Goal: Task Accomplishment & Management: Manage account settings

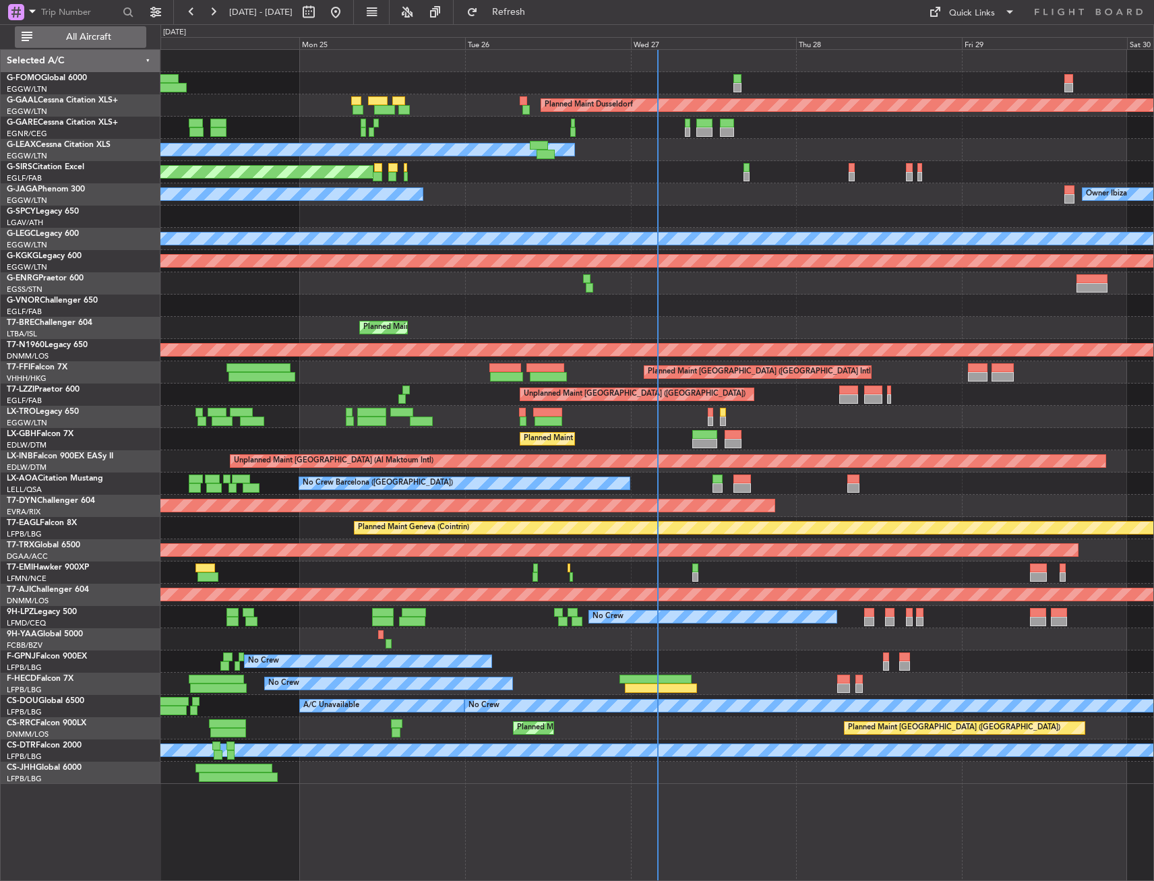
click at [125, 28] on div "All Aircraft" at bounding box center [86, 36] width 173 height 25
click at [125, 31] on button "All Aircraft" at bounding box center [80, 37] width 131 height 22
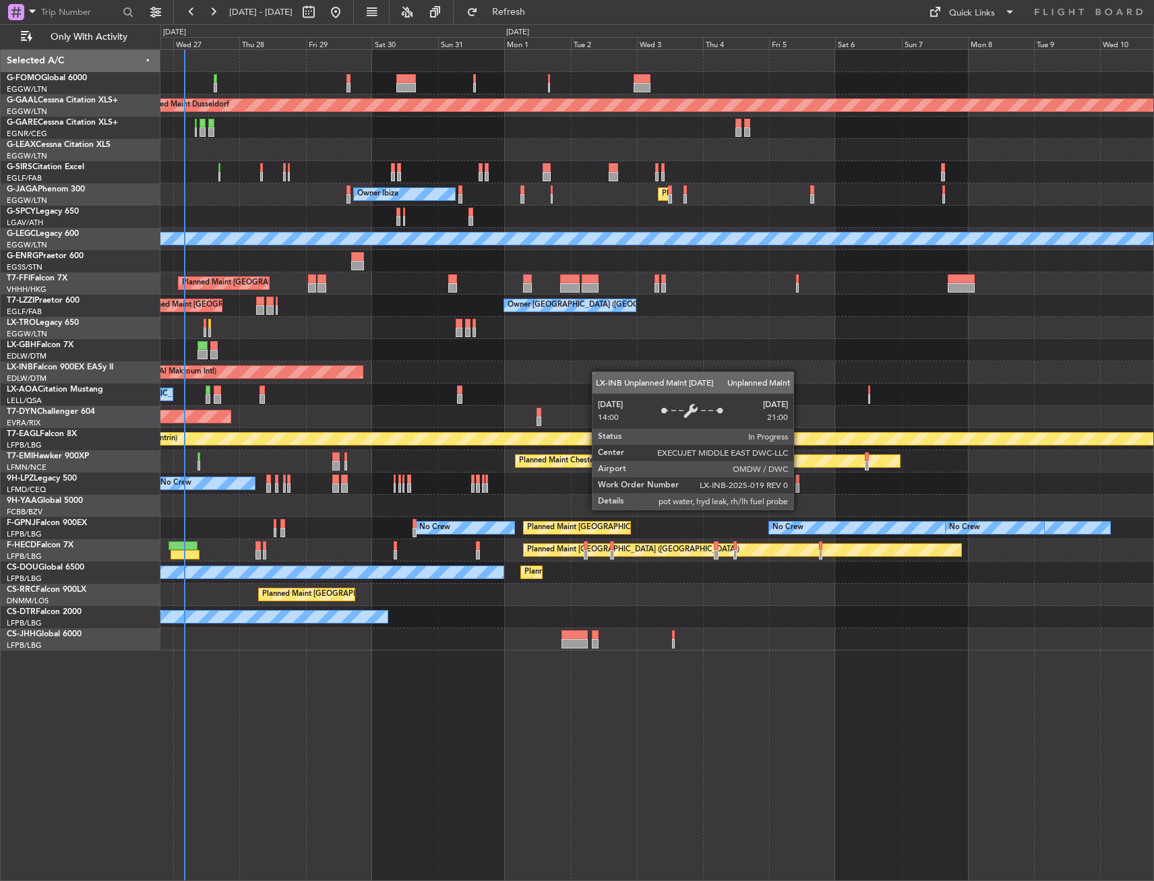
click at [330, 375] on div "Planned Maint Dusseldorf Owner Unplanned Maint [GEOGRAPHIC_DATA] ([GEOGRAPHIC_D…" at bounding box center [656, 350] width 993 height 601
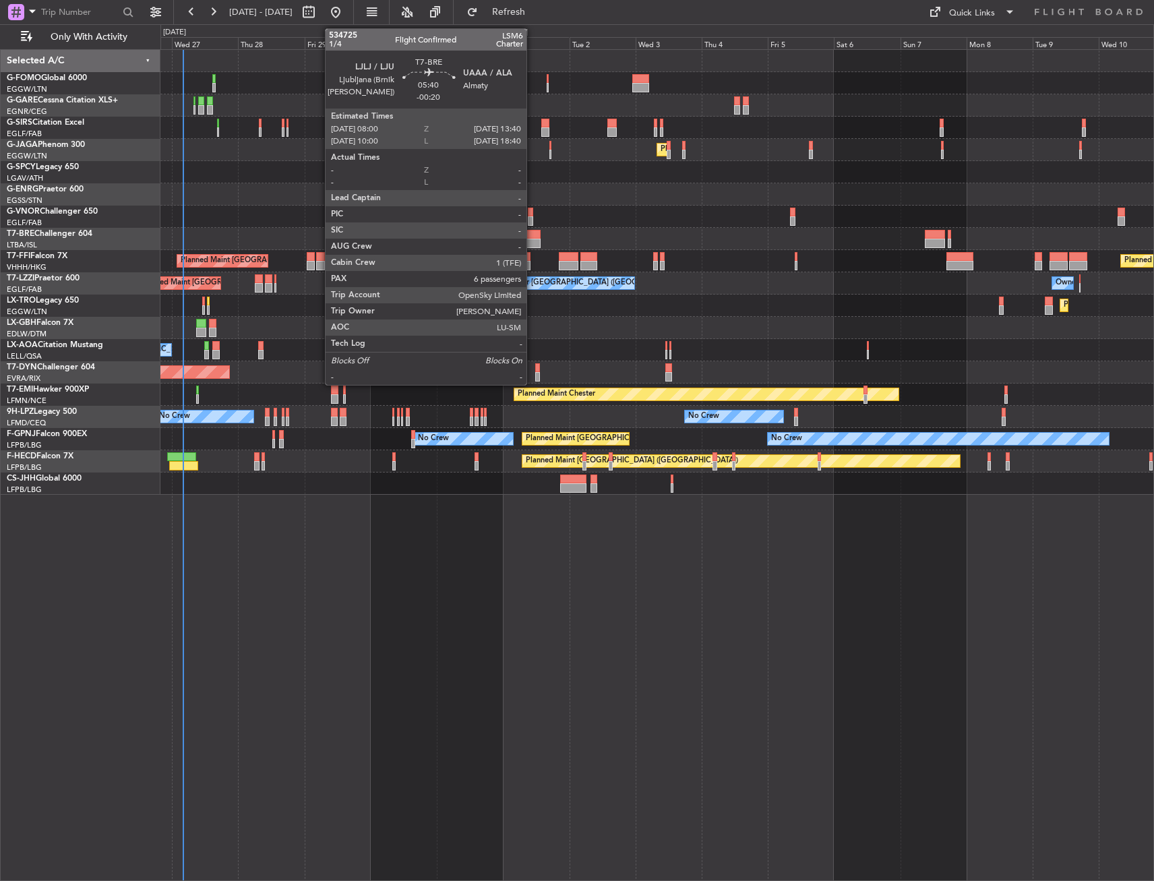
click at [524, 234] on div at bounding box center [532, 234] width 16 height 9
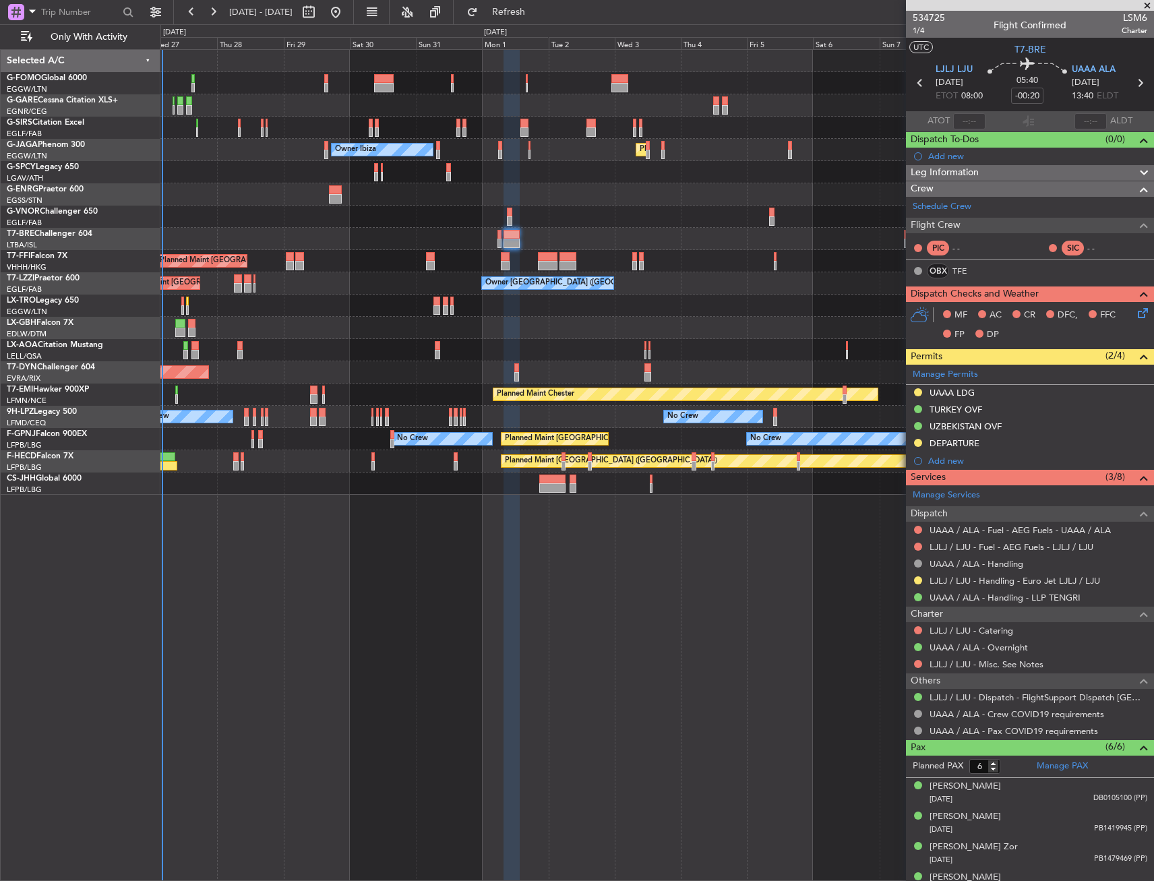
click at [708, 585] on div "Unplanned Maint Oxford ([GEOGRAPHIC_DATA]) Planned Maint [GEOGRAPHIC_DATA] ([GE…" at bounding box center [656, 465] width 993 height 832
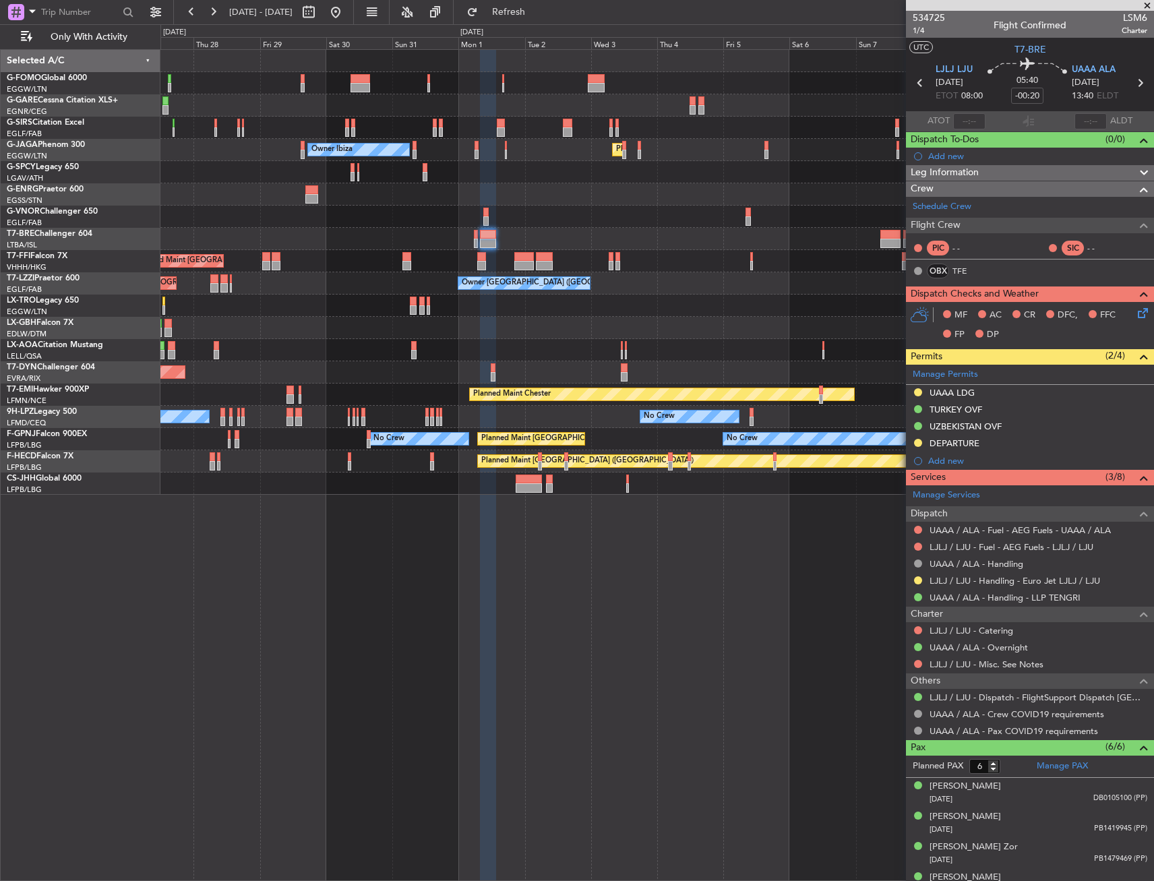
click at [707, 380] on div "AOG Maint Riga (Riga Intl)" at bounding box center [656, 372] width 993 height 22
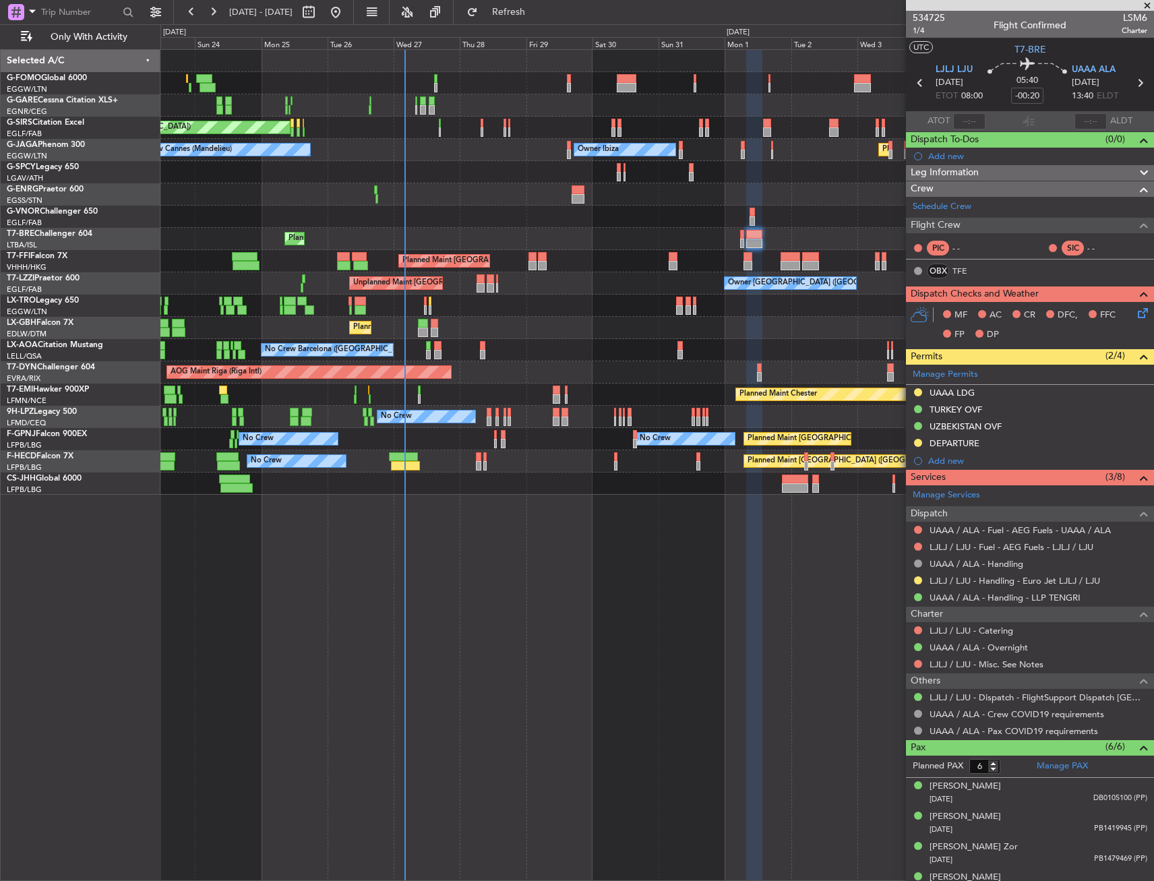
click at [469, 383] on div "AOG Maint Riga (Riga Intl) Planned Maint [GEOGRAPHIC_DATA]-[GEOGRAPHIC_DATA]" at bounding box center [656, 372] width 993 height 22
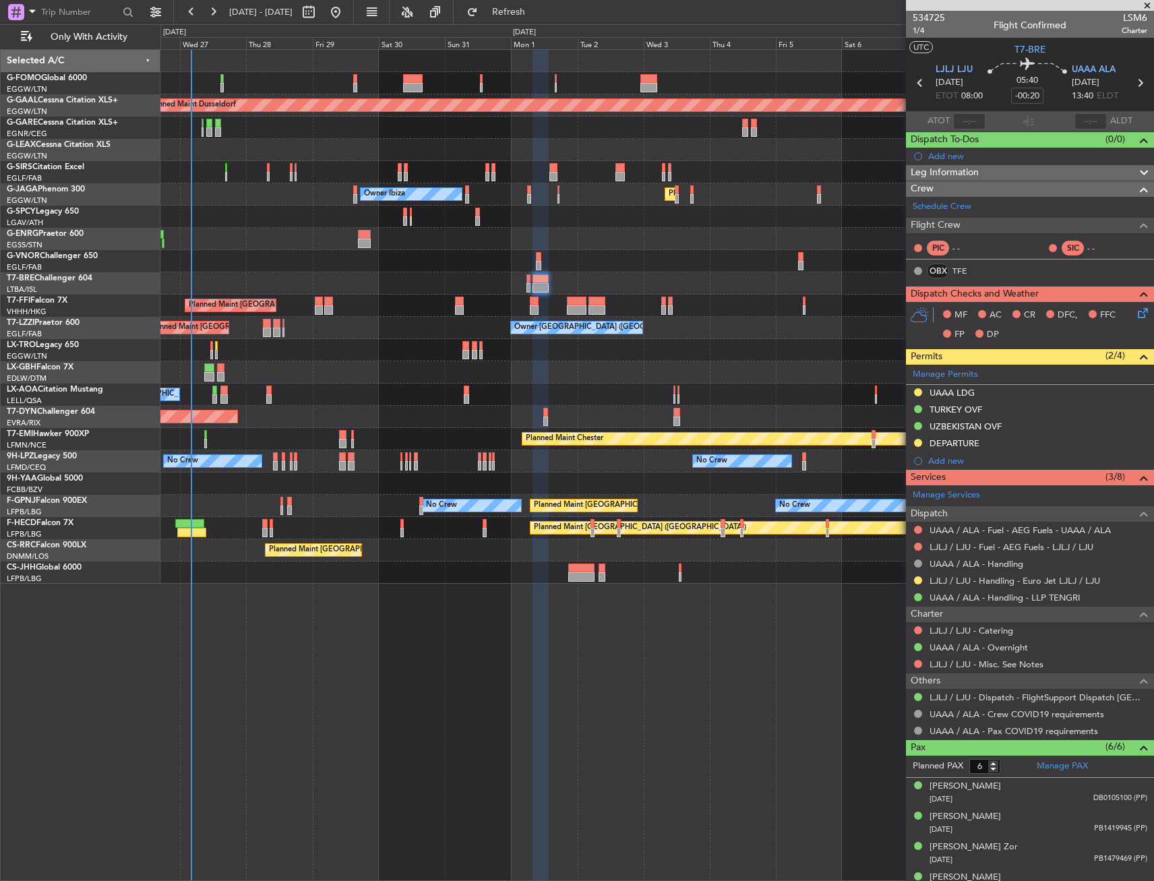
click at [446, 350] on div "Planned Maint Dusseldorf Owner Unplanned Maint [GEOGRAPHIC_DATA] ([GEOGRAPHIC_D…" at bounding box center [656, 317] width 993 height 534
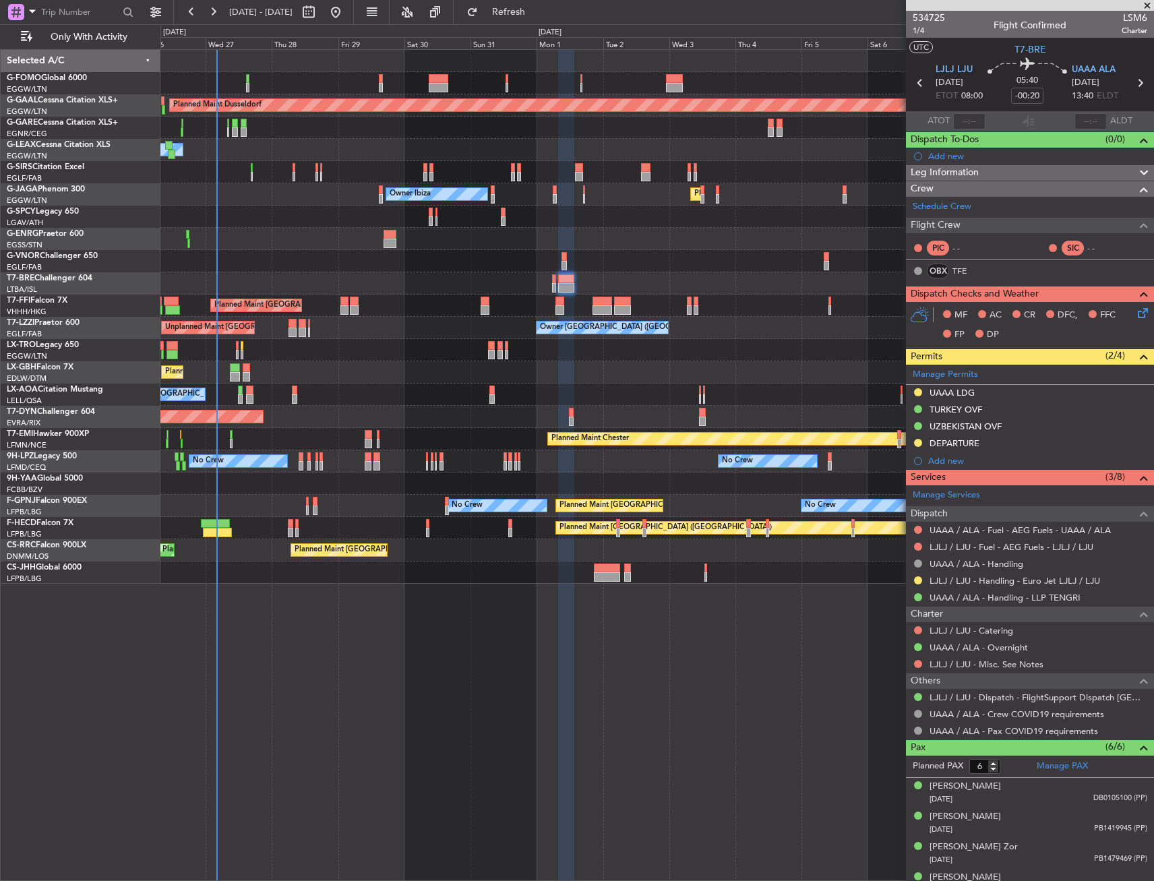
click at [398, 373] on div "Planned Maint Nice ([GEOGRAPHIC_DATA])" at bounding box center [656, 372] width 993 height 22
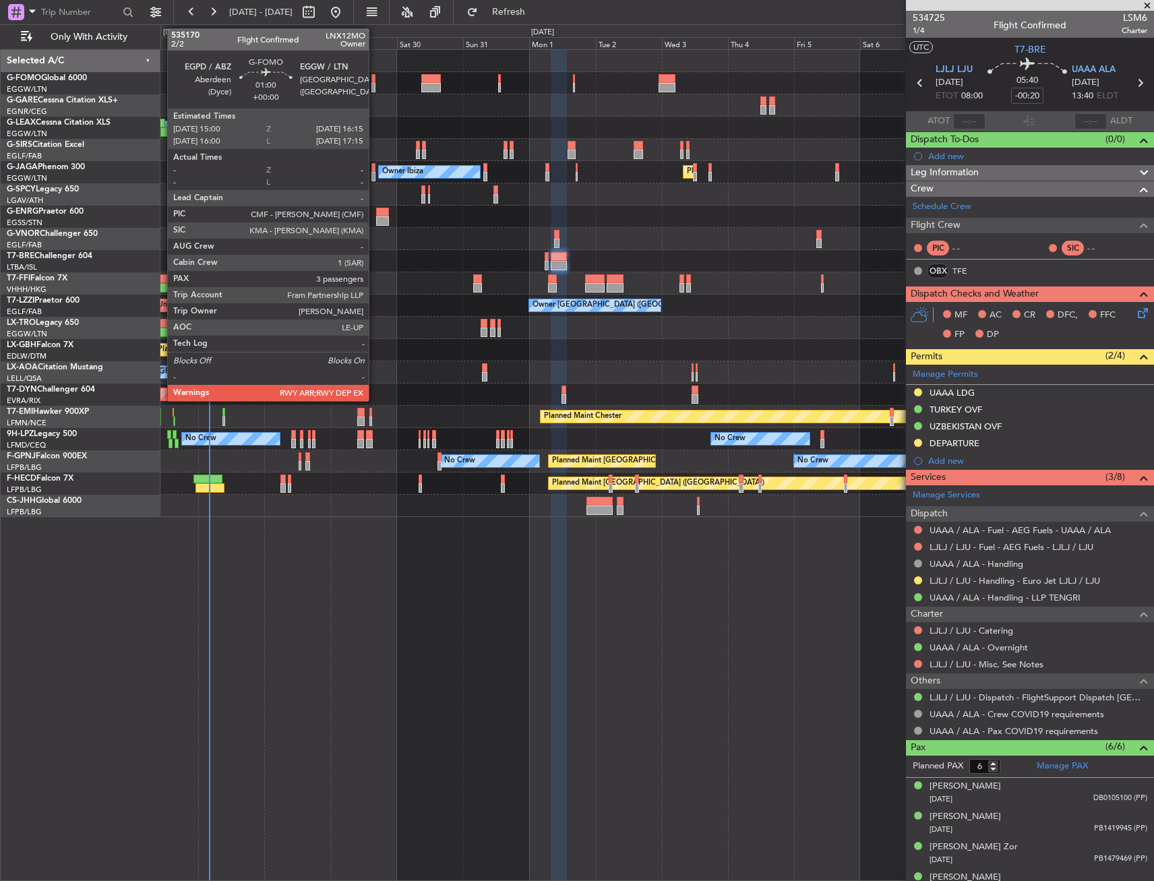
click at [375, 80] on div at bounding box center [373, 78] width 4 height 9
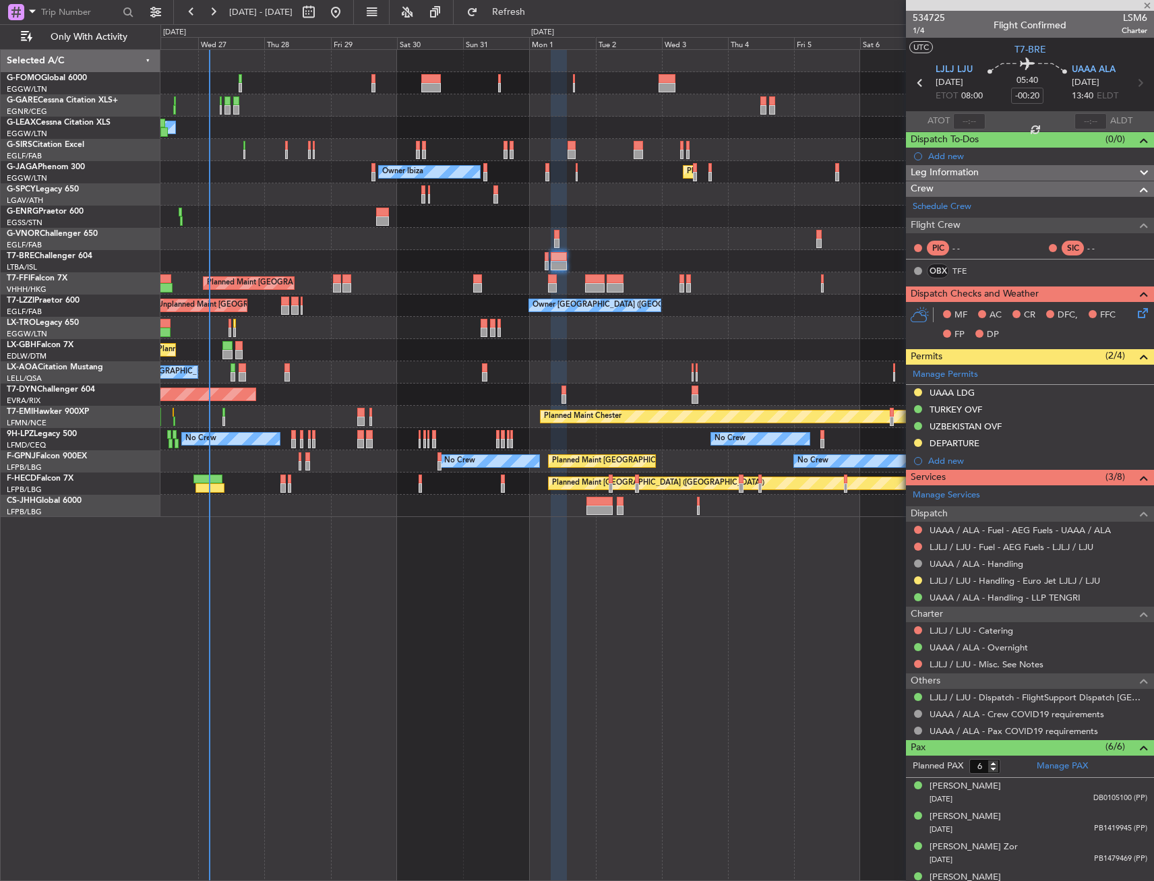
type input "3"
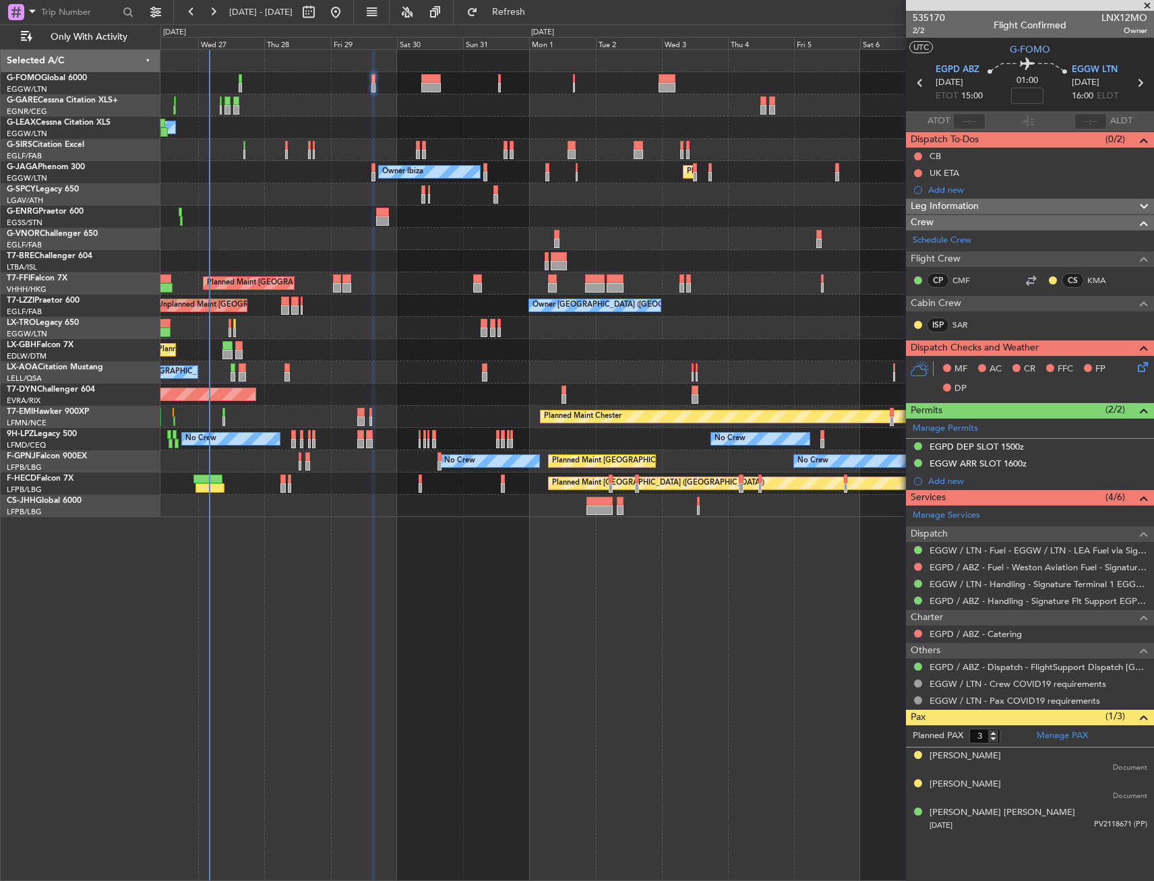
drag, startPoint x: 957, startPoint y: 322, endPoint x: 948, endPoint y: 327, distance: 10.0
click at [957, 322] on link "SAR" at bounding box center [967, 325] width 30 height 12
click at [943, 750] on div "[PERSON_NAME]" at bounding box center [964, 755] width 71 height 13
drag, startPoint x: 1028, startPoint y: 208, endPoint x: 1022, endPoint y: 237, distance: 30.1
click at [1028, 208] on div "Leg Information" at bounding box center [1030, 207] width 248 height 16
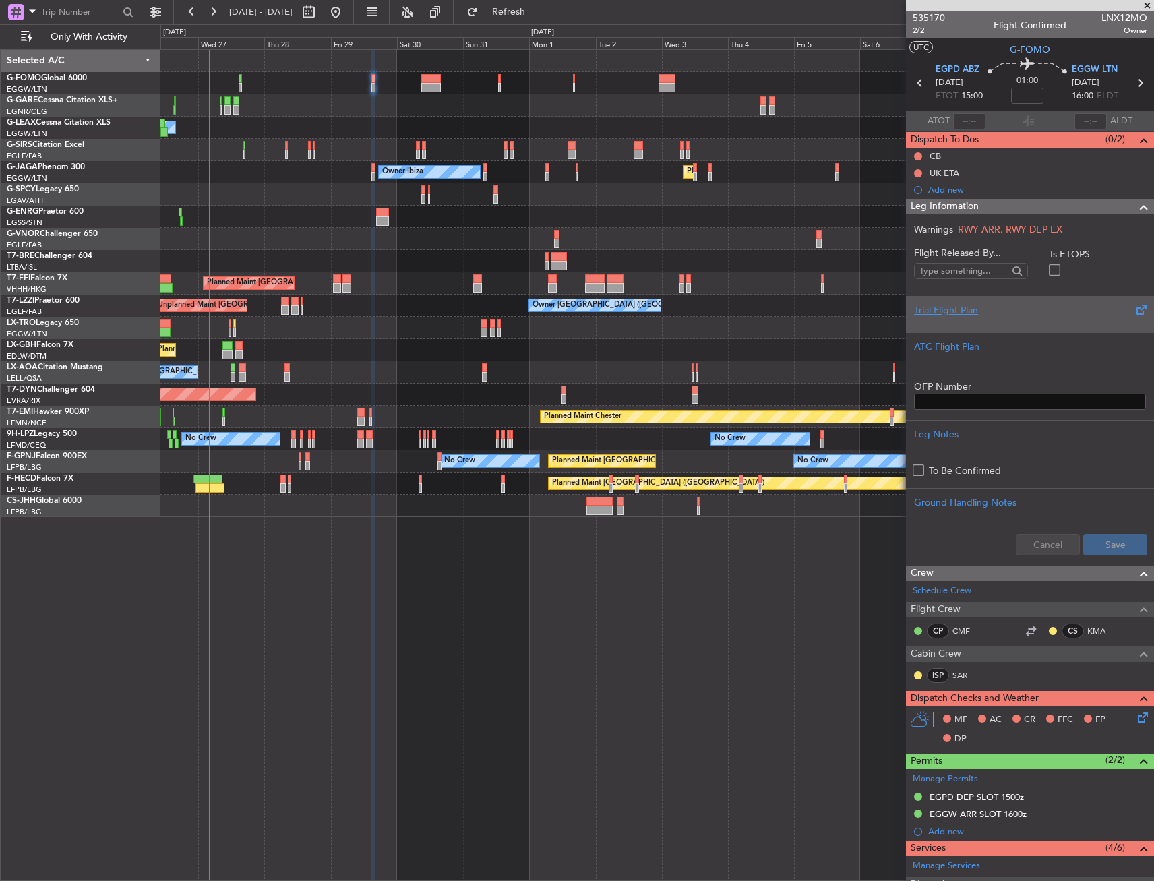
click at [1004, 312] on div "Trial Flight Plan" at bounding box center [1030, 310] width 232 height 14
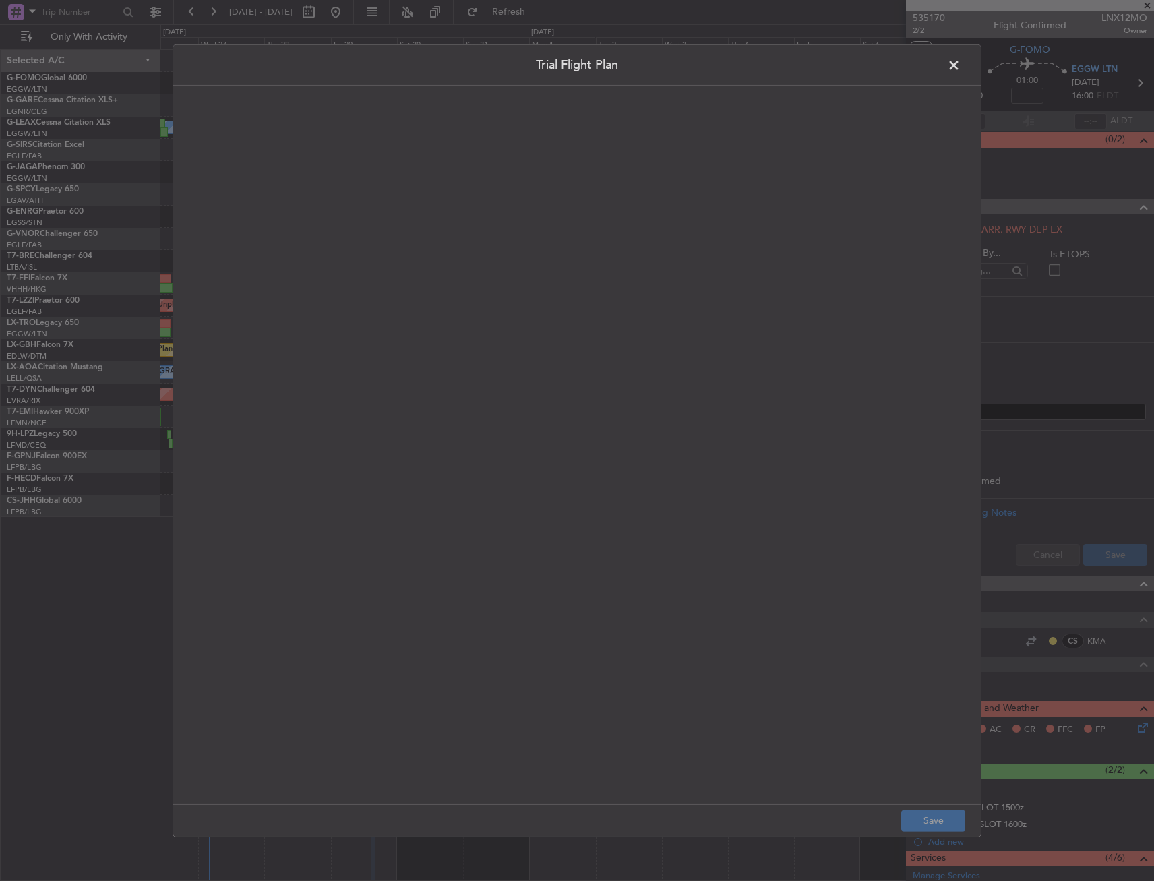
click at [565, 274] on quill-editor at bounding box center [577, 429] width 780 height 663
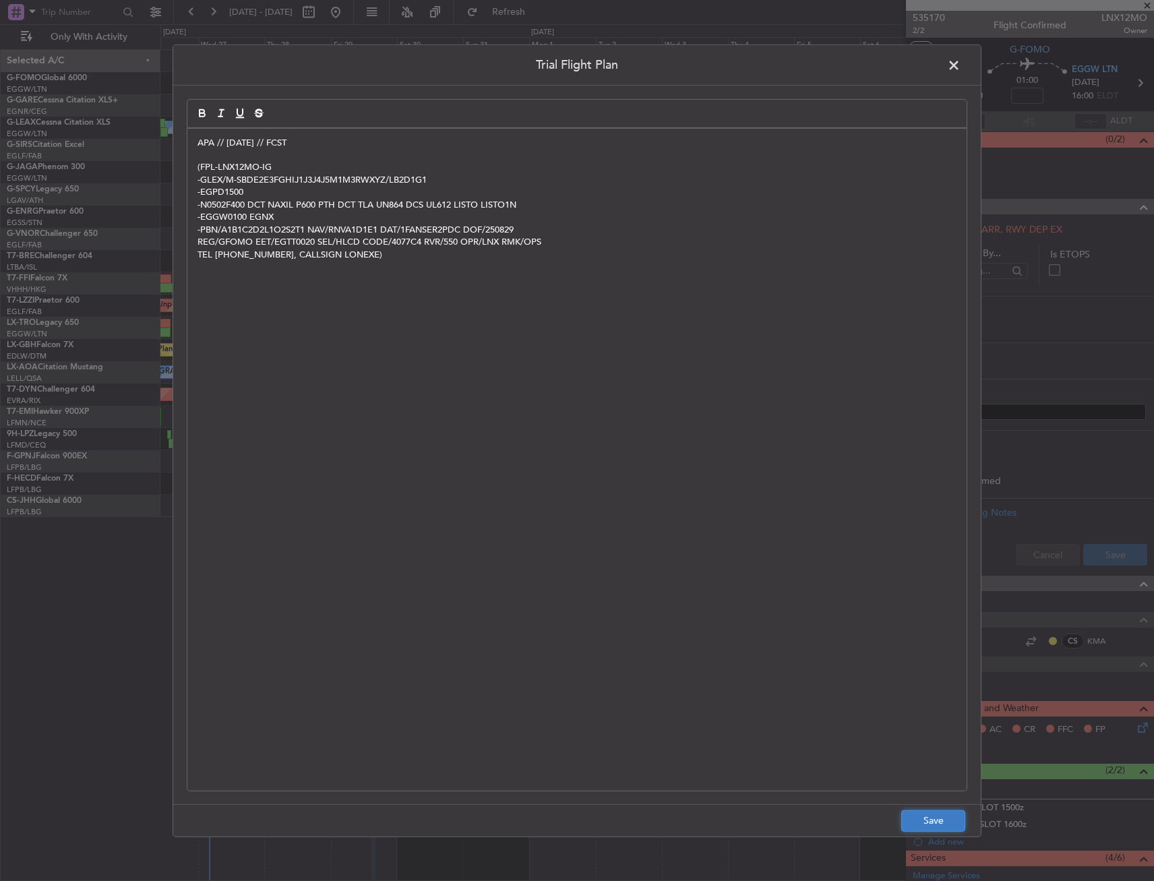
click at [919, 813] on button "Save" at bounding box center [933, 821] width 64 height 22
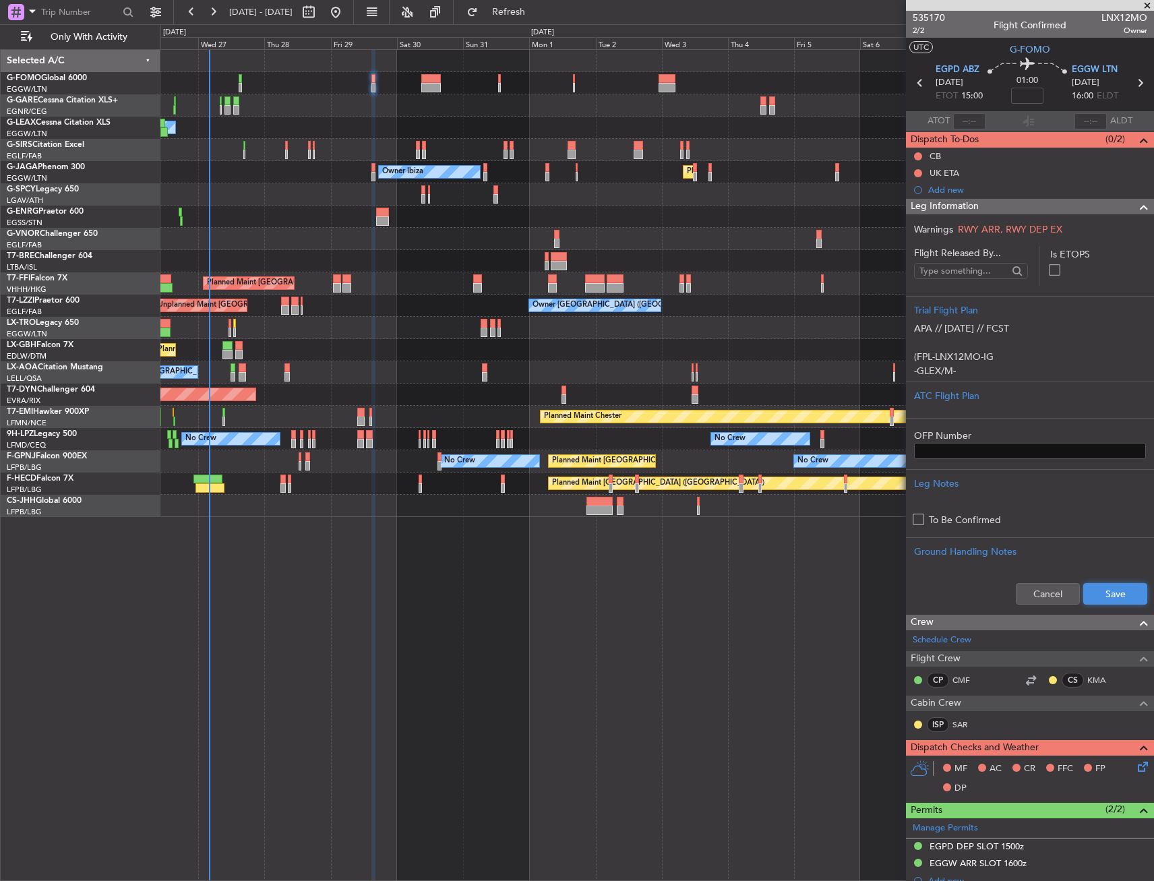
click at [1106, 589] on button "Save" at bounding box center [1115, 594] width 64 height 22
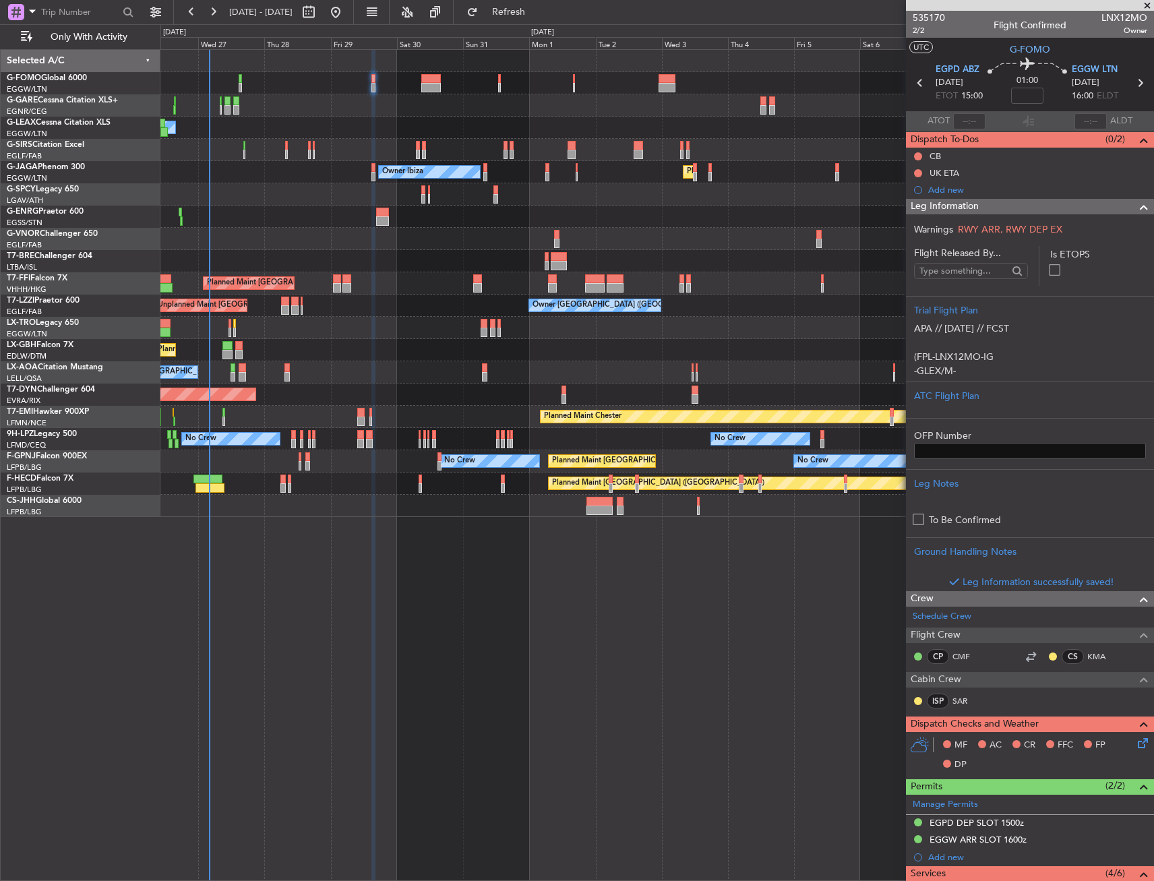
click at [1136, 200] on span at bounding box center [1144, 207] width 16 height 16
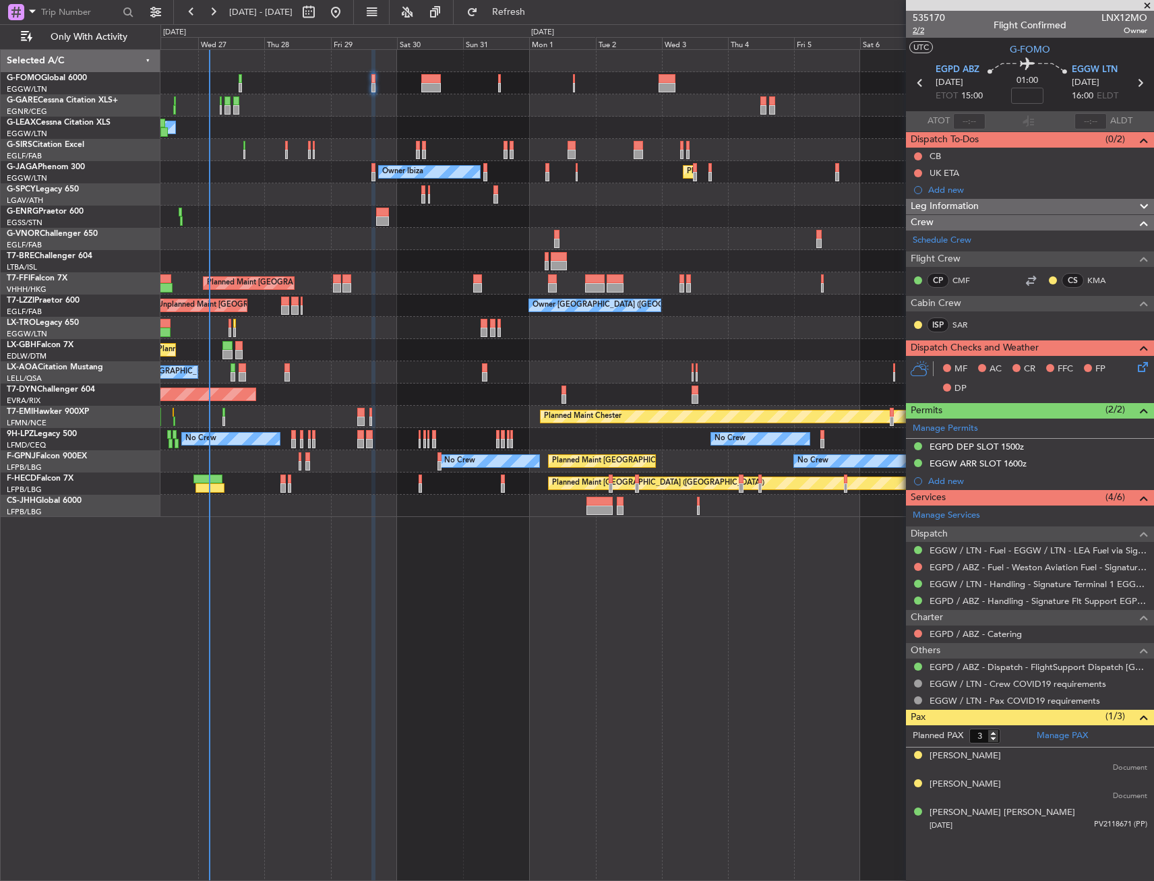
click at [927, 34] on span "2/2" at bounding box center [929, 30] width 32 height 11
click at [1152, 363] on div "MF AC CR FFC FP DP" at bounding box center [1030, 379] width 248 height 47
click at [1143, 367] on icon at bounding box center [1140, 364] width 11 height 11
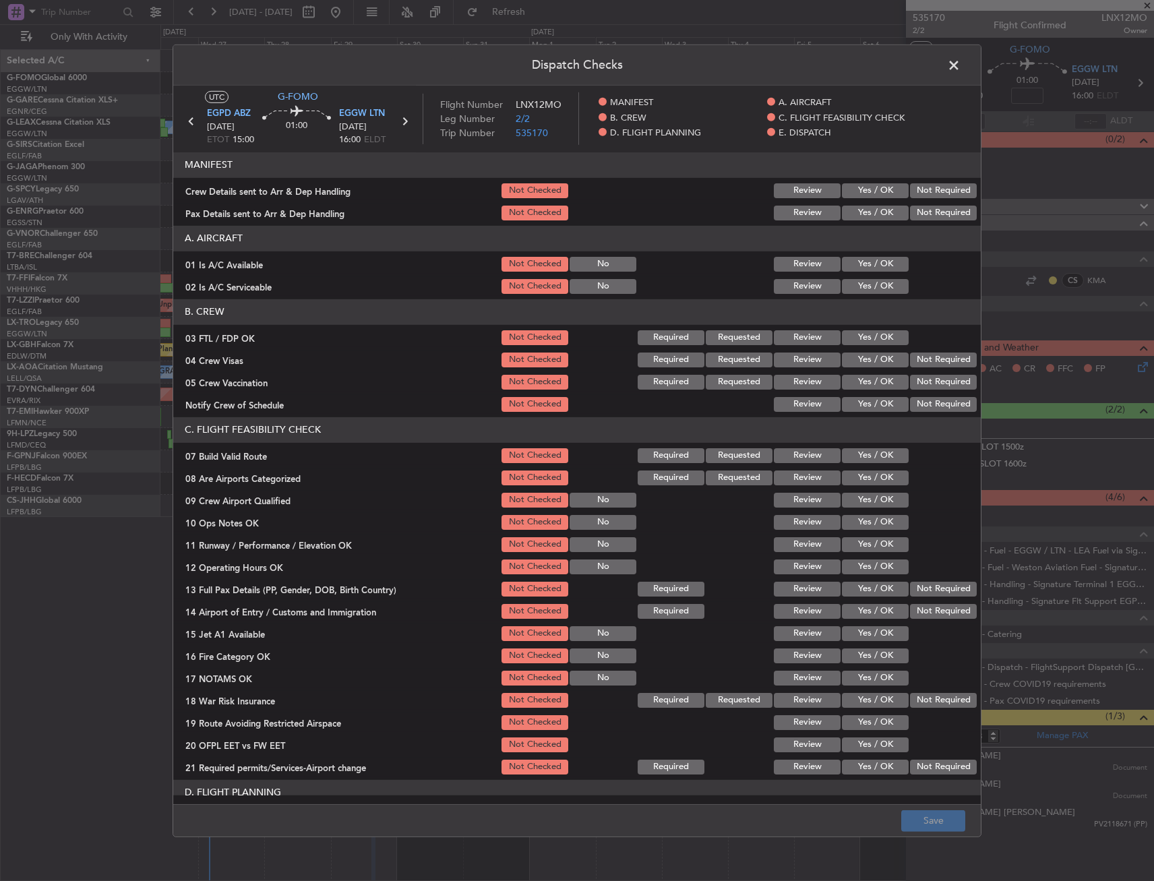
click at [858, 277] on div "Yes / OK" at bounding box center [874, 286] width 68 height 19
drag, startPoint x: 858, startPoint y: 266, endPoint x: 852, endPoint y: 281, distance: 16.6
click at [857, 268] on button "Yes / OK" at bounding box center [875, 264] width 67 height 15
click at [852, 283] on button "Yes / OK" at bounding box center [875, 286] width 67 height 15
drag, startPoint x: 868, startPoint y: 456, endPoint x: 867, endPoint y: 487, distance: 31.7
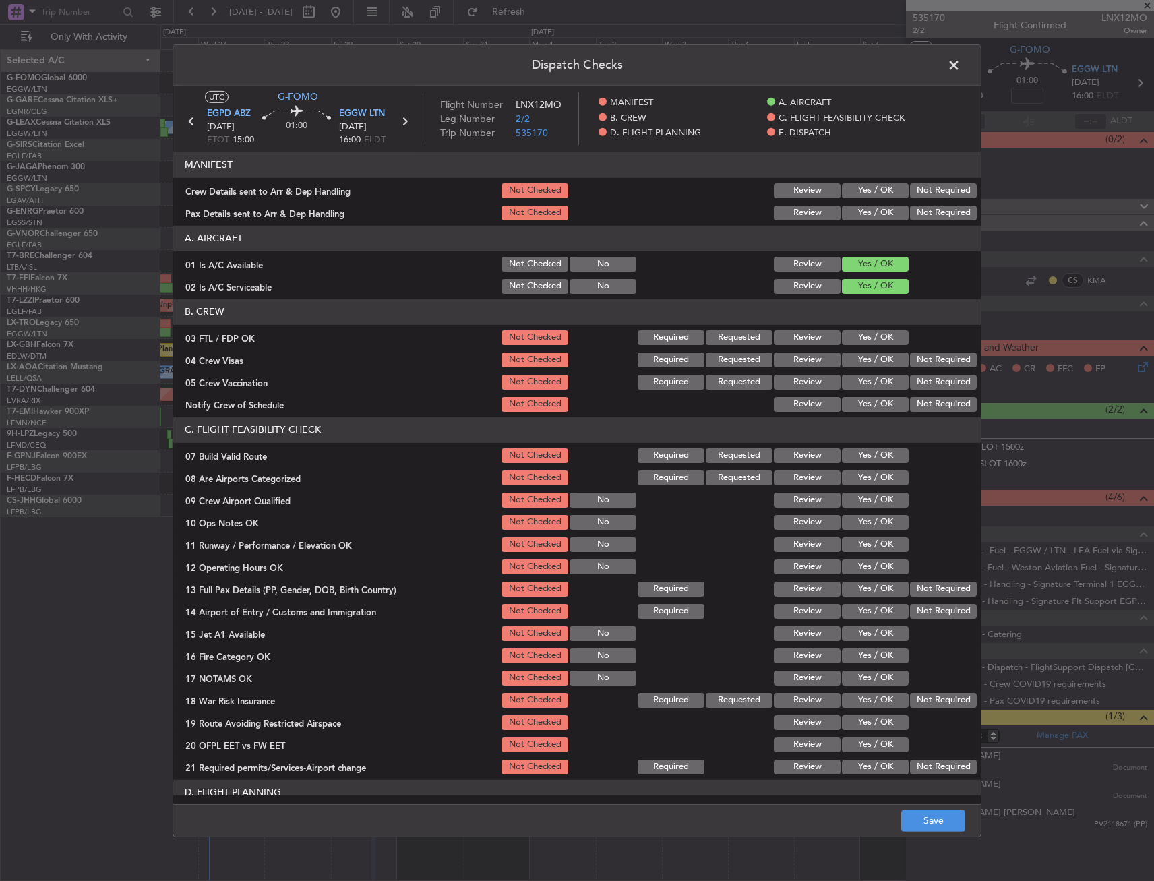
click at [868, 456] on button "Yes / OK" at bounding box center [875, 455] width 67 height 15
click at [866, 518] on button "Yes / OK" at bounding box center [875, 522] width 67 height 15
click at [865, 546] on button "Yes / OK" at bounding box center [875, 544] width 67 height 15
click at [865, 566] on button "Yes / OK" at bounding box center [875, 566] width 67 height 15
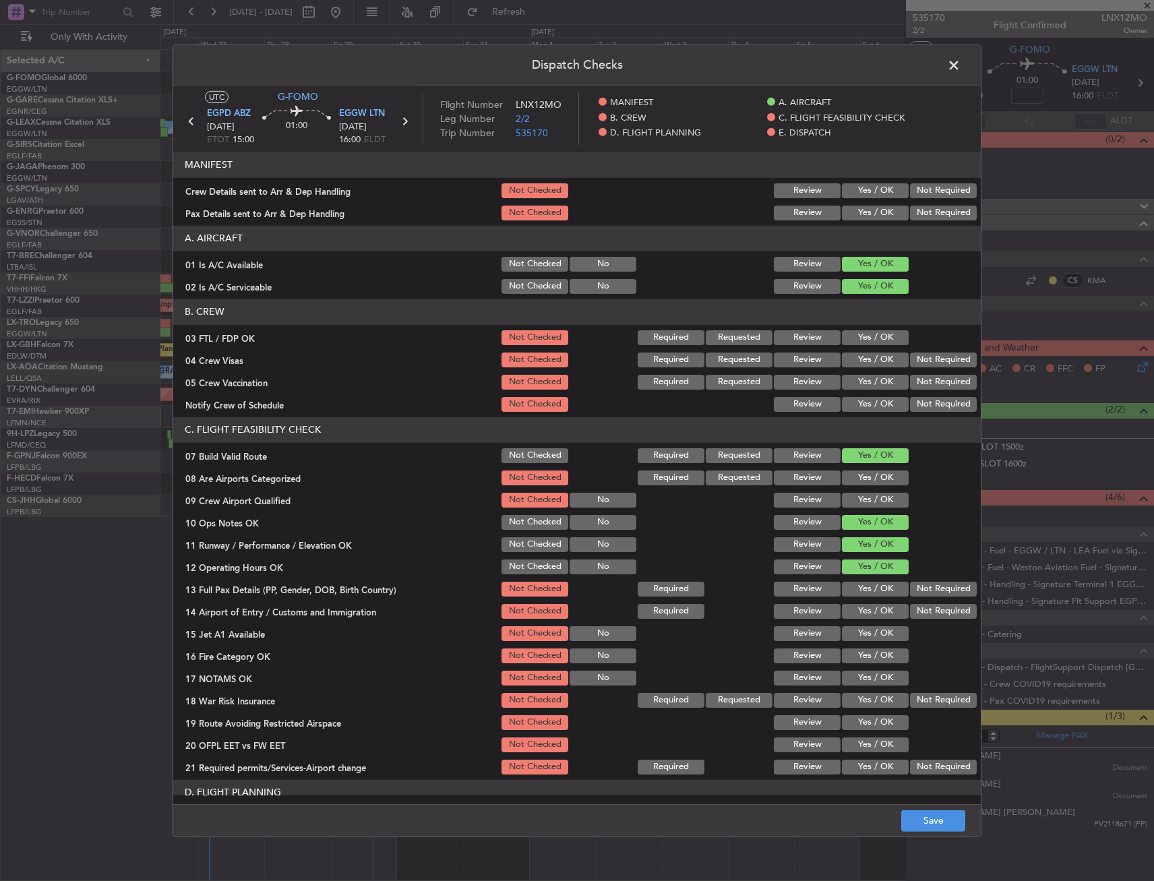
click at [867, 580] on div "Yes / OK" at bounding box center [874, 589] width 68 height 19
click at [867, 591] on button "Yes / OK" at bounding box center [875, 589] width 67 height 15
click at [866, 618] on button "Yes / OK" at bounding box center [875, 611] width 67 height 15
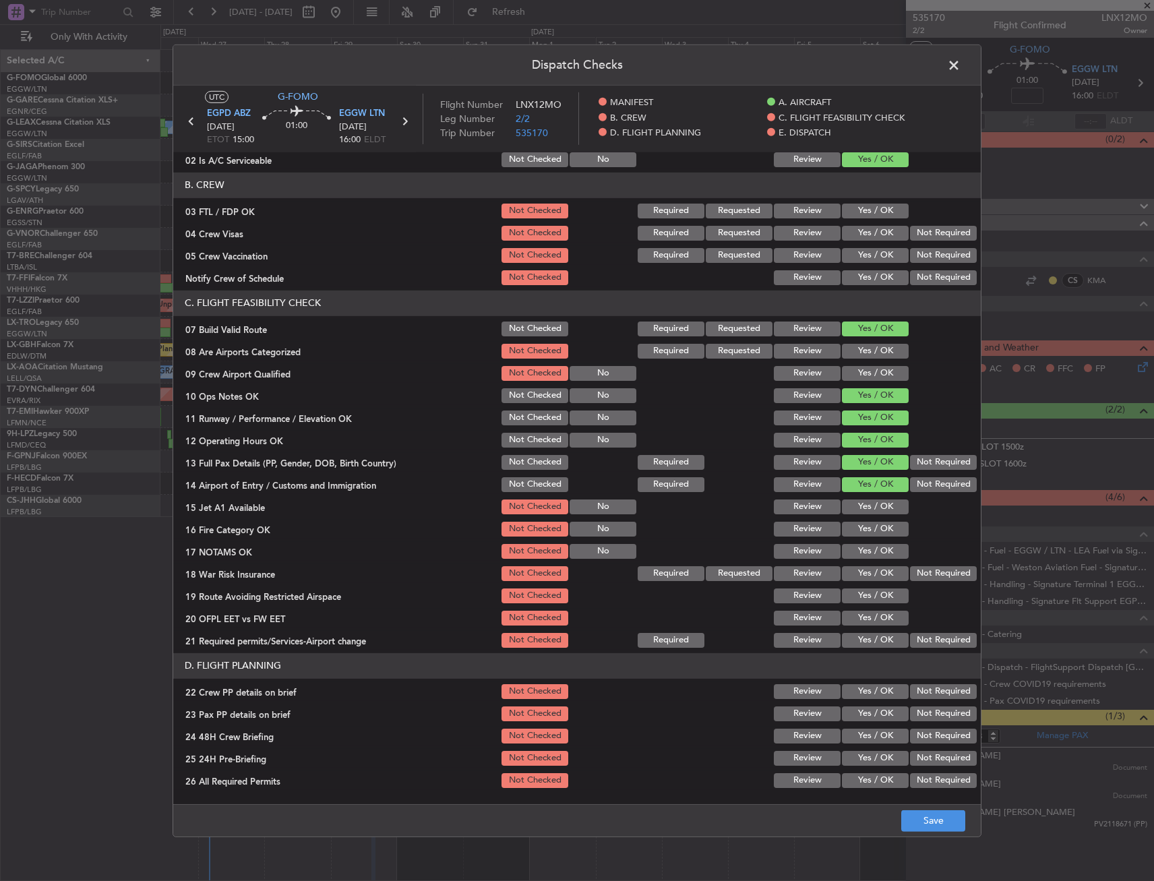
scroll to position [202, 0]
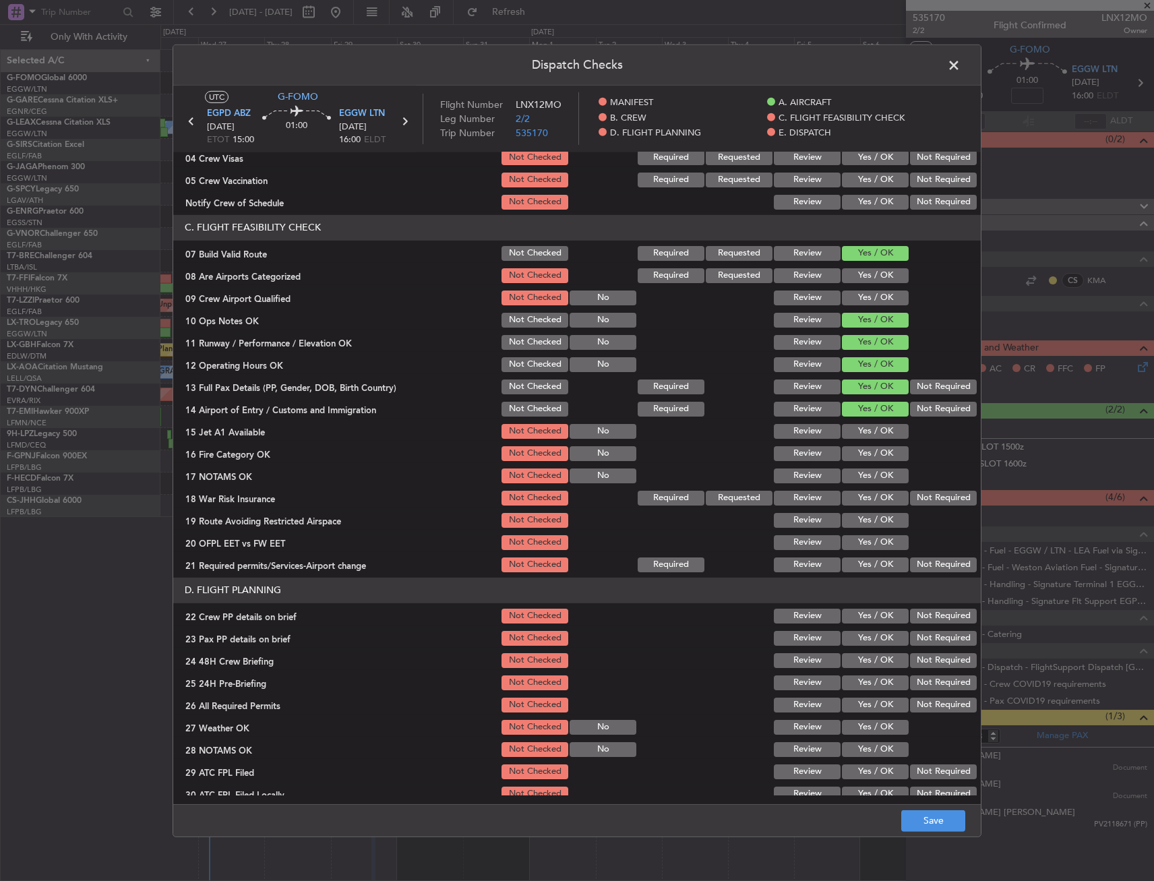
click at [842, 460] on button "Yes / OK" at bounding box center [875, 453] width 67 height 15
click at [851, 428] on button "Yes / OK" at bounding box center [875, 431] width 67 height 15
click at [851, 461] on div "Yes / OK" at bounding box center [874, 453] width 68 height 19
click at [852, 474] on button "Yes / OK" at bounding box center [875, 475] width 67 height 15
click at [925, 501] on button "Not Required" at bounding box center [943, 498] width 67 height 15
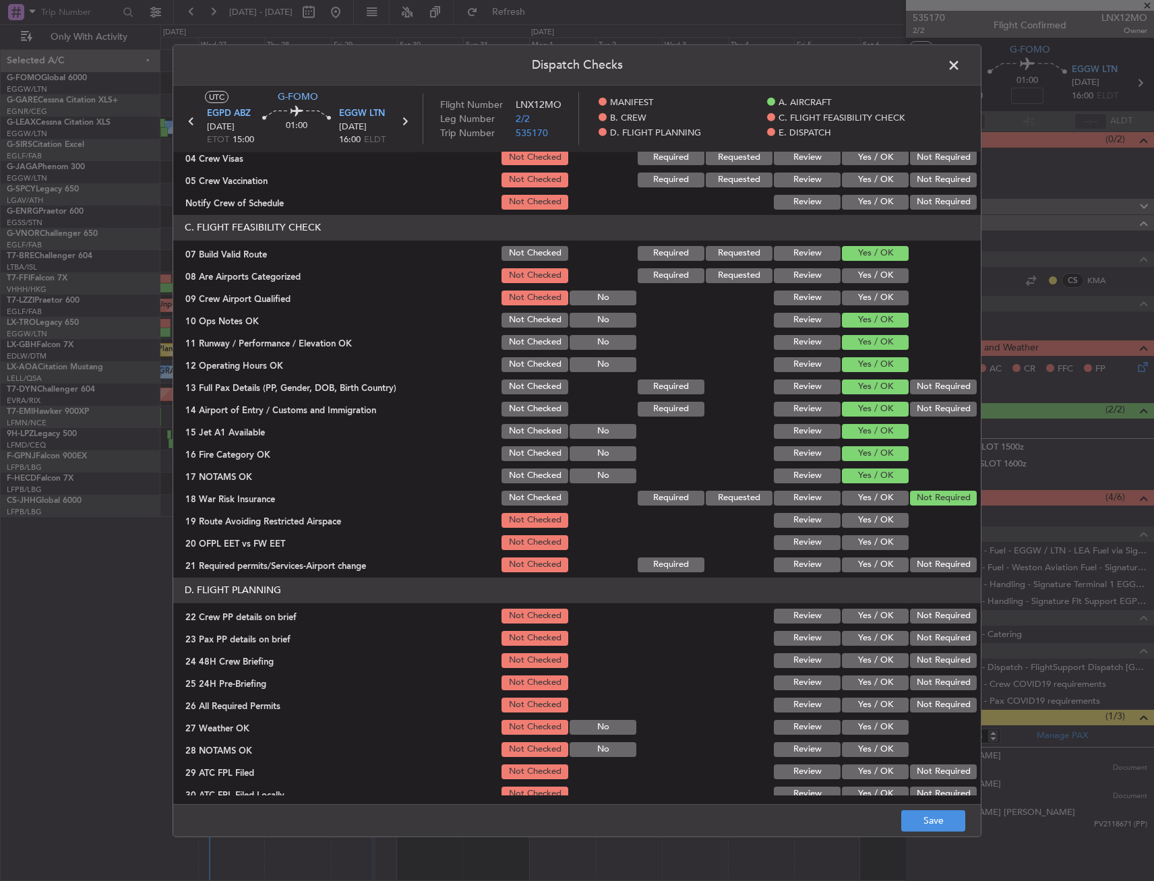
click at [867, 533] on div "Yes / OK" at bounding box center [874, 542] width 68 height 19
click at [865, 539] on button "Yes / OK" at bounding box center [875, 542] width 67 height 15
click at [866, 524] on button "Yes / OK" at bounding box center [875, 520] width 67 height 15
click at [868, 554] on section "C. FLIGHT FEASIBILITY CHECK 07 Build Valid Route Not Checked Required Requested…" at bounding box center [576, 394] width 807 height 359
drag, startPoint x: 867, startPoint y: 563, endPoint x: 872, endPoint y: 569, distance: 7.2
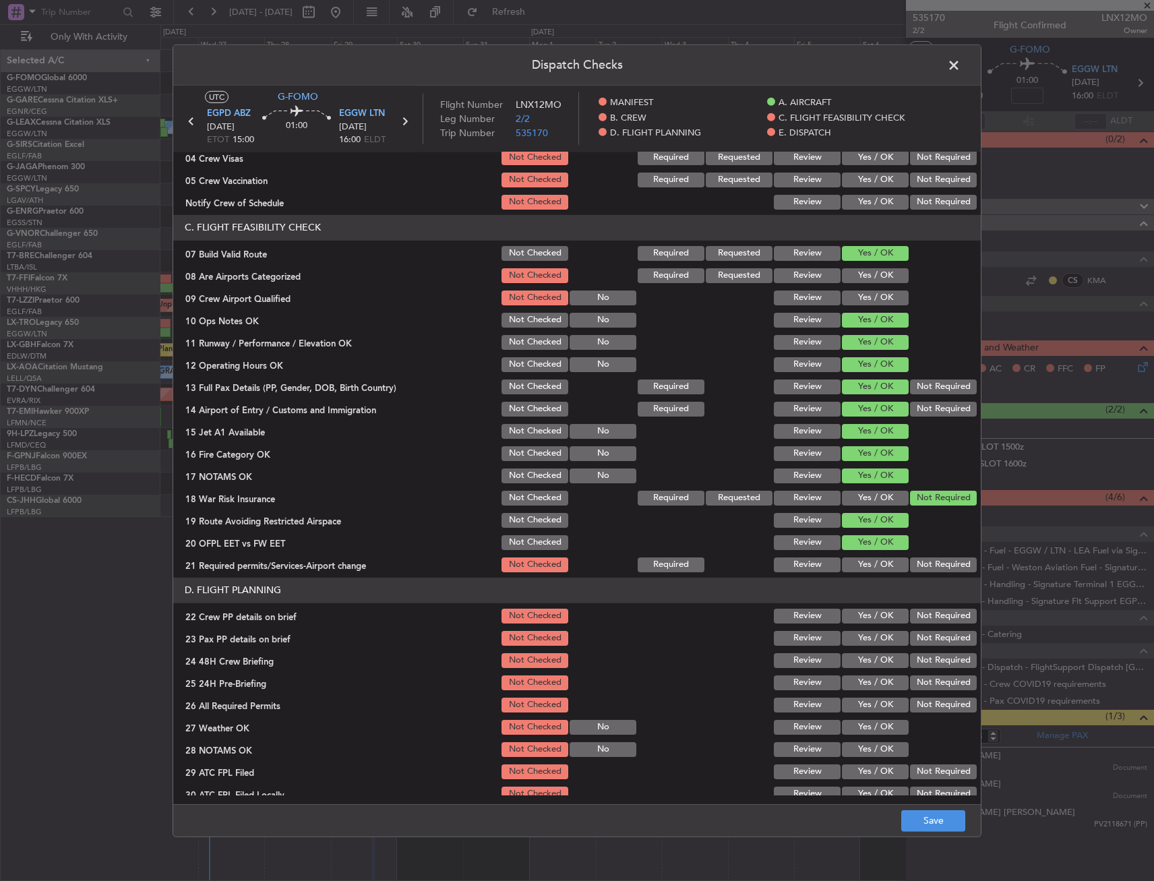
click at [871, 565] on button "Yes / OK" at bounding box center [875, 564] width 67 height 15
click at [859, 614] on button "Yes / OK" at bounding box center [875, 616] width 67 height 15
click at [859, 643] on button "Yes / OK" at bounding box center [875, 638] width 67 height 15
click at [858, 660] on button "Yes / OK" at bounding box center [875, 660] width 67 height 15
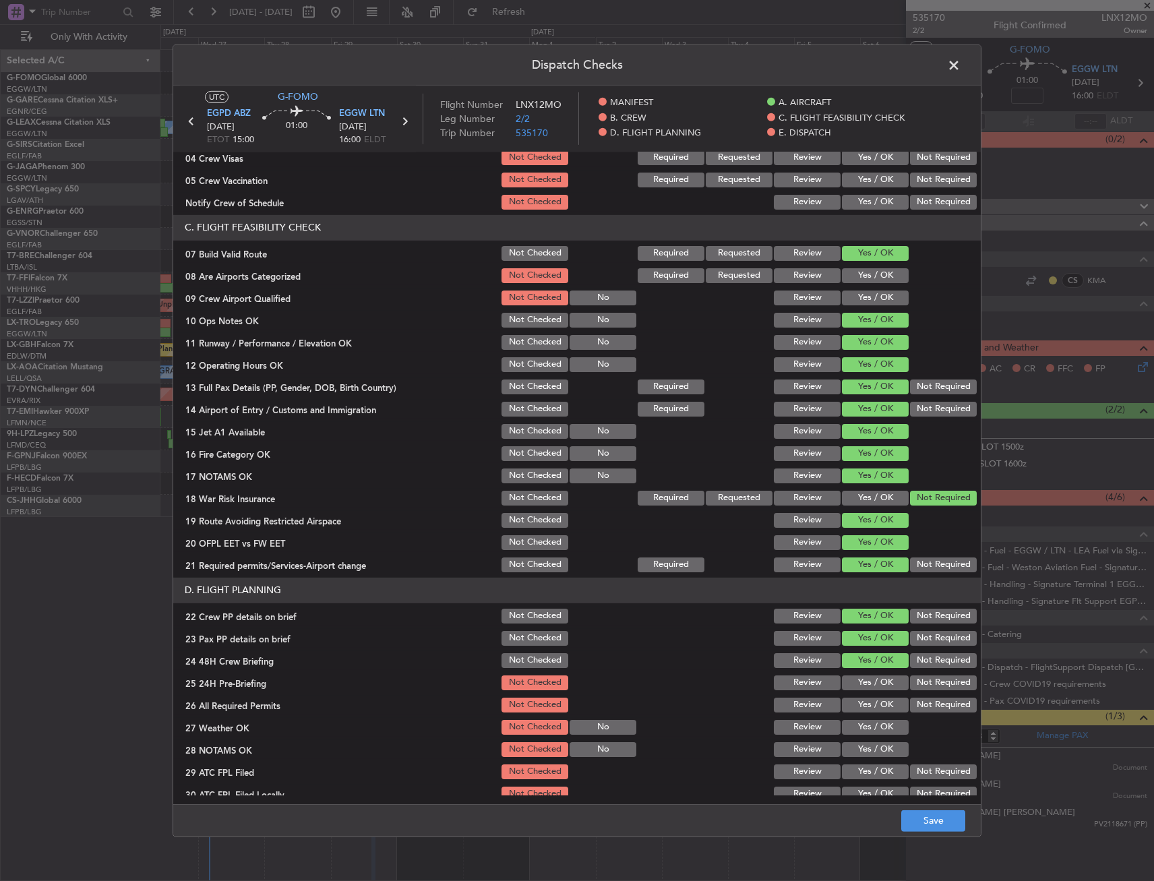
drag, startPoint x: 904, startPoint y: 675, endPoint x: 920, endPoint y: 704, distance: 33.2
click at [910, 676] on button "Not Required" at bounding box center [943, 682] width 67 height 15
click at [927, 840] on div "Dispatch Checks UTC G-FOMO EGPD ABZ [DATE] ETOT 15:00 01:00 EGGW LTN [DATE] 16:…" at bounding box center [577, 440] width 1154 height 881
click at [926, 819] on button "Save" at bounding box center [933, 821] width 64 height 22
click at [960, 63] on span at bounding box center [960, 68] width 0 height 27
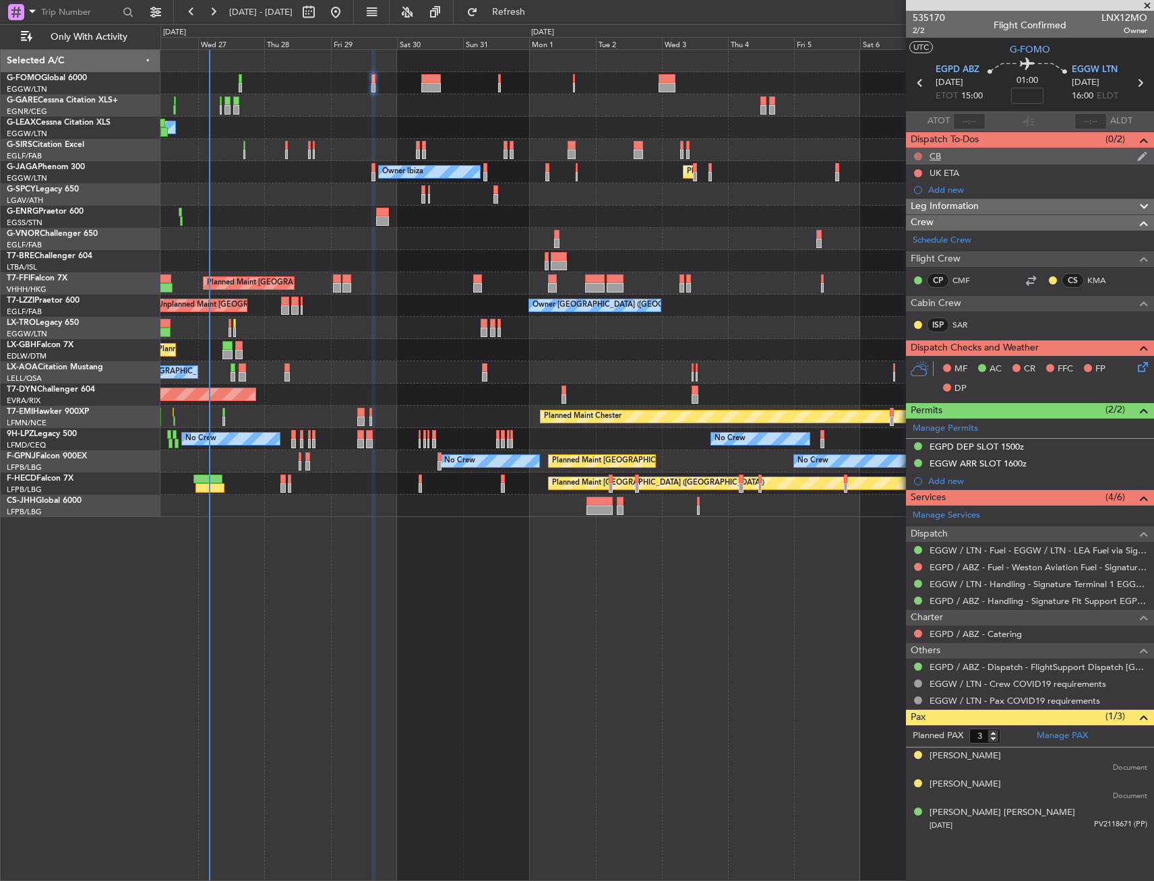
click at [918, 155] on button at bounding box center [918, 156] width 8 height 8
click at [921, 216] on span "Completed" at bounding box center [924, 215] width 44 height 13
click at [1142, 365] on icon at bounding box center [1140, 364] width 11 height 11
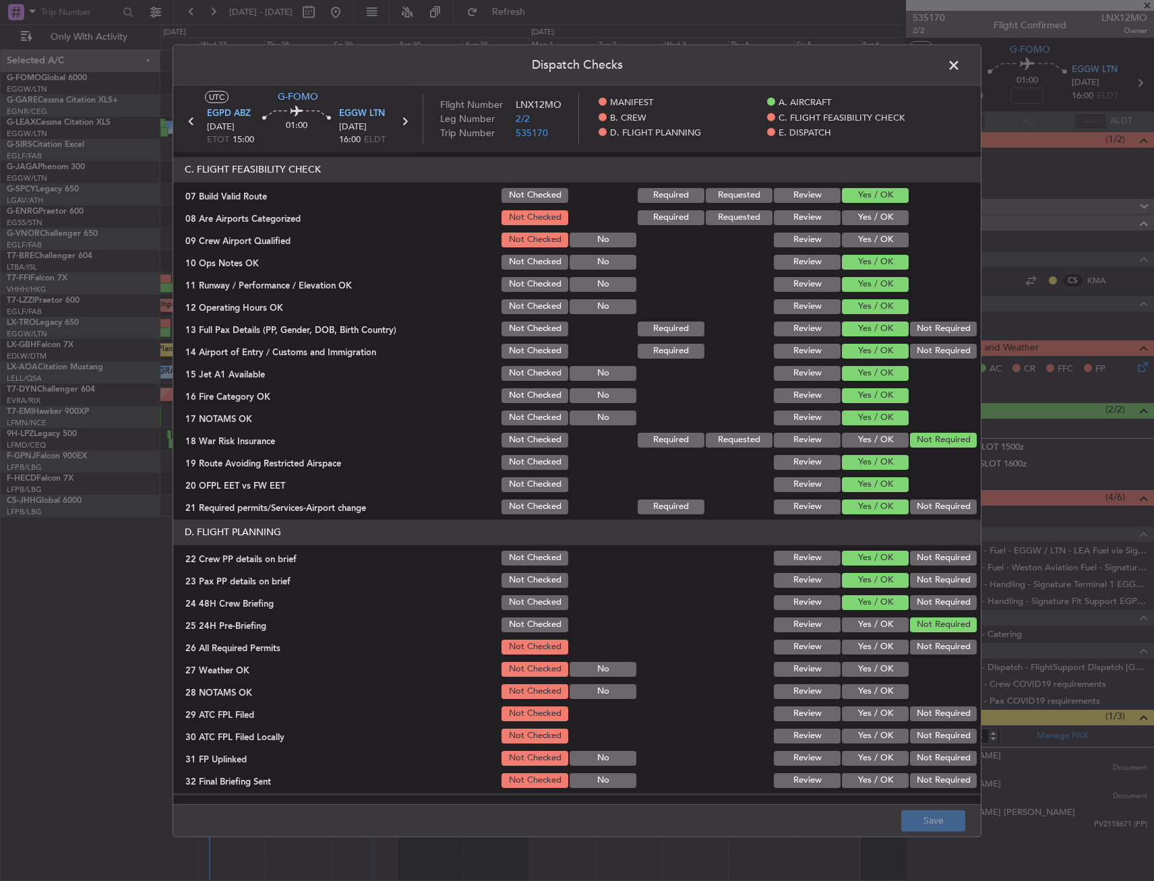
scroll to position [472, 0]
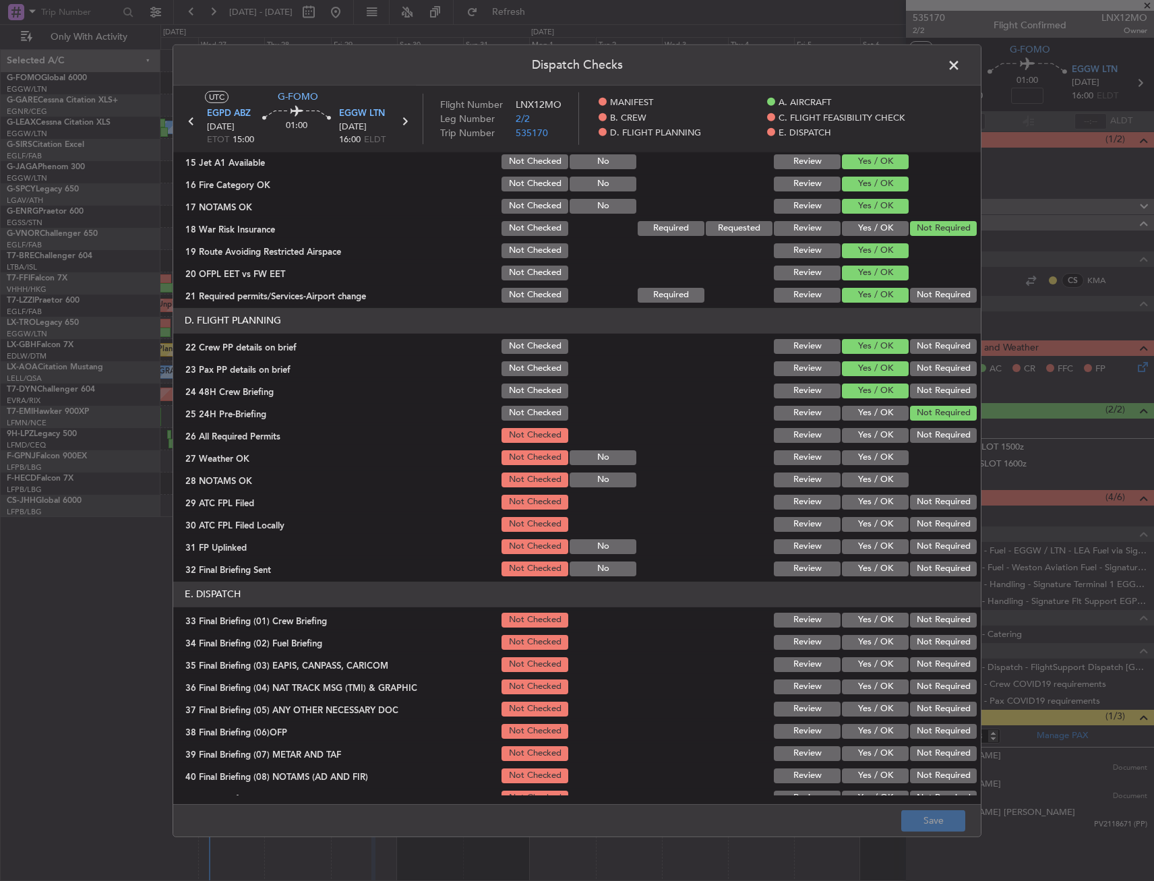
click at [960, 59] on span at bounding box center [960, 68] width 0 height 27
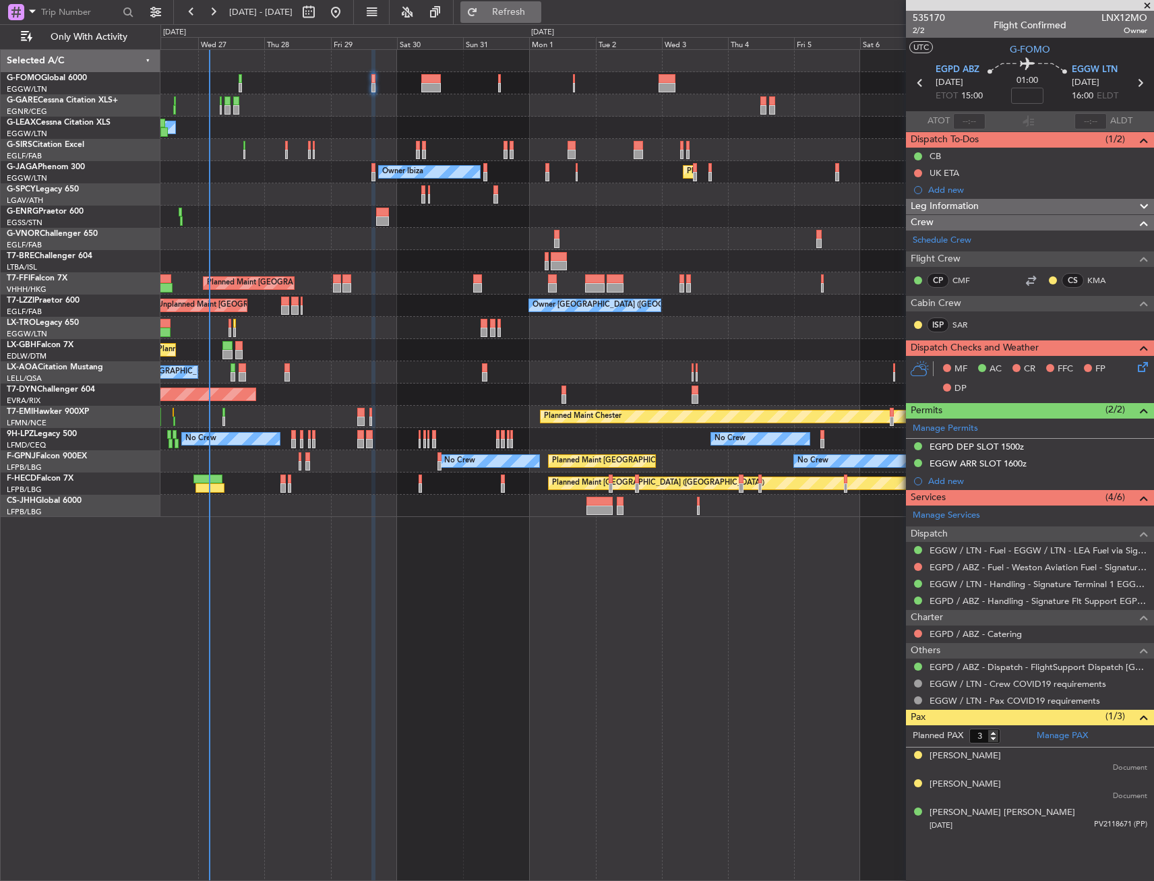
click at [541, 18] on button "Refresh" at bounding box center [500, 12] width 81 height 22
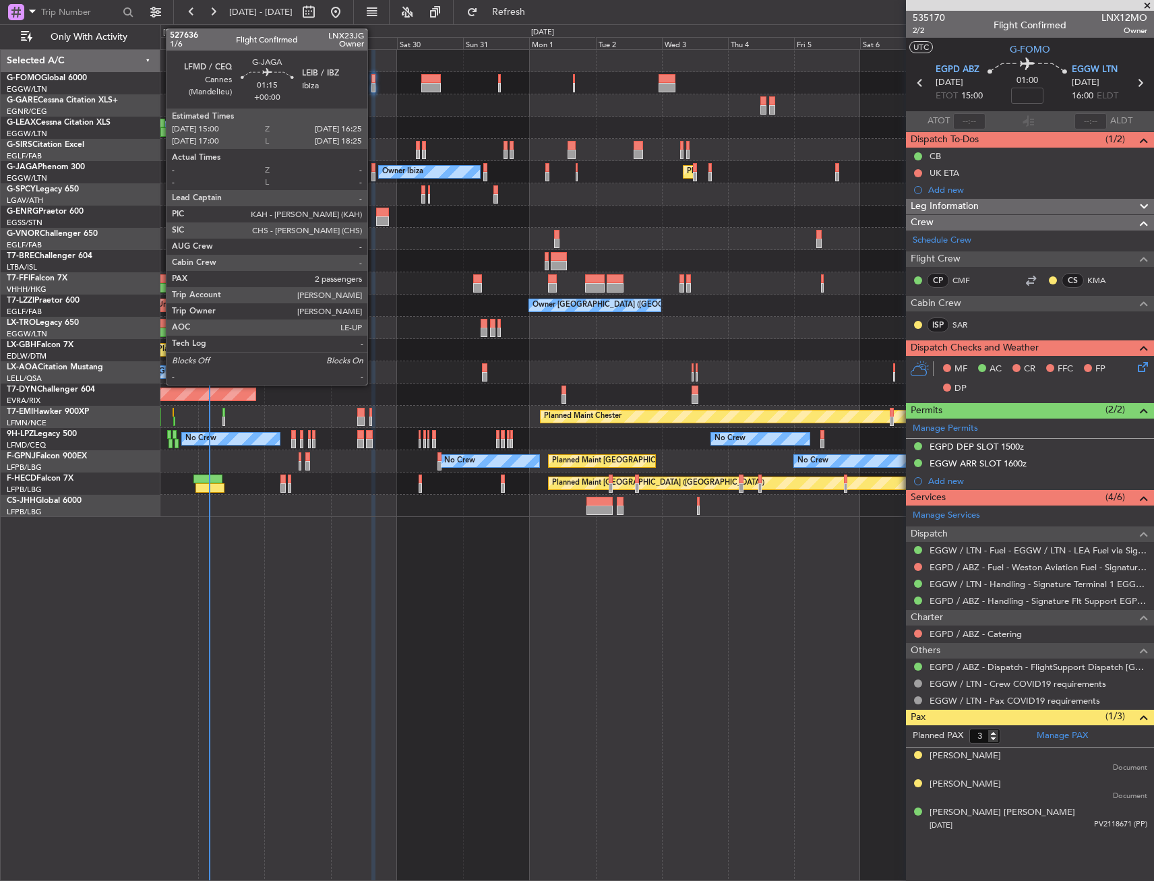
click at [373, 168] on div at bounding box center [373, 167] width 4 height 9
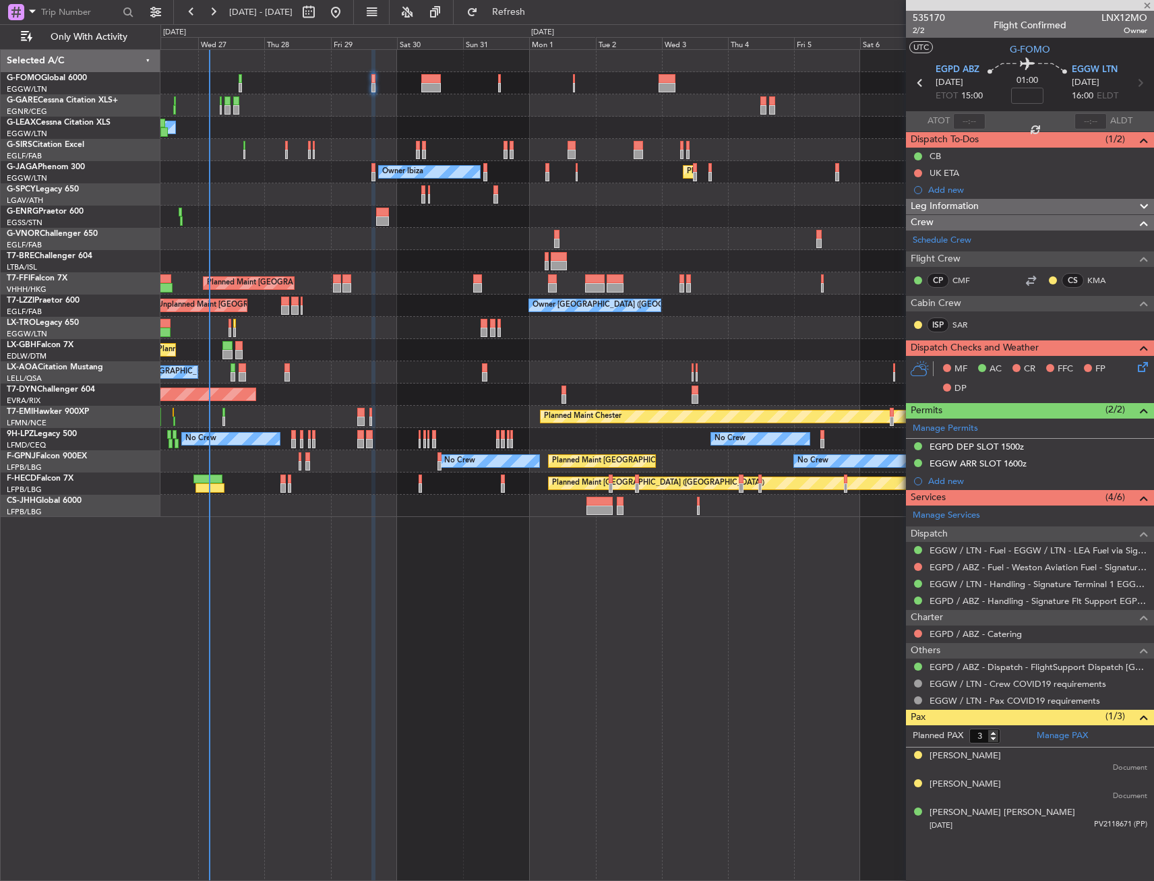
type input "2"
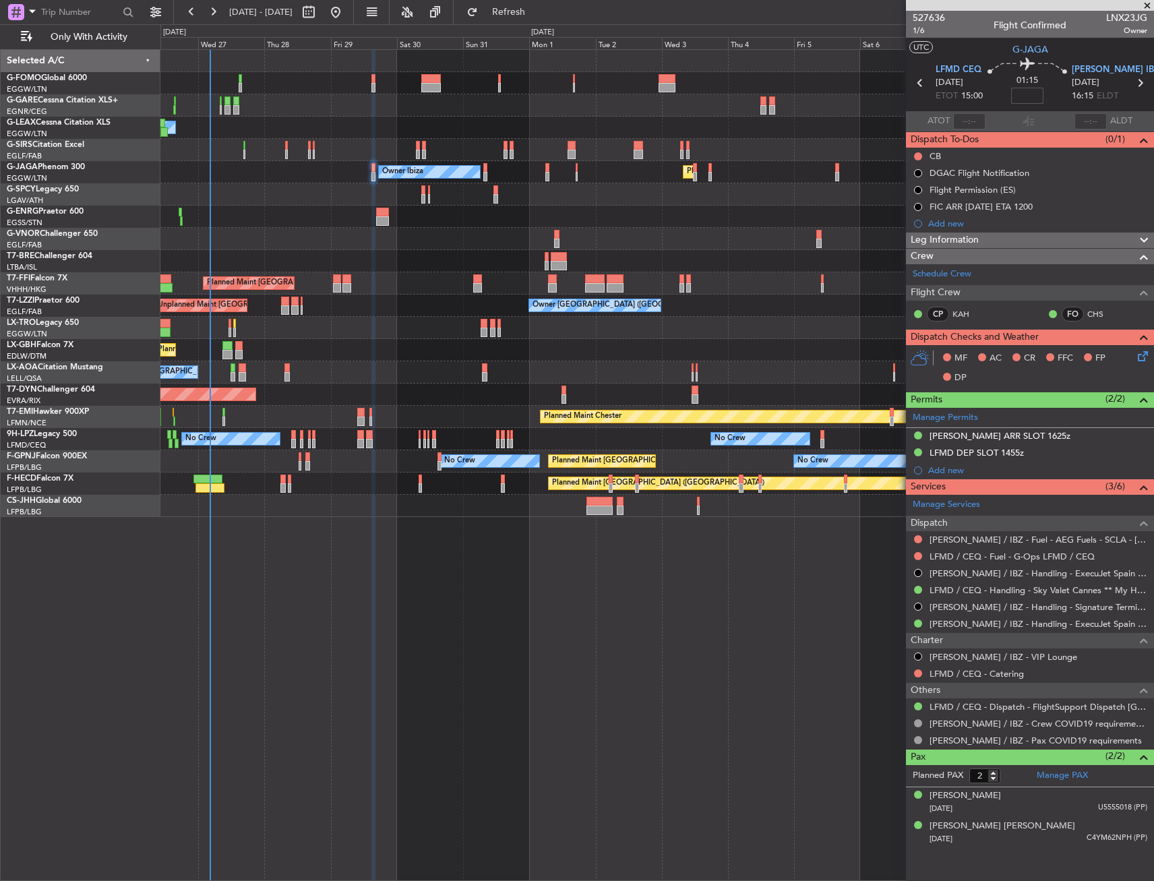
click at [1019, 98] on input at bounding box center [1027, 96] width 32 height 16
click at [1060, 99] on div "01:15 5" at bounding box center [1027, 83] width 89 height 50
type input "+00:05"
drag, startPoint x: 1030, startPoint y: 234, endPoint x: 1030, endPoint y: 261, distance: 27.0
click at [1030, 234] on div "Leg Information" at bounding box center [1030, 241] width 248 height 16
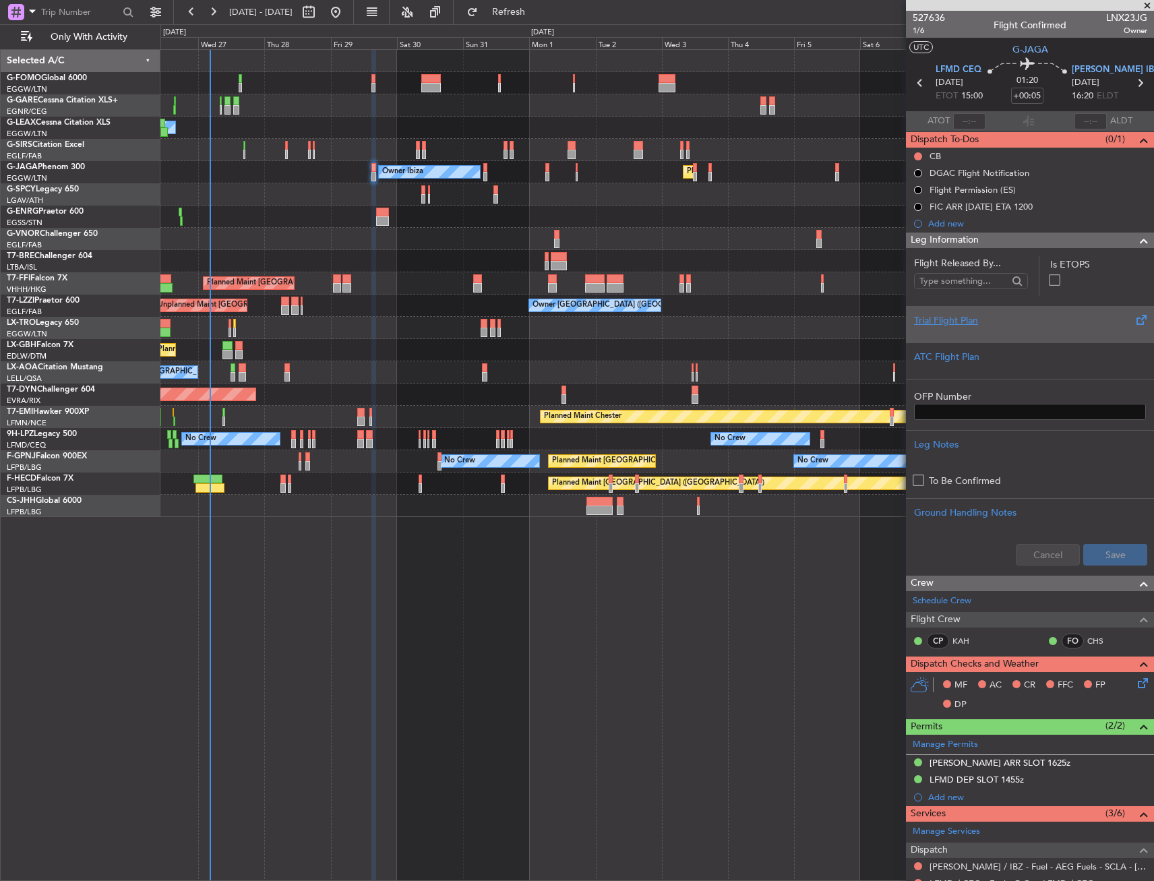
click at [1000, 332] on div at bounding box center [1030, 332] width 232 height 8
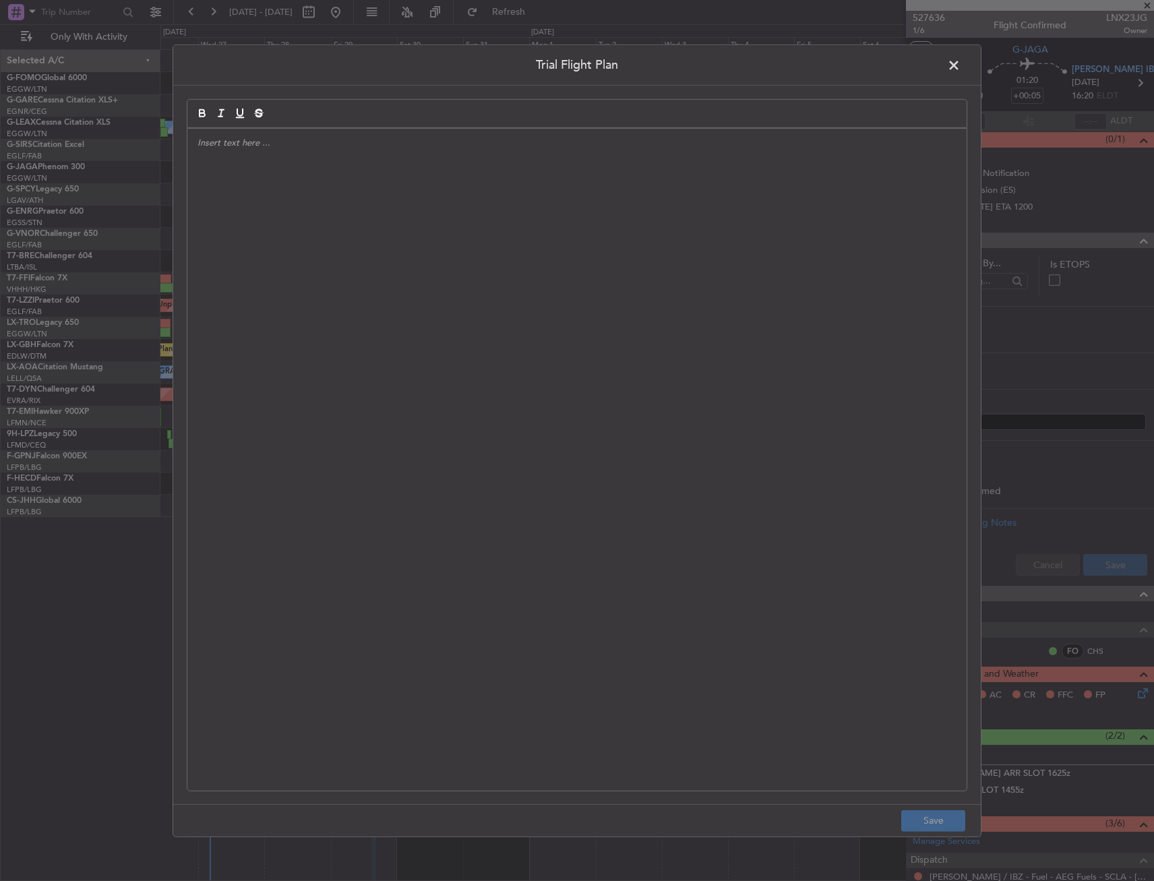
click at [414, 302] on div at bounding box center [576, 459] width 779 height 662
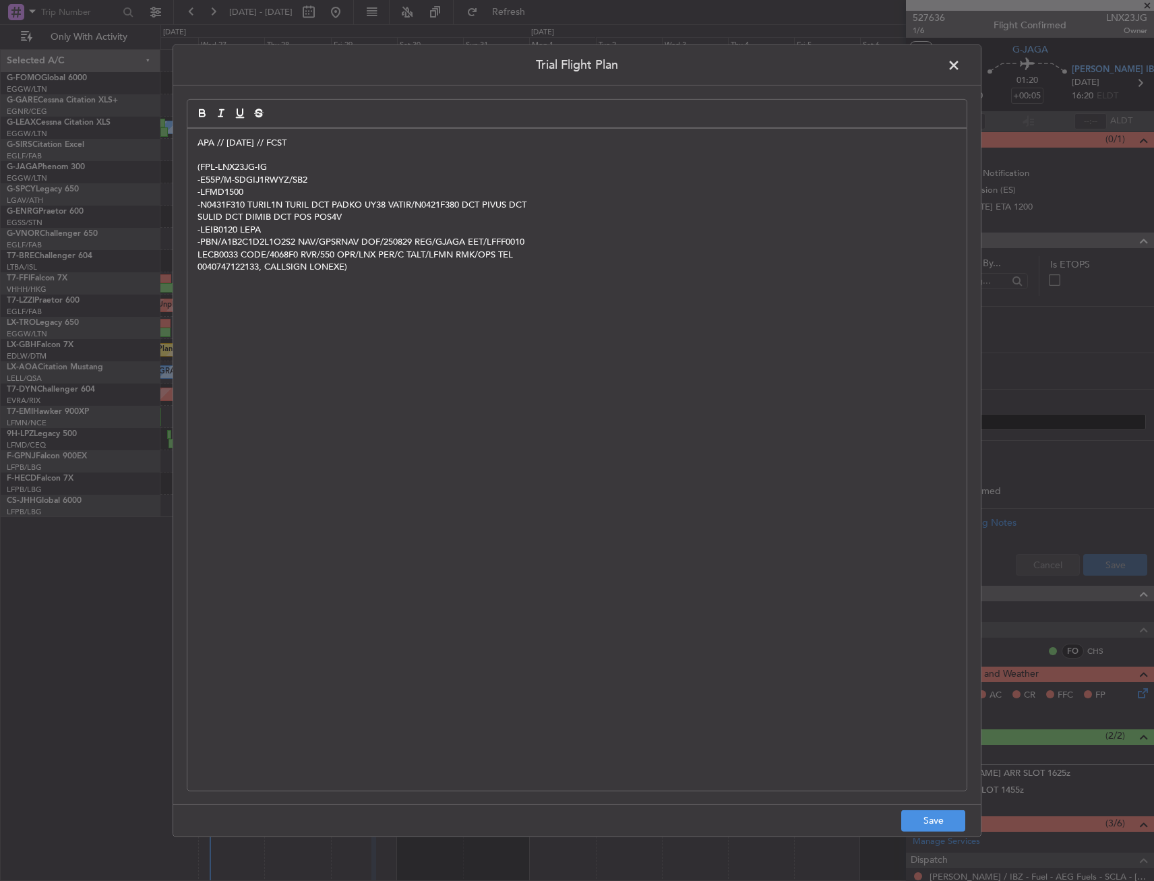
scroll to position [0, 0]
click at [918, 824] on button "Save" at bounding box center [933, 821] width 64 height 22
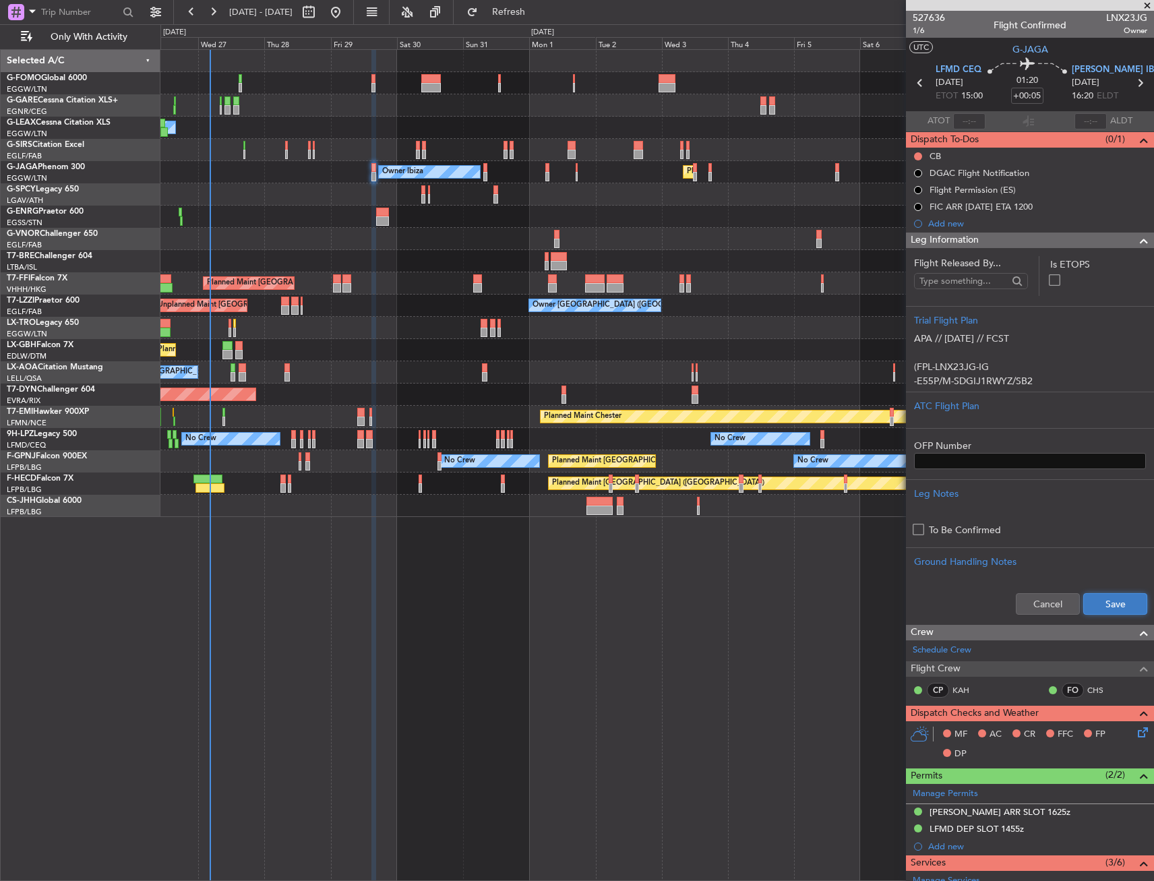
click at [1101, 596] on button "Save" at bounding box center [1115, 604] width 64 height 22
click at [1057, 238] on div "Leg Information" at bounding box center [1030, 241] width 248 height 16
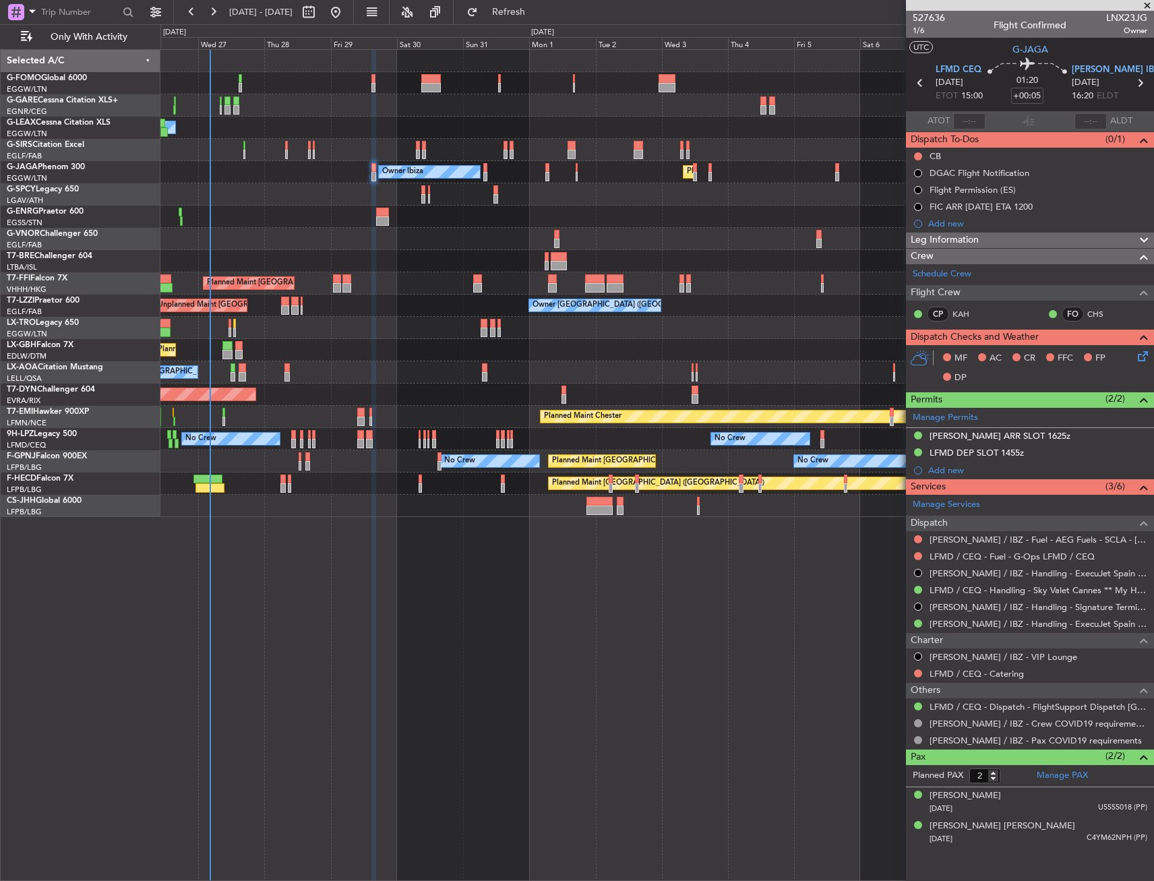
click at [1139, 357] on icon at bounding box center [1140, 353] width 11 height 11
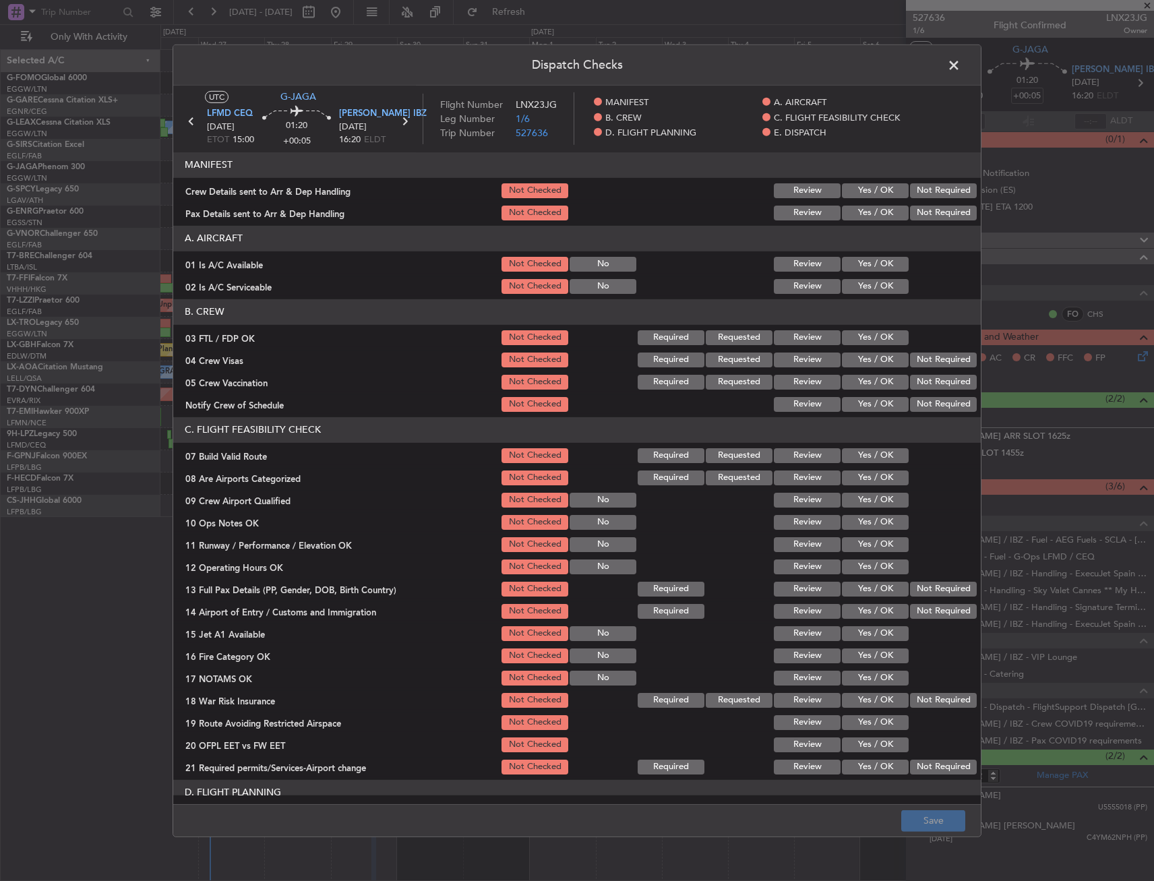
click at [855, 266] on button "Yes / OK" at bounding box center [875, 264] width 67 height 15
click at [853, 286] on button "Yes / OK" at bounding box center [875, 286] width 67 height 15
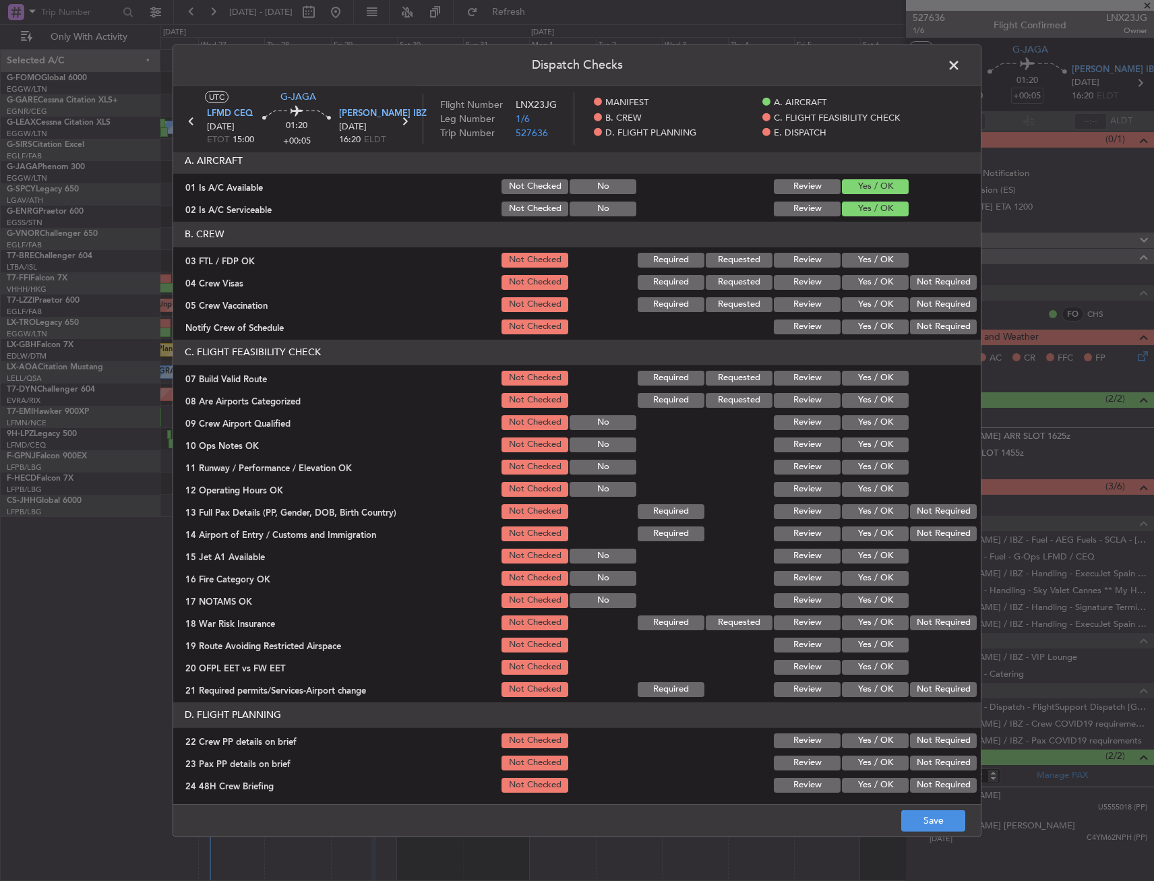
scroll to position [135, 0]
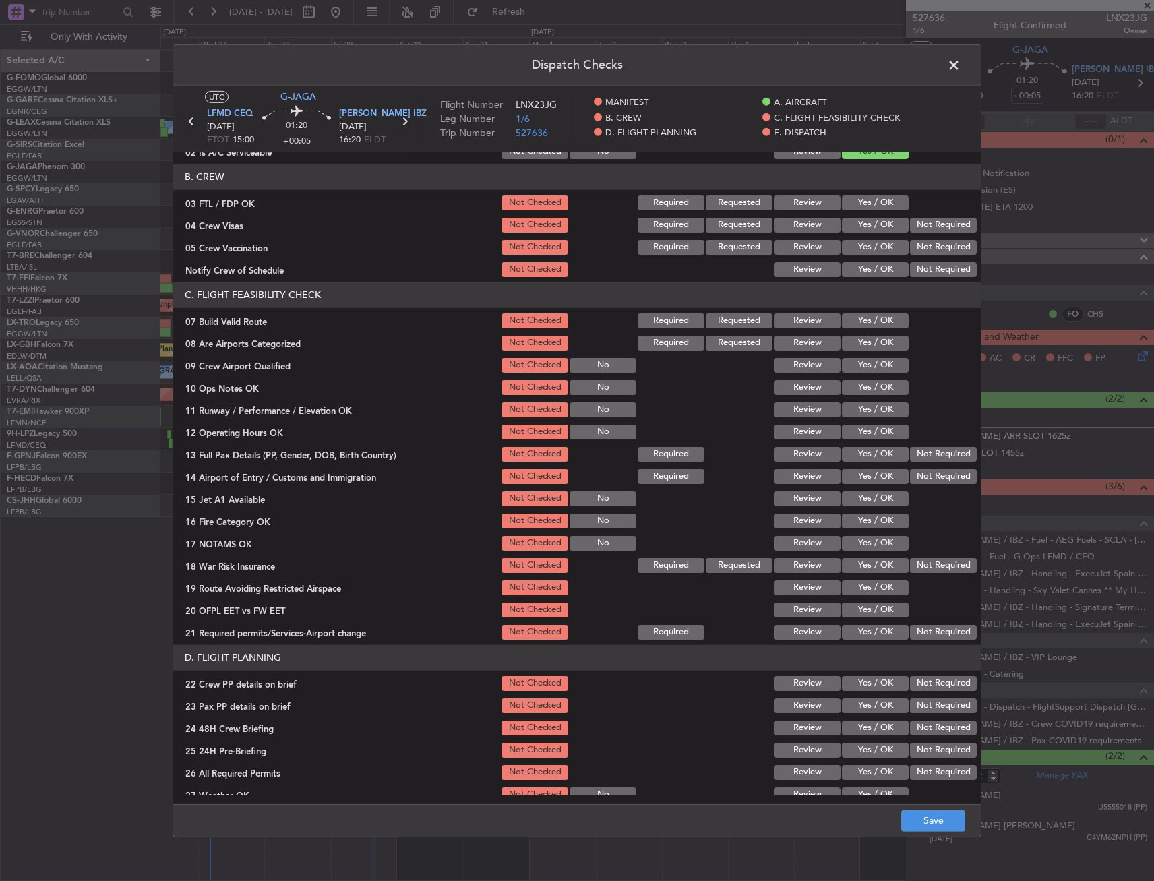
click at [851, 406] on button "Yes / OK" at bounding box center [875, 409] width 67 height 15
click at [855, 384] on button "Yes / OK" at bounding box center [875, 387] width 67 height 15
click at [857, 366] on button "Yes / OK" at bounding box center [875, 365] width 67 height 15
click at [528, 385] on button "Not Checked" at bounding box center [534, 387] width 67 height 15
click at [523, 366] on button "Not Checked" at bounding box center [534, 365] width 67 height 15
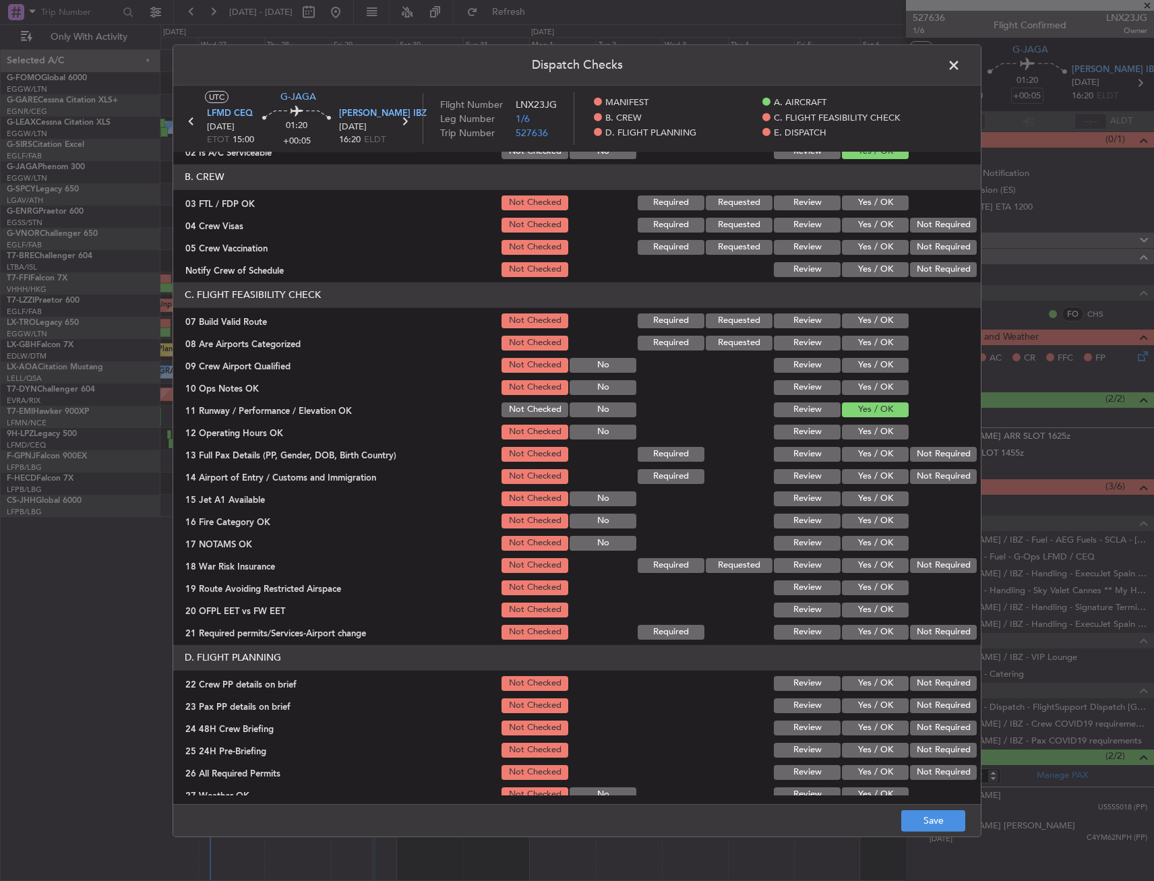
click at [866, 325] on button "Yes / OK" at bounding box center [875, 320] width 67 height 15
click at [858, 342] on button "Yes / OK" at bounding box center [875, 343] width 67 height 15
click at [847, 456] on button "Yes / OK" at bounding box center [875, 454] width 67 height 15
click at [858, 430] on button "Yes / OK" at bounding box center [875, 432] width 67 height 15
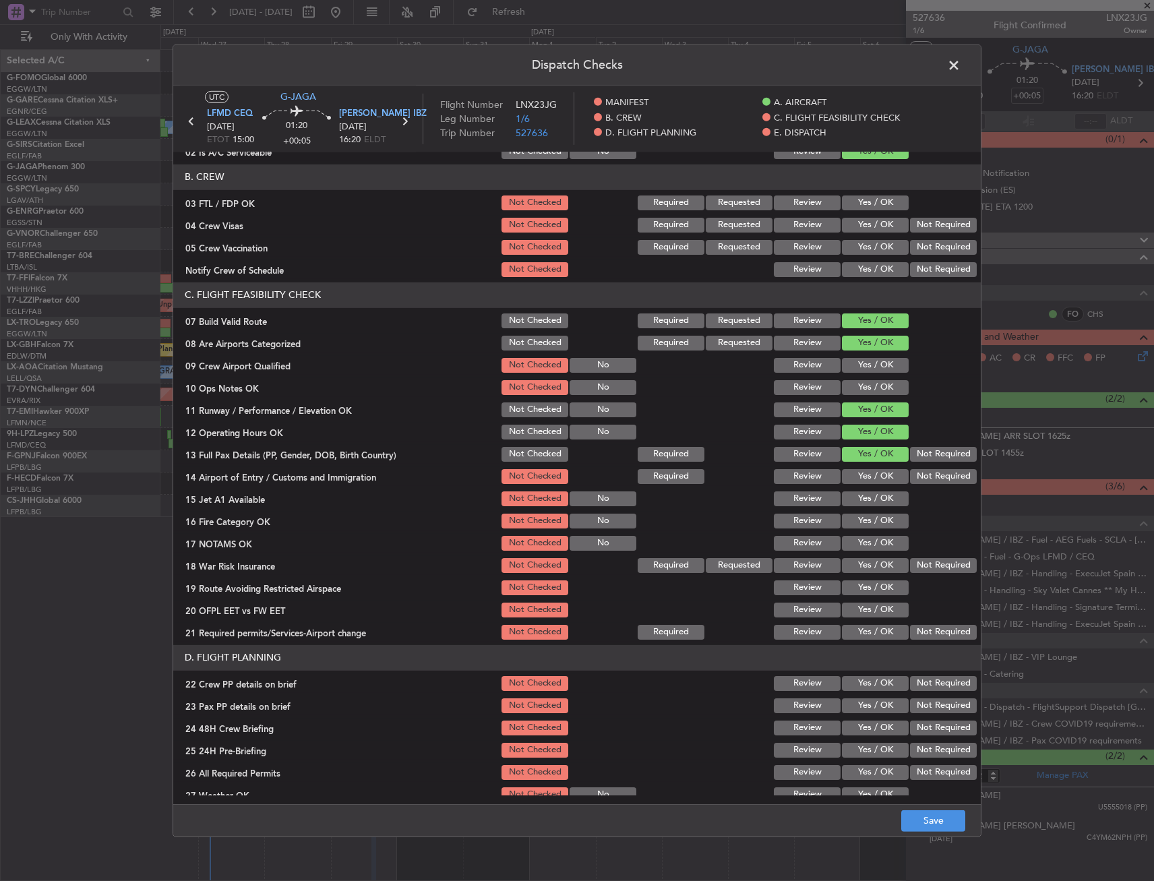
click at [876, 475] on button "Yes / OK" at bounding box center [875, 476] width 67 height 15
click at [872, 494] on button "Yes / OK" at bounding box center [875, 498] width 67 height 15
click at [866, 512] on div "Yes / OK" at bounding box center [874, 521] width 68 height 19
click at [865, 522] on button "Yes / OK" at bounding box center [875, 521] width 67 height 15
click at [868, 541] on button "Yes / OK" at bounding box center [875, 543] width 67 height 15
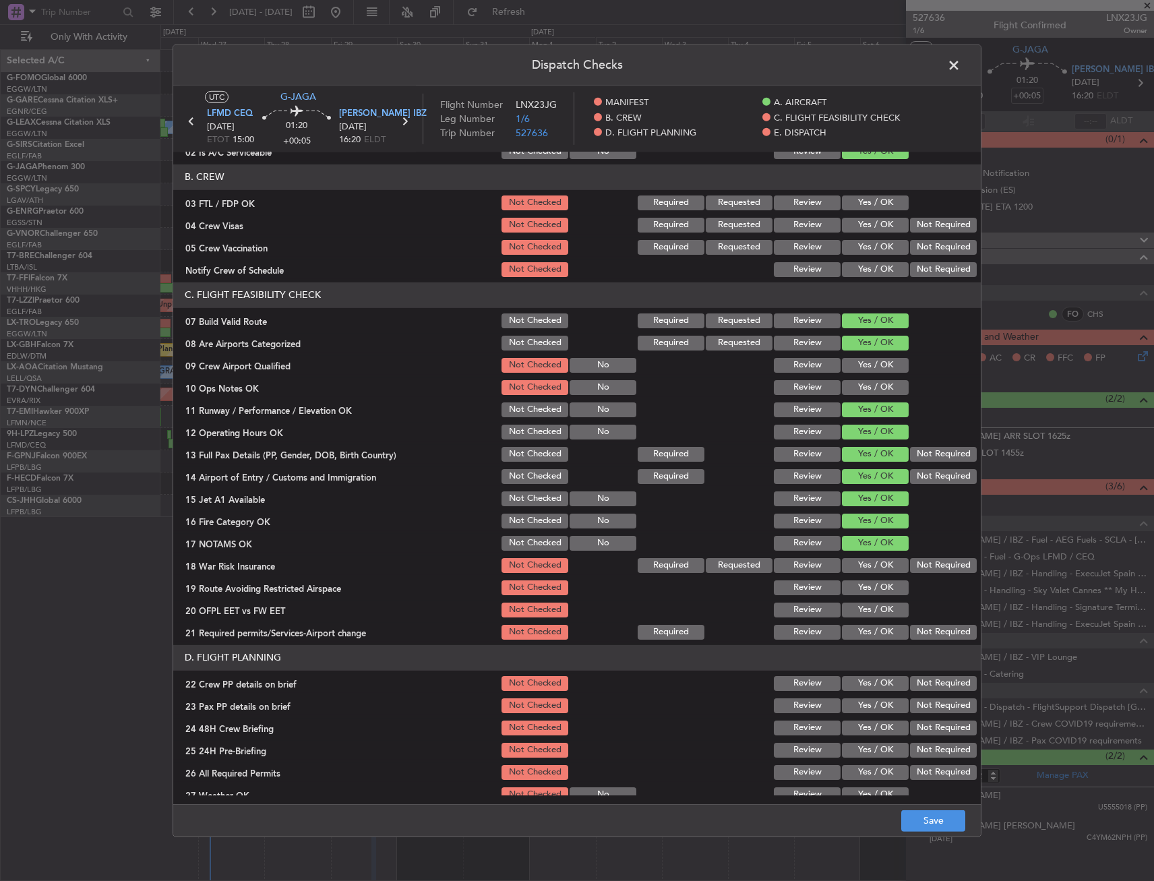
click at [914, 561] on button "Not Required" at bounding box center [943, 565] width 67 height 15
click at [873, 588] on button "Yes / OK" at bounding box center [875, 587] width 67 height 15
click at [878, 609] on button "Yes / OK" at bounding box center [875, 610] width 67 height 15
click at [884, 632] on button "Yes / OK" at bounding box center [875, 632] width 67 height 15
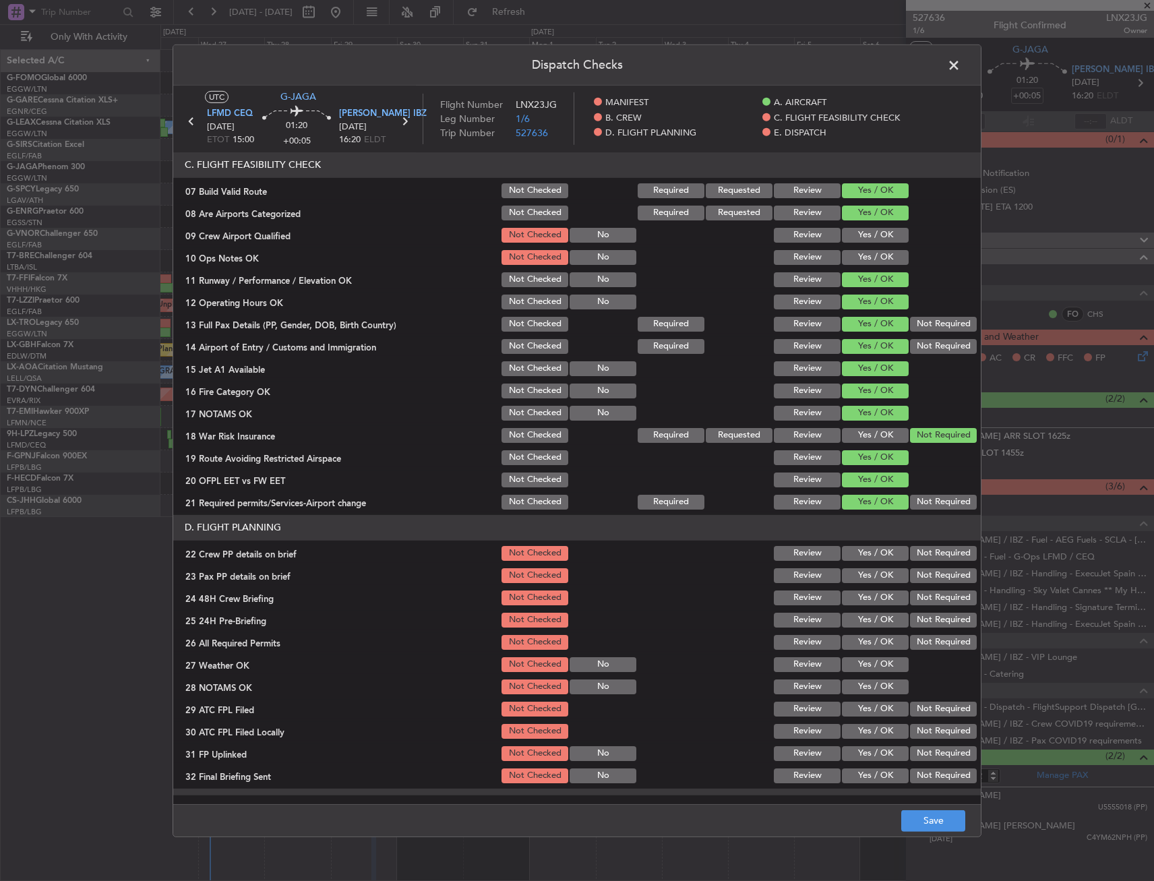
scroll to position [337, 0]
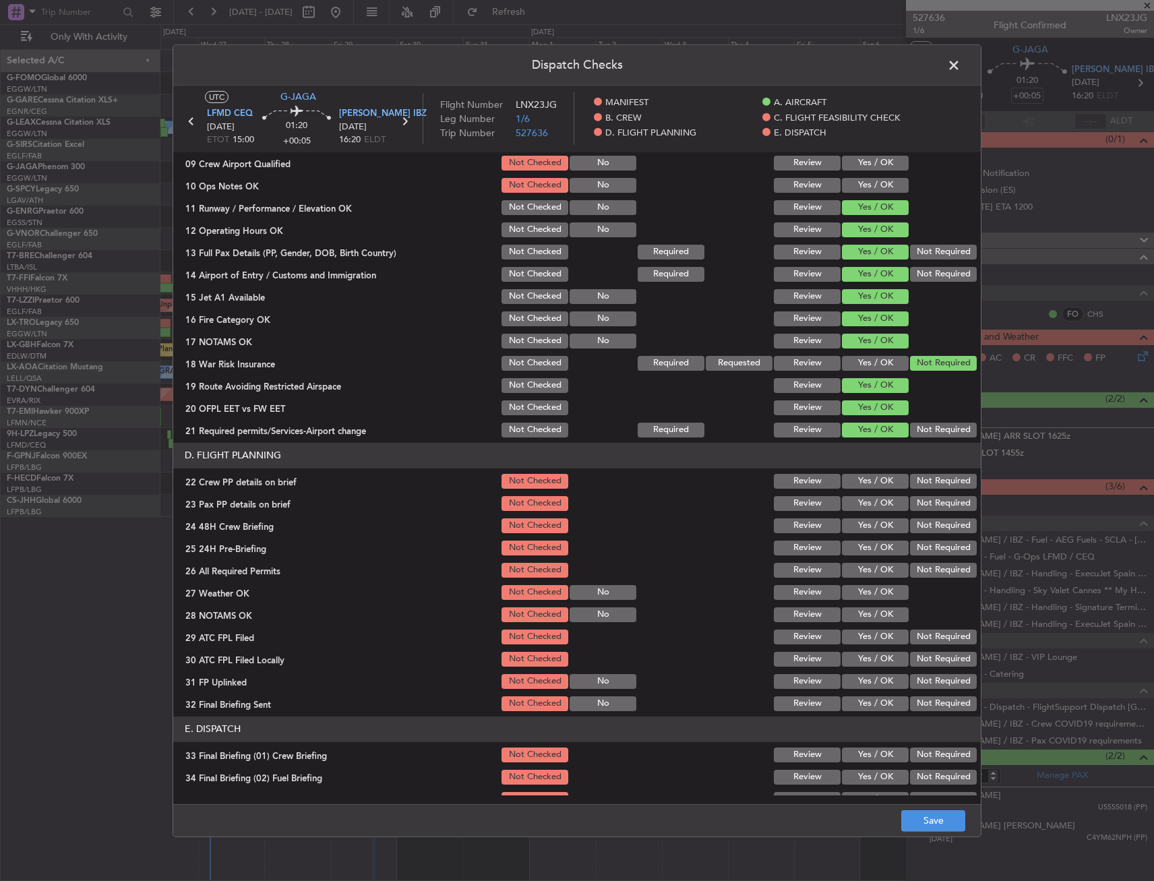
click at [860, 488] on button "Yes / OK" at bounding box center [875, 481] width 67 height 15
drag, startPoint x: 855, startPoint y: 500, endPoint x: 855, endPoint y: 513, distance: 12.8
click at [855, 502] on button "Yes / OK" at bounding box center [875, 503] width 67 height 15
drag, startPoint x: 856, startPoint y: 523, endPoint x: 944, endPoint y: 553, distance: 93.1
click at [857, 523] on button "Yes / OK" at bounding box center [875, 525] width 67 height 15
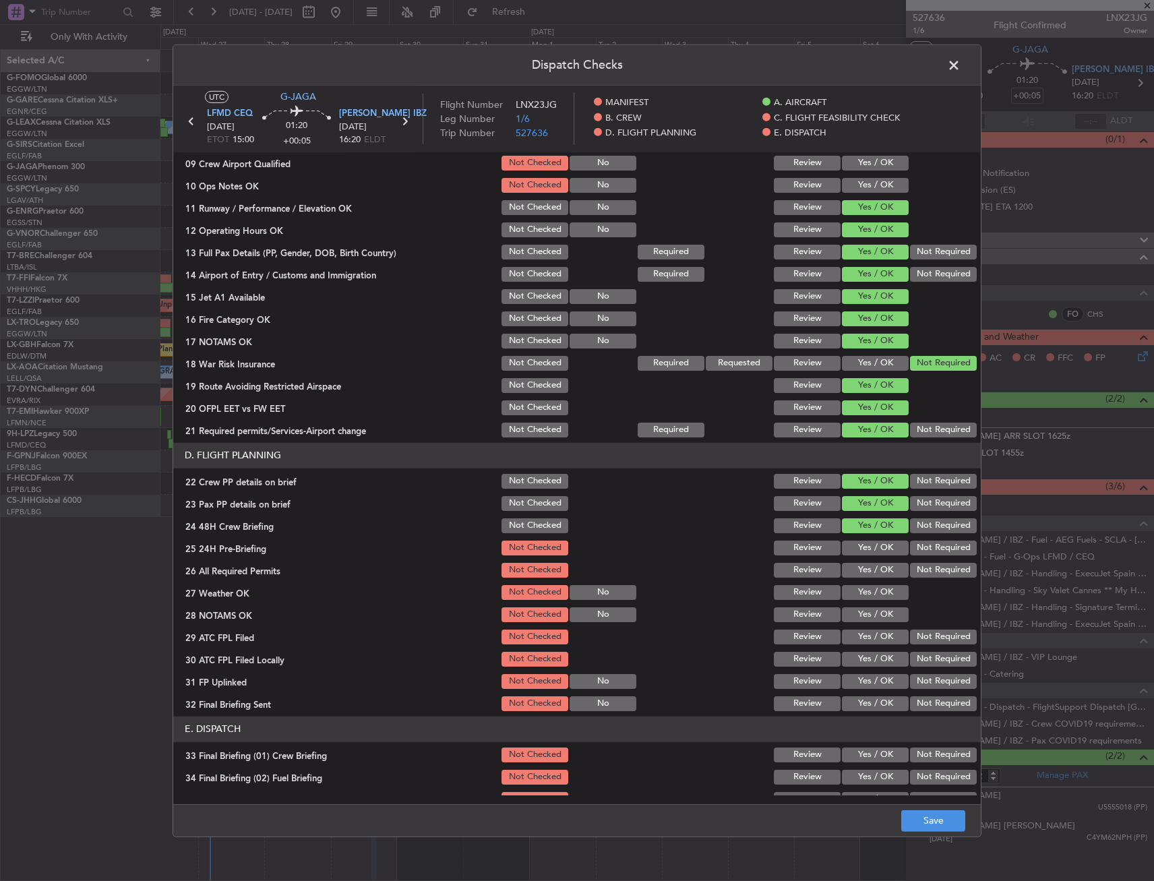
click at [950, 555] on div "Not Required" at bounding box center [942, 548] width 68 height 19
click at [937, 553] on button "Not Required" at bounding box center [943, 548] width 67 height 15
drag, startPoint x: 950, startPoint y: 824, endPoint x: 948, endPoint y: 815, distance: 9.6
click at [948, 821] on button "Save" at bounding box center [933, 821] width 64 height 22
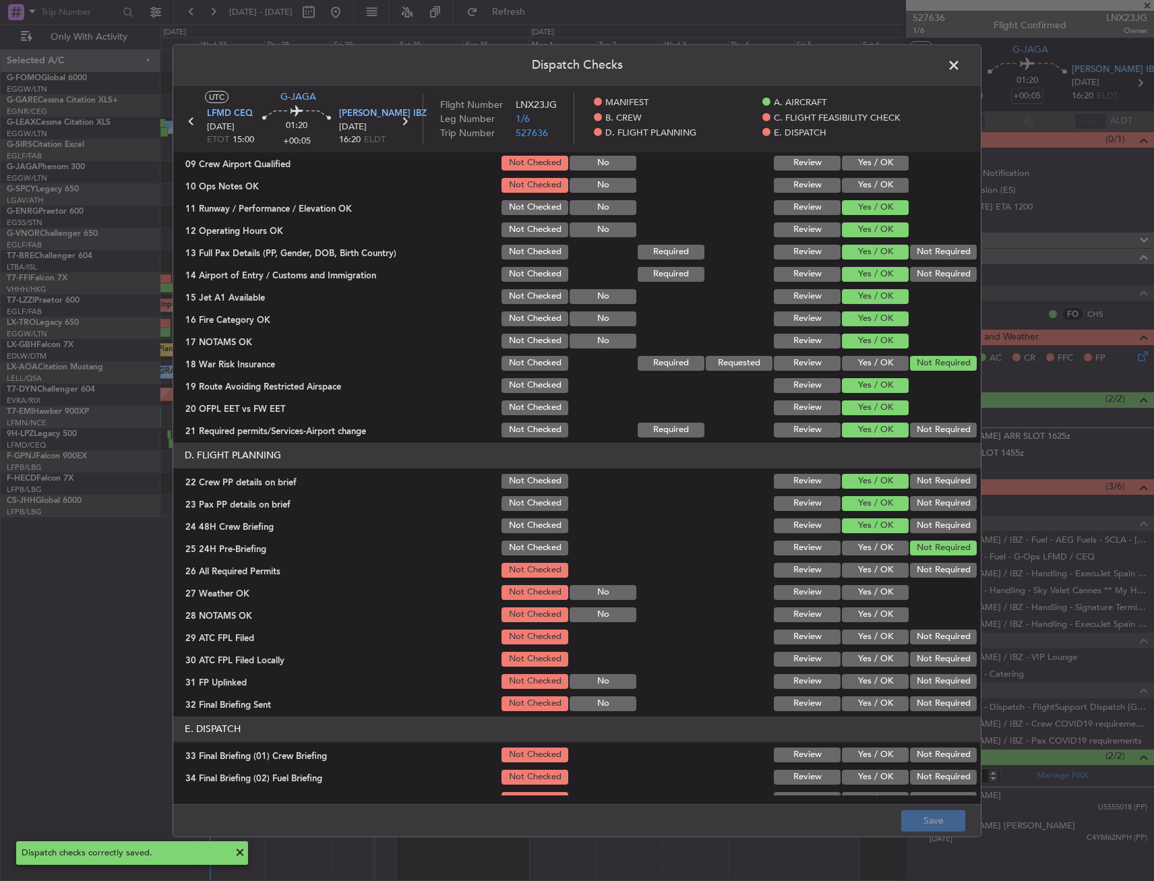
click at [960, 66] on span at bounding box center [960, 68] width 0 height 27
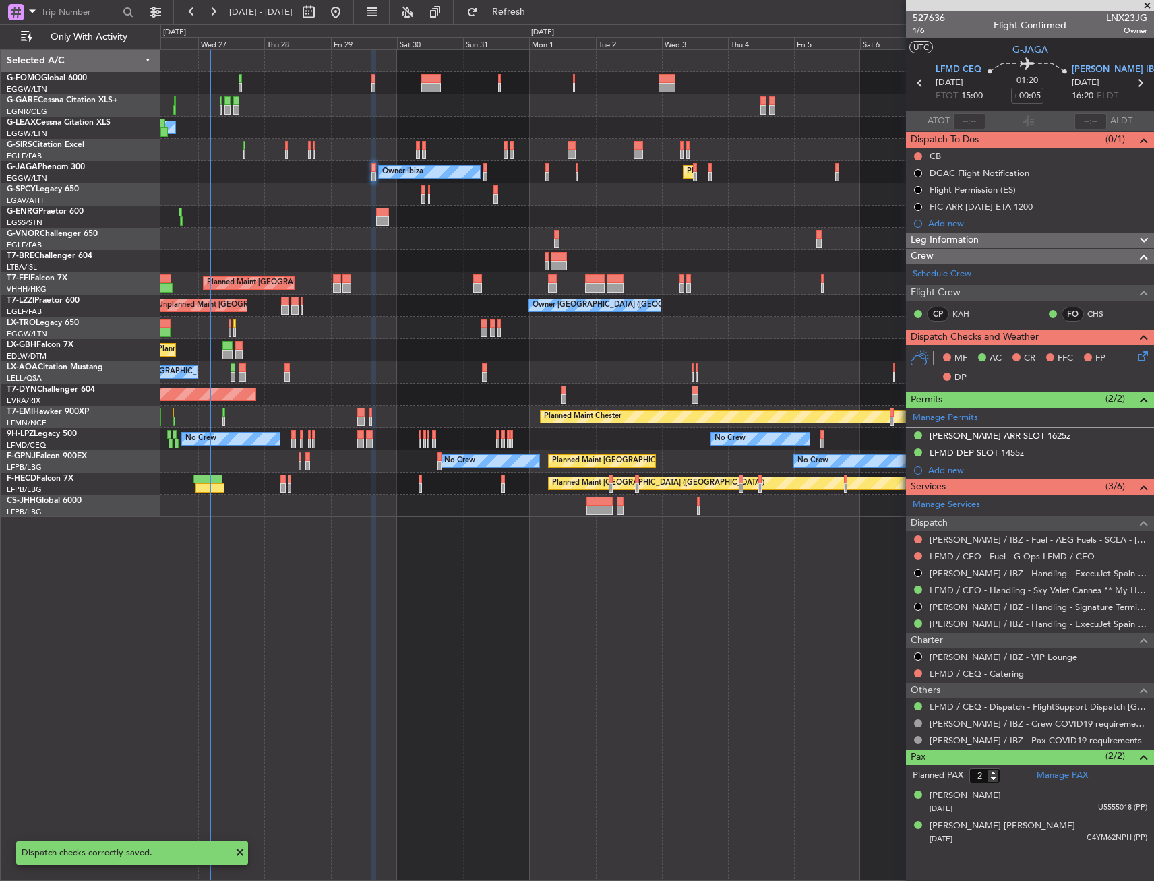
click at [929, 34] on span "1/6" at bounding box center [929, 30] width 32 height 11
click at [920, 157] on button at bounding box center [918, 156] width 8 height 8
click at [916, 210] on span "Completed" at bounding box center [924, 215] width 44 height 13
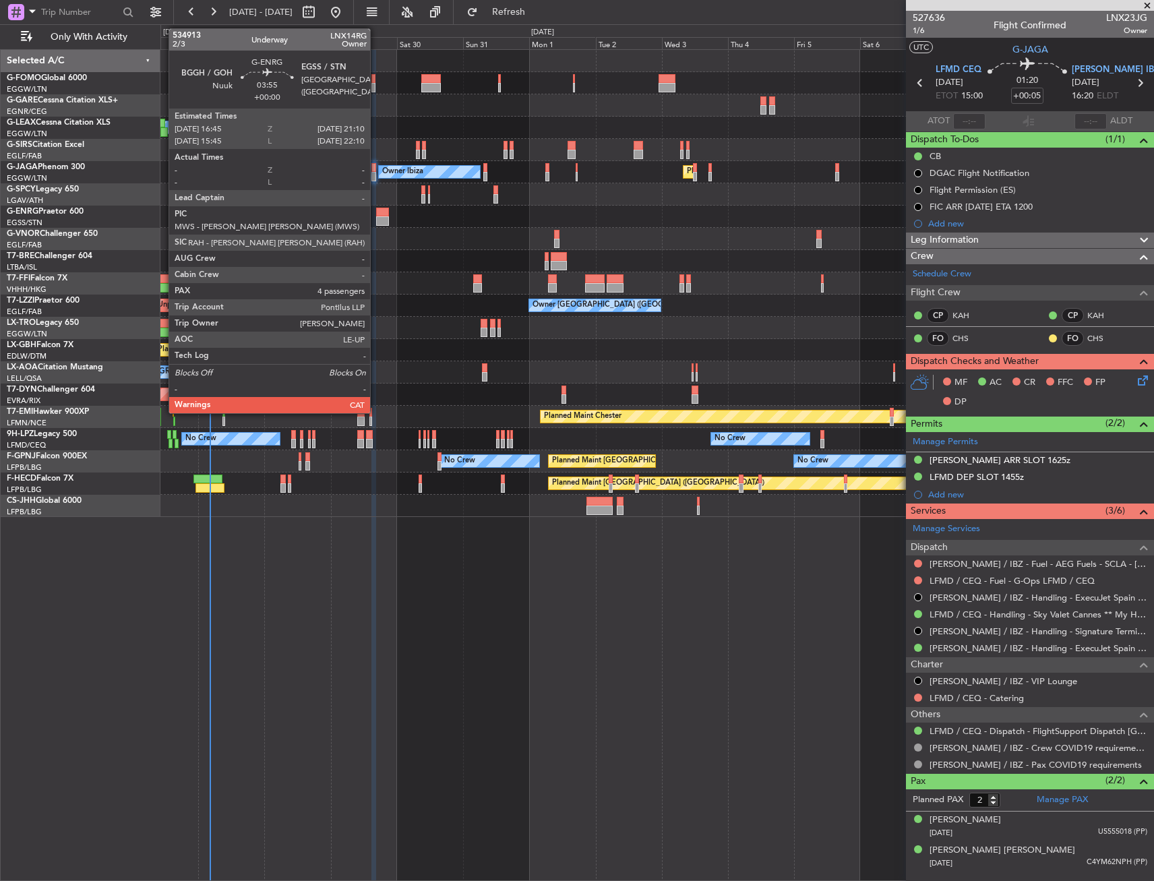
click at [376, 215] on div at bounding box center [382, 212] width 13 height 9
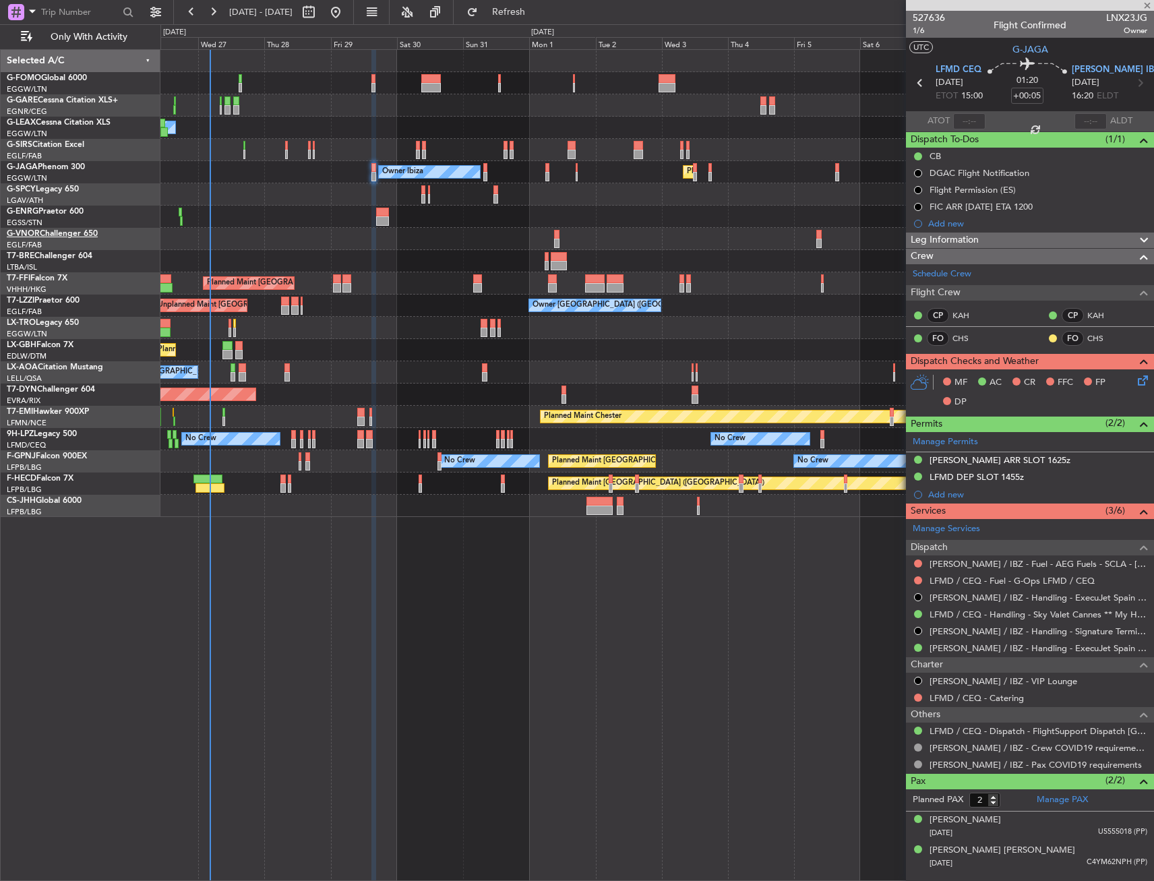
type input "4"
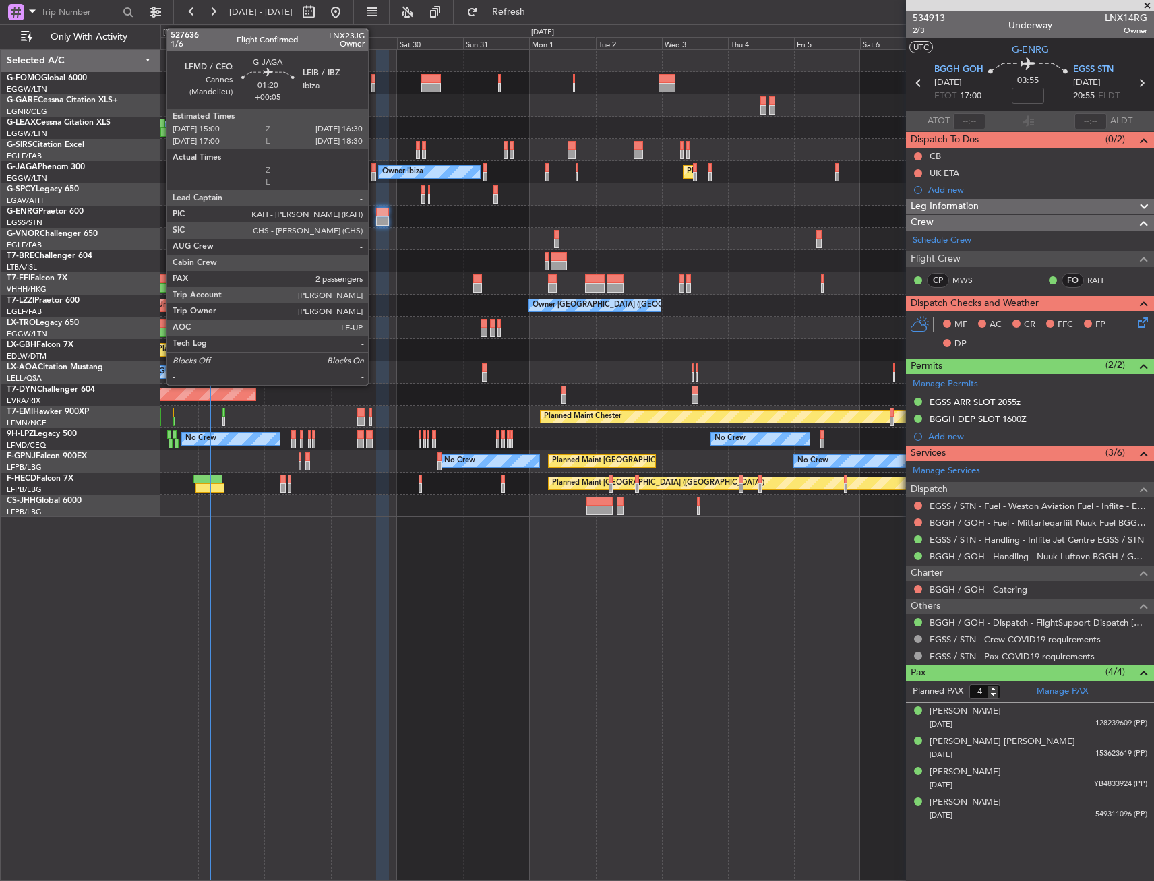
click at [374, 168] on div at bounding box center [373, 167] width 5 height 9
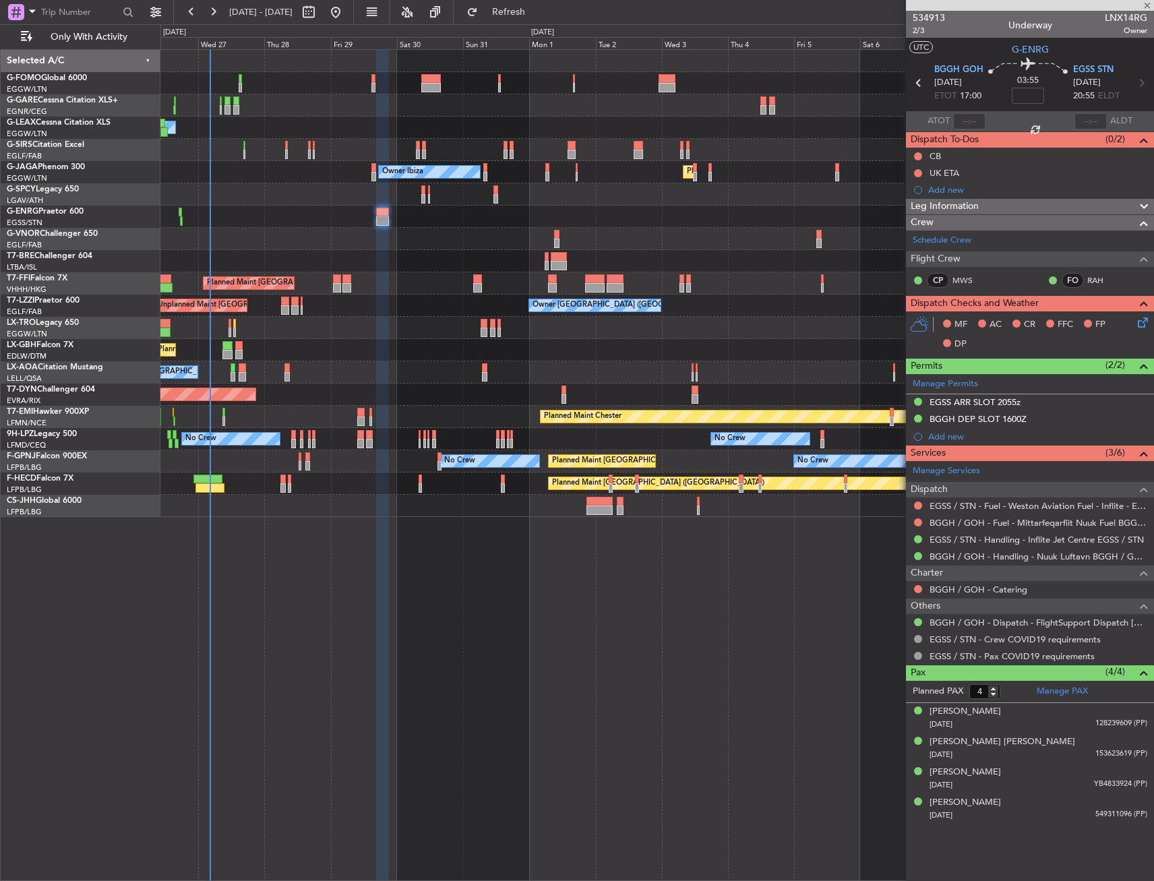
type input "+00:05"
type input "2"
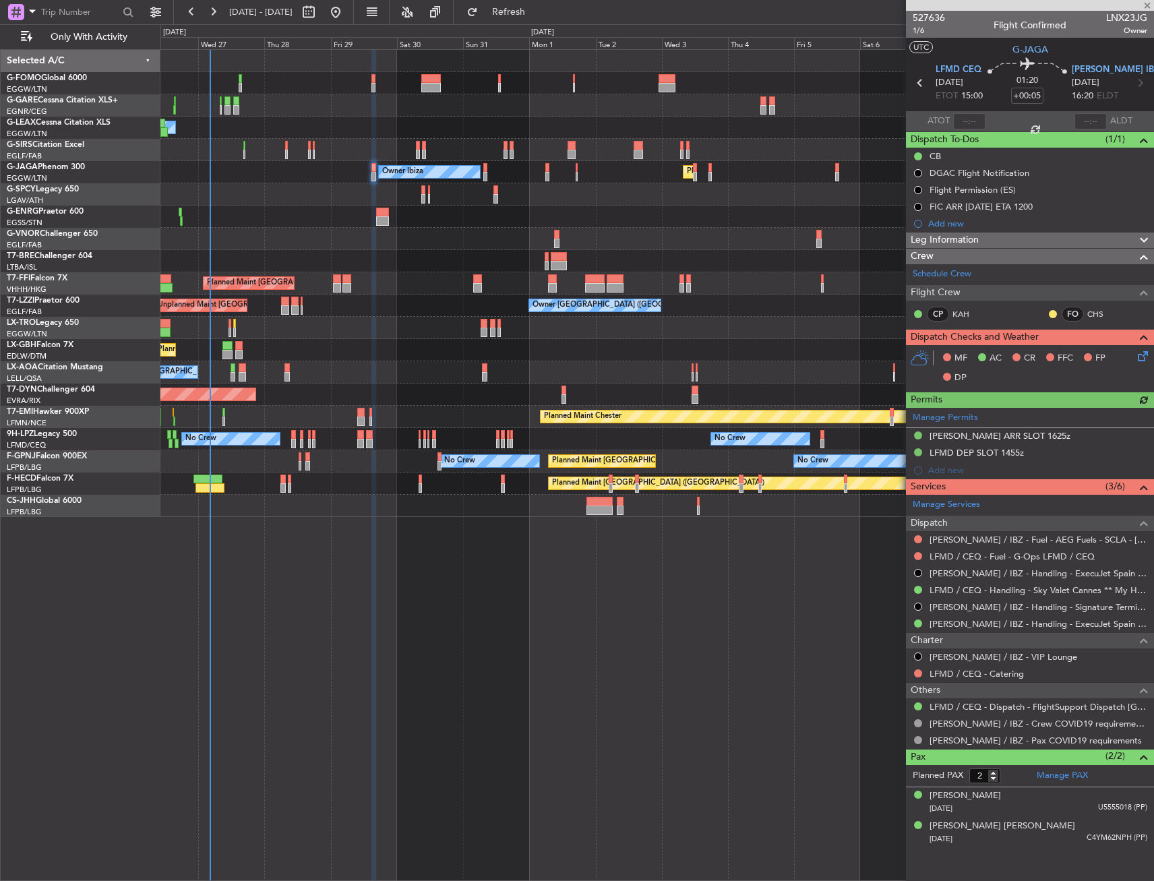
click at [965, 245] on span "Leg Information" at bounding box center [945, 241] width 68 height 16
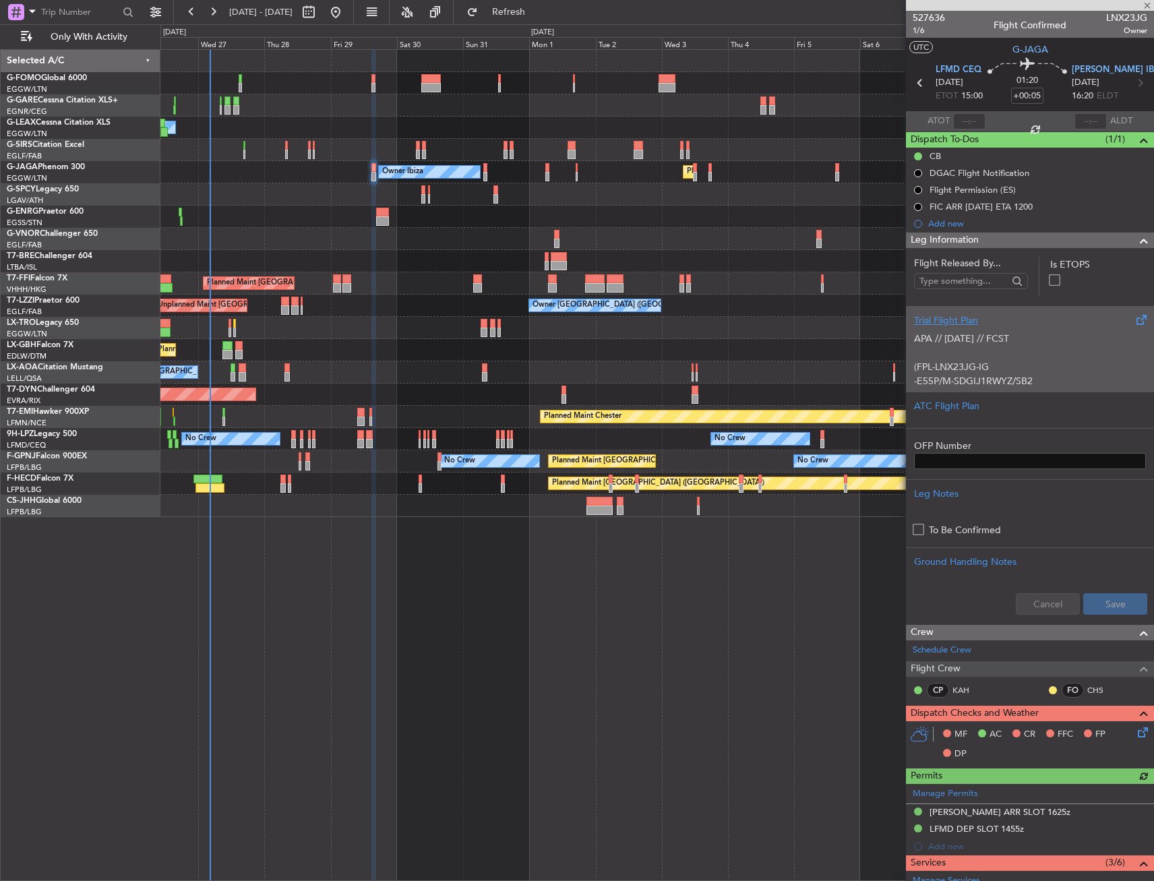
click at [986, 325] on div "Trial Flight Plan" at bounding box center [1030, 320] width 232 height 14
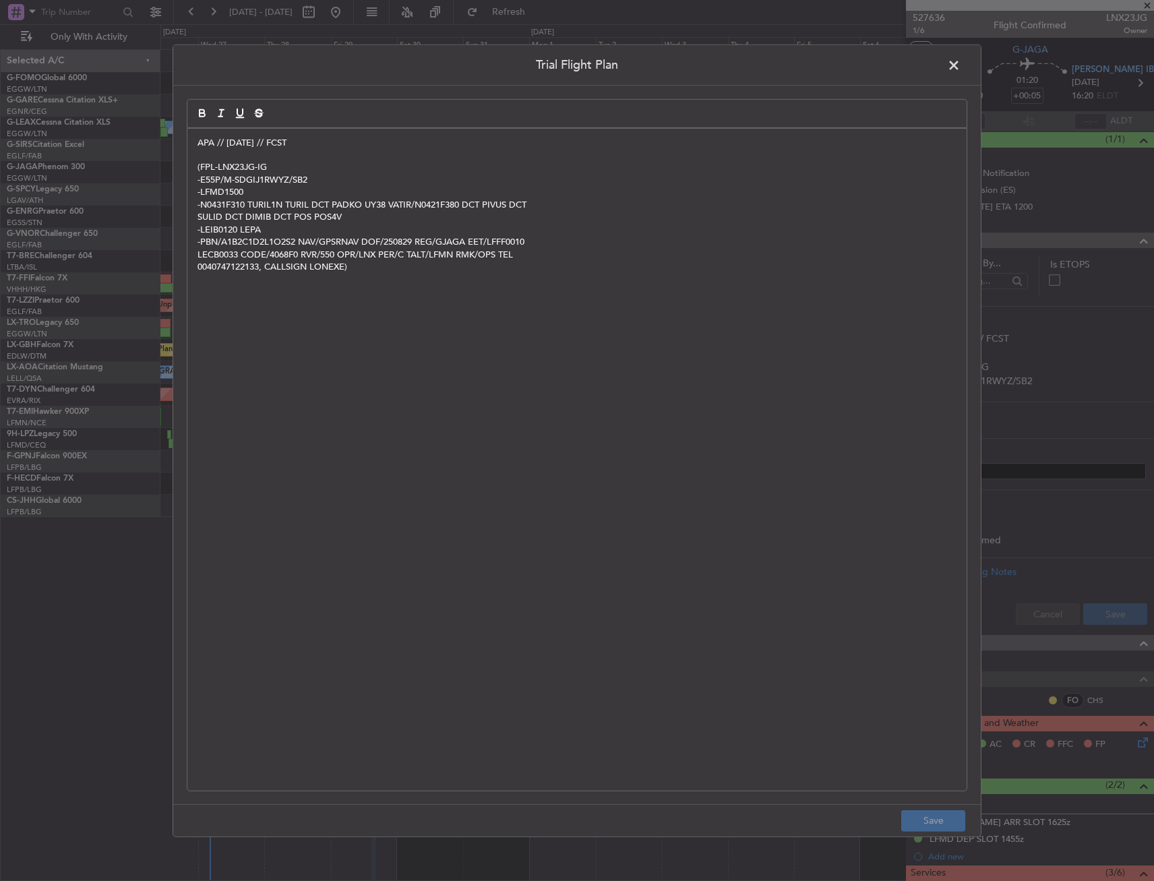
click at [960, 61] on span at bounding box center [960, 68] width 0 height 27
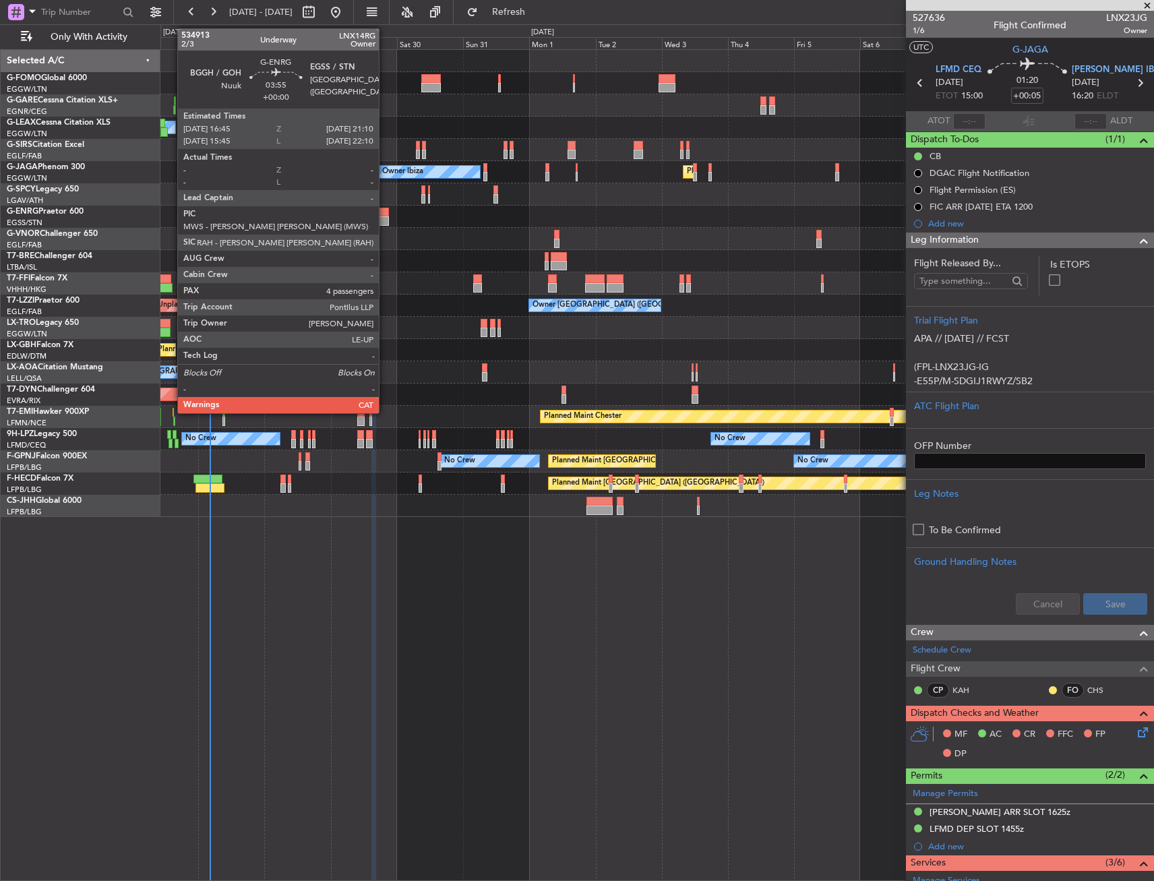
click at [385, 212] on div at bounding box center [382, 212] width 13 height 9
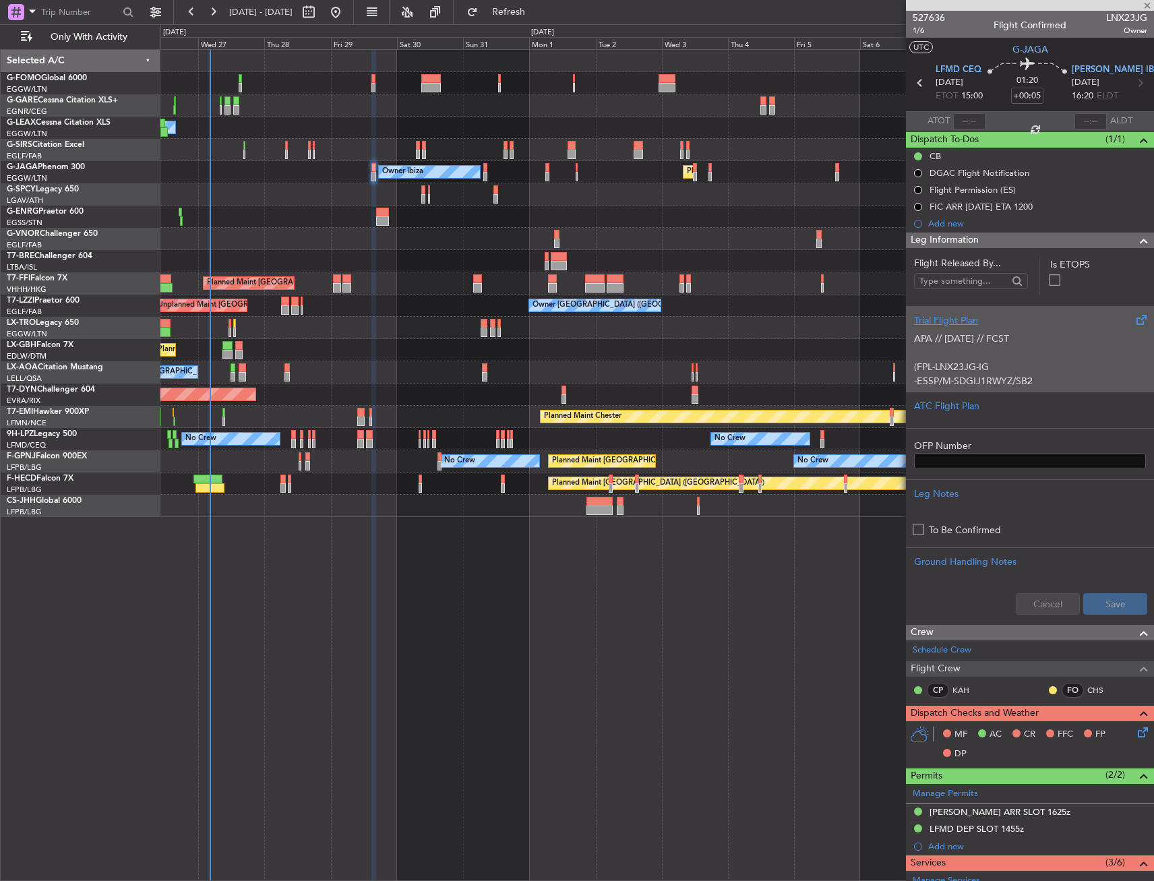
type input "4"
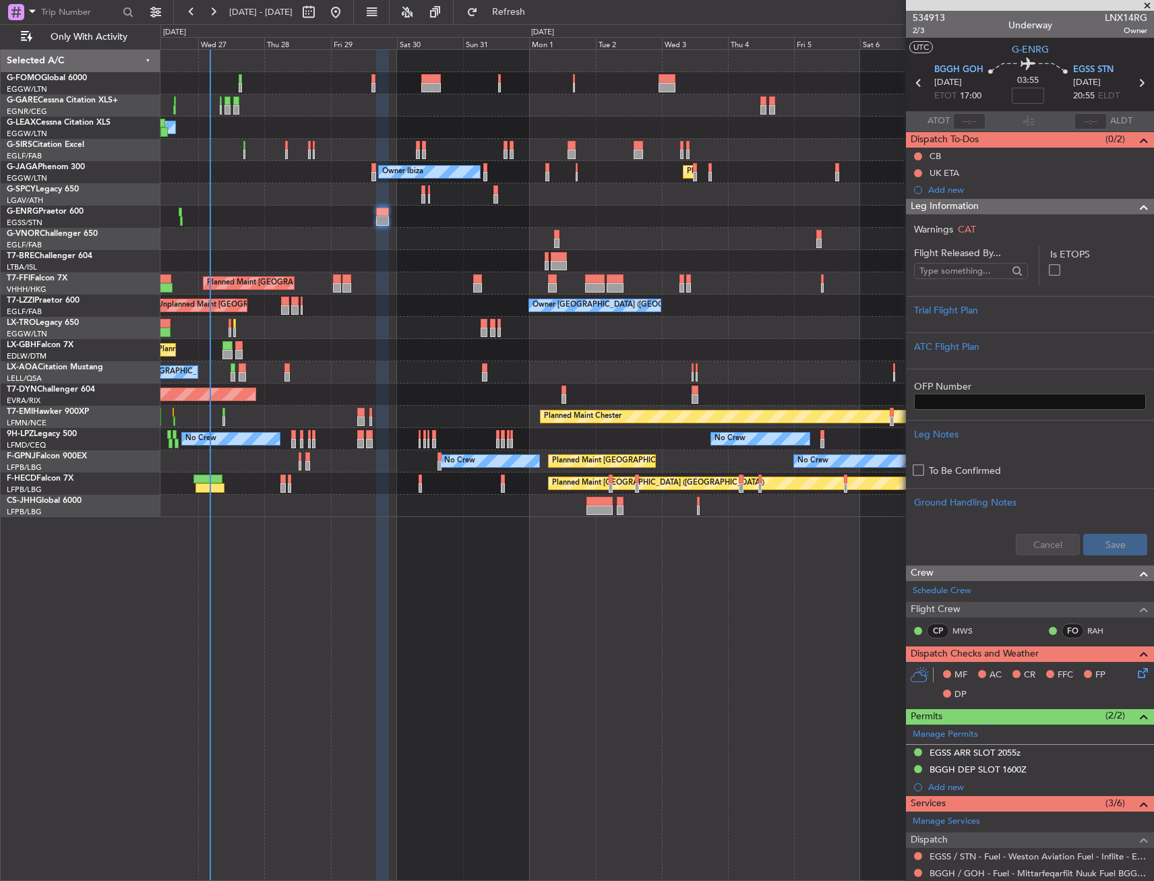
click at [1136, 204] on span at bounding box center [1144, 207] width 16 height 16
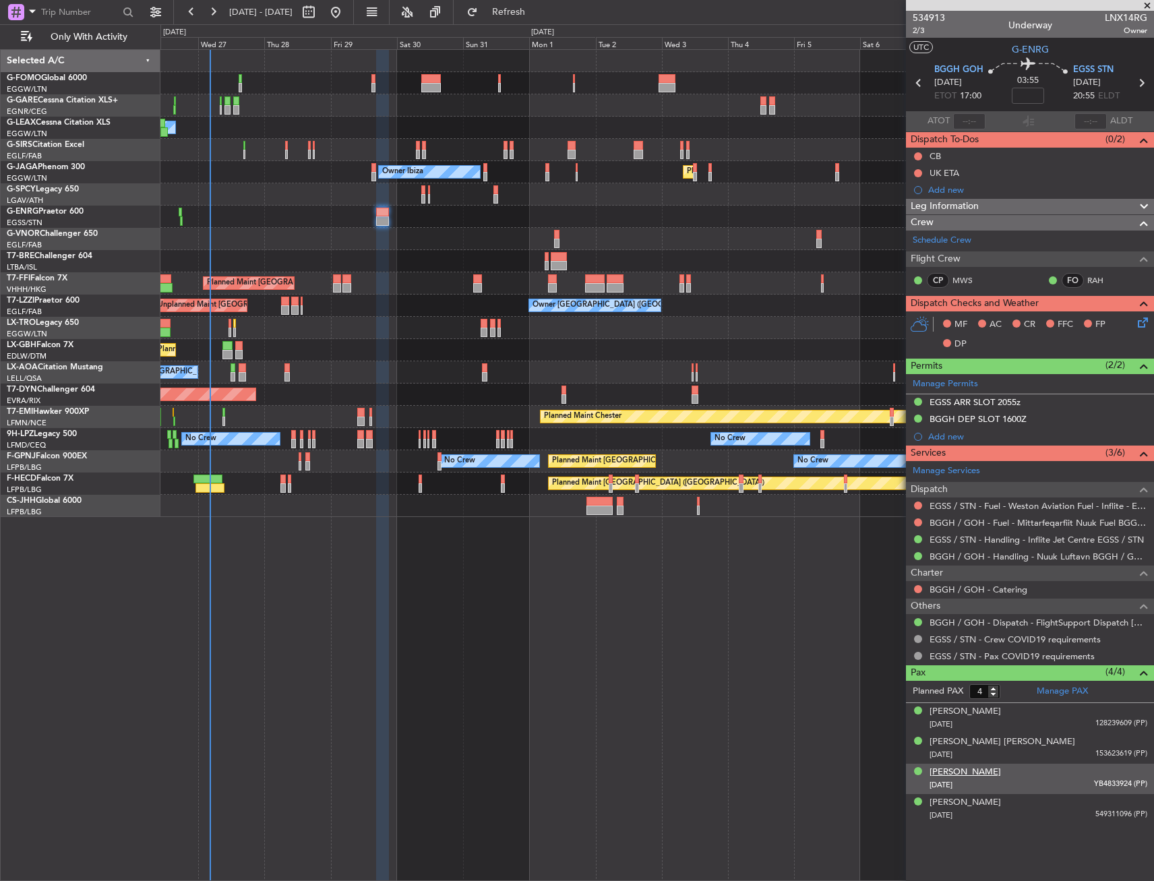
click at [948, 773] on div "Davide Bufalini" at bounding box center [964, 772] width 71 height 13
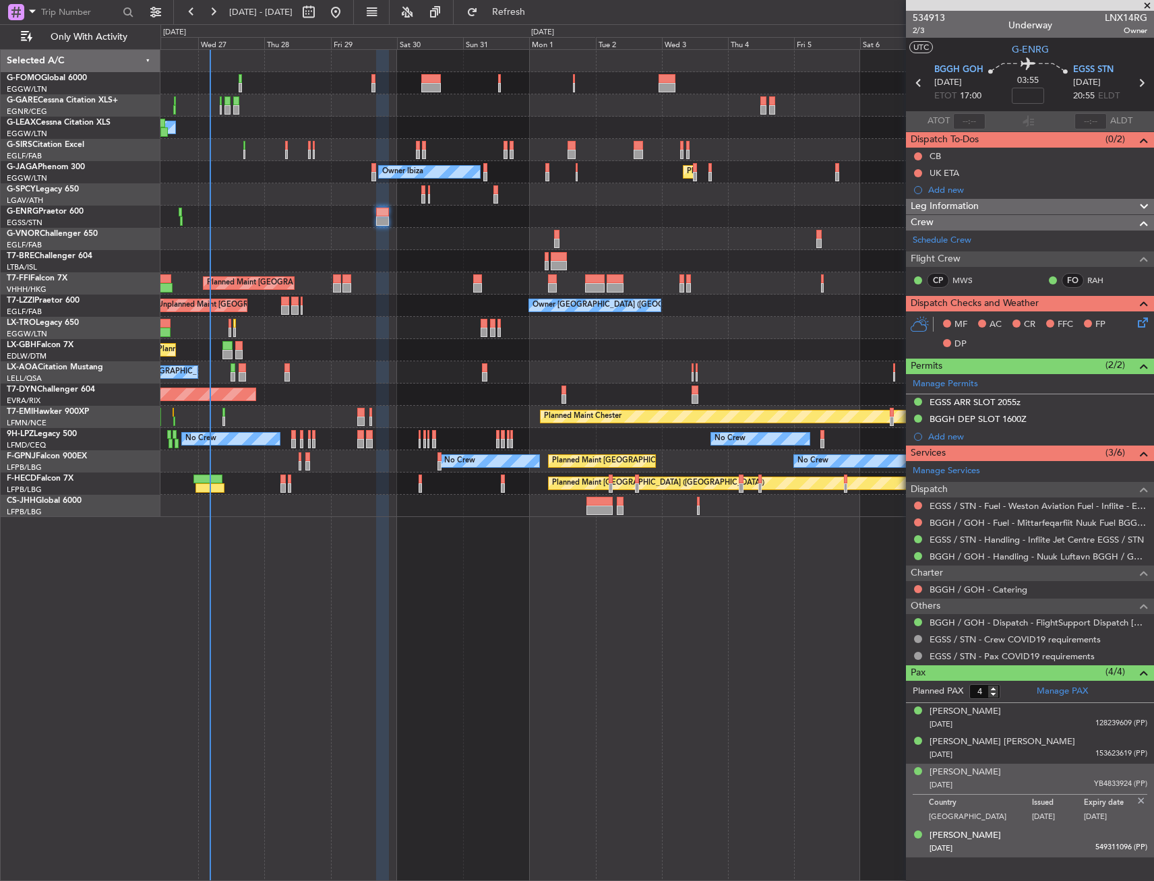
click at [1144, 801] on img at bounding box center [1141, 801] width 12 height 12
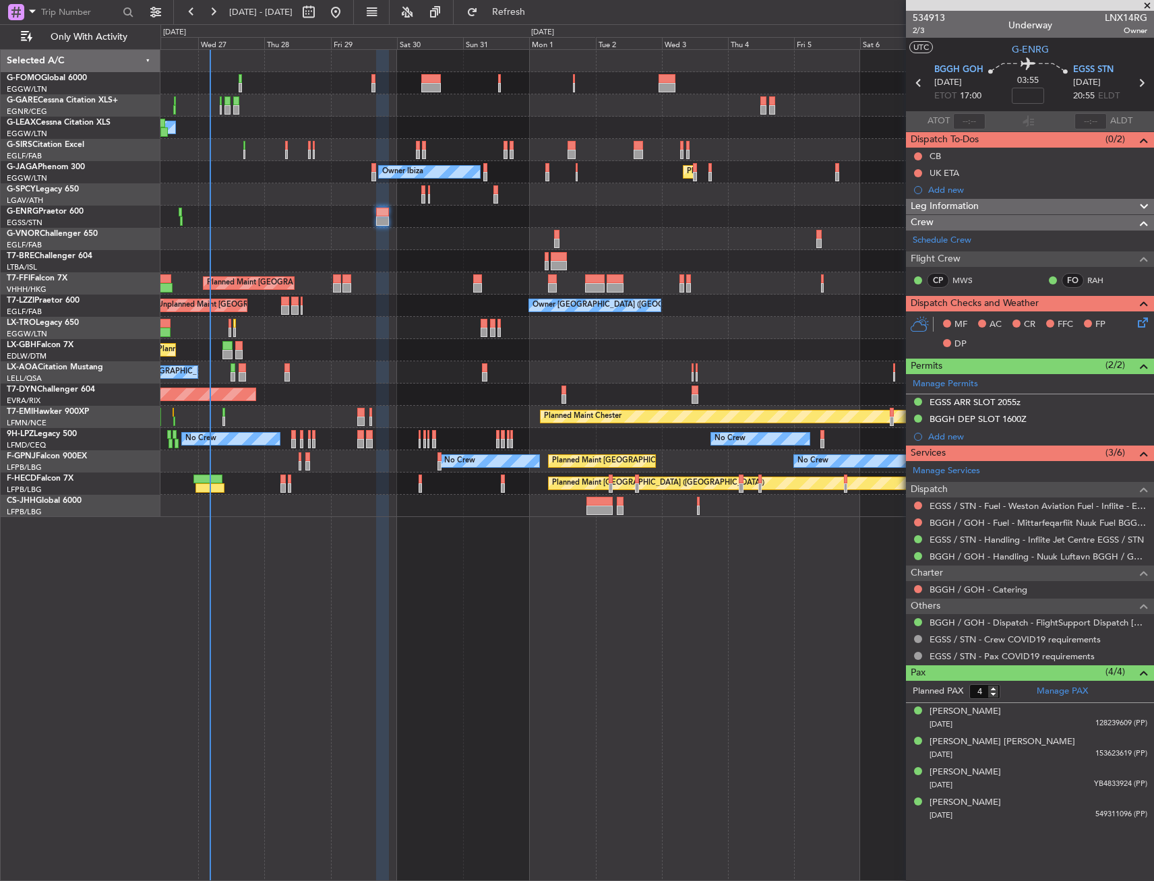
click at [1026, 94] on mat-tooltip-component "Flight Time" at bounding box center [1028, 106] width 62 height 36
click at [1026, 91] on input at bounding box center [1028, 96] width 32 height 16
click at [994, 88] on div "03:55 -5" at bounding box center [1027, 83] width 89 height 50
type input "-00:05"
drag, startPoint x: 1025, startPoint y: 201, endPoint x: 1015, endPoint y: 219, distance: 20.8
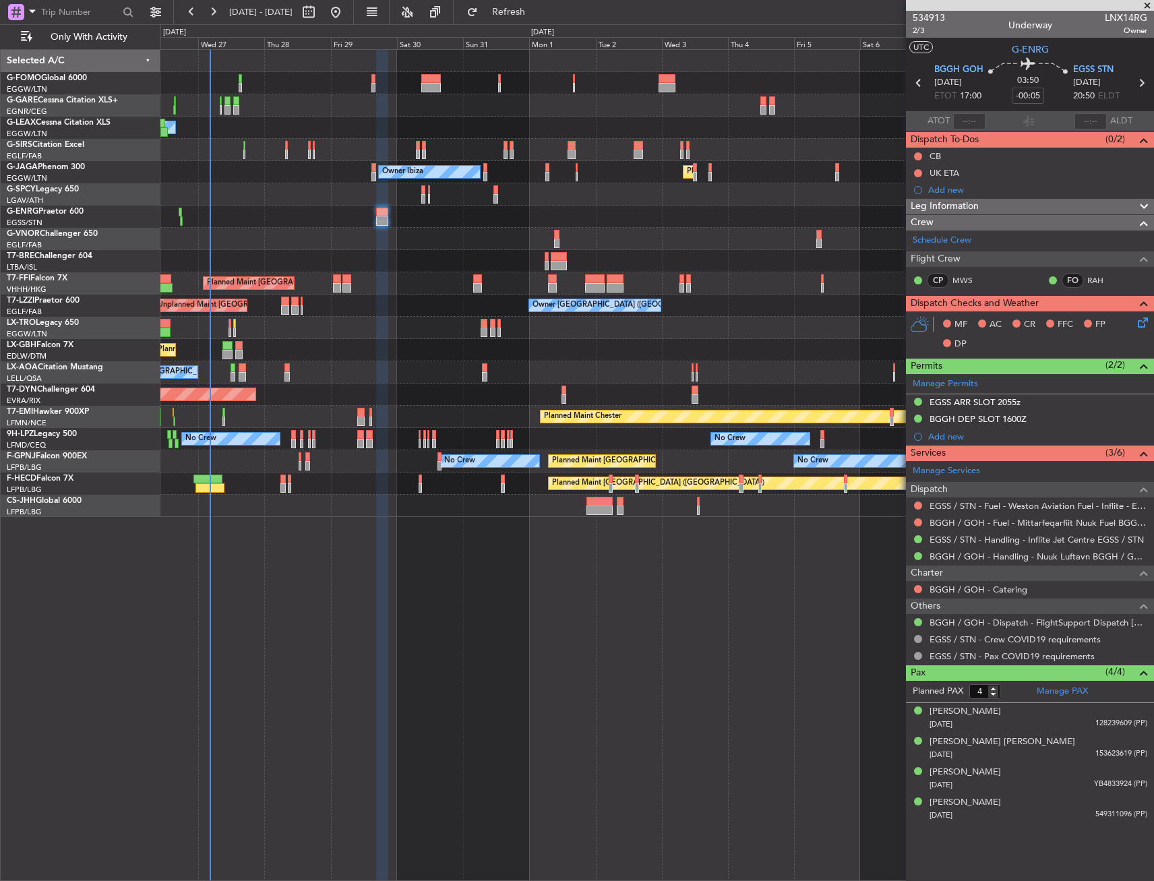
click at [1024, 201] on div "Leg Information" at bounding box center [1030, 207] width 248 height 16
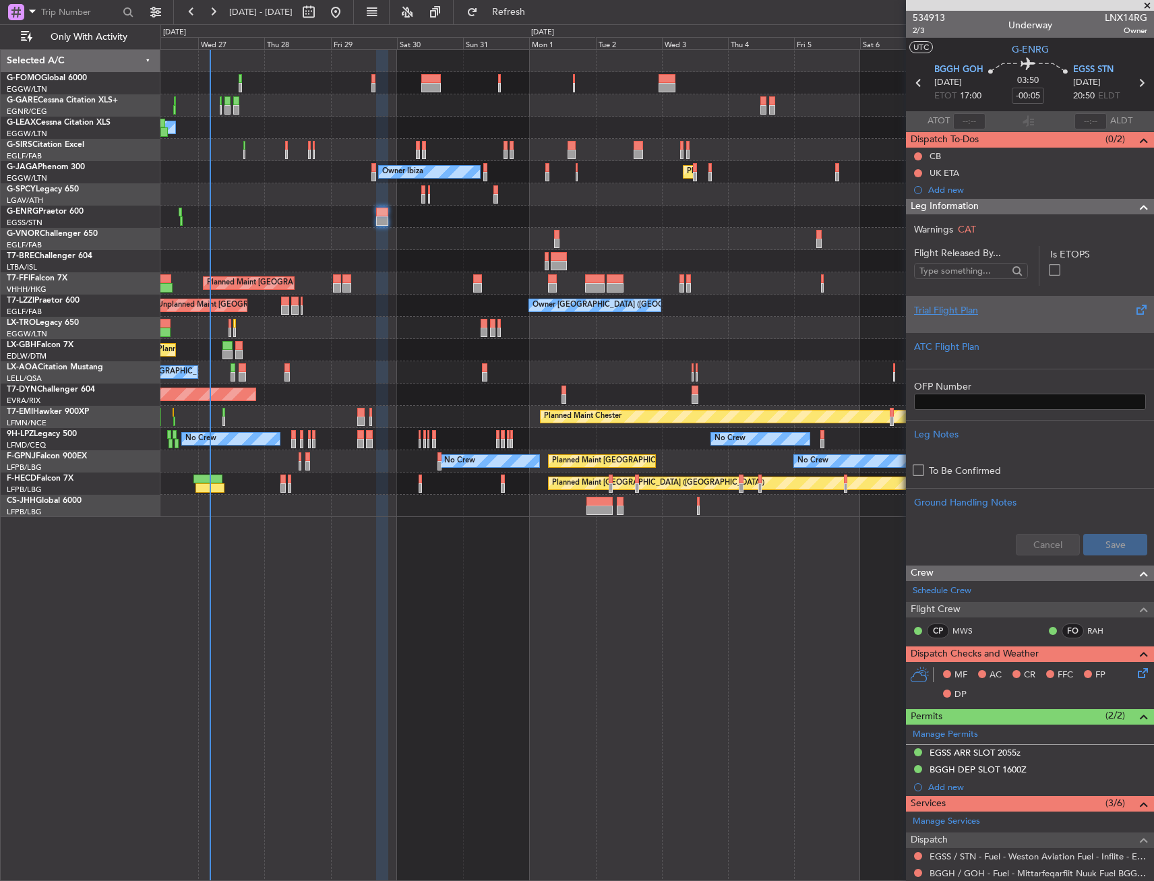
click at [962, 307] on div "Trial Flight Plan" at bounding box center [1030, 310] width 232 height 14
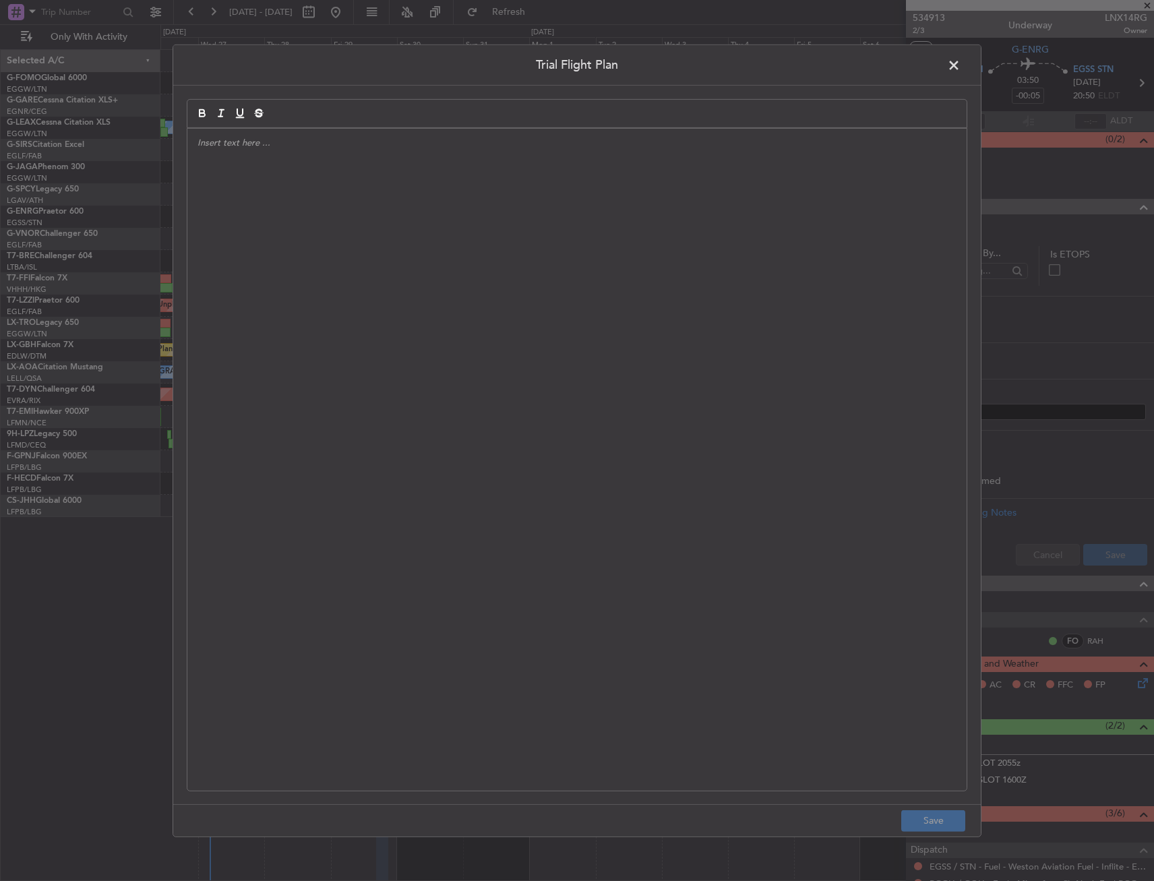
drag, startPoint x: 962, startPoint y: 307, endPoint x: 352, endPoint y: 255, distance: 612.9
click at [352, 255] on div at bounding box center [576, 459] width 779 height 662
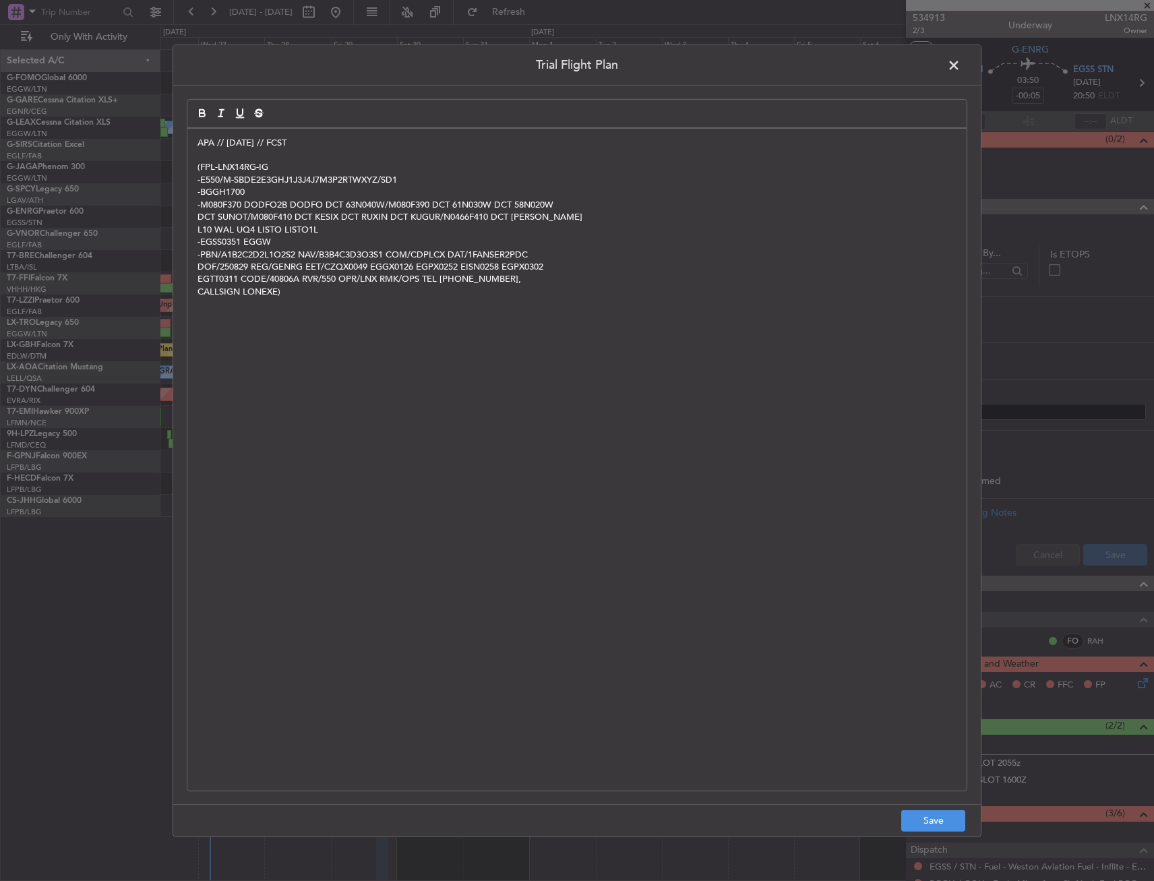
scroll to position [0, 0]
click at [923, 828] on button "Save" at bounding box center [933, 821] width 64 height 22
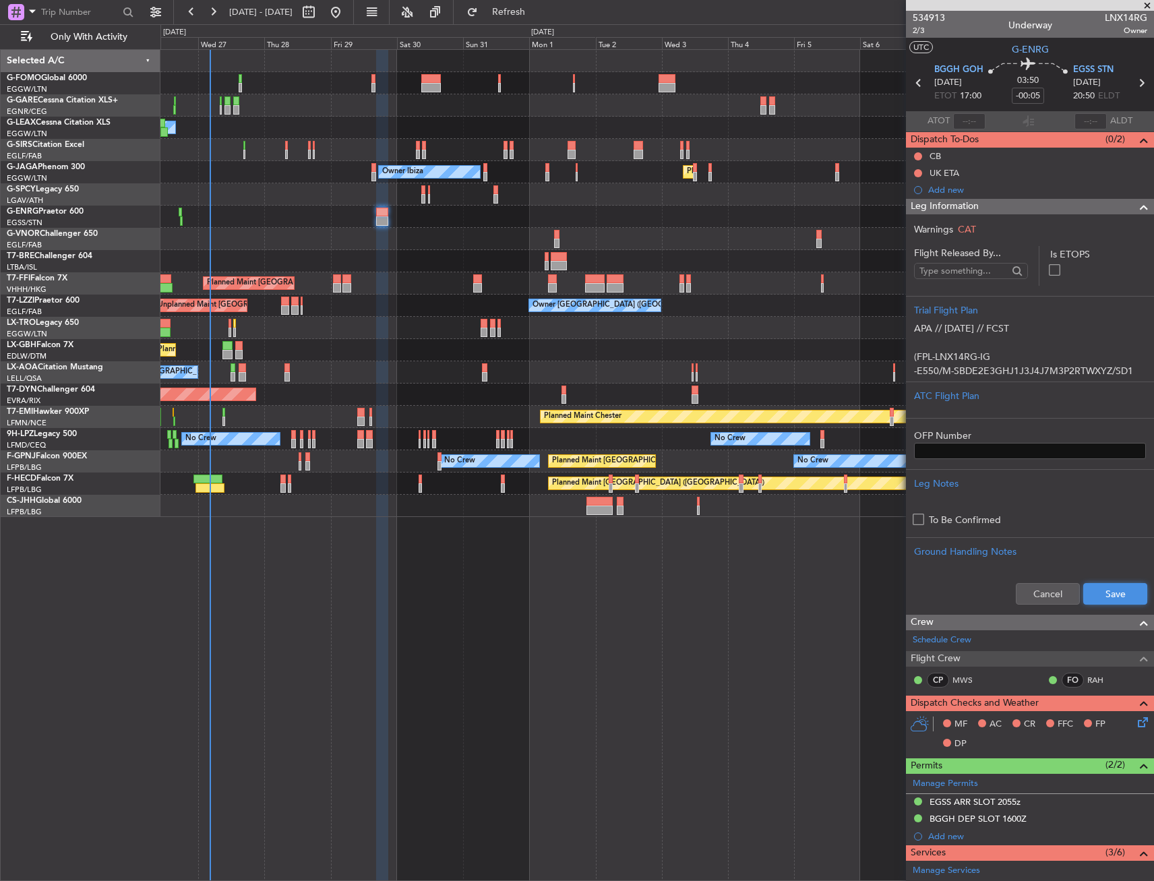
click at [1104, 594] on button "Save" at bounding box center [1115, 594] width 64 height 22
drag, startPoint x: 1096, startPoint y: 210, endPoint x: 1072, endPoint y: 270, distance: 64.7
click at [1092, 212] on div "Leg Information" at bounding box center [1030, 207] width 248 height 16
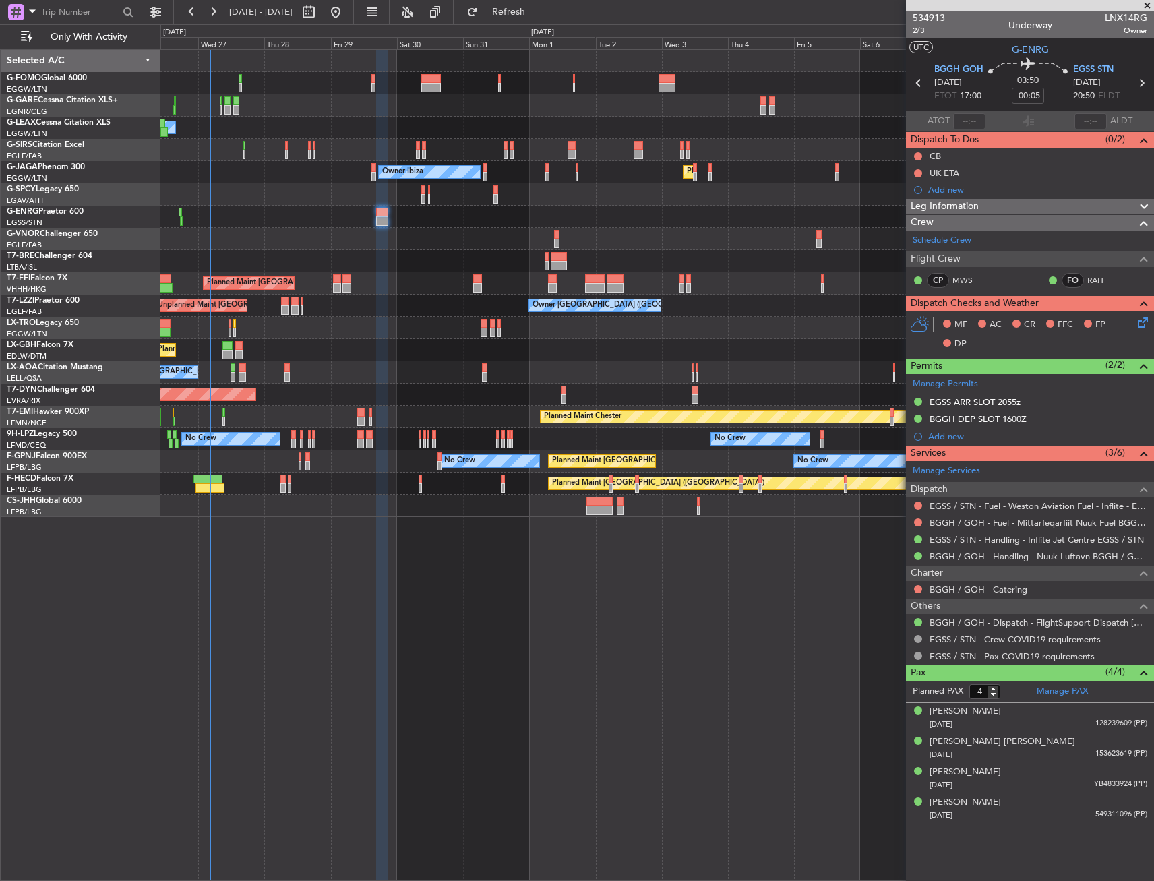
click at [920, 30] on span "2/3" at bounding box center [929, 30] width 32 height 11
click at [1146, 326] on icon at bounding box center [1140, 320] width 11 height 11
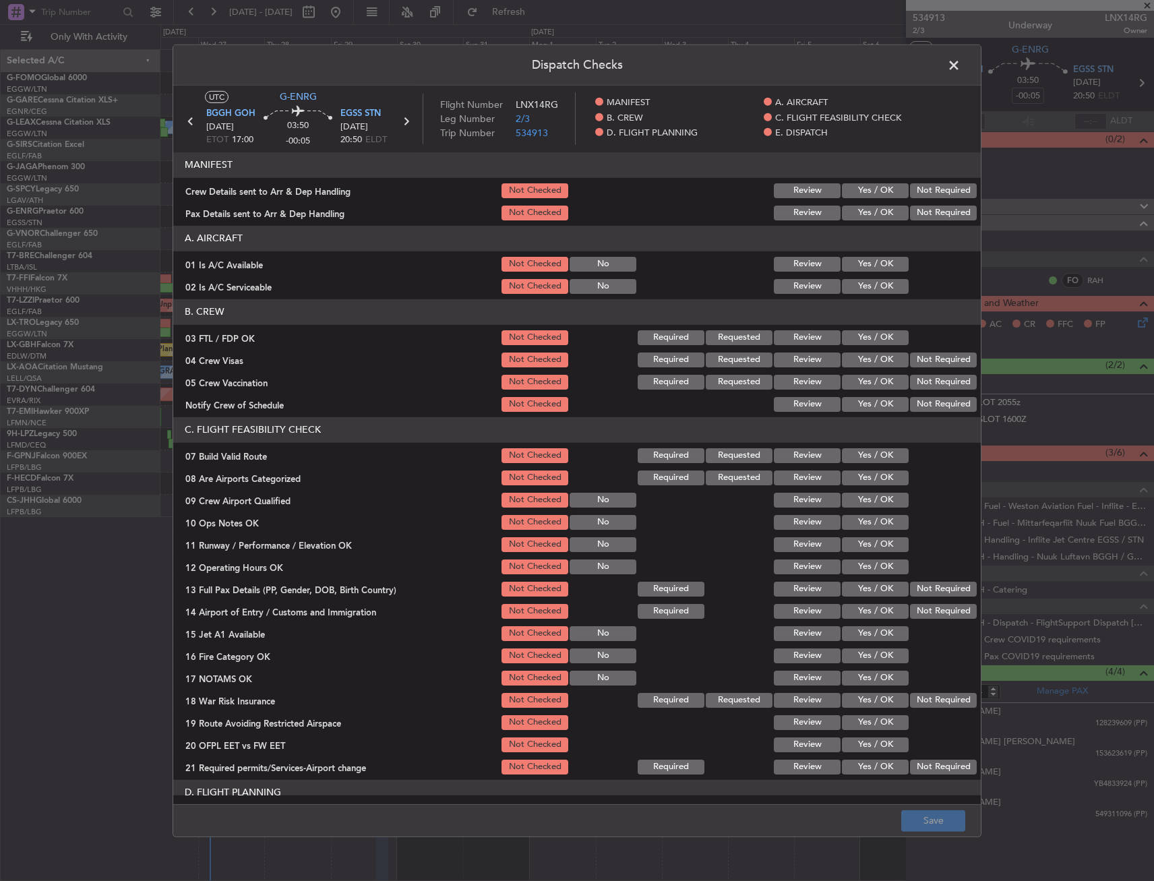
drag, startPoint x: 857, startPoint y: 270, endPoint x: 856, endPoint y: 280, distance: 9.5
click at [857, 271] on button "Yes / OK" at bounding box center [875, 264] width 67 height 15
click at [856, 286] on button "Yes / OK" at bounding box center [875, 286] width 67 height 15
click at [866, 460] on button "Yes / OK" at bounding box center [875, 455] width 67 height 15
click at [857, 522] on button "Yes / OK" at bounding box center [875, 522] width 67 height 15
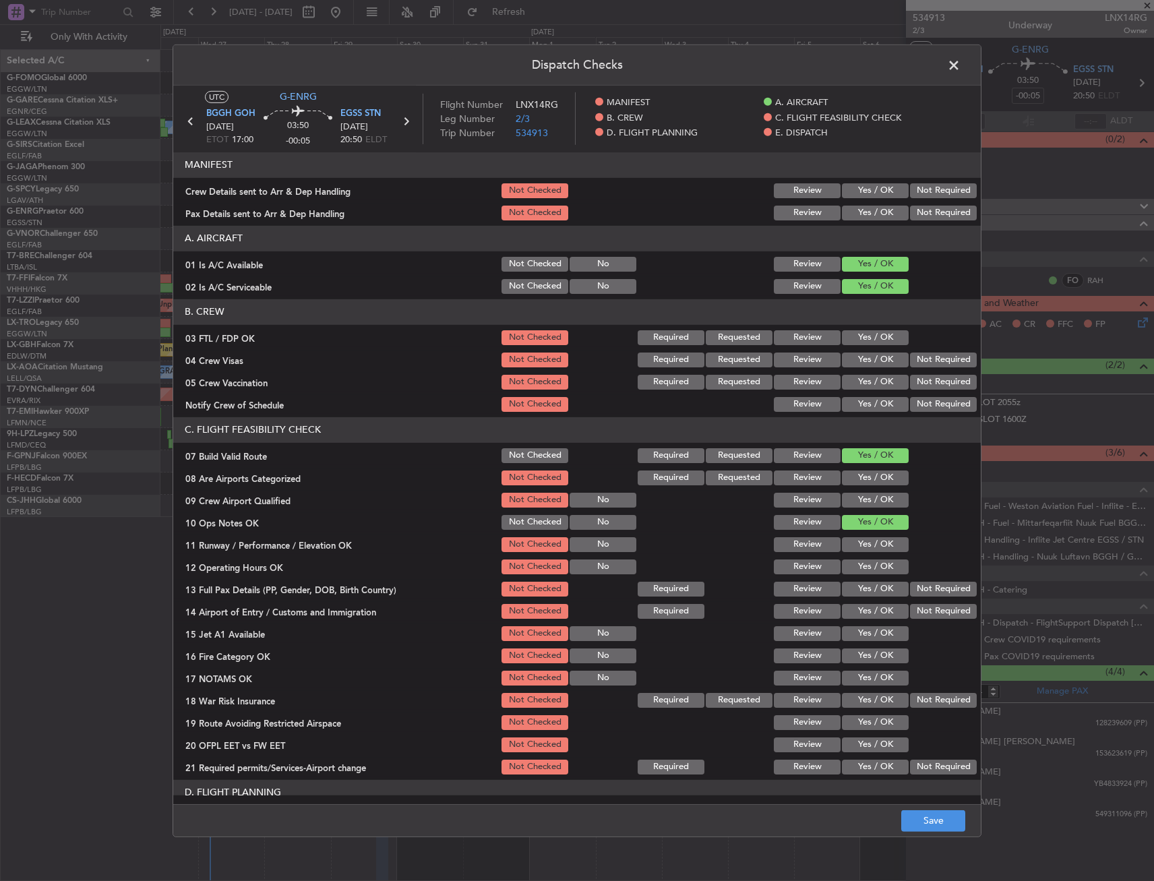
drag, startPoint x: 856, startPoint y: 538, endPoint x: 857, endPoint y: 549, distance: 10.9
click at [856, 539] on button "Yes / OK" at bounding box center [875, 544] width 67 height 15
click at [858, 568] on button "Yes / OK" at bounding box center [875, 566] width 67 height 15
click at [859, 590] on button "Yes / OK" at bounding box center [875, 589] width 67 height 15
drag, startPoint x: 859, startPoint y: 613, endPoint x: 858, endPoint y: 623, distance: 10.1
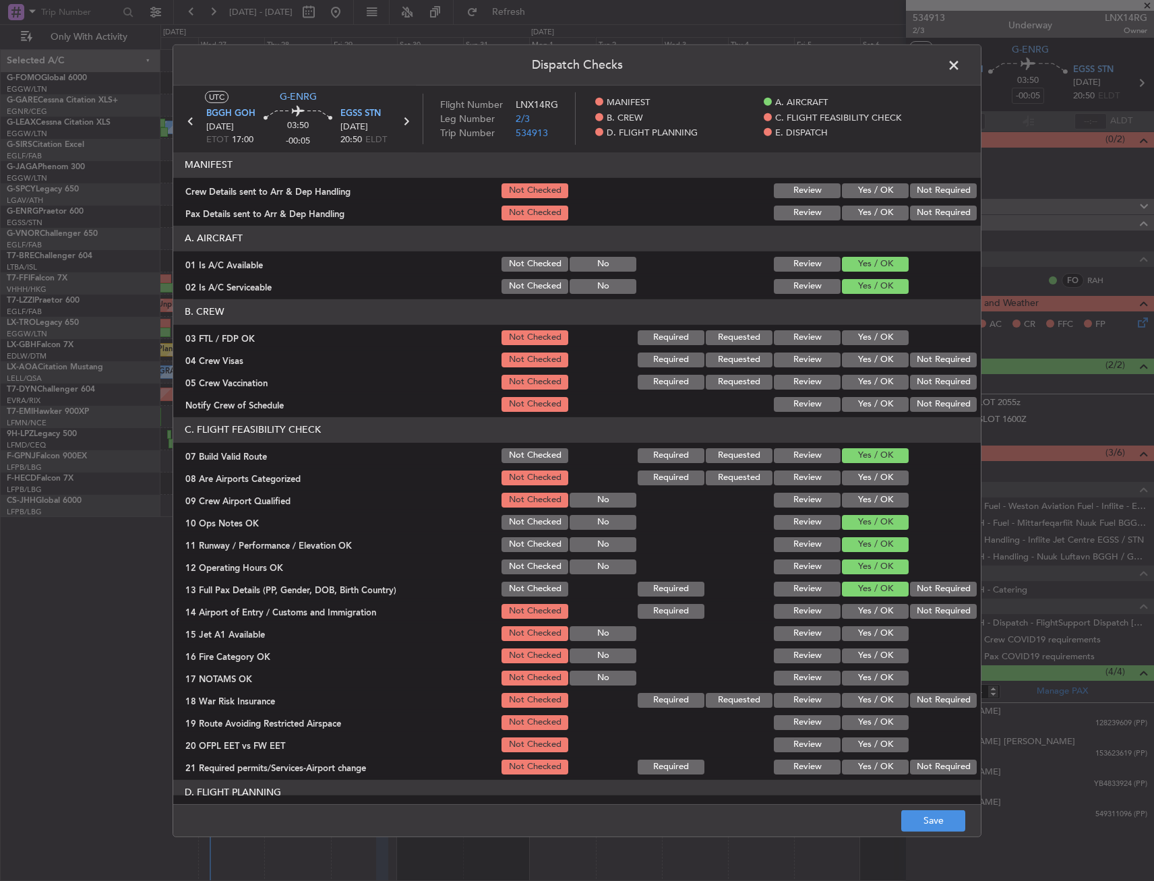
click at [859, 614] on button "Yes / OK" at bounding box center [875, 611] width 67 height 15
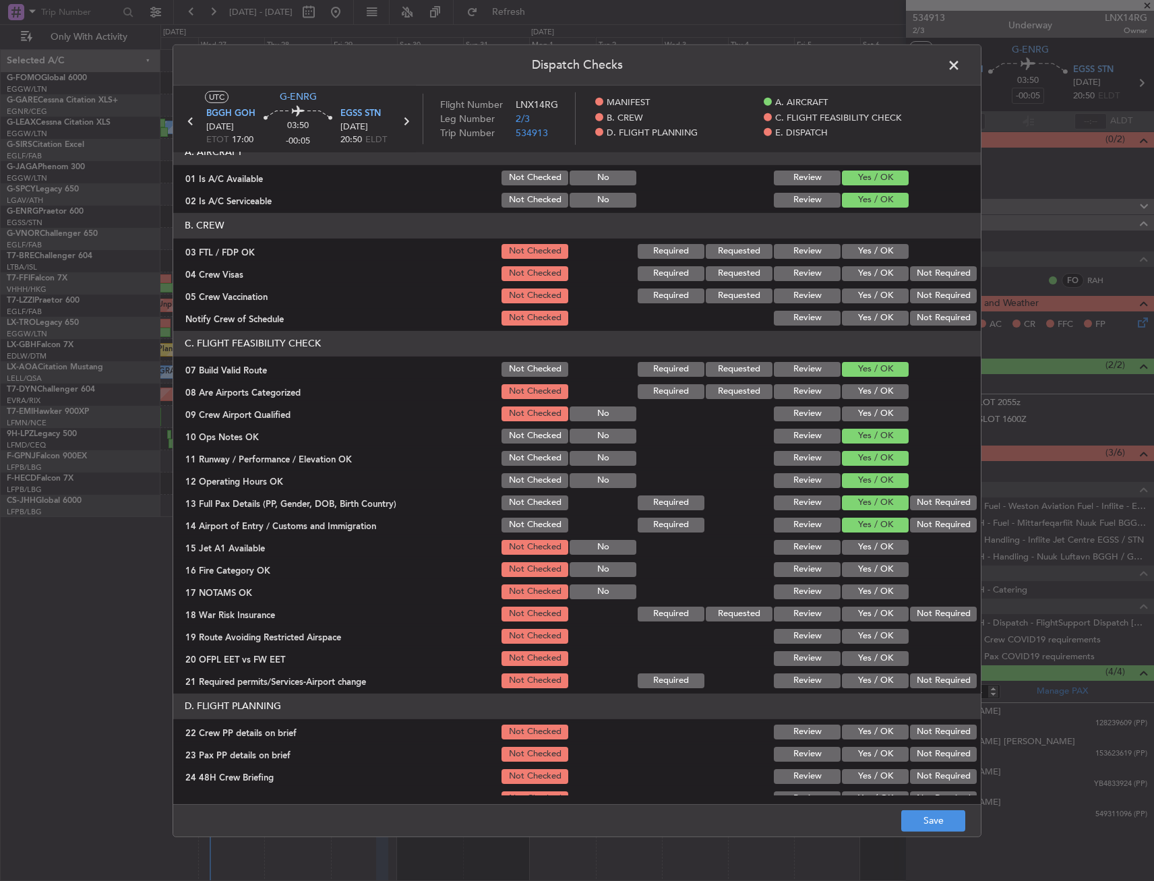
scroll to position [135, 0]
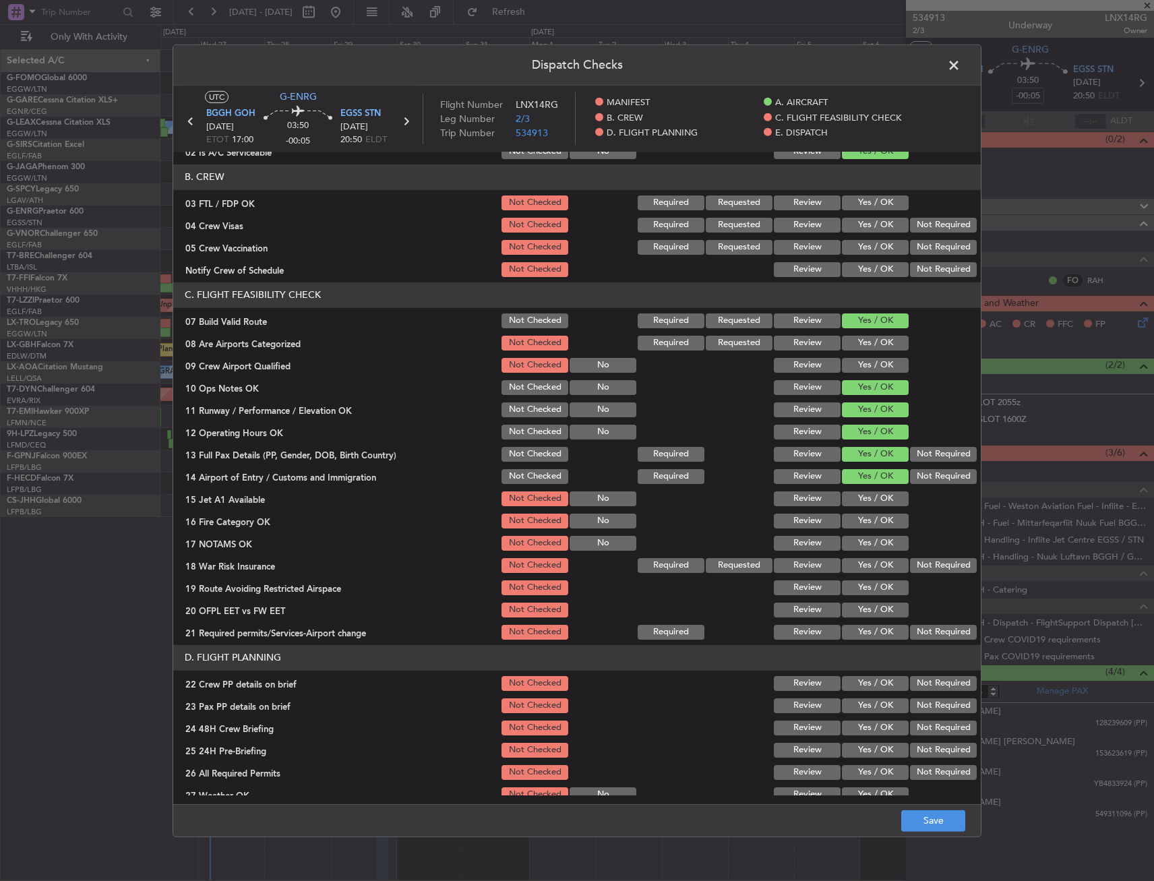
click at [860, 540] on button "Yes / OK" at bounding box center [875, 543] width 67 height 15
drag, startPoint x: 859, startPoint y: 520, endPoint x: 859, endPoint y: 505, distance: 14.8
click at [859, 518] on button "Yes / OK" at bounding box center [875, 521] width 67 height 15
click at [859, 505] on button "Yes / OK" at bounding box center [875, 498] width 67 height 15
click at [919, 561] on button "Not Required" at bounding box center [943, 565] width 67 height 15
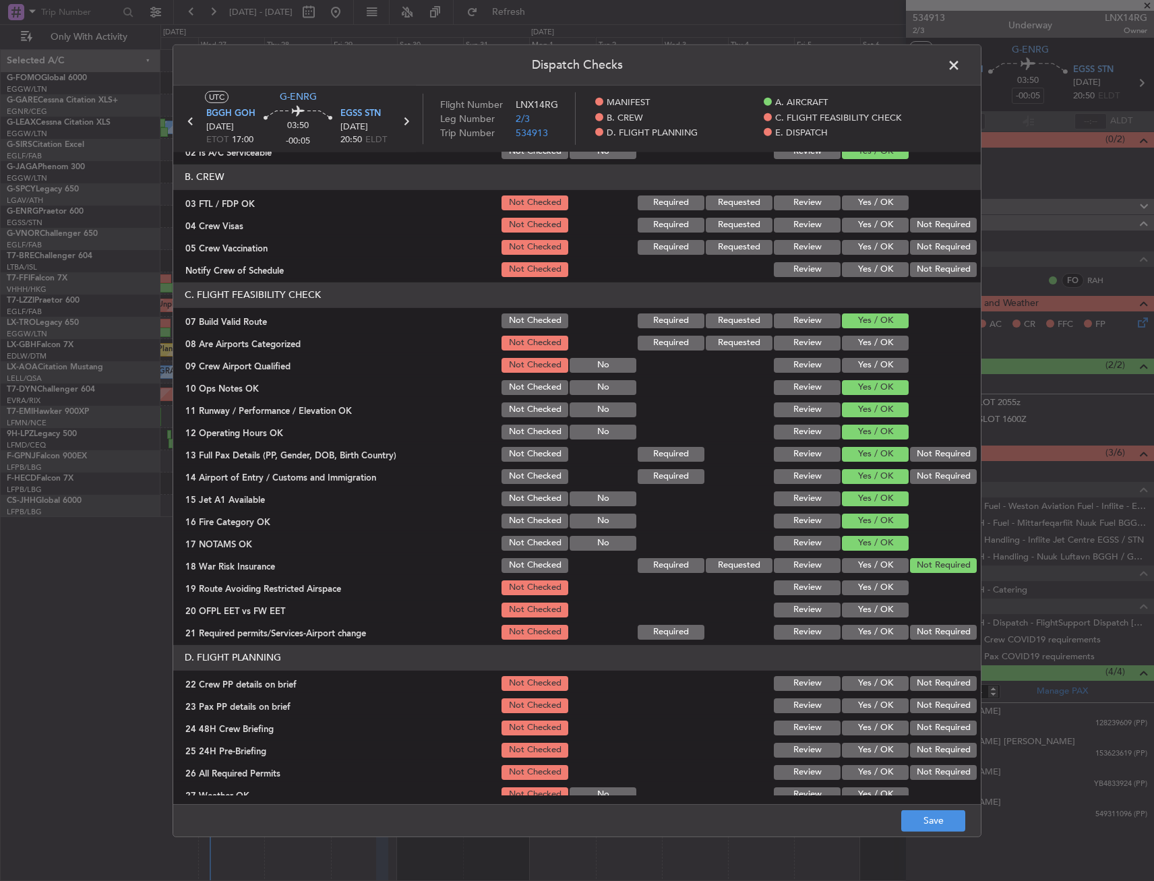
click at [876, 594] on button "Yes / OK" at bounding box center [875, 587] width 67 height 15
drag, startPoint x: 873, startPoint y: 615, endPoint x: 869, endPoint y: 626, distance: 12.2
click at [872, 615] on button "Yes / OK" at bounding box center [875, 610] width 67 height 15
click at [869, 626] on button "Yes / OK" at bounding box center [875, 632] width 67 height 15
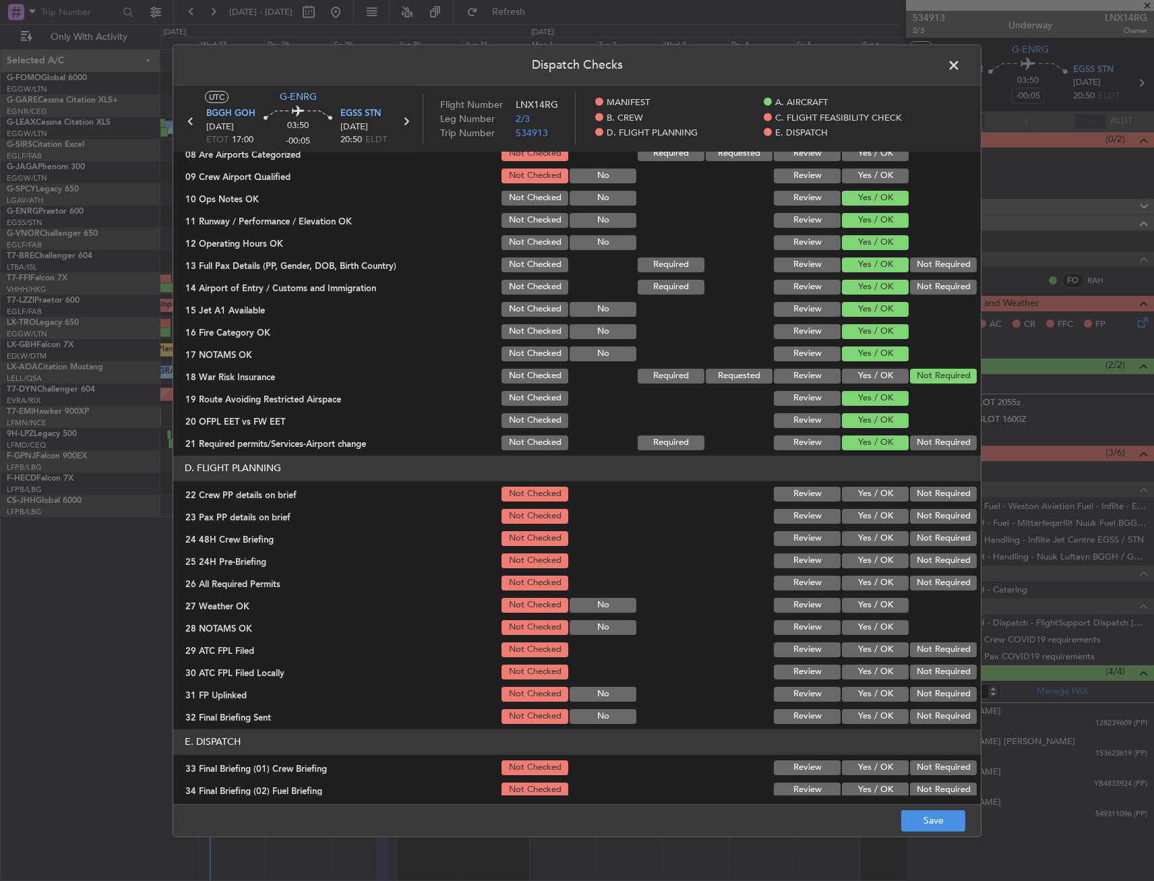
scroll to position [337, 0]
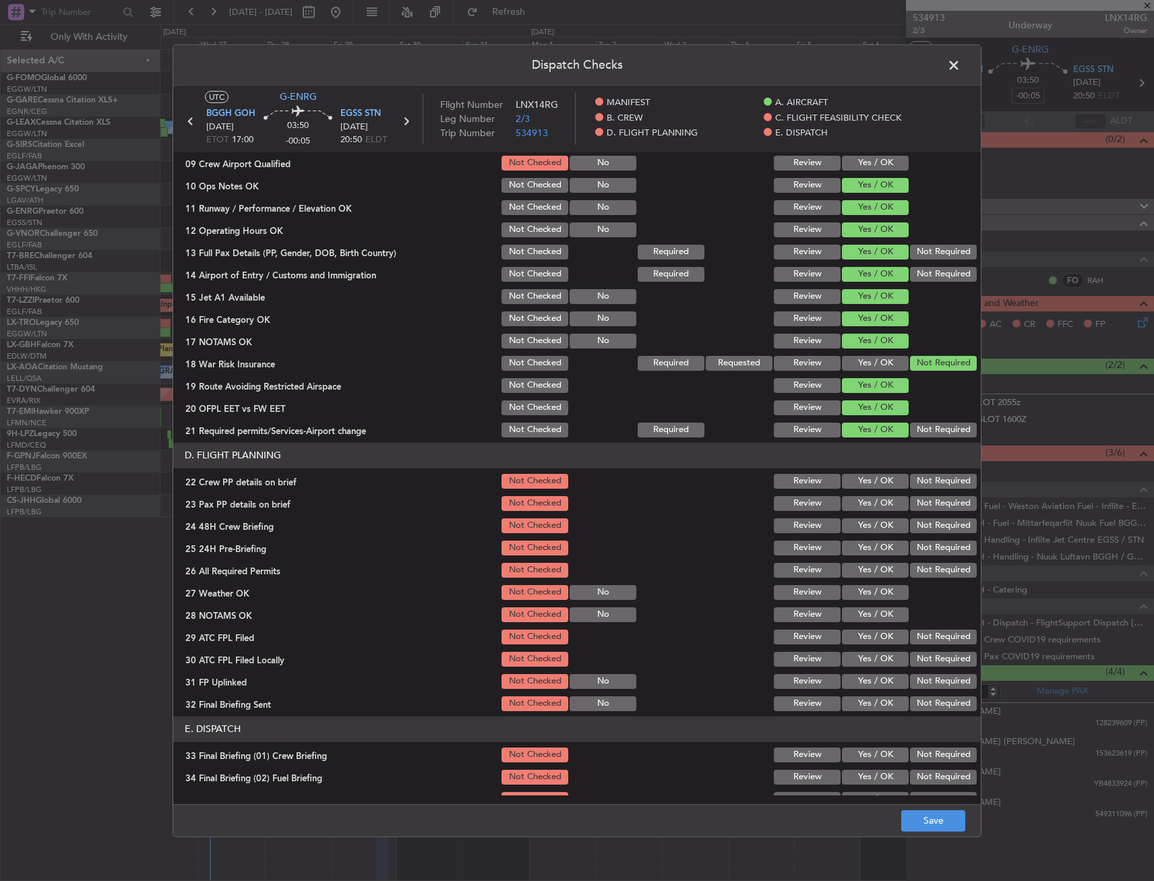
click at [861, 518] on button "Yes / OK" at bounding box center [875, 525] width 67 height 15
drag, startPoint x: 859, startPoint y: 501, endPoint x: 863, endPoint y: 487, distance: 14.5
click at [859, 500] on button "Yes / OK" at bounding box center [875, 503] width 67 height 15
click at [863, 487] on button "Yes / OK" at bounding box center [875, 481] width 67 height 15
drag, startPoint x: 919, startPoint y: 542, endPoint x: 942, endPoint y: 657, distance: 117.6
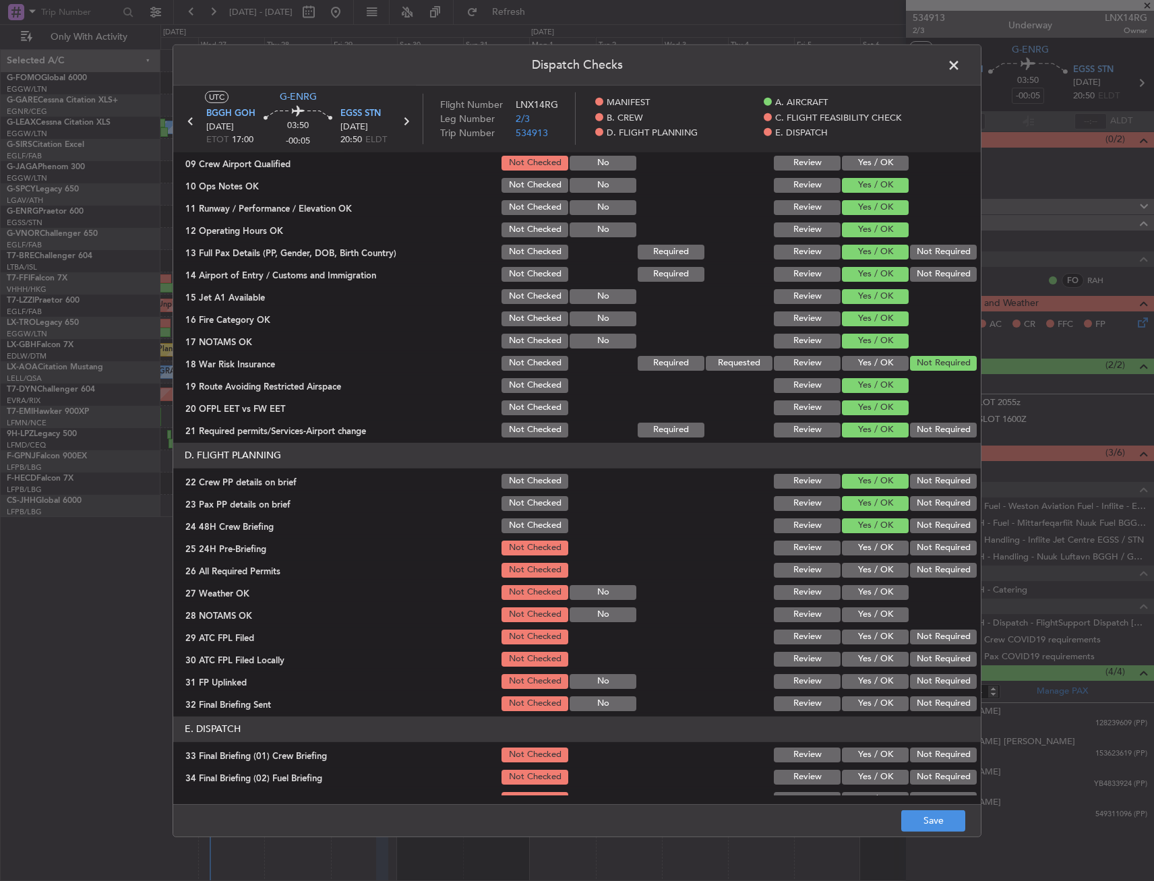
click at [919, 543] on button "Not Required" at bounding box center [943, 548] width 67 height 15
click at [927, 809] on footer "Save" at bounding box center [576, 820] width 807 height 32
drag, startPoint x: 934, startPoint y: 819, endPoint x: 929, endPoint y: 811, distance: 9.4
click at [933, 815] on button "Save" at bounding box center [933, 821] width 64 height 22
drag, startPoint x: 951, startPoint y: 61, endPoint x: 944, endPoint y: 82, distance: 22.0
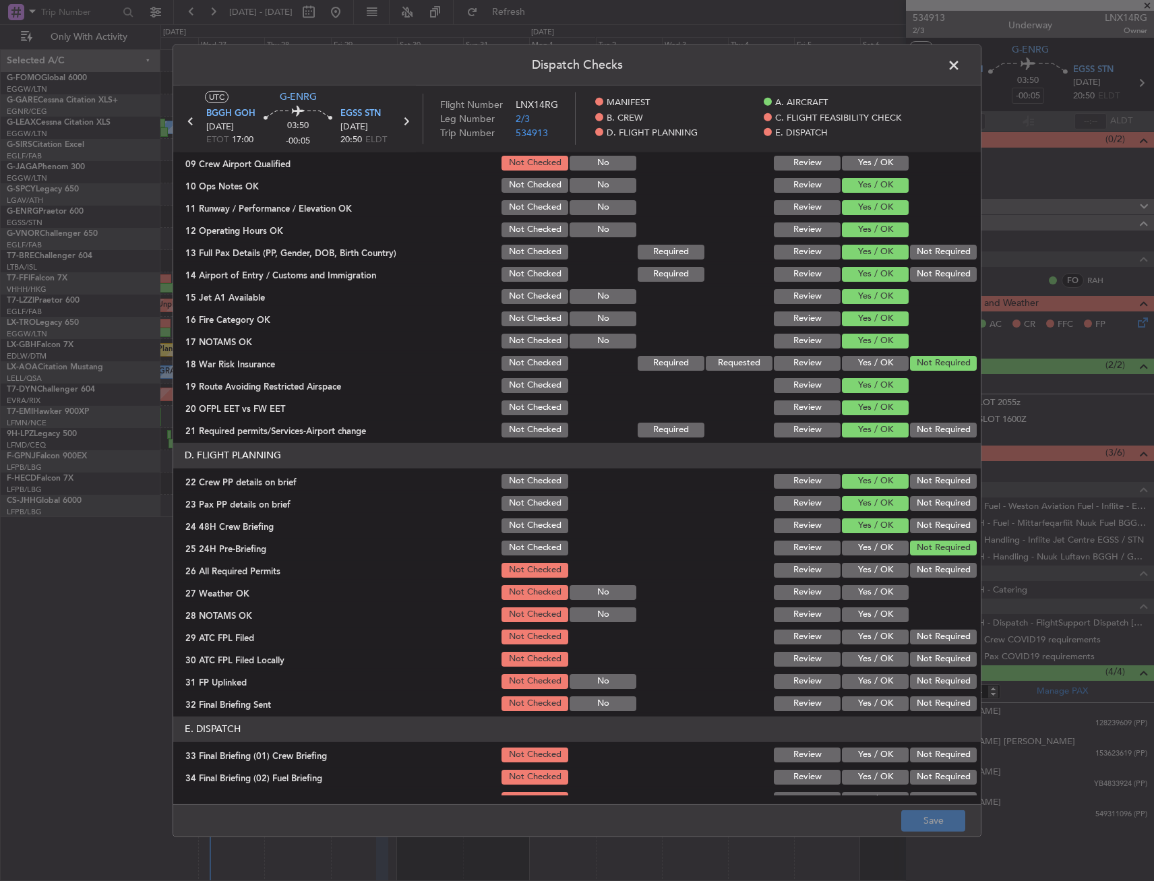
click at [960, 61] on span at bounding box center [960, 68] width 0 height 27
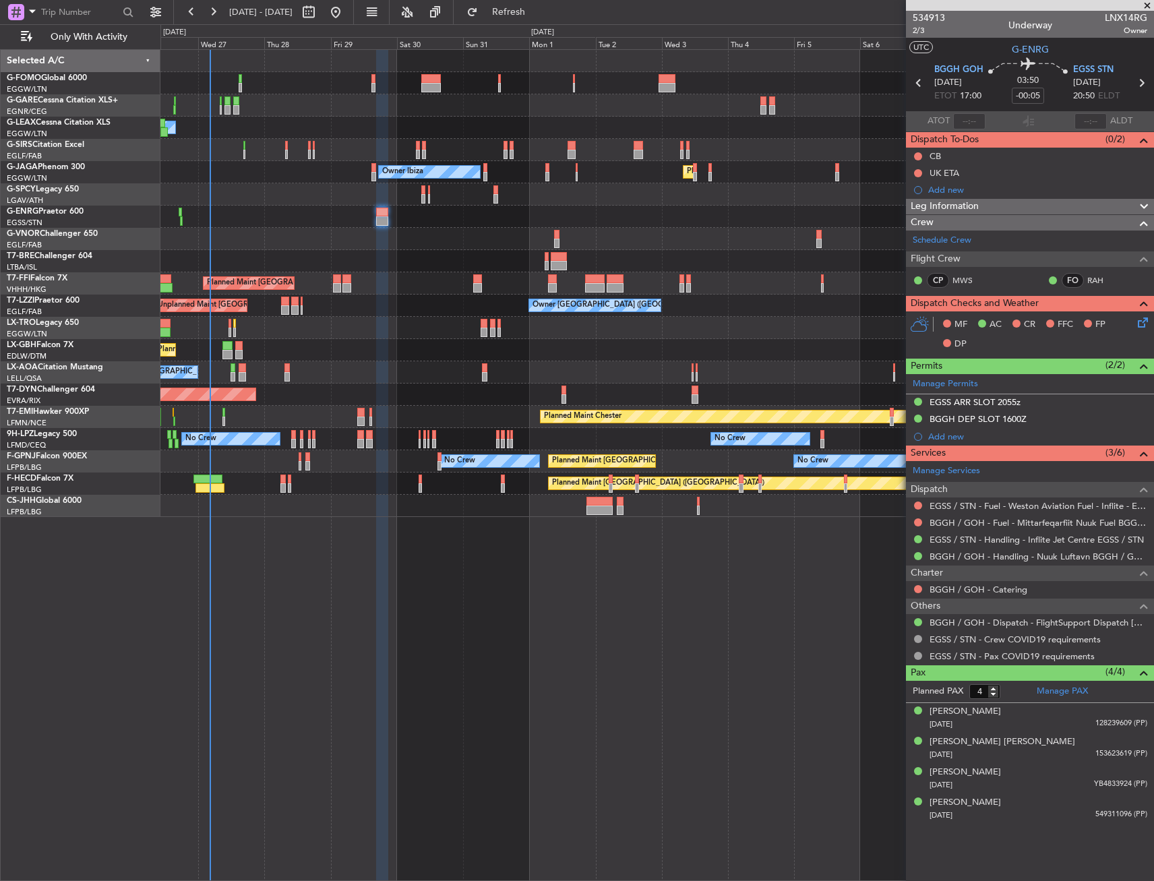
drag, startPoint x: 919, startPoint y: 154, endPoint x: 913, endPoint y: 187, distance: 33.0
click at [919, 154] on button at bounding box center [918, 156] width 8 height 8
click at [910, 214] on span "Completed" at bounding box center [924, 215] width 44 height 13
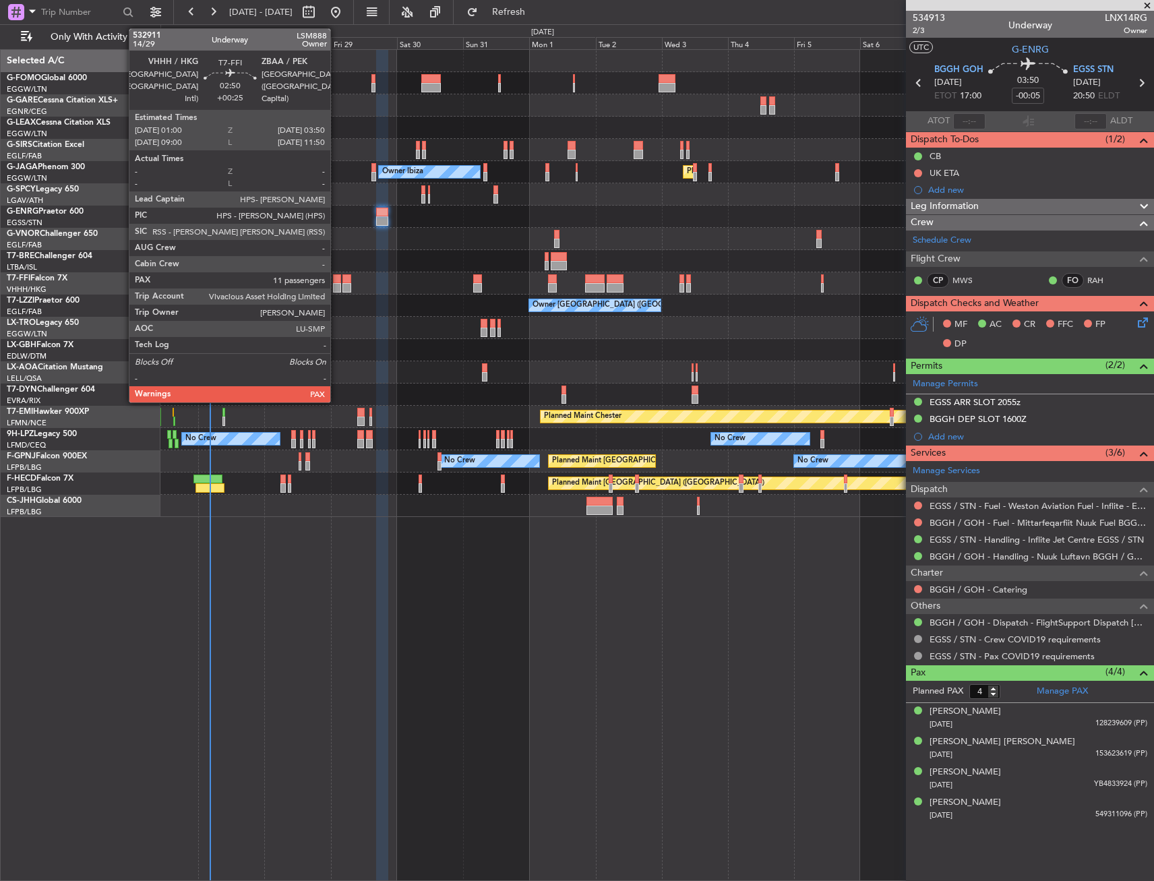
click at [336, 280] on div at bounding box center [337, 278] width 8 height 9
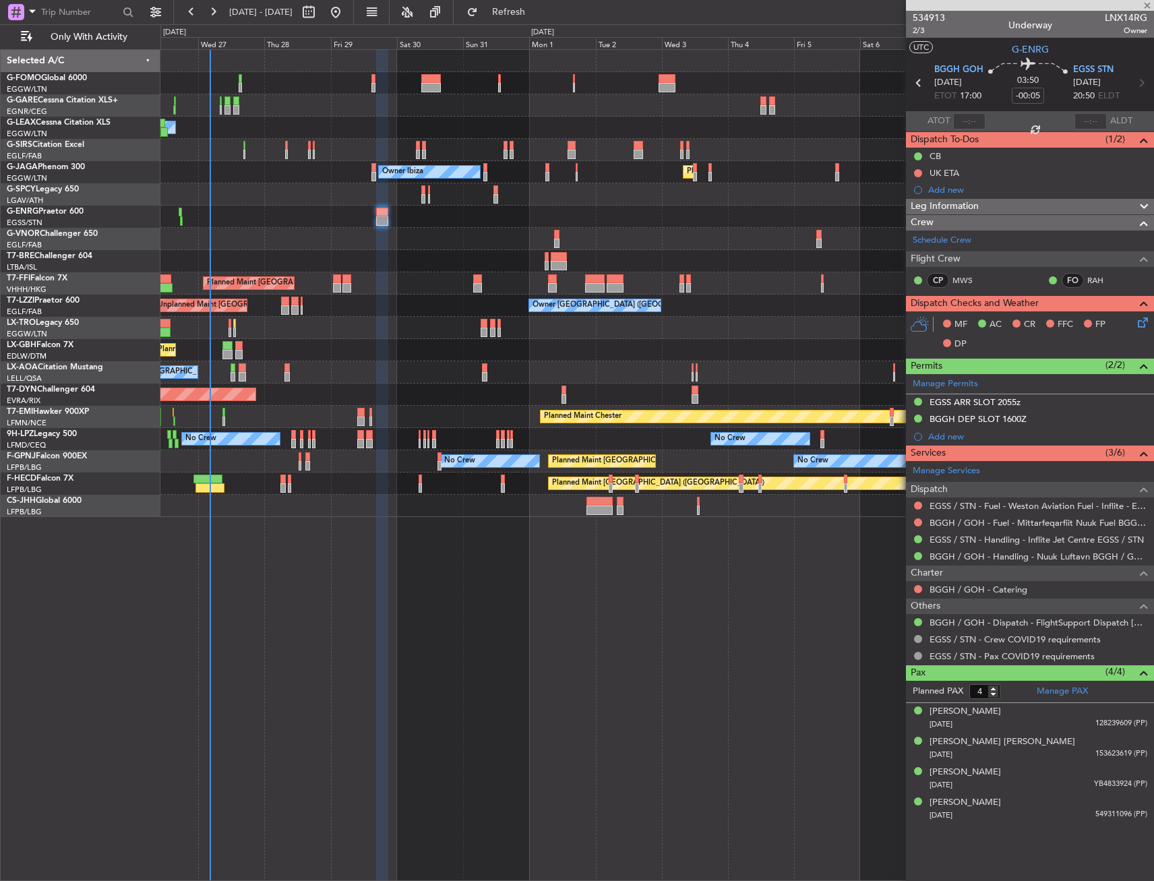
type input "+00:25"
type input "11"
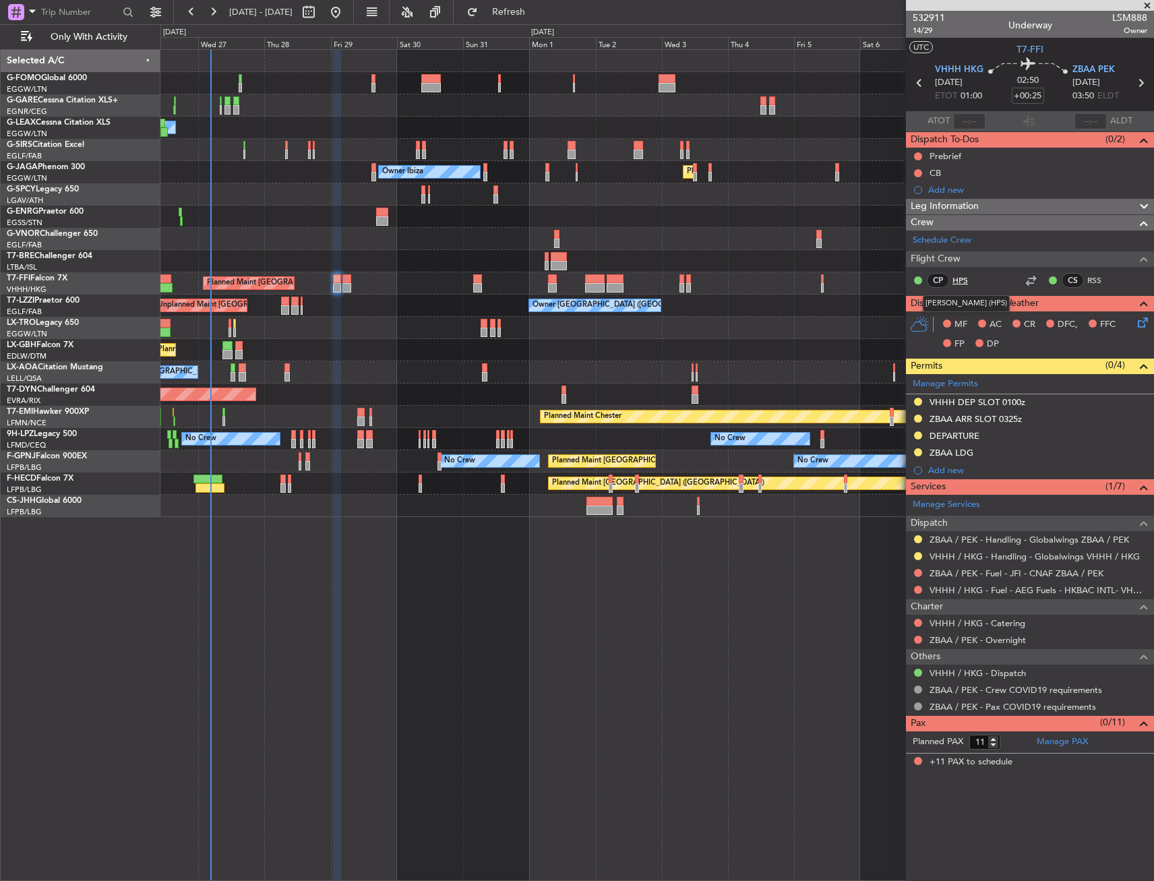
click at [969, 274] on link "HPS" at bounding box center [967, 280] width 30 height 12
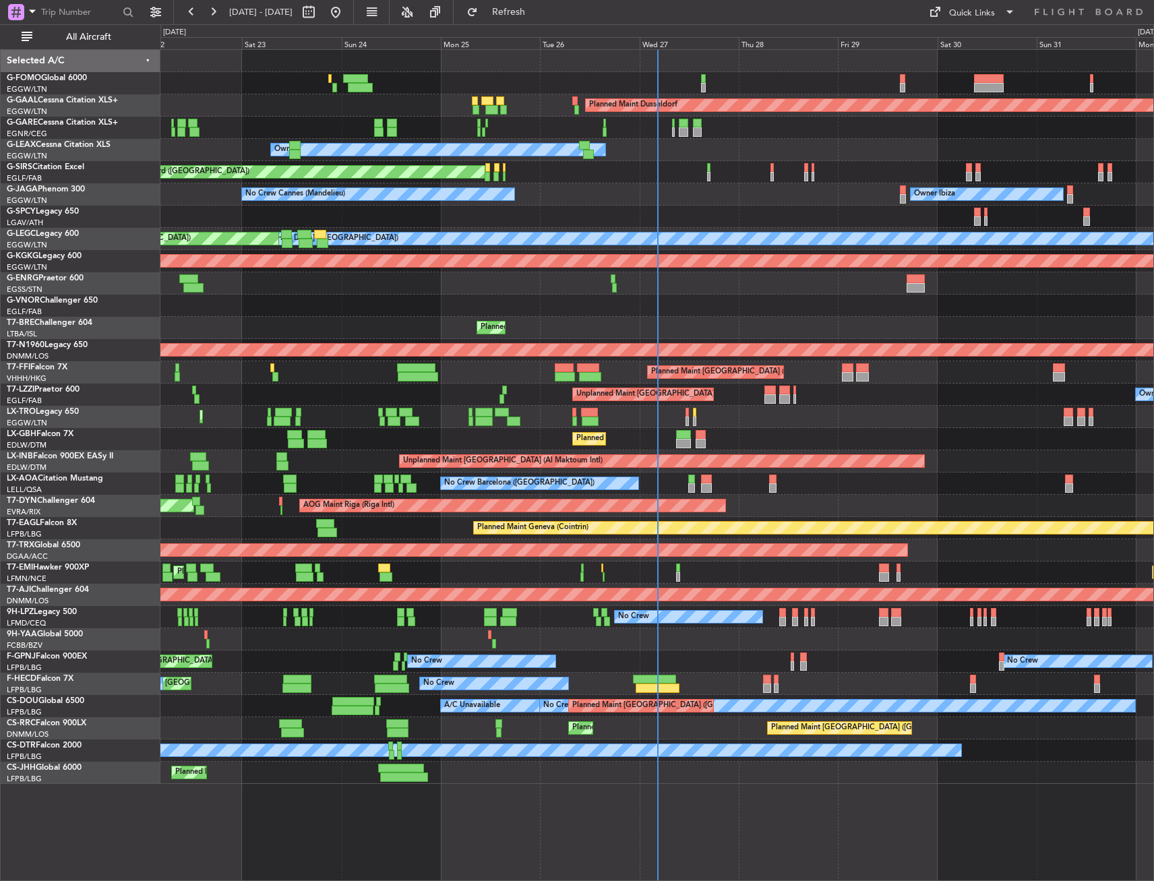
drag, startPoint x: 106, startPoint y: 33, endPoint x: 176, endPoint y: 88, distance: 88.3
click at [106, 33] on span "All Aircraft" at bounding box center [88, 36] width 107 height 9
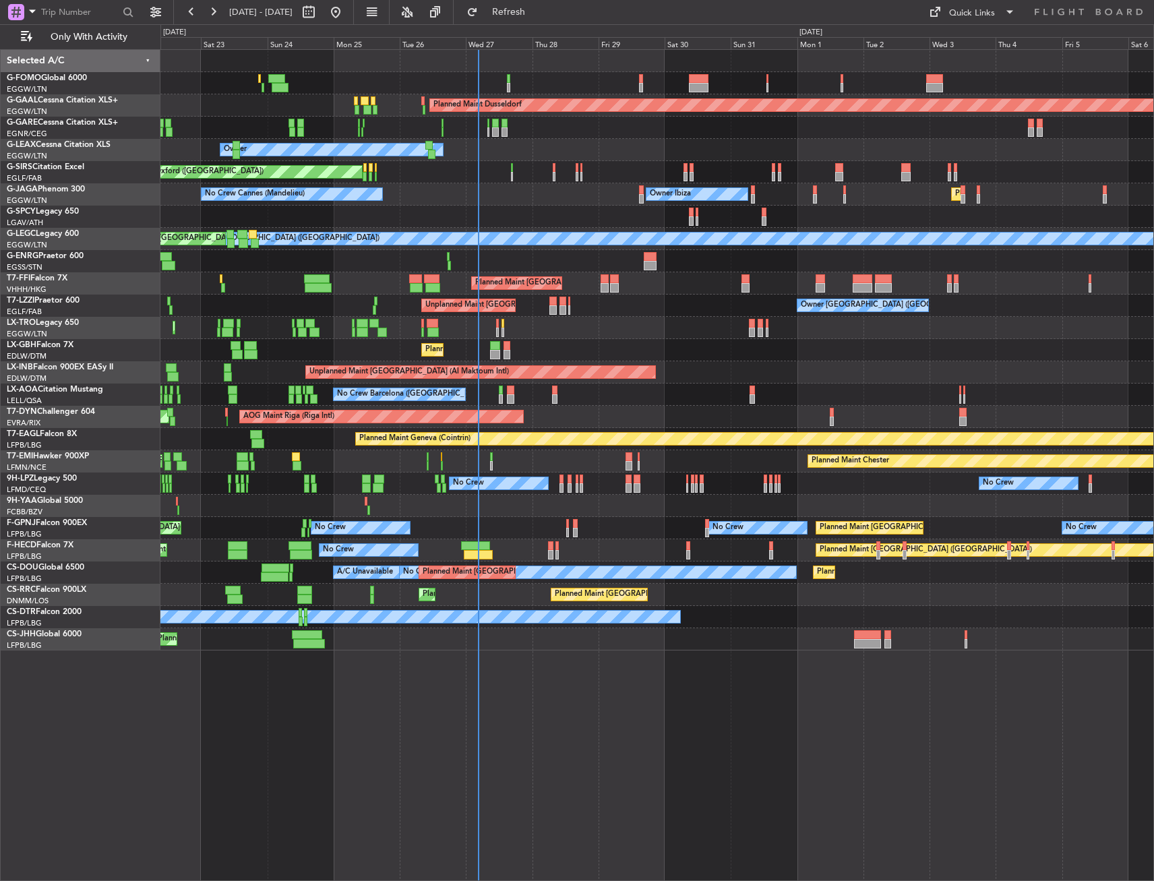
click at [595, 421] on div "AOG Maint Riga (Riga Intl) Planned Maint [GEOGRAPHIC_DATA]-[GEOGRAPHIC_DATA]" at bounding box center [656, 417] width 993 height 22
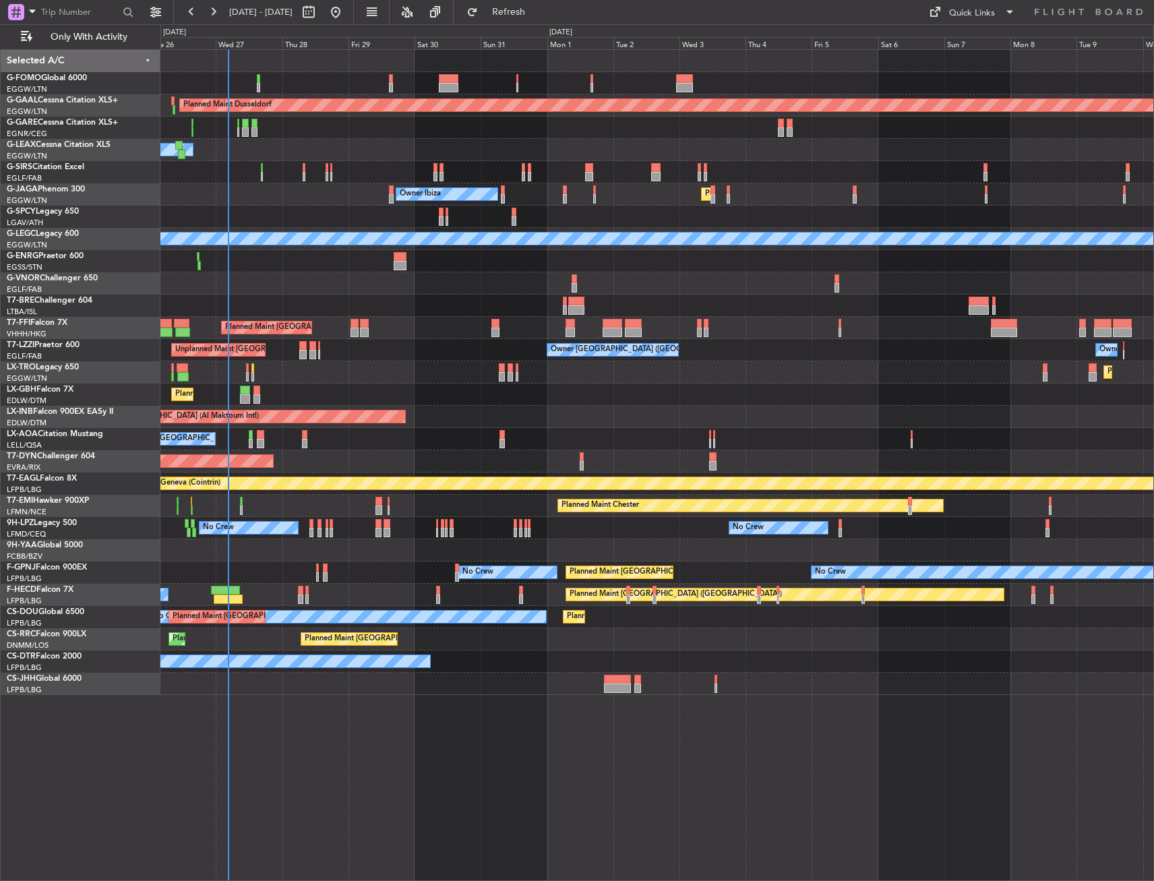
click at [372, 367] on div "Planned Maint Dusseldorf Owner Unplanned Maint Oxford (Kidlington) Planned Main…" at bounding box center [656, 372] width 993 height 645
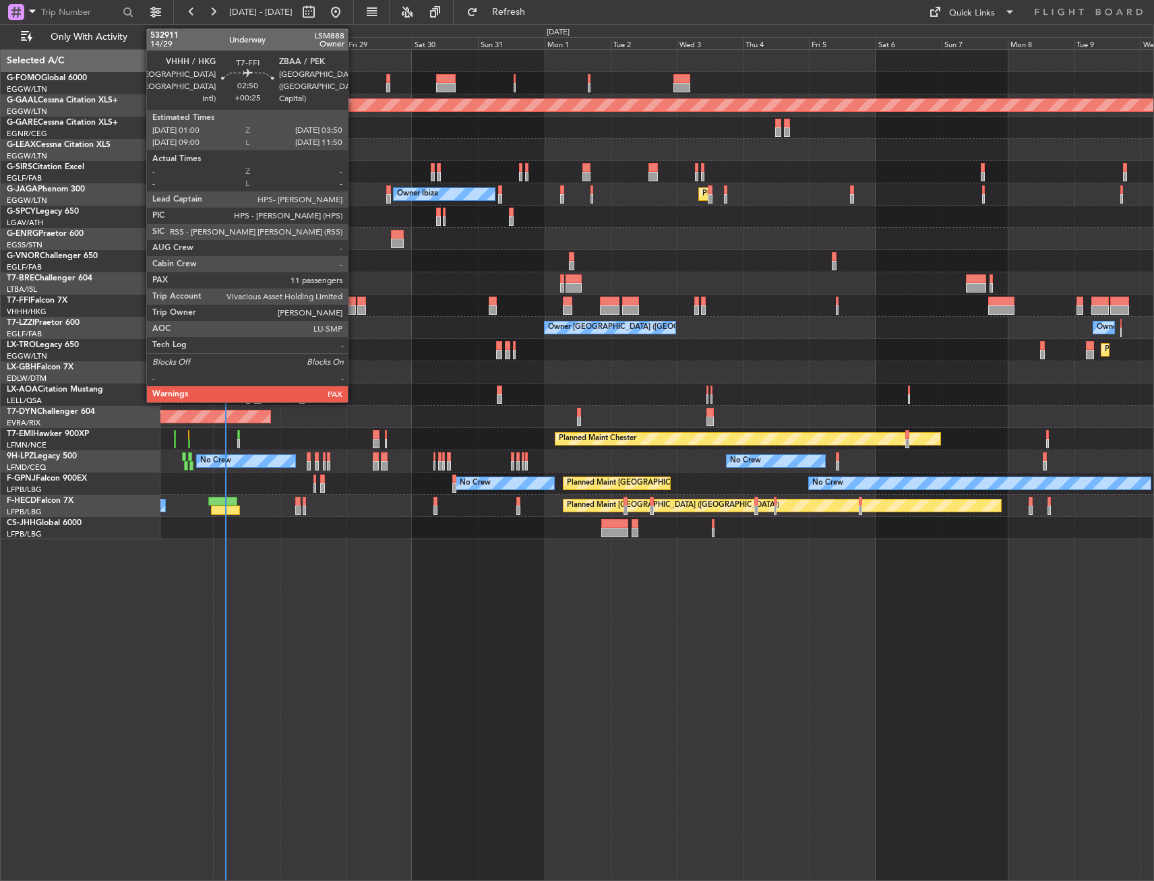
click at [354, 299] on div at bounding box center [352, 301] width 8 height 9
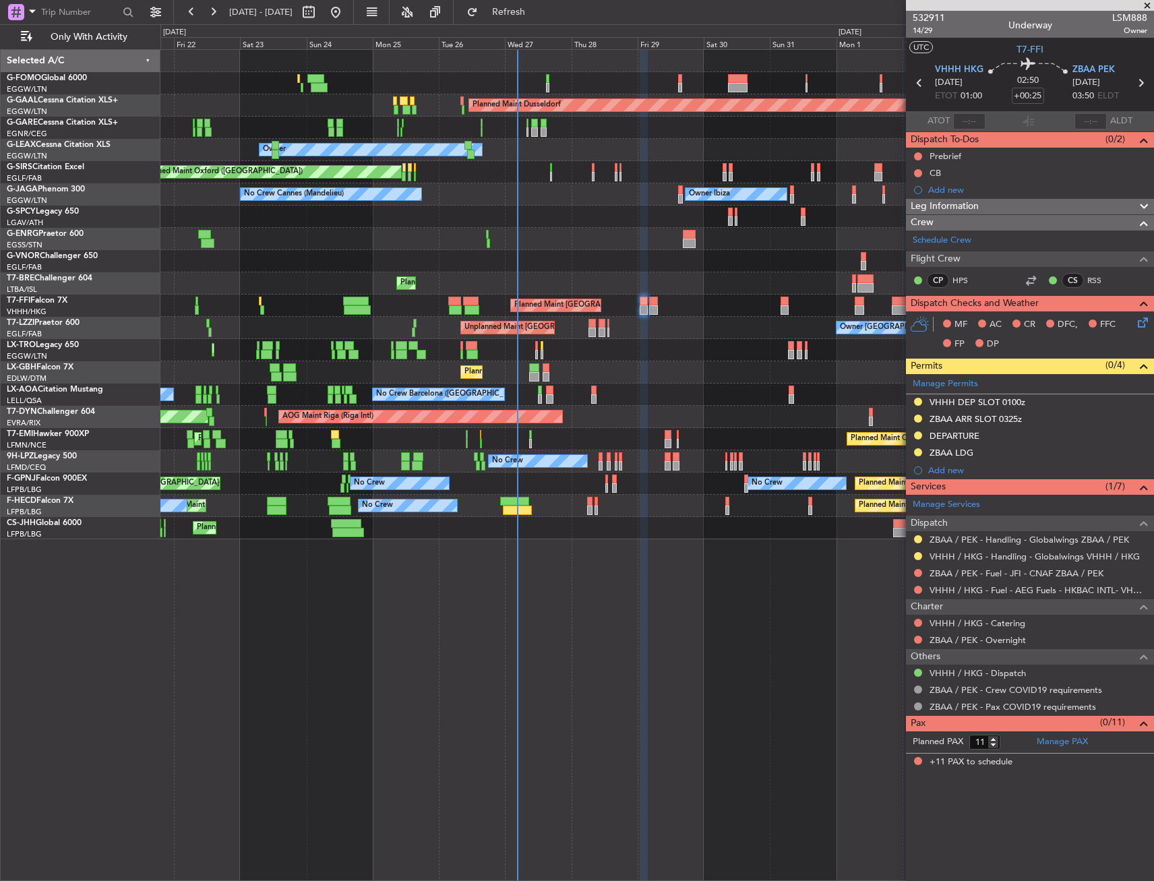
click at [616, 541] on div "Planned Maint Dusseldorf Unplanned Maint Chester Owner Owner Unplanned Maint Ox…" at bounding box center [656, 465] width 993 height 832
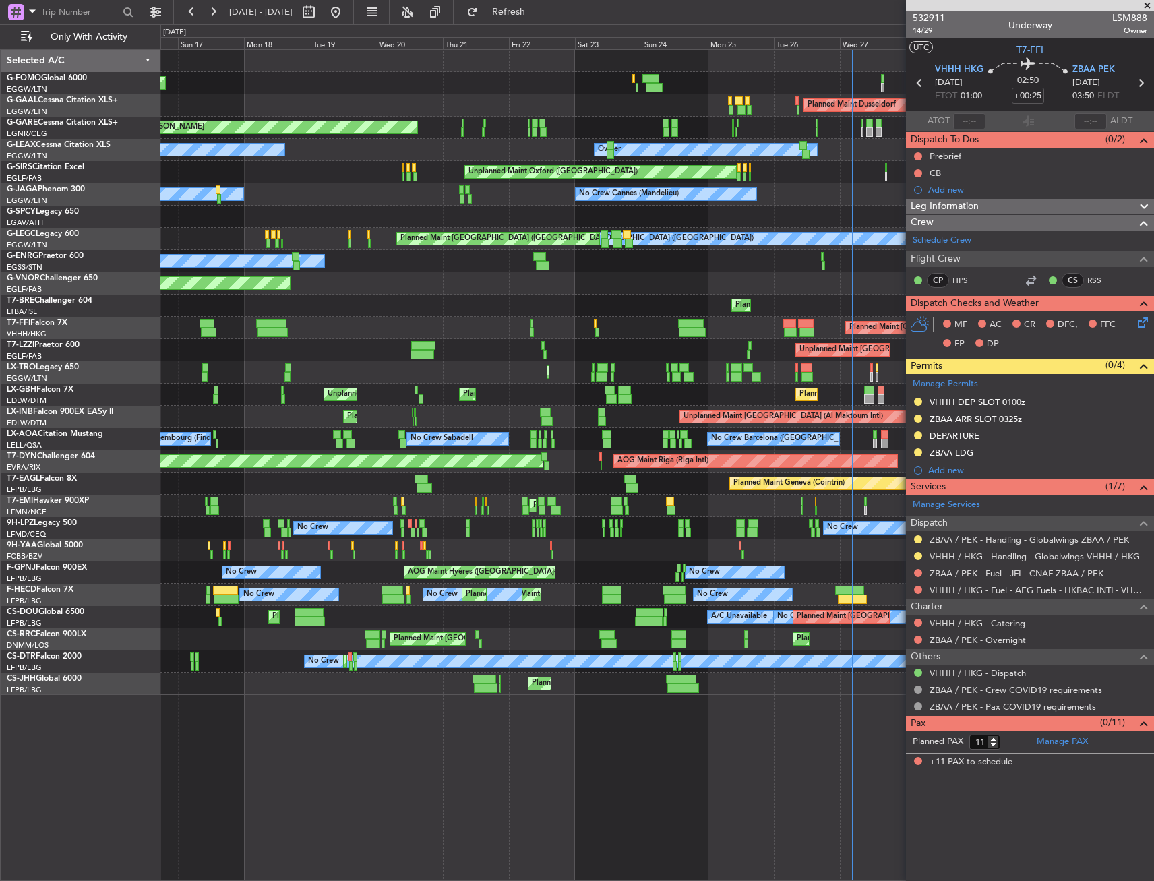
click at [780, 317] on div "Planned Maint [GEOGRAPHIC_DATA] ([GEOGRAPHIC_DATA] Intl)" at bounding box center [656, 328] width 993 height 22
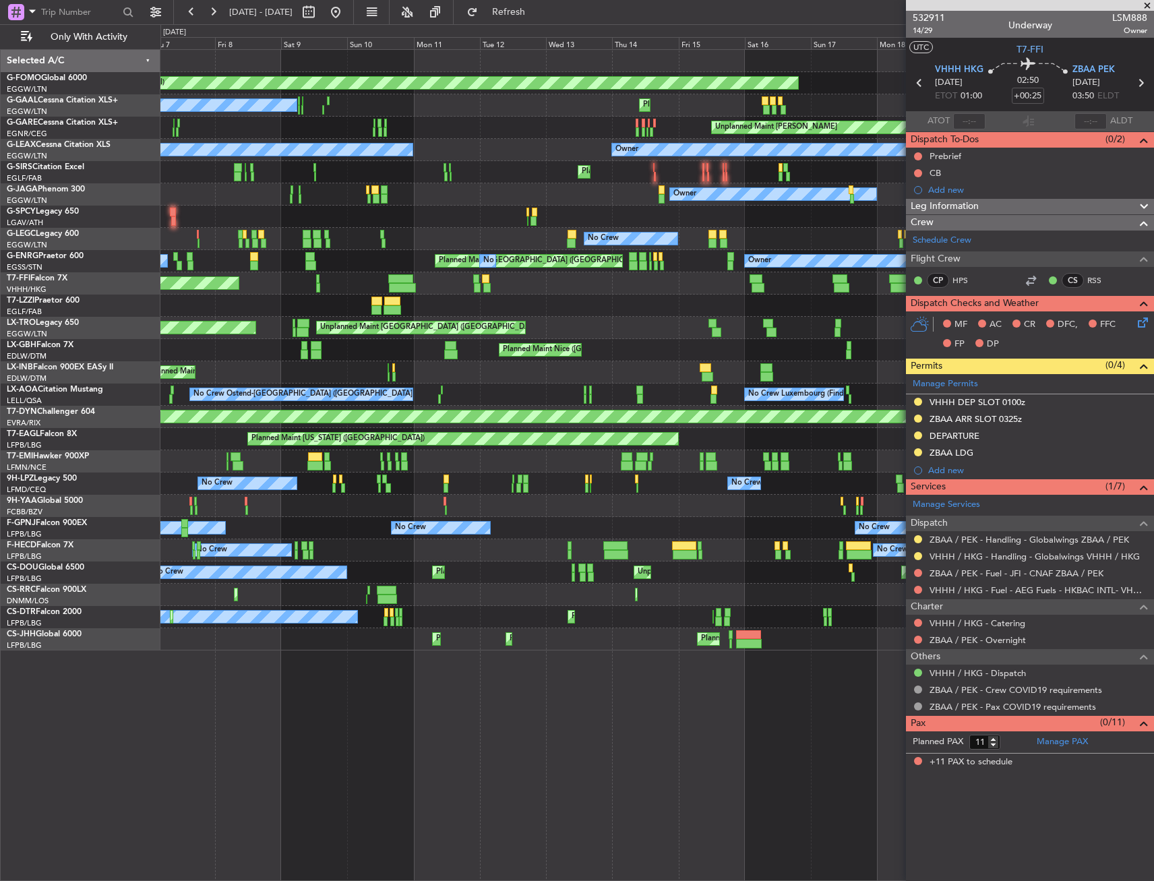
click at [686, 280] on div "Planned Maint Geneva (Cointrin)" at bounding box center [656, 283] width 993 height 22
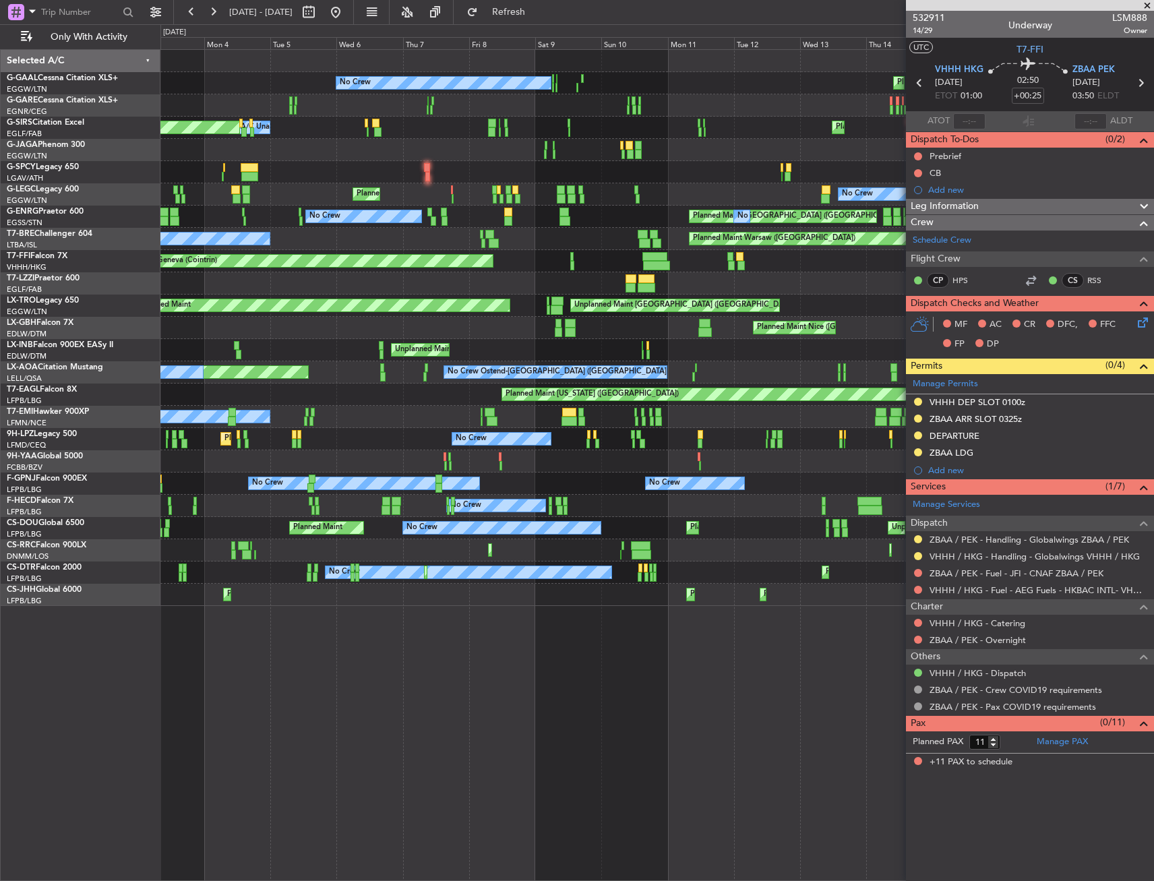
click at [731, 274] on div at bounding box center [656, 283] width 993 height 22
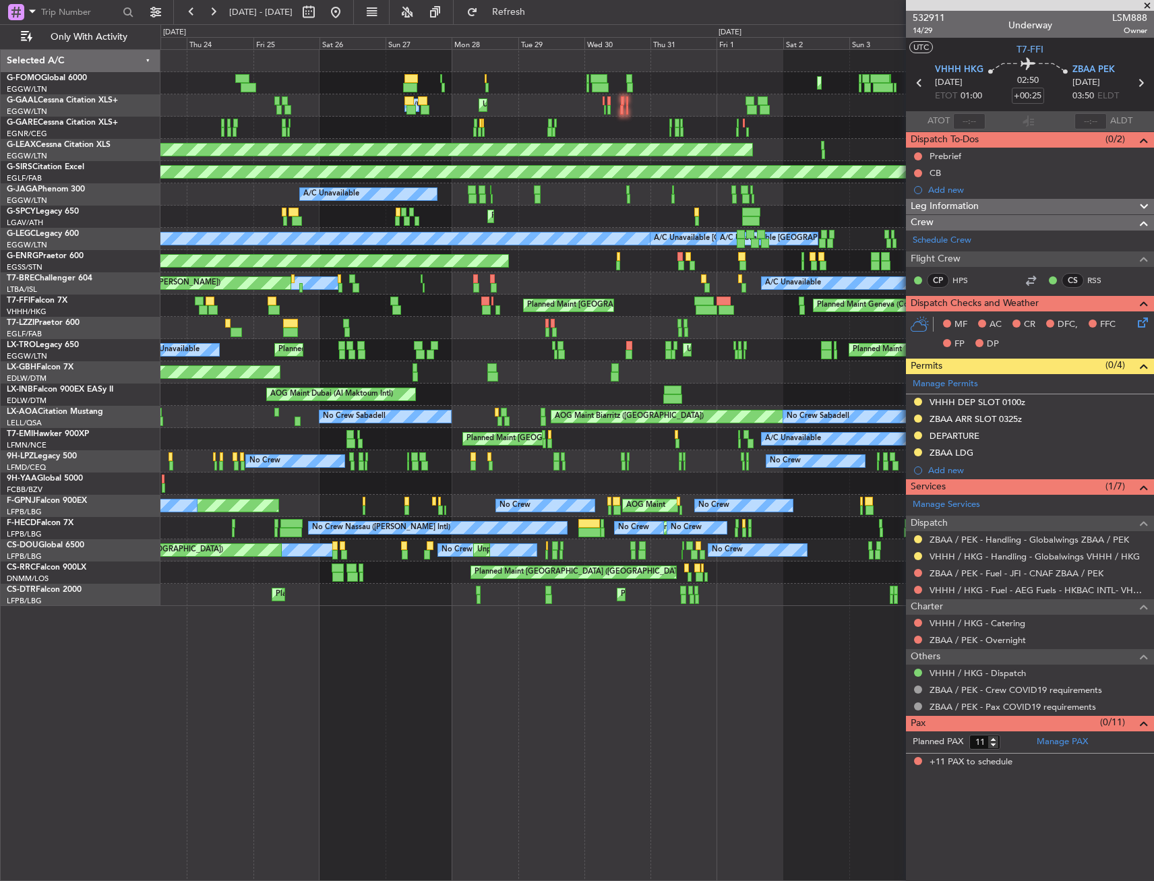
click at [696, 341] on div "Planned Maint Unplanned Maint London (Luton) Planned Maint London (Luton) A/C U…" at bounding box center [656, 350] width 993 height 22
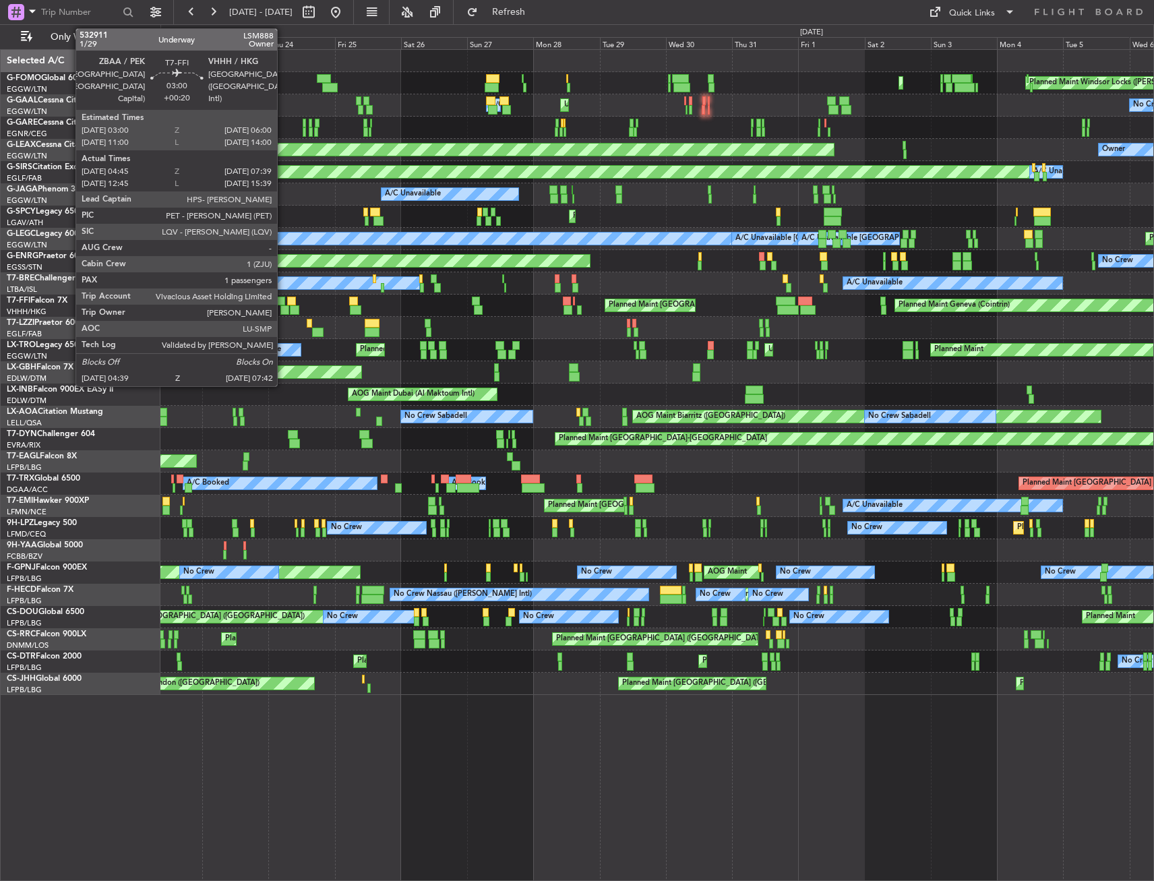
click at [282, 301] on div at bounding box center [280, 301] width 9 height 9
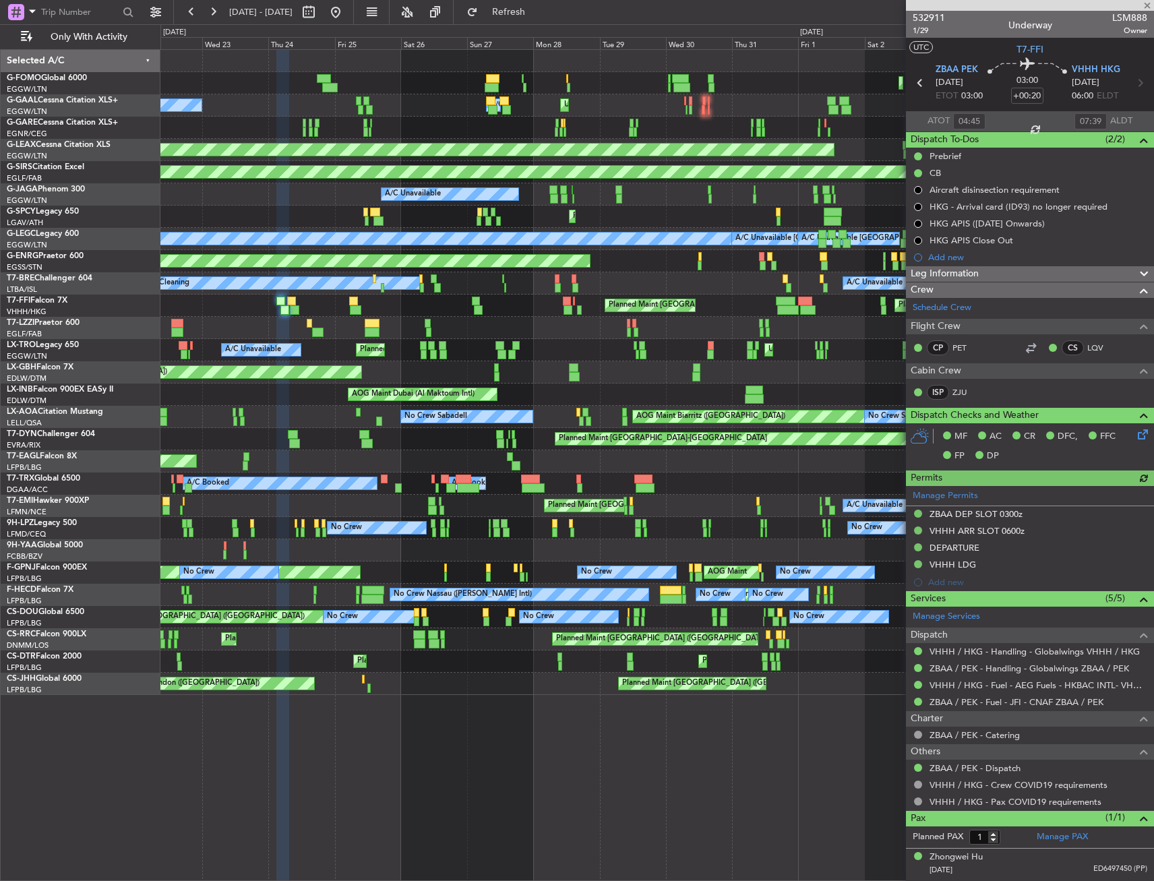
click at [983, 270] on div "Leg Information" at bounding box center [1030, 274] width 248 height 16
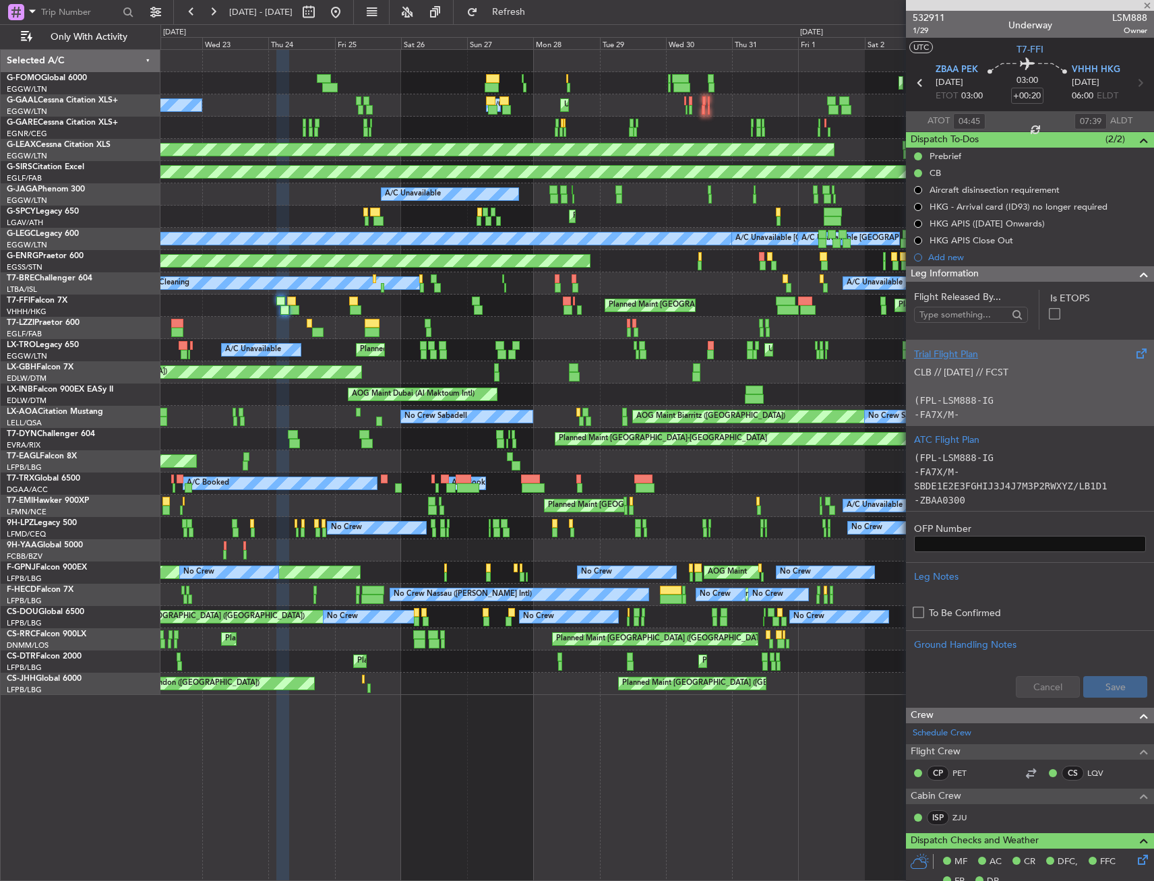
click at [994, 360] on div "Trial Flight Plan" at bounding box center [1030, 354] width 232 height 14
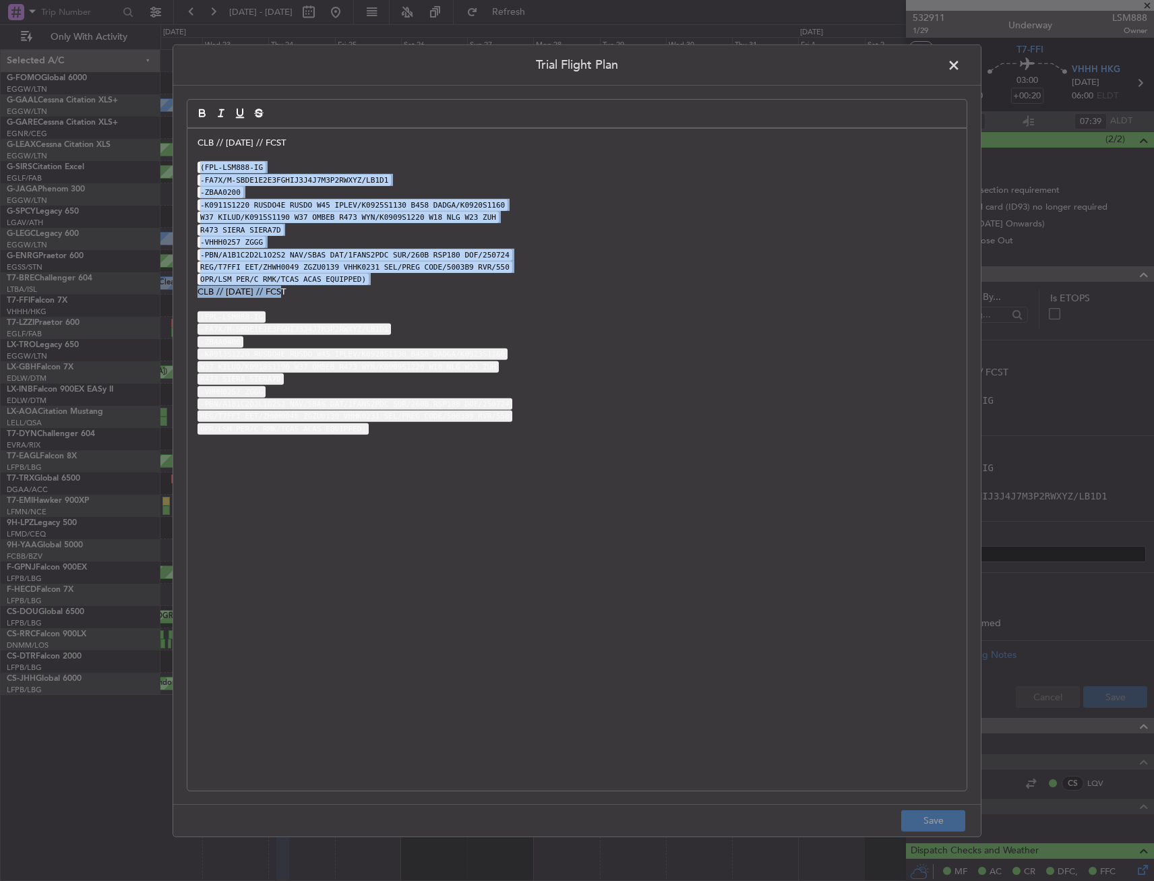
drag, startPoint x: 210, startPoint y: 171, endPoint x: 456, endPoint y: 297, distance: 276.4
click at [456, 297] on div "CLB // 23JUL // FCST (FPL-LSM888-IG -FA7X/M-SBDE1E2E3FGHIJ3J4J7M3P2RWXYZ/LB1D1 …" at bounding box center [576, 459] width 779 height 662
copy div "(FPL-LSM888-IG -FA7X/M-SBDE1E2E3FGHIJ3J4J7M3P2RWXYZ/LB1D1 -ZBAA0200 -K0911S1220…"
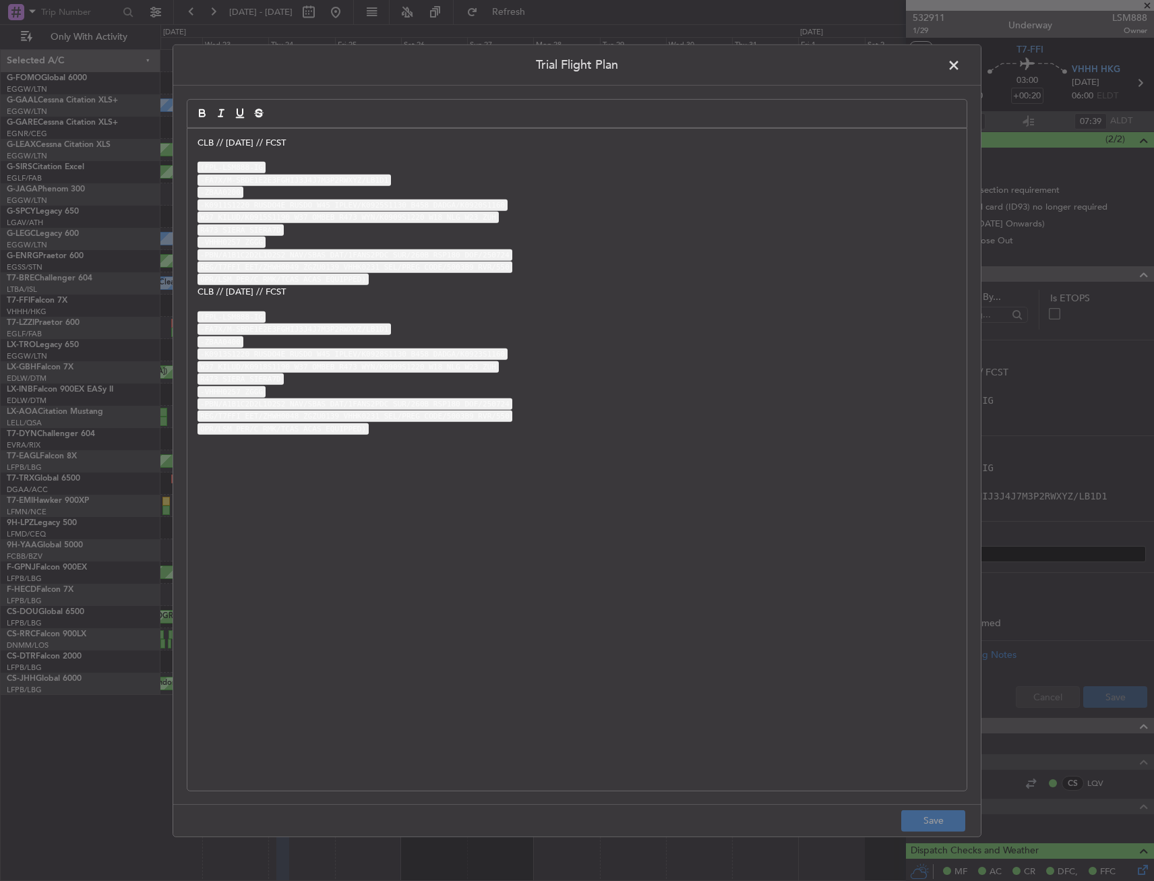
drag, startPoint x: 950, startPoint y: 64, endPoint x: 944, endPoint y: 72, distance: 9.7
click at [960, 64] on span at bounding box center [960, 68] width 0 height 27
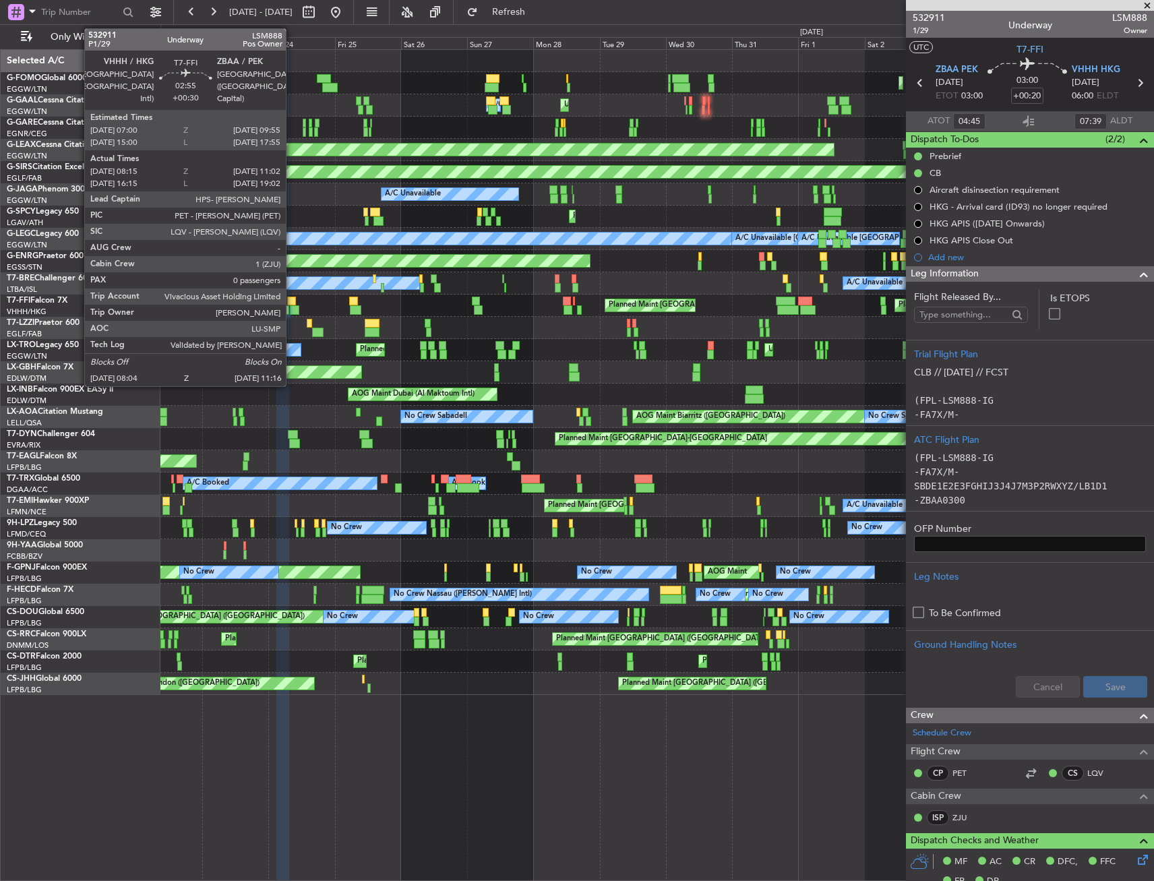
click at [292, 305] on div at bounding box center [291, 301] width 8 height 9
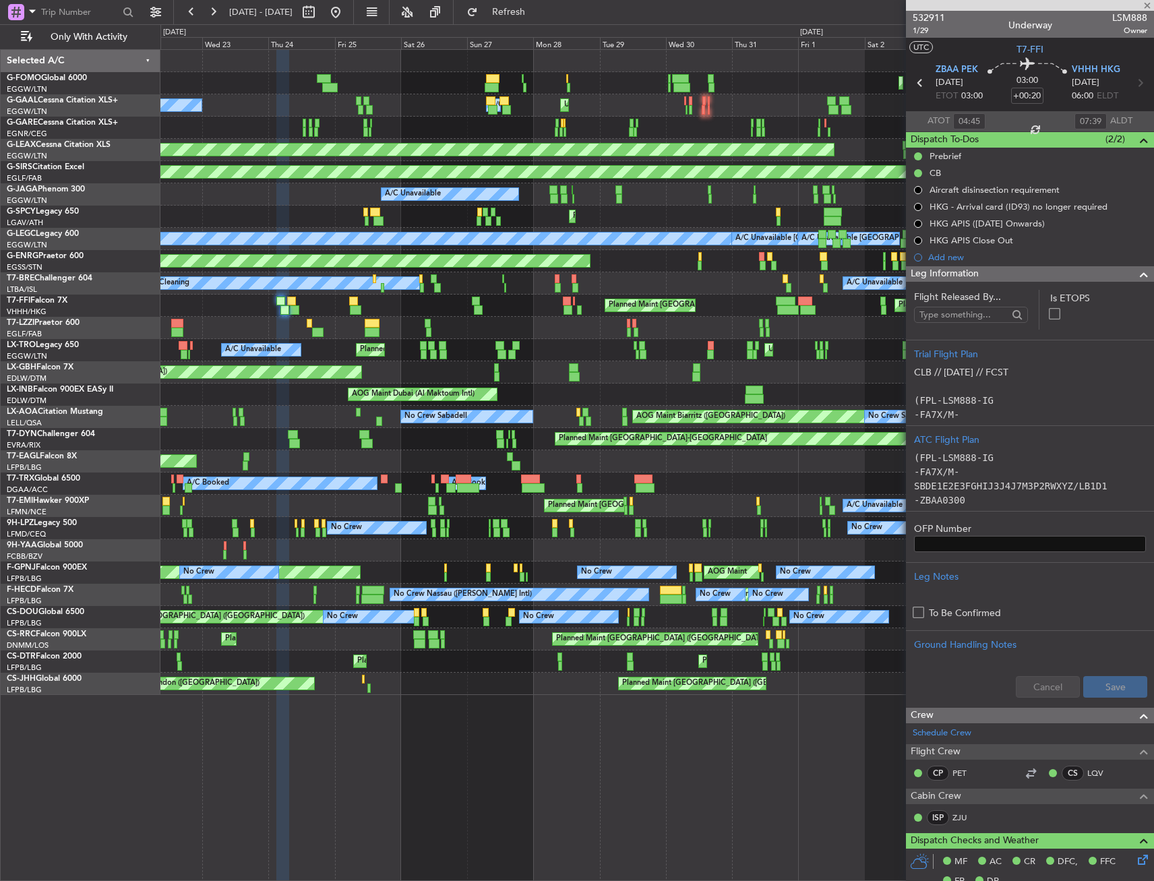
type input "+00:30"
type input "08:15"
type input "11:02"
type input "0"
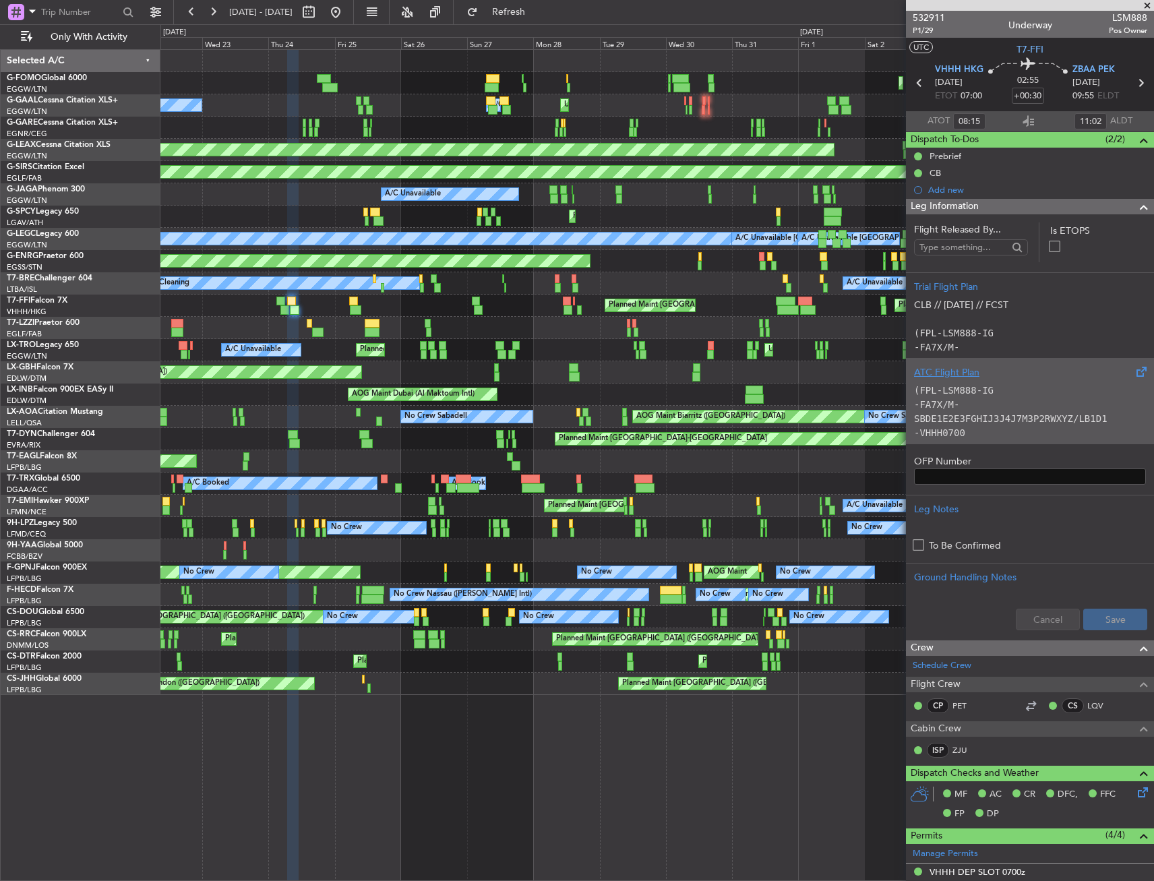
click at [995, 398] on p "-FA7X/M-SBDE1E2E3FGHIJ3J4J7M3P2RWXYZ/LB1D1" at bounding box center [1030, 412] width 232 height 28
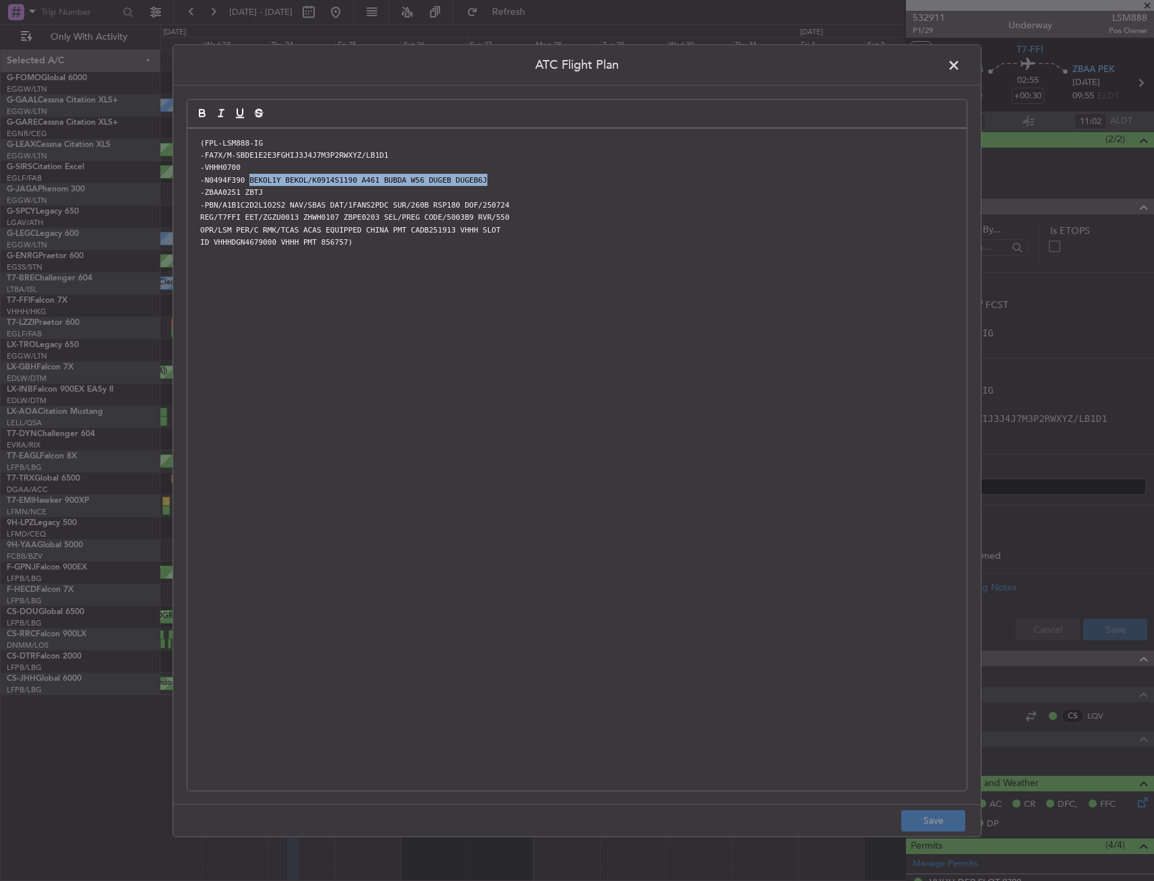
drag, startPoint x: 245, startPoint y: 181, endPoint x: 514, endPoint y: 185, distance: 269.0
click at [514, 185] on p "-N0494F390 BEKOL1Y BEKOL/K0914S1190 A461 BUBDA W56 DUGEB DUGEB6J" at bounding box center [576, 180] width 759 height 12
copy code "BEKOL1Y BEKOL/K0914S1190 A461 BUBDA W56 DUGEB DUGEB6J"
drag, startPoint x: 960, startPoint y: 63, endPoint x: 929, endPoint y: 86, distance: 38.4
click at [960, 63] on span at bounding box center [960, 68] width 0 height 27
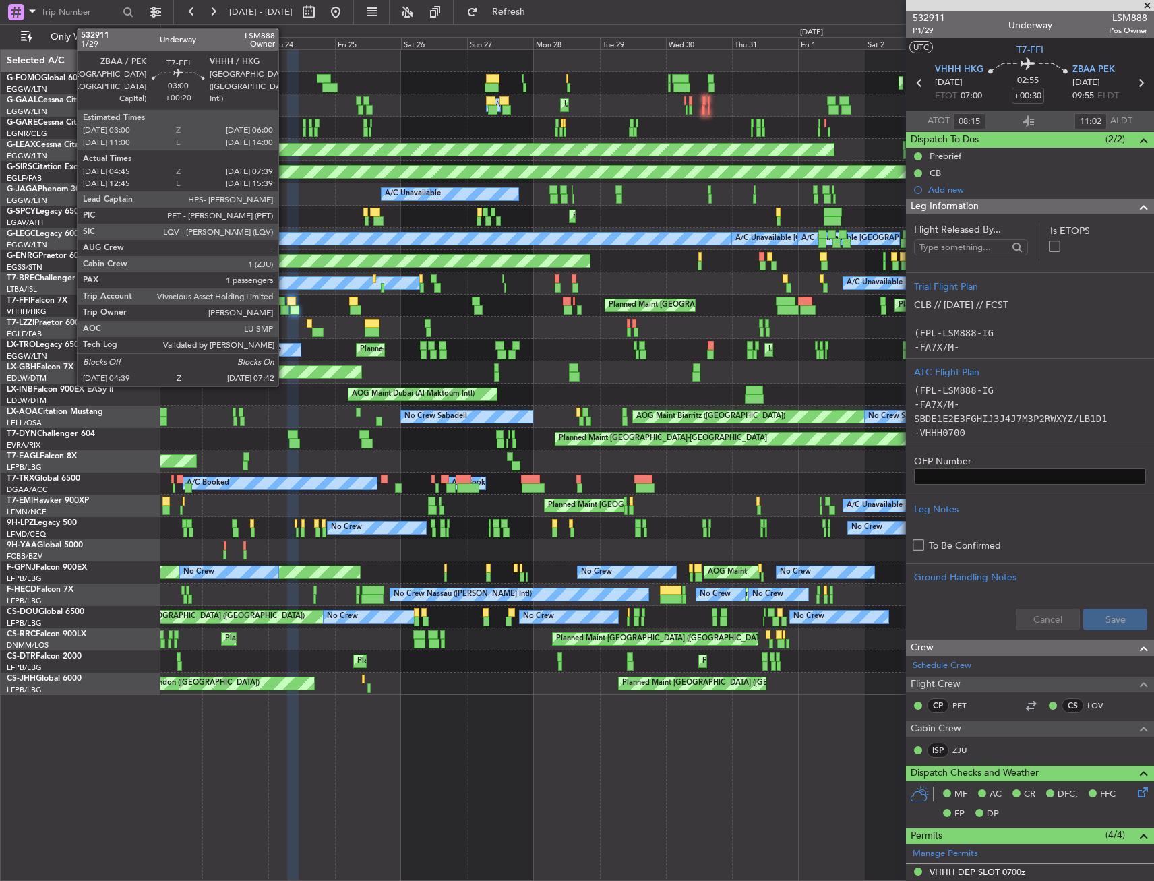
click at [284, 308] on div at bounding box center [284, 309] width 9 height 9
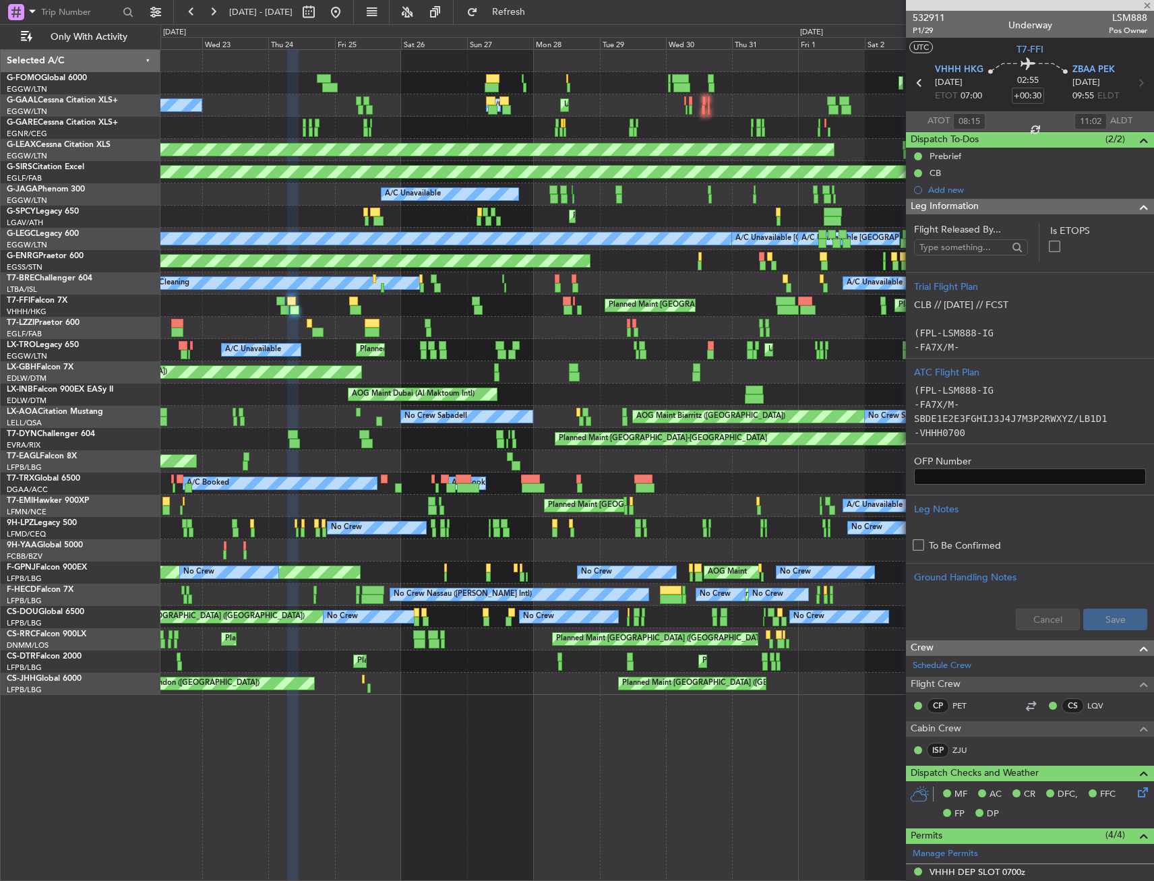
type input "+00:20"
type input "04:45"
type input "07:39"
type input "1"
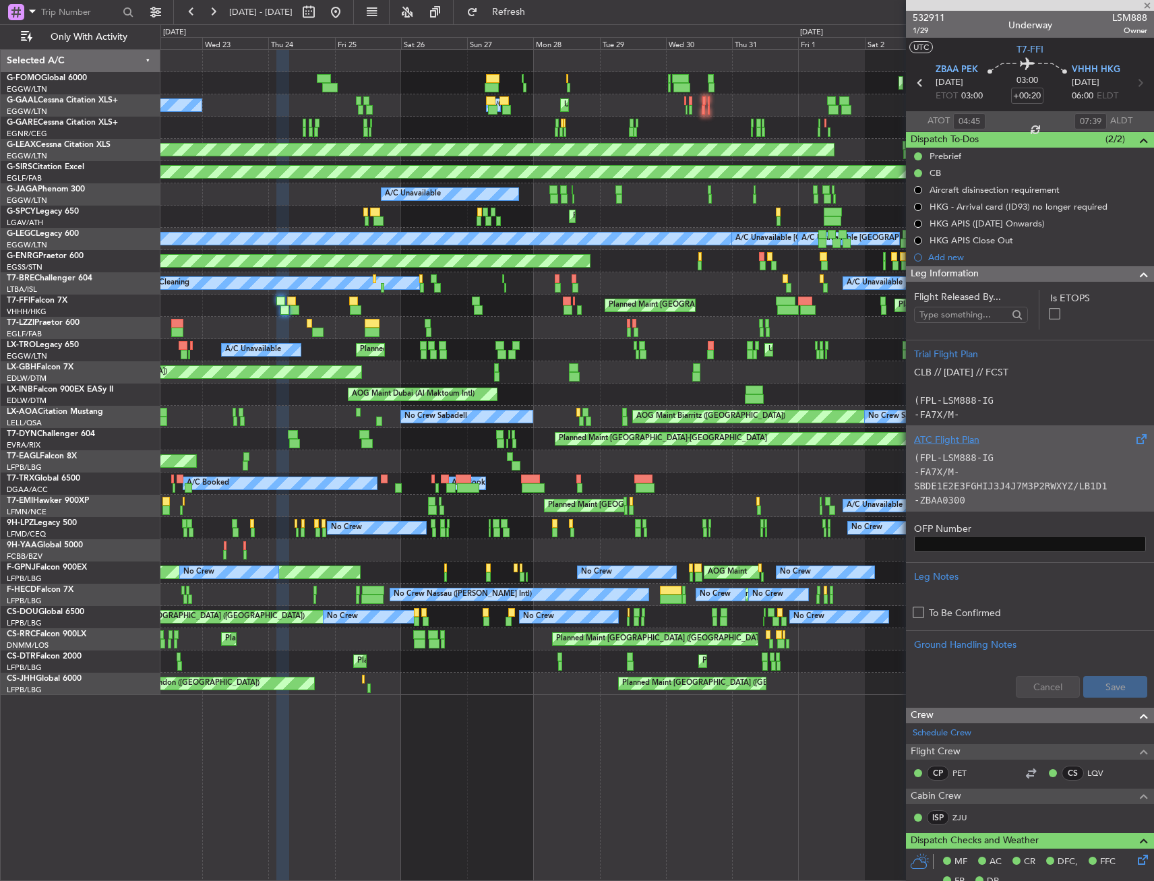
click at [957, 447] on div "(FPL-LSM888-IG -FA7X/M-SBDE1E2E3FGHIJ3J4J7M3P2RWXYZ/LB1D1 -ZBAA0300 -K0911S1220…" at bounding box center [1030, 475] width 232 height 57
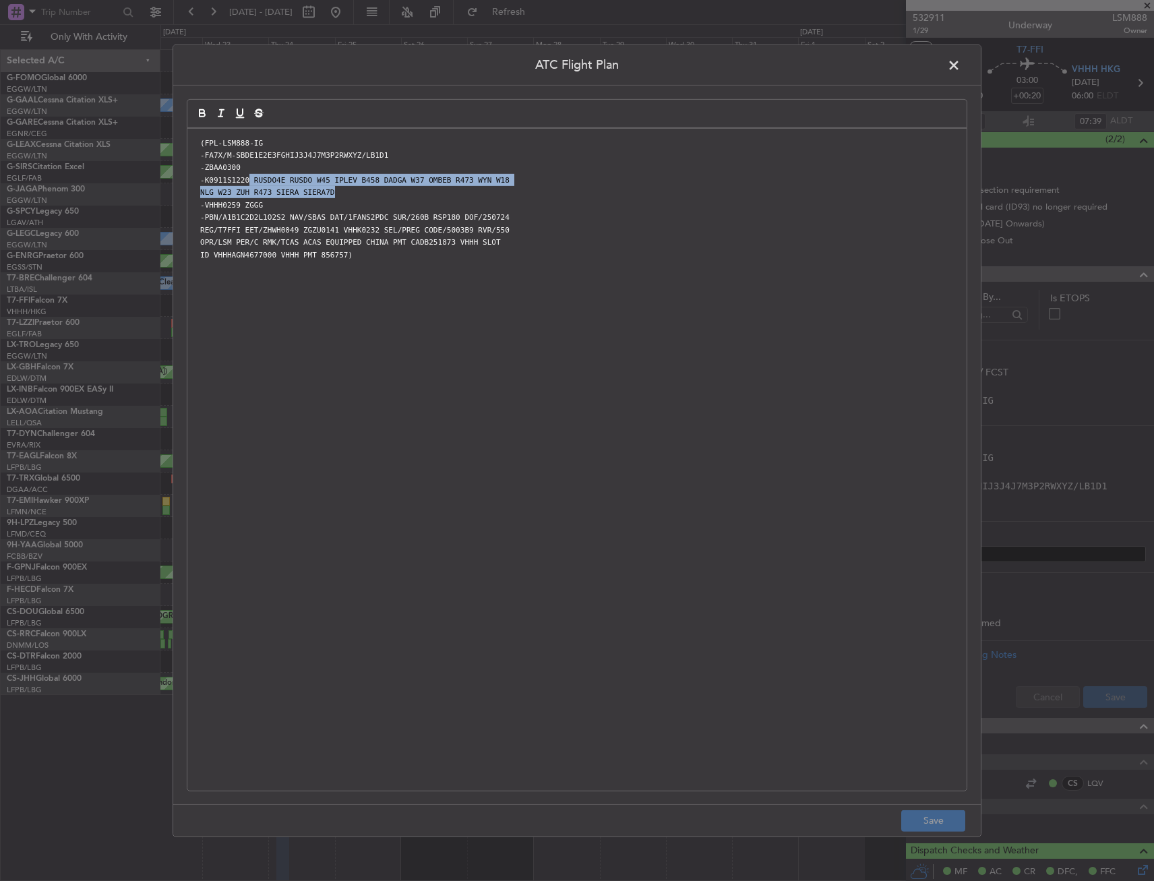
drag, startPoint x: 247, startPoint y: 181, endPoint x: 366, endPoint y: 197, distance: 120.4
click at [366, 197] on div "(FPL-LSM888-IG -FA7X/M-SBDE1E2E3FGHIJ3J4J7M3P2RWXYZ/LB1D1 -ZBAA0300 -K0911S1220…" at bounding box center [576, 459] width 779 height 662
copy div "RUSDO4E RUSDO W45 IPLEV B458 DADGA W37 OMBEB R473 WYN W18 NLG W23 ZUH R473 SIER…"
drag, startPoint x: 955, startPoint y: 59, endPoint x: 950, endPoint y: 69, distance: 11.5
click at [960, 59] on span at bounding box center [960, 68] width 0 height 27
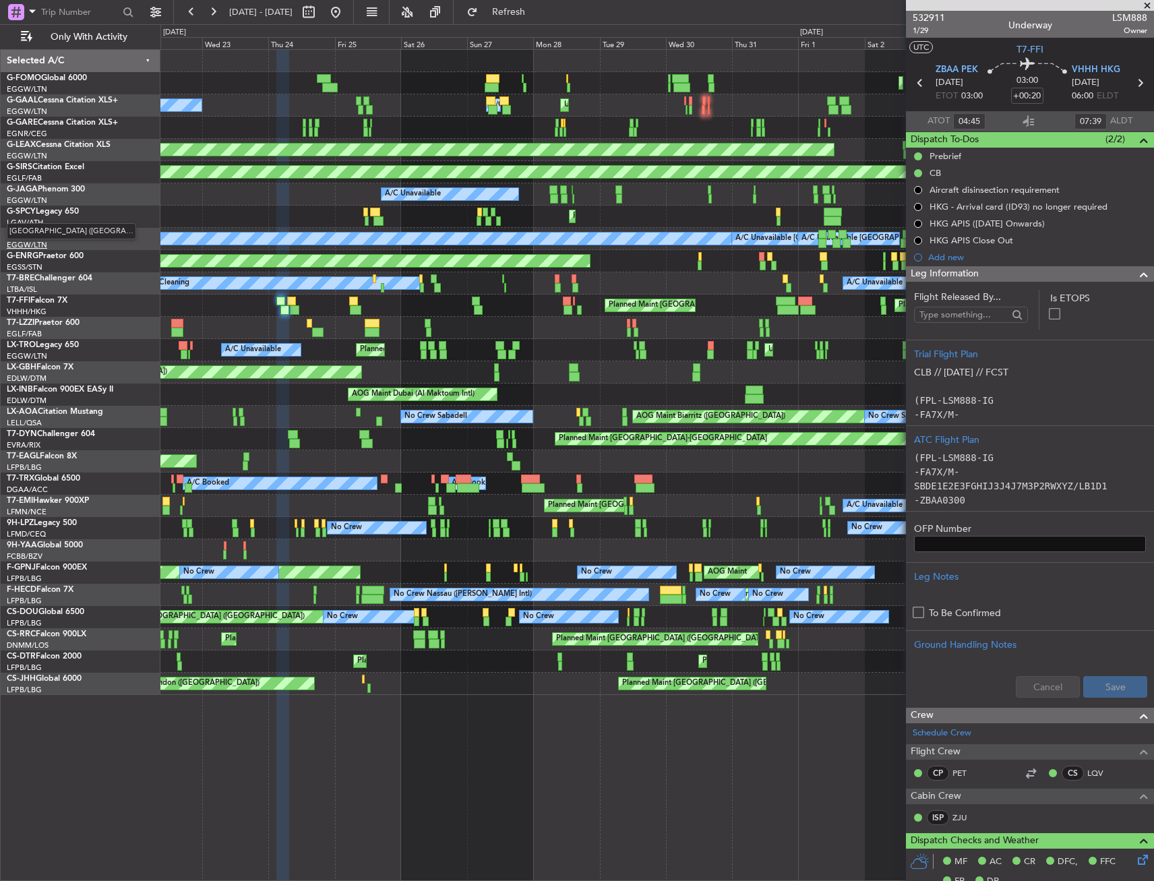
click at [0, 246] on html "22 Jul 2025 - 06 Aug 2025 Refresh Quick Links Only With Activity Planned Maint …" at bounding box center [577, 440] width 1154 height 881
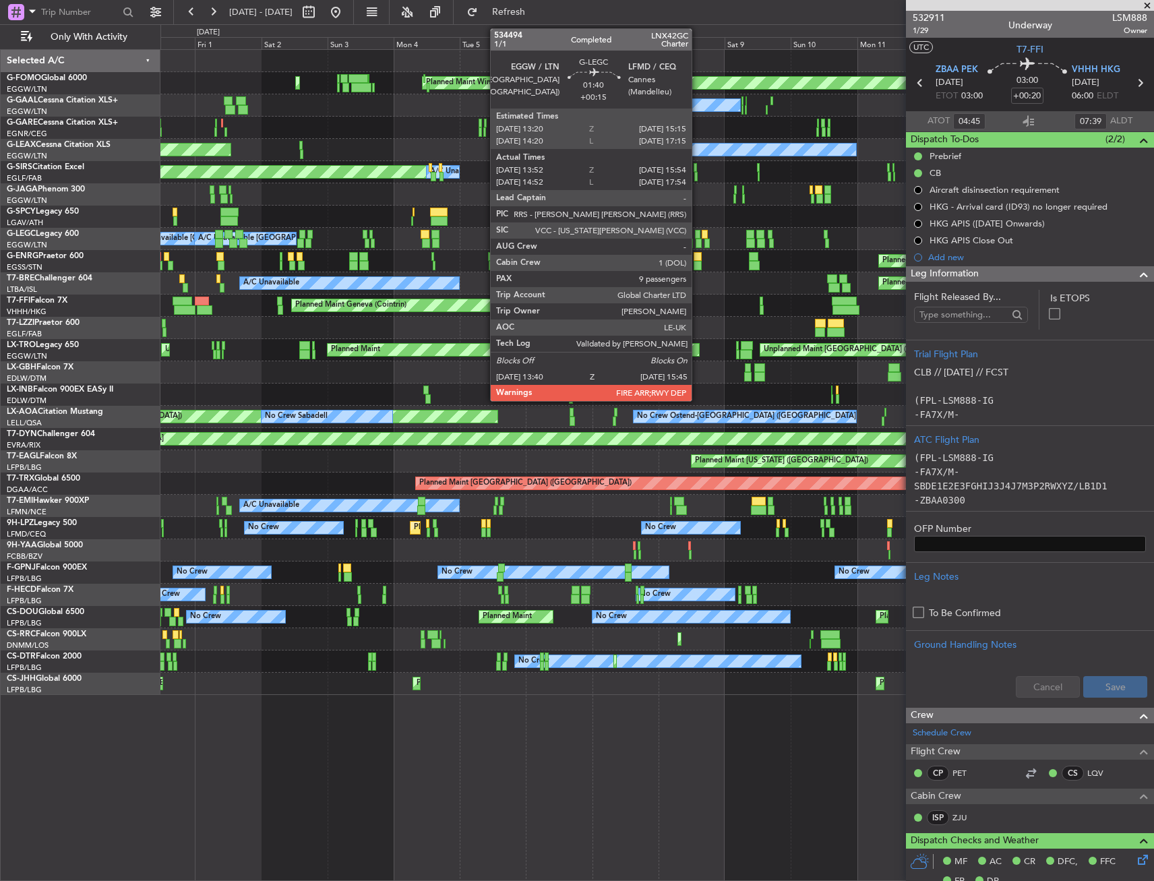
click at [73, 245] on div "Planned Maint Windsor Locks (Bradley Intl) Planned Maint Palma De Mallorca No C…" at bounding box center [577, 452] width 1154 height 857
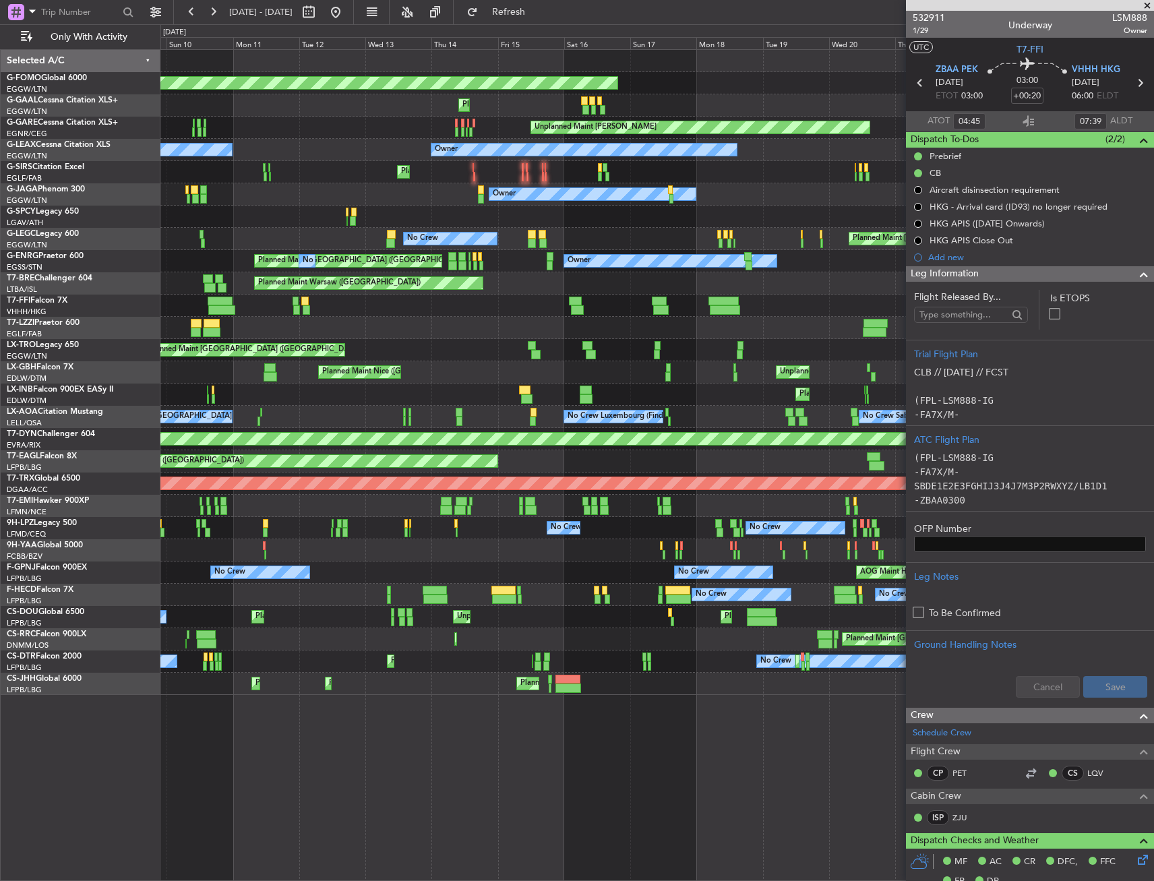
click at [62, 214] on div "Planned Maint Windsor Locks (Bradley Intl) Planned Maint Planned Maint Dusseldo…" at bounding box center [577, 452] width 1154 height 857
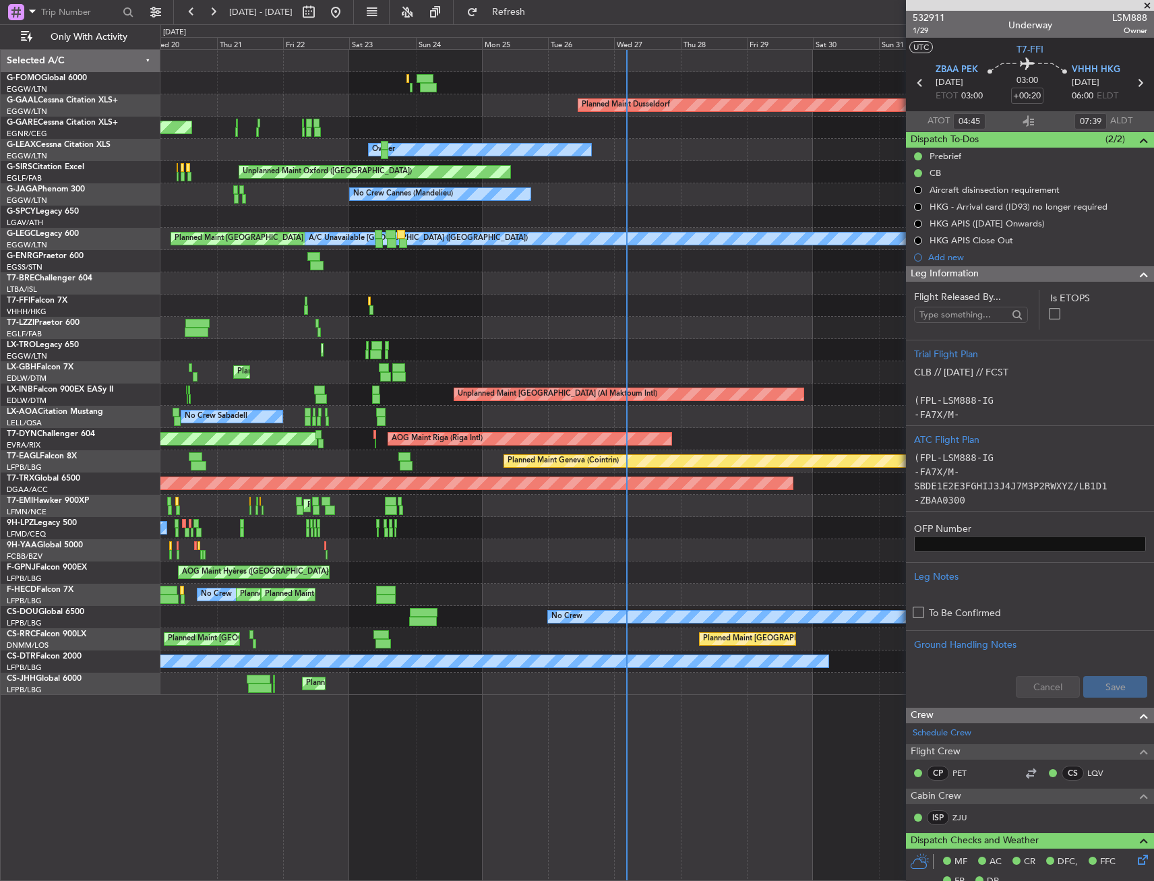
click at [127, 202] on div "Planned Maint Windsor Locks (Bradley Intl) Planned Maint Dusseldorf Unplanned M…" at bounding box center [577, 452] width 1154 height 857
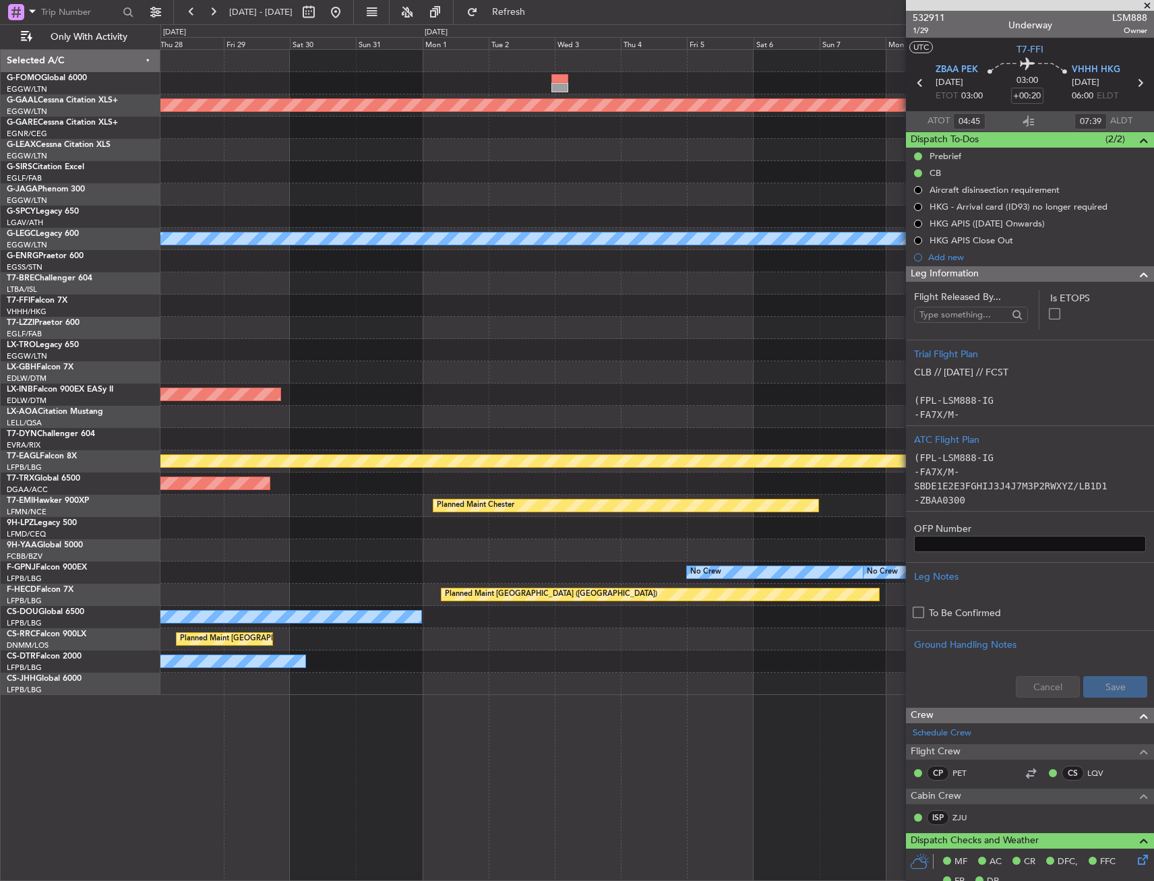
click at [383, 212] on div "Planned Maint Dusseldorf Owner Unplanned Maint Oxford (Kidlington) No Crew Cann…" at bounding box center [656, 372] width 993 height 645
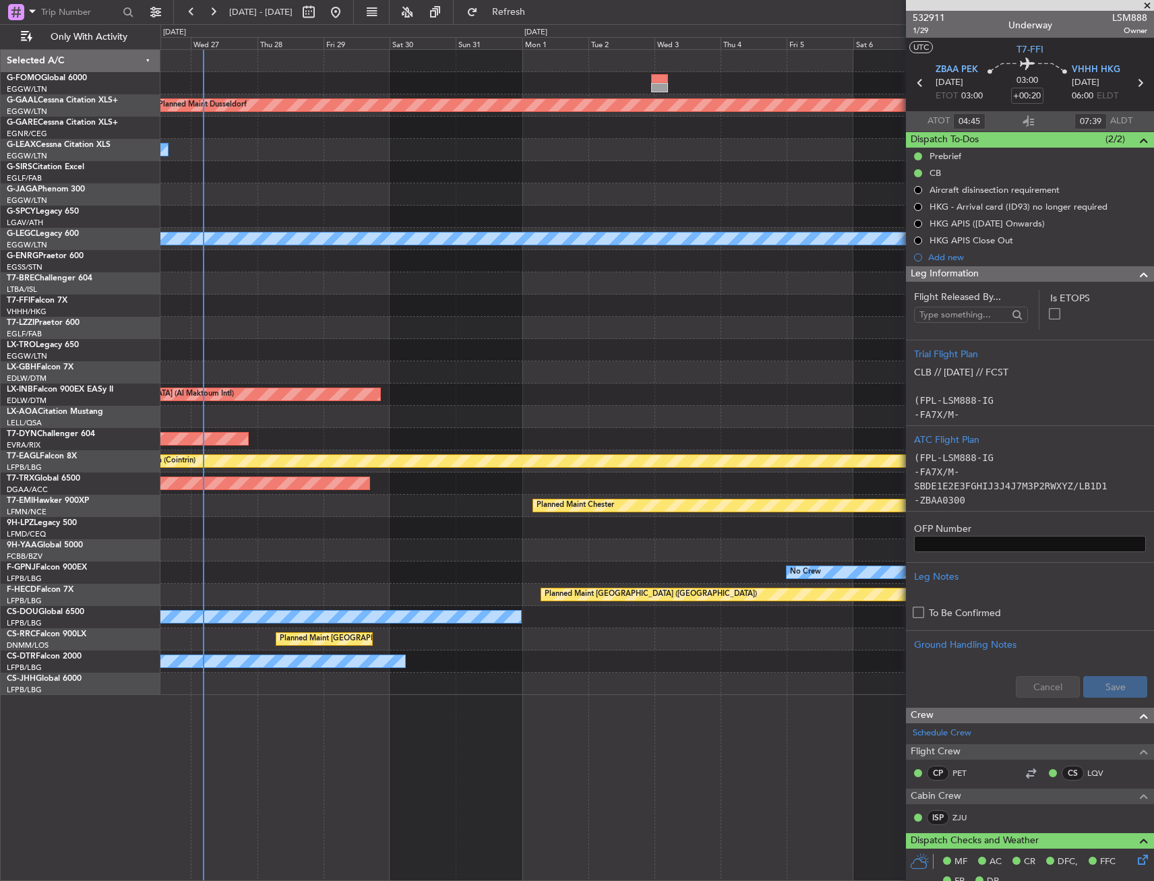
click at [465, 210] on div at bounding box center [656, 217] width 993 height 22
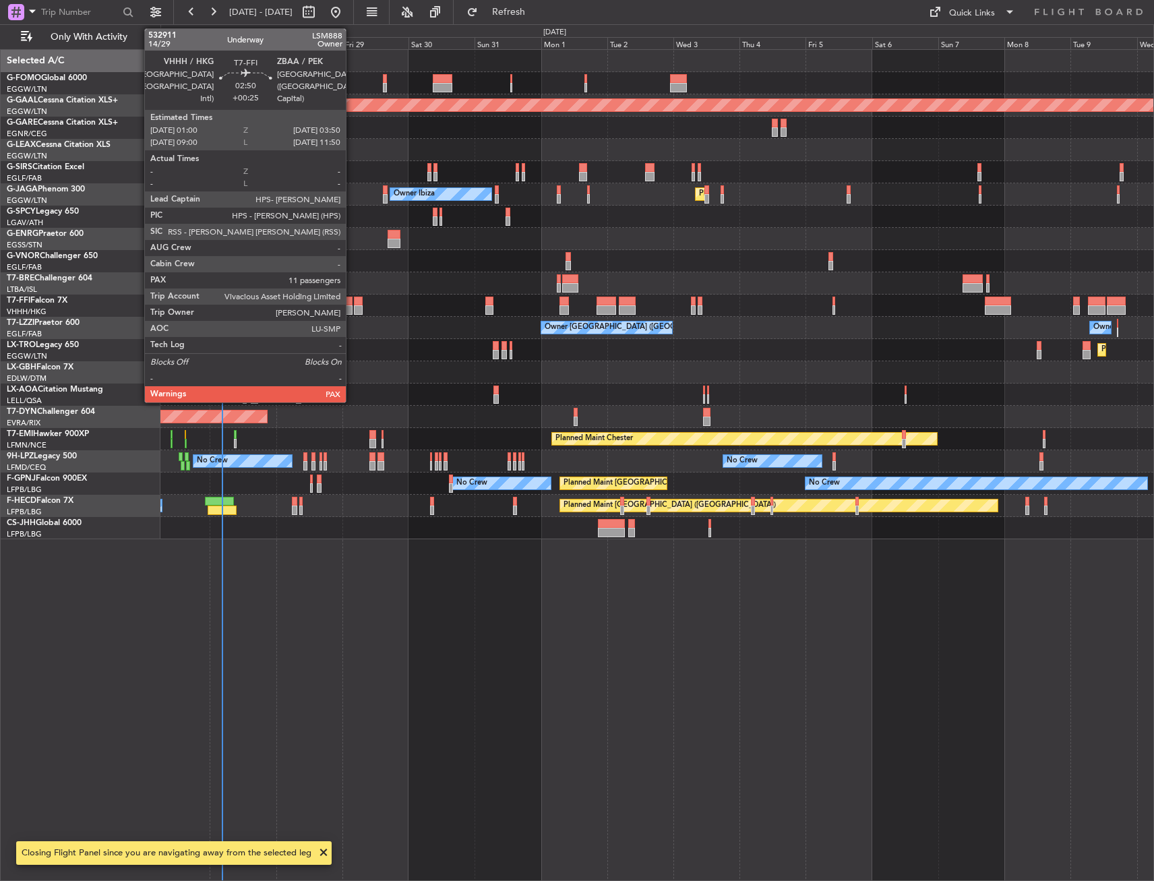
click at [352, 305] on div at bounding box center [348, 309] width 8 height 9
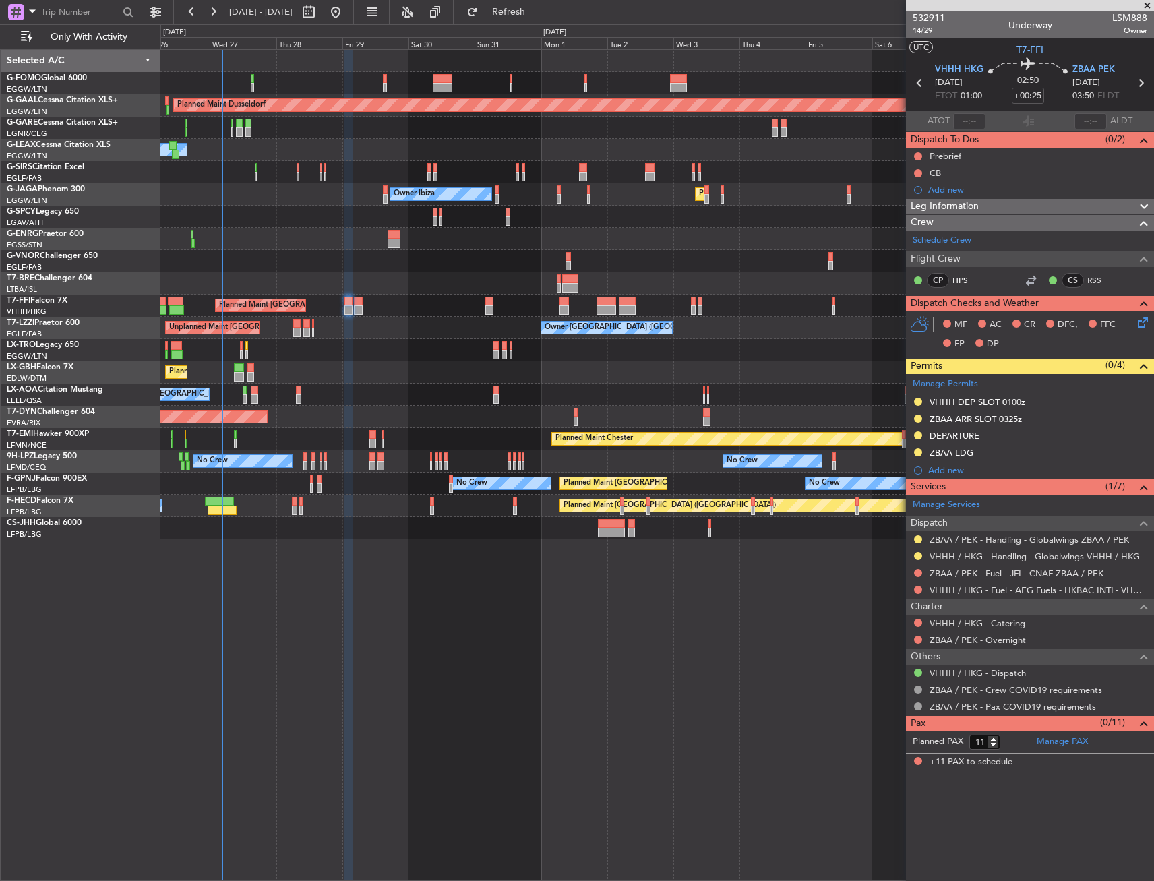
click at [962, 279] on link "HPS" at bounding box center [967, 280] width 30 height 12
click at [1035, 96] on input "+00:25" at bounding box center [1028, 96] width 32 height 16
click at [983, 197] on div "Add new" at bounding box center [1030, 189] width 248 height 17
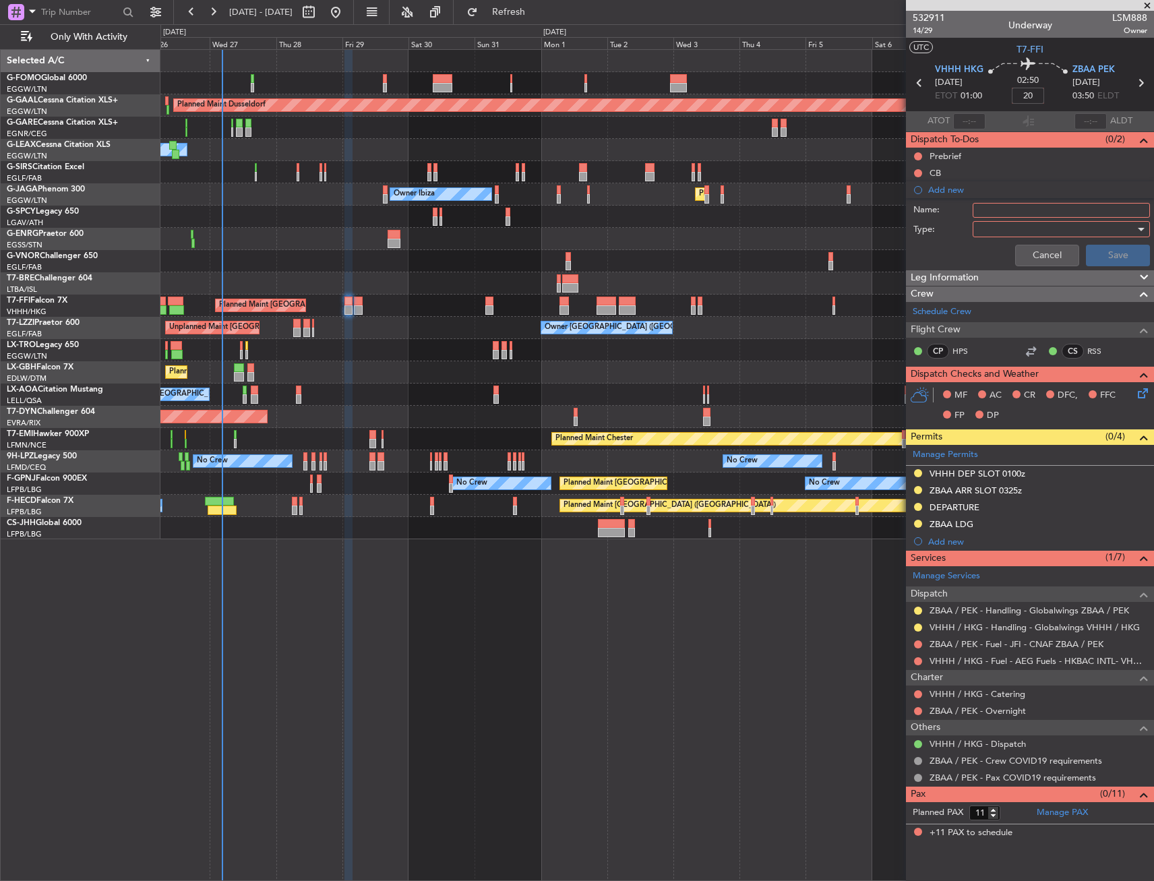
type input "+00:20"
click at [986, 277] on div "Leg Information" at bounding box center [1030, 278] width 248 height 16
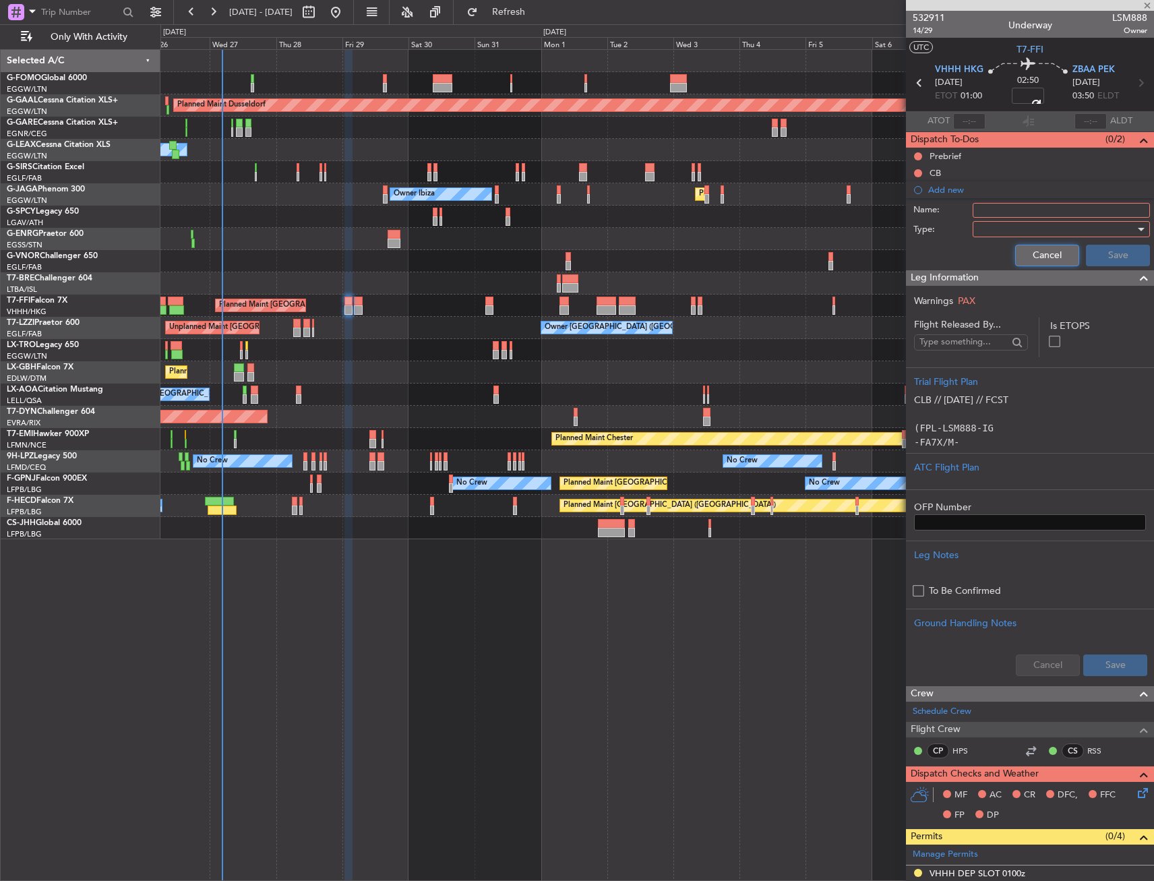
click at [1041, 250] on button "Cancel" at bounding box center [1047, 256] width 64 height 22
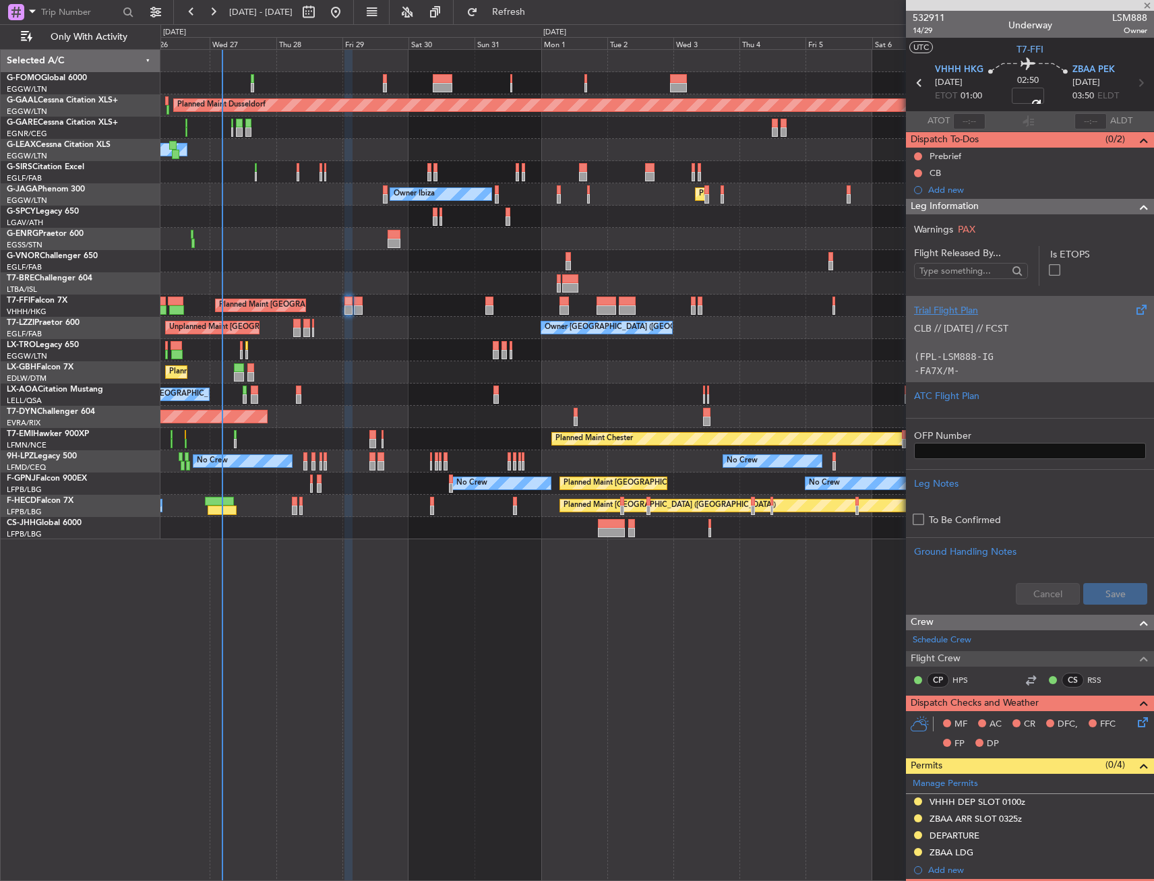
click at [986, 334] on div "CLB // 25AUG // FCST (FPL-LSM888-IG -FA7X/M-SBDE1E2E3FGHIJ3J4J7M3P2RWXYZ/LB1D1 …" at bounding box center [1030, 345] width 232 height 57
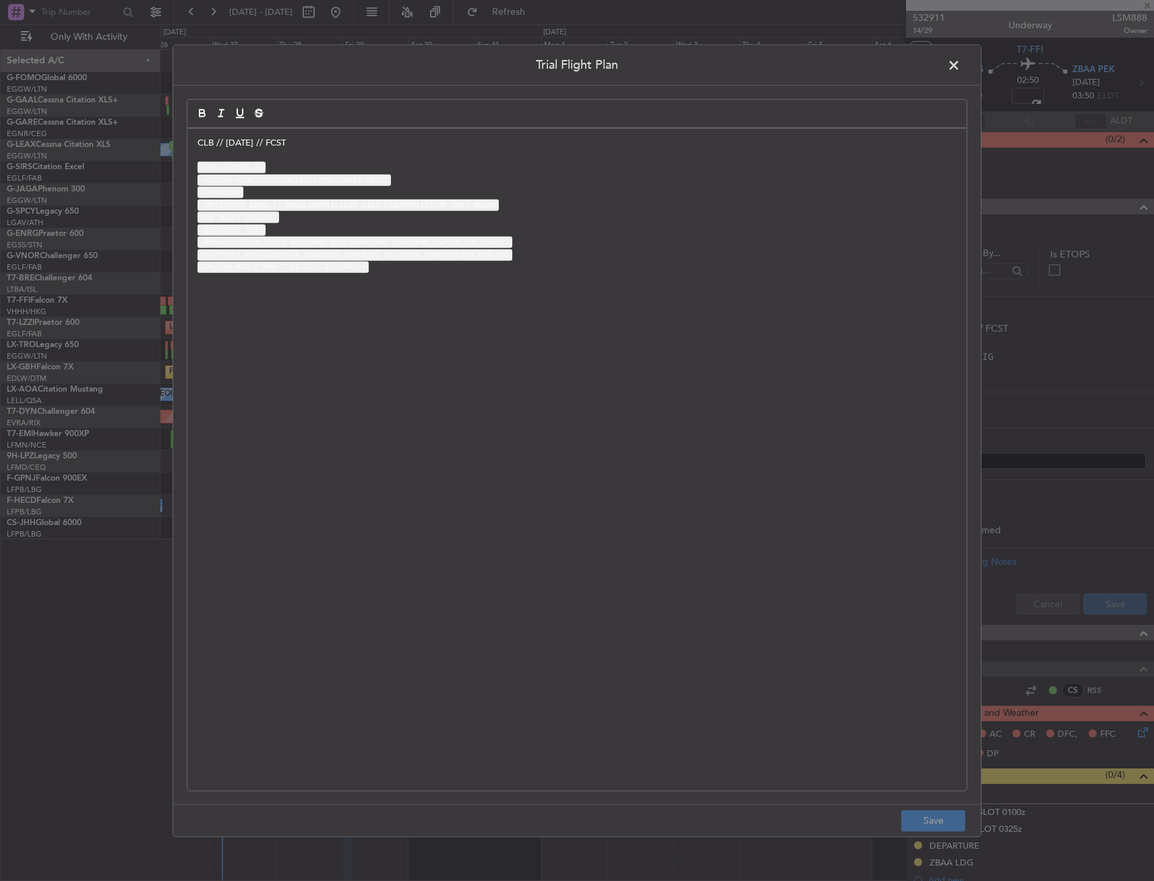
click at [200, 147] on p "CLB // [DATE] // FCST" at bounding box center [576, 142] width 759 height 12
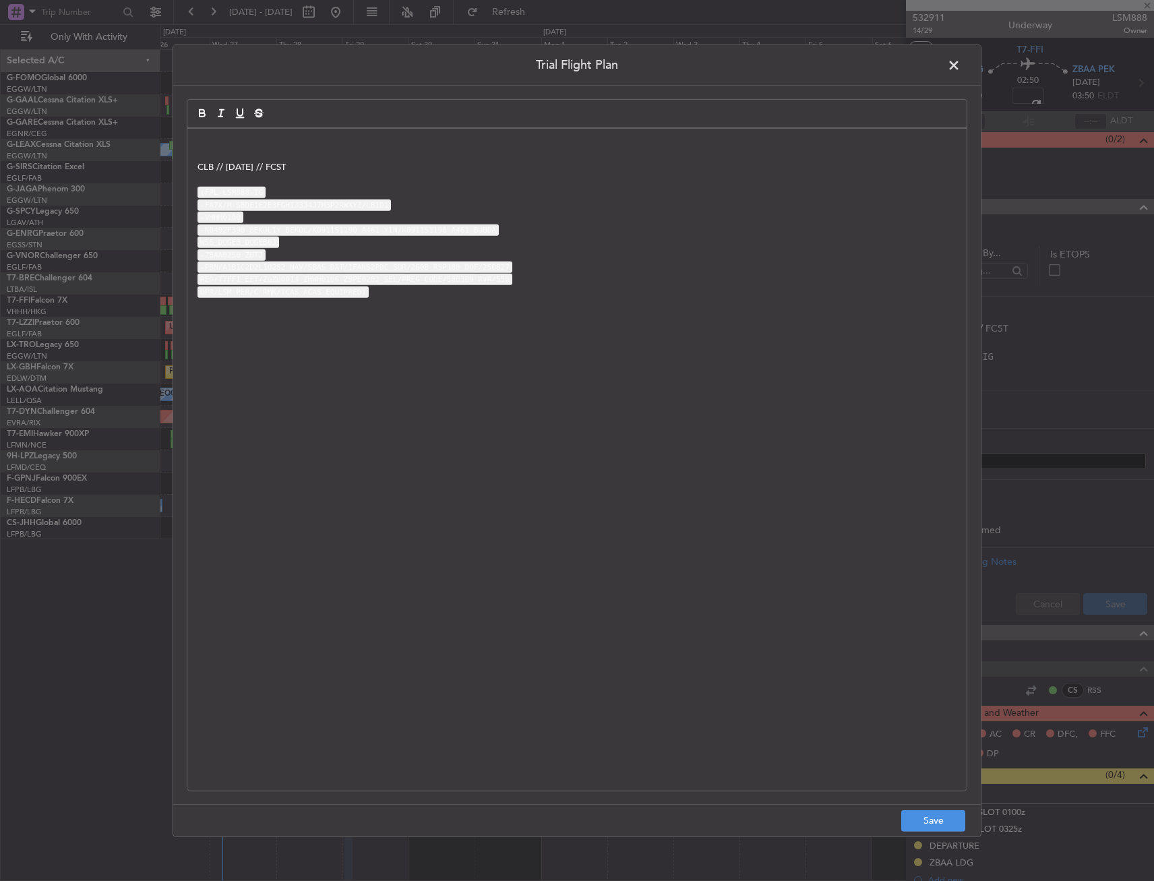
click at [226, 135] on div "CLB // 25AUG // FCST (FPL-LSM888-IG -FA7X/M-SBDE1E2E3FGHIJ3J4J7M3P2RWXYZ/LB1D1 …" at bounding box center [576, 459] width 779 height 662
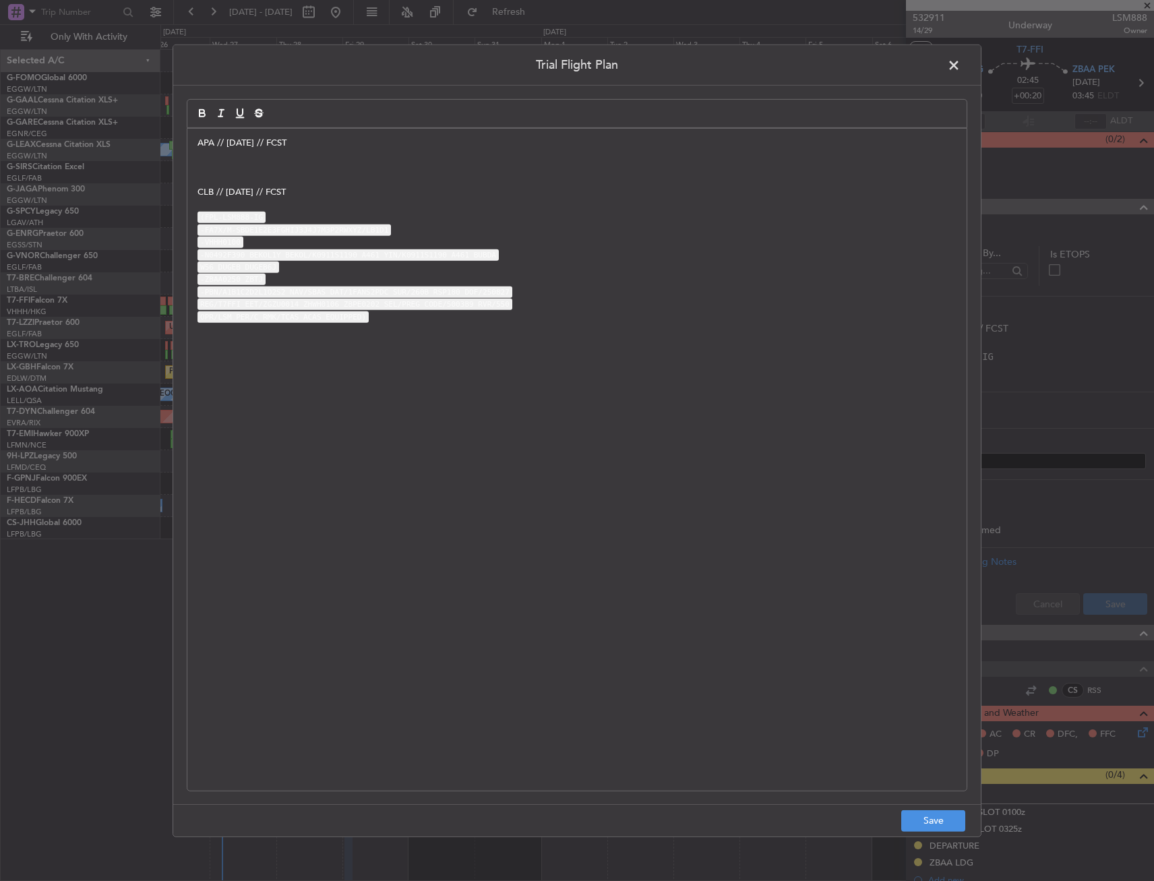
click at [243, 166] on p at bounding box center [576, 167] width 759 height 12
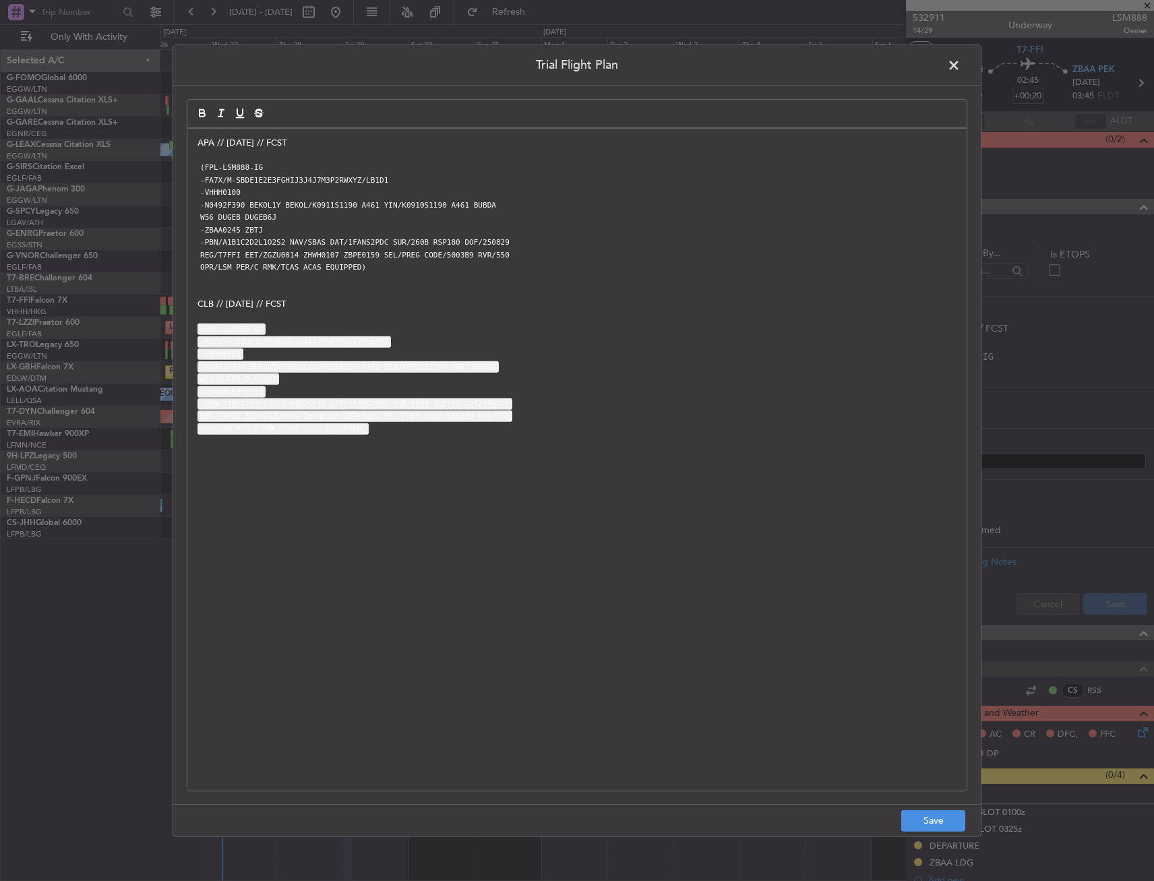
click at [956, 834] on footer "Save" at bounding box center [576, 820] width 807 height 32
click at [946, 823] on button "Save" at bounding box center [933, 821] width 64 height 22
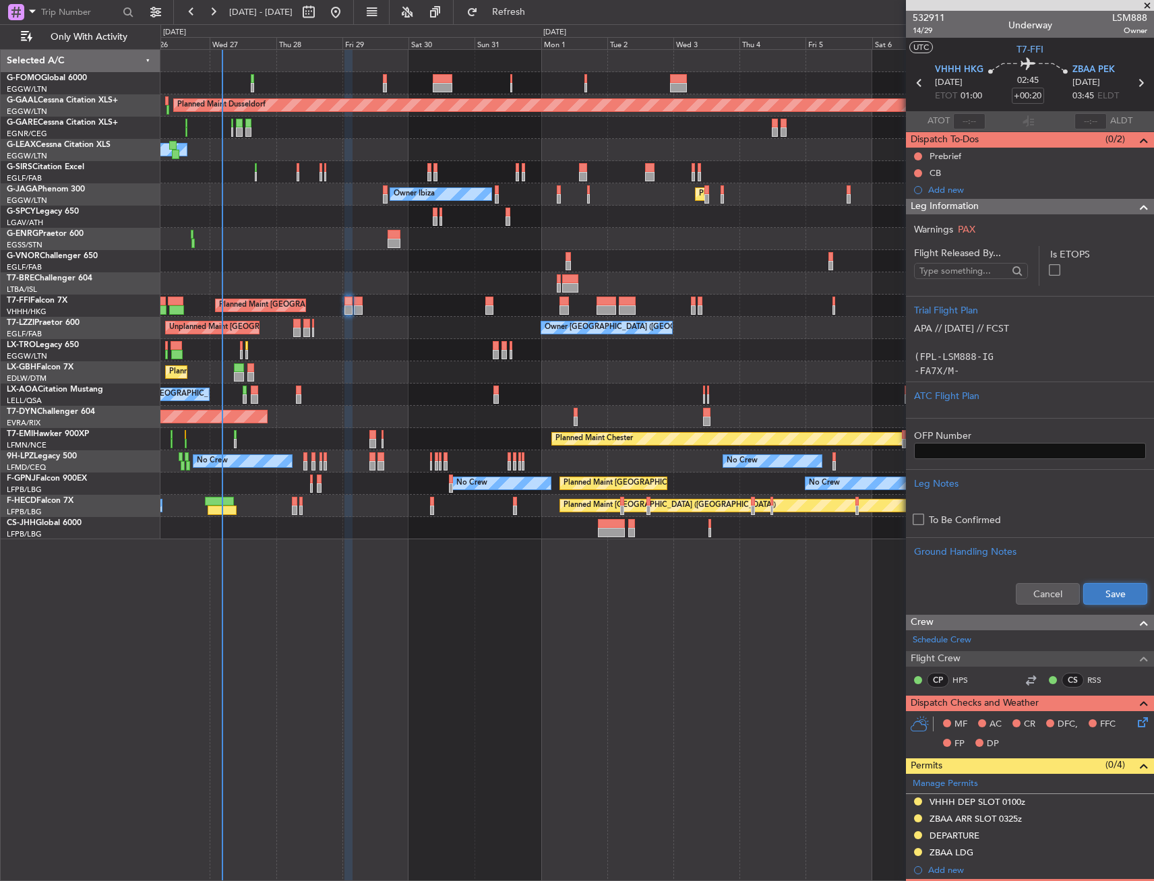
click at [1110, 594] on button "Save" at bounding box center [1115, 594] width 64 height 22
click at [1057, 202] on div "Leg Information" at bounding box center [1030, 207] width 248 height 16
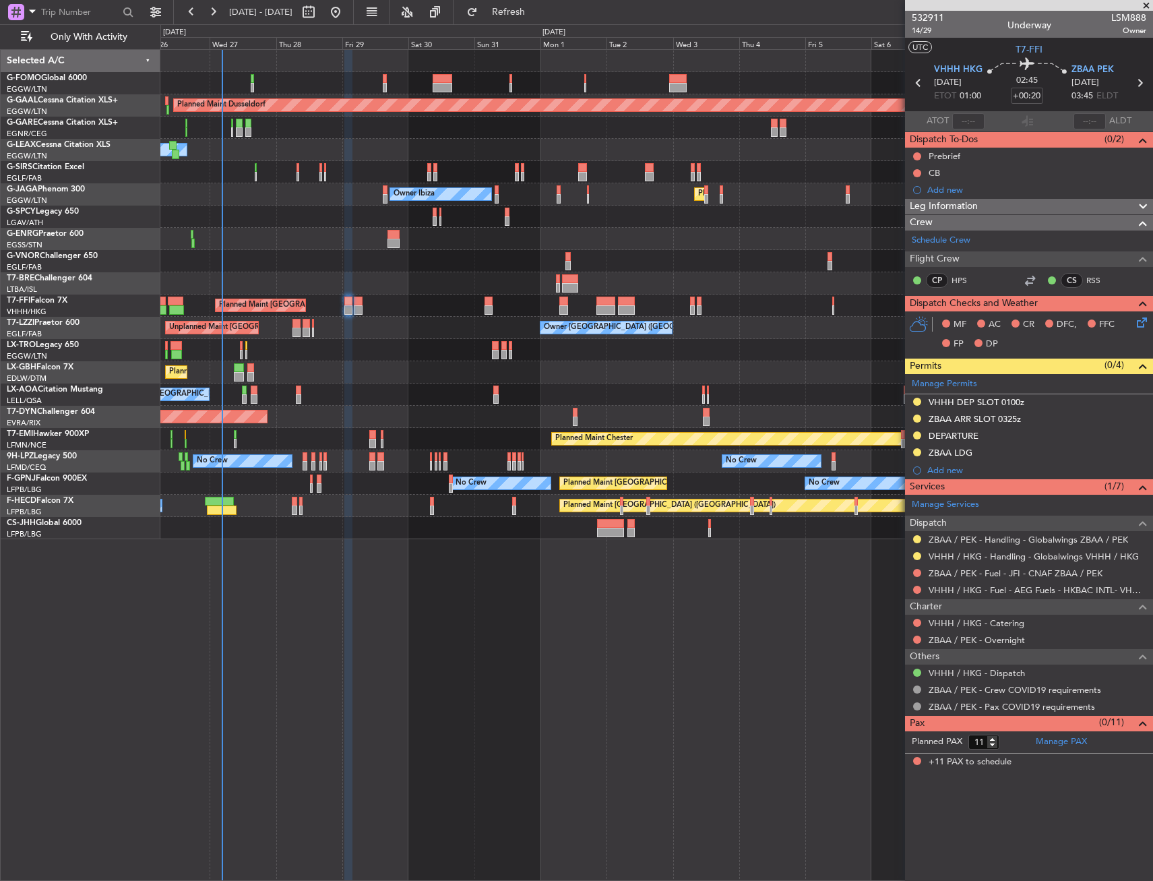
click at [1141, 324] on icon at bounding box center [1139, 320] width 11 height 11
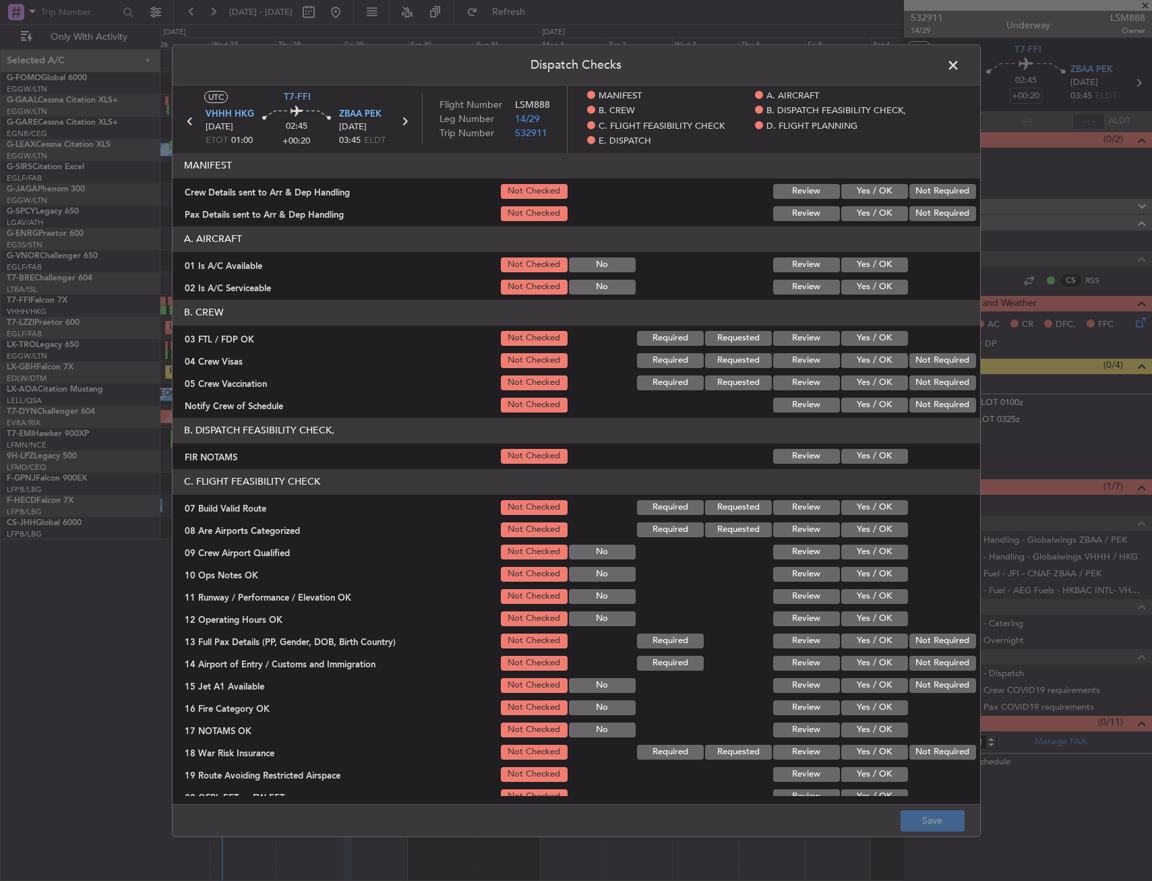
click at [869, 265] on button "Yes / OK" at bounding box center [874, 264] width 67 height 15
click at [867, 278] on div "Yes / OK" at bounding box center [873, 286] width 68 height 19
click at [867, 284] on button "Yes / OK" at bounding box center [874, 286] width 67 height 15
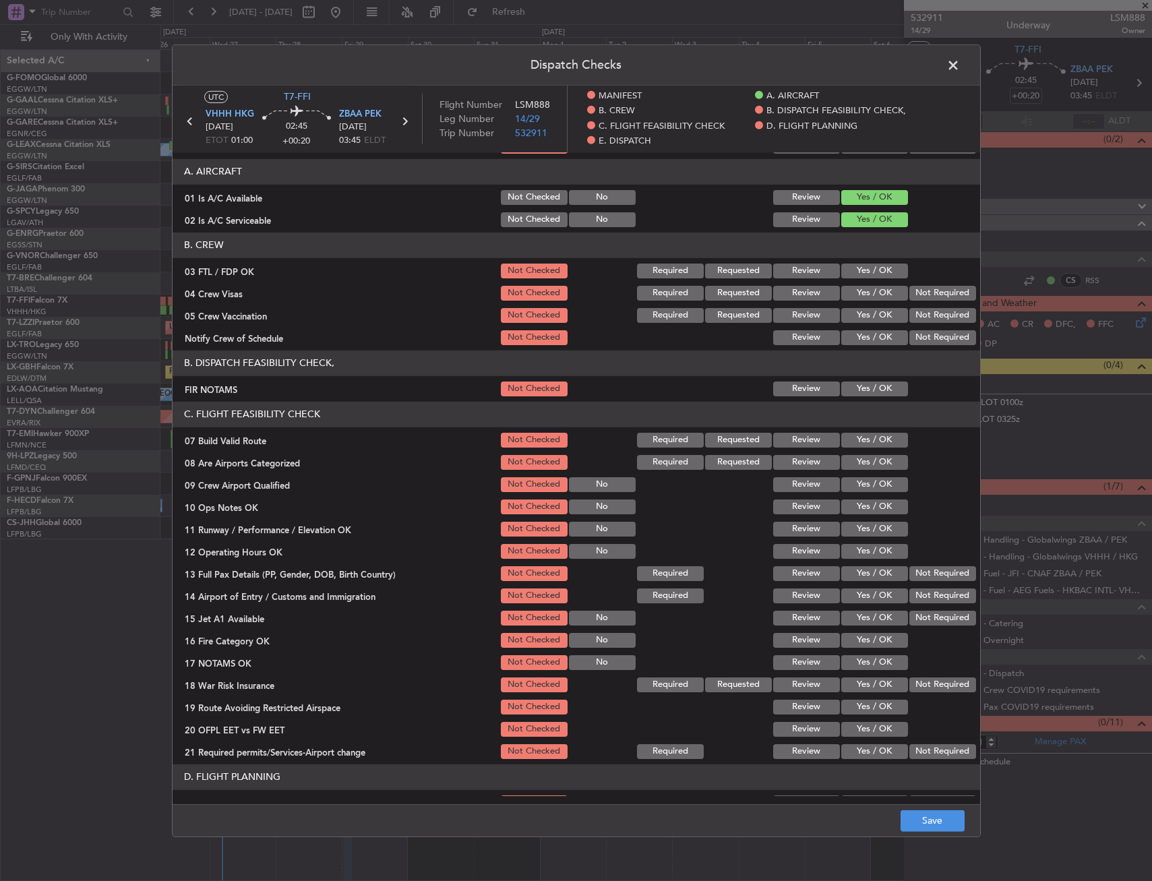
click at [846, 392] on button "Yes / OK" at bounding box center [874, 388] width 67 height 15
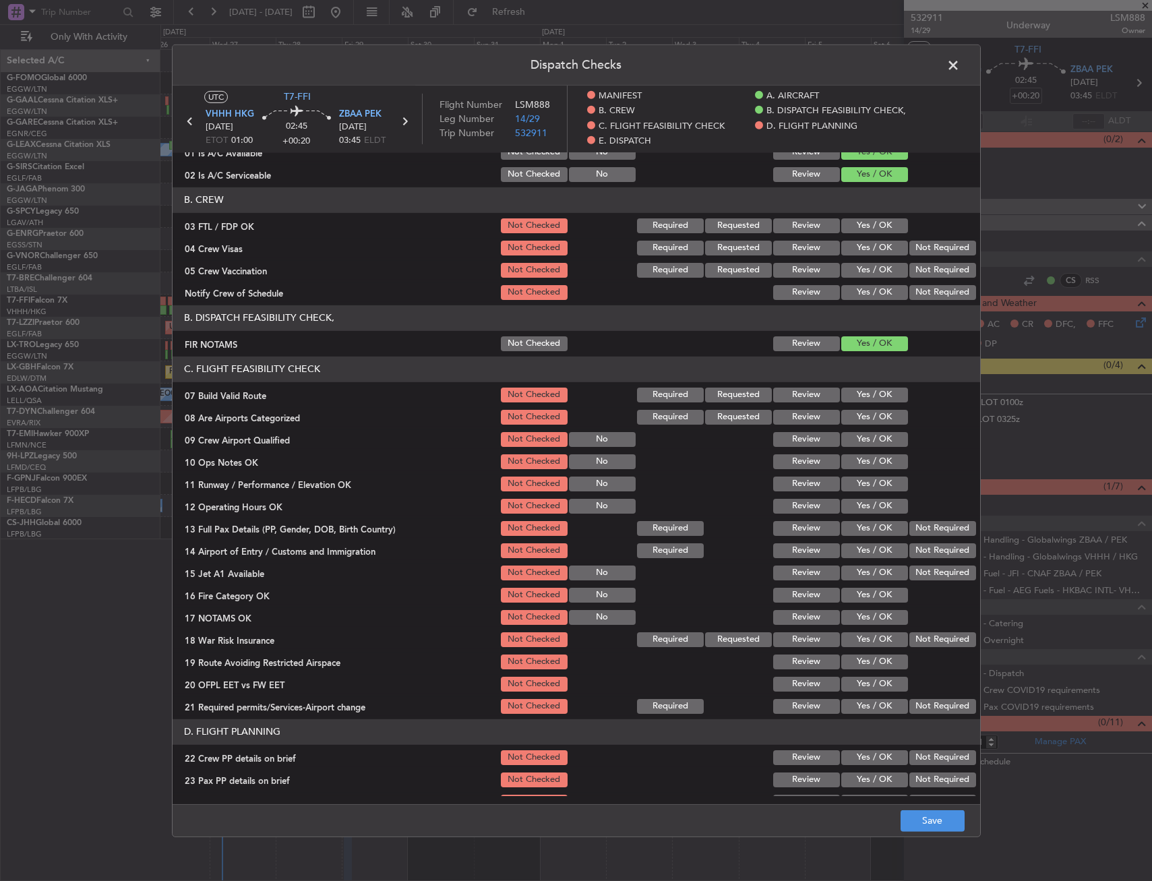
scroll to position [135, 0]
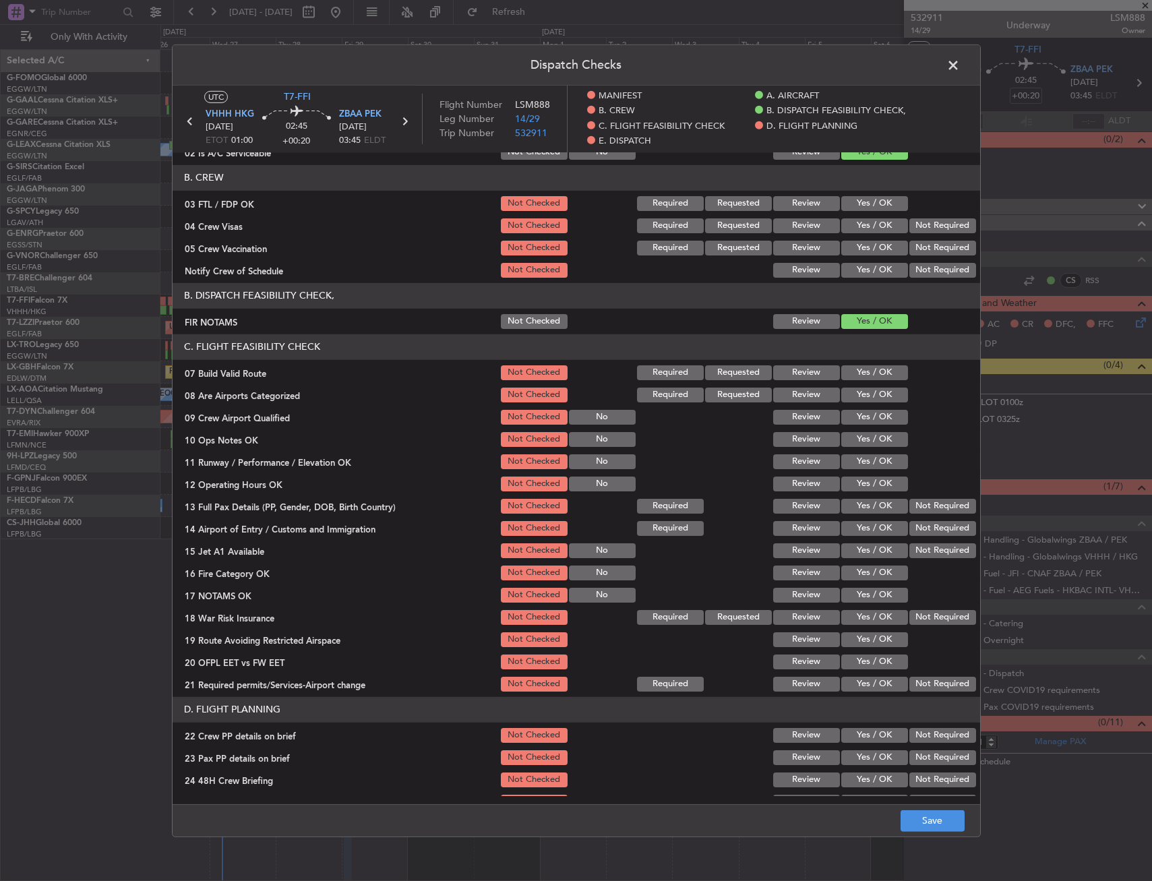
drag, startPoint x: 853, startPoint y: 366, endPoint x: 863, endPoint y: 423, distance: 58.2
click at [853, 367] on button "Yes / OK" at bounding box center [874, 372] width 67 height 15
click at [860, 442] on button "Yes / OK" at bounding box center [874, 438] width 67 height 15
click at [858, 474] on div "Yes / OK" at bounding box center [873, 483] width 68 height 19
click at [858, 499] on button "Yes / OK" at bounding box center [874, 505] width 67 height 15
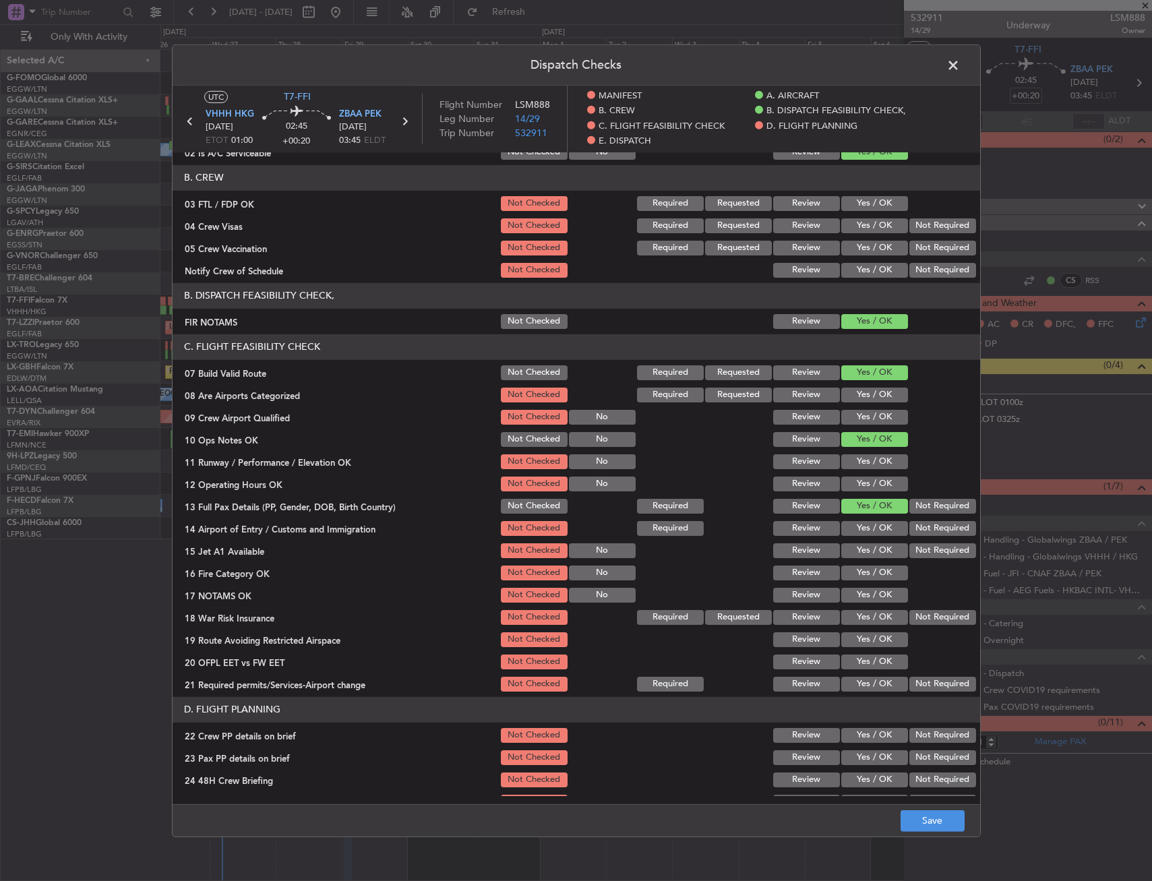
click at [859, 462] on button "Yes / OK" at bounding box center [874, 461] width 67 height 15
click at [858, 505] on button "Yes / OK" at bounding box center [874, 505] width 67 height 15
click at [854, 521] on button "Yes / OK" at bounding box center [874, 527] width 67 height 15
click at [855, 481] on button "Yes / OK" at bounding box center [874, 483] width 67 height 15
drag, startPoint x: 857, startPoint y: 540, endPoint x: 857, endPoint y: 570, distance: 29.7
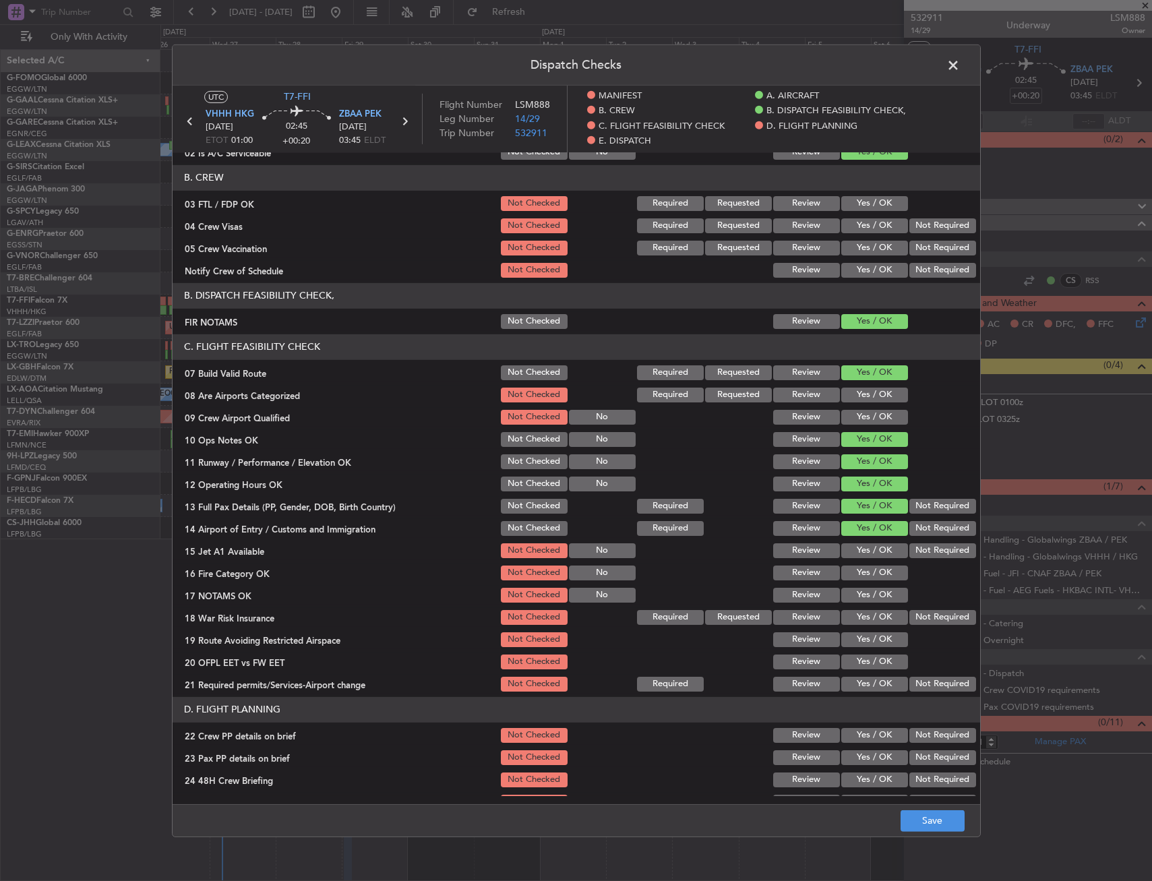
click at [858, 540] on section "C. FLIGHT FEASIBILITY CHECK 07 Build Valid Route Not Checked Required Requested…" at bounding box center [576, 513] width 807 height 359
click at [857, 570] on button "Yes / OK" at bounding box center [874, 572] width 67 height 15
click at [857, 584] on section "C. FLIGHT FEASIBILITY CHECK 07 Build Valid Route Not Checked Required Requested…" at bounding box center [576, 513] width 807 height 359
click at [857, 555] on button "Yes / OK" at bounding box center [874, 550] width 67 height 15
click at [857, 592] on button "Yes / OK" at bounding box center [874, 594] width 67 height 15
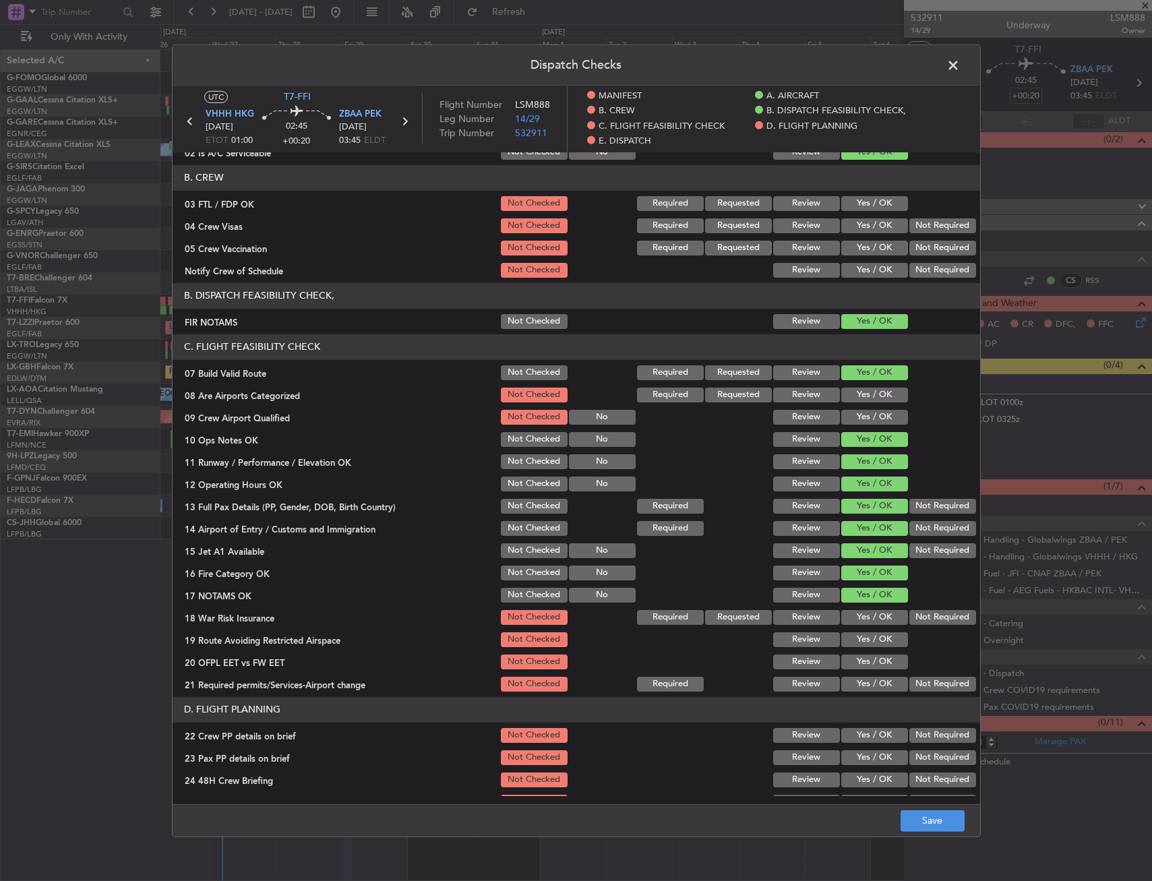
click at [912, 617] on button "Not Required" at bounding box center [942, 616] width 67 height 15
click at [847, 647] on div "Yes / OK" at bounding box center [873, 638] width 68 height 19
drag, startPoint x: 850, startPoint y: 661, endPoint x: 853, endPoint y: 650, distance: 11.1
click at [850, 658] on button "Yes / OK" at bounding box center [874, 661] width 67 height 15
click at [864, 628] on section "C. FLIGHT FEASIBILITY CHECK 07 Build Valid Route Not Checked Required Requested…" at bounding box center [576, 513] width 807 height 359
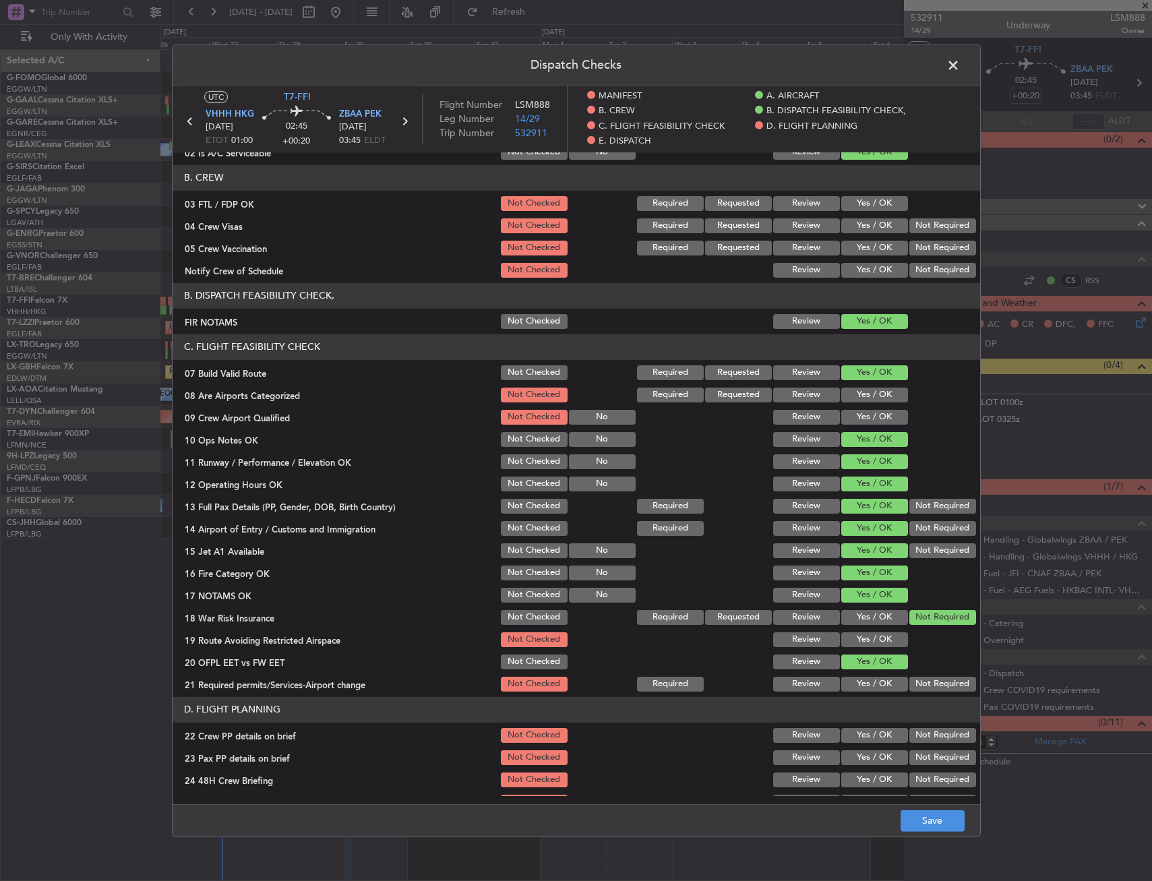
click at [870, 640] on button "Yes / OK" at bounding box center [874, 639] width 67 height 15
click at [867, 679] on button "Yes / OK" at bounding box center [874, 683] width 67 height 15
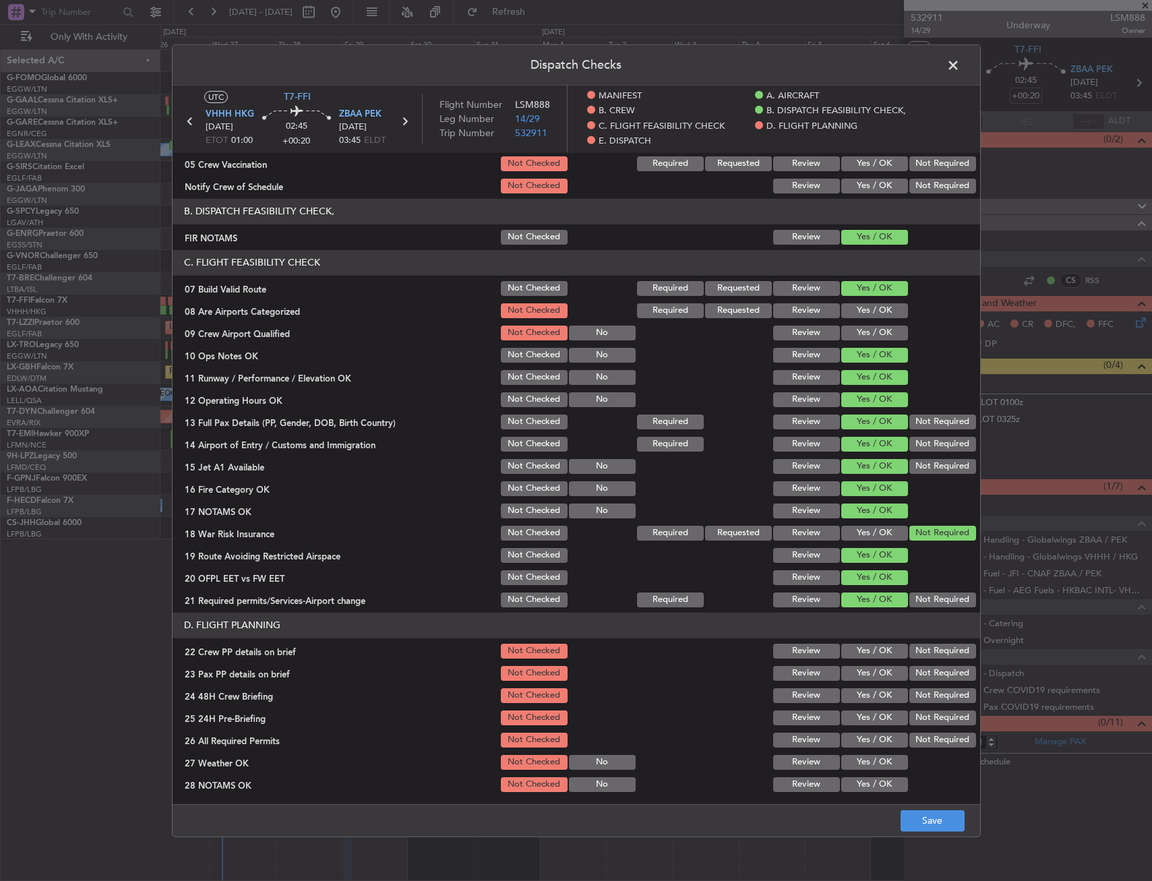
scroll to position [270, 0]
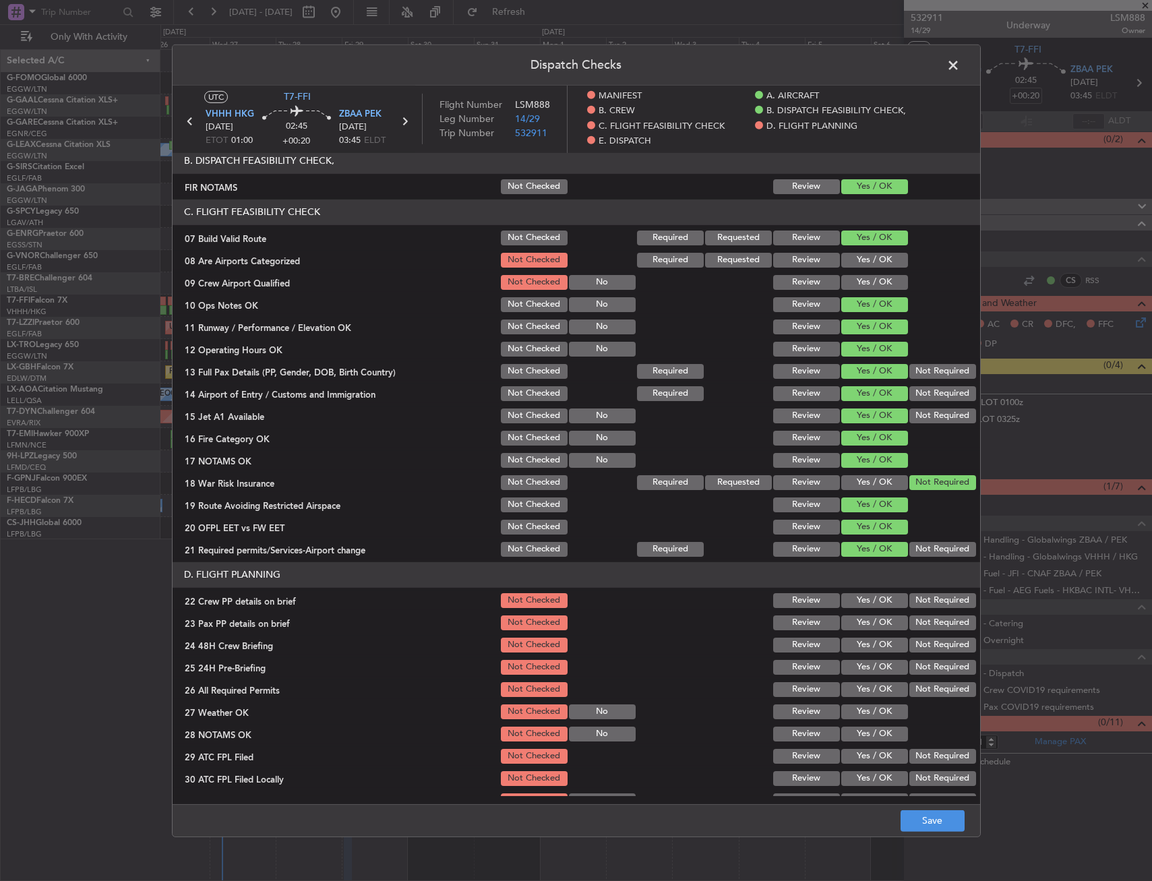
click at [857, 617] on button "Yes / OK" at bounding box center [874, 622] width 67 height 15
drag, startPoint x: 859, startPoint y: 601, endPoint x: 865, endPoint y: 667, distance: 66.3
click at [859, 601] on button "Yes / OK" at bounding box center [874, 599] width 67 height 15
click at [873, 638] on button "Yes / OK" at bounding box center [874, 644] width 67 height 15
click at [922, 669] on button "Not Required" at bounding box center [942, 666] width 67 height 15
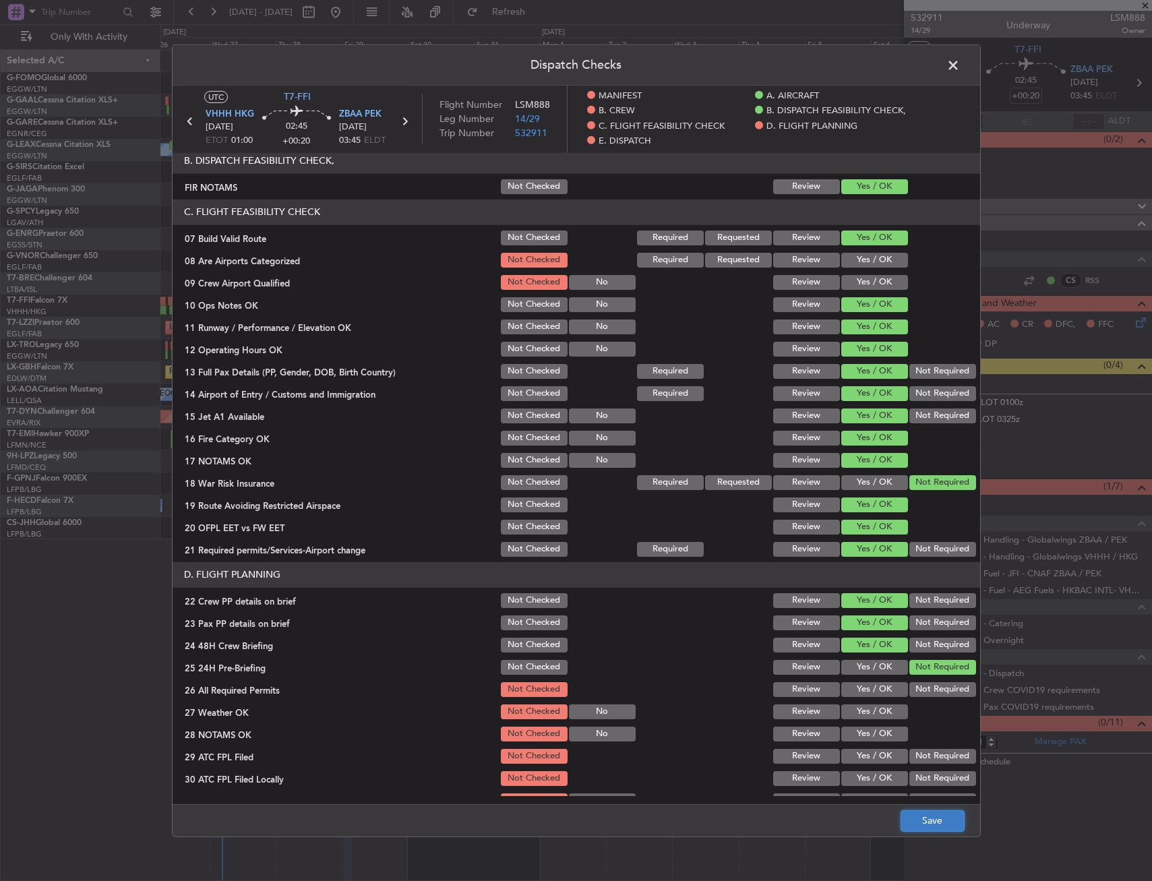
click at [939, 810] on button "Save" at bounding box center [932, 821] width 64 height 22
click at [960, 59] on span at bounding box center [960, 68] width 0 height 27
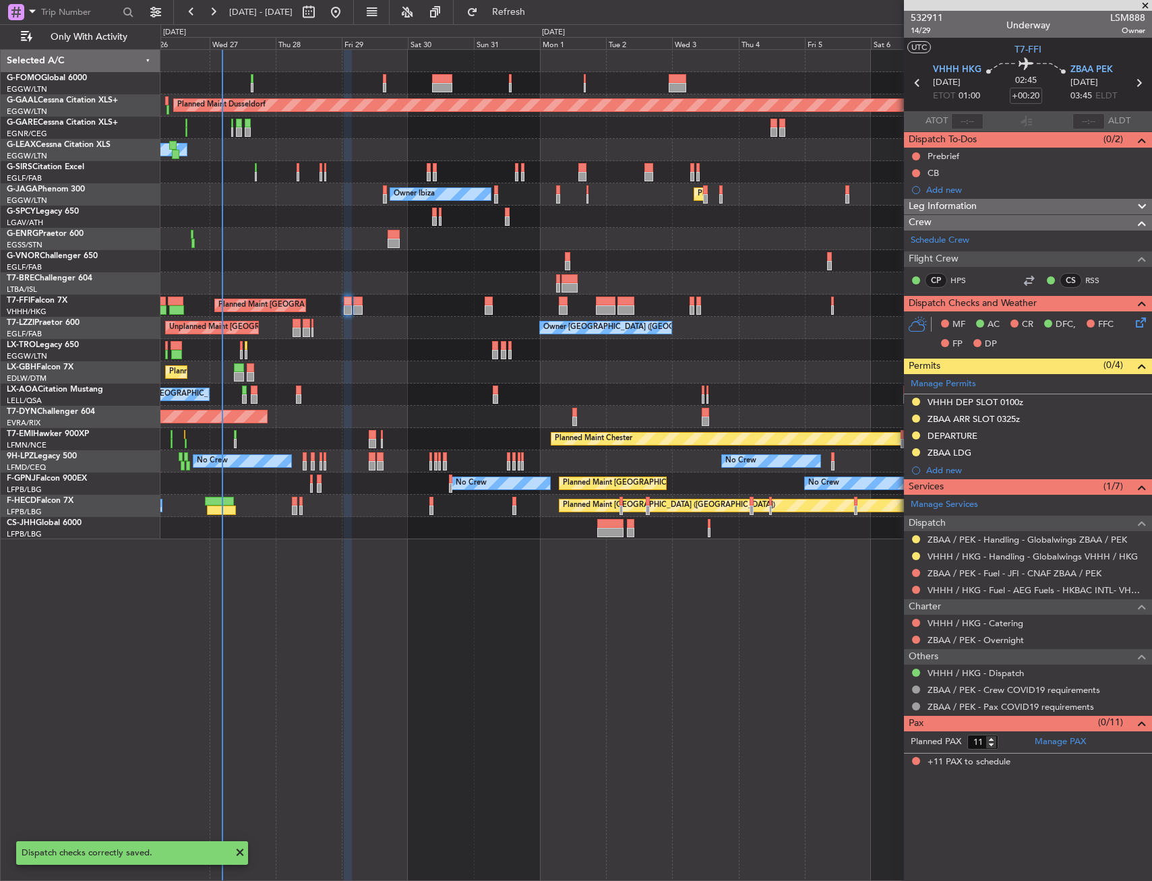
click at [352, 304] on div "Planned Maint Hong Kong (Hong Kong Intl) Planned Maint Geneva (Cointrin)" at bounding box center [655, 306] width 991 height 22
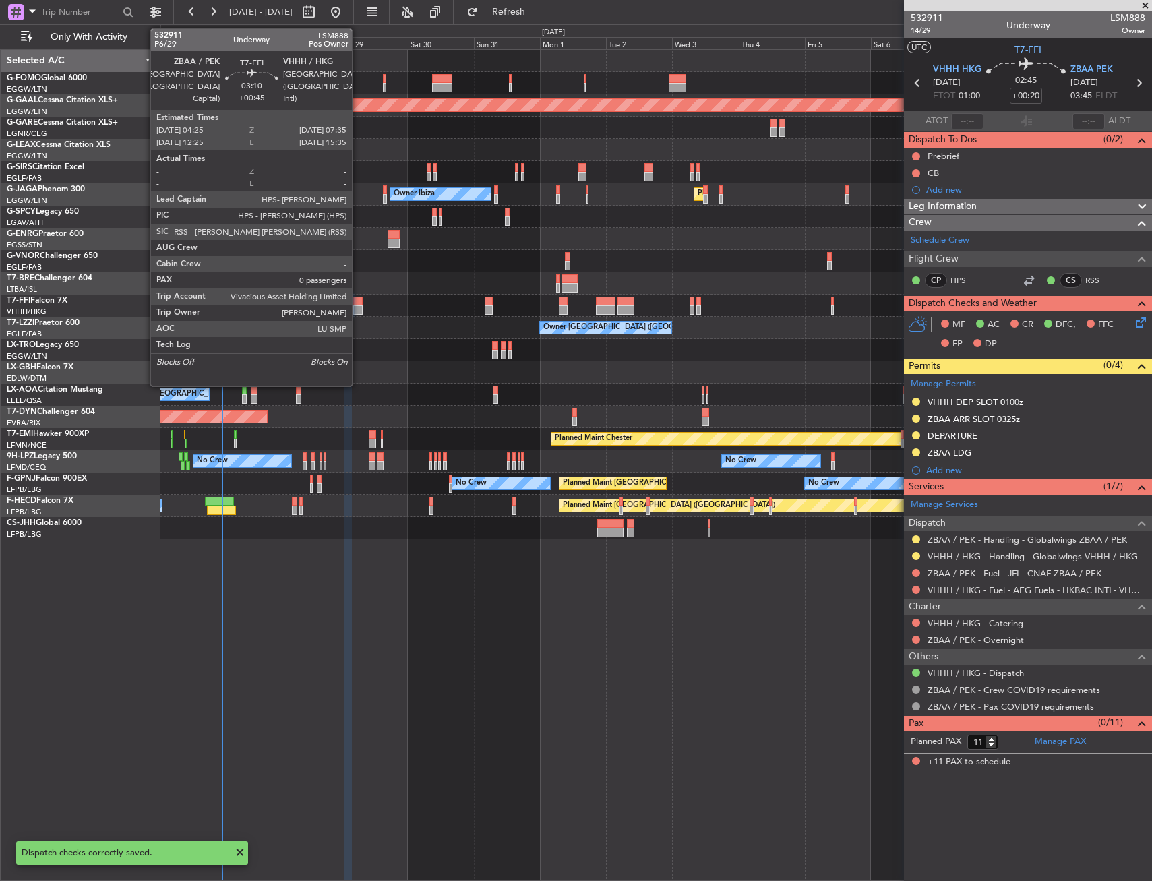
click at [356, 304] on div at bounding box center [357, 301] width 9 height 9
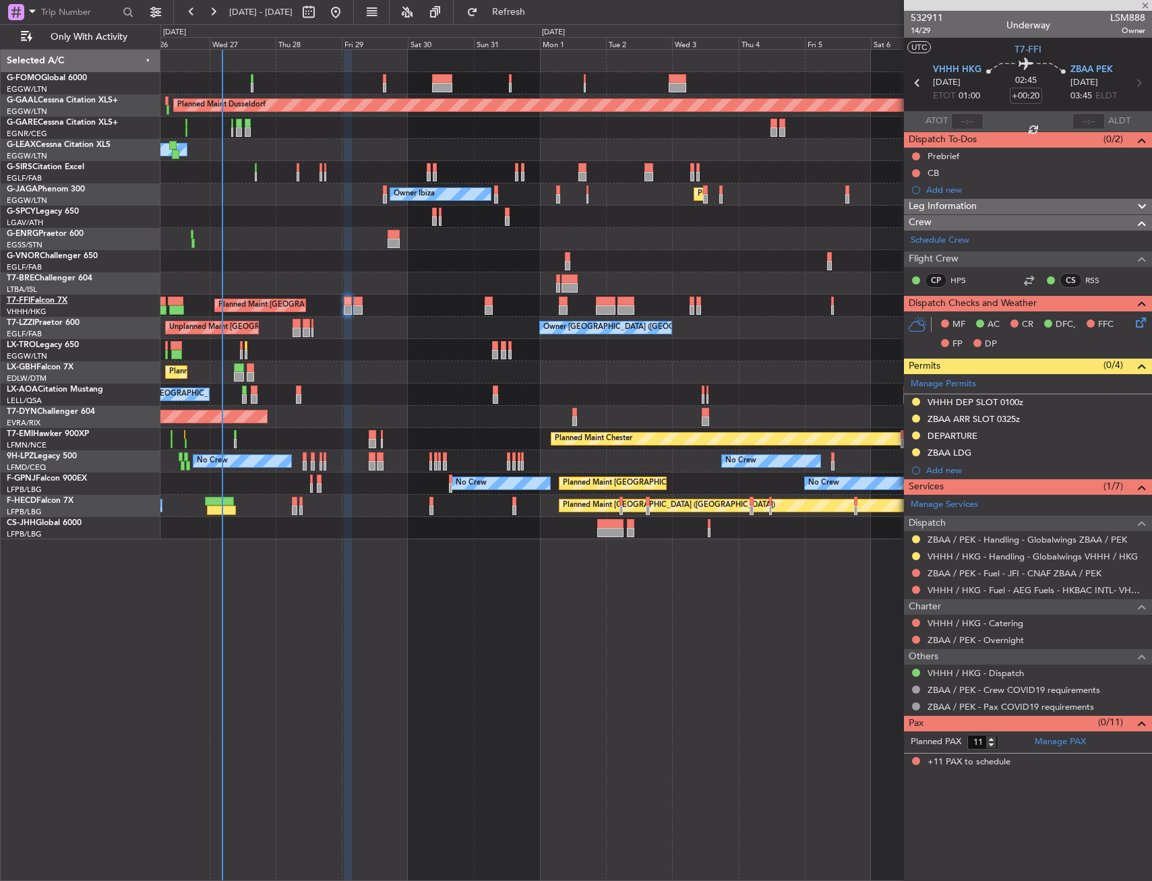
type input "+00:45"
type input "0"
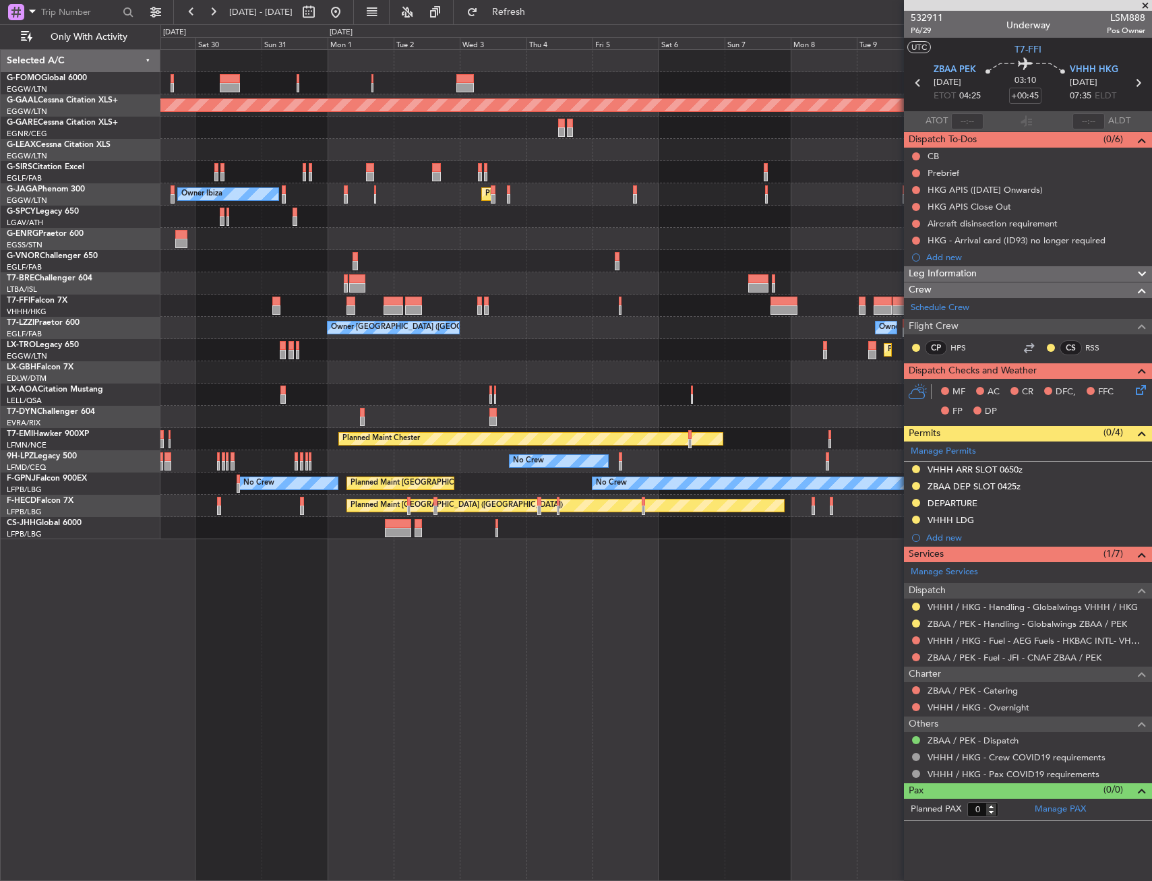
click at [443, 240] on div "Planned Maint Dusseldorf Owner Owner Ibiza Planned Maint London (Luton) No Crew…" at bounding box center [655, 294] width 991 height 489
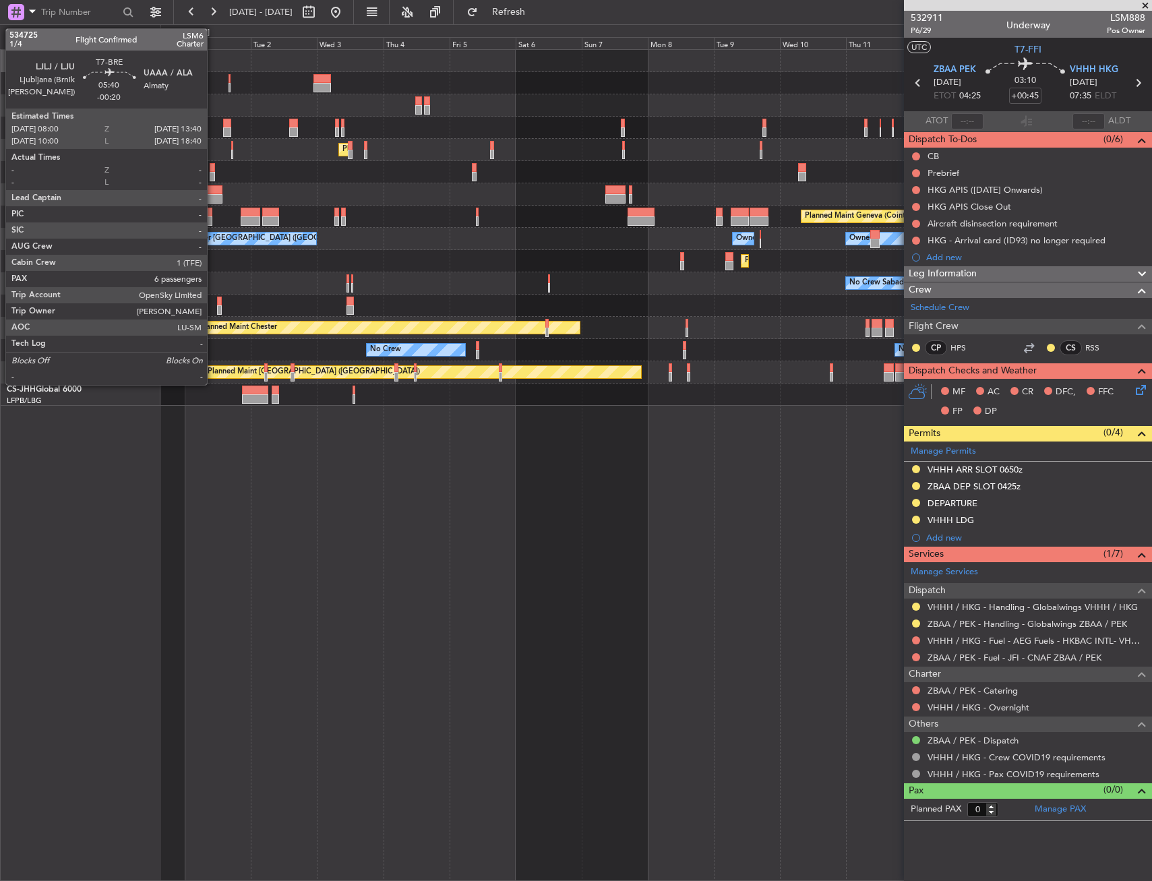
click at [213, 190] on div at bounding box center [214, 189] width 16 height 9
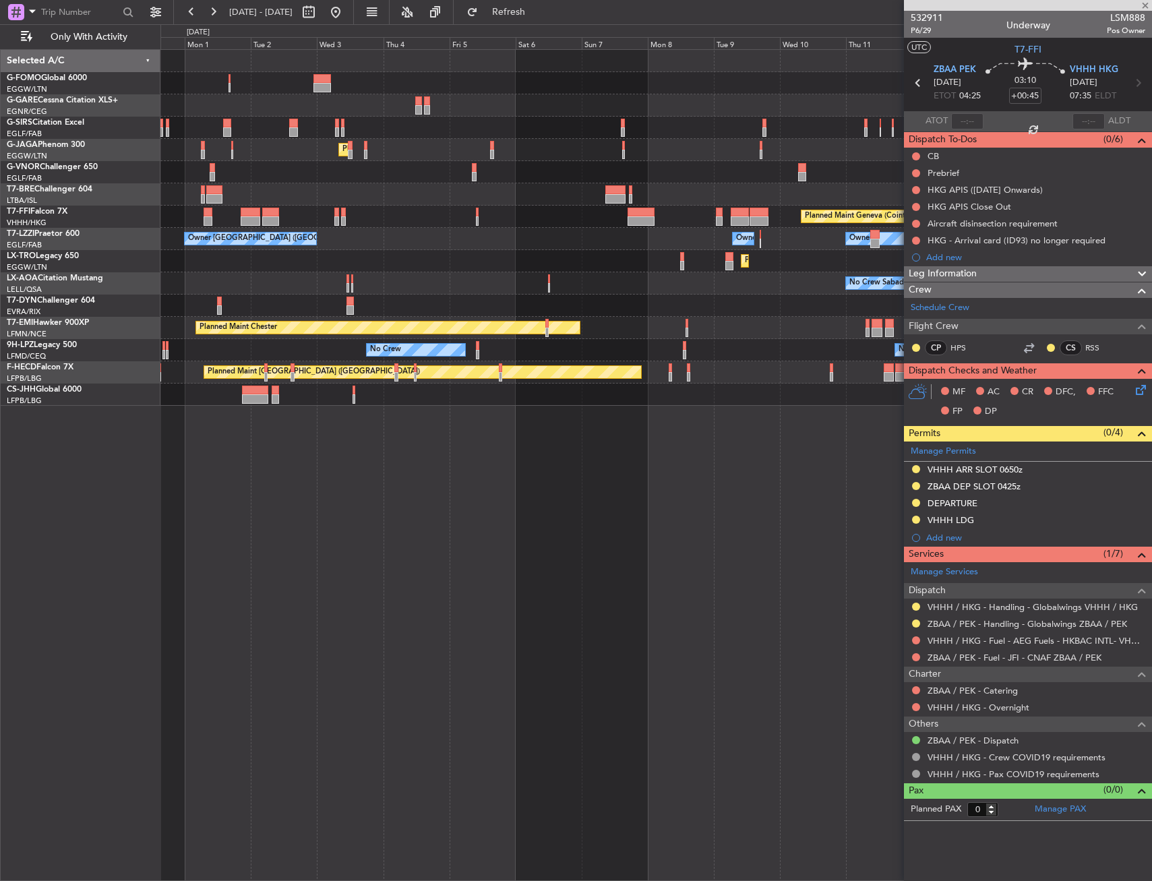
type input "-00:20"
type input "6"
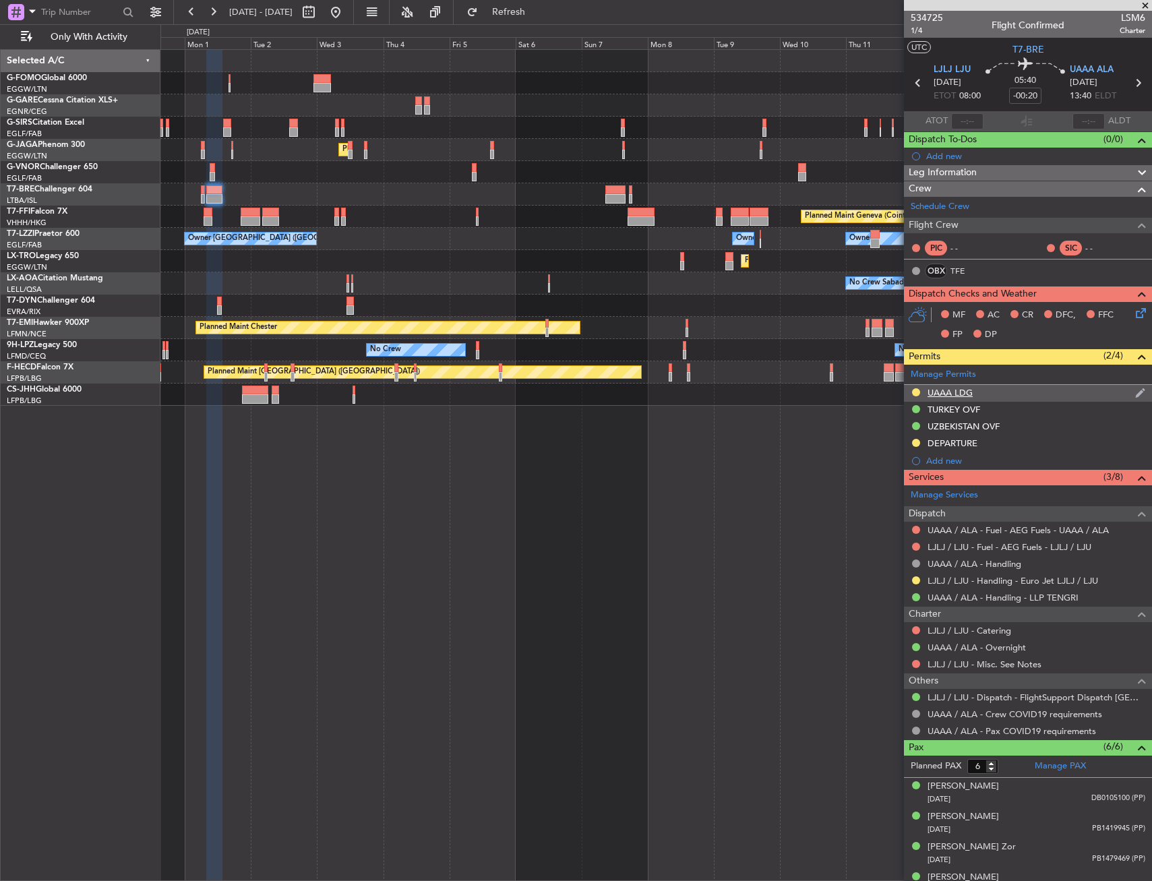
click at [982, 390] on div "UAAA LDG" at bounding box center [1028, 393] width 248 height 17
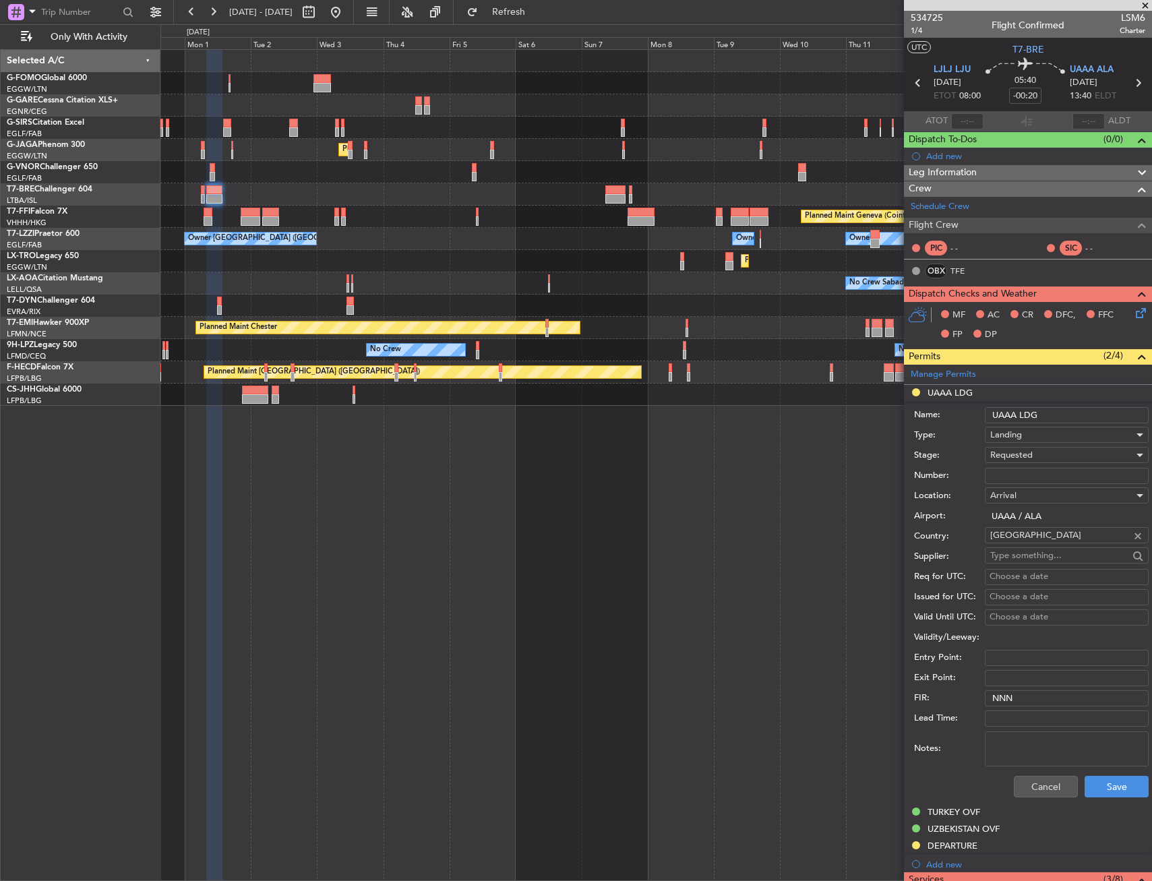
click at [1046, 474] on input "Number:" at bounding box center [1067, 476] width 164 height 16
paste input "136DCA4550/0826"
type input "136DCA4550/0826"
click at [1047, 450] on div "Requested" at bounding box center [1062, 455] width 144 height 20
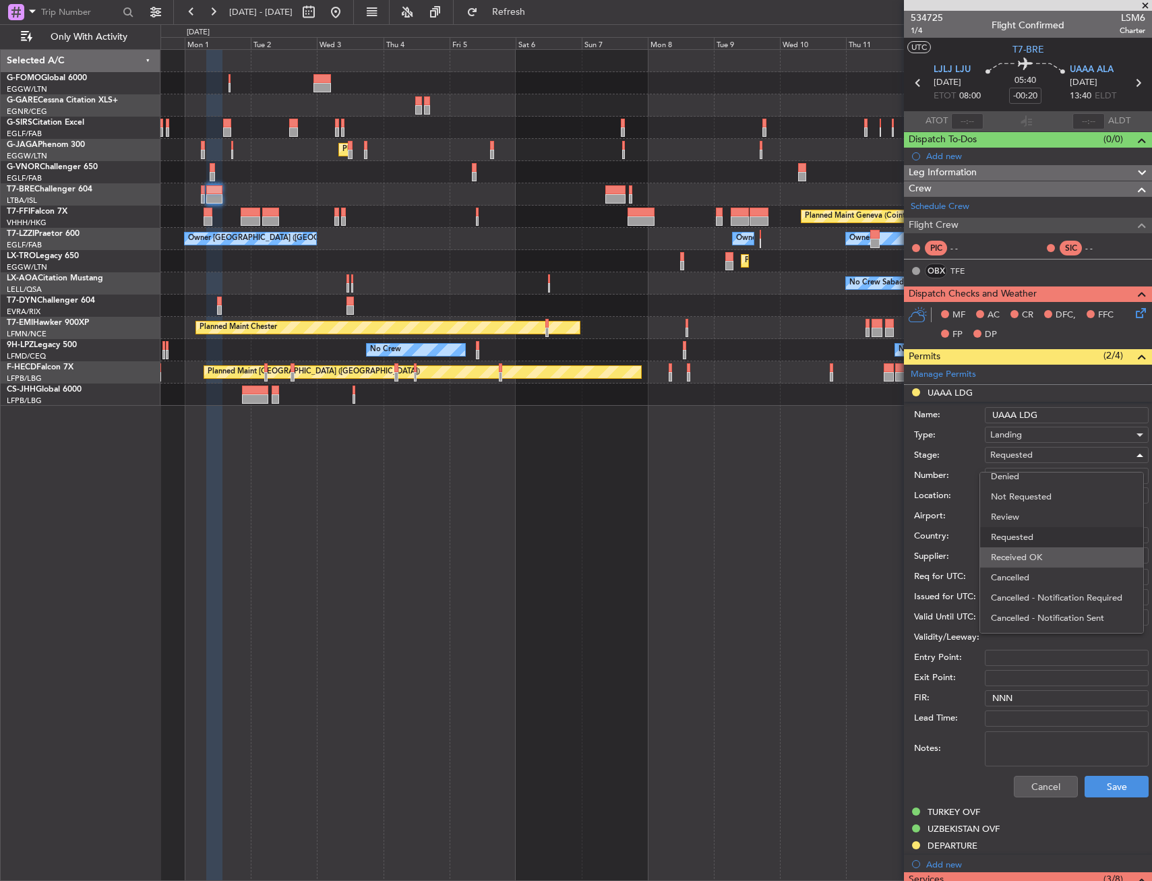
click at [1045, 559] on span "Received OK" at bounding box center [1062, 557] width 142 height 20
click at [1114, 795] on button "Save" at bounding box center [1116, 787] width 64 height 22
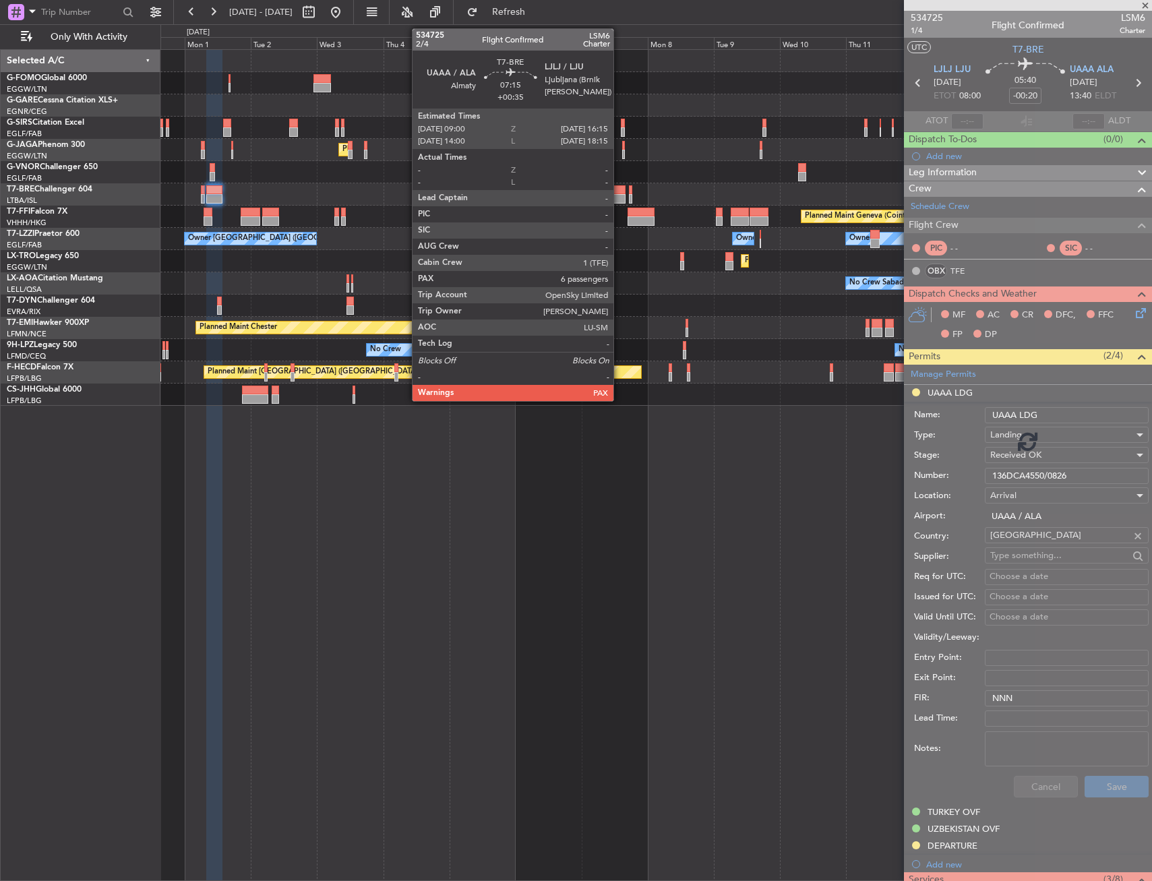
click at [619, 195] on div at bounding box center [615, 198] width 20 height 9
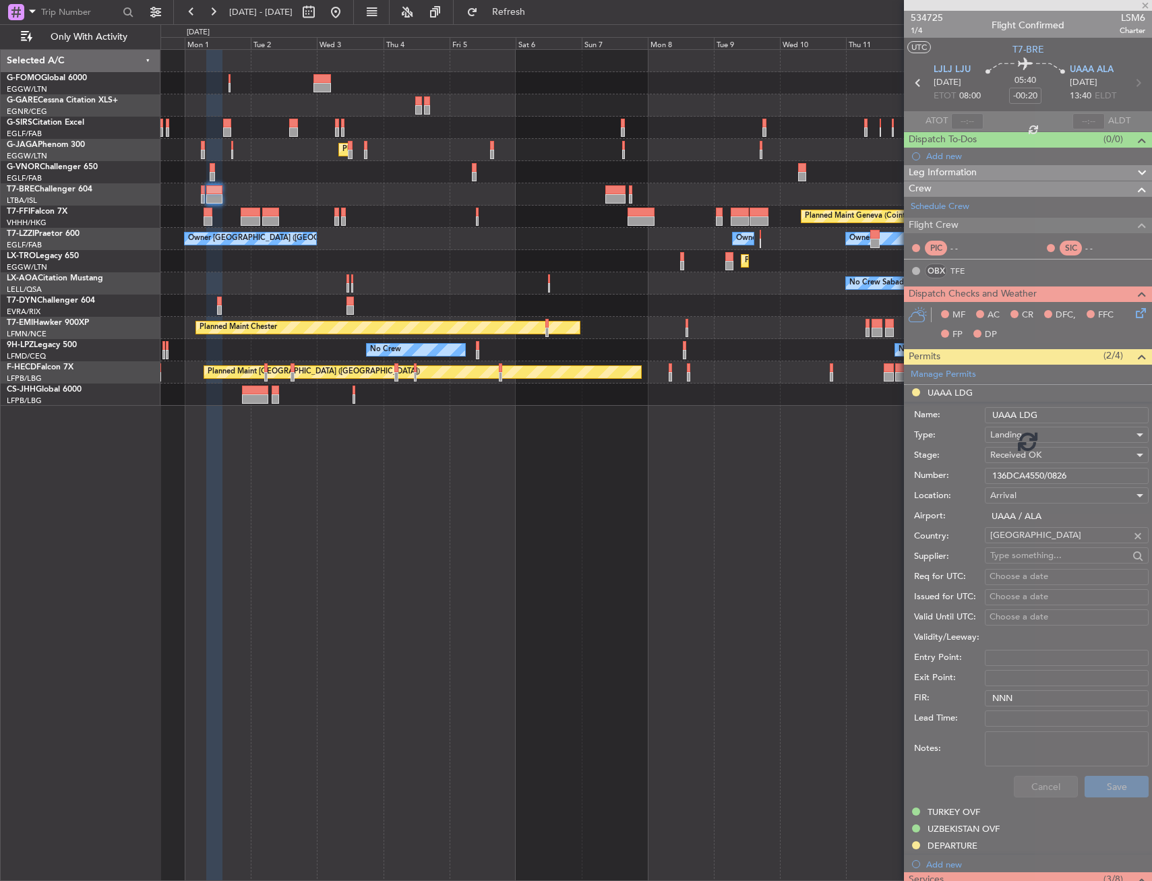
type input "+00:35"
type input "7"
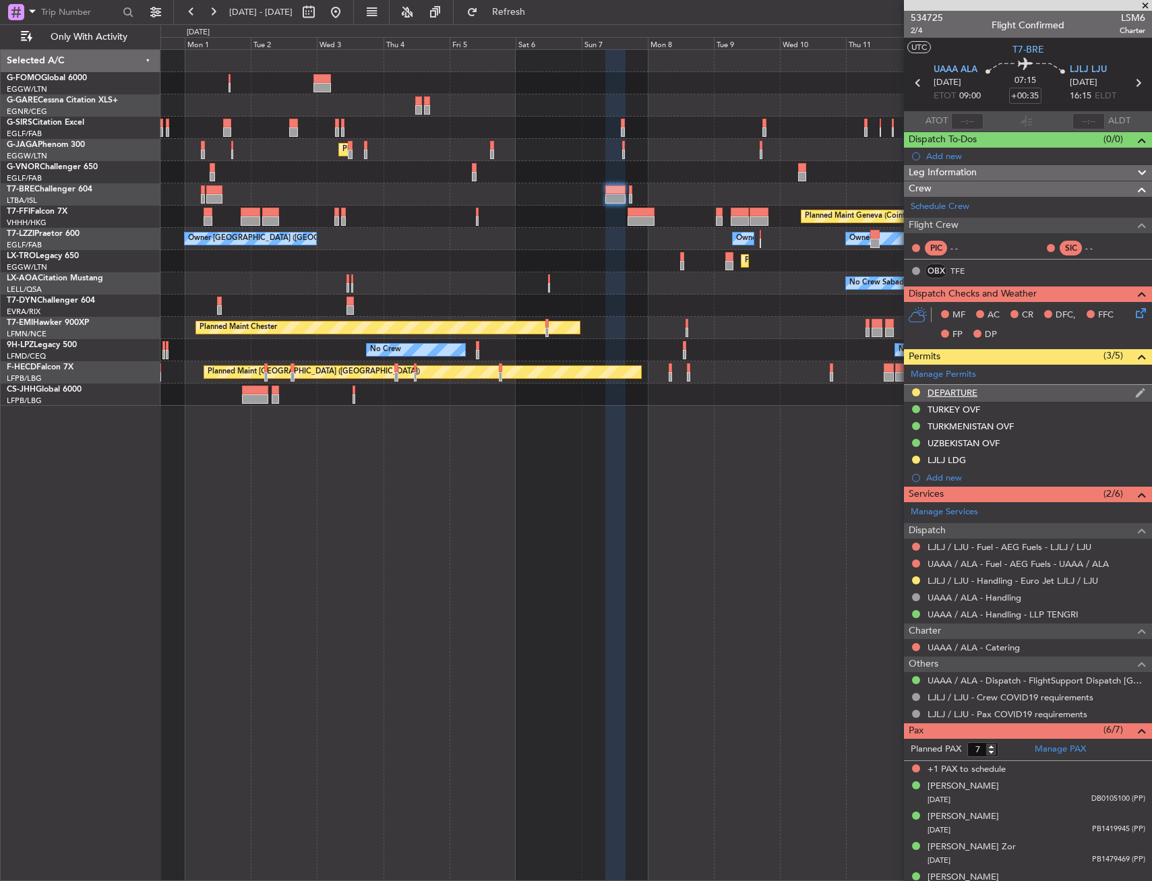
click at [948, 394] on div "DEPARTURE" at bounding box center [952, 392] width 50 height 11
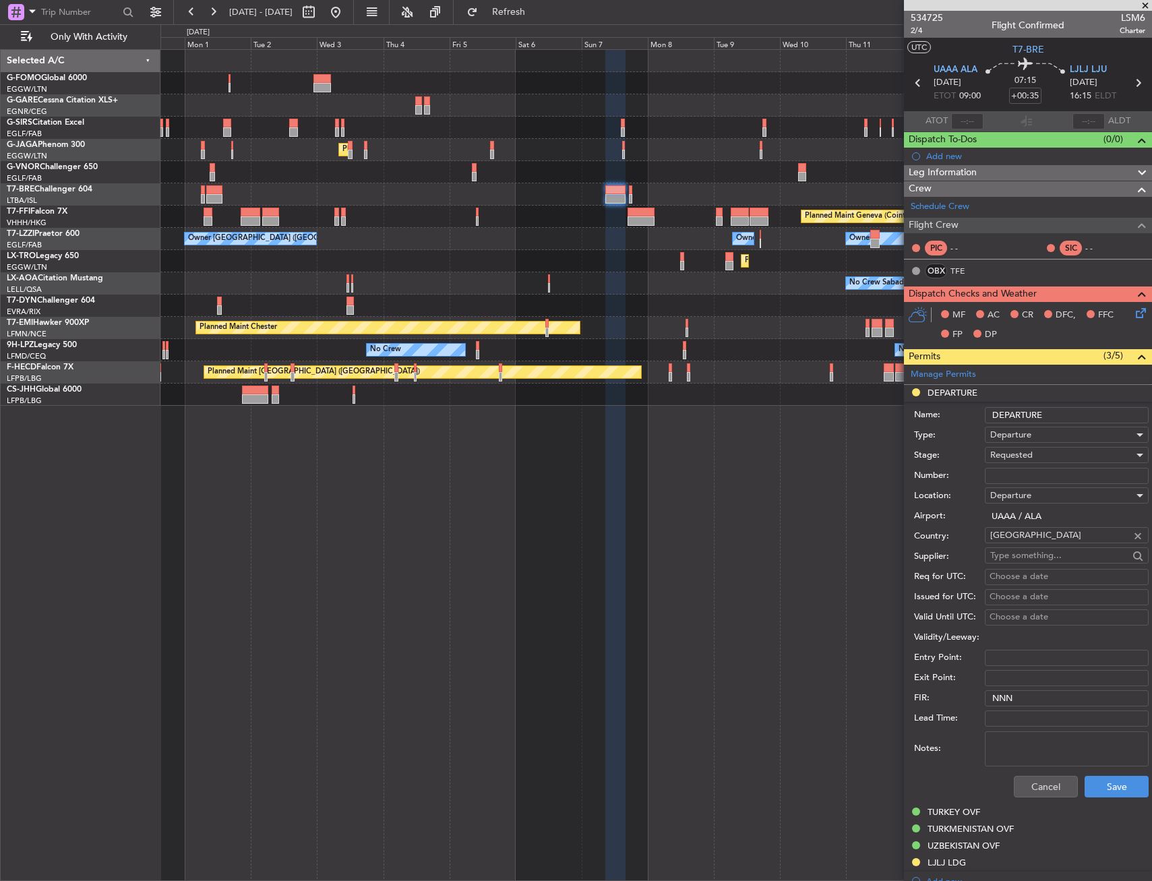
drag, startPoint x: 1002, startPoint y: 473, endPoint x: 1010, endPoint y: 469, distance: 9.0
click at [1002, 473] on input "Number:" at bounding box center [1067, 476] width 164 height 16
paste input "136DCA4550/0826"
type input "136DCA4550/0826"
click at [1031, 454] on span "Requested" at bounding box center [1011, 455] width 42 height 12
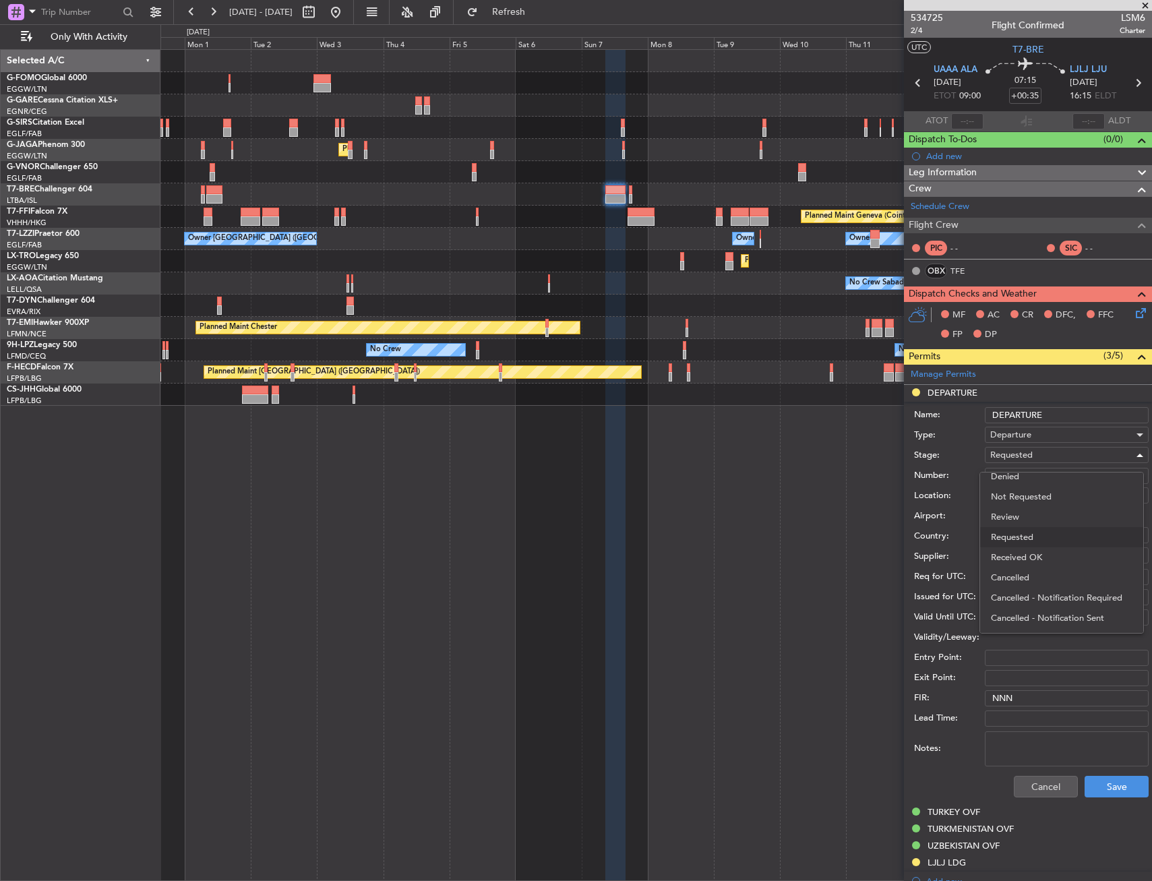
click at [1037, 559] on span "Received OK" at bounding box center [1062, 557] width 142 height 20
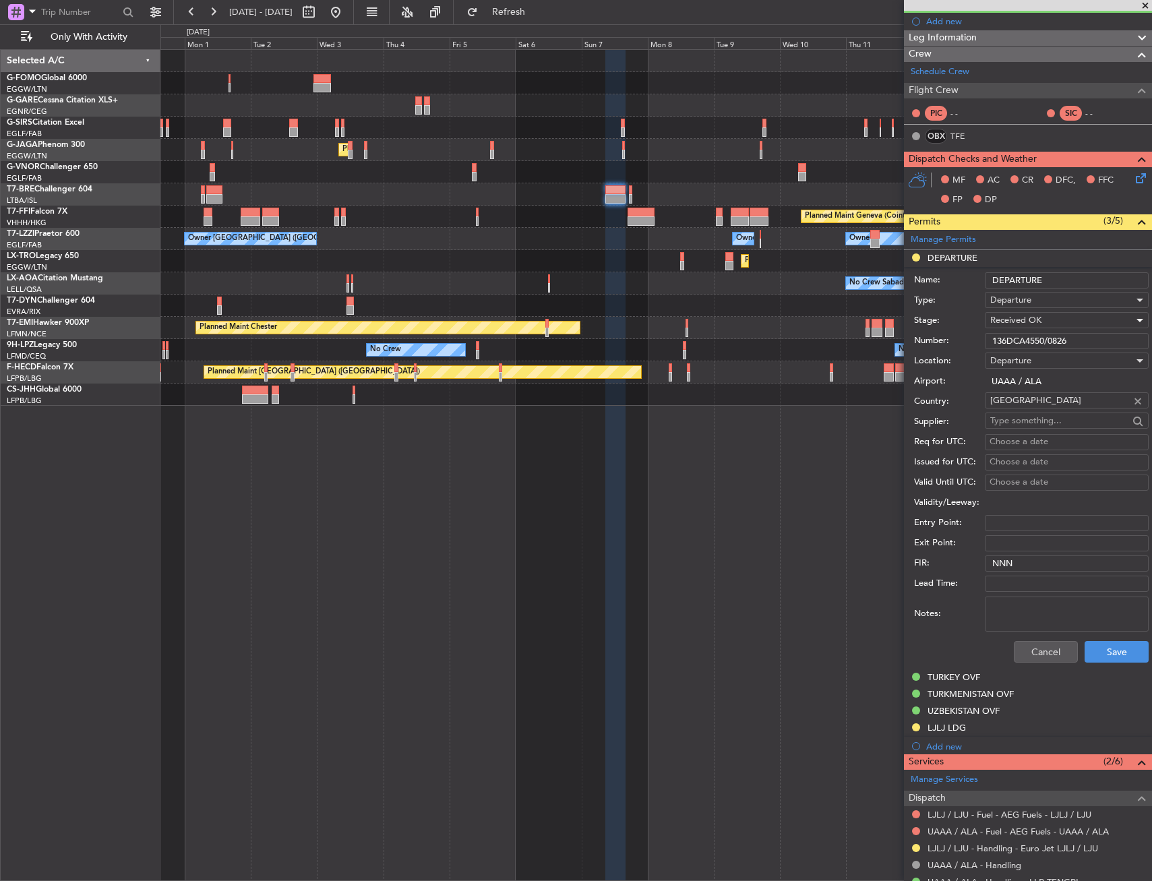
scroll to position [202, 0]
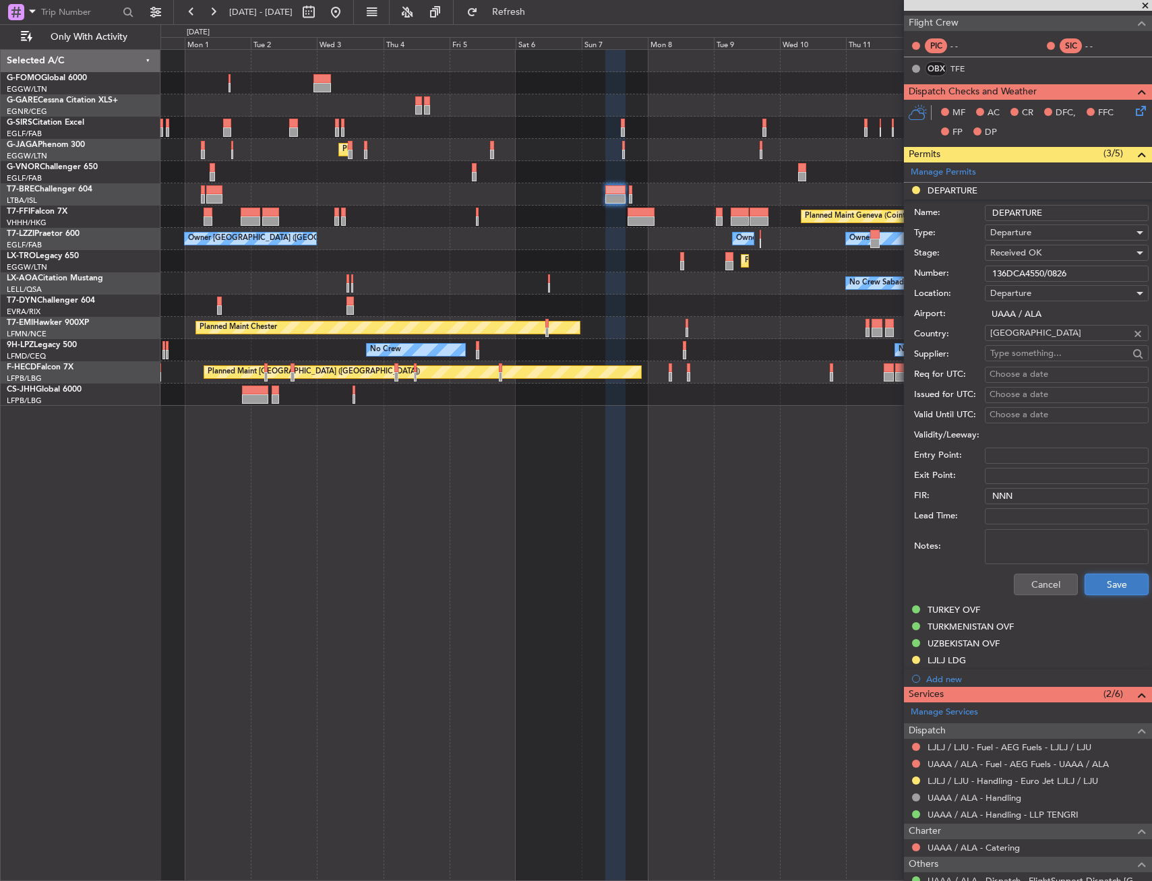
click at [1096, 590] on button "Save" at bounding box center [1116, 585] width 64 height 22
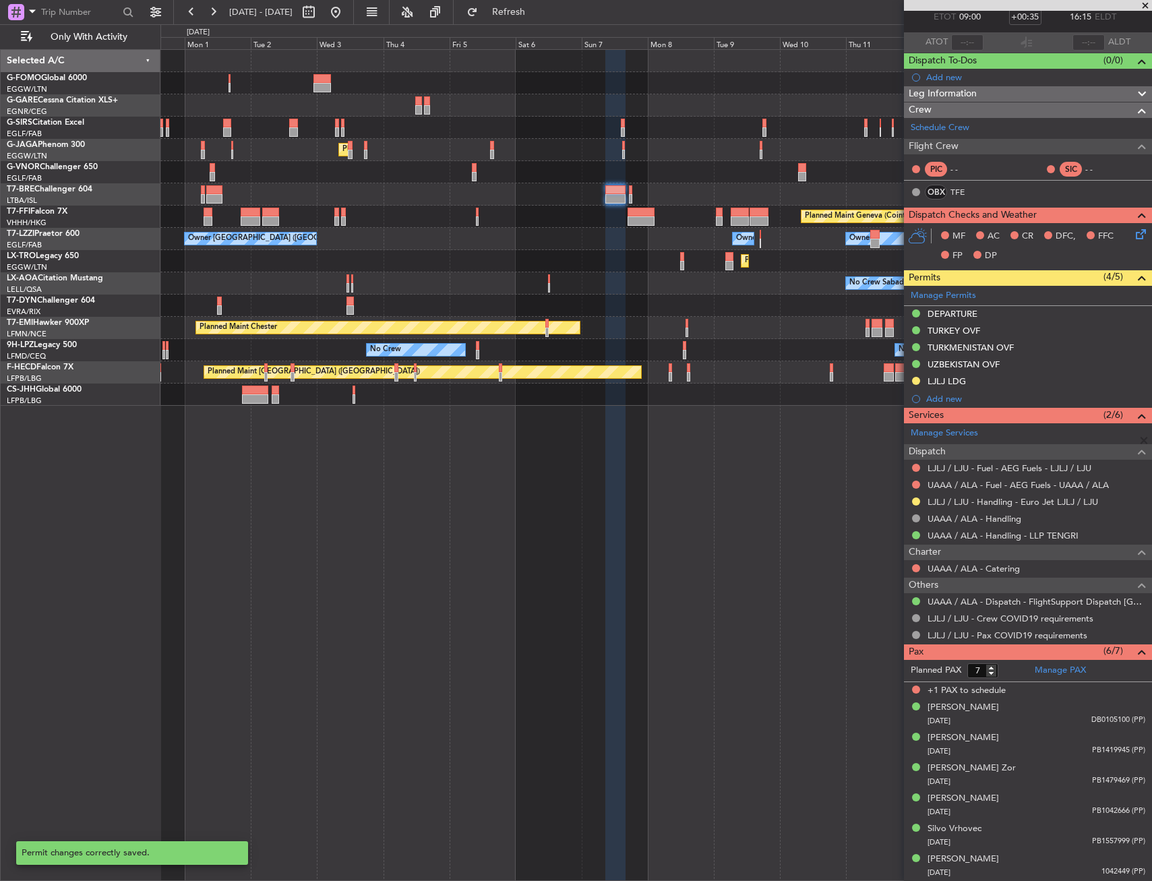
scroll to position [78, 0]
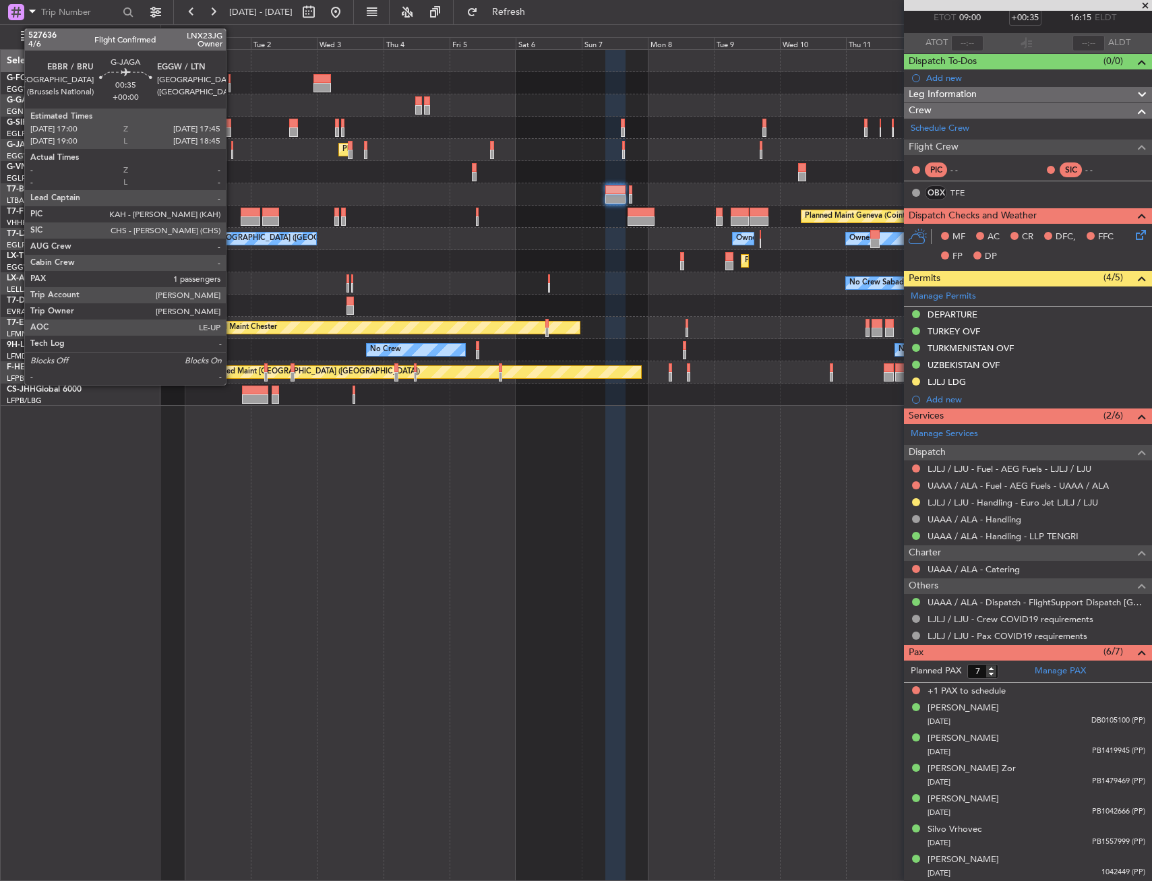
click at [232, 146] on div at bounding box center [232, 145] width 3 height 9
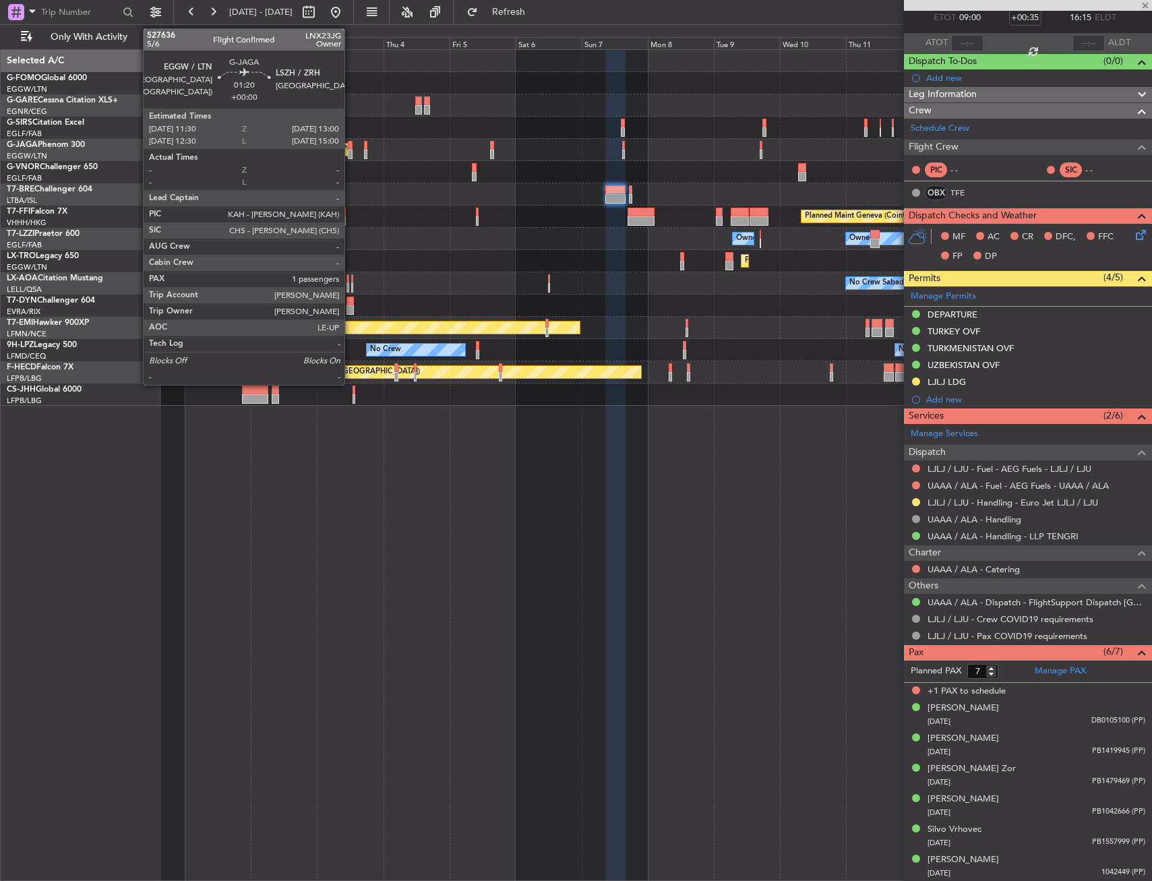
click at [350, 151] on div at bounding box center [350, 154] width 5 height 9
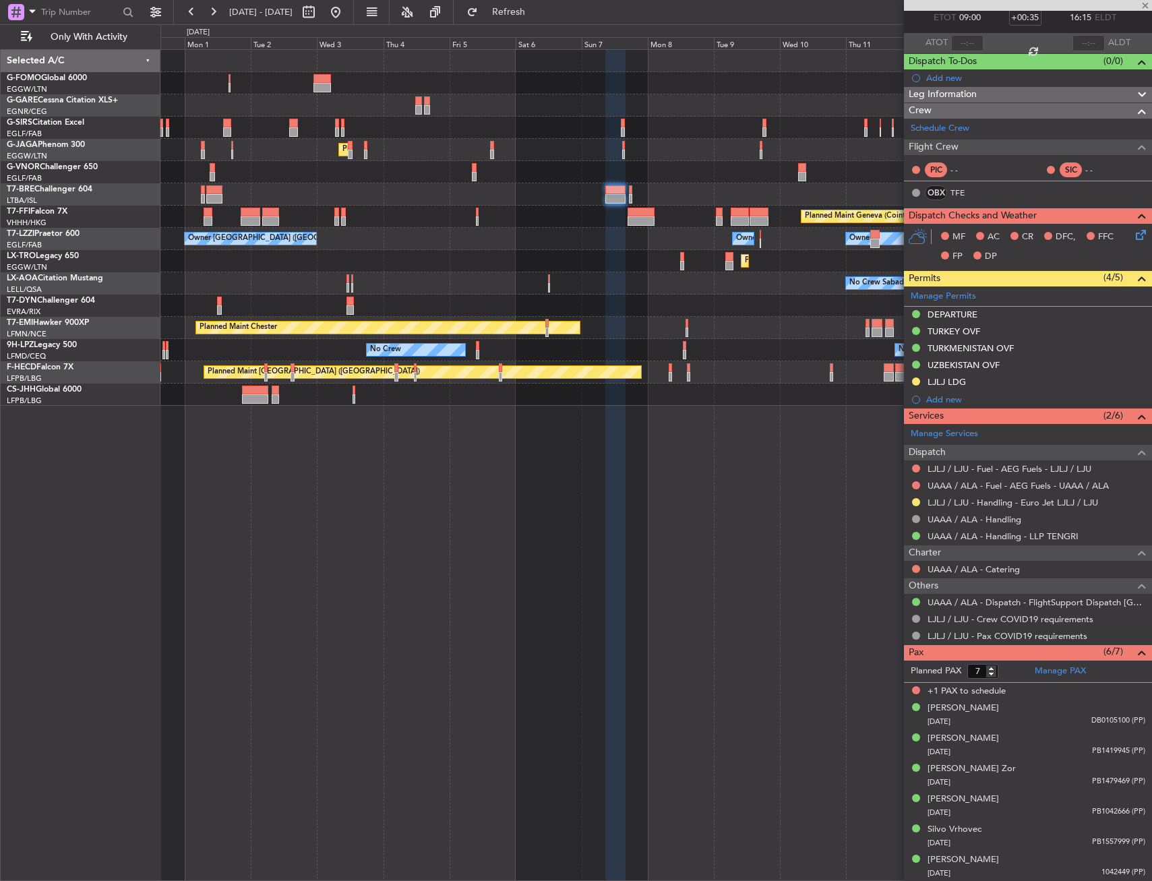
type input "1"
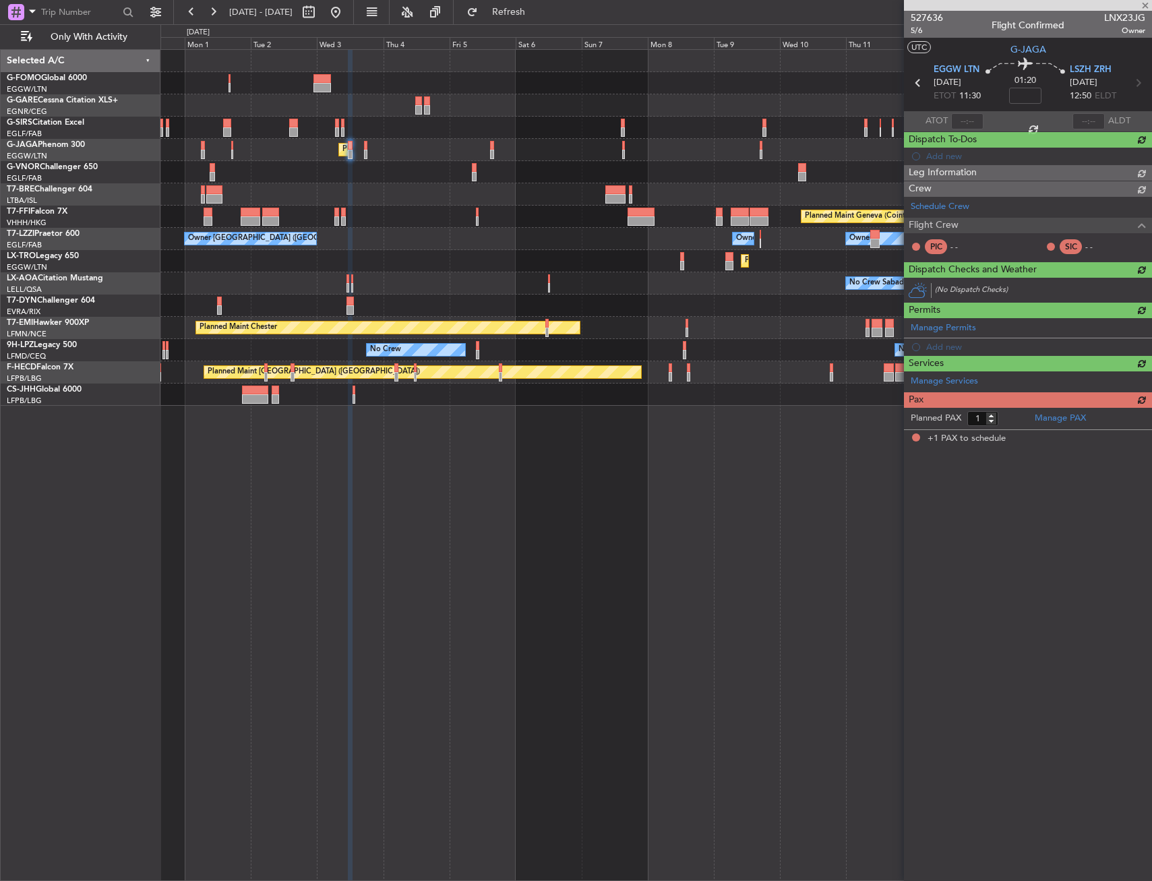
scroll to position [0, 0]
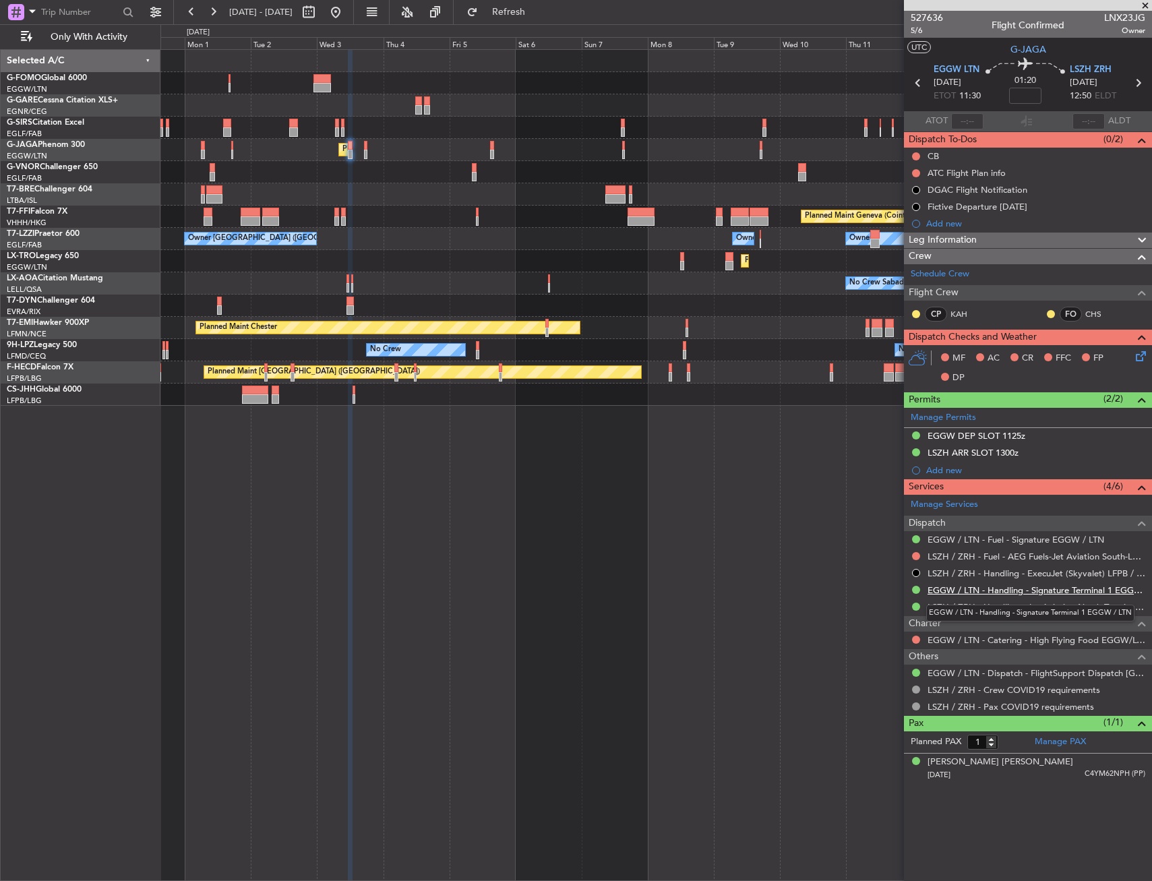
click at [984, 592] on link "EGGW / LTN - Handling - Signature Terminal 1 EGGW / LTN" at bounding box center [1036, 589] width 218 height 11
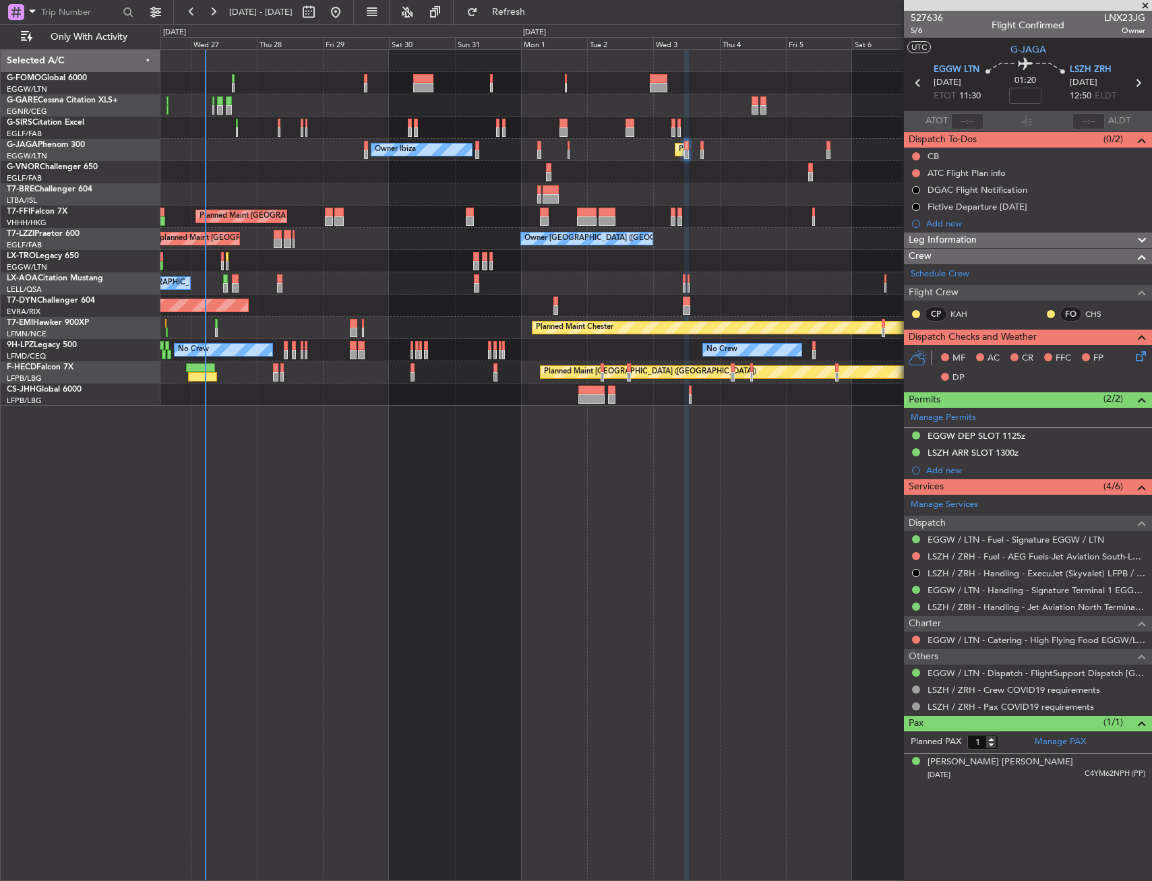
click at [621, 394] on div "Unplanned Maint Oxford (Kidlington) Planned Maint London (Luton) Owner Ibiza No…" at bounding box center [655, 228] width 991 height 356
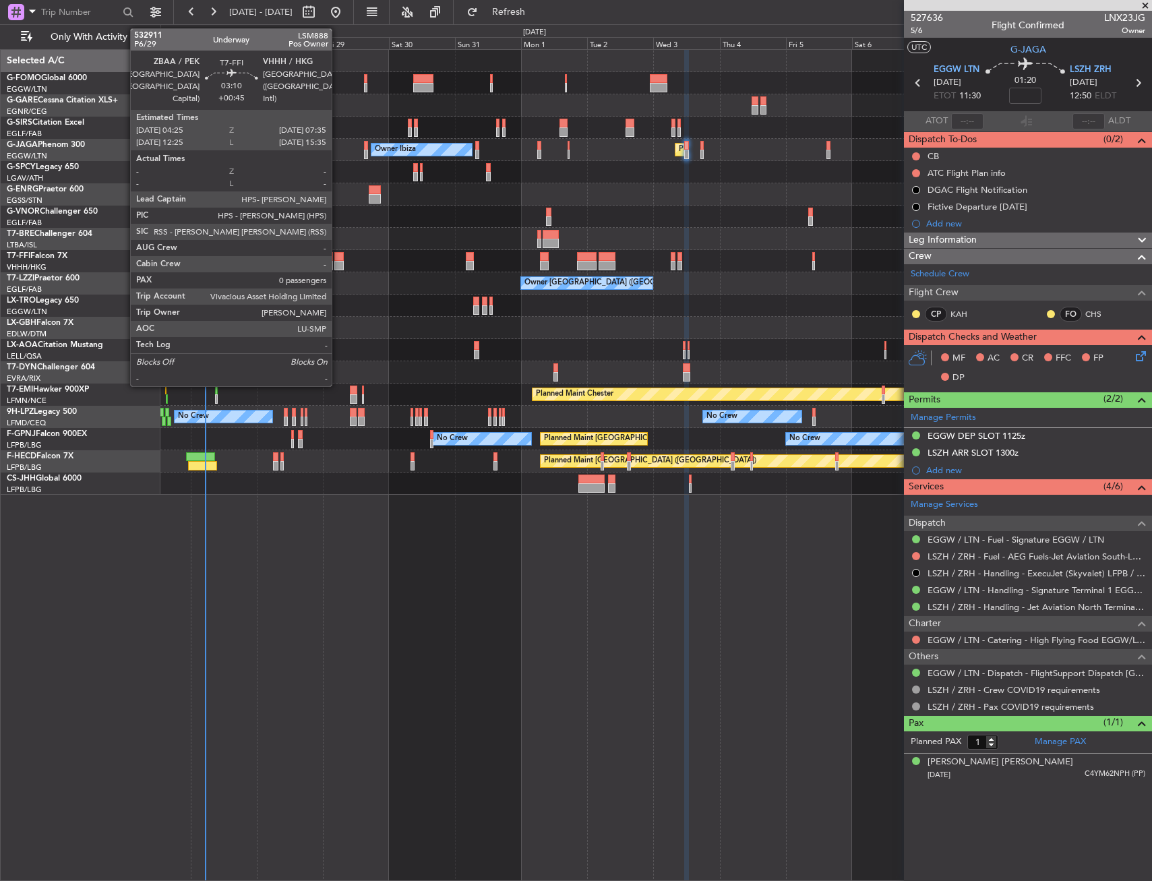
click at [338, 257] on div at bounding box center [338, 256] width 9 height 9
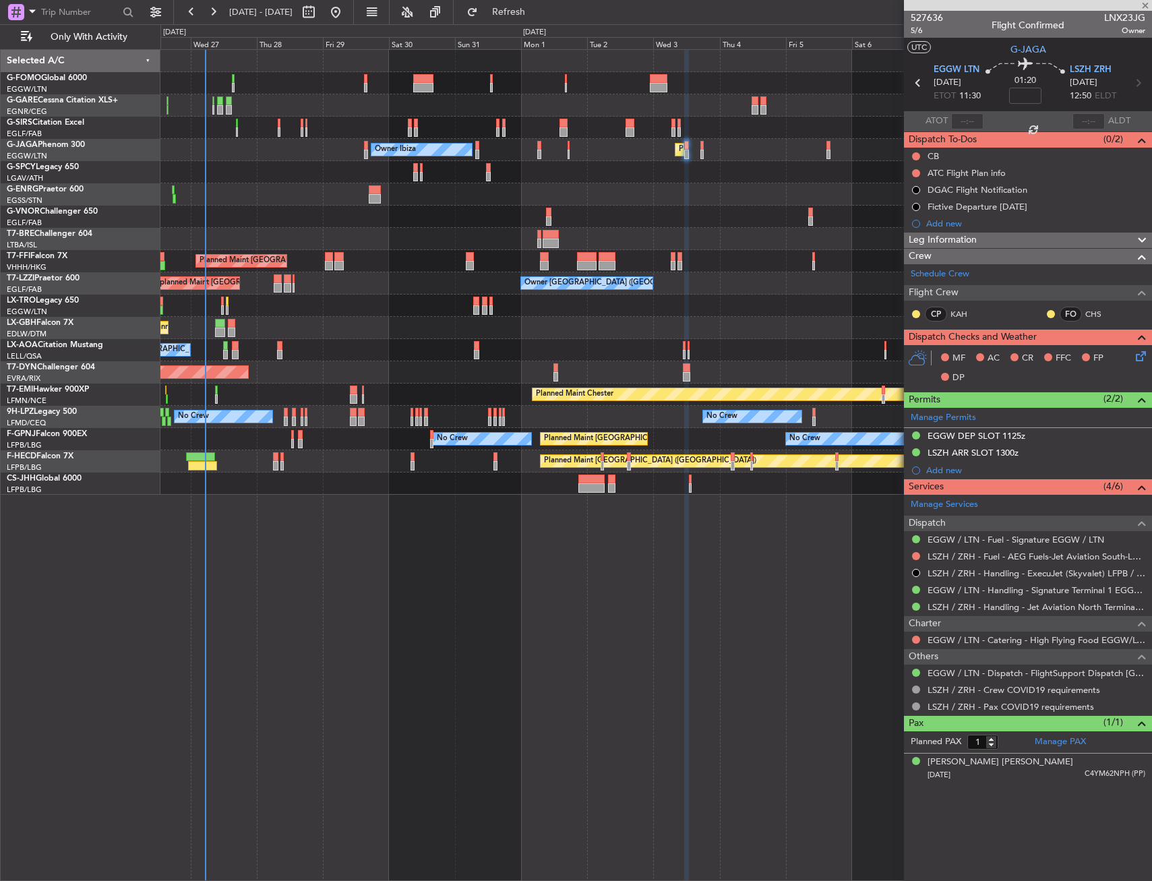
type input "+00:45"
type input "0"
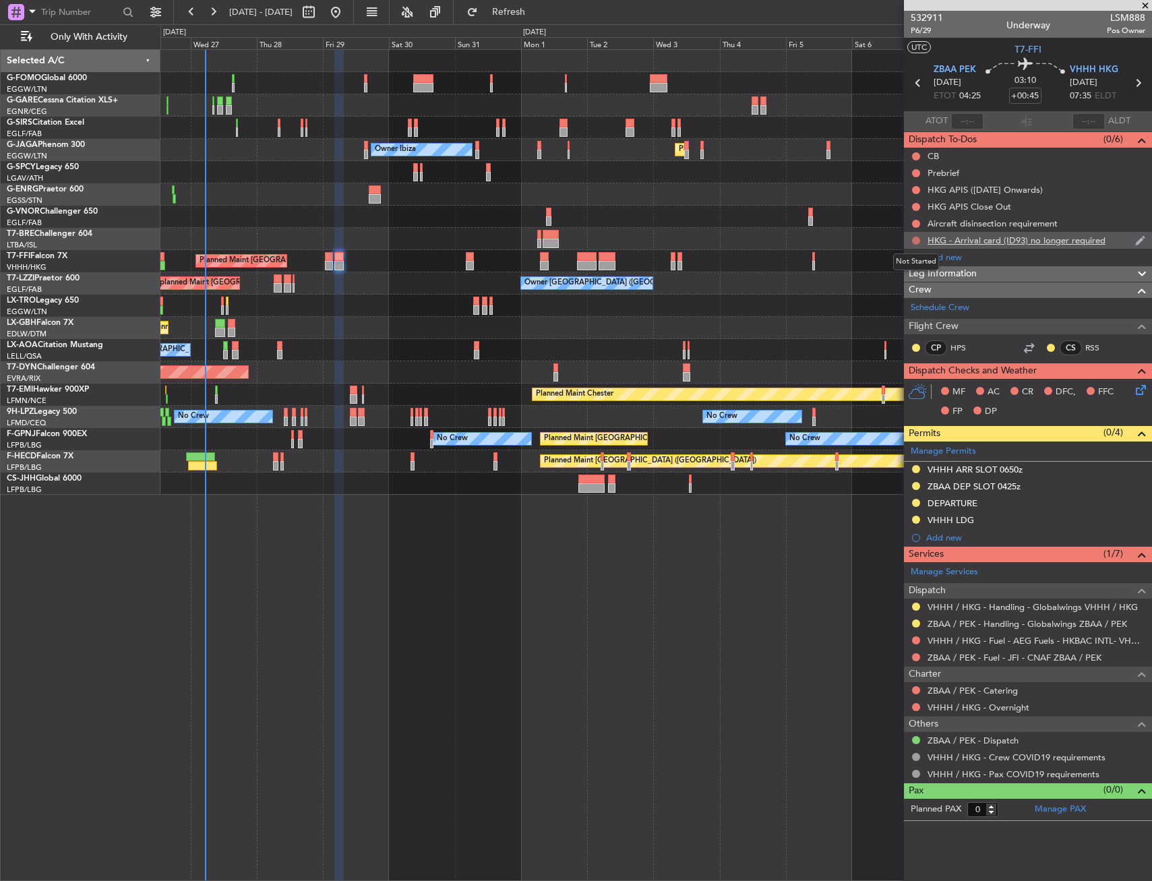
click at [913, 239] on button at bounding box center [916, 241] width 8 height 8
click at [907, 325] on span "Cancelled" at bounding box center [919, 319] width 38 height 13
click at [915, 205] on button at bounding box center [916, 207] width 8 height 8
drag, startPoint x: 913, startPoint y: 287, endPoint x: 914, endPoint y: 233, distance: 53.9
click at [913, 286] on span "Cancelled" at bounding box center [919, 286] width 38 height 13
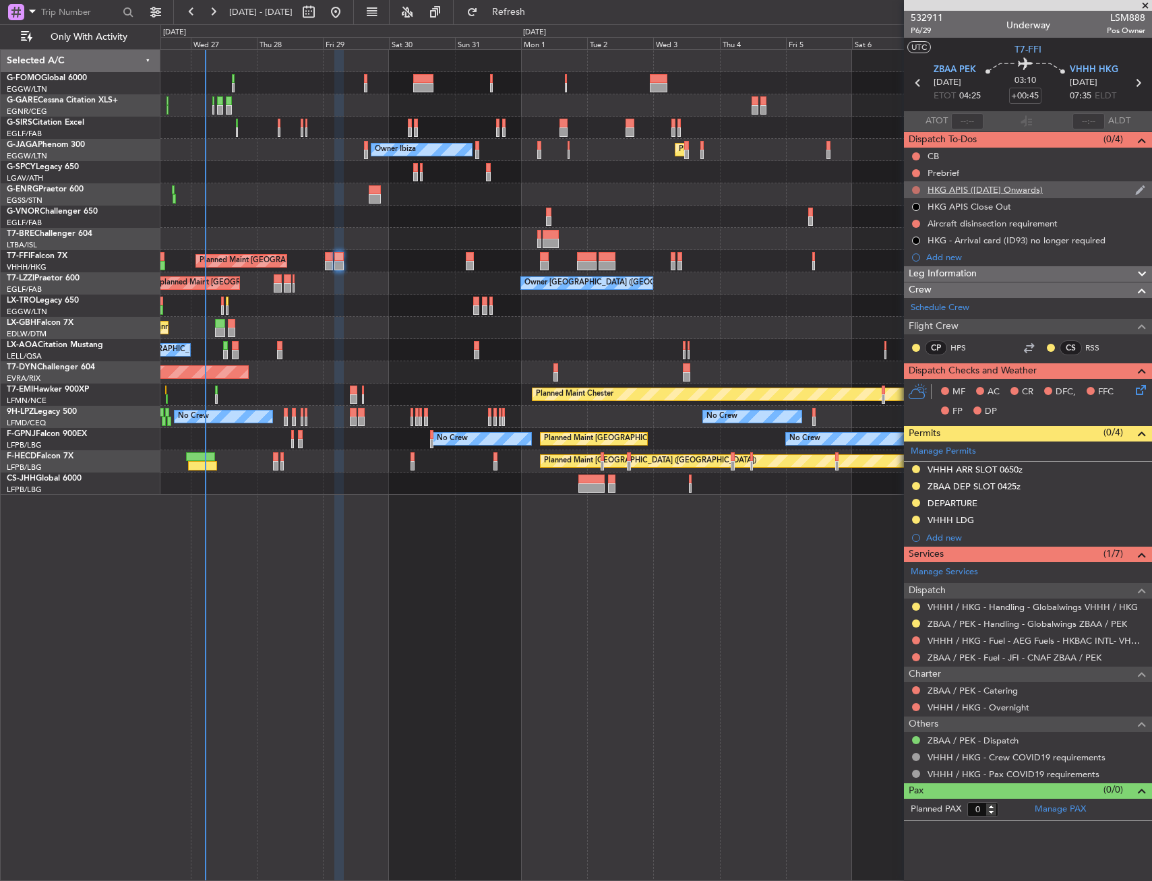
click at [916, 187] on button at bounding box center [916, 190] width 8 height 8
click at [915, 273] on span "Cancelled" at bounding box center [919, 269] width 38 height 13
click at [1028, 269] on div "Leg Information" at bounding box center [1028, 274] width 248 height 16
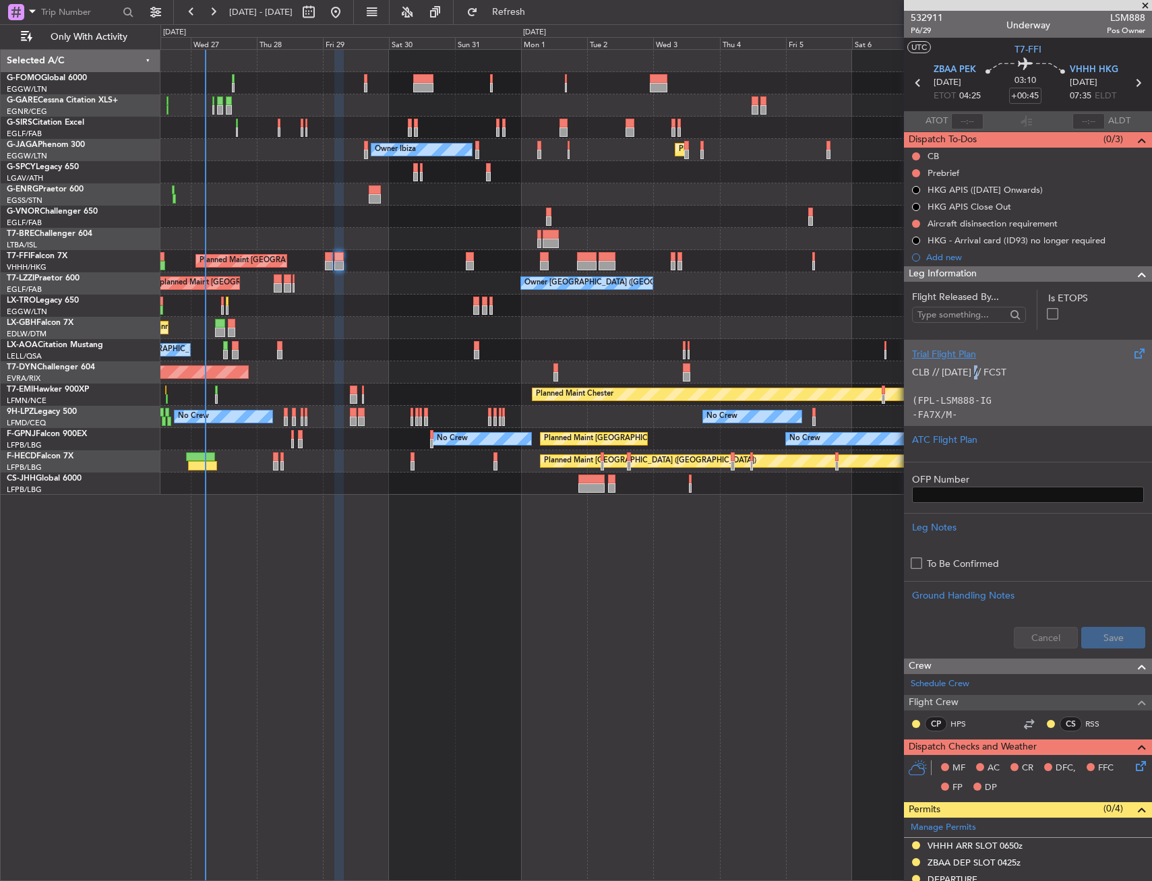
click at [979, 366] on div "CLB // 25AUG // FCST (FPL-LSM888-IG -FA7X/M-SBDE1E2E3FGHIJ3J4J7M3P2RWXYZ/LB1D1 …" at bounding box center [1028, 389] width 232 height 57
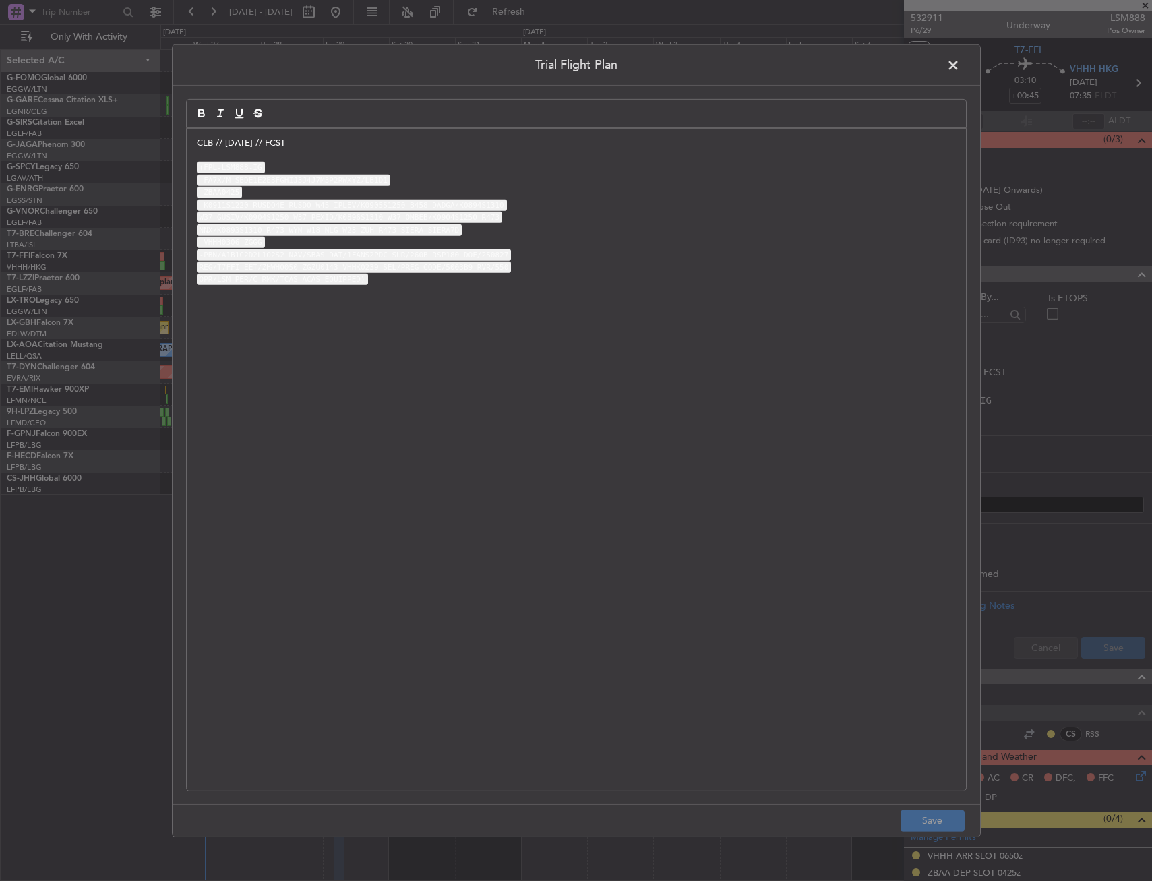
click at [195, 145] on div "CLB // 25AUG // FCST (FPL-LSM888-IG -FA7X/M-SBDE1E2E3FGHIJ3J4J7M3P2RWXYZ/LB1D1 …" at bounding box center [576, 459] width 779 height 662
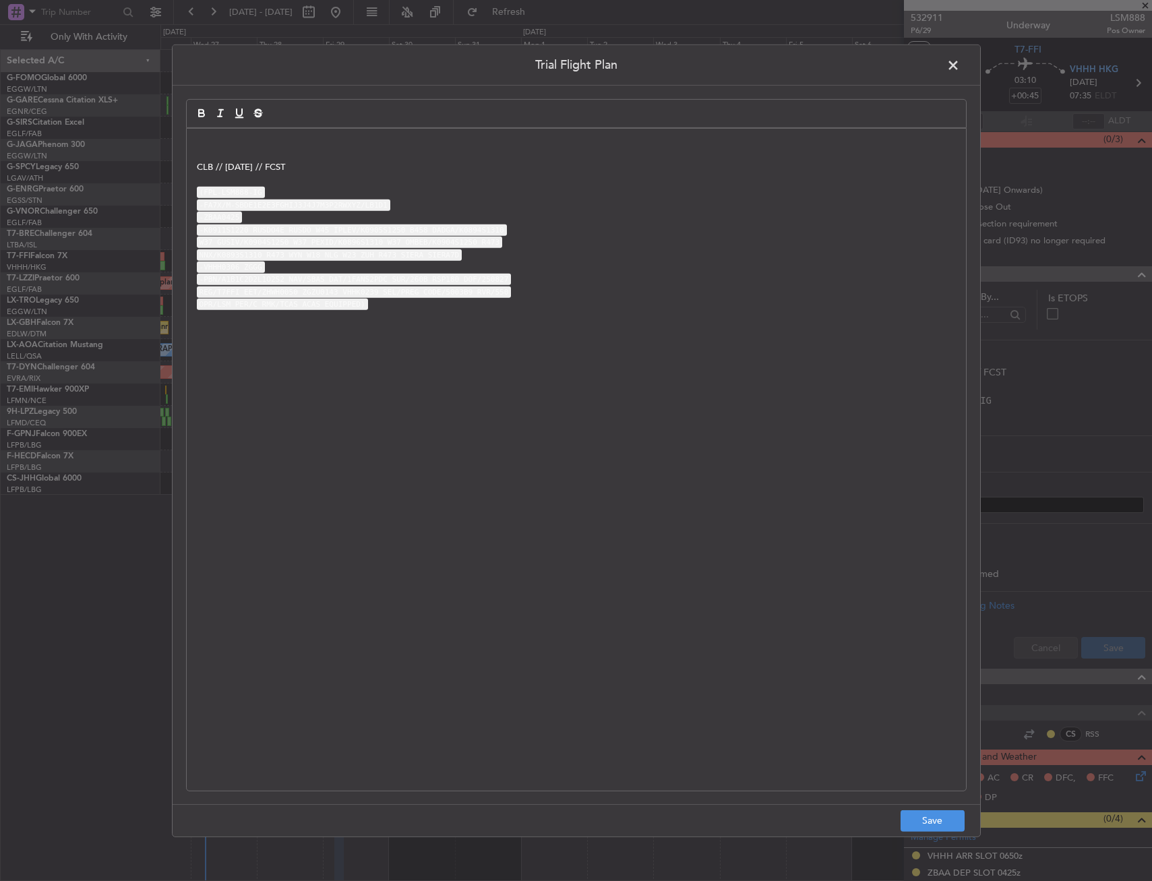
click at [214, 138] on p at bounding box center [576, 142] width 759 height 12
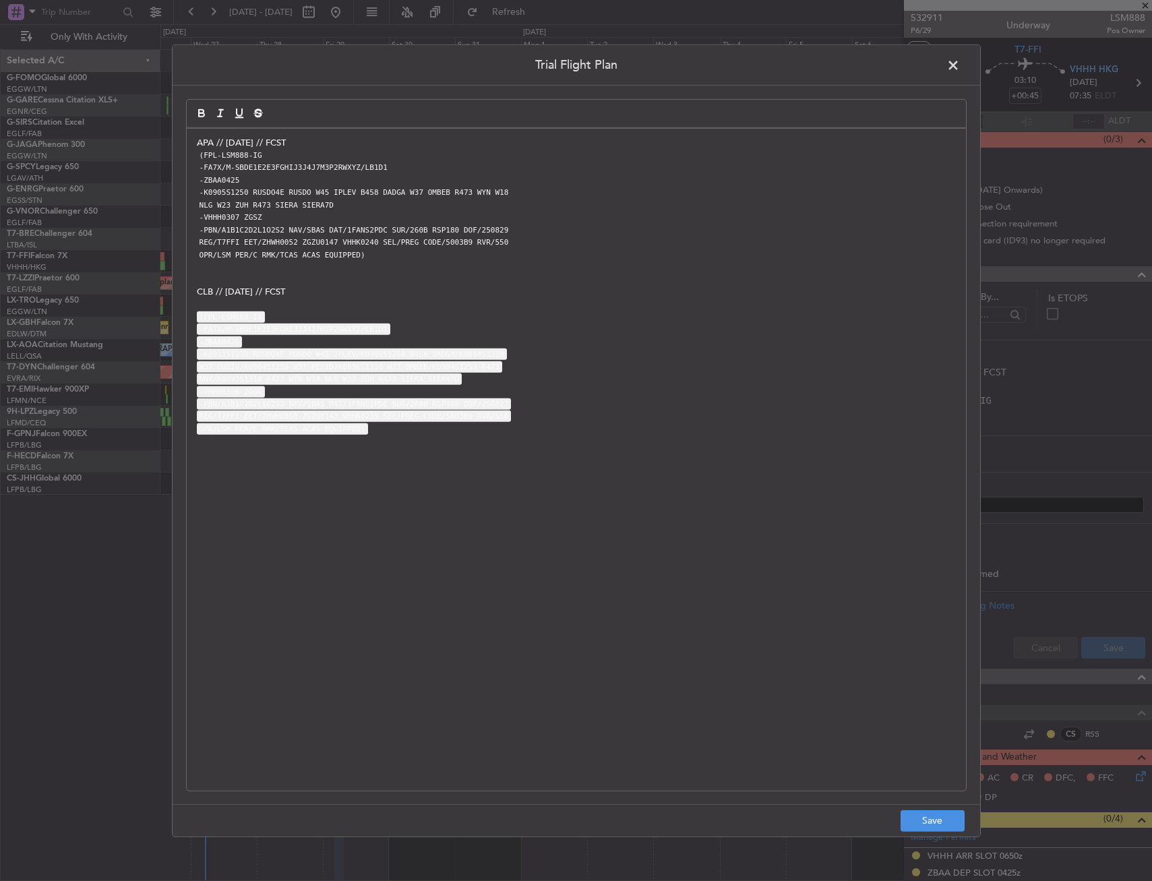
click at [396, 136] on p "APA // [DATE] // FCST" at bounding box center [576, 142] width 759 height 12
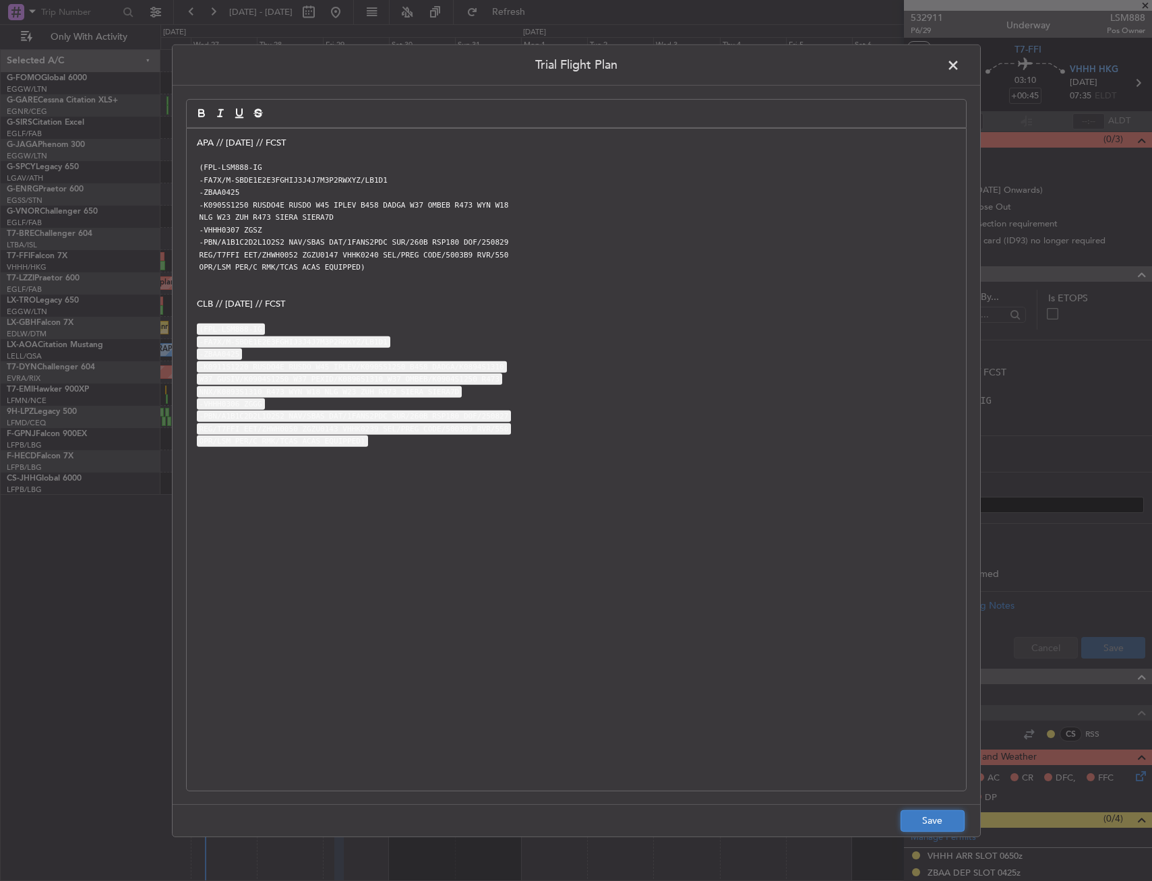
click at [949, 821] on button "Save" at bounding box center [932, 821] width 64 height 22
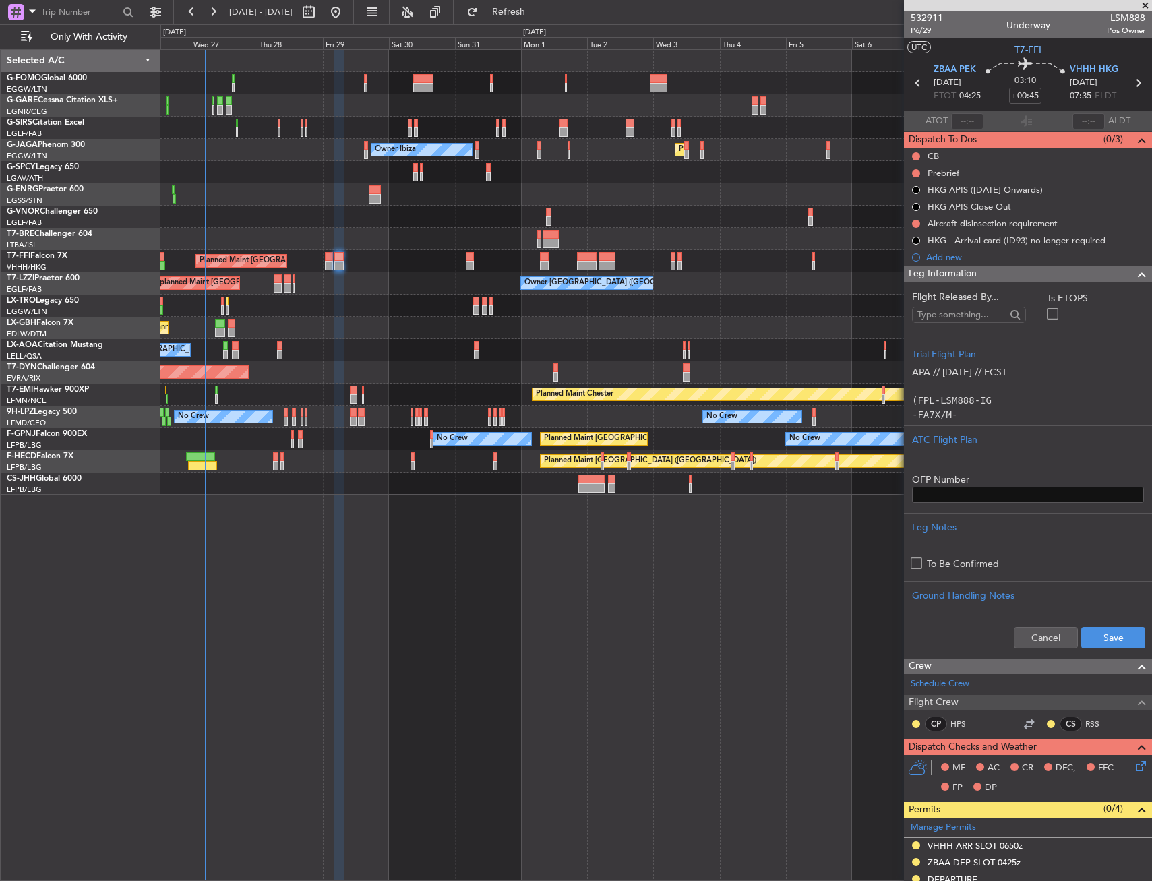
click at [1140, 622] on div "Cancel Save" at bounding box center [1028, 637] width 248 height 40
click at [1093, 645] on button "Save" at bounding box center [1113, 638] width 64 height 22
click at [1031, 272] on div "Leg Information" at bounding box center [1028, 274] width 248 height 16
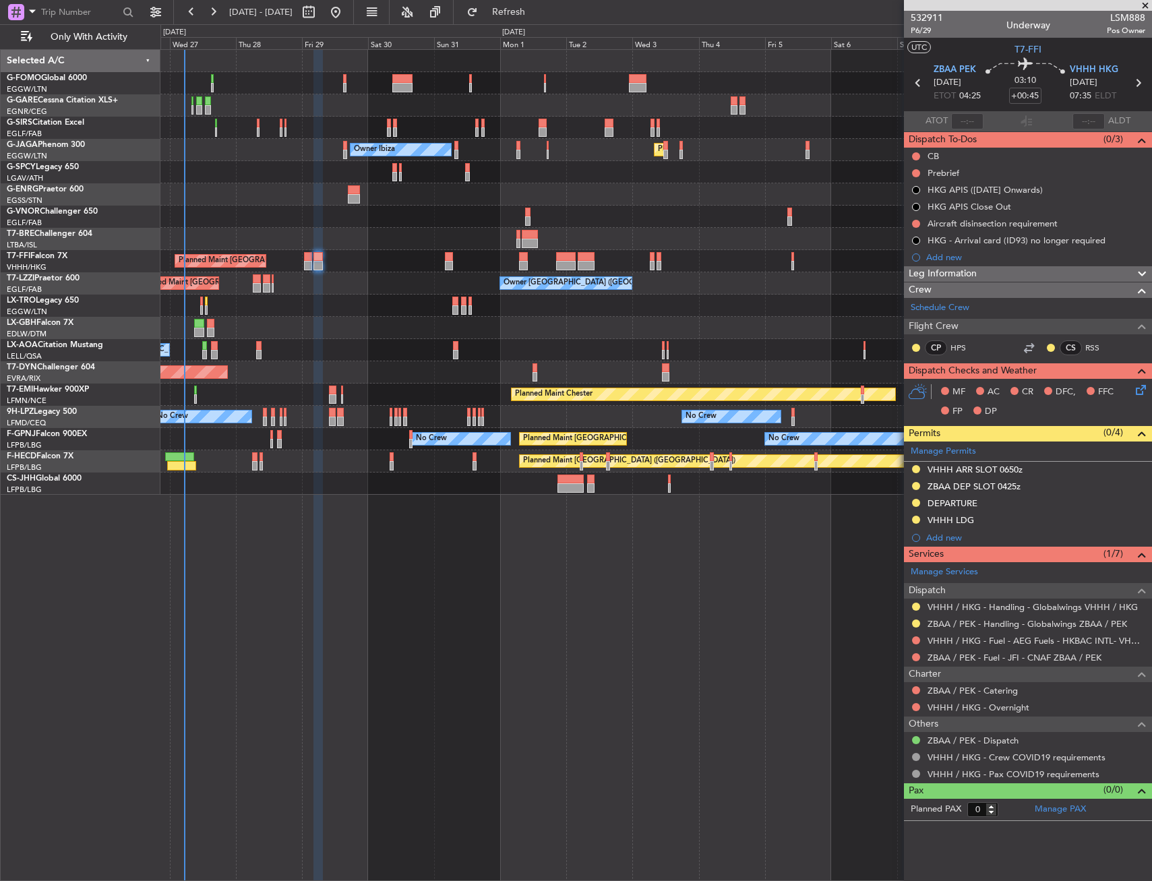
click at [326, 504] on div "Unplanned Maint Oxford (Kidlington) Planned Maint London (Luton) Owner Ibiza No…" at bounding box center [655, 465] width 991 height 832
click at [1144, 392] on icon at bounding box center [1138, 387] width 11 height 11
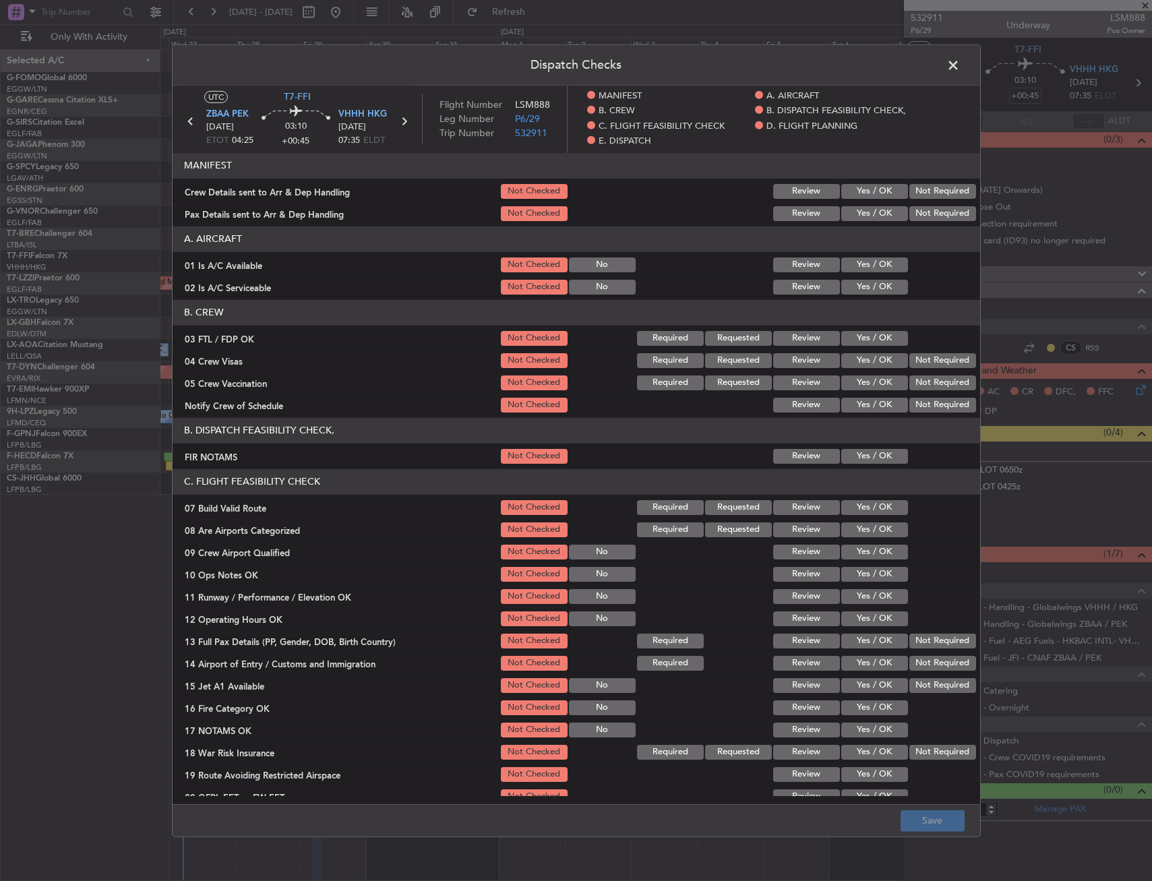
click at [860, 274] on div "Yes / OK" at bounding box center [873, 264] width 68 height 19
click at [859, 282] on button "Yes / OK" at bounding box center [874, 286] width 67 height 15
click at [859, 271] on button "Yes / OK" at bounding box center [874, 264] width 67 height 15
click at [865, 448] on button "Yes / OK" at bounding box center [874, 455] width 67 height 15
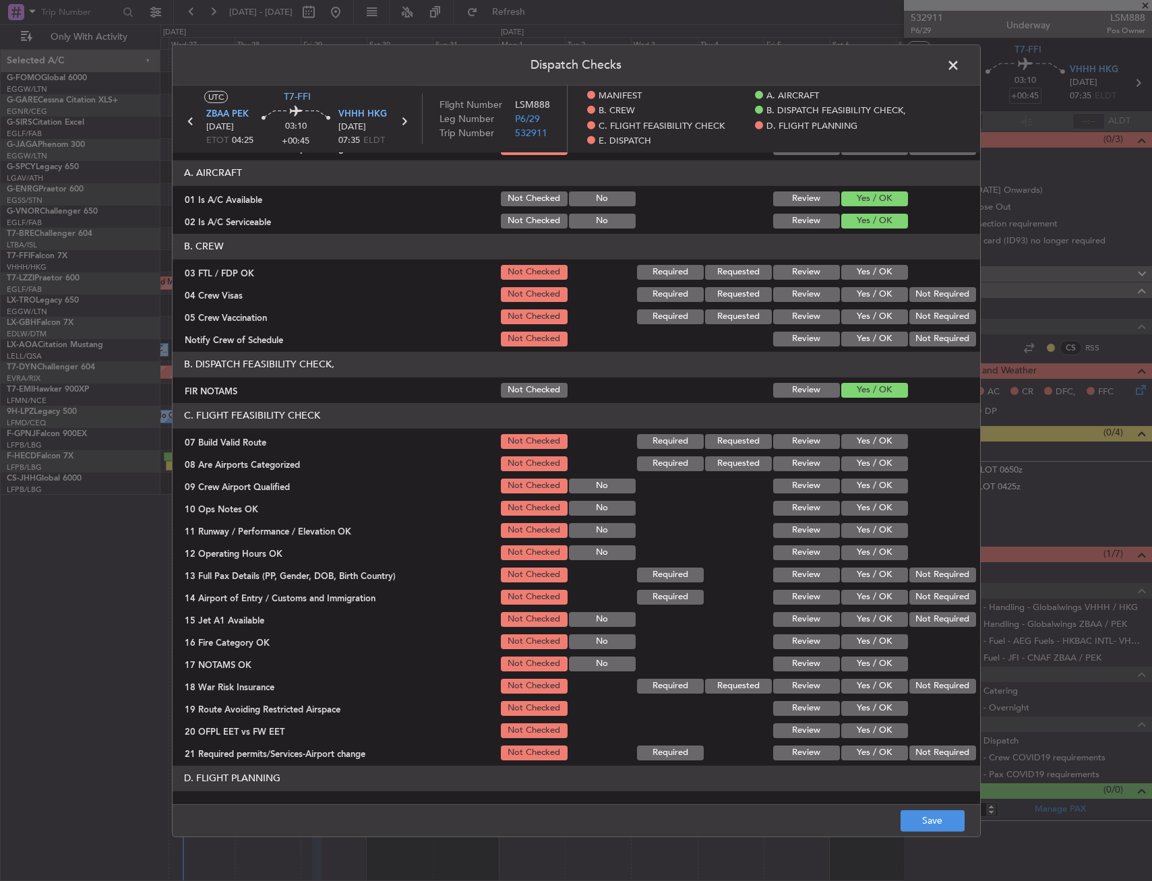
scroll to position [135, 0]
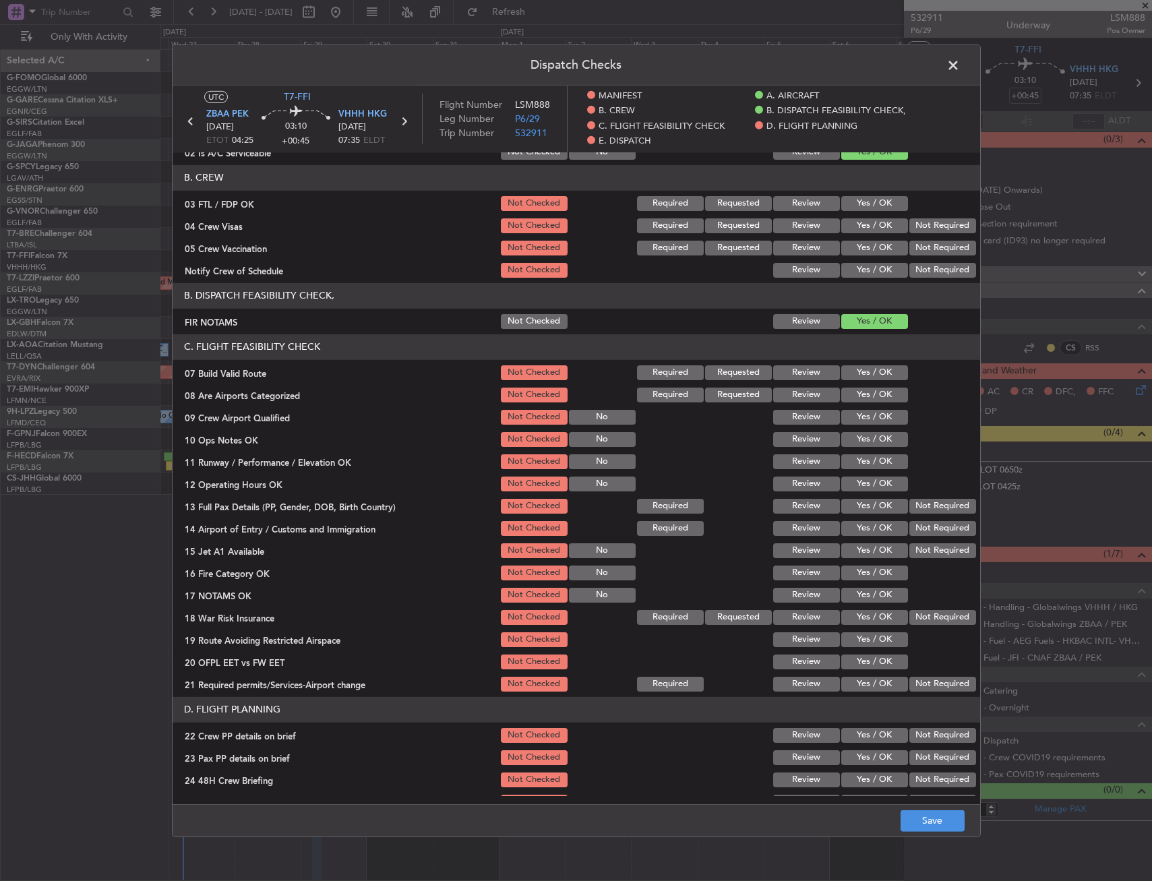
click at [859, 466] on button "Yes / OK" at bounding box center [874, 461] width 67 height 15
click at [864, 367] on button "Yes / OK" at bounding box center [874, 372] width 67 height 15
click at [872, 441] on button "Yes / OK" at bounding box center [874, 438] width 67 height 15
click at [869, 485] on button "Yes / OK" at bounding box center [874, 483] width 67 height 15
click at [865, 499] on button "Yes / OK" at bounding box center [874, 505] width 67 height 15
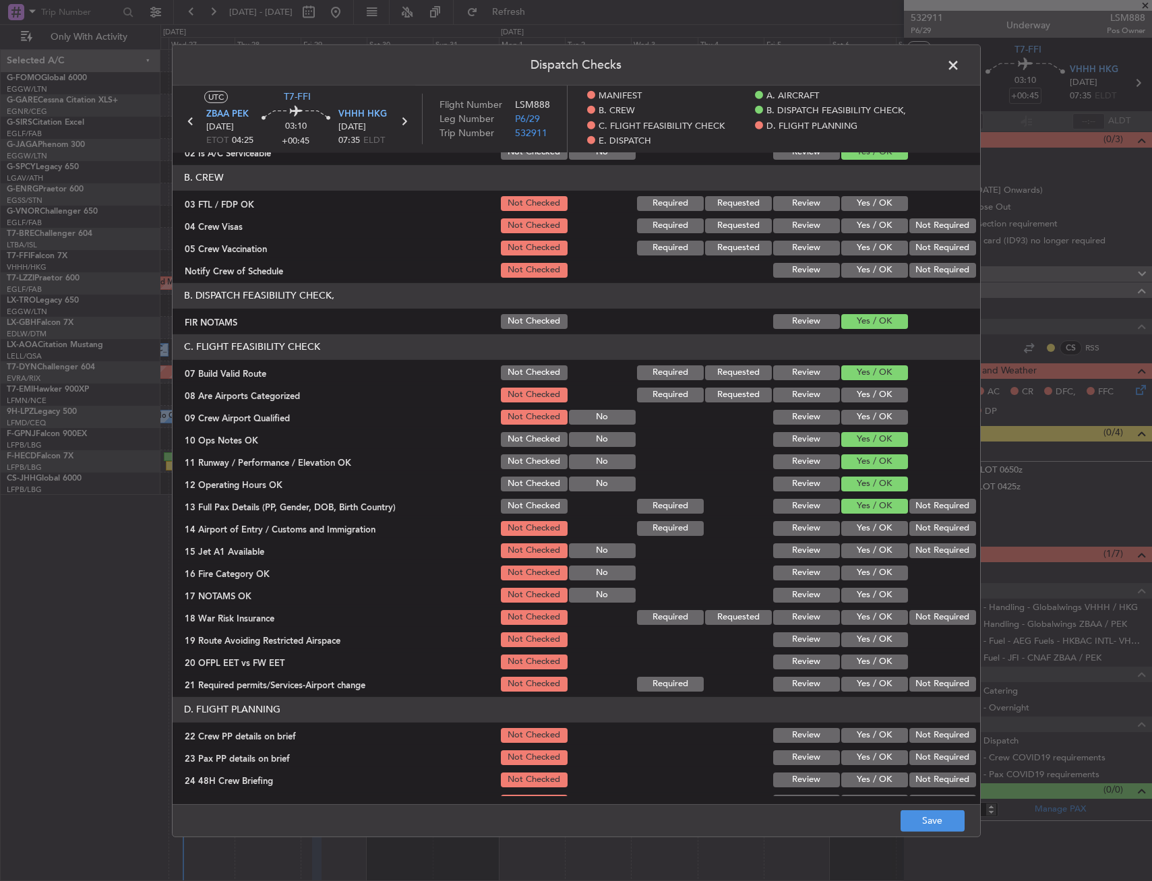
click at [867, 390] on button "Yes / OK" at bounding box center [874, 394] width 67 height 15
click at [884, 536] on div "Yes / OK" at bounding box center [873, 527] width 68 height 19
drag, startPoint x: 876, startPoint y: 524, endPoint x: 873, endPoint y: 535, distance: 11.3
click at [876, 526] on button "Yes / OK" at bounding box center [874, 527] width 67 height 15
click at [869, 542] on div "Yes / OK" at bounding box center [873, 550] width 68 height 19
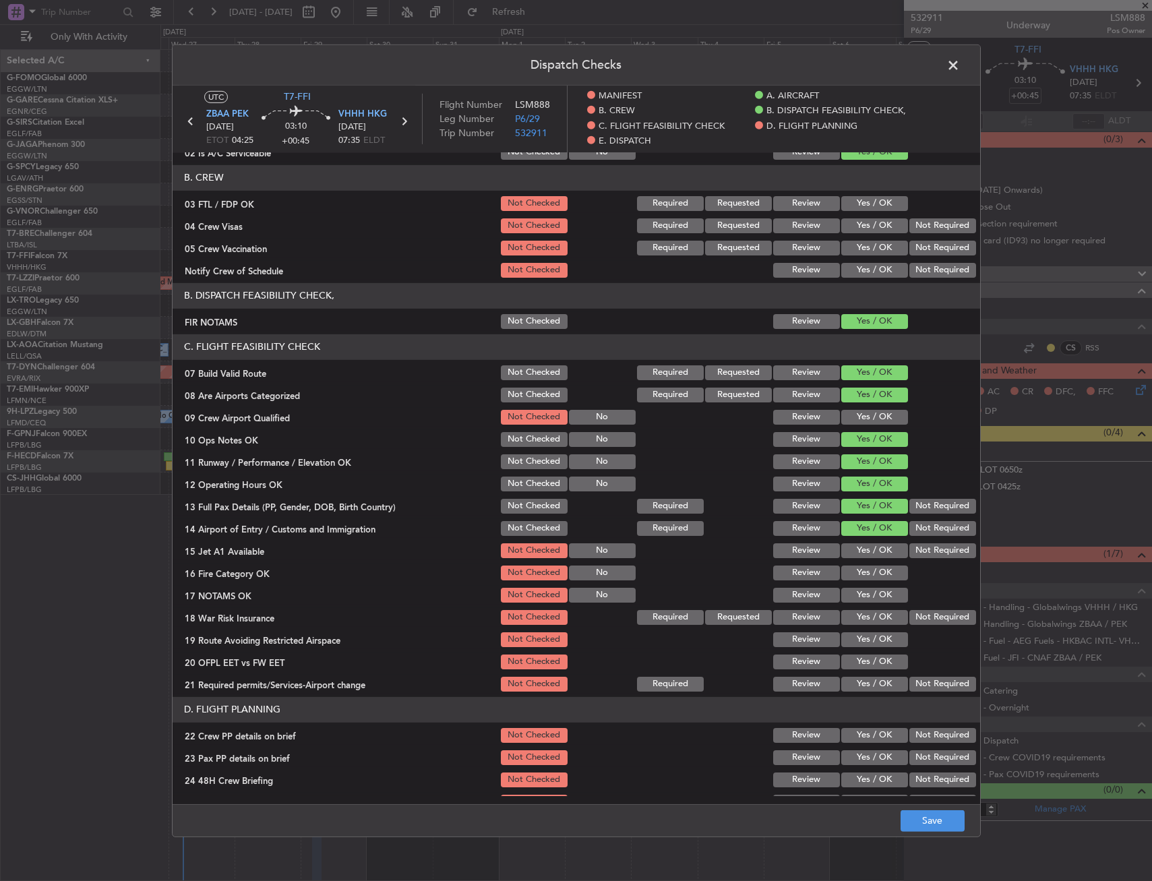
click at [869, 555] on button "Yes / OK" at bounding box center [874, 550] width 67 height 15
click at [863, 570] on button "Yes / OK" at bounding box center [874, 572] width 67 height 15
click at [861, 593] on button "Yes / OK" at bounding box center [874, 594] width 67 height 15
drag, startPoint x: 933, startPoint y: 607, endPoint x: 923, endPoint y: 620, distance: 16.3
click at [931, 608] on div "Not Required" at bounding box center [941, 616] width 68 height 19
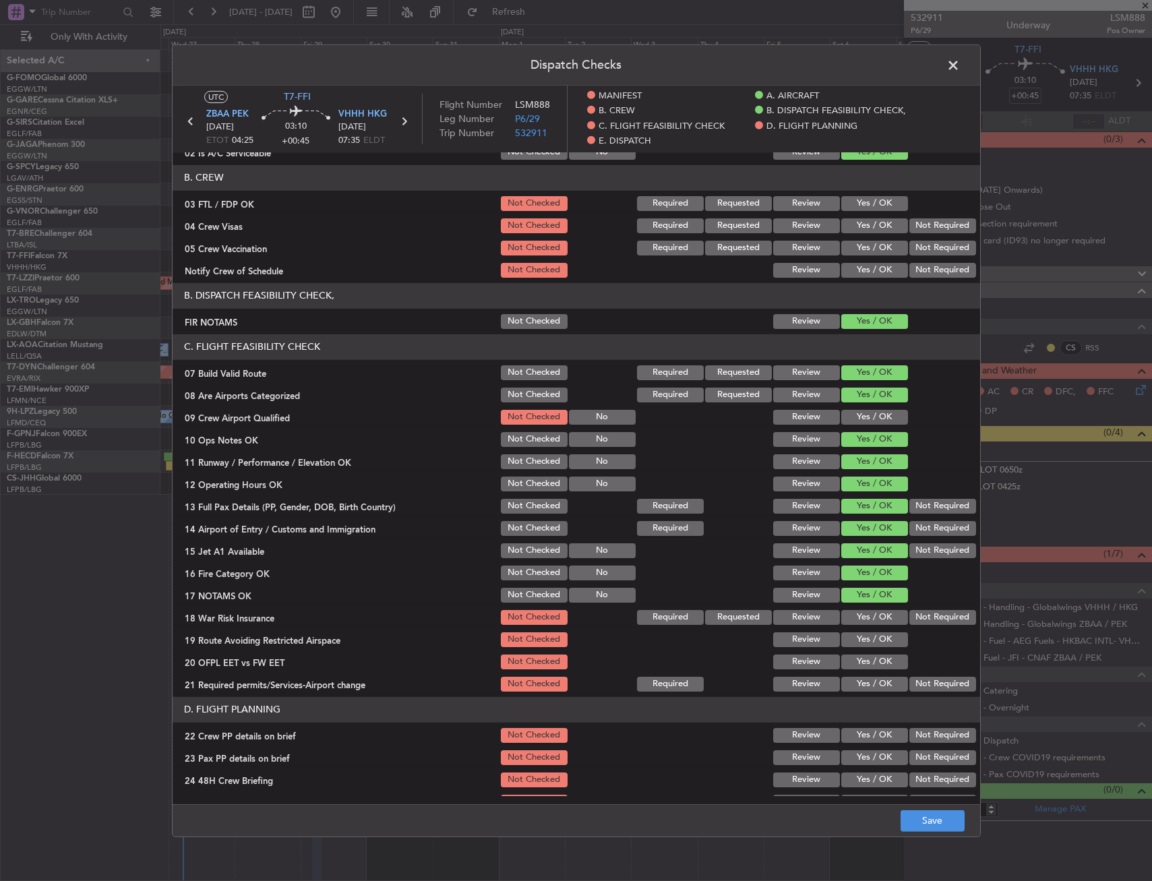
drag, startPoint x: 923, startPoint y: 620, endPoint x: 895, endPoint y: 633, distance: 31.1
click at [923, 620] on button "Not Required" at bounding box center [942, 616] width 67 height 15
drag, startPoint x: 868, startPoint y: 642, endPoint x: 867, endPoint y: 667, distance: 25.6
click at [868, 642] on button "Yes / OK" at bounding box center [874, 639] width 67 height 15
click at [859, 671] on div "Yes / OK" at bounding box center [873, 661] width 68 height 19
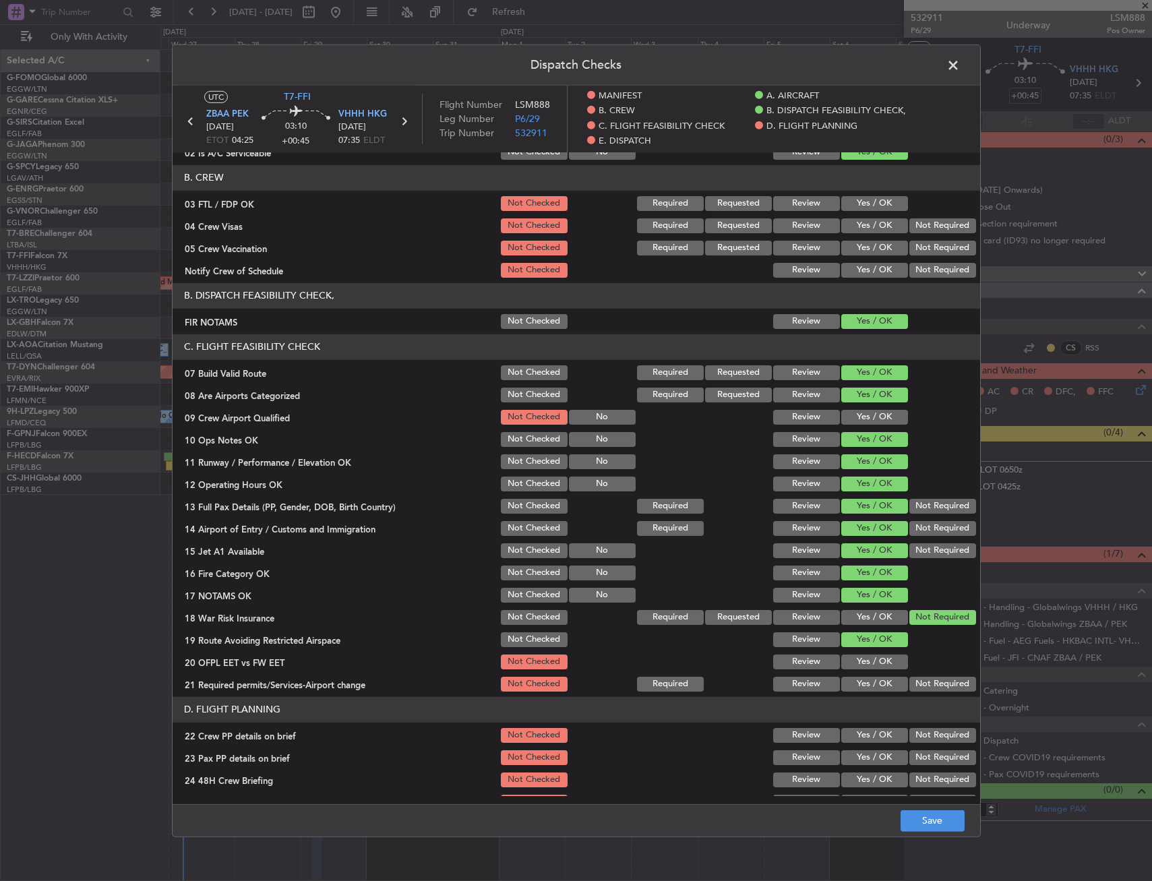
click at [859, 683] on button "Yes / OK" at bounding box center [874, 683] width 67 height 15
drag, startPoint x: 851, startPoint y: 658, endPoint x: 868, endPoint y: 644, distance: 22.5
click at [851, 658] on button "Yes / OK" at bounding box center [874, 661] width 67 height 15
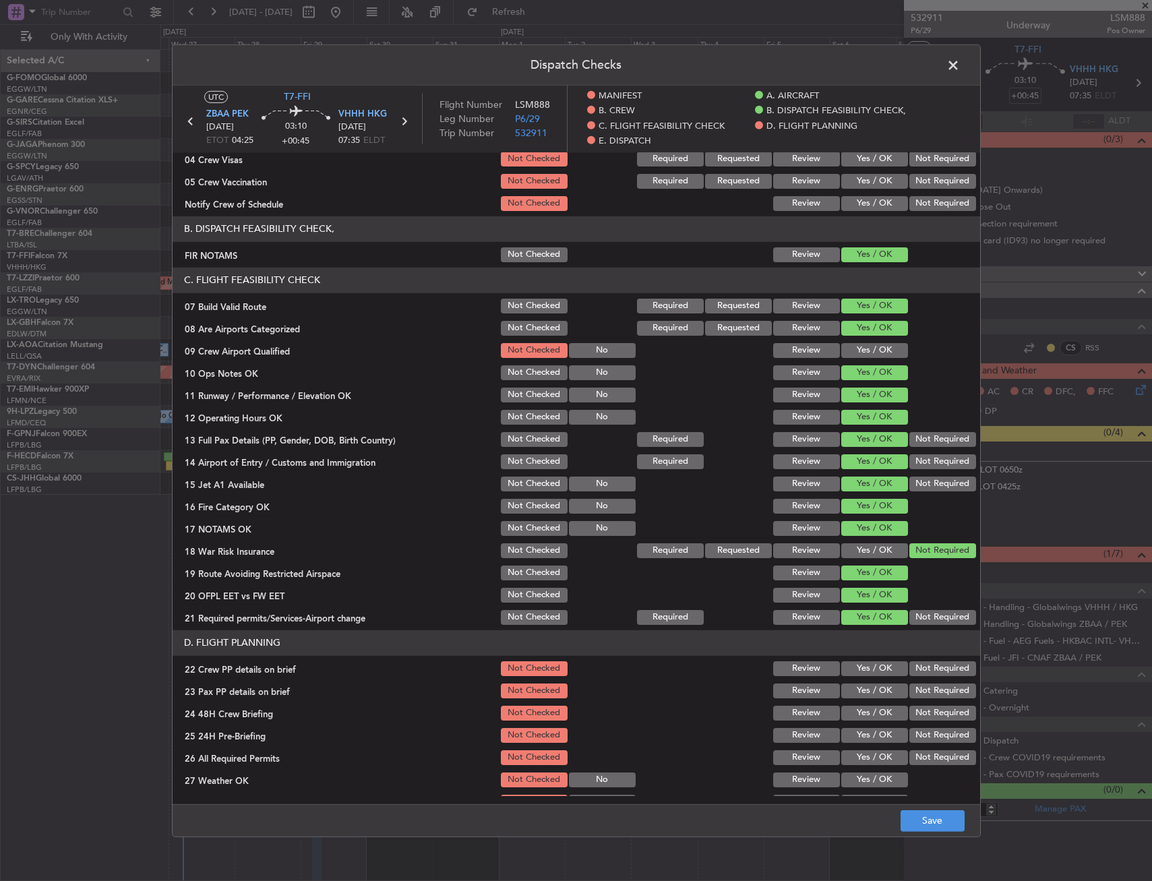
scroll to position [337, 0]
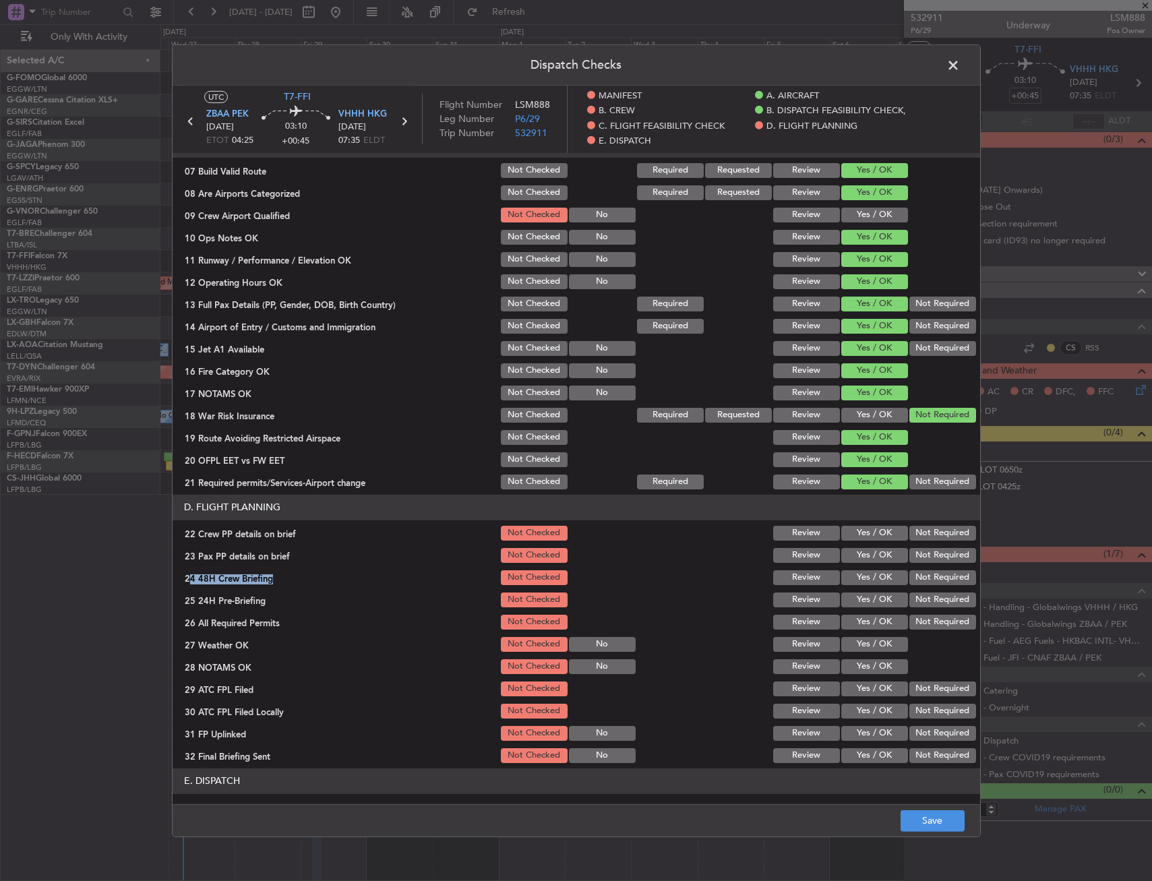
click at [861, 563] on section "D. FLIGHT PLANNING 22 Crew PP details on brief Not Checked Review Yes / OK Not …" at bounding box center [576, 629] width 807 height 270
drag, startPoint x: 861, startPoint y: 563, endPoint x: 855, endPoint y: 543, distance: 21.1
click at [859, 557] on button "Yes / OK" at bounding box center [874, 554] width 67 height 15
click at [853, 537] on button "Yes / OK" at bounding box center [874, 532] width 67 height 15
click at [927, 609] on section "D. FLIGHT PLANNING 22 Crew PP details on brief Not Checked Review Yes / OK Not …" at bounding box center [576, 629] width 807 height 270
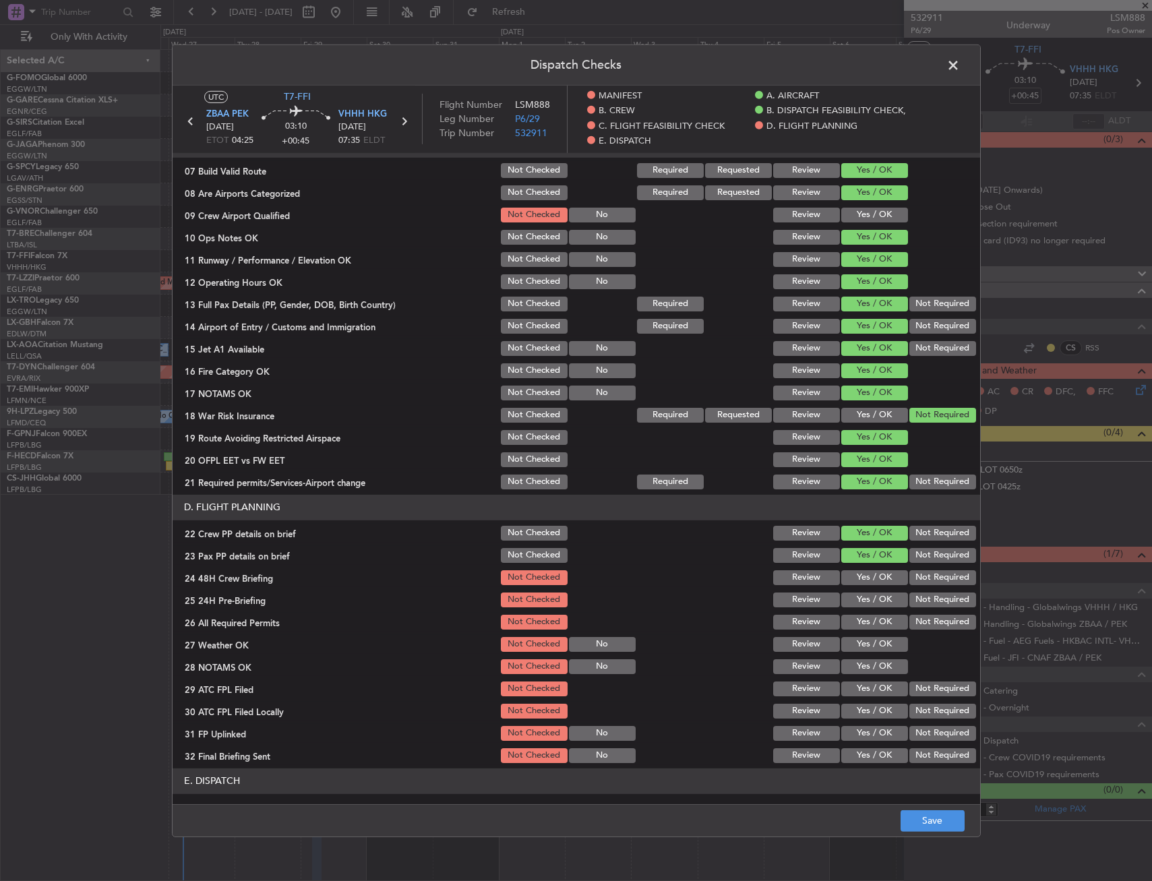
click at [921, 596] on button "Not Required" at bounding box center [942, 599] width 67 height 15
click at [876, 570] on button "Yes / OK" at bounding box center [874, 577] width 67 height 15
click at [935, 823] on button "Save" at bounding box center [932, 821] width 64 height 22
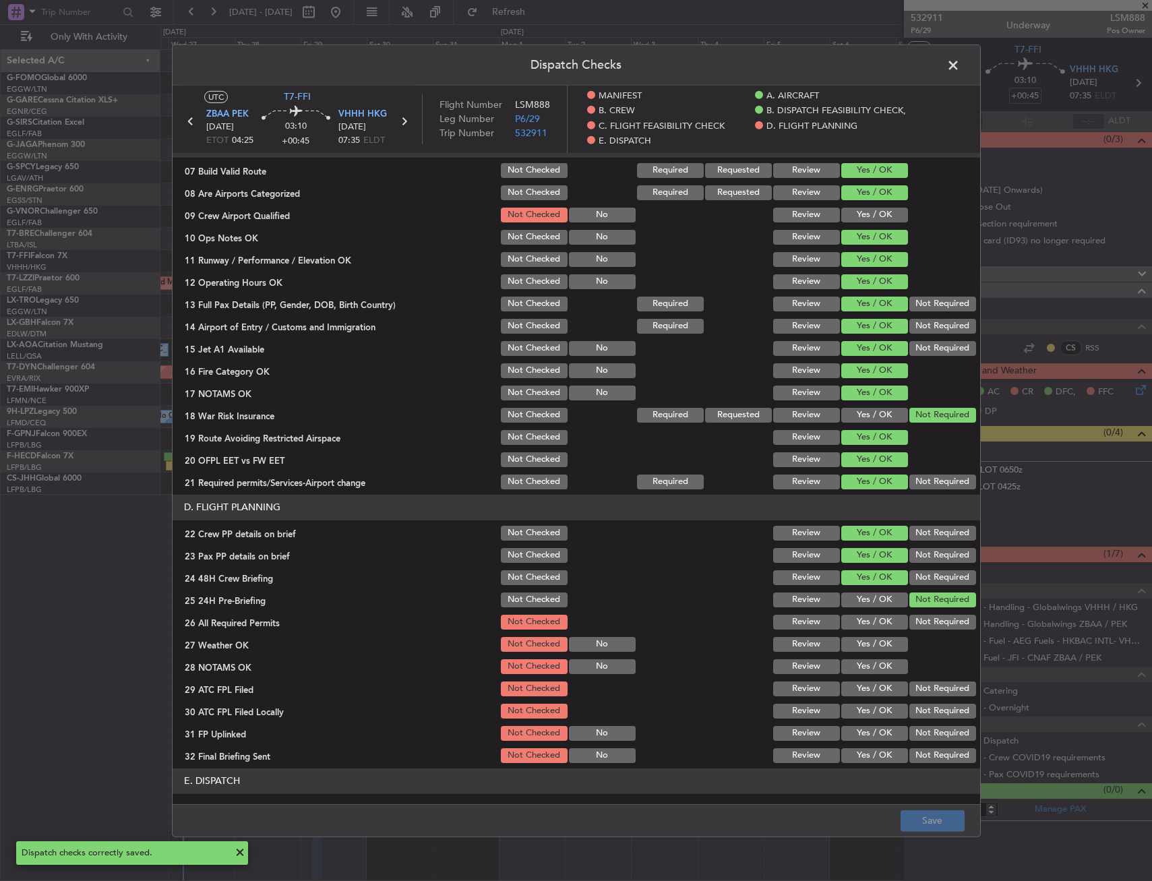
click at [960, 68] on span at bounding box center [960, 68] width 0 height 27
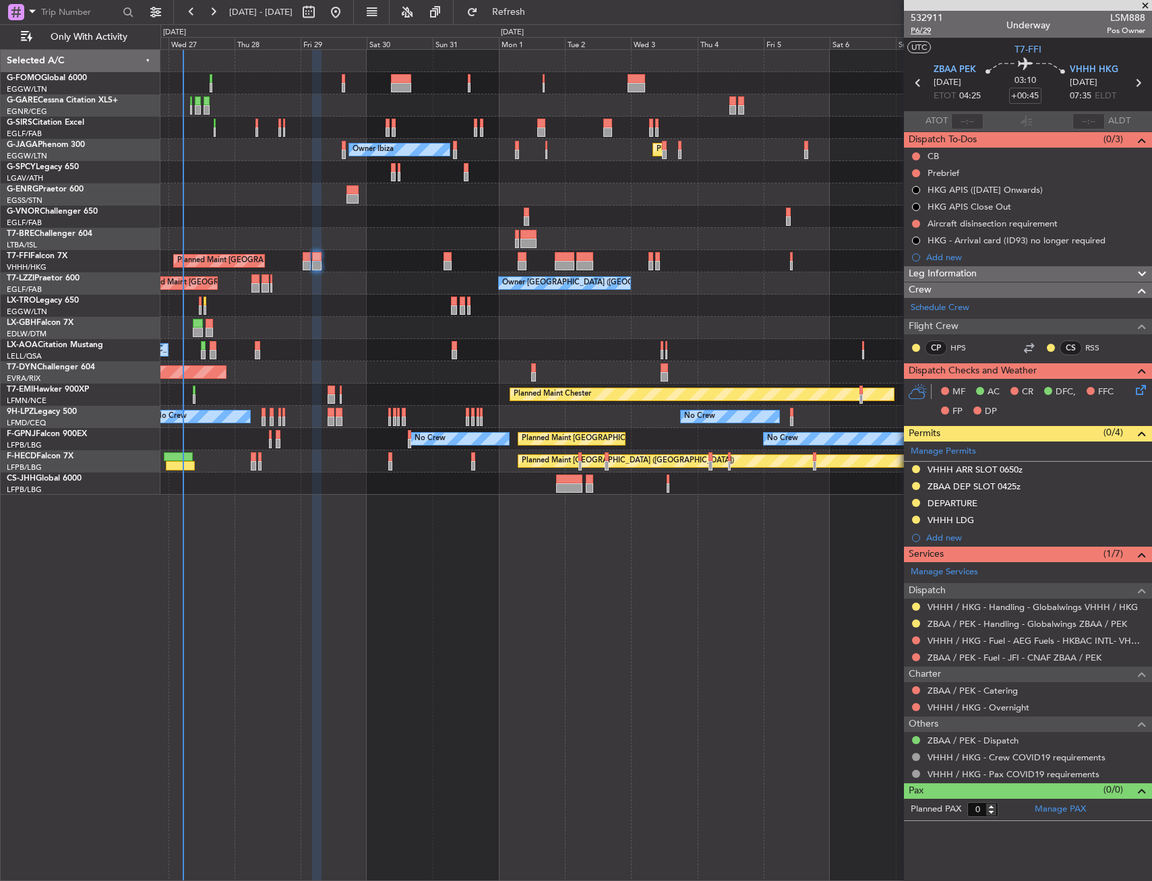
click at [931, 30] on span "P6/29" at bounding box center [927, 30] width 32 height 11
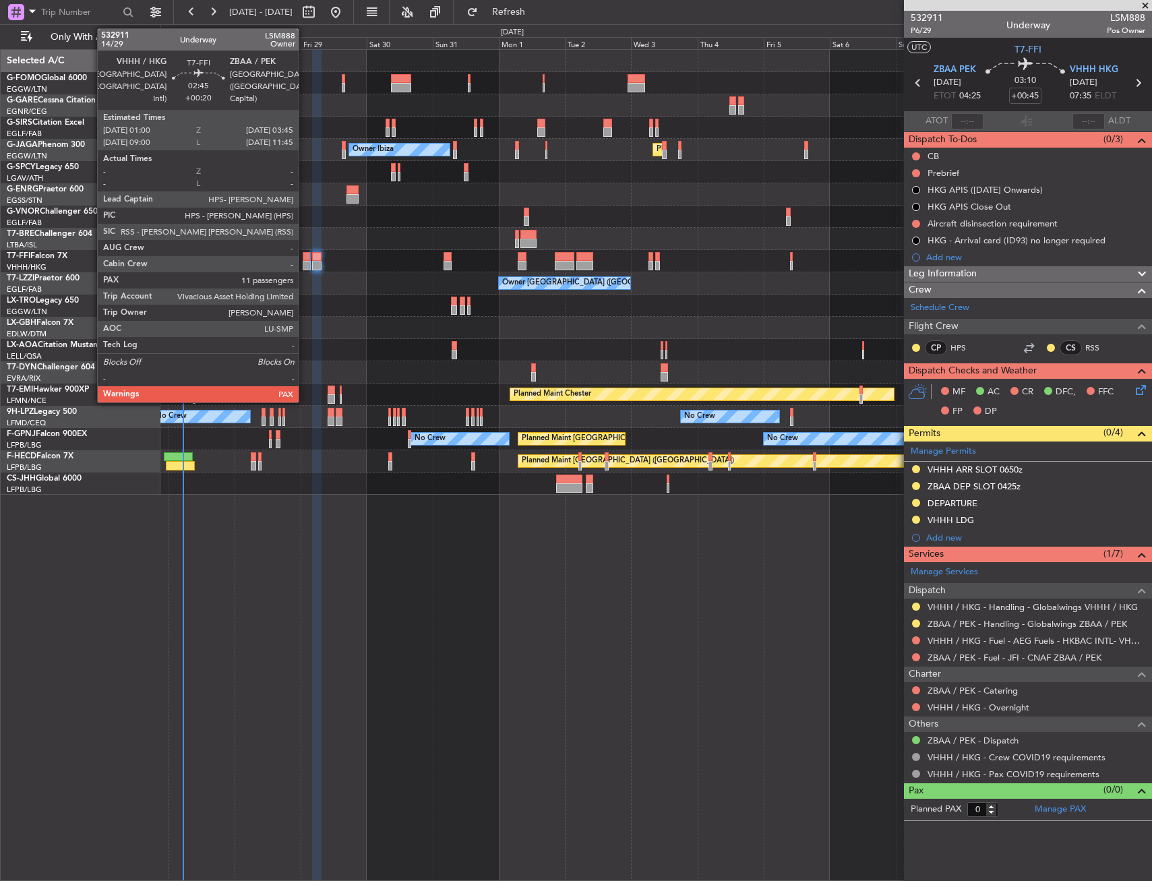
click at [305, 256] on div at bounding box center [307, 256] width 8 height 9
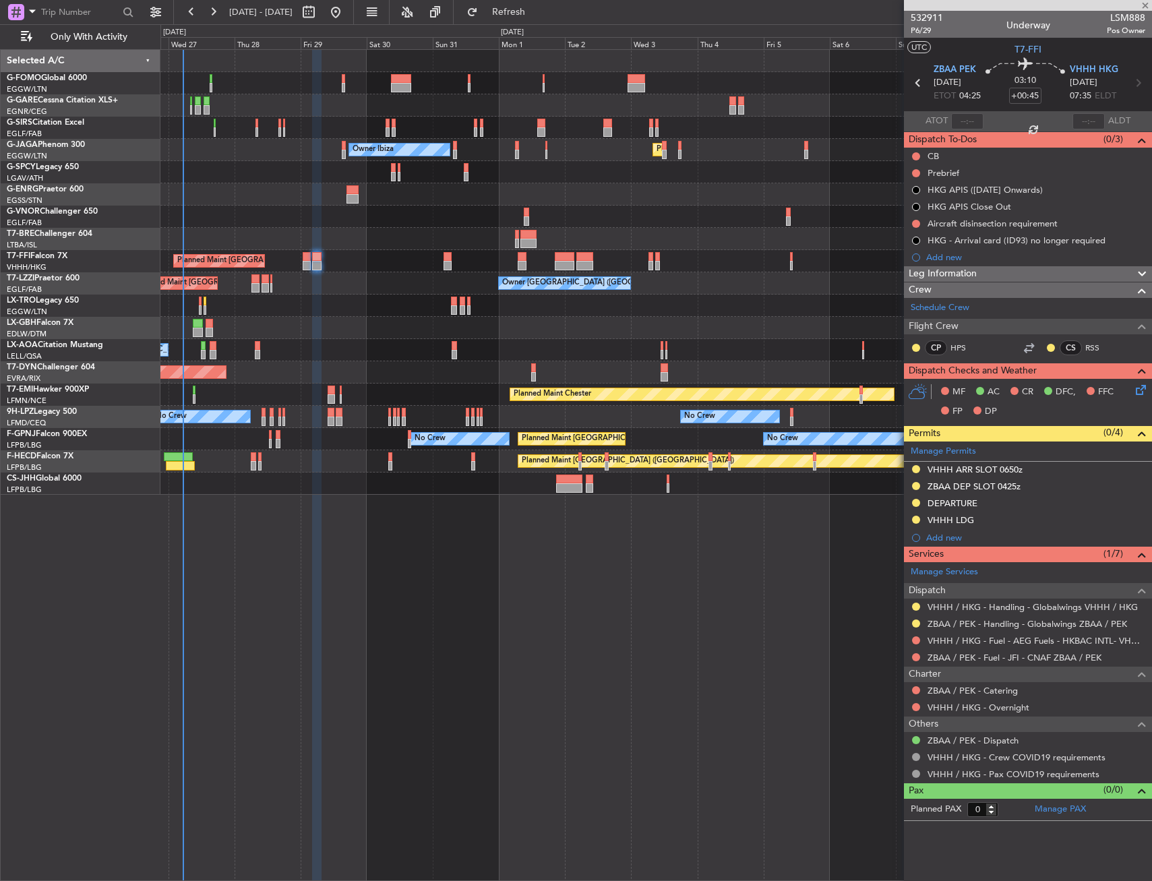
type input "+00:20"
type input "11"
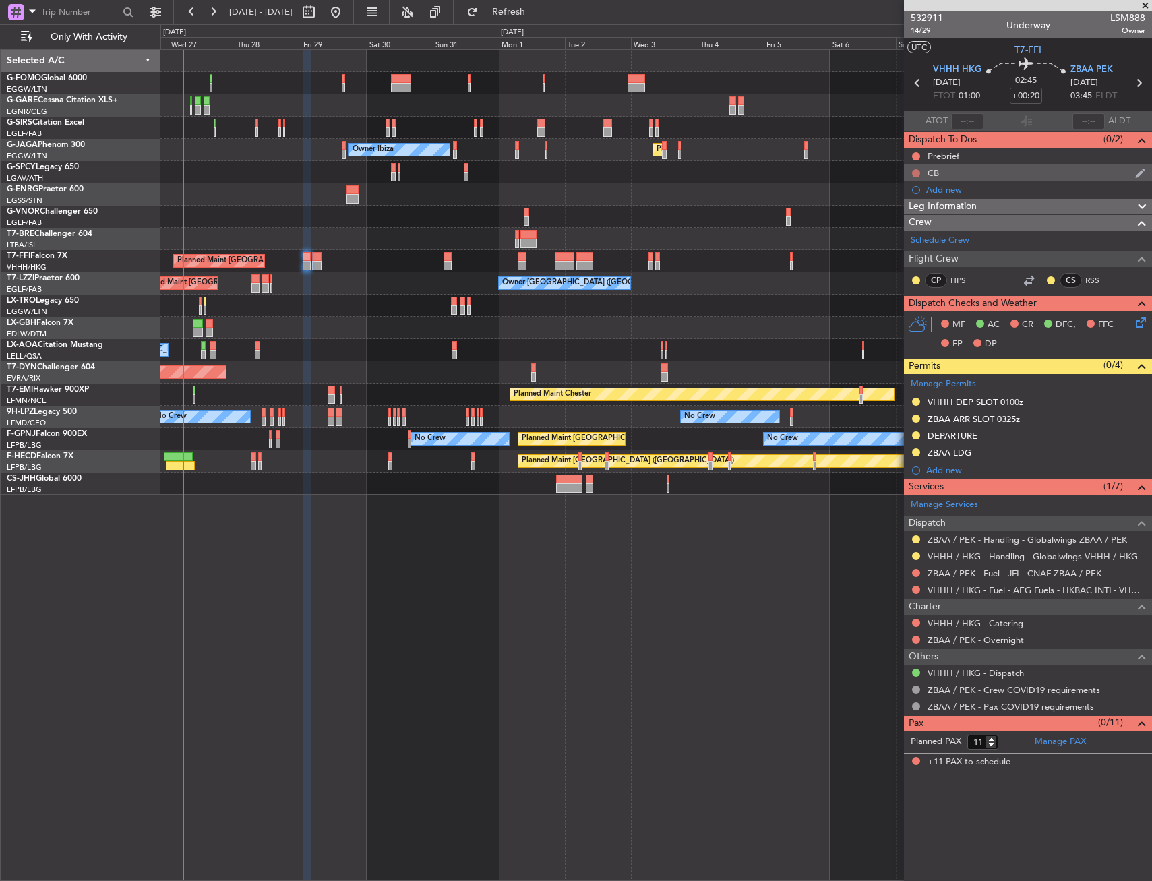
click at [916, 177] on mat-tooltip-component "Not Started" at bounding box center [916, 195] width 65 height 36
drag, startPoint x: 916, startPoint y: 171, endPoint x: 917, endPoint y: 204, distance: 33.1
click at [916, 175] on button at bounding box center [916, 173] width 8 height 8
click at [919, 233] on span "Completed" at bounding box center [922, 232] width 44 height 13
click at [914, 154] on button at bounding box center [916, 156] width 8 height 8
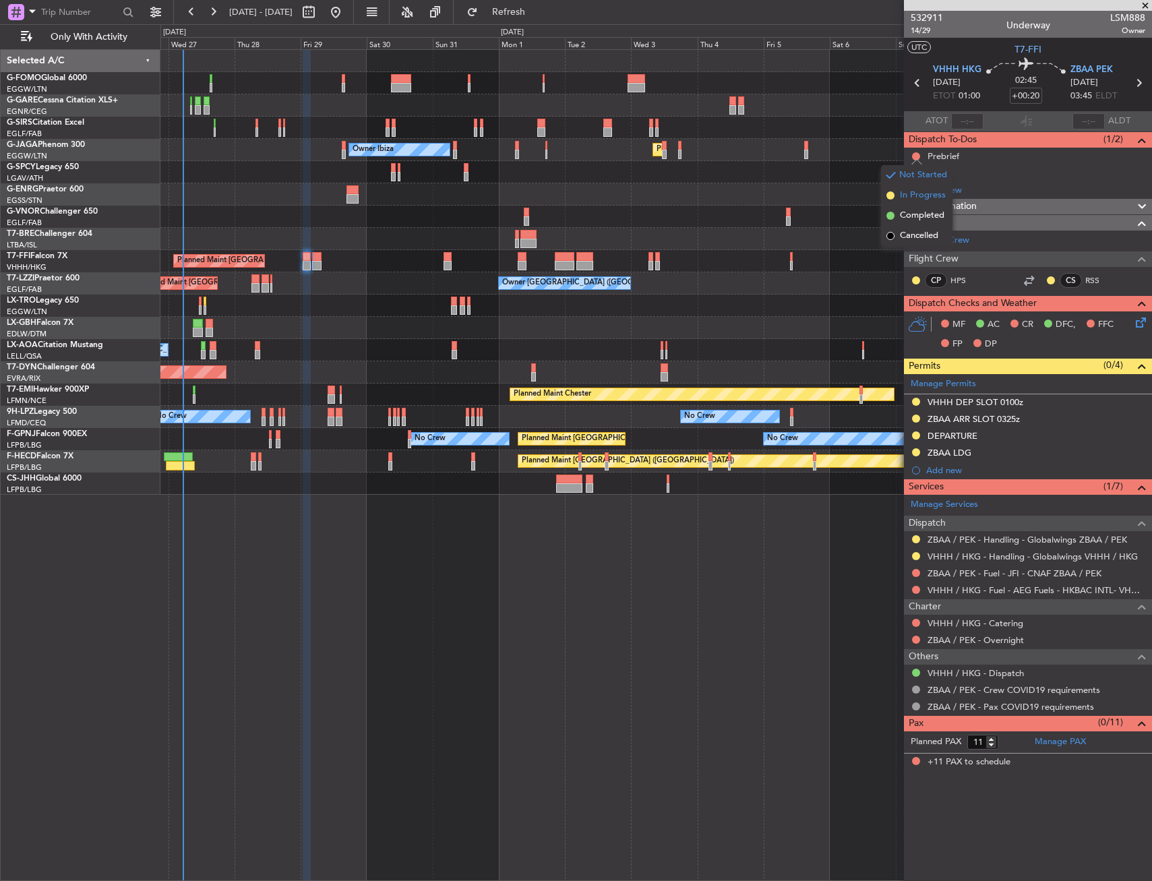
click at [919, 200] on span "In Progress" at bounding box center [923, 195] width 46 height 13
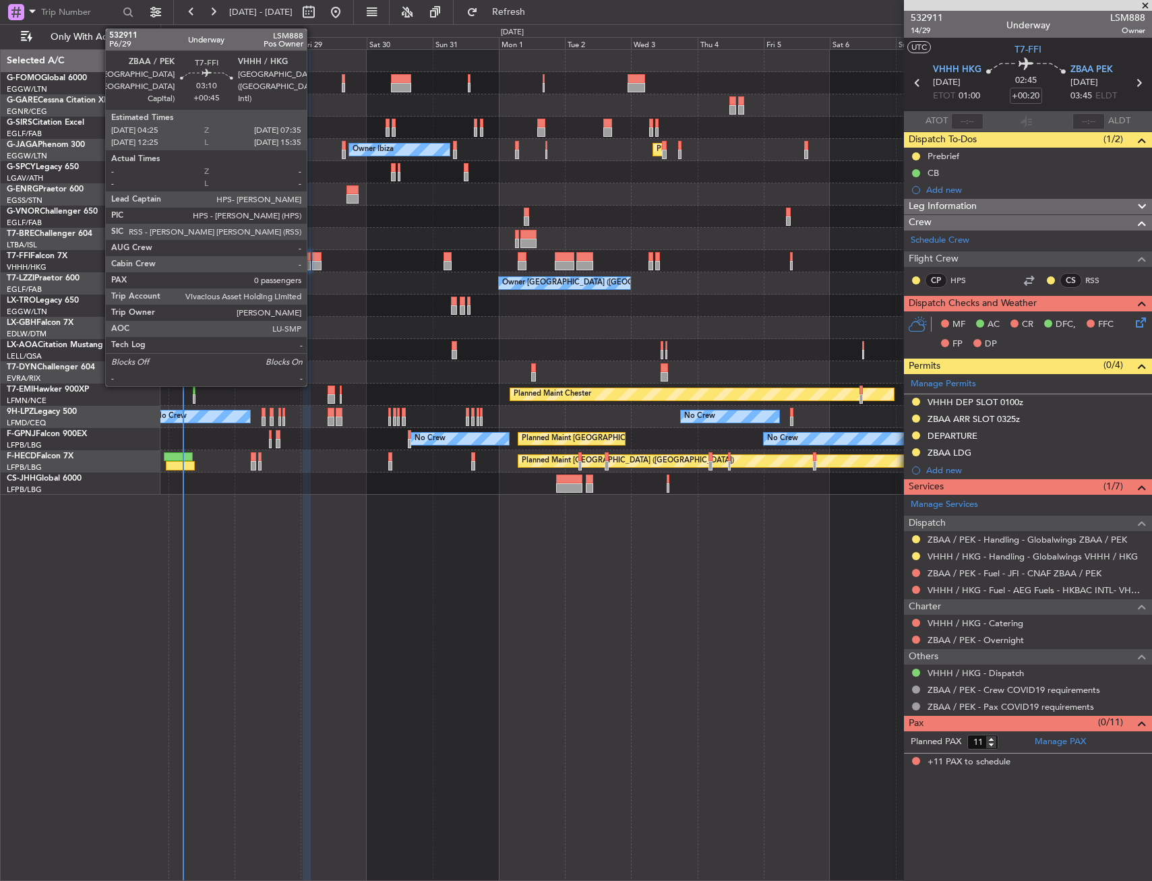
click at [313, 255] on div at bounding box center [316, 256] width 9 height 9
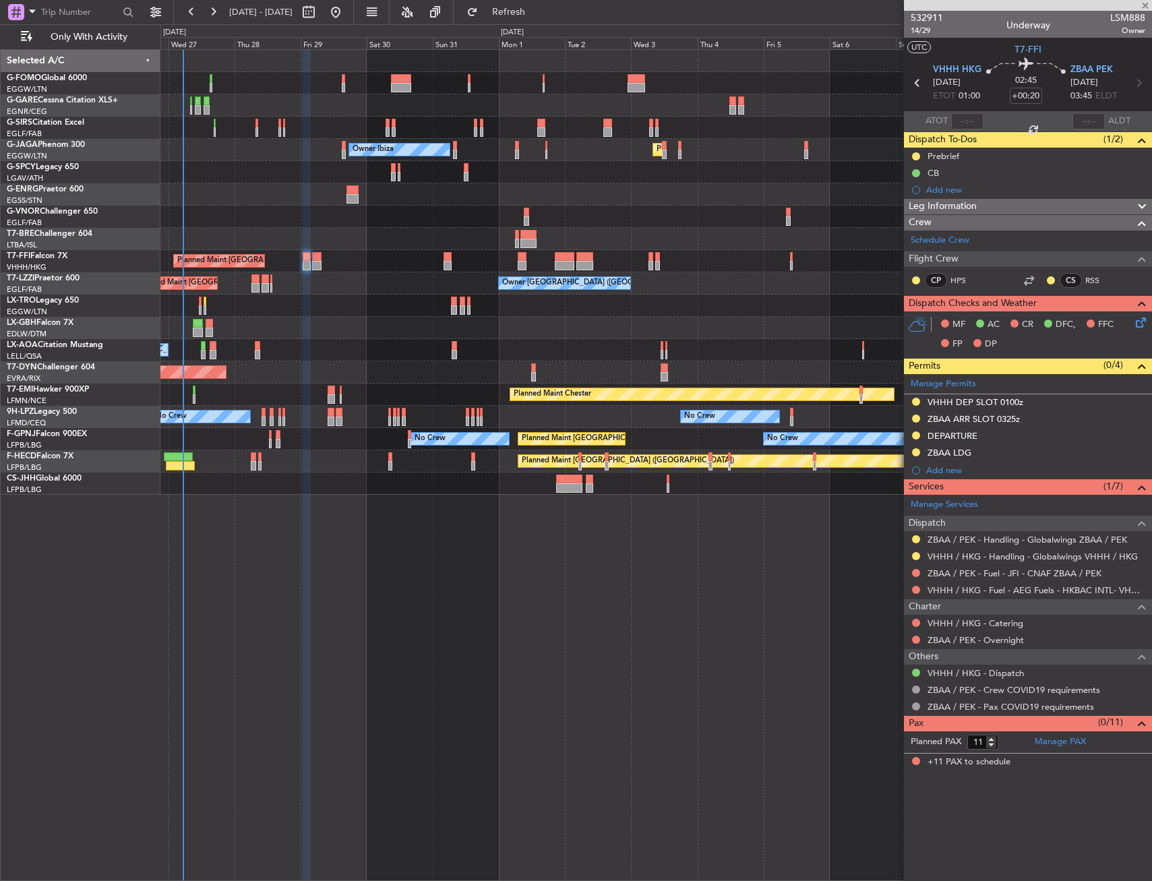
type input "+00:45"
type input "0"
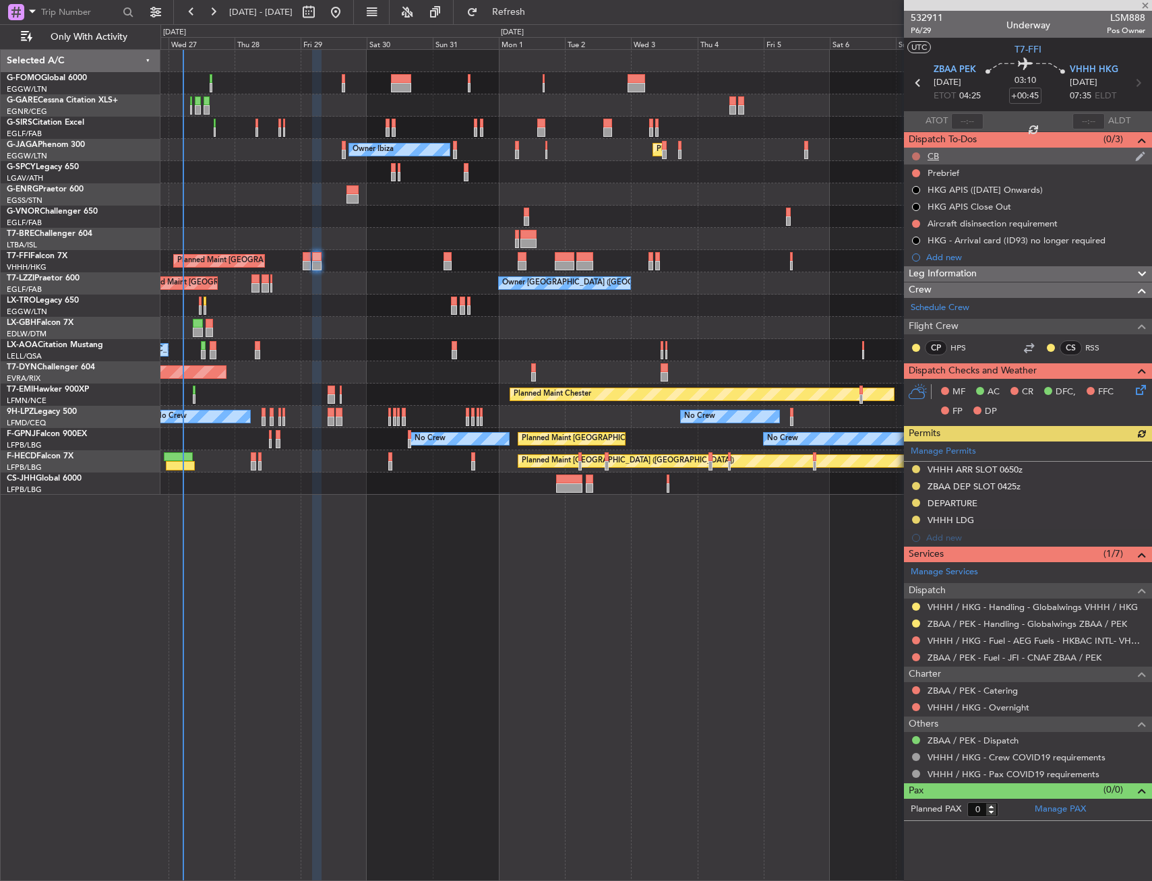
click at [915, 156] on button at bounding box center [916, 156] width 8 height 8
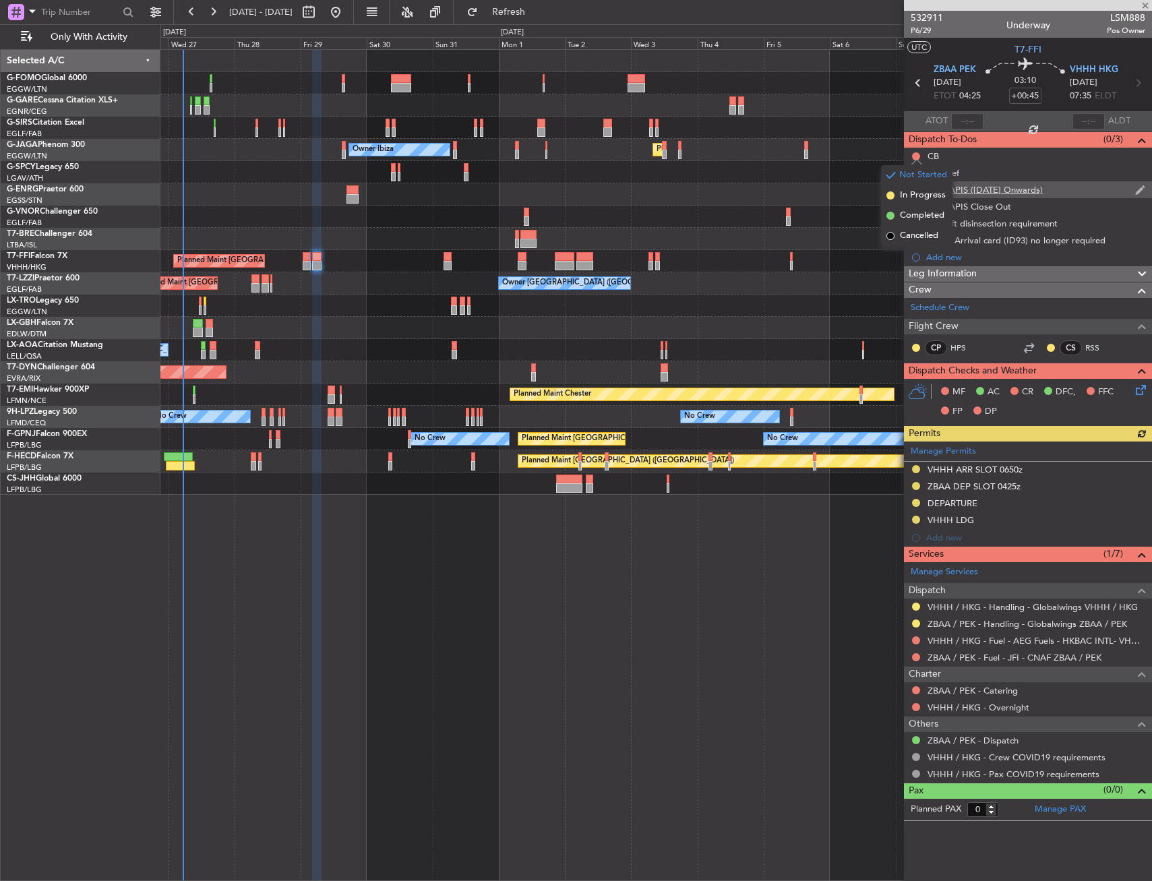
drag, startPoint x: 917, startPoint y: 219, endPoint x: 916, endPoint y: 183, distance: 35.7
click at [917, 218] on span "Completed" at bounding box center [922, 215] width 44 height 13
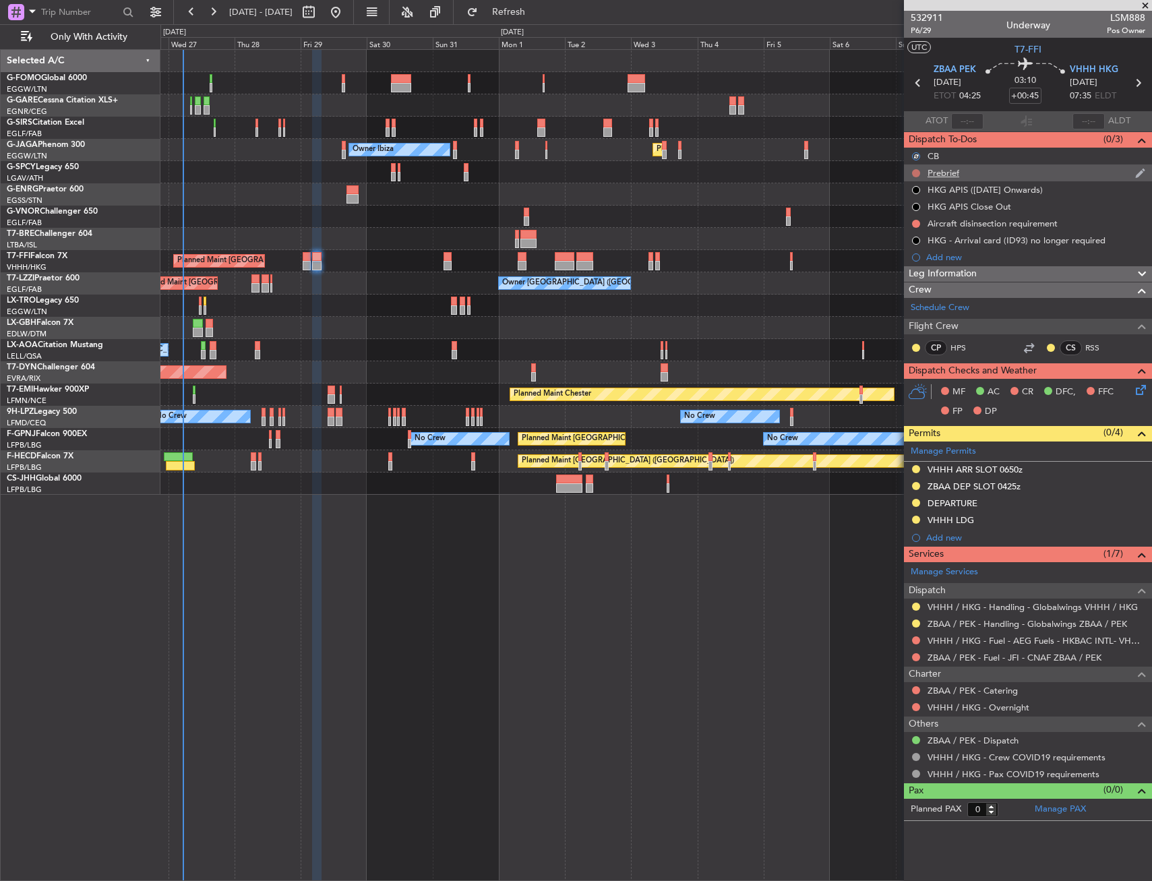
click at [913, 171] on button at bounding box center [916, 173] width 8 height 8
click at [916, 210] on span "In Progress" at bounding box center [923, 212] width 46 height 13
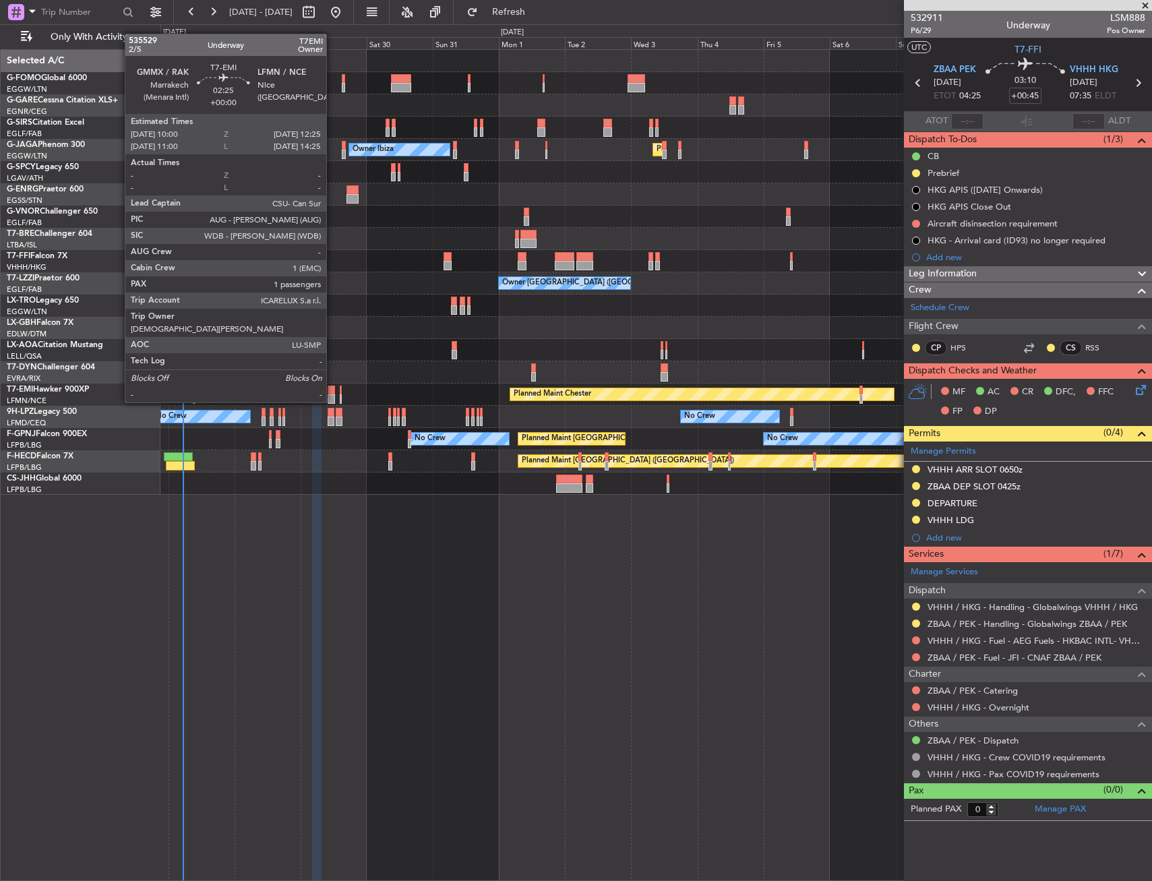
click at [332, 389] on div at bounding box center [331, 390] width 7 height 9
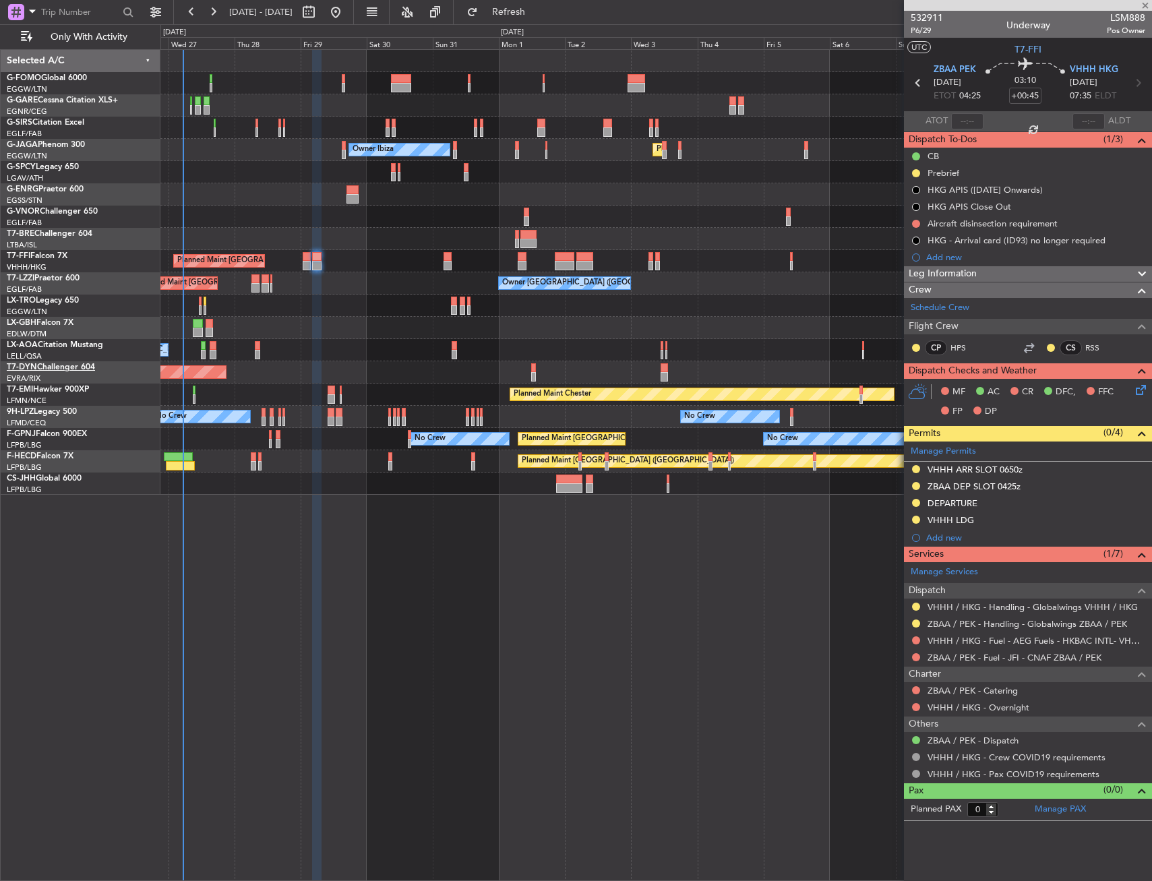
type input "1"
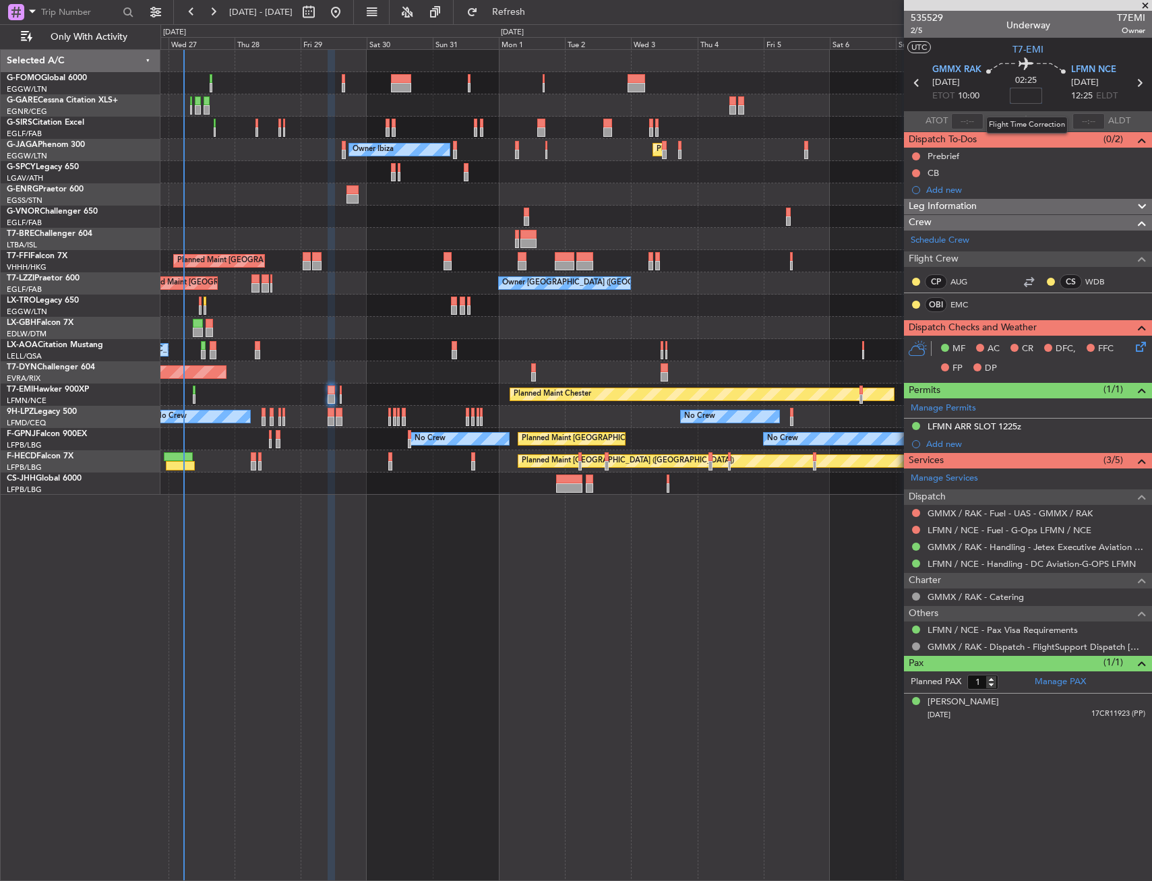
click at [1030, 95] on input at bounding box center [1026, 96] width 32 height 16
drag, startPoint x: 1061, startPoint y: 88, endPoint x: 1055, endPoint y: 92, distance: 7.3
click at [1058, 89] on div "02:25 10" at bounding box center [1025, 83] width 89 height 50
type input "+00:10"
click at [997, 207] on div "Leg Information" at bounding box center [1028, 207] width 248 height 16
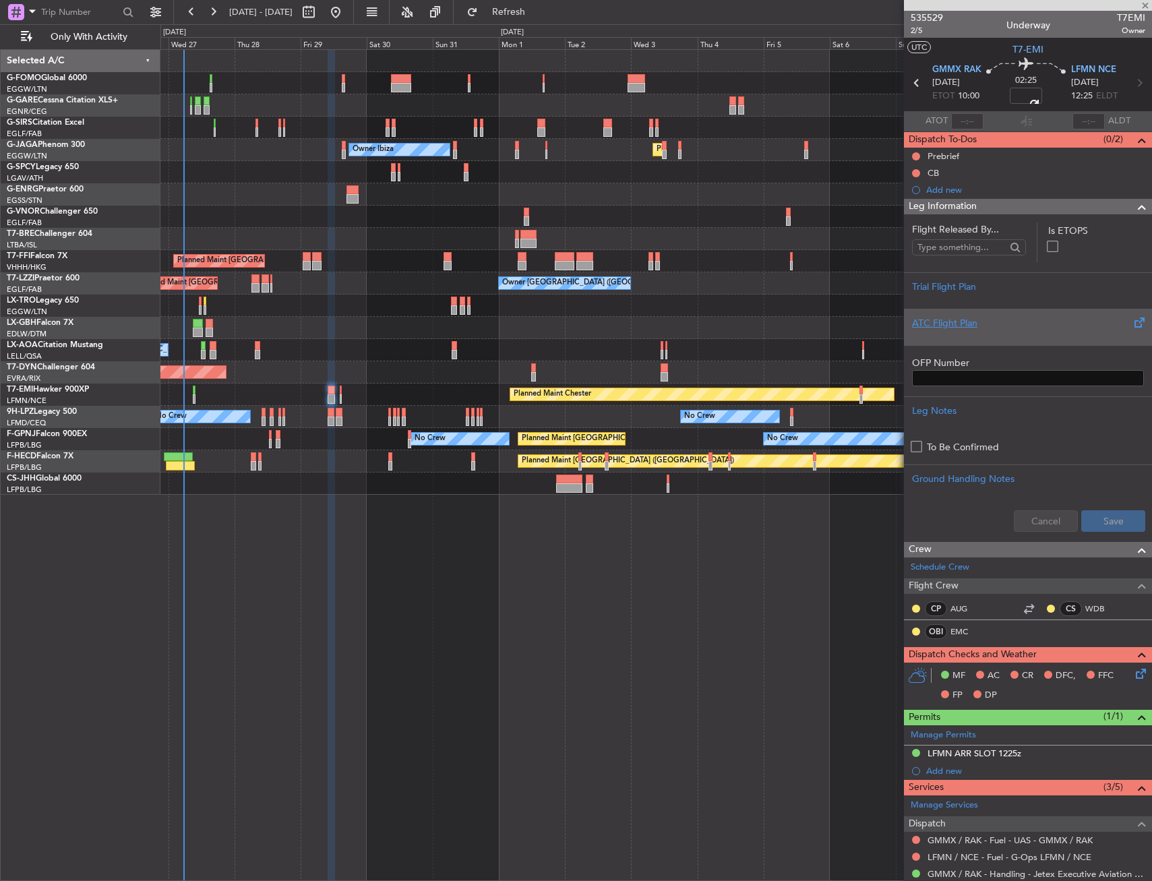
click at [993, 317] on div "ATC Flight Plan" at bounding box center [1028, 323] width 232 height 14
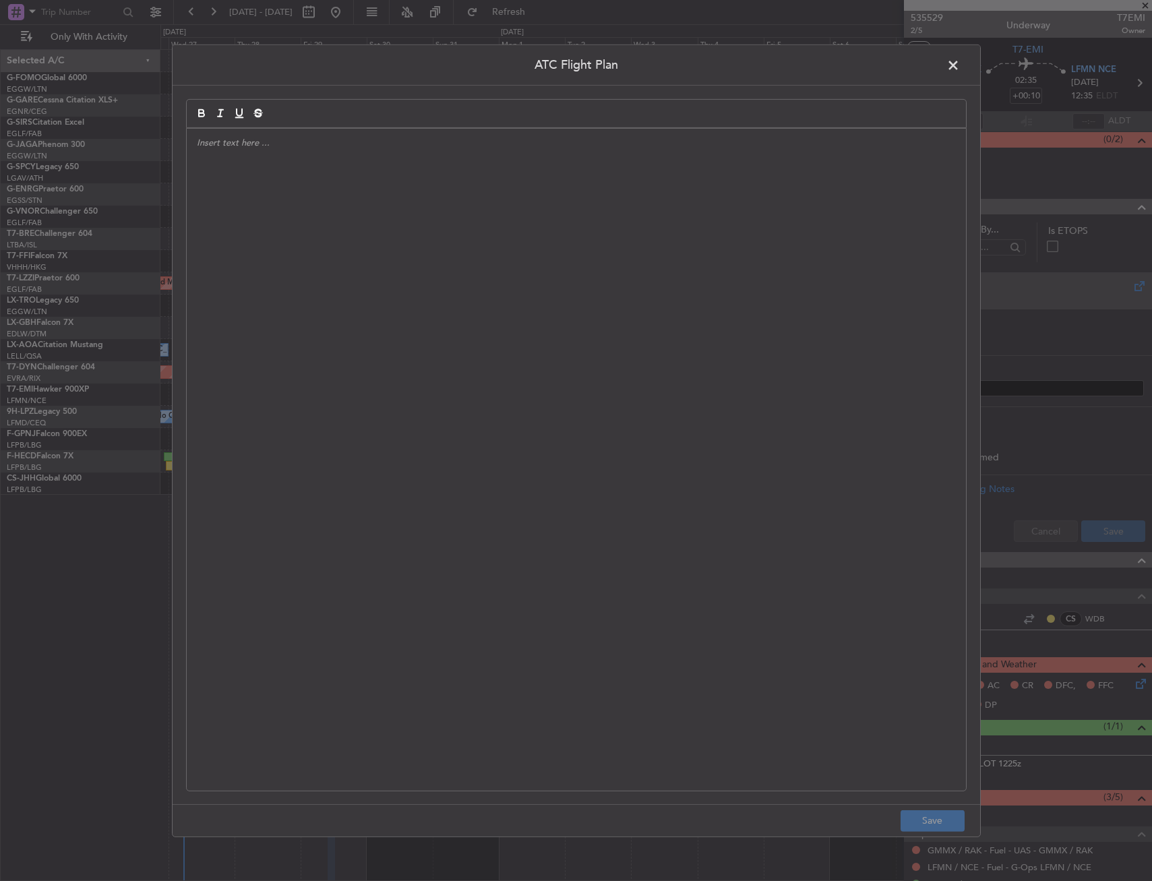
drag, startPoint x: 955, startPoint y: 60, endPoint x: 979, endPoint y: 303, distance: 244.4
click at [960, 61] on span at bounding box center [960, 68] width 0 height 27
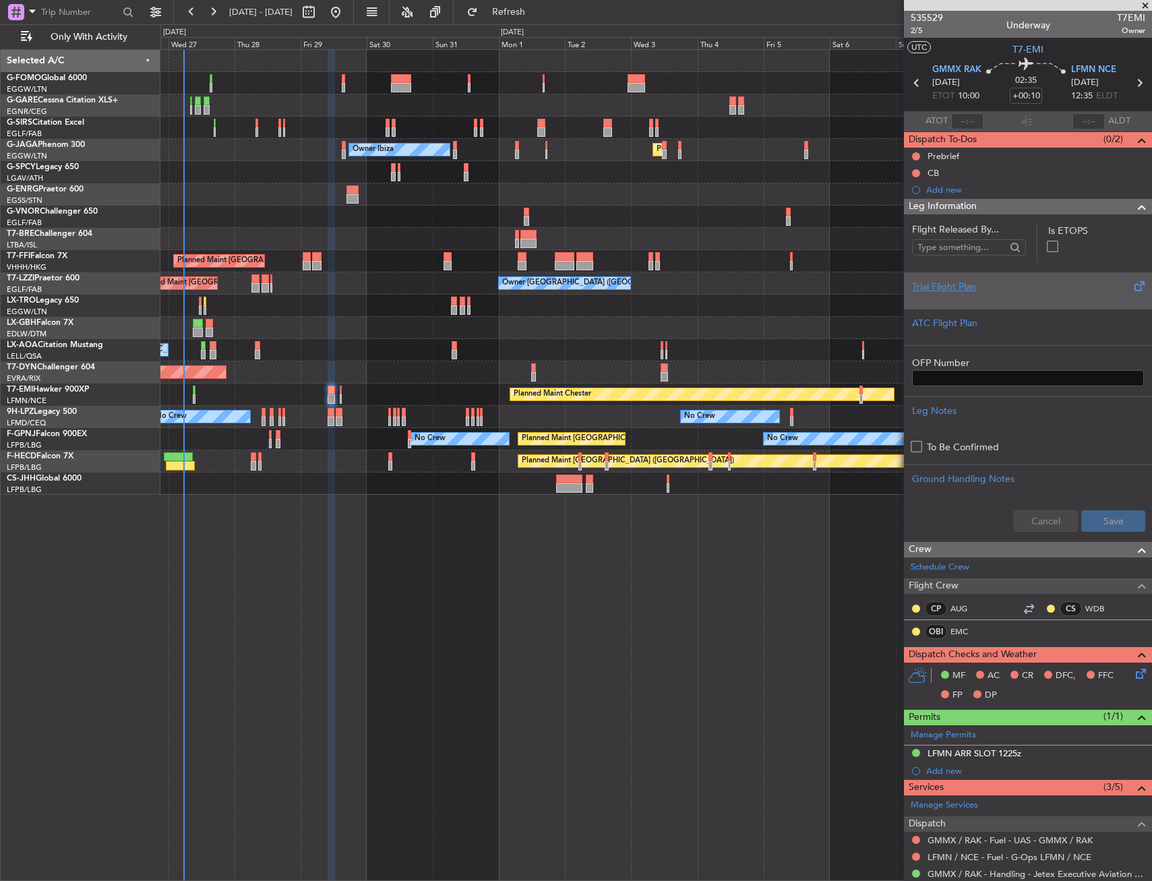
click at [979, 302] on div "Trial Flight Plan" at bounding box center [1028, 290] width 248 height 36
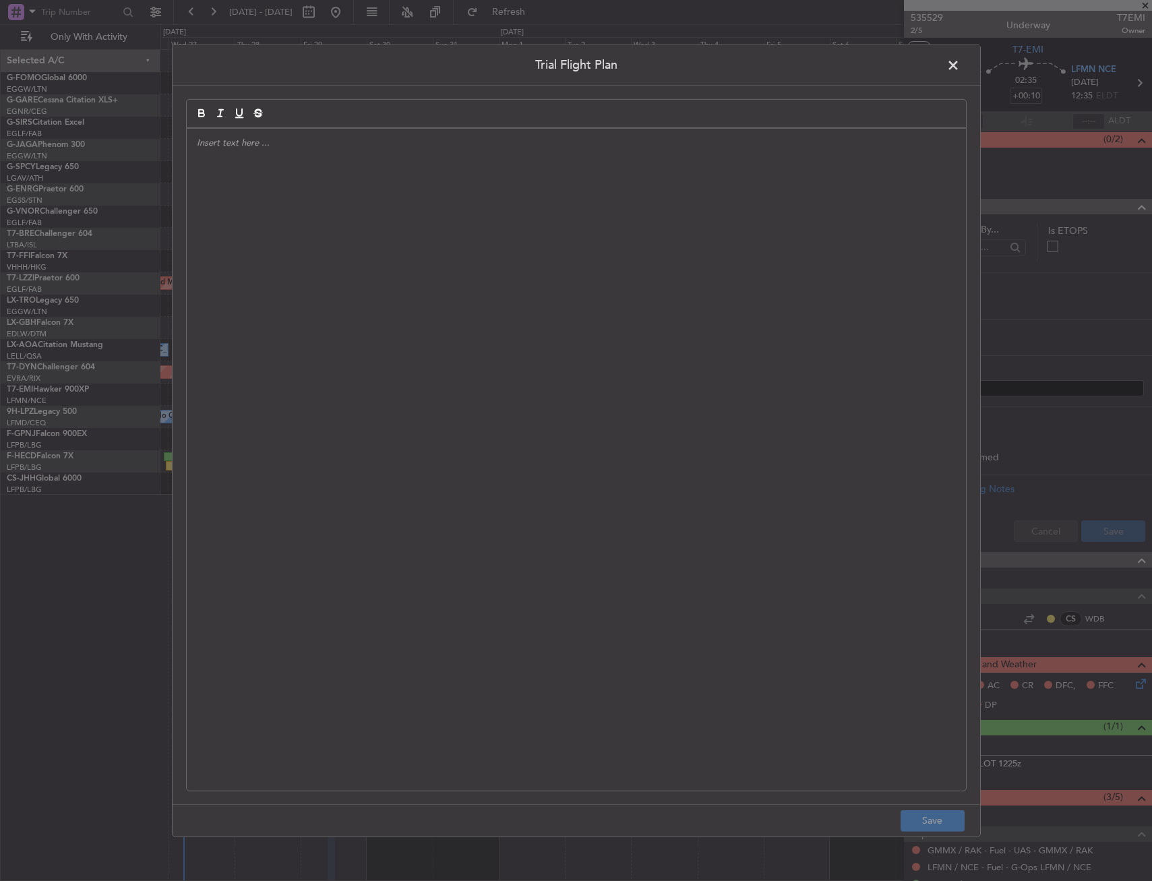
click at [508, 290] on div at bounding box center [576, 459] width 779 height 662
click at [378, 241] on div "APA // 27AUG // FCST" at bounding box center [576, 459] width 779 height 662
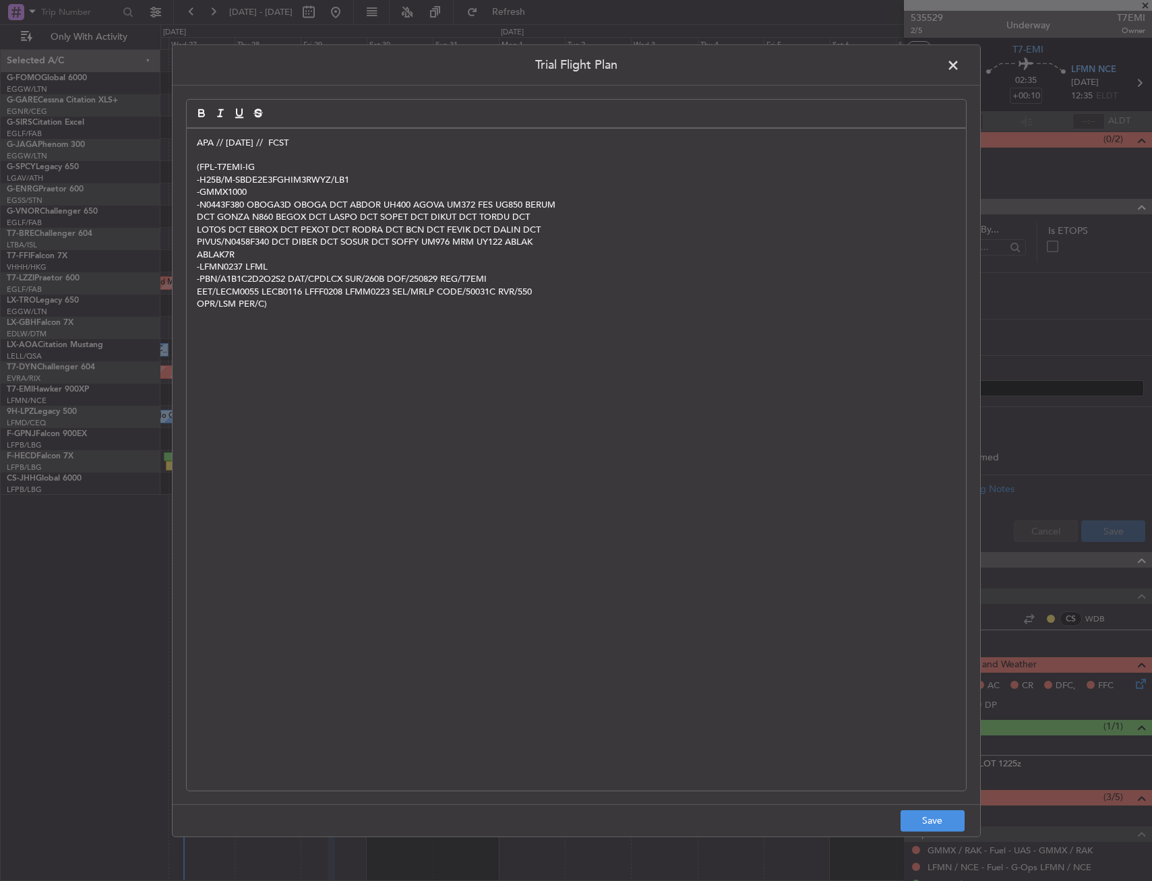
scroll to position [0, 0]
click at [935, 817] on button "Save" at bounding box center [932, 821] width 64 height 22
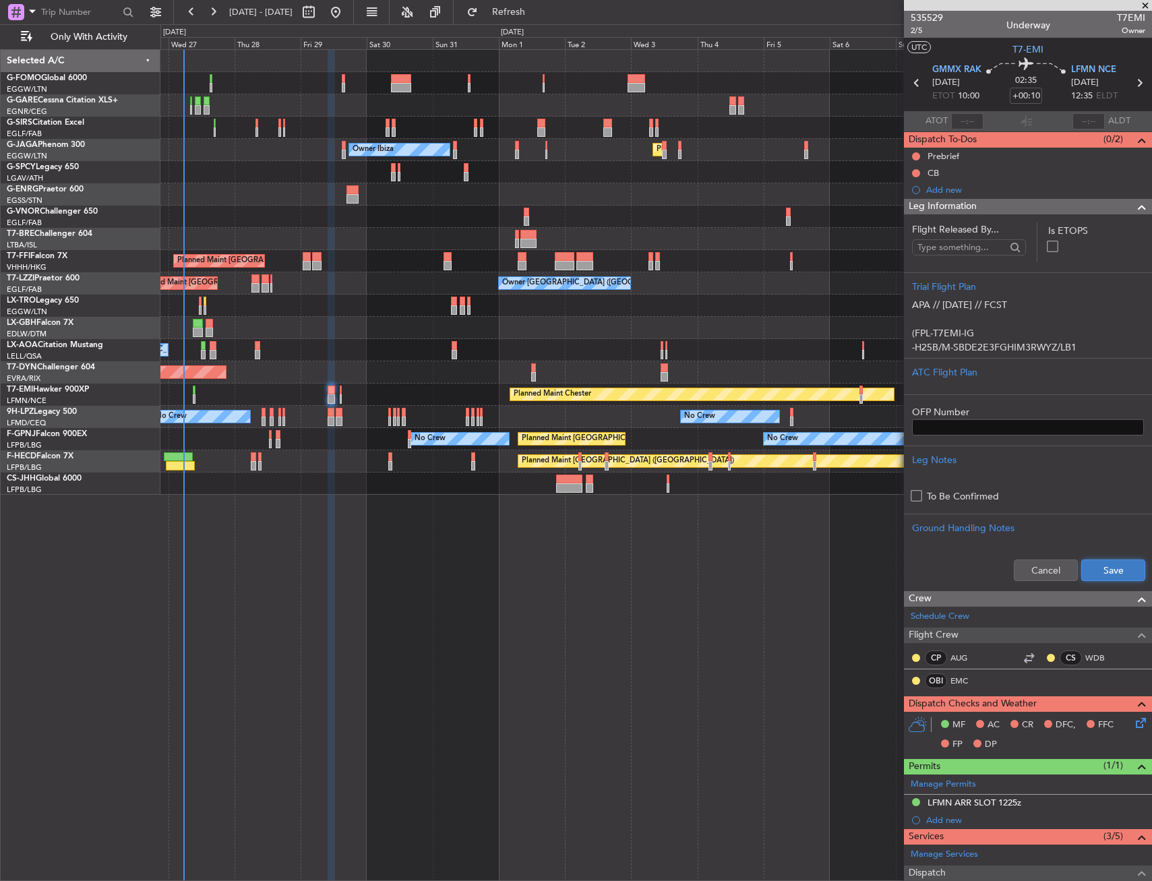
click at [1116, 576] on button "Save" at bounding box center [1113, 570] width 64 height 22
click at [1123, 205] on div at bounding box center [1136, 207] width 27 height 16
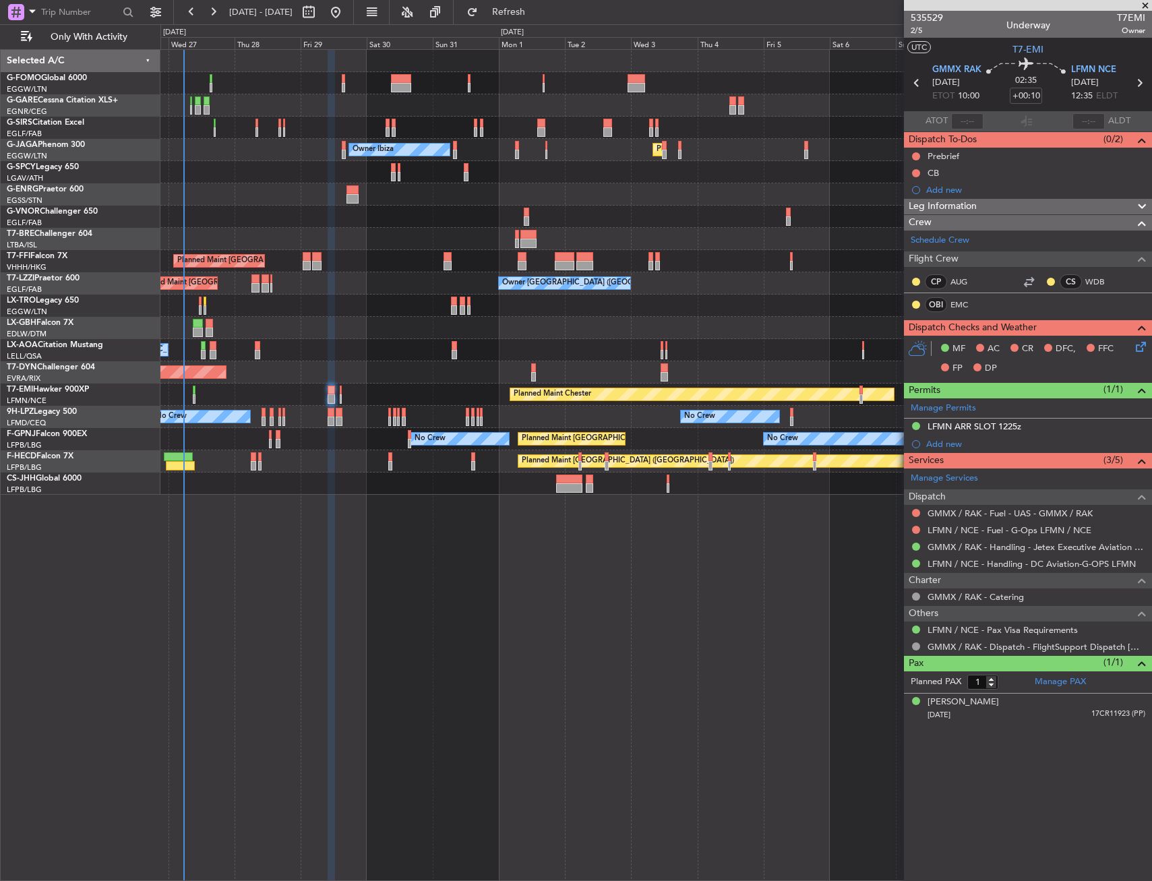
click at [1141, 340] on icon at bounding box center [1138, 344] width 11 height 11
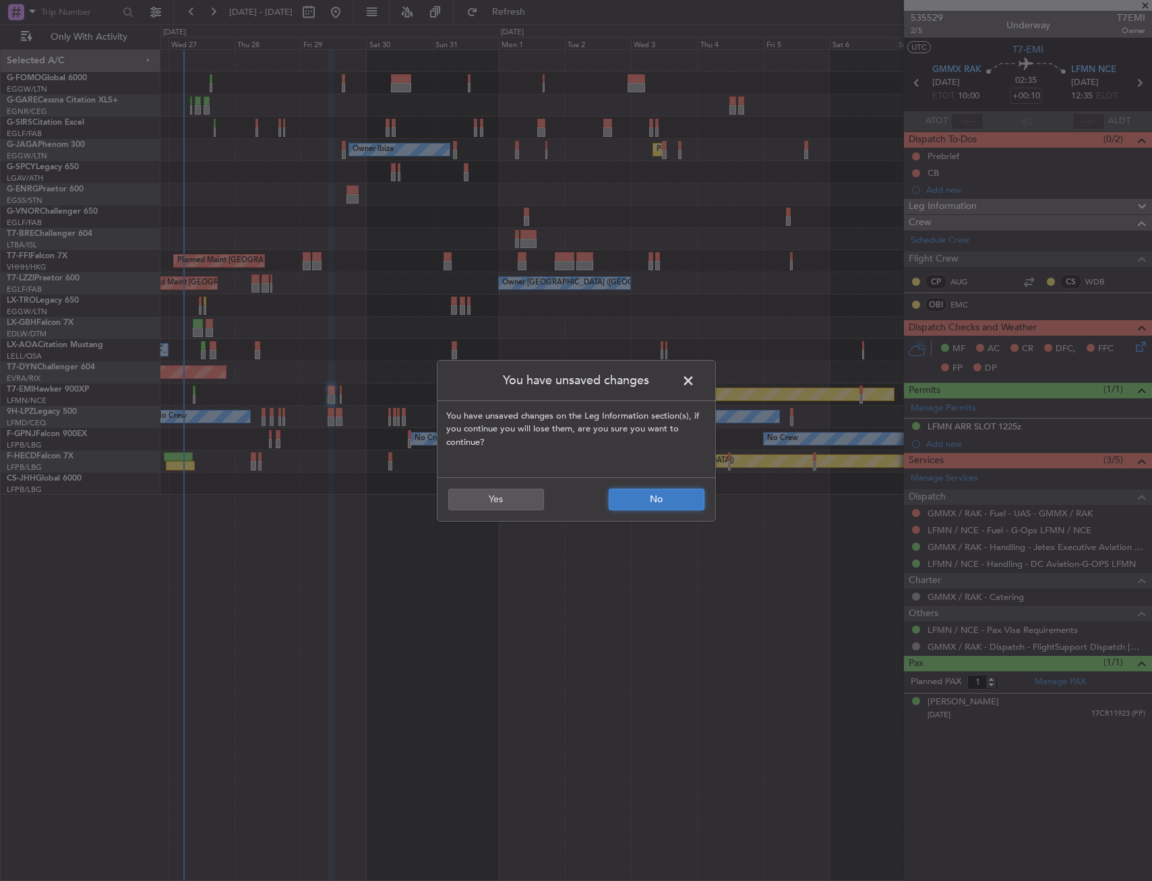
click at [644, 503] on button "No" at bounding box center [657, 500] width 96 height 22
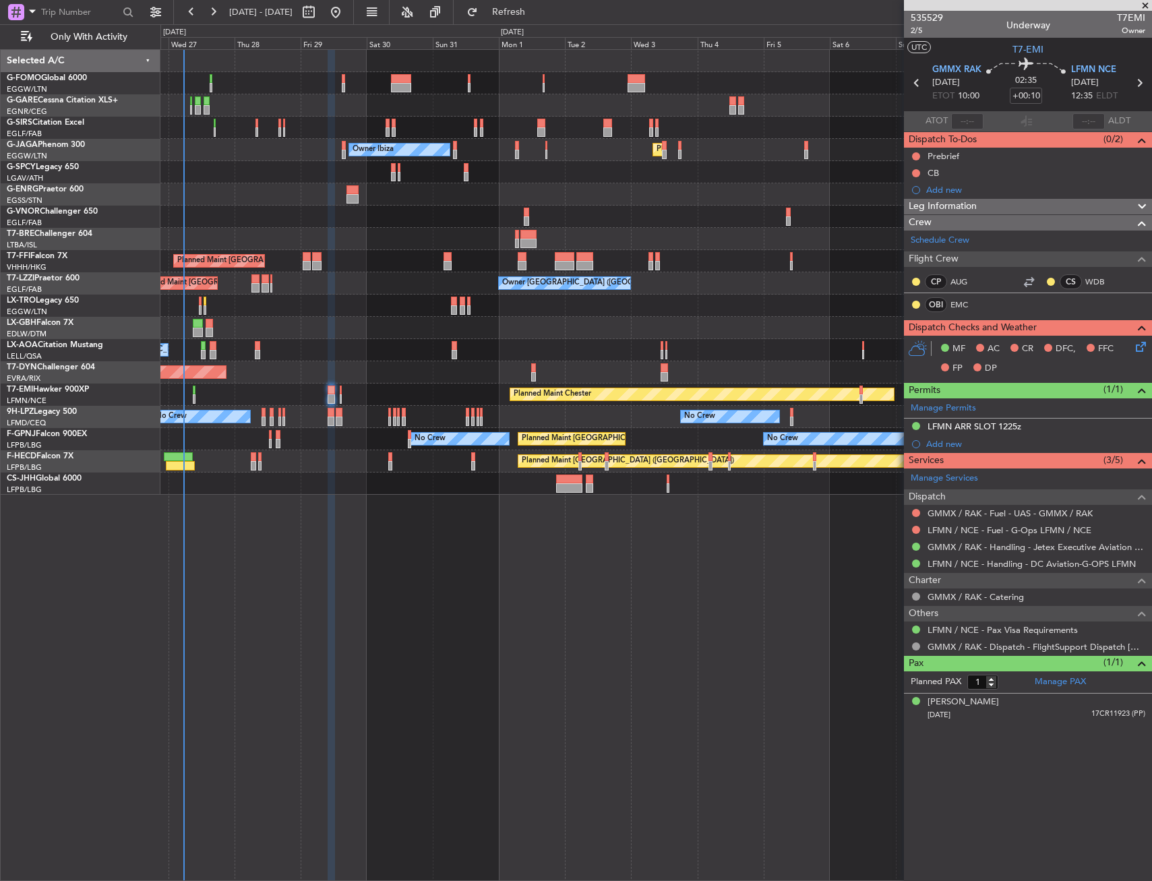
click at [1138, 343] on icon at bounding box center [1138, 344] width 11 height 11
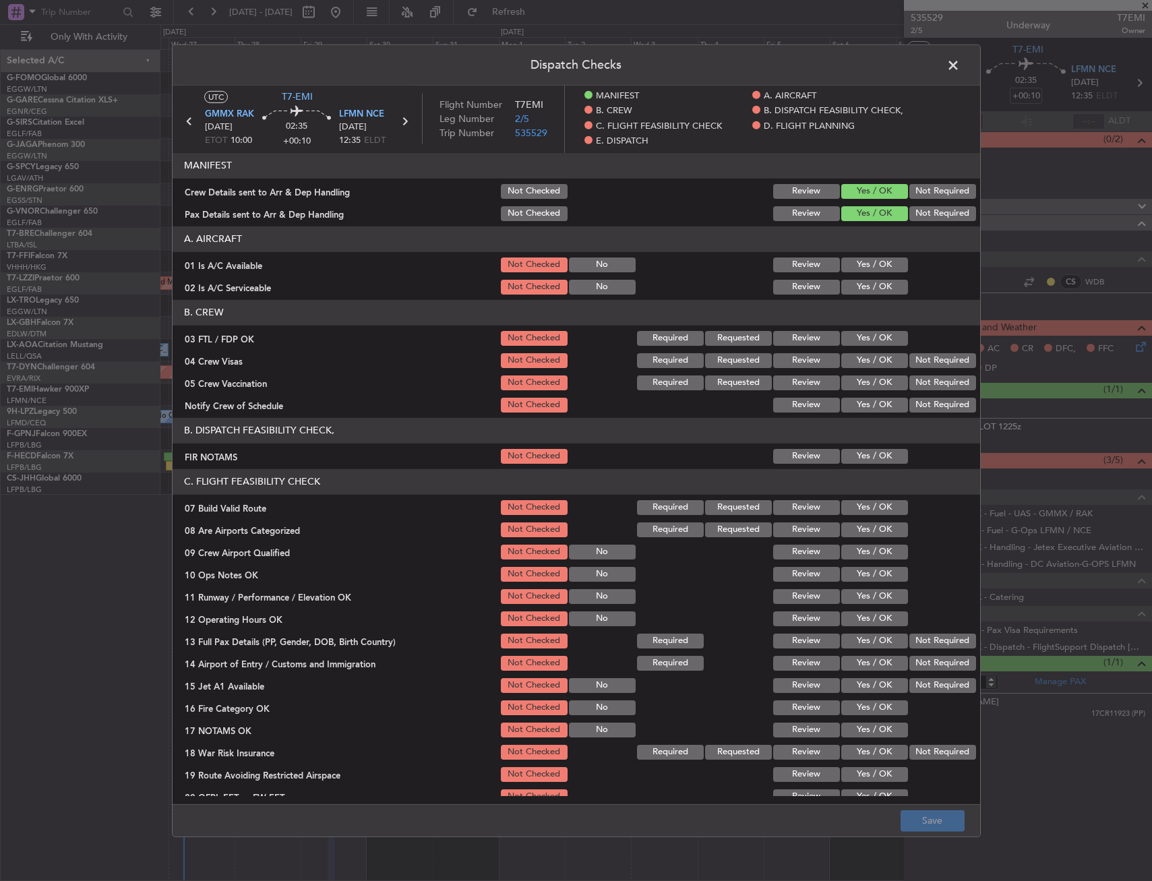
click at [960, 63] on span at bounding box center [960, 68] width 0 height 27
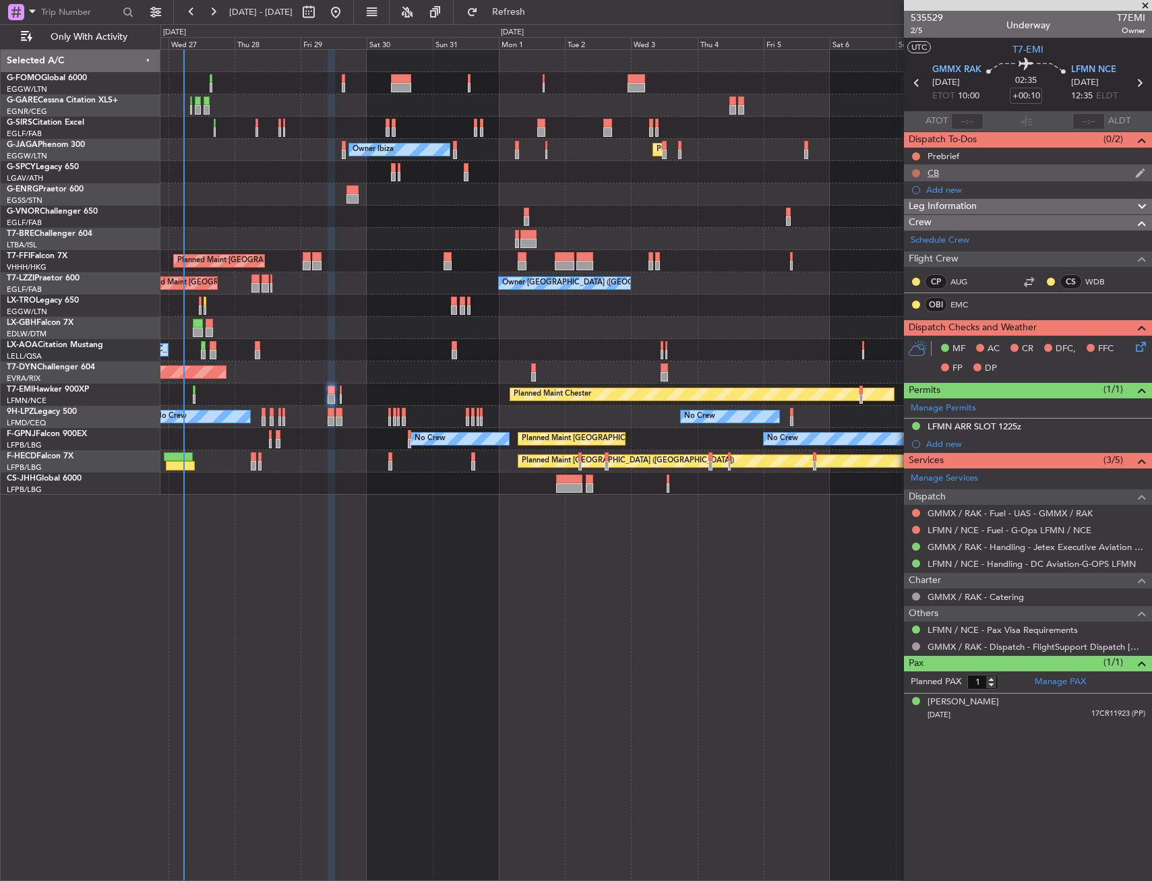
click at [915, 171] on button at bounding box center [916, 173] width 8 height 8
click at [913, 229] on span "Completed" at bounding box center [922, 232] width 44 height 13
click at [917, 151] on div at bounding box center [916, 156] width 11 height 11
click at [913, 153] on button at bounding box center [916, 156] width 8 height 8
drag, startPoint x: 916, startPoint y: 202, endPoint x: 923, endPoint y: 125, distance: 77.2
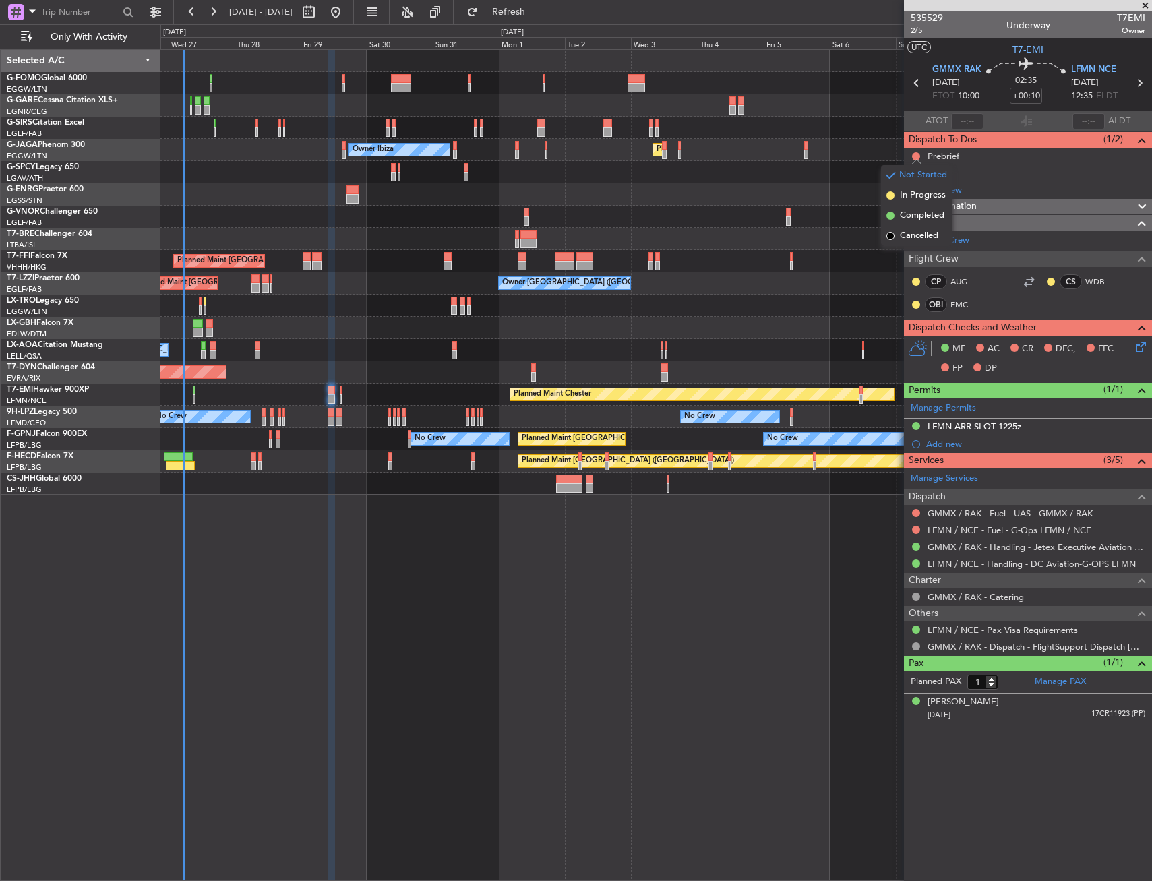
click at [916, 201] on span "In Progress" at bounding box center [923, 195] width 46 height 13
click at [921, 31] on span "2/5" at bounding box center [927, 30] width 32 height 11
click at [1144, 350] on icon at bounding box center [1138, 344] width 11 height 11
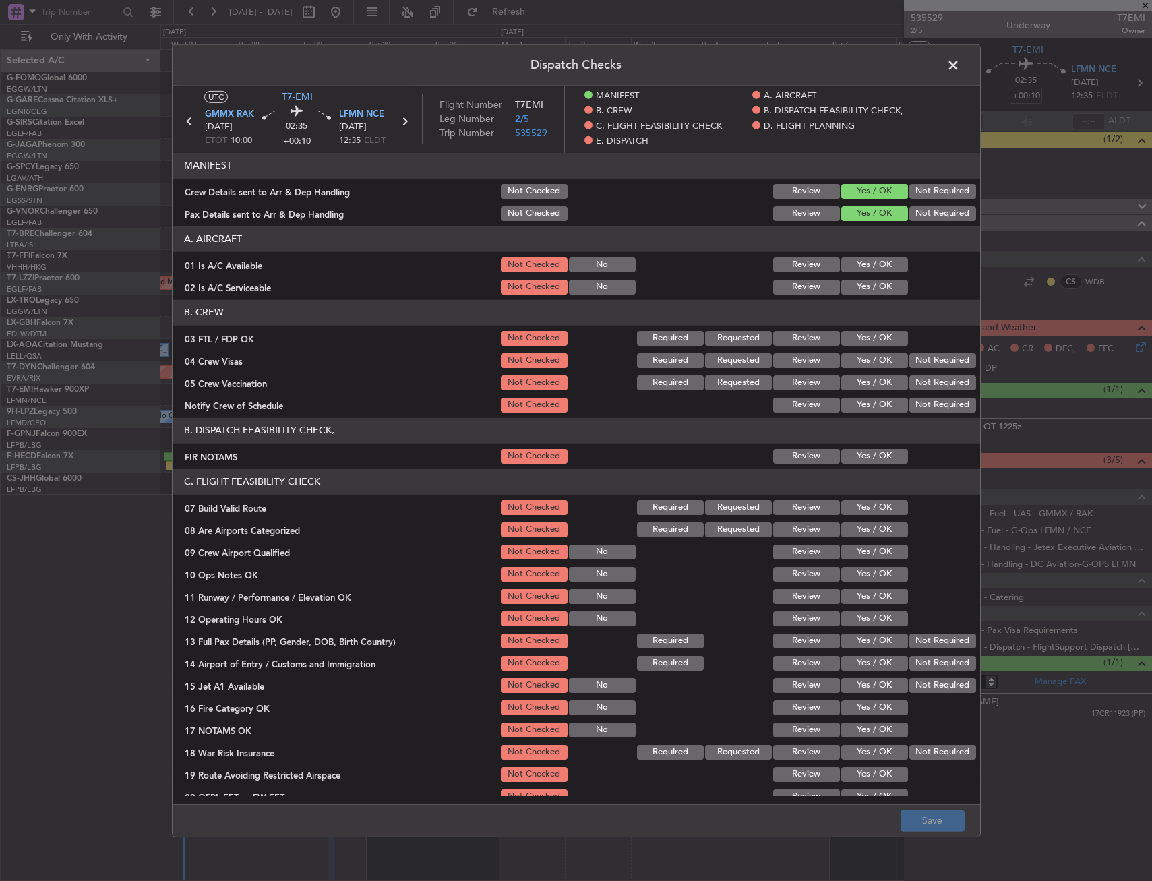
drag, startPoint x: 850, startPoint y: 267, endPoint x: 849, endPoint y: 284, distance: 16.9
click at [850, 268] on button "Yes / OK" at bounding box center [874, 264] width 67 height 15
click at [849, 284] on button "Yes / OK" at bounding box center [874, 286] width 67 height 15
click at [868, 343] on button "Yes / OK" at bounding box center [874, 337] width 67 height 15
drag, startPoint x: 929, startPoint y: 349, endPoint x: 915, endPoint y: 375, distance: 29.6
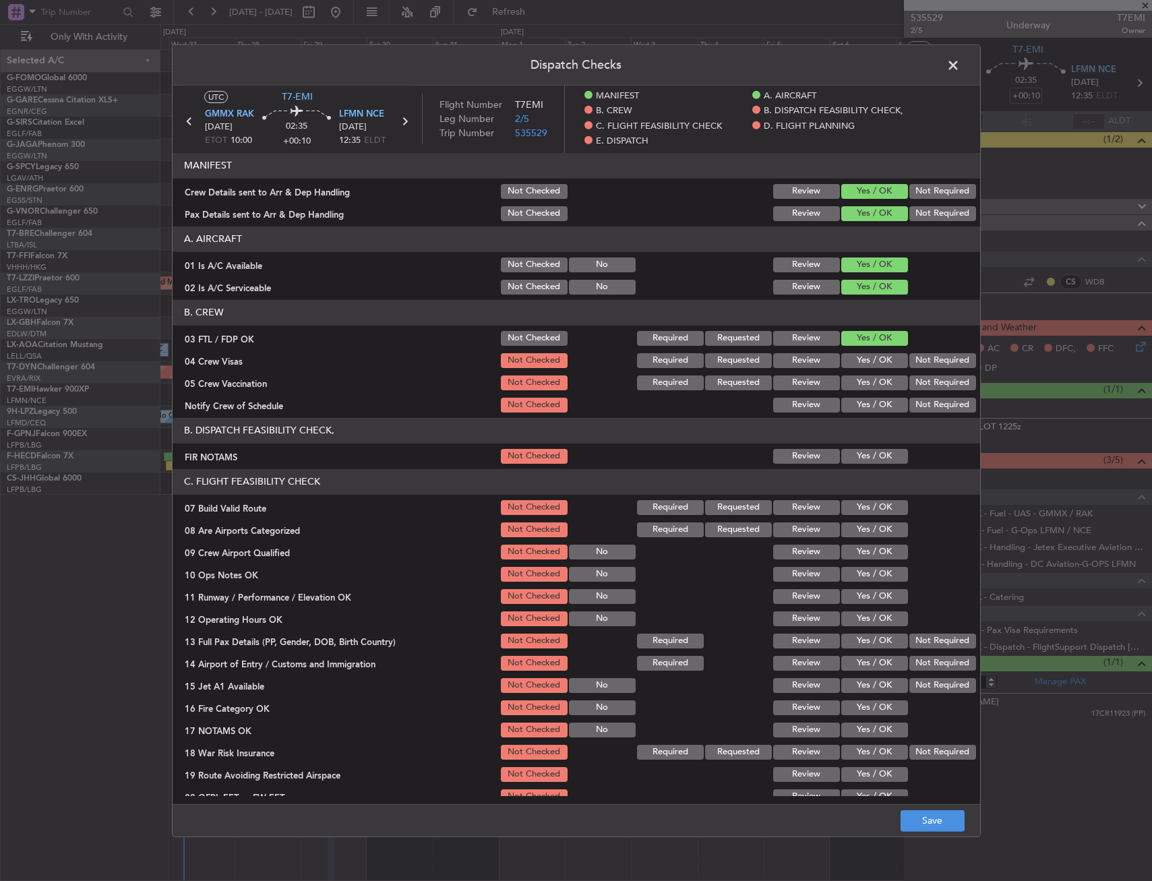
click at [929, 350] on section "B. CREW 03 FTL / FDP OK Not Checked Required Requested Review Yes / OK 04 Crew …" at bounding box center [576, 356] width 807 height 115
click at [920, 363] on button "Not Required" at bounding box center [942, 359] width 67 height 15
click at [919, 376] on button "Not Required" at bounding box center [942, 382] width 67 height 15
drag, startPoint x: 866, startPoint y: 409, endPoint x: 865, endPoint y: 421, distance: 11.5
click at [865, 410] on button "Yes / OK" at bounding box center [874, 404] width 67 height 15
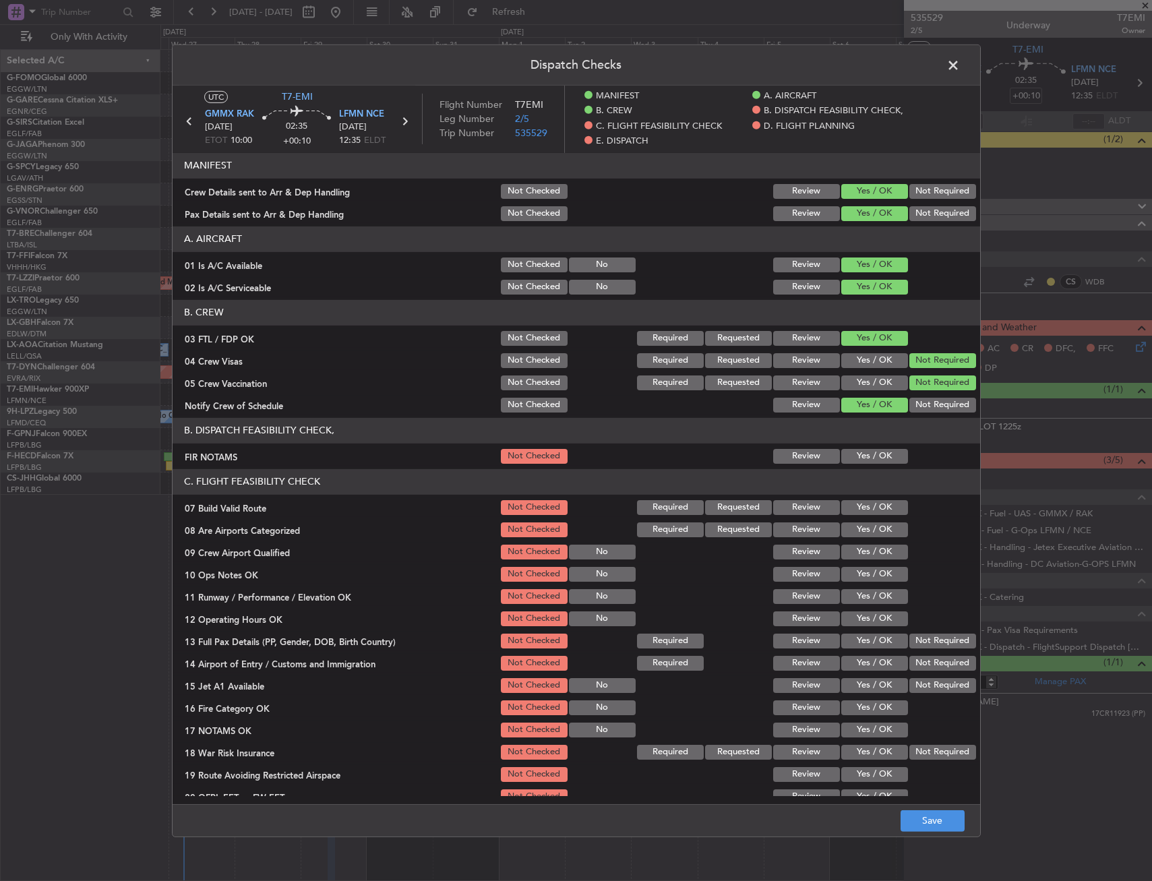
click at [860, 447] on div "Yes / OK" at bounding box center [873, 455] width 68 height 19
click at [859, 460] on button "Yes / OK" at bounding box center [874, 455] width 67 height 15
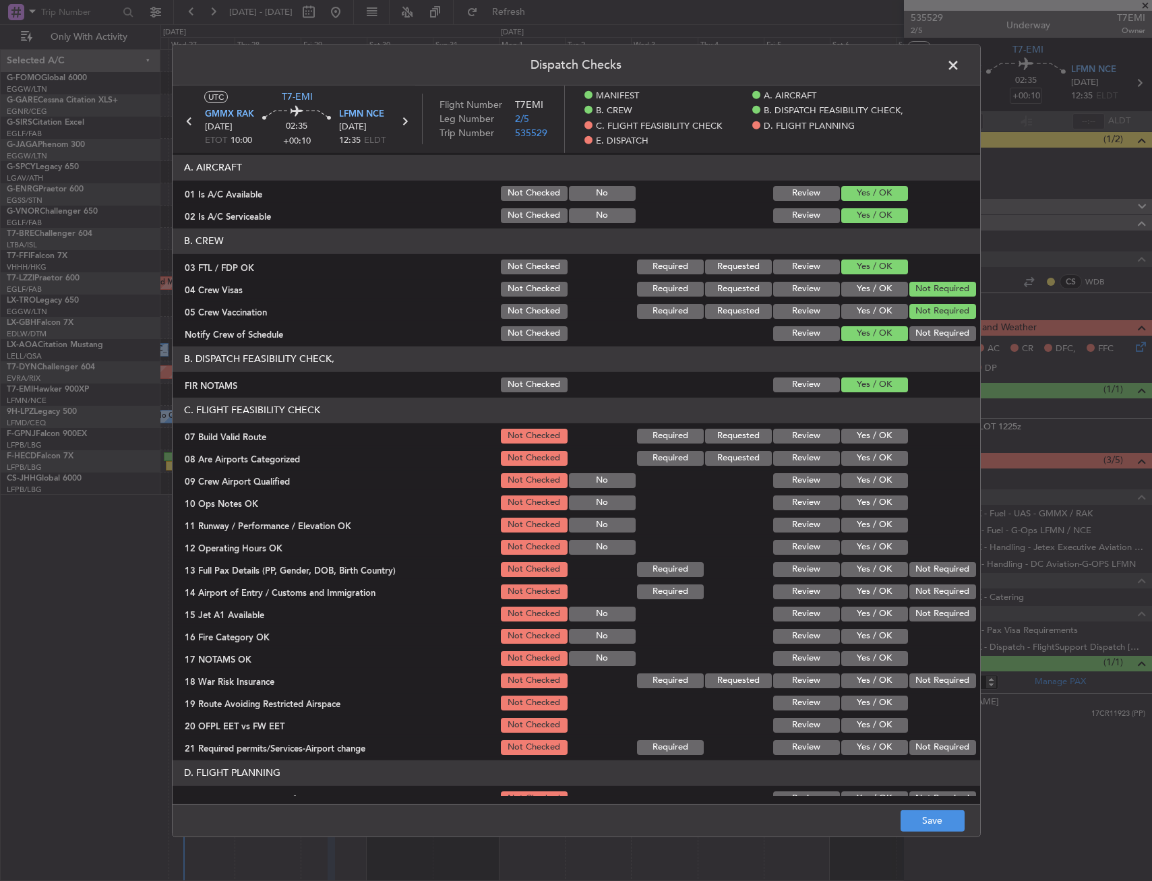
scroll to position [135, 0]
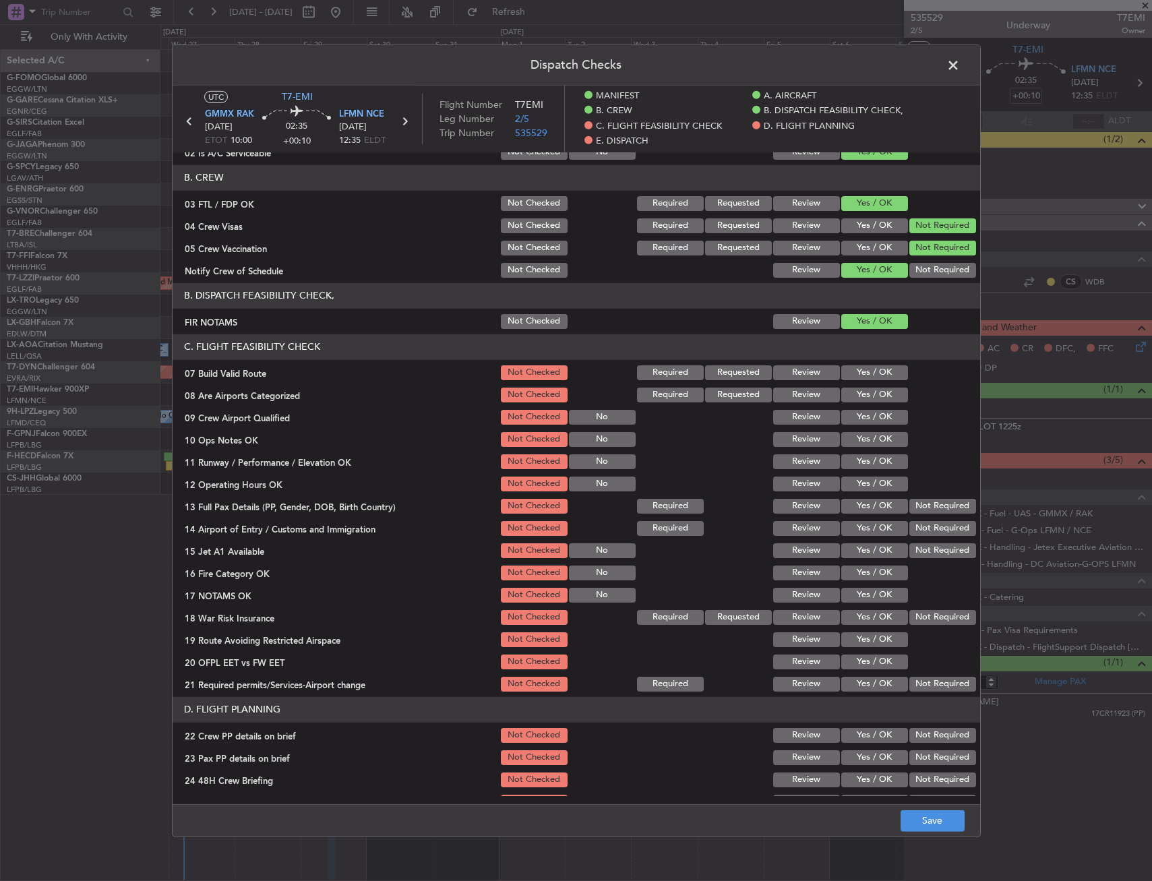
click at [865, 418] on button "Yes / OK" at bounding box center [874, 416] width 67 height 15
click at [861, 367] on button "Yes / OK" at bounding box center [874, 372] width 67 height 15
click at [857, 393] on button "Yes / OK" at bounding box center [874, 394] width 67 height 15
click at [865, 441] on button "Yes / OK" at bounding box center [874, 438] width 67 height 15
click at [861, 468] on button "Yes / OK" at bounding box center [874, 461] width 67 height 15
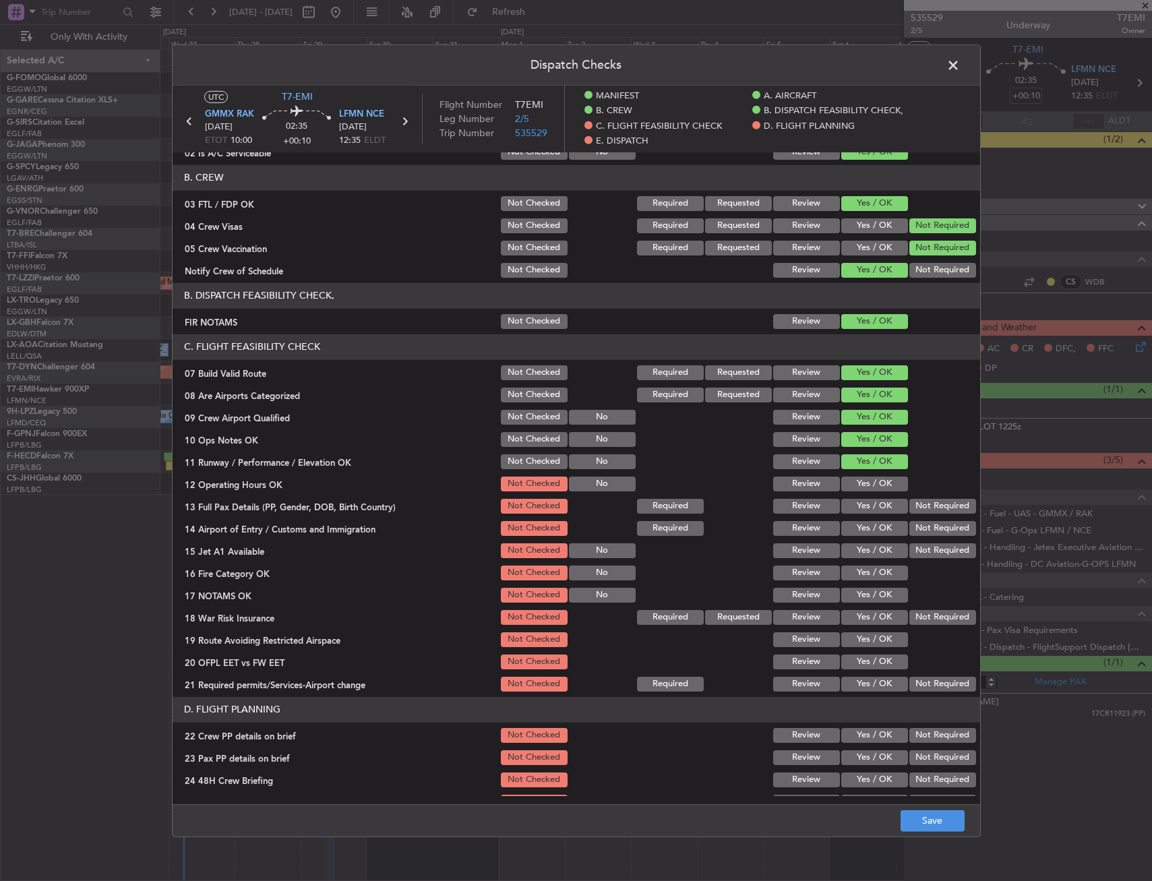
click at [859, 493] on div "Yes / OK" at bounding box center [873, 483] width 68 height 19
click at [884, 490] on button "Yes / OK" at bounding box center [874, 483] width 67 height 15
click at [876, 512] on button "Yes / OK" at bounding box center [874, 505] width 67 height 15
click at [871, 542] on div "Yes / OK" at bounding box center [873, 550] width 68 height 19
click at [871, 558] on div "Yes / OK" at bounding box center [873, 550] width 68 height 19
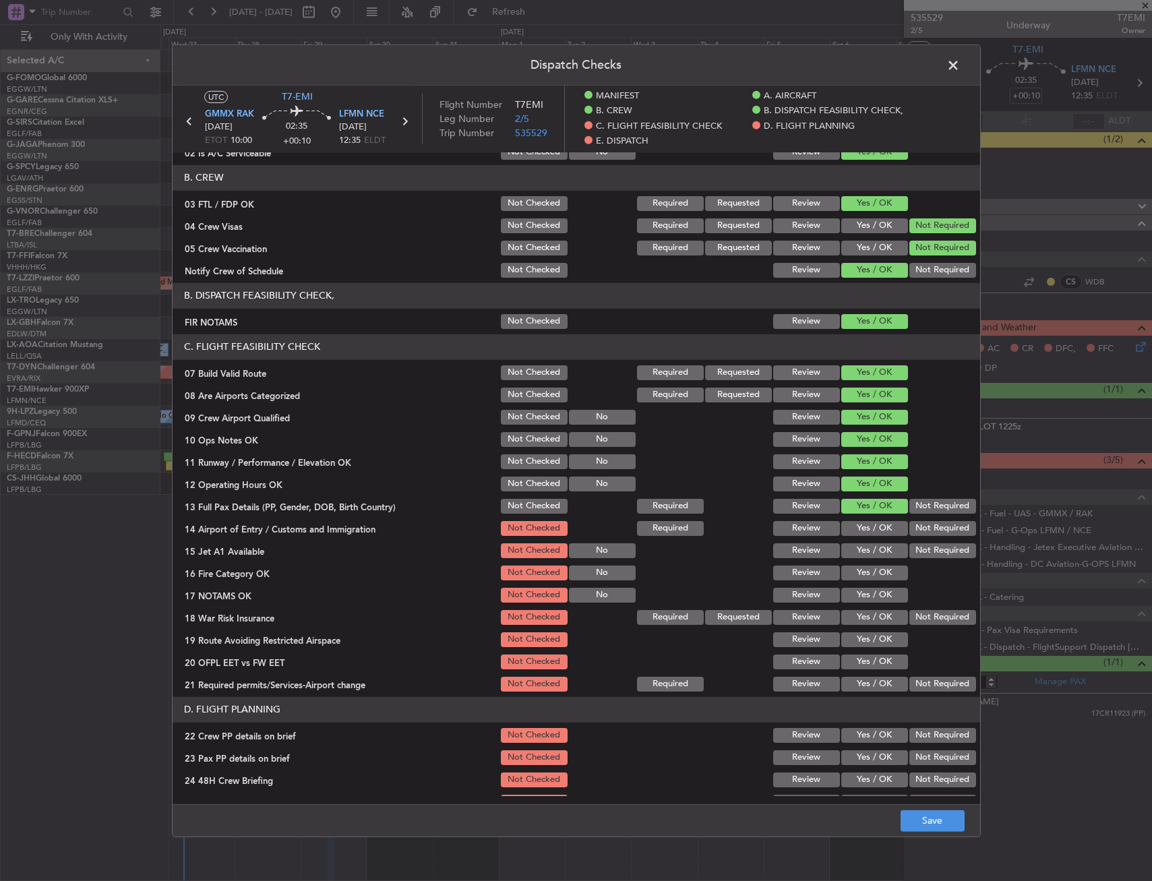
click at [869, 528] on button "Yes / OK" at bounding box center [874, 527] width 67 height 15
click at [867, 549] on button "Yes / OK" at bounding box center [874, 550] width 67 height 15
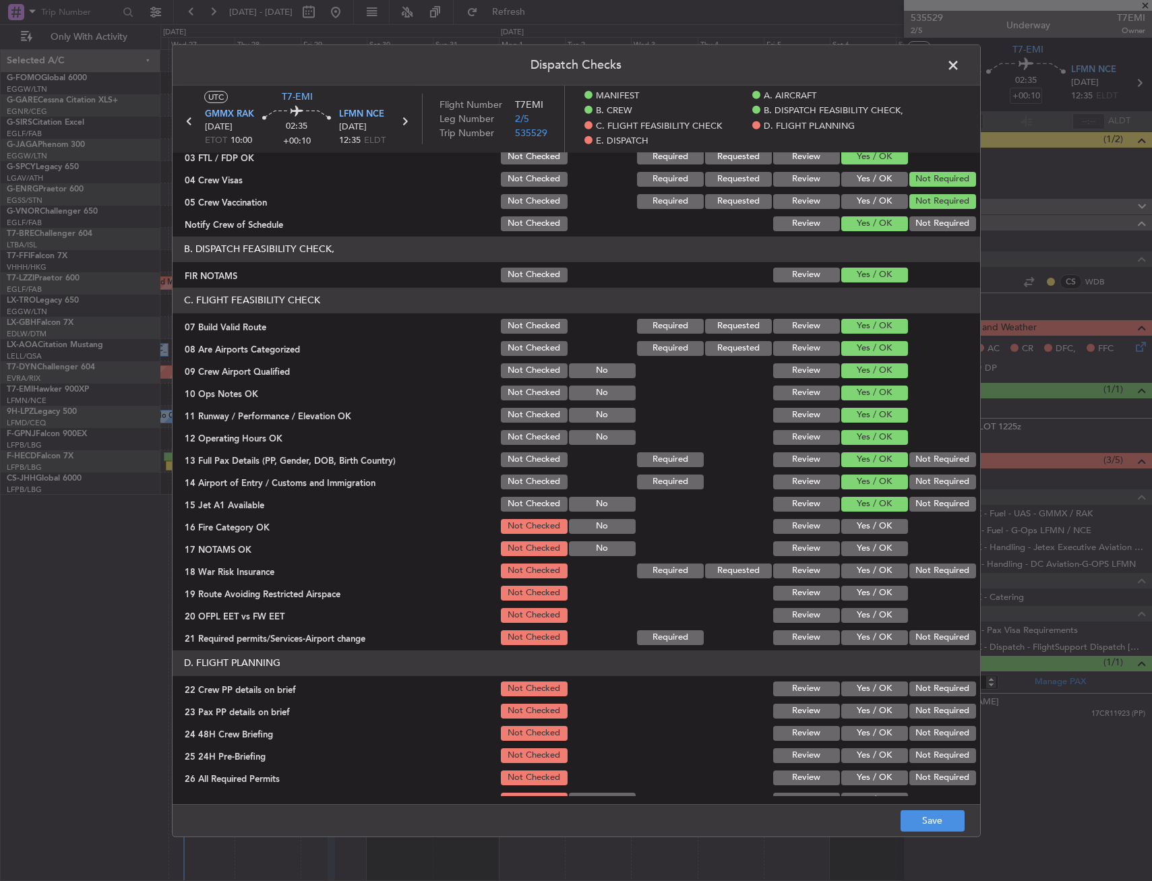
scroll to position [270, 0]
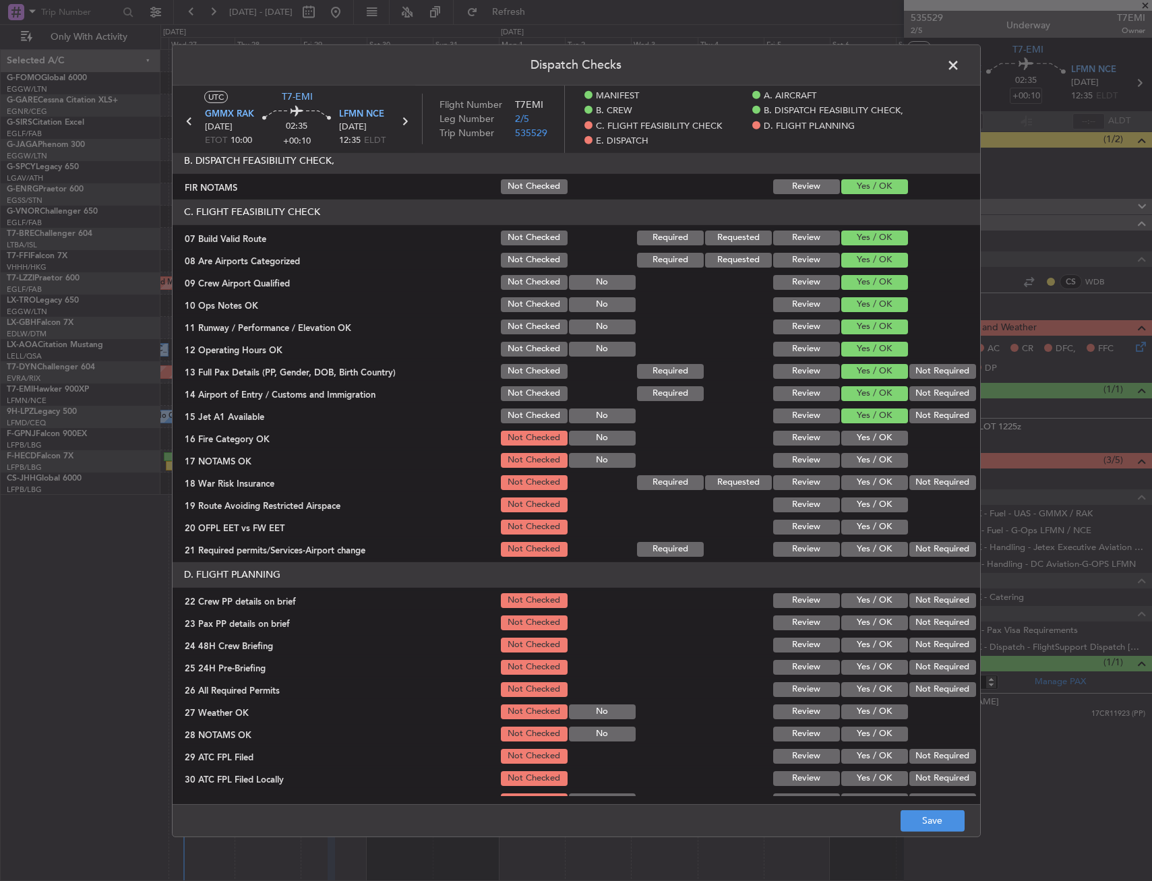
drag, startPoint x: 869, startPoint y: 446, endPoint x: 863, endPoint y: 458, distance: 13.6
click at [868, 446] on div "Yes / OK" at bounding box center [873, 437] width 68 height 19
drag, startPoint x: 862, startPoint y: 454, endPoint x: 861, endPoint y: 440, distance: 14.2
click at [862, 454] on button "Yes / OK" at bounding box center [874, 459] width 67 height 15
click at [861, 440] on button "Yes / OK" at bounding box center [874, 437] width 67 height 15
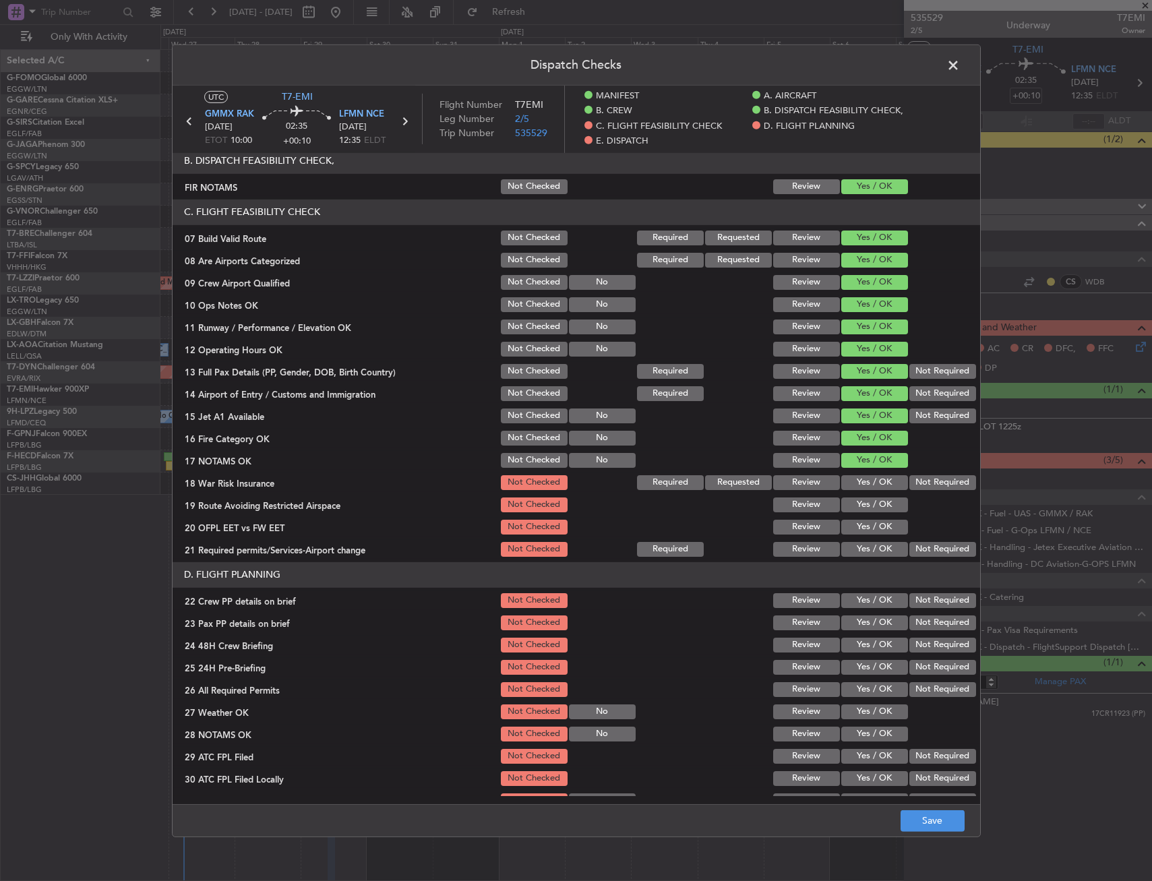
click at [909, 477] on button "Not Required" at bounding box center [942, 481] width 67 height 15
drag, startPoint x: 868, startPoint y: 508, endPoint x: 866, endPoint y: 532, distance: 24.3
click at [868, 509] on button "Yes / OK" at bounding box center [874, 504] width 67 height 15
click at [866, 532] on button "Yes / OK" at bounding box center [874, 526] width 67 height 15
click at [863, 555] on button "Yes / OK" at bounding box center [874, 548] width 67 height 15
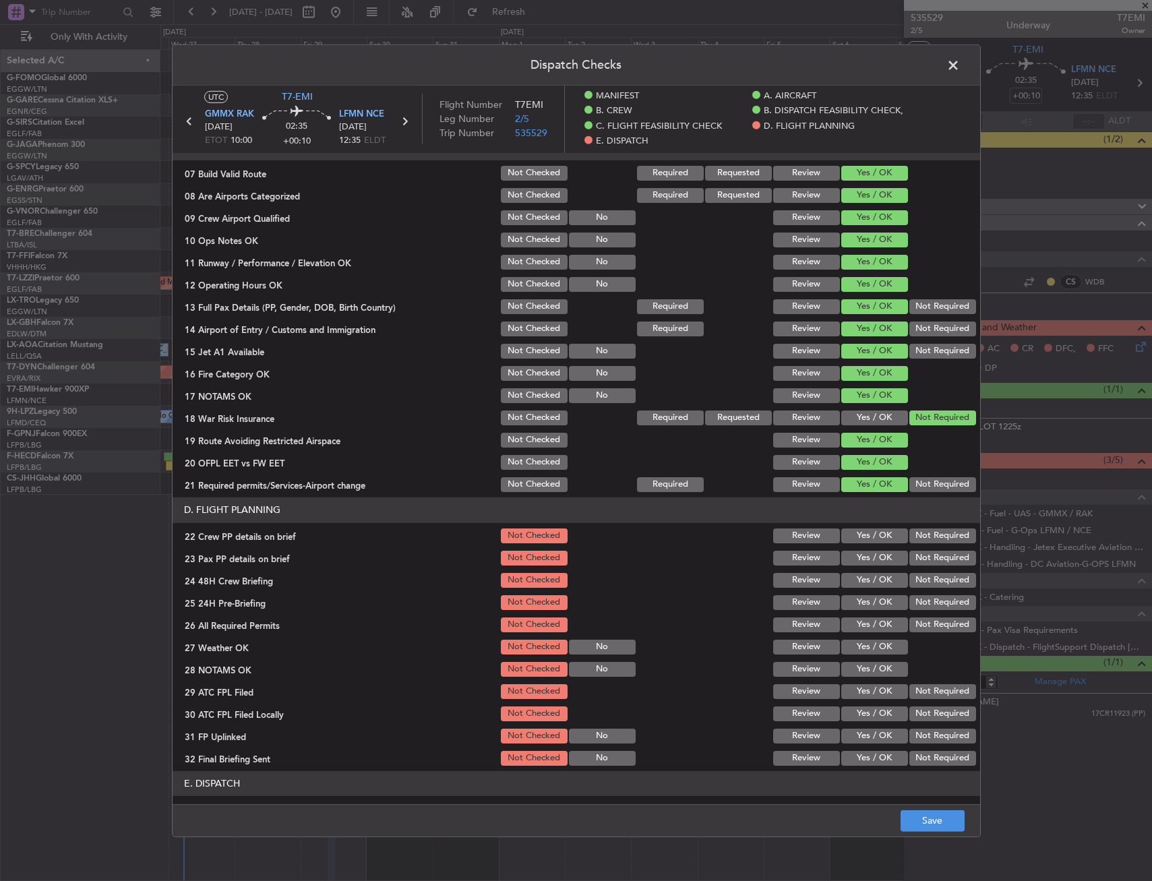
scroll to position [404, 0]
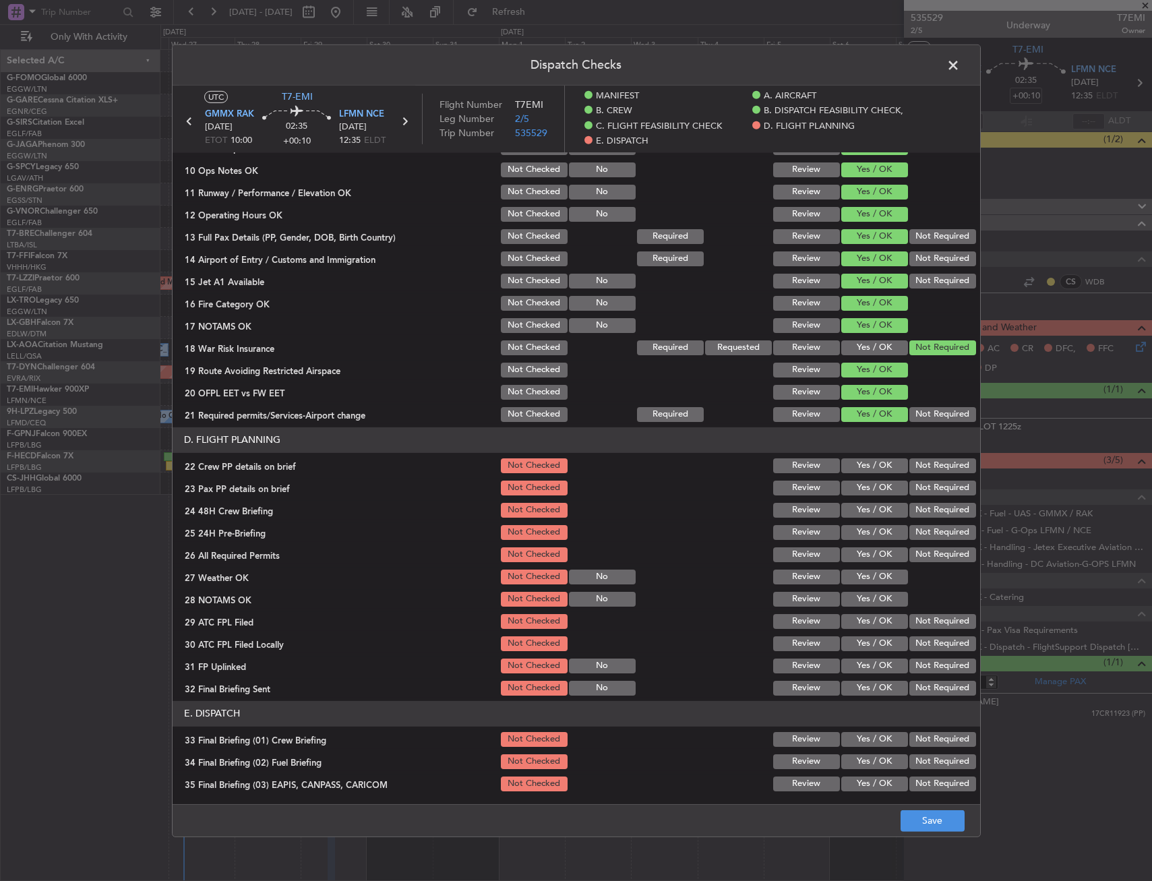
click at [863, 469] on button "Yes / OK" at bounding box center [874, 465] width 67 height 15
click at [855, 491] on button "Yes / OK" at bounding box center [874, 487] width 67 height 15
click at [859, 511] on button "Yes / OK" at bounding box center [874, 509] width 67 height 15
click at [916, 526] on button "Not Required" at bounding box center [942, 531] width 67 height 15
click at [954, 823] on button "Save" at bounding box center [932, 821] width 64 height 22
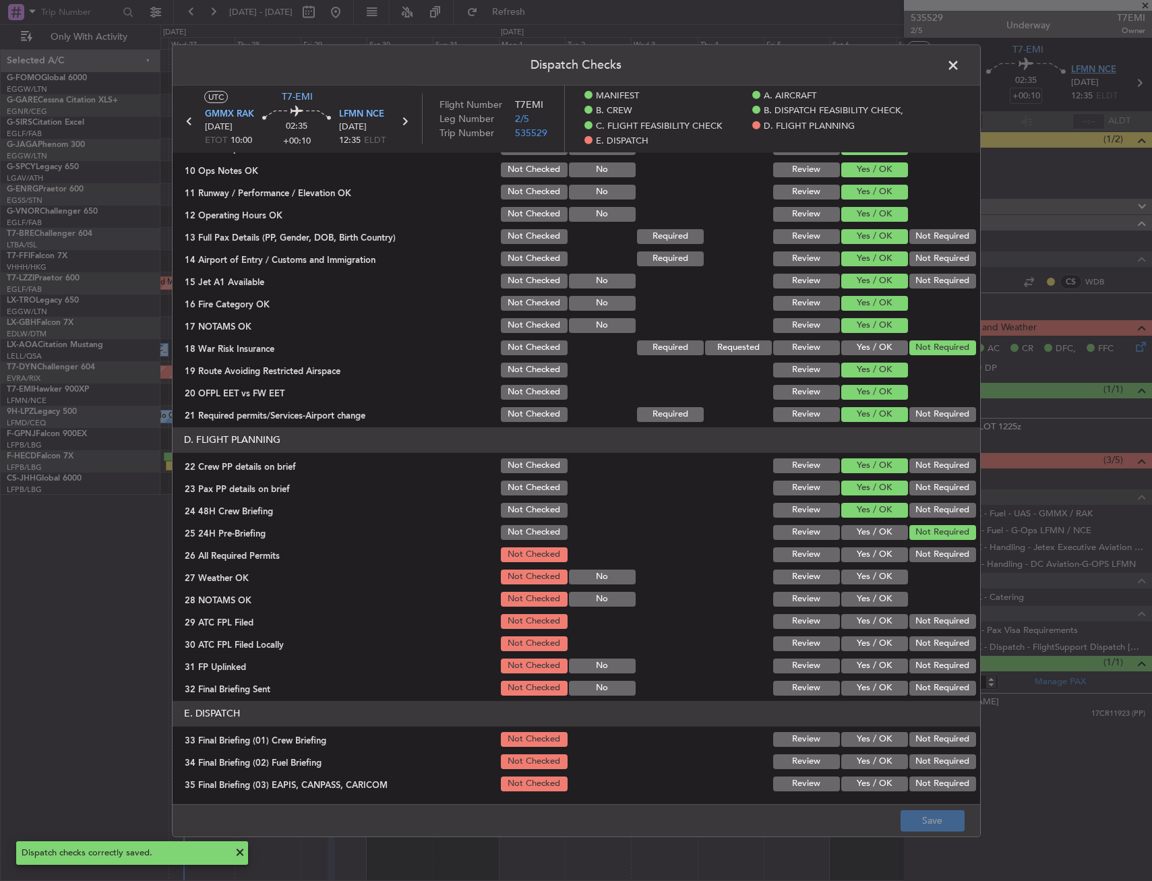
drag, startPoint x: 956, startPoint y: 65, endPoint x: 1075, endPoint y: 73, distance: 118.9
click at [960, 64] on span at bounding box center [960, 68] width 0 height 27
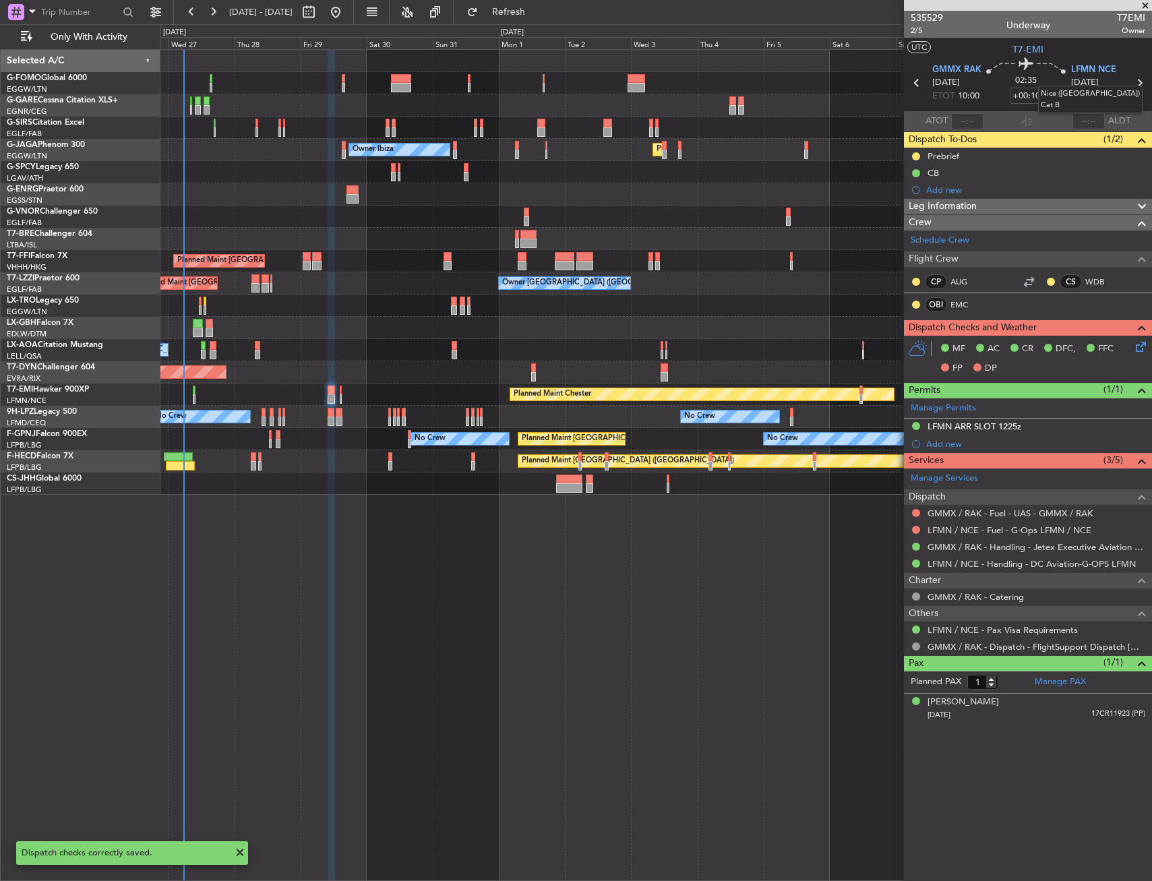
click at [1134, 83] on mat-tooltip-component "Nice ([GEOGRAPHIC_DATA]) Cat B" at bounding box center [1089, 99] width 123 height 47
click at [1138, 82] on icon at bounding box center [1139, 83] width 18 height 18
type input "0"
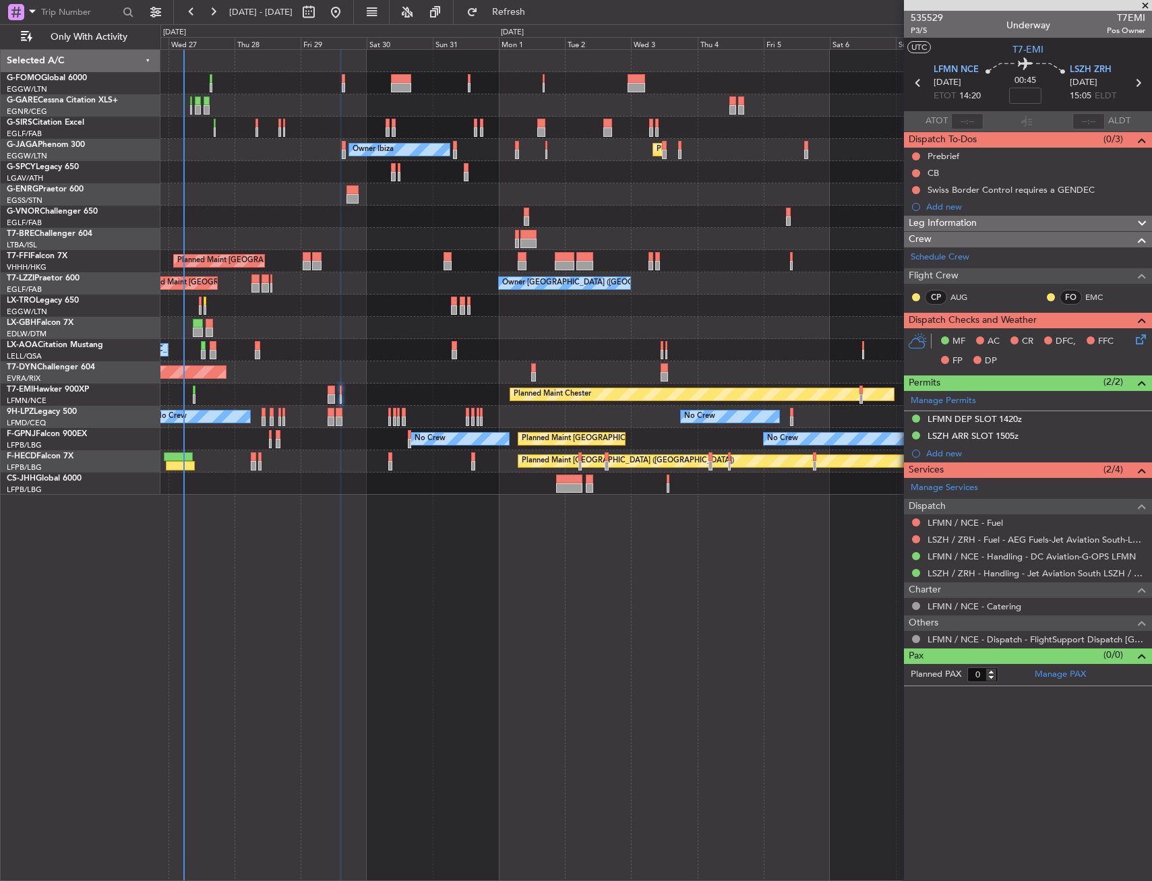
click at [989, 222] on div "Leg Information" at bounding box center [1028, 224] width 248 height 16
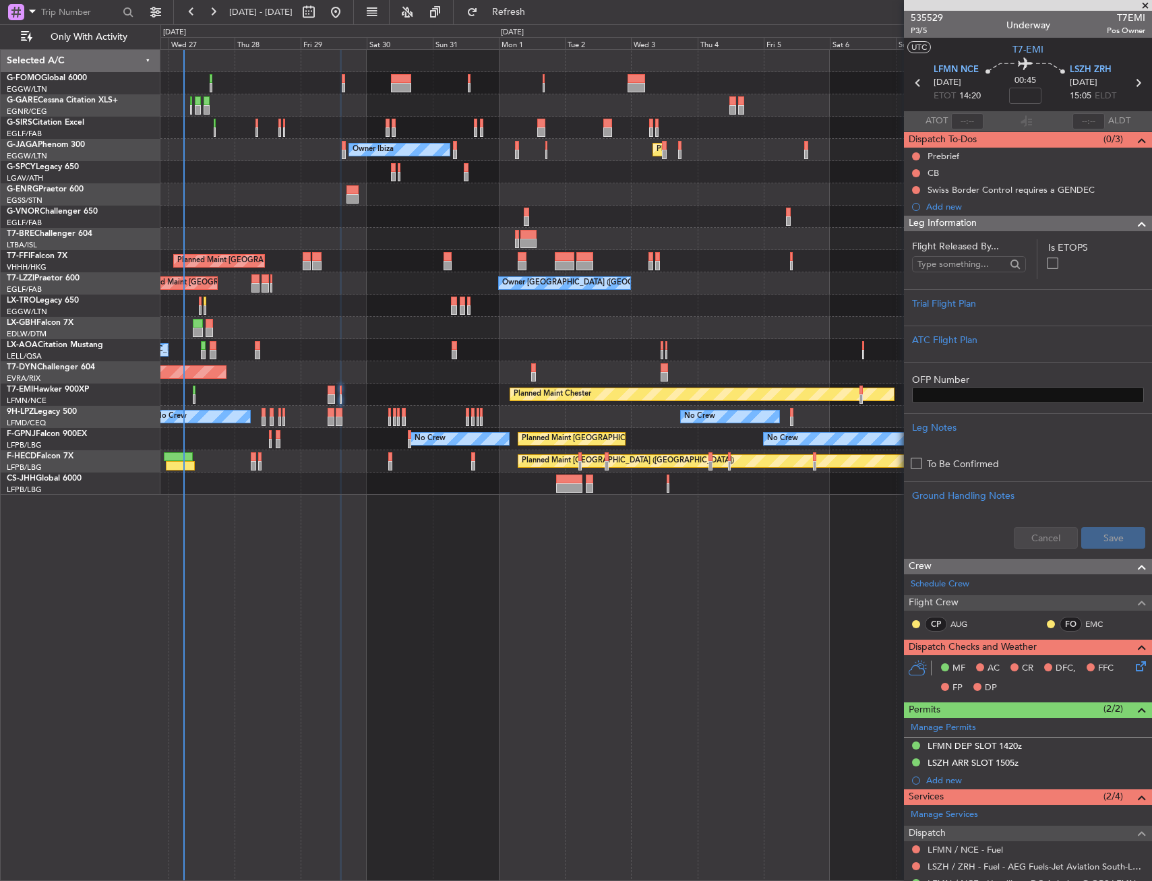
click at [993, 286] on form "Flight Released By... Is ETOPS Trial Flight Plan ATC Flight Plan OFP Number Leg…" at bounding box center [1028, 398] width 248 height 319
click at [985, 299] on div "Trial Flight Plan" at bounding box center [1028, 304] width 232 height 14
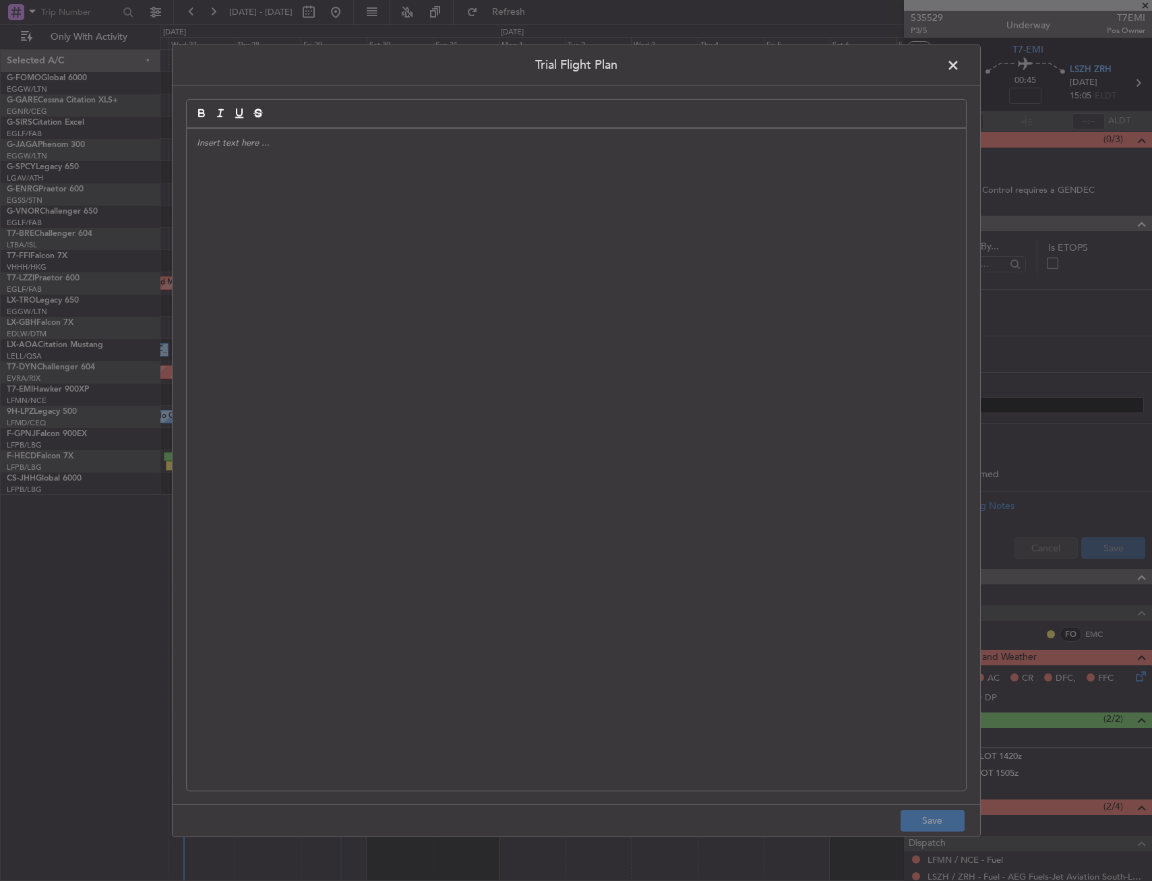
click at [348, 241] on div at bounding box center [576, 459] width 779 height 662
click at [404, 198] on div "APA // 27AUG // FCST" at bounding box center [576, 459] width 779 height 662
drag, startPoint x: 348, startPoint y: 216, endPoint x: 336, endPoint y: 218, distance: 12.3
click at [347, 216] on div "APA // 27AUG // FCST" at bounding box center [576, 459] width 779 height 662
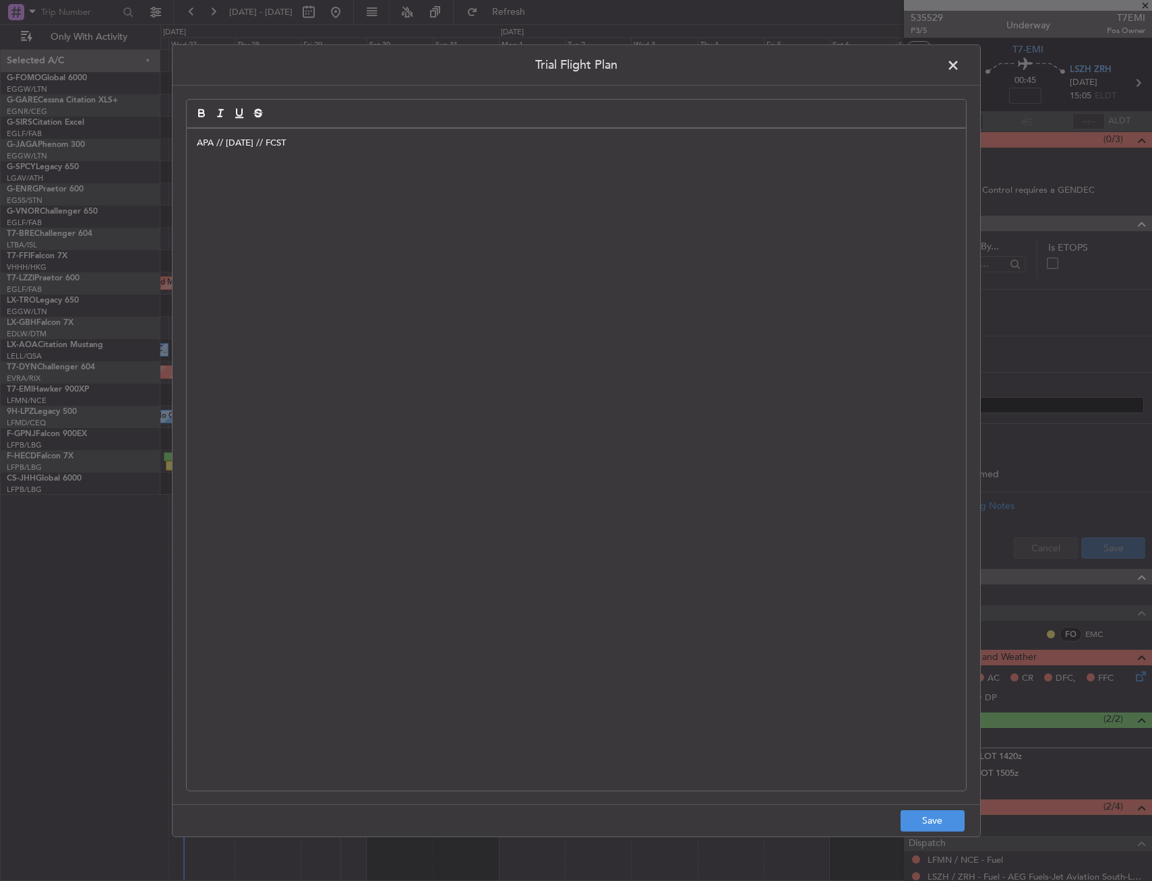
click at [217, 168] on div "APA // 27AUG // FCST" at bounding box center [576, 459] width 779 height 662
click at [383, 150] on div "APA // 27AUG // FCST" at bounding box center [576, 459] width 779 height 662
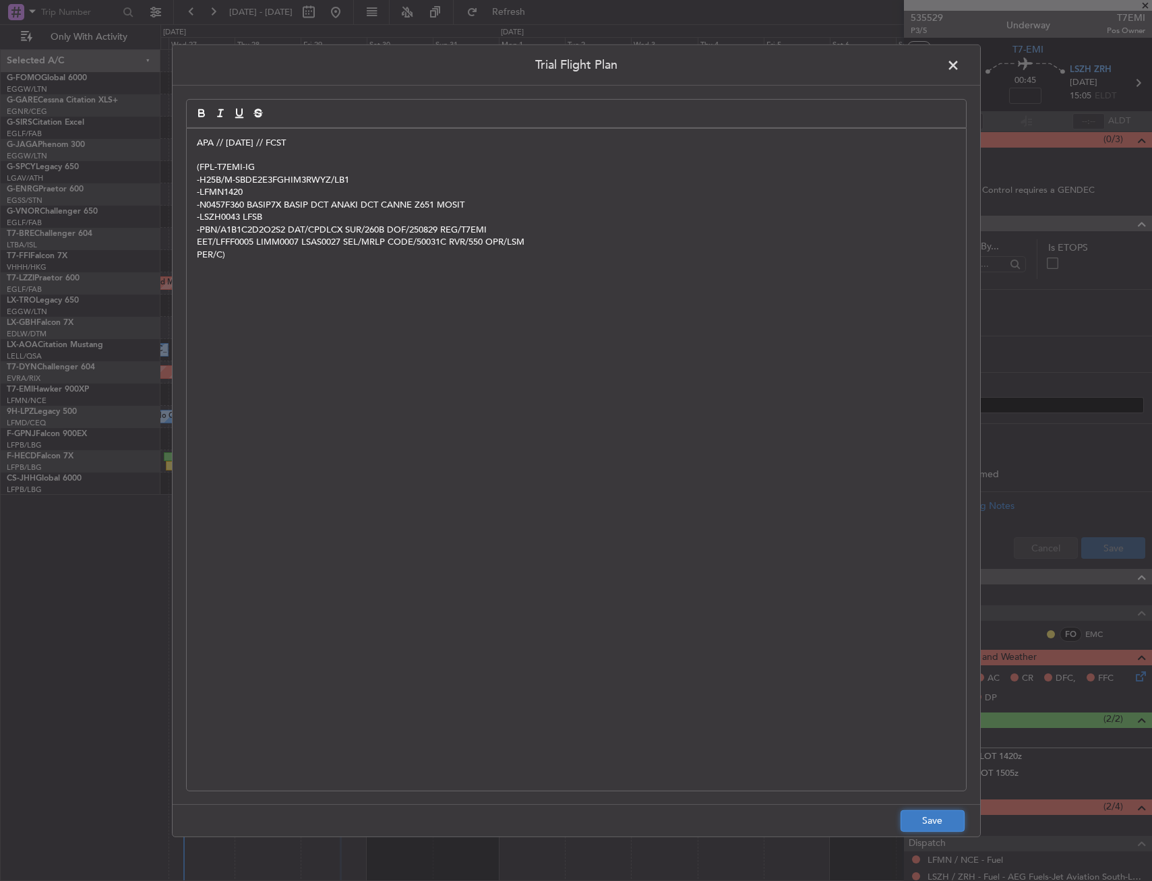
click at [951, 824] on button "Save" at bounding box center [932, 821] width 64 height 22
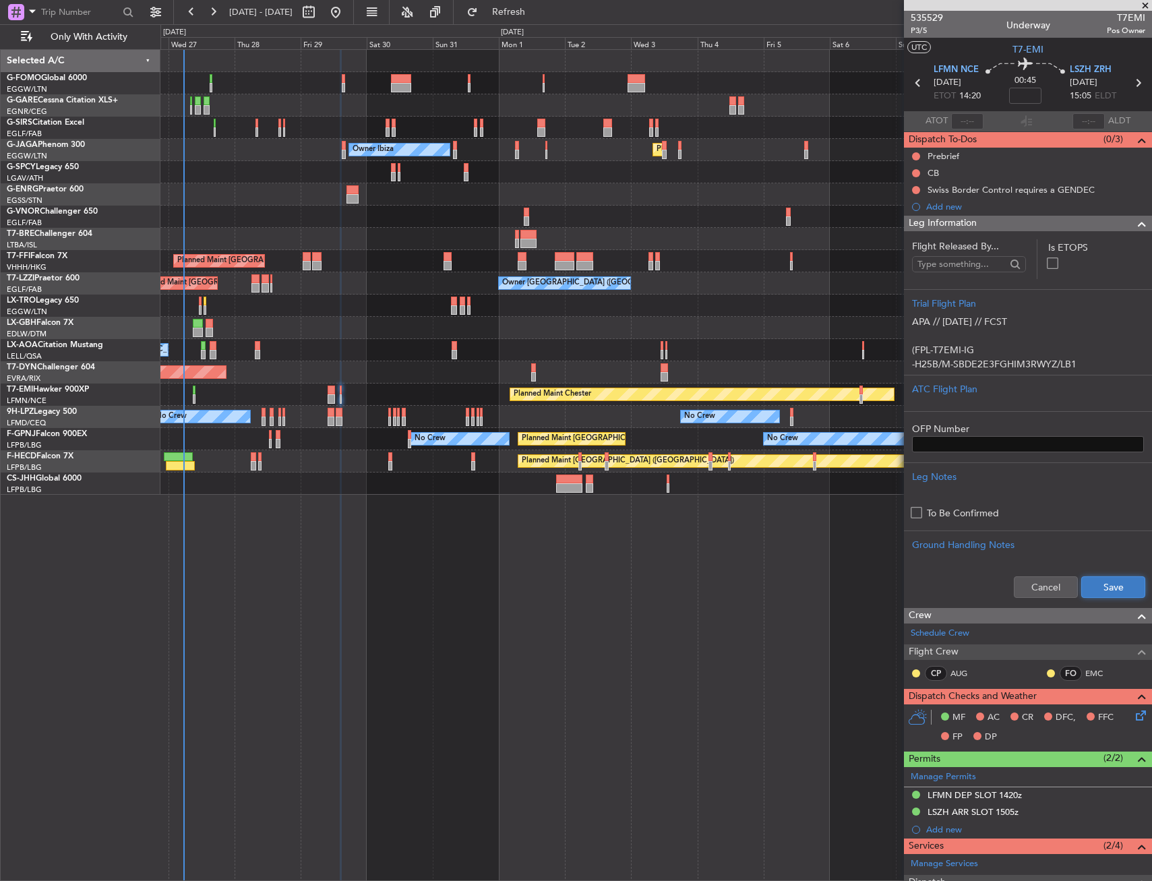
click at [1107, 585] on button "Save" at bounding box center [1113, 587] width 64 height 22
click at [1123, 230] on div at bounding box center [1136, 224] width 27 height 16
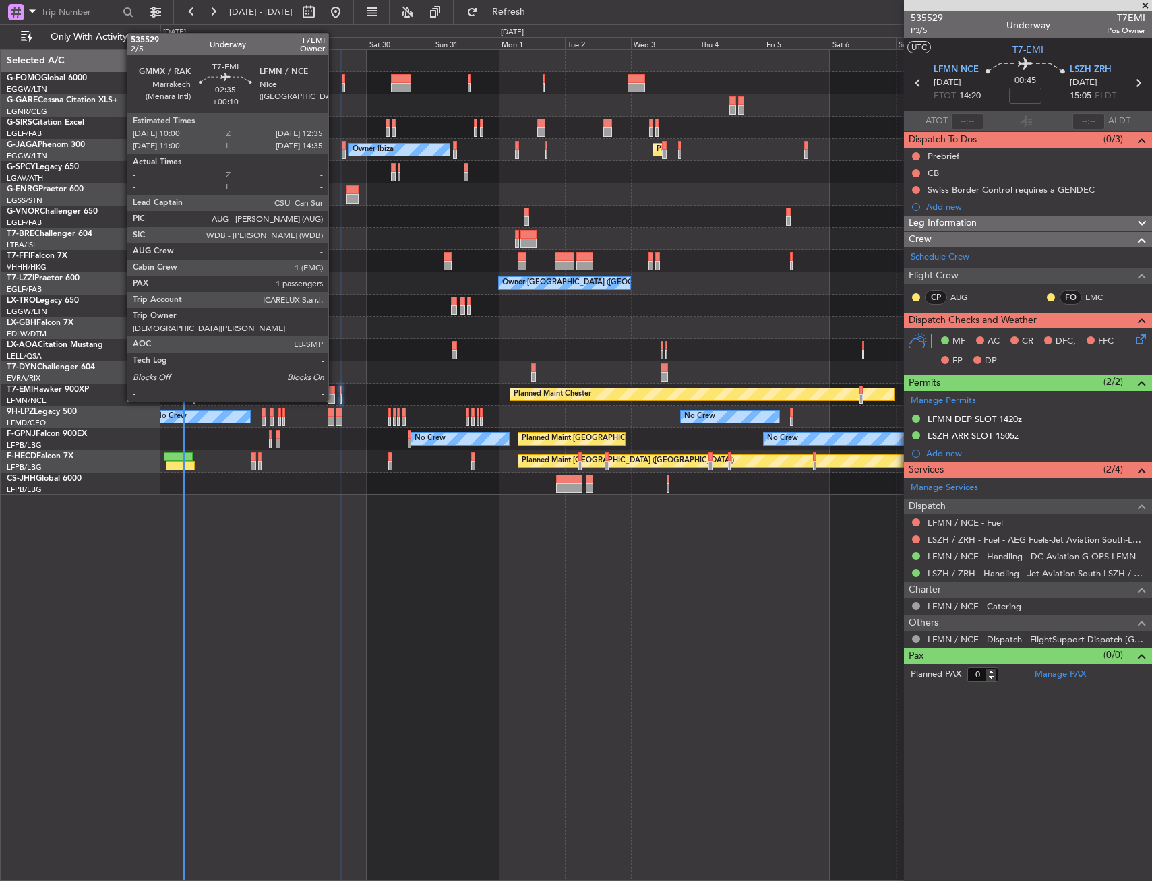
click at [330, 390] on div at bounding box center [331, 390] width 7 height 9
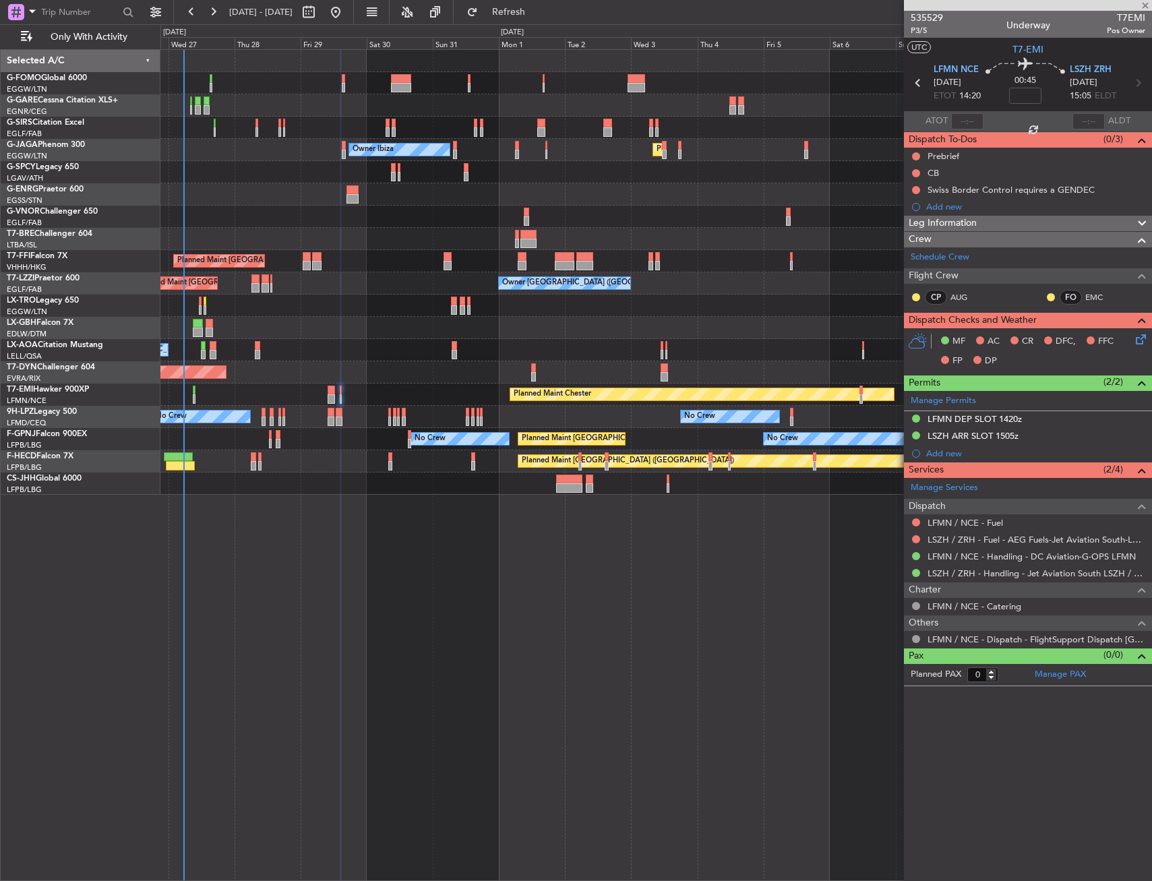
type input "+00:10"
type input "1"
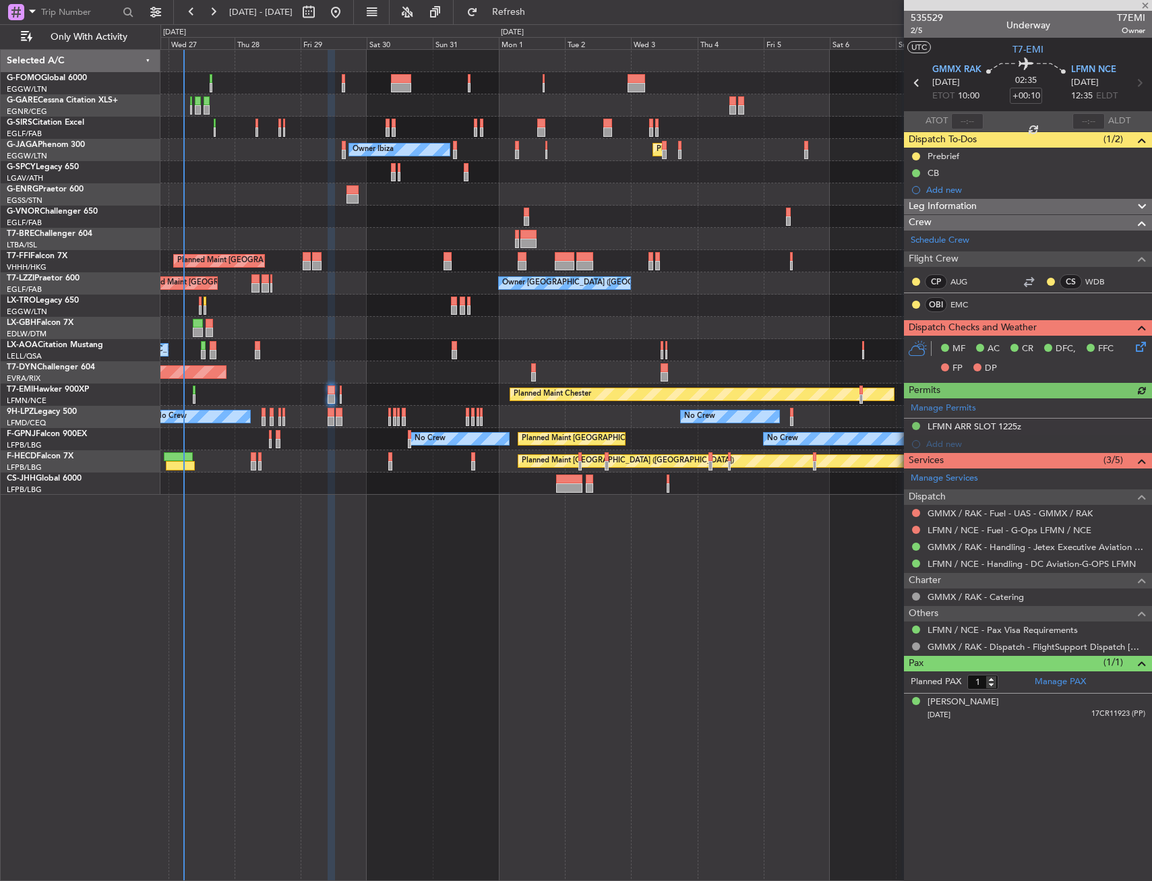
click at [1010, 208] on div "Leg Information" at bounding box center [1028, 207] width 248 height 16
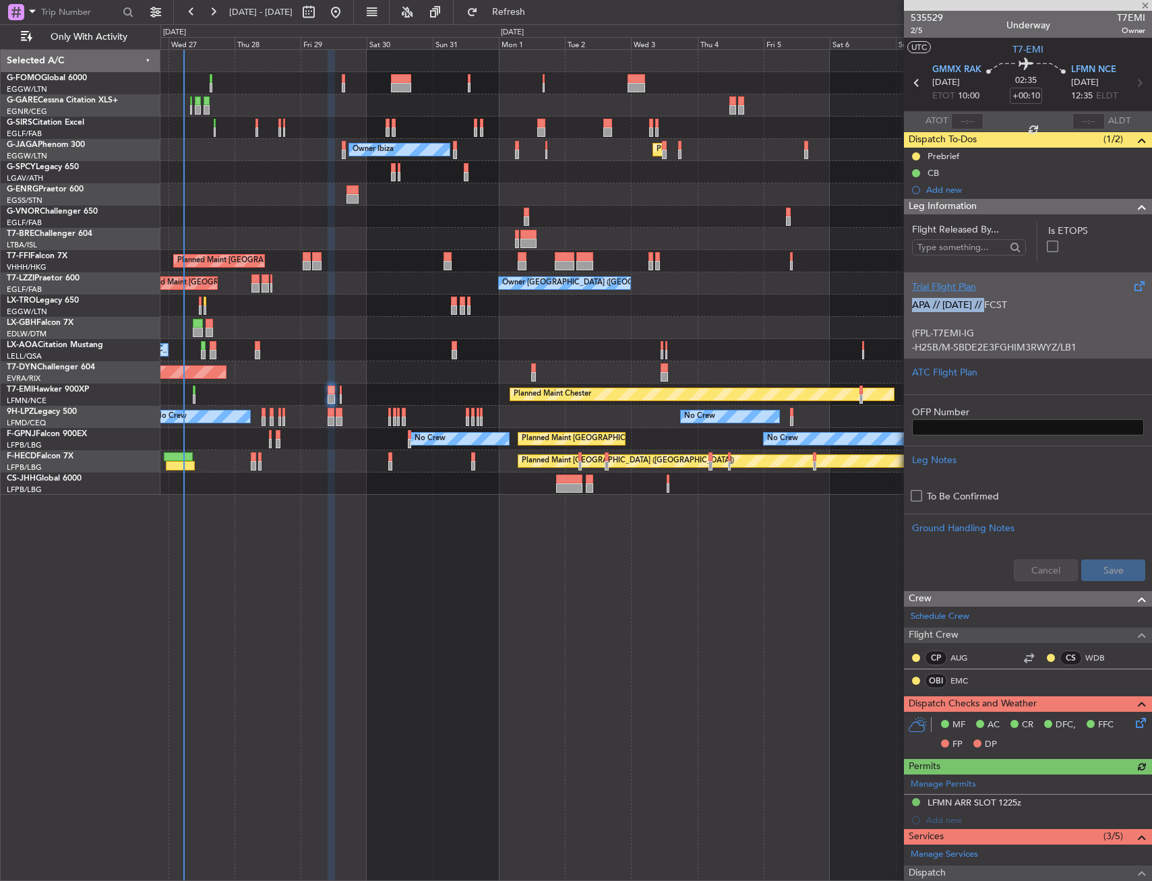
click at [988, 295] on div "Trial Flight Plan APA // 27AUG // FCST (FPL-T7EMI-IG -H25B/M-SBDE2E3FGHIM3RWYZ/…" at bounding box center [1028, 315] width 248 height 86
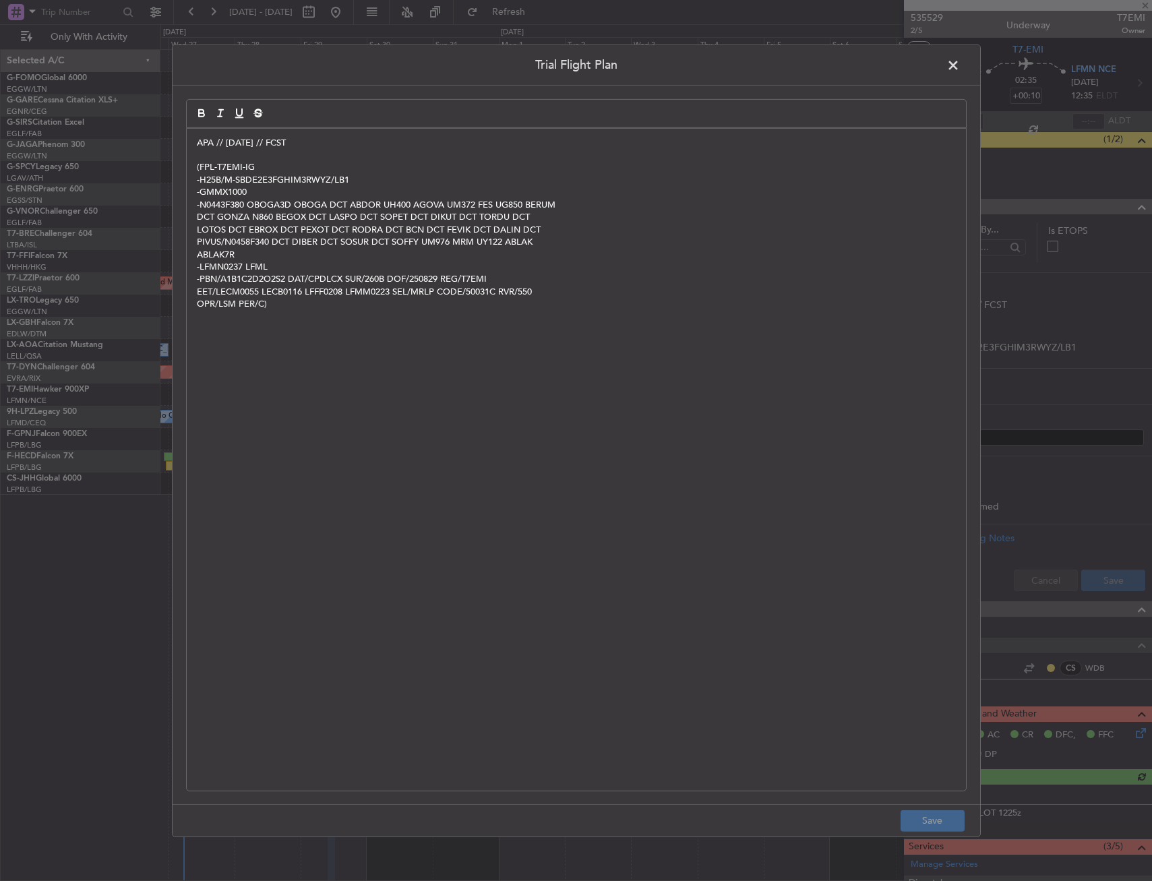
click at [284, 199] on p "-N0443F380 OBOGA3D OBOGA DCT ABDOR UH400 AGOVA UM372 FES UG850 BERUM" at bounding box center [576, 205] width 759 height 12
click at [898, 823] on footer "Save" at bounding box center [576, 820] width 807 height 32
click at [915, 819] on button "Save" at bounding box center [932, 821] width 64 height 22
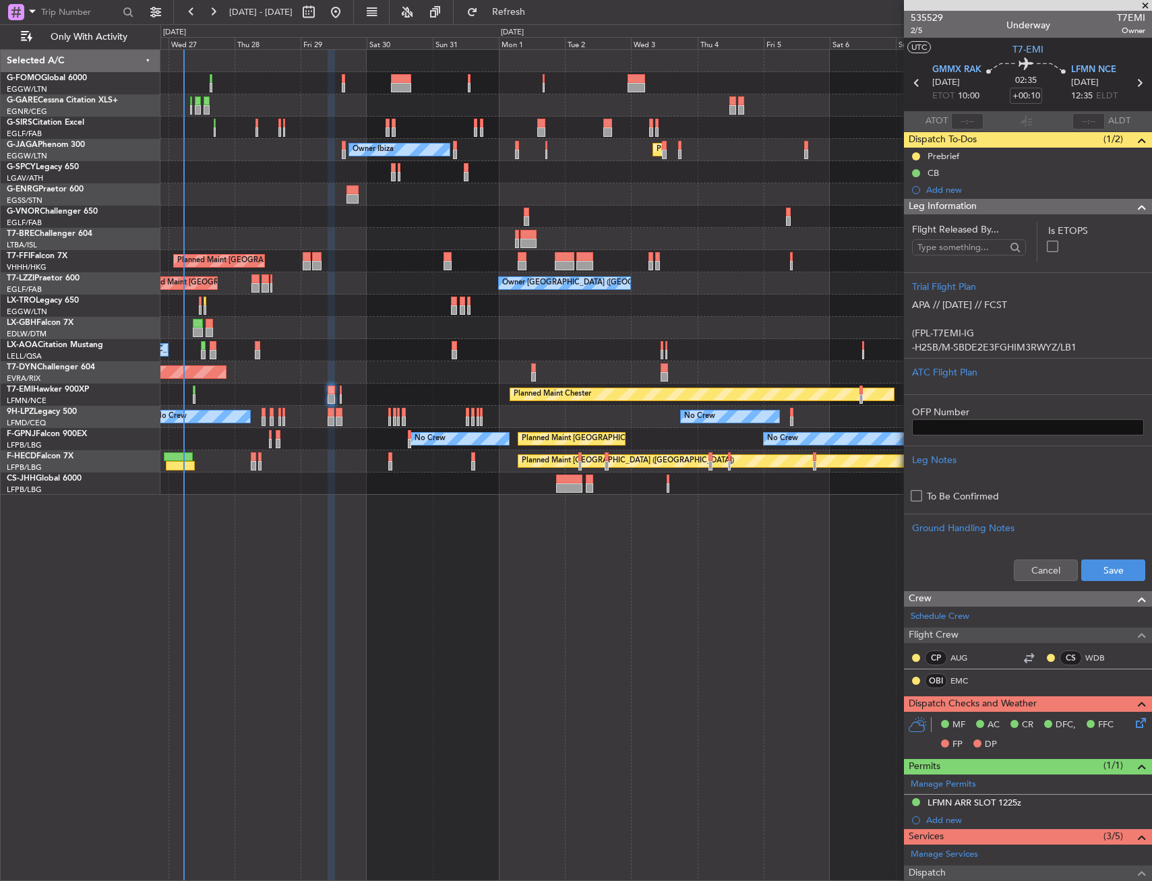
drag, startPoint x: 1103, startPoint y: 581, endPoint x: 1094, endPoint y: 583, distance: 9.0
click at [1101, 581] on div "Cancel Save" at bounding box center [1028, 570] width 248 height 40
click at [1103, 578] on button "Save" at bounding box center [1113, 570] width 64 height 22
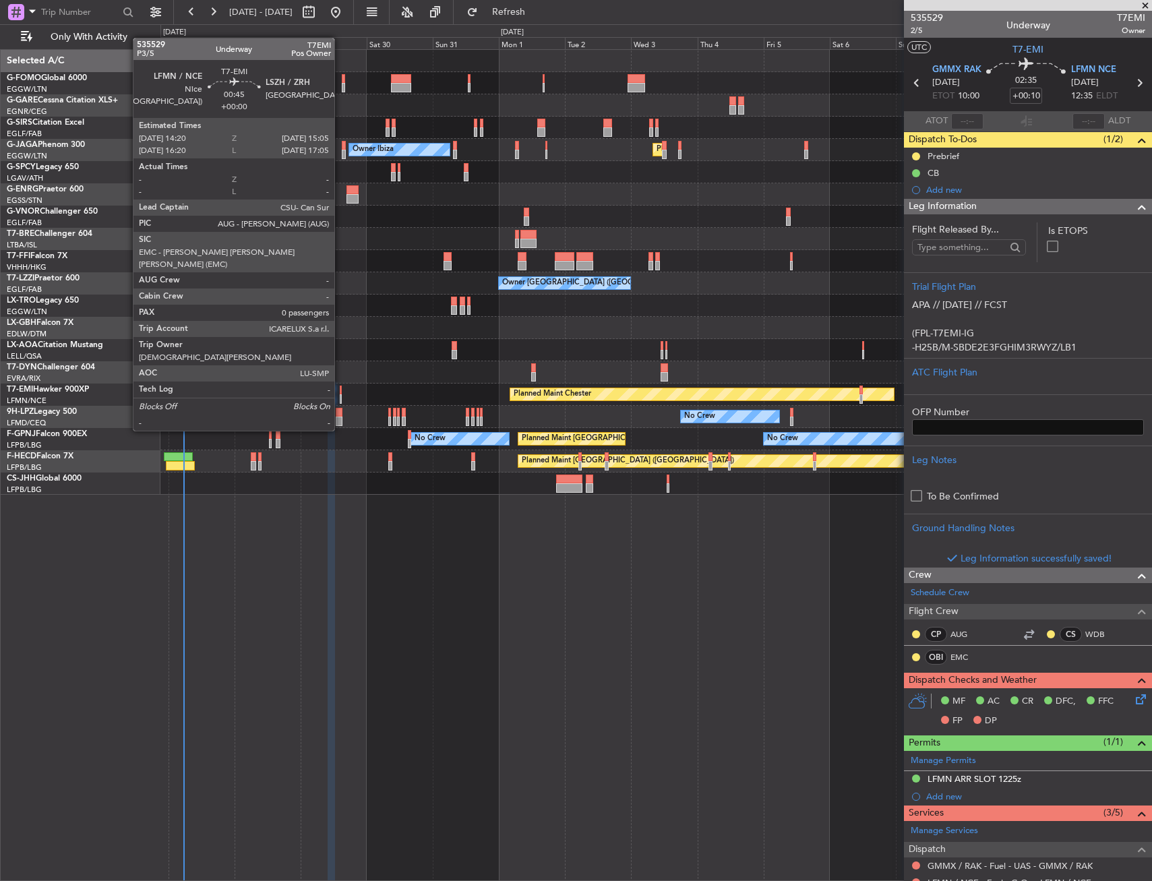
click at [340, 393] on div at bounding box center [341, 390] width 3 height 9
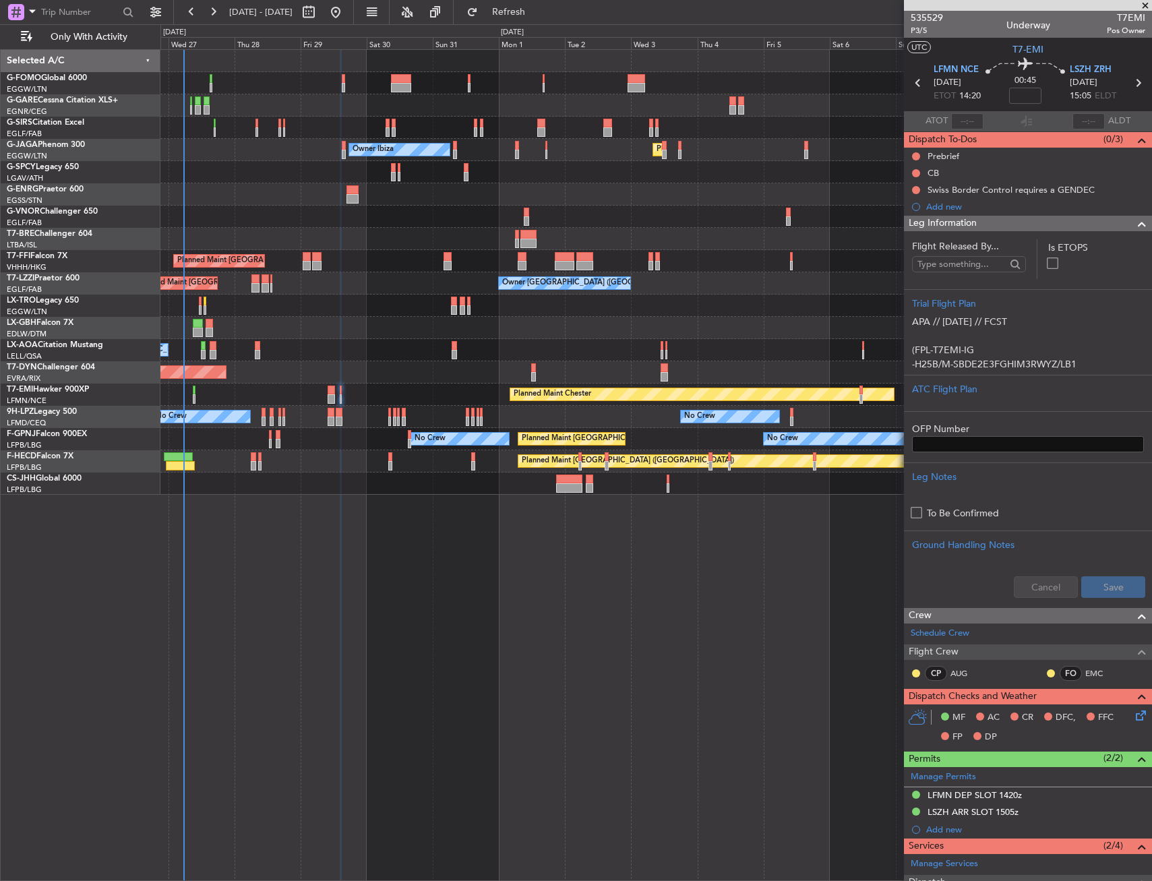
click at [1099, 217] on div "Leg Information" at bounding box center [1028, 224] width 248 height 16
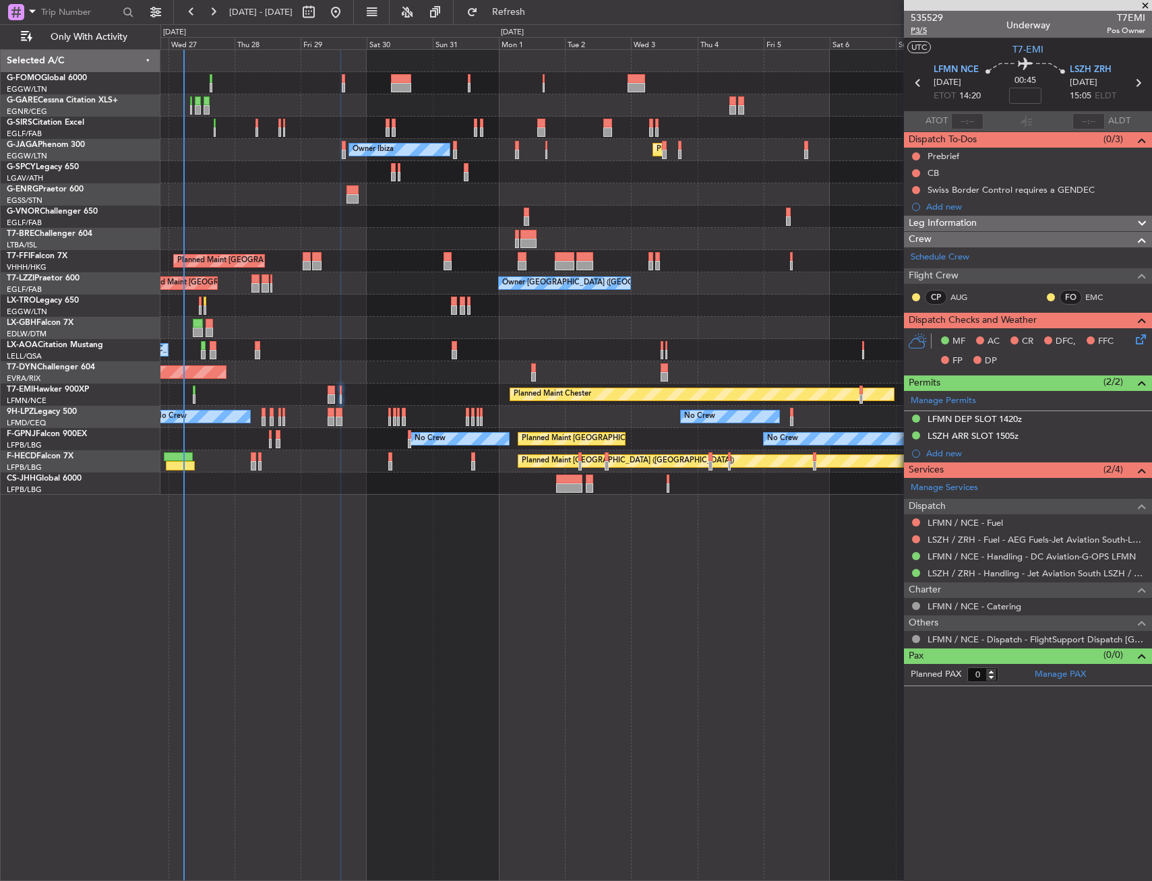
click at [923, 30] on span "P3/5" at bounding box center [927, 30] width 32 height 11
click at [916, 169] on button at bounding box center [916, 173] width 8 height 8
click at [905, 228] on span "Completed" at bounding box center [922, 232] width 44 height 13
click at [917, 152] on nimbus-traffic-light at bounding box center [916, 156] width 11 height 11
click at [913, 160] on mat-tooltip-component "Not Started" at bounding box center [916, 178] width 65 height 36
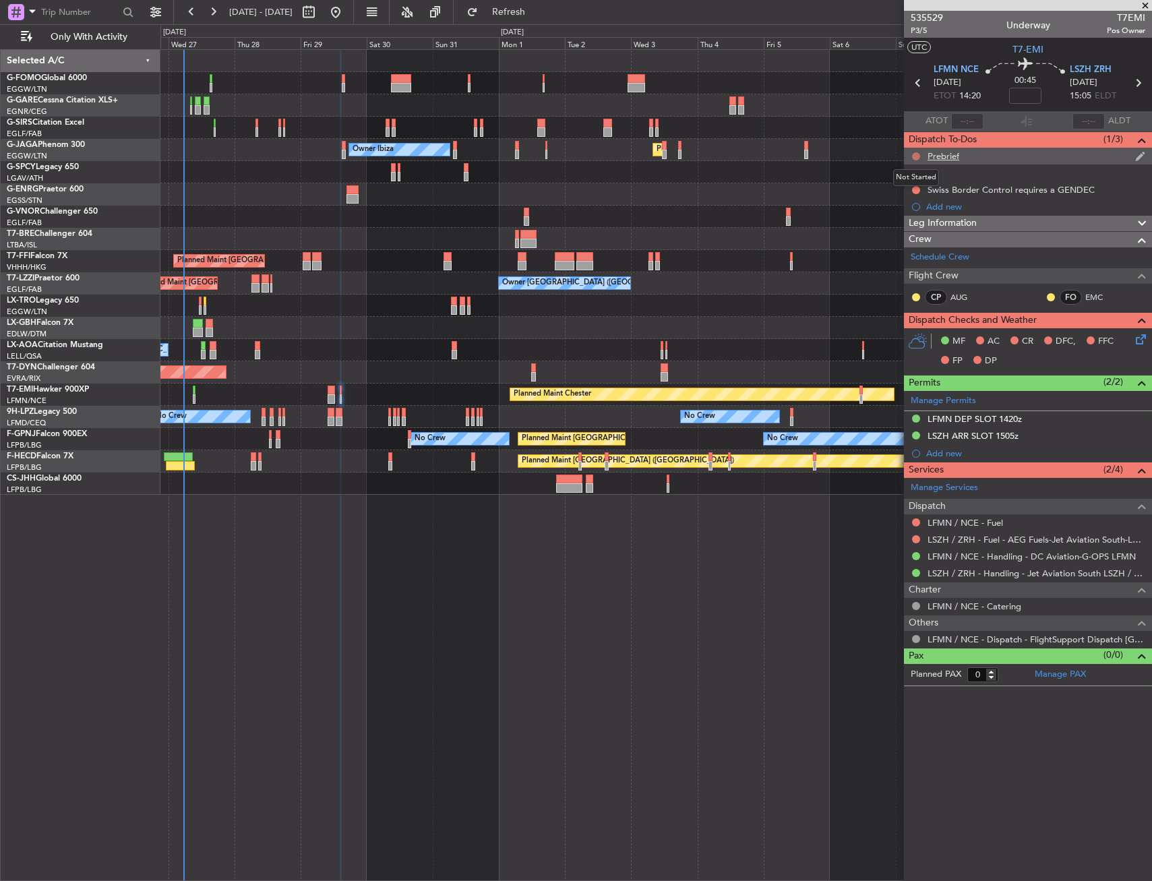
click at [915, 154] on button at bounding box center [916, 156] width 8 height 8
drag, startPoint x: 911, startPoint y: 197, endPoint x: 917, endPoint y: 199, distance: 7.0
click at [911, 197] on span "In Progress" at bounding box center [923, 195] width 46 height 13
click at [1144, 342] on icon at bounding box center [1138, 337] width 11 height 11
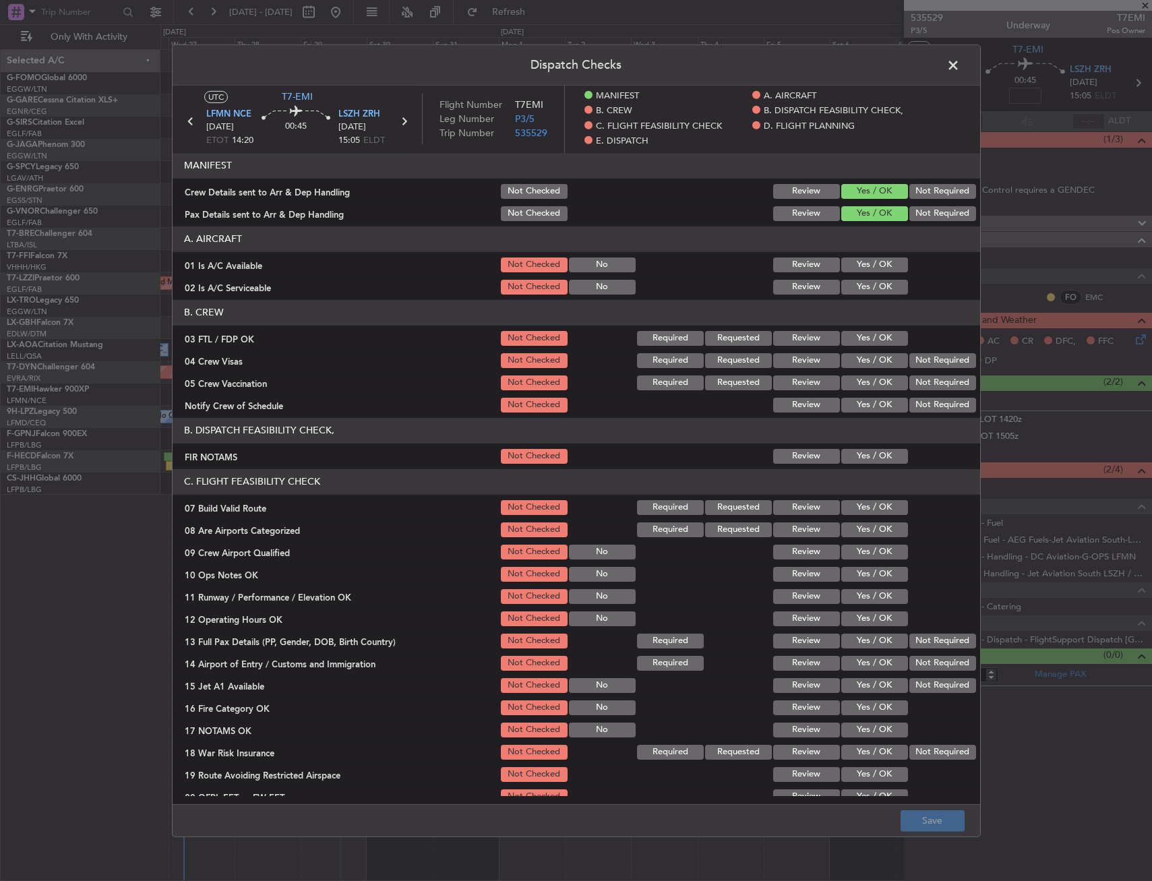
click at [862, 259] on button "Yes / OK" at bounding box center [874, 264] width 67 height 15
click at [860, 280] on div "Yes / OK" at bounding box center [873, 286] width 68 height 19
drag, startPoint x: 863, startPoint y: 280, endPoint x: 860, endPoint y: 300, distance: 19.7
click at [863, 281] on button "Yes / OK" at bounding box center [874, 286] width 67 height 15
drag, startPoint x: 857, startPoint y: 337, endPoint x: 912, endPoint y: 363, distance: 60.6
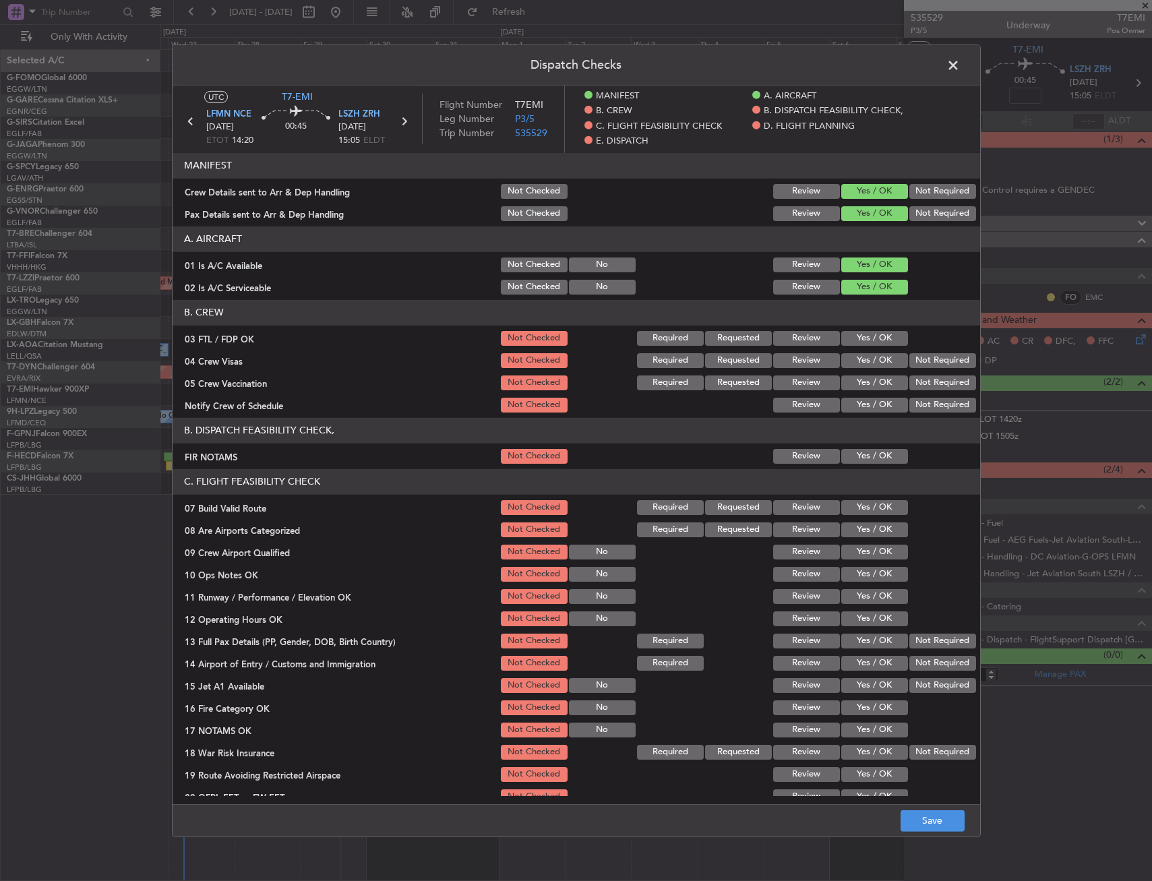
click at [857, 338] on button "Yes / OK" at bounding box center [874, 337] width 67 height 15
click at [924, 372] on section "B. CREW 03 FTL / FDP OK Not Checked Required Requested Review Yes / OK 04 Crew …" at bounding box center [576, 356] width 807 height 115
drag, startPoint x: 924, startPoint y: 373, endPoint x: 919, endPoint y: 379, distance: 8.2
click at [919, 379] on button "Not Required" at bounding box center [942, 382] width 67 height 15
click at [919, 359] on button "Not Required" at bounding box center [942, 359] width 67 height 15
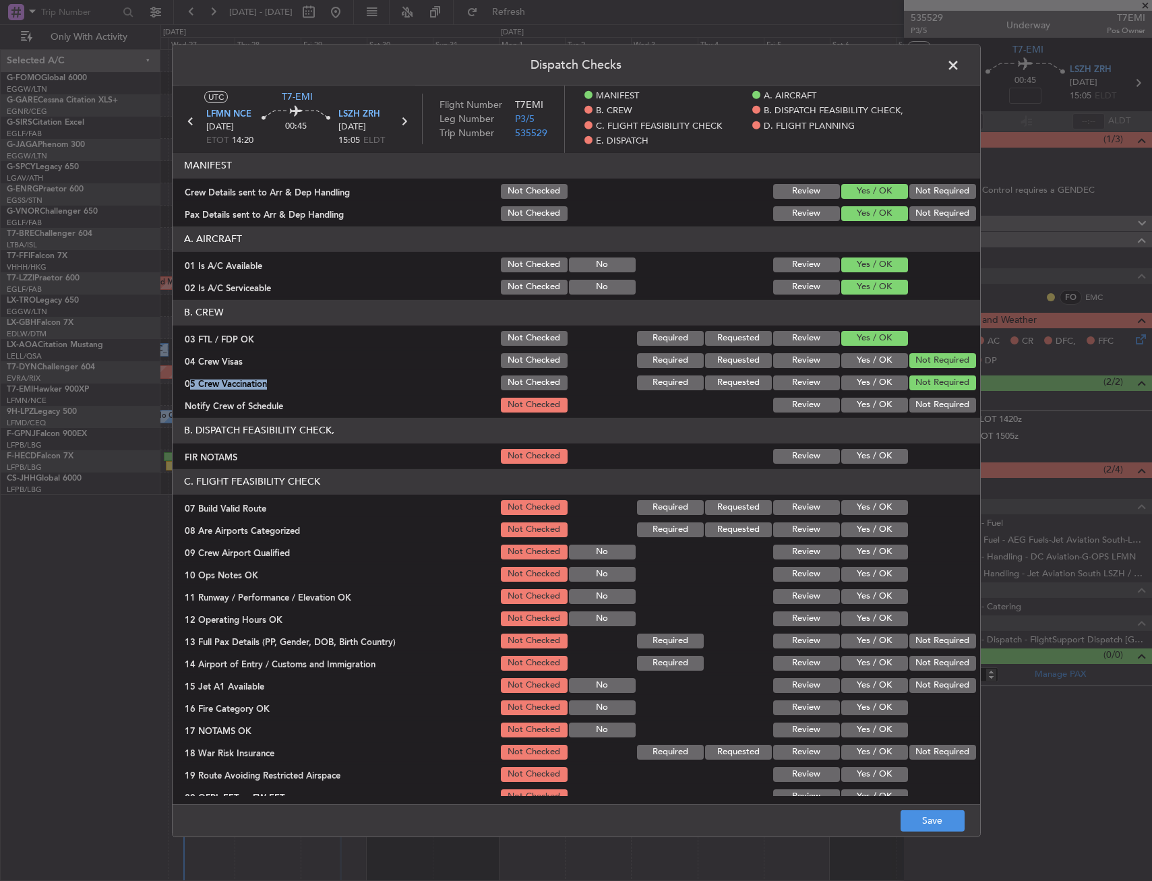
drag, startPoint x: 878, startPoint y: 402, endPoint x: 873, endPoint y: 412, distance: 10.3
click at [876, 402] on button "Yes / OK" at bounding box center [874, 404] width 67 height 15
drag, startPoint x: 866, startPoint y: 451, endPoint x: 863, endPoint y: 462, distance: 11.1
click at [865, 451] on button "Yes / OK" at bounding box center [874, 455] width 67 height 15
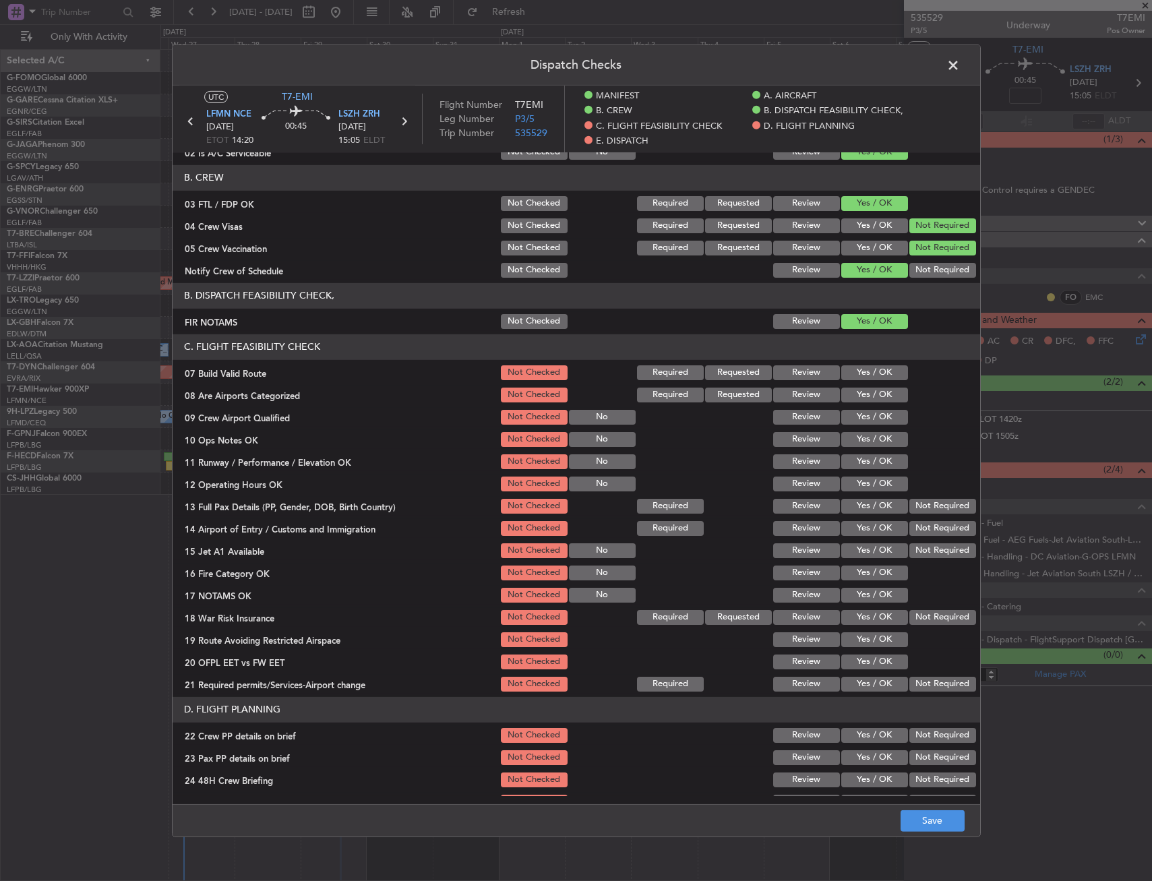
drag, startPoint x: 865, startPoint y: 429, endPoint x: 858, endPoint y: 399, distance: 31.1
click at [864, 427] on section "C. FLIGHT FEASIBILITY CHECK 07 Build Valid Route Not Checked Required Requested…" at bounding box center [576, 513] width 807 height 359
click at [855, 367] on button "Yes / OK" at bounding box center [874, 372] width 67 height 15
click at [852, 395] on button "Yes / OK" at bounding box center [874, 394] width 67 height 15
click at [852, 418] on button "Yes / OK" at bounding box center [874, 416] width 67 height 15
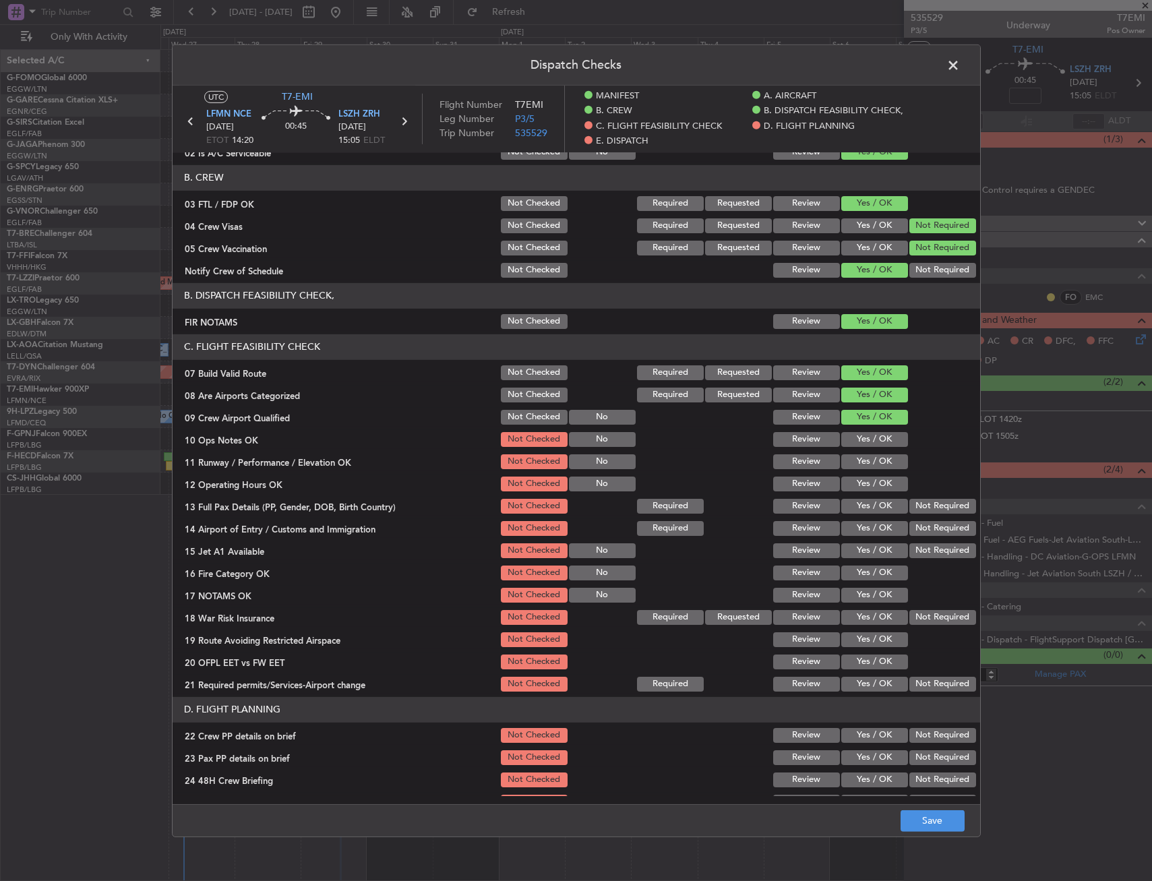
click at [853, 438] on button "Yes / OK" at bounding box center [874, 438] width 67 height 15
click at [853, 466] on button "Yes / OK" at bounding box center [874, 461] width 67 height 15
click at [855, 489] on button "Yes / OK" at bounding box center [874, 483] width 67 height 15
click at [854, 512] on button "Yes / OK" at bounding box center [874, 505] width 67 height 15
drag, startPoint x: 854, startPoint y: 530, endPoint x: 853, endPoint y: 551, distance: 21.6
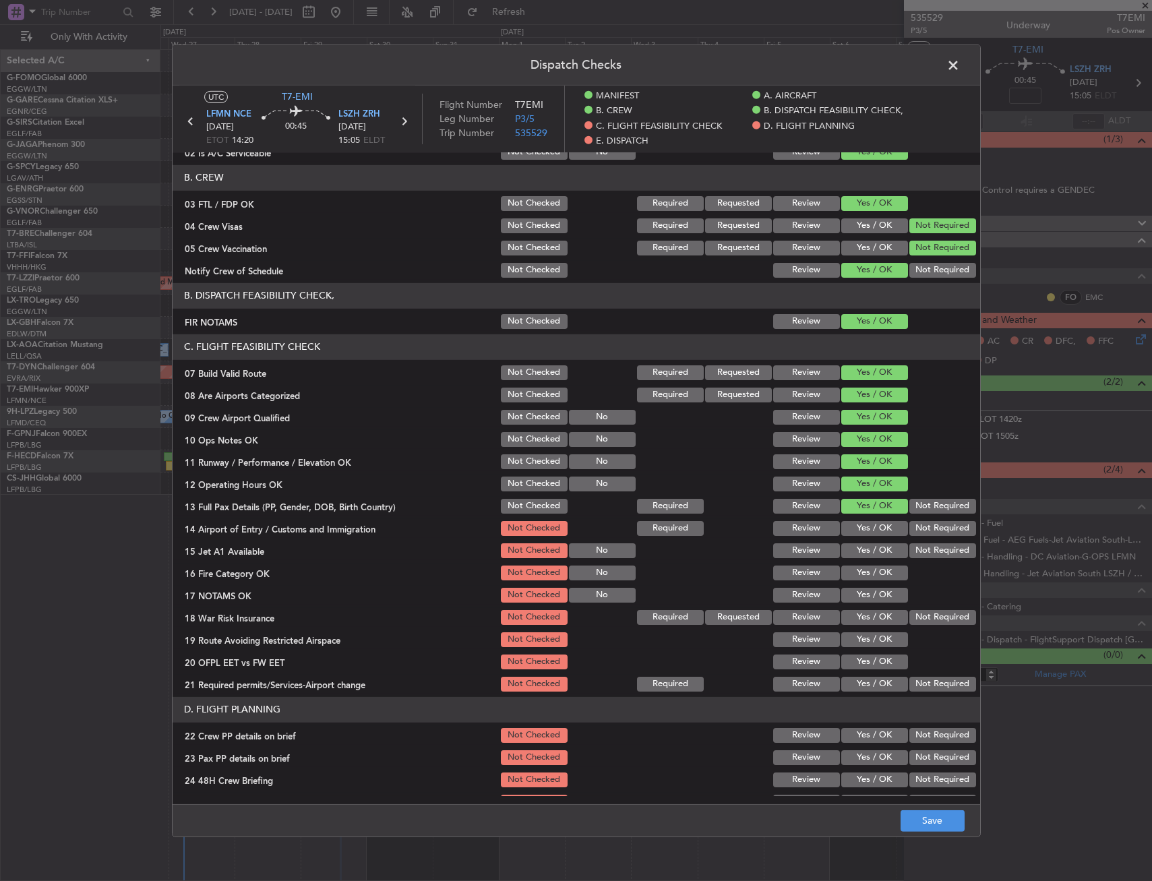
click at [854, 531] on button "Yes / OK" at bounding box center [874, 527] width 67 height 15
click at [853, 555] on button "Yes / OK" at bounding box center [874, 550] width 67 height 15
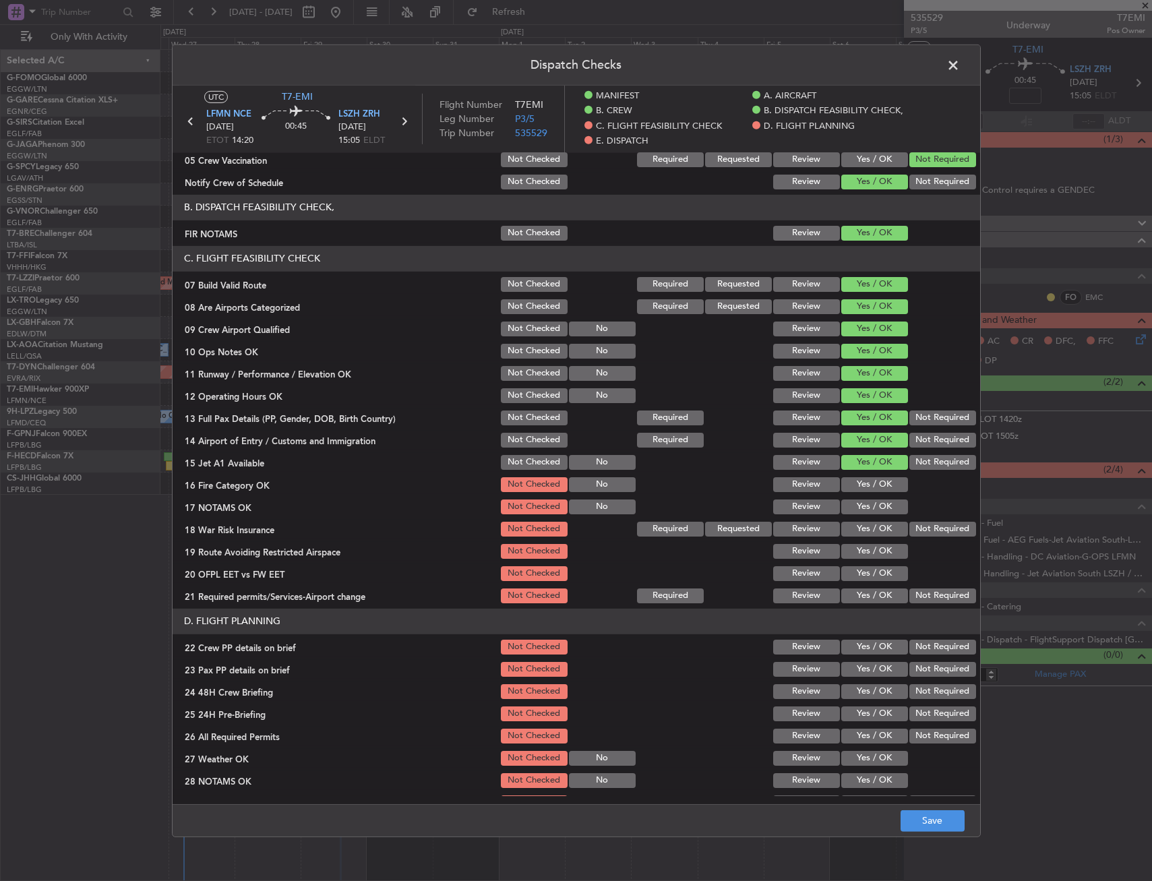
scroll to position [270, 0]
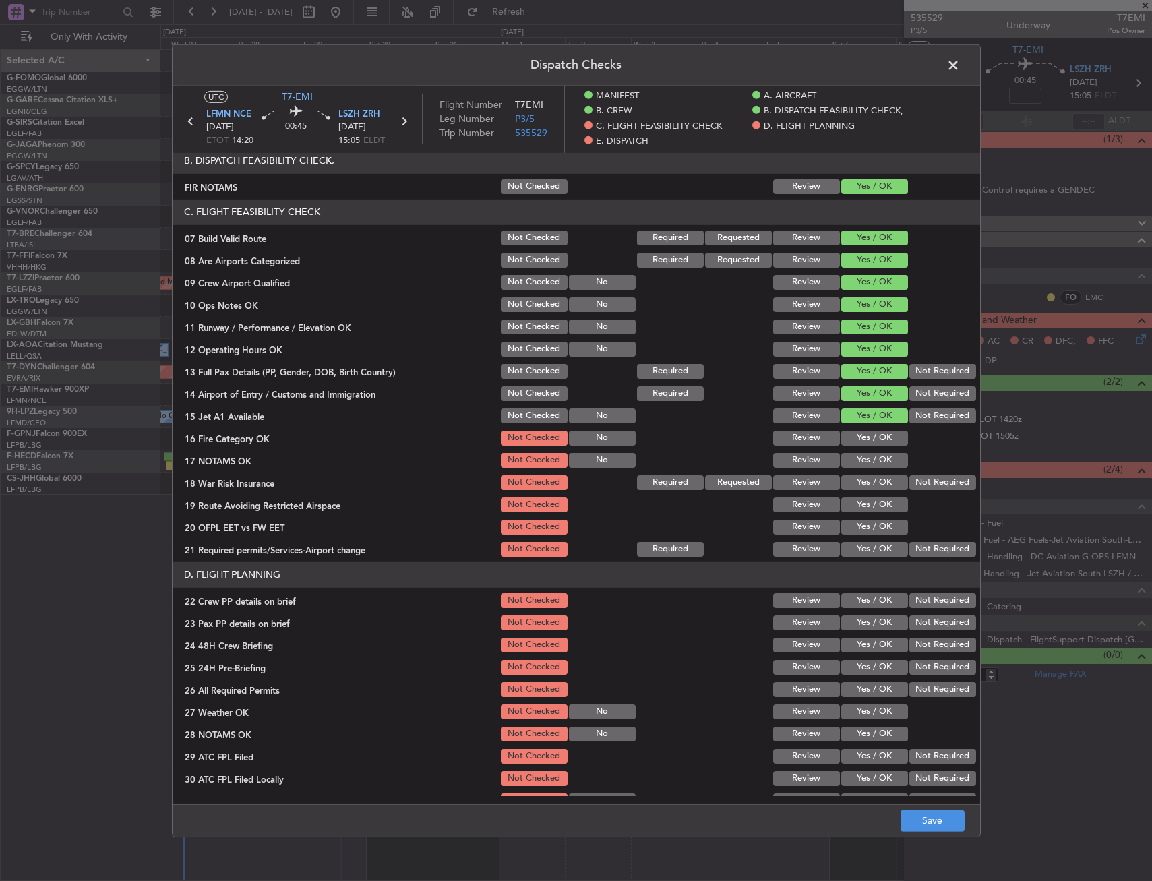
click at [866, 442] on button "Yes / OK" at bounding box center [874, 437] width 67 height 15
click at [862, 459] on button "Yes / OK" at bounding box center [874, 459] width 67 height 15
click at [909, 482] on button "Not Required" at bounding box center [942, 481] width 67 height 15
click at [880, 511] on button "Yes / OK" at bounding box center [874, 504] width 67 height 15
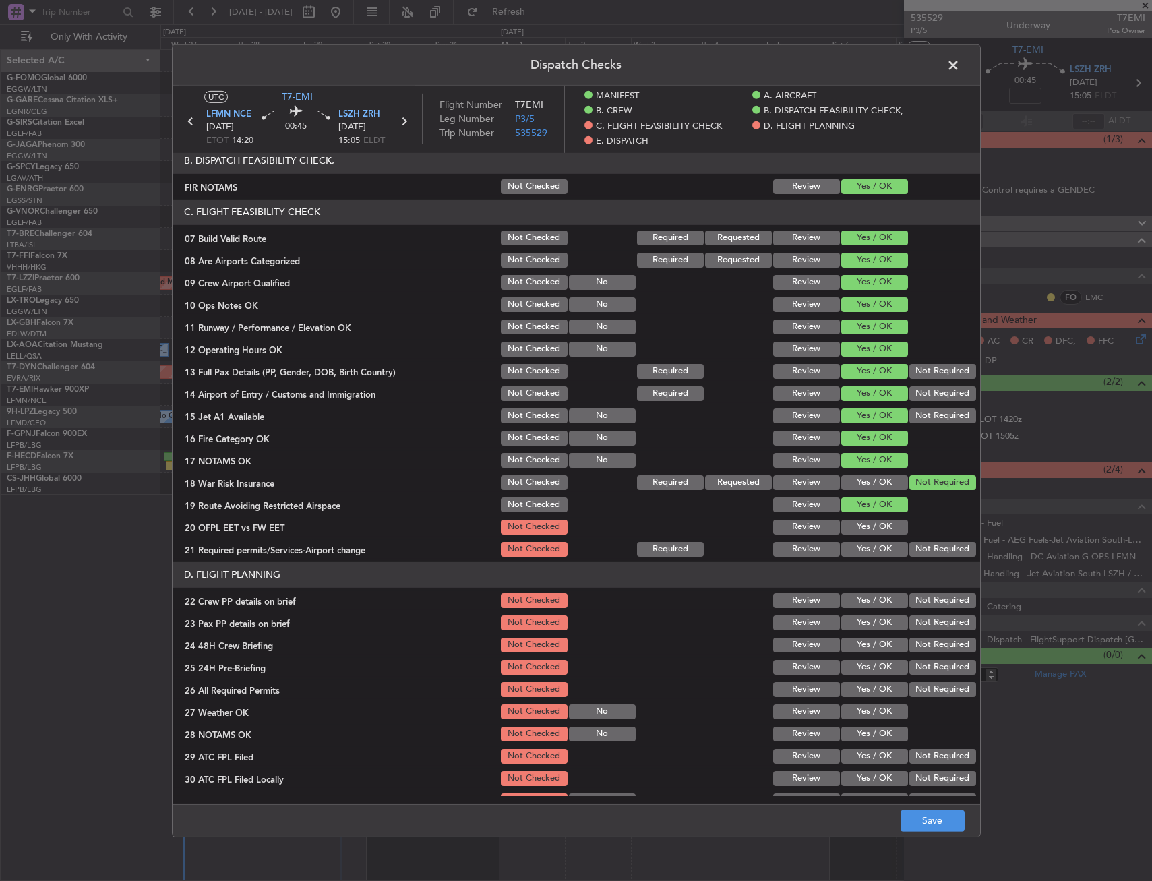
click at [875, 530] on button "Yes / OK" at bounding box center [874, 526] width 67 height 15
click at [871, 549] on button "Yes / OK" at bounding box center [874, 548] width 67 height 15
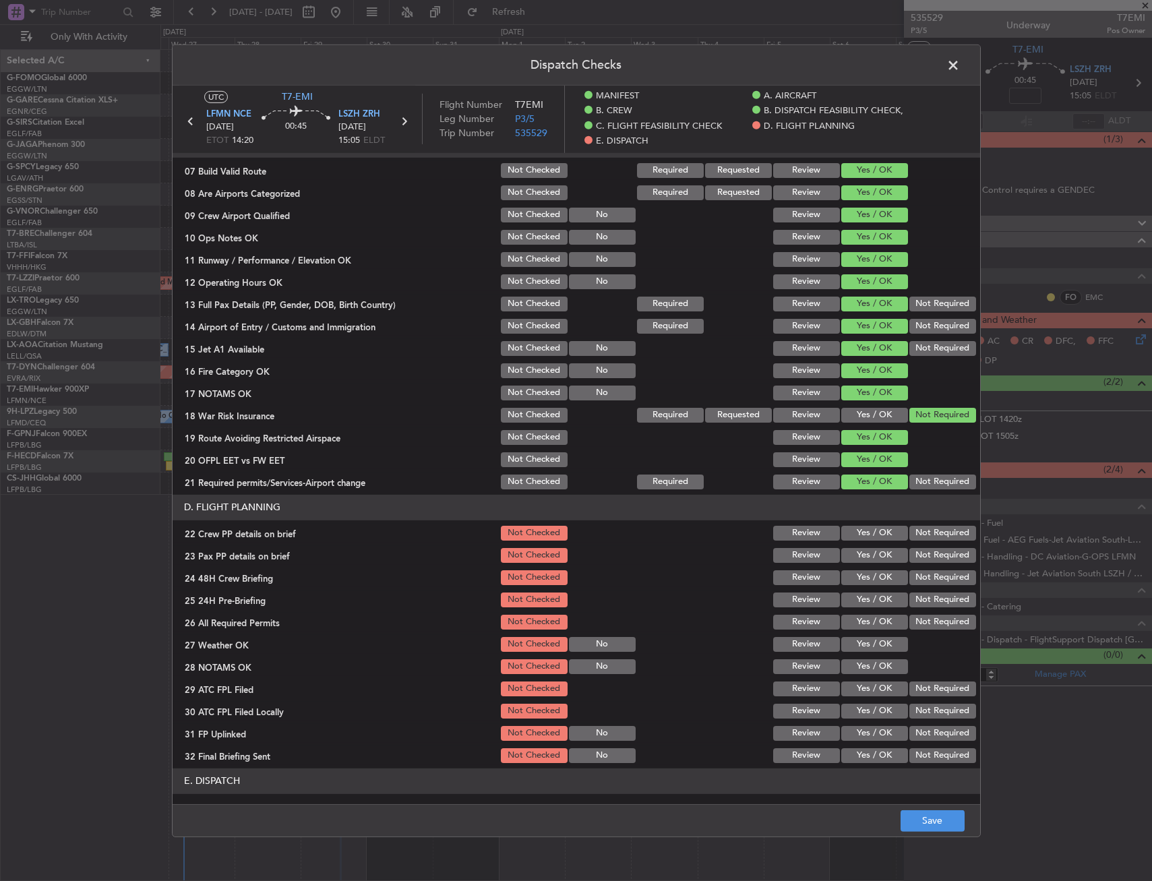
click at [865, 539] on button "Yes / OK" at bounding box center [874, 532] width 67 height 15
click at [865, 557] on button "Yes / OK" at bounding box center [874, 554] width 67 height 15
drag, startPoint x: 863, startPoint y: 579, endPoint x: 911, endPoint y: 604, distance: 54.6
click at [863, 580] on button "Yes / OK" at bounding box center [874, 577] width 67 height 15
click at [915, 603] on button "Not Required" at bounding box center [942, 599] width 67 height 15
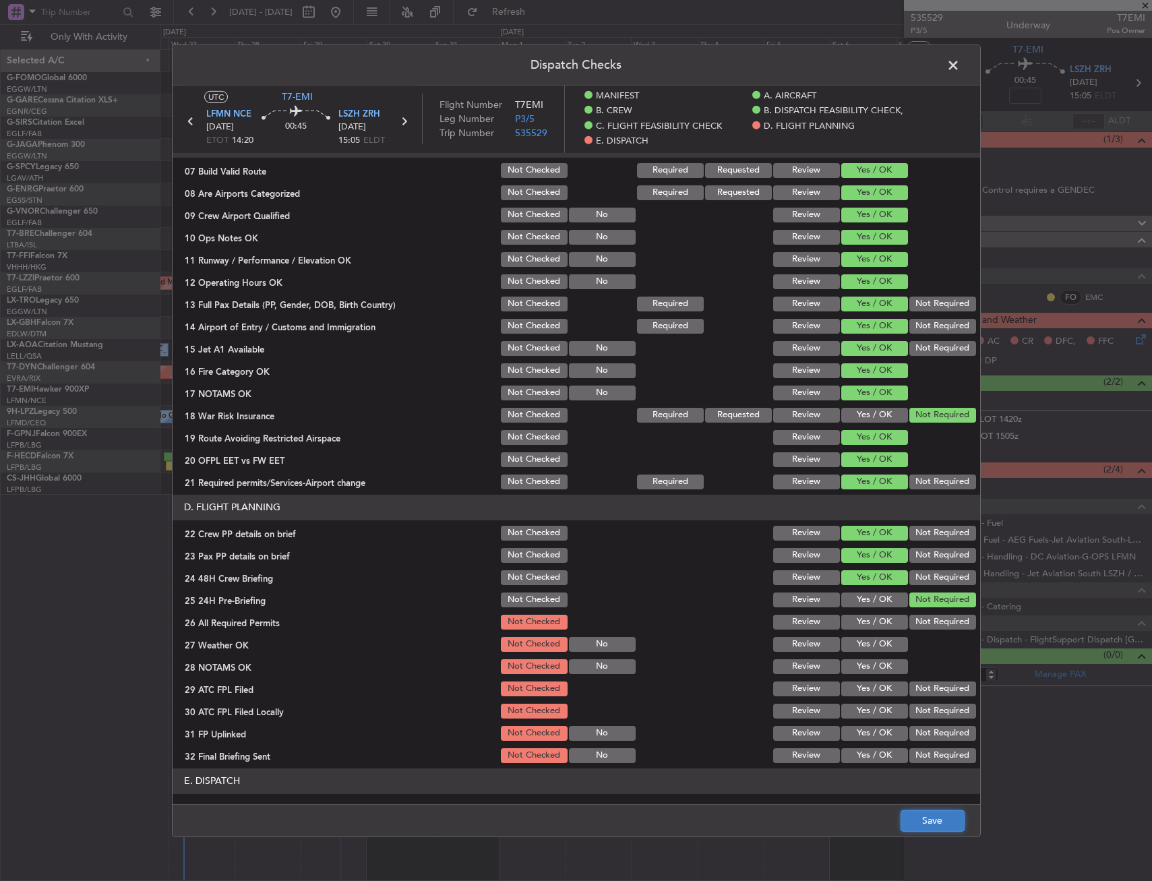
click at [929, 826] on button "Save" at bounding box center [932, 821] width 64 height 22
click at [960, 63] on span at bounding box center [960, 68] width 0 height 27
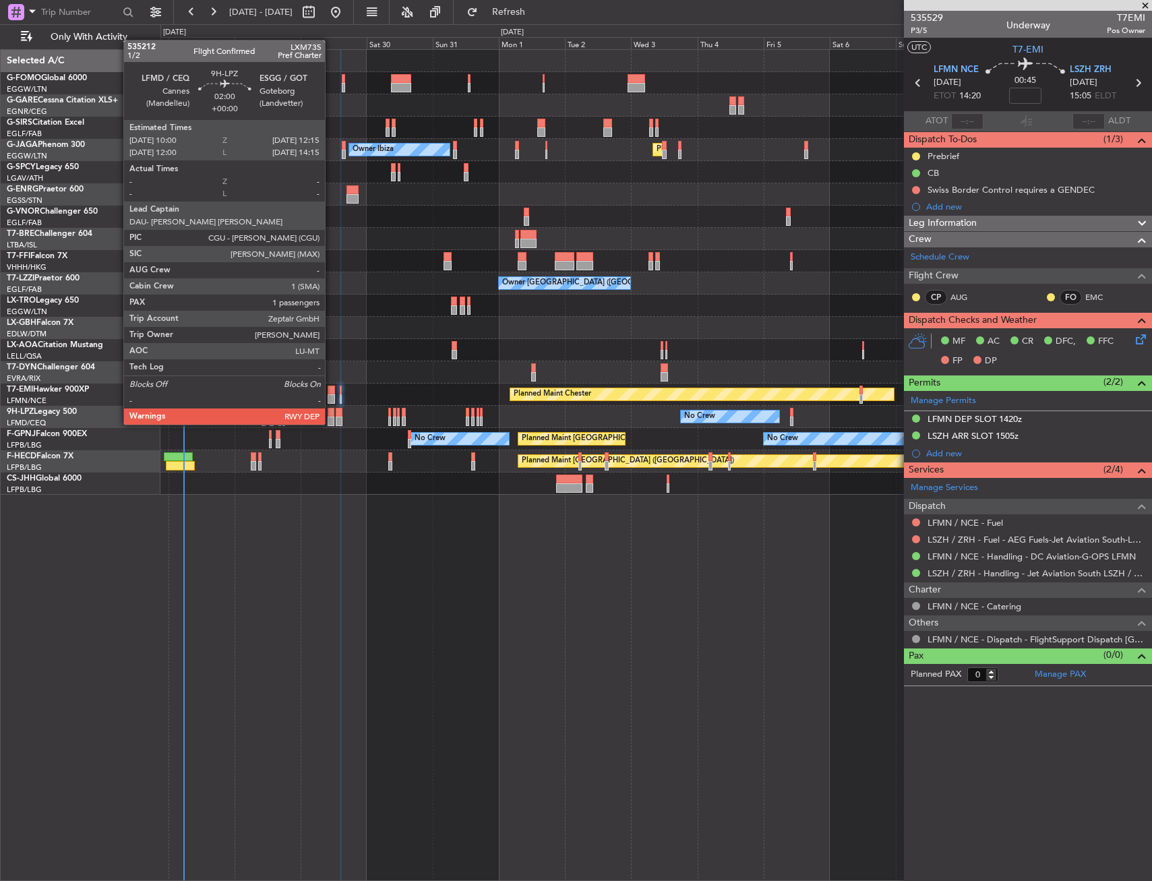
click at [331, 411] on div at bounding box center [331, 412] width 7 height 9
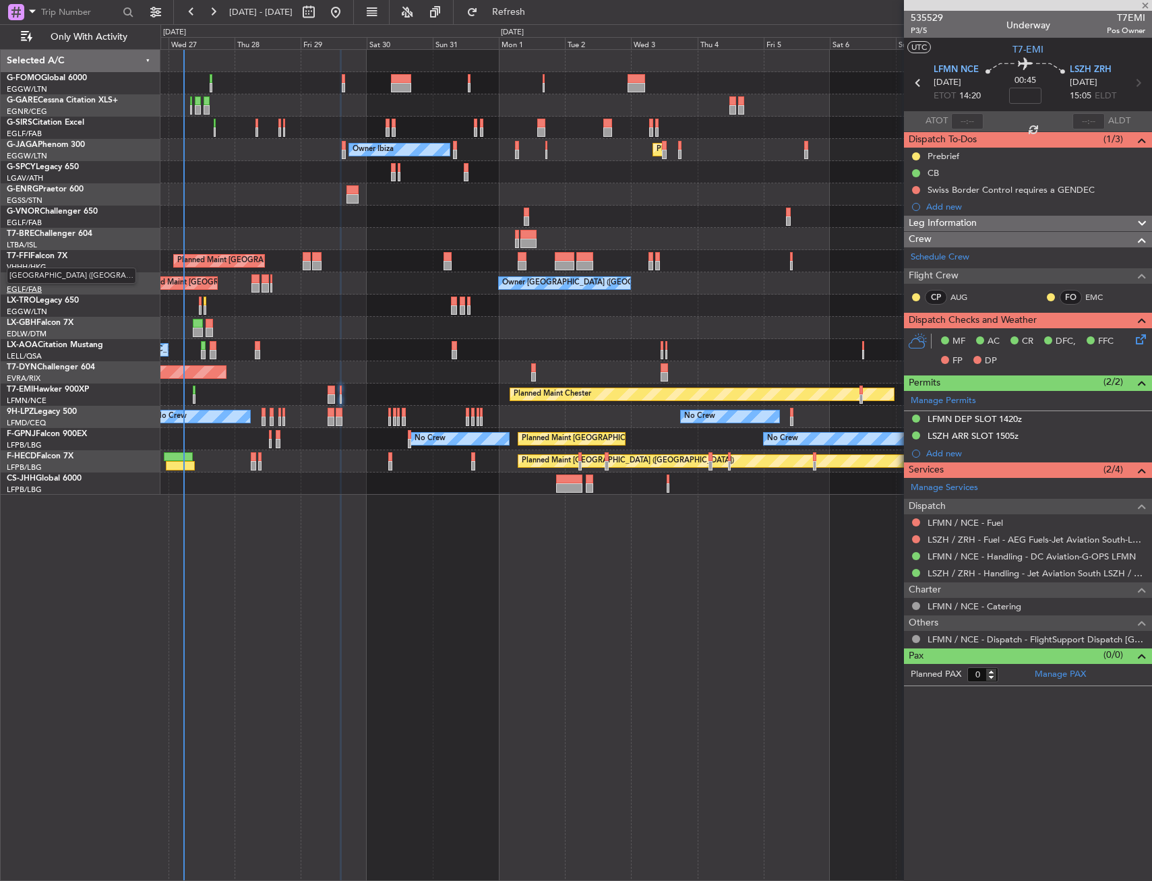
type input "1"
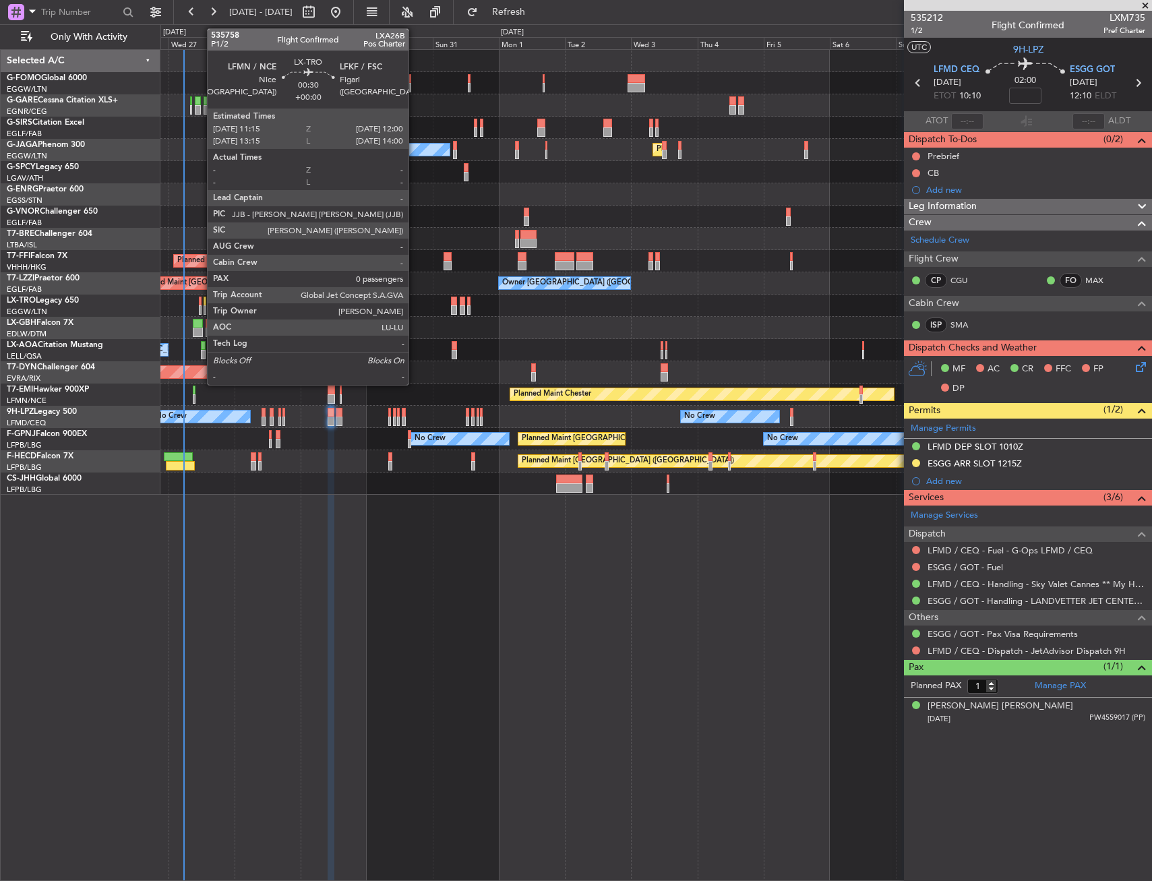
click at [200, 301] on div at bounding box center [200, 301] width 3 height 9
type input "0"
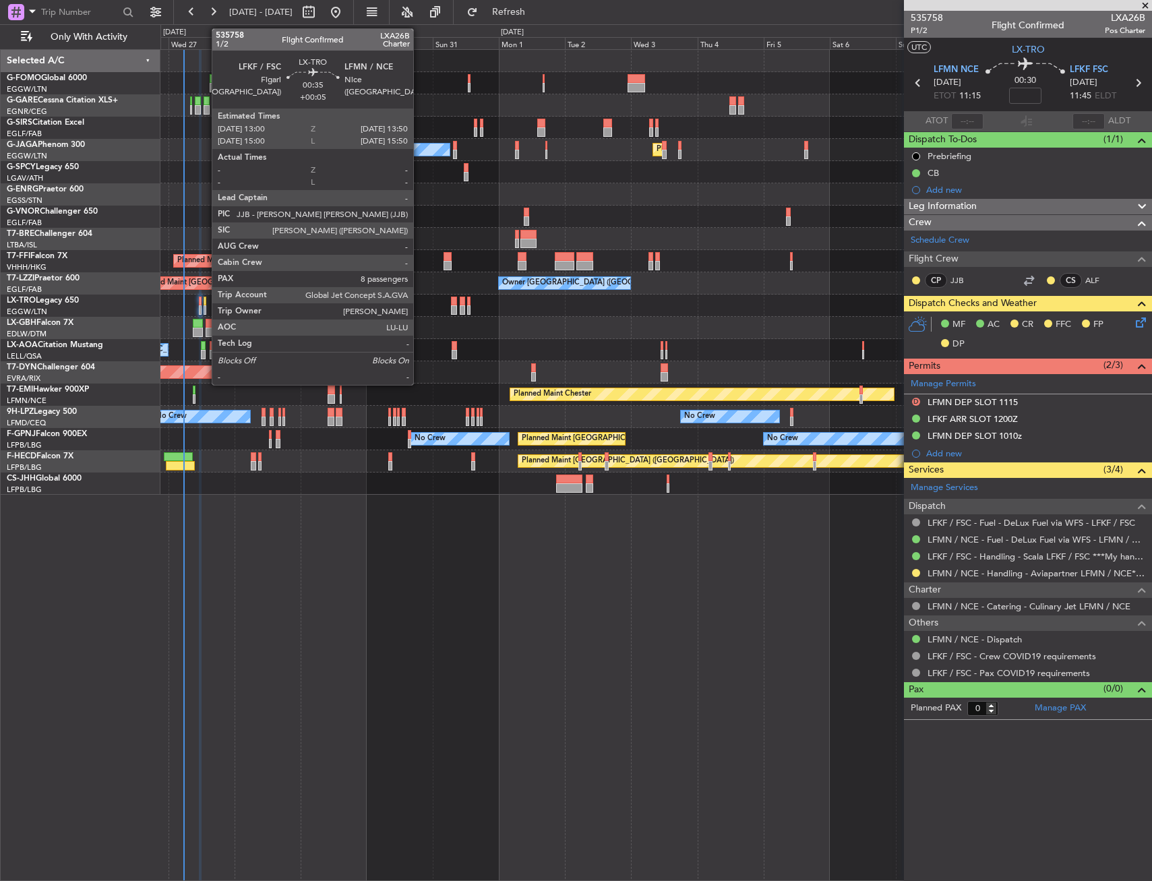
click at [205, 301] on div at bounding box center [205, 301] width 3 height 9
type input "+00:05"
type input "8"
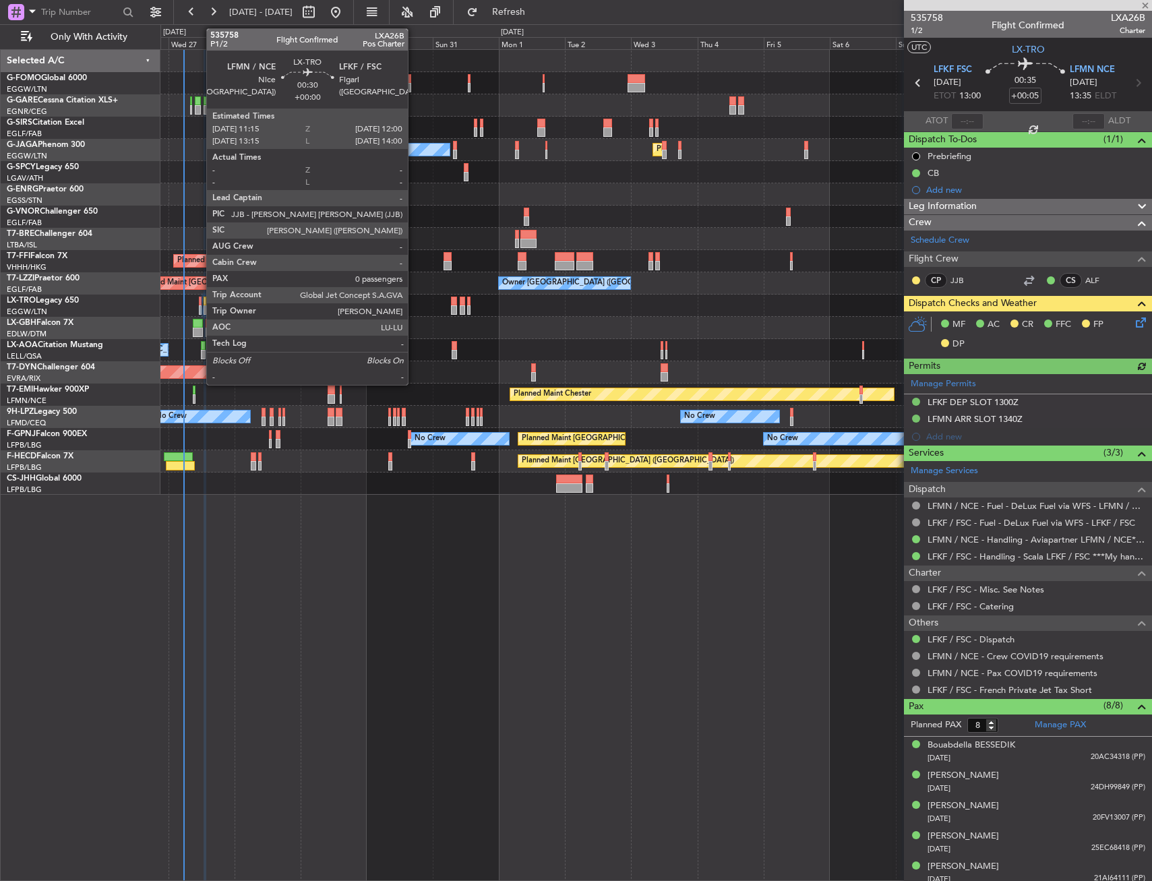
click at [199, 301] on div at bounding box center [200, 301] width 3 height 9
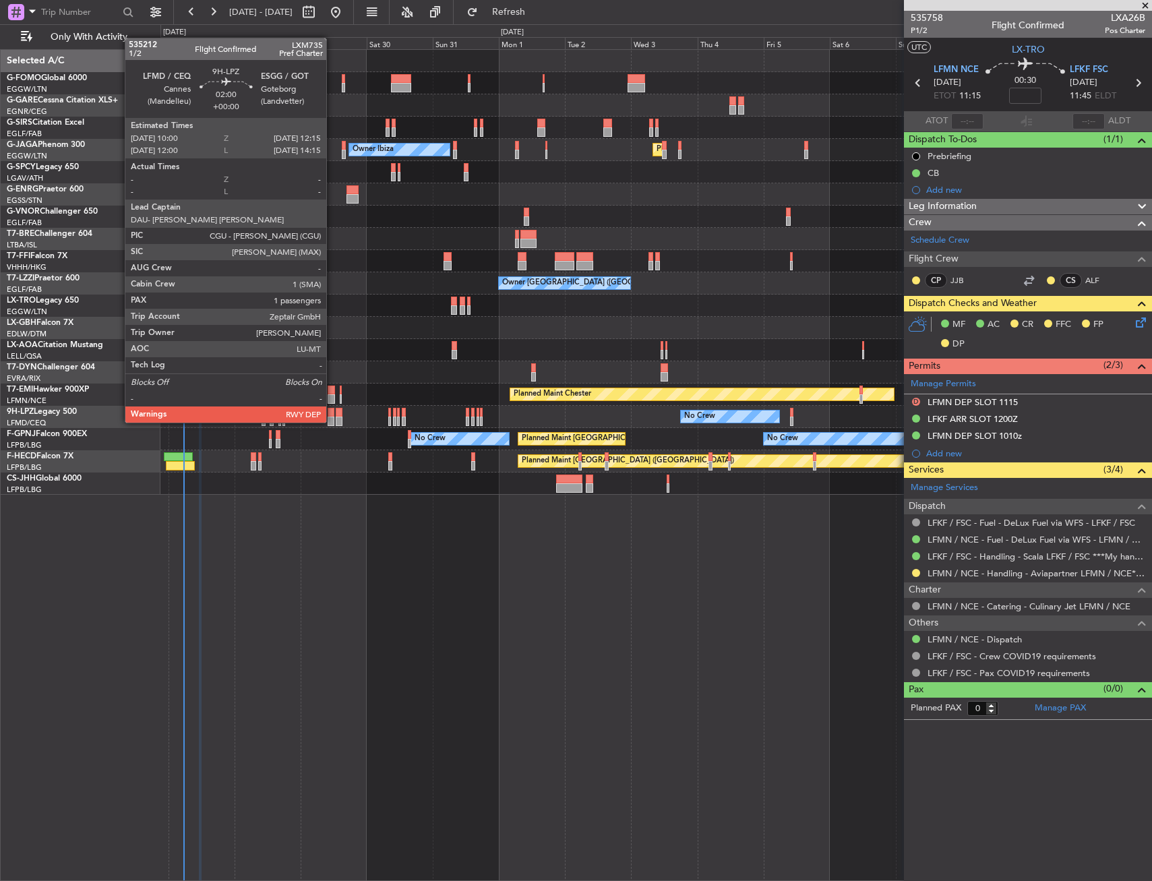
click at [332, 409] on div at bounding box center [331, 412] width 7 height 9
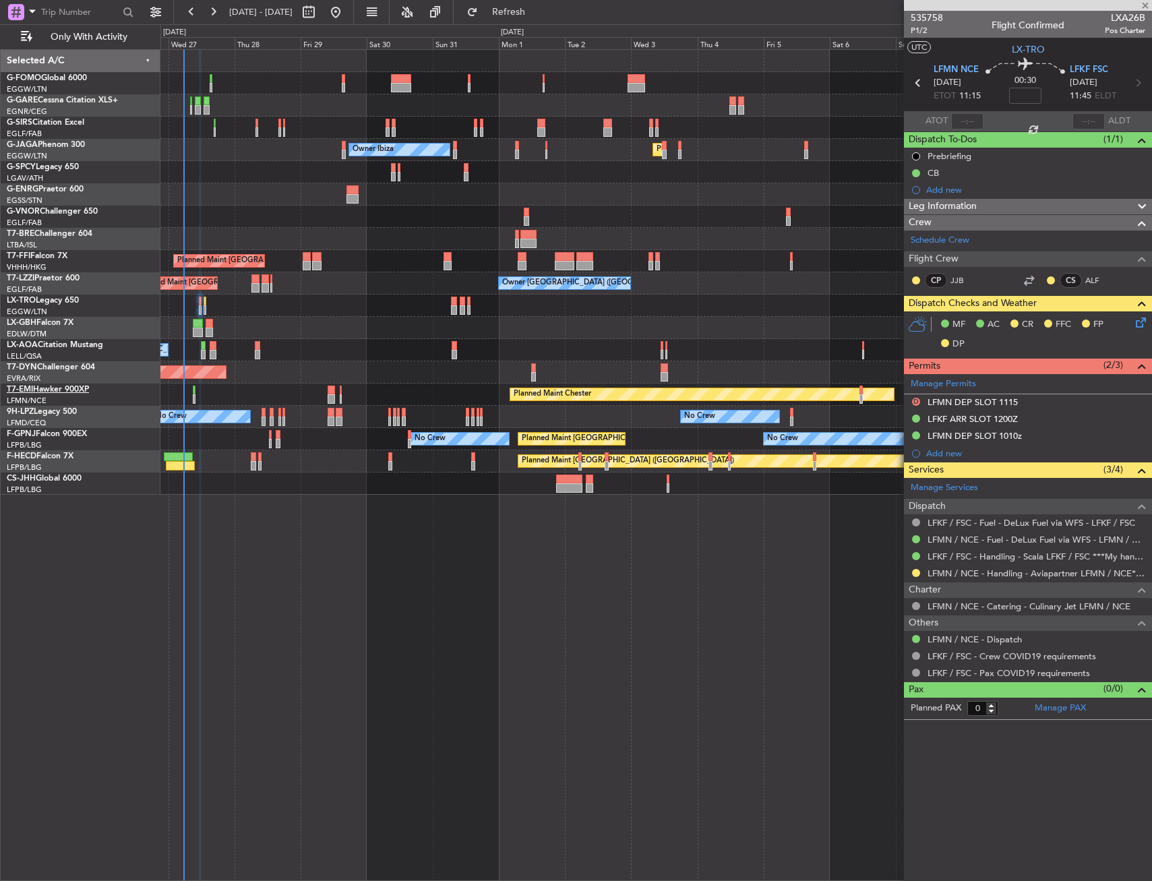
type input "1"
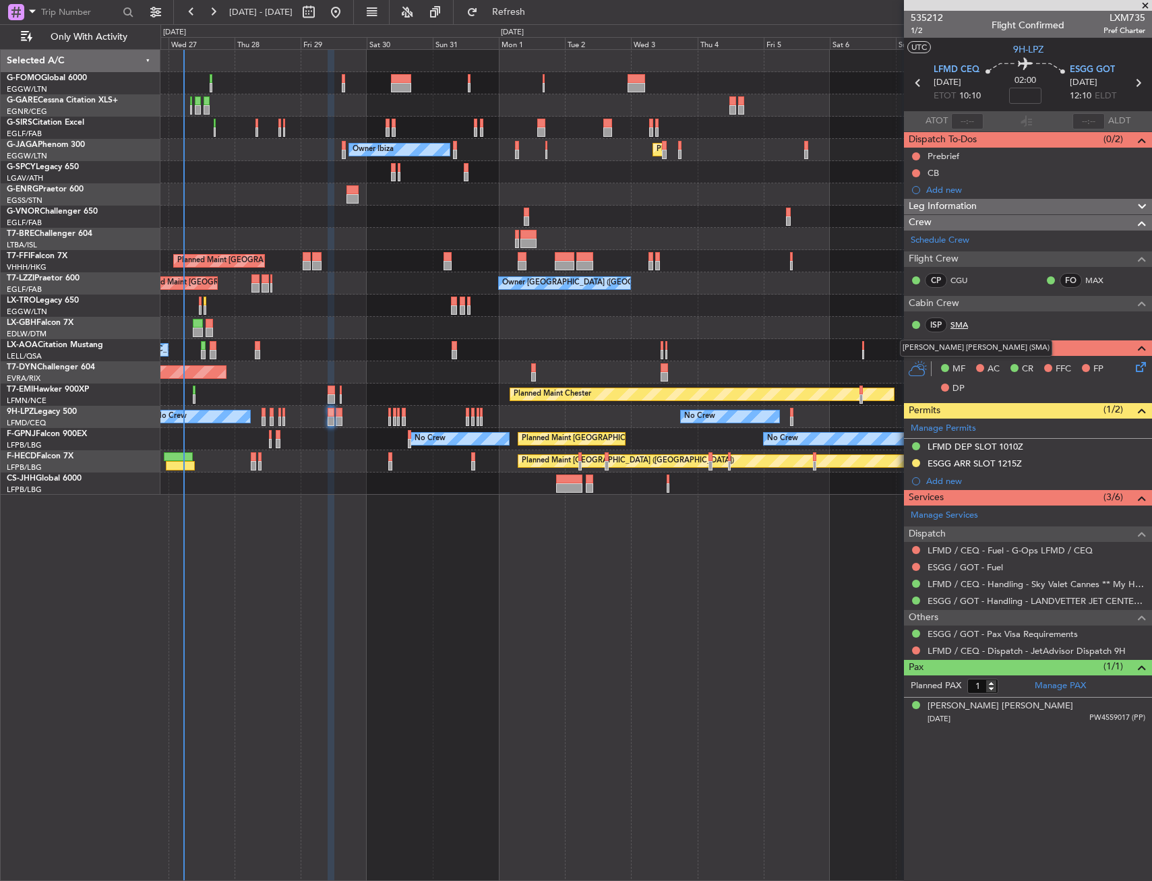
click at [952, 321] on link "SMA" at bounding box center [965, 325] width 30 height 12
click at [1031, 703] on div "Nicholas Constantine LEVENTIS" at bounding box center [1000, 706] width 146 height 13
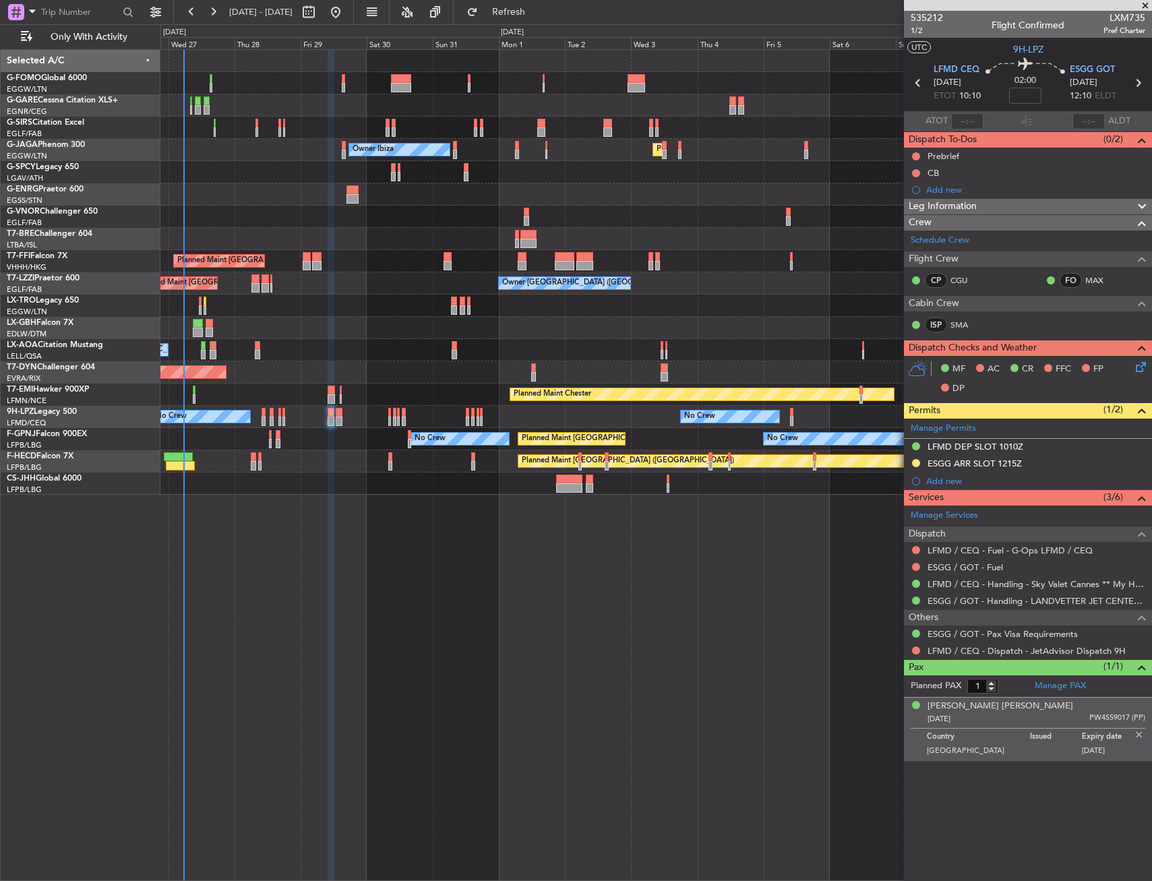
drag, startPoint x: 1028, startPoint y: 206, endPoint x: 1022, endPoint y: 216, distance: 12.4
click at [1028, 206] on div "Leg Information" at bounding box center [1028, 207] width 248 height 16
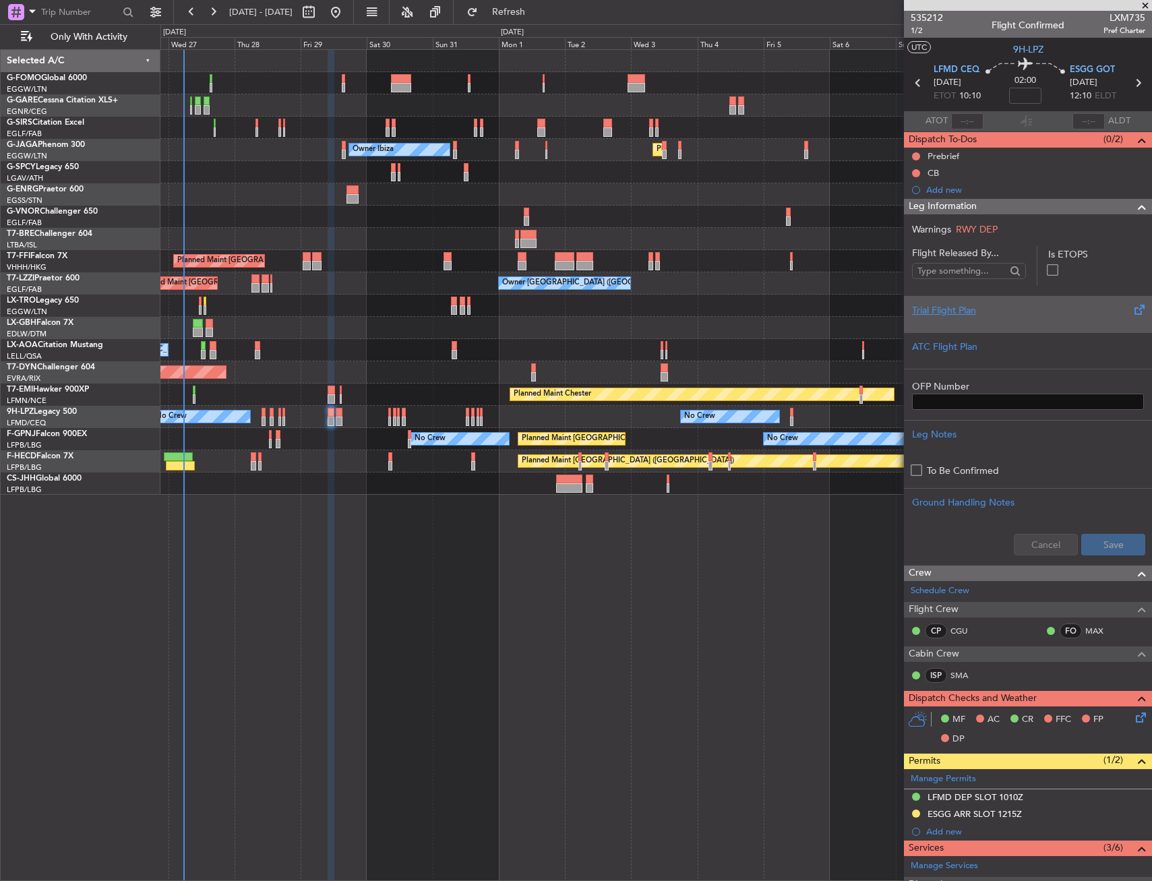
click at [962, 310] on div "Trial Flight Plan" at bounding box center [1028, 310] width 232 height 14
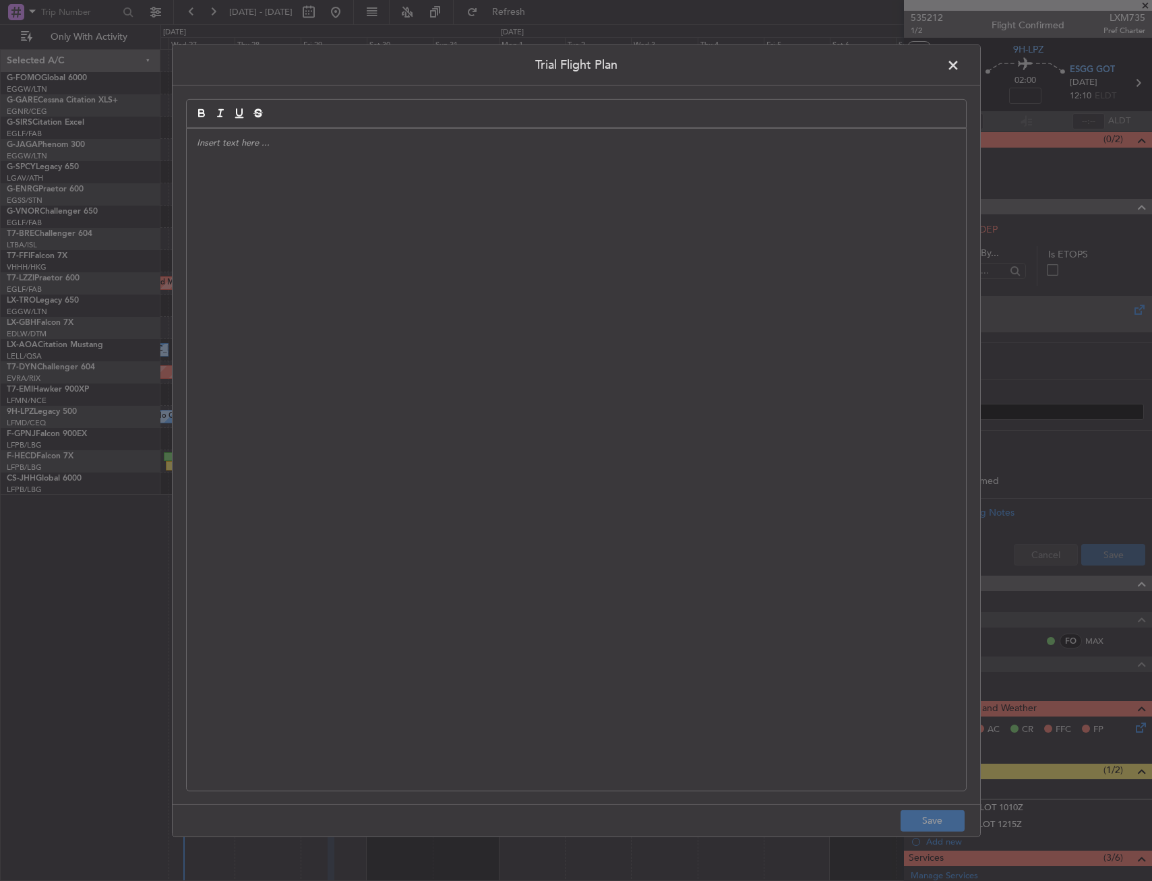
drag, startPoint x: 962, startPoint y: 310, endPoint x: 219, endPoint y: 300, distance: 742.8
click at [219, 300] on div at bounding box center [576, 459] width 779 height 662
click at [361, 304] on div "APA // [DATE] // FCST" at bounding box center [576, 459] width 779 height 662
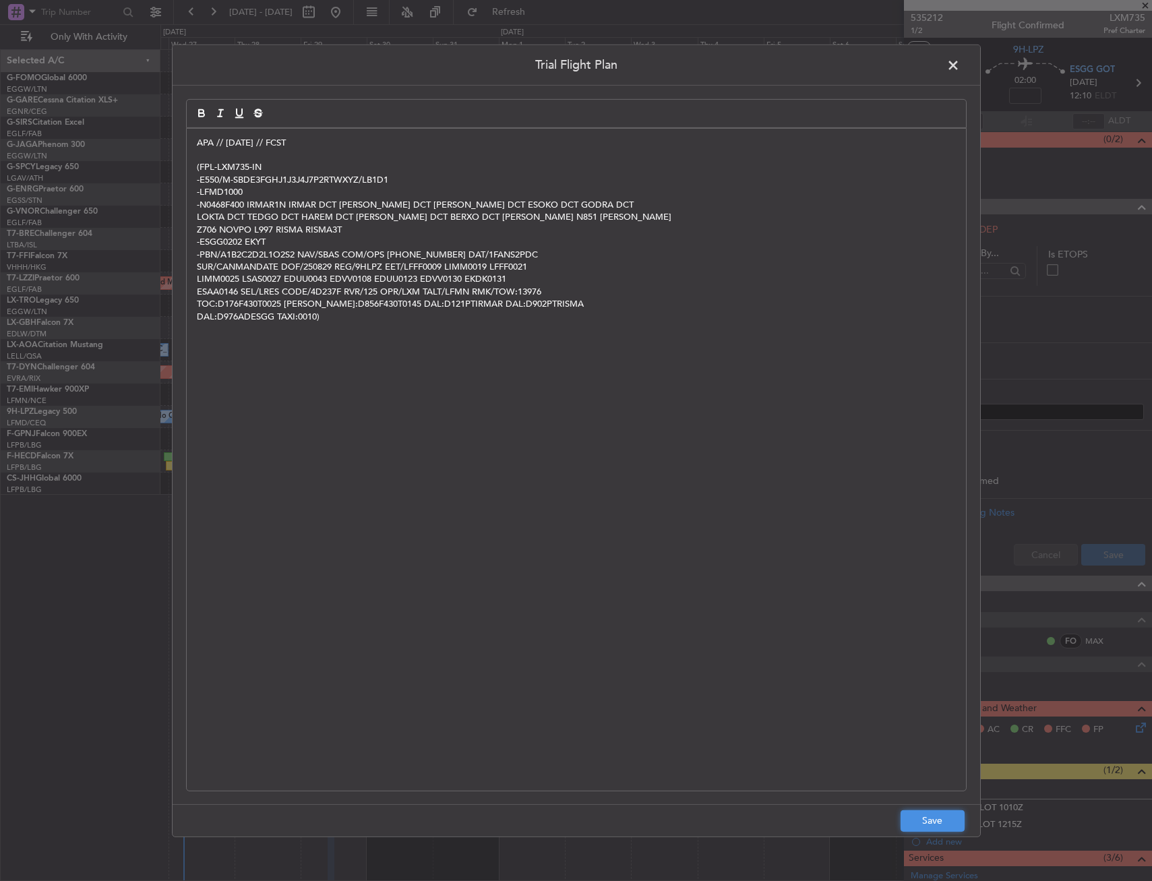
click at [949, 818] on button "Save" at bounding box center [932, 821] width 64 height 22
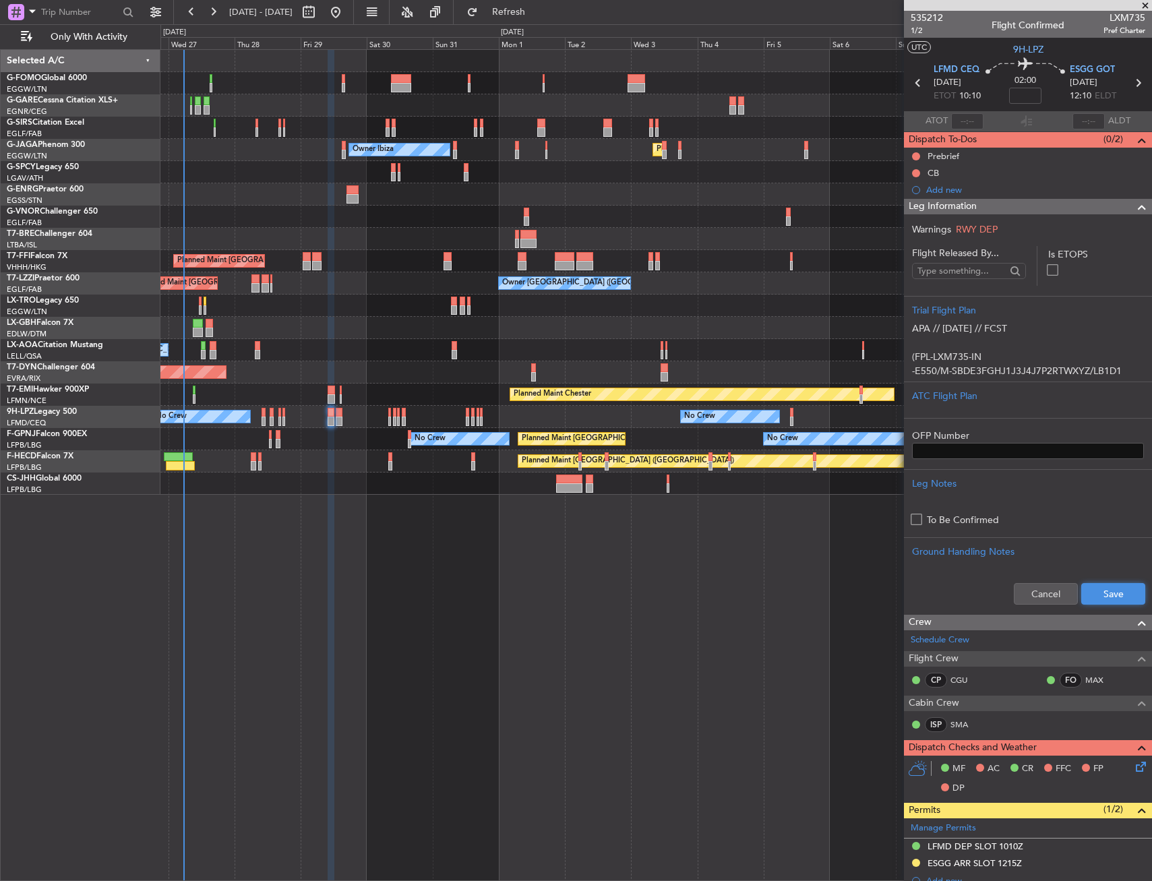
click at [1128, 588] on button "Save" at bounding box center [1113, 594] width 64 height 22
drag, startPoint x: 1000, startPoint y: 204, endPoint x: 995, endPoint y: 228, distance: 25.4
click at [1000, 204] on div "Leg Information" at bounding box center [1028, 207] width 248 height 16
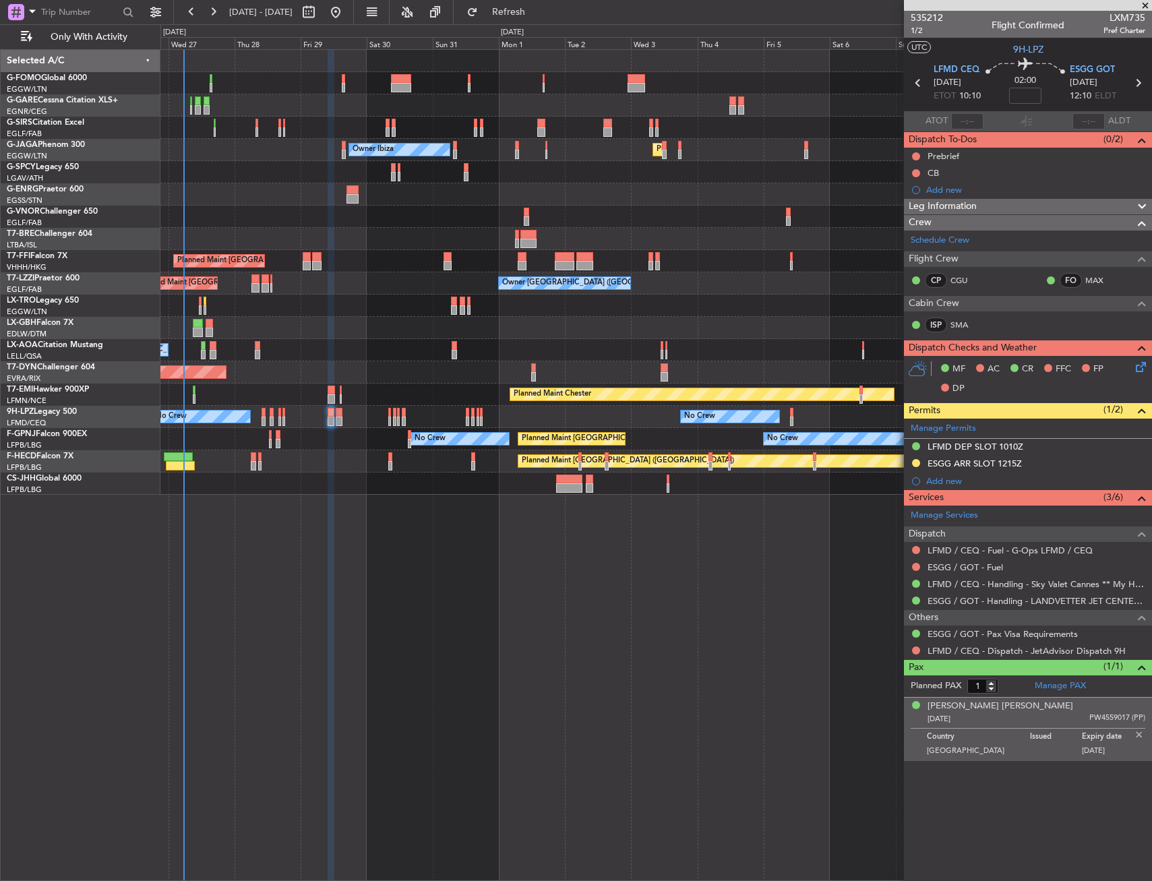
click at [1144, 367] on icon at bounding box center [1138, 364] width 11 height 11
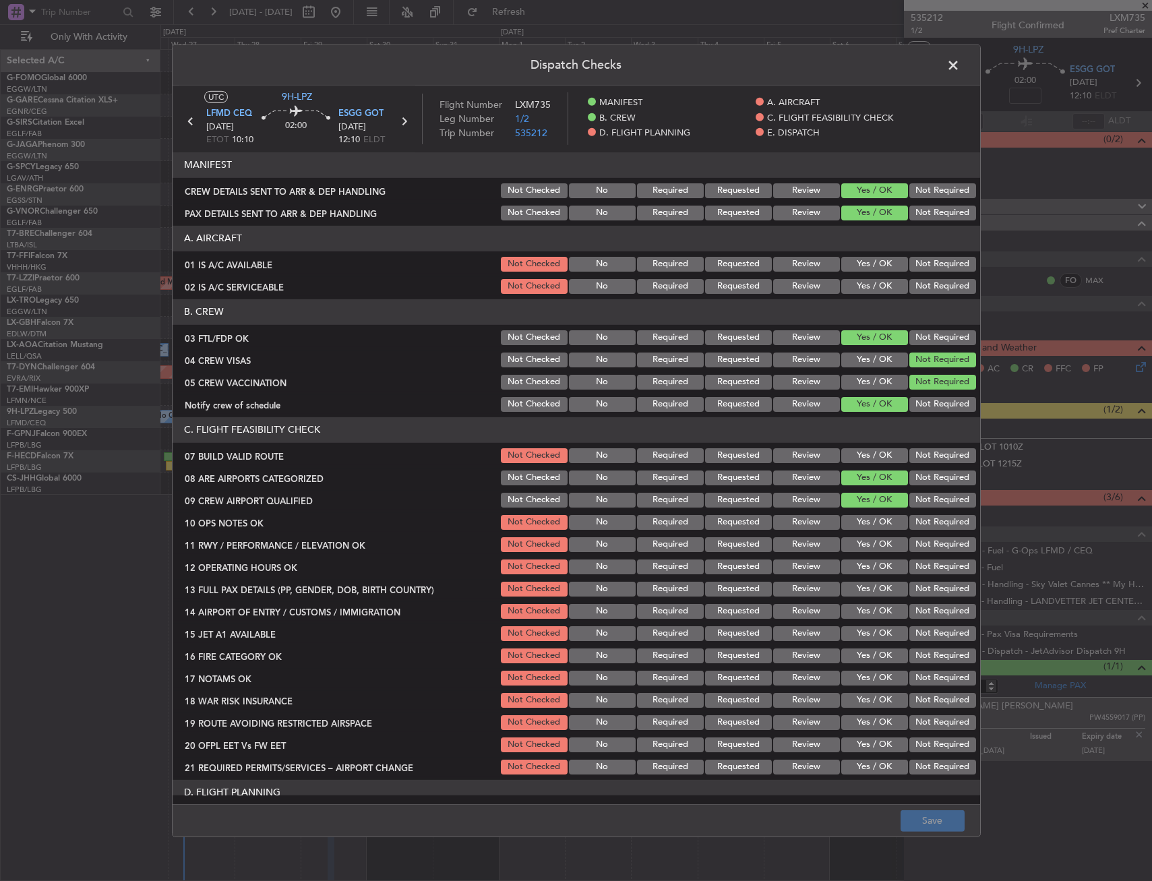
click at [861, 282] on button "Yes / OK" at bounding box center [874, 286] width 67 height 15
click at [861, 263] on button "Yes / OK" at bounding box center [874, 264] width 67 height 15
click at [858, 450] on button "Yes / OK" at bounding box center [874, 455] width 67 height 15
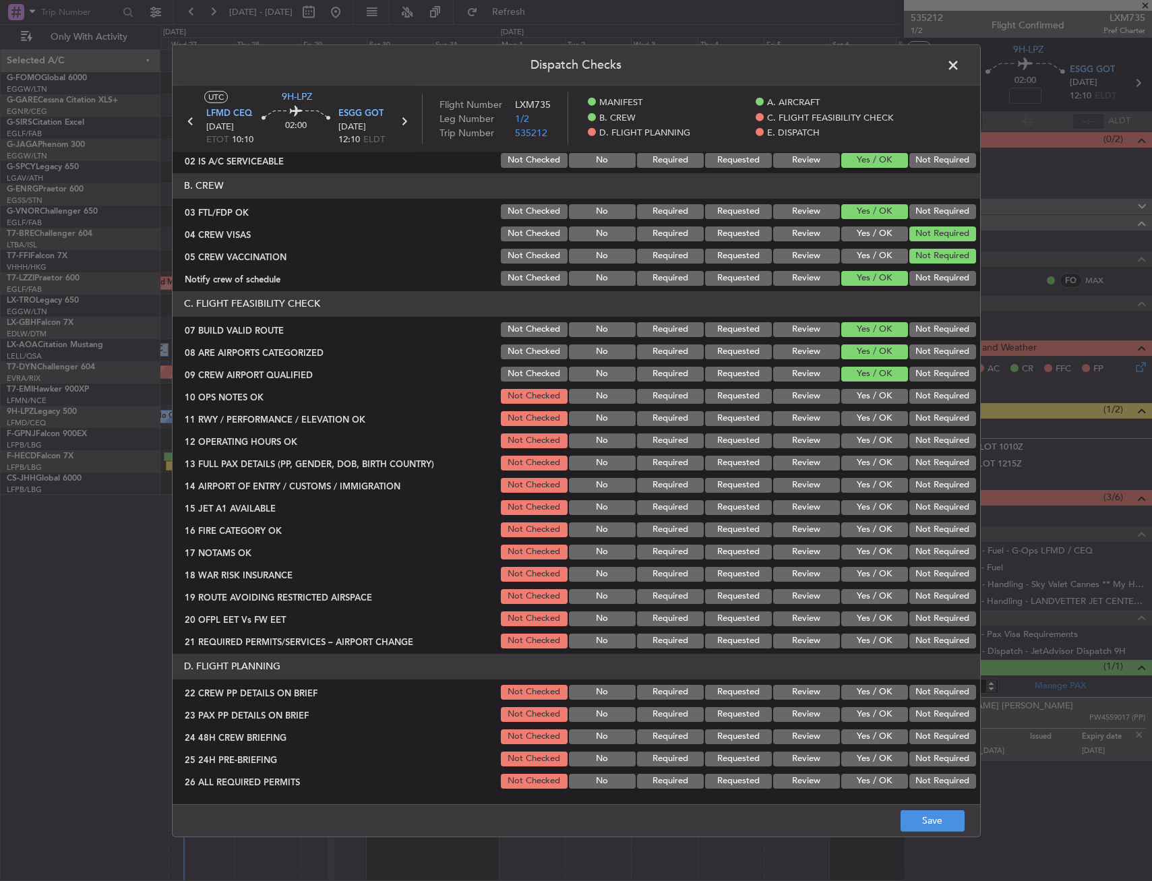
scroll to position [202, 0]
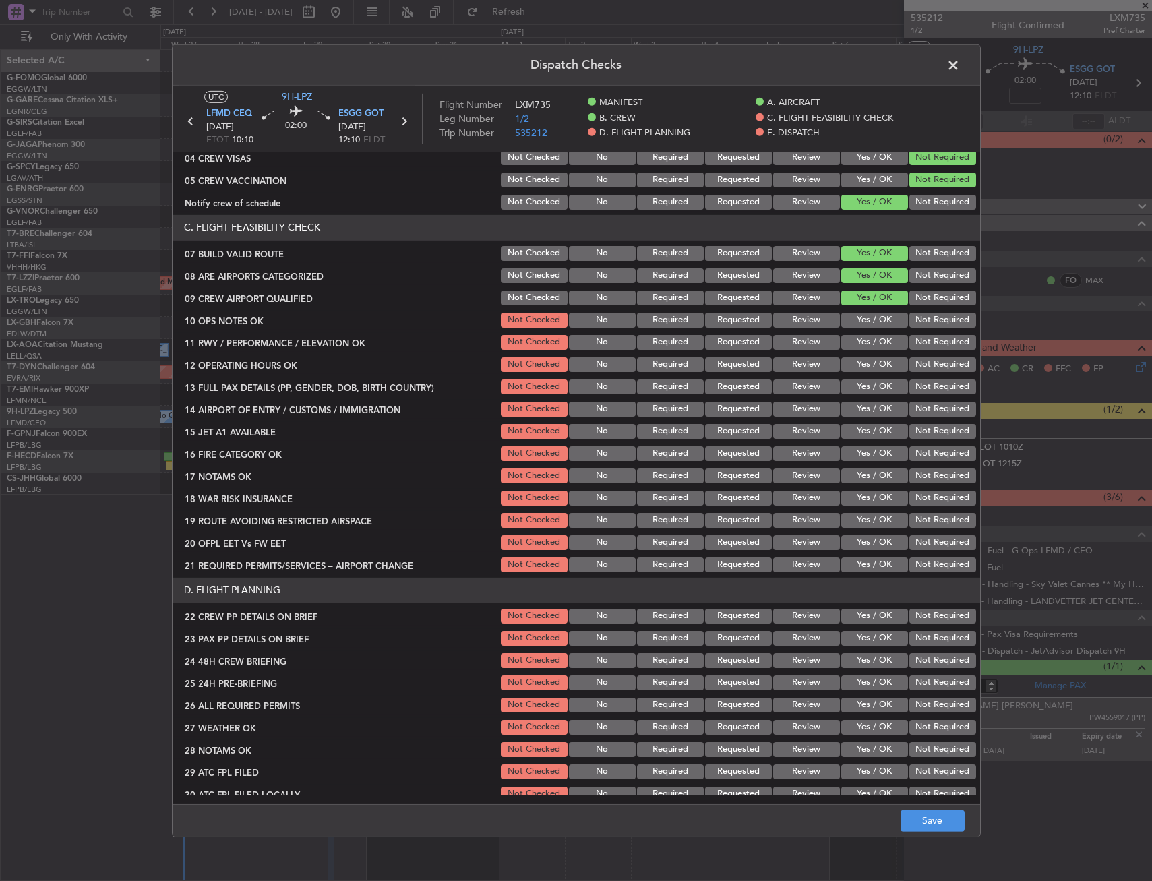
click at [851, 444] on div "Yes / OK" at bounding box center [873, 453] width 68 height 19
click at [865, 321] on button "Yes / OK" at bounding box center [874, 320] width 67 height 15
drag, startPoint x: 862, startPoint y: 342, endPoint x: 857, endPoint y: 371, distance: 29.4
click at [862, 343] on button "Yes / OK" at bounding box center [874, 342] width 67 height 15
click at [857, 372] on div "Yes / OK" at bounding box center [873, 364] width 68 height 19
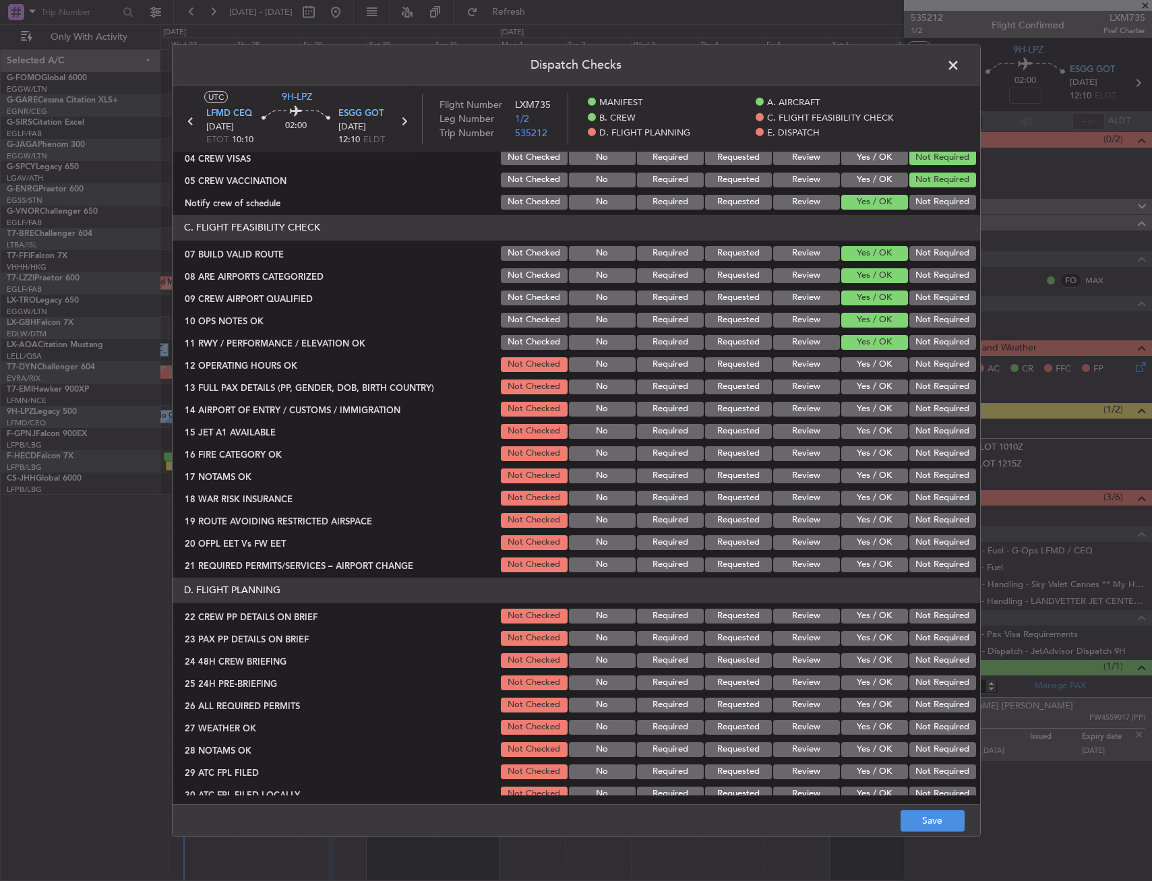
click at [857, 374] on section "C. FLIGHT FEASIBILITY CHECK 07 BUILD VALID ROUTE Not Checked No Required Reques…" at bounding box center [576, 394] width 807 height 359
click at [857, 394] on button "Yes / OK" at bounding box center [874, 386] width 67 height 15
click at [857, 374] on section "C. FLIGHT FEASIBILITY CHECK 07 BUILD VALID ROUTE Not Checked No Required Reques…" at bounding box center [576, 394] width 807 height 359
click at [857, 368] on button "Yes / OK" at bounding box center [874, 364] width 67 height 15
click at [857, 408] on button "Yes / OK" at bounding box center [874, 409] width 67 height 15
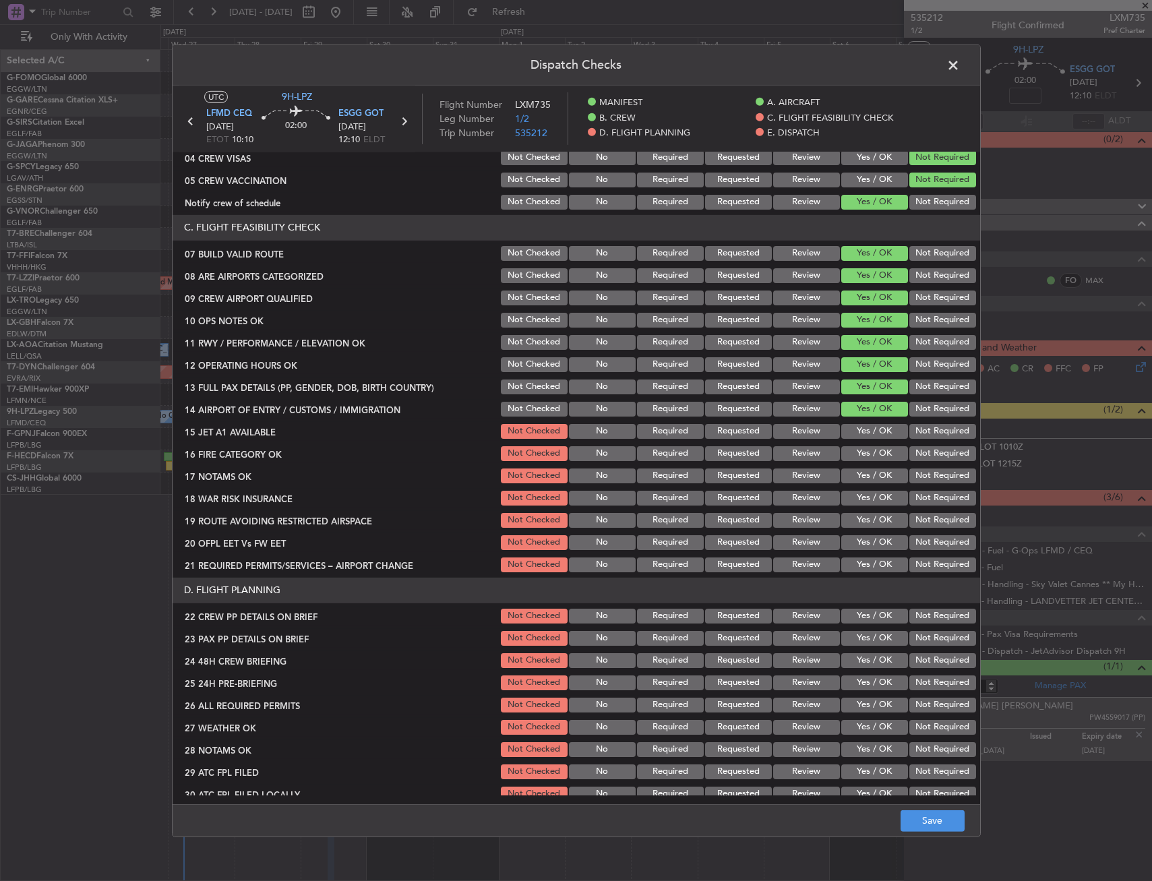
click at [859, 433] on button "Yes / OK" at bounding box center [874, 431] width 67 height 15
click at [861, 455] on button "Yes / OK" at bounding box center [874, 453] width 67 height 15
click at [864, 473] on button "Yes / OK" at bounding box center [874, 475] width 67 height 15
click at [918, 496] on button "Not Required" at bounding box center [942, 498] width 67 height 15
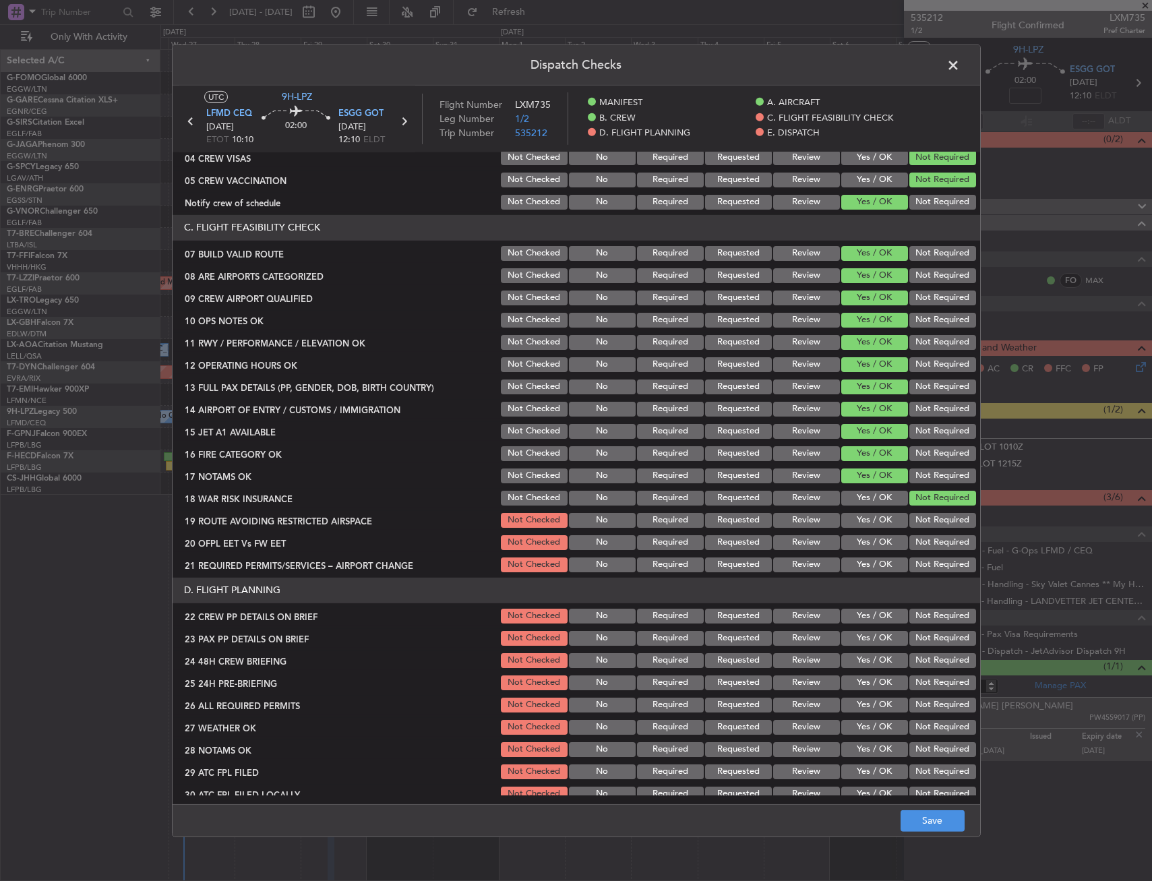
click at [878, 522] on button "Yes / OK" at bounding box center [874, 520] width 67 height 15
click at [868, 547] on button "Yes / OK" at bounding box center [874, 542] width 67 height 15
click at [867, 555] on div "Yes / OK" at bounding box center [873, 564] width 68 height 19
click at [864, 562] on button "Yes / OK" at bounding box center [874, 564] width 67 height 15
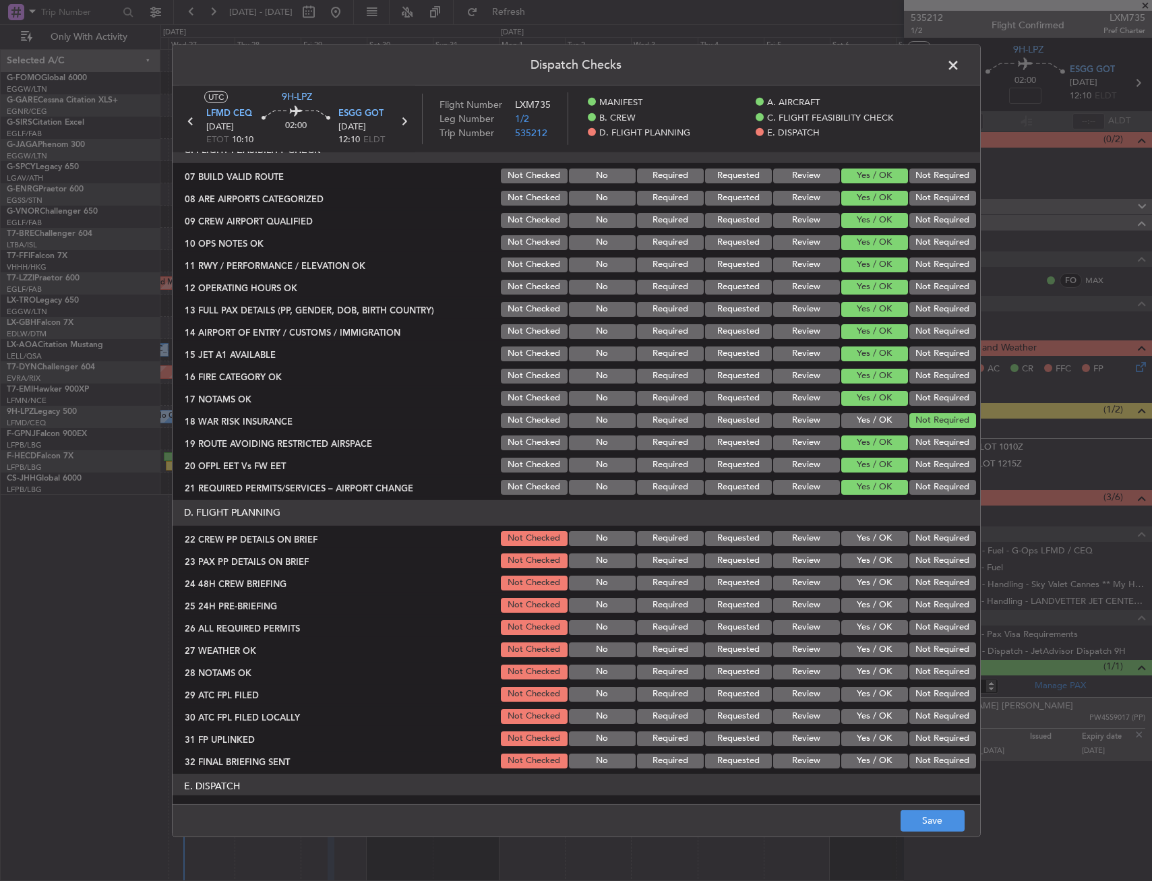
scroll to position [337, 0]
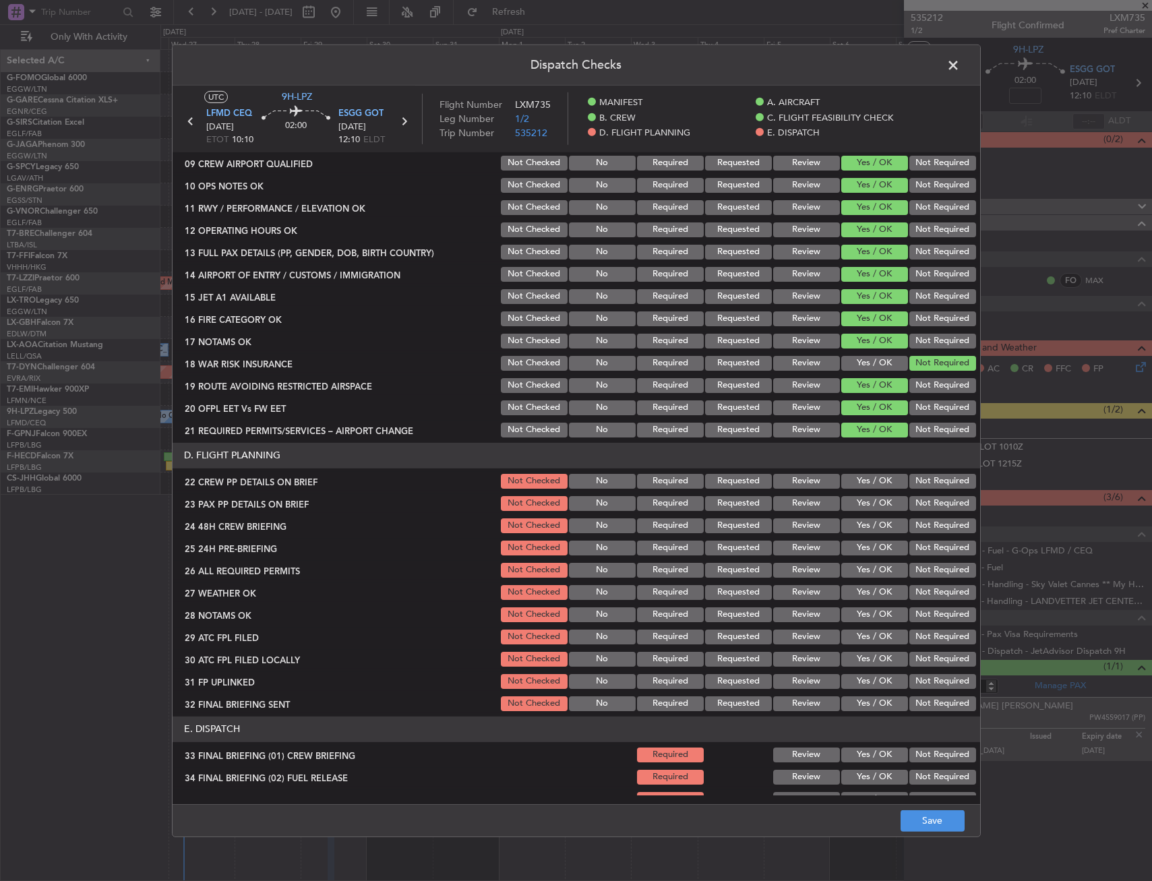
click at [856, 489] on div "Yes / OK" at bounding box center [873, 481] width 68 height 19
click at [857, 479] on button "Yes / OK" at bounding box center [874, 481] width 67 height 15
drag, startPoint x: 856, startPoint y: 503, endPoint x: 861, endPoint y: 527, distance: 24.7
click at [856, 504] on button "Yes / OK" at bounding box center [874, 503] width 67 height 15
click at [861, 531] on button "Yes / OK" at bounding box center [874, 525] width 67 height 15
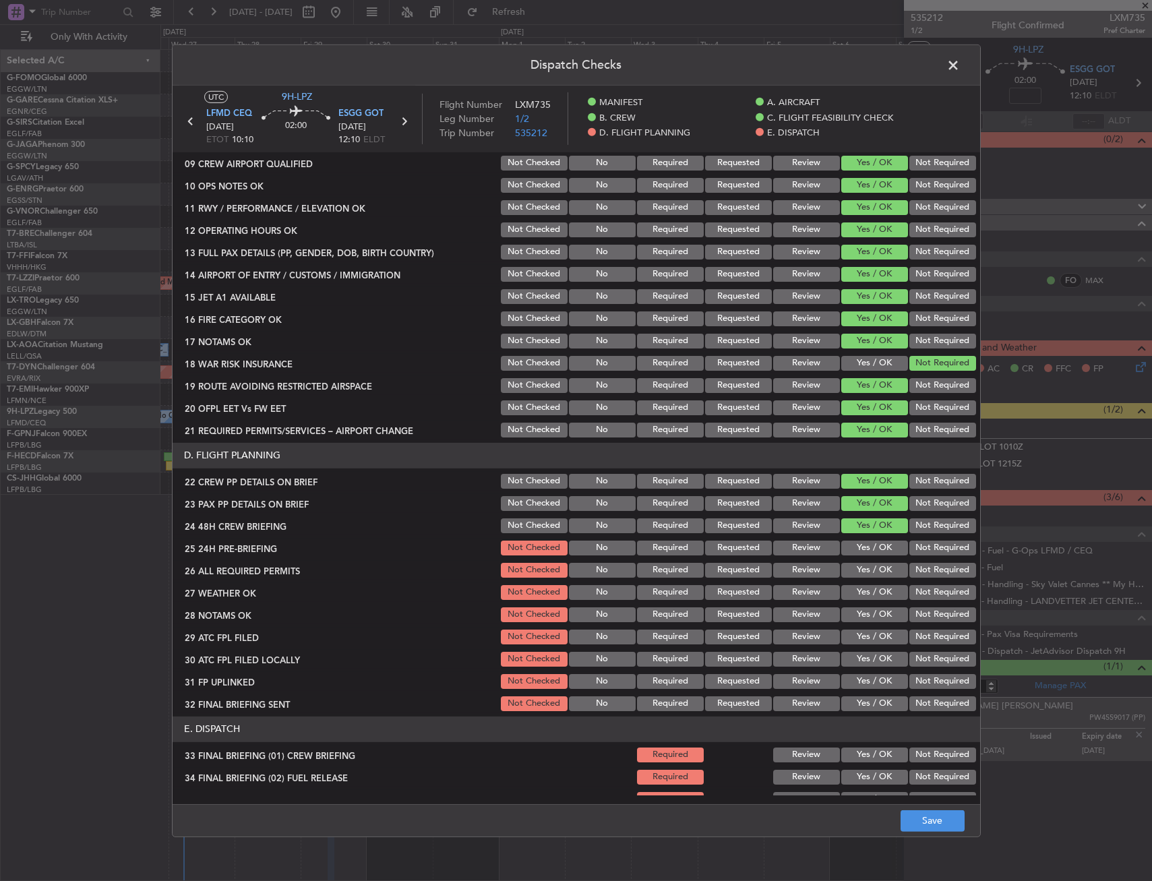
click at [937, 555] on div "Not Required" at bounding box center [941, 548] width 68 height 19
click at [931, 545] on button "Not Required" at bounding box center [942, 548] width 67 height 15
click at [925, 826] on button "Save" at bounding box center [932, 821] width 64 height 22
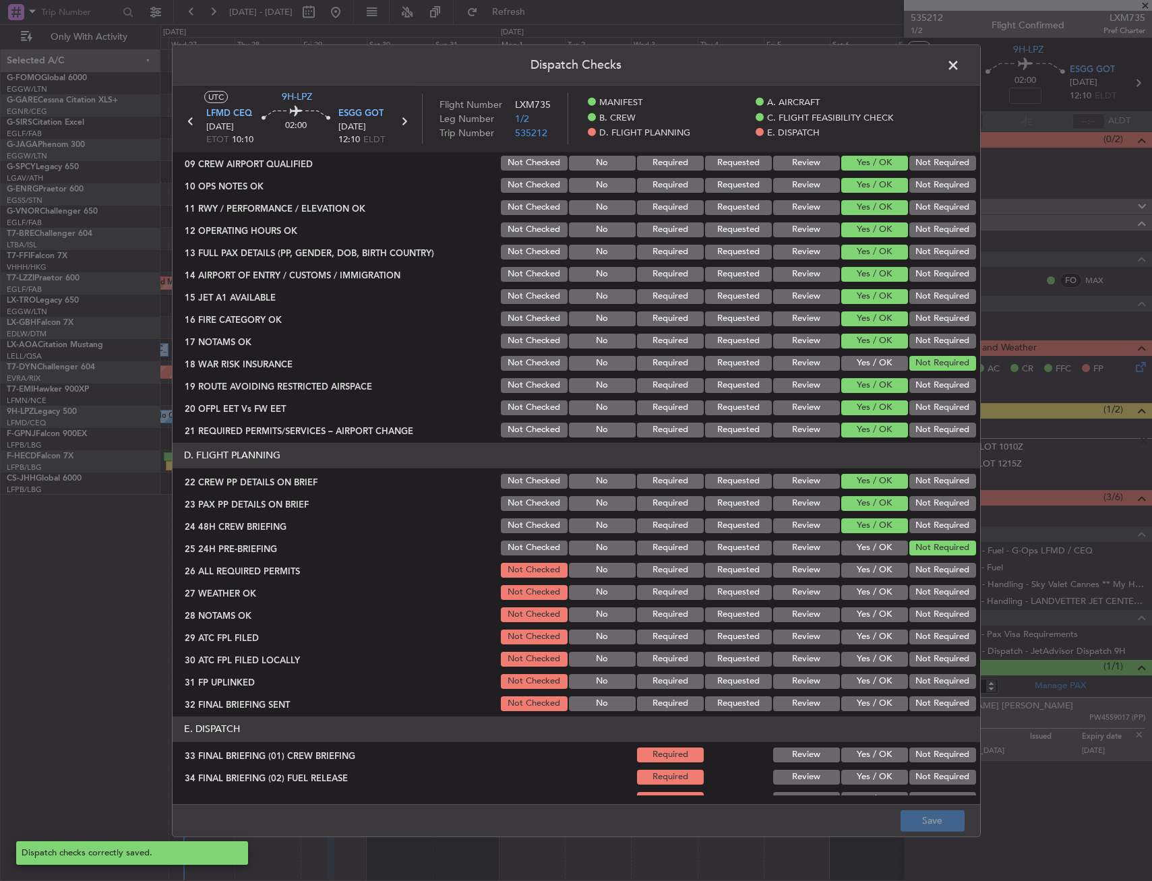
click at [960, 63] on span at bounding box center [960, 68] width 0 height 27
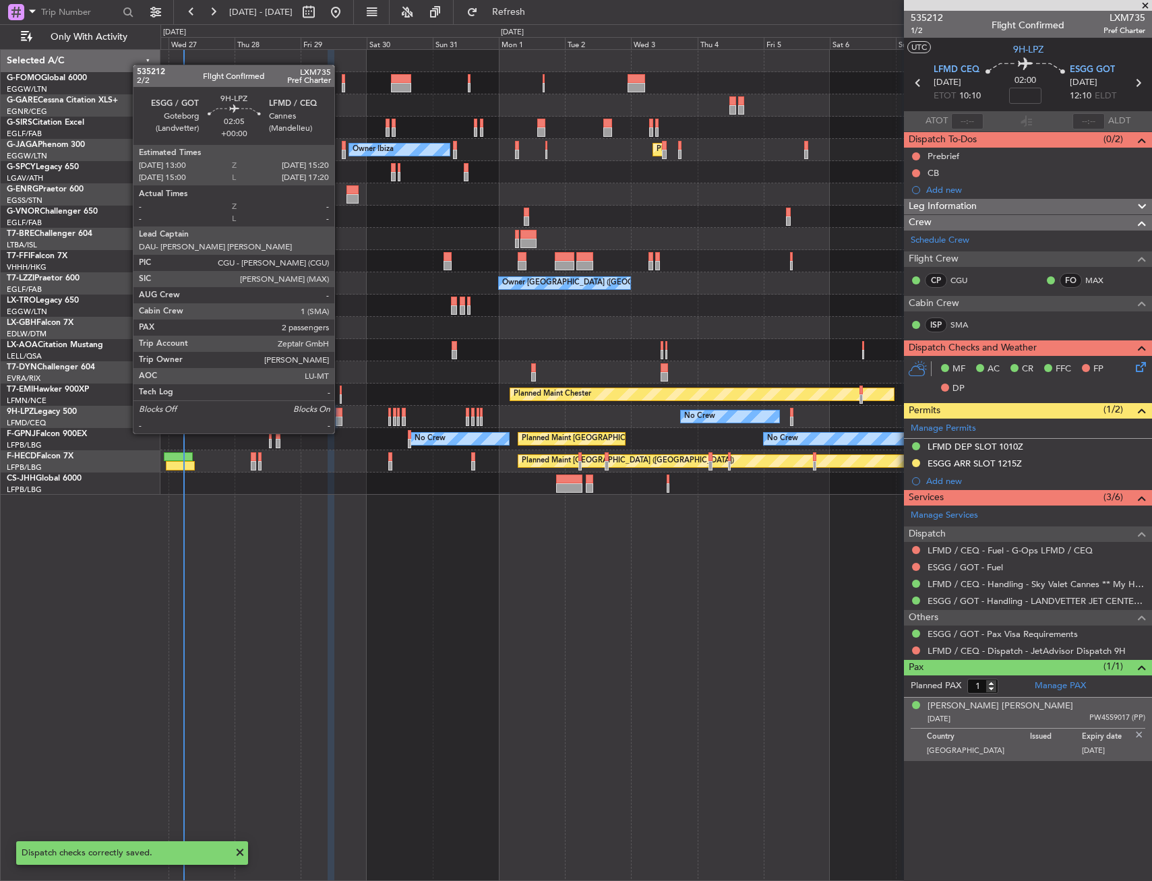
click at [340, 420] on div at bounding box center [339, 421] width 7 height 9
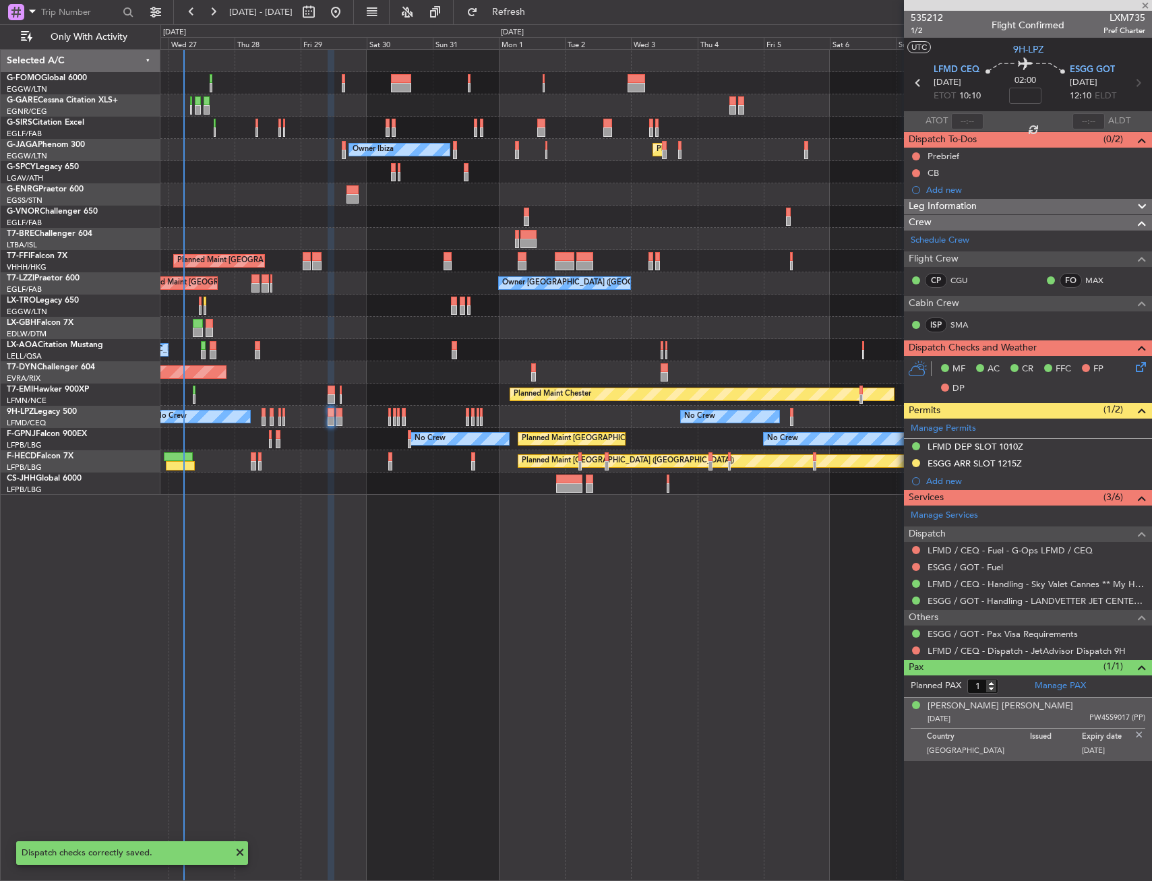
type input "2"
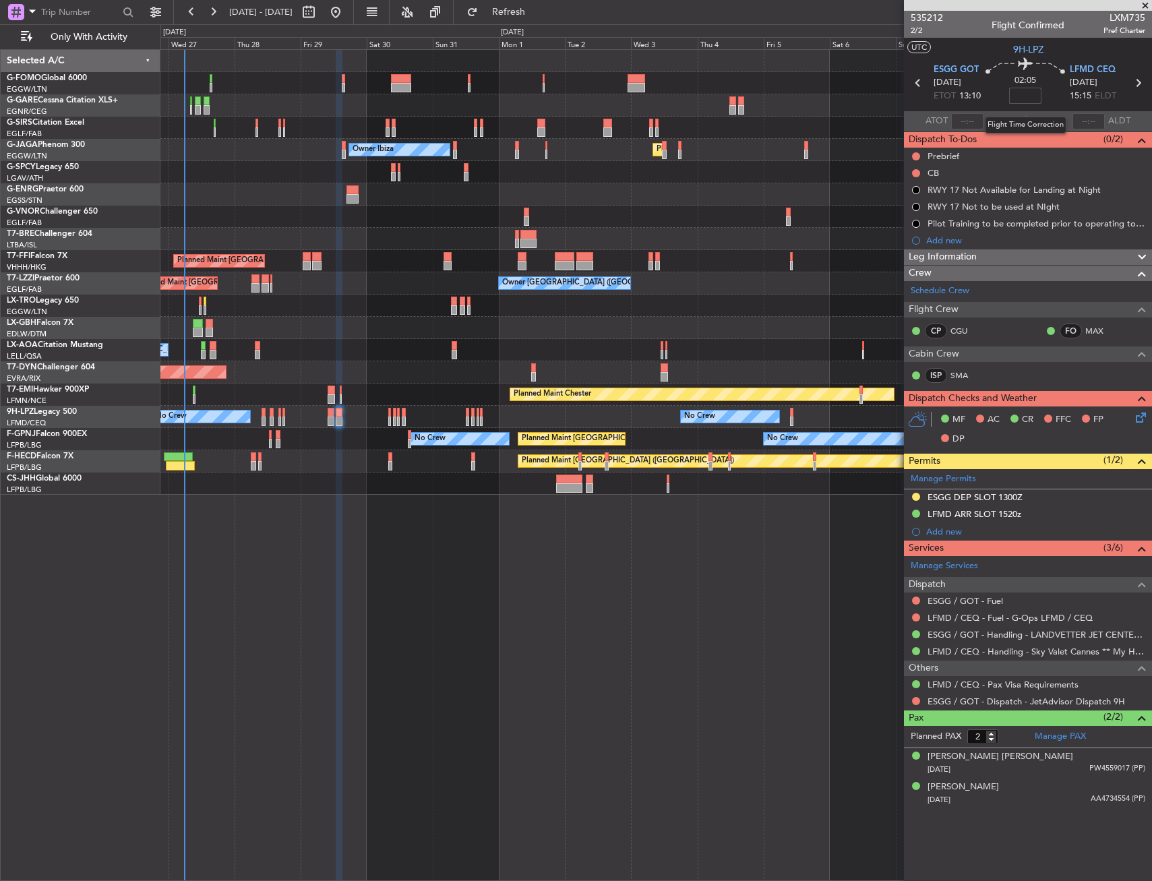
click at [1026, 93] on input at bounding box center [1025, 96] width 32 height 16
click at [1057, 95] on div "02:05 15" at bounding box center [1025, 83] width 89 height 50
type input "+00:15"
click at [978, 256] on div "Leg Information" at bounding box center [1028, 257] width 248 height 16
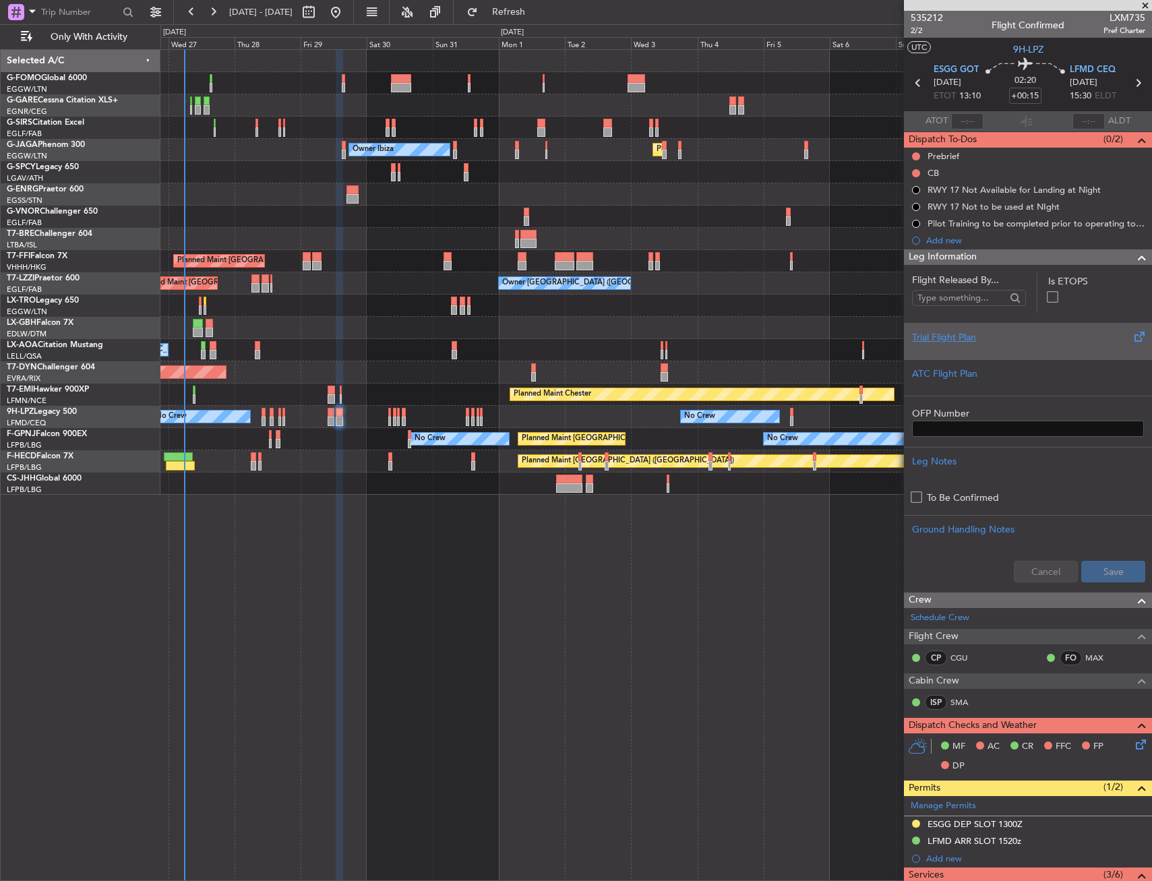
click at [1000, 357] on div "Trial Flight Plan" at bounding box center [1028, 341] width 248 height 36
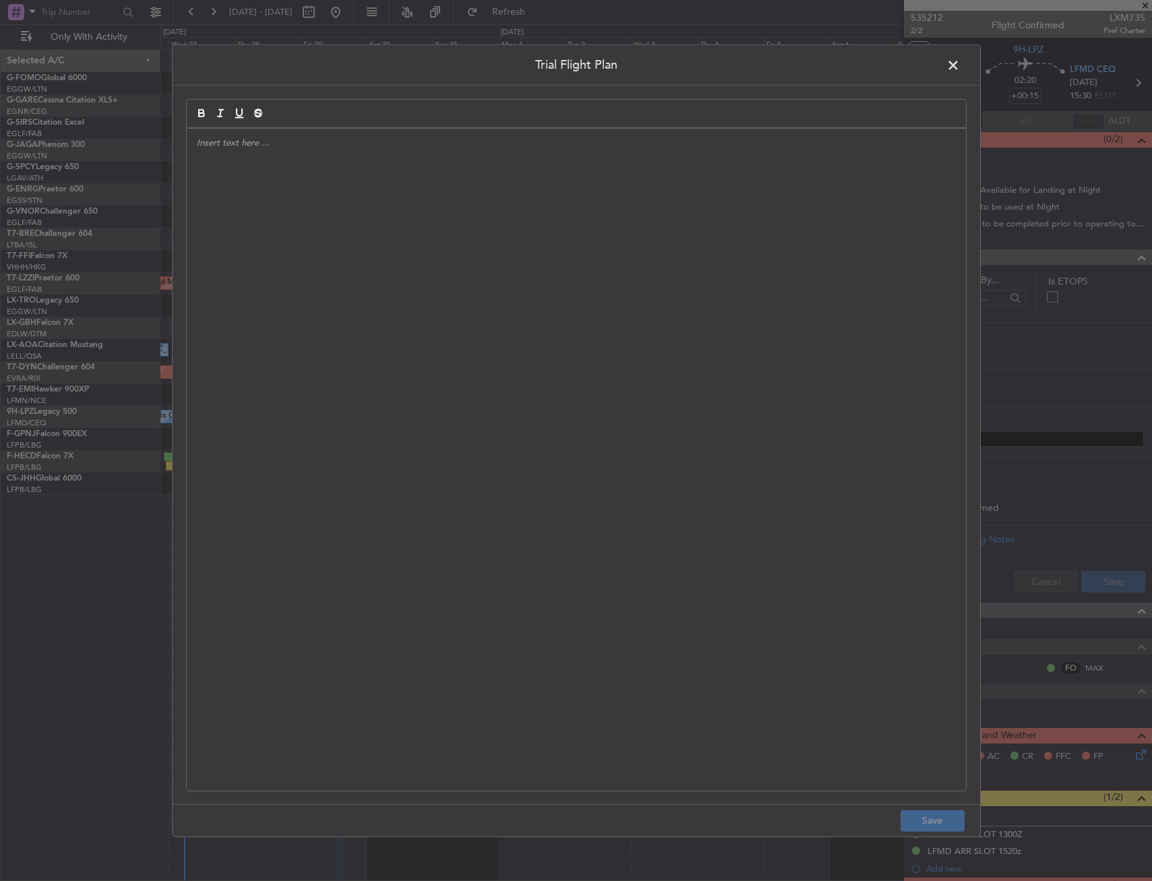
click at [580, 312] on div at bounding box center [576, 459] width 779 height 662
click at [322, 194] on div "APA // [DATE] // FCST" at bounding box center [576, 459] width 779 height 662
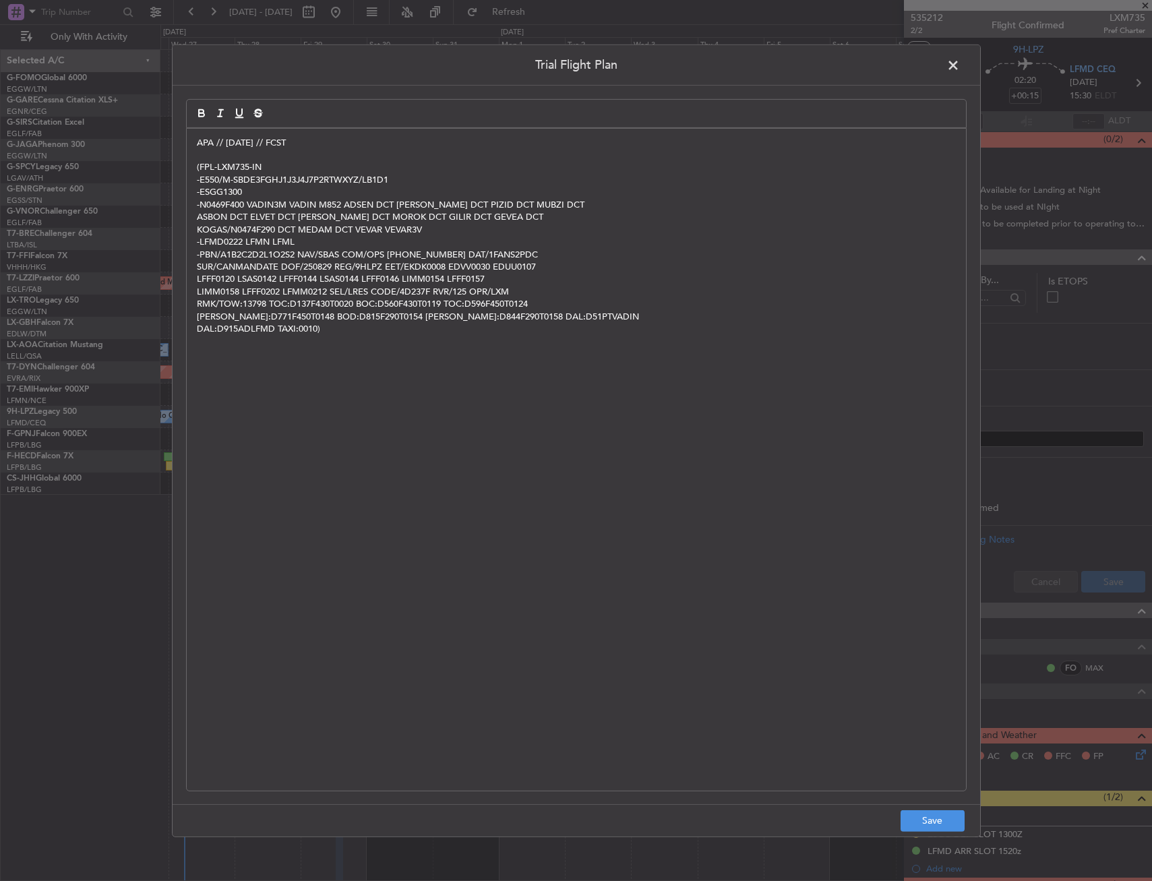
scroll to position [0, 0]
click at [938, 814] on button "Save" at bounding box center [932, 821] width 64 height 22
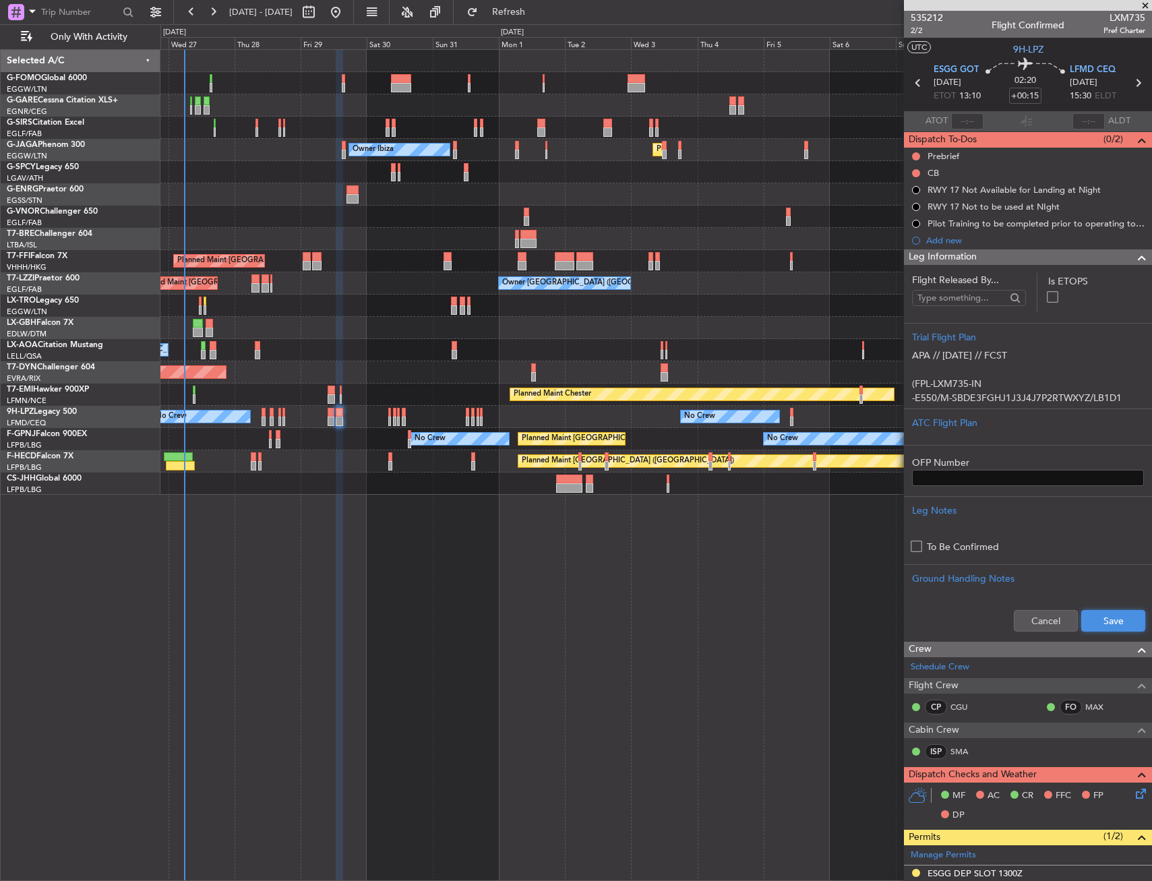
click at [1113, 615] on button "Save" at bounding box center [1113, 621] width 64 height 22
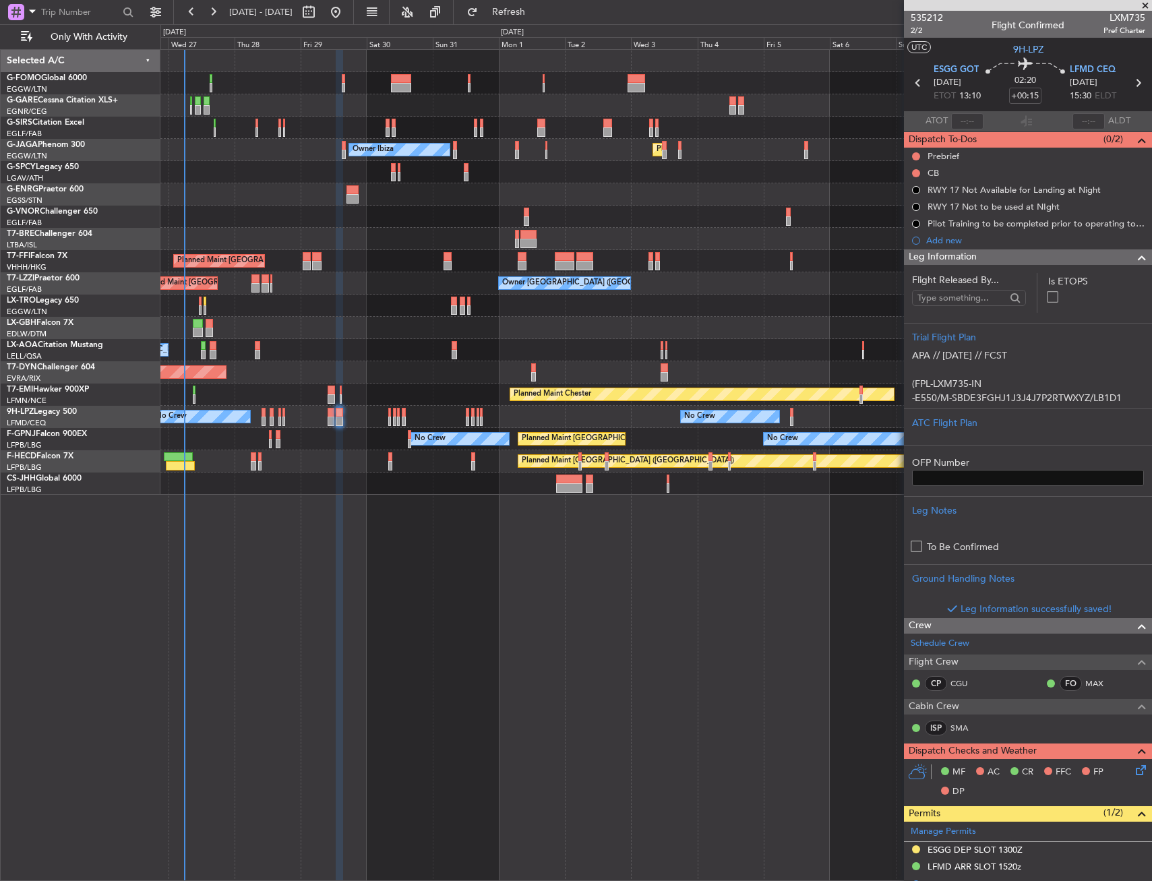
drag, startPoint x: 968, startPoint y: 258, endPoint x: 902, endPoint y: 103, distance: 168.5
click at [968, 255] on span "Leg Information" at bounding box center [943, 257] width 68 height 16
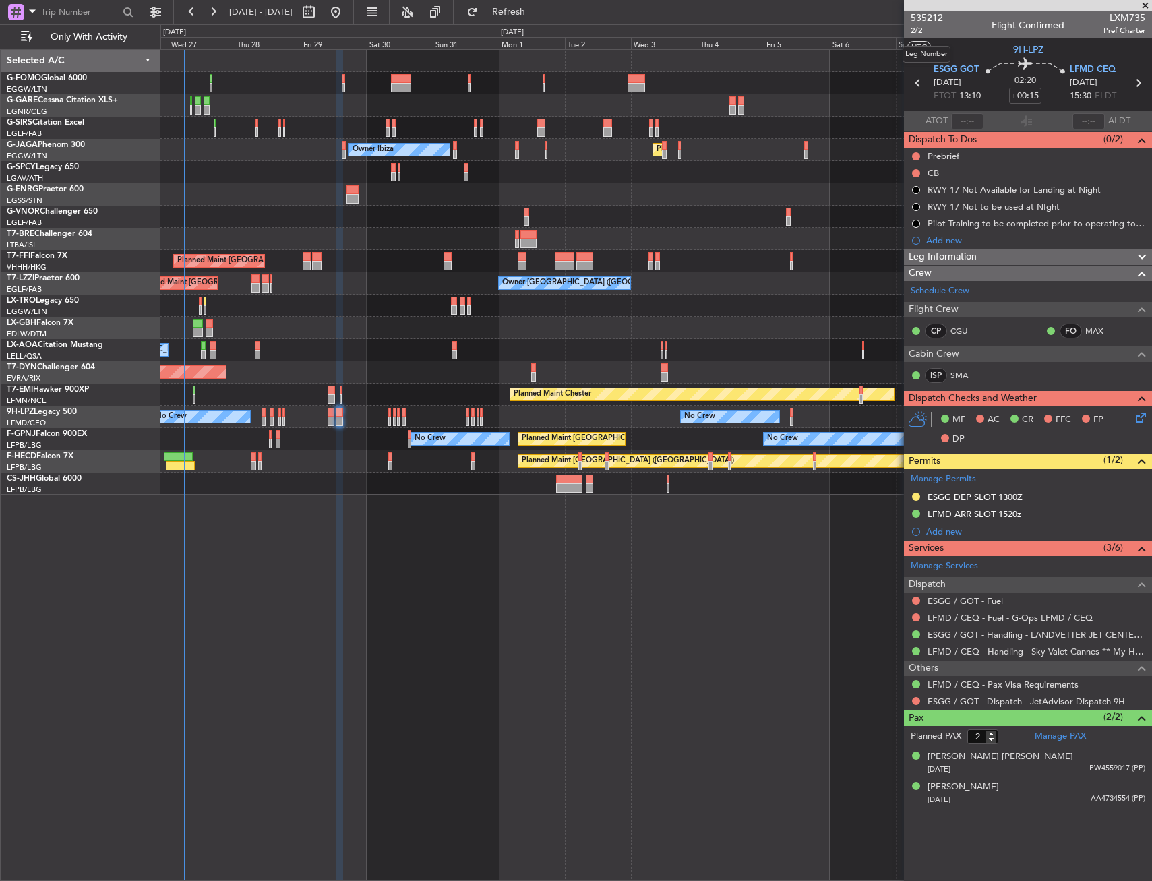
click at [919, 31] on span "2/2" at bounding box center [927, 30] width 32 height 11
drag, startPoint x: 918, startPoint y: 156, endPoint x: 914, endPoint y: 181, distance: 25.3
click at [918, 156] on button at bounding box center [916, 156] width 8 height 8
click at [914, 195] on span "In Progress" at bounding box center [923, 195] width 46 height 13
click at [916, 169] on button at bounding box center [916, 173] width 8 height 8
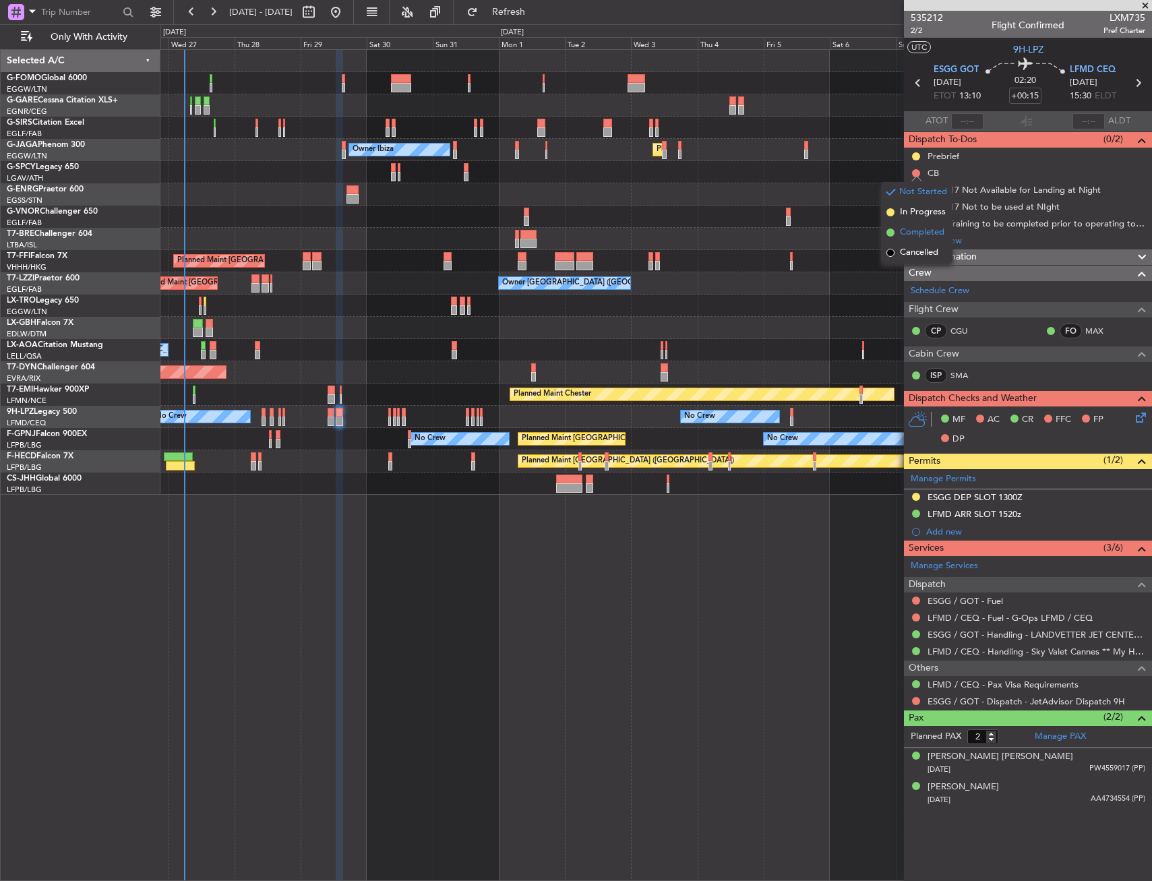
click at [915, 234] on span "Completed" at bounding box center [922, 232] width 44 height 13
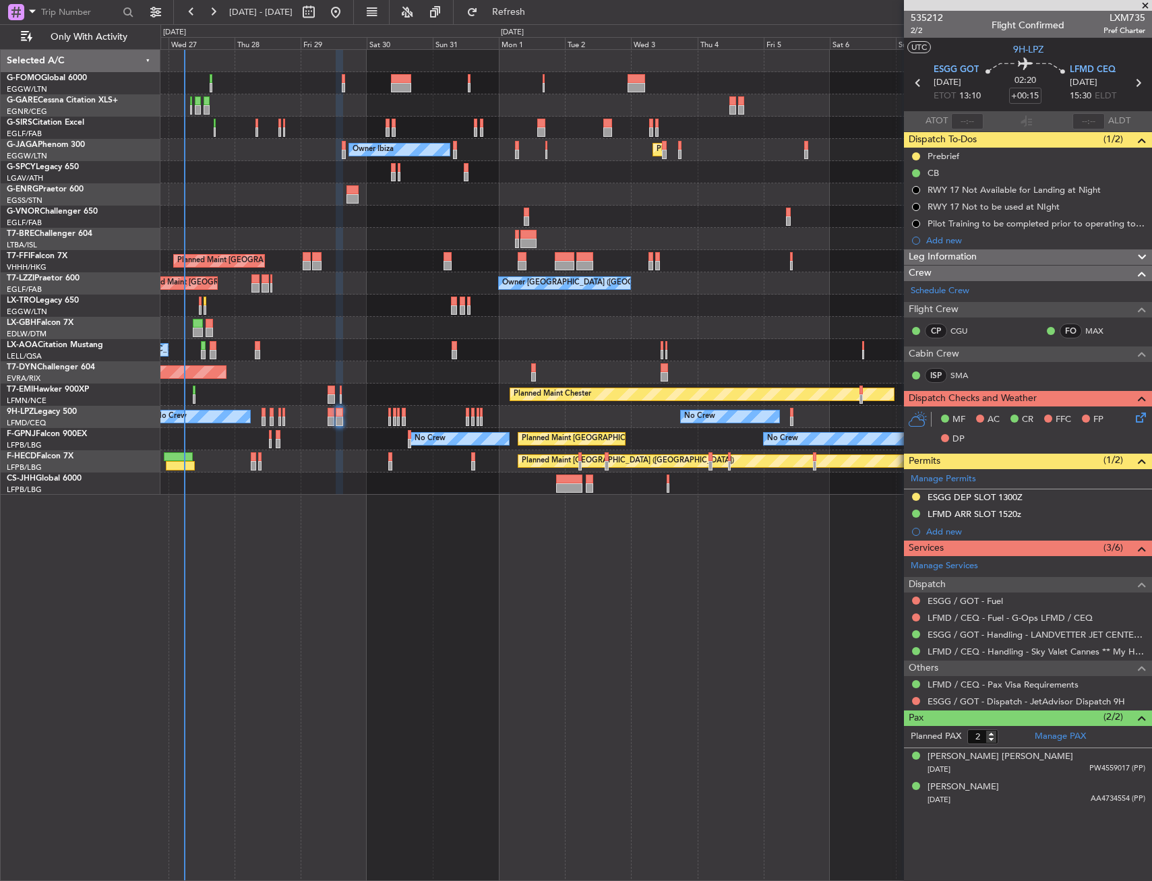
click at [1144, 414] on icon at bounding box center [1138, 415] width 11 height 11
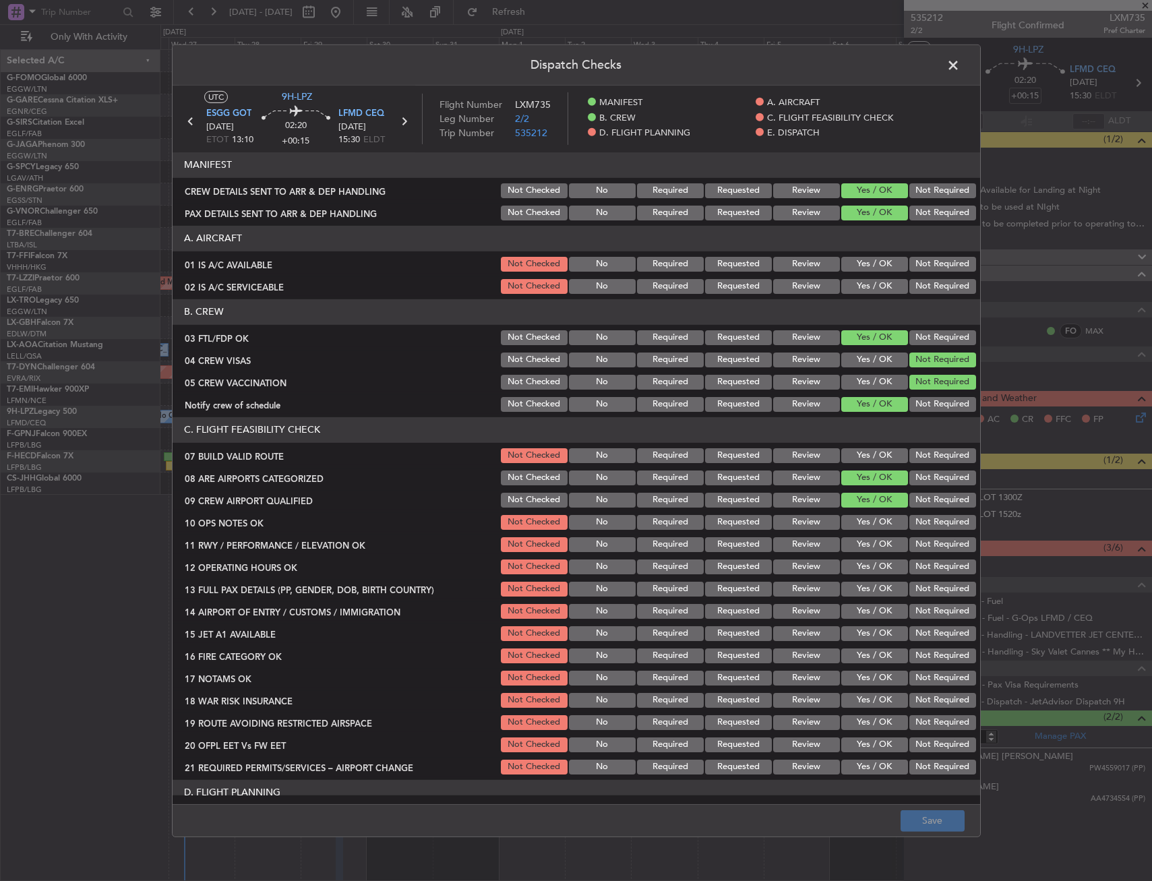
drag, startPoint x: 1135, startPoint y: 417, endPoint x: 1129, endPoint y: 410, distance: 9.1
click at [1136, 417] on div "Dispatch Checks UTC 9H-LPZ ESGG GOT 29/08/2025 ETOT 13:10 02:20 +00:15 LFMD CEQ…" at bounding box center [576, 440] width 1152 height 881
click at [869, 265] on button "Yes / OK" at bounding box center [874, 264] width 67 height 15
click at [861, 290] on button "Yes / OK" at bounding box center [874, 286] width 67 height 15
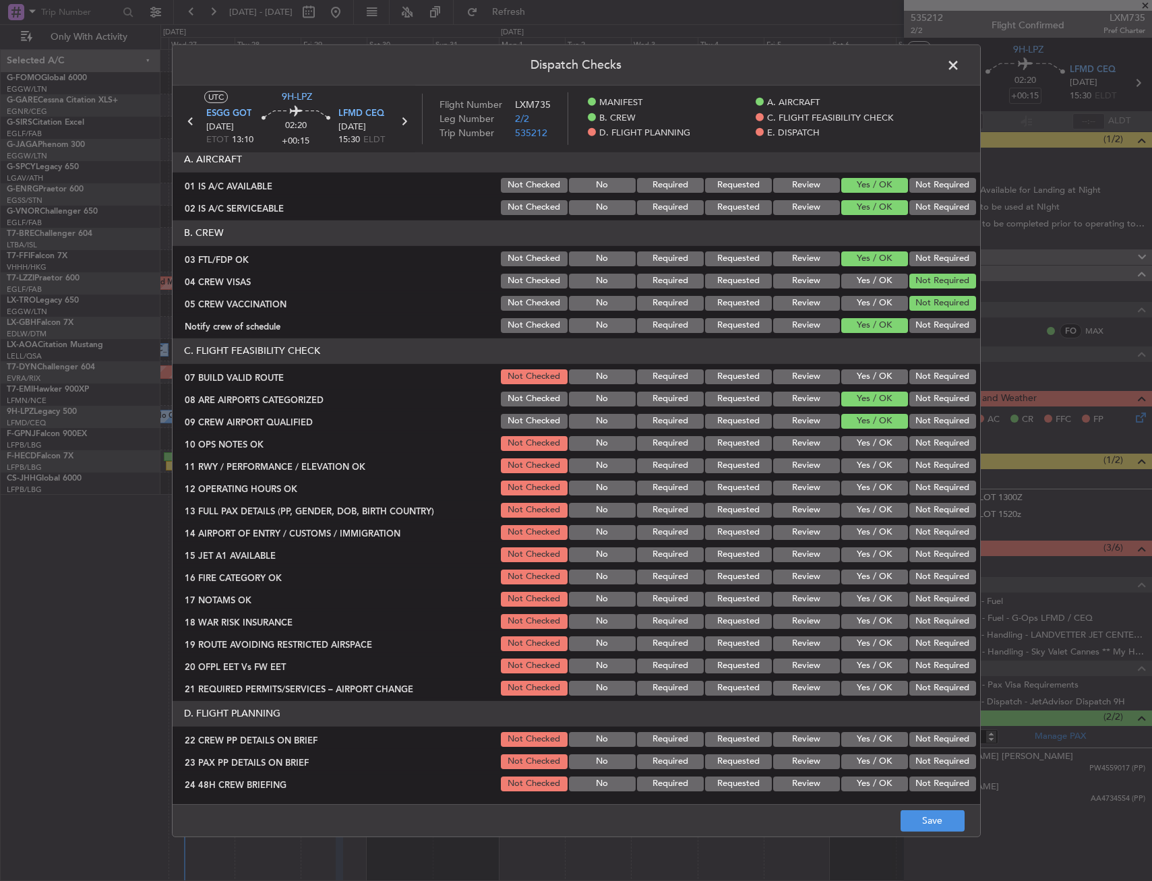
scroll to position [135, 0]
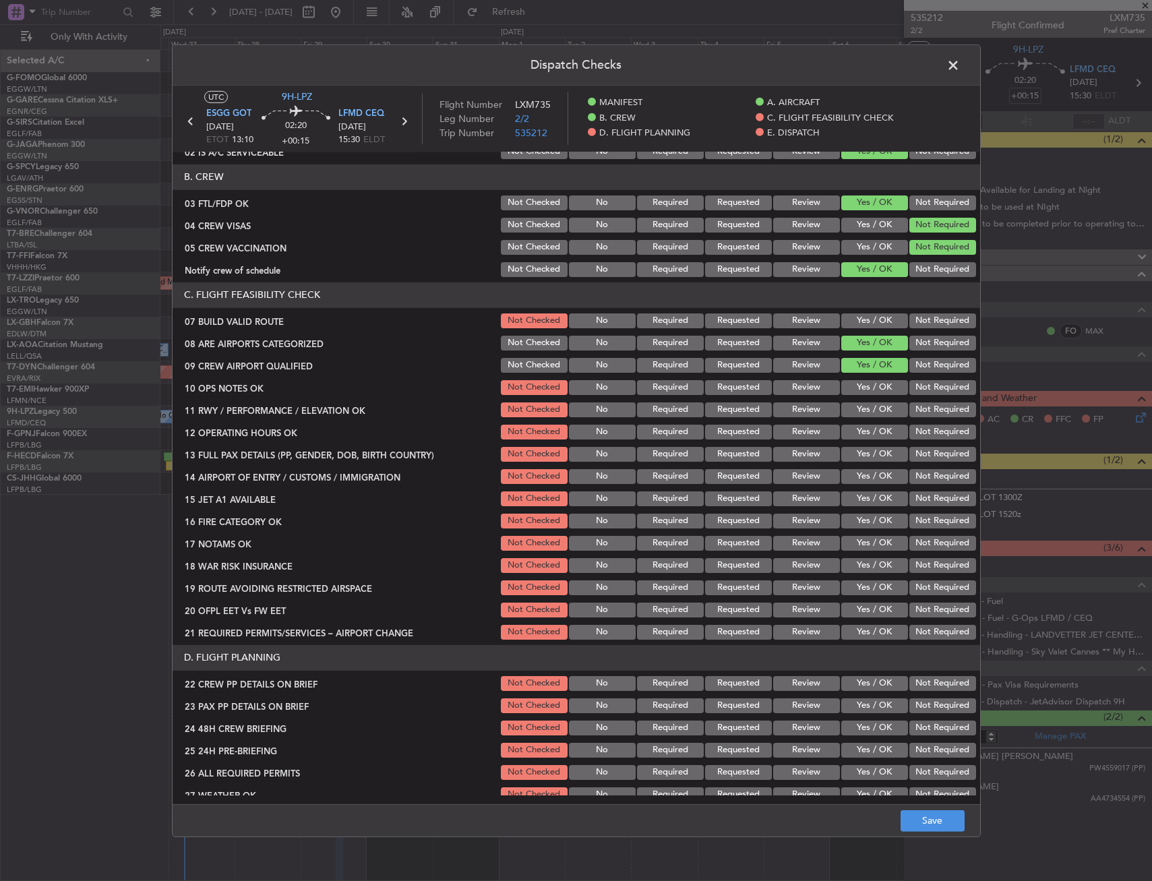
click at [883, 312] on div "Yes / OK" at bounding box center [873, 320] width 68 height 19
click at [876, 326] on button "Yes / OK" at bounding box center [874, 320] width 67 height 15
click at [865, 386] on button "Yes / OK" at bounding box center [874, 387] width 67 height 15
click at [861, 408] on button "Yes / OK" at bounding box center [874, 409] width 67 height 15
click at [855, 448] on button "Yes / OK" at bounding box center [874, 454] width 67 height 15
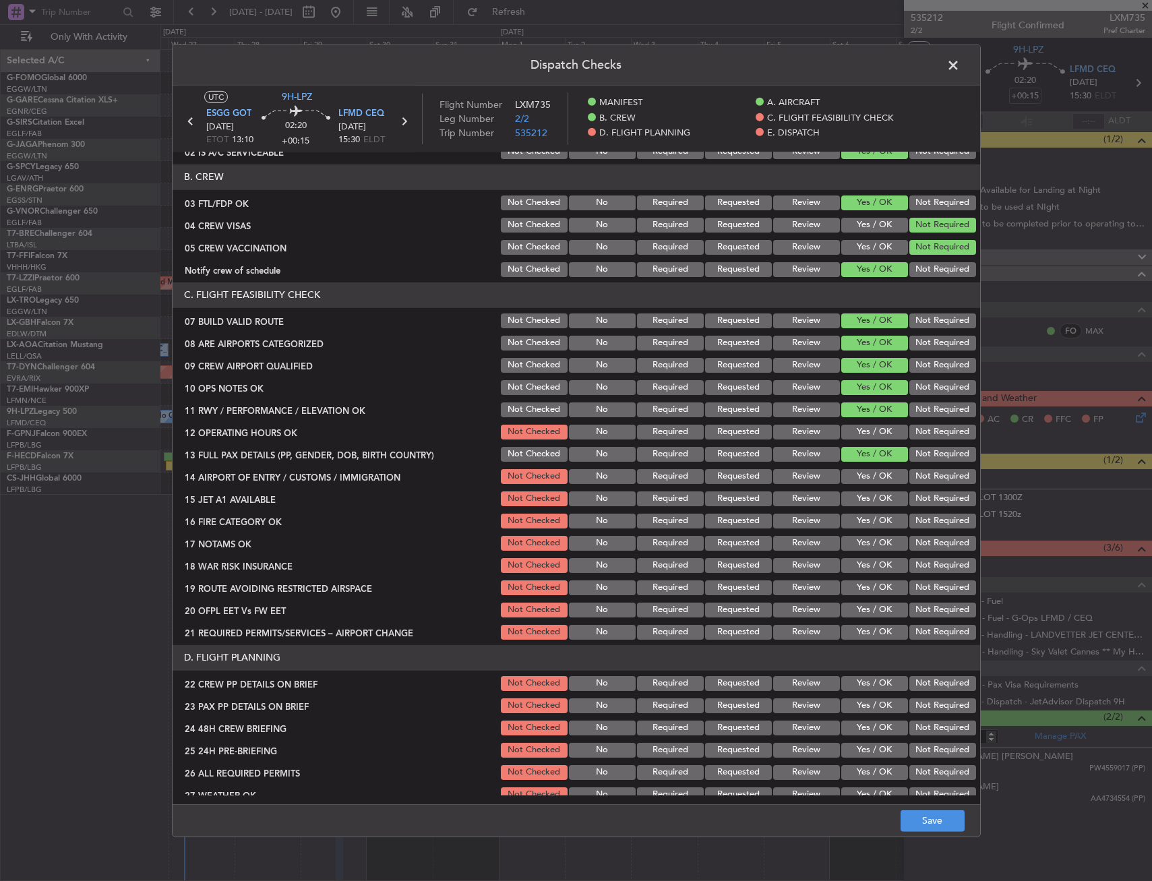
click at [856, 475] on button "Yes / OK" at bounding box center [874, 476] width 67 height 15
click at [857, 437] on button "Yes / OK" at bounding box center [874, 432] width 67 height 15
click at [859, 486] on section "C. FLIGHT FEASIBILITY CHECK 07 BUILD VALID ROUTE Not Checked No Required Reques…" at bounding box center [576, 461] width 807 height 359
click at [860, 501] on button "Yes / OK" at bounding box center [874, 498] width 67 height 15
click at [857, 537] on button "Yes / OK" at bounding box center [874, 543] width 67 height 15
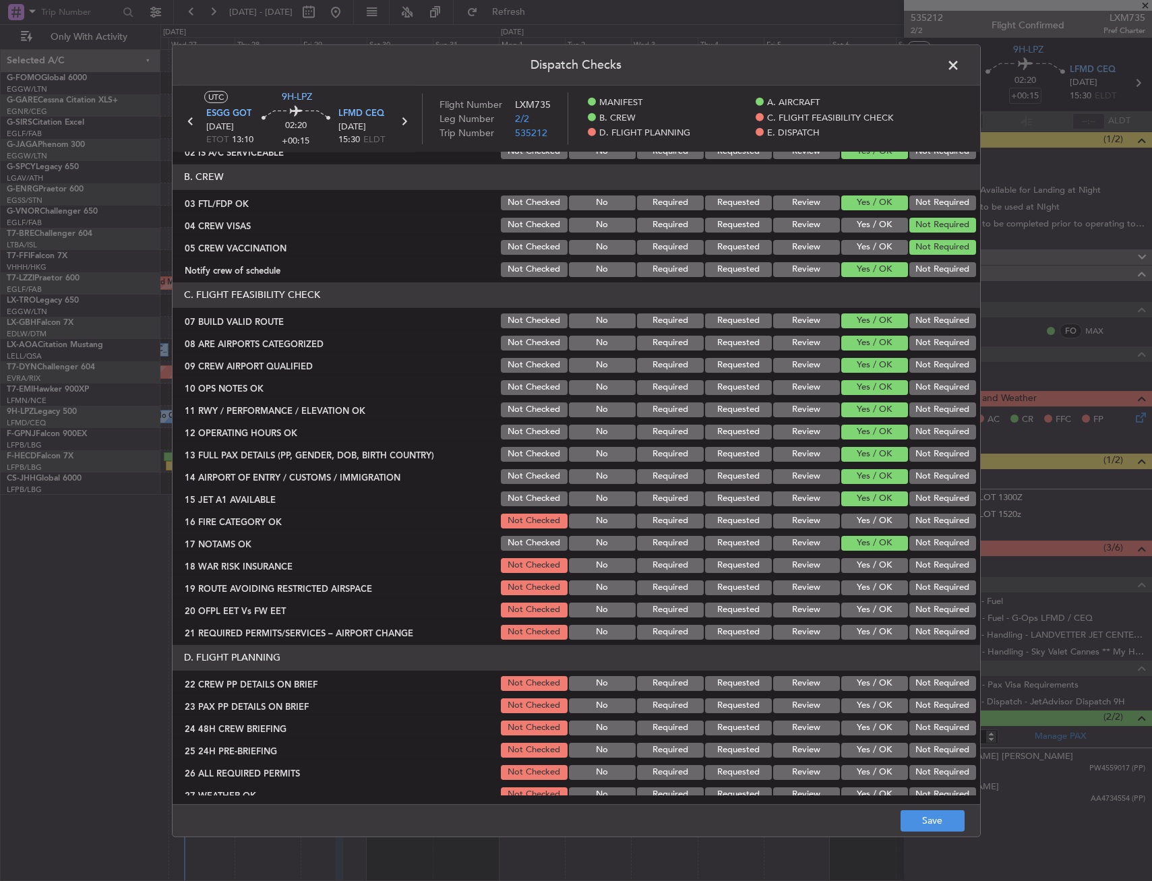
click at [861, 519] on button "Yes / OK" at bounding box center [874, 521] width 67 height 15
click at [932, 562] on button "Not Required" at bounding box center [942, 565] width 67 height 15
click at [850, 599] on section "C. FLIGHT FEASIBILITY CHECK 07 BUILD VALID ROUTE Not Checked No Required Reques…" at bounding box center [576, 461] width 807 height 359
click at [849, 627] on button "Yes / OK" at bounding box center [874, 632] width 67 height 15
click at [855, 589] on button "Yes / OK" at bounding box center [874, 587] width 67 height 15
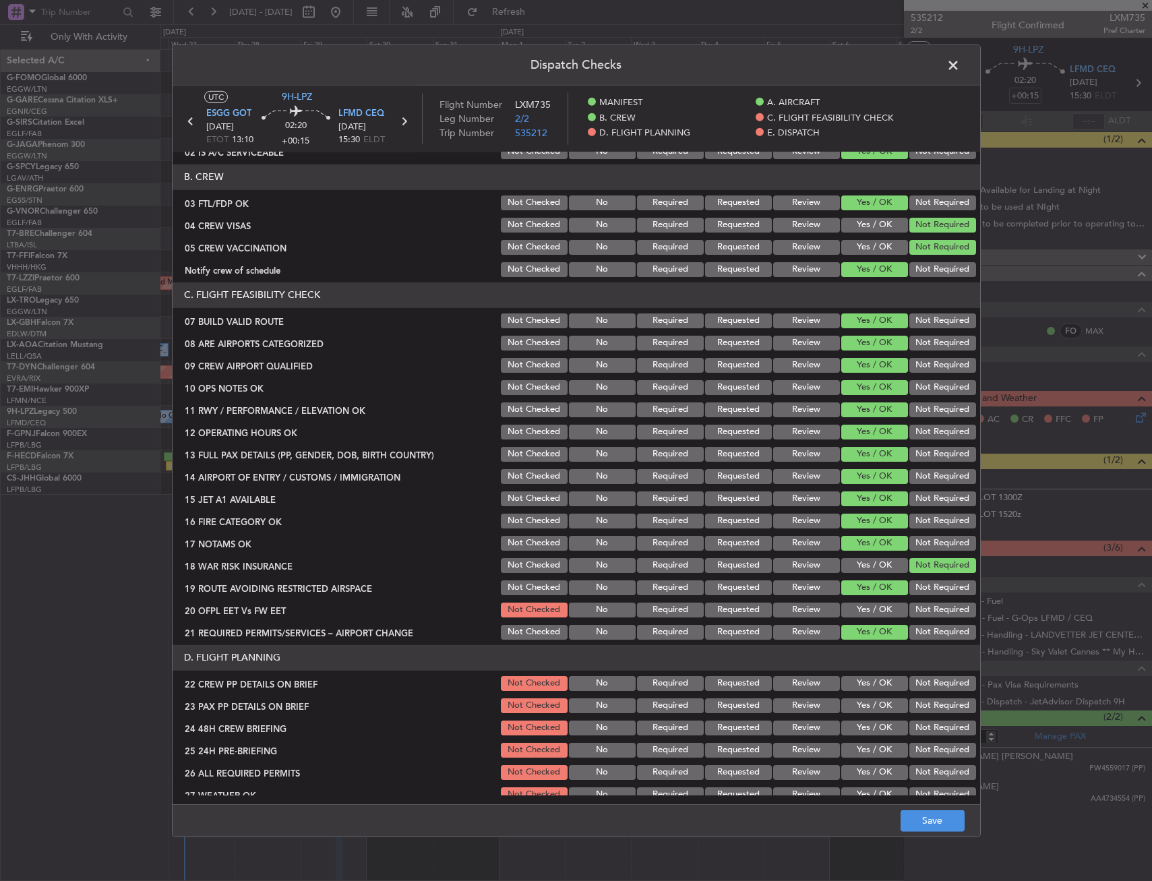
click at [855, 611] on button "Yes / OK" at bounding box center [874, 610] width 67 height 15
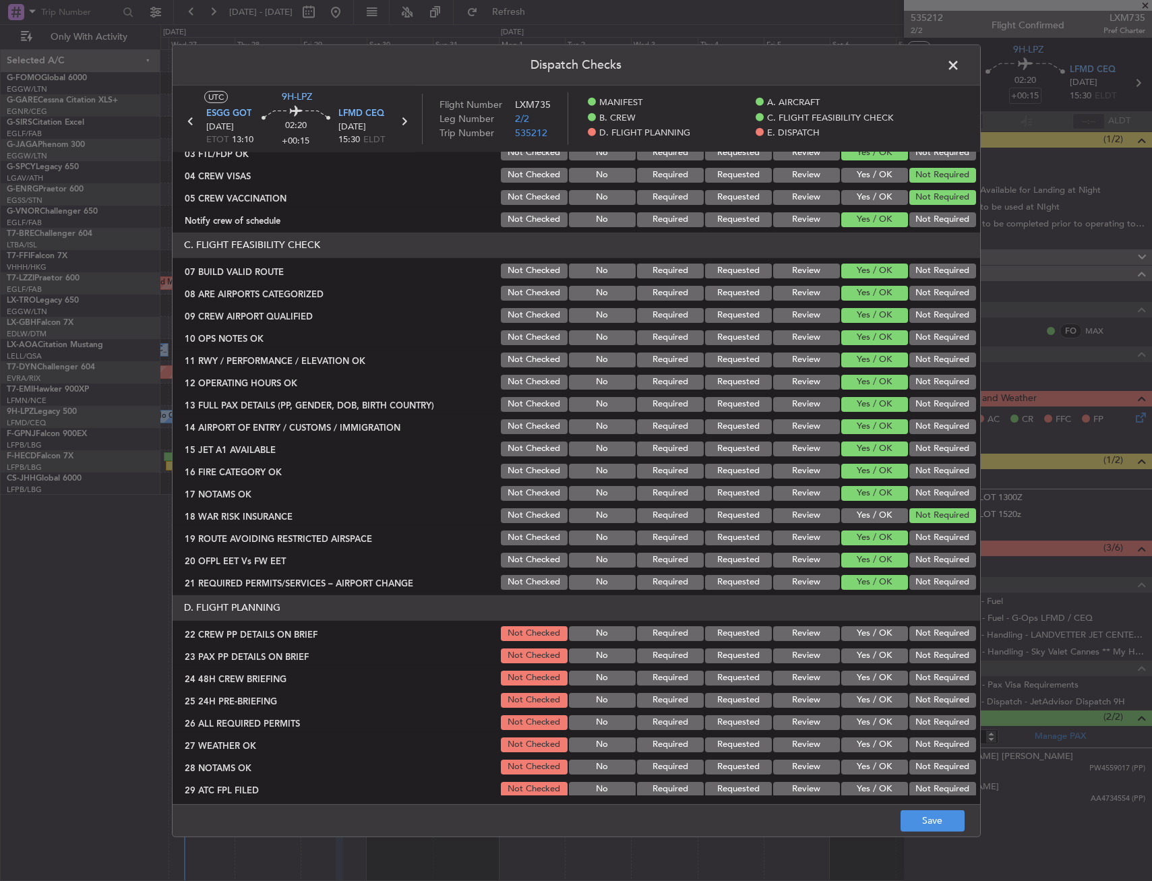
scroll to position [202, 0]
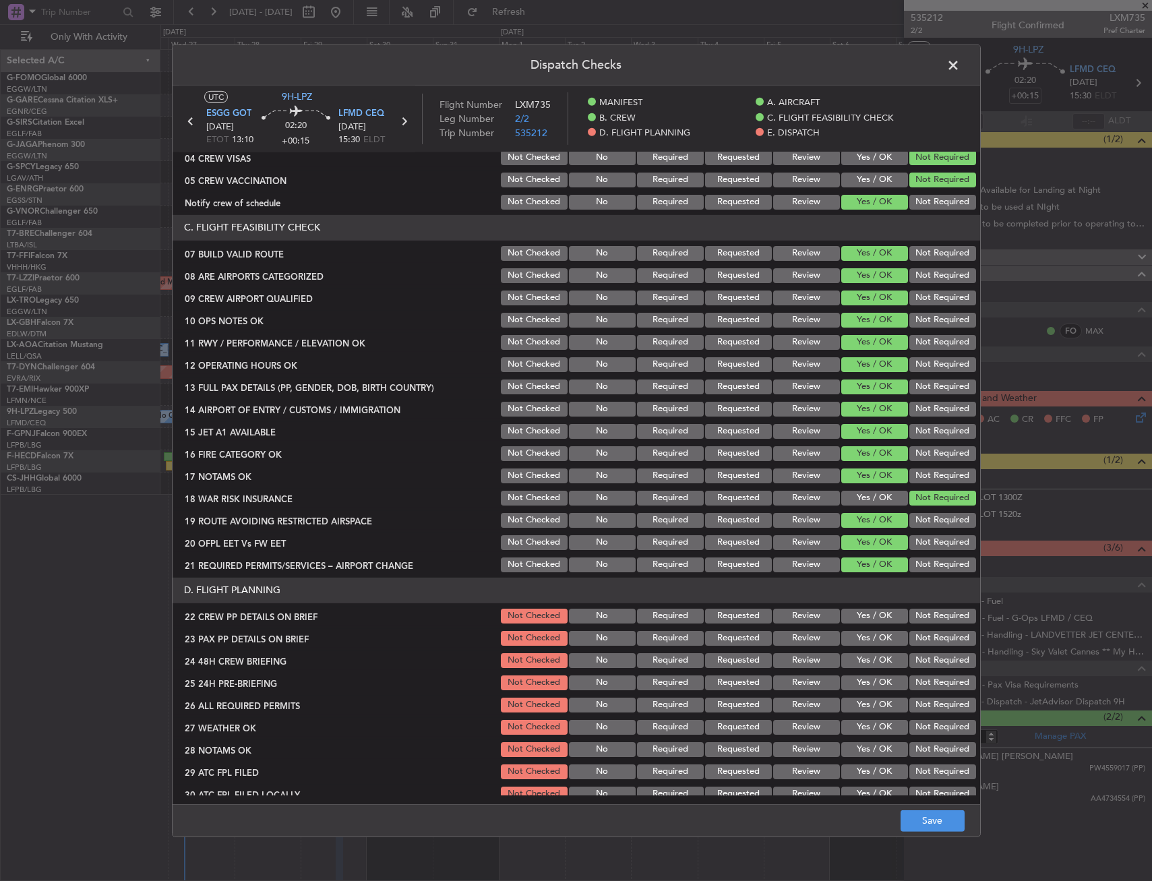
click at [858, 611] on button "Yes / OK" at bounding box center [874, 616] width 67 height 15
click at [858, 636] on button "Yes / OK" at bounding box center [874, 638] width 67 height 15
click at [858, 653] on button "Yes / OK" at bounding box center [874, 660] width 67 height 15
click at [909, 673] on div "Not Required" at bounding box center [941, 682] width 68 height 19
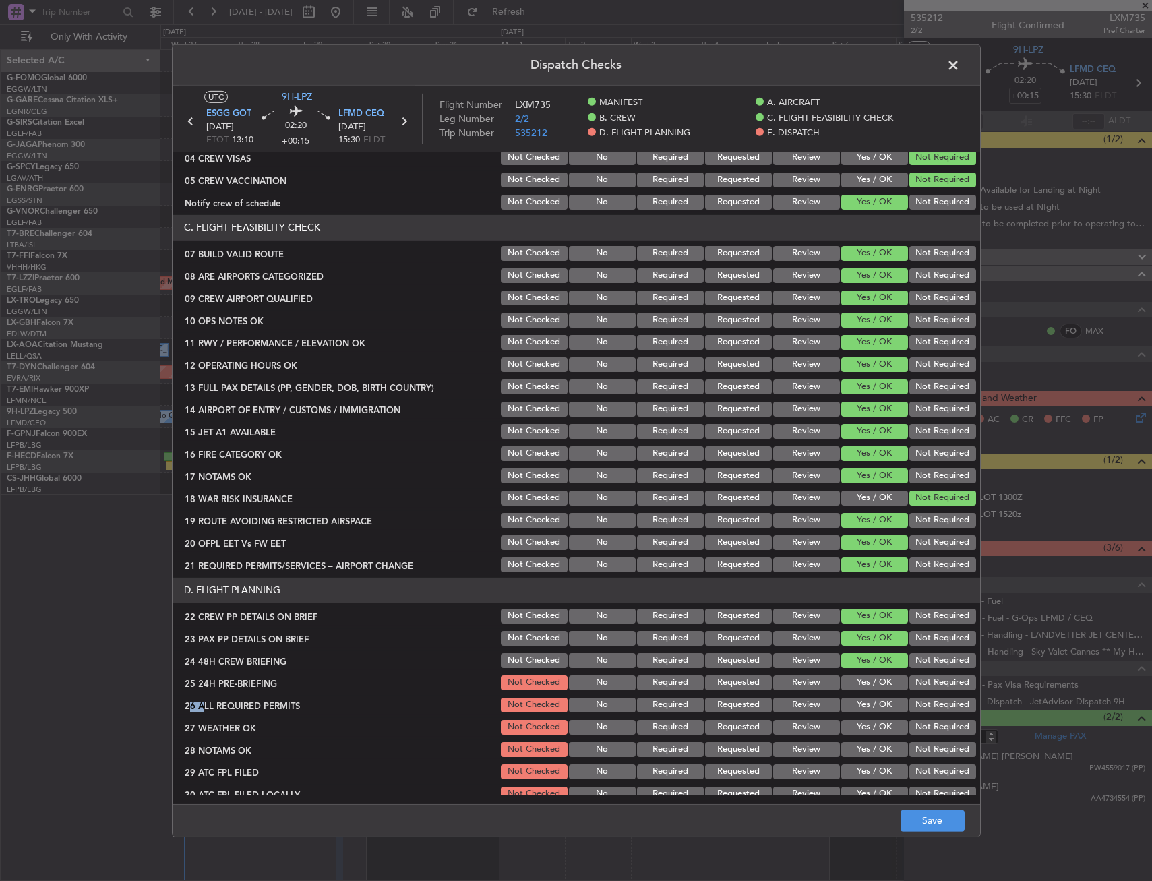
drag, startPoint x: 909, startPoint y: 673, endPoint x: 921, endPoint y: 675, distance: 12.2
click at [922, 675] on button "Not Required" at bounding box center [942, 682] width 67 height 15
drag, startPoint x: 952, startPoint y: 842, endPoint x: 949, endPoint y: 832, distance: 9.8
click at [950, 837] on div "Dispatch Checks UTC 9H-LPZ ESGG GOT 29/08/2025 ETOT 13:10 02:20 +00:15 LFMD CEQ…" at bounding box center [576, 440] width 1152 height 881
click at [946, 818] on button "Save" at bounding box center [932, 821] width 64 height 22
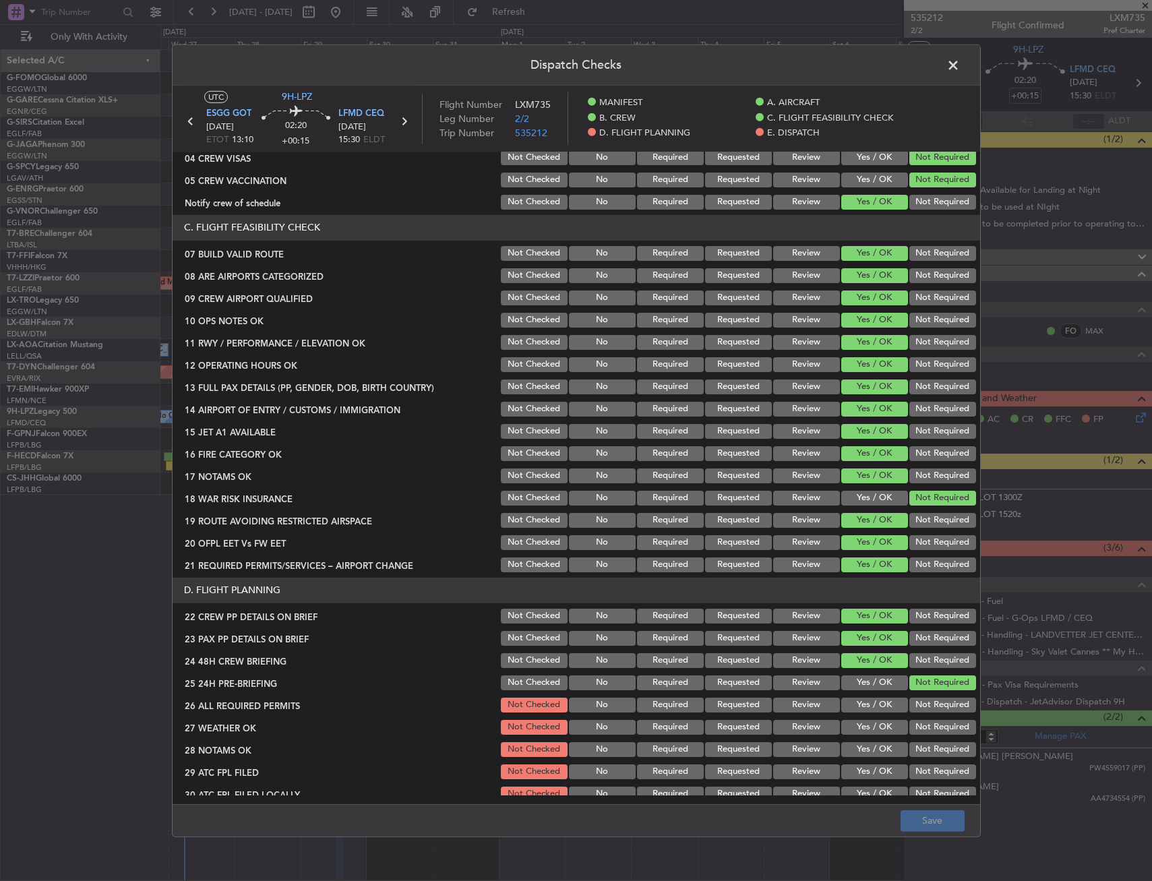
click at [960, 69] on span at bounding box center [960, 68] width 0 height 27
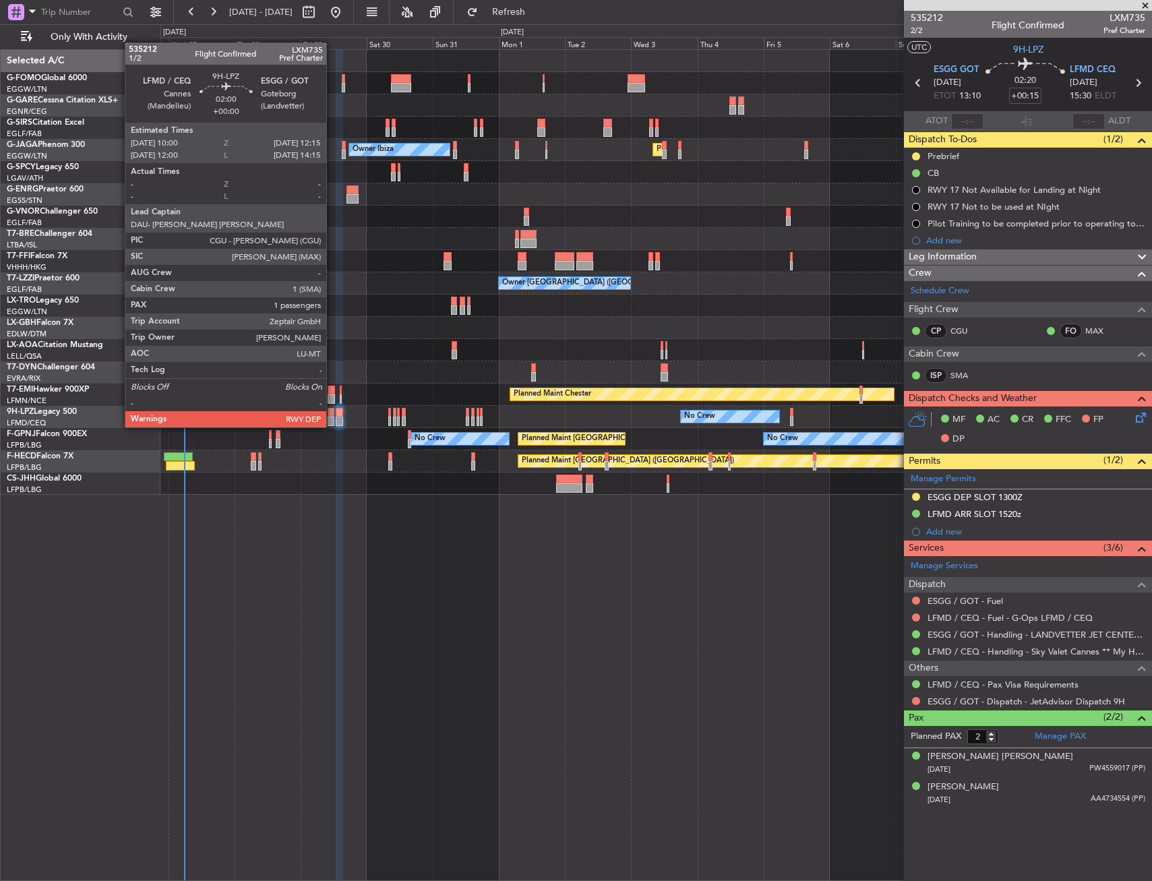
click at [332, 414] on div at bounding box center [331, 412] width 7 height 9
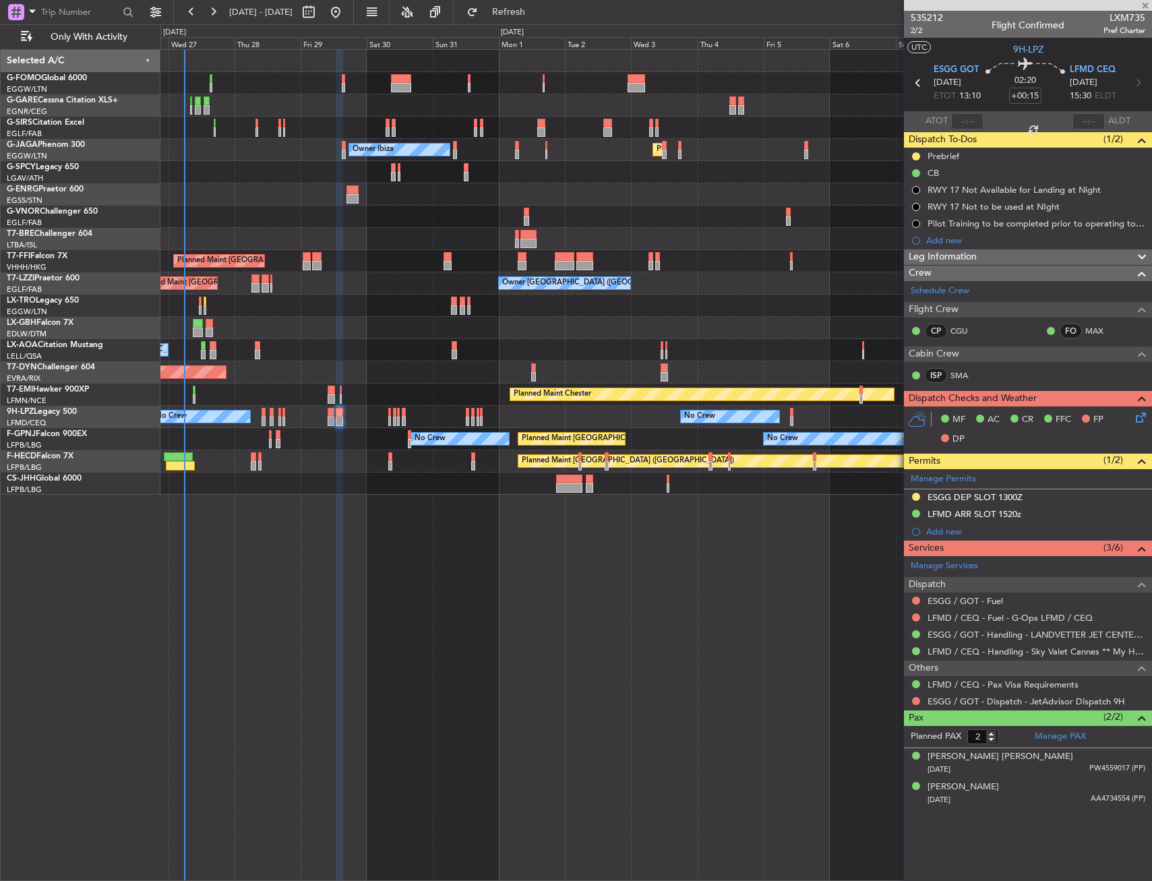
type input "1"
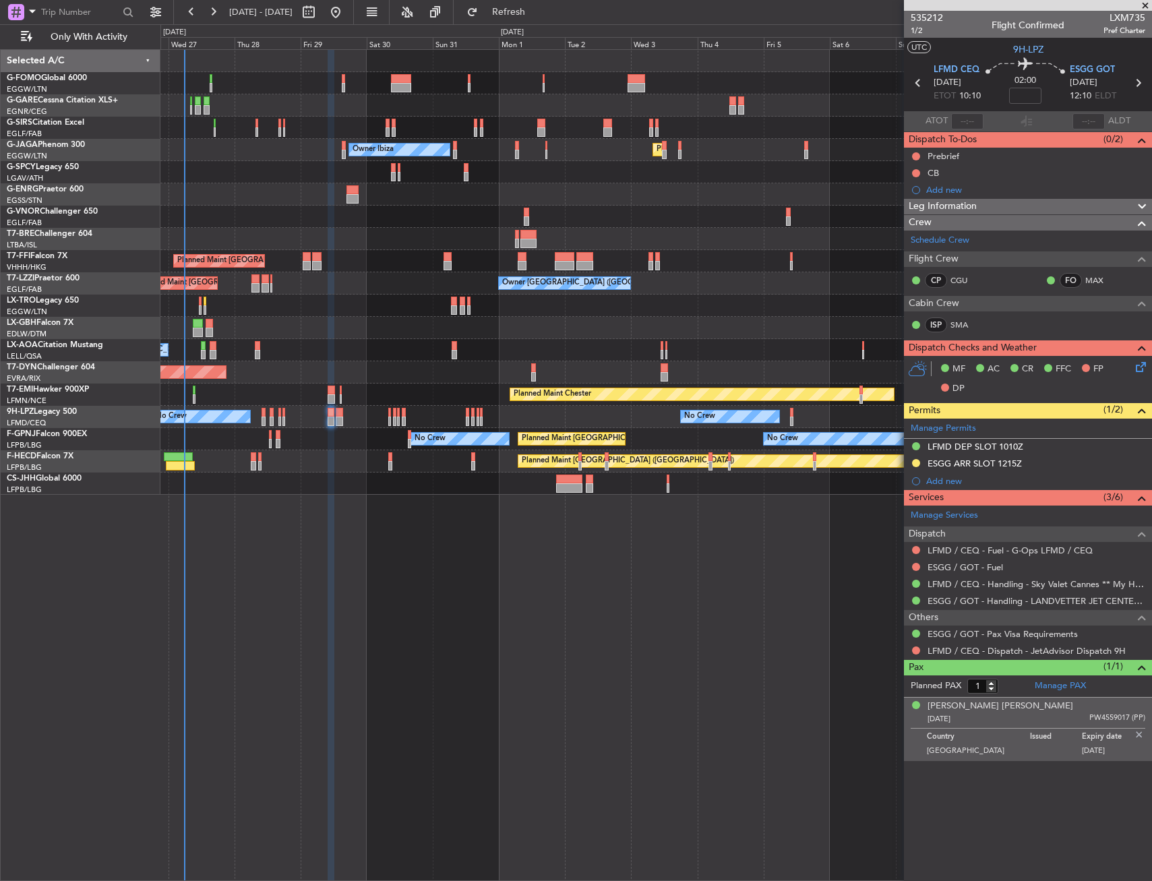
drag, startPoint x: 917, startPoint y: 153, endPoint x: 921, endPoint y: 191, distance: 38.0
click at [919, 153] on button at bounding box center [916, 156] width 8 height 8
click at [921, 196] on span "In Progress" at bounding box center [923, 195] width 46 height 13
drag, startPoint x: 920, startPoint y: 164, endPoint x: 919, endPoint y: 171, distance: 6.8
click at [920, 169] on div "CB" at bounding box center [1028, 172] width 248 height 17
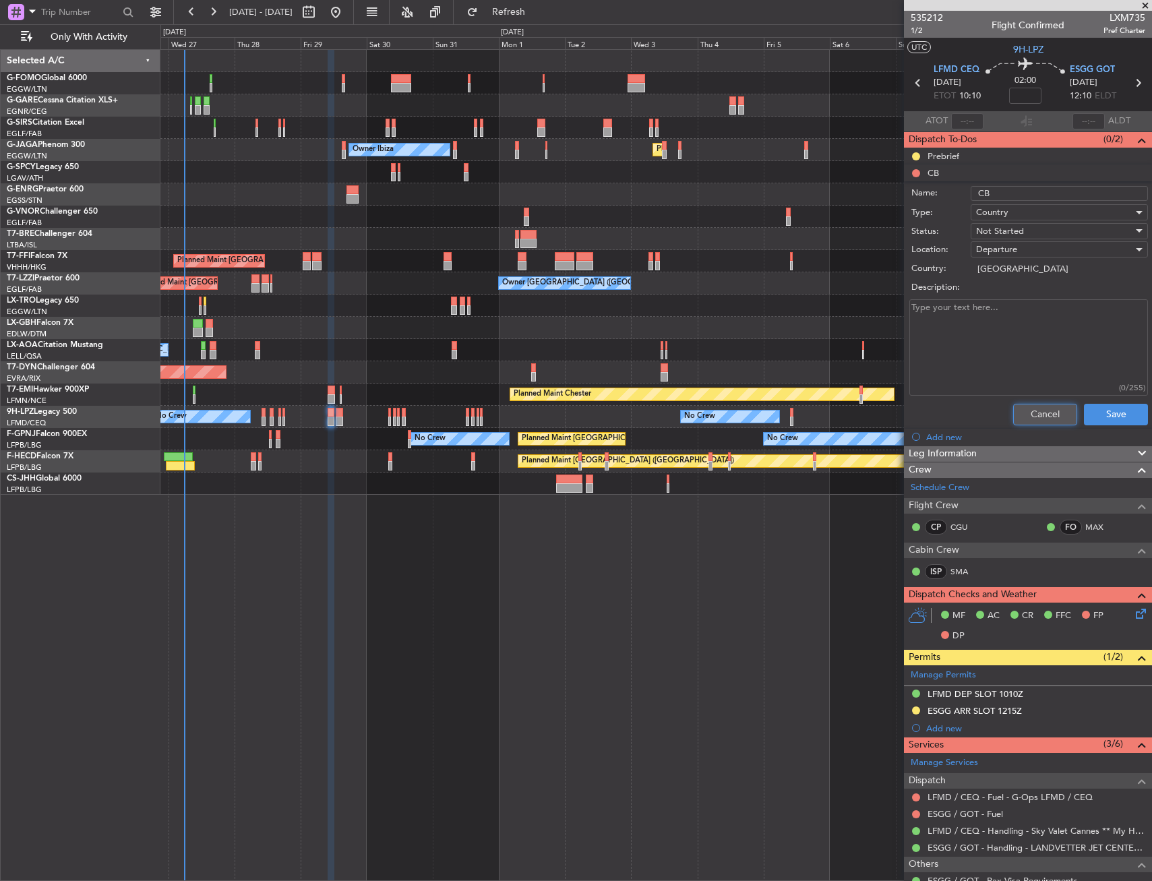
drag, startPoint x: 1030, startPoint y: 419, endPoint x: 983, endPoint y: 359, distance: 75.9
click at [1028, 416] on button "Cancel" at bounding box center [1045, 415] width 64 height 22
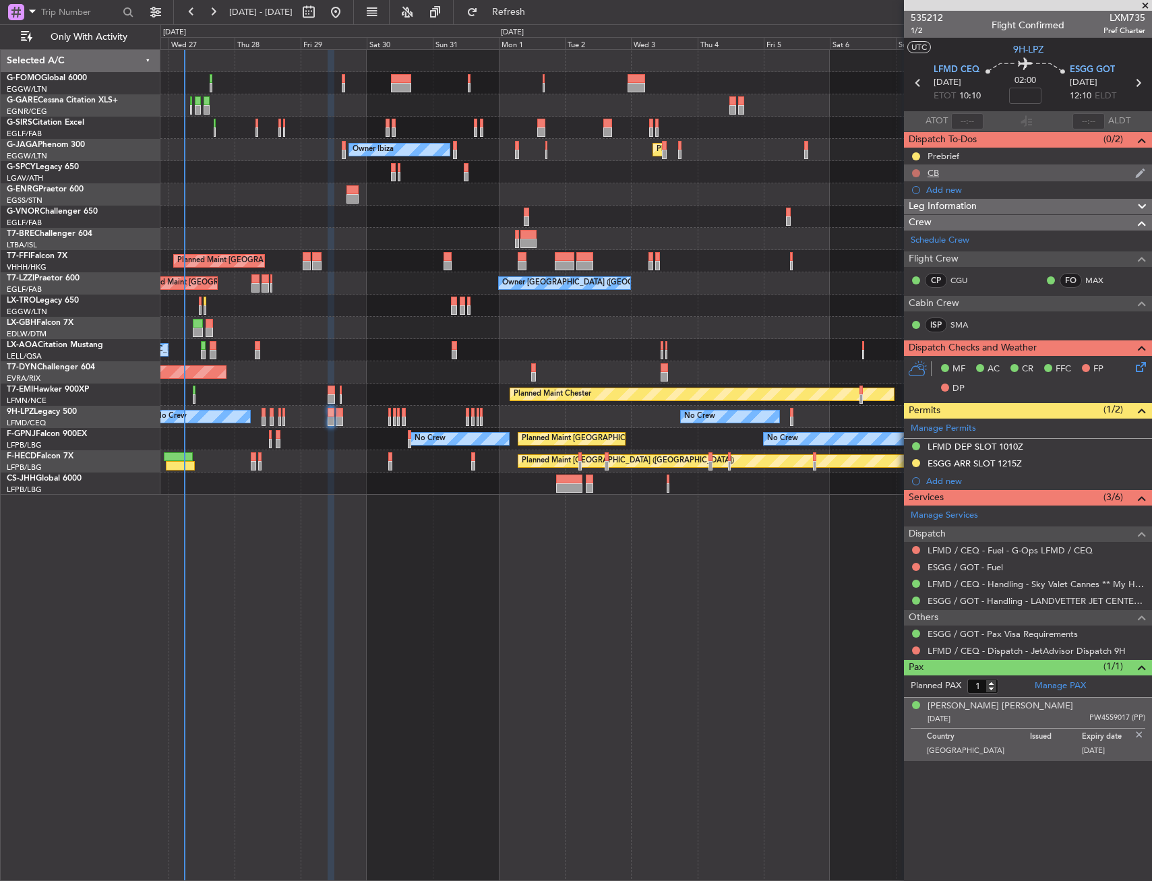
click at [918, 171] on button at bounding box center [916, 173] width 8 height 8
click at [912, 230] on span "Completed" at bounding box center [922, 232] width 44 height 13
click at [915, 649] on button at bounding box center [916, 650] width 8 height 8
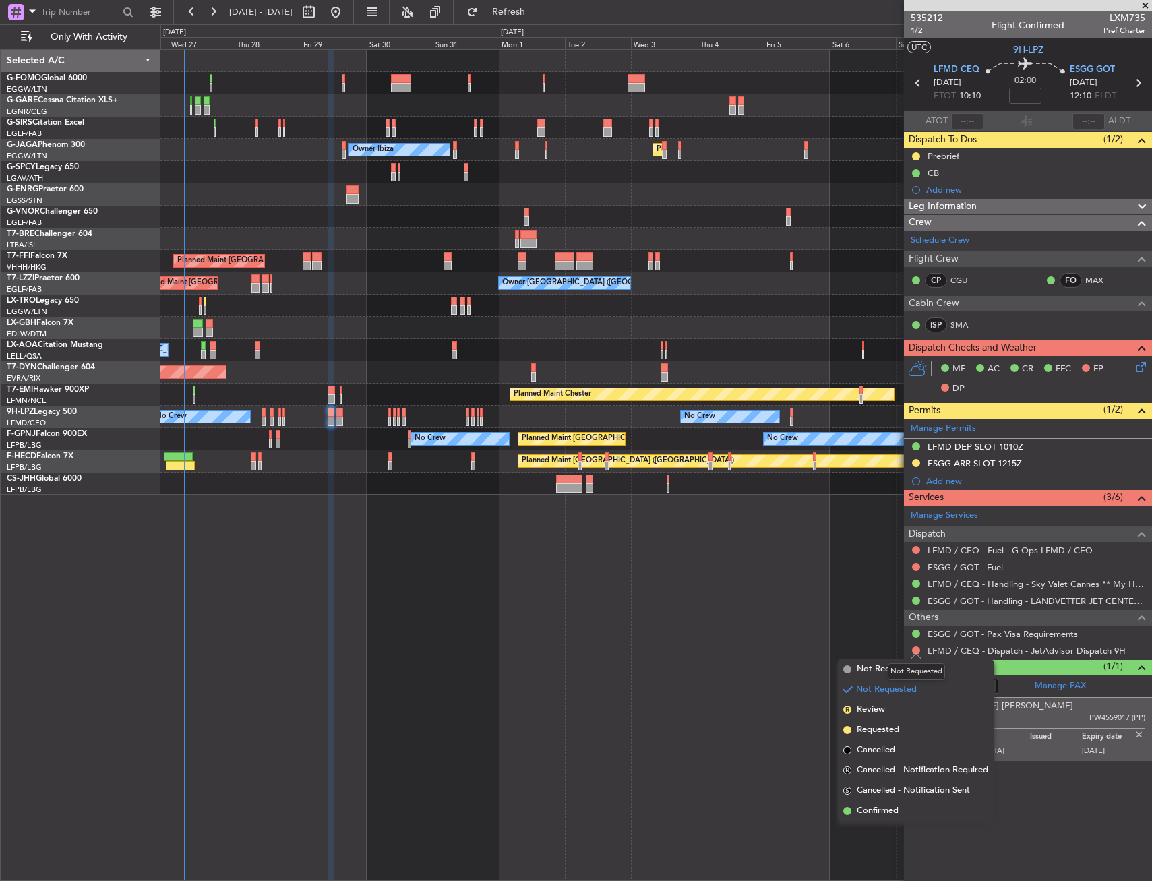
click at [897, 666] on div "Not Requested" at bounding box center [916, 671] width 57 height 17
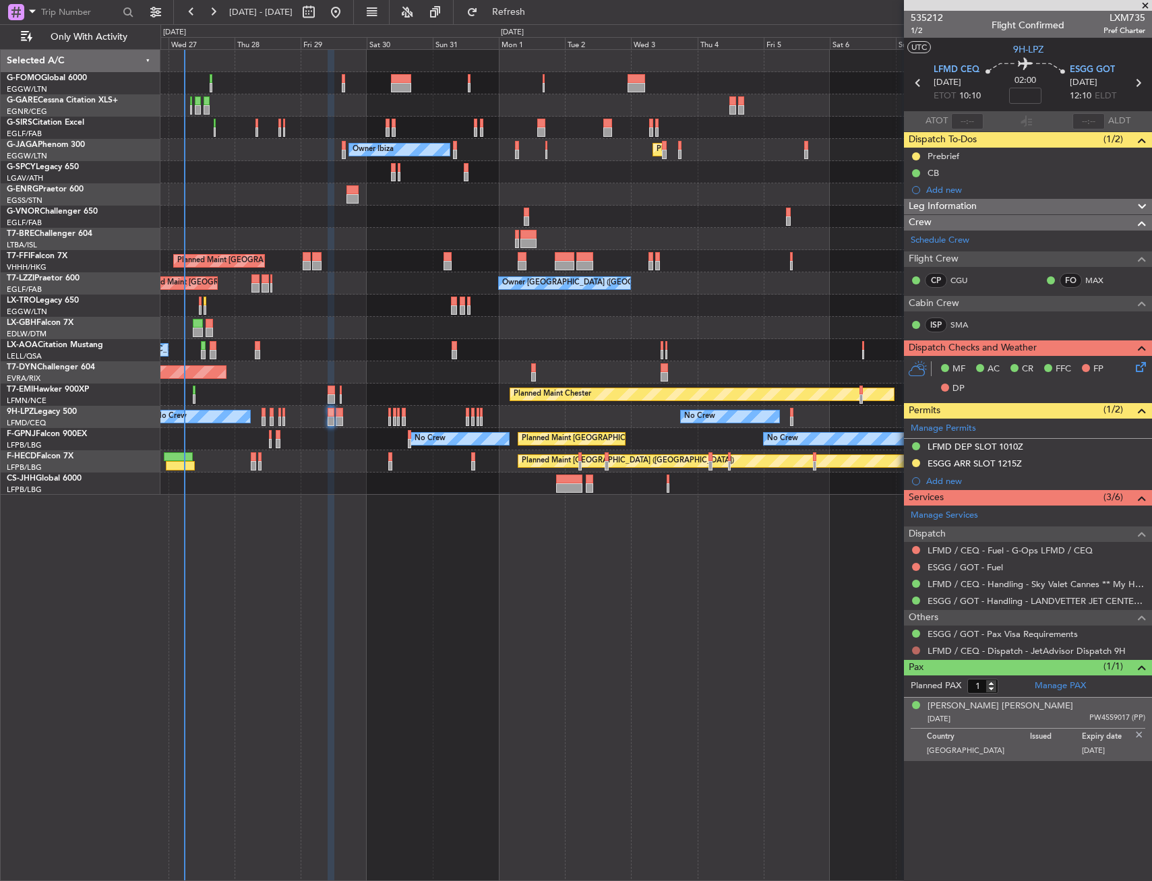
click at [913, 647] on button at bounding box center [916, 650] width 8 height 8
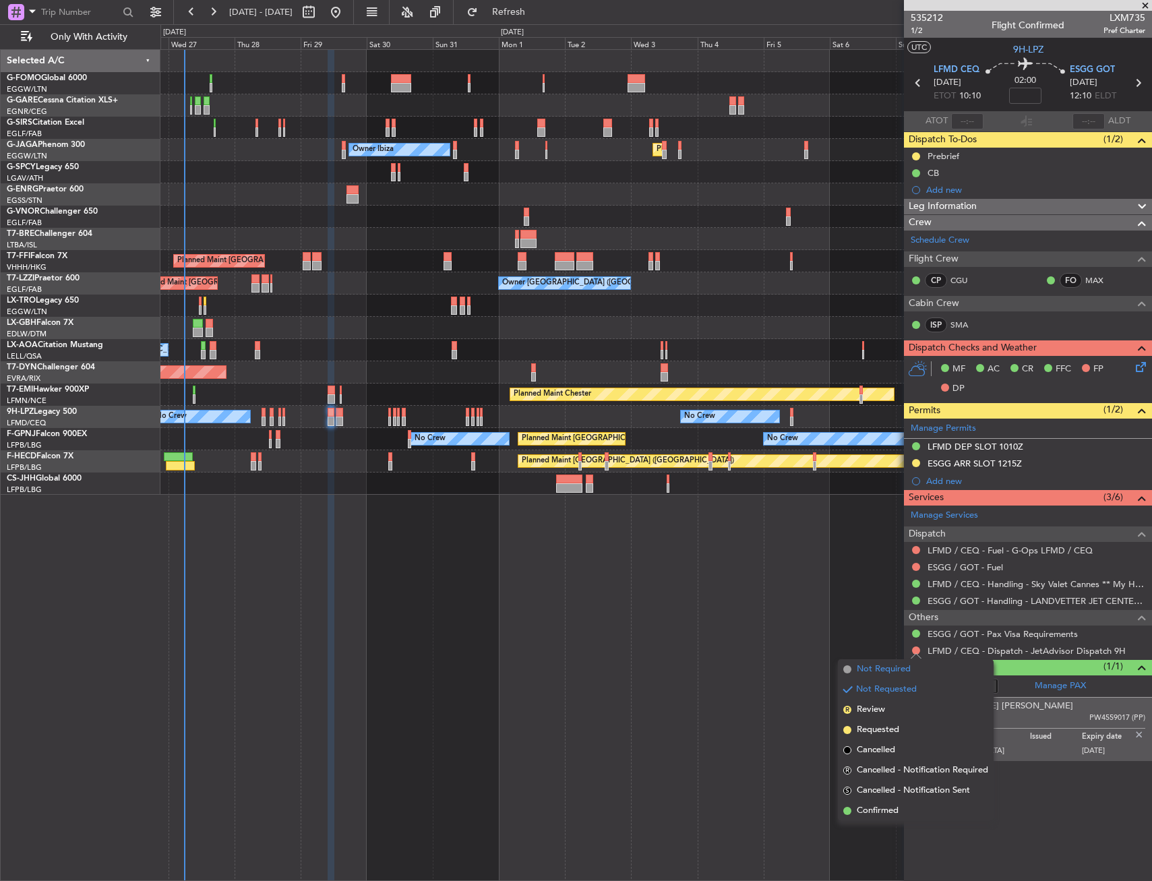
click at [884, 665] on span "Not Required" at bounding box center [884, 669] width 54 height 13
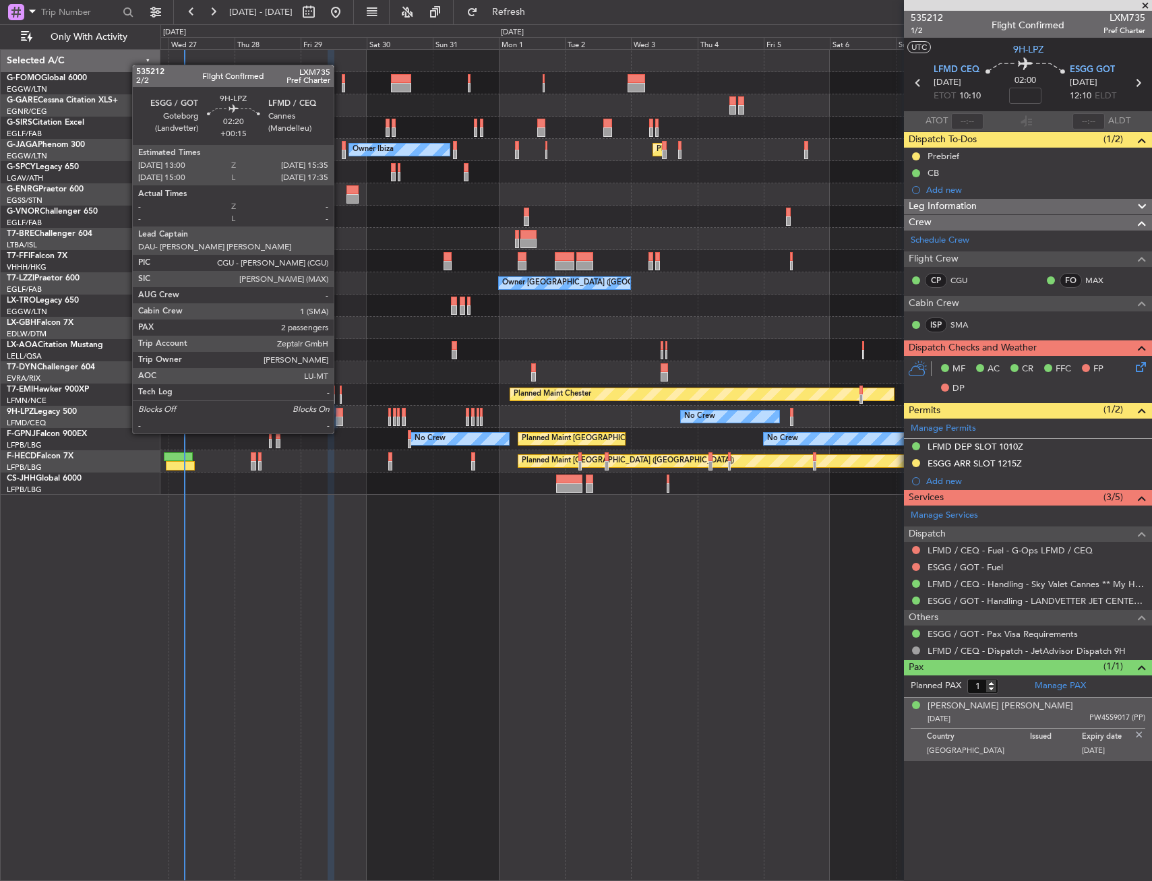
click at [340, 420] on div at bounding box center [339, 421] width 7 height 9
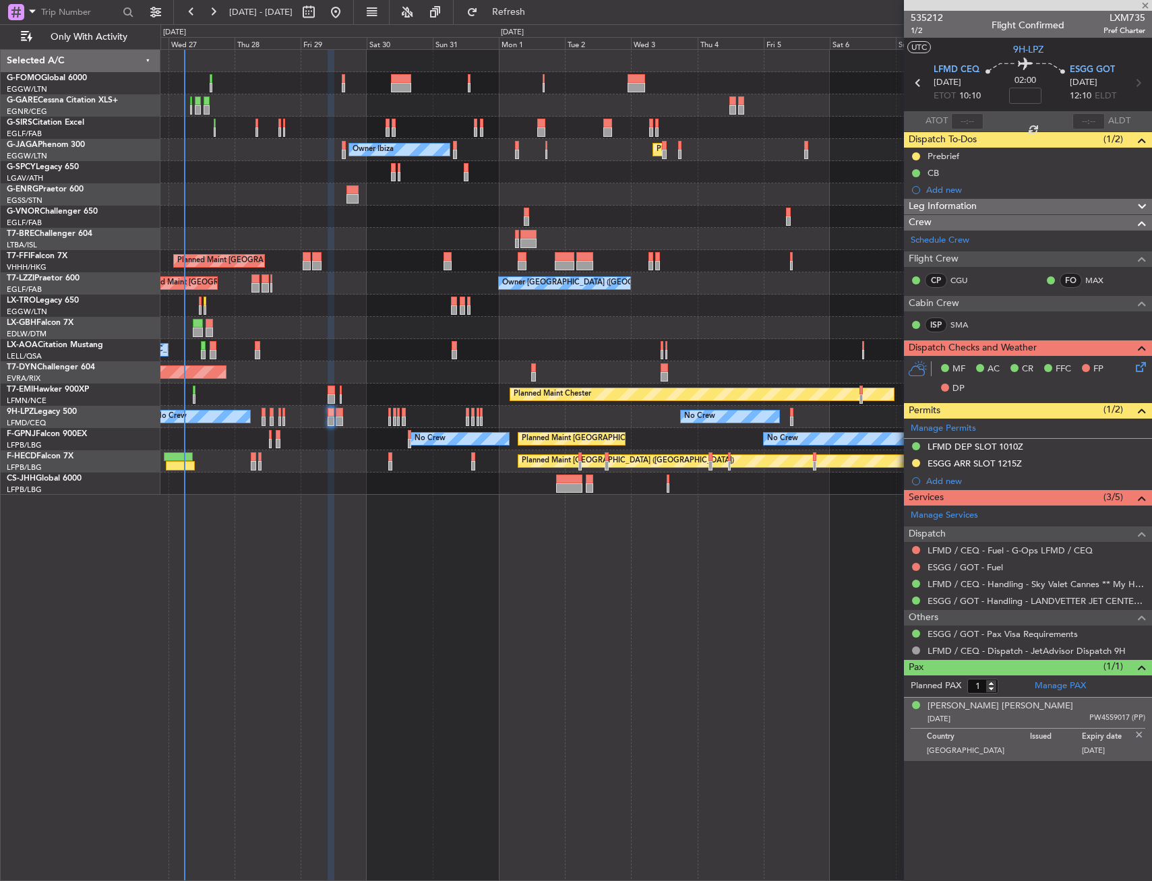
type input "+00:15"
type input "2"
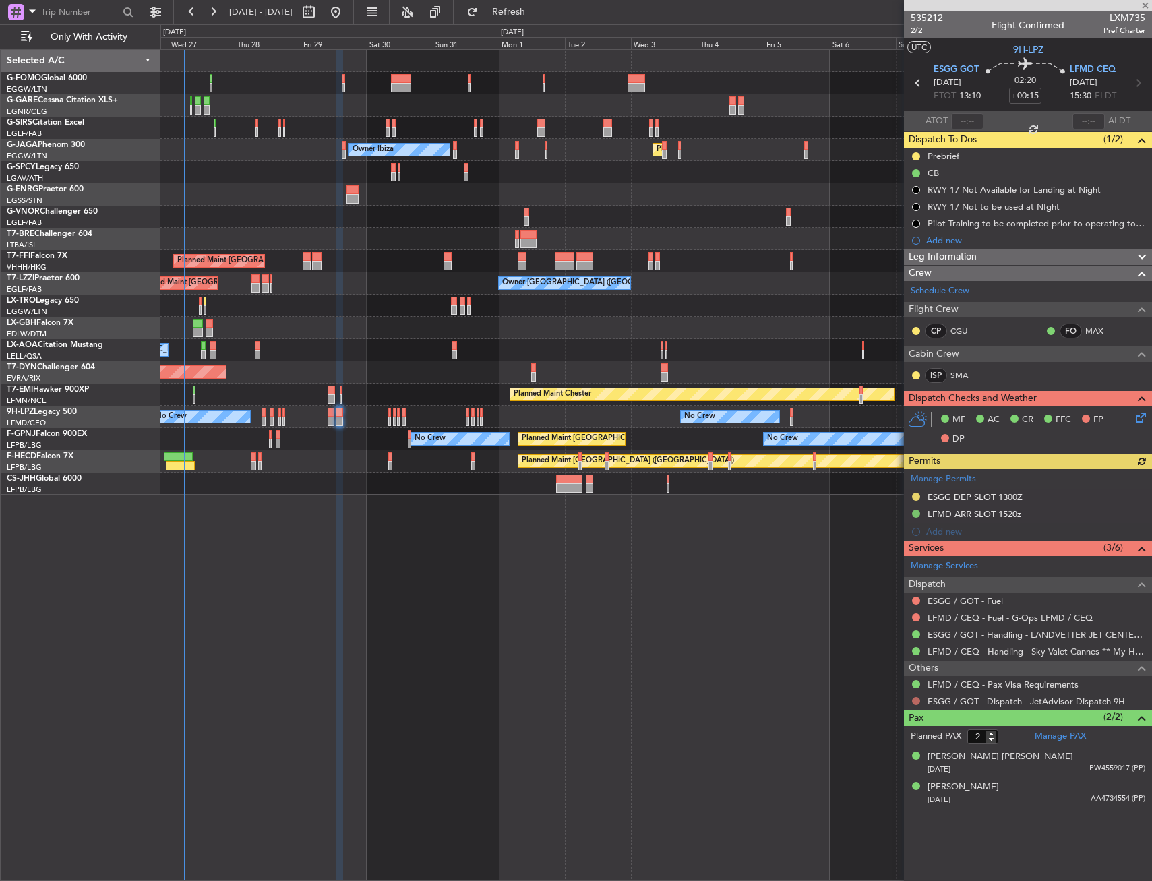
click at [919, 698] on div at bounding box center [916, 701] width 11 height 11
click at [914, 703] on button at bounding box center [916, 701] width 8 height 8
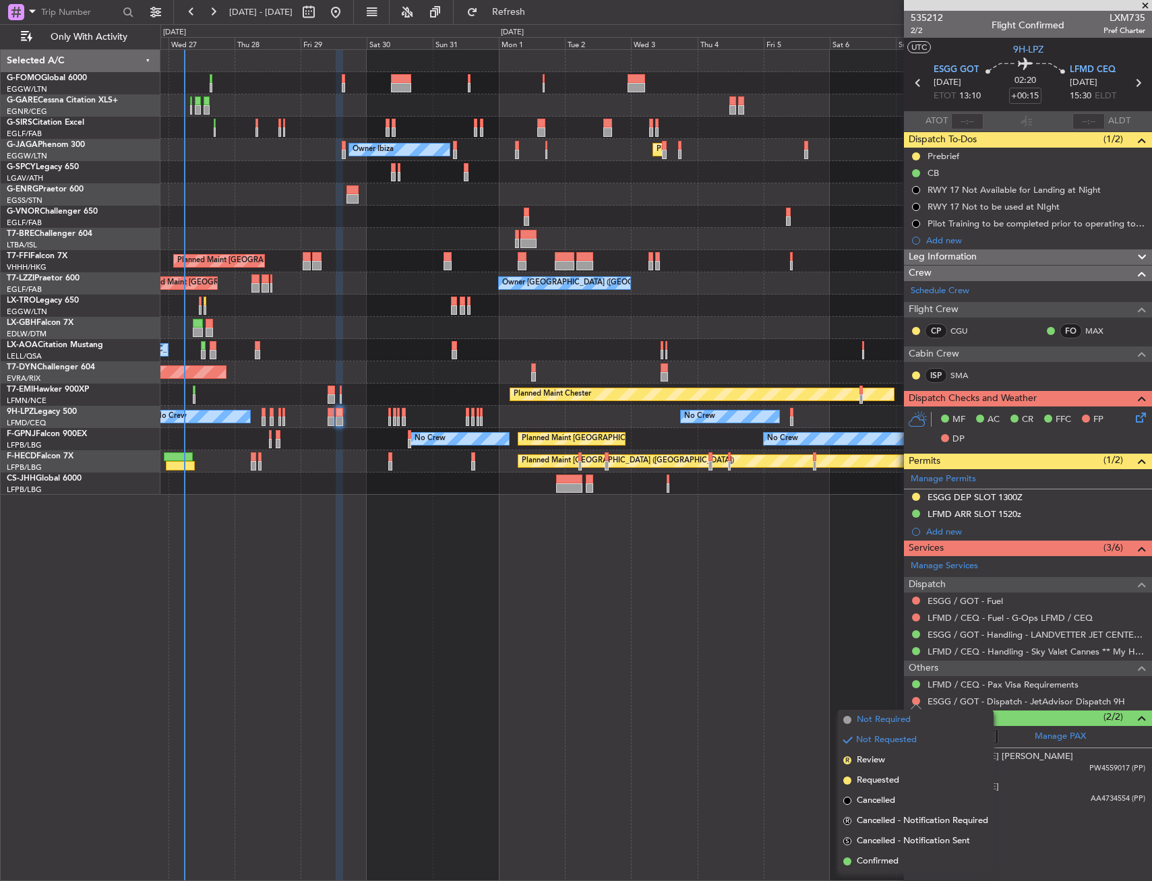
click at [888, 720] on span "Not Required" at bounding box center [884, 719] width 54 height 13
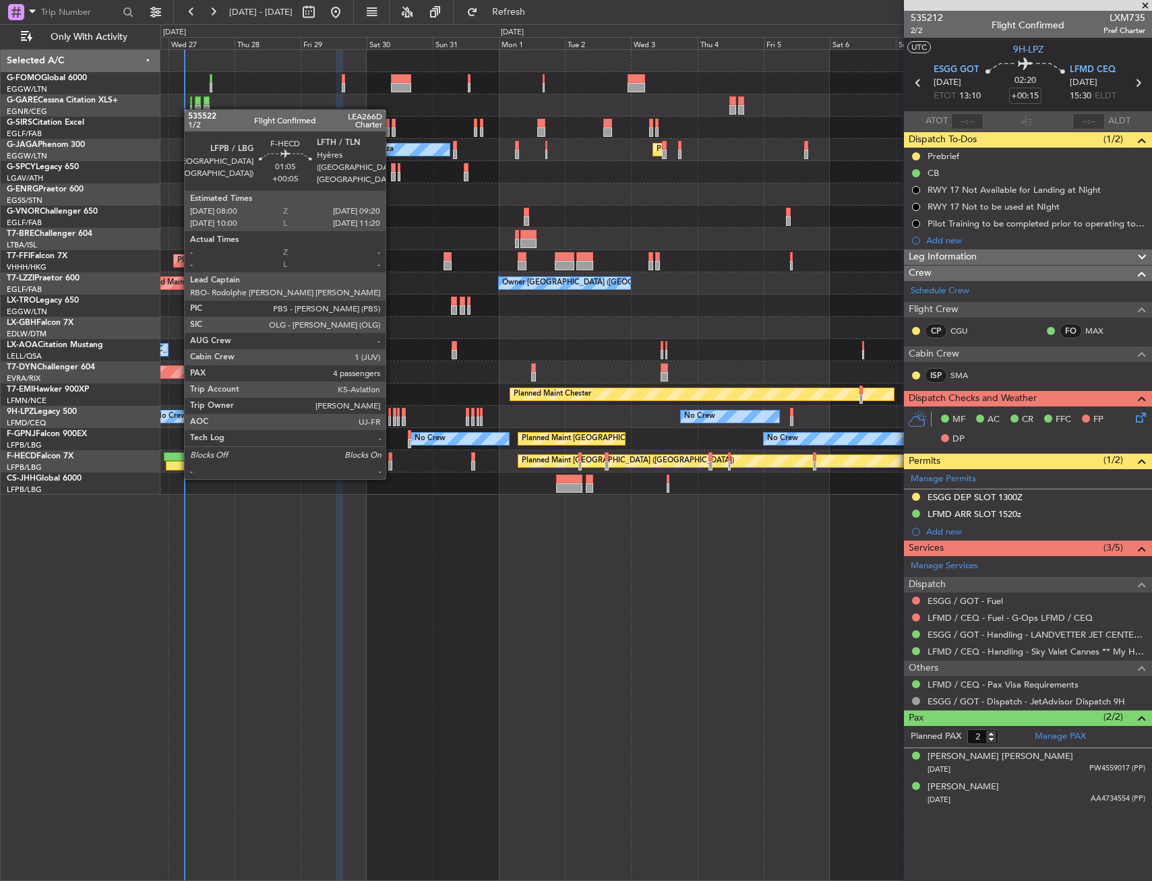
click at [392, 464] on div at bounding box center [390, 465] width 4 height 9
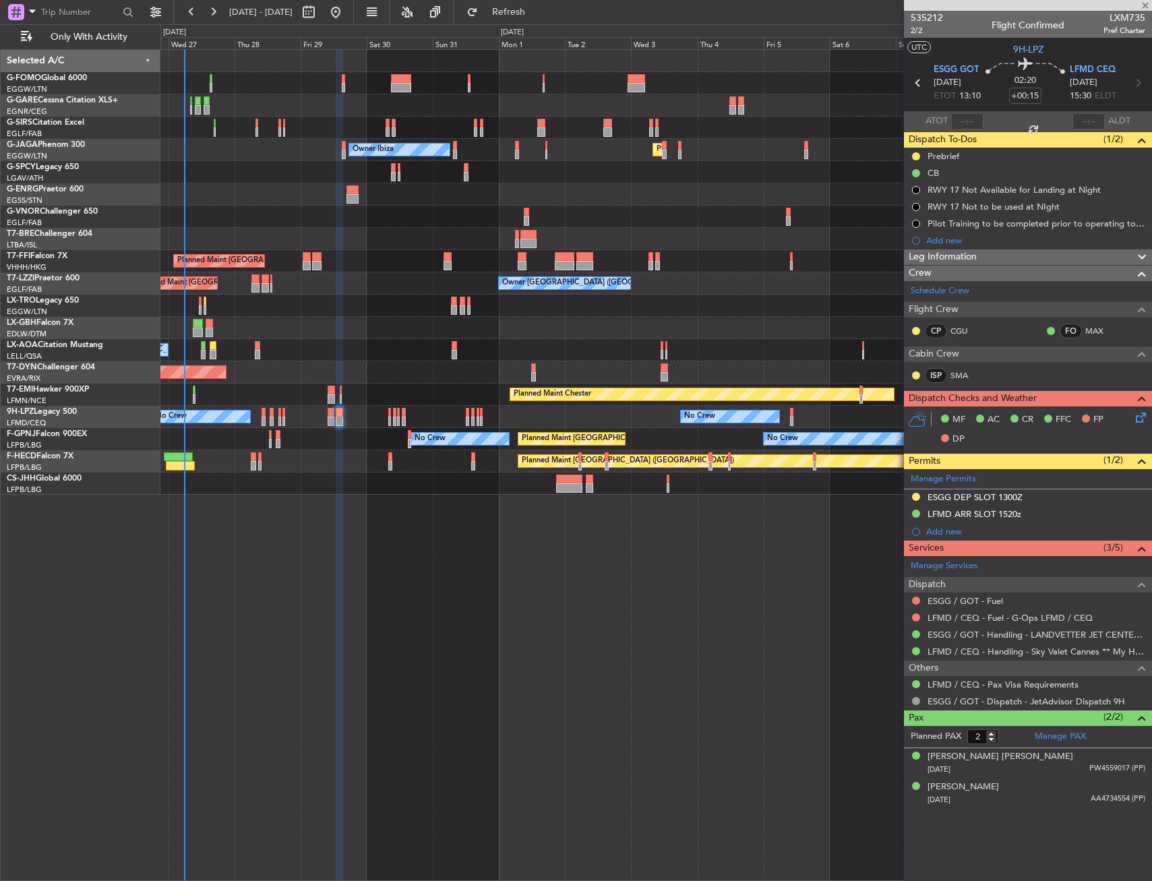
type input "+00:05"
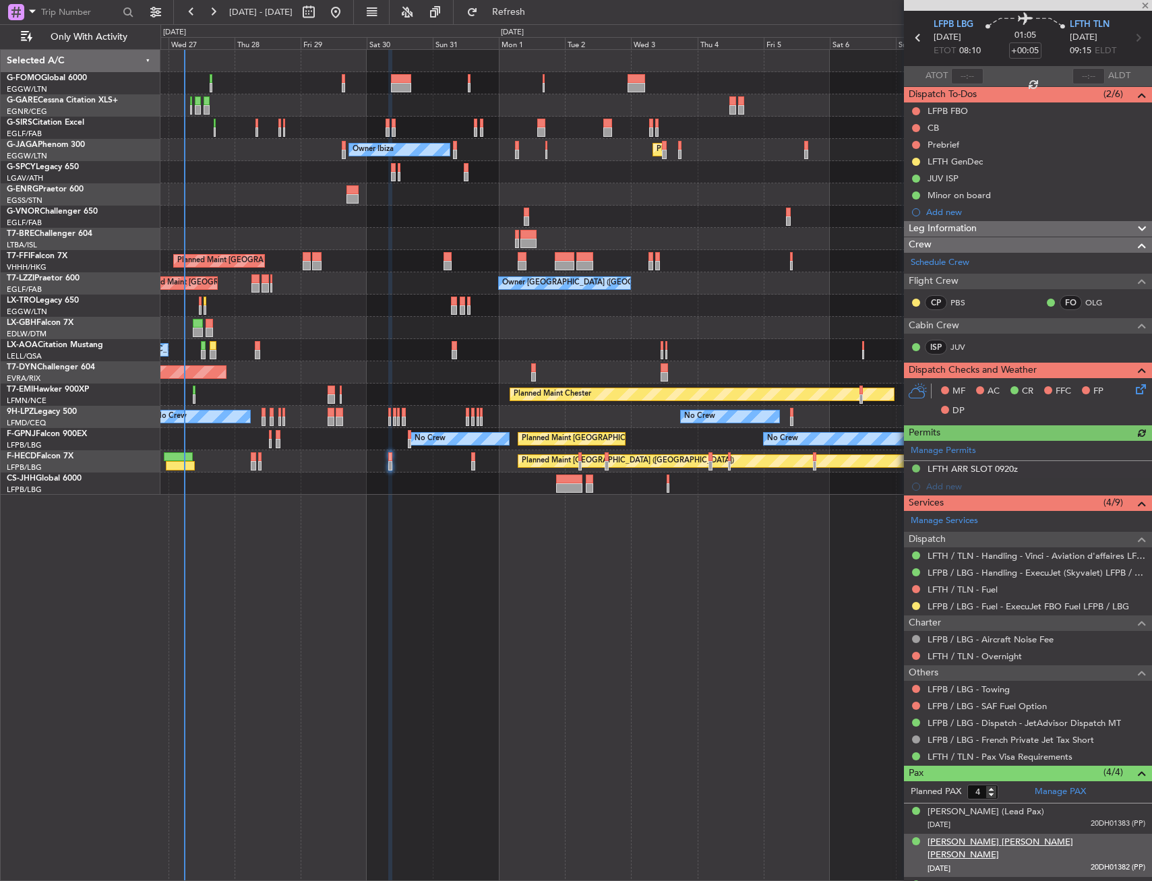
scroll to position [88, 0]
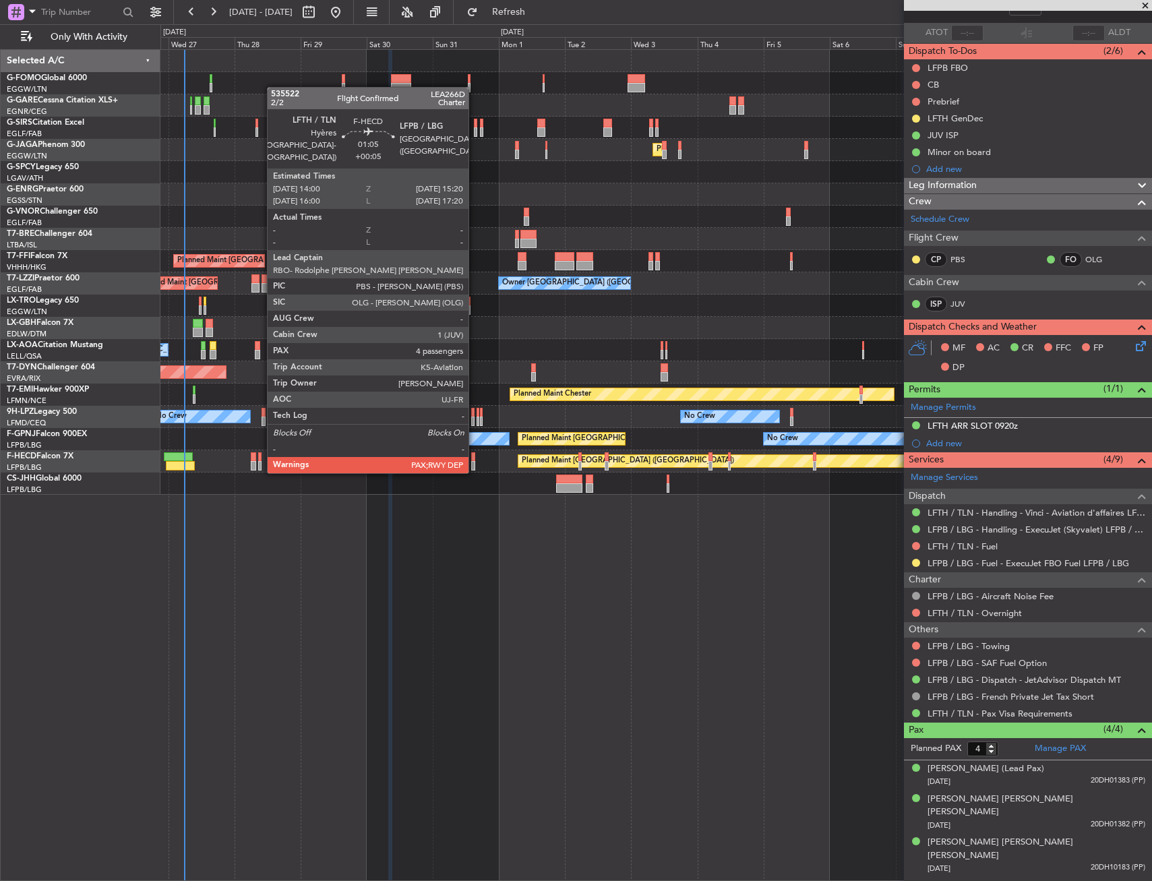
click at [474, 458] on div at bounding box center [473, 456] width 4 height 9
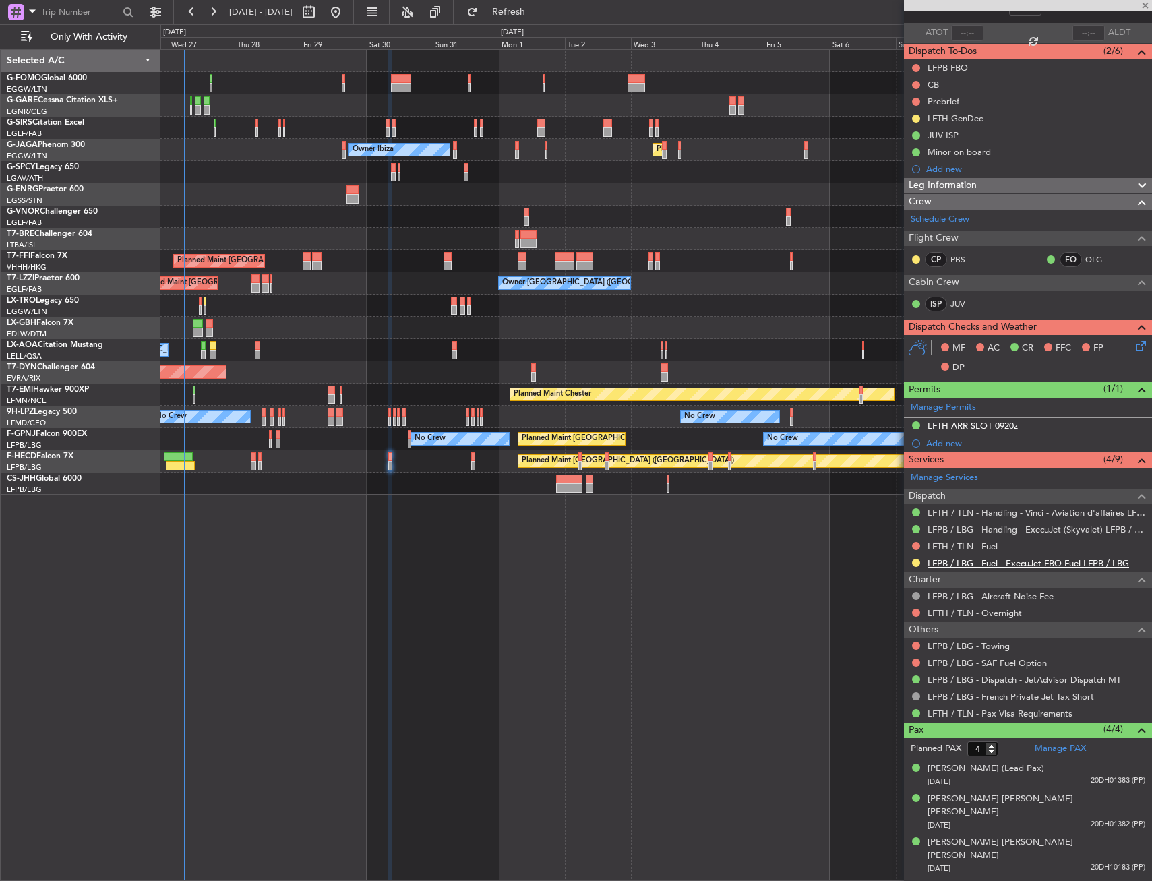
type input "7"
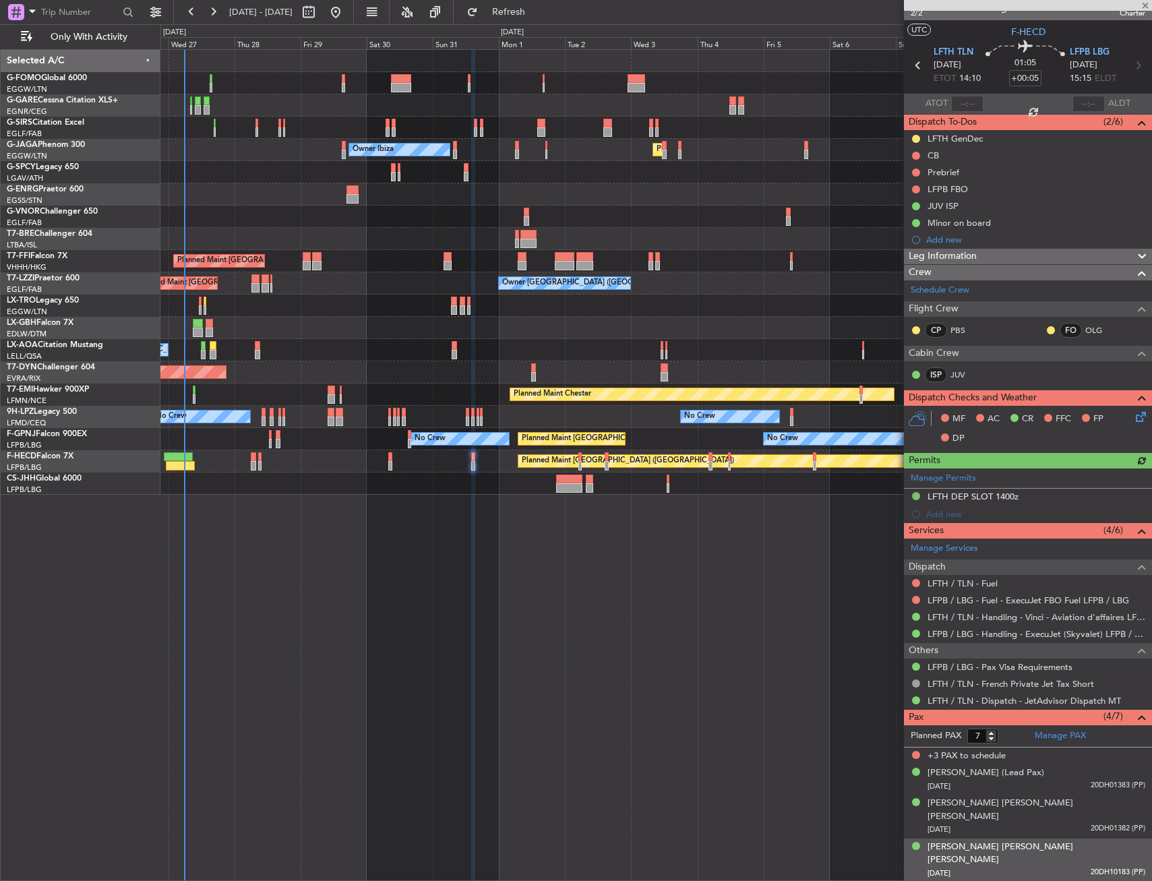
scroll to position [22, 0]
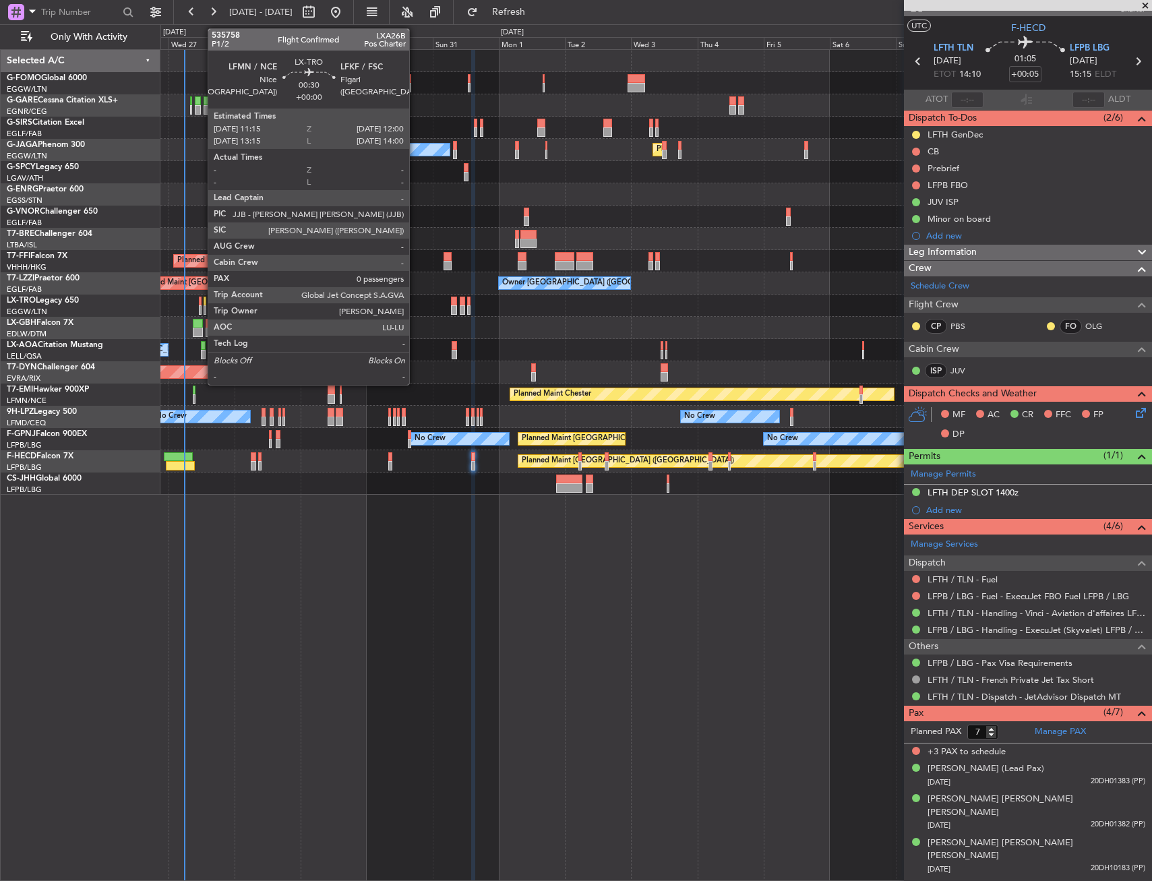
click at [201, 307] on div at bounding box center [200, 309] width 3 height 9
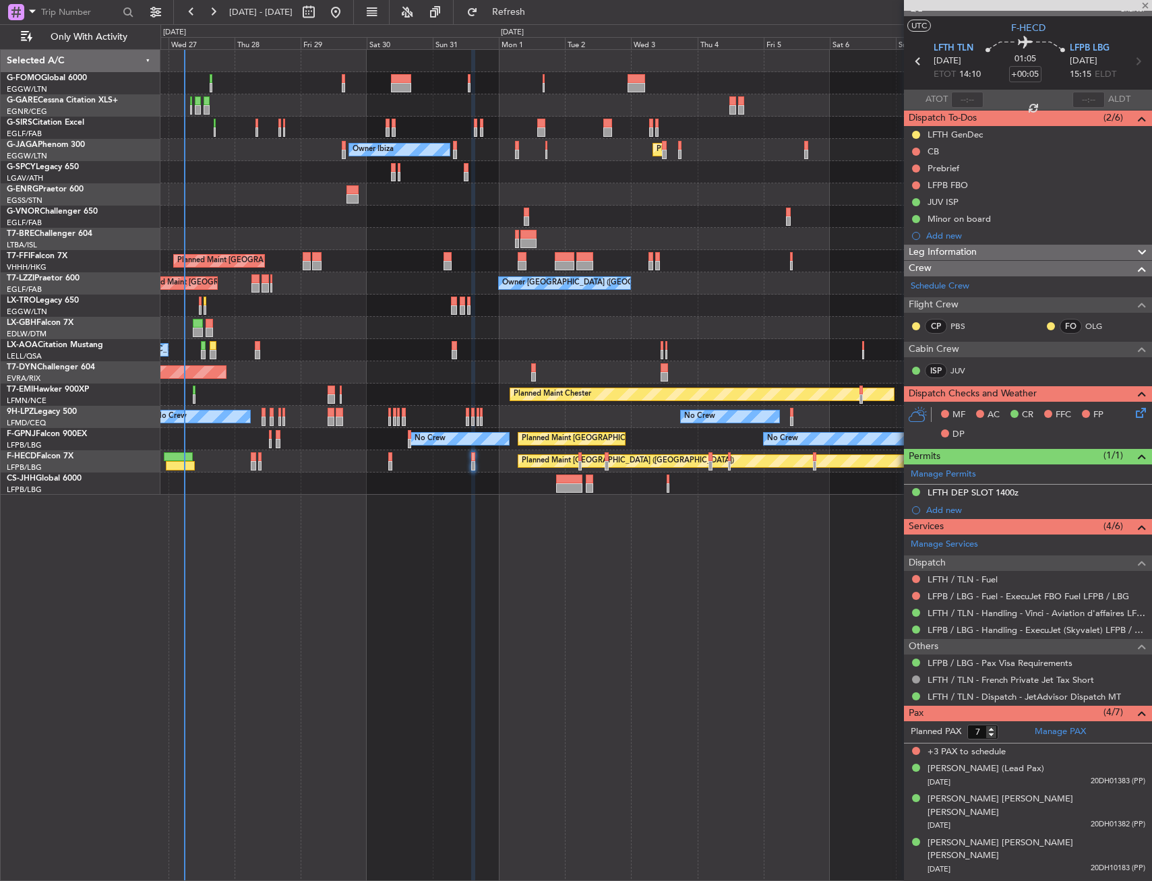
type input "0"
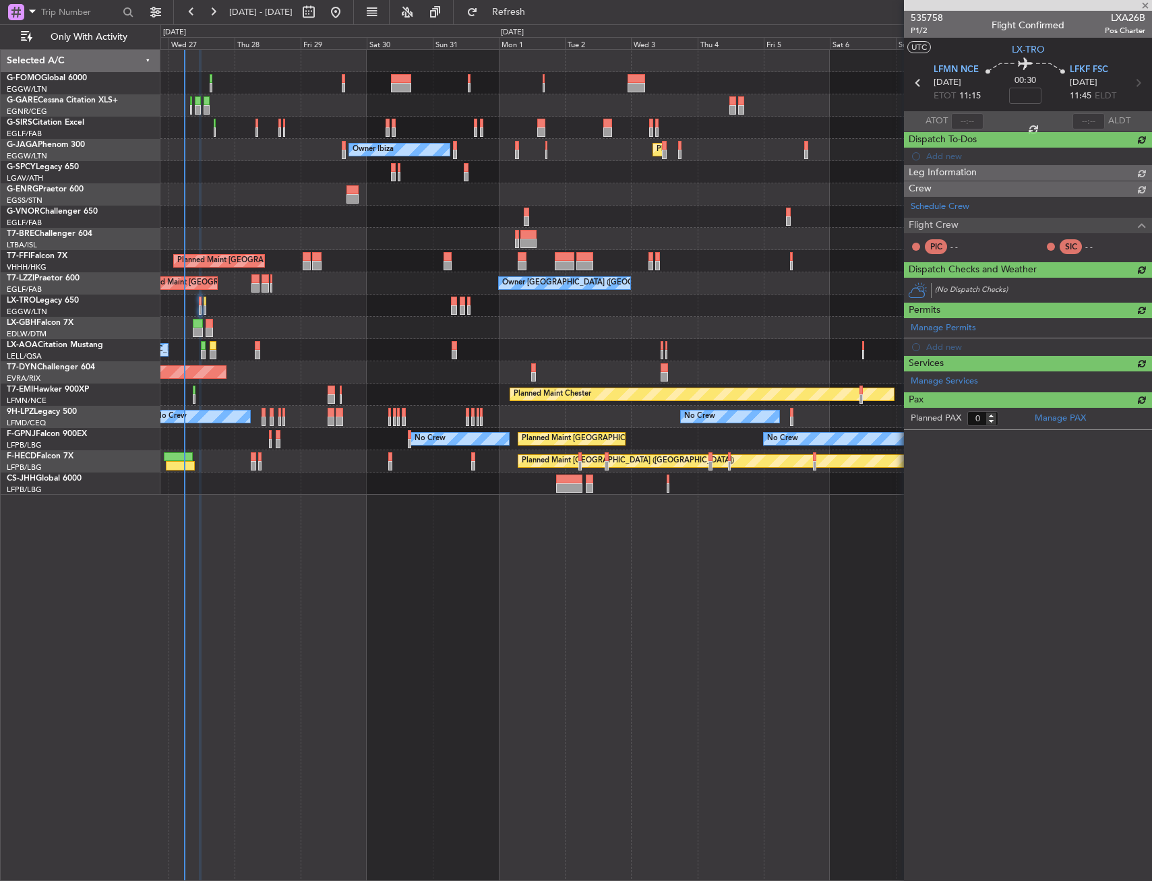
scroll to position [0, 0]
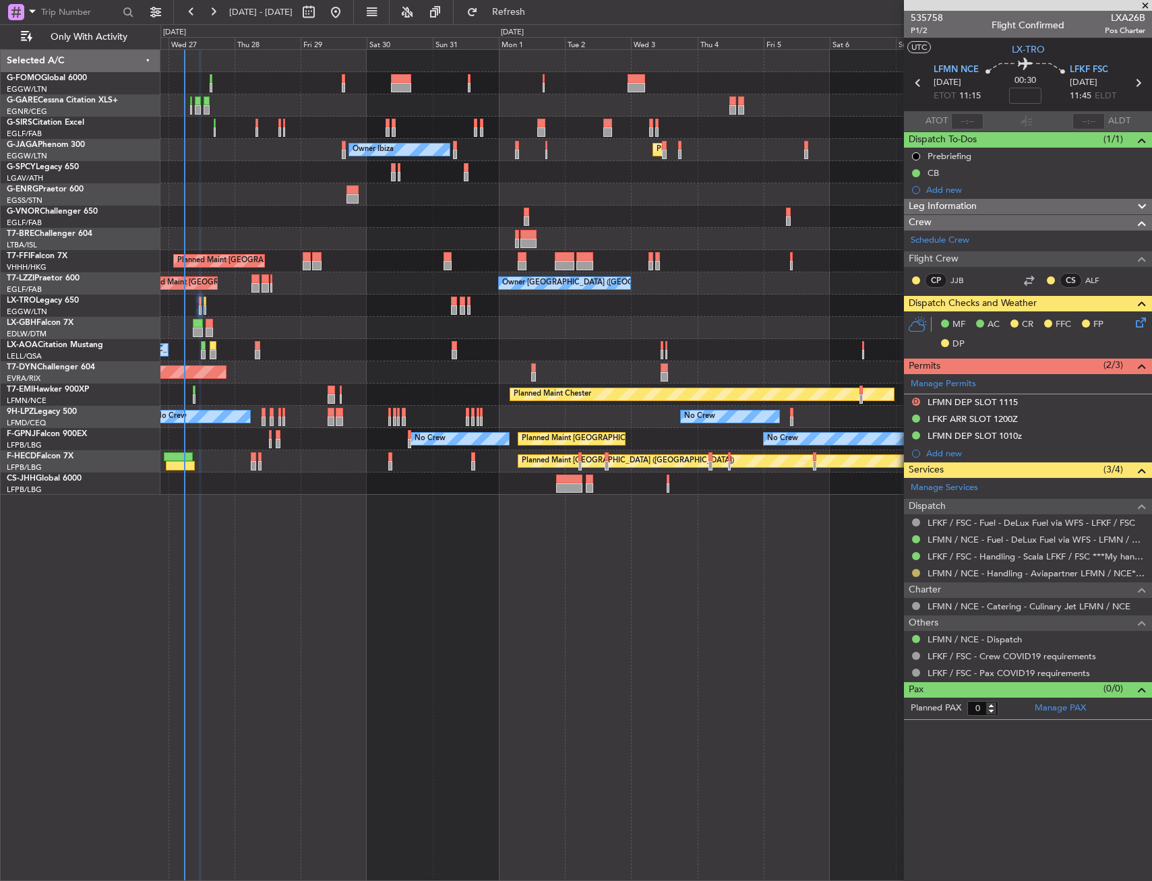
click at [915, 575] on button at bounding box center [916, 573] width 8 height 8
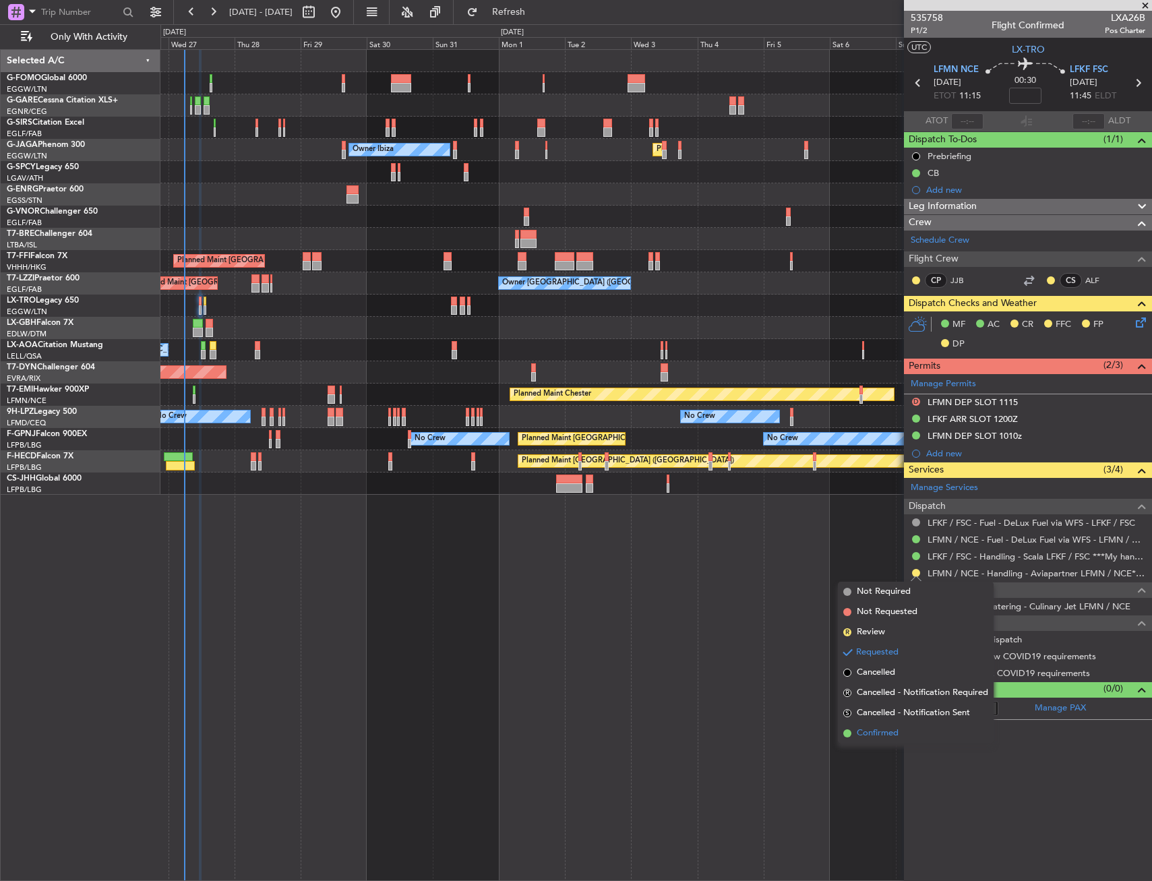
click at [886, 734] on span "Confirmed" at bounding box center [878, 733] width 42 height 13
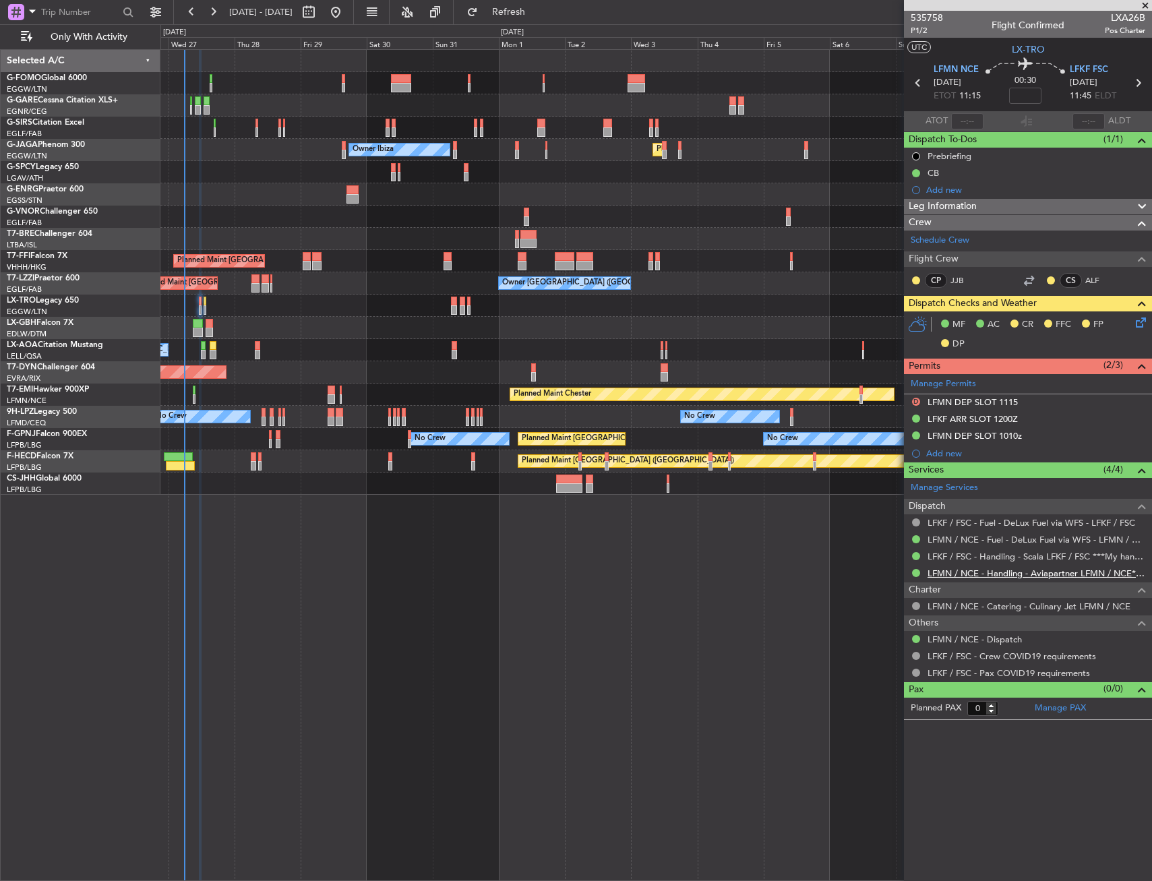
click at [1004, 567] on link "LFMN / NCE - Handling - Aviapartner LFMN / NCE*****MY HANDLING****" at bounding box center [1036, 572] width 218 height 11
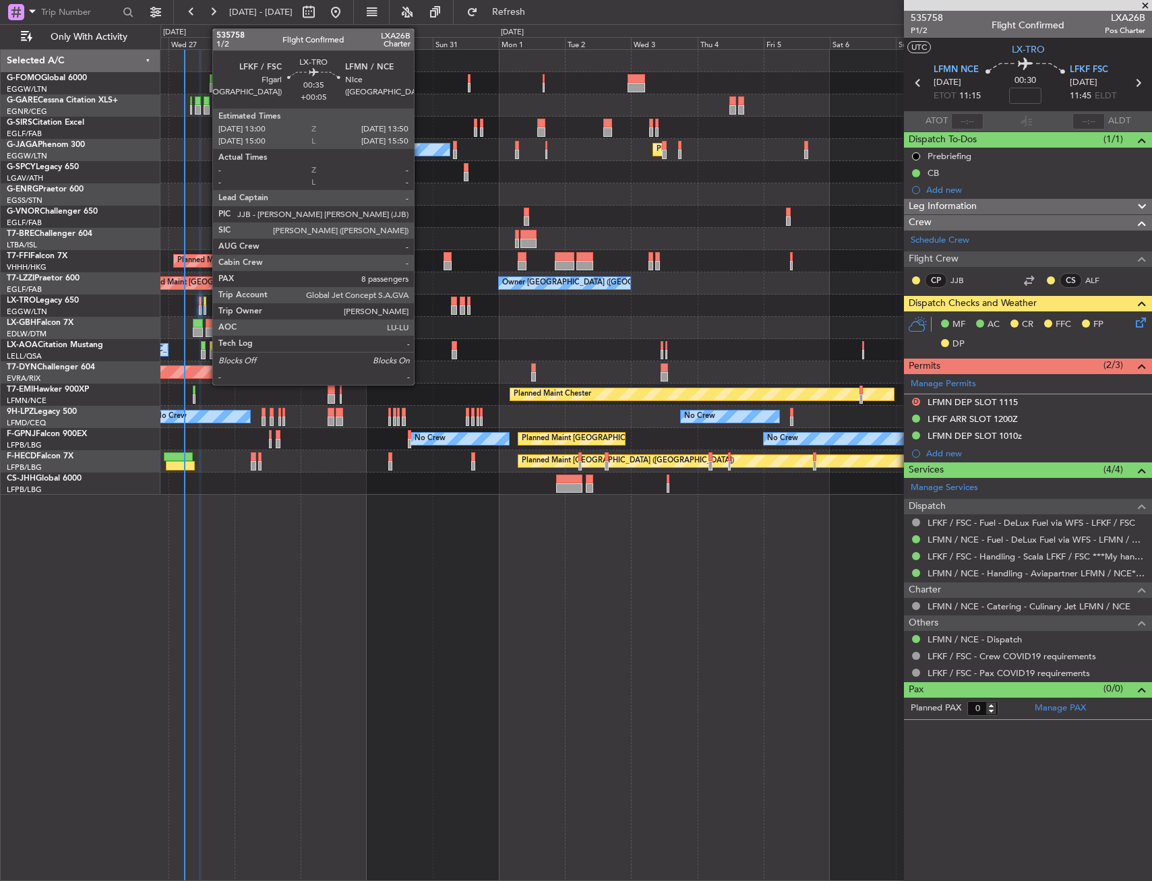
click at [206, 309] on div at bounding box center [205, 309] width 3 height 9
type input "+00:05"
type input "8"
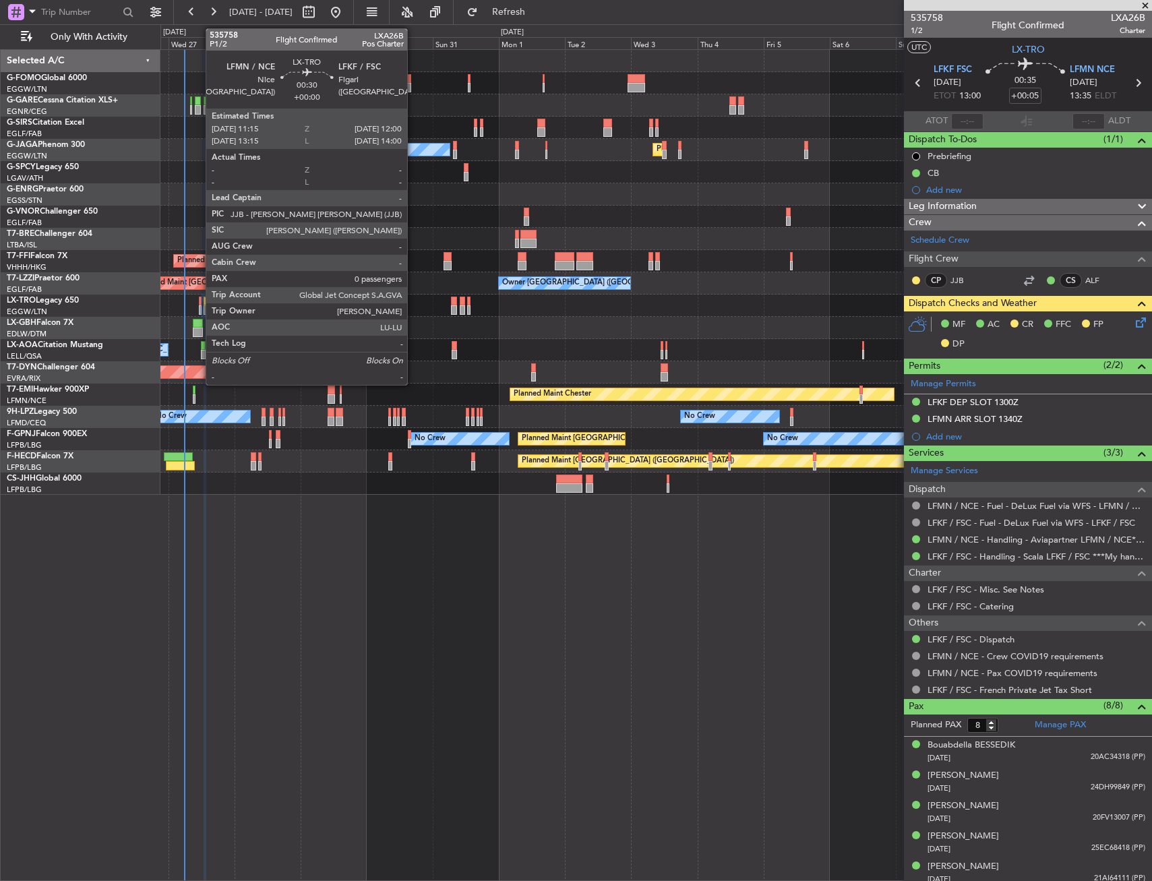
click at [199, 299] on div at bounding box center [200, 301] width 3 height 9
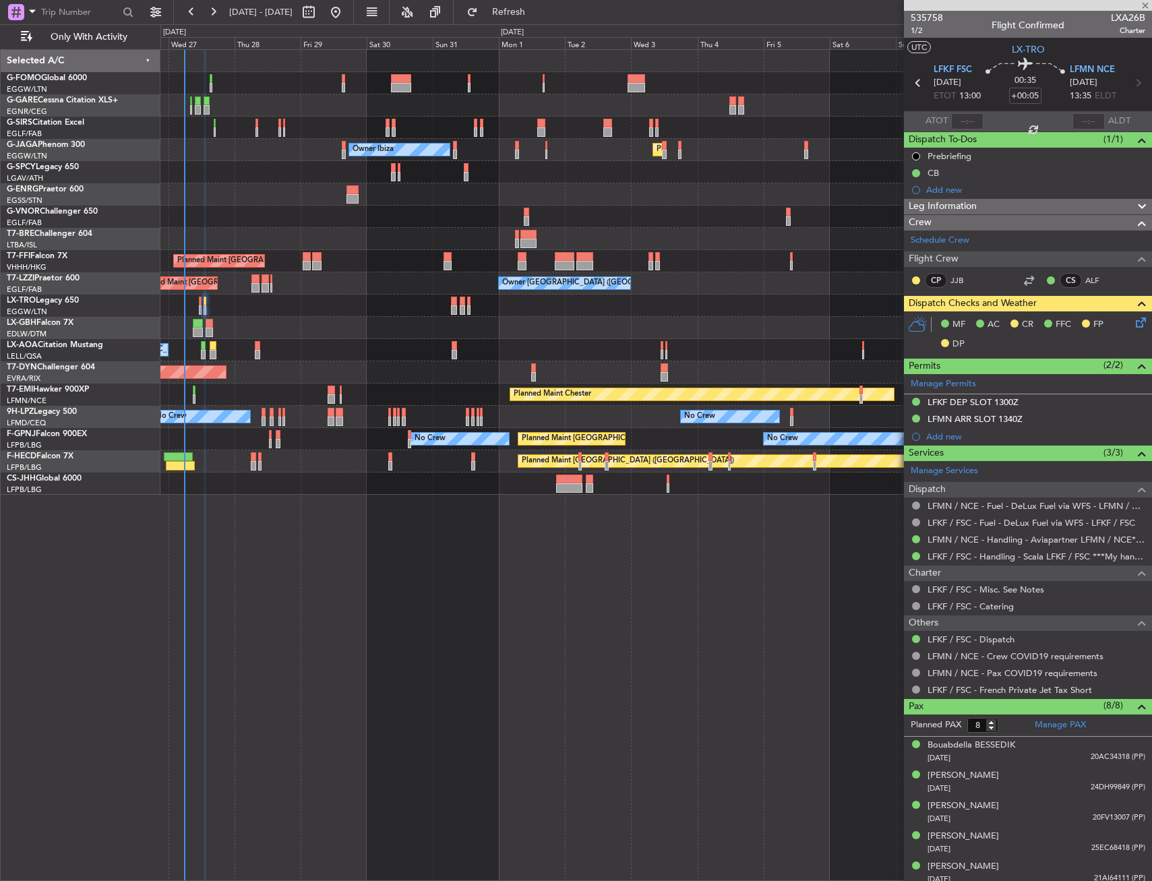
type input "0"
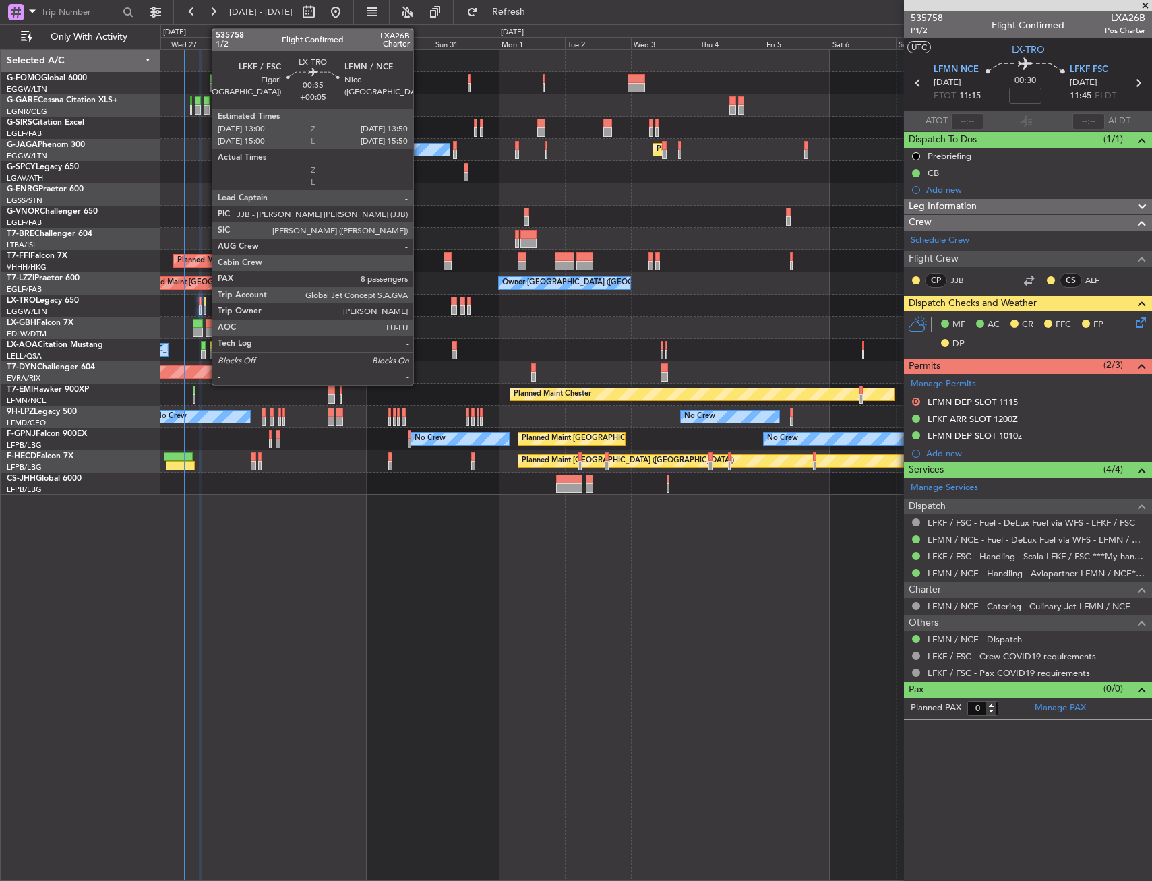
click at [208, 300] on div "Planned Maint Dusseldorf" at bounding box center [655, 306] width 991 height 22
click at [204, 306] on div at bounding box center [205, 309] width 3 height 9
type input "+00:05"
type input "8"
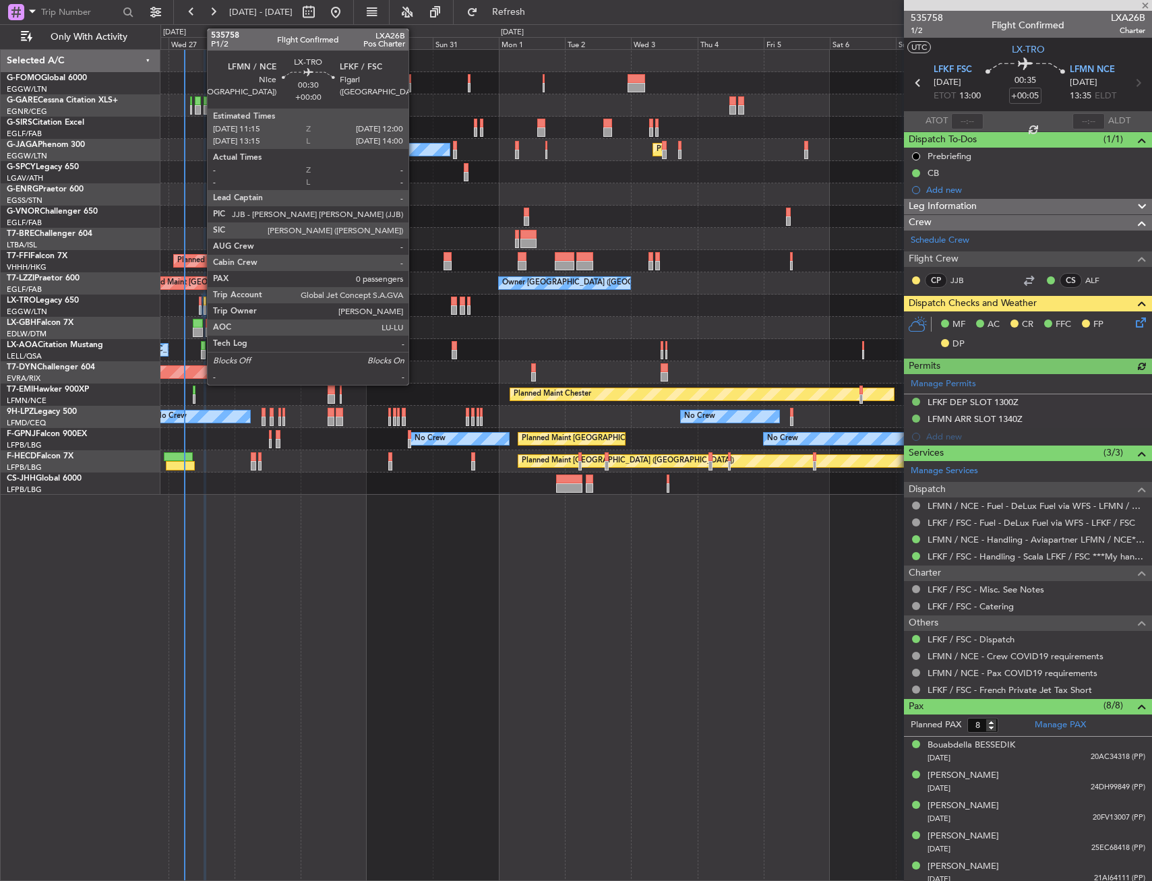
click at [200, 305] on div at bounding box center [200, 301] width 3 height 9
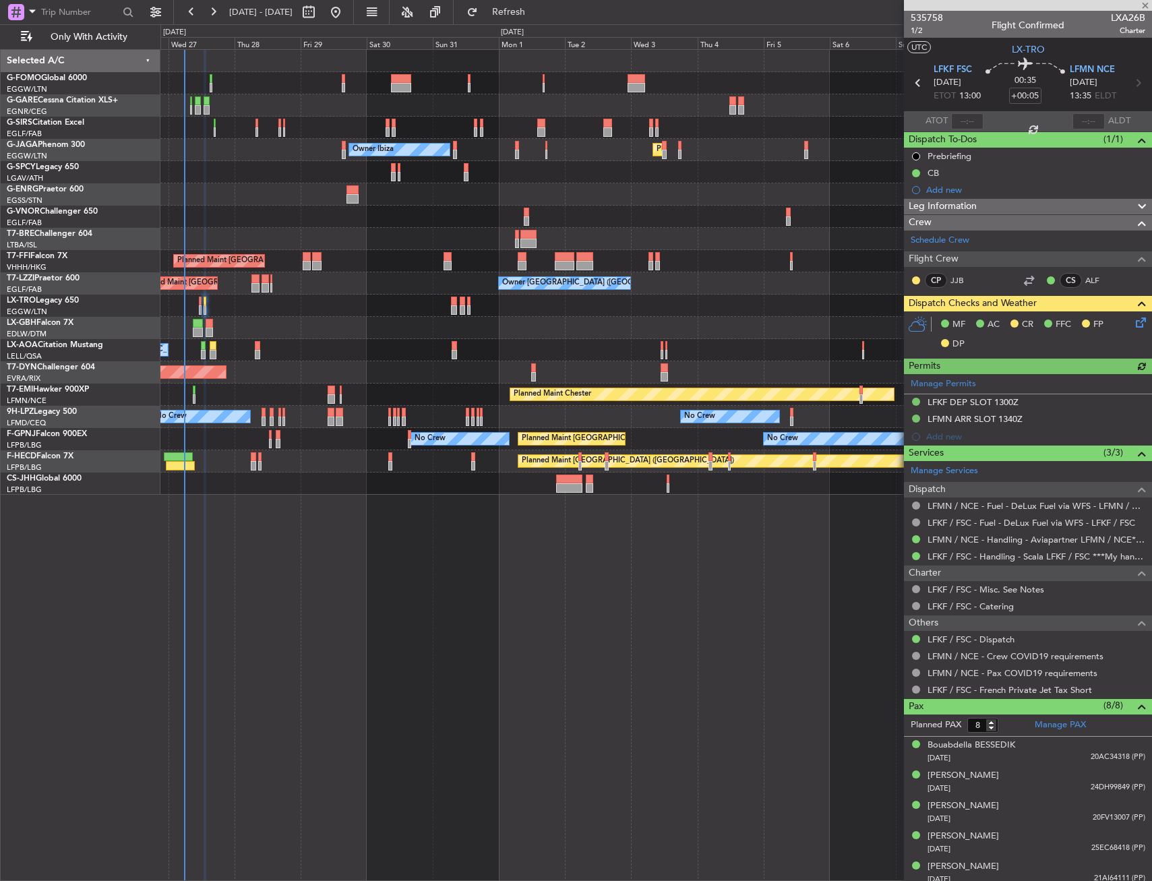
type input "0"
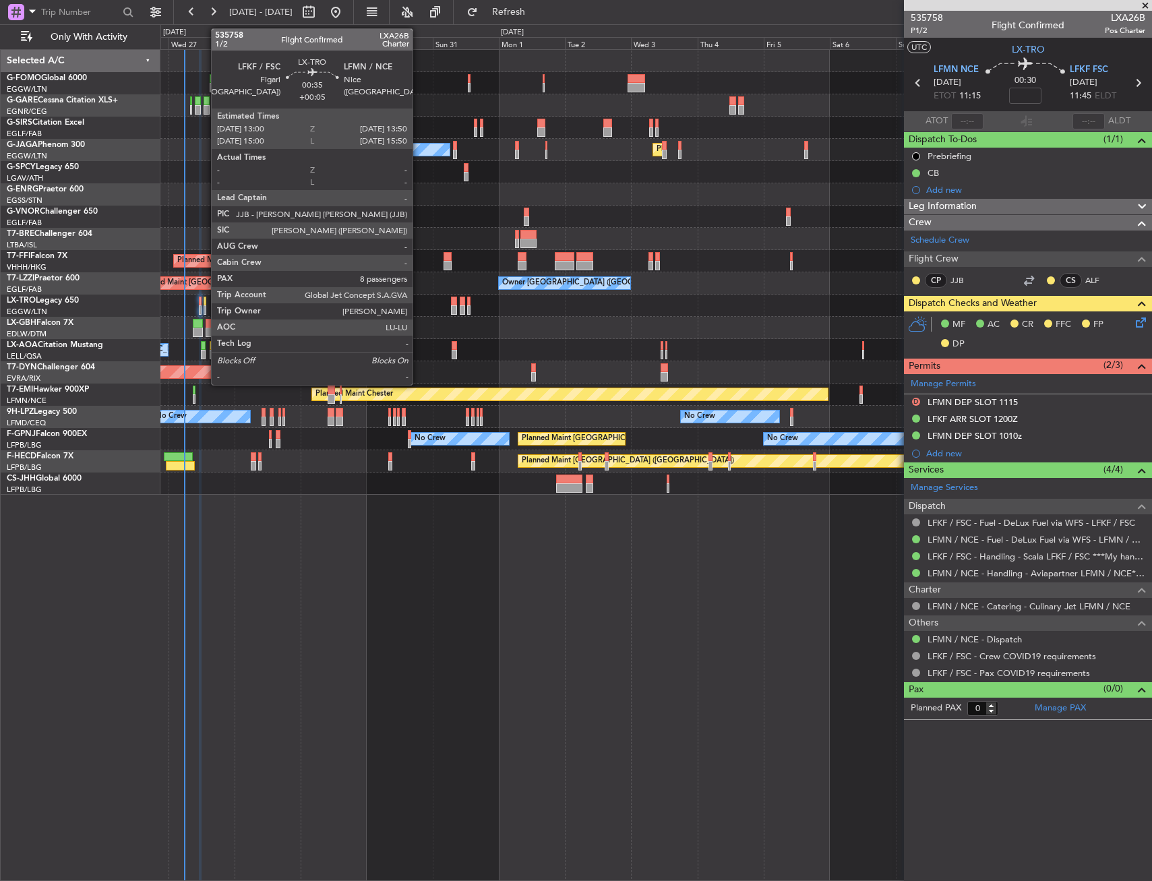
click at [204, 299] on div at bounding box center [205, 301] width 3 height 9
type input "+00:05"
type input "8"
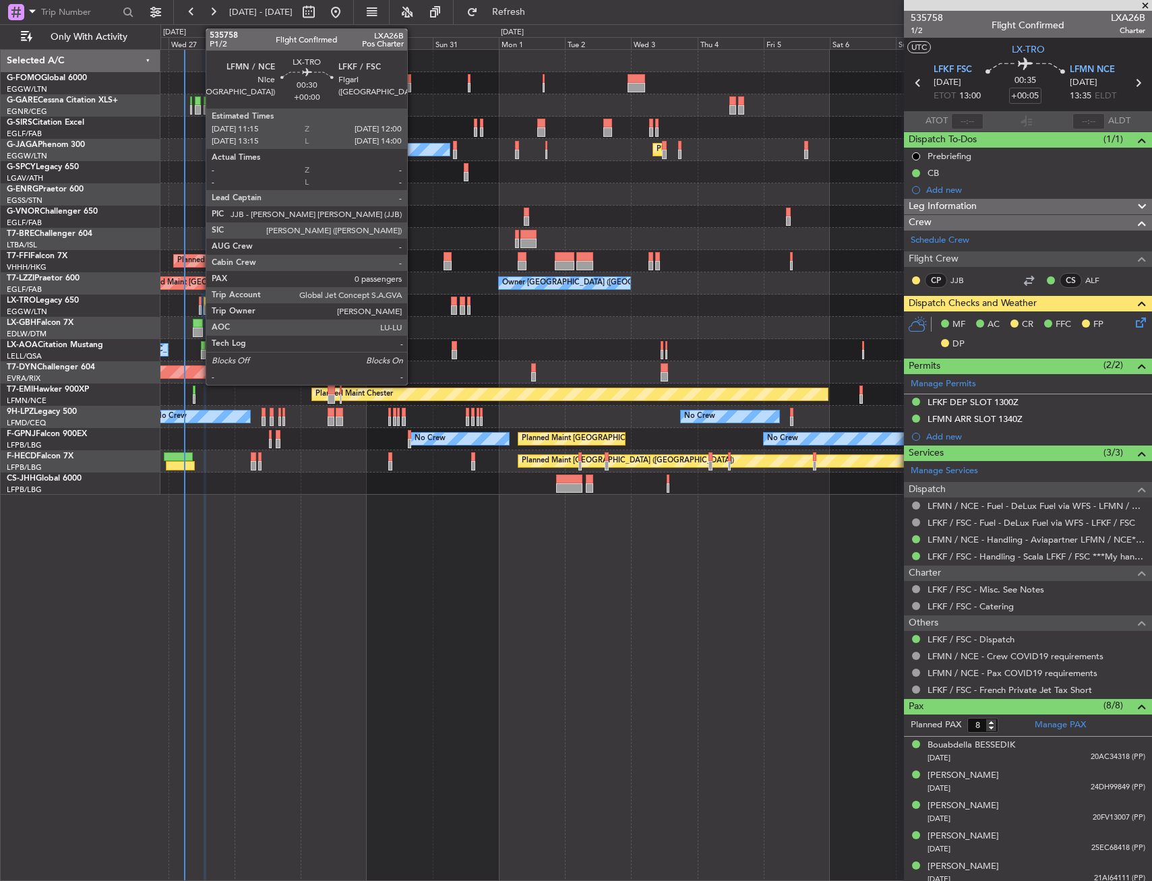
click at [199, 304] on div at bounding box center [200, 301] width 3 height 9
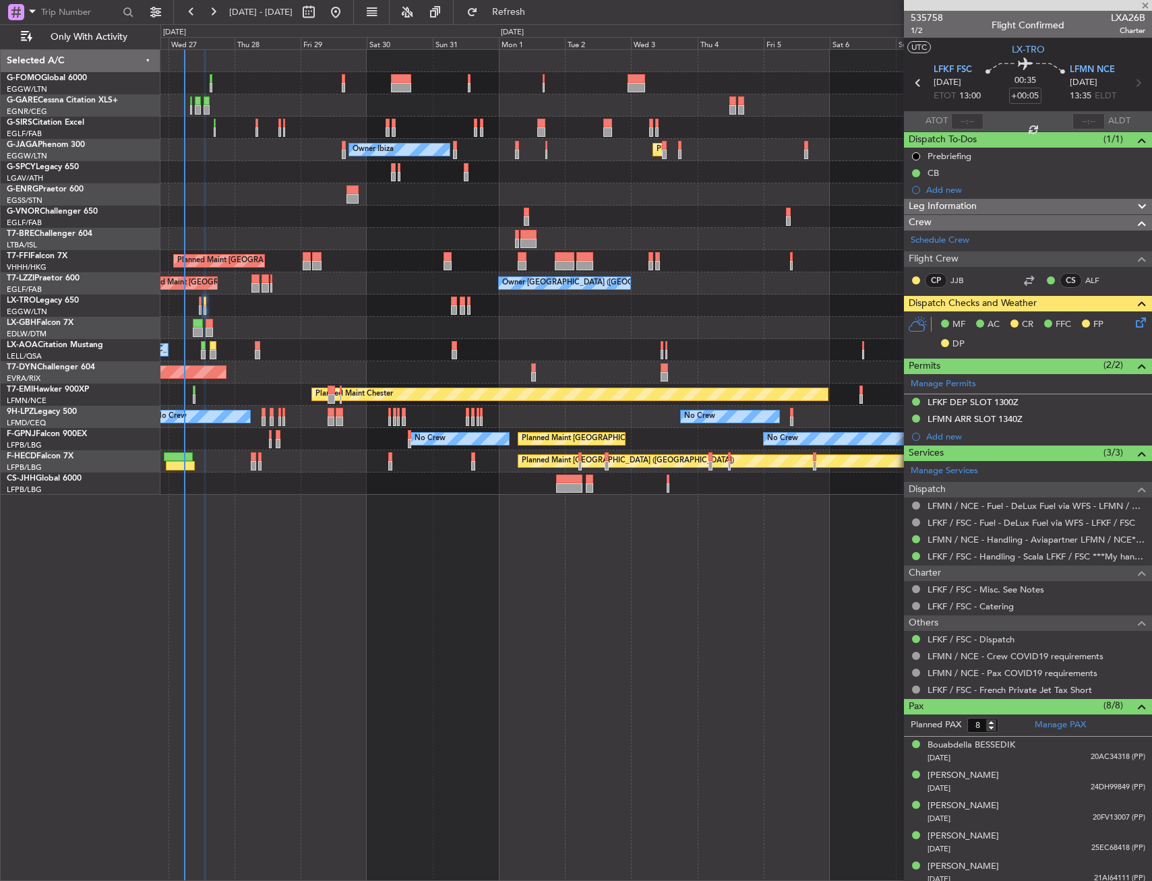
type input "0"
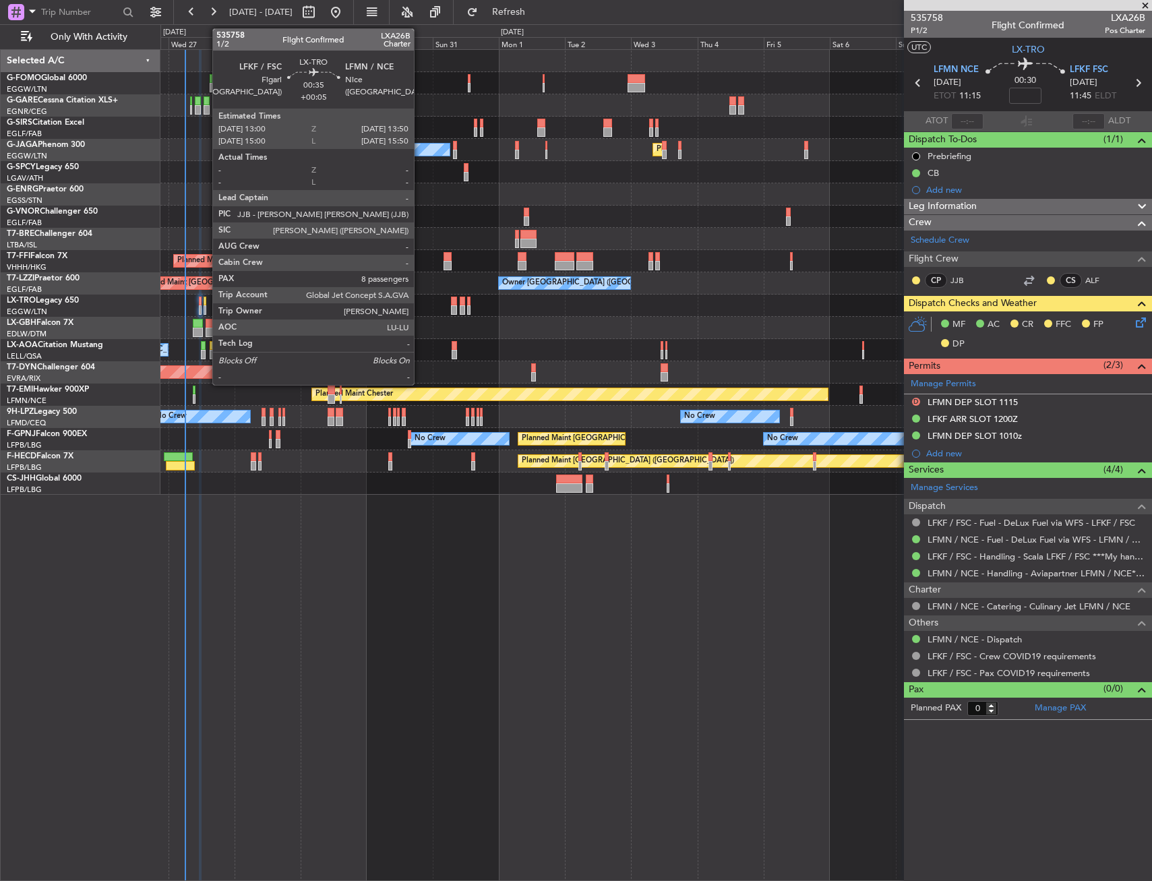
click at [204, 297] on div at bounding box center [205, 301] width 3 height 9
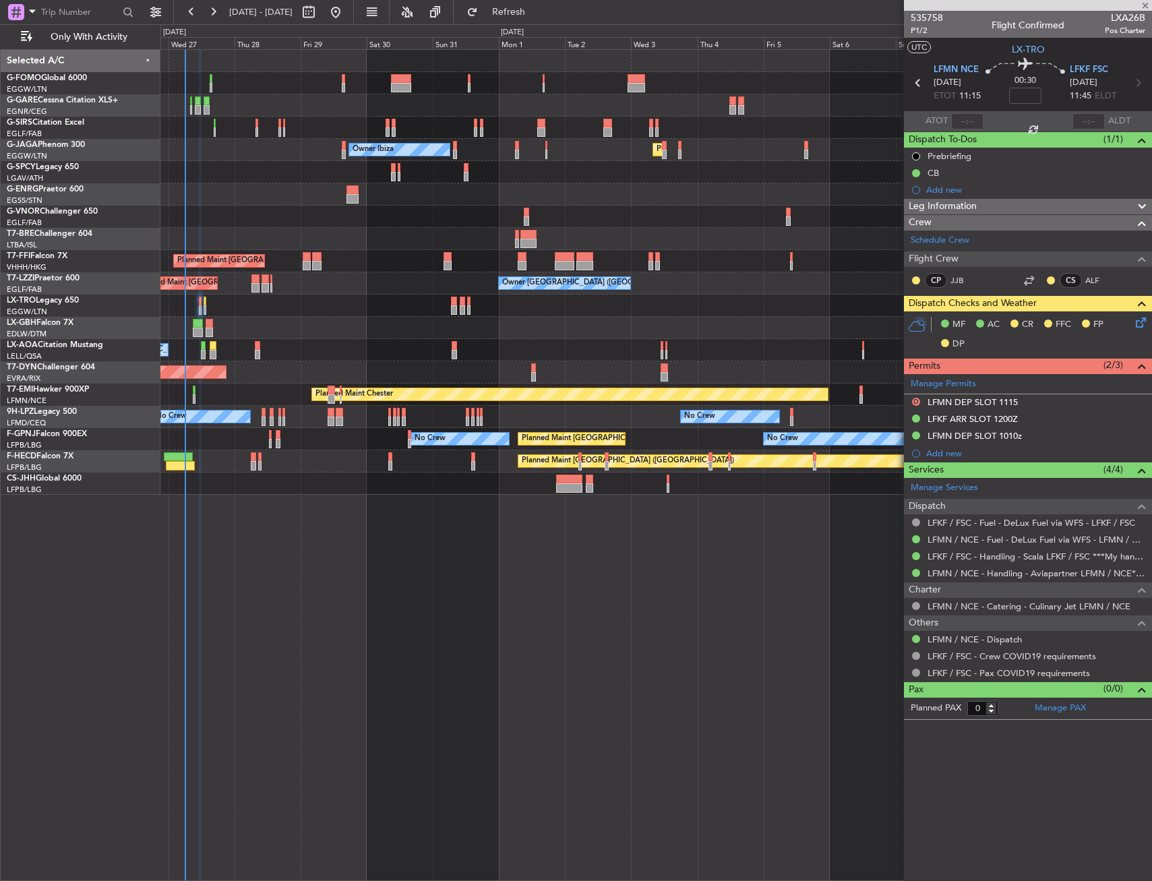
type input "+00:05"
type input "8"
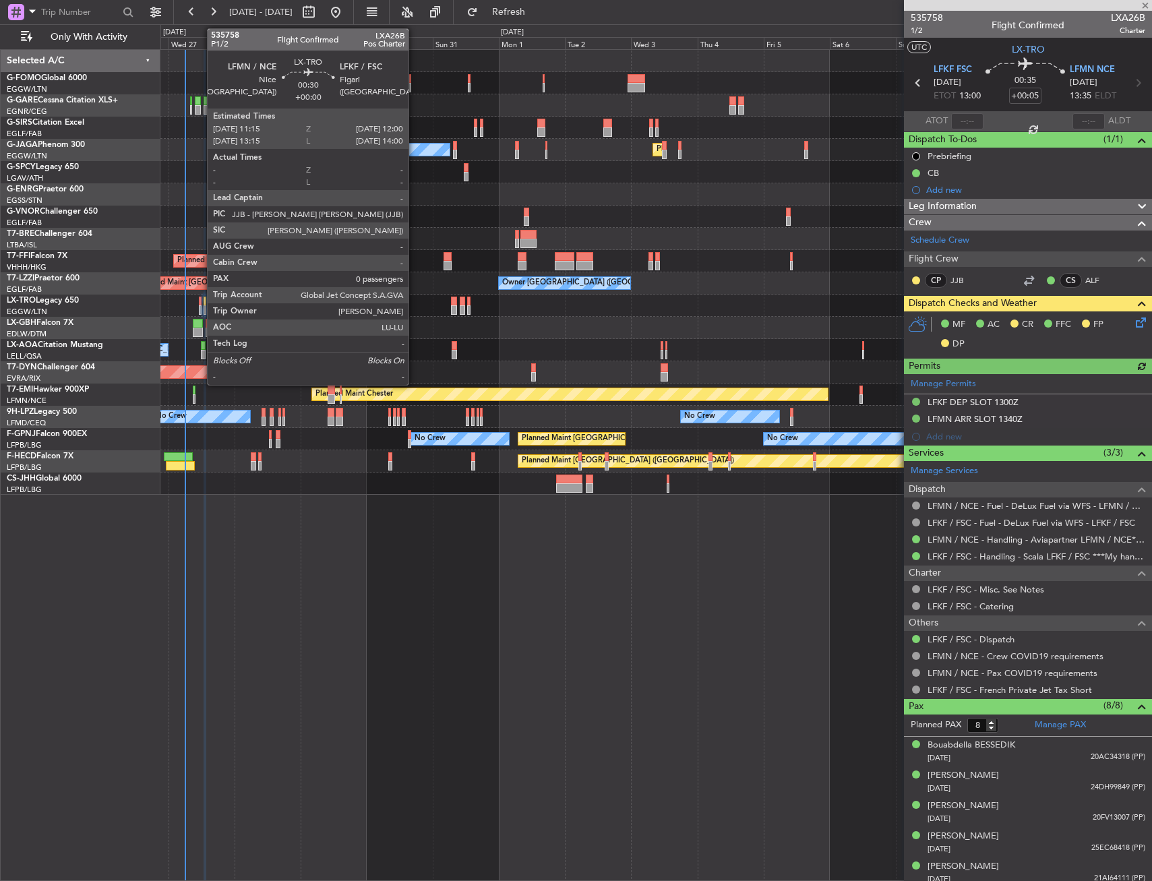
click at [200, 301] on div at bounding box center [200, 301] width 3 height 9
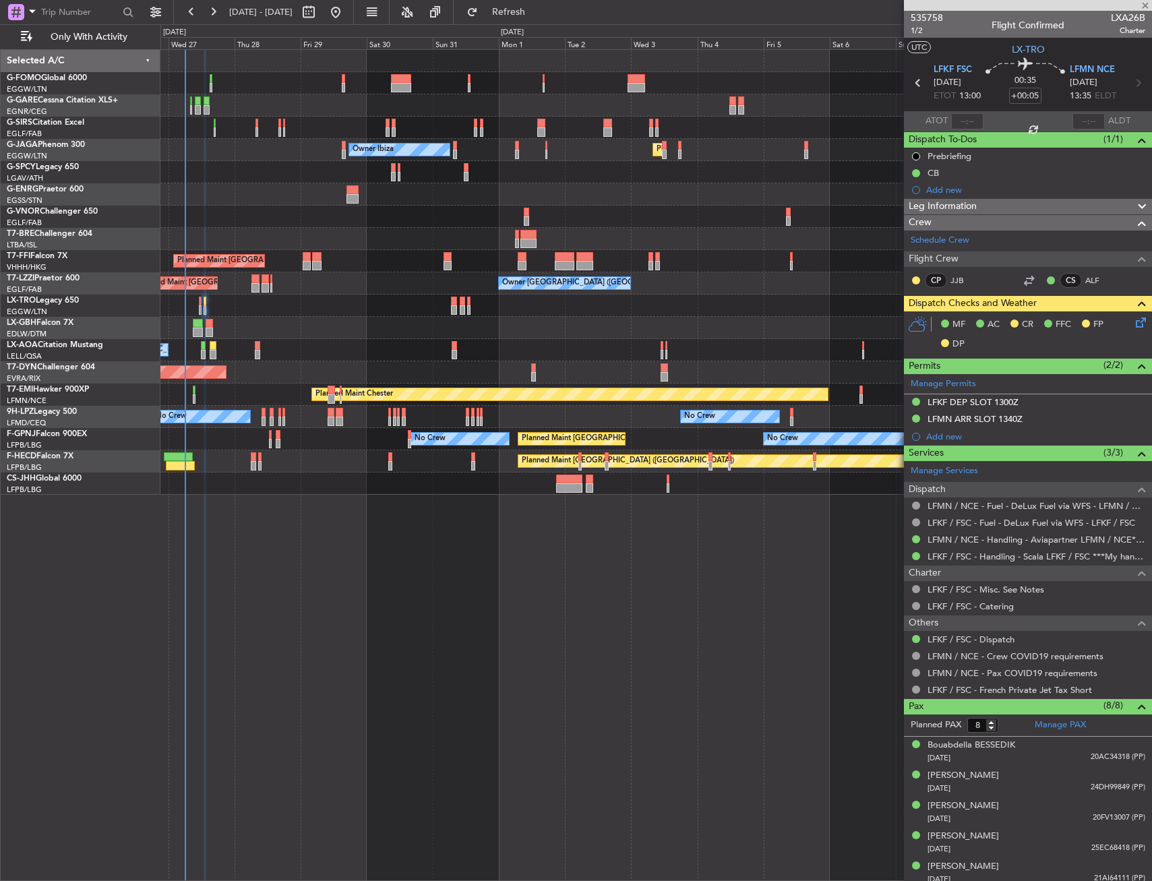
type input "0"
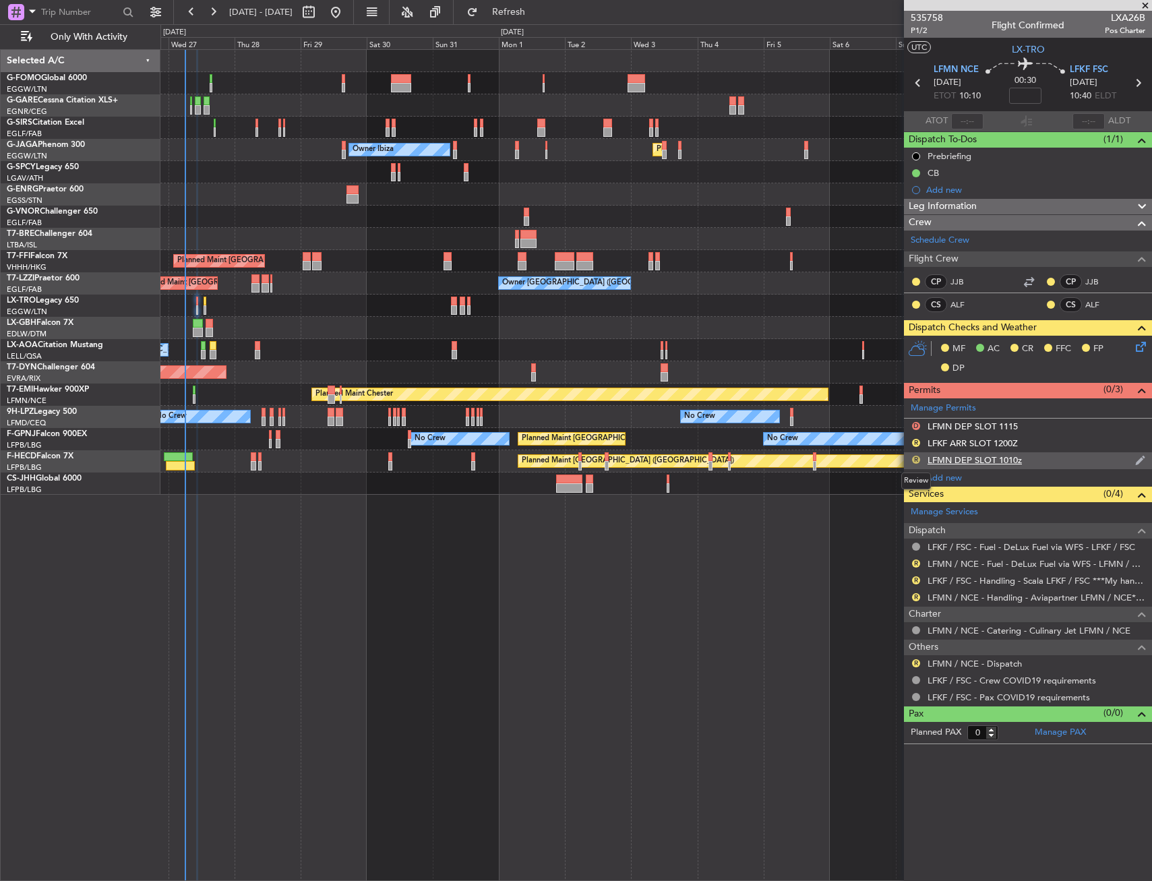
click at [917, 458] on button "R" at bounding box center [916, 460] width 8 height 8
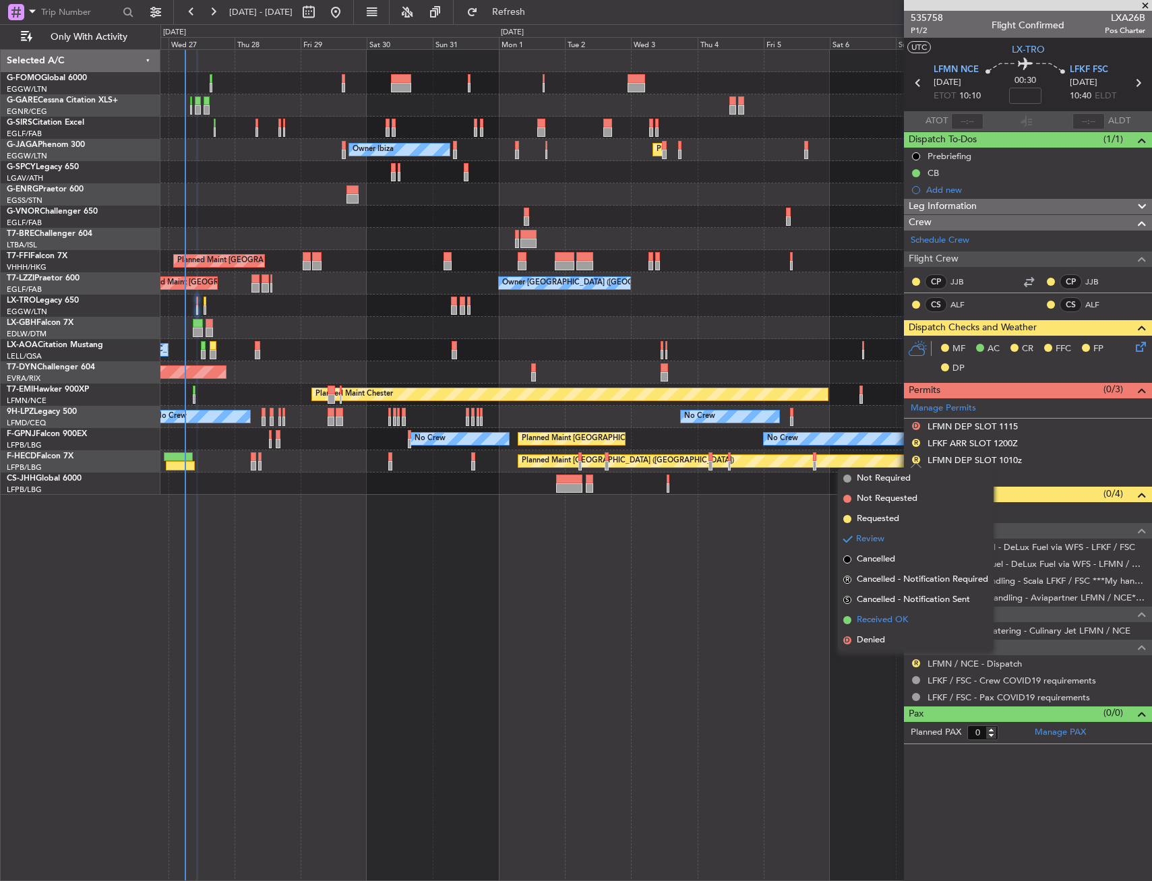
click at [868, 618] on span "Received OK" at bounding box center [882, 619] width 51 height 13
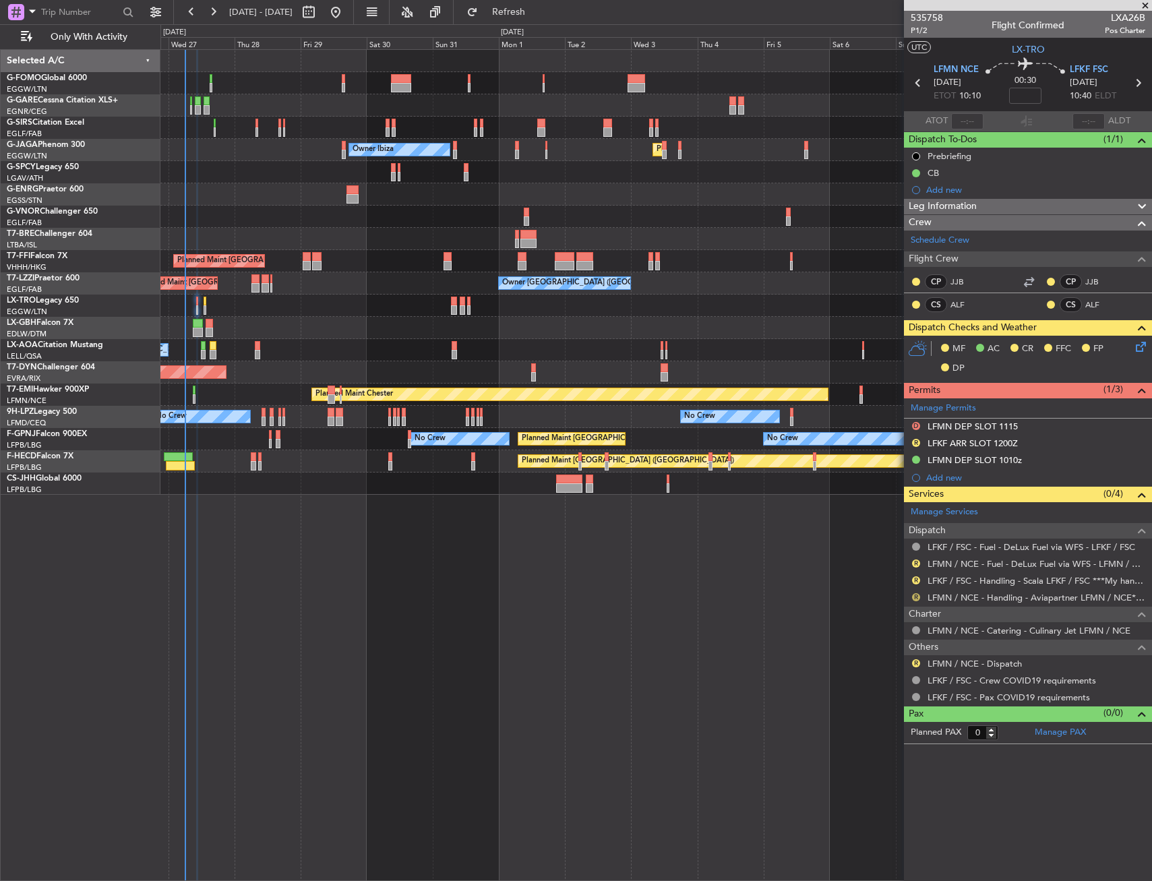
click at [917, 597] on button "R" at bounding box center [916, 597] width 8 height 8
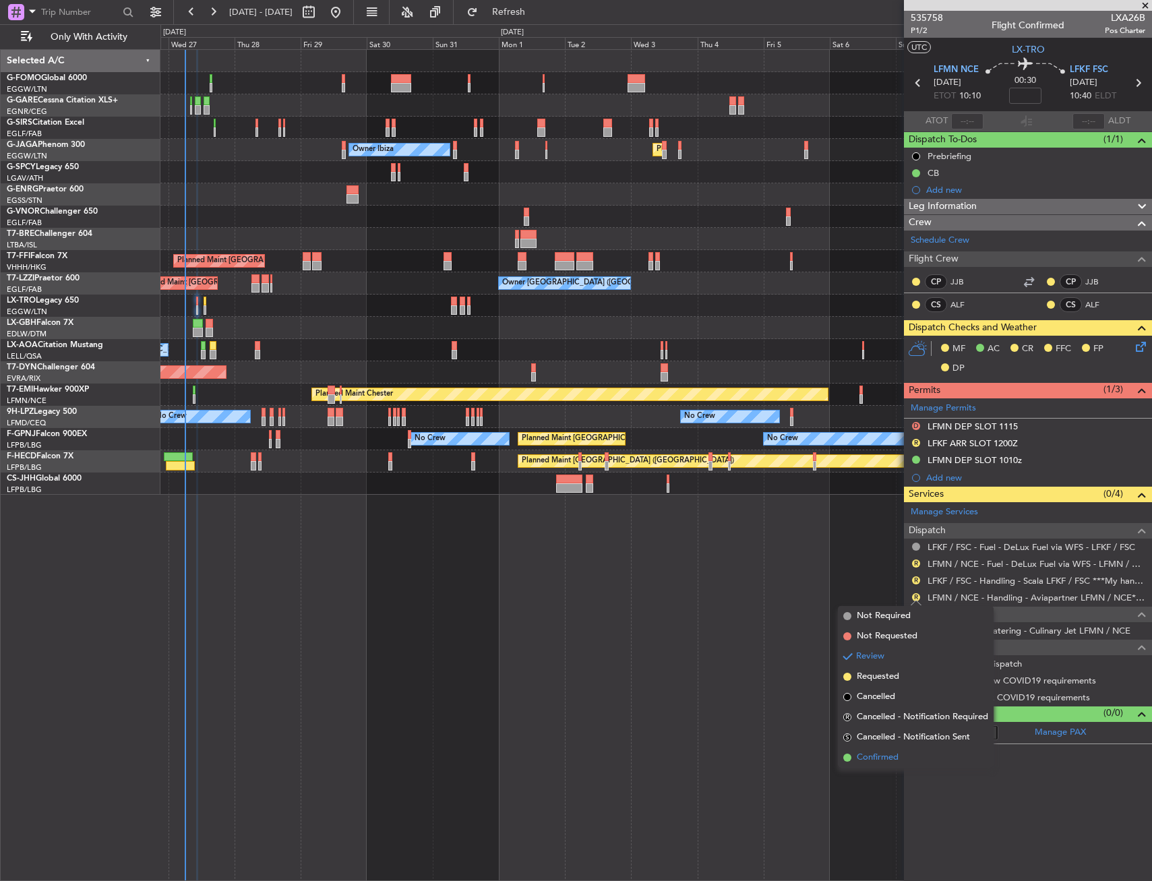
click at [868, 757] on span "Confirmed" at bounding box center [878, 757] width 42 height 13
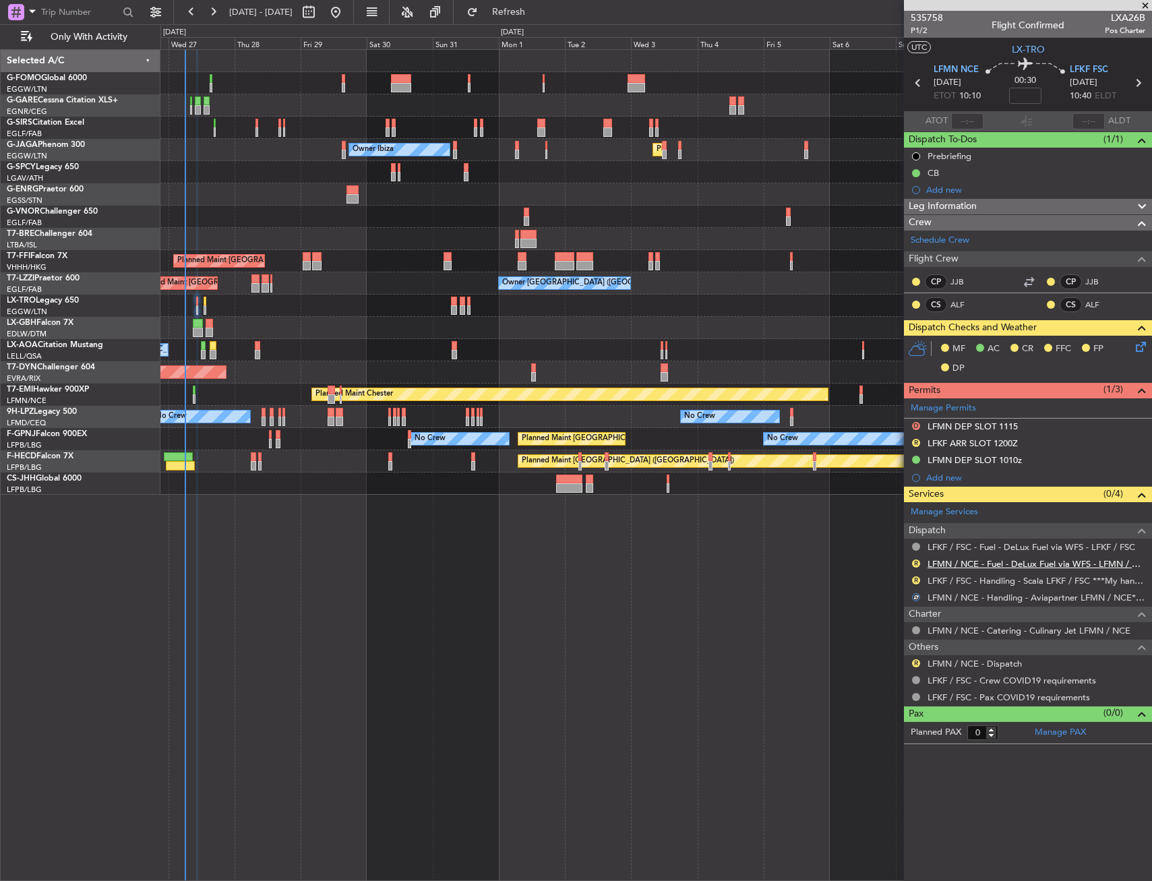
click at [977, 563] on link "LFMN / NCE - Fuel - DeLux Fuel via WFS - LFMN / NCE" at bounding box center [1036, 563] width 218 height 11
click at [918, 561] on button "R" at bounding box center [916, 563] width 8 height 8
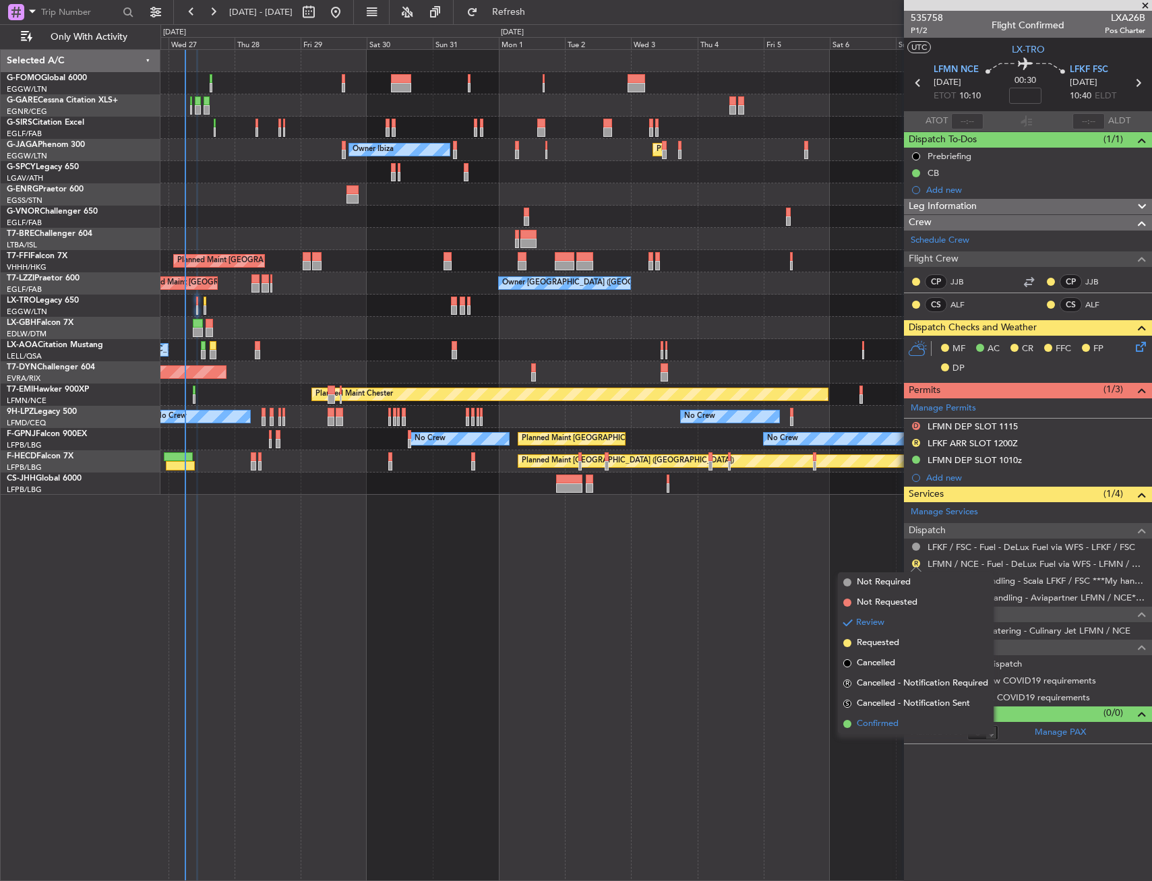
click at [884, 717] on span "Confirmed" at bounding box center [878, 723] width 42 height 13
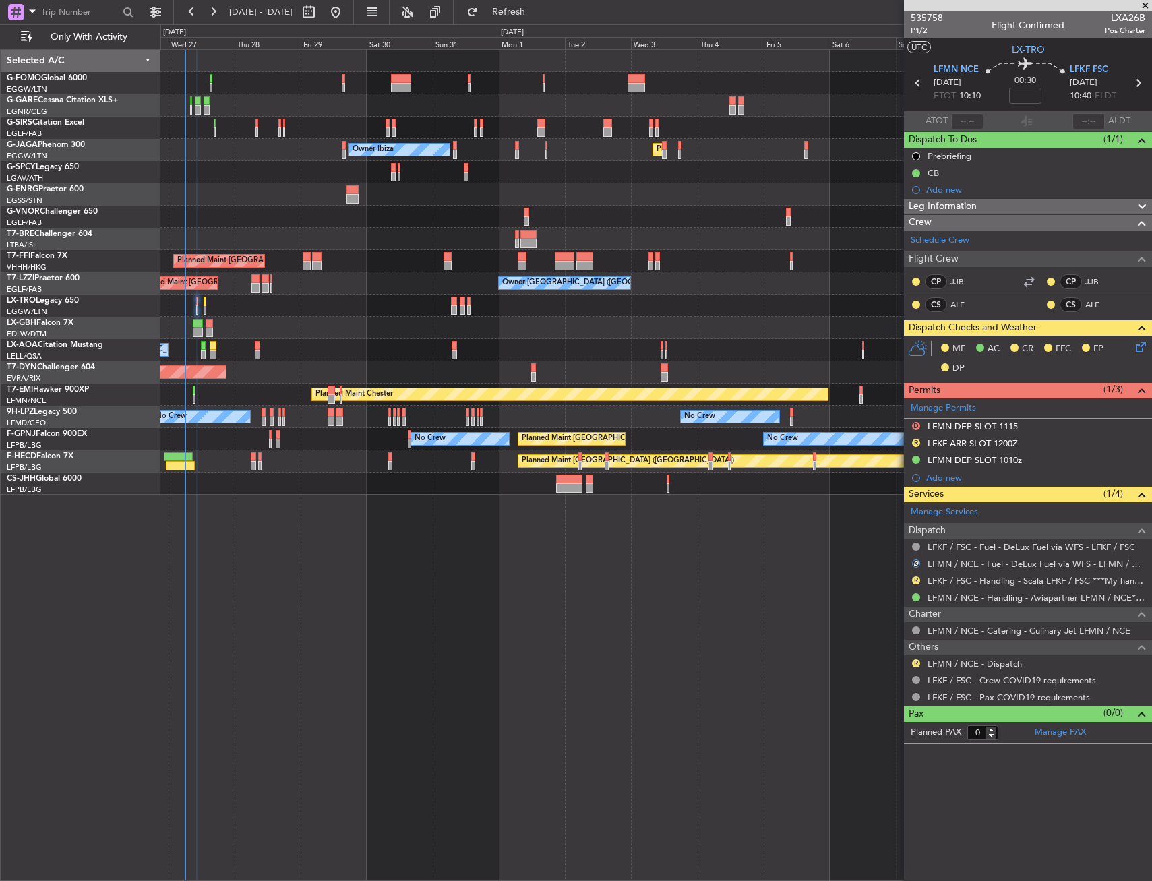
click at [910, 662] on div "R LFMN / NCE - Dispatch" at bounding box center [1028, 663] width 248 height 17
click at [911, 660] on div "R" at bounding box center [916, 663] width 11 height 11
click at [916, 661] on button "R" at bounding box center [916, 663] width 8 height 8
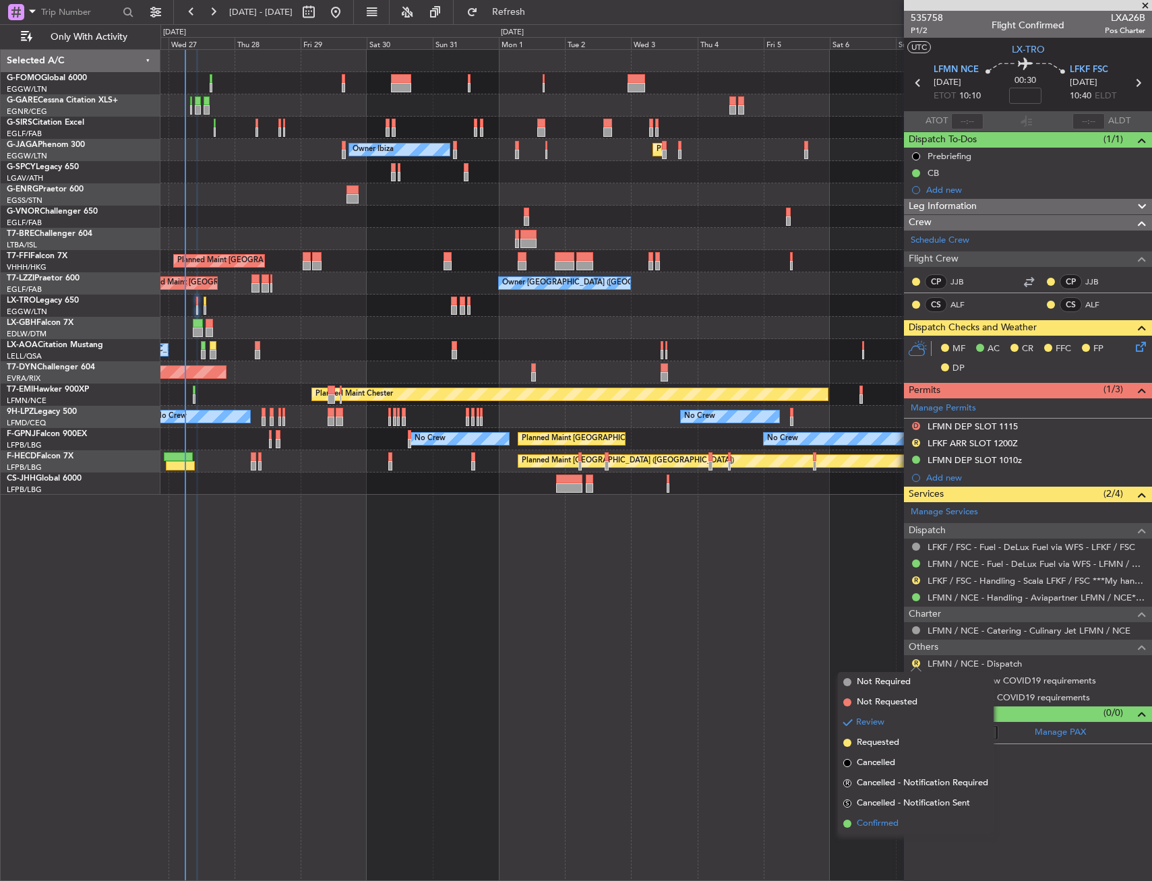
click at [858, 818] on span "Confirmed" at bounding box center [878, 823] width 42 height 13
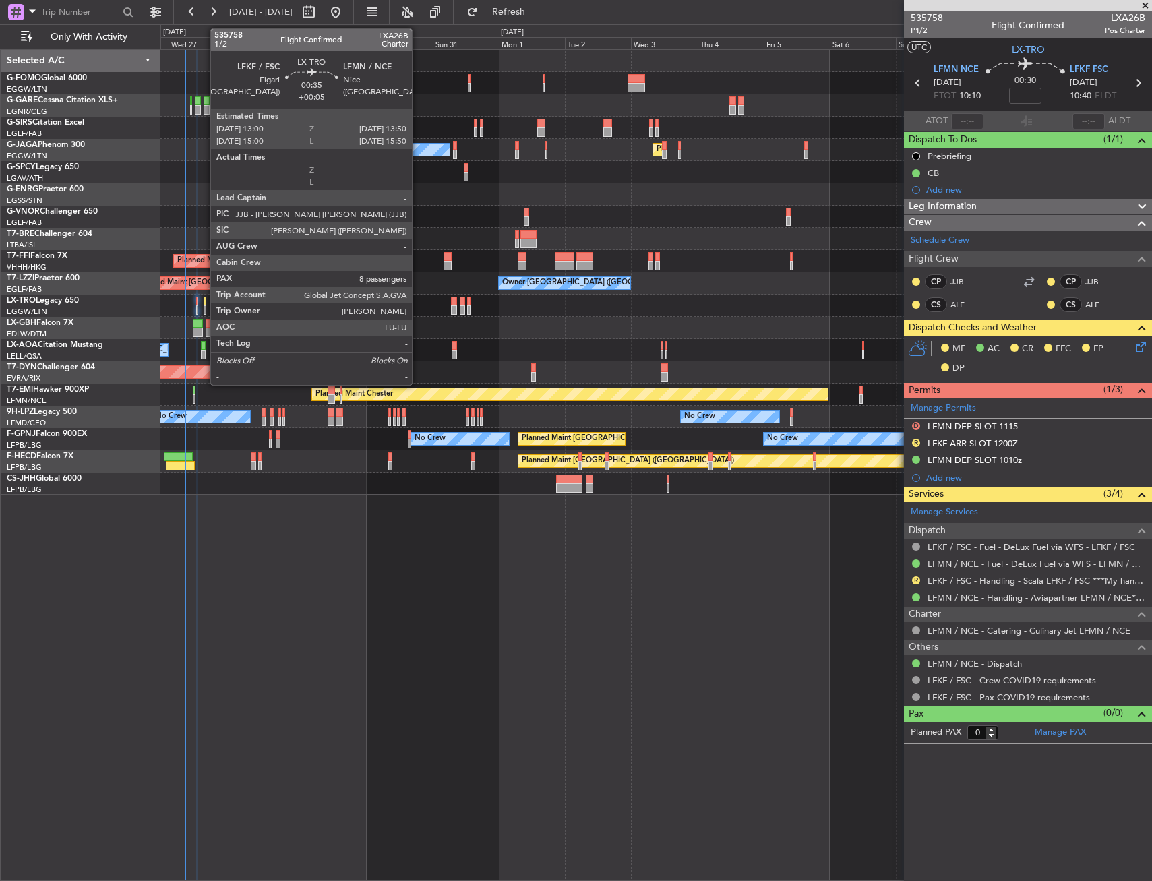
click at [203, 301] on div "Planned Maint Dusseldorf" at bounding box center [655, 306] width 991 height 22
click at [206, 301] on div at bounding box center [205, 301] width 3 height 9
type input "+00:05"
type input "8"
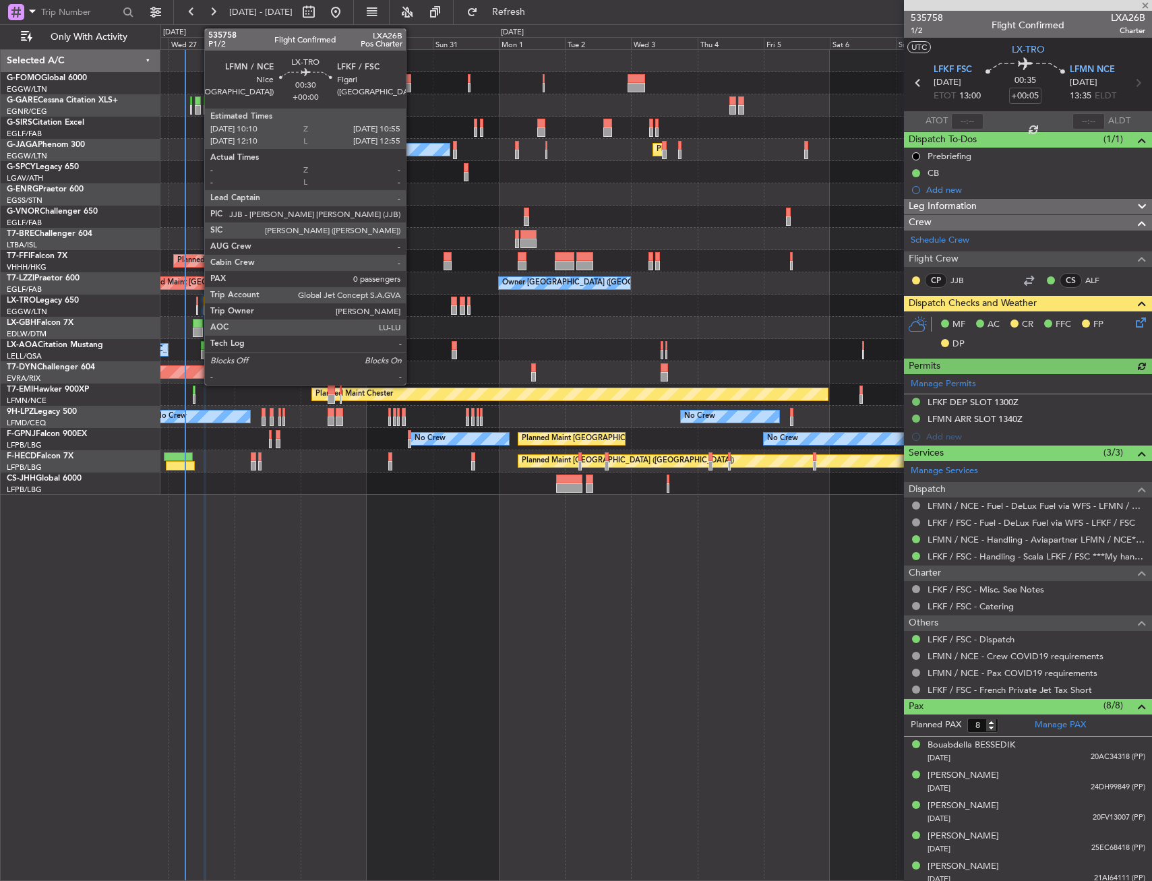
click at [197, 301] on div at bounding box center [197, 301] width 3 height 9
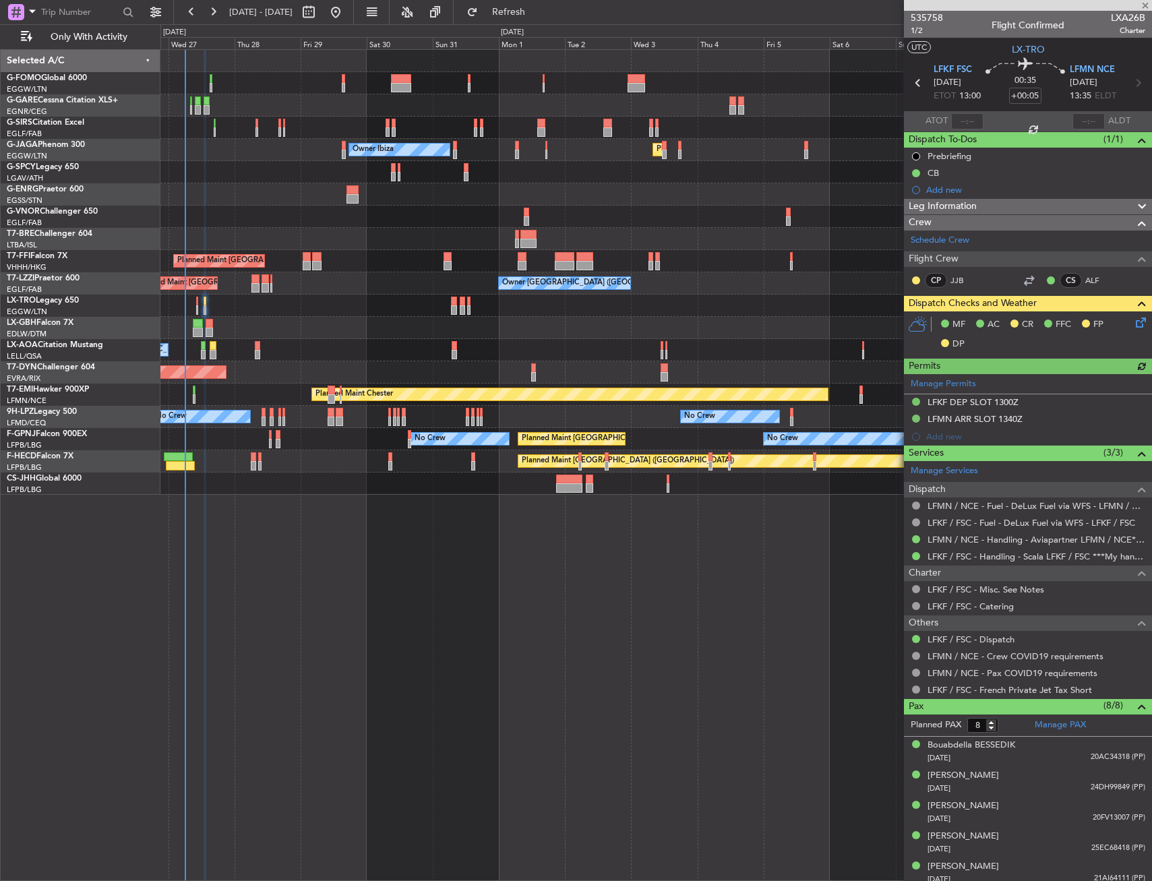
type input "0"
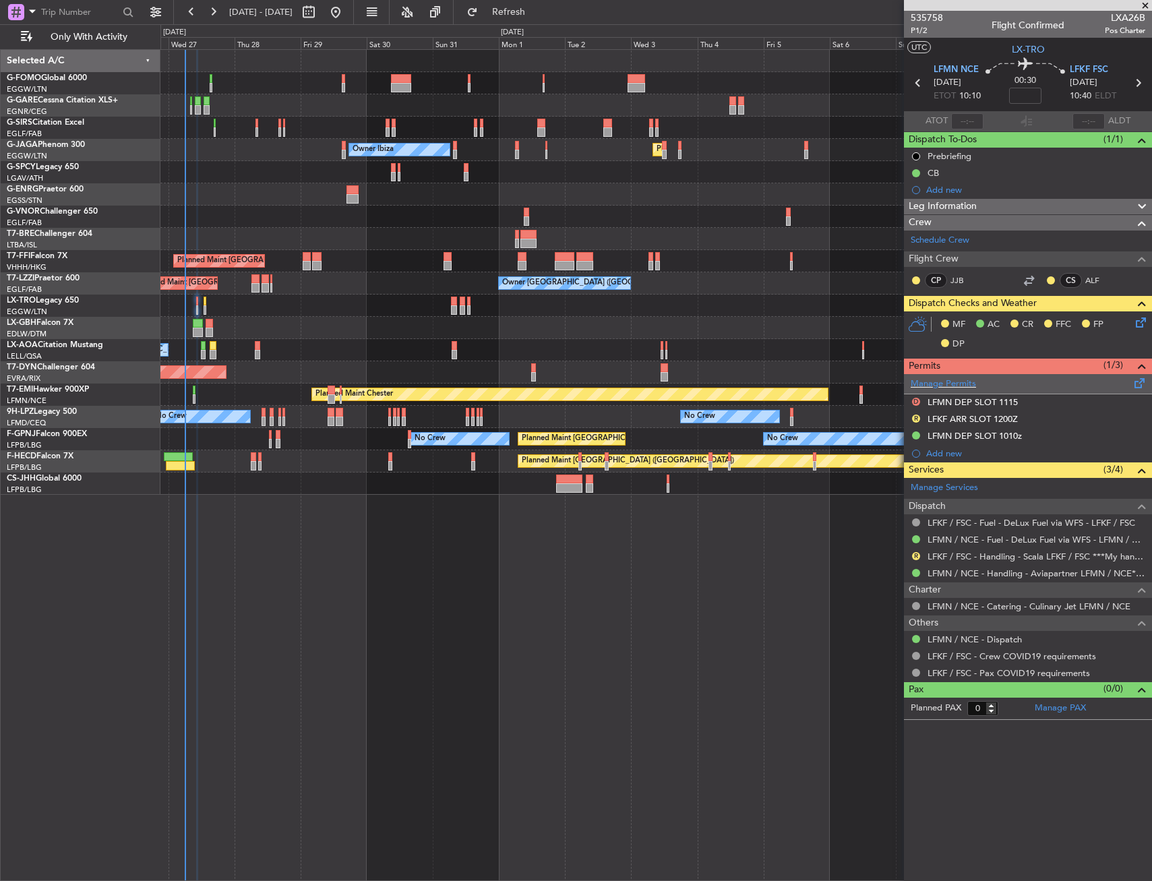
click at [1140, 380] on span at bounding box center [1140, 380] width 16 height 10
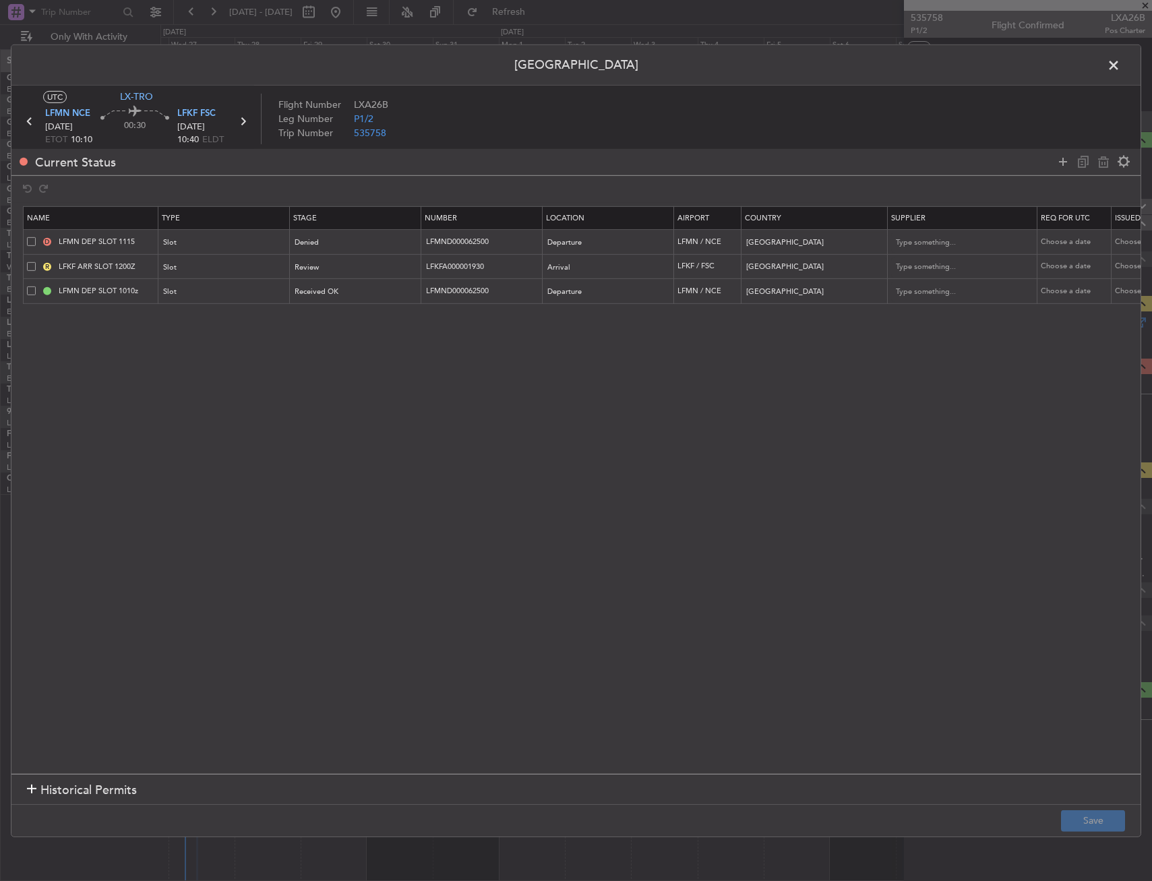
click at [29, 242] on span at bounding box center [31, 241] width 9 height 9
click at [36, 237] on input "checkbox" at bounding box center [36, 237] width 0 height 0
click at [1098, 158] on icon at bounding box center [1103, 162] width 16 height 16
type input "LFKF ARR SLOT 1200Z"
type input "LFKFA000001930"
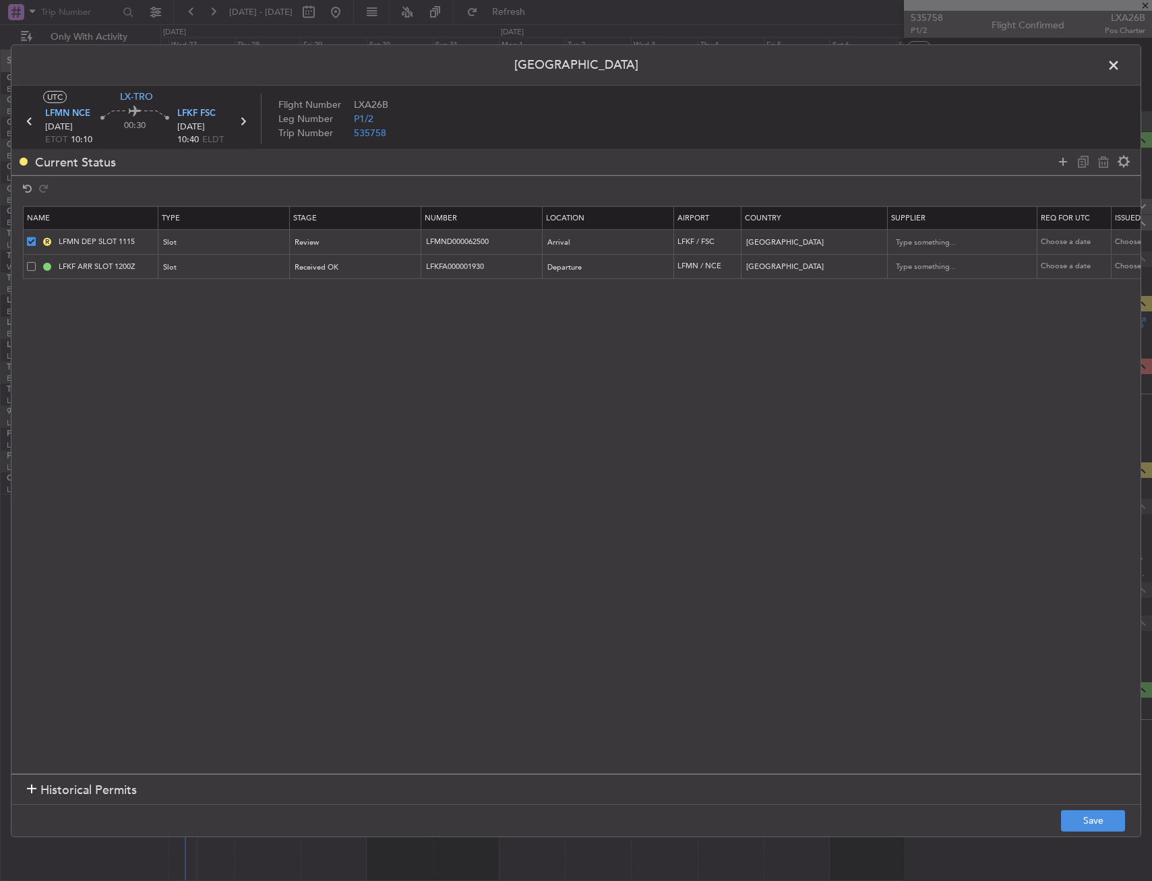
type input "LFMN DEP SLOT 1010z"
type input "LFMND000062500"
click at [1090, 816] on button "Save" at bounding box center [1093, 821] width 64 height 22
click at [1120, 66] on span at bounding box center [1120, 68] width 0 height 27
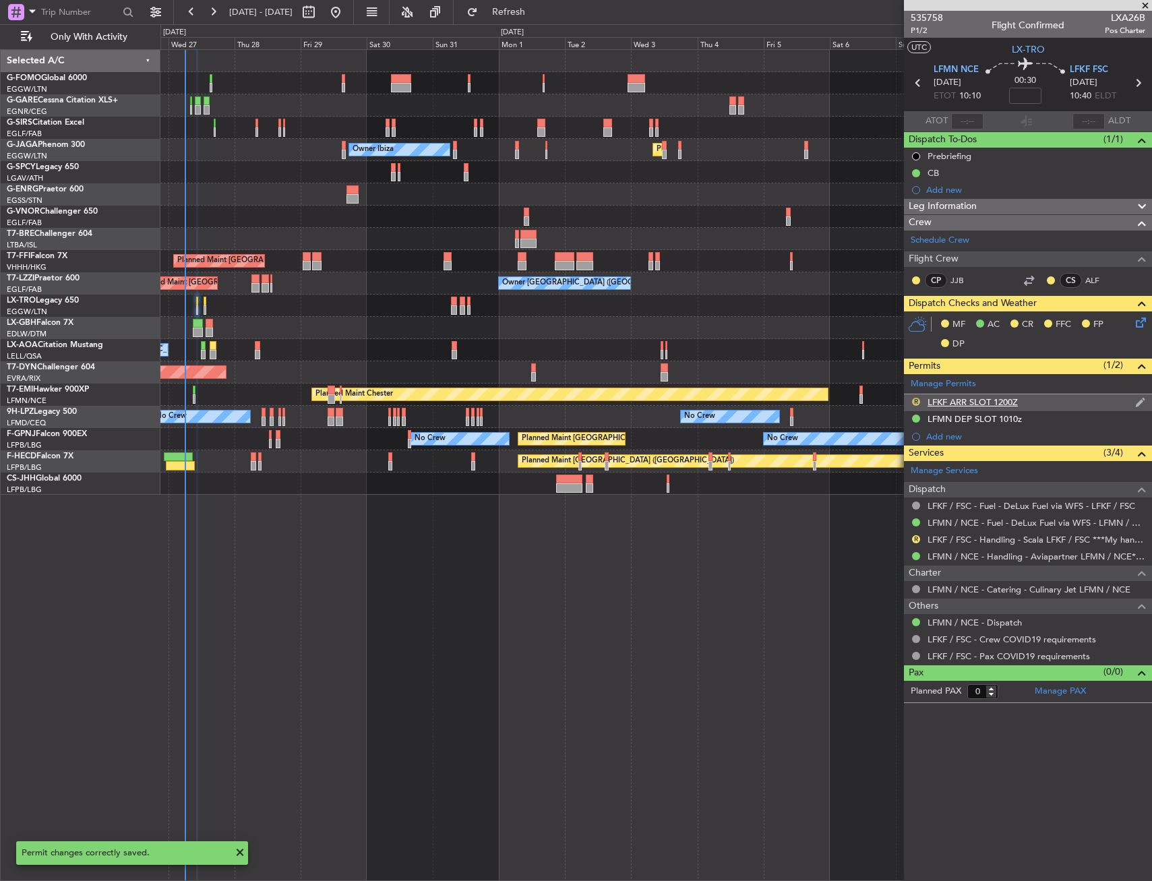
click at [915, 400] on button "R" at bounding box center [916, 402] width 8 height 8
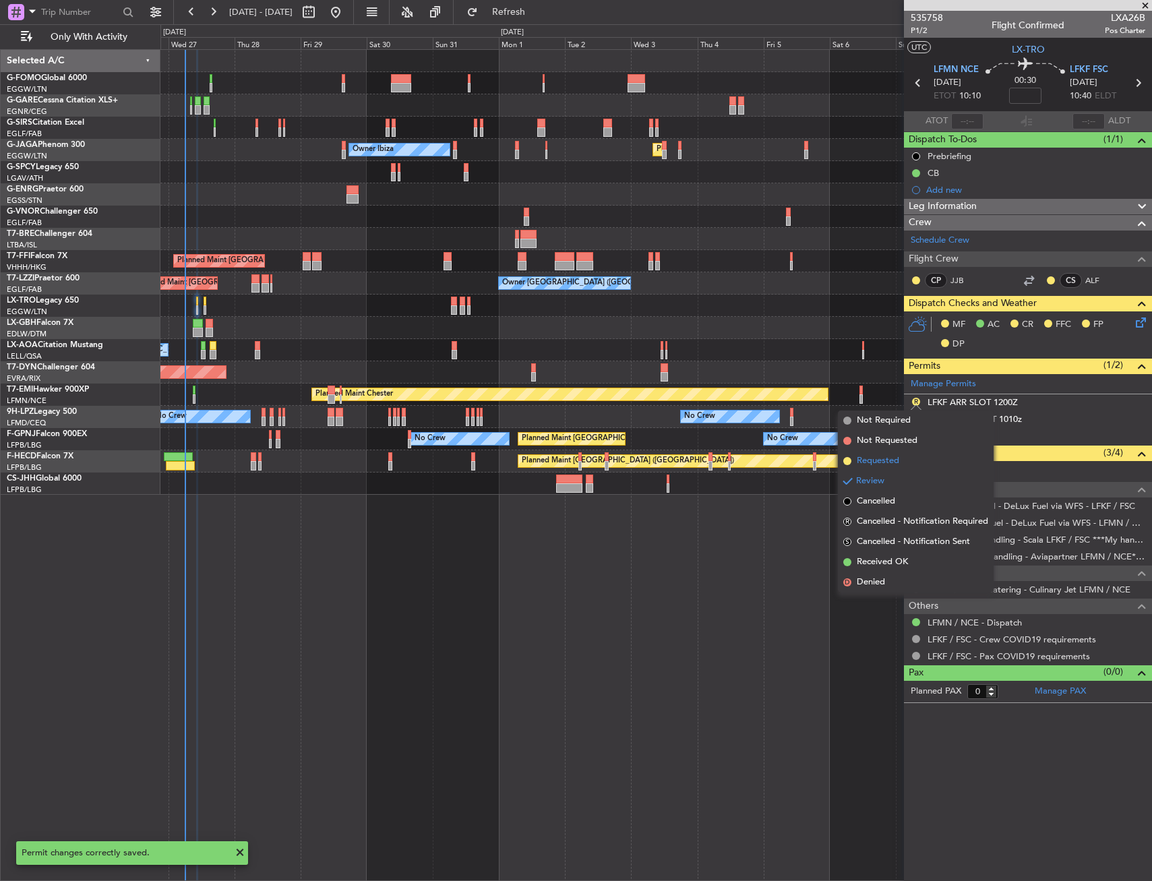
click at [890, 457] on span "Requested" at bounding box center [878, 460] width 42 height 13
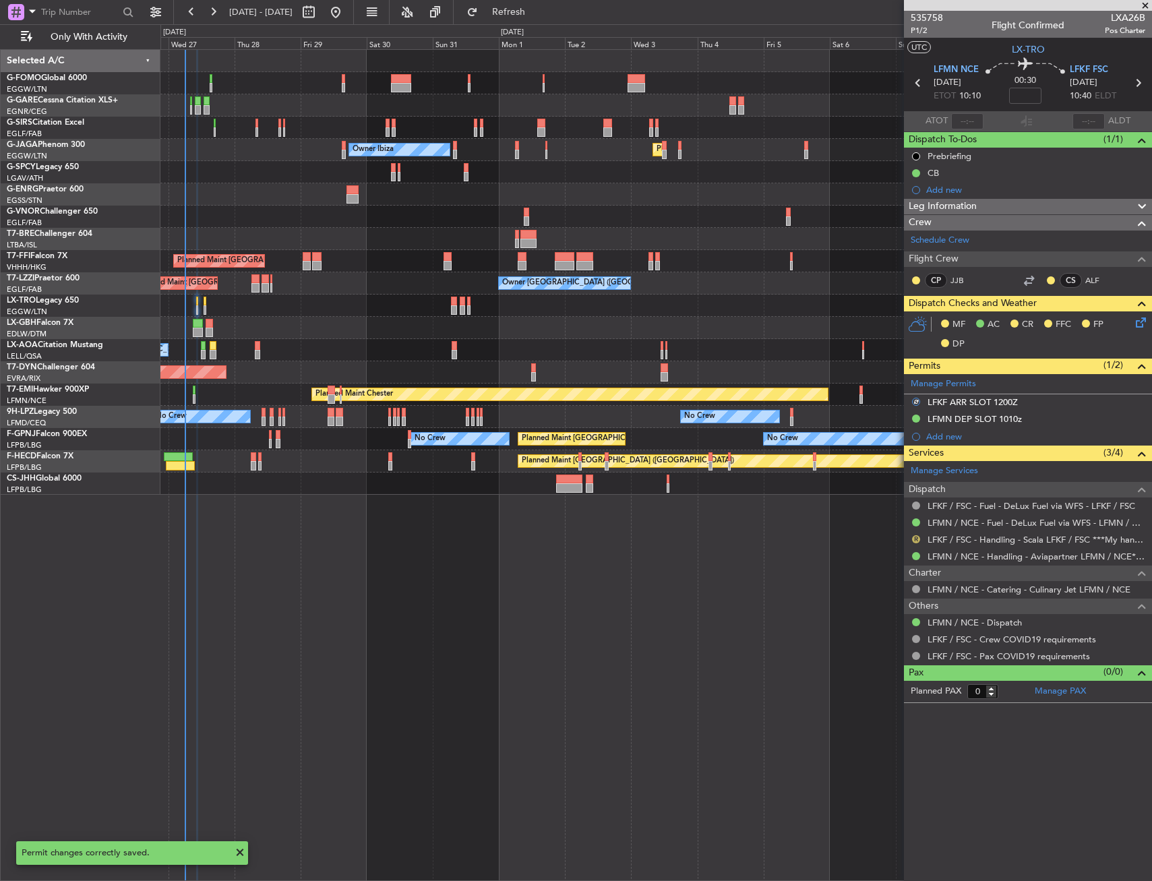
click at [917, 536] on button "R" at bounding box center [916, 539] width 8 height 8
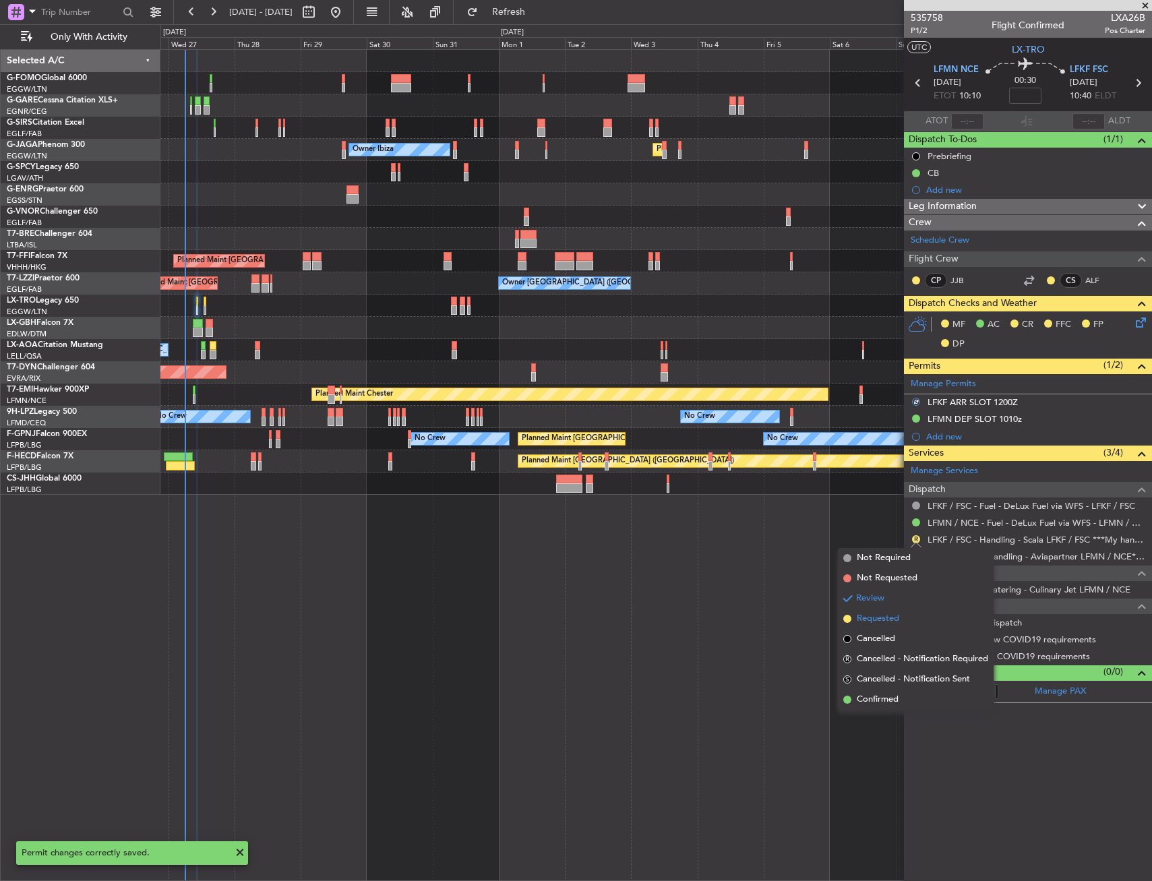
click at [888, 614] on span "Requested" at bounding box center [878, 618] width 42 height 13
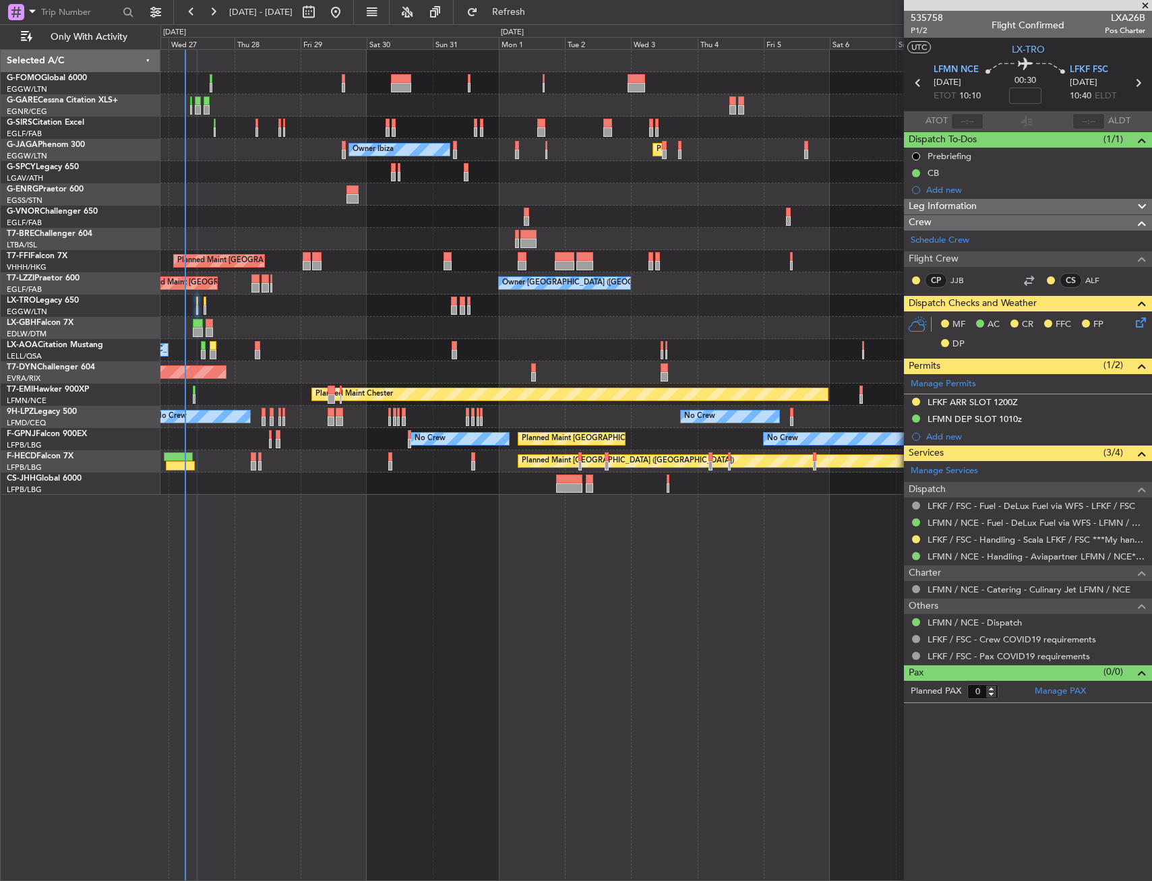
click at [1136, 323] on icon at bounding box center [1138, 320] width 11 height 11
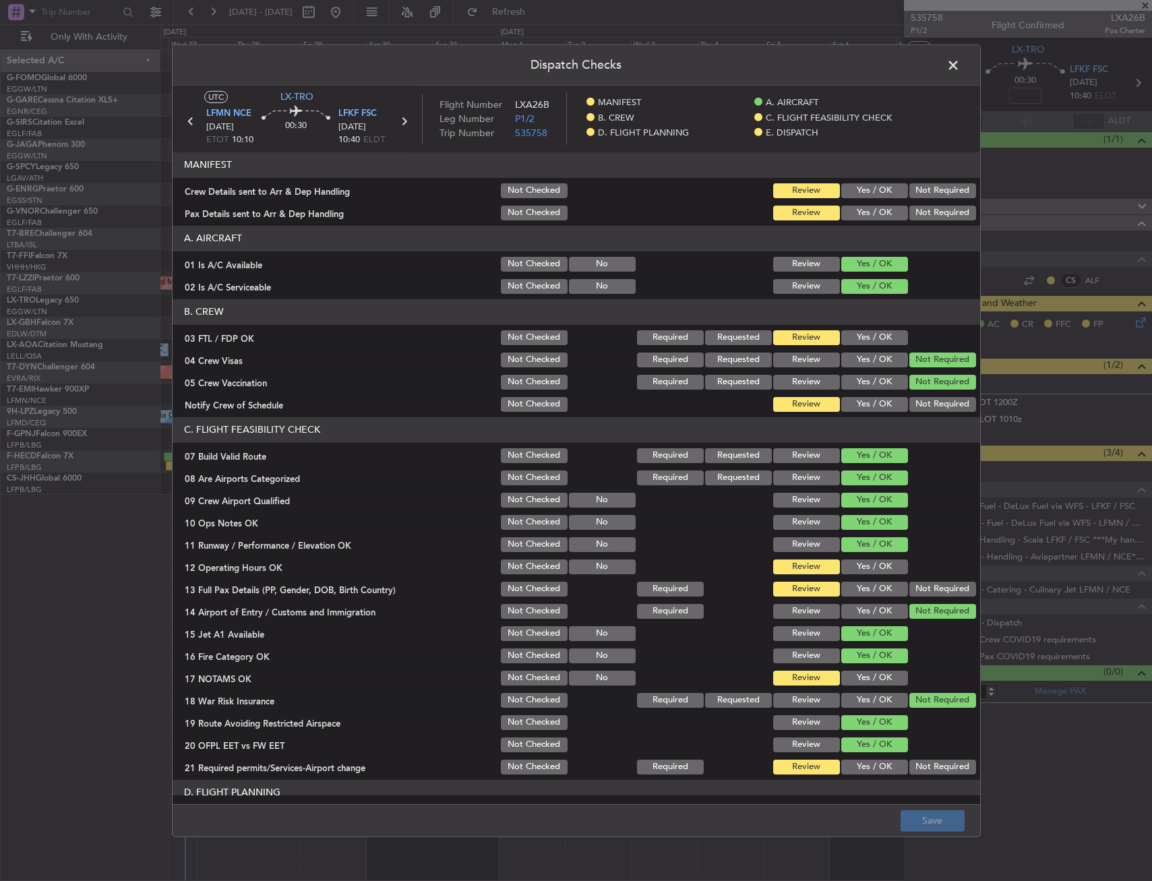
click at [853, 214] on button "Yes / OK" at bounding box center [874, 213] width 67 height 15
click at [853, 189] on button "Yes / OK" at bounding box center [874, 190] width 67 height 15
click at [918, 818] on button "Save" at bounding box center [932, 821] width 64 height 22
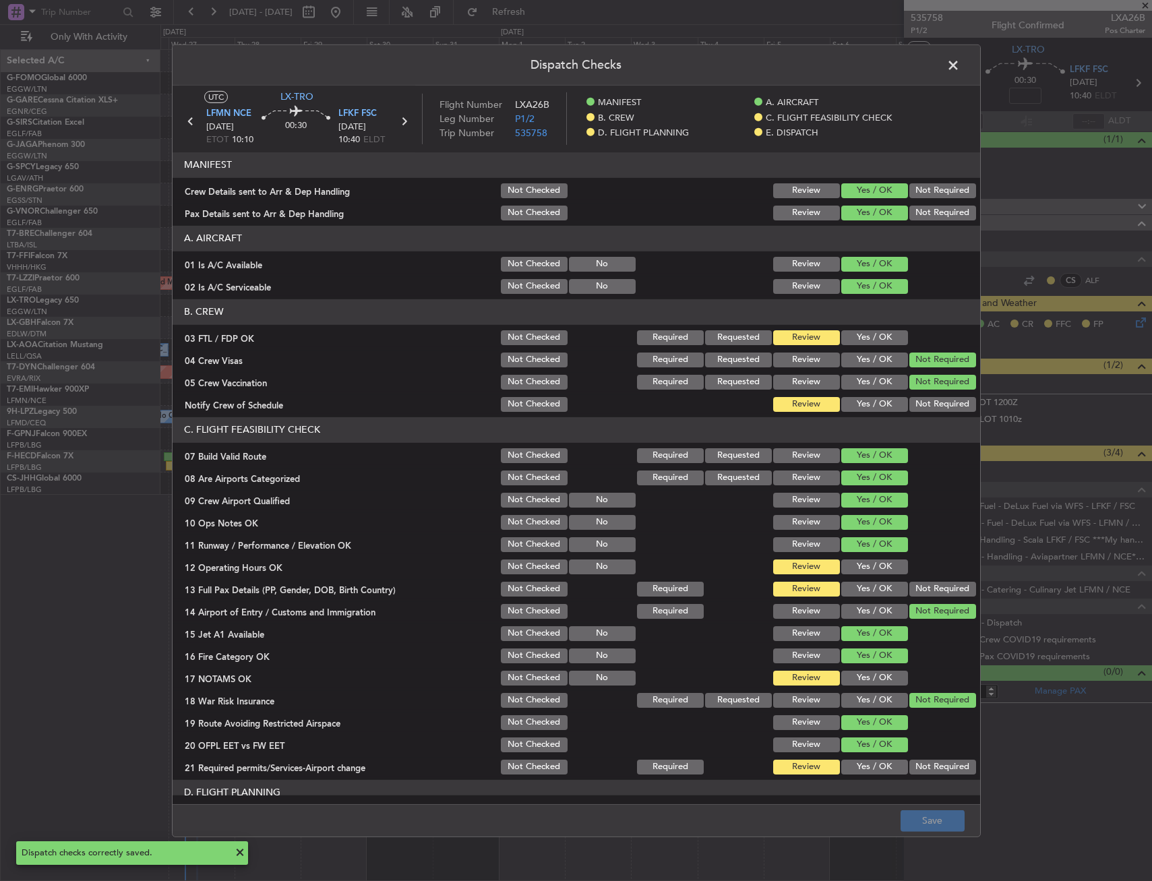
click at [960, 62] on span at bounding box center [960, 68] width 0 height 27
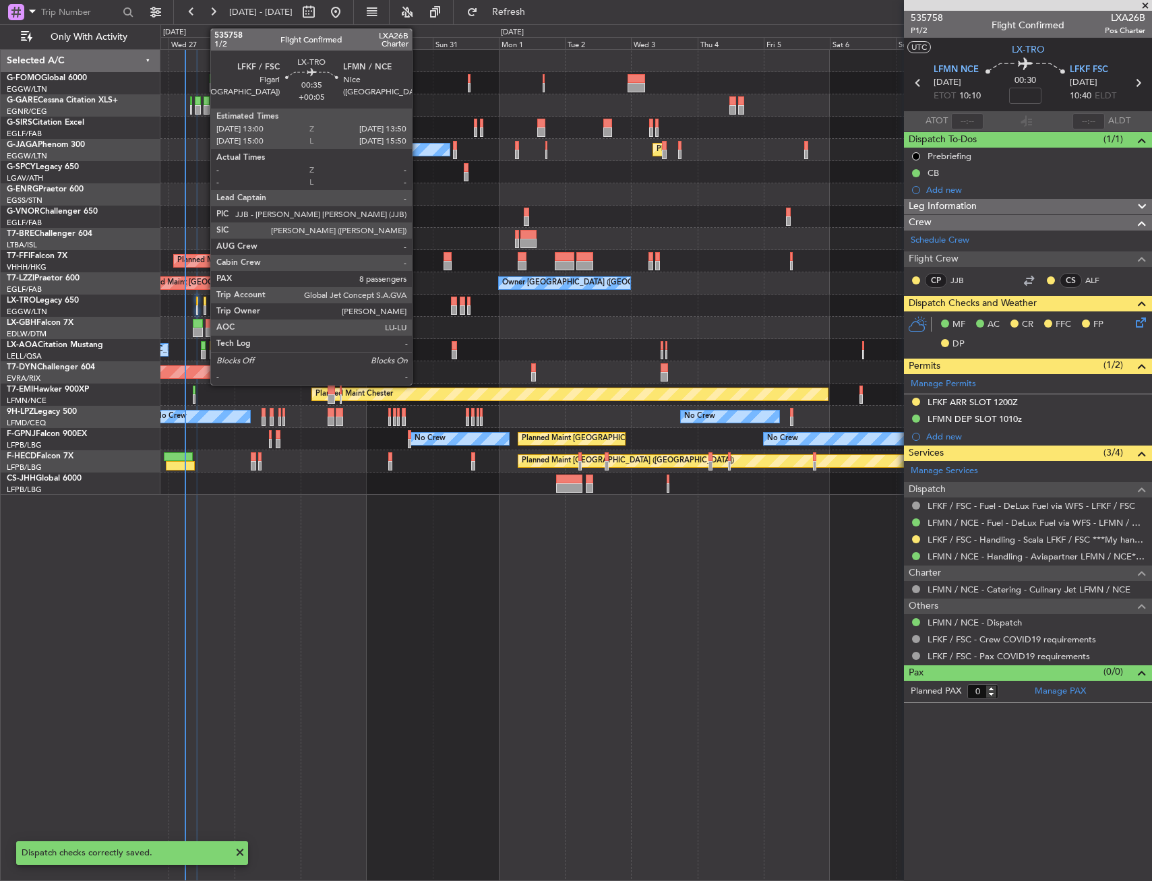
click at [204, 303] on div at bounding box center [205, 301] width 3 height 9
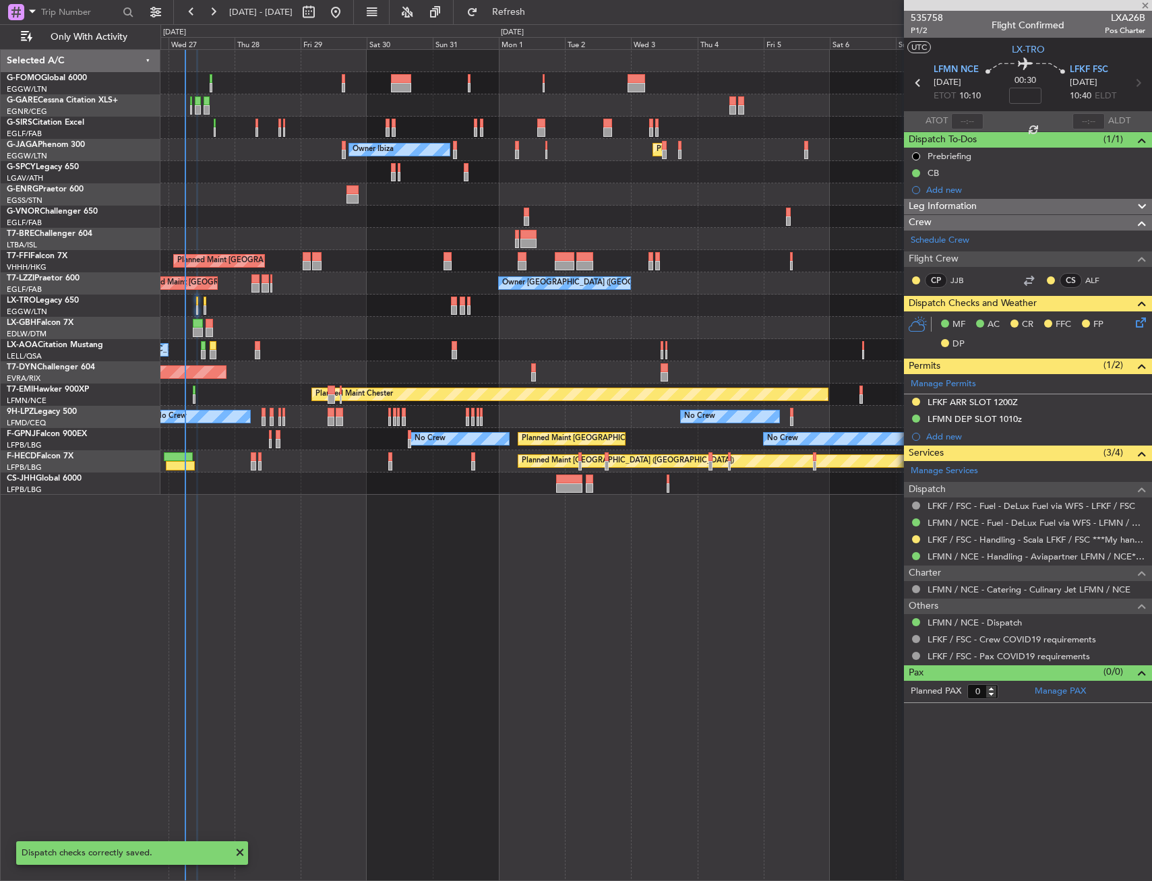
type input "+00:05"
type input "8"
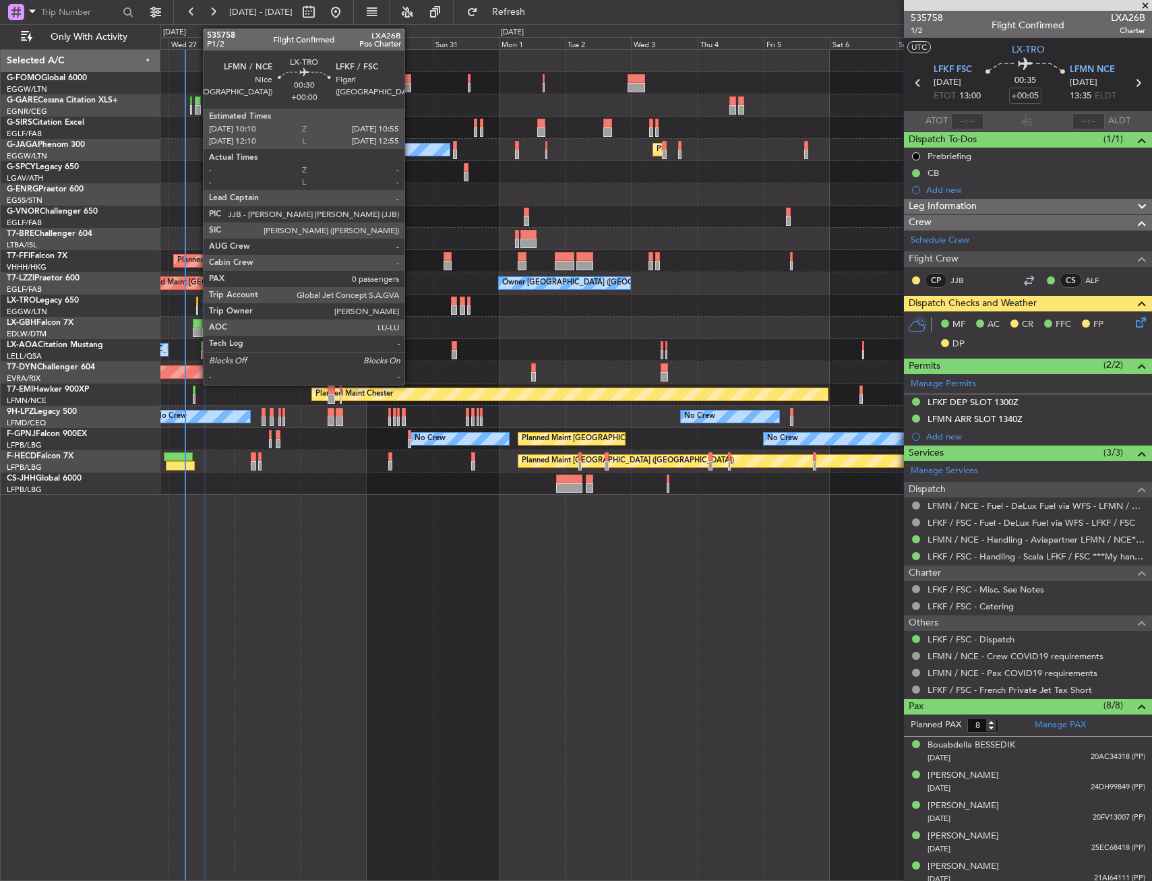
click at [196, 303] on div at bounding box center [197, 301] width 3 height 9
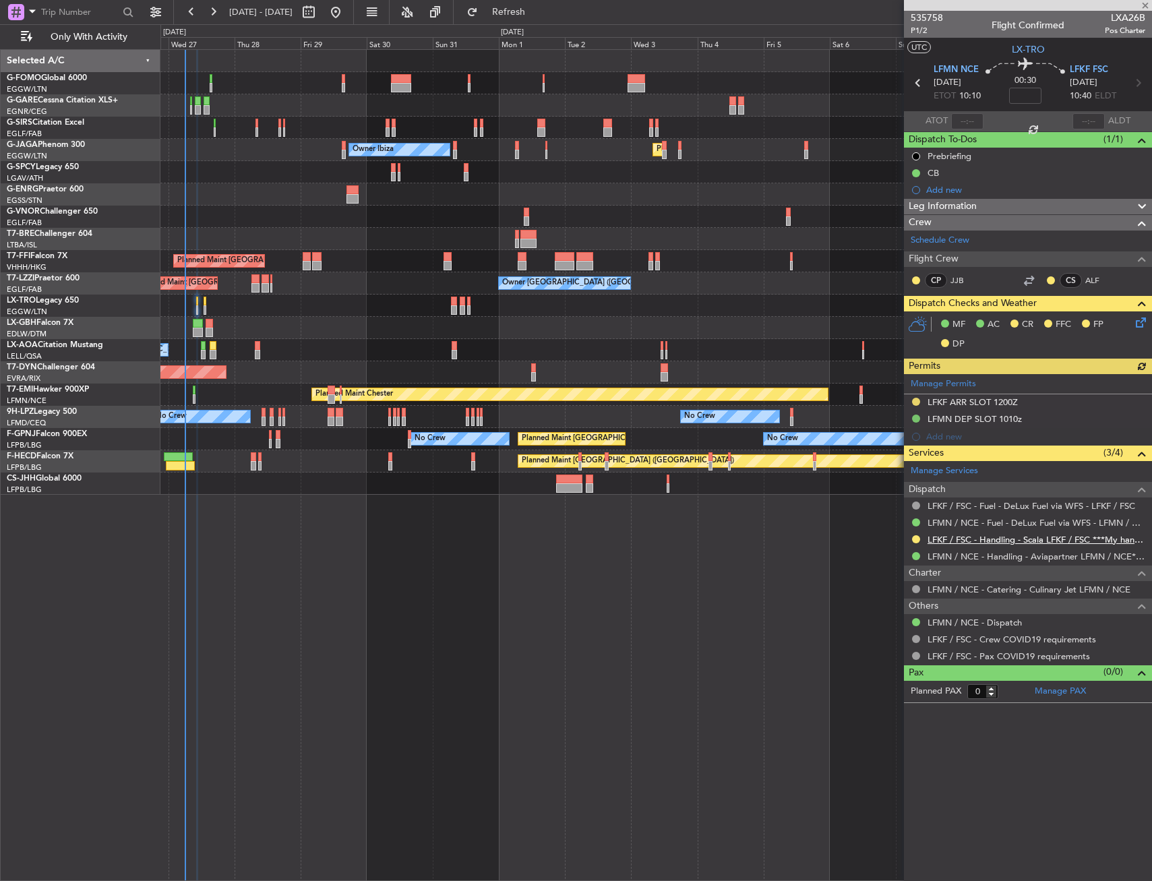
click at [1000, 538] on link "LFKF / FSC - Handling - Scala LFKF / FSC ***My handling***" at bounding box center [1036, 539] width 218 height 11
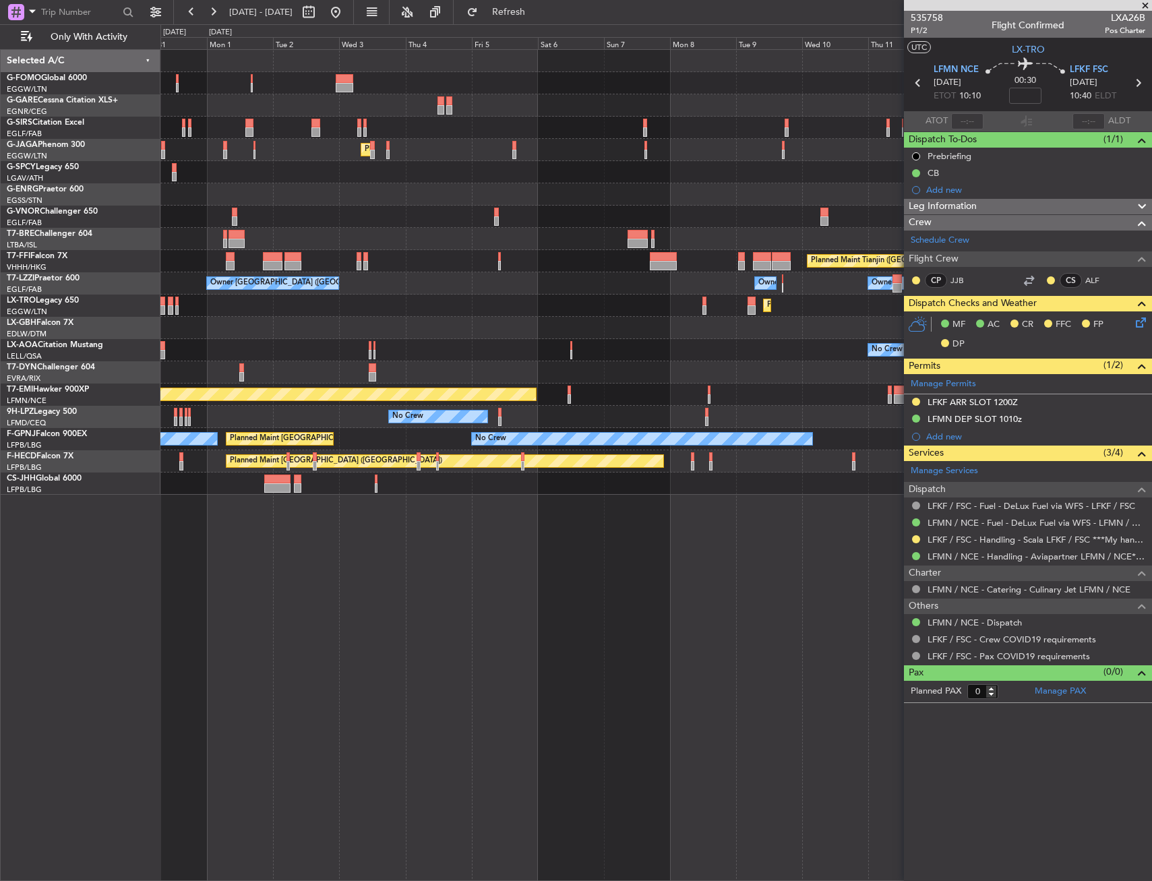
click at [346, 158] on div "Planned Maint London (Luton) Owner Ibiza Planned Maint Geneva (Cointrin) Planne…" at bounding box center [655, 272] width 991 height 445
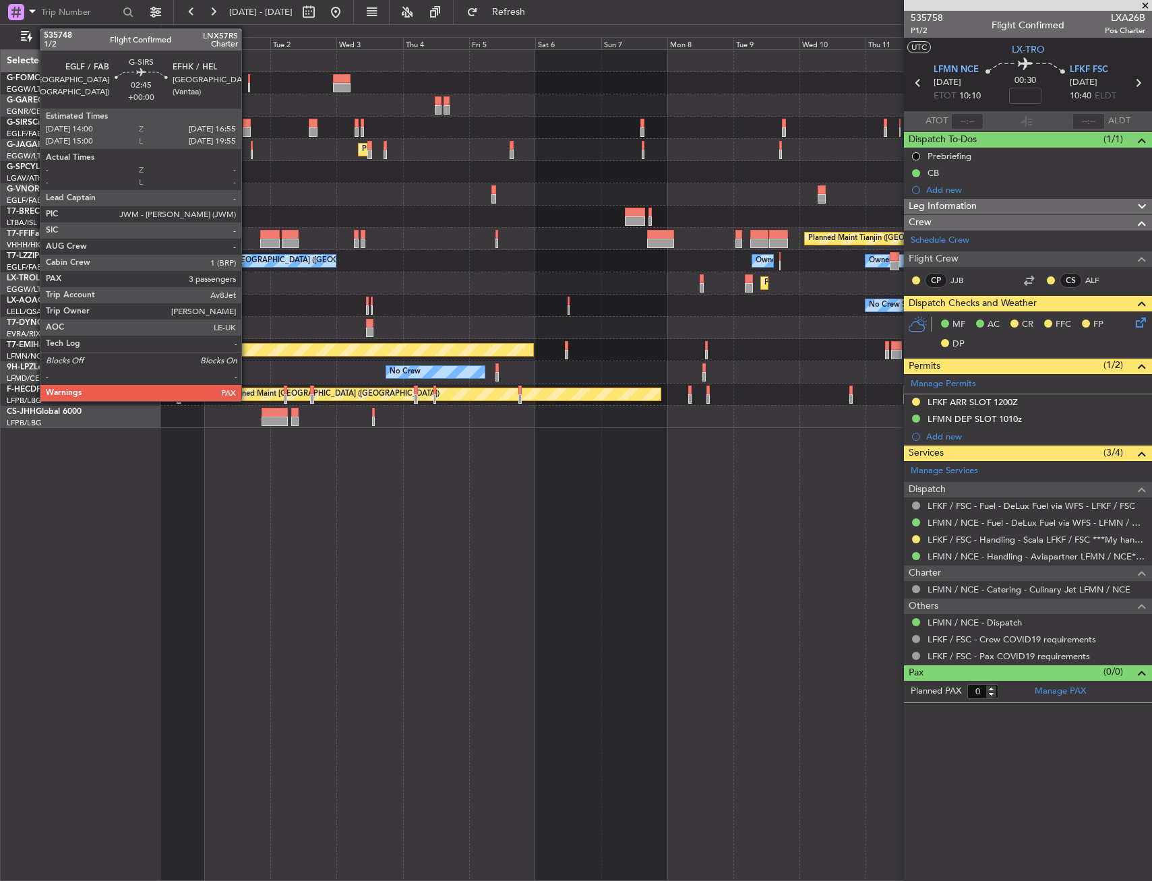
click at [246, 121] on div at bounding box center [247, 123] width 8 height 9
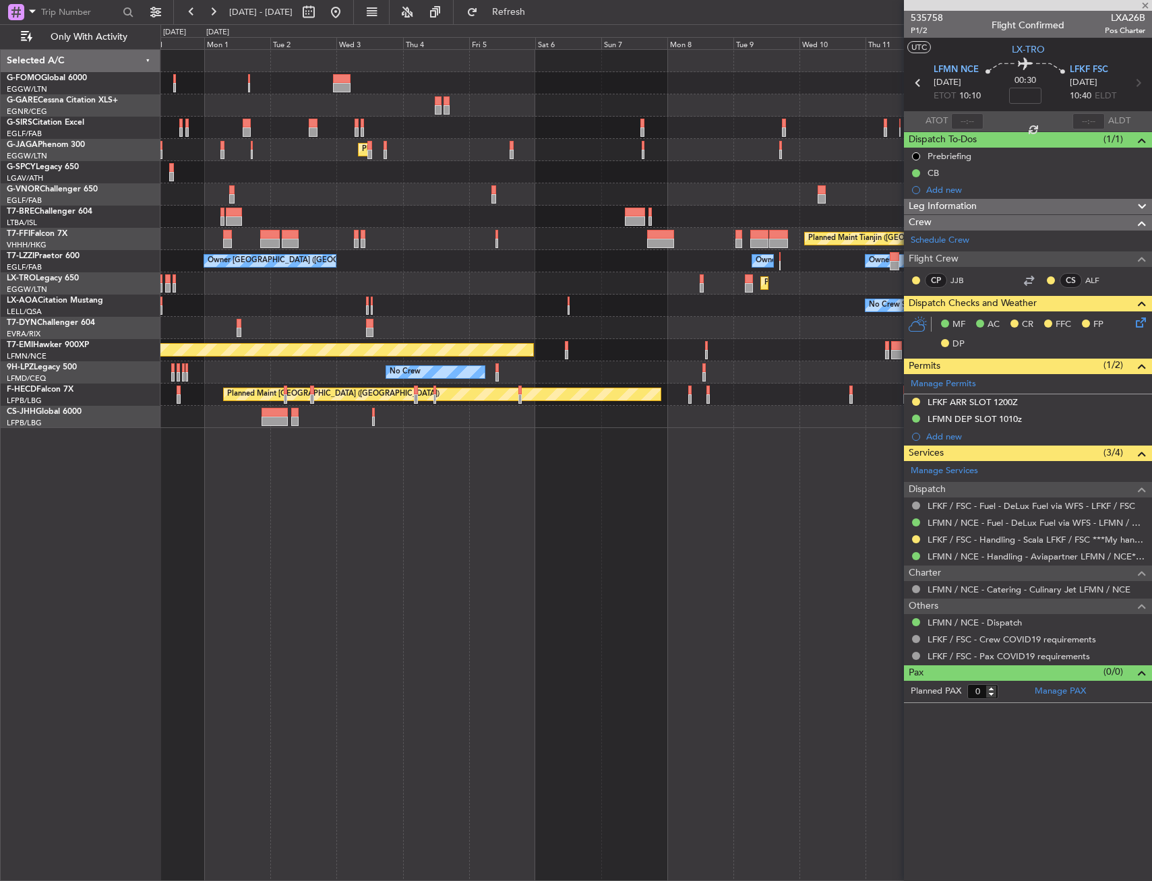
type input "3"
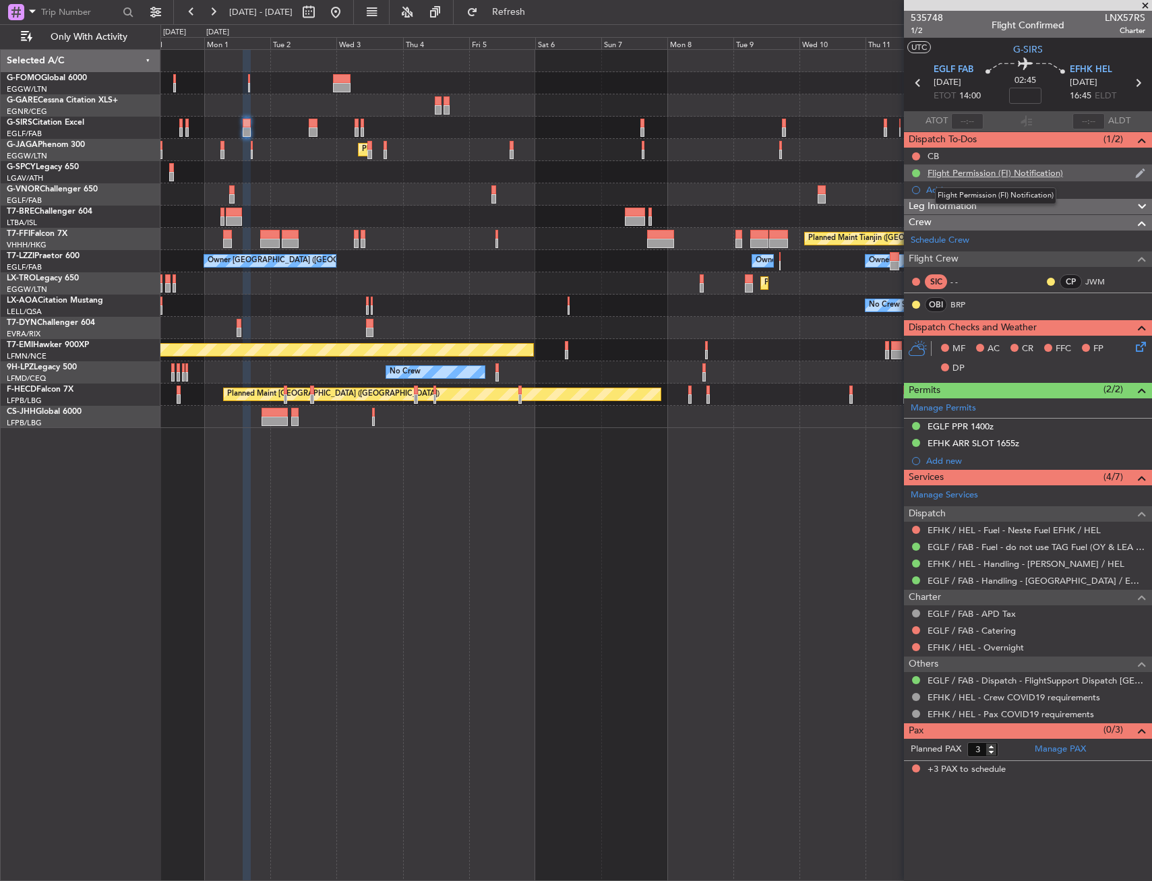
click at [1004, 174] on div "Flight Permission (FI) Notification)" at bounding box center [994, 172] width 135 height 11
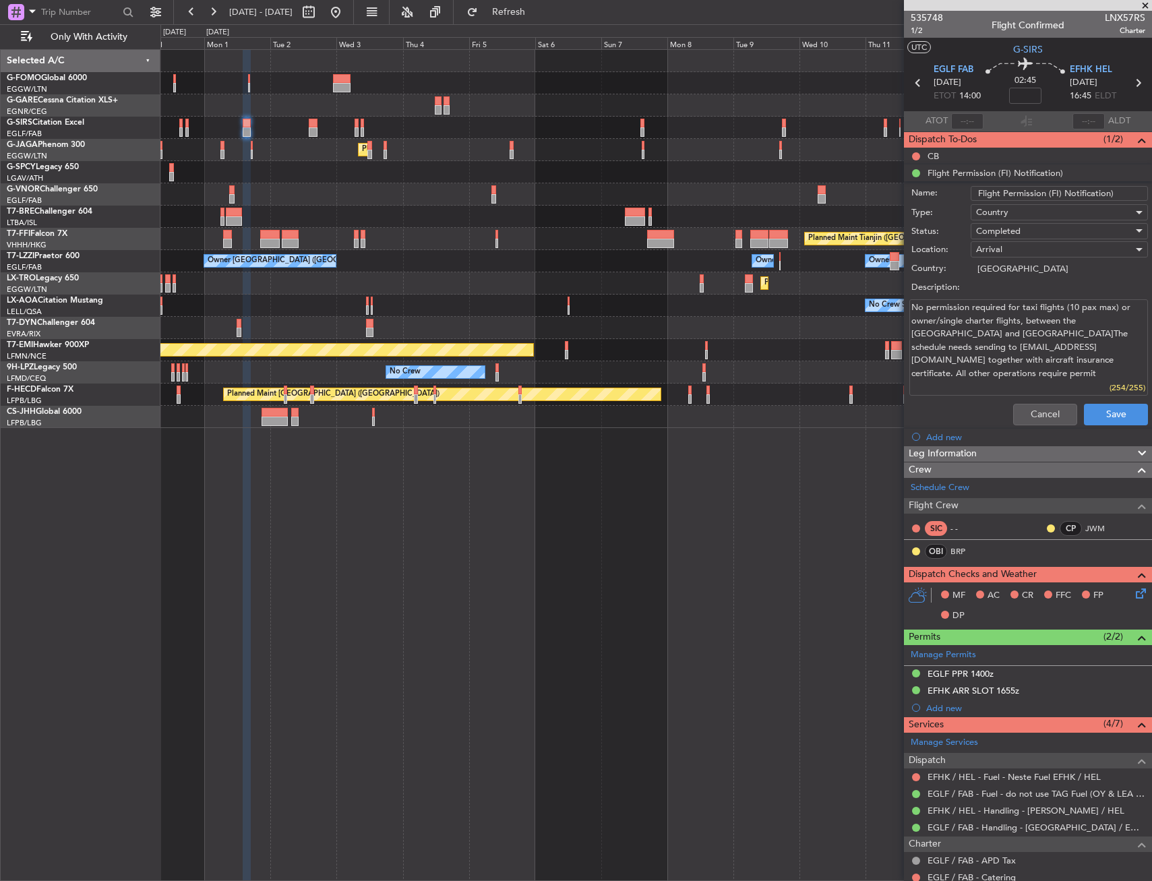
drag, startPoint x: 1063, startPoint y: 193, endPoint x: 1111, endPoint y: 194, distance: 47.9
click at [1111, 194] on input "Flight Permission (FI) Notification)" at bounding box center [1059, 193] width 177 height 15
type input "Flight Permission (FI)"
drag, startPoint x: 1008, startPoint y: 226, endPoint x: 1006, endPoint y: 234, distance: 8.2
click at [1006, 232] on span "Completed" at bounding box center [998, 231] width 44 height 12
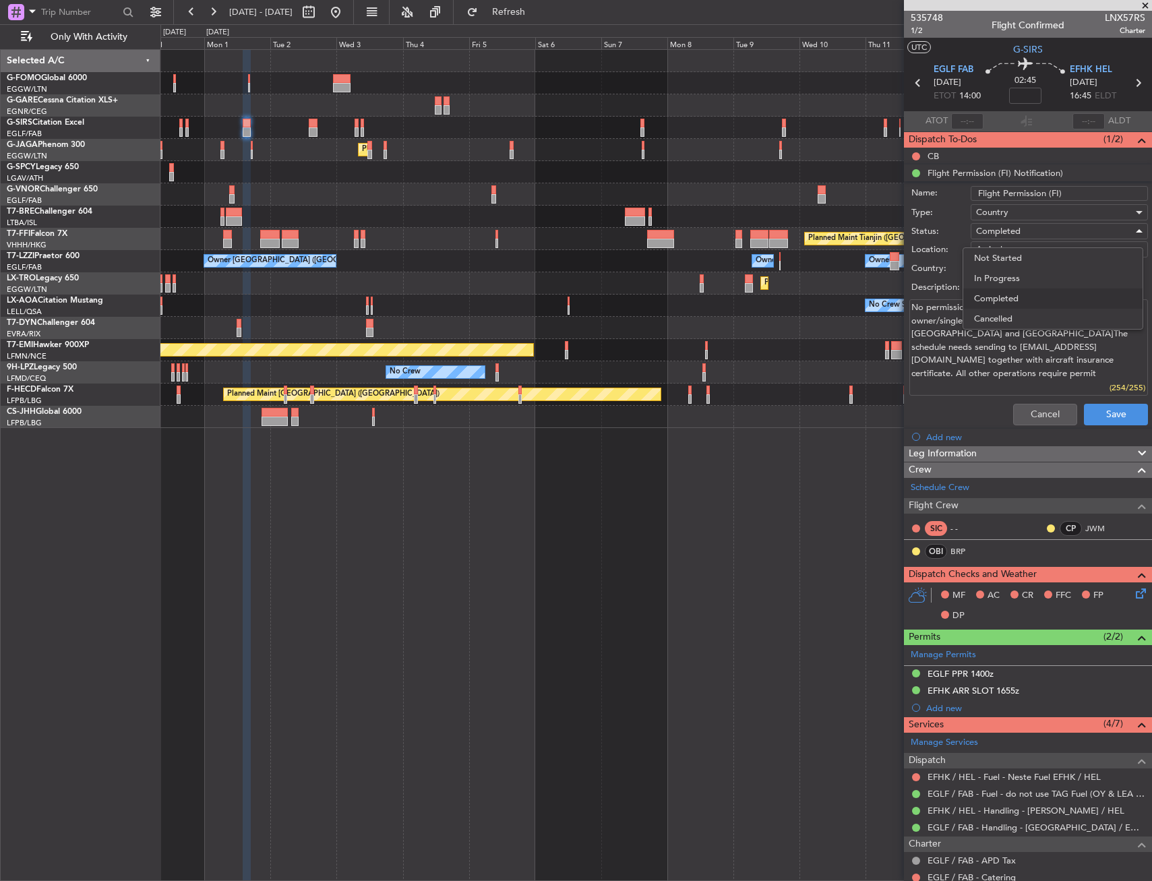
drag, startPoint x: 1023, startPoint y: 283, endPoint x: 1093, endPoint y: 377, distance: 117.1
click at [1024, 282] on span "In Progress" at bounding box center [1053, 278] width 158 height 20
click at [1102, 412] on button "Save" at bounding box center [1116, 415] width 64 height 22
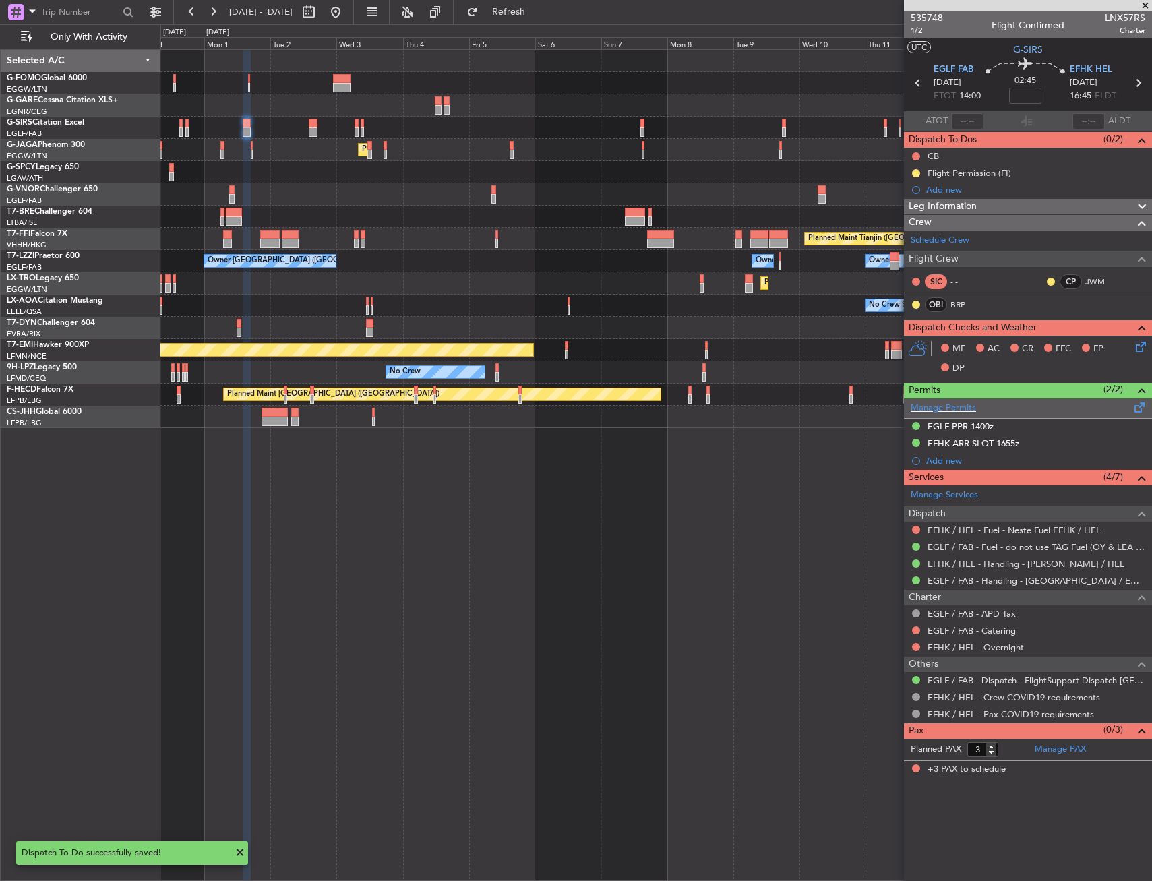
click at [1142, 408] on span at bounding box center [1140, 405] width 16 height 10
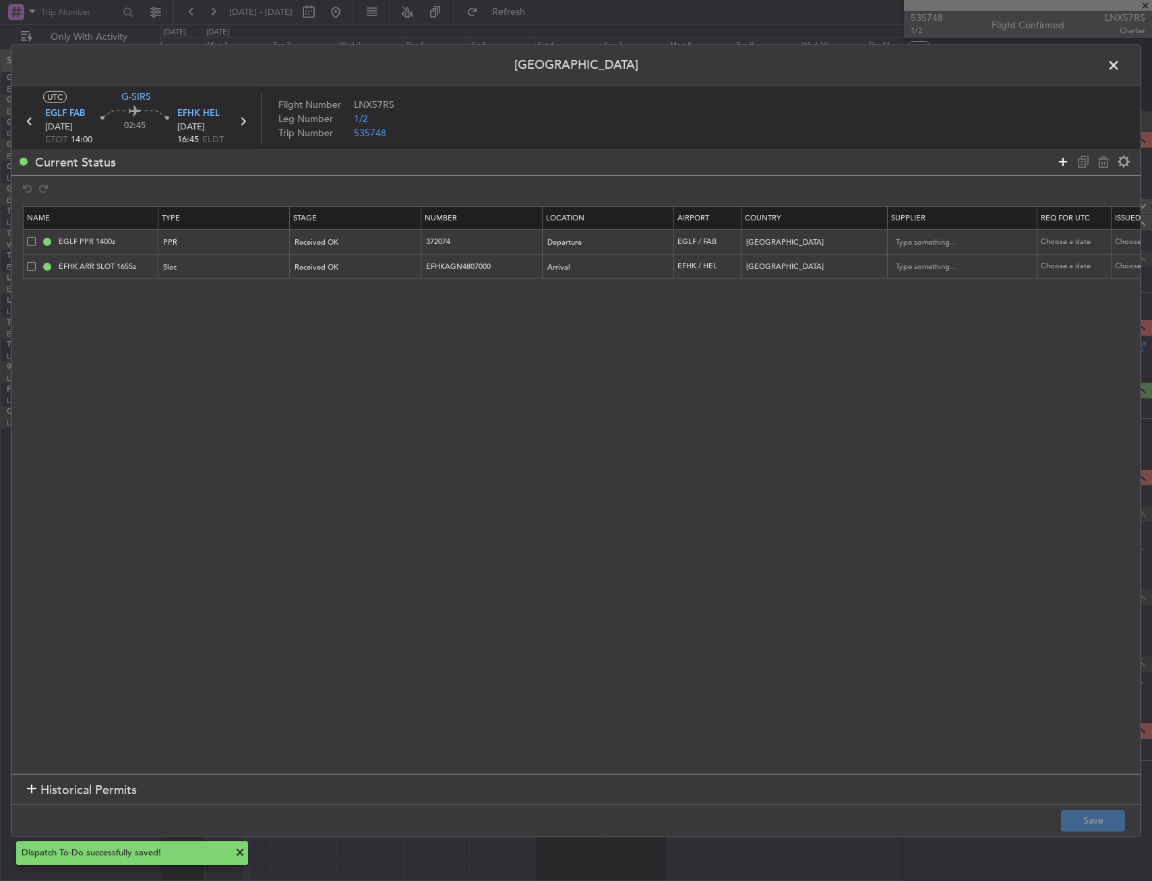
click at [1056, 158] on icon at bounding box center [1063, 162] width 16 height 16
click at [175, 288] on span "Type" at bounding box center [172, 292] width 16 height 10
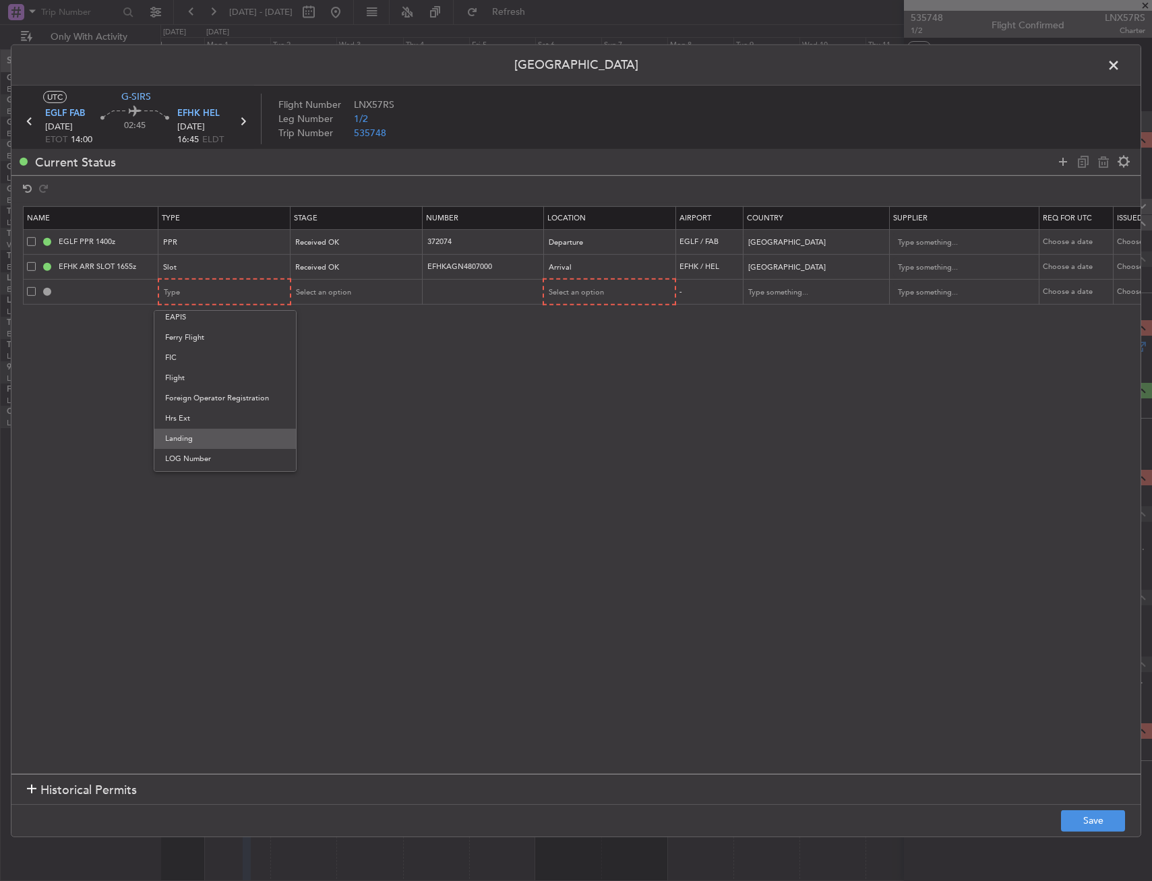
click at [217, 439] on span "Landing" at bounding box center [225, 439] width 120 height 20
click at [610, 288] on div "Select an option" at bounding box center [604, 292] width 112 height 20
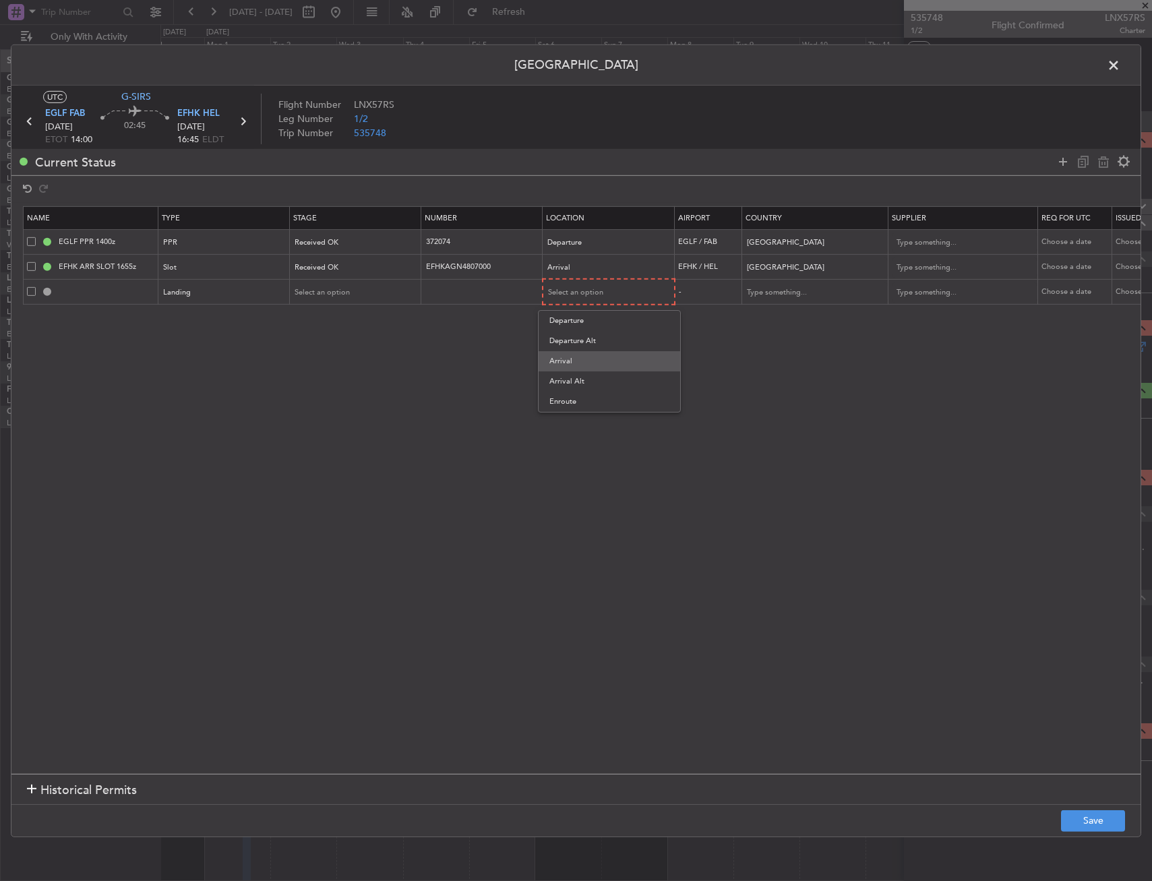
click at [586, 355] on span "Arrival" at bounding box center [609, 361] width 120 height 20
click at [309, 290] on span "Select an option" at bounding box center [322, 291] width 55 height 10
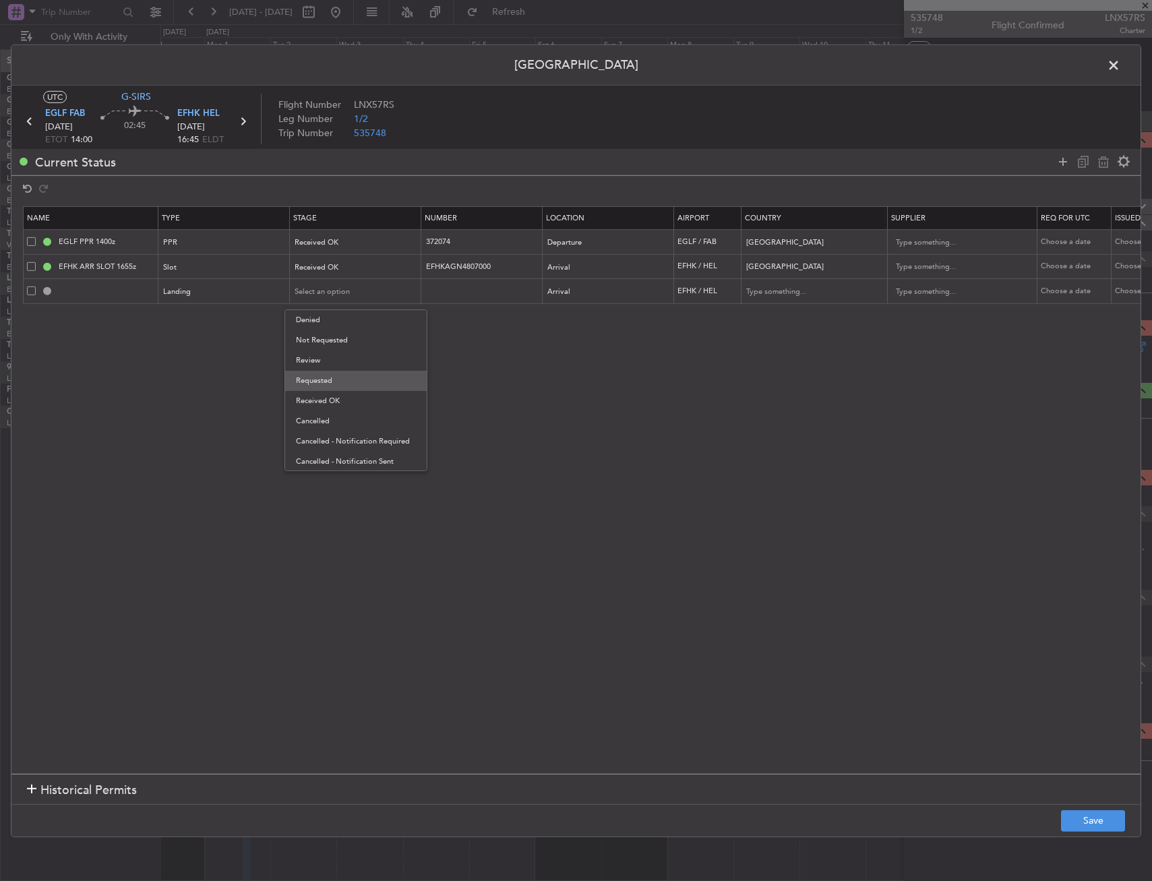
click at [326, 379] on span "Requested" at bounding box center [356, 381] width 120 height 20
click at [1123, 824] on button "Save" at bounding box center [1093, 821] width 64 height 22
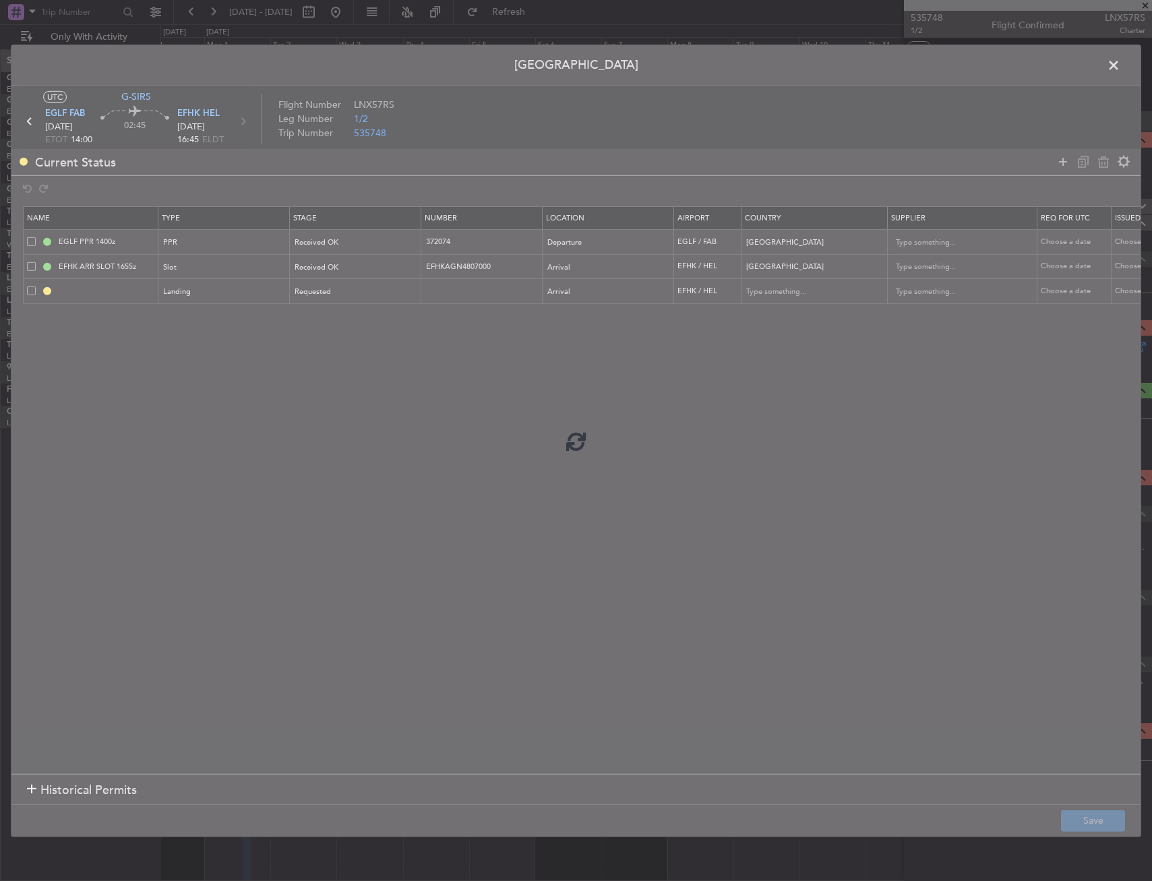
type input "EFHK LDG"
type input "[GEOGRAPHIC_DATA]"
type input "NNN"
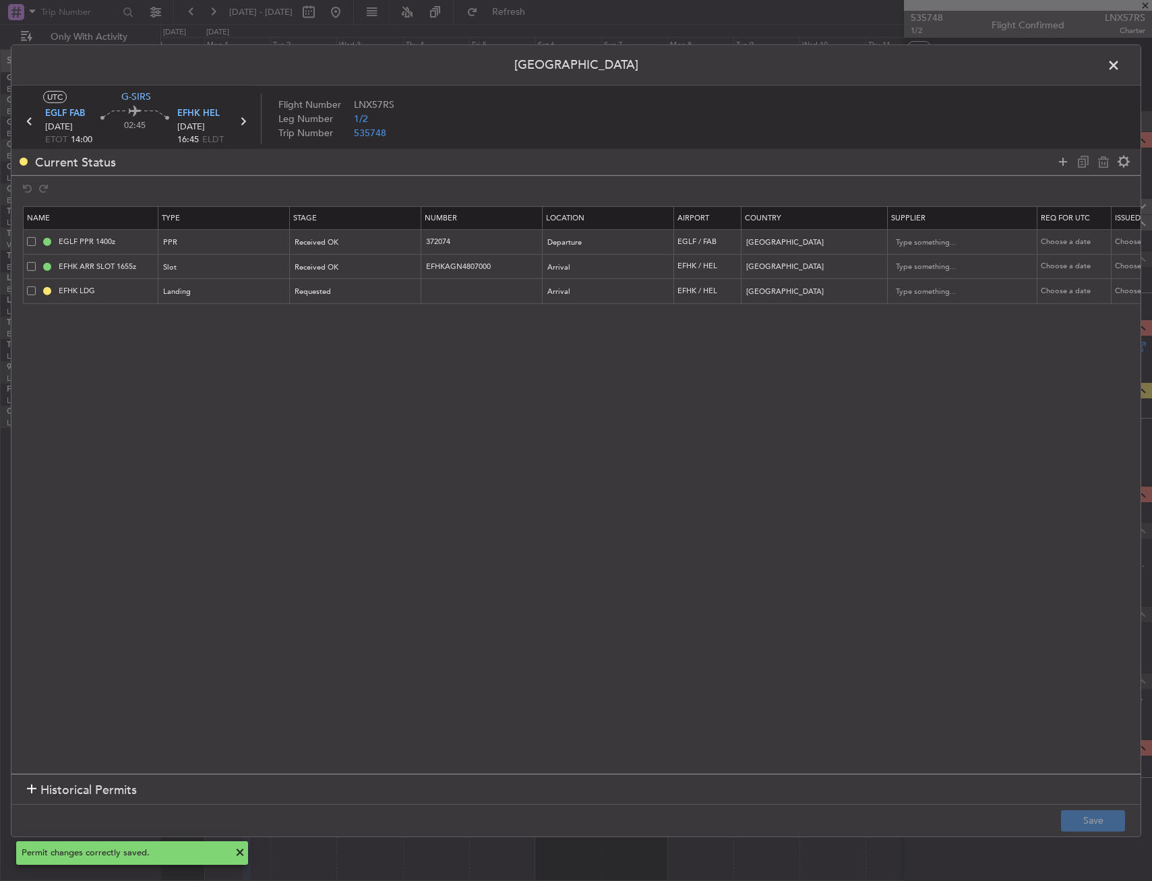
click at [1120, 71] on span at bounding box center [1120, 68] width 0 height 27
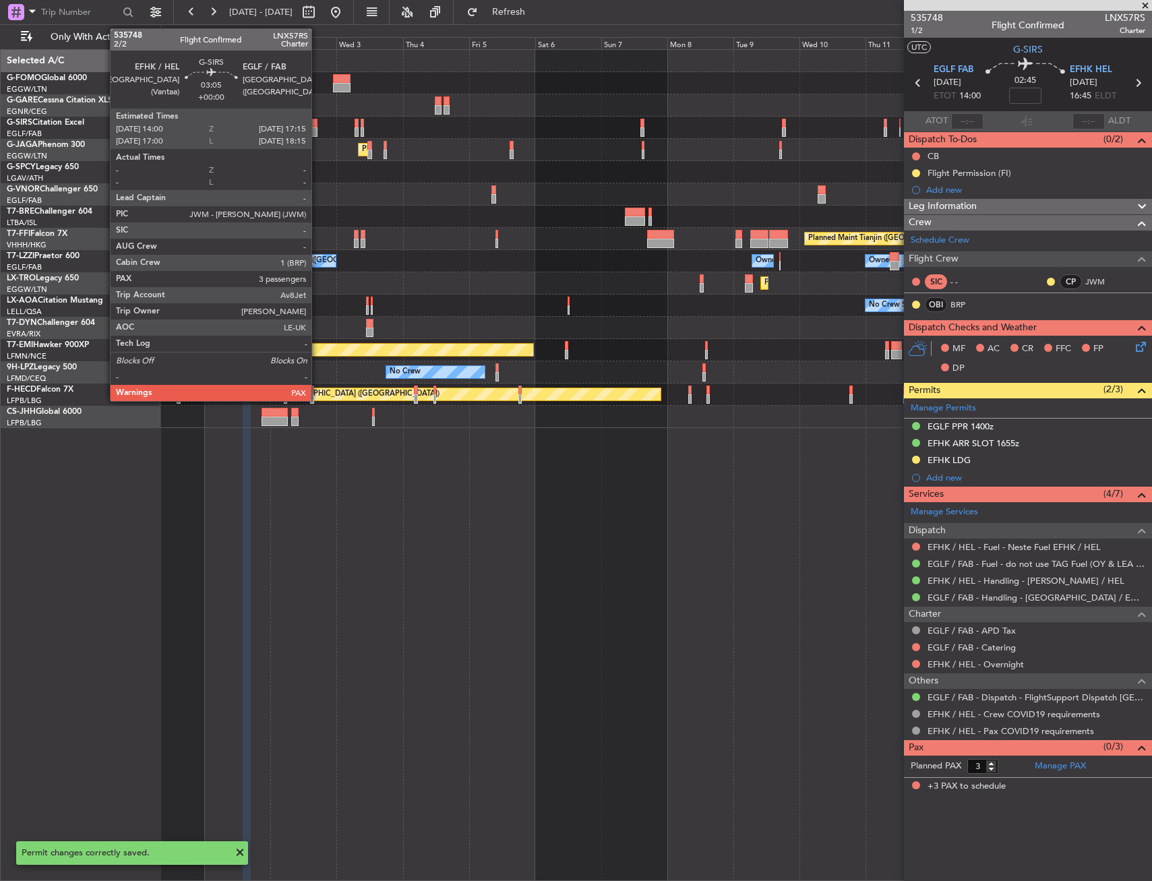
click at [317, 123] on div at bounding box center [313, 123] width 9 height 9
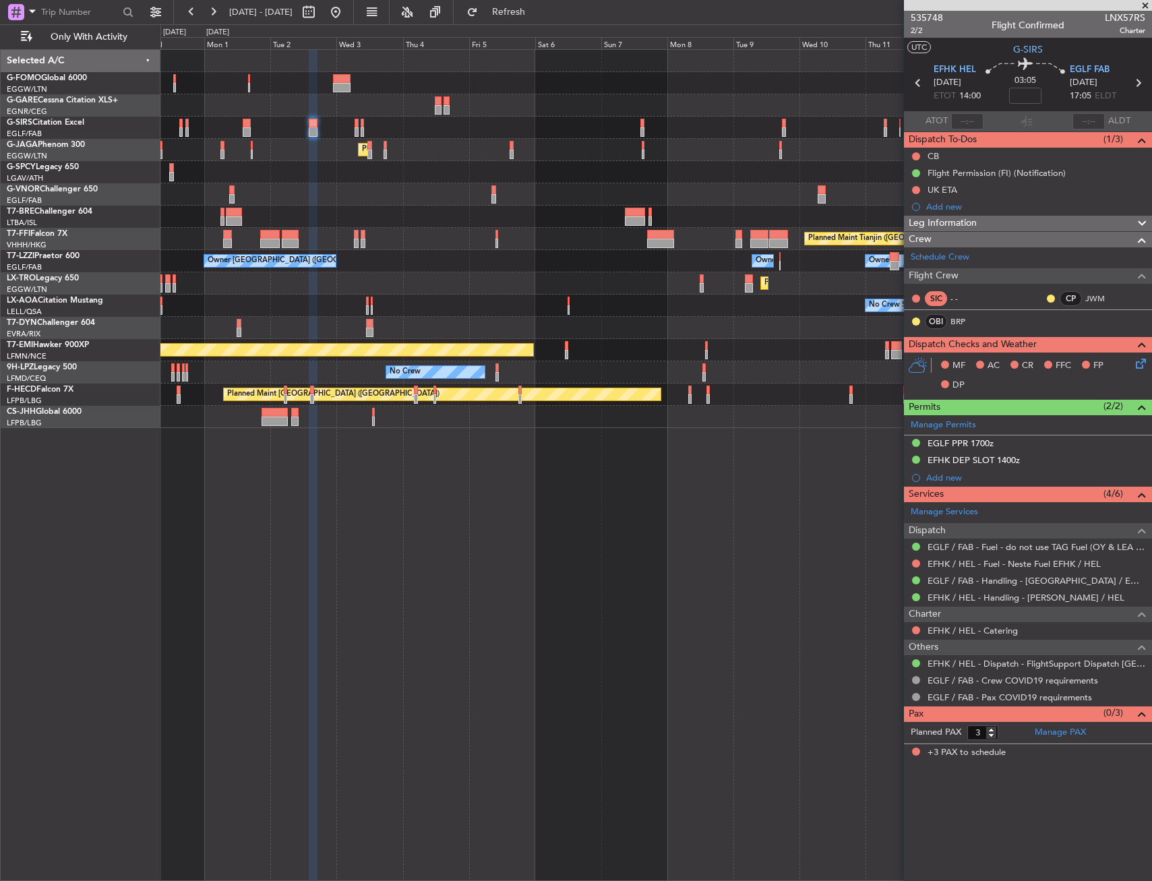
drag, startPoint x: 919, startPoint y: 173, endPoint x: 917, endPoint y: 199, distance: 25.6
click at [919, 173] on button at bounding box center [916, 173] width 8 height 8
click at [938, 202] on li "In Progress" at bounding box center [916, 212] width 72 height 20
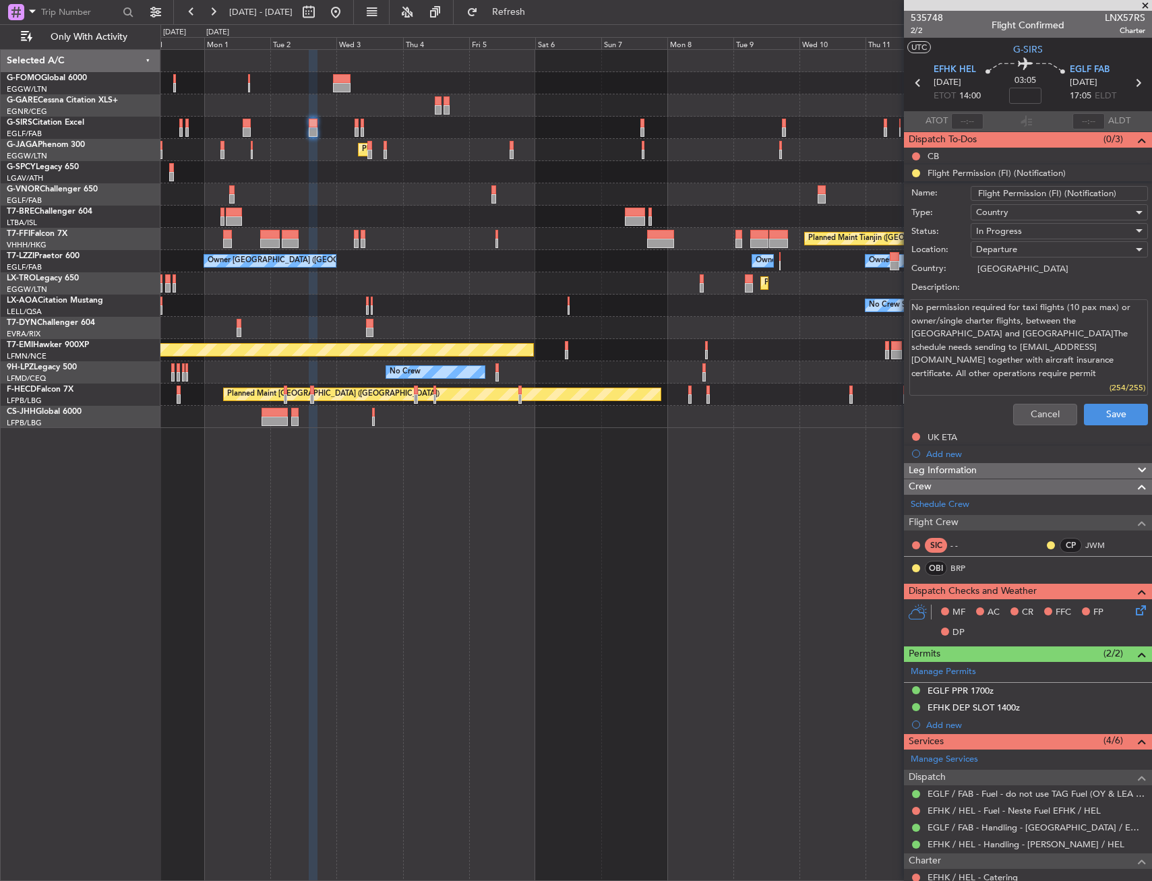
drag, startPoint x: 1061, startPoint y: 191, endPoint x: 1140, endPoint y: 196, distance: 79.0
click at [1140, 196] on div "Name: Flight Permission (FI) (Notification)" at bounding box center [1028, 193] width 262 height 20
type input "Flight Permission (FI)"
click at [1113, 409] on button "Save" at bounding box center [1116, 415] width 64 height 22
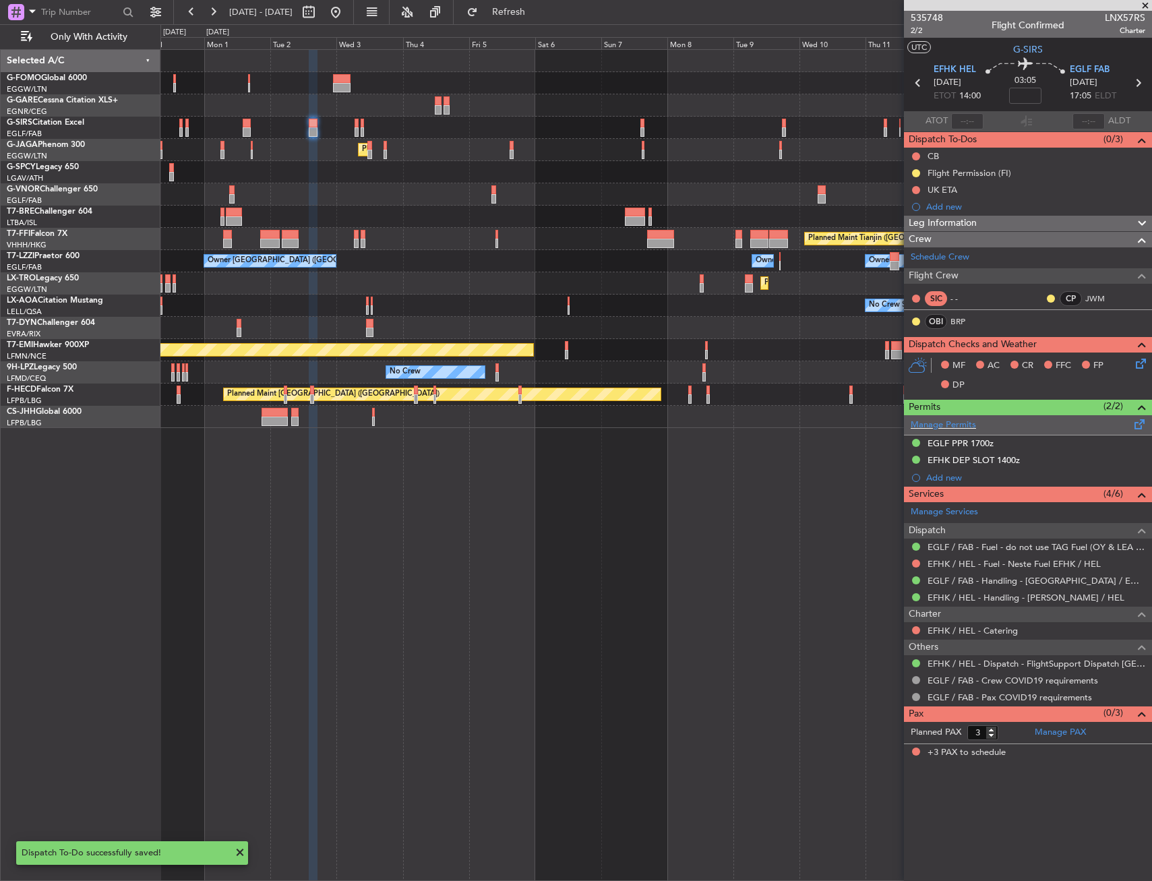
click at [1144, 426] on span at bounding box center [1140, 422] width 16 height 10
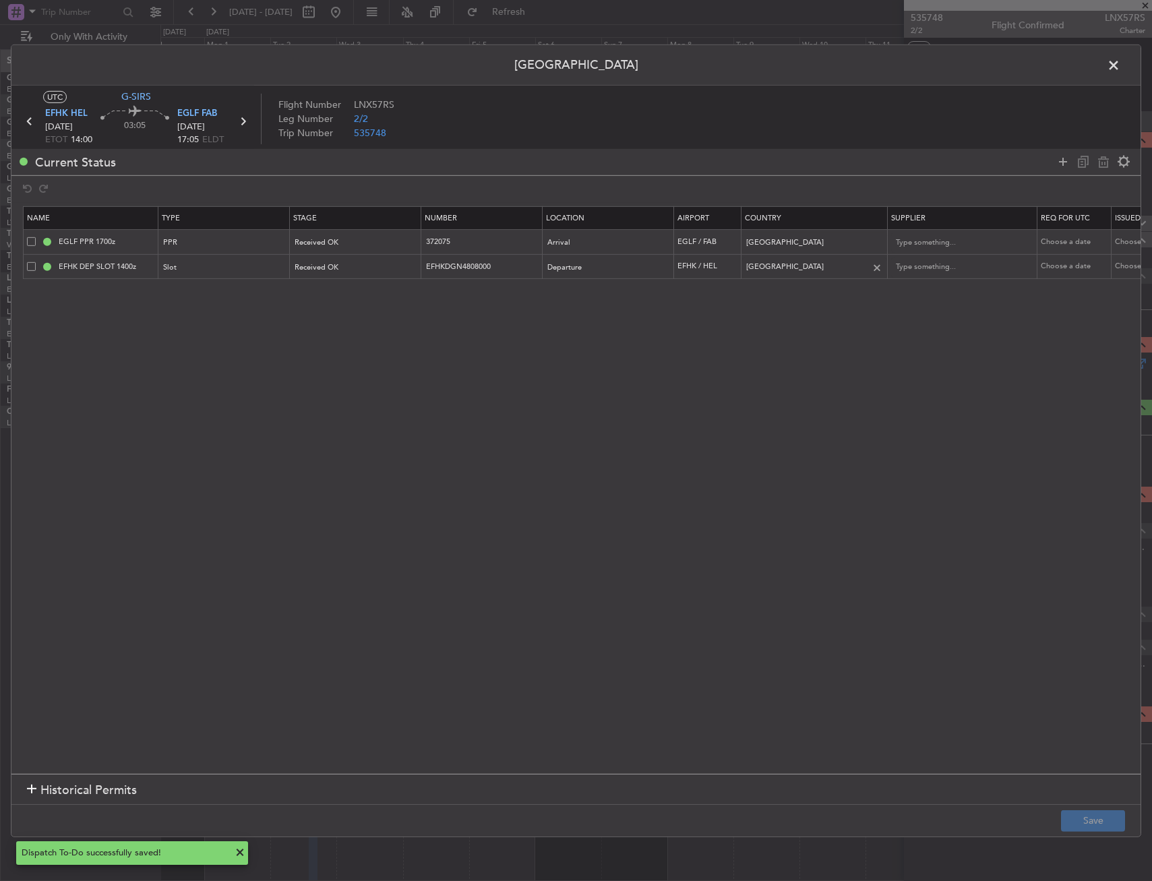
drag, startPoint x: 1059, startPoint y: 163, endPoint x: 793, endPoint y: 255, distance: 281.8
click at [1058, 163] on icon at bounding box center [1063, 162] width 16 height 16
click at [188, 281] on mat-form-field "Type" at bounding box center [224, 292] width 131 height 24
click at [188, 288] on div "Type" at bounding box center [220, 292] width 112 height 20
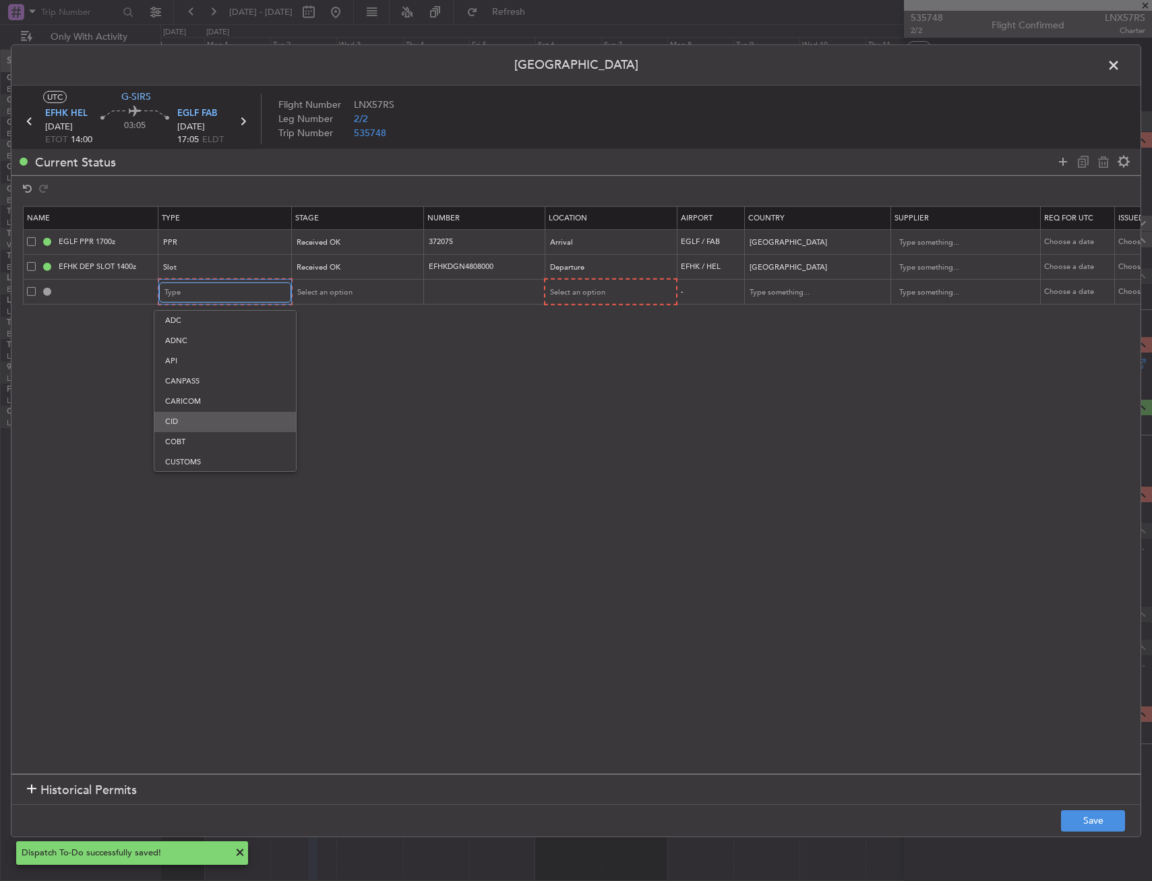
scroll to position [28, 0]
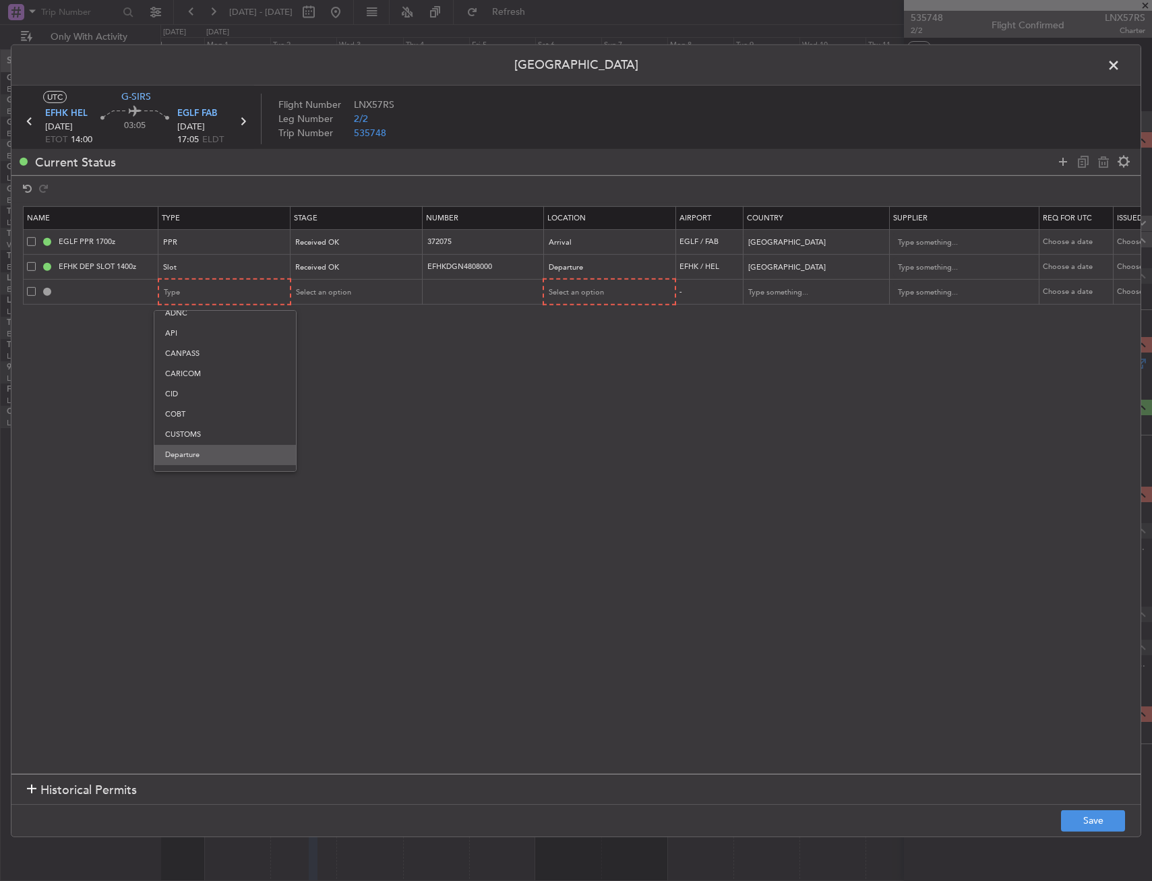
click at [184, 452] on span "Departure" at bounding box center [225, 455] width 120 height 20
click at [603, 275] on div "Departure" at bounding box center [604, 267] width 112 height 20
drag, startPoint x: 478, startPoint y: 337, endPoint x: 617, endPoint y: 290, distance: 147.3
click at [483, 336] on div at bounding box center [576, 440] width 1152 height 881
click at [605, 288] on div "Select an option" at bounding box center [605, 292] width 112 height 20
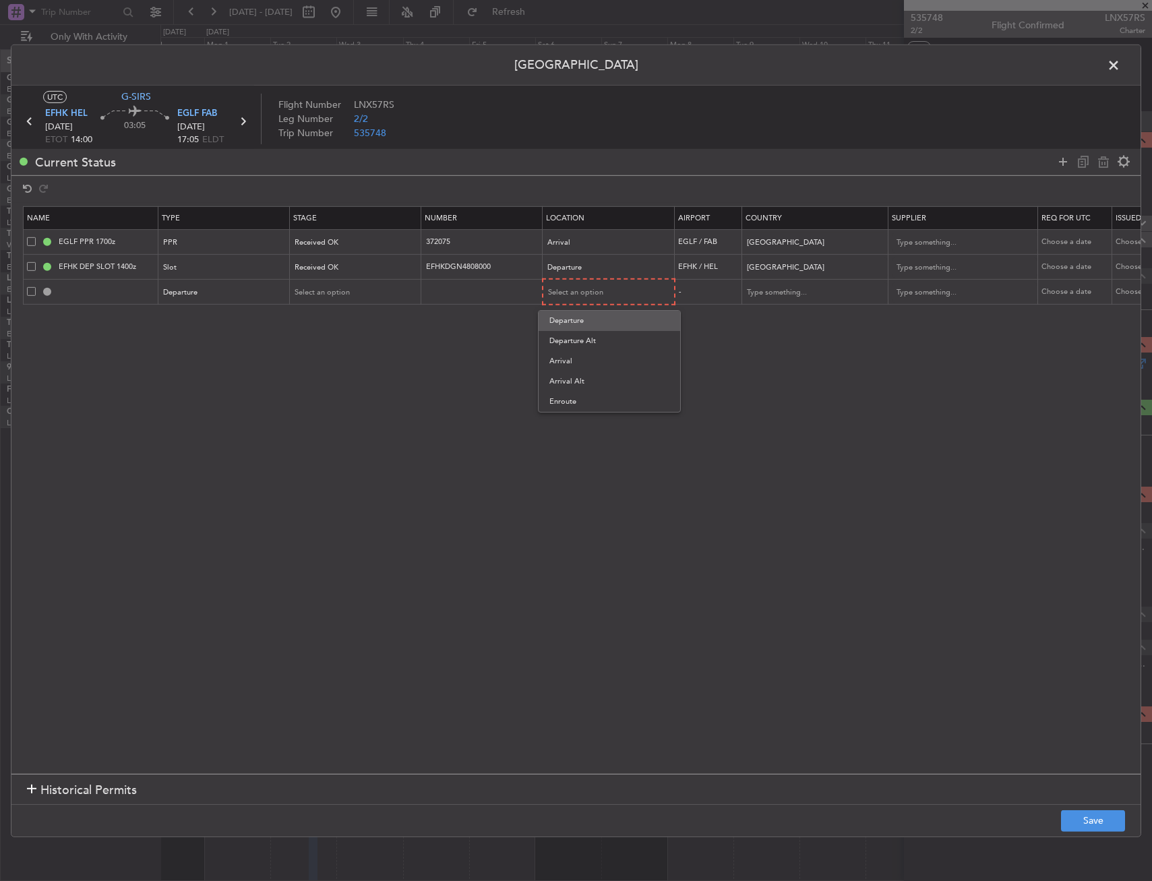
click at [590, 322] on span "Departure" at bounding box center [609, 321] width 120 height 20
click at [322, 294] on span "Select an option" at bounding box center [322, 291] width 55 height 10
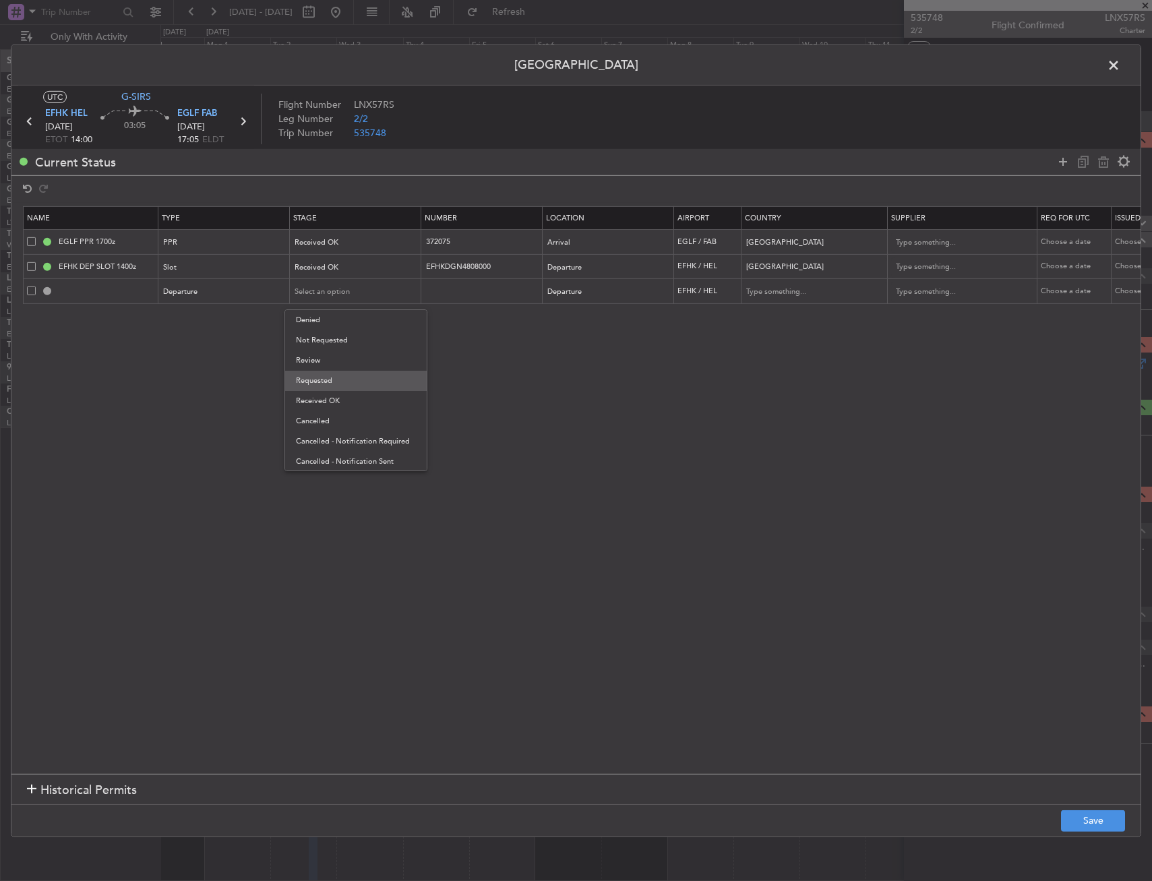
click at [352, 384] on span "Requested" at bounding box center [356, 381] width 120 height 20
click at [1107, 816] on button "Save" at bounding box center [1093, 821] width 64 height 22
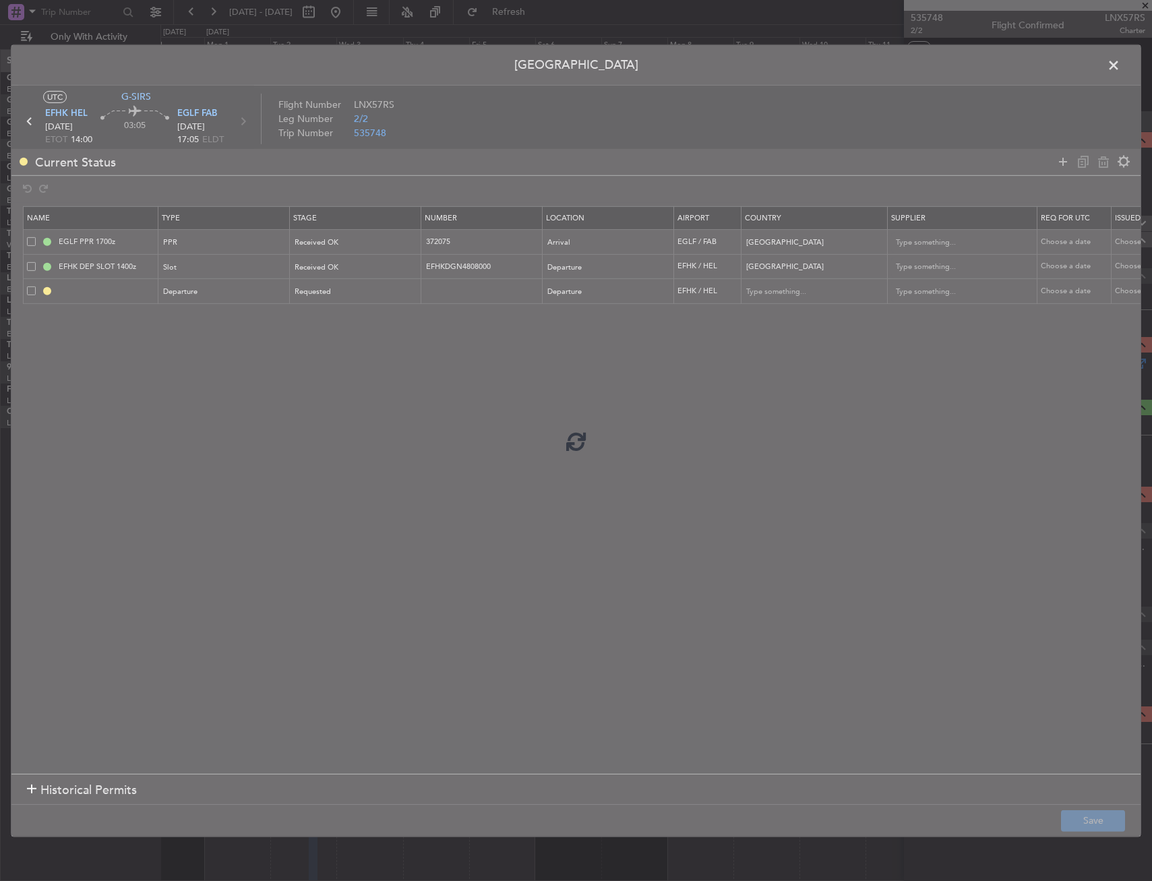
type input "DEPARTURE"
type input "[GEOGRAPHIC_DATA]"
type input "NNN"
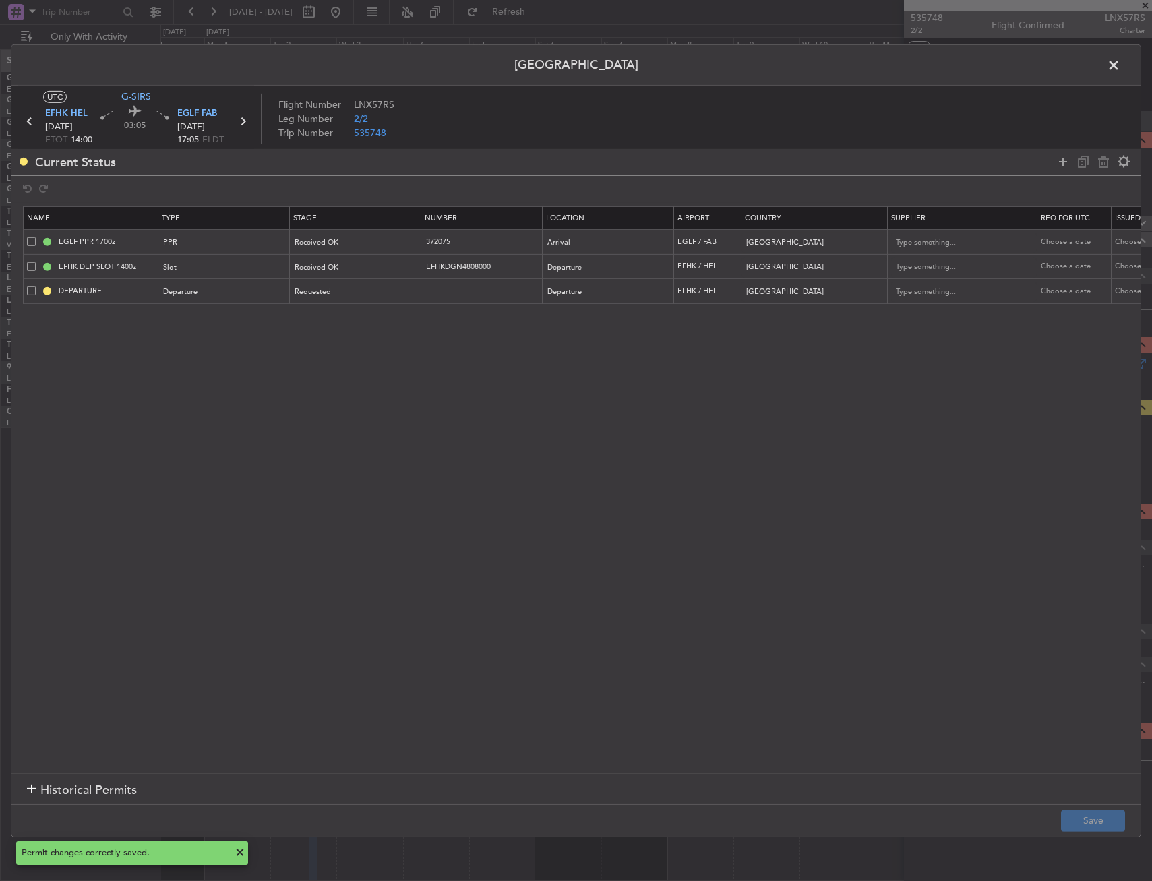
click at [1120, 66] on span at bounding box center [1120, 68] width 0 height 27
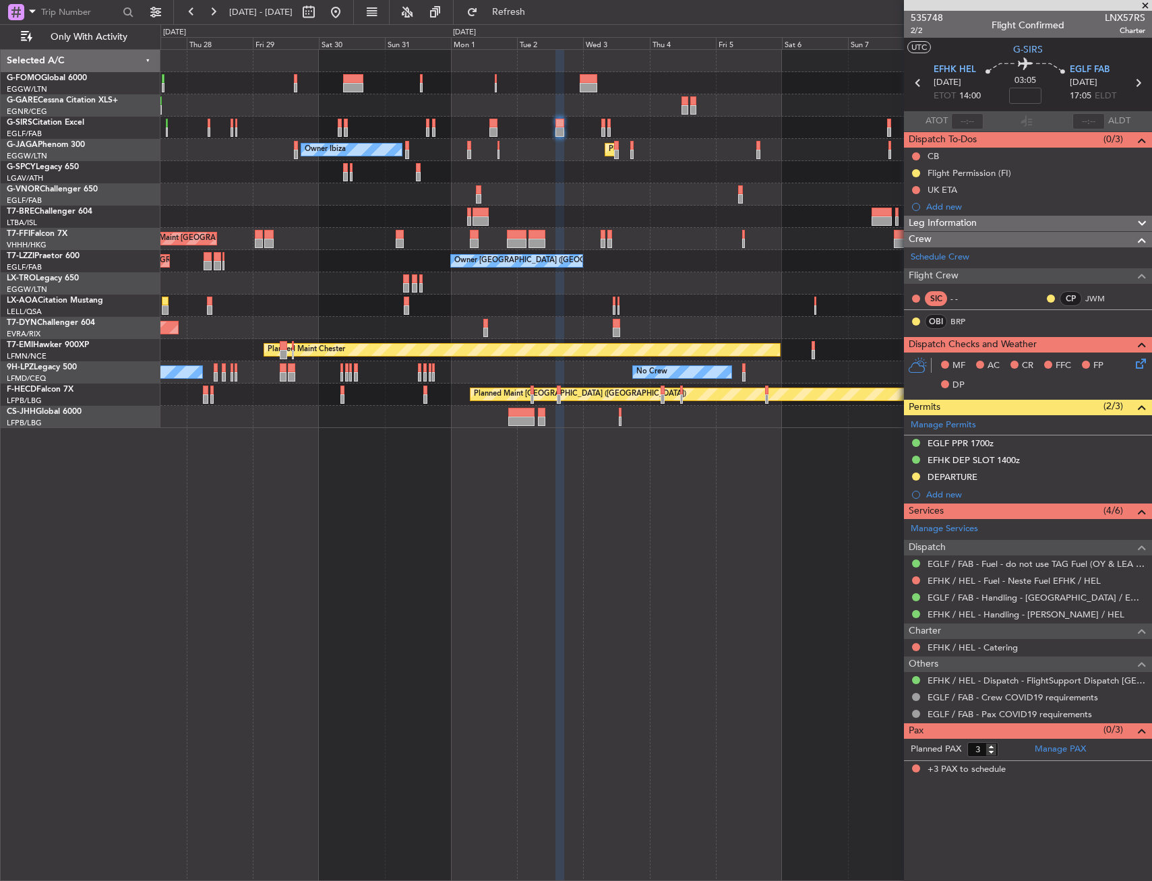
click at [569, 307] on div "No Crew Sabadell No Crew Barcelona ([GEOGRAPHIC_DATA])" at bounding box center [655, 306] width 991 height 22
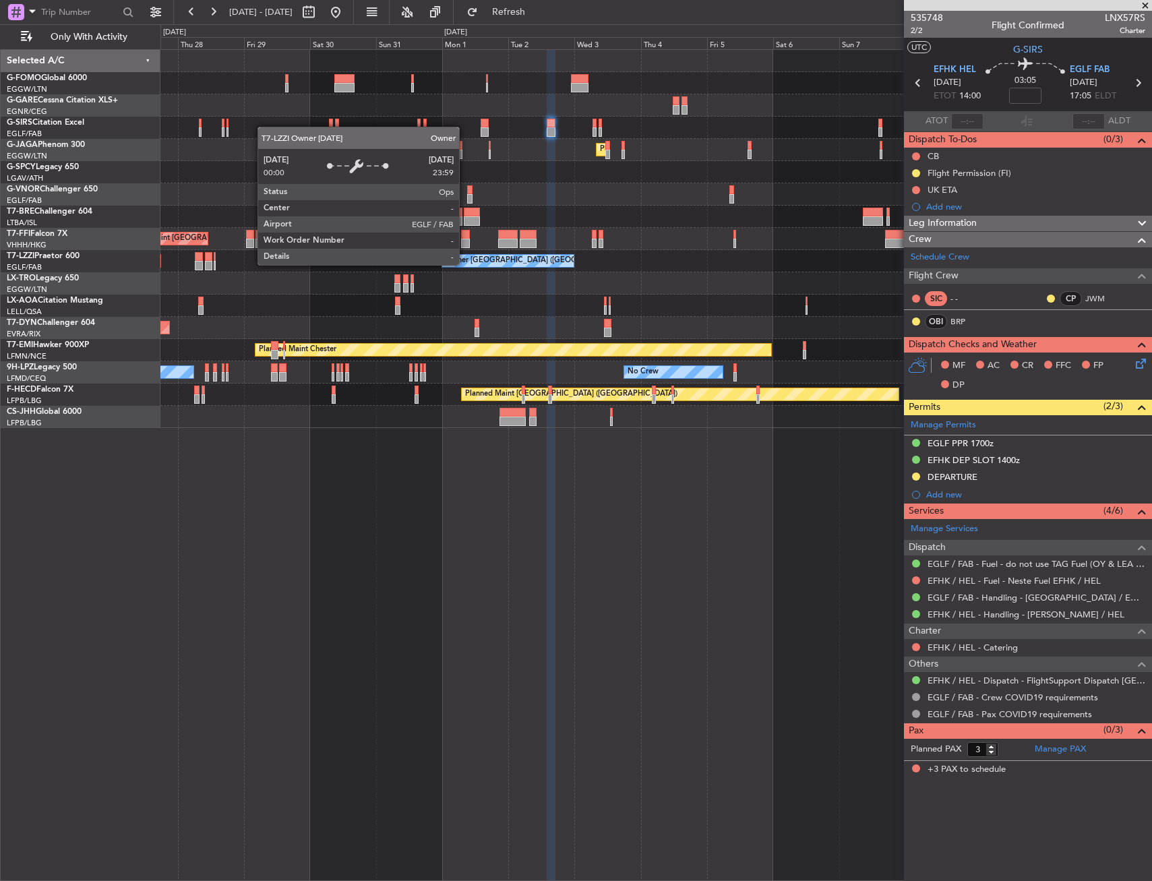
click at [556, 216] on div "Planned Maint Warsaw ([GEOGRAPHIC_DATA])" at bounding box center [655, 217] width 991 height 22
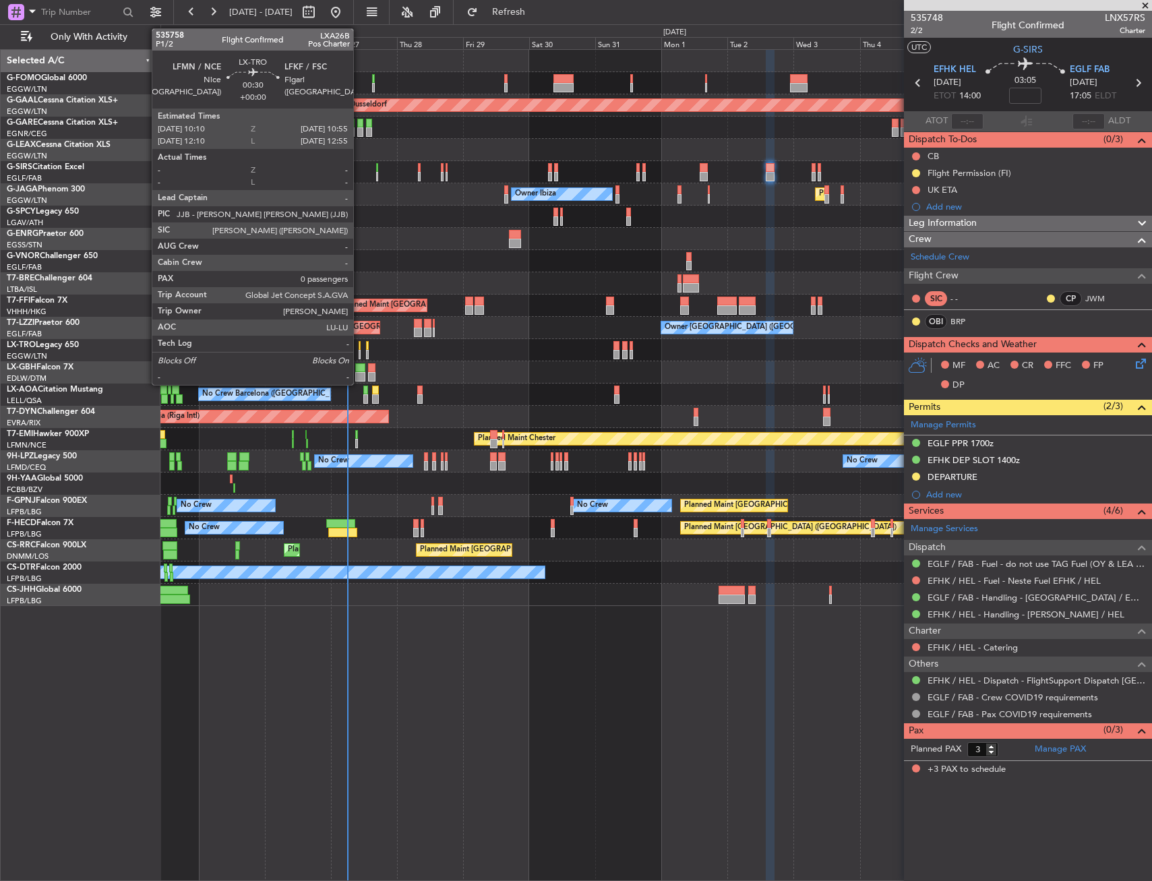
click at [359, 351] on div at bounding box center [360, 354] width 3 height 9
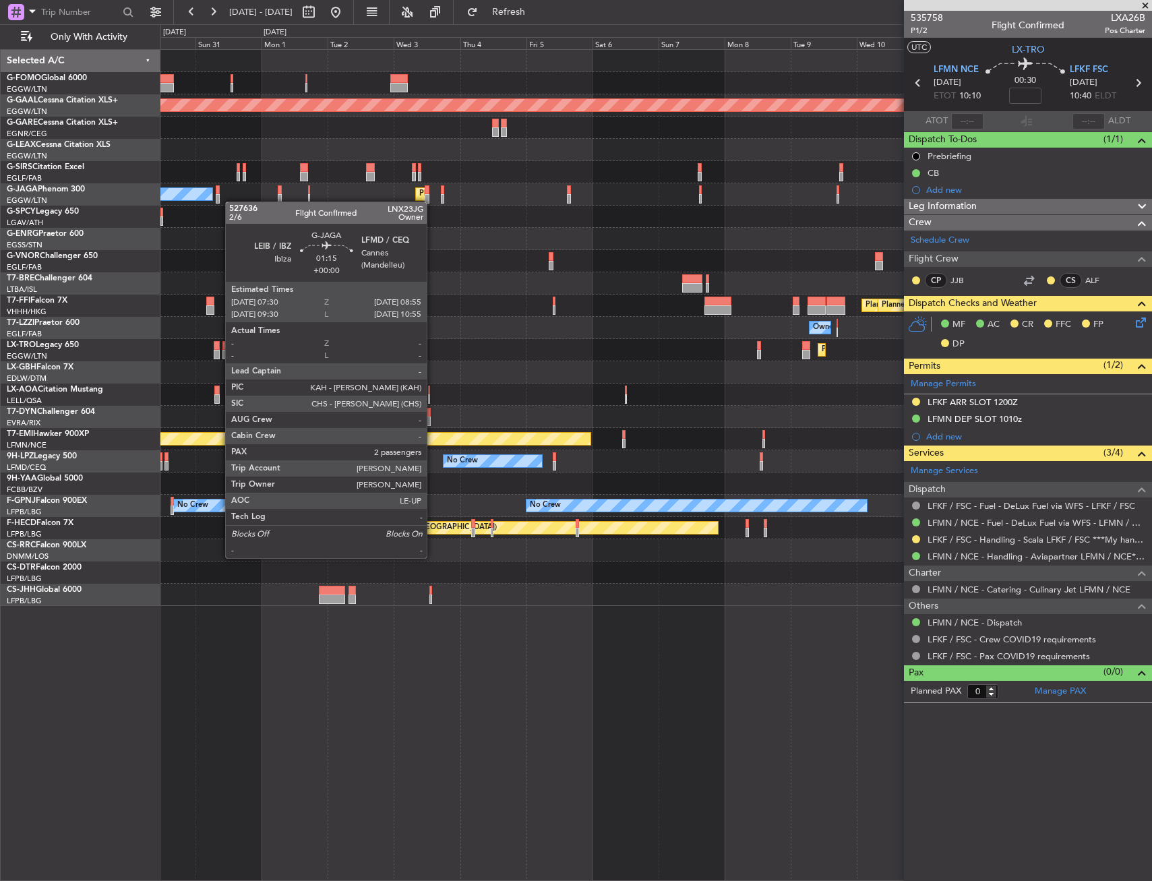
click at [220, 202] on div "Planned Maint Dusseldorf Owner Ibiza Planned Maint [GEOGRAPHIC_DATA] ([GEOGRAPH…" at bounding box center [655, 328] width 991 height 556
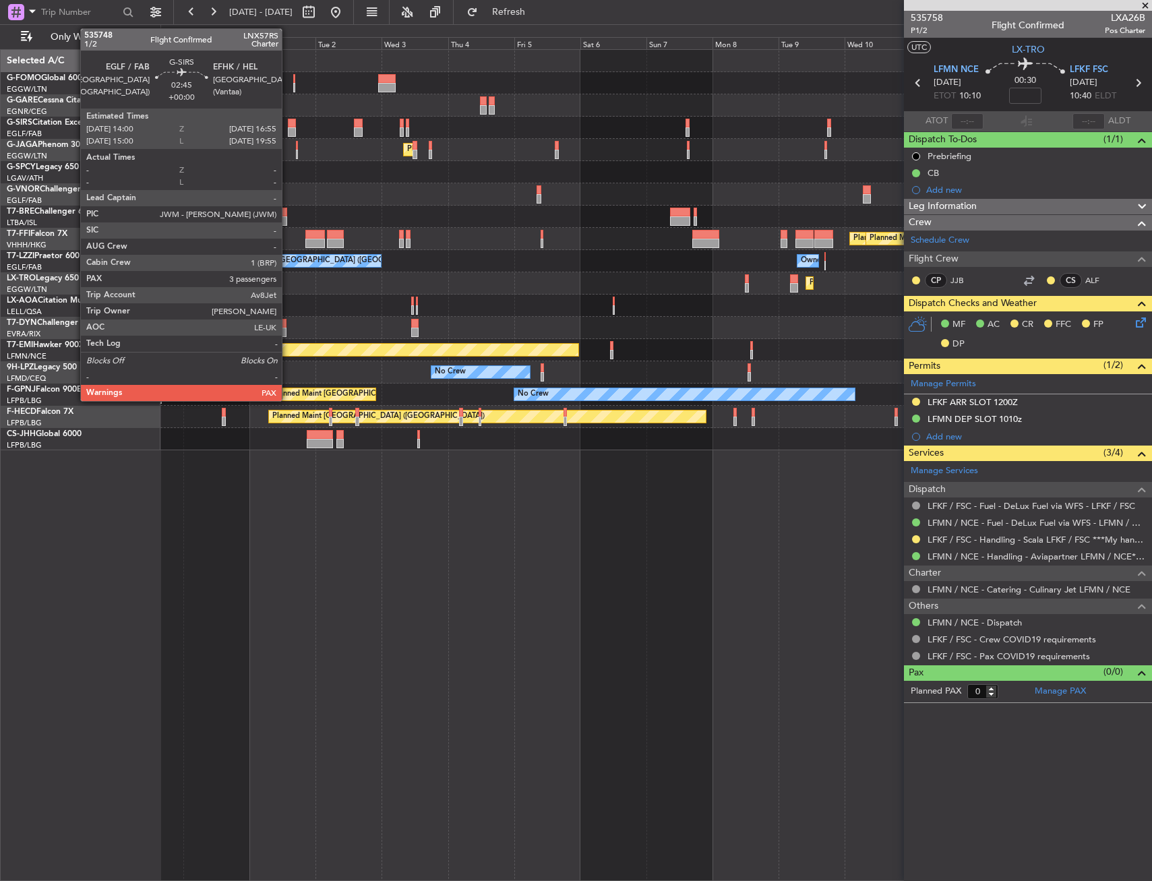
click at [288, 129] on div at bounding box center [292, 131] width 8 height 9
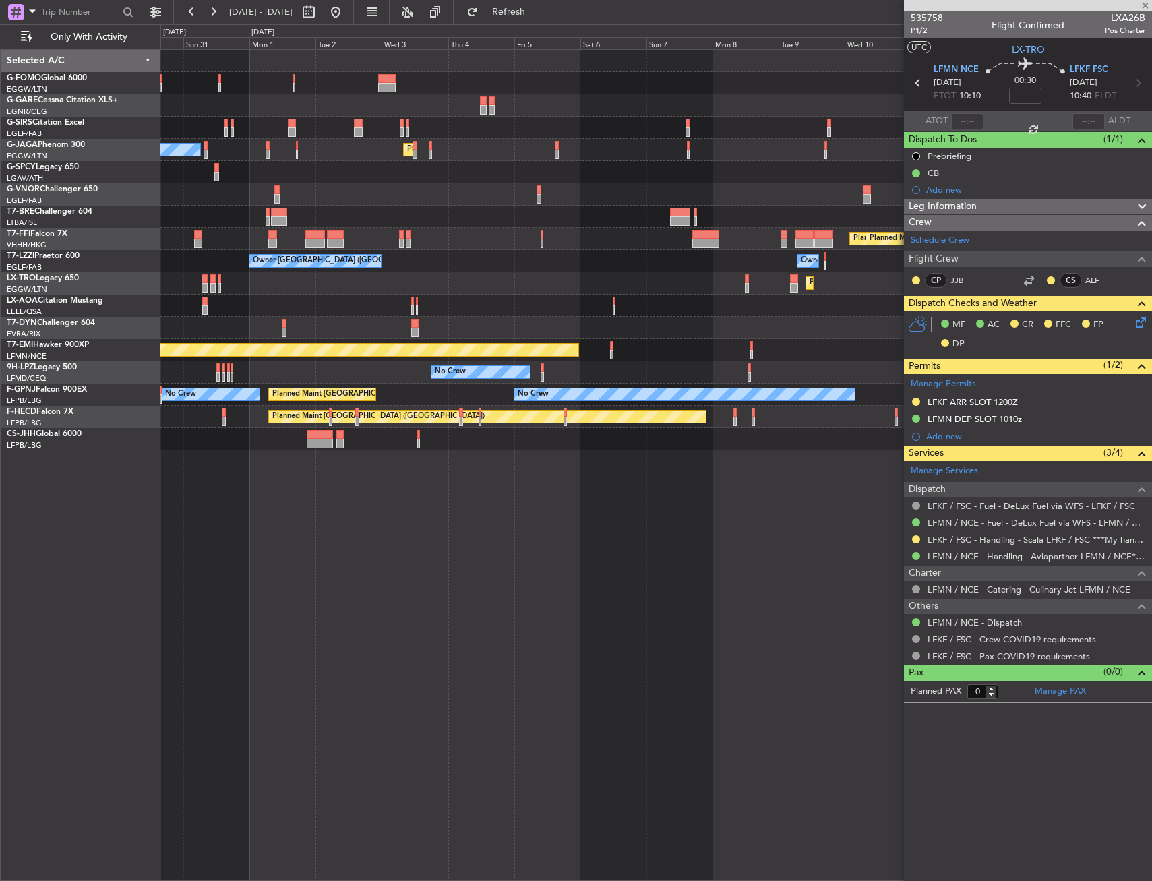
type input "3"
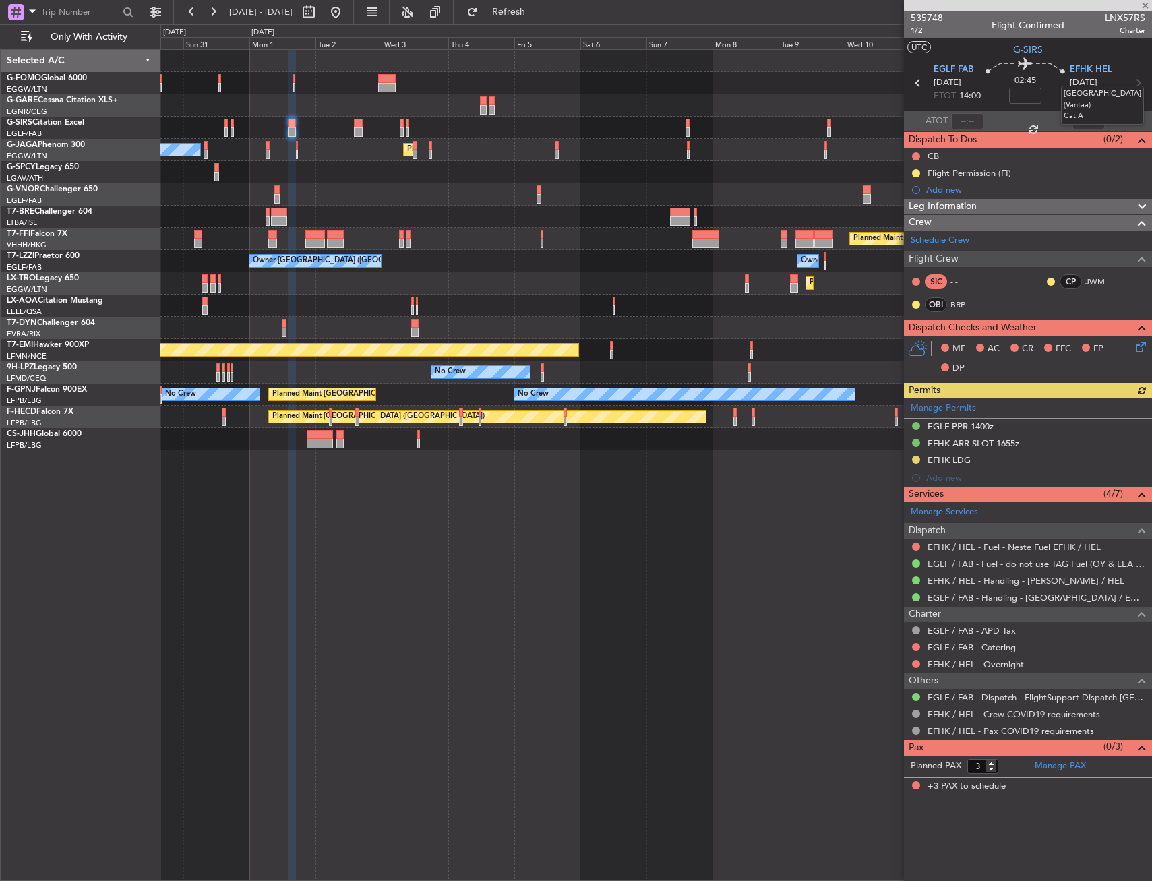
click at [1109, 64] on span "EFHK HEL" at bounding box center [1091, 69] width 42 height 13
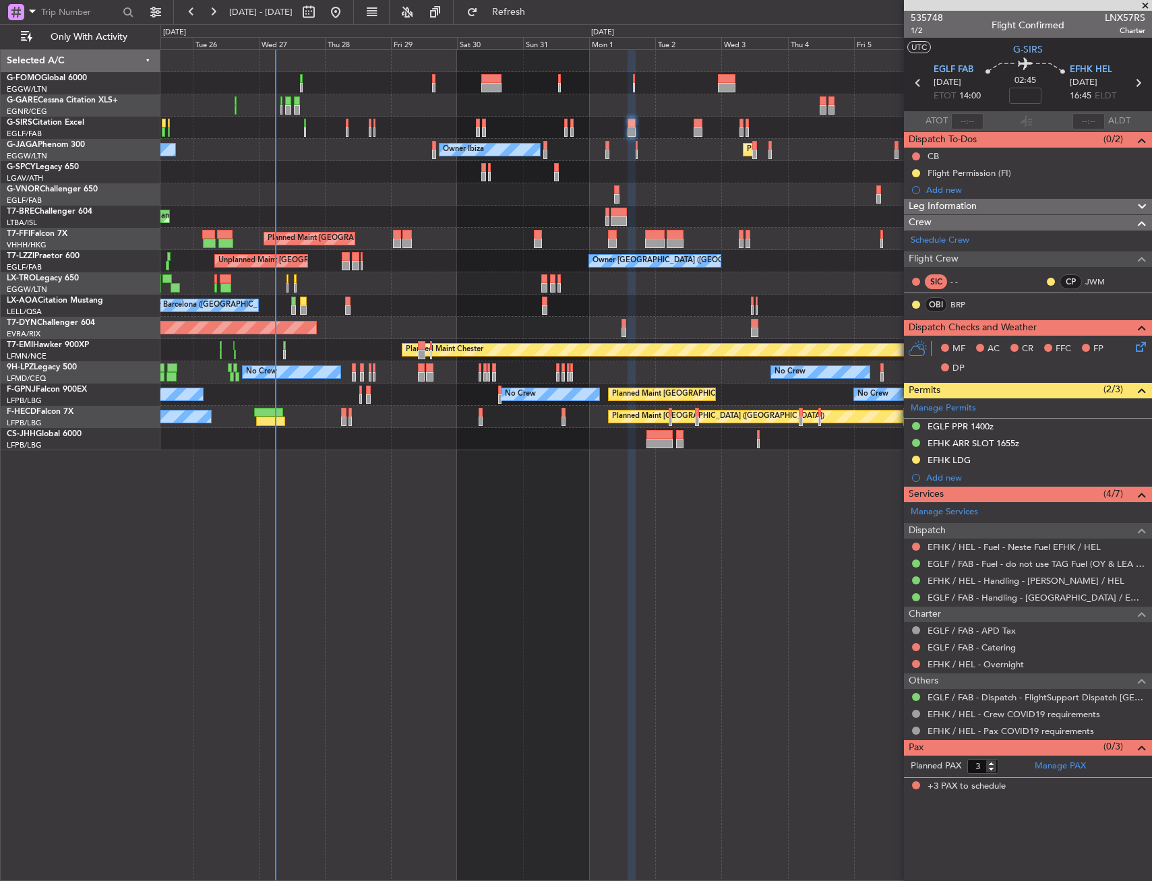
click at [657, 277] on div "Unplanned Maint Oxford ([GEOGRAPHIC_DATA]) Owner Ibiza Planned Maint [GEOGRAPHI…" at bounding box center [655, 250] width 991 height 400
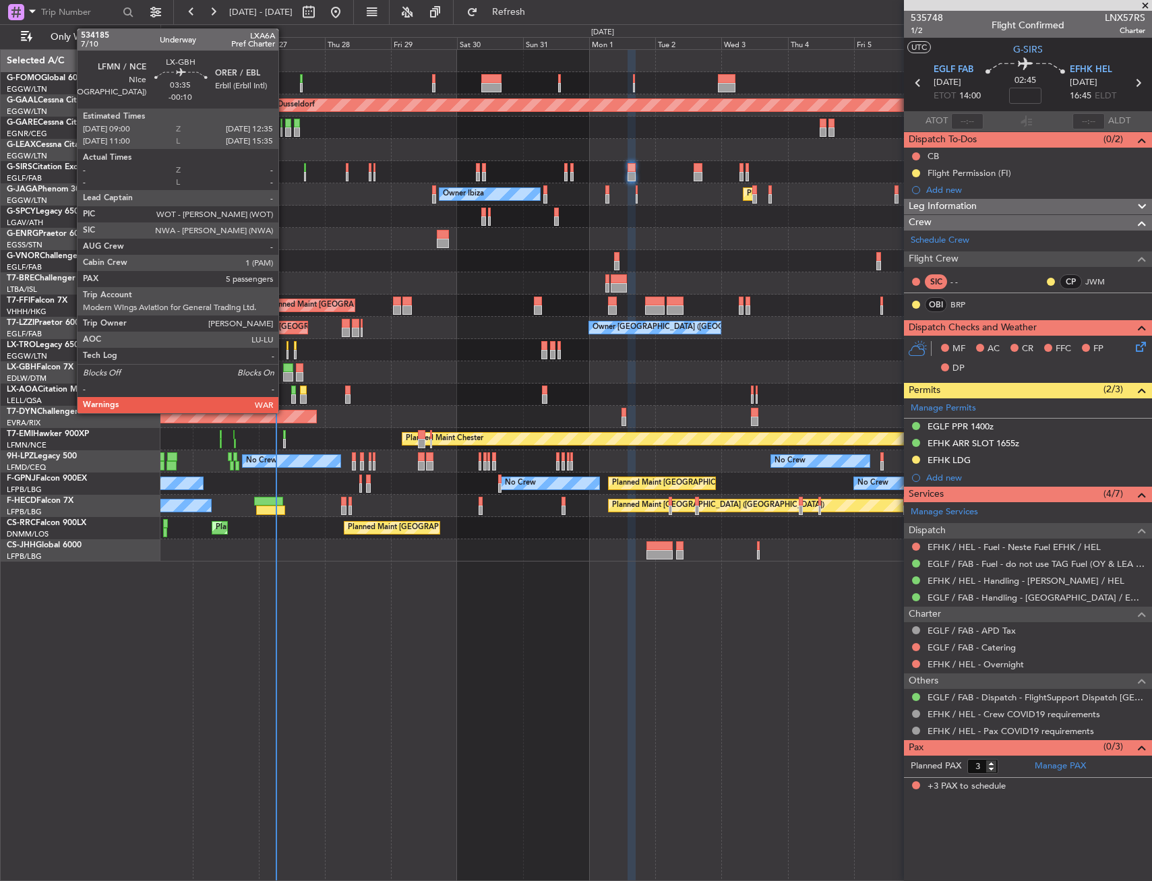
click at [284, 369] on div at bounding box center [288, 367] width 10 height 9
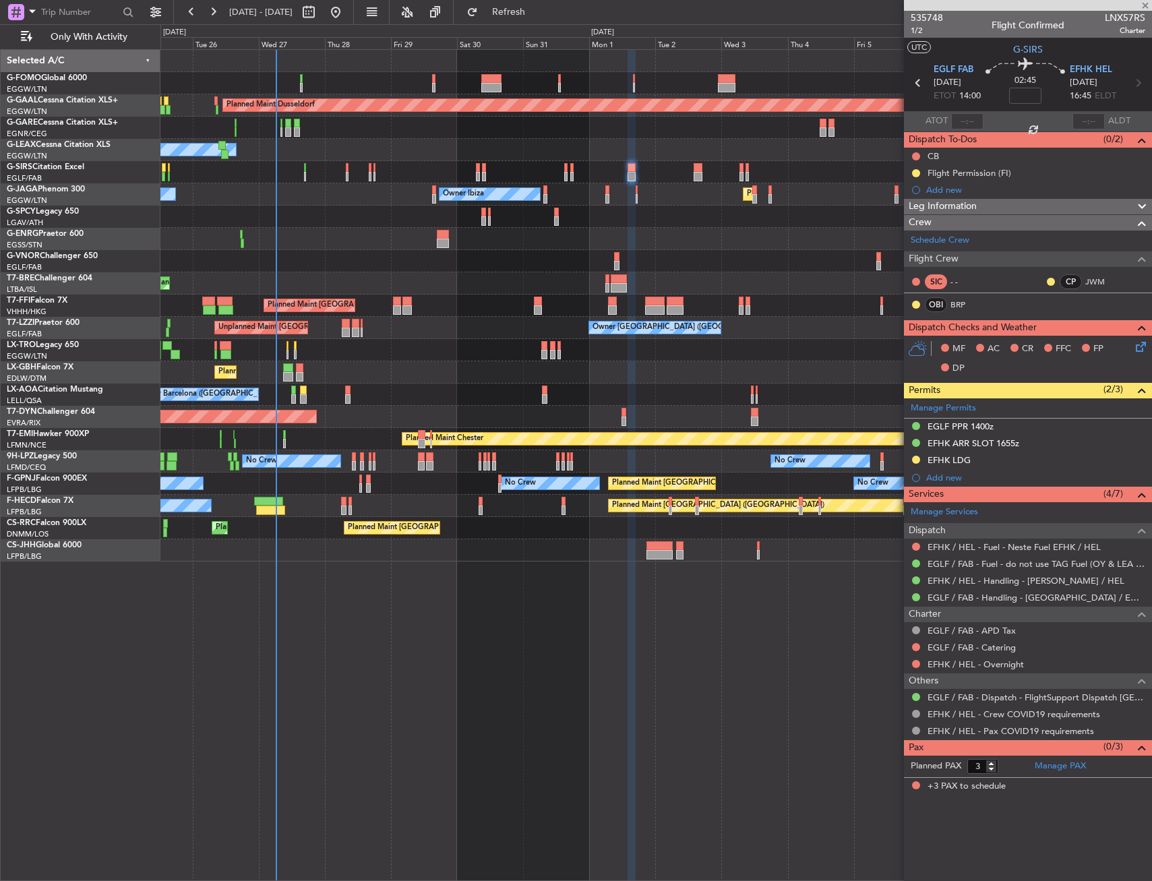
type input "-00:10"
type input "5"
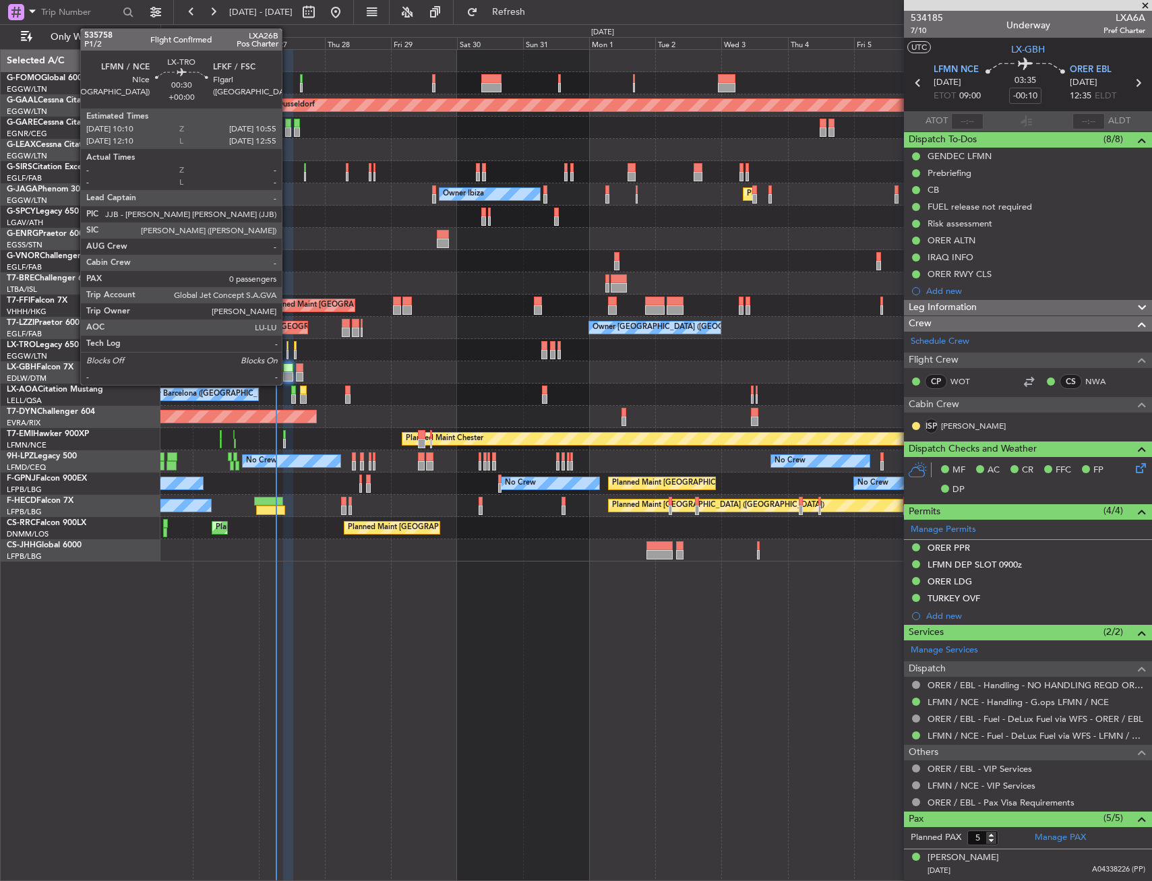
click at [288, 345] on div at bounding box center [287, 345] width 3 height 9
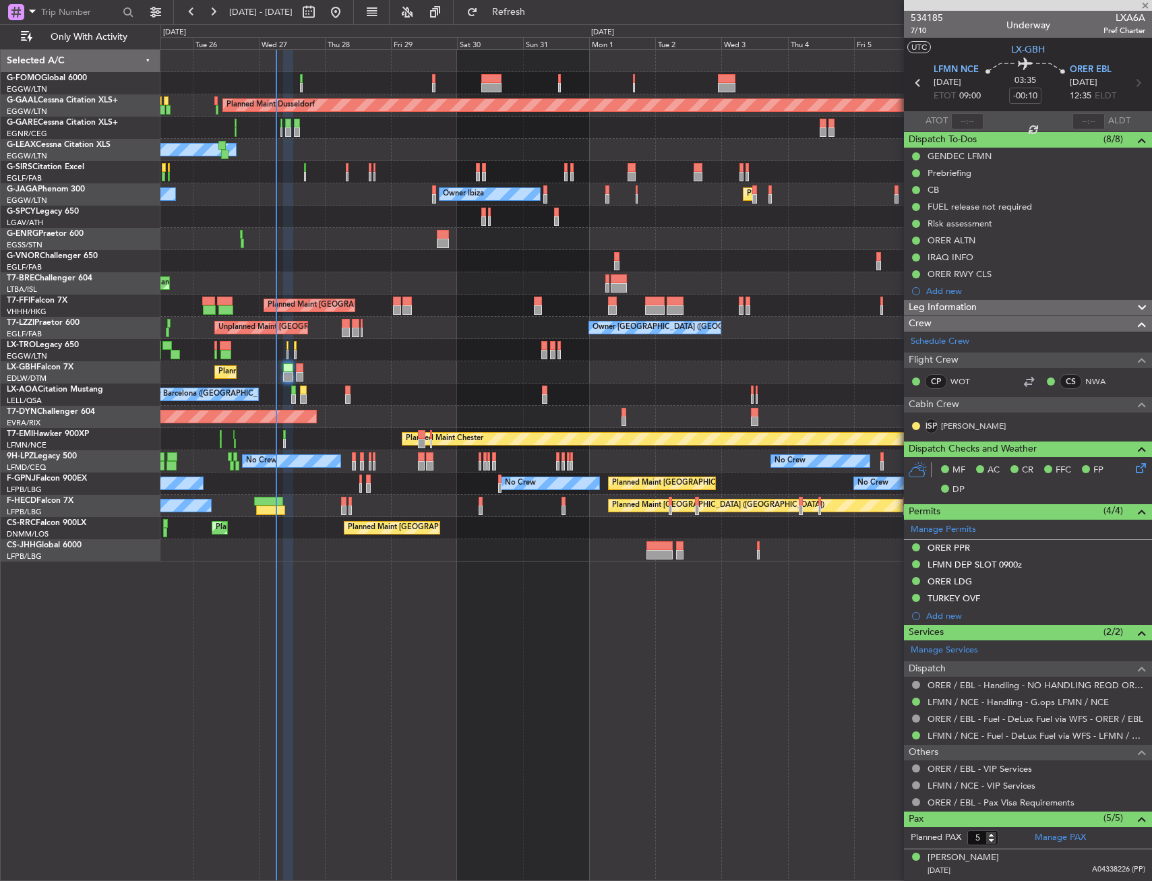
type input "0"
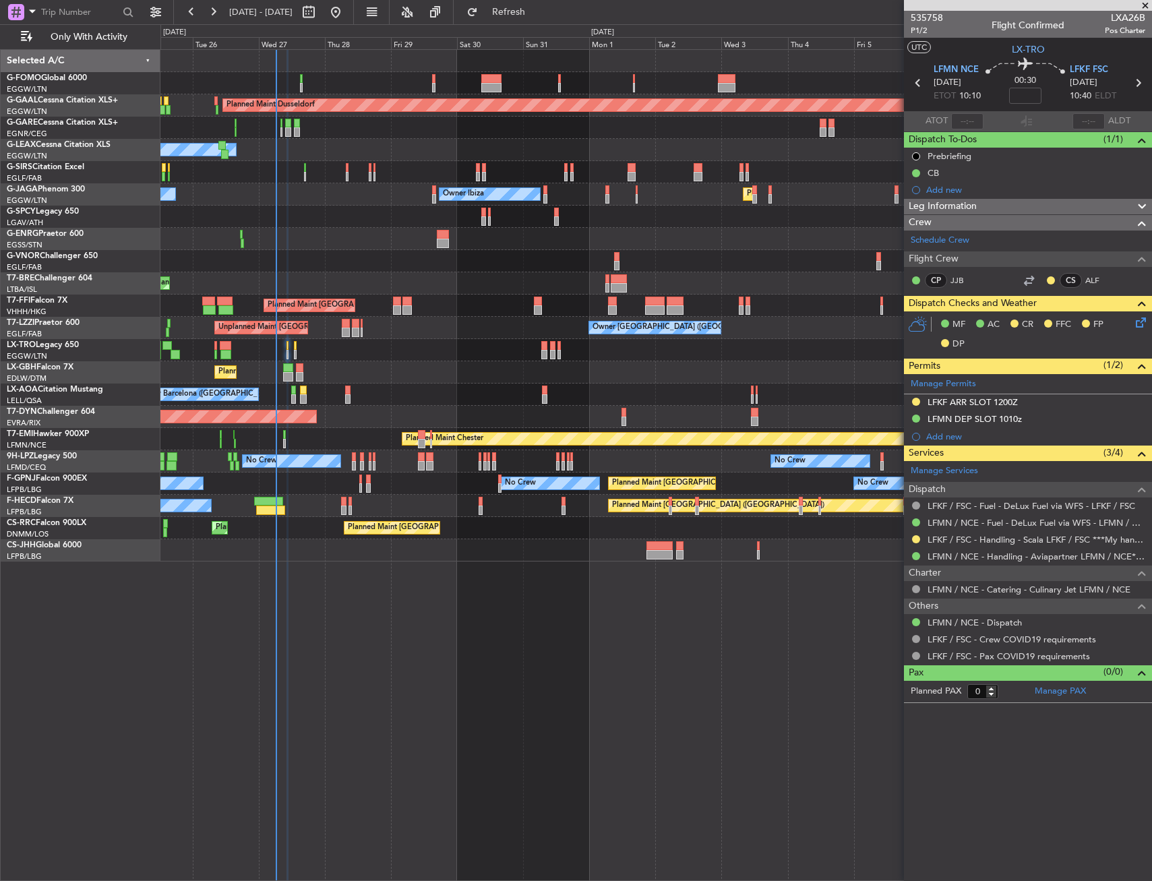
click at [297, 347] on div "Planned Maint Dusseldorf Planned Maint [GEOGRAPHIC_DATA] ([GEOGRAPHIC_DATA])" at bounding box center [655, 350] width 991 height 22
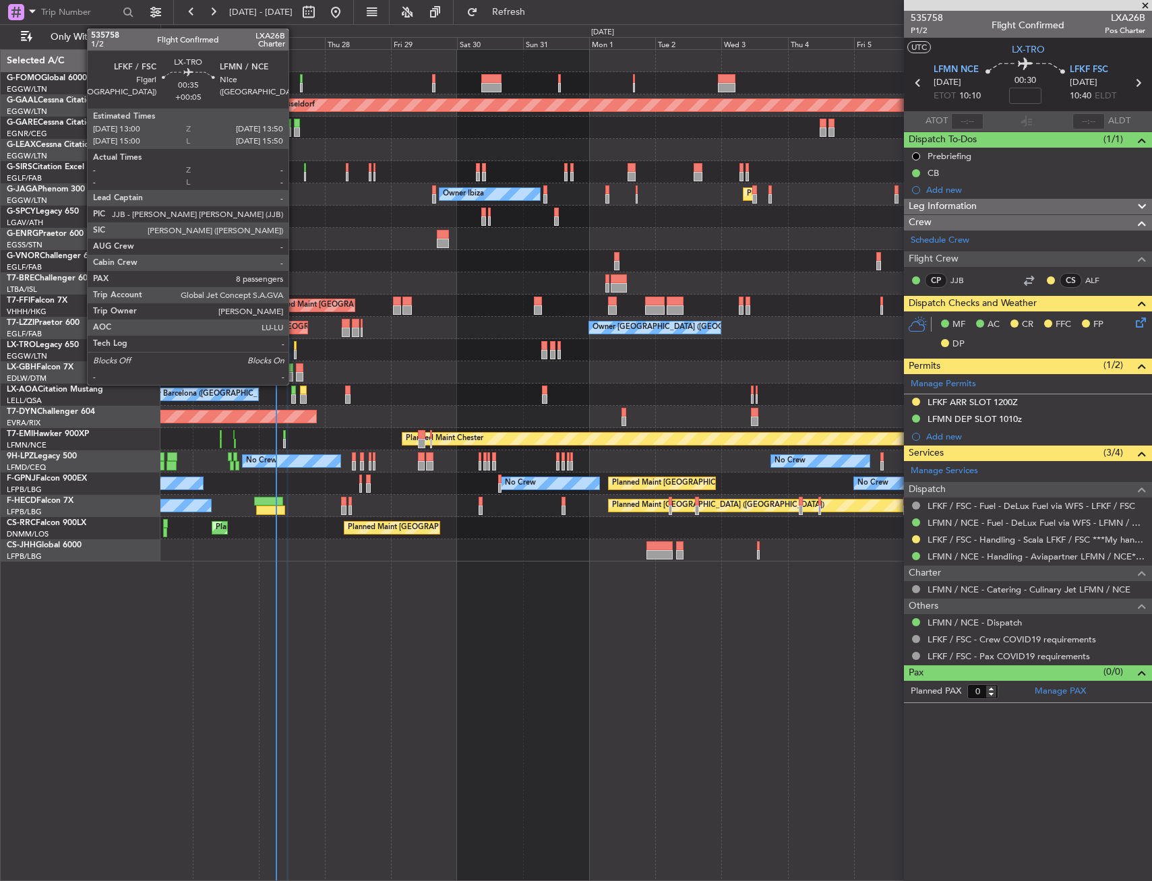
click at [295, 350] on div at bounding box center [295, 354] width 3 height 9
type input "+00:05"
type input "8"
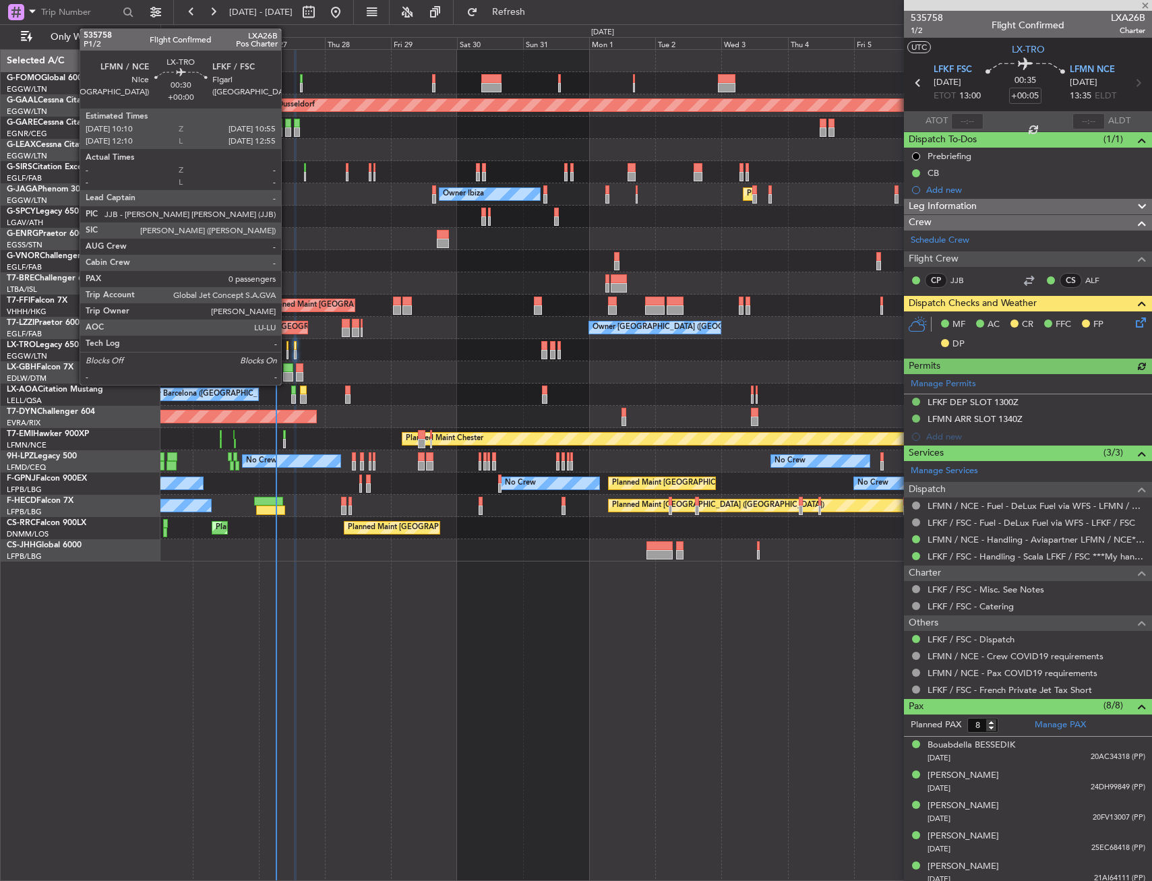
click at [287, 349] on div at bounding box center [287, 345] width 3 height 9
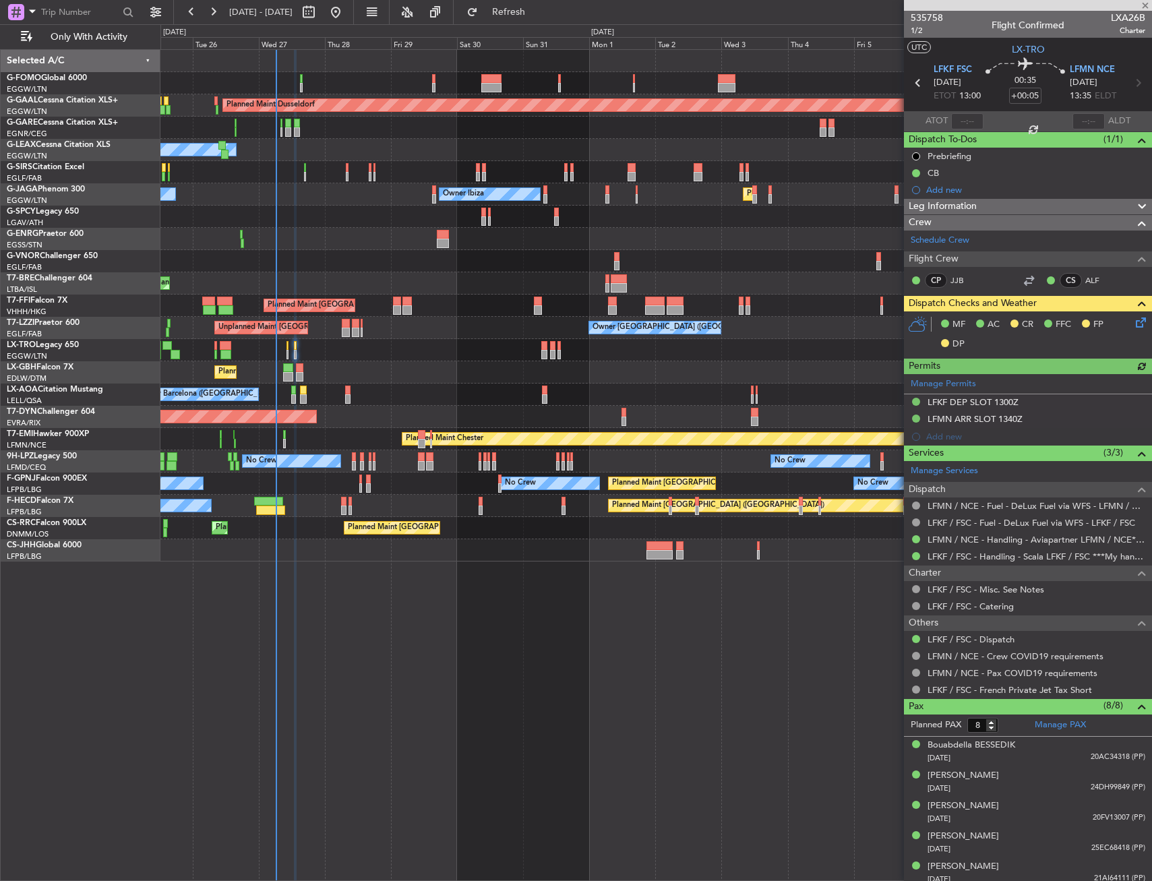
type input "0"
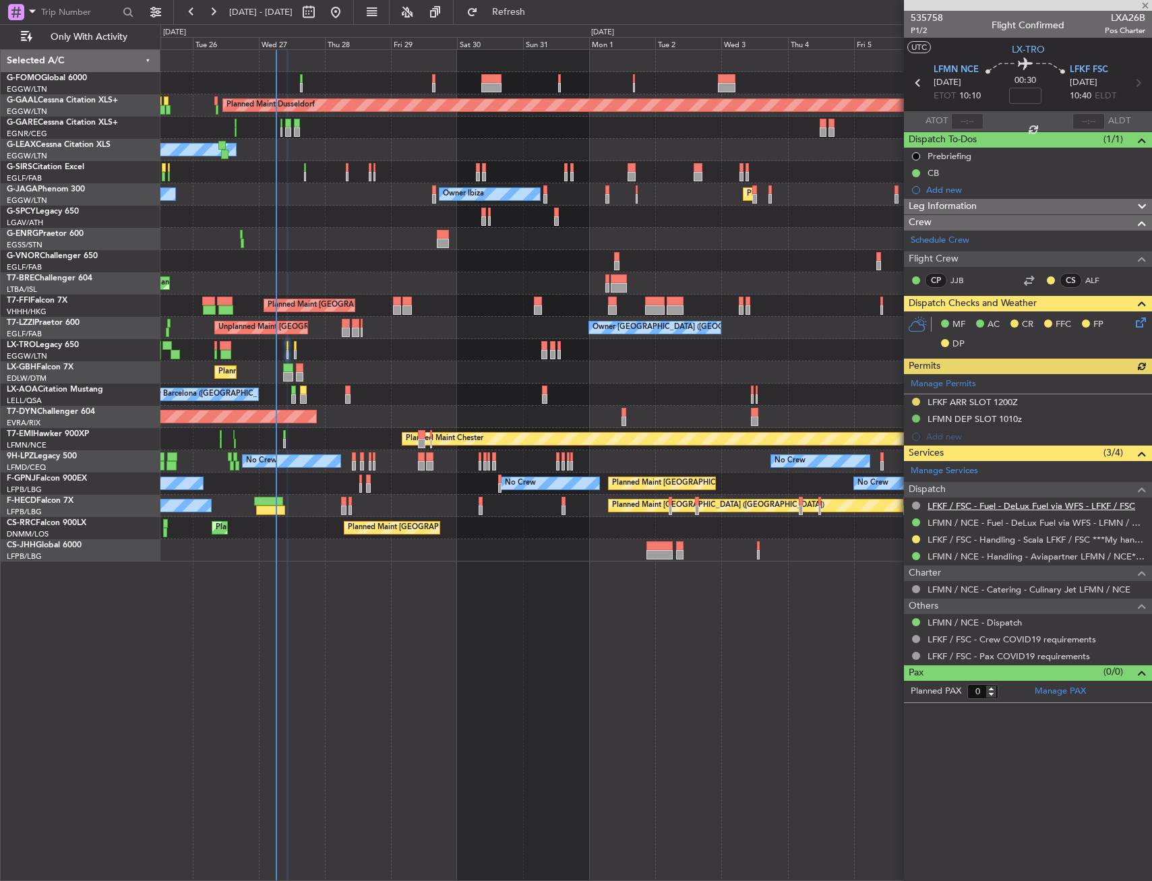
click at [998, 504] on link "LFKF / FSC - Fuel - DeLux Fuel via WFS - LFKF / FSC" at bounding box center [1031, 505] width 208 height 11
click at [960, 542] on link "LFKF / FSC - Handling - Scala LFKF / FSC ***My handling***" at bounding box center [1036, 539] width 218 height 11
click at [1031, 552] on link "LFMN / NCE - Handling - Aviapartner LFMN / NCE*****MY HANDLING****" at bounding box center [1036, 556] width 218 height 11
click at [919, 36] on span "P1/2" at bounding box center [927, 30] width 32 height 11
click at [541, 22] on button "Refresh" at bounding box center [500, 12] width 81 height 22
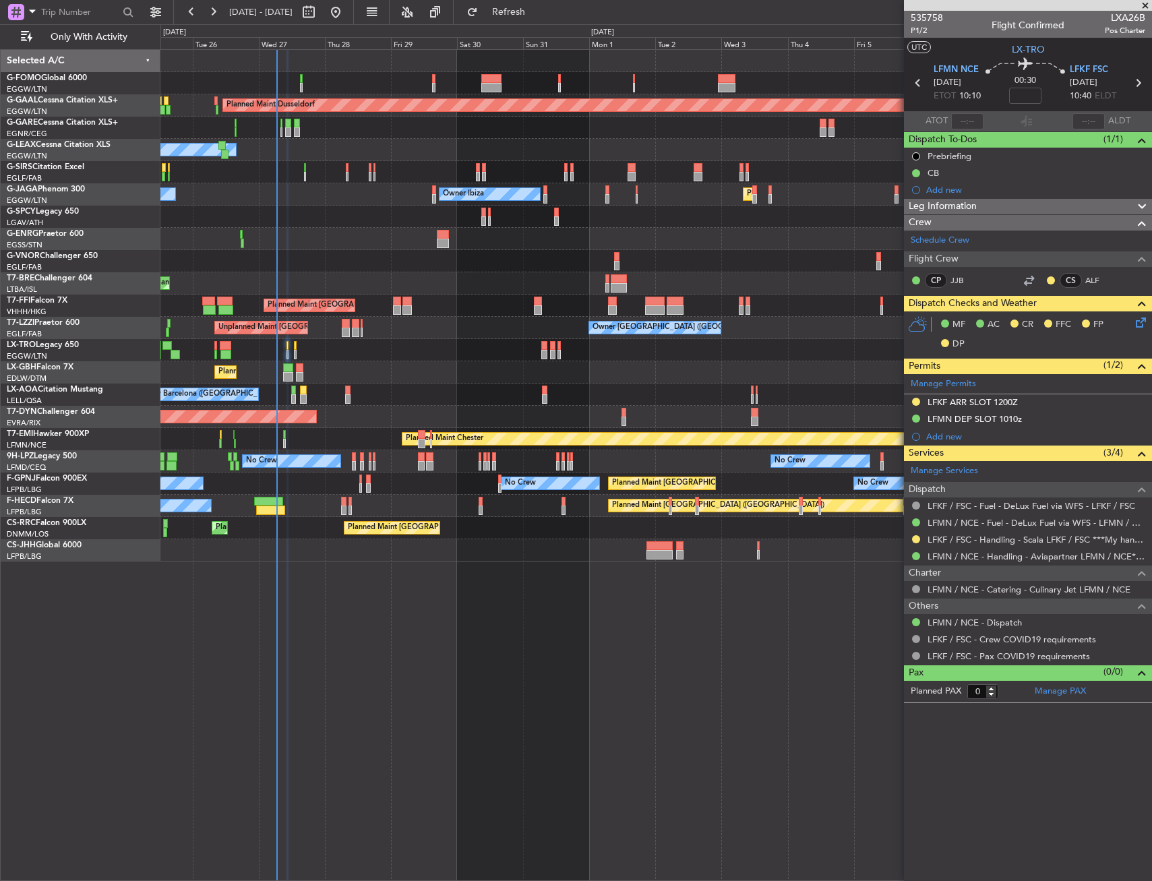
click at [928, 37] on mat-tooltip-component "Leg Number" at bounding box center [926, 54] width 67 height 36
click at [928, 34] on span "P1/2" at bounding box center [927, 30] width 32 height 11
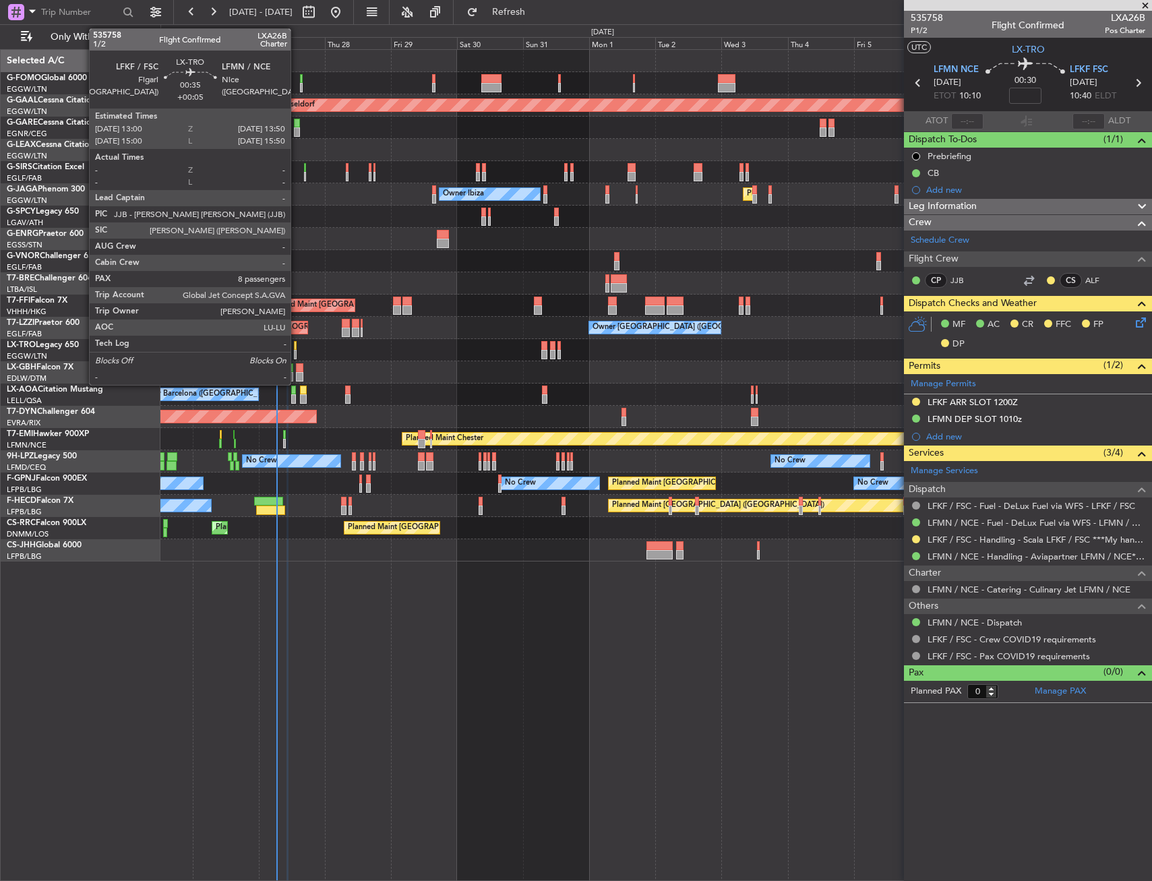
click at [297, 346] on div at bounding box center [295, 345] width 3 height 9
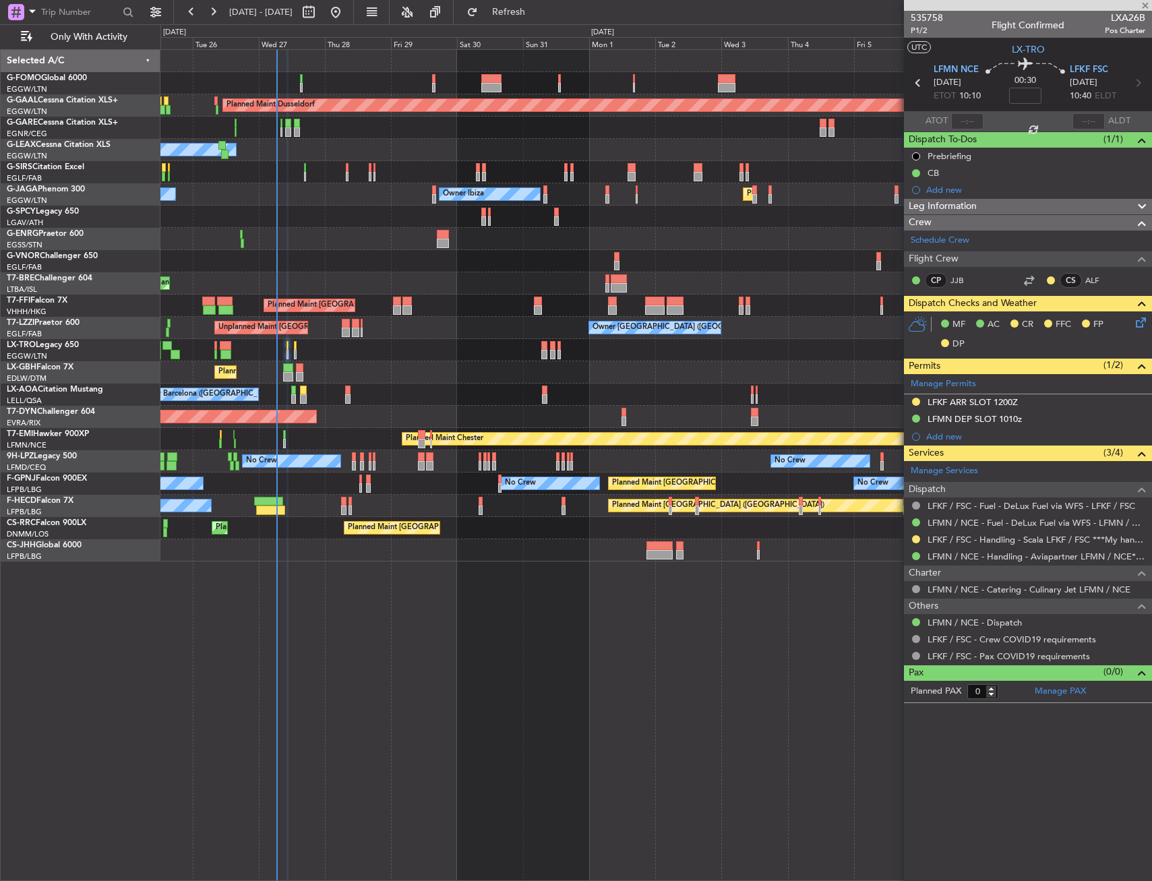
type input "+00:05"
type input "8"
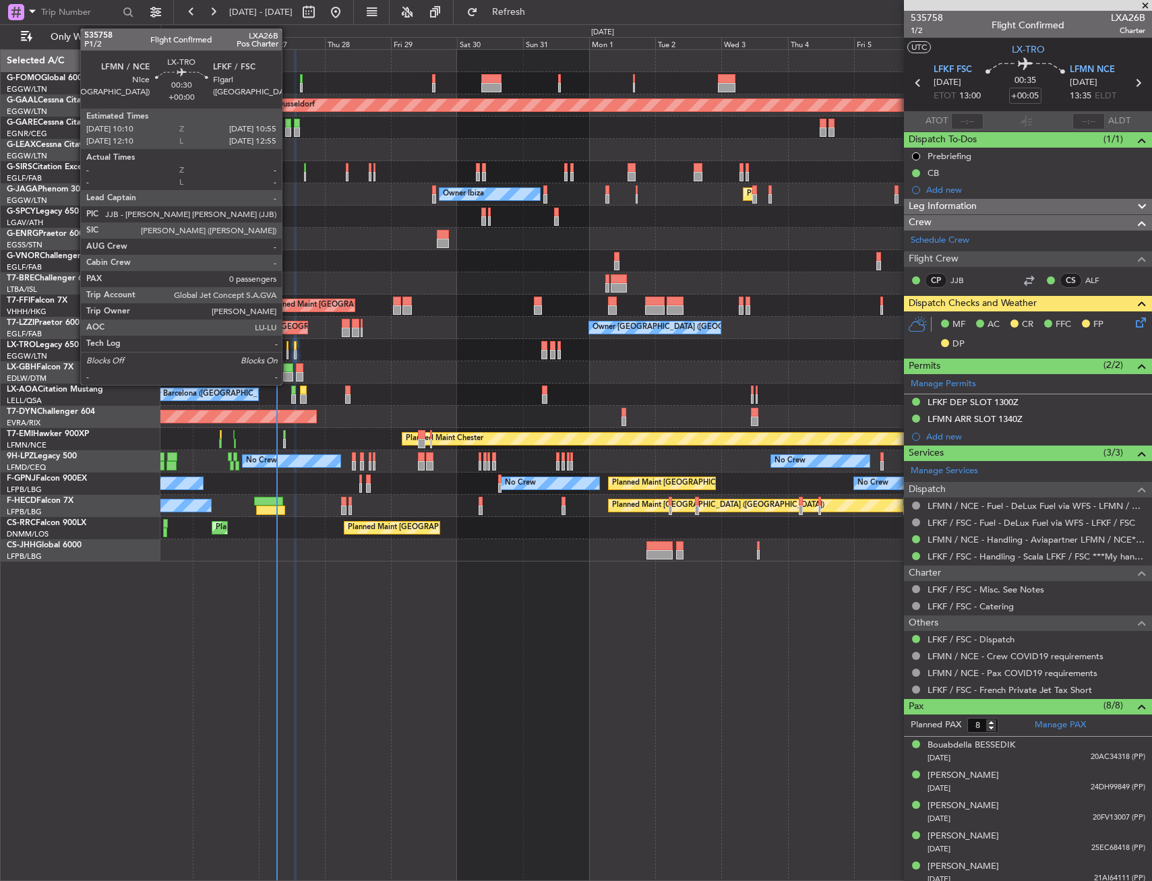
click at [288, 344] on div at bounding box center [287, 345] width 3 height 9
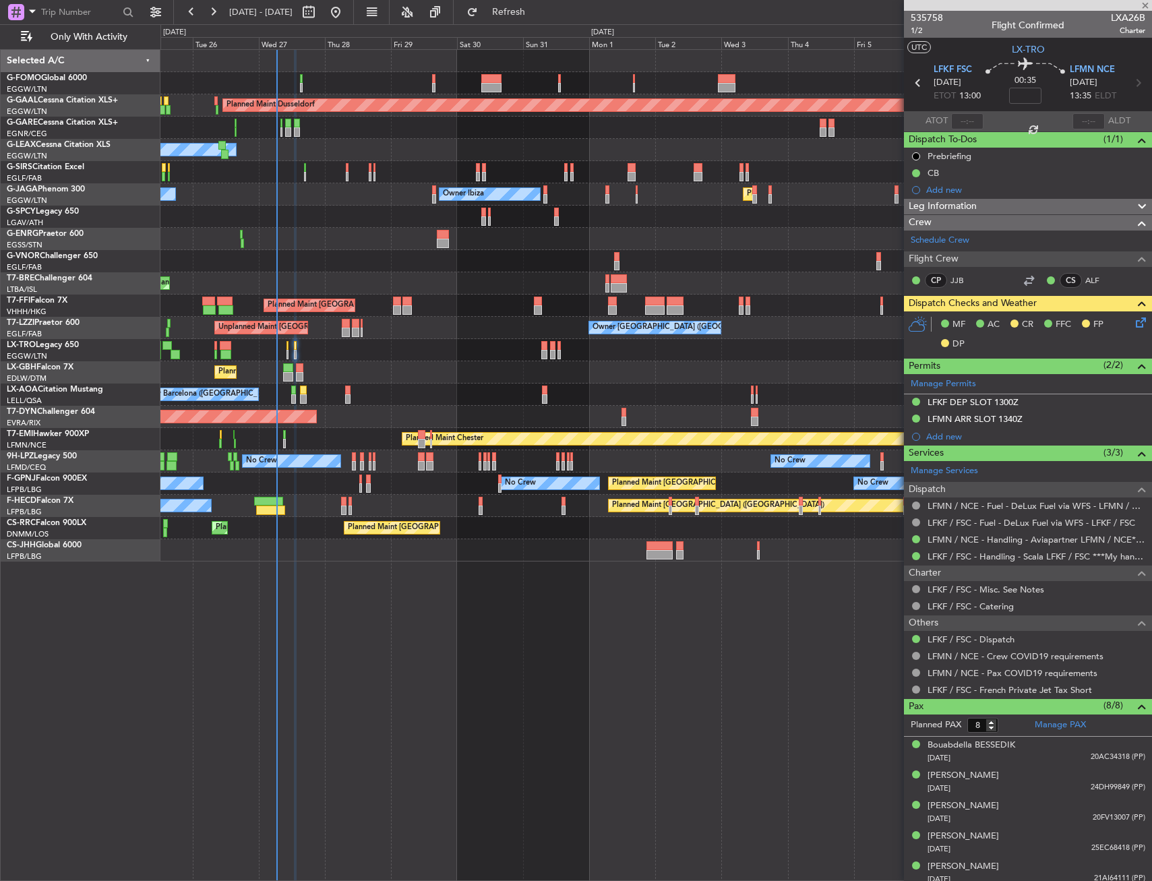
type input "0"
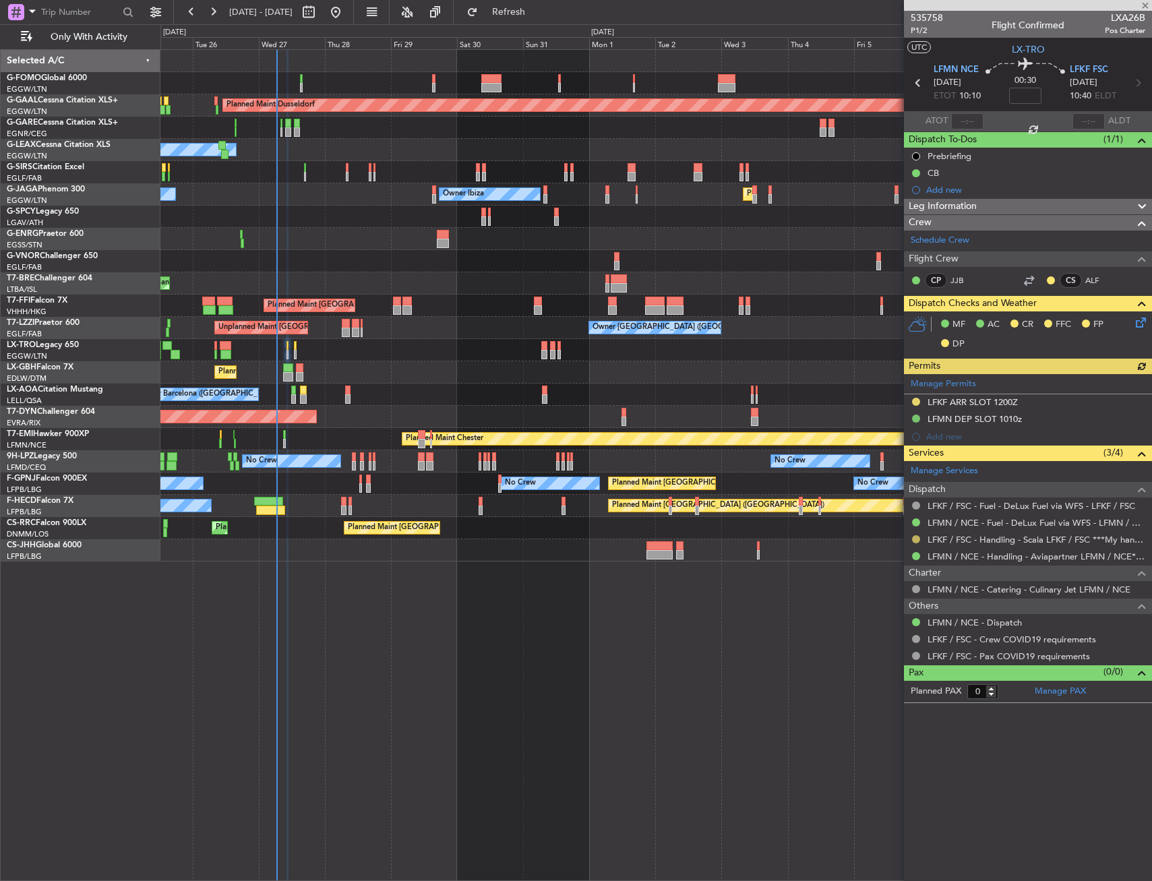
click at [915, 536] on button at bounding box center [916, 539] width 8 height 8
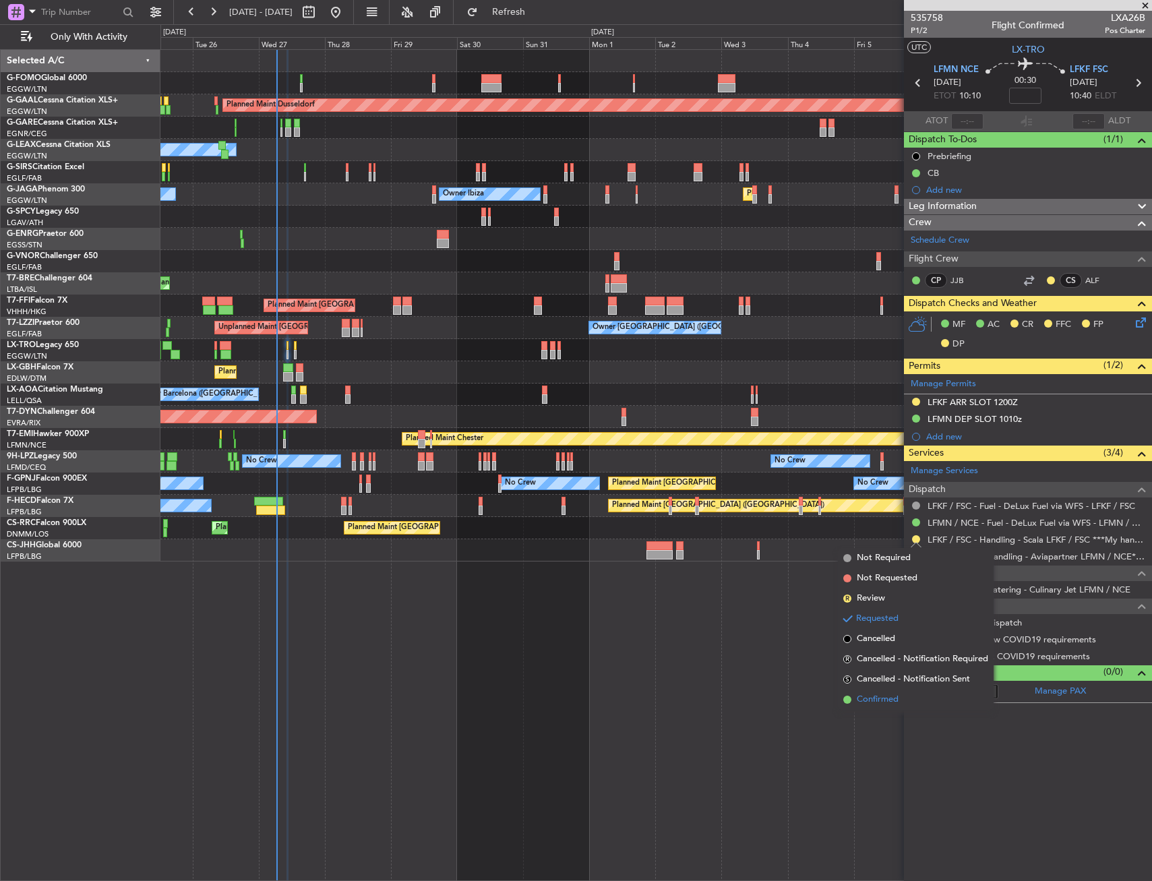
click at [889, 700] on span "Confirmed" at bounding box center [878, 699] width 42 height 13
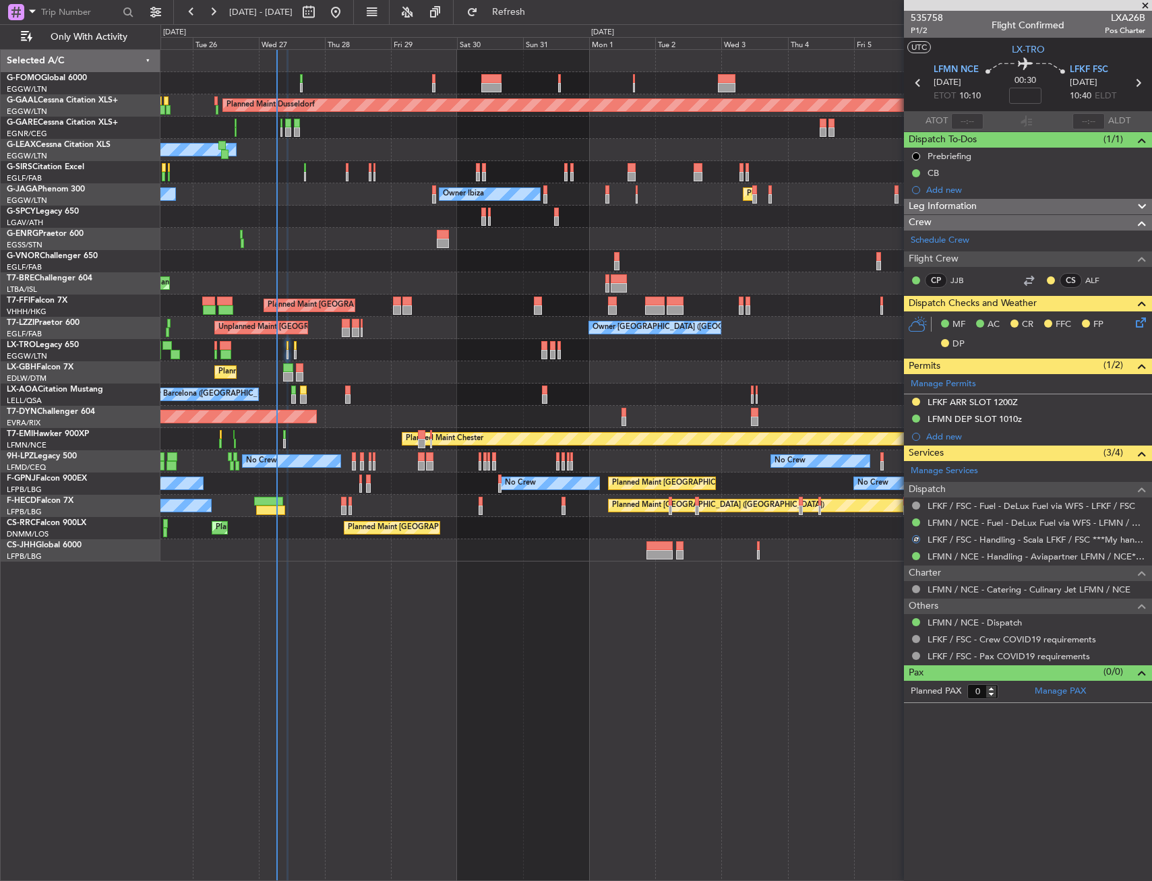
click at [917, 395] on div "LFKF ARR SLOT 1200Z" at bounding box center [1028, 402] width 248 height 17
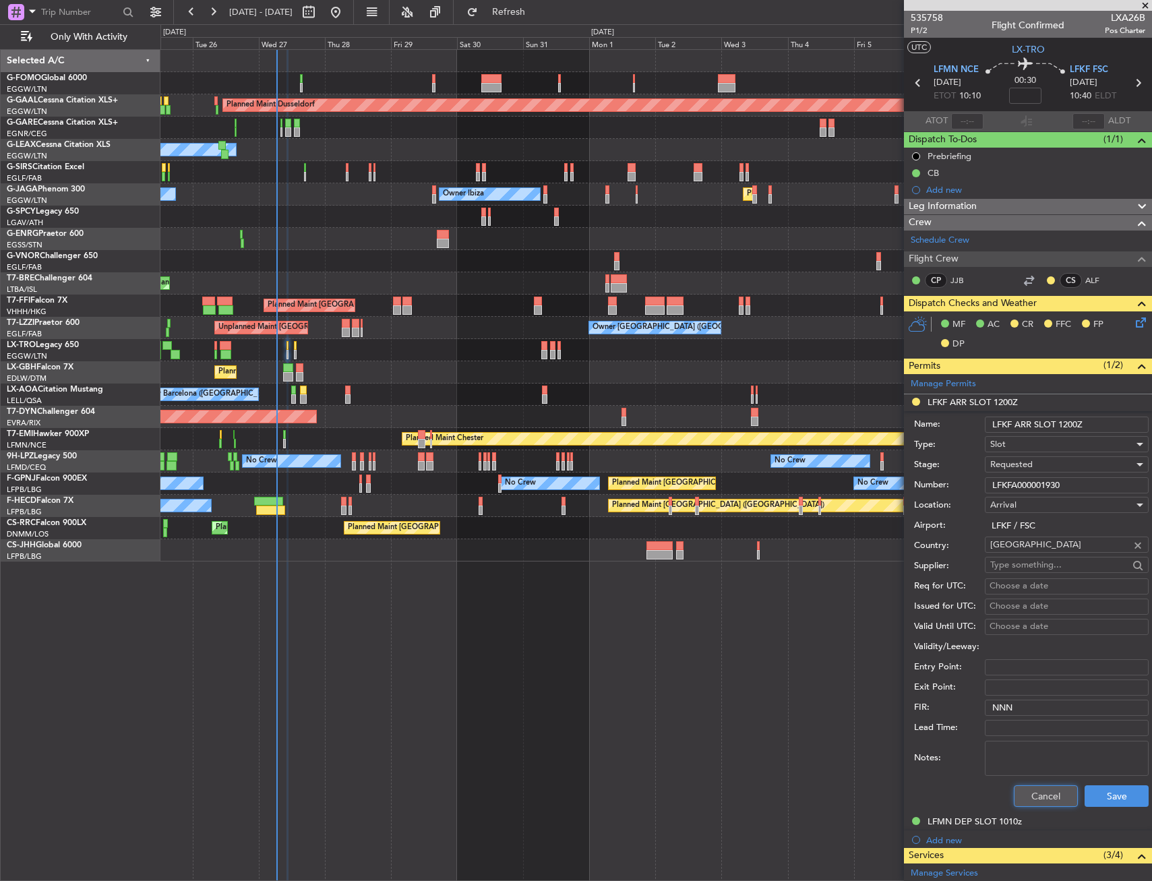
drag, startPoint x: 1028, startPoint y: 796, endPoint x: 1026, endPoint y: 784, distance: 12.3
click at [1028, 795] on button "Cancel" at bounding box center [1046, 796] width 64 height 22
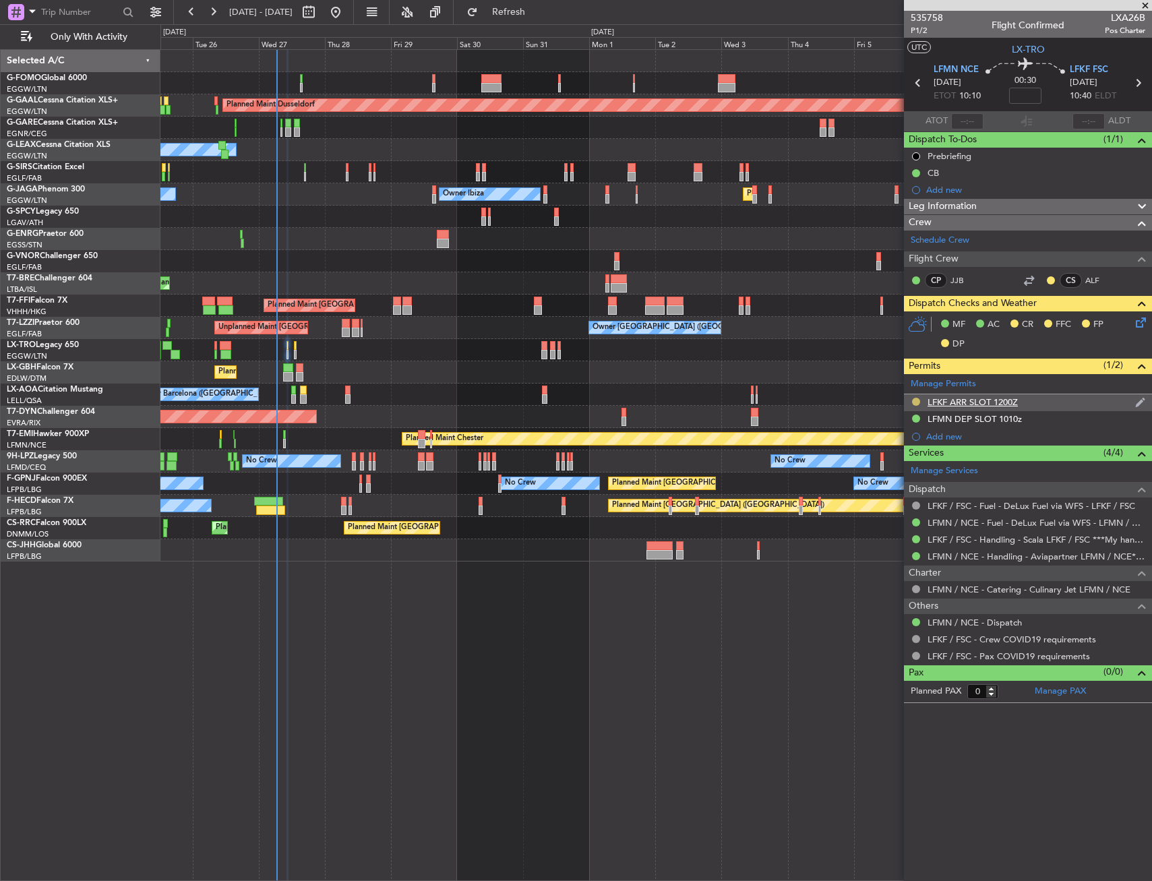
click at [916, 403] on button at bounding box center [916, 402] width 8 height 8
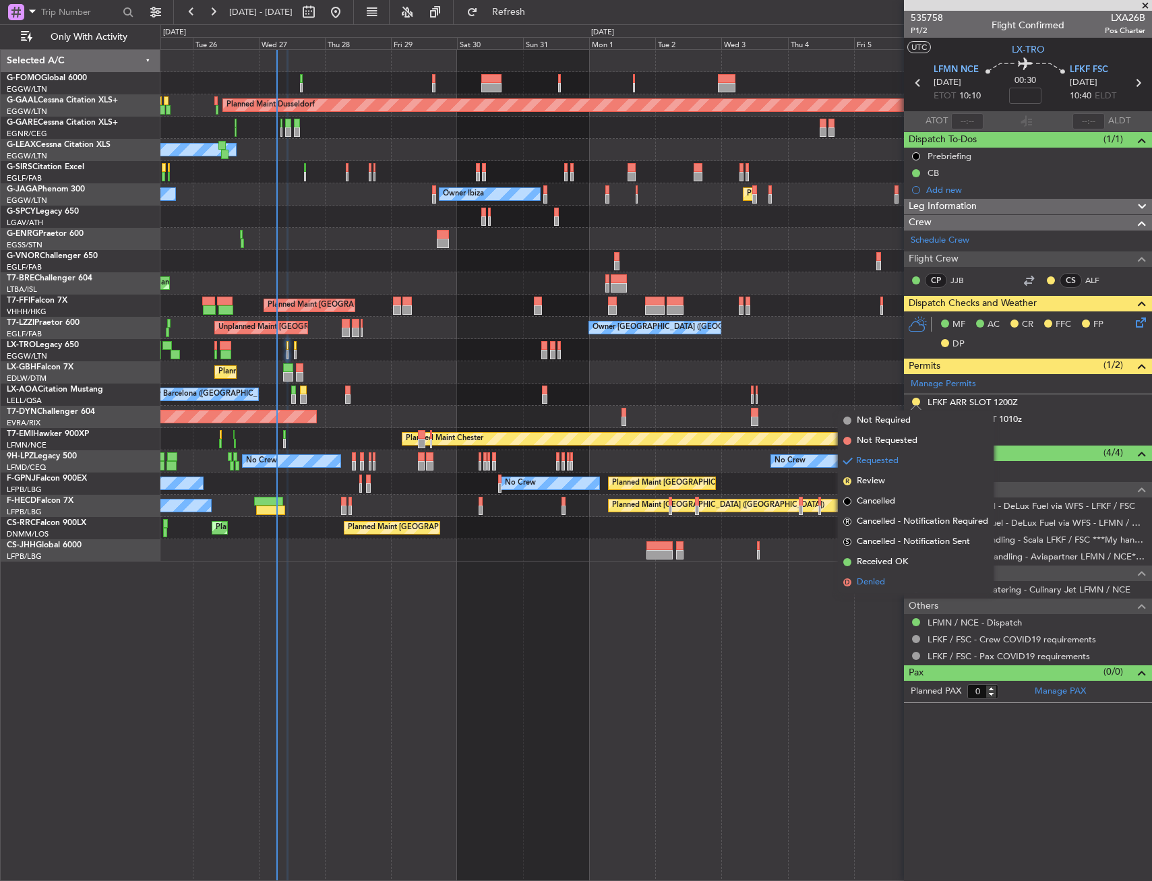
click at [888, 565] on span "Received OK" at bounding box center [882, 561] width 51 height 13
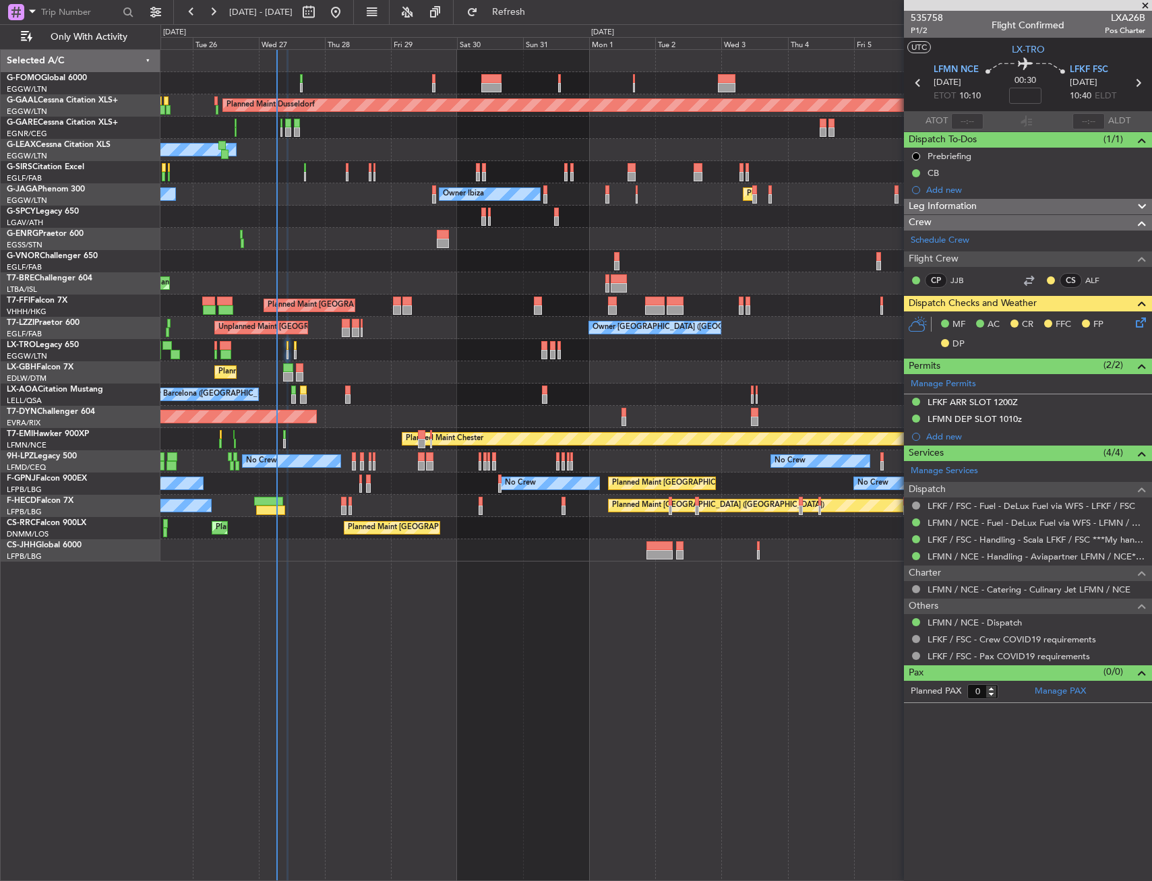
drag, startPoint x: 979, startPoint y: 207, endPoint x: 987, endPoint y: 270, distance: 63.9
click at [979, 207] on div "Leg Information" at bounding box center [1028, 207] width 248 height 16
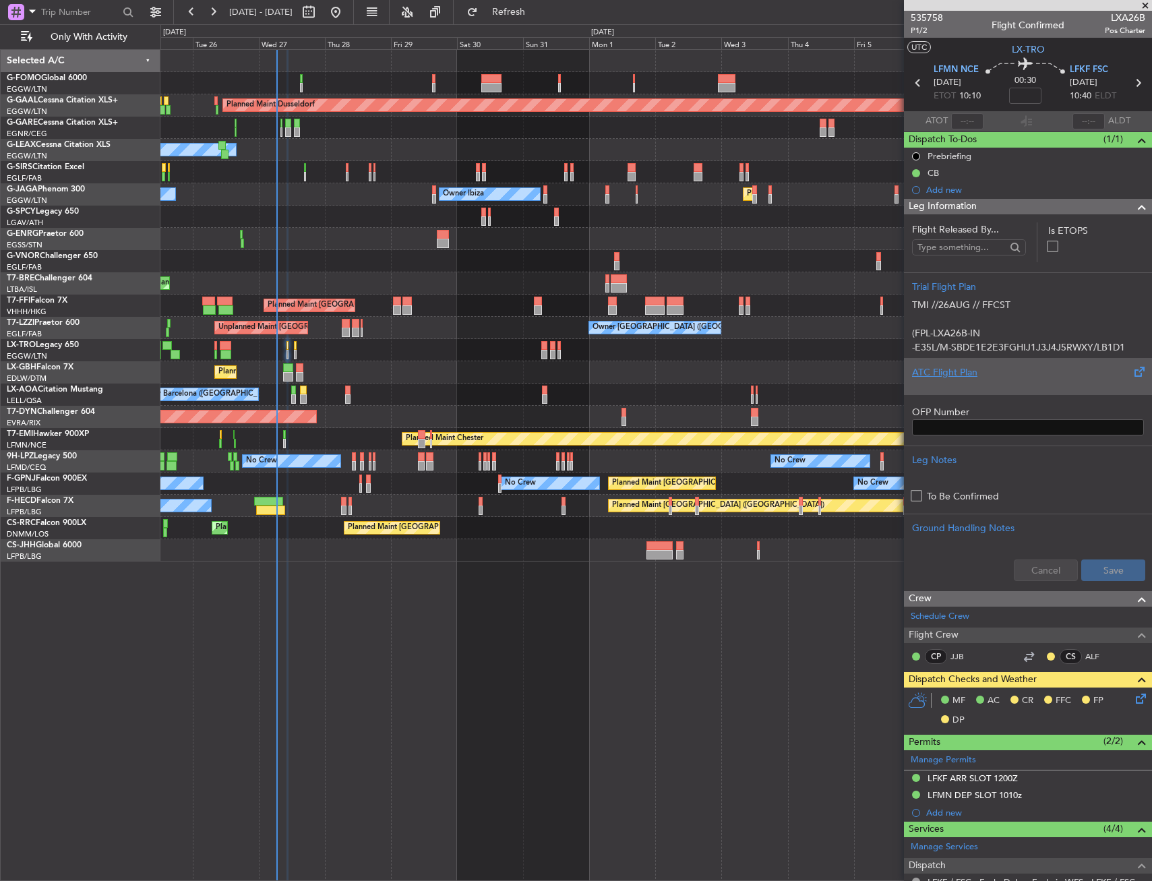
click at [985, 386] on div at bounding box center [1028, 383] width 232 height 8
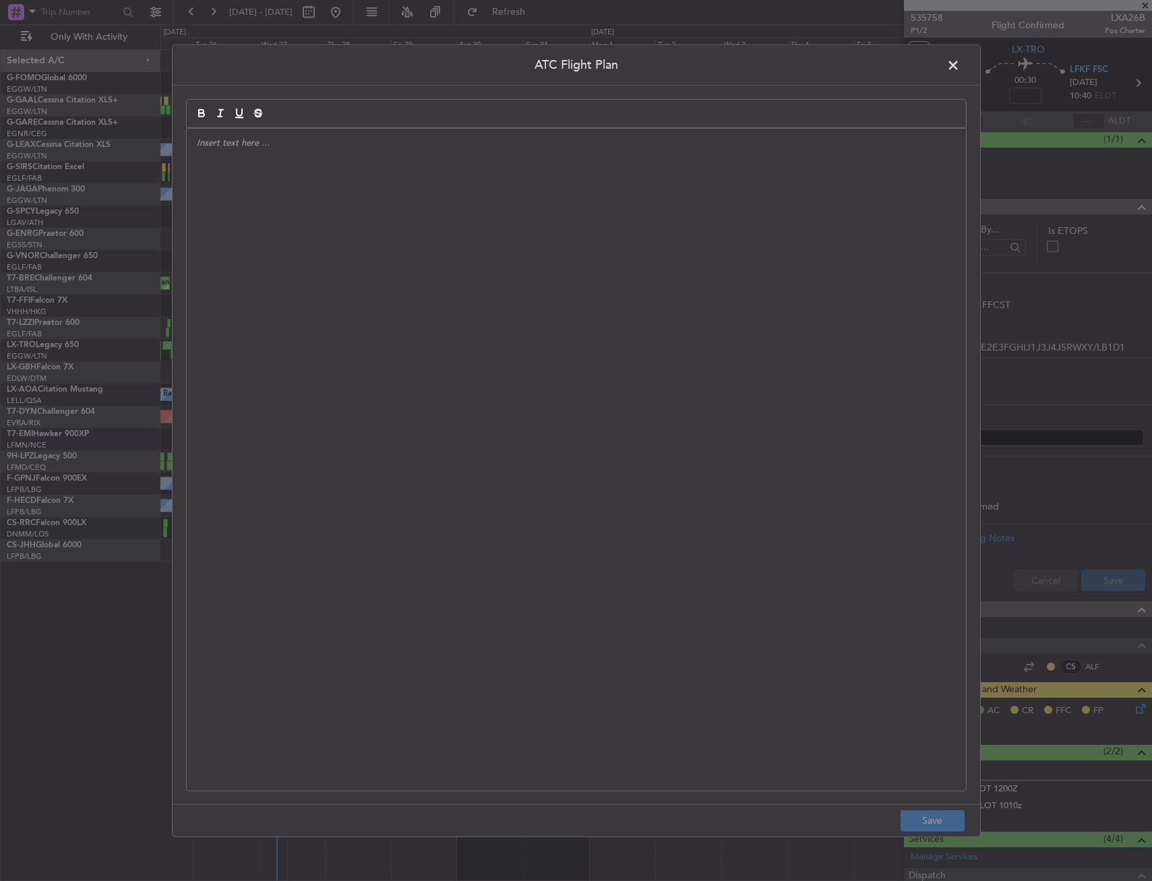
drag, startPoint x: 557, startPoint y: 311, endPoint x: 939, endPoint y: 828, distance: 643.4
click at [554, 313] on div at bounding box center [576, 459] width 779 height 662
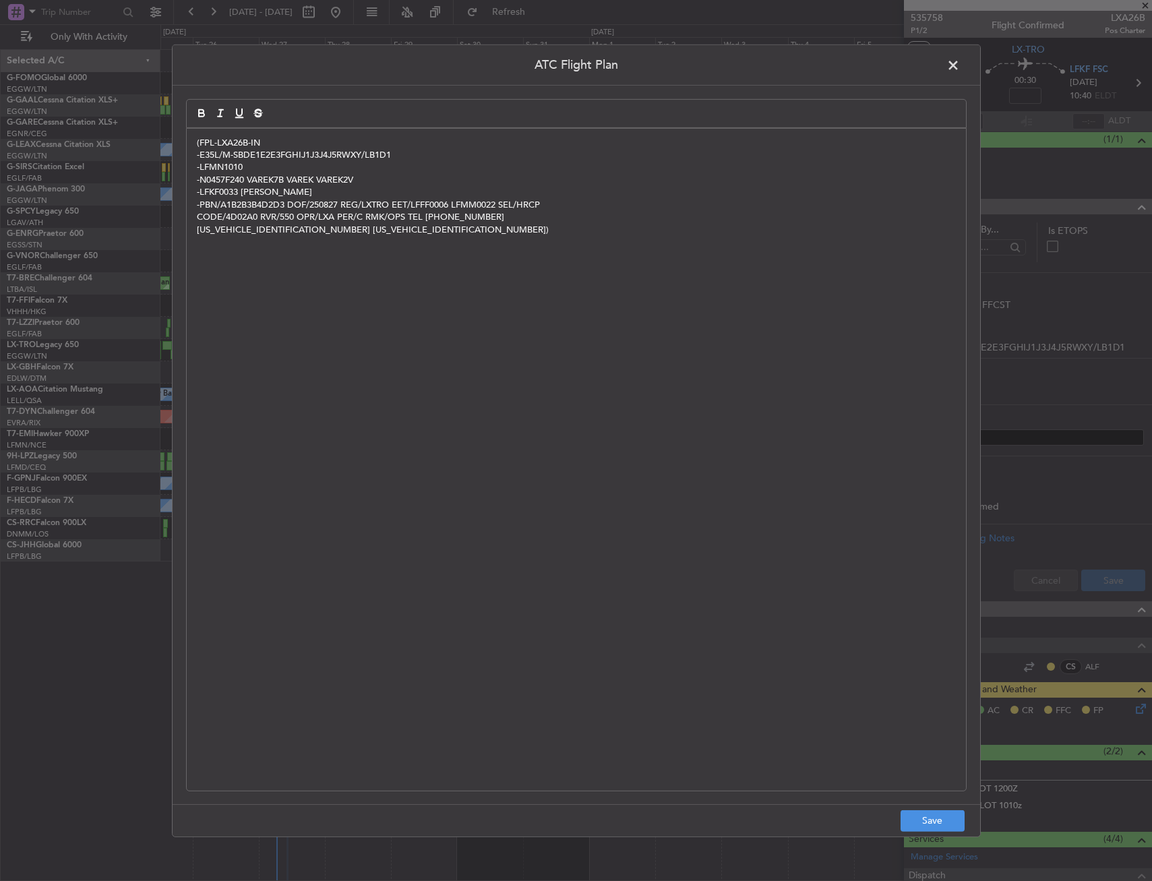
scroll to position [0, 0]
click at [938, 834] on footer "Save" at bounding box center [576, 820] width 807 height 32
drag, startPoint x: 940, startPoint y: 824, endPoint x: 1022, endPoint y: 713, distance: 137.8
click at [940, 823] on button "Save" at bounding box center [932, 821] width 64 height 22
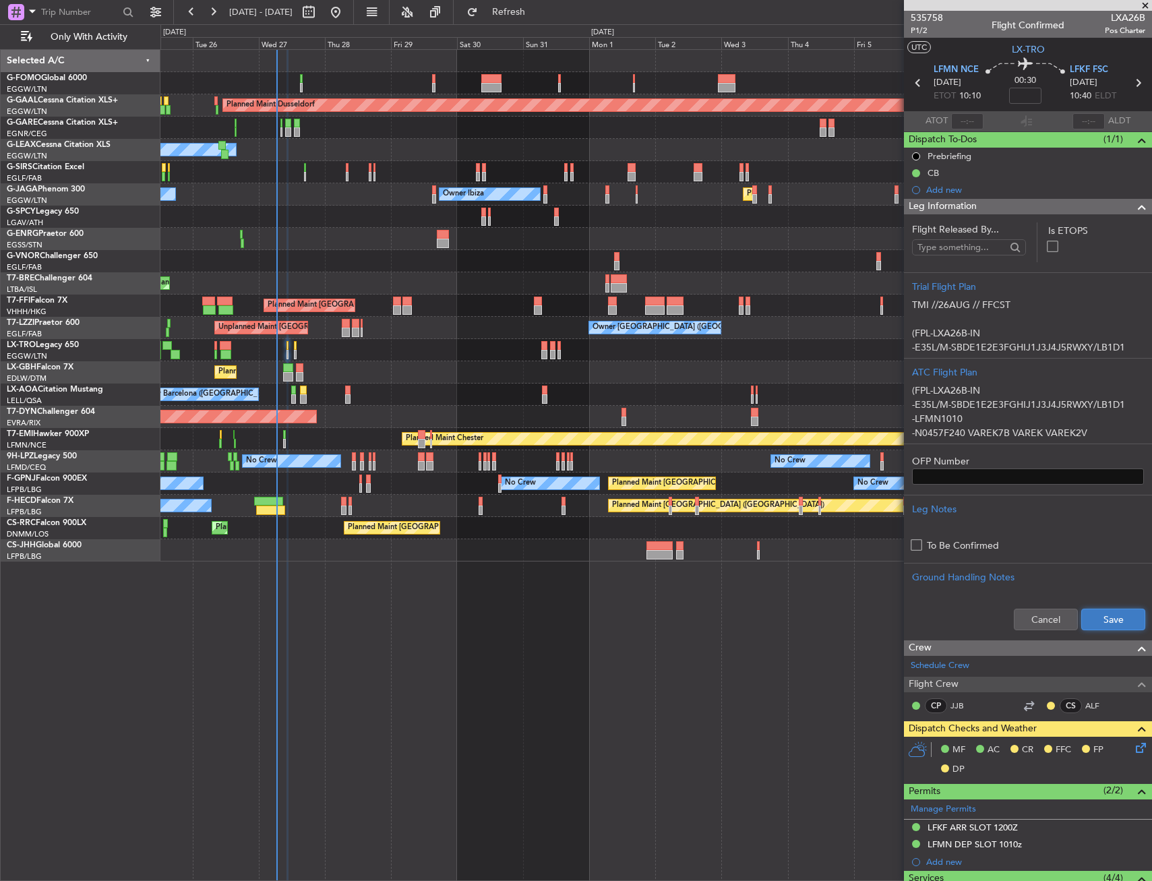
click at [1092, 613] on button "Save" at bounding box center [1113, 620] width 64 height 22
click at [1047, 206] on div "Leg Information" at bounding box center [1028, 207] width 248 height 16
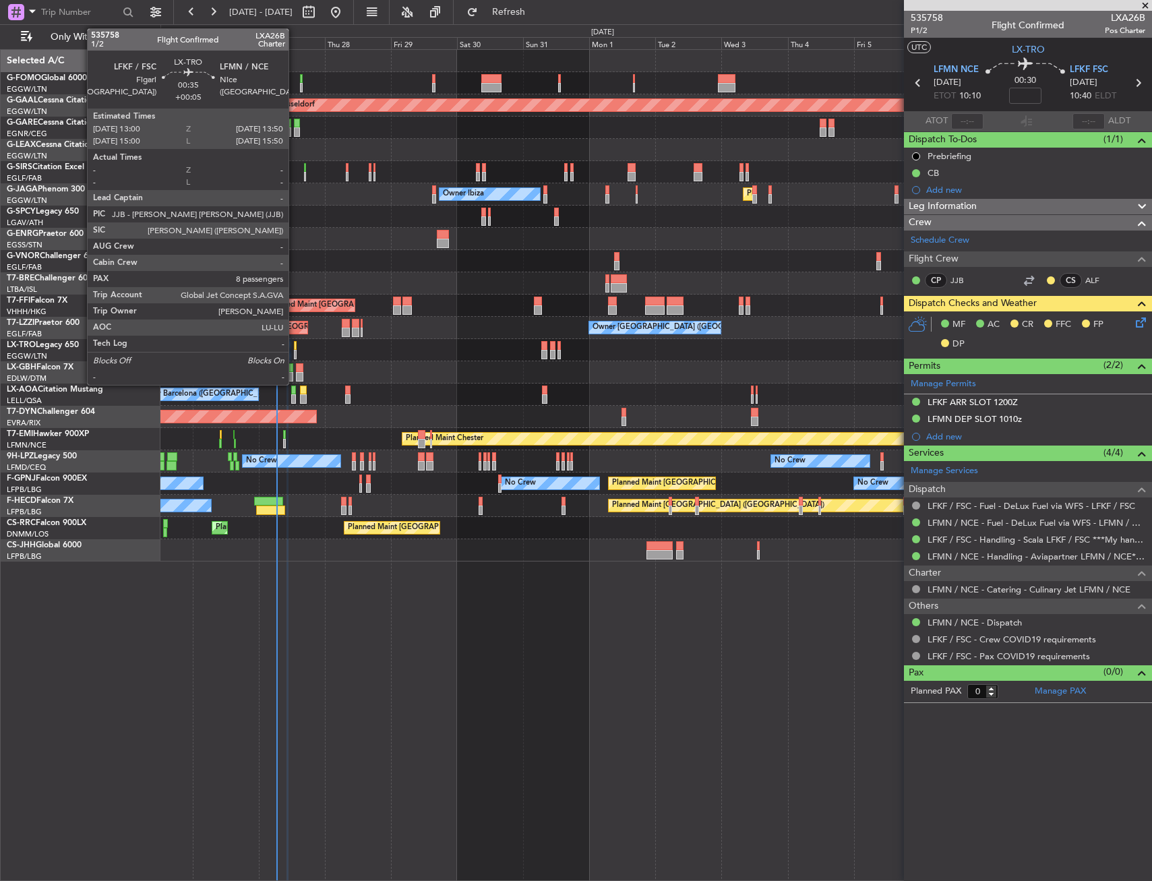
click at [295, 342] on div at bounding box center [295, 345] width 3 height 9
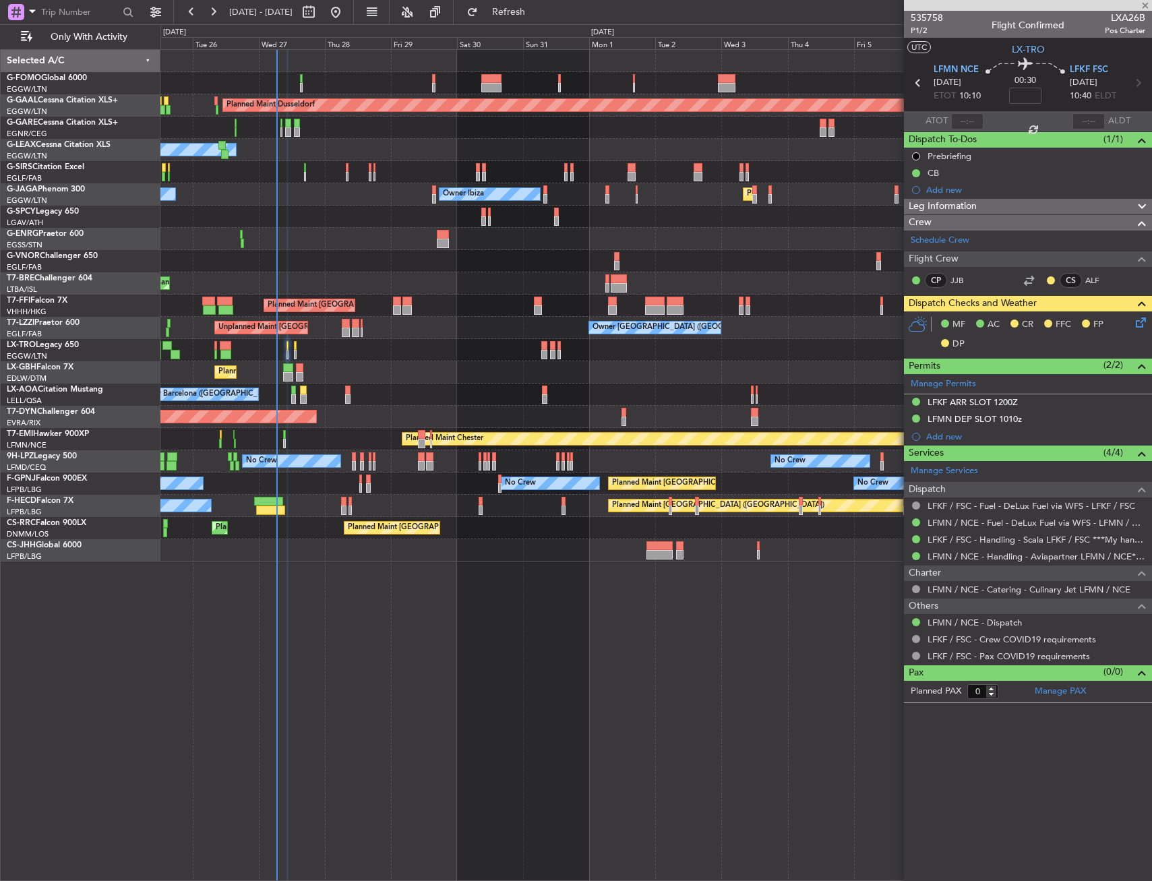
type input "+00:05"
type input "8"
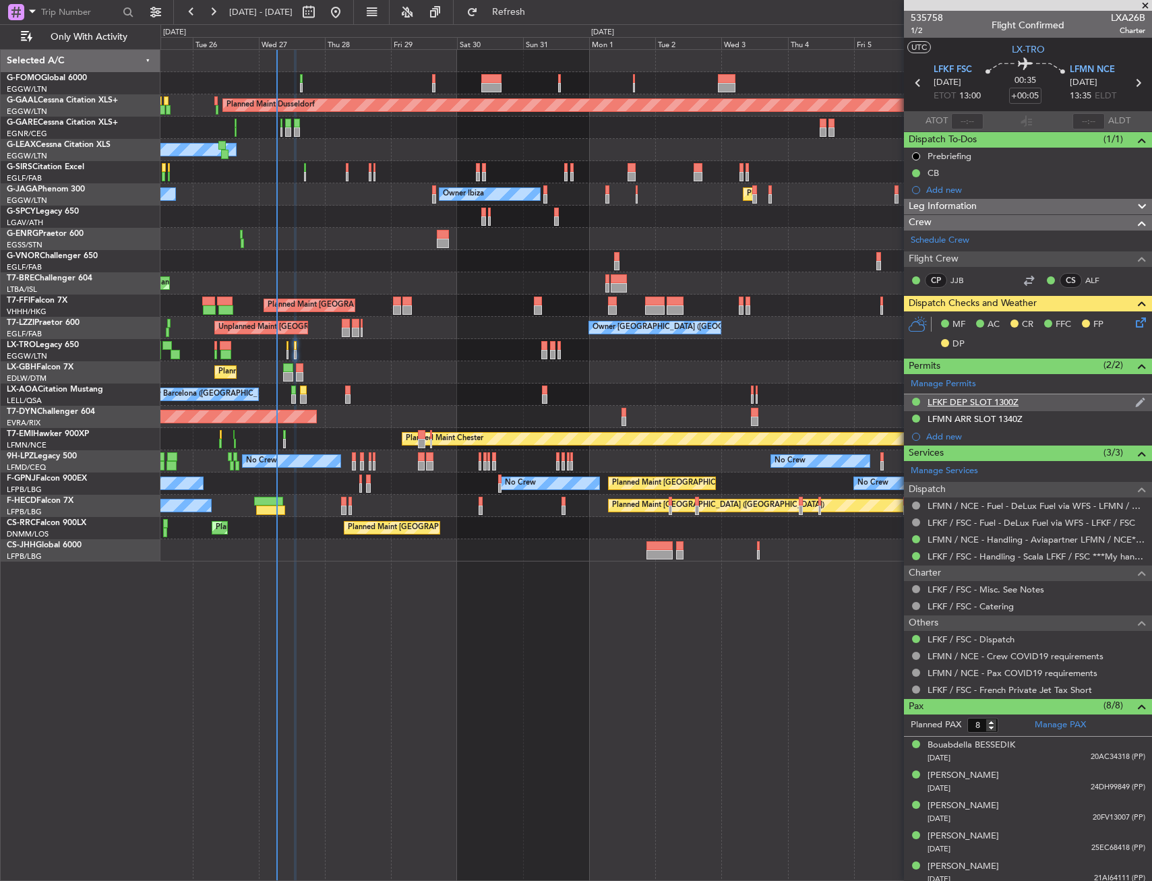
click at [1047, 404] on div "LFKF DEP SLOT 1300Z" at bounding box center [1028, 402] width 248 height 17
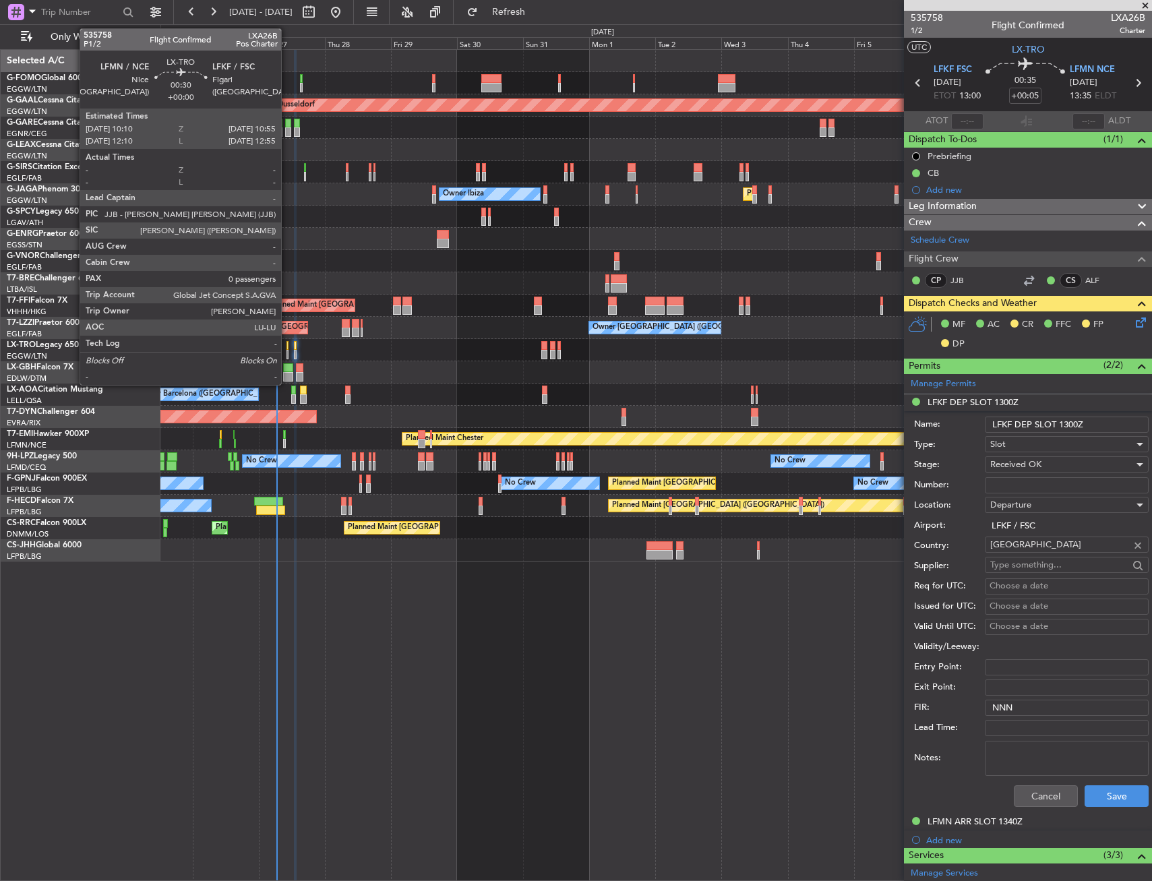
click at [287, 345] on div at bounding box center [287, 345] width 3 height 9
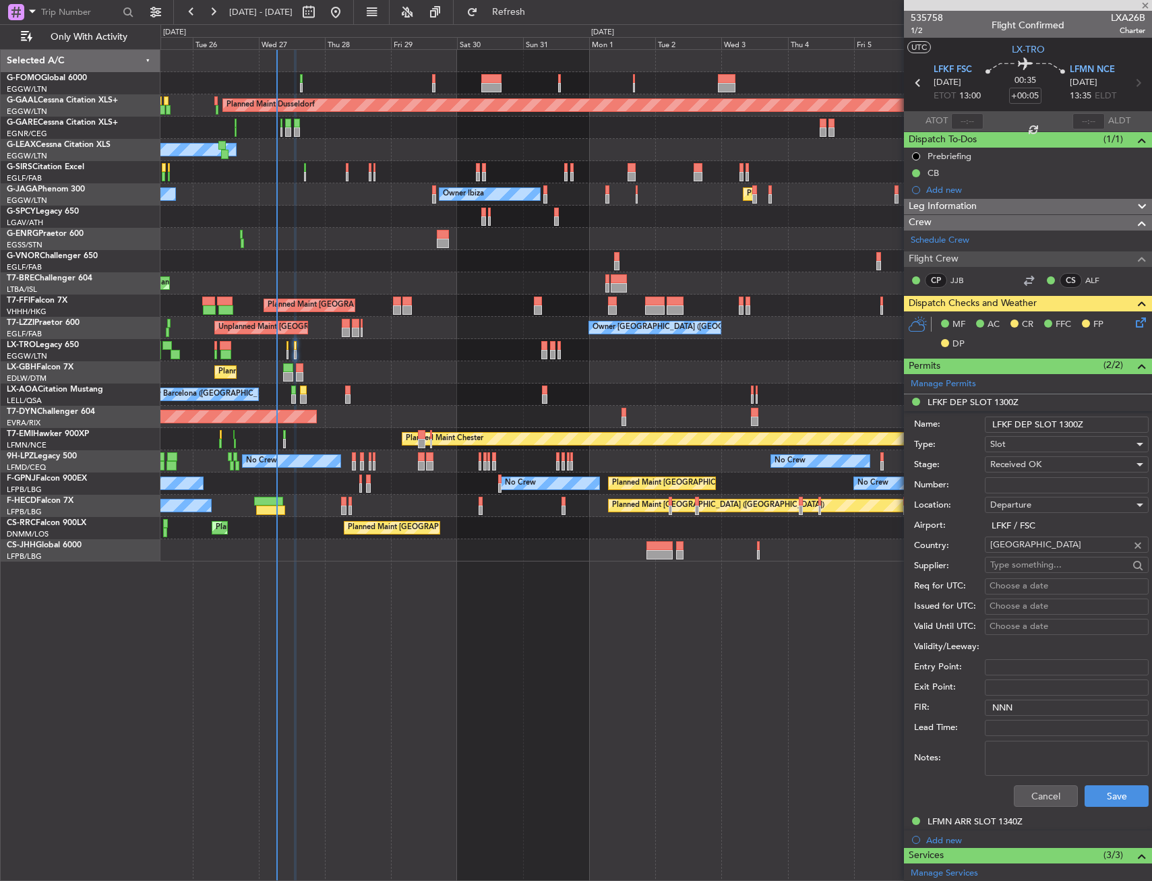
type input "0"
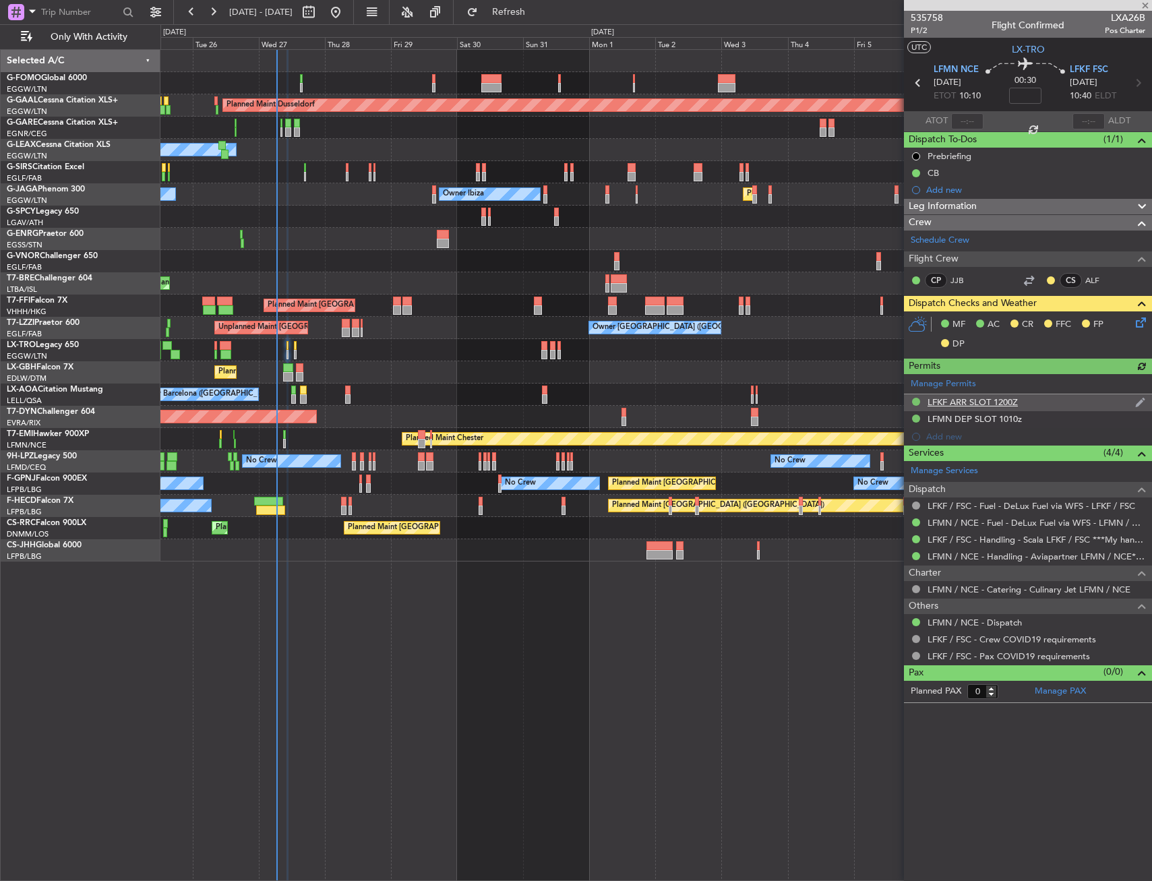
drag, startPoint x: 1022, startPoint y: 400, endPoint x: 1014, endPoint y: 403, distance: 8.8
click at [1022, 399] on div "Manage Permits LFKF ARR SLOT 1200Z LFMN DEP SLOT 1010z Add new" at bounding box center [1028, 409] width 248 height 71
drag, startPoint x: 1007, startPoint y: 400, endPoint x: 1022, endPoint y: 411, distance: 18.7
click at [1009, 400] on div "LFKF ARR SLOT 1200Z" at bounding box center [972, 401] width 90 height 11
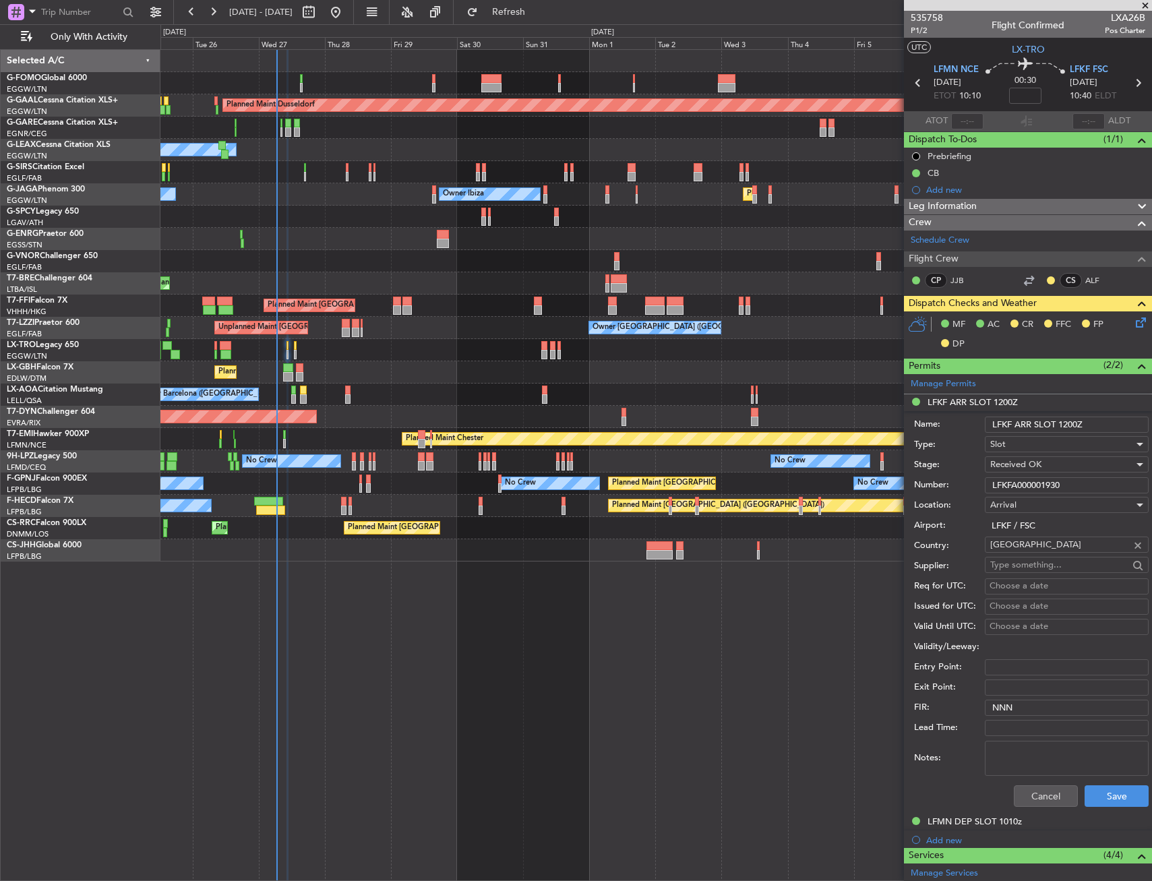
drag, startPoint x: 1061, startPoint y: 426, endPoint x: 1116, endPoint y: 427, distance: 55.3
click at [1116, 427] on input "LFKF ARR SLOT 1200Z" at bounding box center [1067, 425] width 164 height 16
type input "LFKF ARR SLOT 1040z"
click at [1102, 795] on button "Save" at bounding box center [1116, 796] width 64 height 22
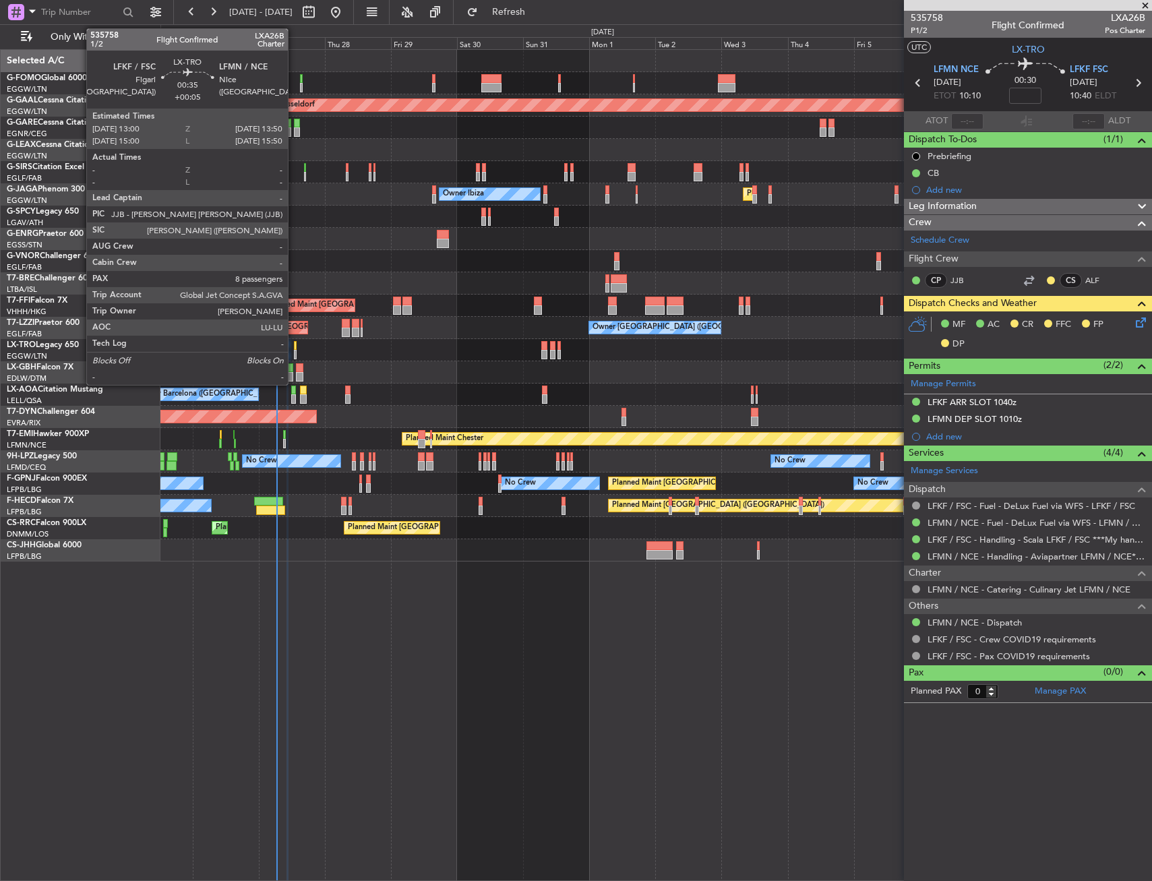
click at [294, 346] on div at bounding box center [295, 345] width 3 height 9
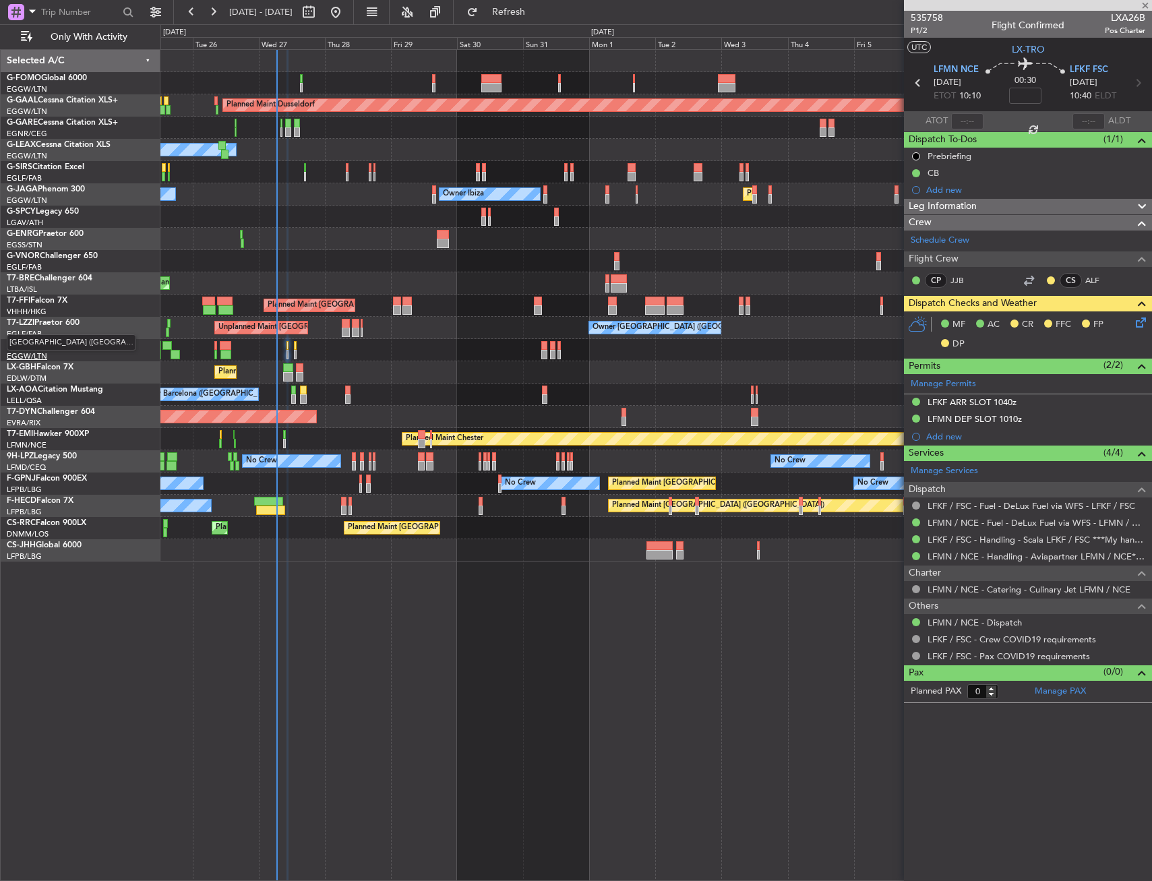
type input "+00:05"
type input "8"
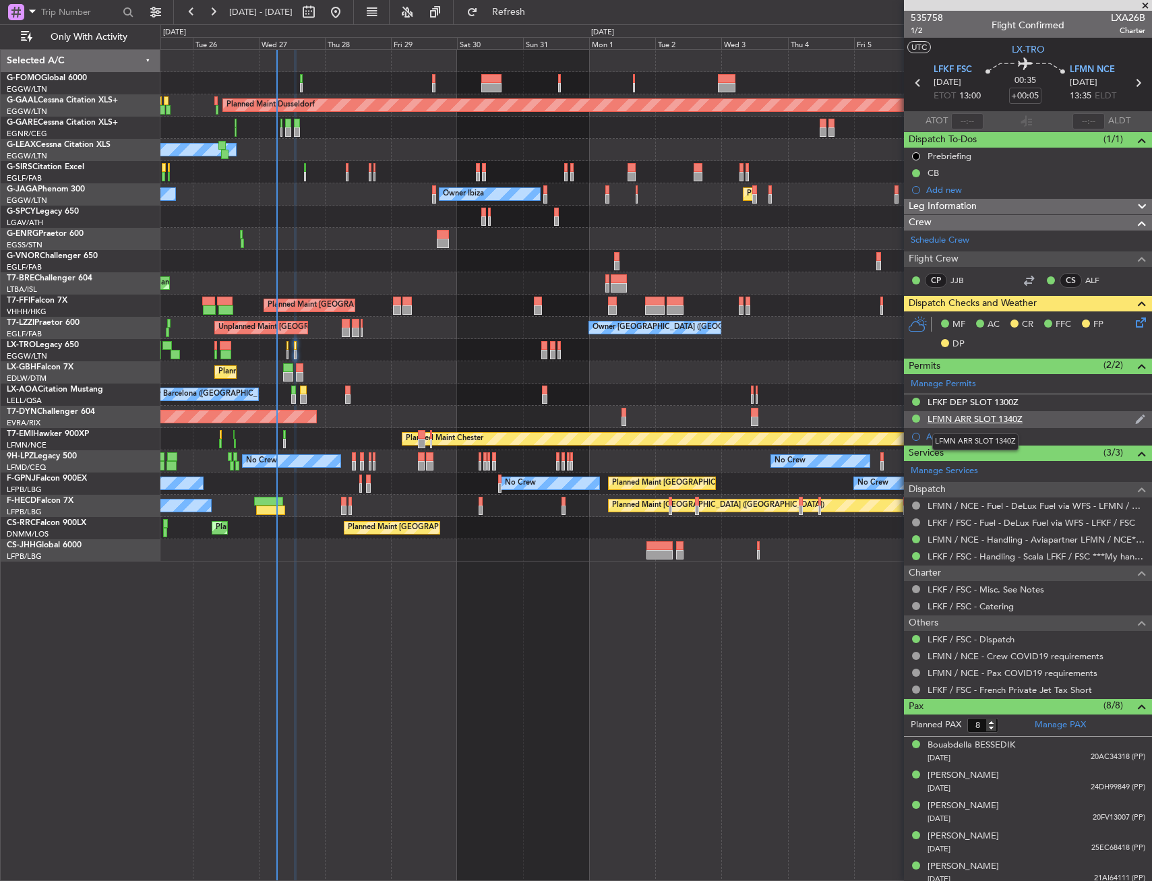
click at [971, 414] on div "LFMN ARR SLOT 1340Z" at bounding box center [974, 418] width 95 height 11
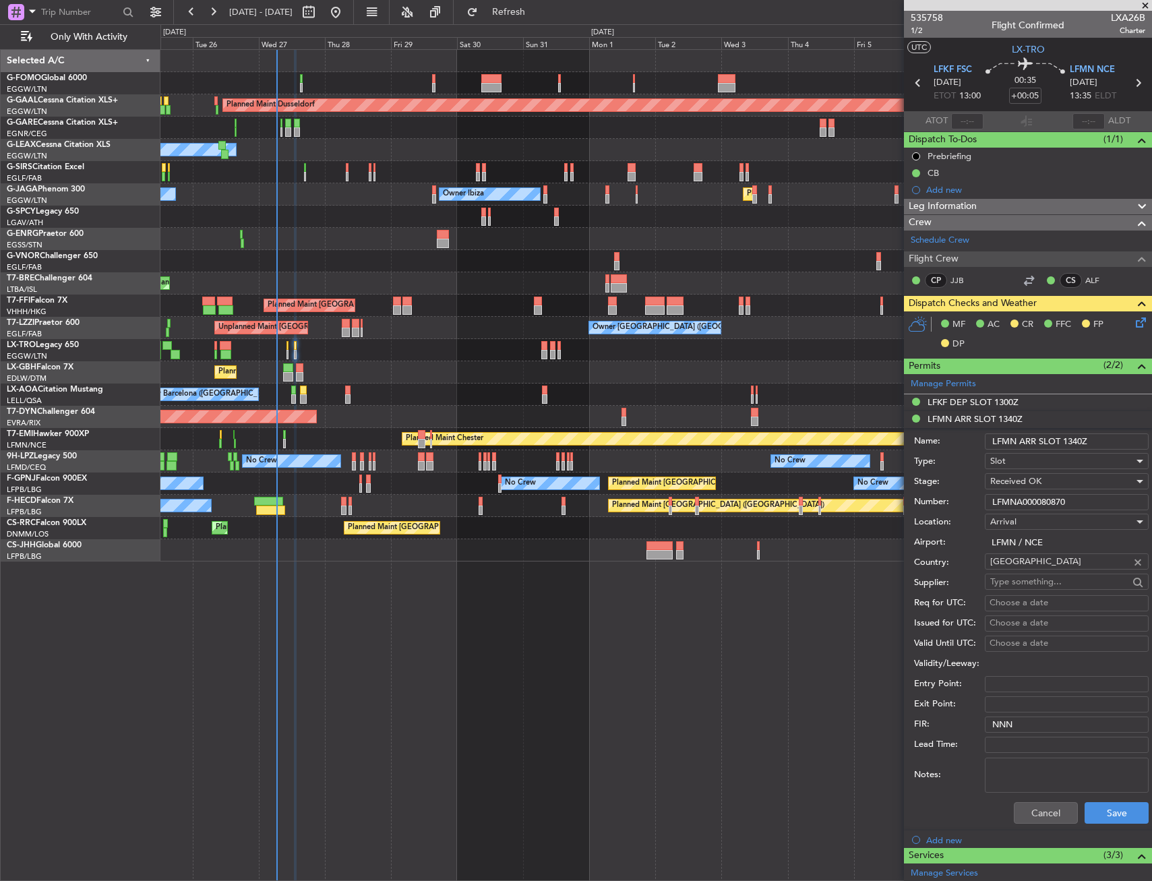
click at [1063, 405] on div "LFKF DEP SLOT 1300Z" at bounding box center [1028, 402] width 248 height 17
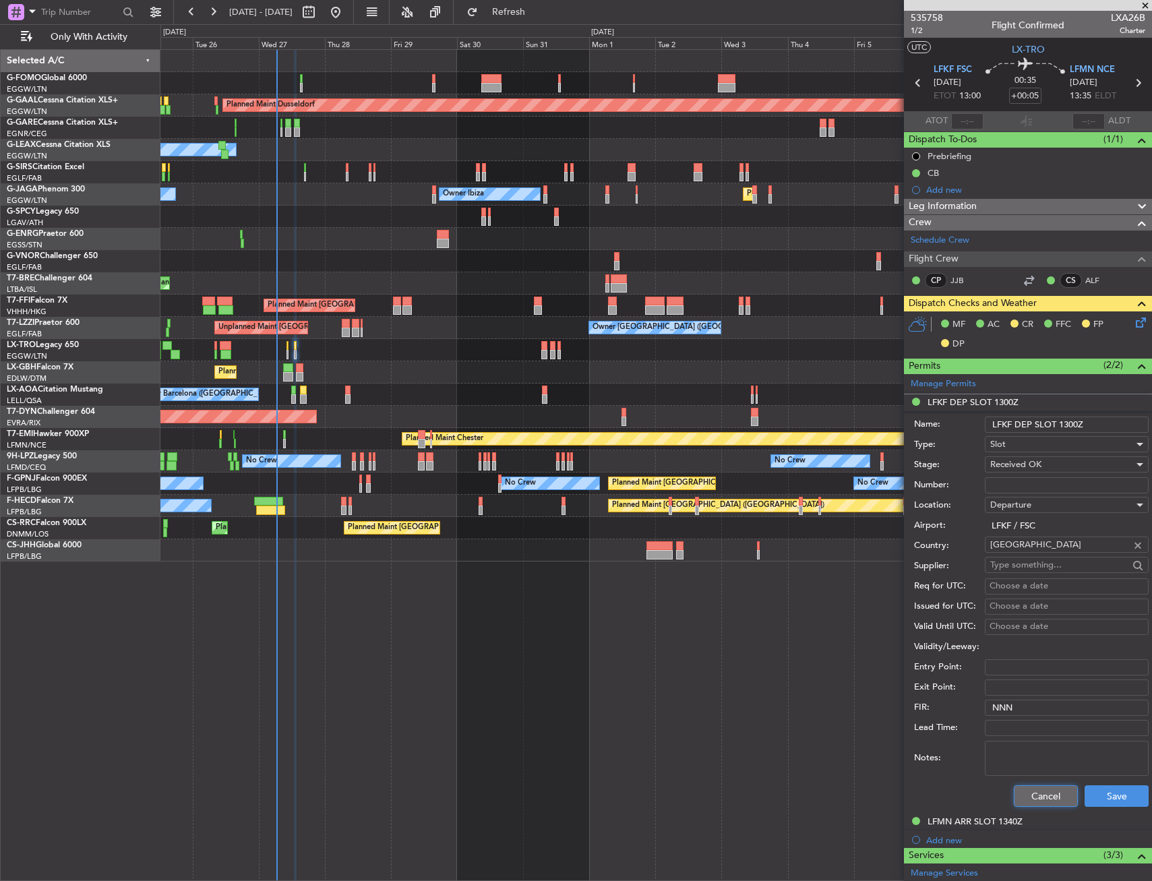
click at [1040, 802] on button "Cancel" at bounding box center [1046, 796] width 64 height 22
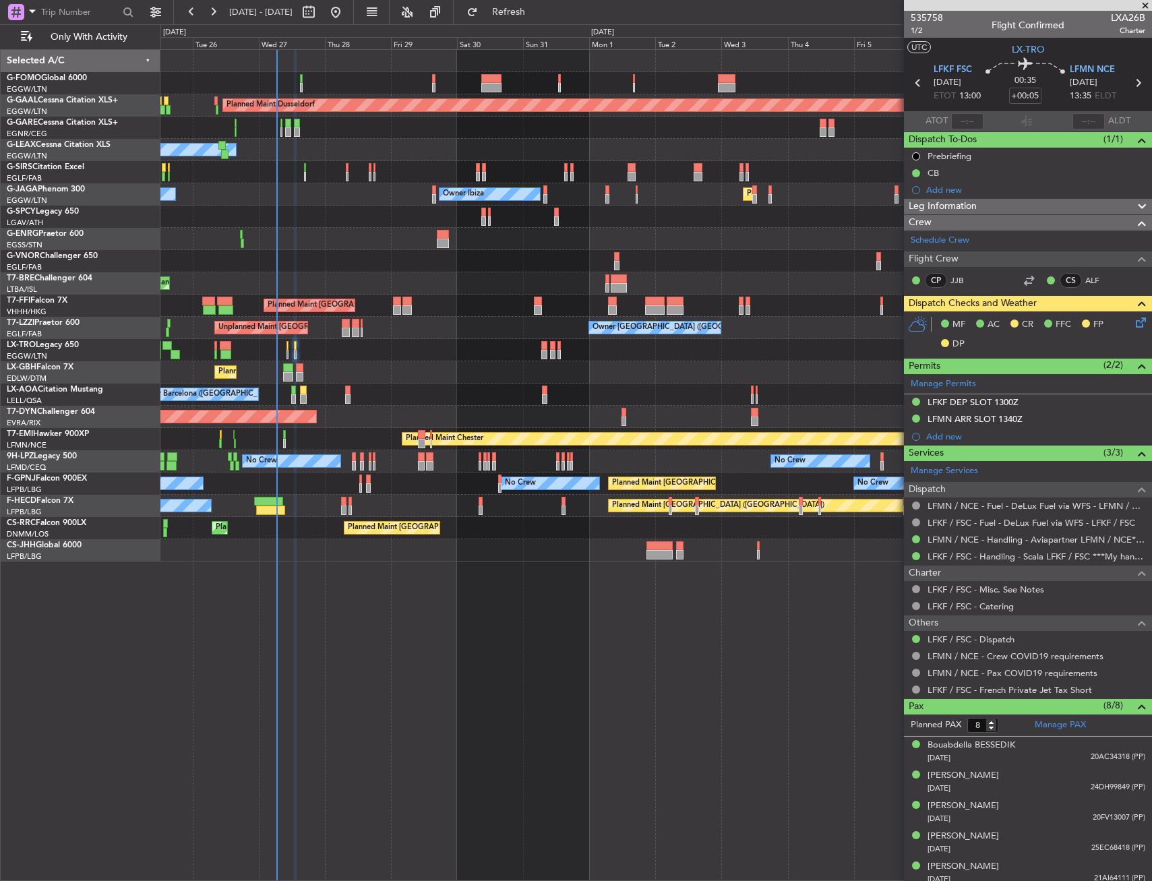
click at [999, 208] on div "Leg Information" at bounding box center [1028, 207] width 248 height 16
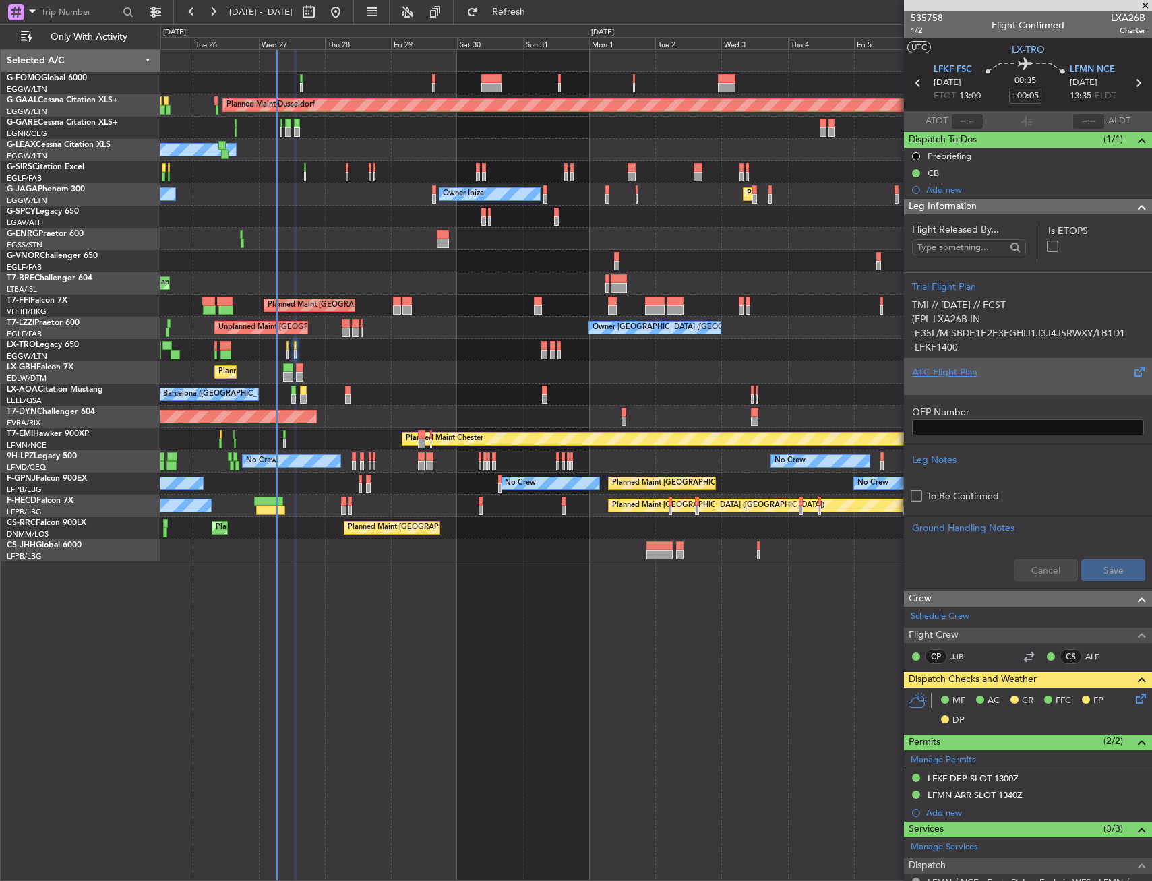
click at [993, 383] on div at bounding box center [1028, 383] width 232 height 8
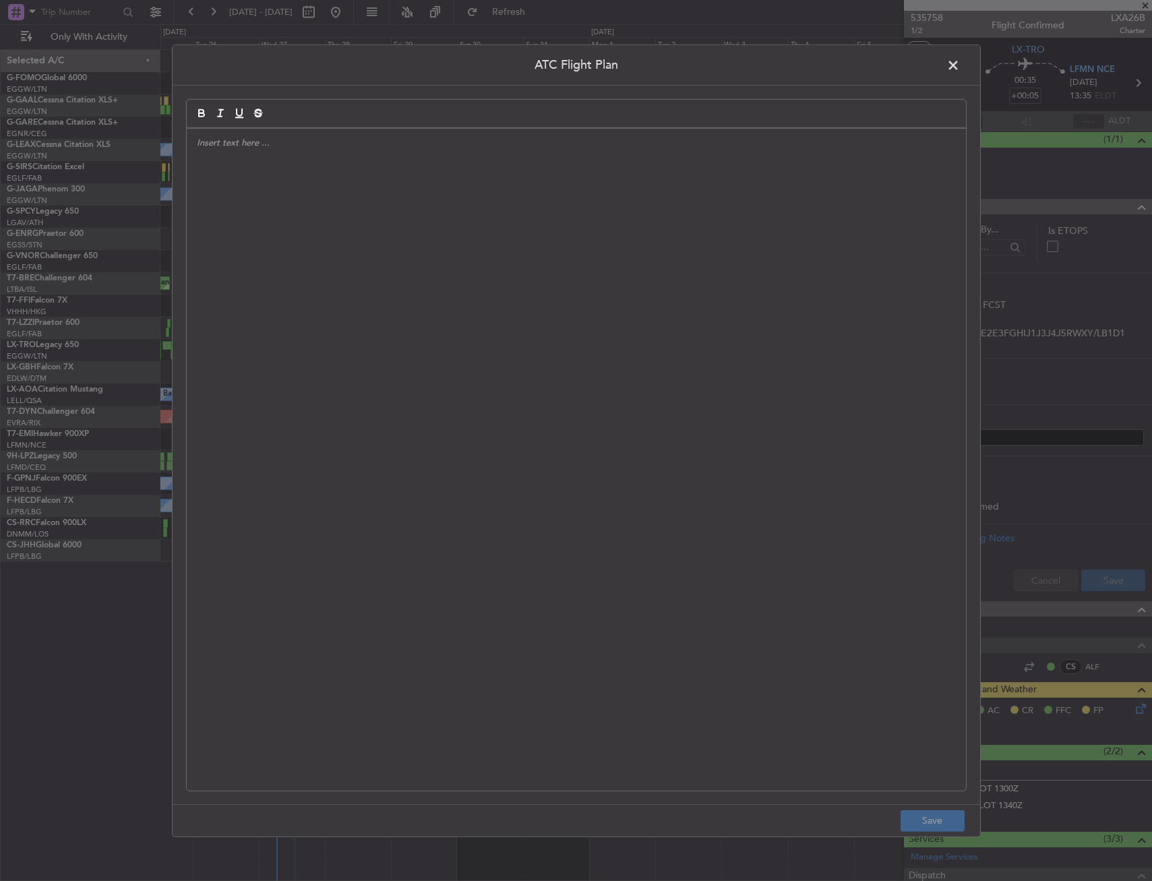
click at [789, 397] on div at bounding box center [576, 459] width 779 height 662
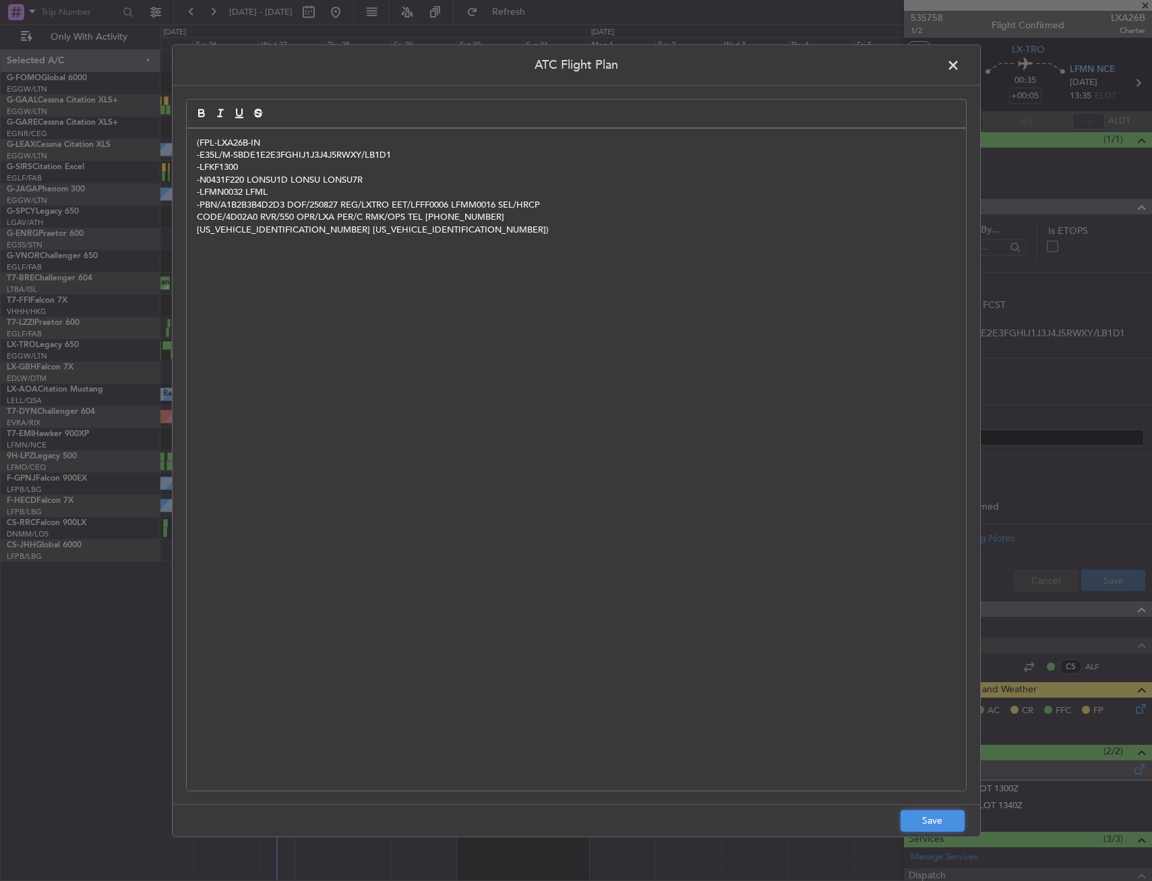
click at [927, 820] on button "Save" at bounding box center [932, 821] width 64 height 22
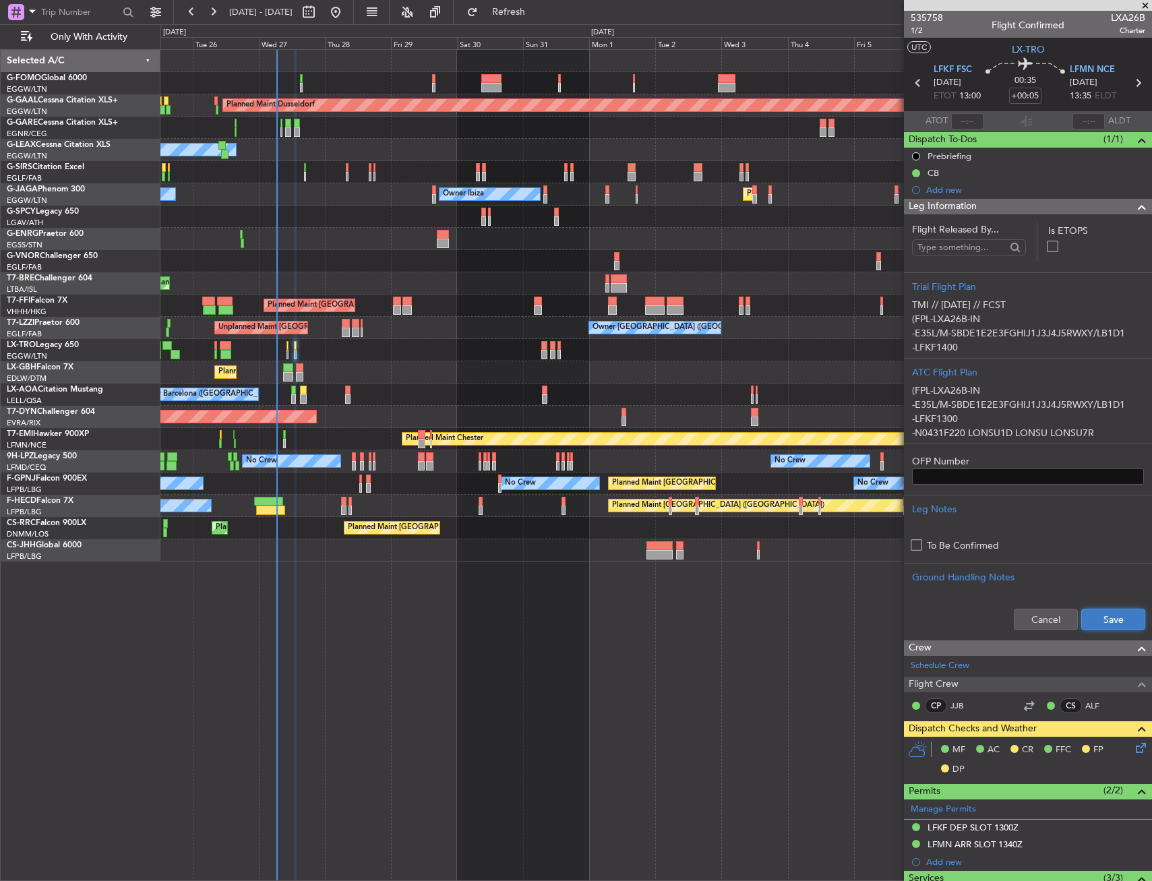
click at [1107, 624] on button "Save" at bounding box center [1113, 620] width 64 height 22
click at [1071, 210] on div "Leg Information" at bounding box center [1028, 207] width 248 height 16
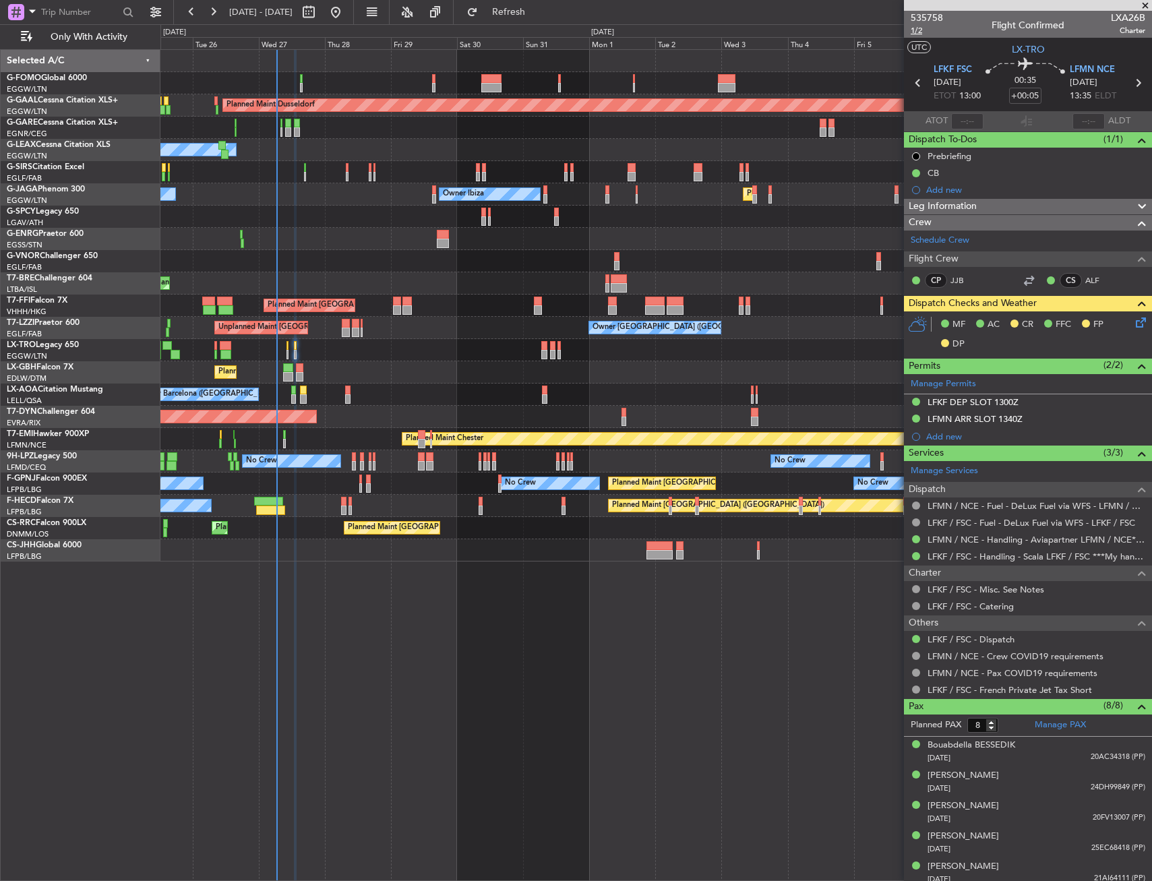
click at [917, 35] on span "1/2" at bounding box center [927, 30] width 32 height 11
click at [1133, 326] on icon at bounding box center [1138, 320] width 11 height 11
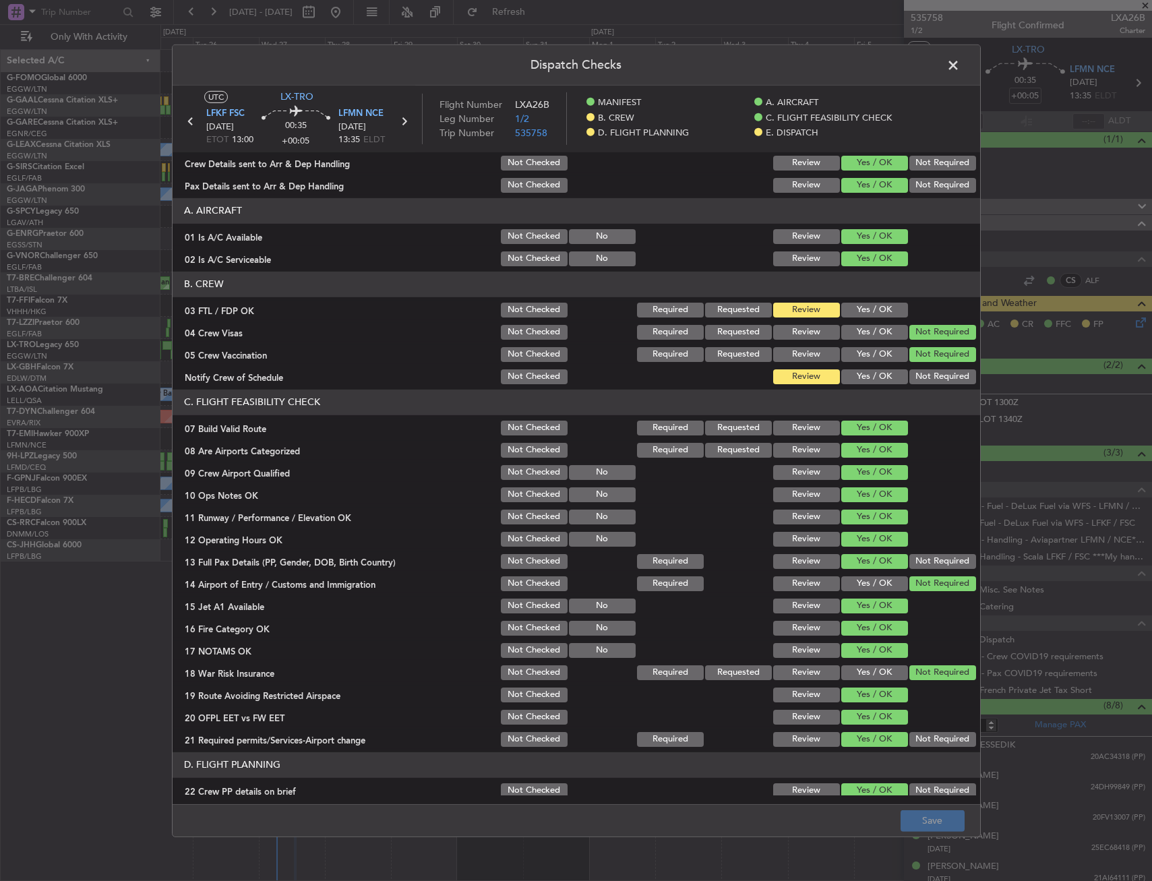
scroll to position [67, 0]
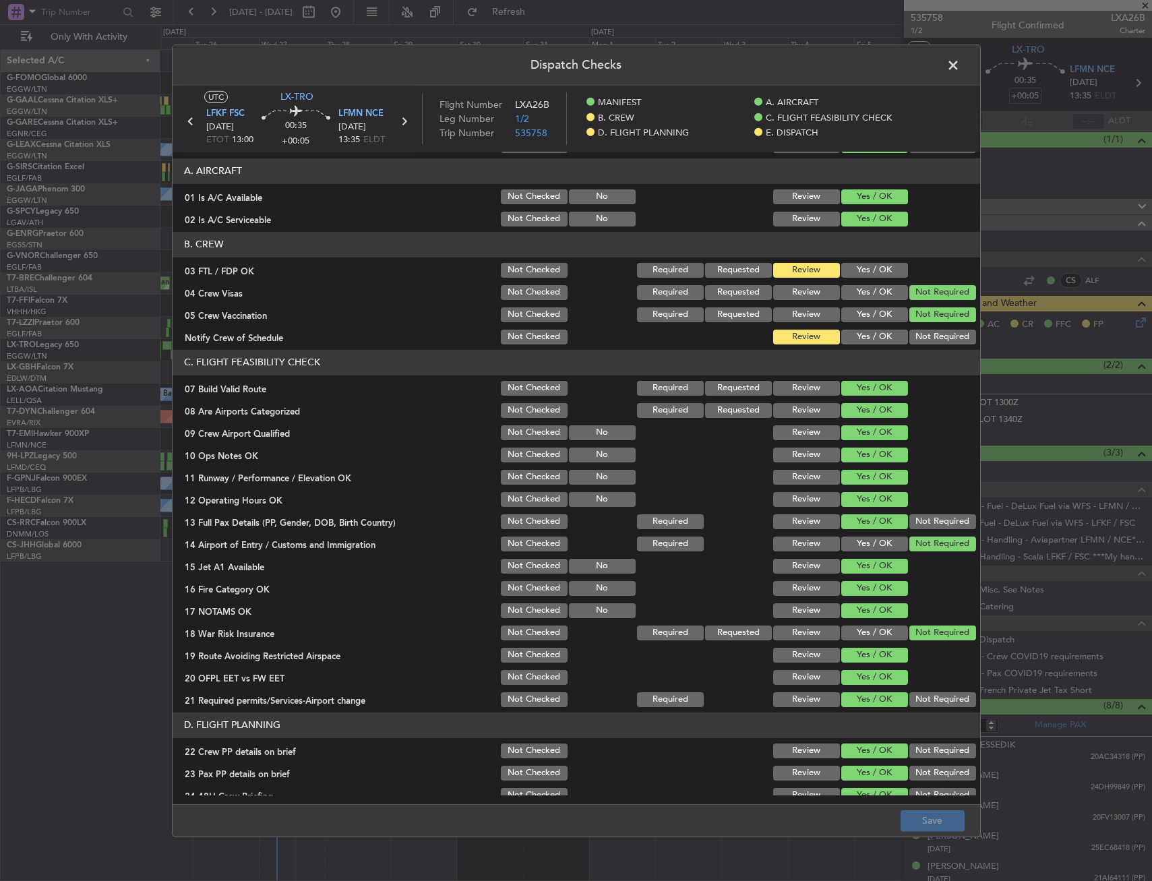
click at [851, 311] on button "Yes / OK" at bounding box center [874, 314] width 67 height 15
drag, startPoint x: 826, startPoint y: 341, endPoint x: 831, endPoint y: 336, distance: 7.6
click at [826, 340] on button "Review" at bounding box center [806, 337] width 67 height 15
click at [841, 333] on button "Yes / OK" at bounding box center [874, 337] width 67 height 15
click at [927, 317] on button "Not Required" at bounding box center [942, 314] width 67 height 15
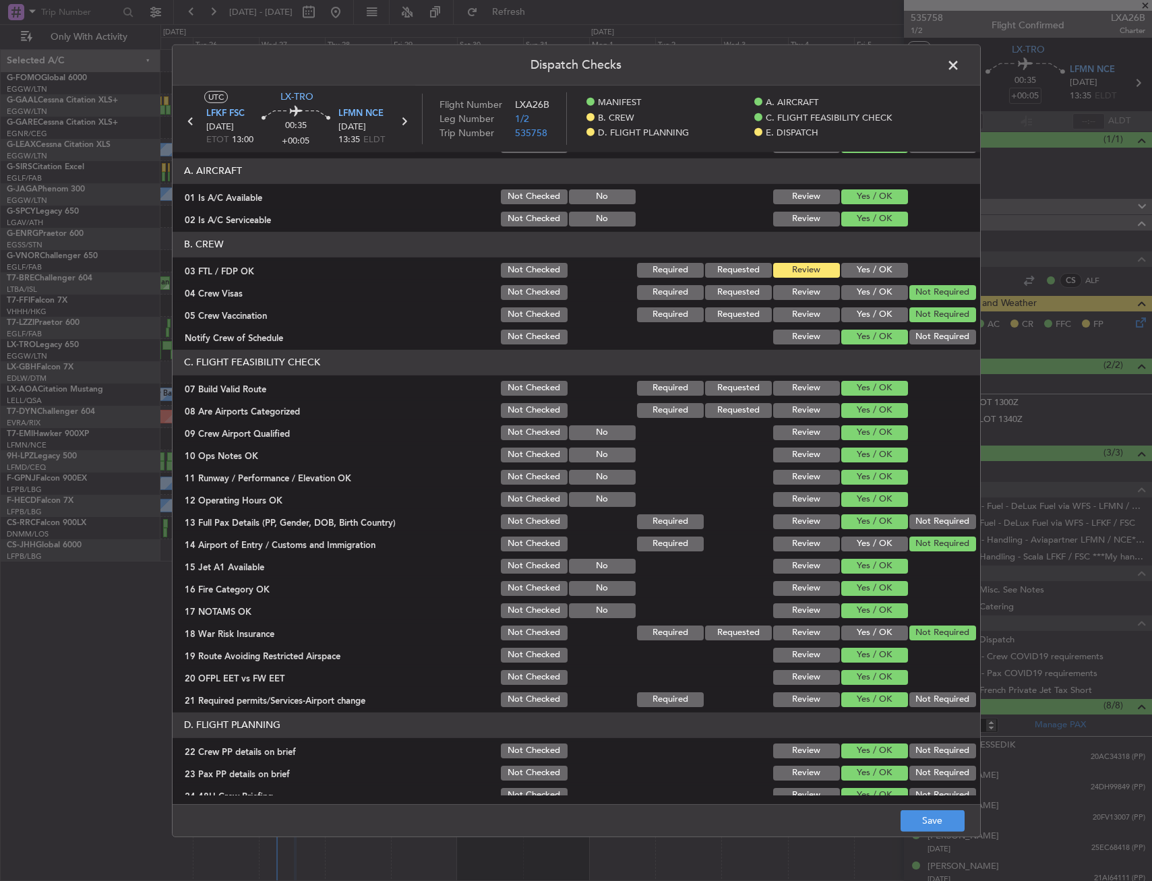
click at [859, 264] on button "Yes / OK" at bounding box center [874, 270] width 67 height 15
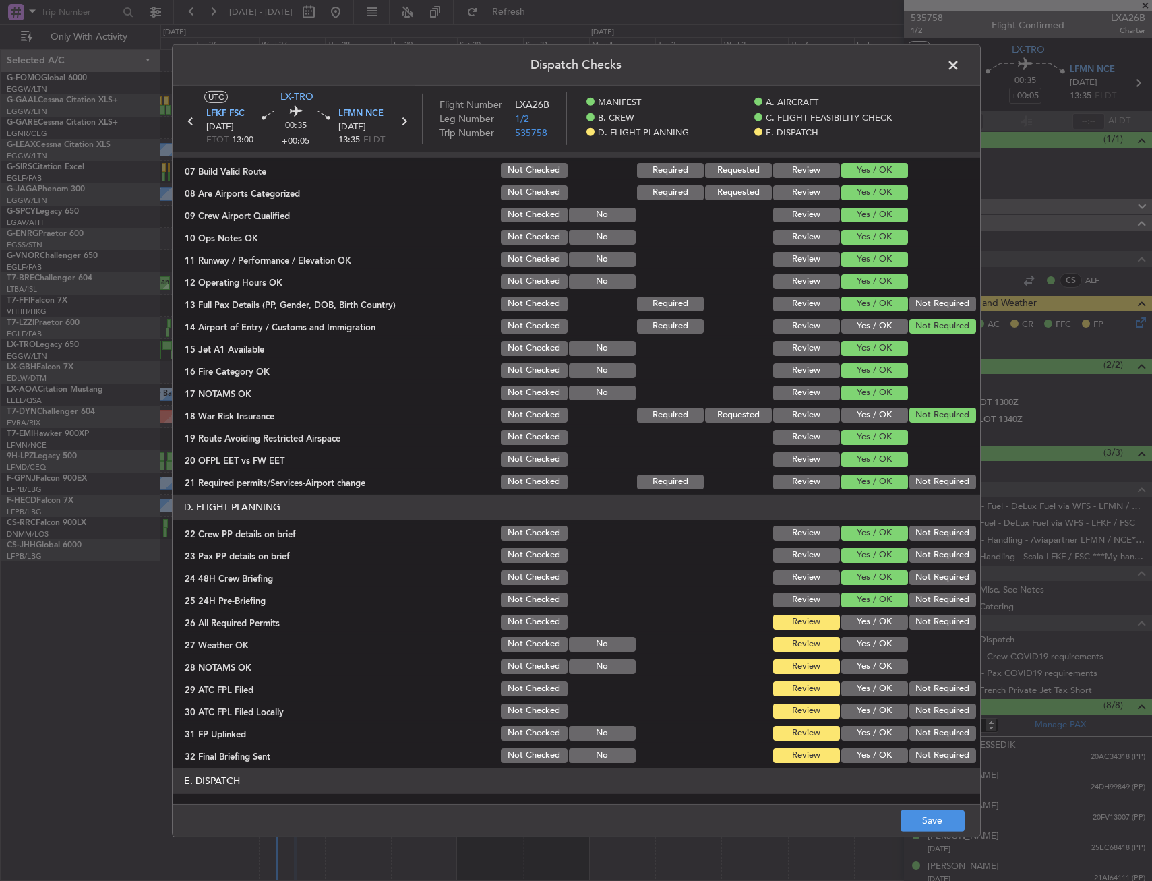
scroll to position [337, 0]
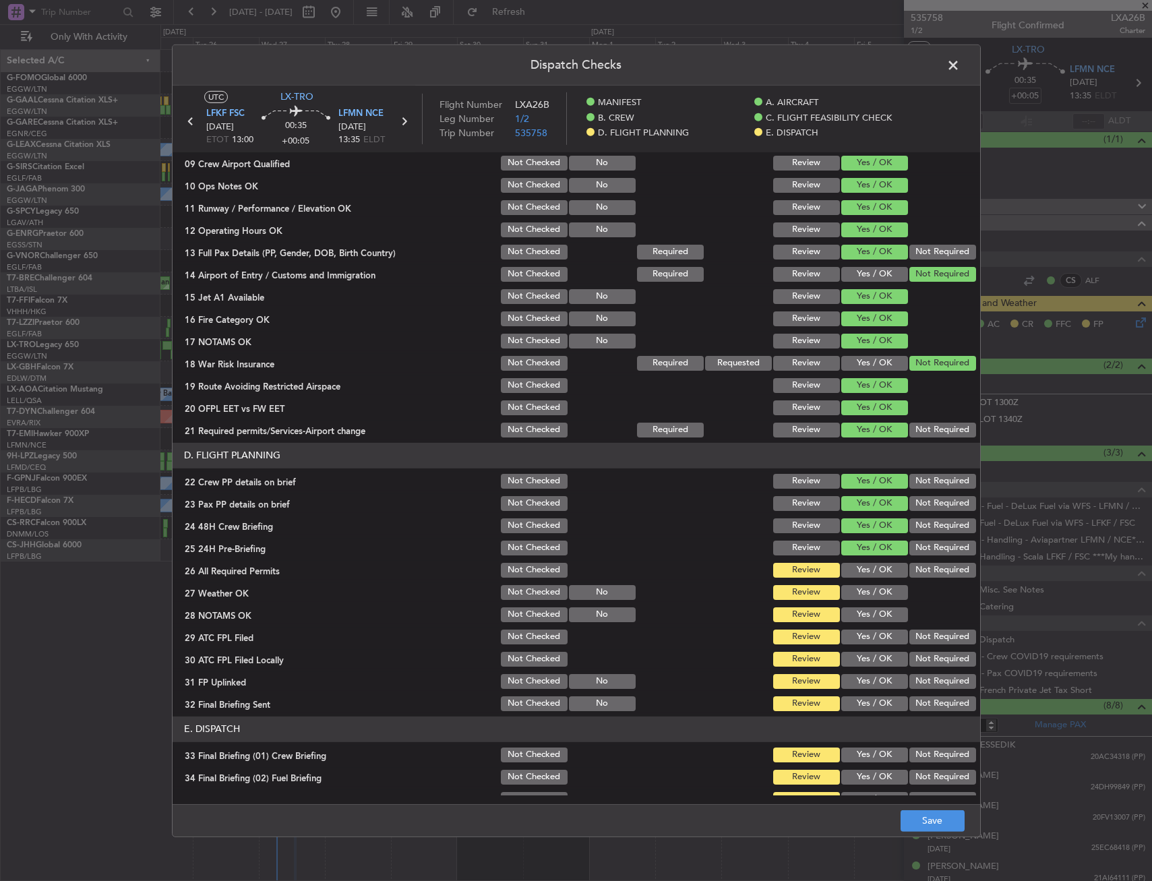
click at [853, 579] on div "Yes / OK" at bounding box center [873, 570] width 68 height 19
drag, startPoint x: 852, startPoint y: 590, endPoint x: 858, endPoint y: 551, distance: 40.2
click at [852, 590] on button "Yes / OK" at bounding box center [874, 592] width 67 height 15
drag, startPoint x: 858, startPoint y: 551, endPoint x: 859, endPoint y: 575, distance: 24.3
click at [859, 557] on div "Yes / OK" at bounding box center [873, 548] width 68 height 19
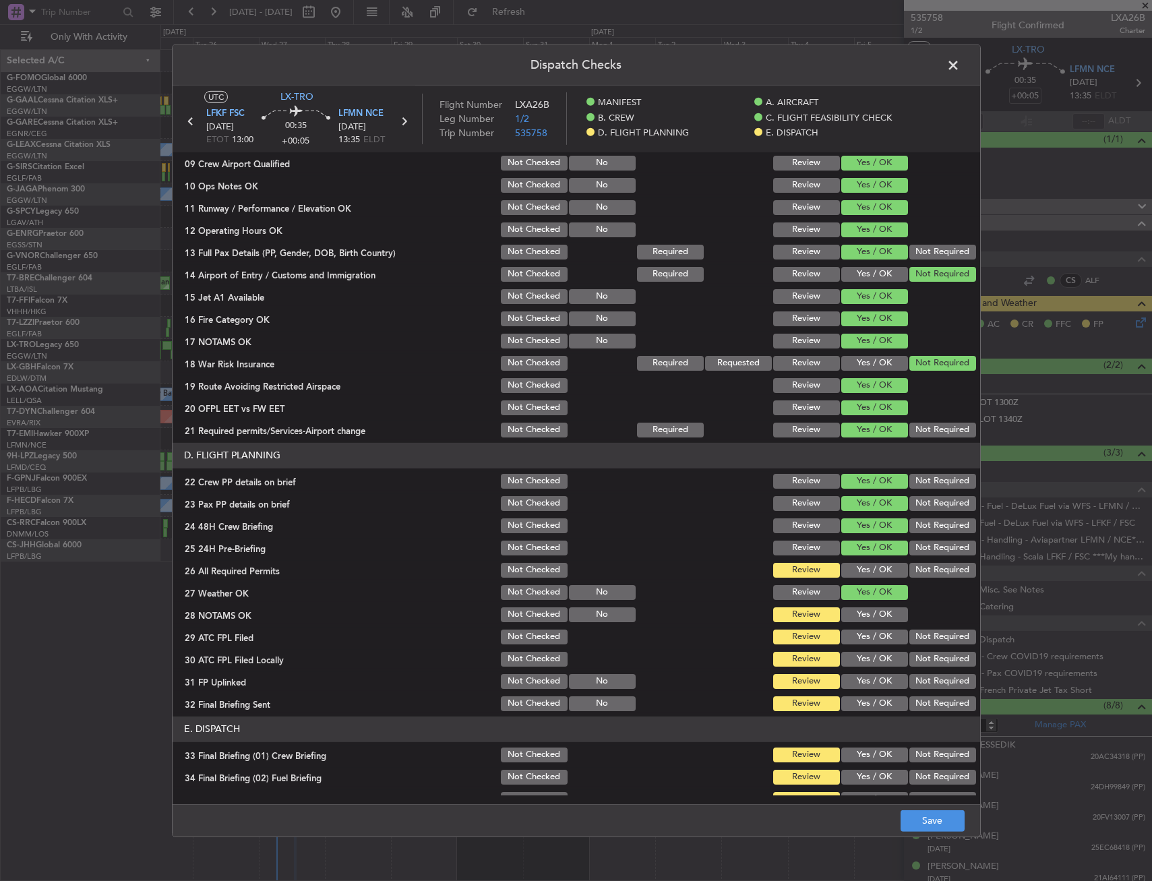
click at [859, 578] on div "Yes / OK" at bounding box center [873, 570] width 68 height 19
click at [863, 559] on section "D. FLIGHT PLANNING 22 Crew PP details on brief Not Checked Review Yes / OK Not …" at bounding box center [576, 578] width 807 height 270
click at [868, 613] on button "Yes / OK" at bounding box center [874, 614] width 67 height 15
click at [868, 567] on button "Yes / OK" at bounding box center [874, 570] width 67 height 15
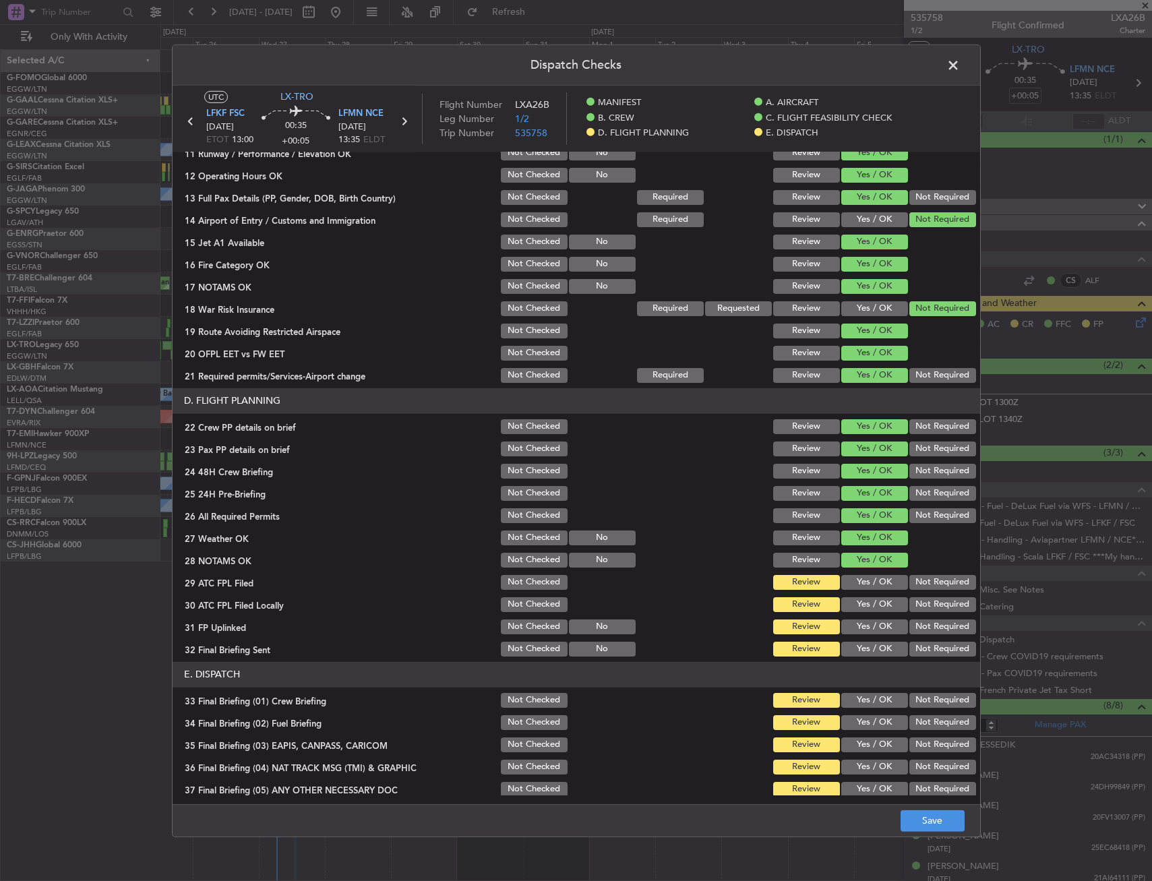
scroll to position [472, 0]
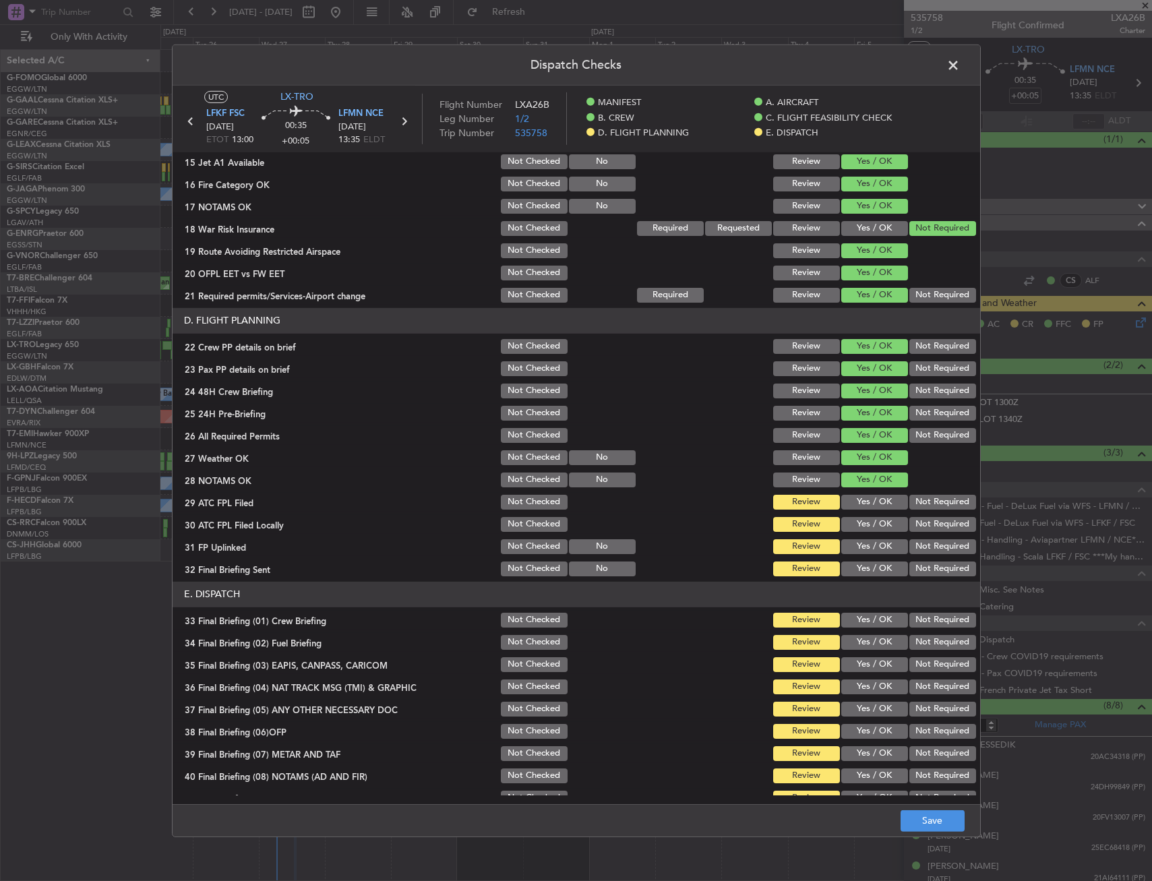
click at [871, 499] on button "Yes / OK" at bounding box center [874, 502] width 67 height 15
click at [929, 532] on div "Not Required" at bounding box center [941, 524] width 68 height 19
click at [917, 523] on button "Not Required" at bounding box center [942, 524] width 67 height 15
click at [888, 541] on button "Yes / OK" at bounding box center [874, 546] width 67 height 15
click at [909, 575] on button "Not Required" at bounding box center [942, 568] width 67 height 15
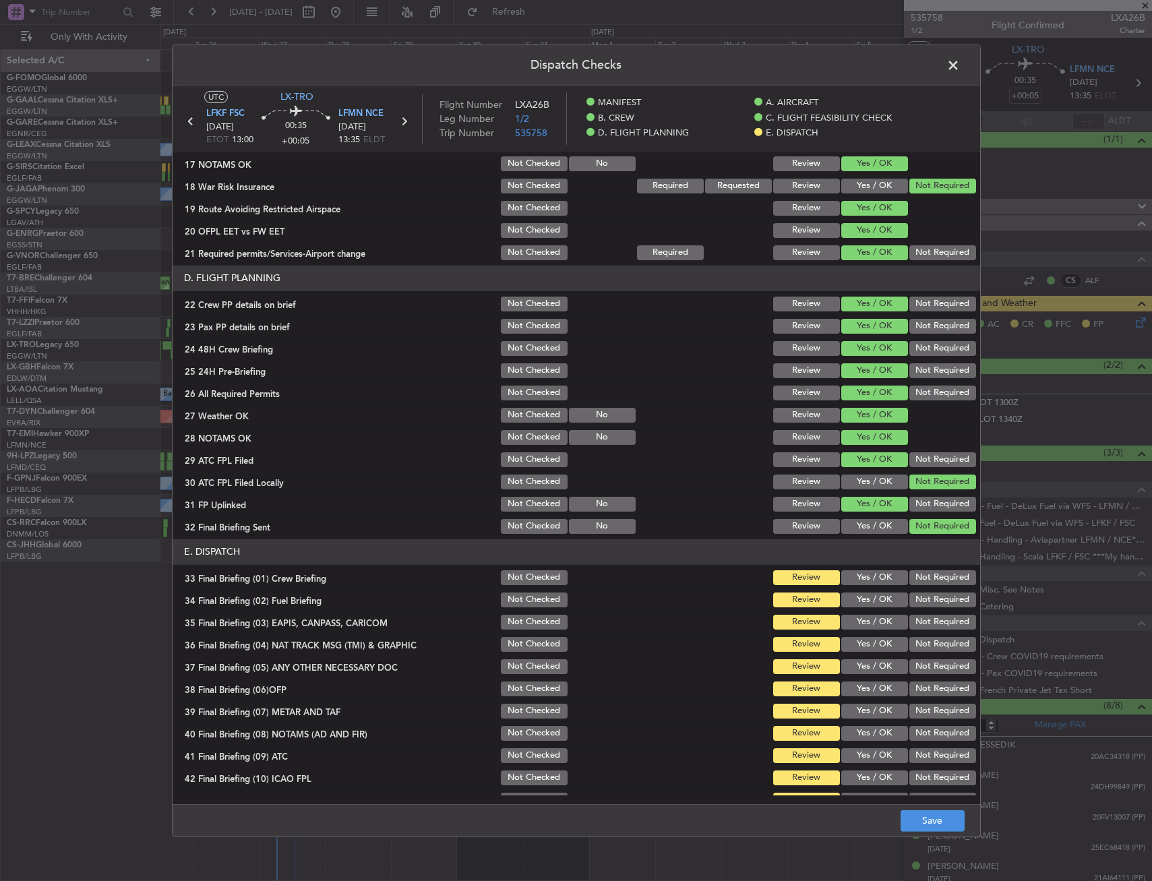
scroll to position [554, 0]
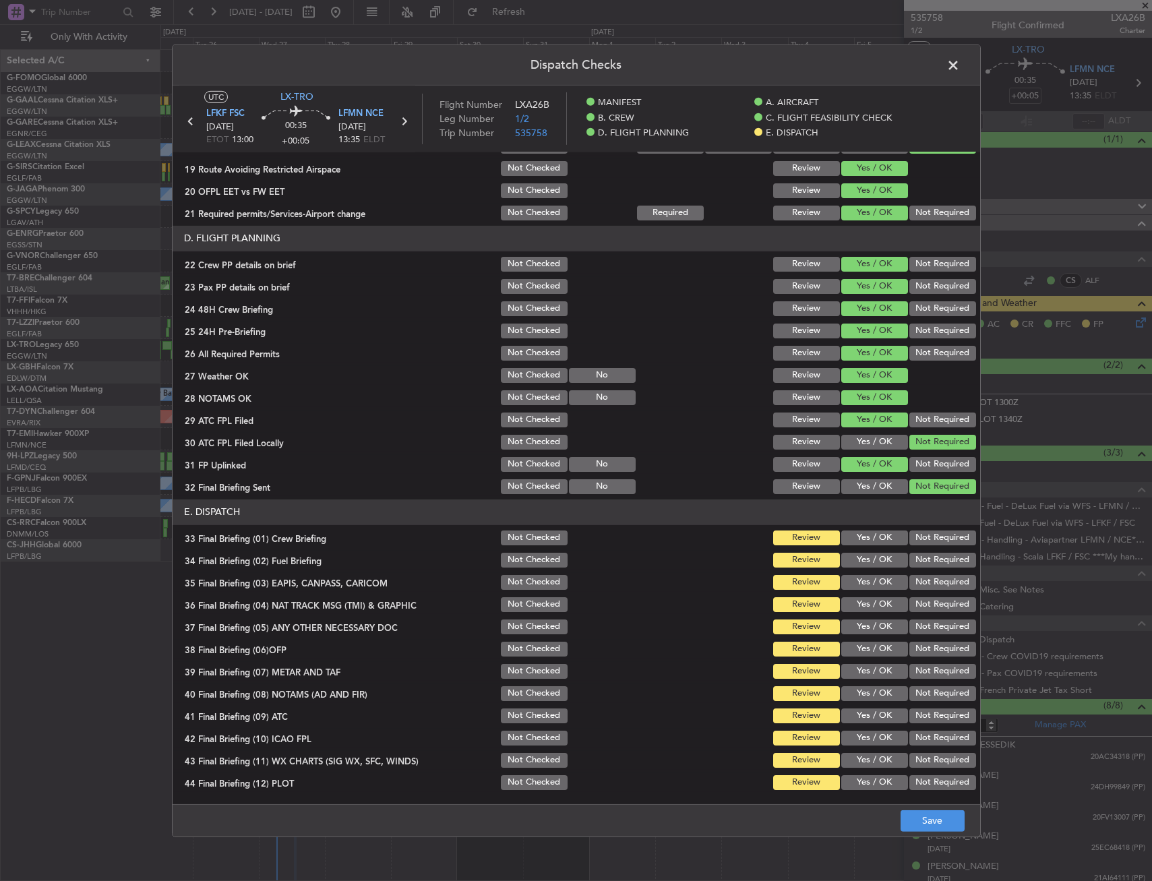
click at [868, 540] on button "Yes / OK" at bounding box center [874, 537] width 67 height 15
click at [863, 565] on button "Yes / OK" at bounding box center [874, 560] width 67 height 15
drag, startPoint x: 913, startPoint y: 596, endPoint x: 913, endPoint y: 604, distance: 8.1
click at [913, 596] on div "Not Required" at bounding box center [941, 604] width 68 height 19
drag, startPoint x: 913, startPoint y: 598, endPoint x: 912, endPoint y: 581, distance: 17.5
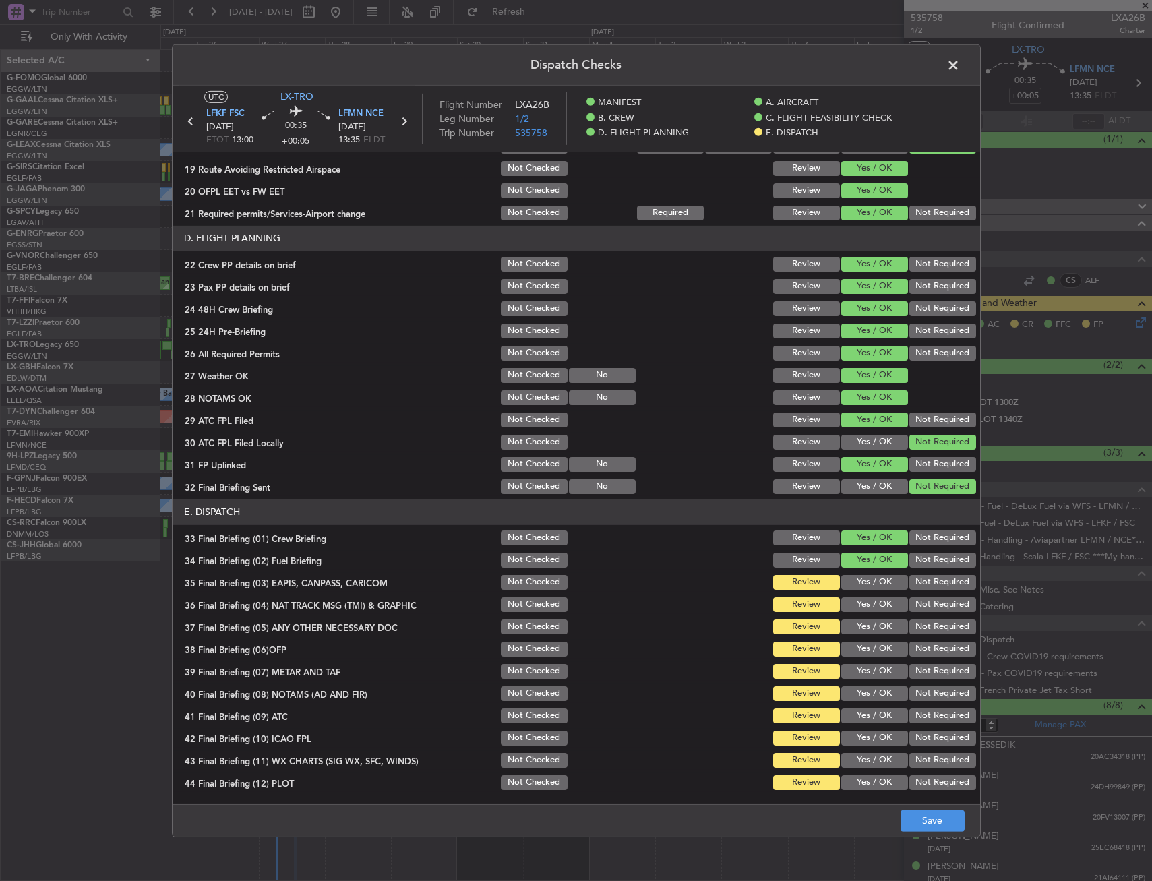
click at [913, 597] on button "Not Required" at bounding box center [942, 604] width 67 height 15
click at [912, 579] on button "Not Required" at bounding box center [942, 582] width 67 height 15
click at [865, 642] on button "Yes / OK" at bounding box center [874, 649] width 67 height 15
click at [867, 618] on div "Yes / OK" at bounding box center [873, 626] width 68 height 19
click at [869, 627] on button "Yes / OK" at bounding box center [874, 626] width 67 height 15
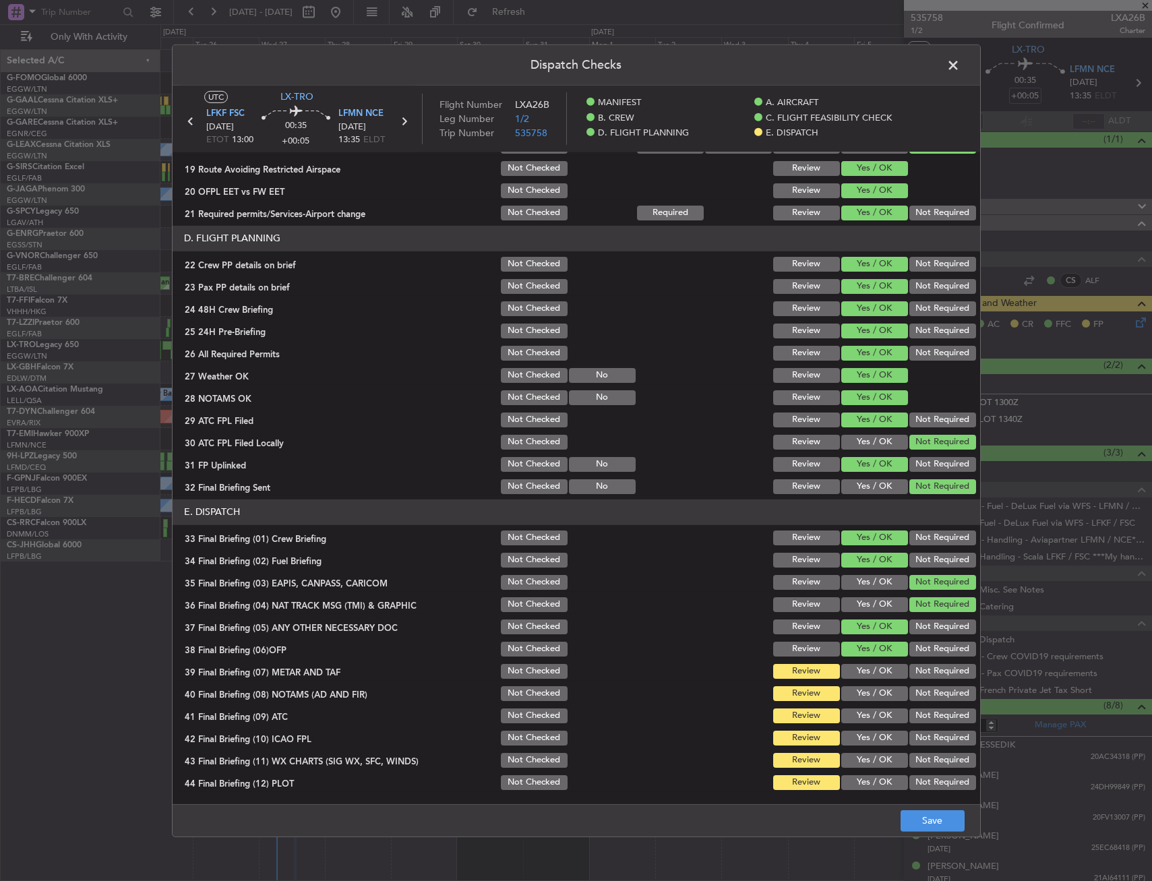
click at [867, 661] on section "E. DISPATCH 33 Final Briefing (01) Crew Briefing Not Checked Review Yes / OK No…" at bounding box center [576, 645] width 807 height 293
click at [867, 667] on button "Yes / OK" at bounding box center [874, 671] width 67 height 15
click at [857, 696] on button "Yes / OK" at bounding box center [874, 693] width 67 height 15
click at [859, 723] on div "Yes / OK" at bounding box center [873, 715] width 68 height 19
click at [863, 703] on section "E. DISPATCH 33 Final Briefing (01) Crew Briefing Not Checked Review Yes / OK No…" at bounding box center [576, 645] width 807 height 293
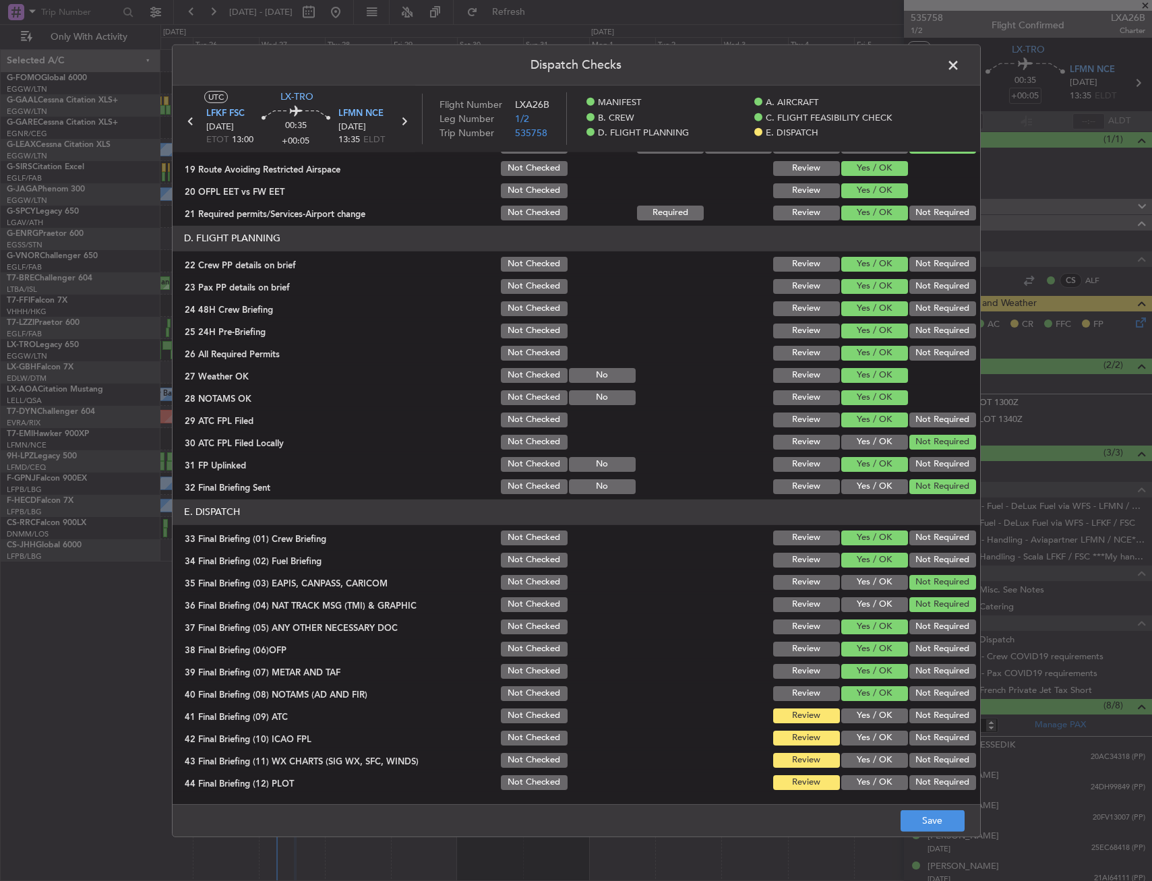
click at [859, 723] on div "Yes / OK" at bounding box center [873, 715] width 68 height 19
click at [857, 743] on button "Yes / OK" at bounding box center [874, 738] width 67 height 15
click at [859, 718] on button "Yes / OK" at bounding box center [874, 715] width 67 height 15
drag, startPoint x: 855, startPoint y: 755, endPoint x: 859, endPoint y: 773, distance: 18.8
click at [857, 758] on button "Yes / OK" at bounding box center [874, 760] width 67 height 15
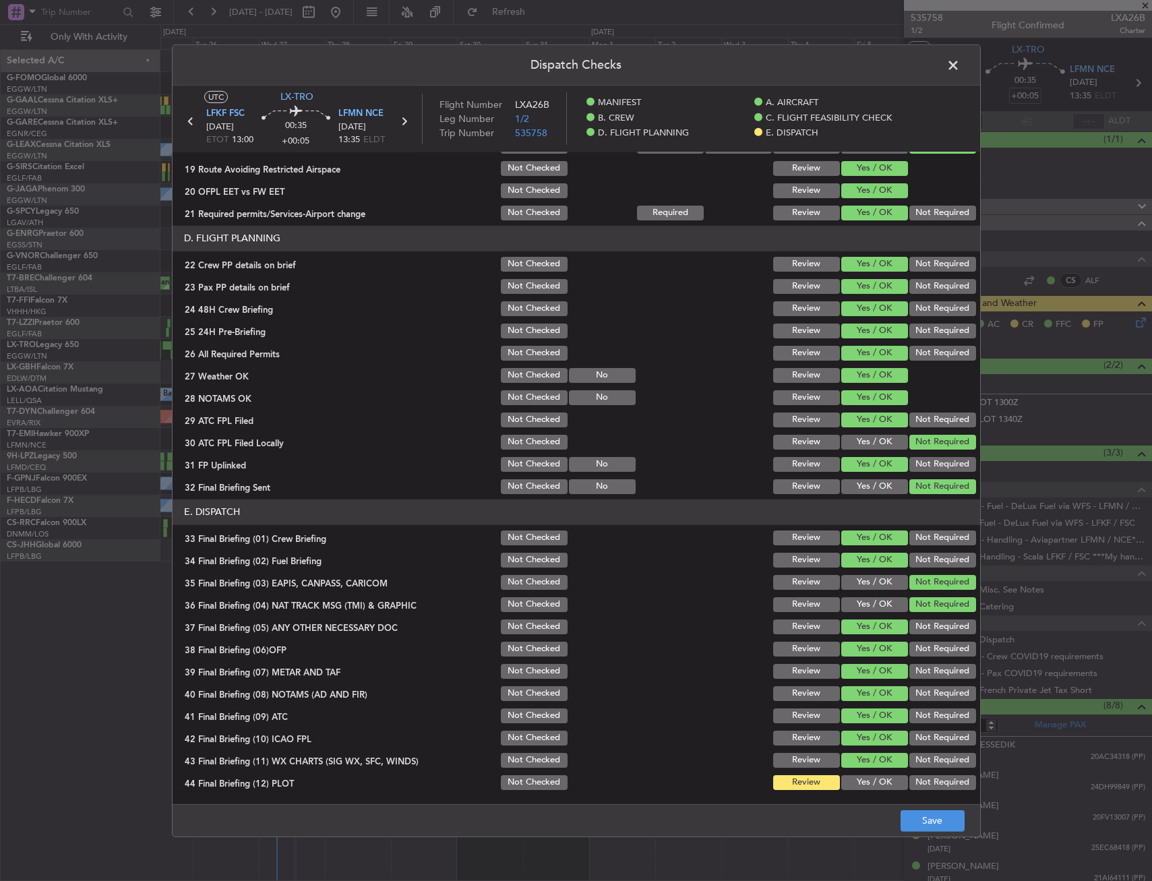
drag, startPoint x: 863, startPoint y: 781, endPoint x: 891, endPoint y: 796, distance: 32.0
click at [864, 781] on button "Yes / OK" at bounding box center [874, 782] width 67 height 15
click at [921, 818] on button "Save" at bounding box center [932, 821] width 64 height 22
click at [960, 68] on span at bounding box center [960, 68] width 0 height 27
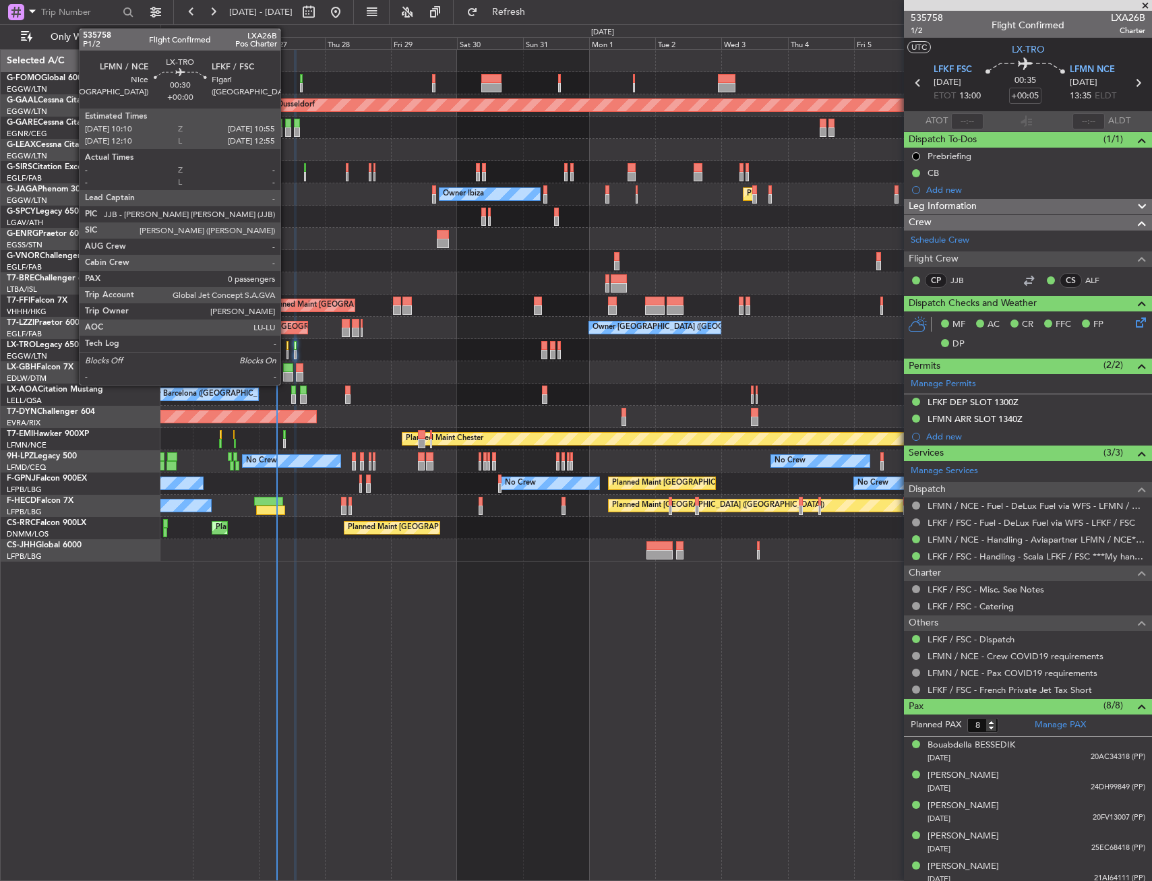
click at [286, 345] on div at bounding box center [287, 345] width 3 height 9
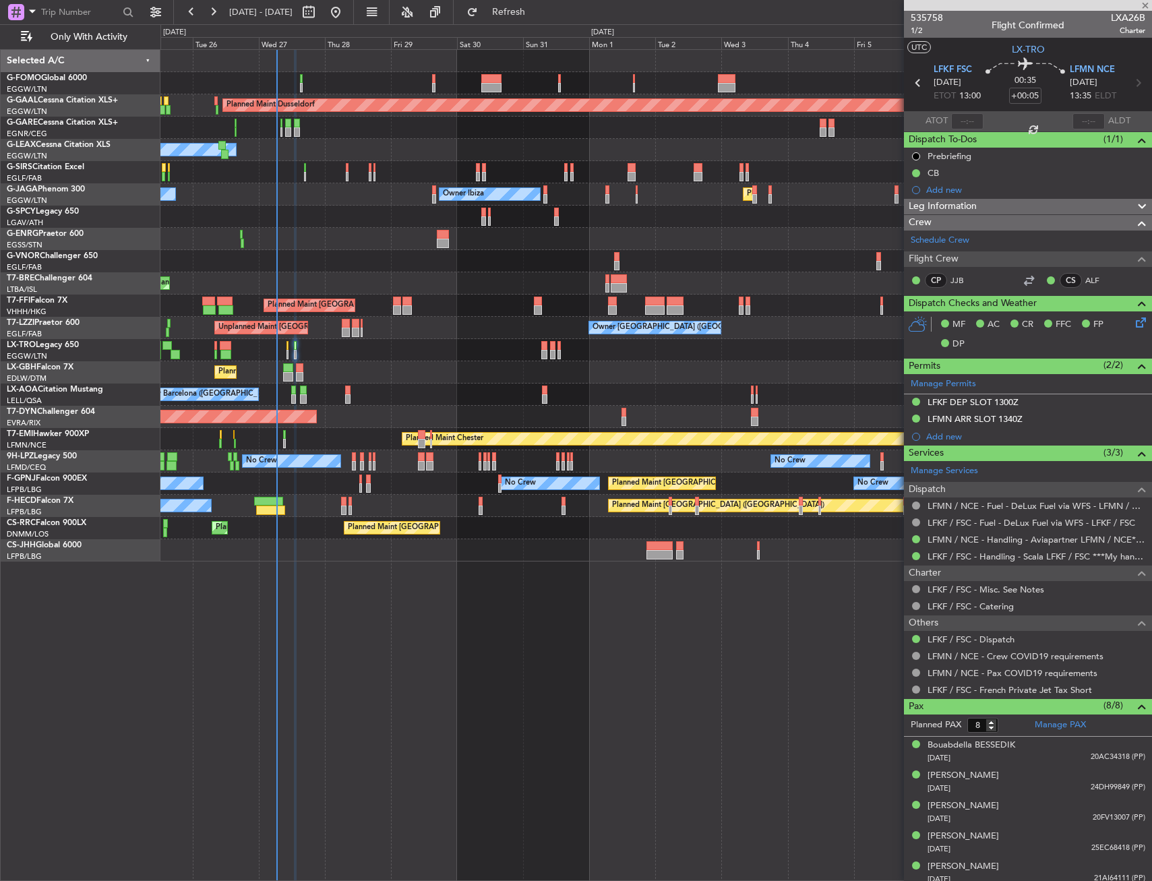
type input "0"
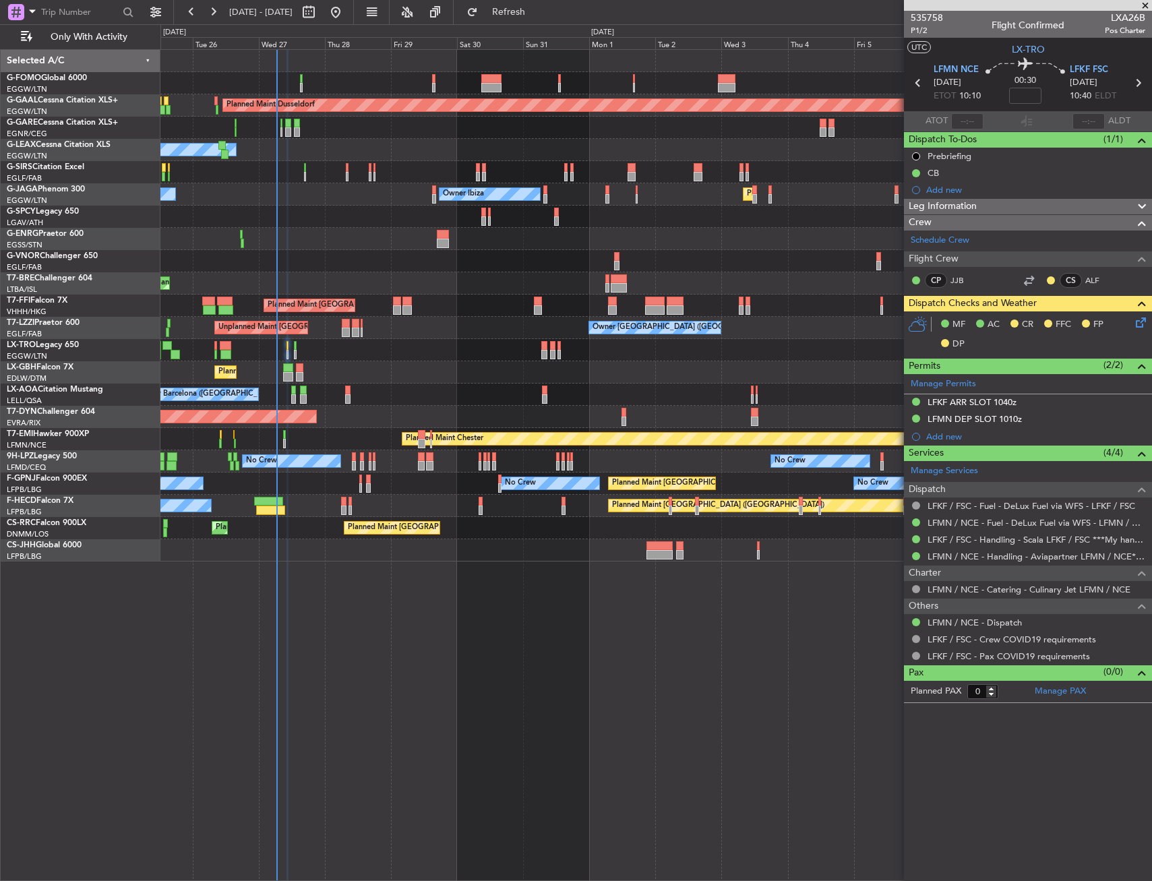
click at [1137, 326] on icon at bounding box center [1138, 320] width 11 height 11
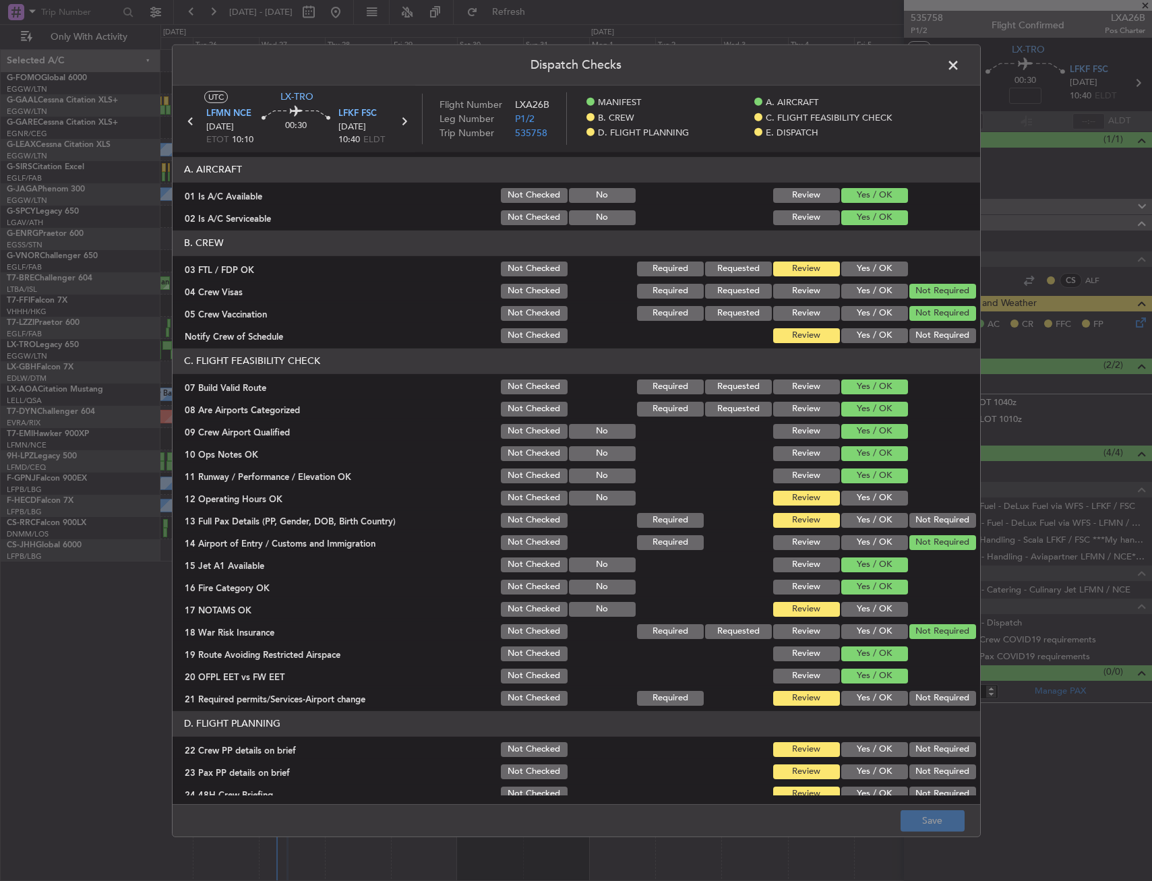
scroll to position [67, 0]
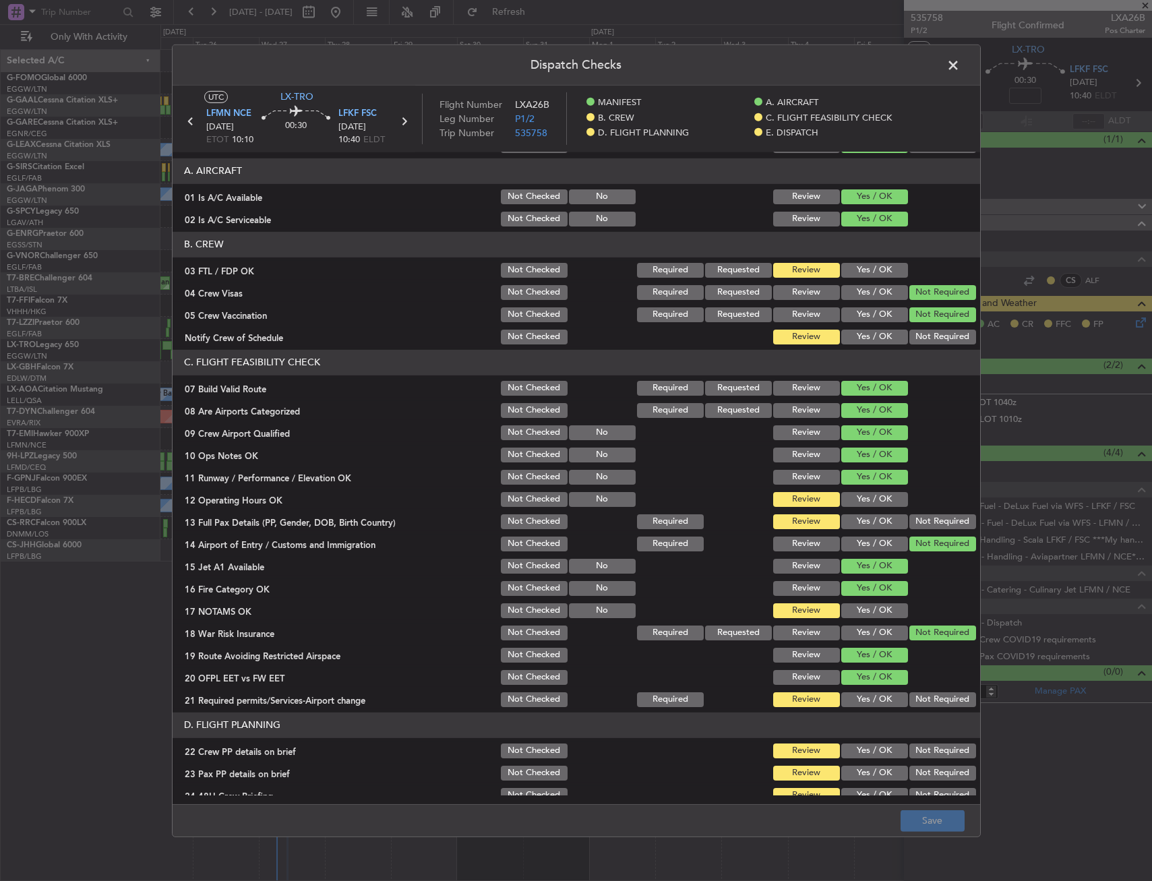
click at [857, 336] on button "Yes / OK" at bounding box center [874, 337] width 67 height 15
click at [861, 257] on section "B. CREW 03 FTL / FDP OK Not Checked Required Requested Review Yes / OK 04 Crew …" at bounding box center [576, 289] width 807 height 115
drag, startPoint x: 861, startPoint y: 259, endPoint x: 857, endPoint y: 274, distance: 15.4
click at [857, 265] on button "Yes / OK" at bounding box center [874, 270] width 67 height 15
click at [859, 492] on button "Yes / OK" at bounding box center [874, 499] width 67 height 15
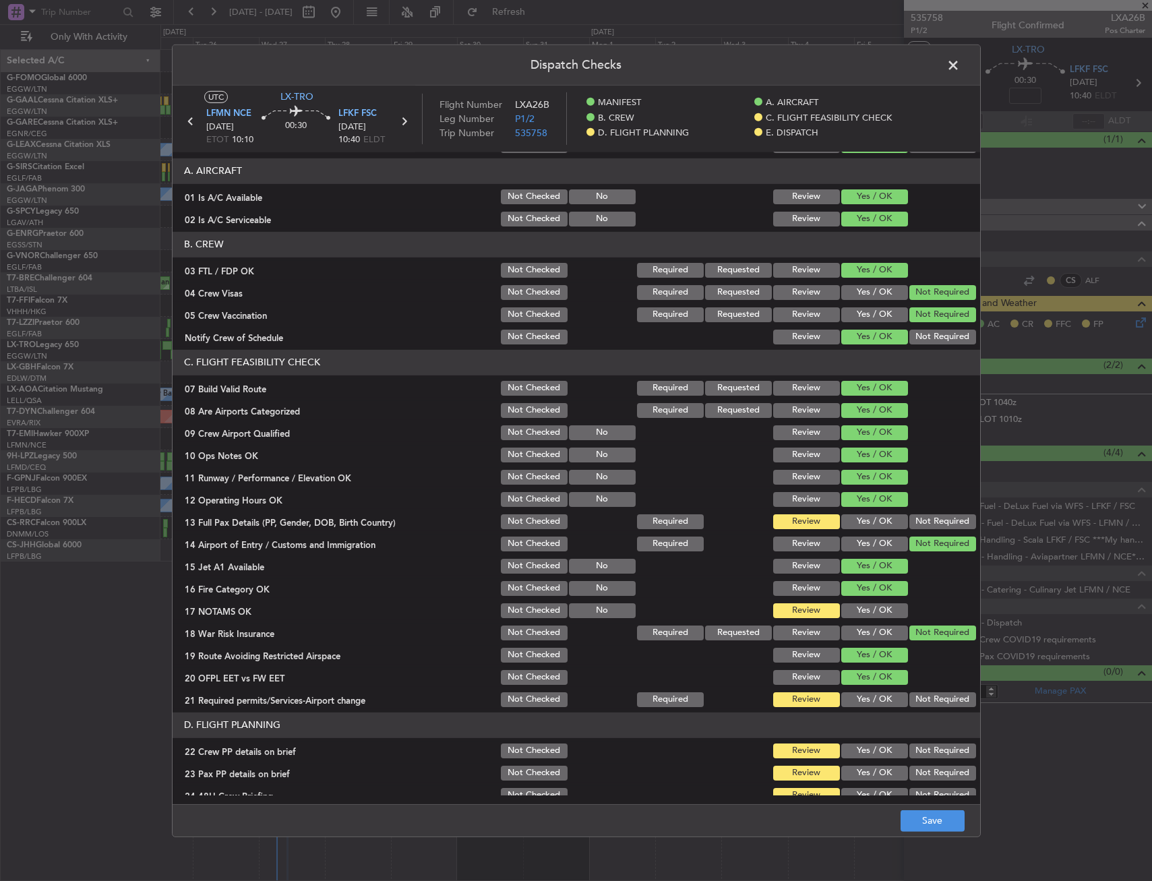
click at [865, 518] on button "Yes / OK" at bounding box center [874, 521] width 67 height 15
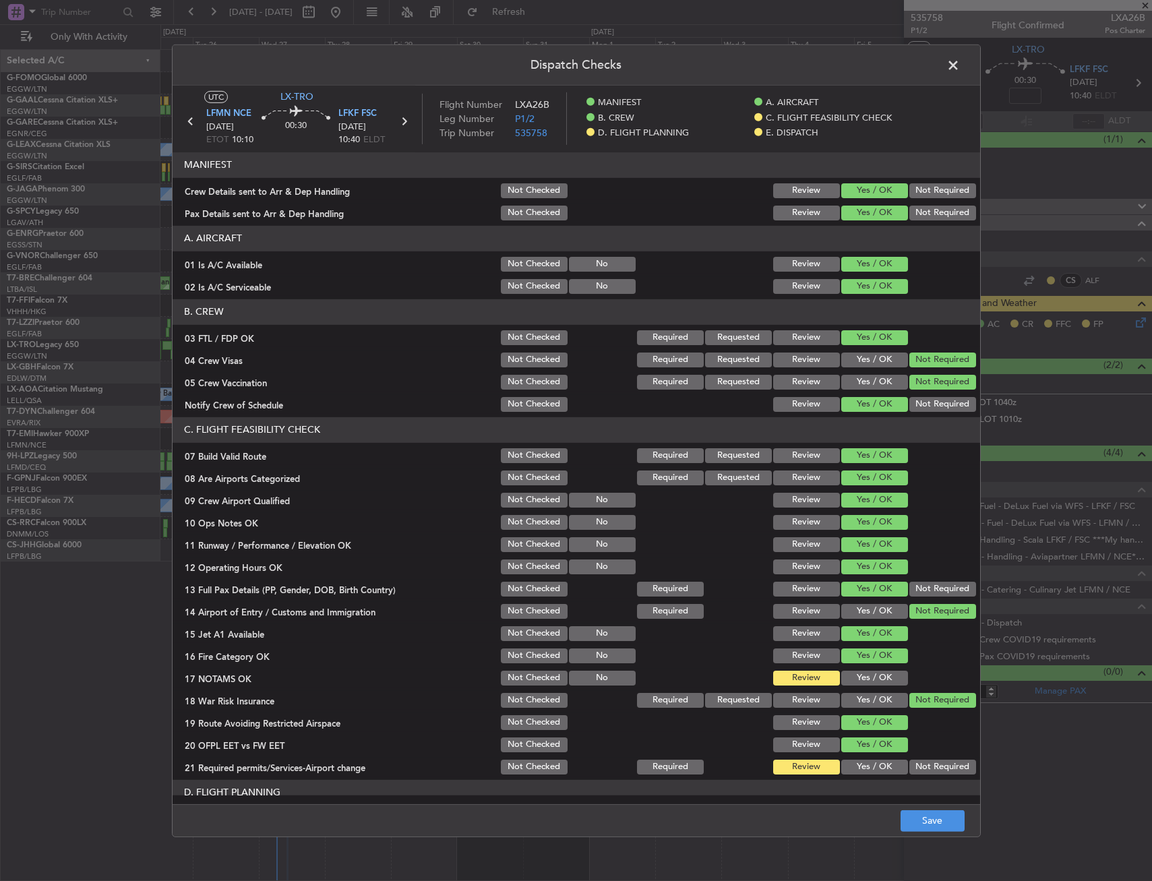
scroll to position [67, 0]
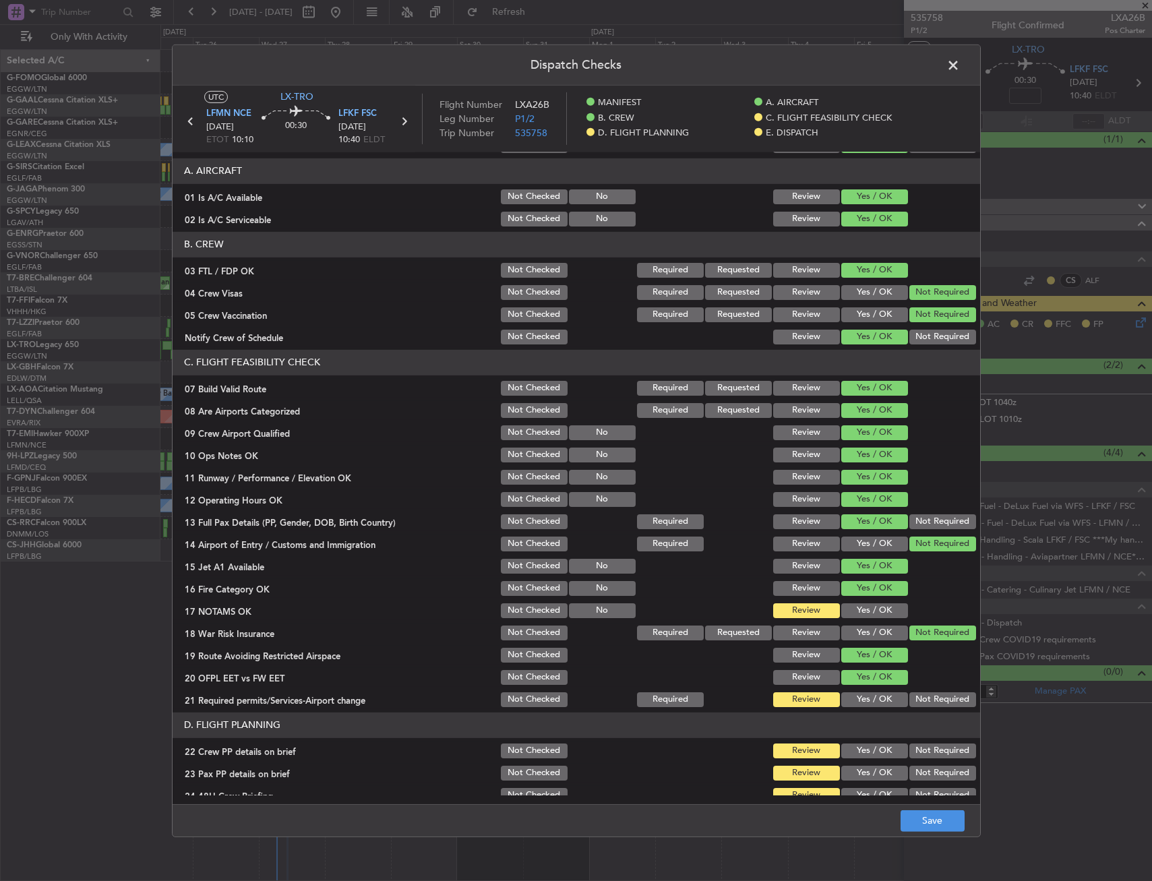
click at [873, 607] on button "Yes / OK" at bounding box center [874, 610] width 67 height 15
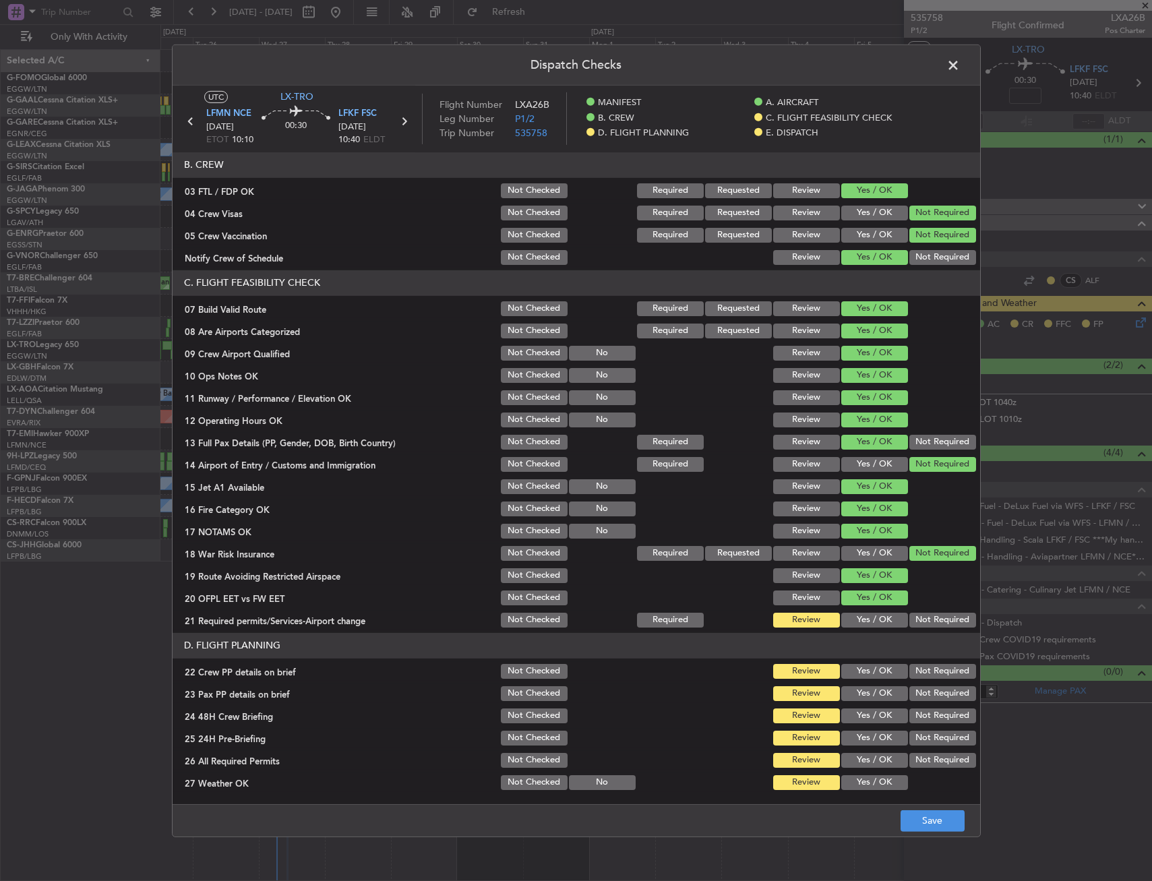
scroll to position [202, 0]
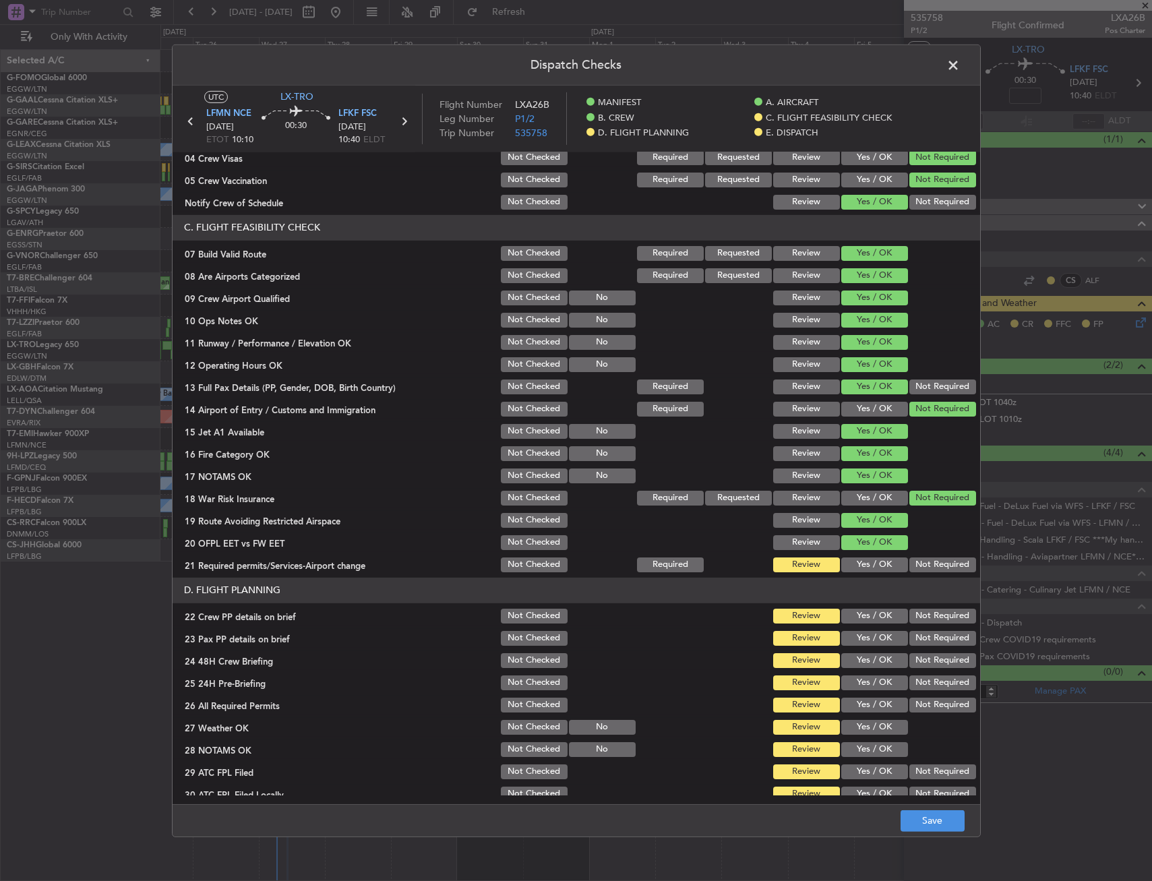
drag, startPoint x: 873, startPoint y: 562, endPoint x: 866, endPoint y: 576, distance: 15.1
click at [872, 562] on button "Yes / OK" at bounding box center [874, 564] width 67 height 15
click at [863, 616] on button "Yes / OK" at bounding box center [874, 616] width 67 height 15
drag, startPoint x: 865, startPoint y: 637, endPoint x: 865, endPoint y: 649, distance: 12.2
click at [865, 639] on button "Yes / OK" at bounding box center [874, 638] width 67 height 15
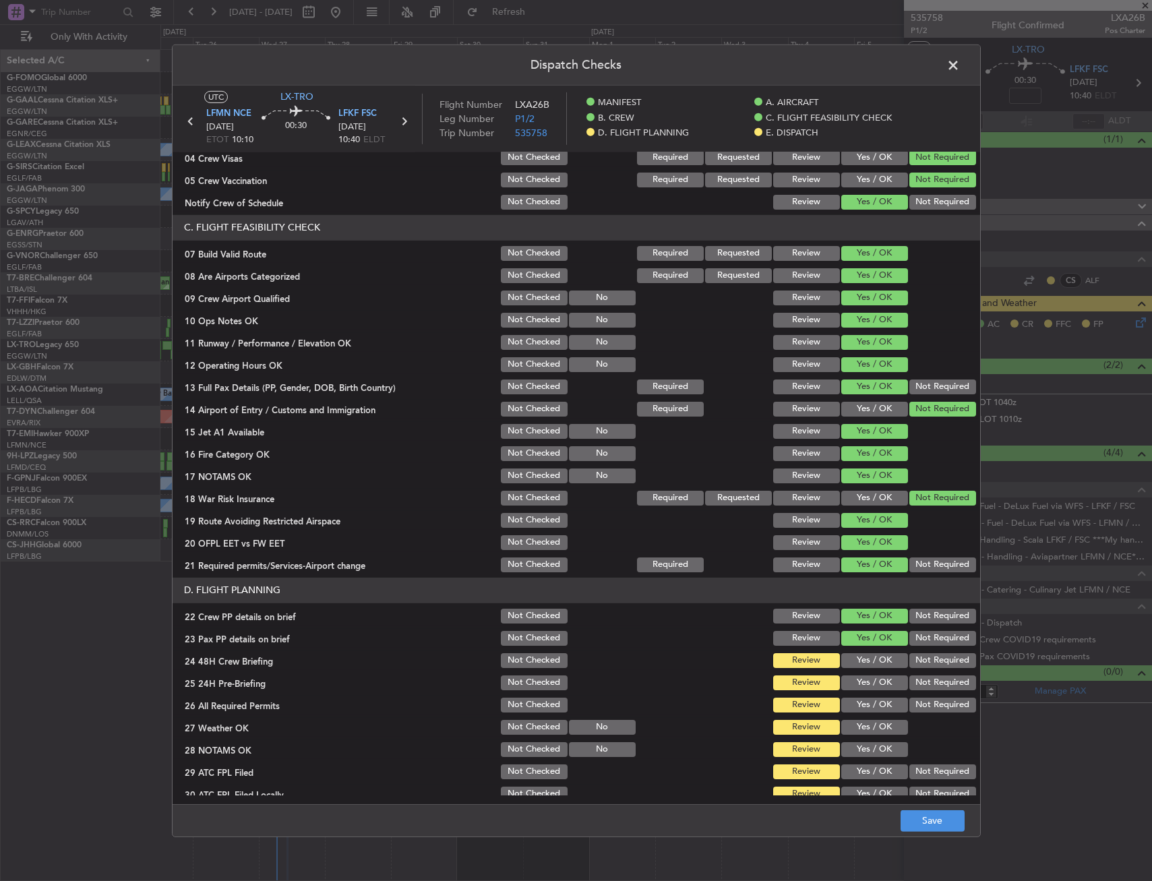
click at [865, 664] on button "Yes / OK" at bounding box center [874, 660] width 67 height 15
click at [926, 686] on button "Not Required" at bounding box center [942, 682] width 67 height 15
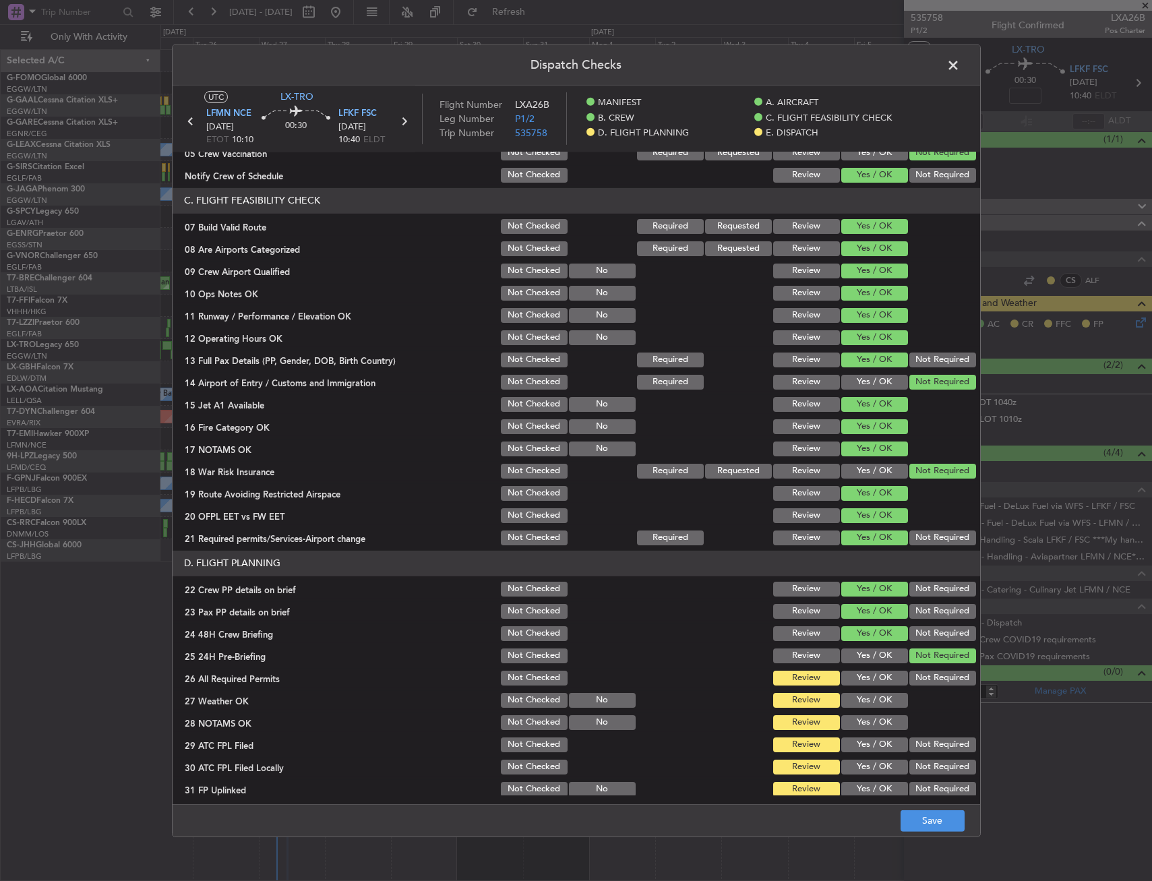
scroll to position [270, 0]
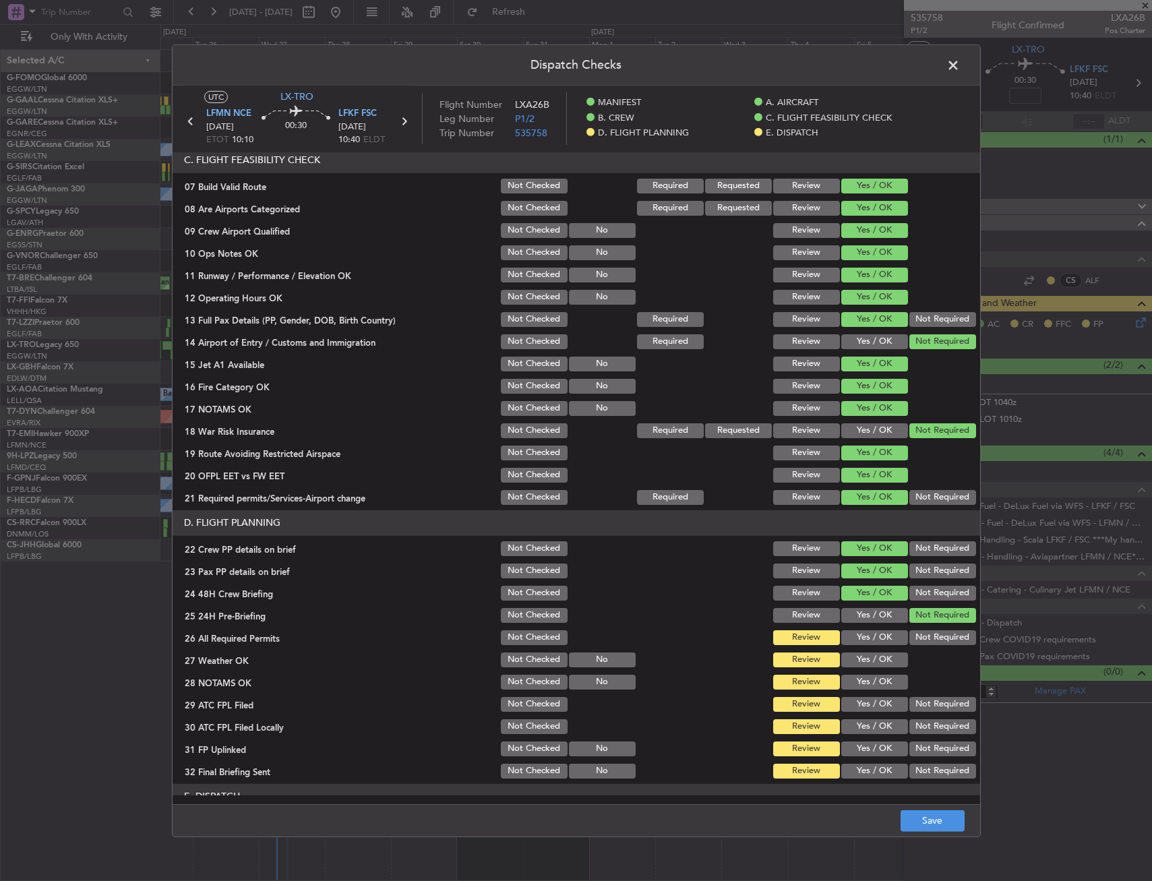
click at [873, 638] on button "Yes / OK" at bounding box center [874, 637] width 67 height 15
click at [864, 655] on button "Yes / OK" at bounding box center [874, 659] width 67 height 15
click at [865, 684] on button "Yes / OK" at bounding box center [874, 682] width 67 height 15
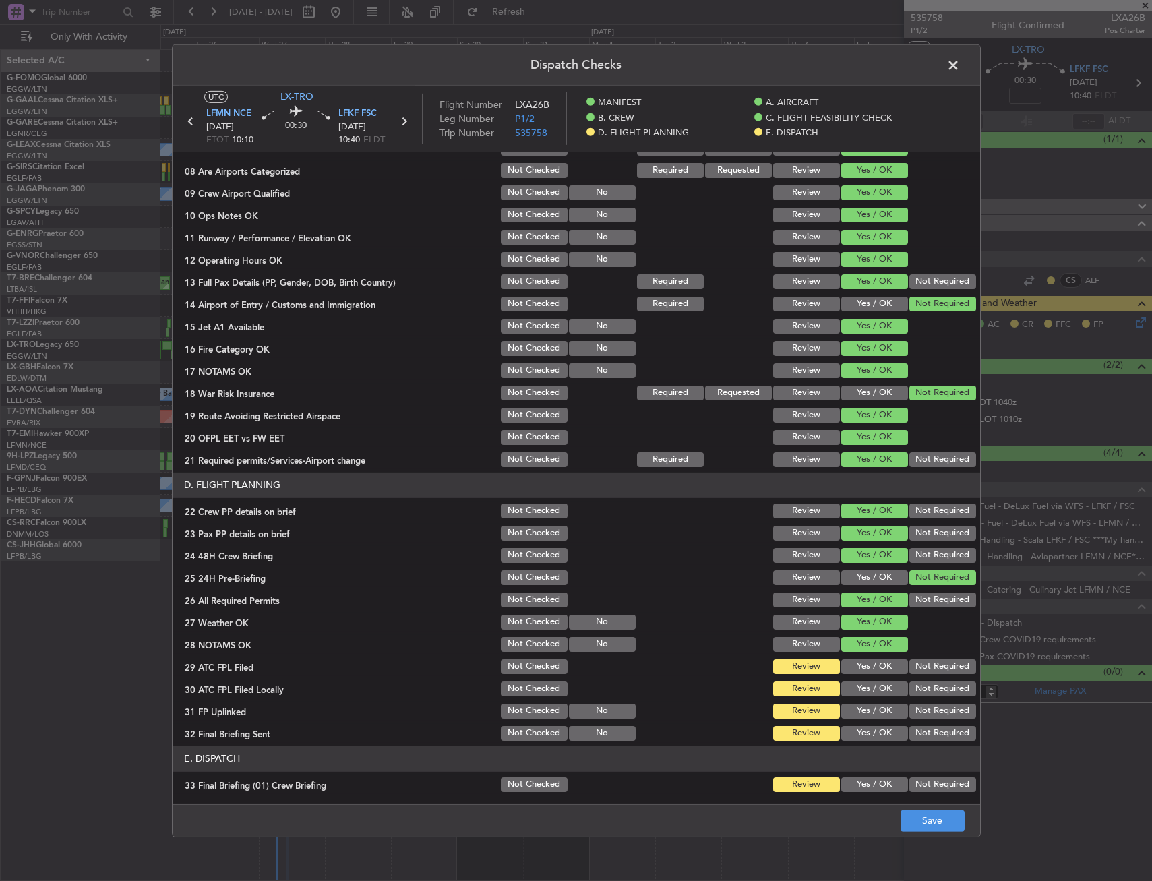
scroll to position [404, 0]
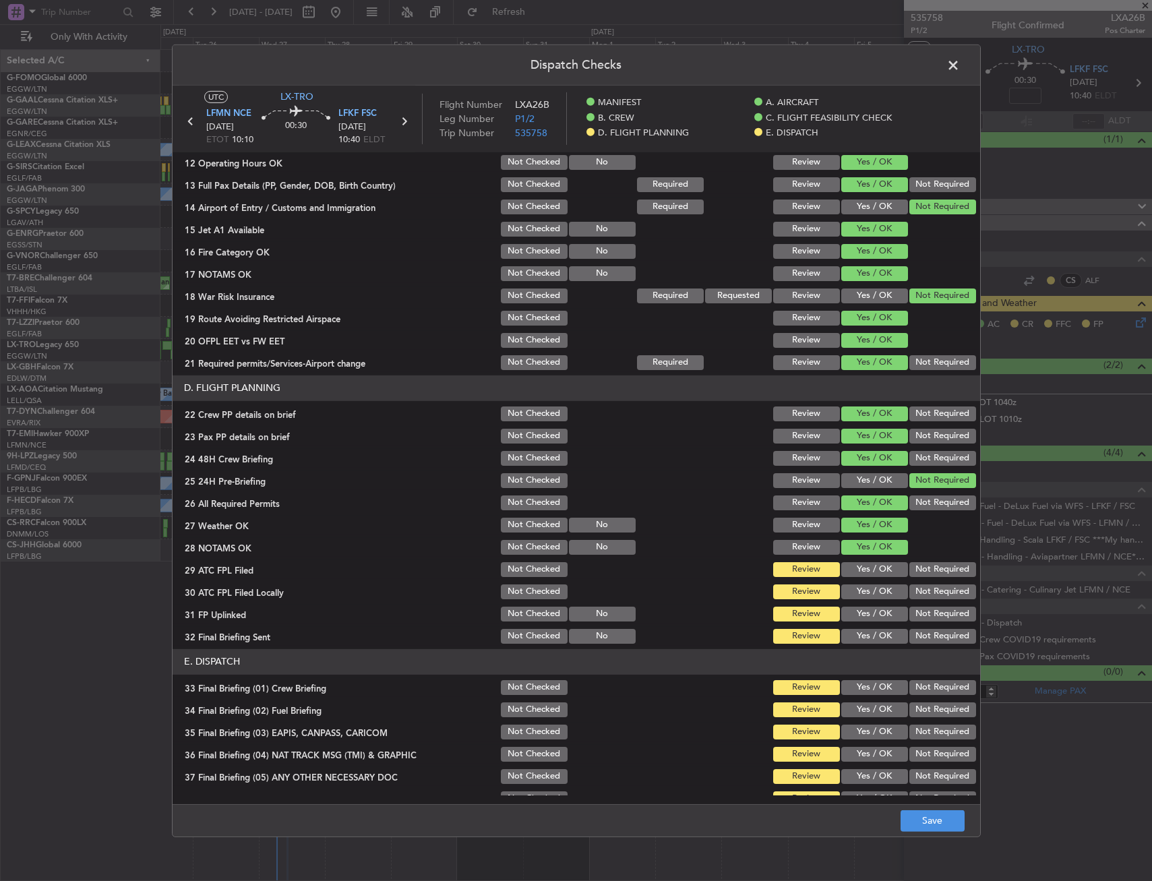
click at [871, 573] on button "Yes / OK" at bounding box center [874, 569] width 67 height 15
click at [925, 605] on div "Not Required" at bounding box center [941, 614] width 68 height 19
click at [919, 610] on button "Not Required" at bounding box center [942, 614] width 67 height 15
click at [923, 598] on button "Not Required" at bounding box center [942, 591] width 67 height 15
click at [890, 622] on div "Yes / OK" at bounding box center [873, 614] width 68 height 19
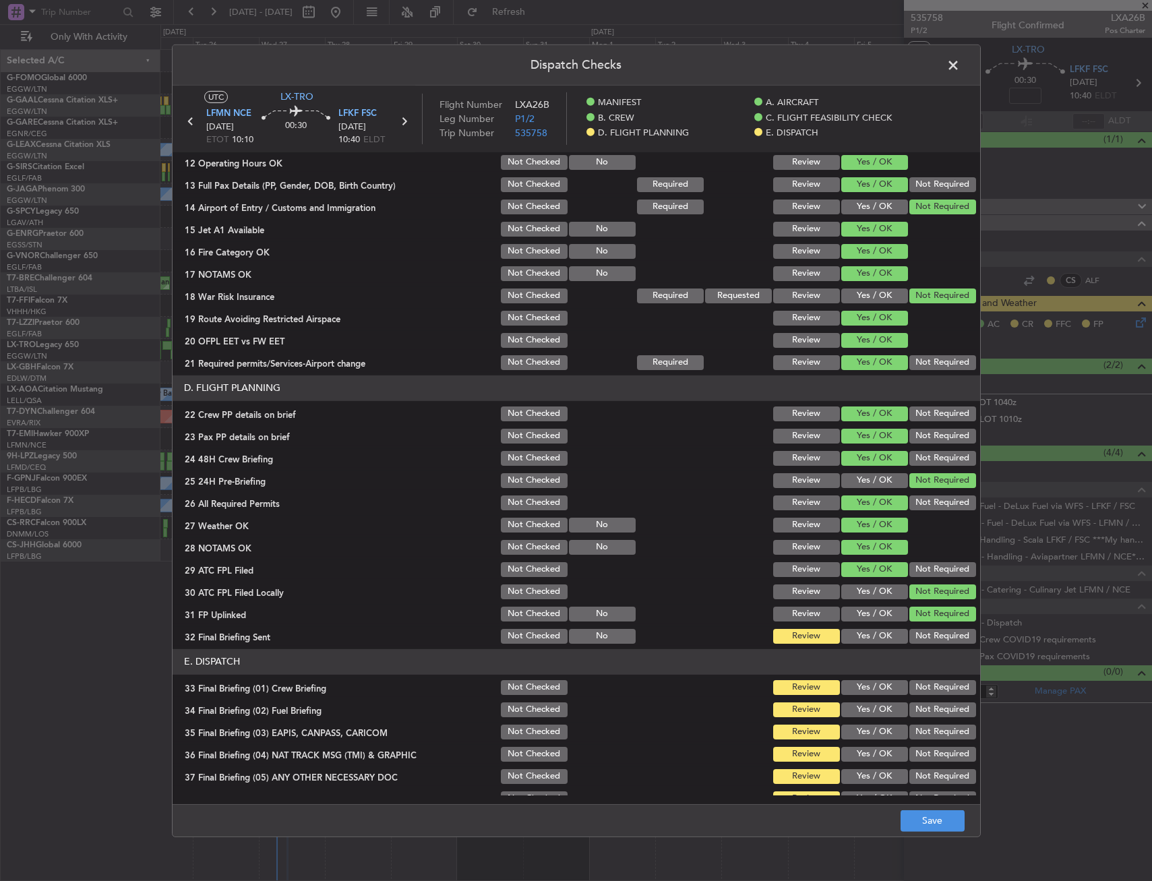
drag, startPoint x: 876, startPoint y: 606, endPoint x: 894, endPoint y: 624, distance: 26.2
click at [876, 607] on div "Yes / OK" at bounding box center [873, 614] width 68 height 19
click at [878, 615] on button "Yes / OK" at bounding box center [874, 614] width 67 height 15
click at [909, 634] on button "Not Required" at bounding box center [942, 636] width 67 height 15
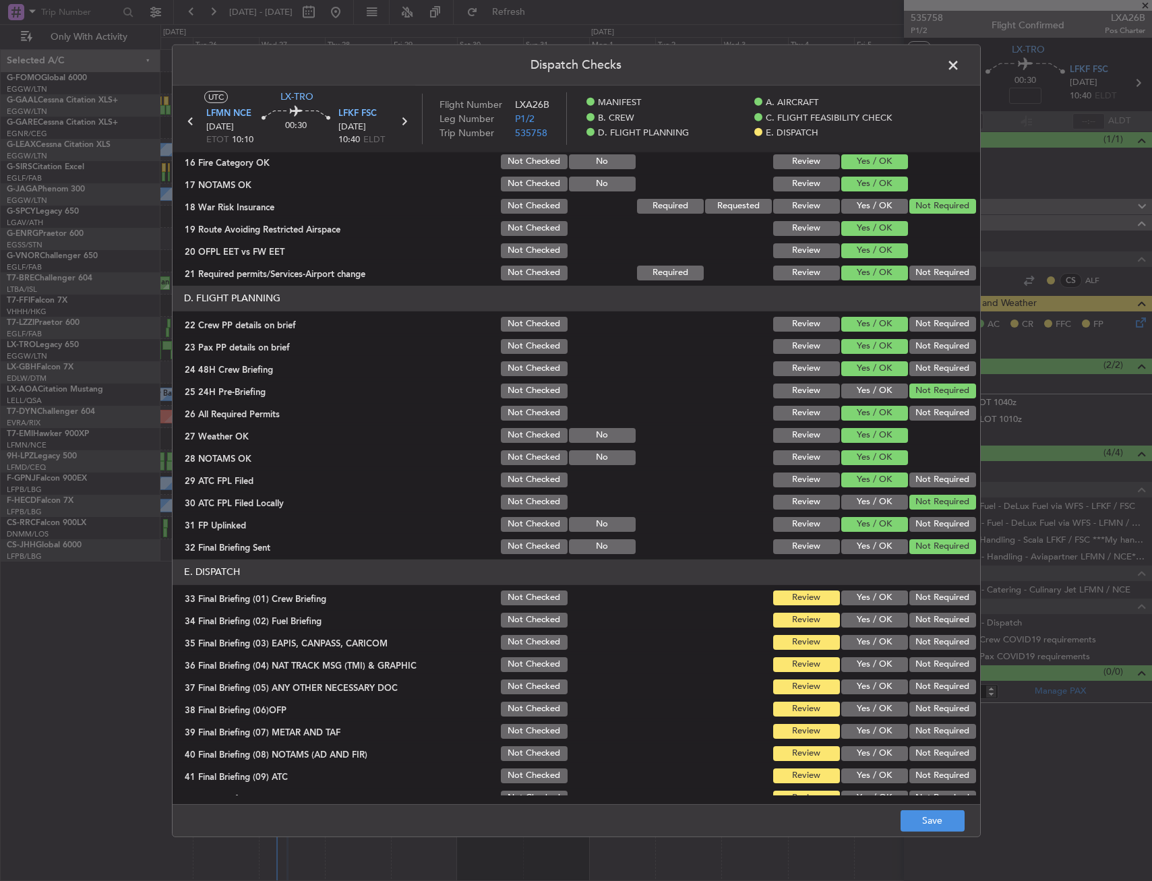
scroll to position [554, 0]
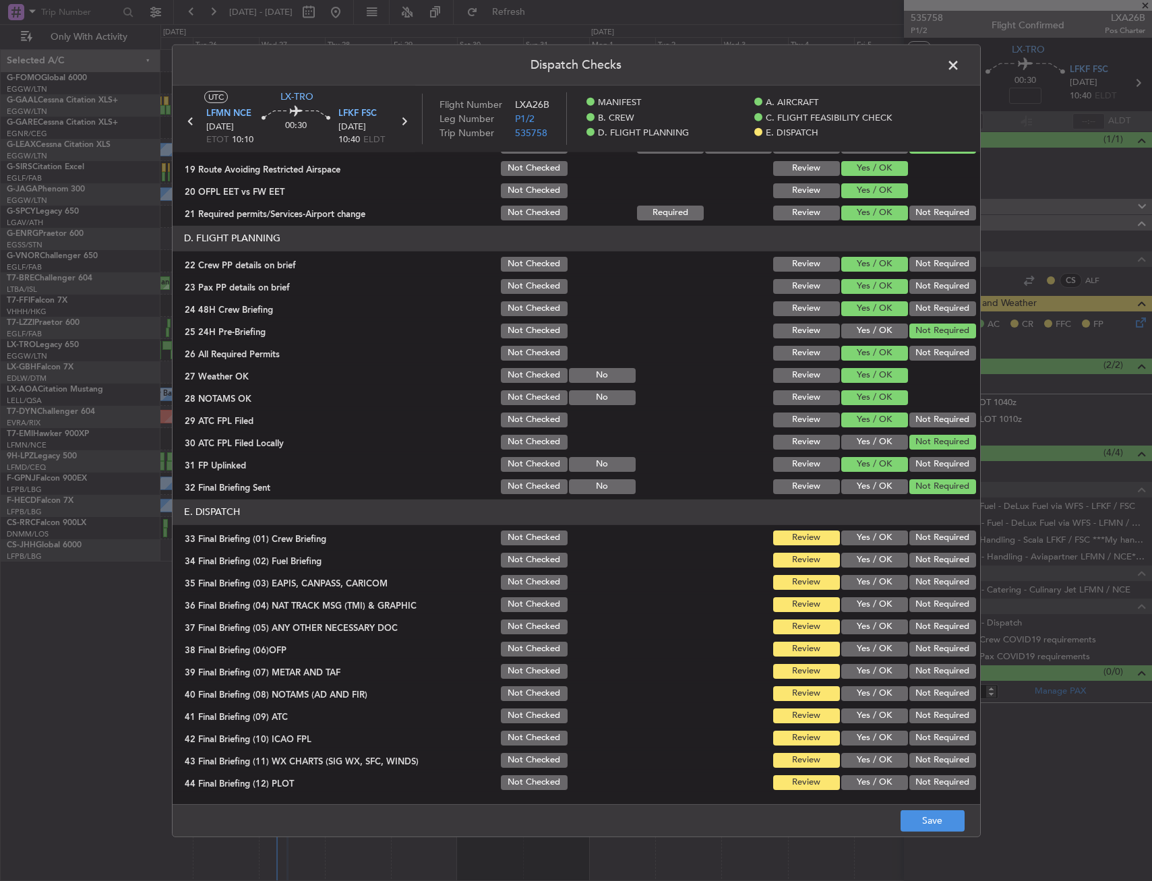
drag, startPoint x: 861, startPoint y: 543, endPoint x: 855, endPoint y: 549, distance: 7.6
click at [859, 545] on button "Yes / OK" at bounding box center [874, 537] width 67 height 15
click at [855, 555] on button "Yes / OK" at bounding box center [874, 560] width 67 height 15
click at [907, 584] on div "Not Required" at bounding box center [941, 582] width 68 height 19
click at [911, 591] on div "Not Required" at bounding box center [941, 582] width 68 height 19
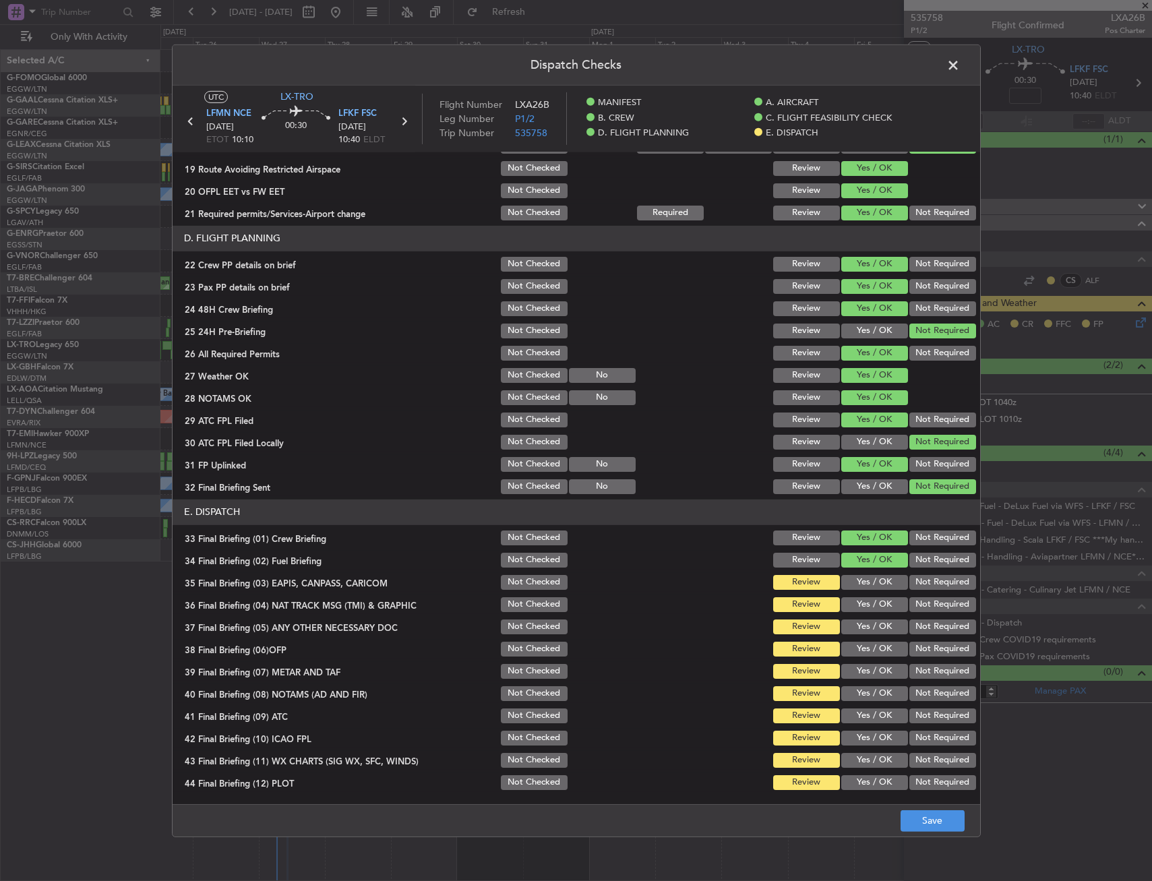
click at [909, 607] on button "Not Required" at bounding box center [942, 604] width 67 height 15
click at [909, 586] on button "Not Required" at bounding box center [942, 582] width 67 height 15
click at [882, 628] on button "Yes / OK" at bounding box center [874, 626] width 67 height 15
click at [878, 652] on button "Yes / OK" at bounding box center [874, 649] width 67 height 15
click at [871, 677] on button "Yes / OK" at bounding box center [874, 671] width 67 height 15
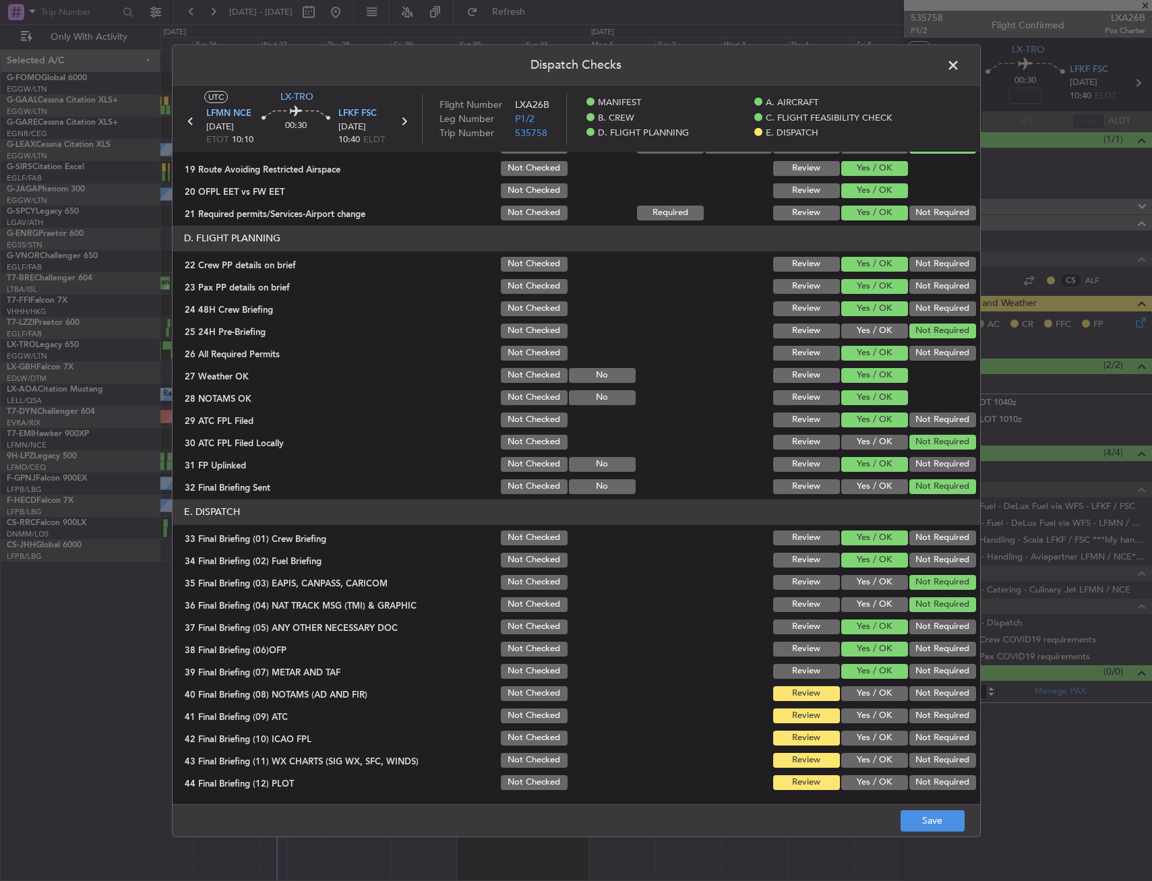
click at [866, 683] on section "E. DISPATCH 33 Final Briefing (01) Crew Briefing Not Checked Review Yes / OK No…" at bounding box center [576, 645] width 807 height 293
click at [865, 701] on div "Yes / OK" at bounding box center [873, 693] width 68 height 19
click at [864, 694] on button "Yes / OK" at bounding box center [874, 693] width 67 height 15
click at [865, 721] on button "Yes / OK" at bounding box center [874, 715] width 67 height 15
click at [863, 745] on div "Yes / OK" at bounding box center [873, 738] width 68 height 19
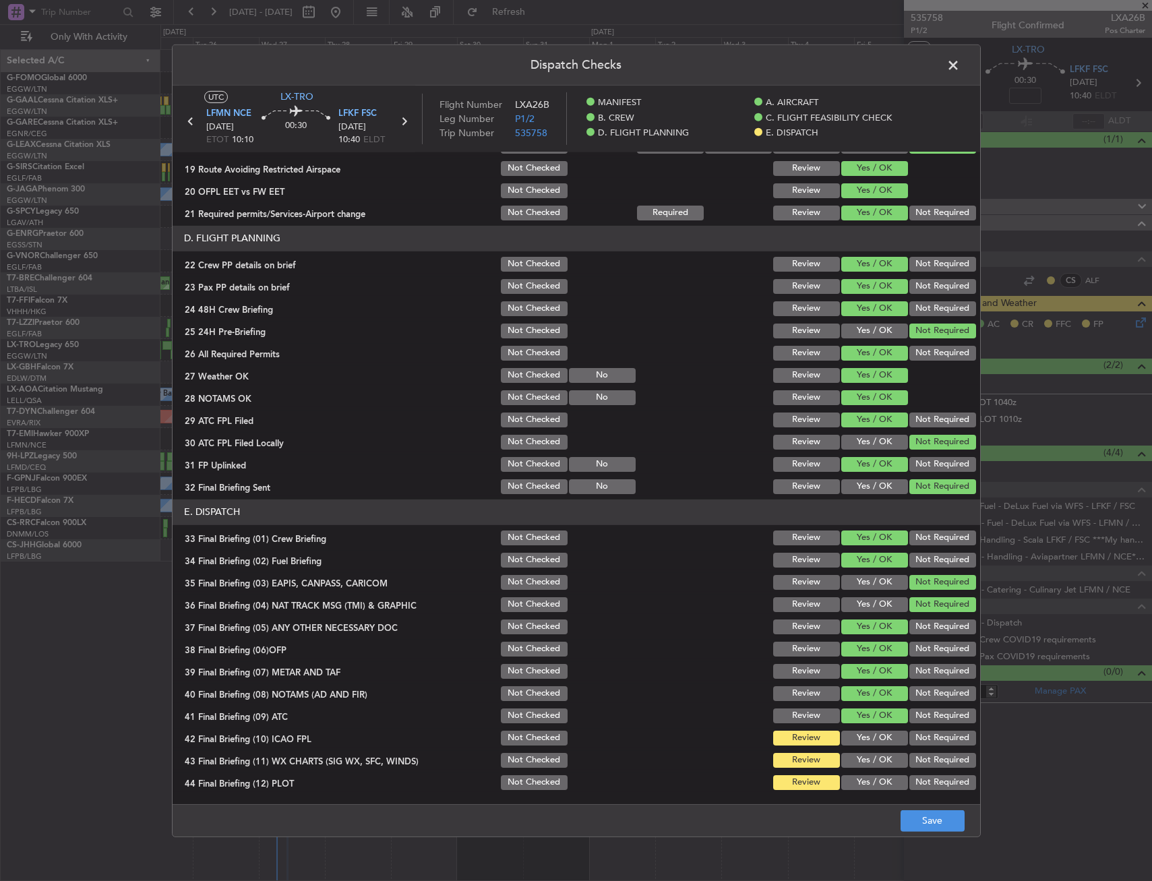
click at [863, 751] on div "Yes / OK" at bounding box center [873, 760] width 68 height 19
click at [863, 734] on button "Yes / OK" at bounding box center [874, 738] width 67 height 15
click at [861, 758] on button "Yes / OK" at bounding box center [874, 760] width 67 height 15
click at [865, 776] on button "Yes / OK" at bounding box center [874, 782] width 67 height 15
click at [921, 811] on button "Save" at bounding box center [932, 821] width 64 height 22
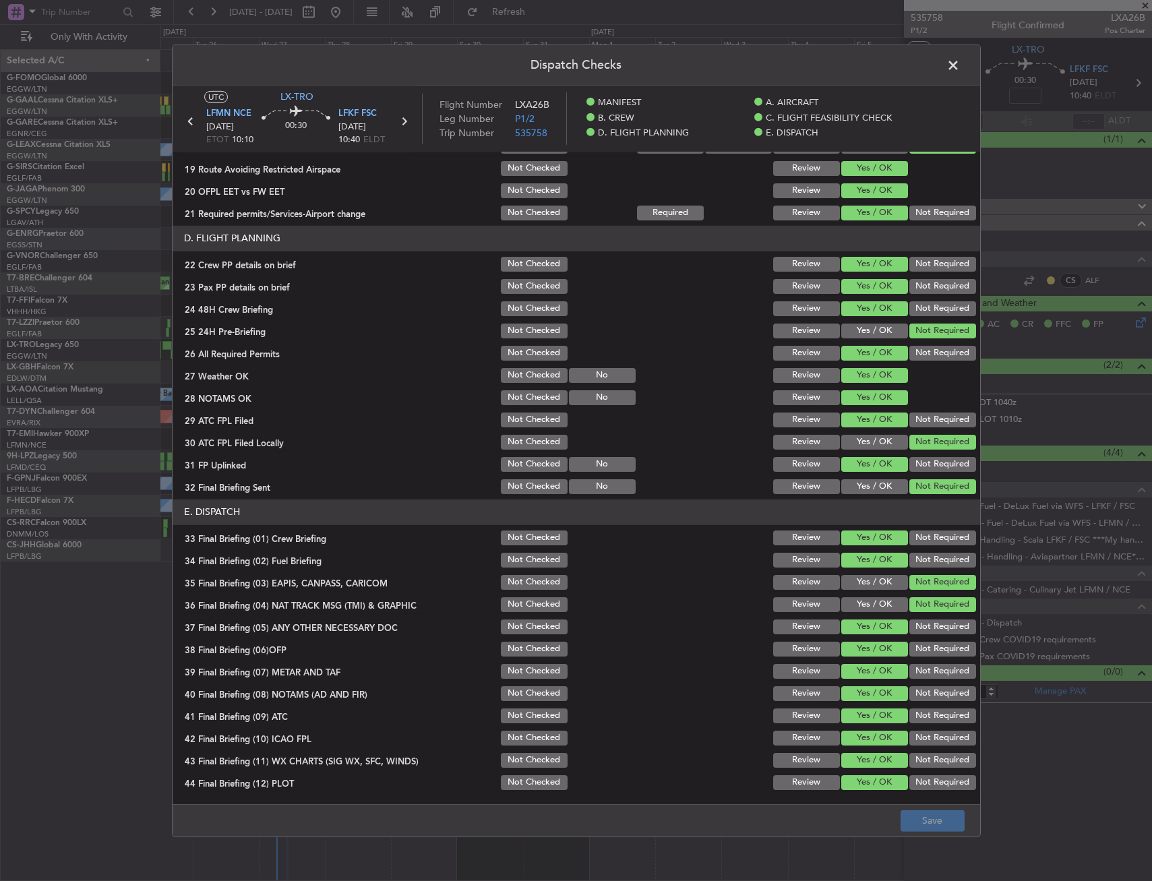
drag, startPoint x: 951, startPoint y: 63, endPoint x: 855, endPoint y: 66, distance: 96.4
click at [960, 64] on span at bounding box center [960, 68] width 0 height 27
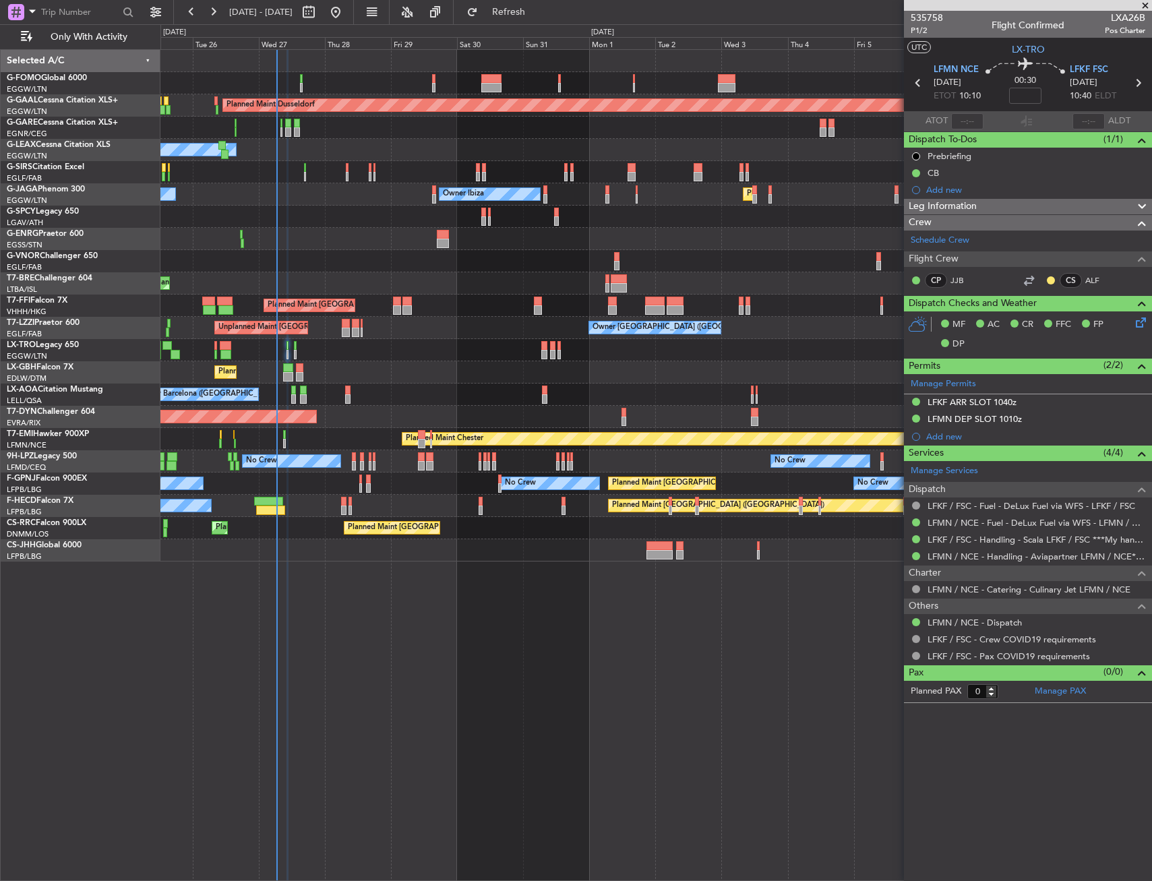
click at [599, 10] on div "25 Aug 2025 - 09 Sep 2025 Refresh Quick Links Only With Activity" at bounding box center [576, 12] width 1152 height 24
drag, startPoint x: 553, startPoint y: 16, endPoint x: 551, endPoint y: 33, distance: 17.0
click at [537, 16] on span "Refresh" at bounding box center [509, 11] width 57 height 9
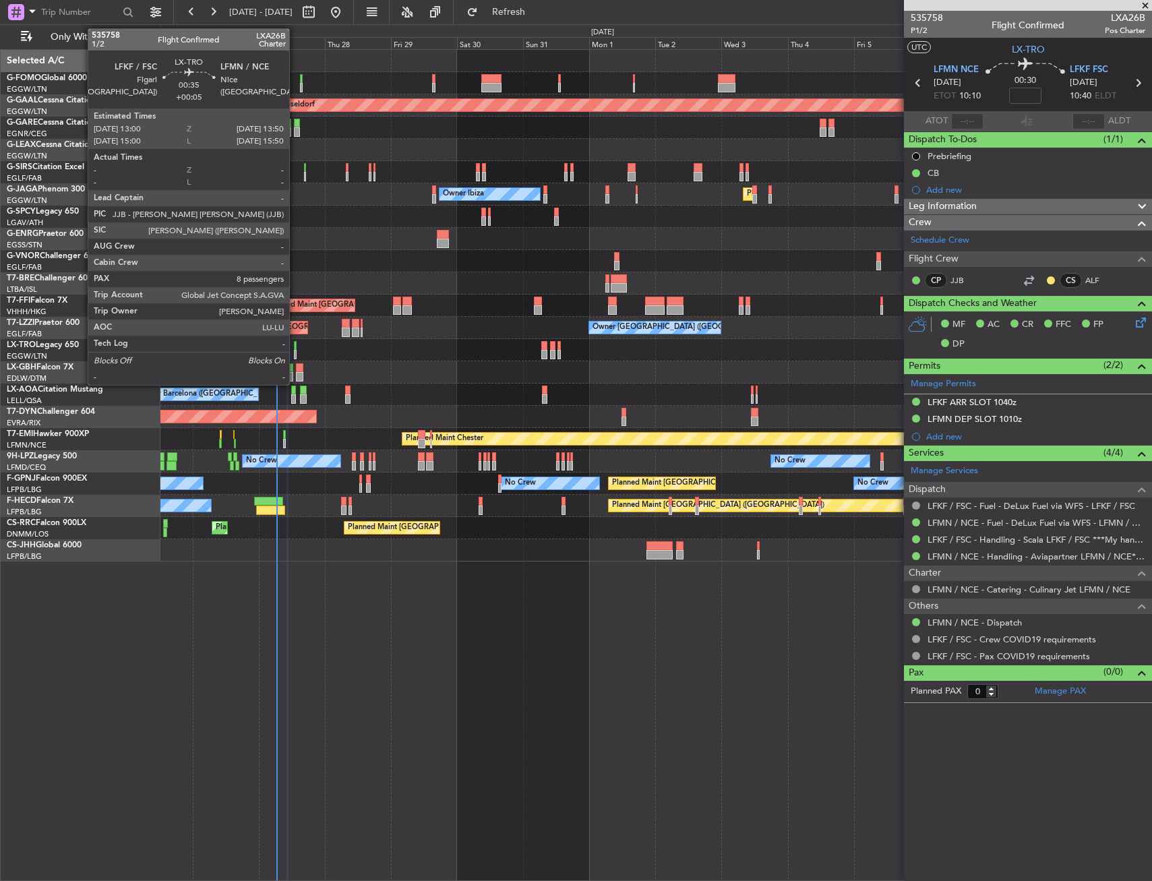
click at [295, 348] on div at bounding box center [295, 345] width 3 height 9
type input "+00:05"
type input "8"
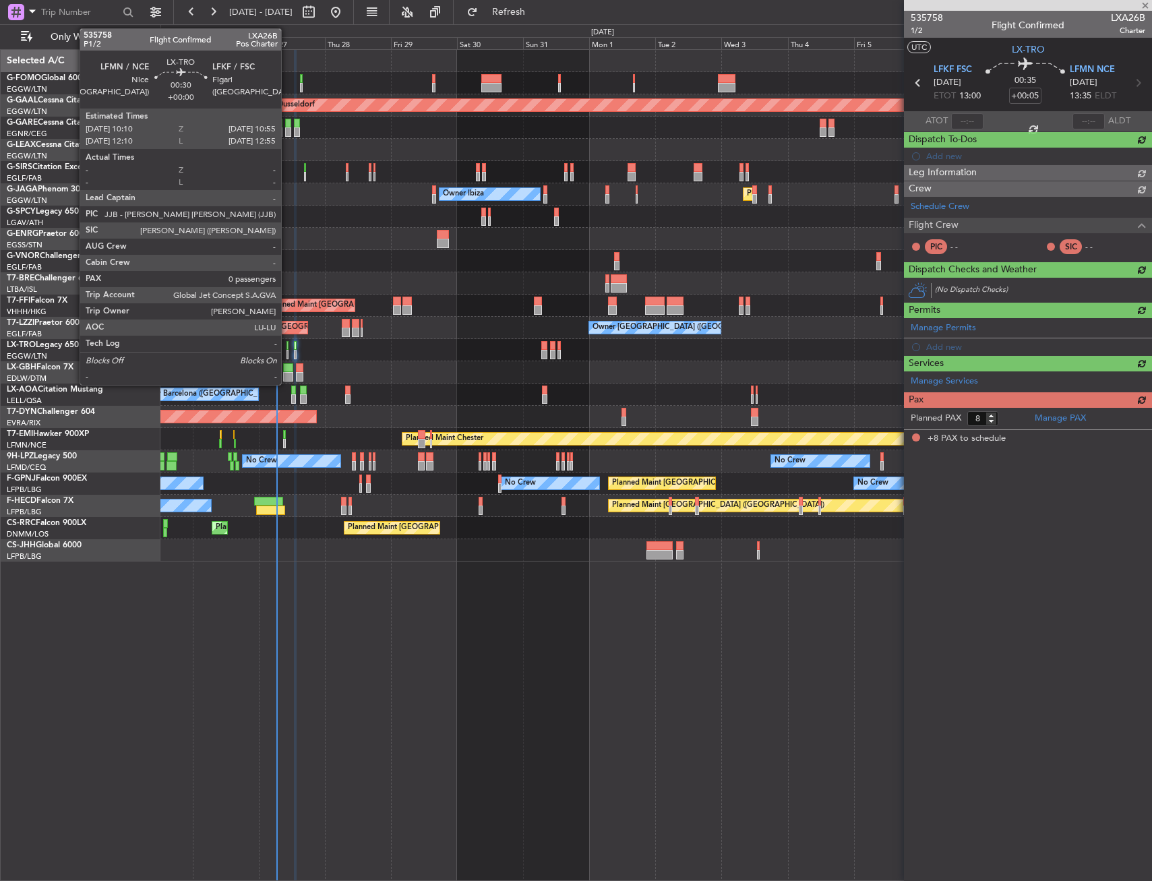
click at [287, 348] on div at bounding box center [287, 345] width 3 height 9
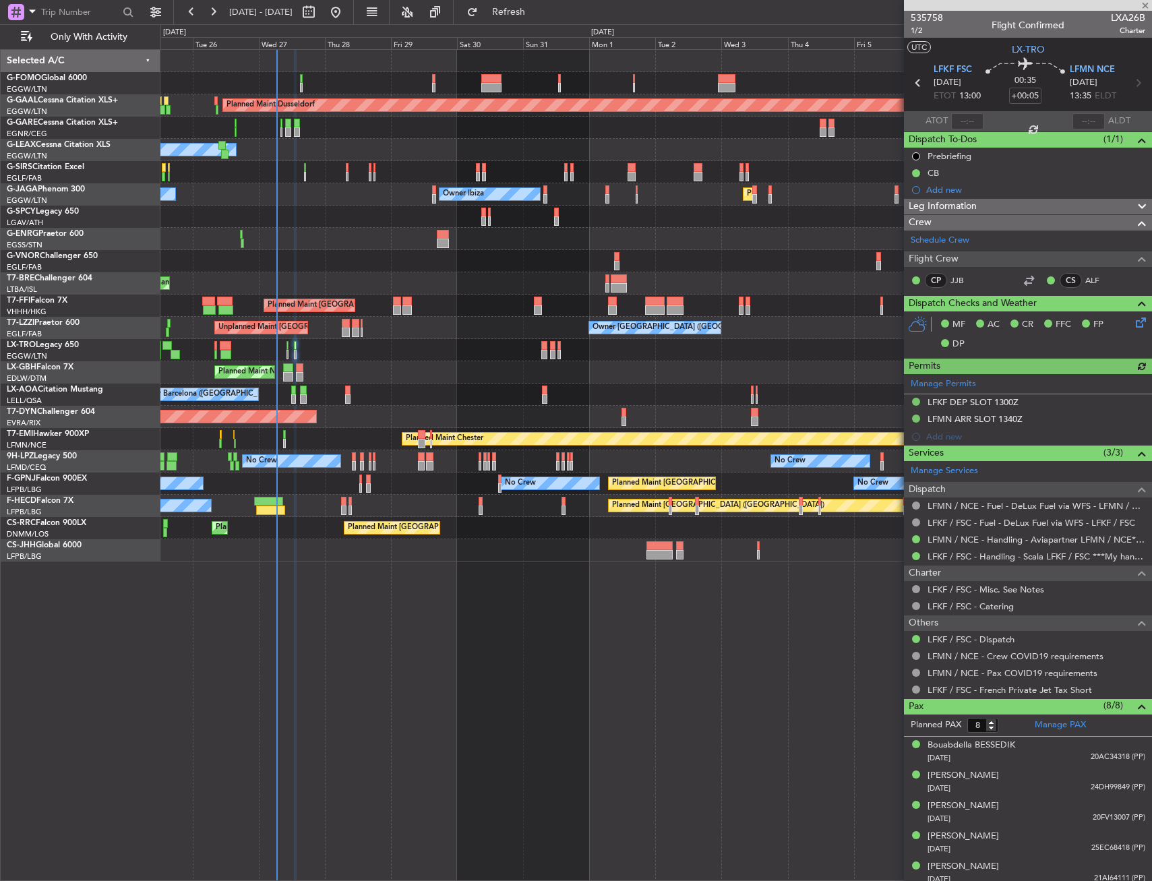
type input "0"
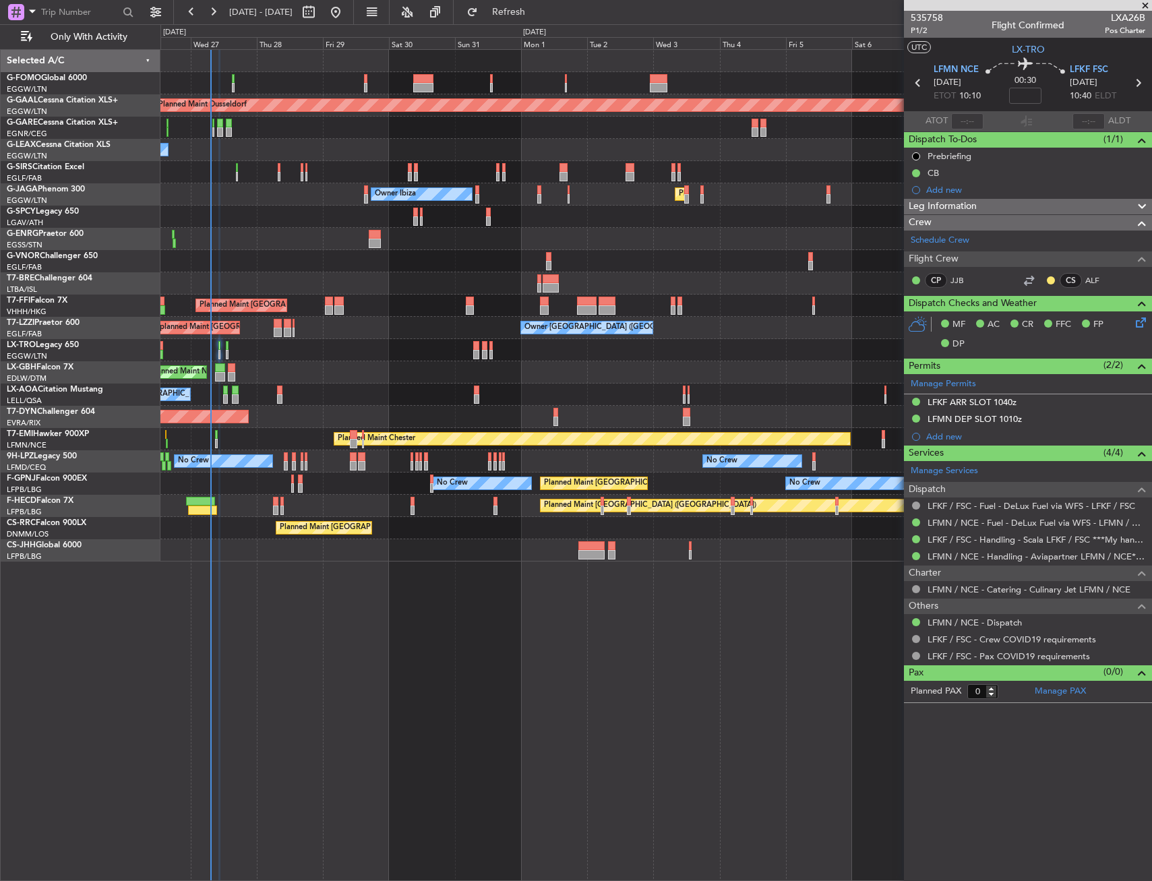
click at [331, 362] on div "Planned Maint Nice ([GEOGRAPHIC_DATA])" at bounding box center [655, 372] width 991 height 22
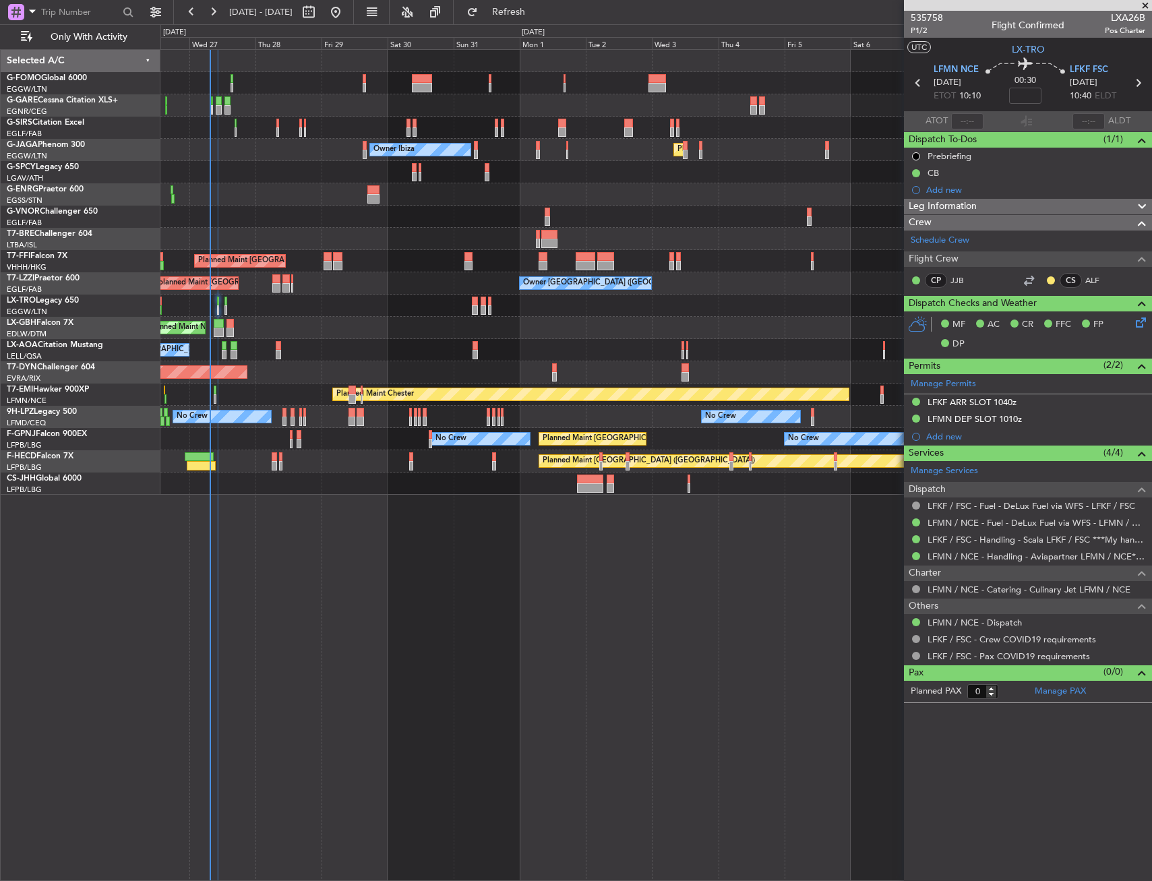
click at [395, 296] on div "Planned Maint Dusseldorf" at bounding box center [655, 306] width 991 height 22
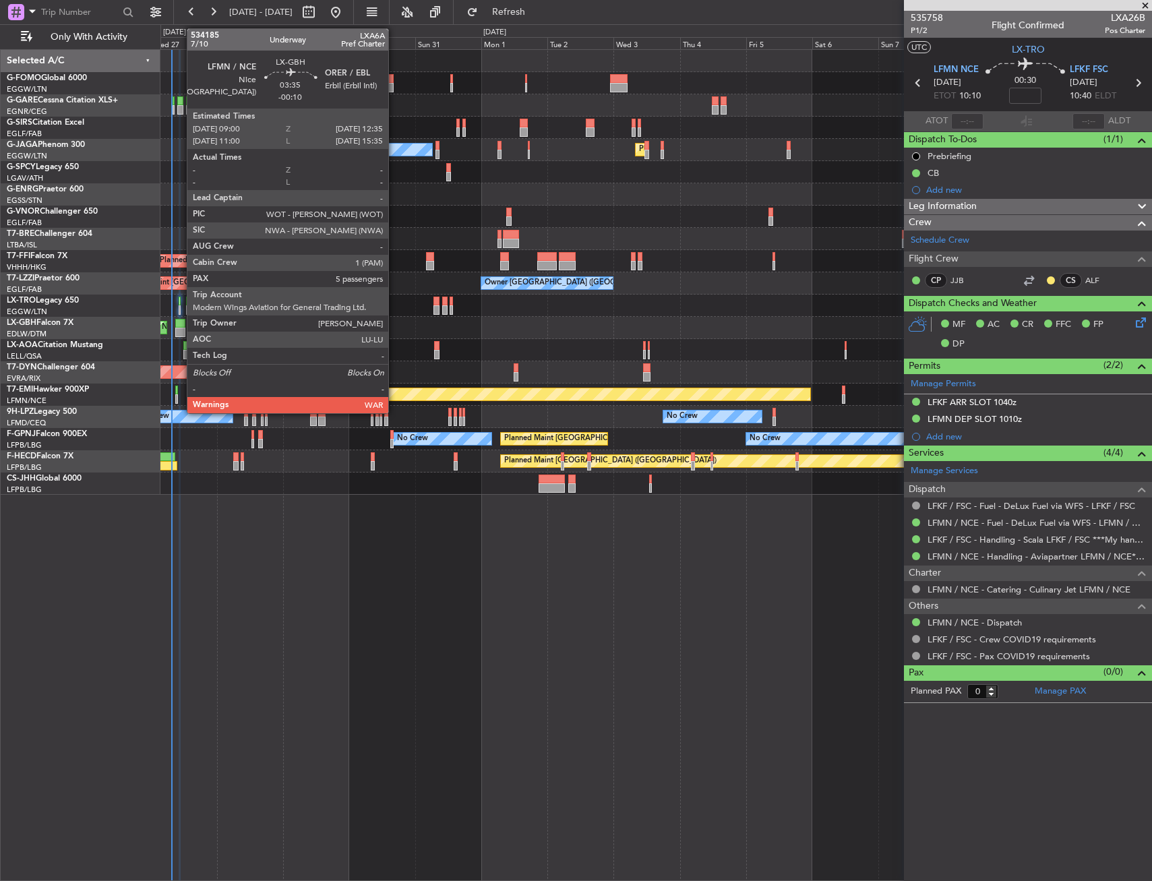
click at [180, 323] on div at bounding box center [180, 323] width 10 height 9
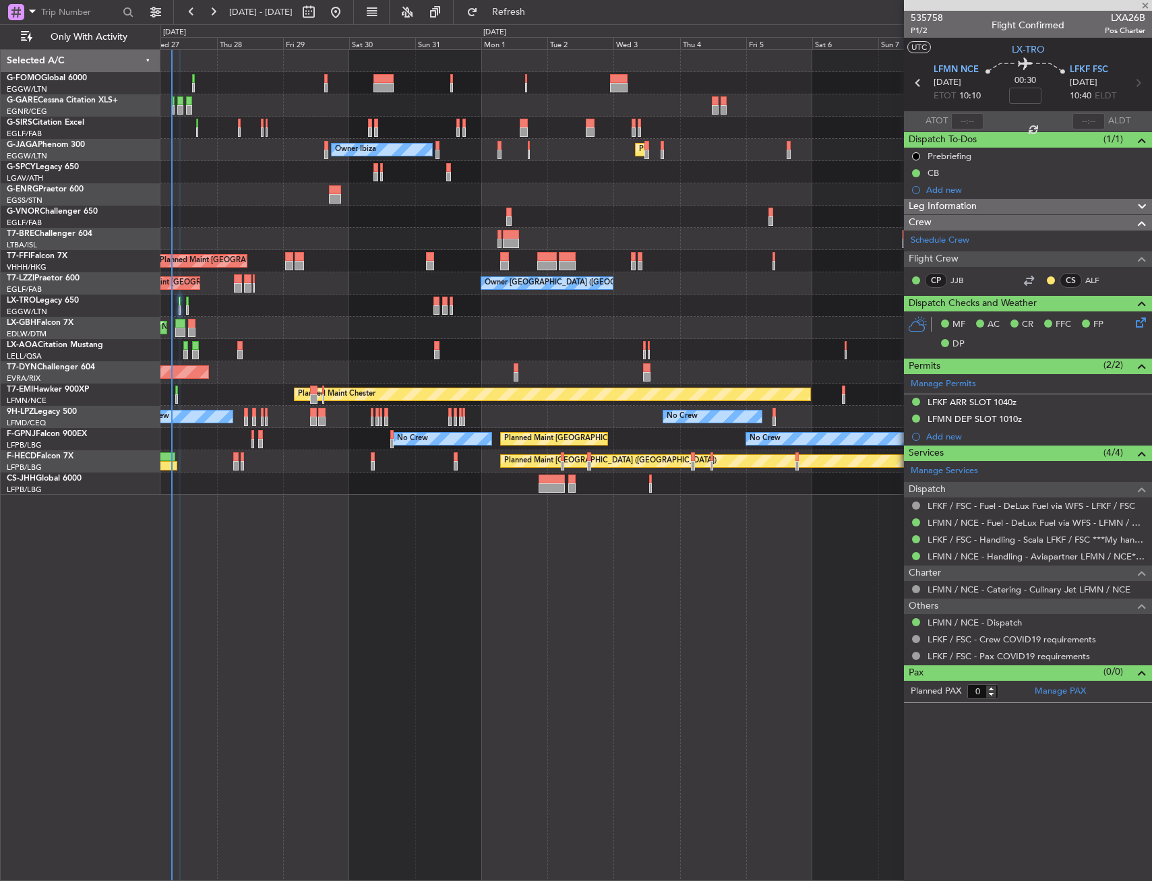
type input "-00:10"
type input "5"
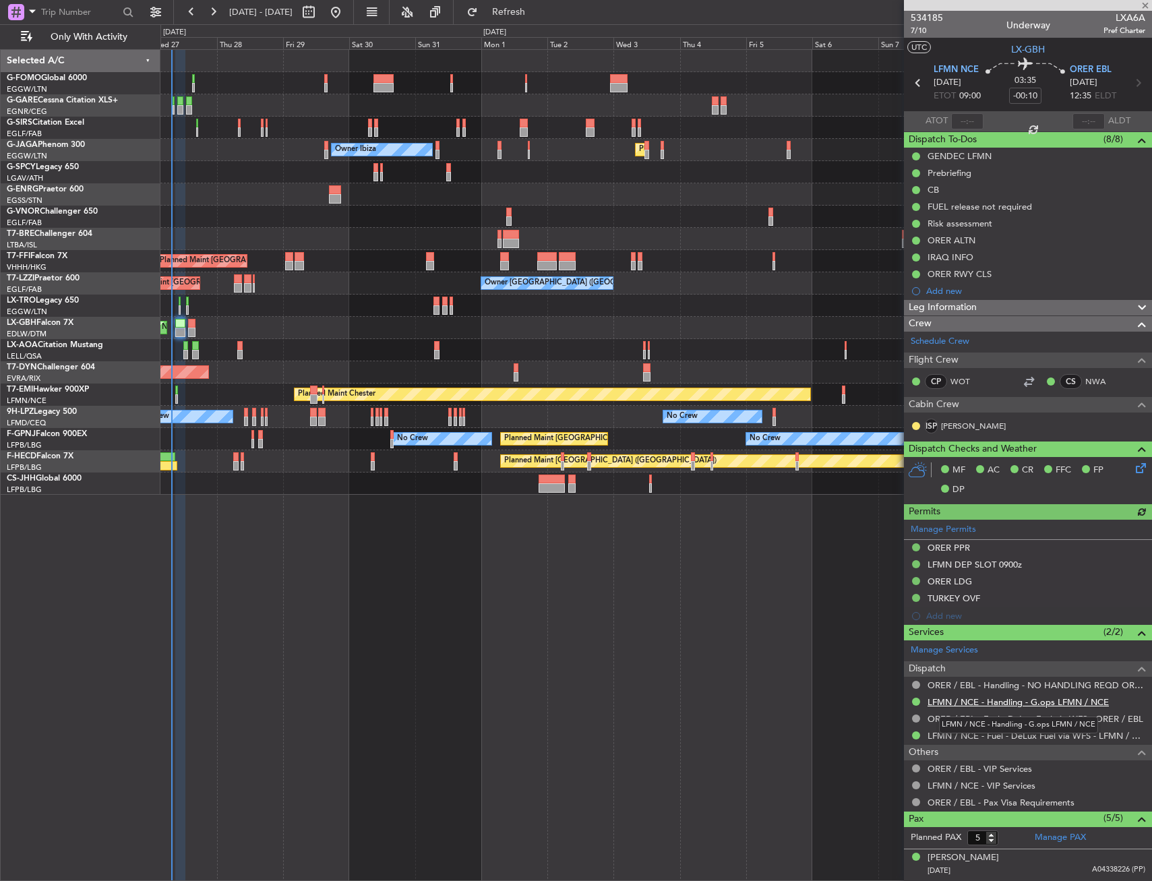
click at [995, 700] on link "LFMN / NCE - Handling - G.ops LFMN / NCE" at bounding box center [1017, 701] width 181 height 11
click at [1000, 702] on link "LFMN / NCE - Handling - G.ops LFMN / NCE" at bounding box center [1017, 701] width 181 height 11
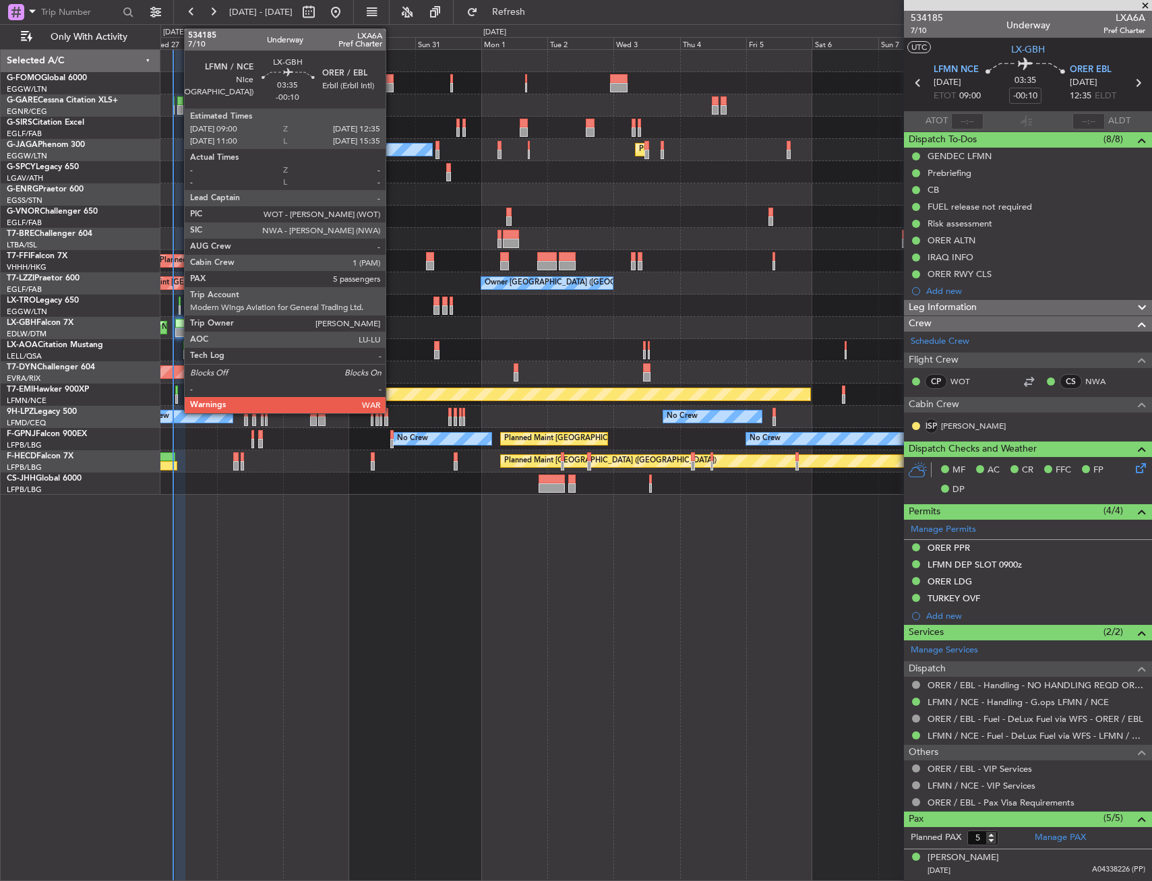
click at [177, 328] on div at bounding box center [180, 332] width 10 height 9
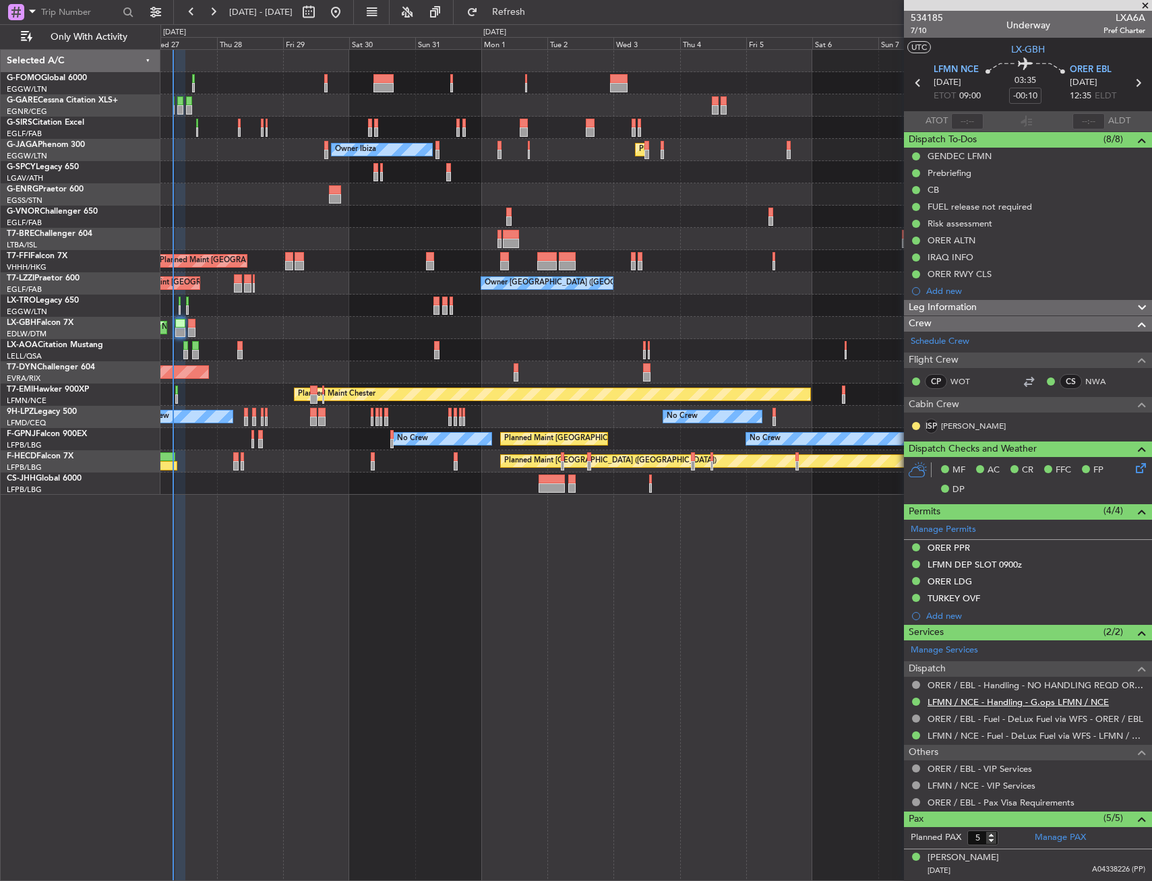
click at [982, 701] on link "LFMN / NCE - Handling - G.ops LFMN / NCE" at bounding box center [1017, 701] width 181 height 11
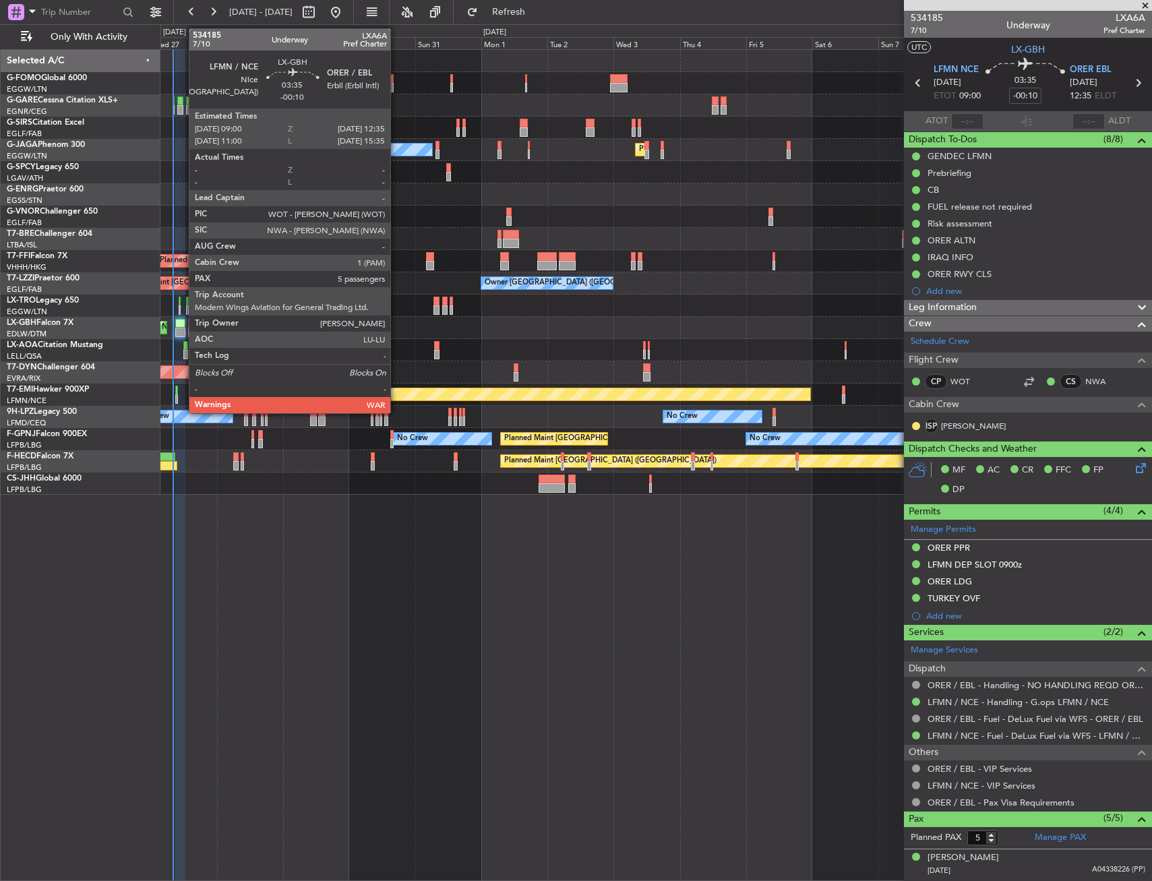
click at [182, 326] on div at bounding box center [180, 323] width 10 height 9
click at [176, 326] on div at bounding box center [180, 323] width 10 height 9
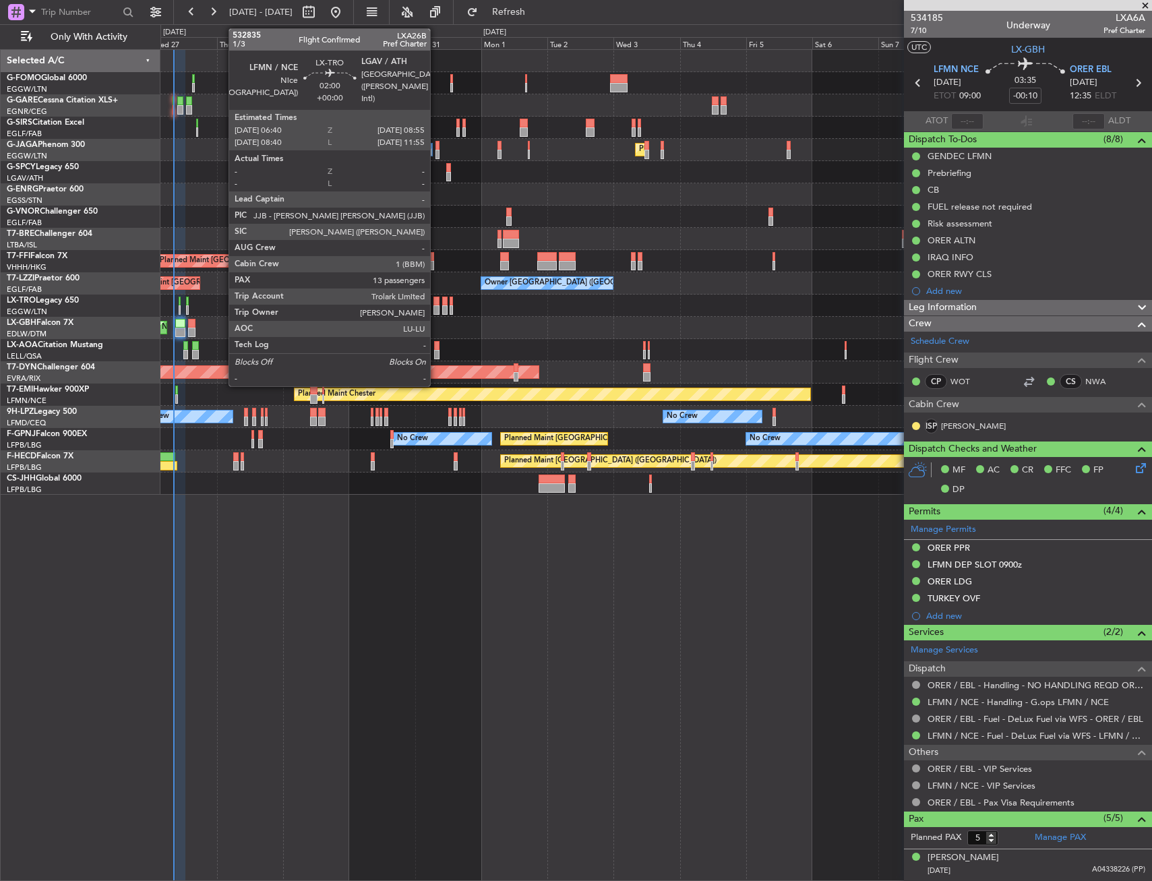
click at [436, 299] on div at bounding box center [436, 301] width 7 height 9
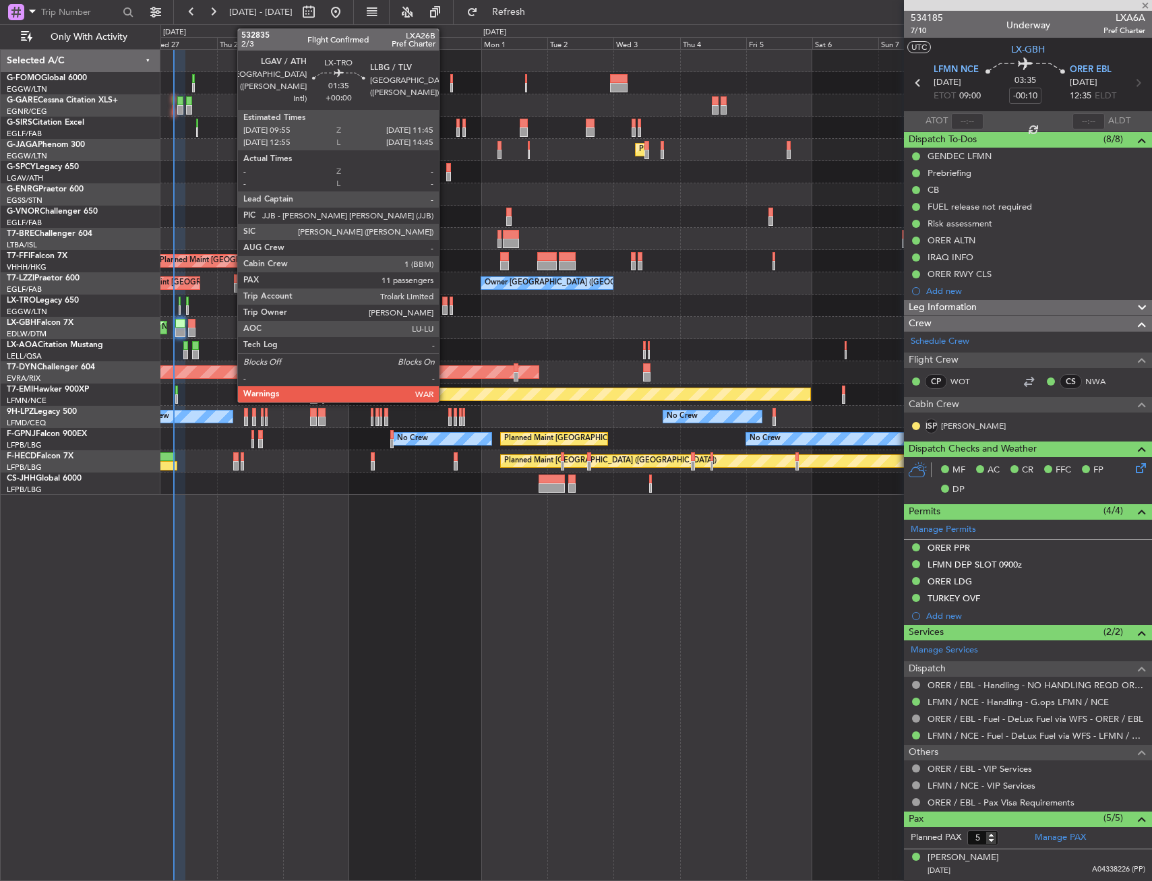
click at [445, 301] on div at bounding box center [444, 301] width 5 height 9
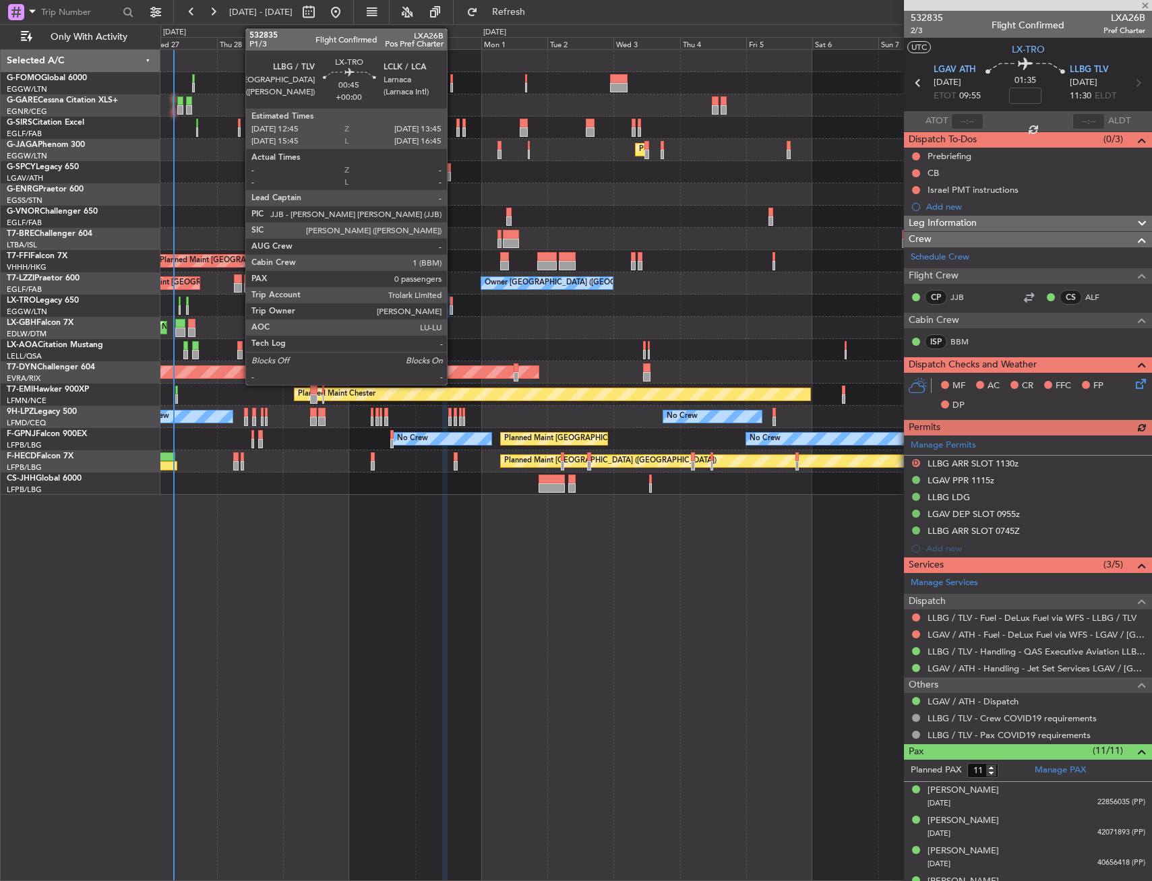
click at [453, 303] on div at bounding box center [451, 301] width 3 height 9
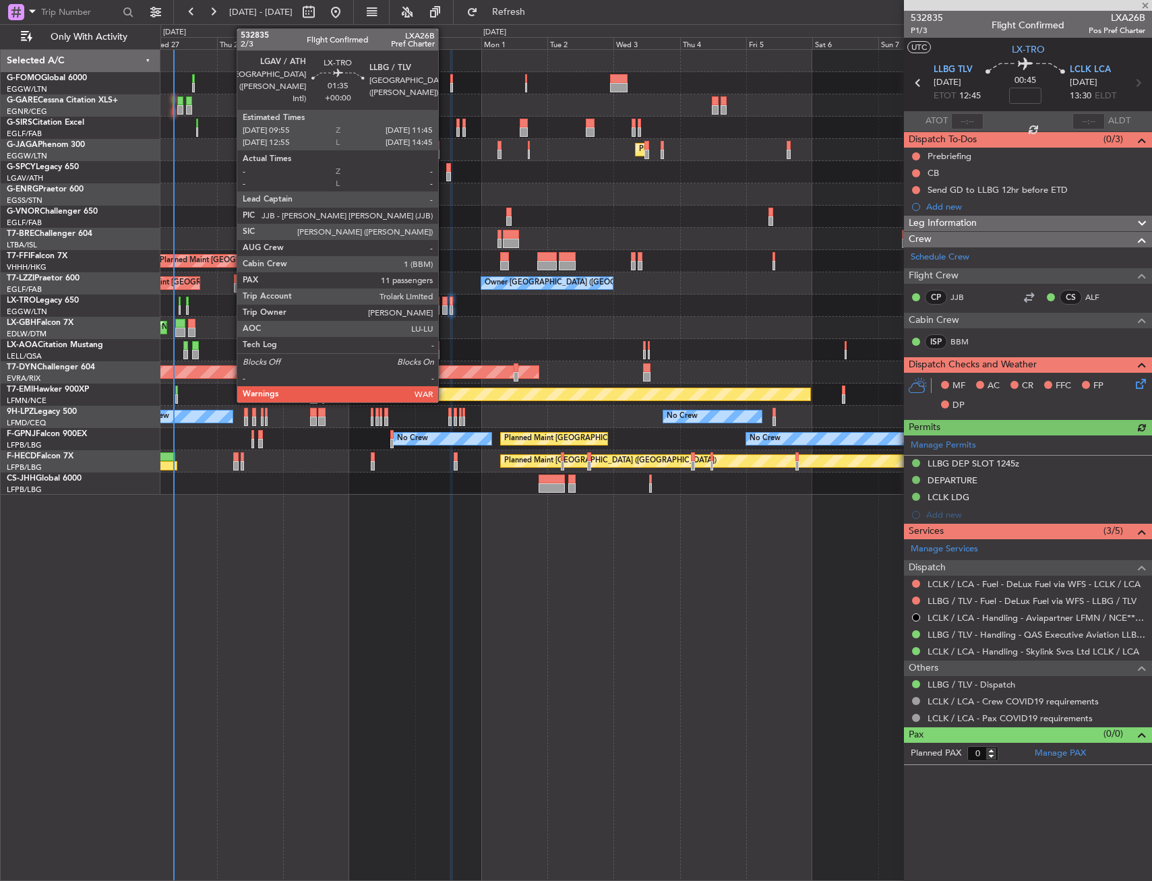
click at [444, 304] on div at bounding box center [444, 301] width 5 height 9
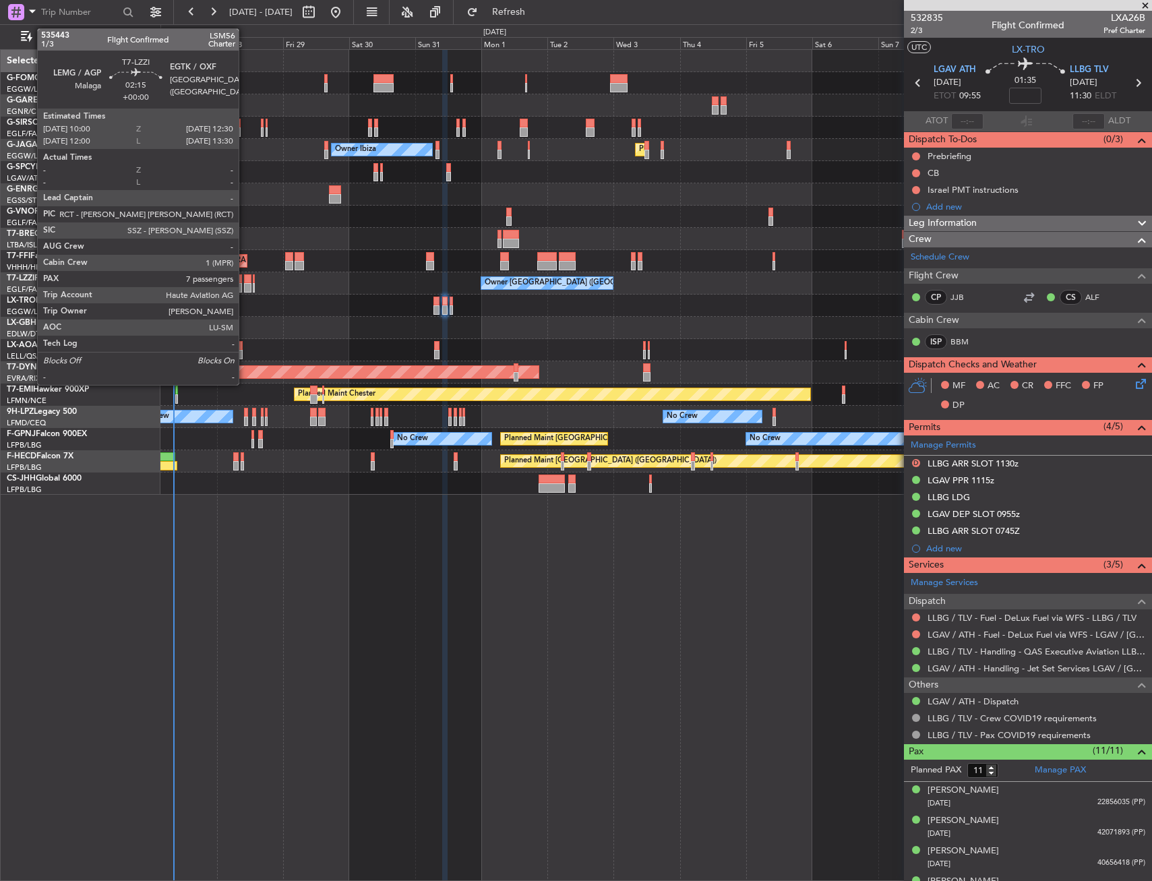
click at [245, 280] on div at bounding box center [247, 278] width 7 height 9
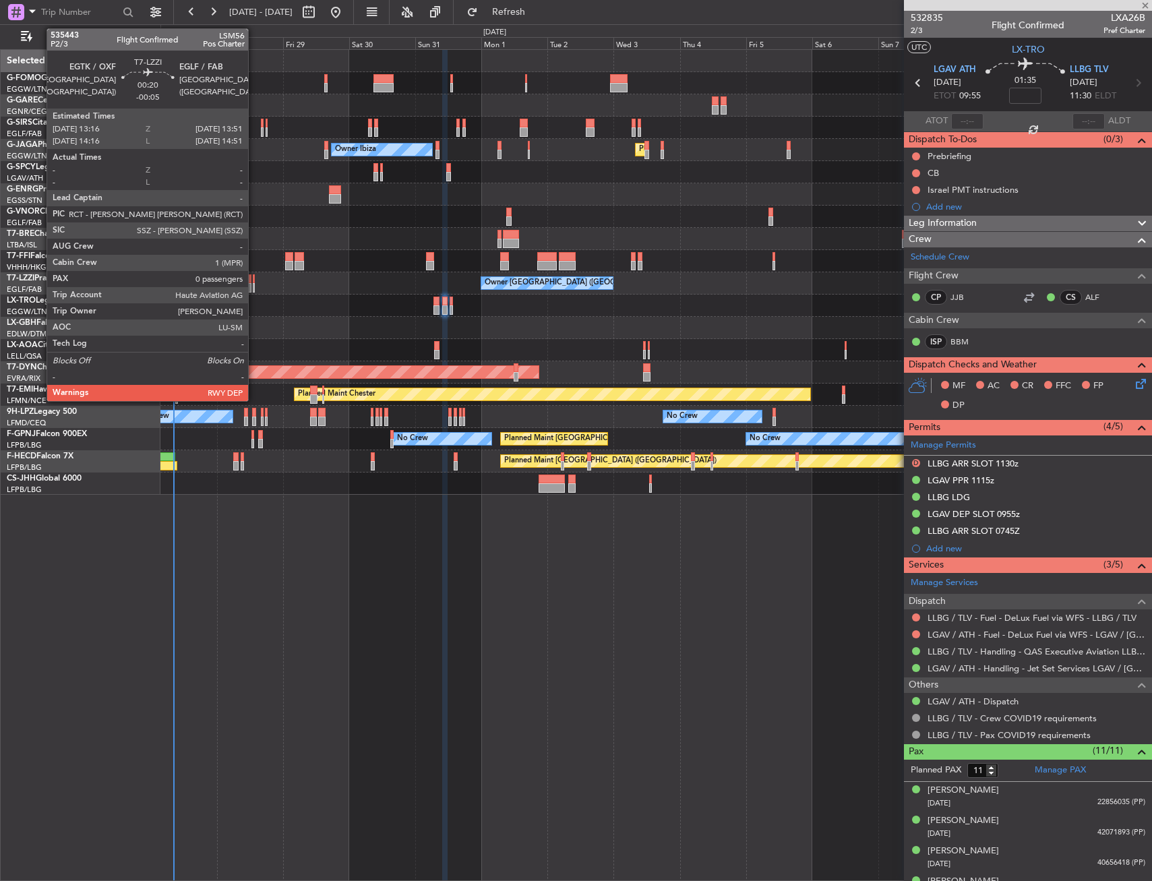
click at [254, 280] on div at bounding box center [254, 278] width 2 height 9
type input "7"
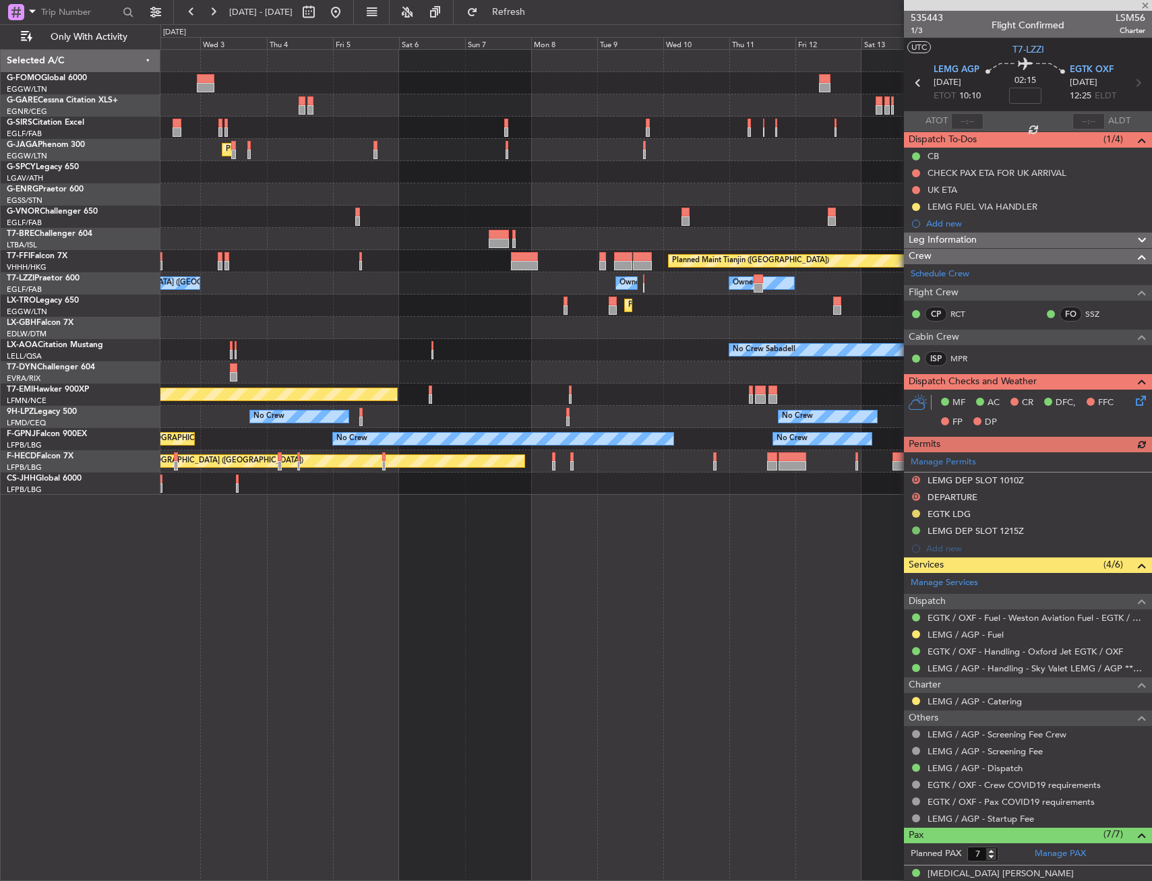
click at [315, 310] on div "Planned Maint Dusseldorf" at bounding box center [655, 306] width 991 height 22
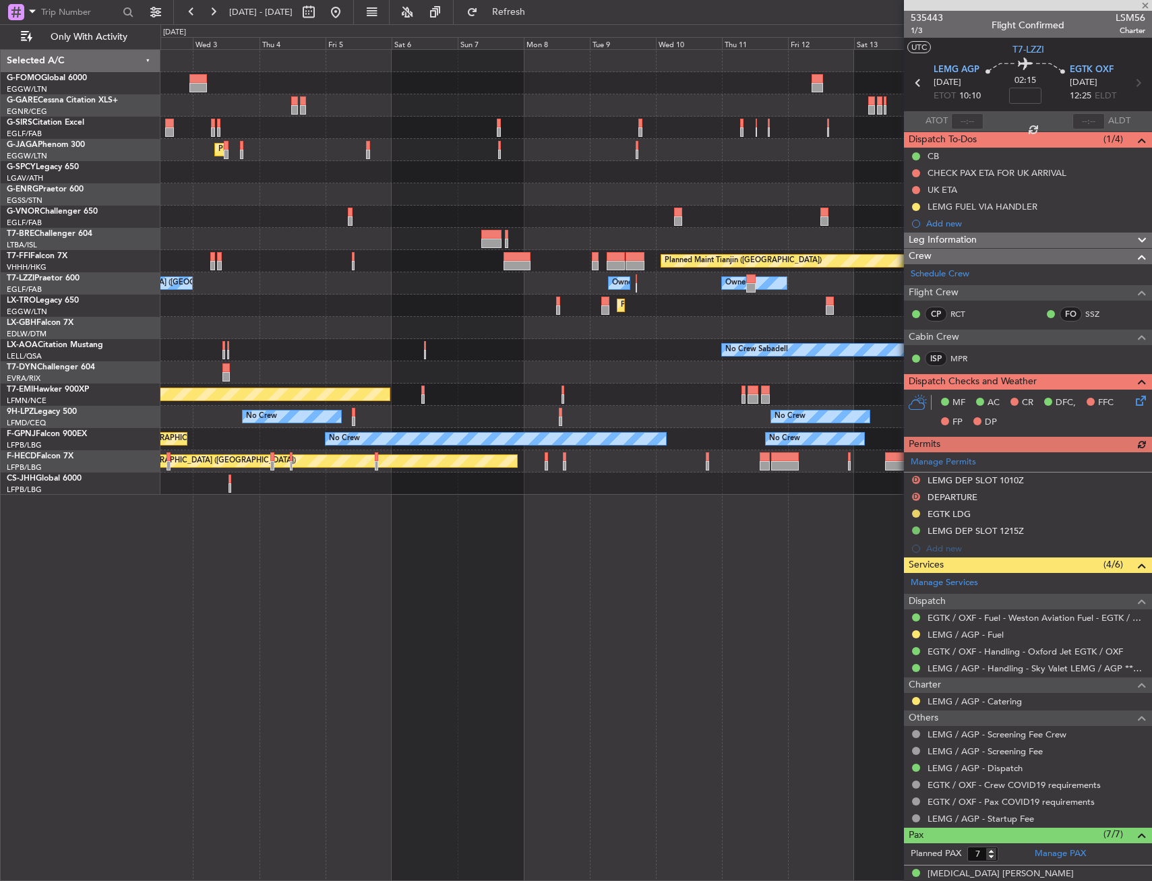
type input "-00:05"
type input "0"
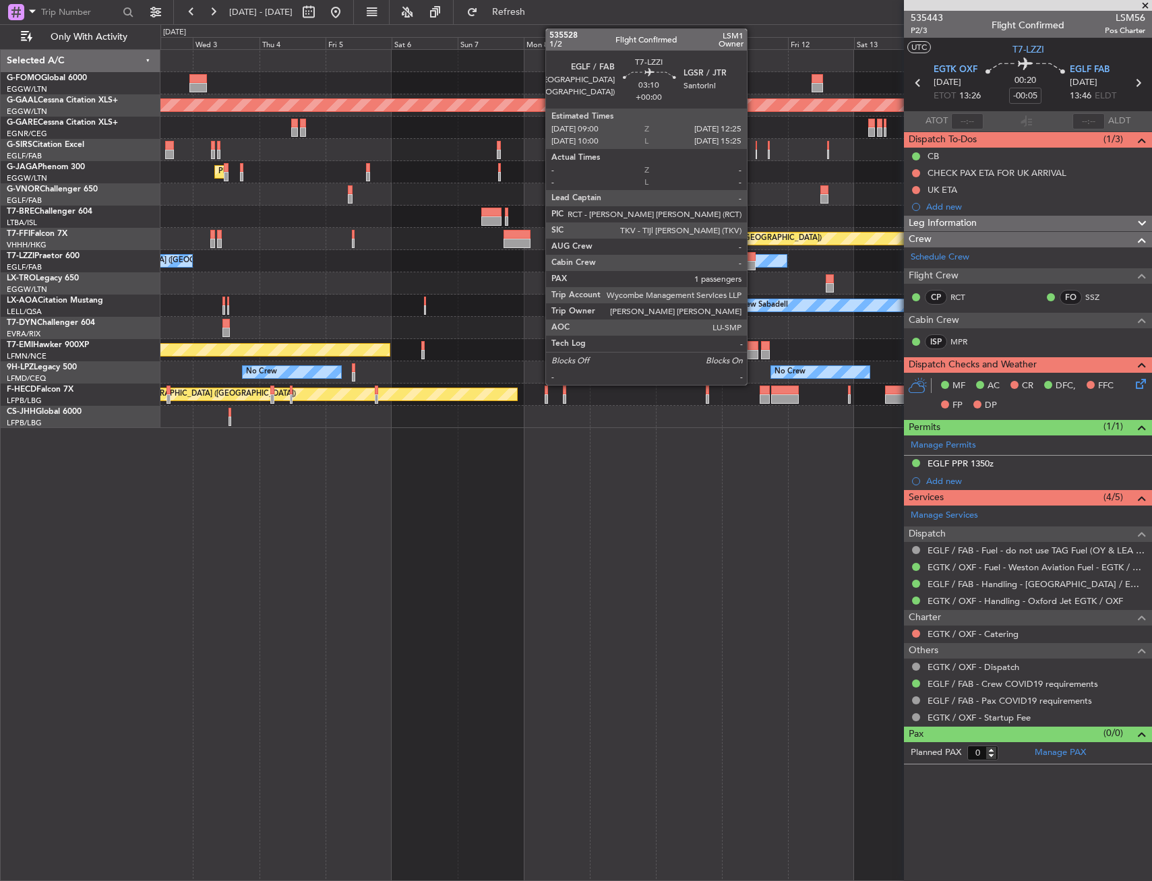
click at [753, 257] on div at bounding box center [750, 256] width 9 height 9
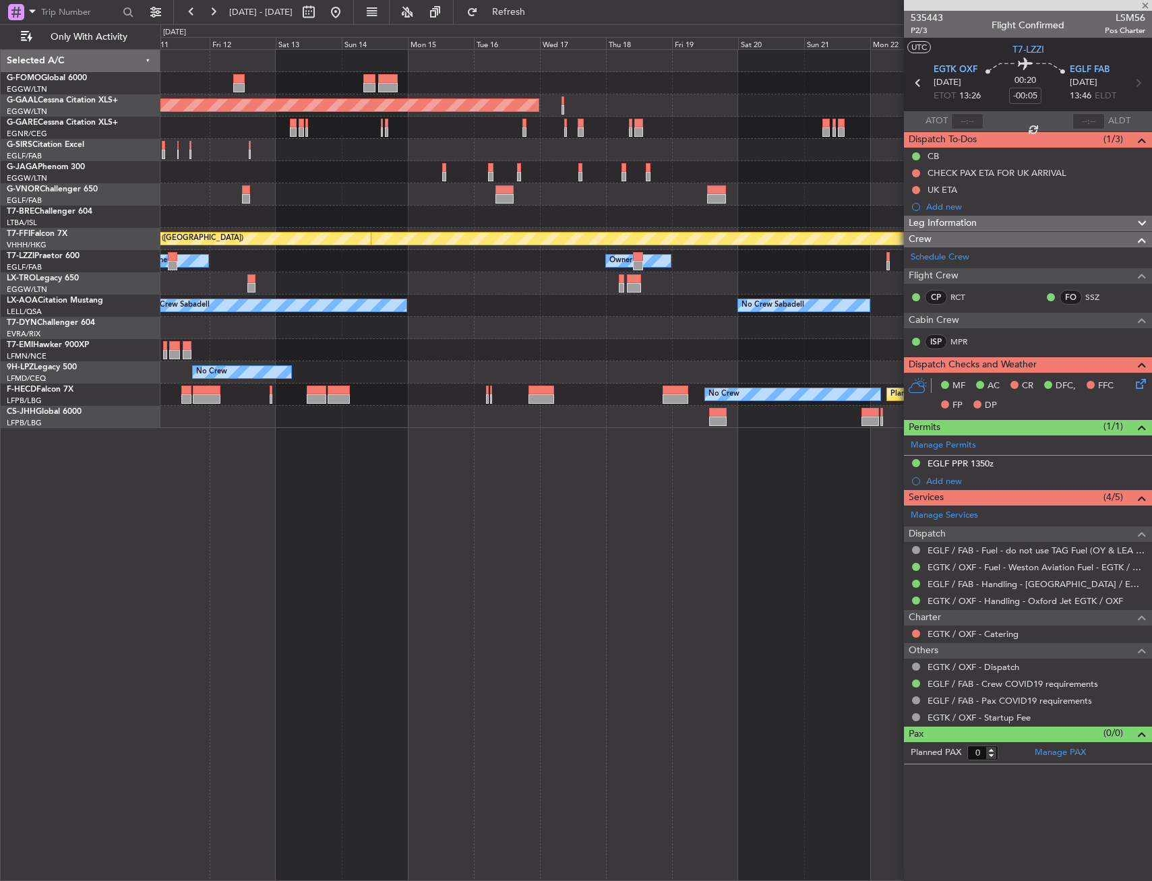
click at [243, 284] on div "Planned Maint Dusseldorf Planned Maint Geneva ([GEOGRAPHIC_DATA]) Planned Maint…" at bounding box center [655, 239] width 991 height 378
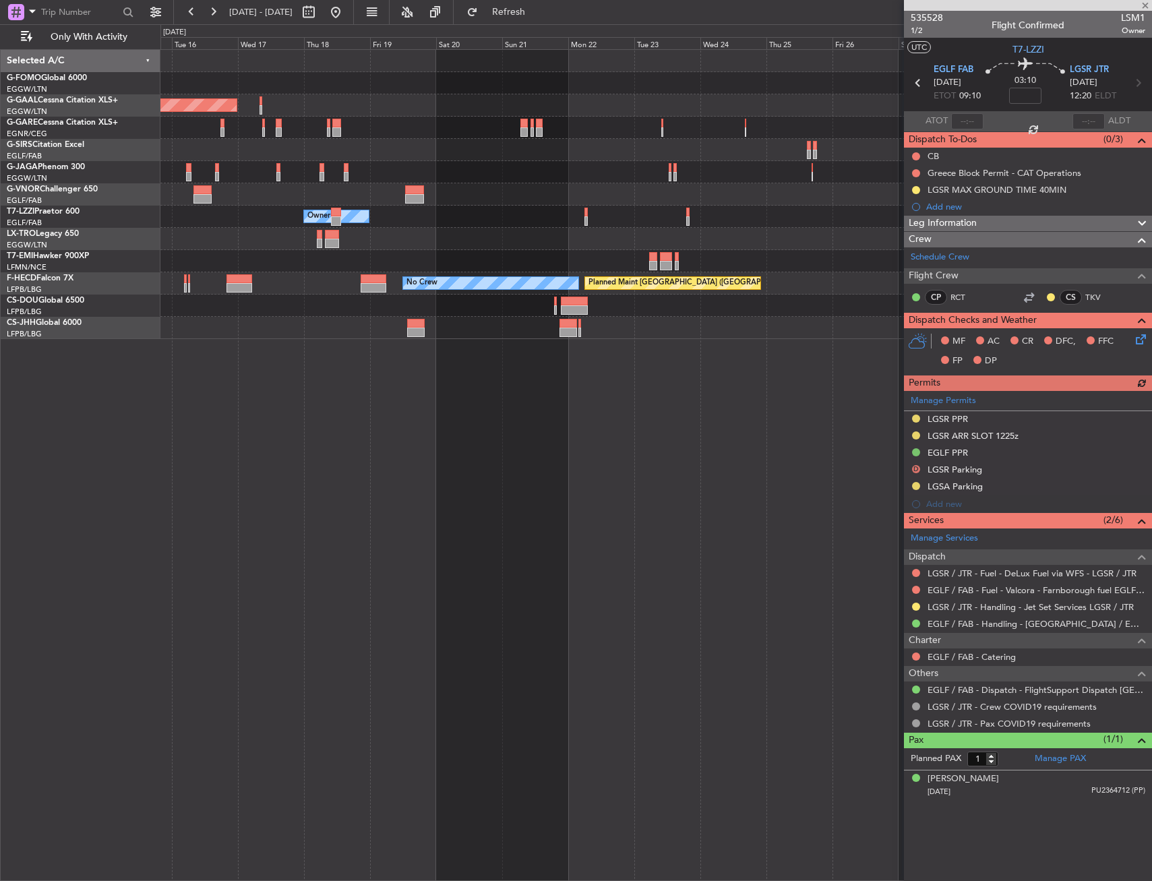
click at [122, 263] on div "Planned Maint Dusseldorf Owner Planned Maint [GEOGRAPHIC_DATA] ([GEOGRAPHIC_DAT…" at bounding box center [576, 452] width 1152 height 857
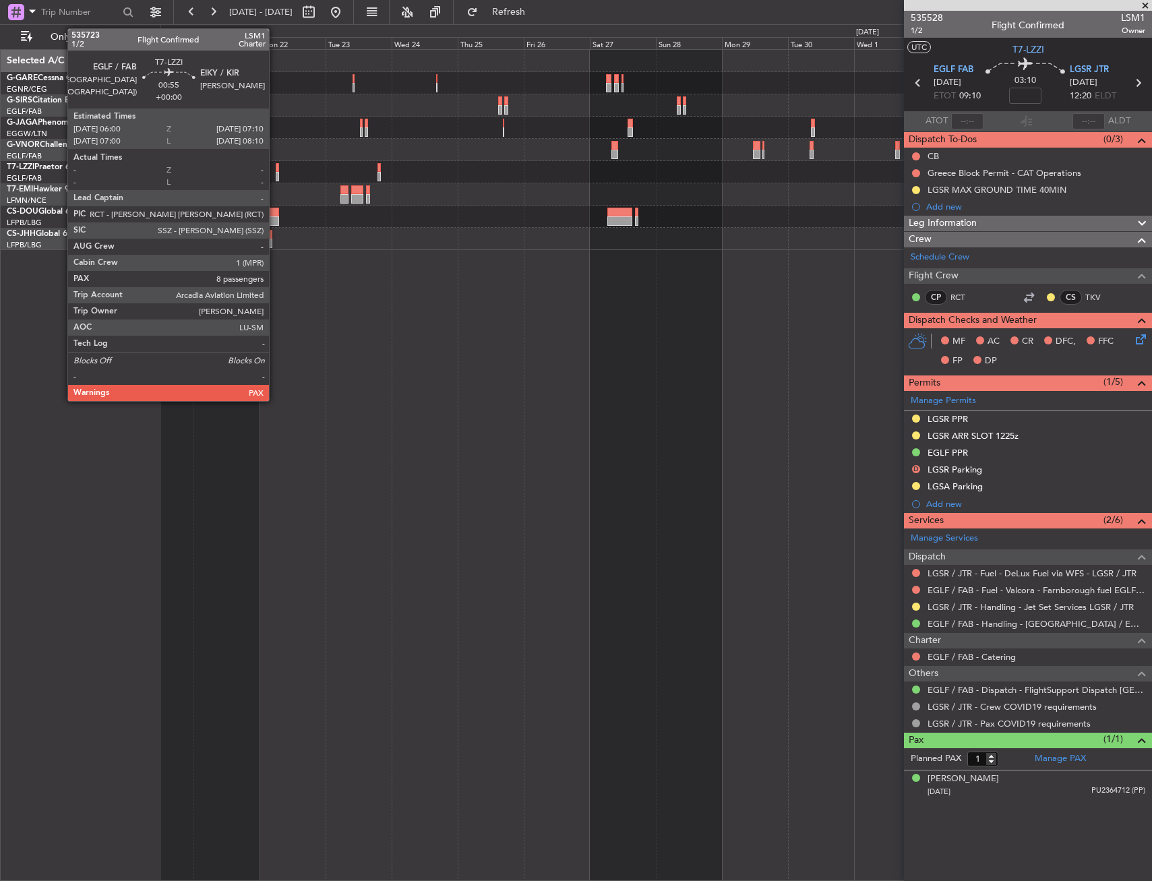
click at [276, 169] on div at bounding box center [277, 167] width 3 height 9
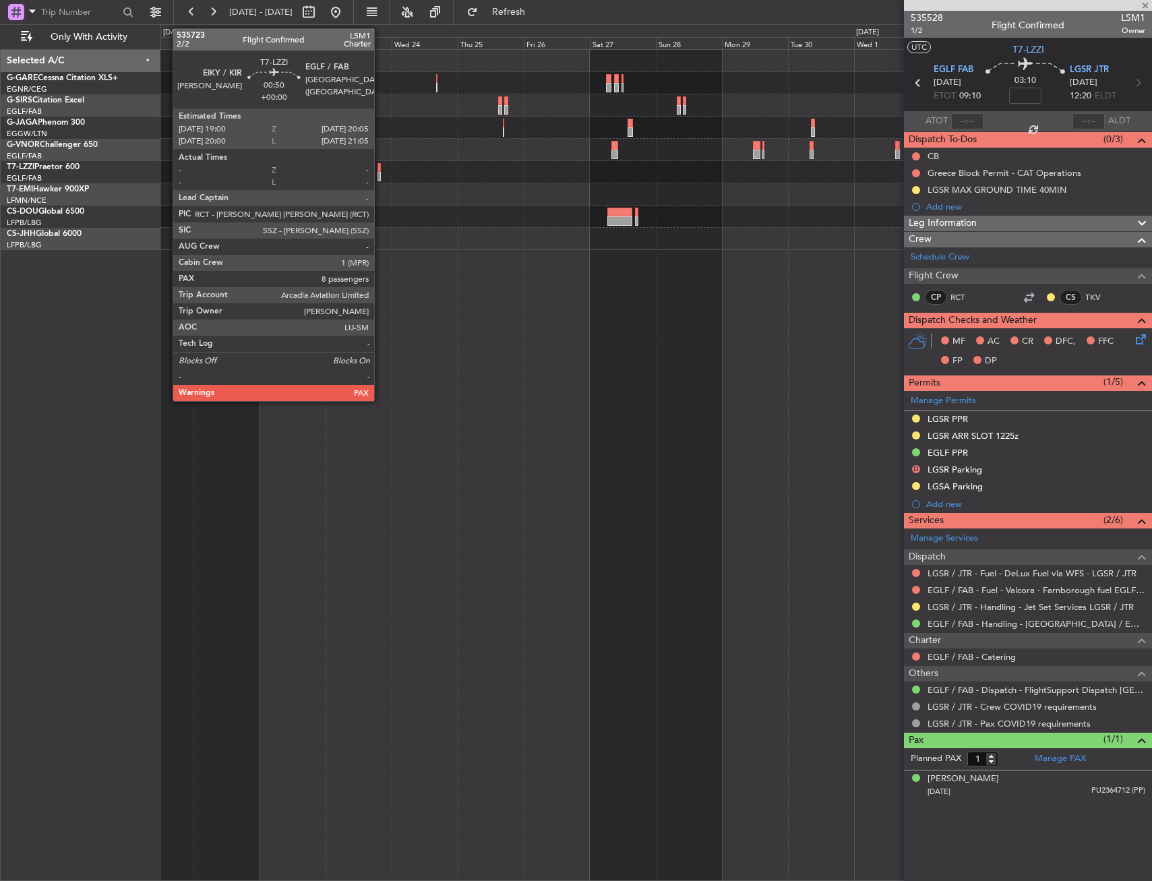
type input "8"
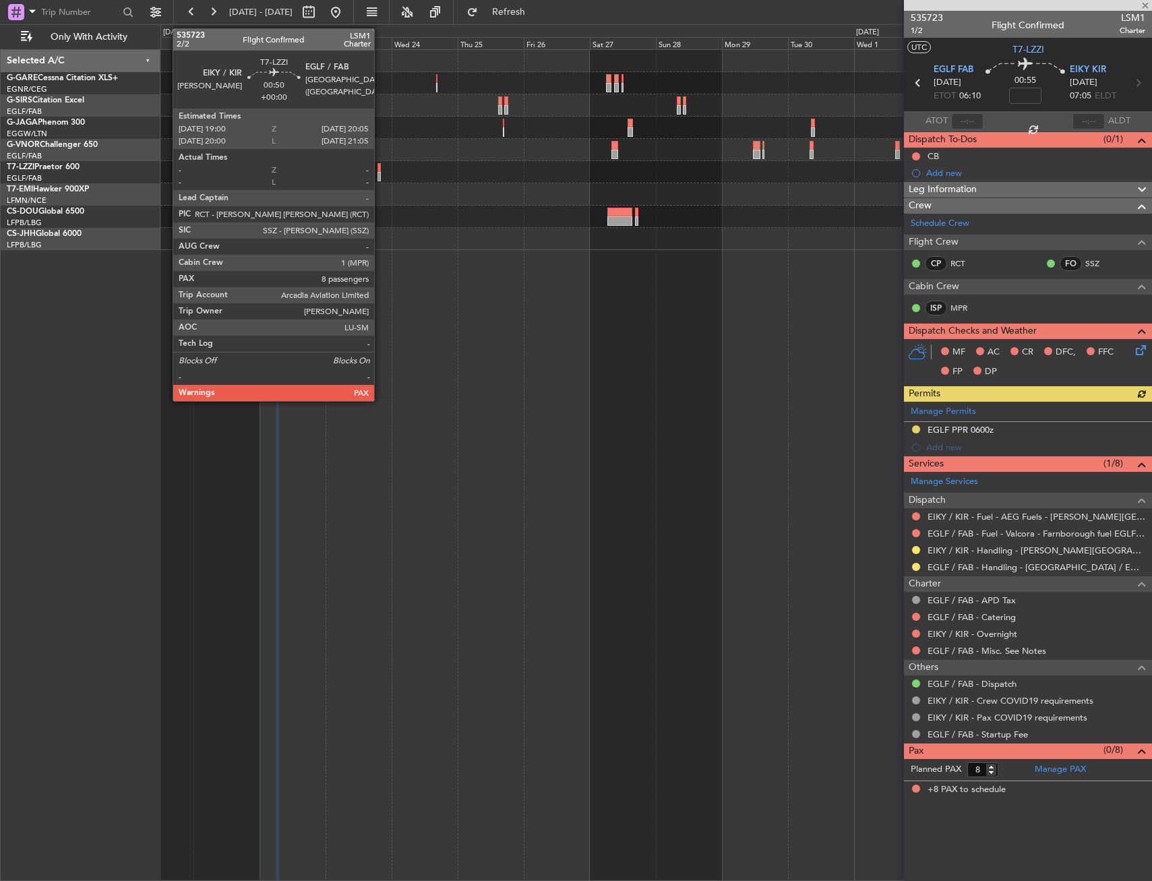
click at [380, 164] on div at bounding box center [378, 167] width 3 height 9
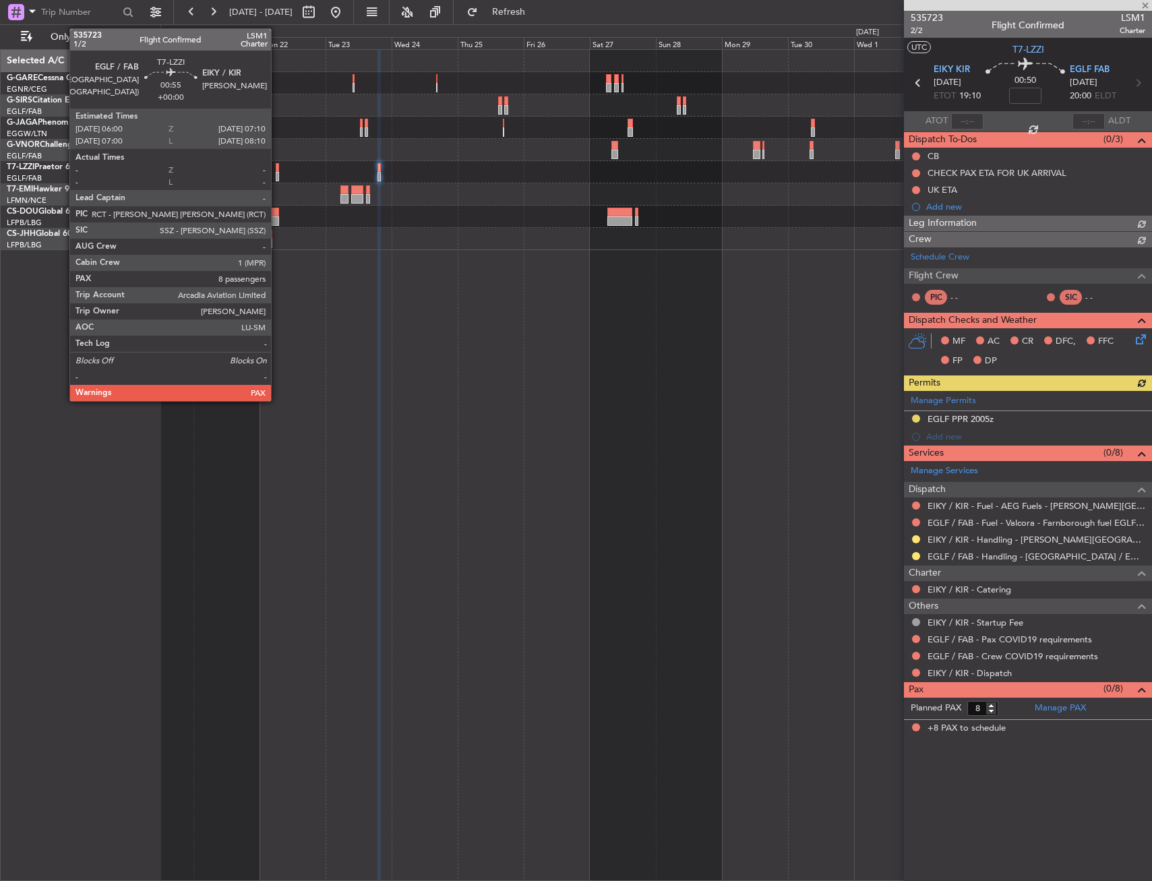
click at [277, 169] on div at bounding box center [277, 167] width 3 height 9
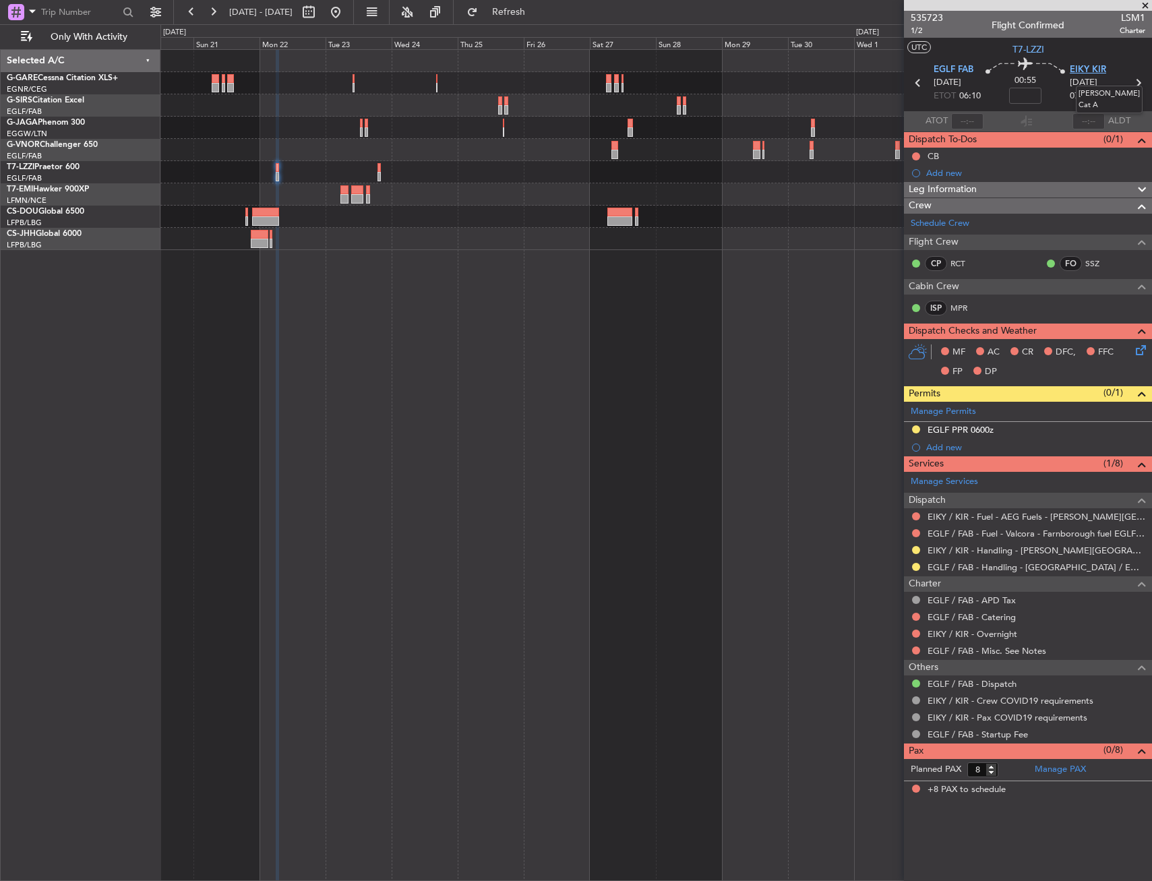
click at [1095, 68] on span "EIKY KIR" at bounding box center [1088, 69] width 36 height 13
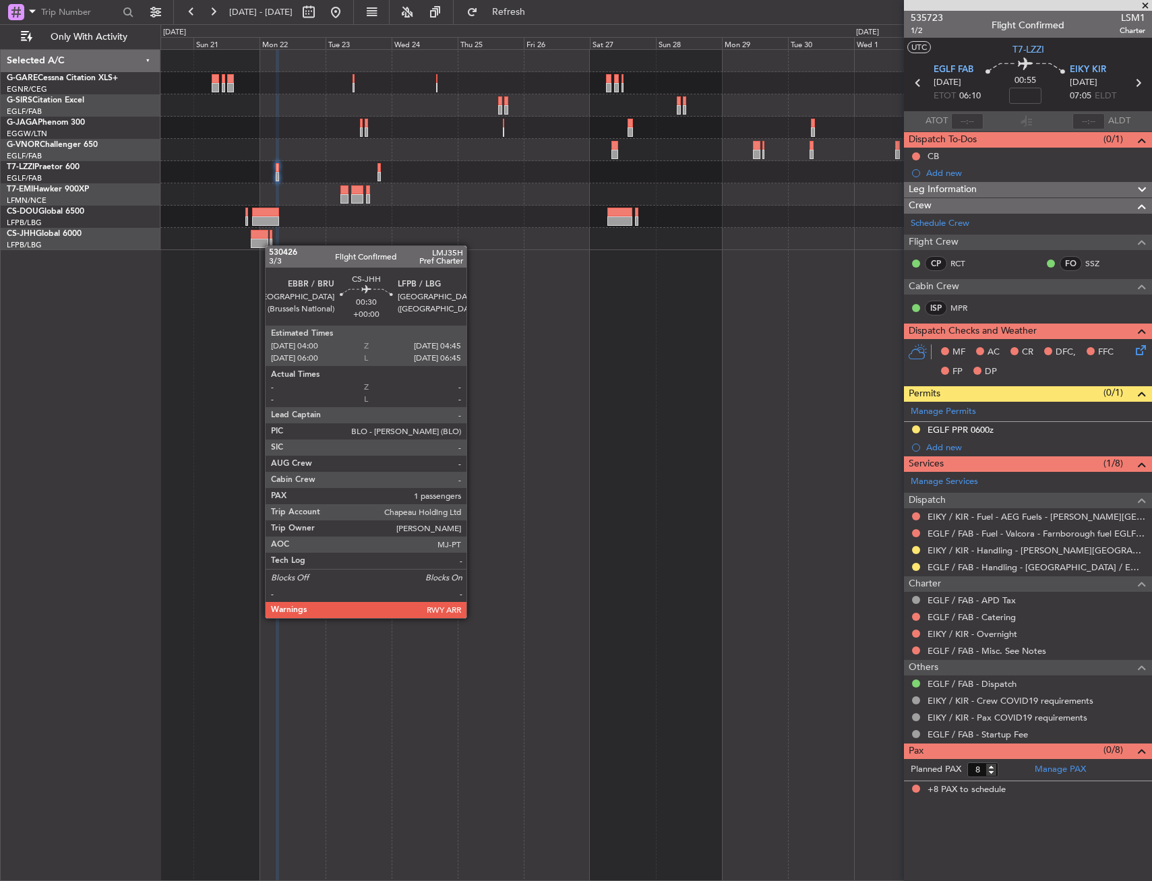
click at [703, 282] on div "Owner" at bounding box center [655, 465] width 991 height 832
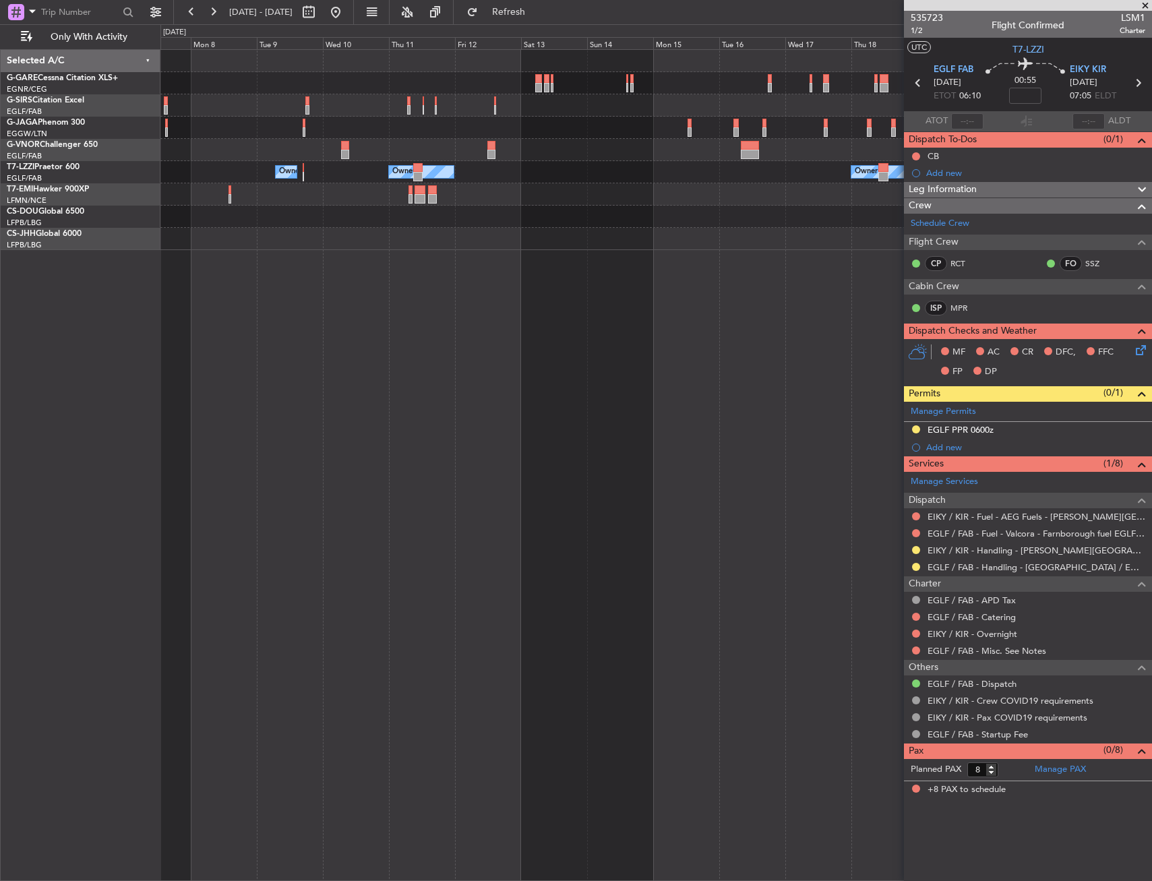
click at [729, 288] on div "Owner Owner Owner Planned Maint [PERSON_NAME]" at bounding box center [655, 465] width 991 height 832
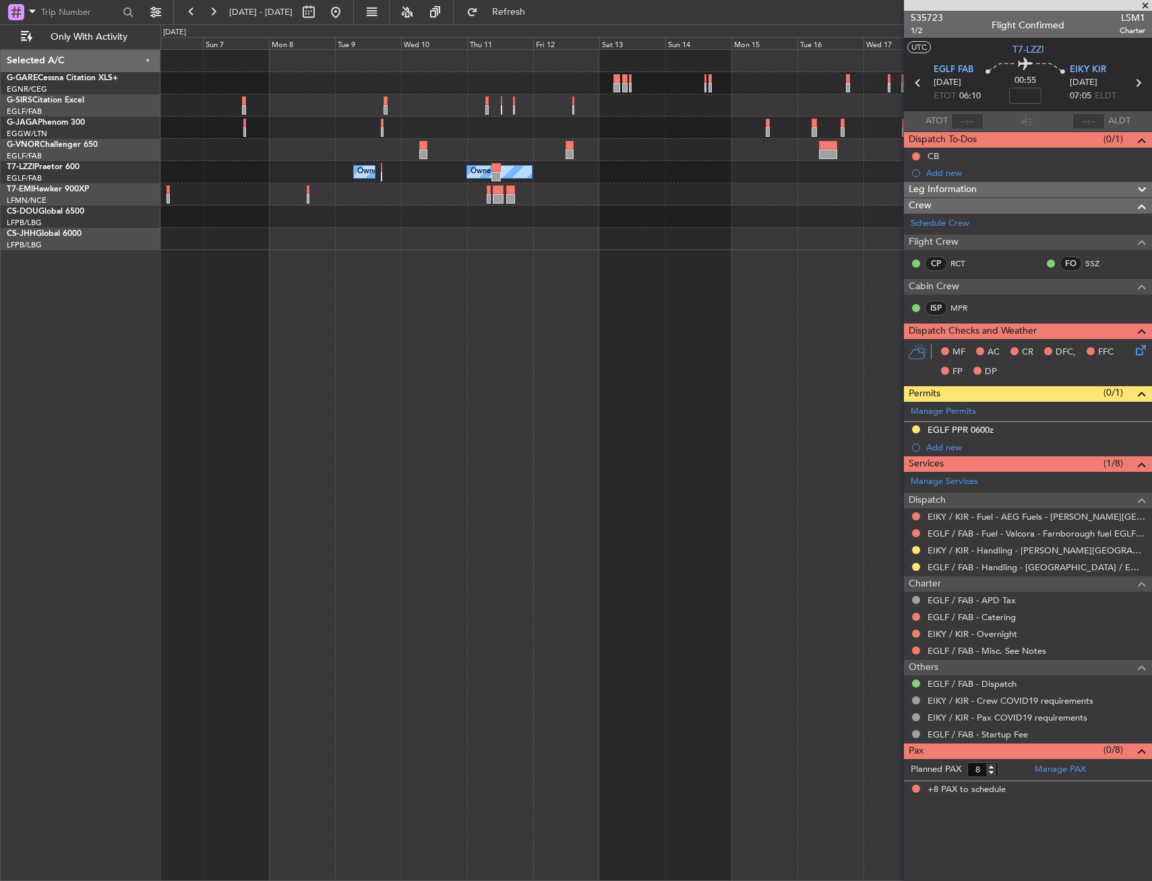
click at [758, 286] on div "Planned Maint [GEOGRAPHIC_DATA] ([GEOGRAPHIC_DATA]) Owner Owner Owner Owner Lon…" at bounding box center [655, 465] width 991 height 832
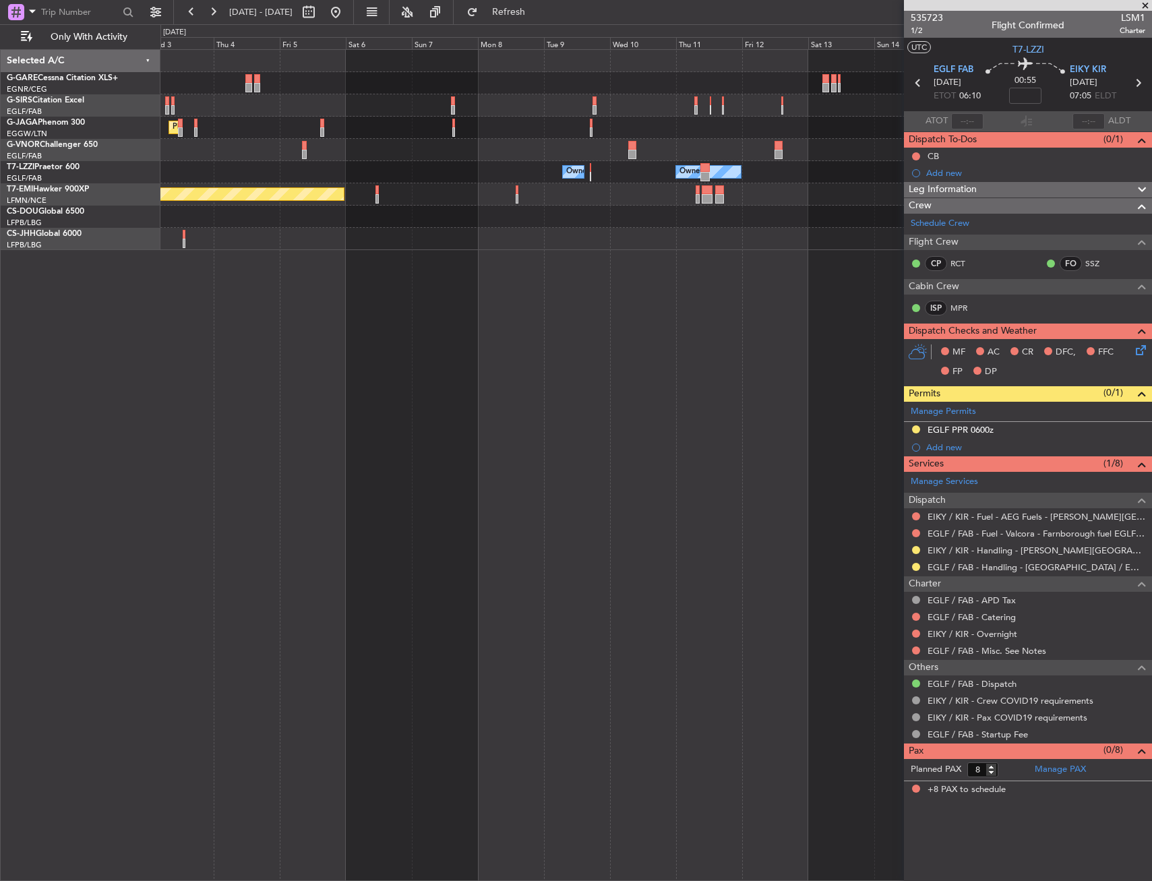
click at [757, 288] on div "Planned Maint [GEOGRAPHIC_DATA] ([GEOGRAPHIC_DATA]) Owner Ibiza Owner Owner Own…" at bounding box center [655, 465] width 991 height 832
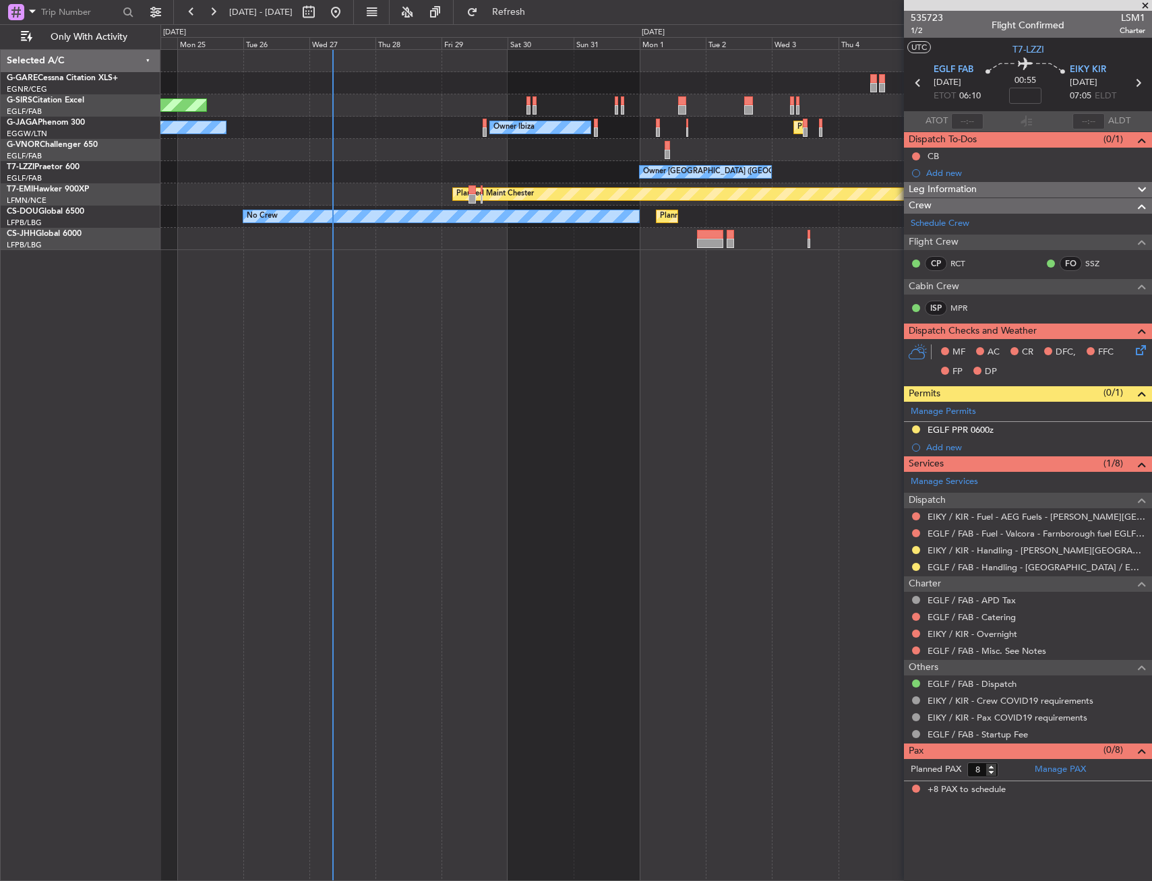
click at [791, 288] on div "Unplanned Maint Oxford ([GEOGRAPHIC_DATA]) Planned Maint [GEOGRAPHIC_DATA] ([GE…" at bounding box center [655, 465] width 991 height 832
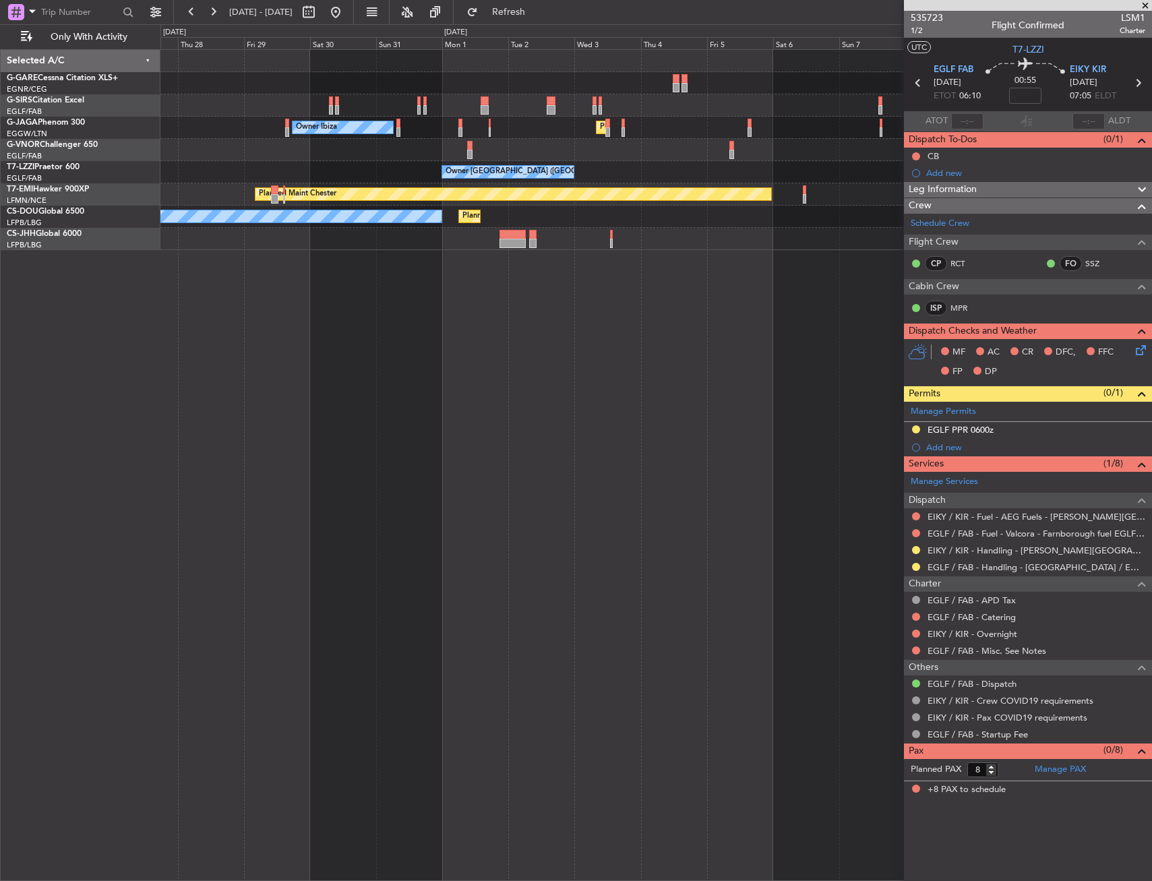
click at [433, 284] on div "Unplanned Maint Oxford ([GEOGRAPHIC_DATA]) Planned Maint [GEOGRAPHIC_DATA] ([GE…" at bounding box center [655, 465] width 991 height 832
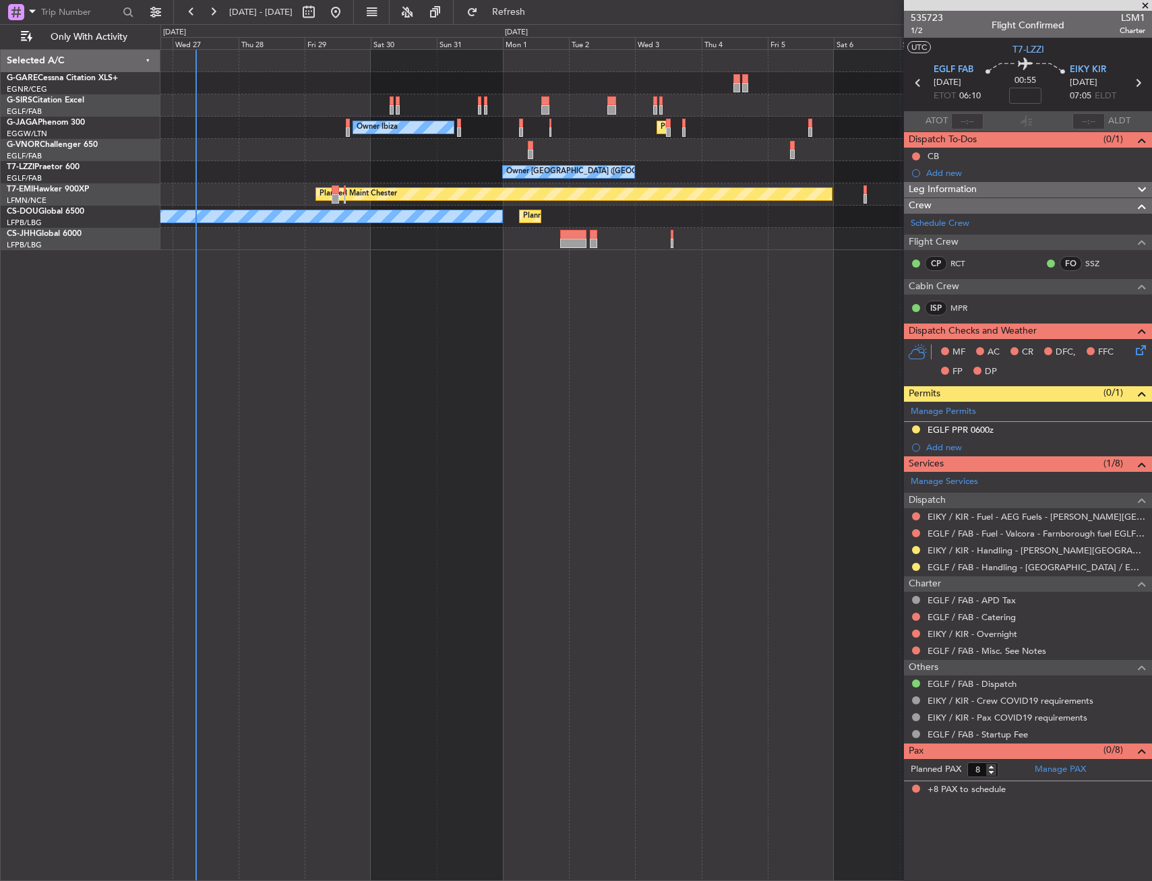
click at [541, 283] on div "Unplanned Maint Oxford ([GEOGRAPHIC_DATA]) Planned Maint [GEOGRAPHIC_DATA] ([GE…" at bounding box center [655, 465] width 991 height 832
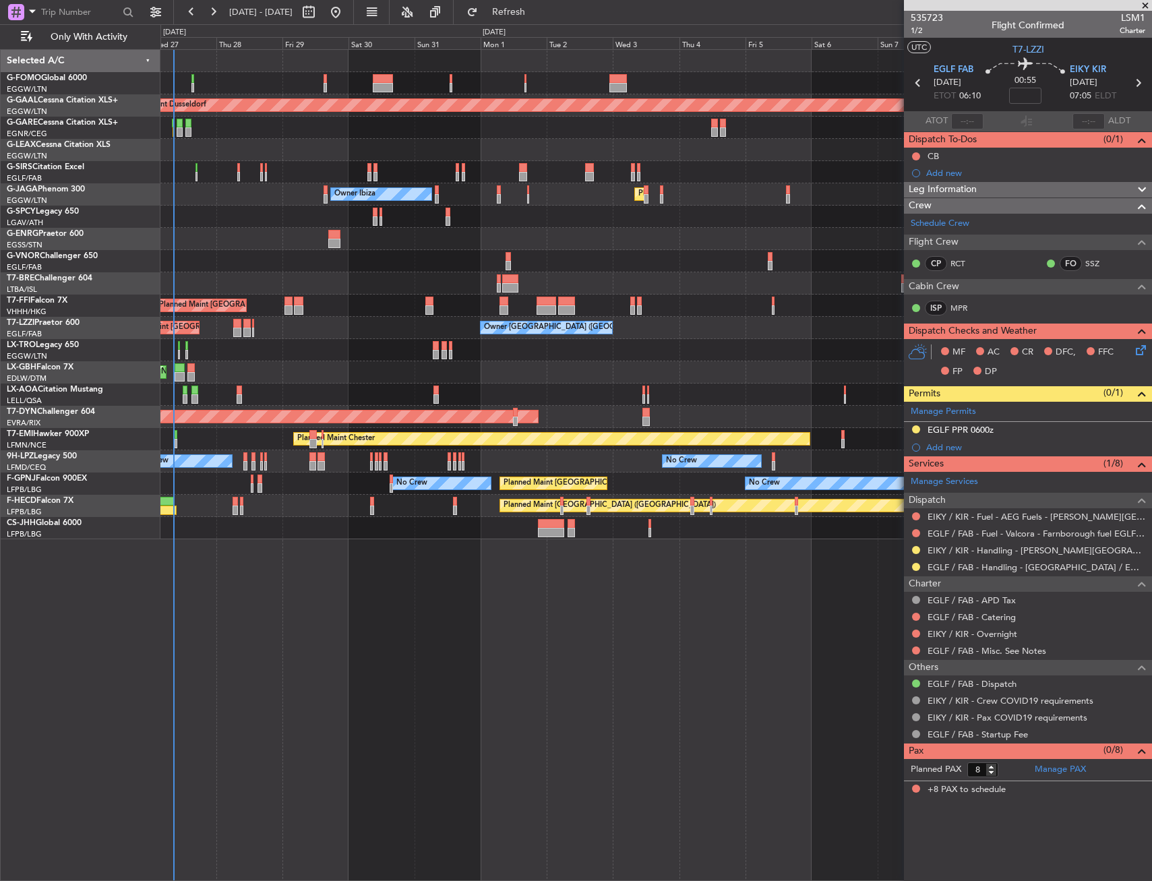
click at [368, 541] on div "Planned Maint Dusseldorf Owner Unplanned Maint [GEOGRAPHIC_DATA] ([GEOGRAPHIC_D…" at bounding box center [655, 465] width 991 height 832
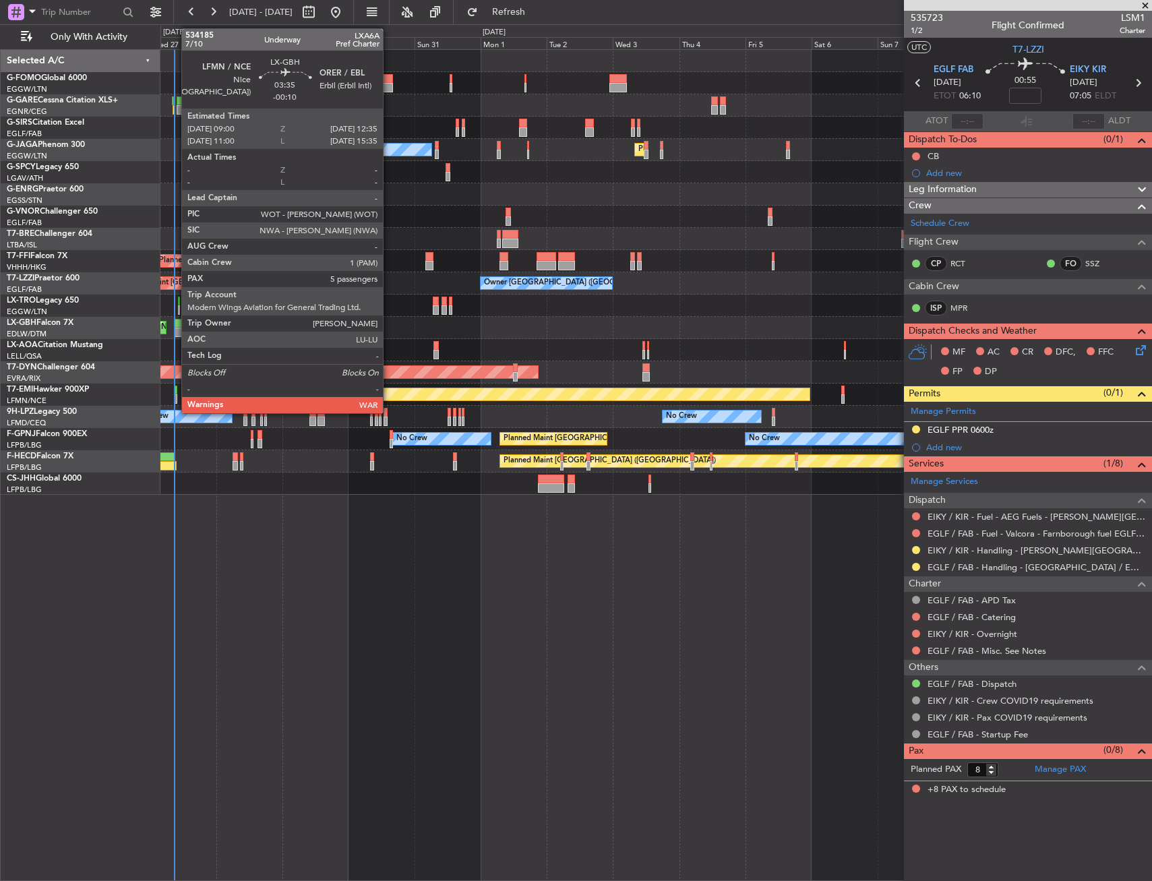
click at [175, 326] on div at bounding box center [180, 323] width 10 height 9
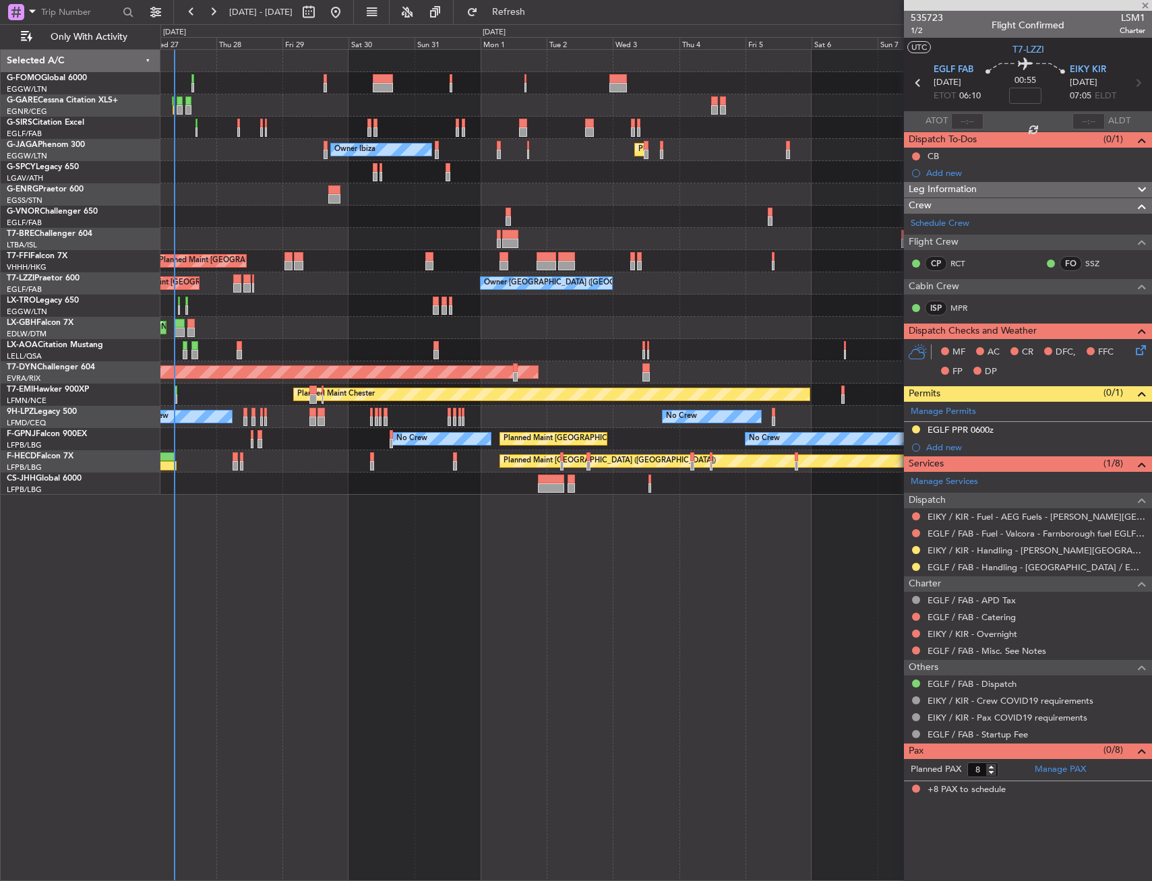
type input "-00:10"
type input "5"
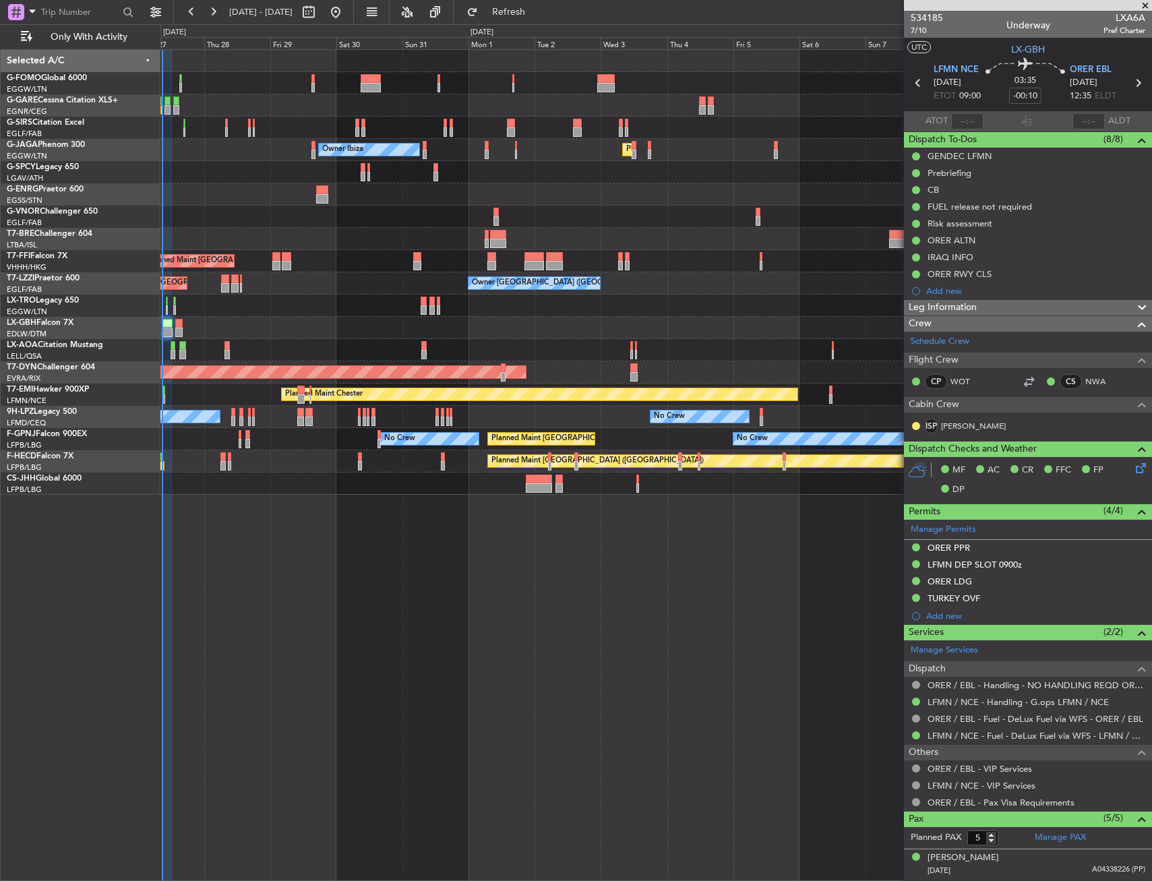
click at [809, 559] on div "Unplanned Maint Oxford ([GEOGRAPHIC_DATA]) Owner Ibiza Planned Maint [GEOGRAPHI…" at bounding box center [655, 465] width 991 height 832
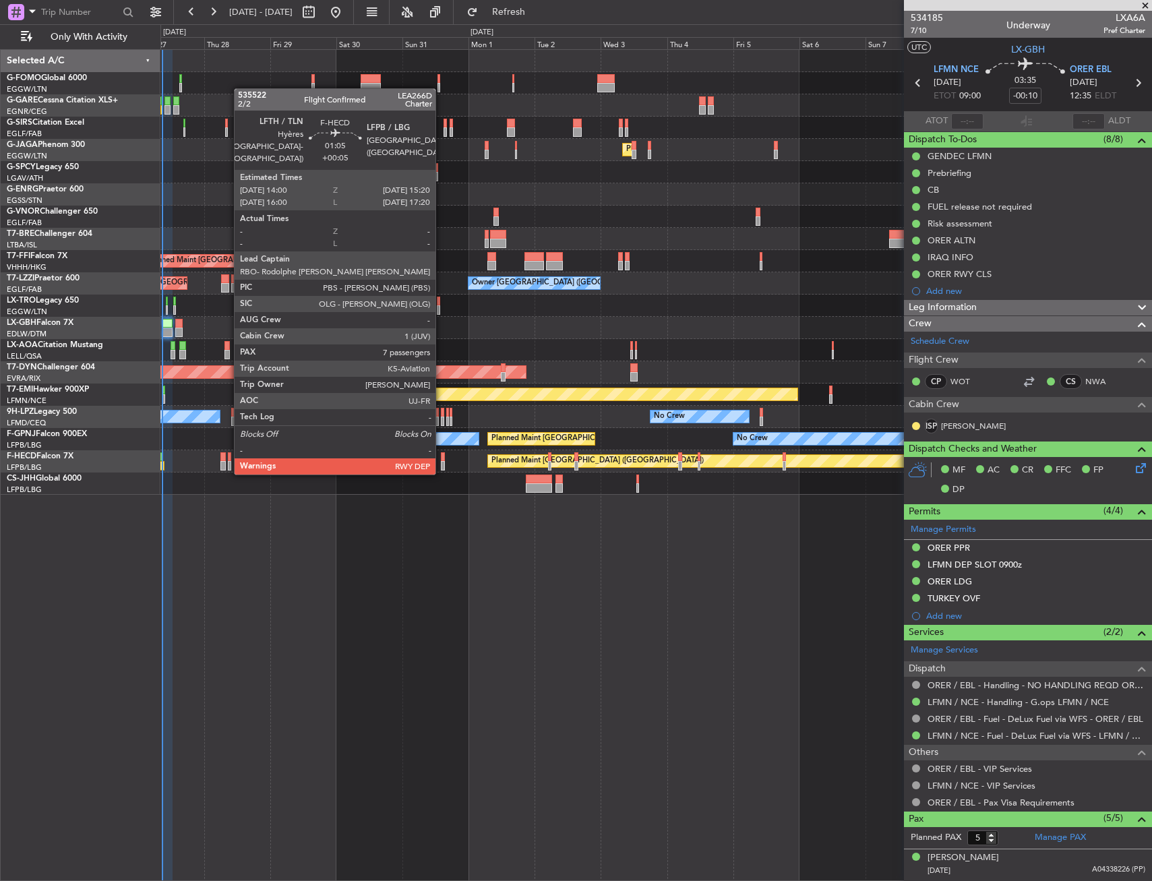
click at [441, 460] on div at bounding box center [443, 456] width 4 height 9
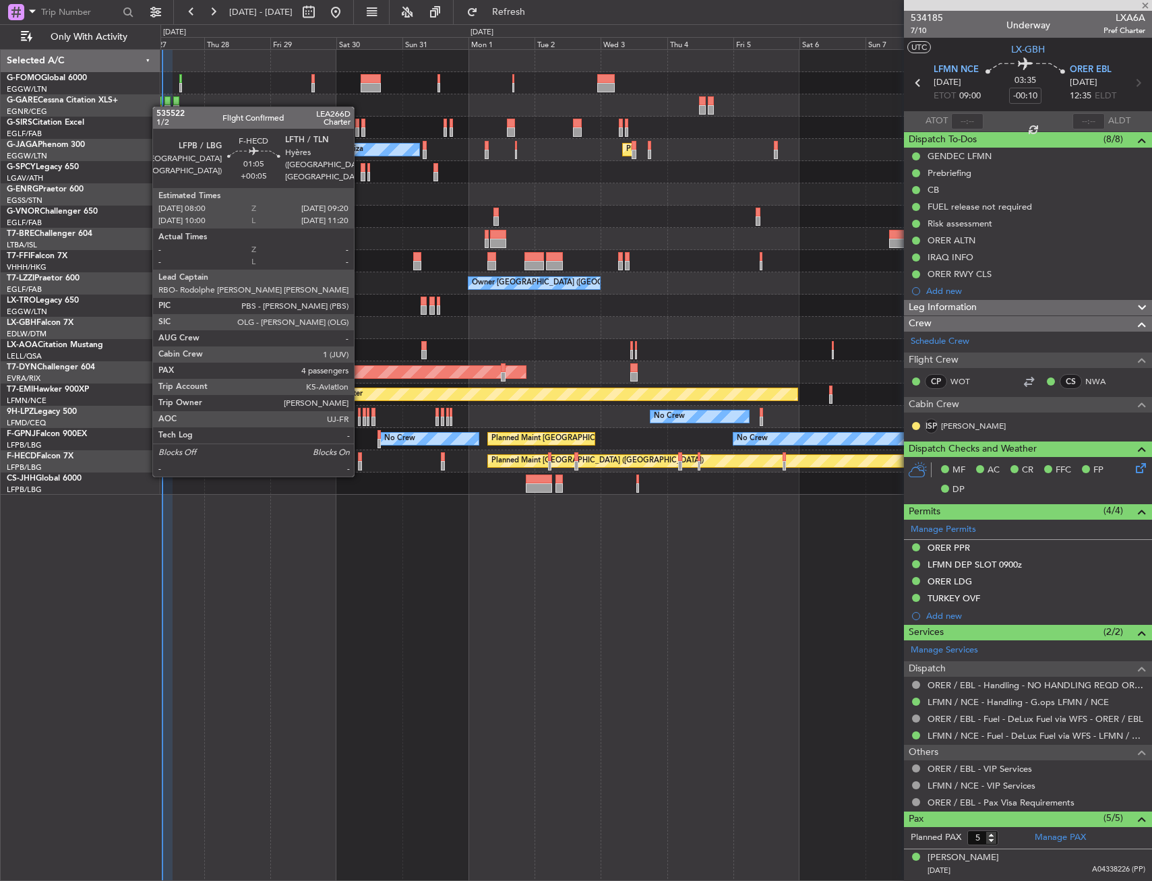
type input "+00:05"
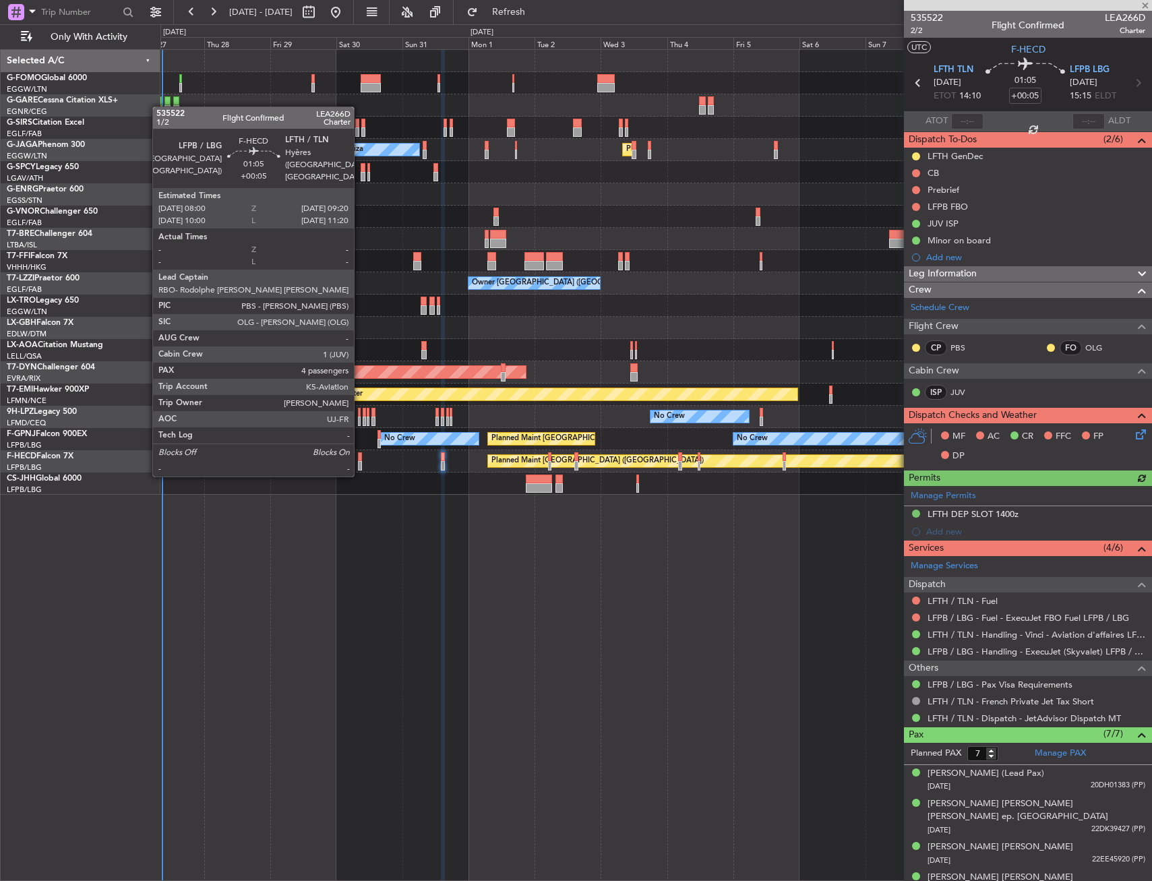
click at [360, 462] on div at bounding box center [360, 465] width 4 height 9
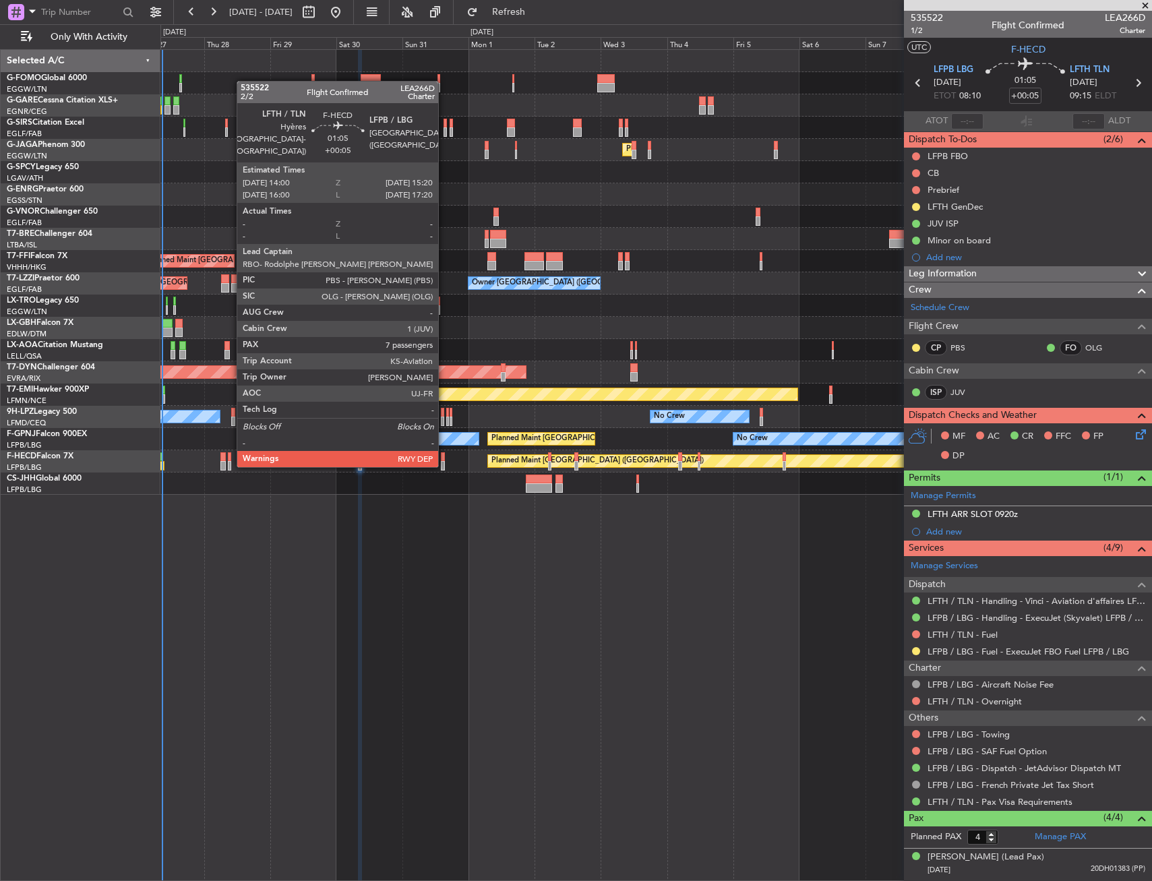
click at [444, 452] on div at bounding box center [443, 456] width 4 height 9
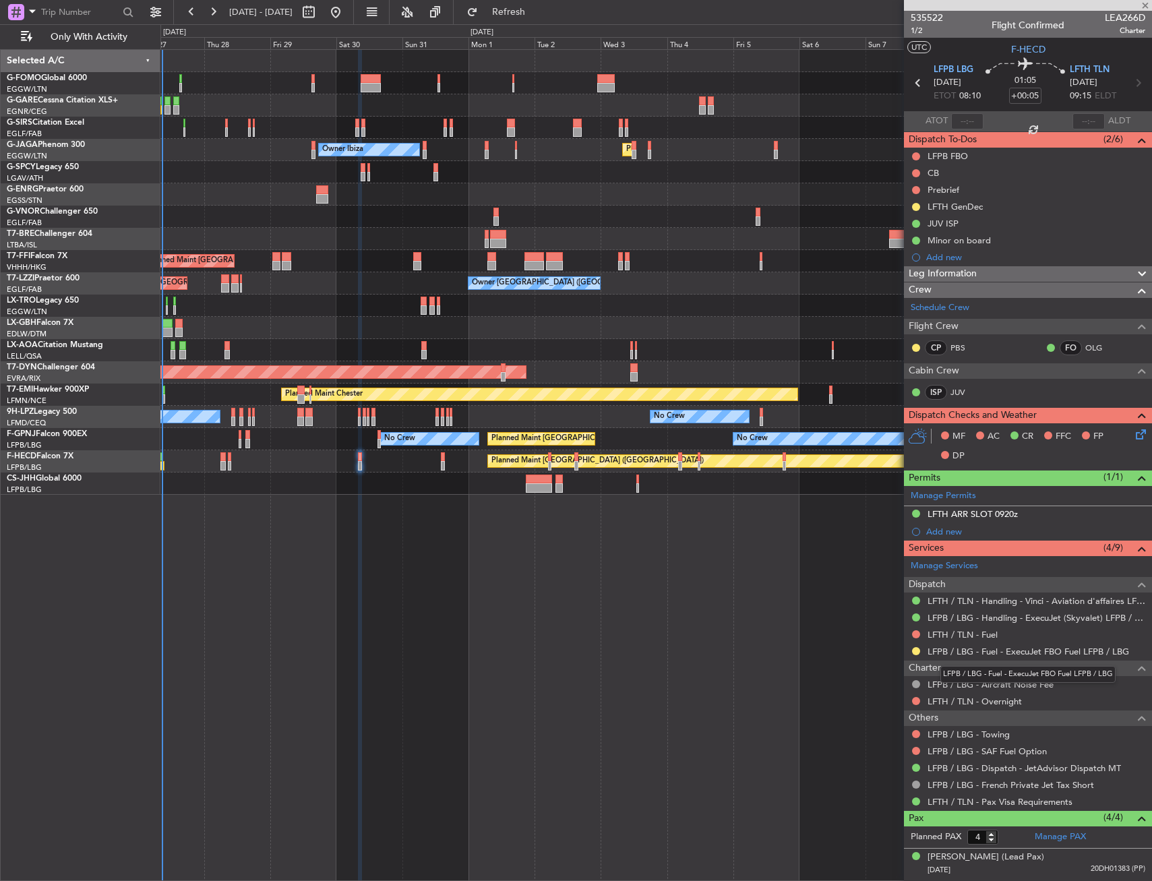
type input "7"
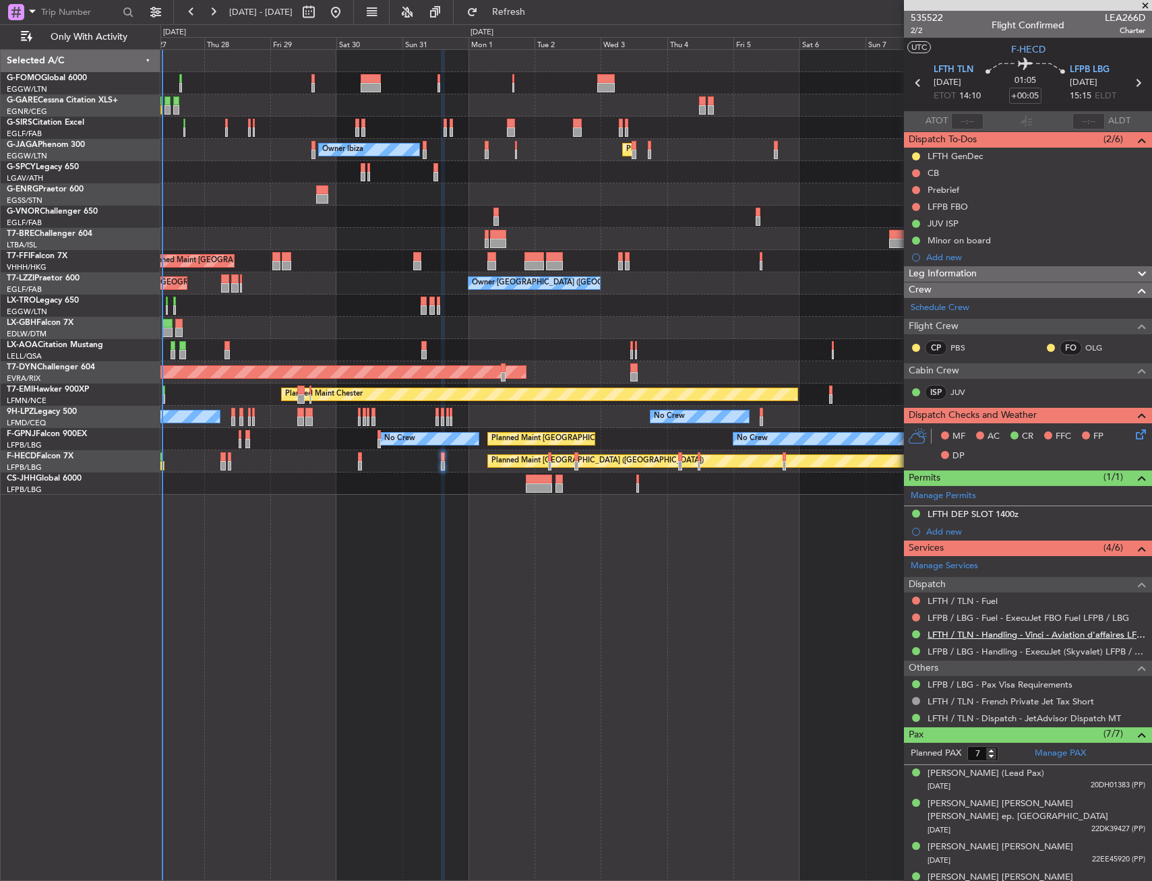
click at [1021, 629] on link "LFTH / TLN - Handling - Vinci - Aviation d'affaires LFTH / TLN*****MY HANDLING*…" at bounding box center [1036, 634] width 218 height 11
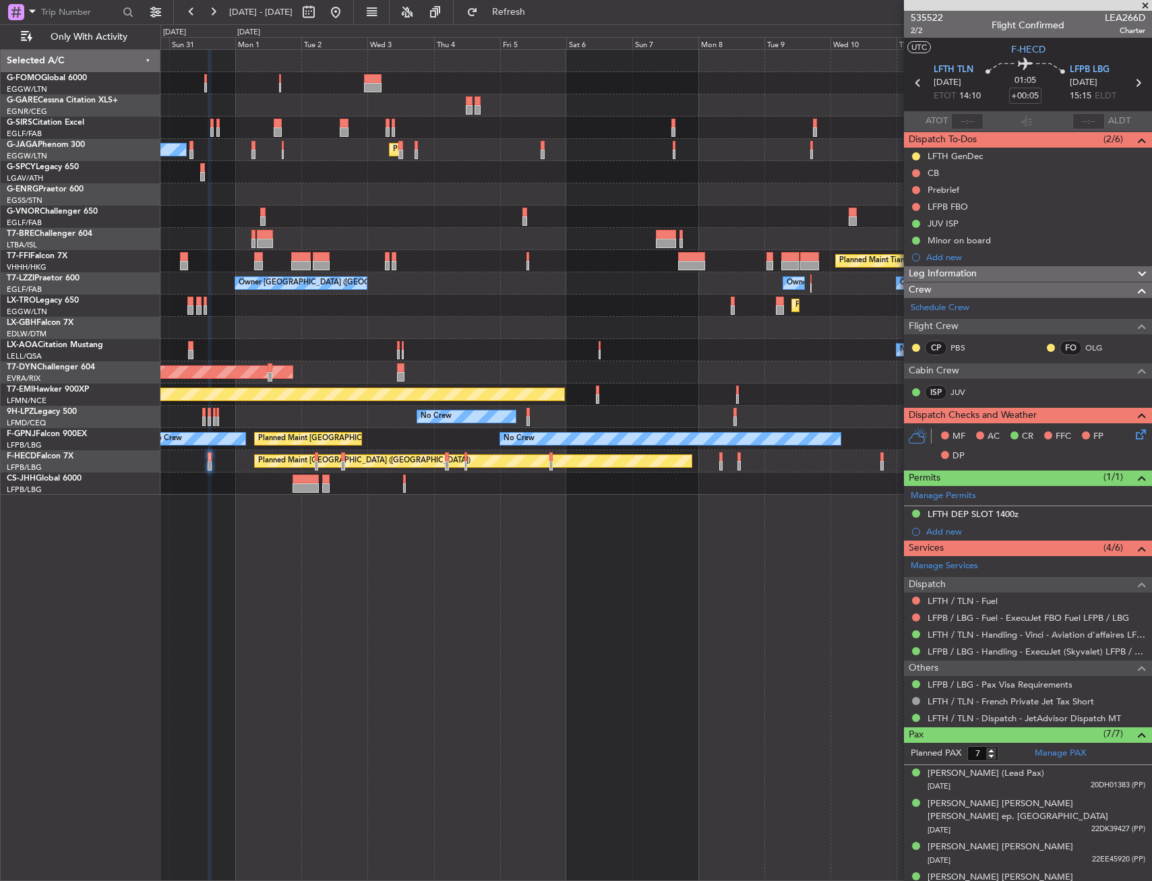
click at [394, 220] on div at bounding box center [655, 217] width 991 height 22
click at [441, 206] on div at bounding box center [655, 217] width 991 height 22
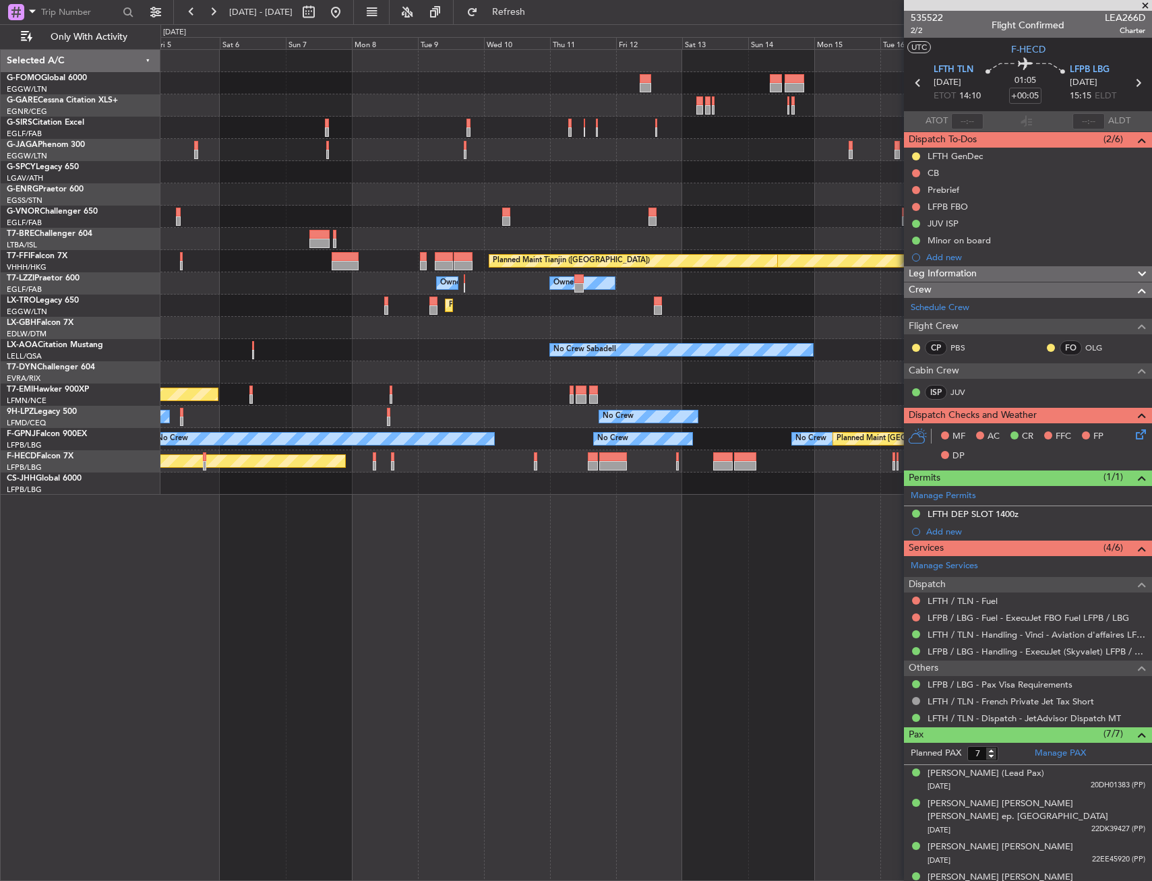
click at [310, 251] on div "Planned Maint [GEOGRAPHIC_DATA] ([GEOGRAPHIC_DATA]) Planned Maint Geneva ([GEOG…" at bounding box center [655, 272] width 991 height 445
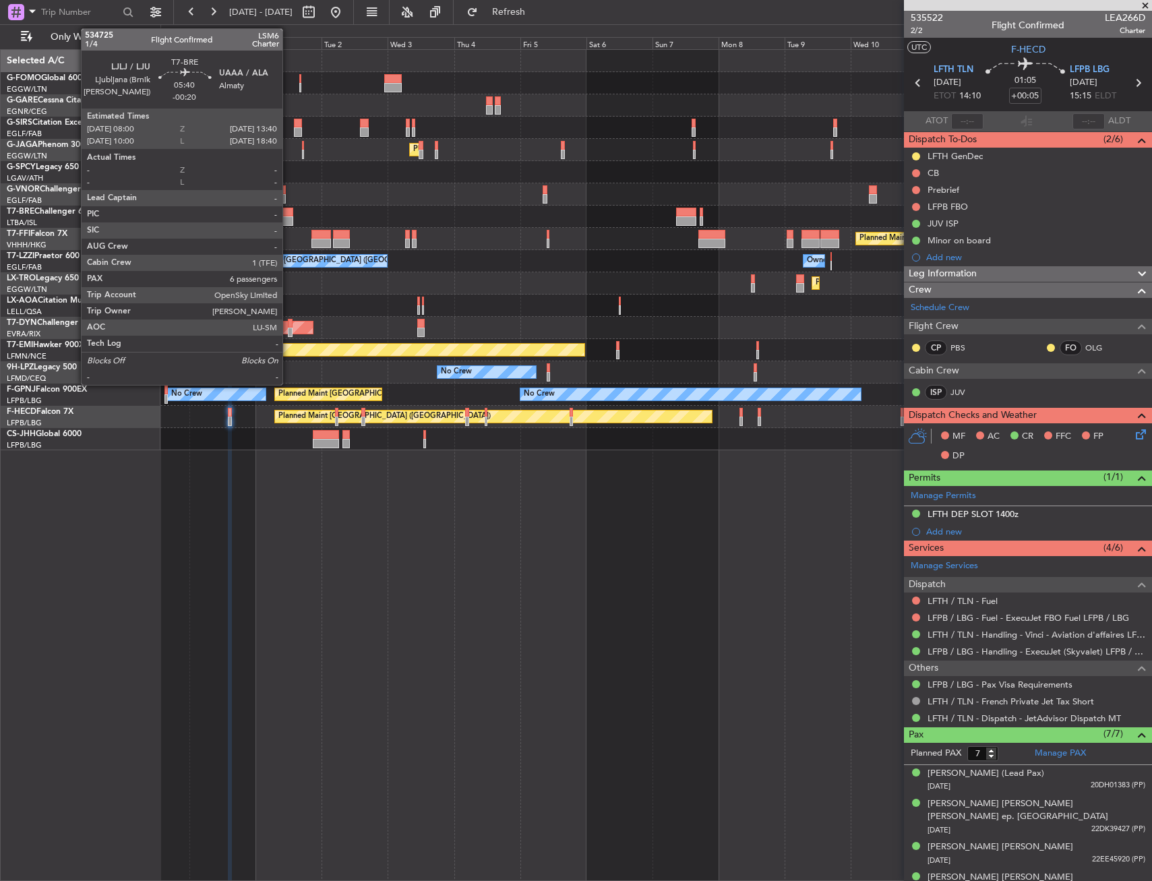
click at [288, 218] on div at bounding box center [285, 220] width 16 height 9
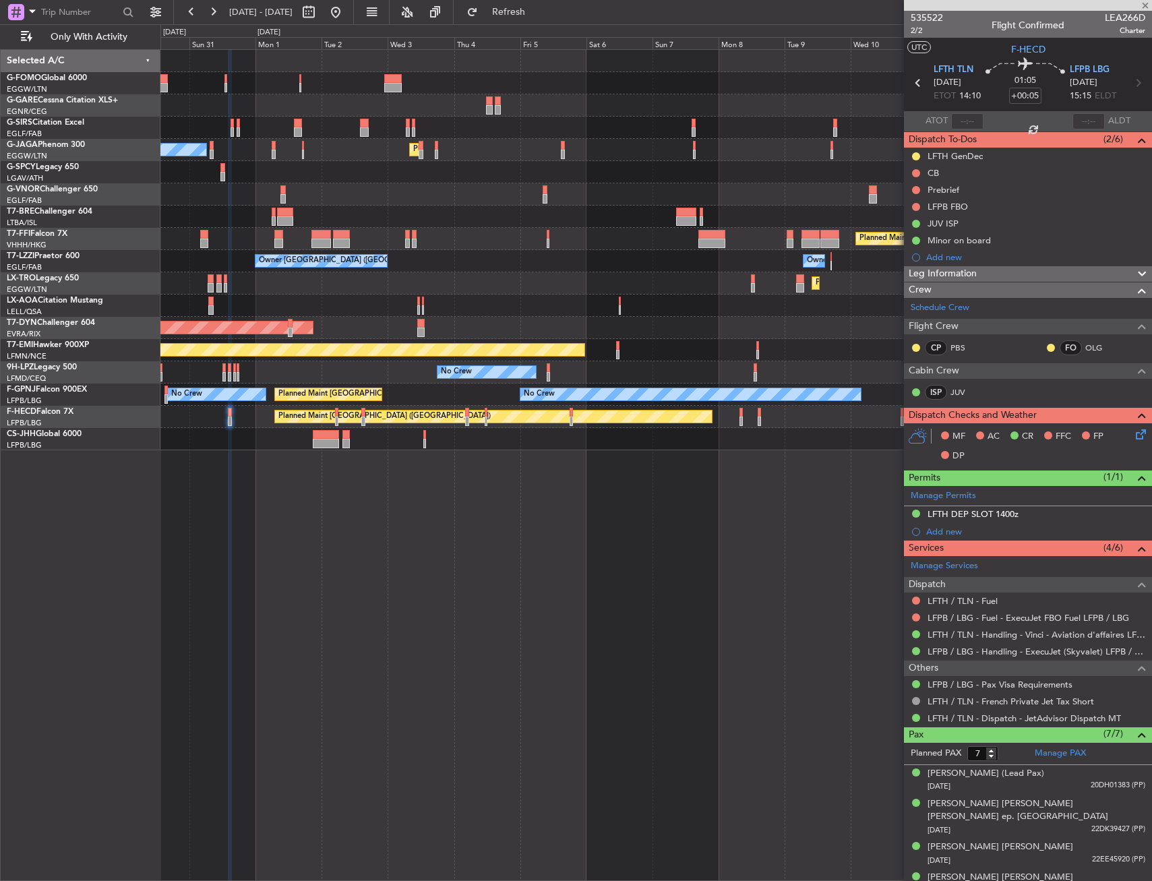
type input "-00:20"
type input "6"
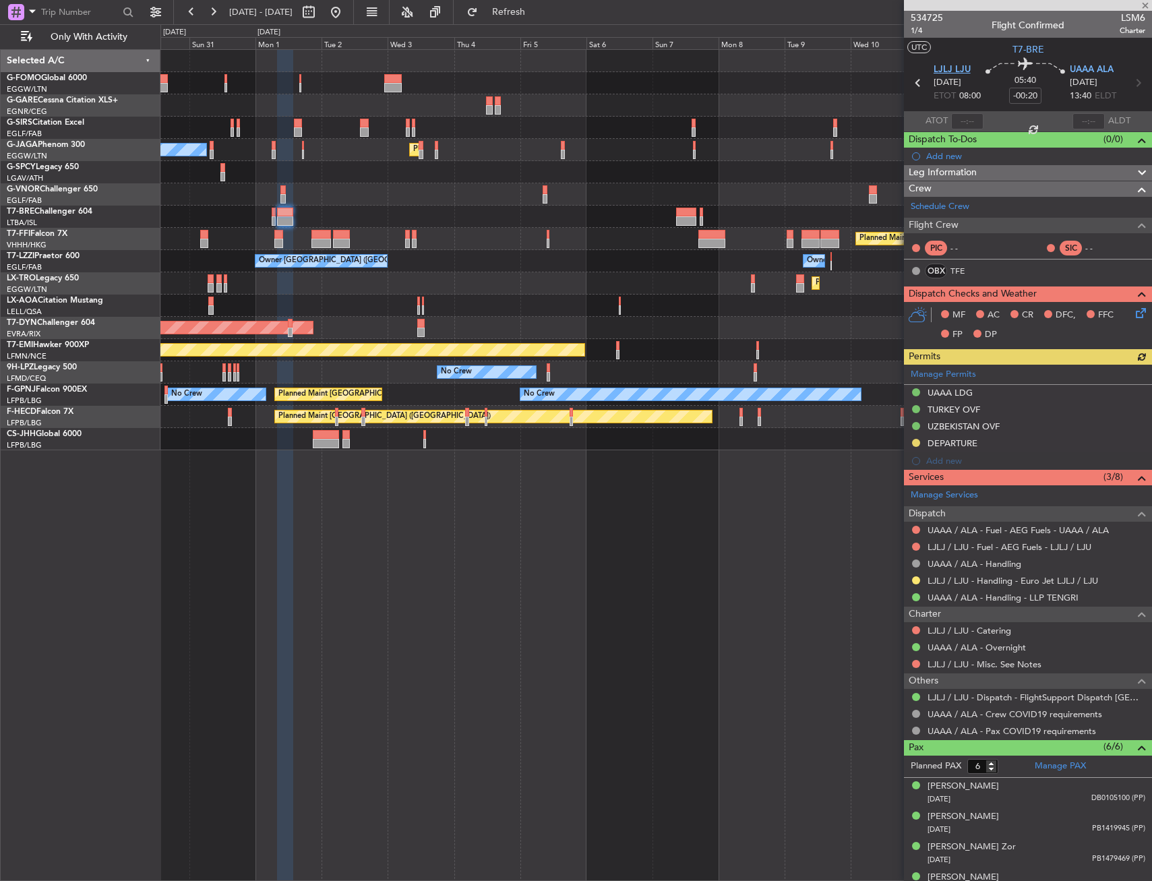
click at [946, 67] on span "LJLJ LJU" at bounding box center [951, 69] width 37 height 13
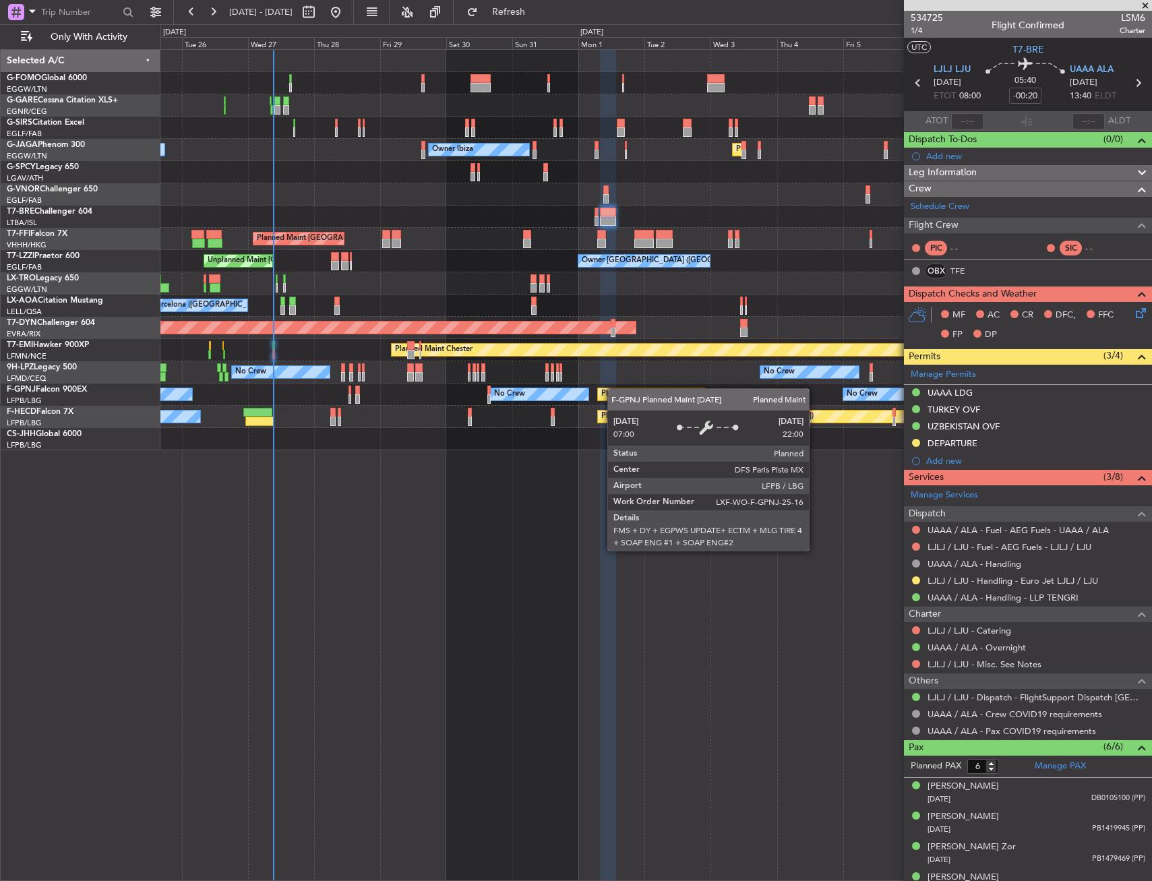
click at [615, 389] on div "Unplanned Maint Oxford ([GEOGRAPHIC_DATA]) Owner Ibiza Planned Maint [GEOGRAPHI…" at bounding box center [655, 250] width 991 height 400
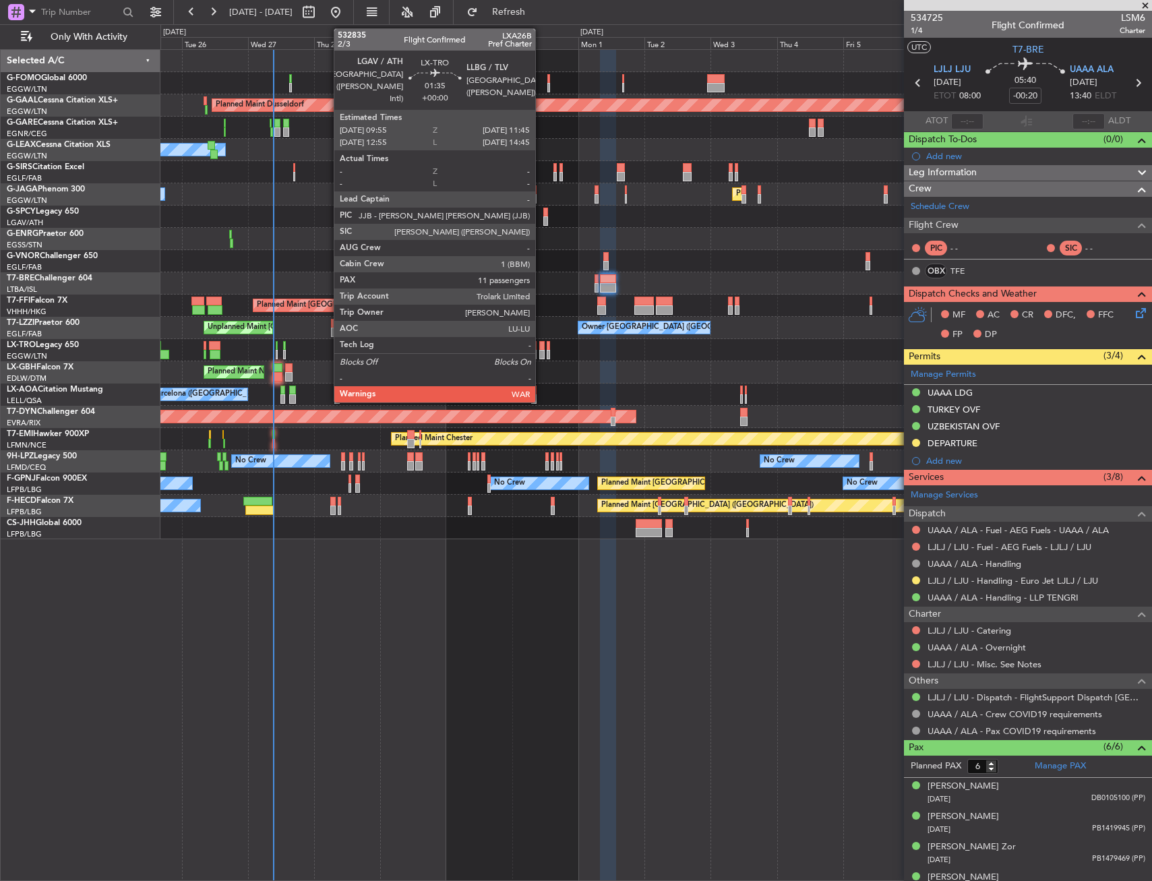
click at [543, 344] on div at bounding box center [541, 345] width 5 height 9
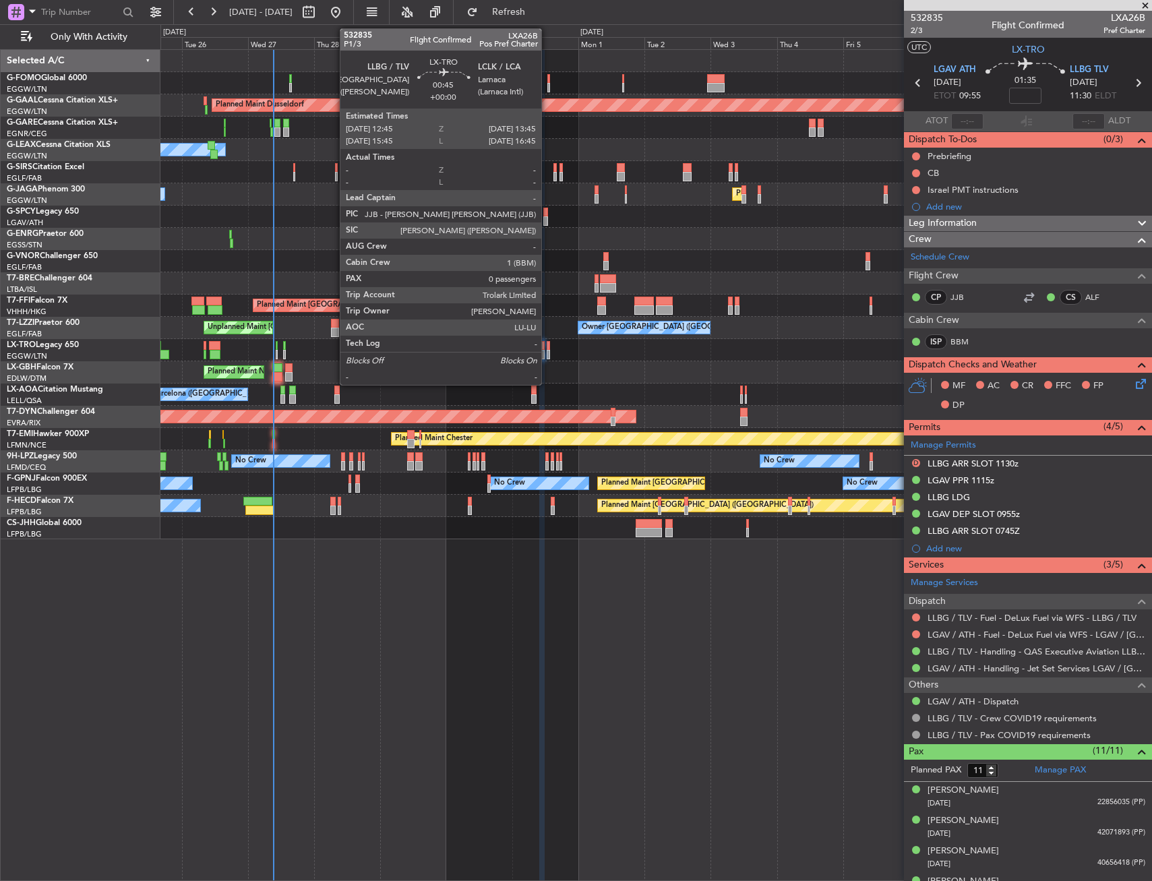
click at [547, 346] on div at bounding box center [548, 345] width 3 height 9
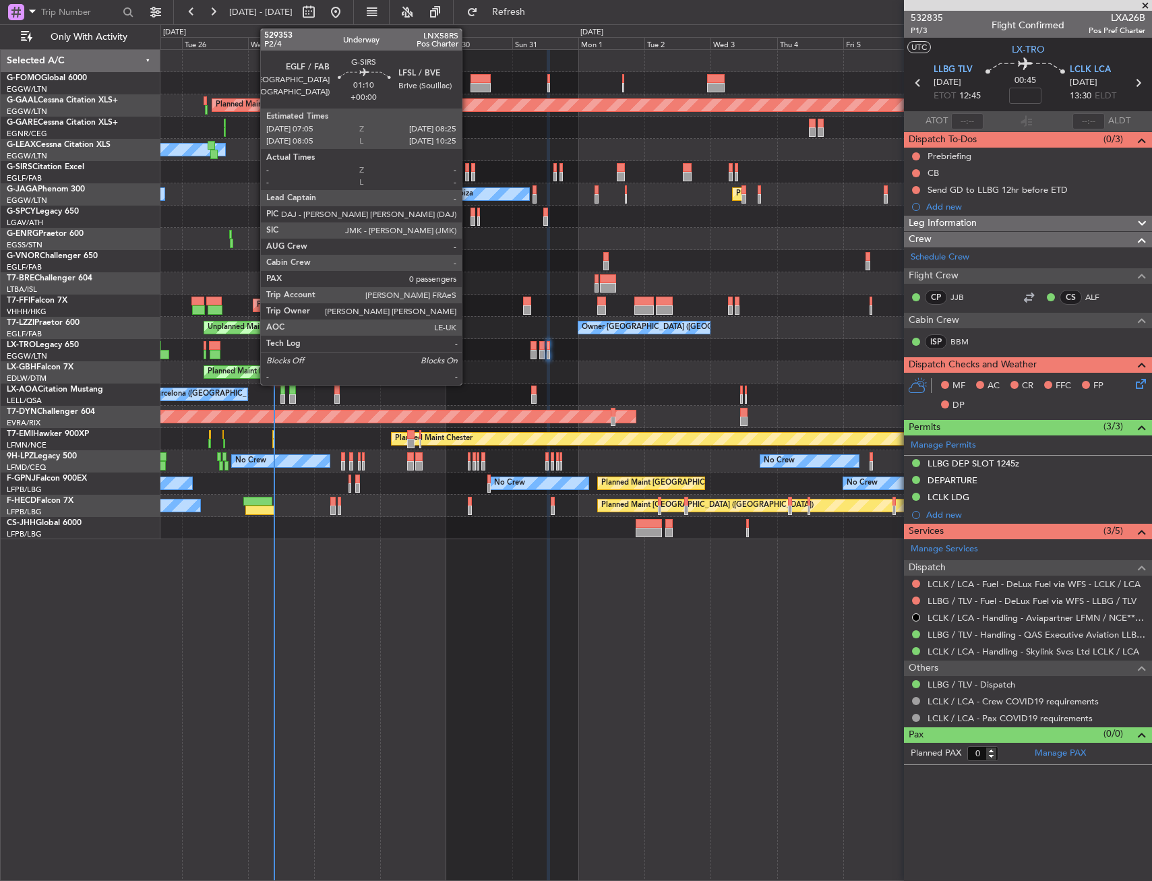
click at [468, 177] on div at bounding box center [467, 176] width 4 height 9
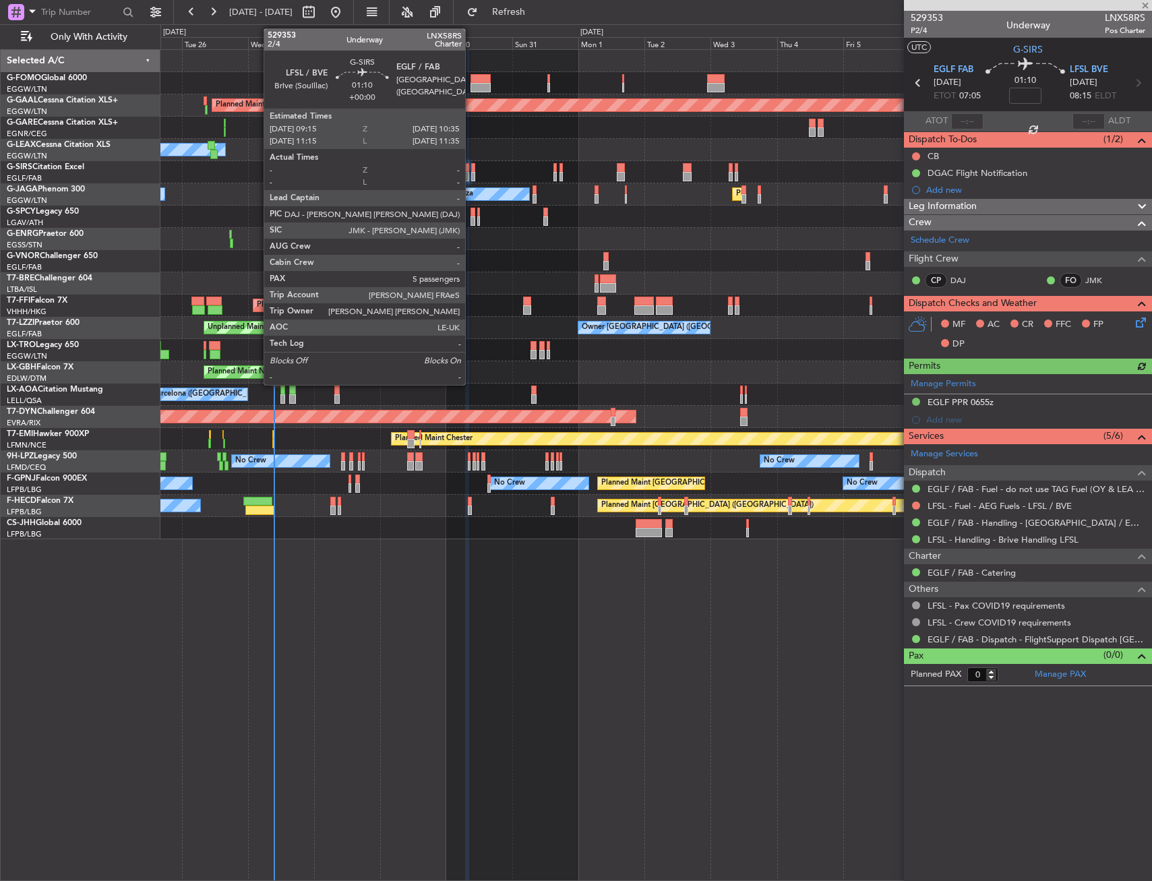
click at [471, 175] on div at bounding box center [473, 176] width 4 height 9
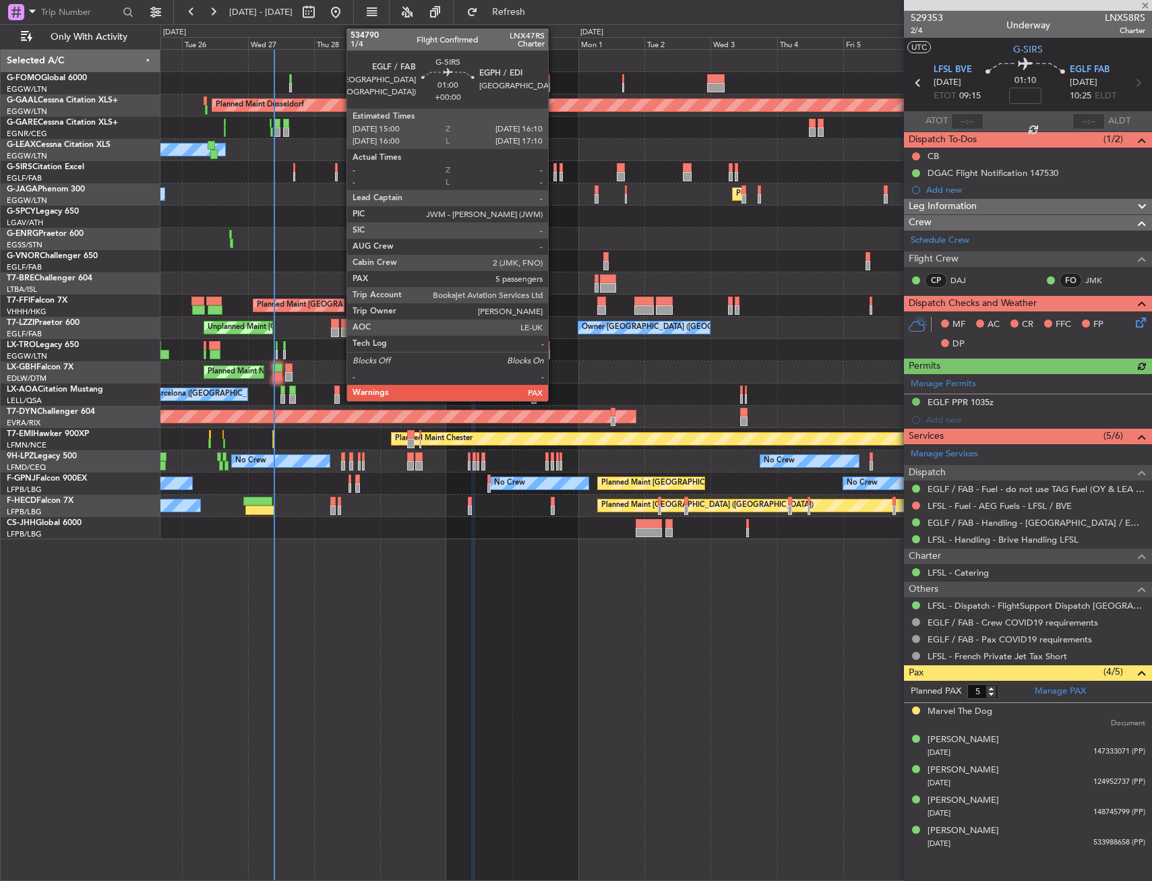
click at [554, 172] on div at bounding box center [554, 176] width 3 height 9
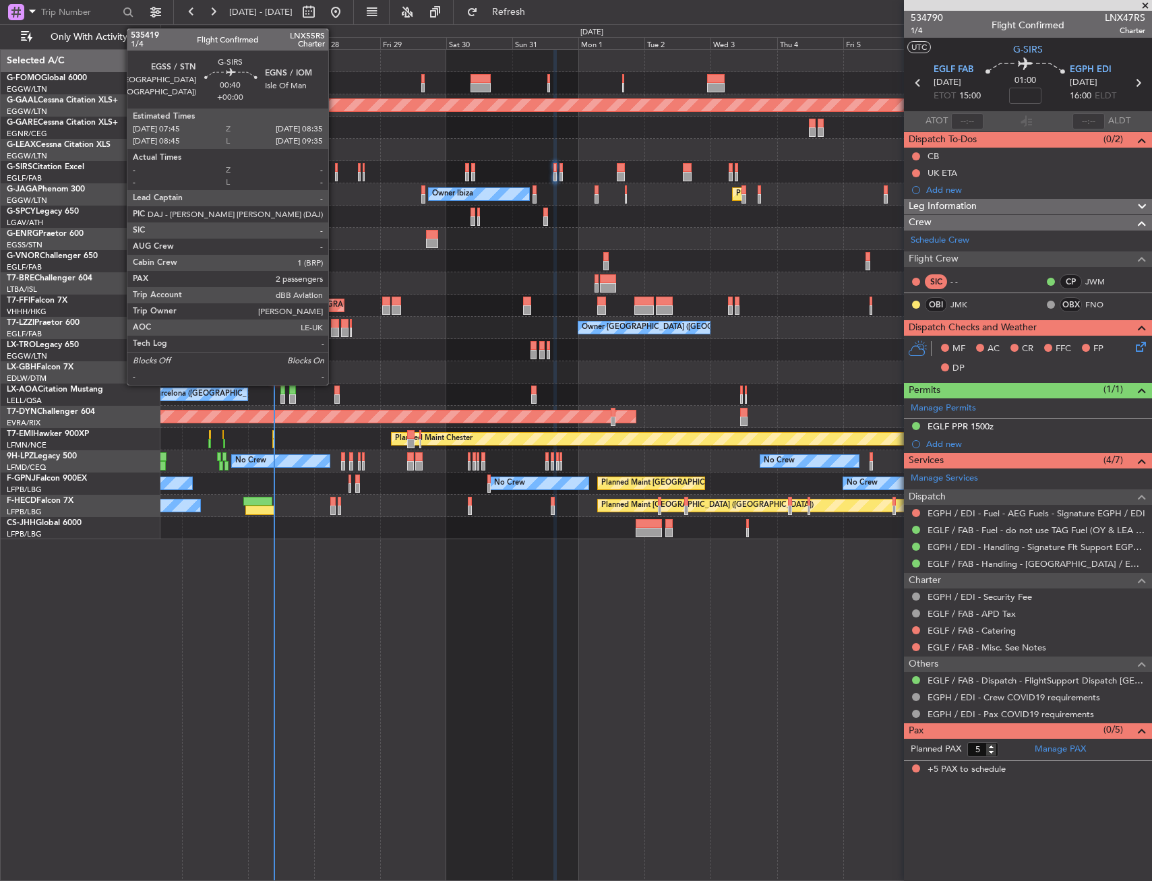
click at [335, 168] on div at bounding box center [336, 167] width 3 height 9
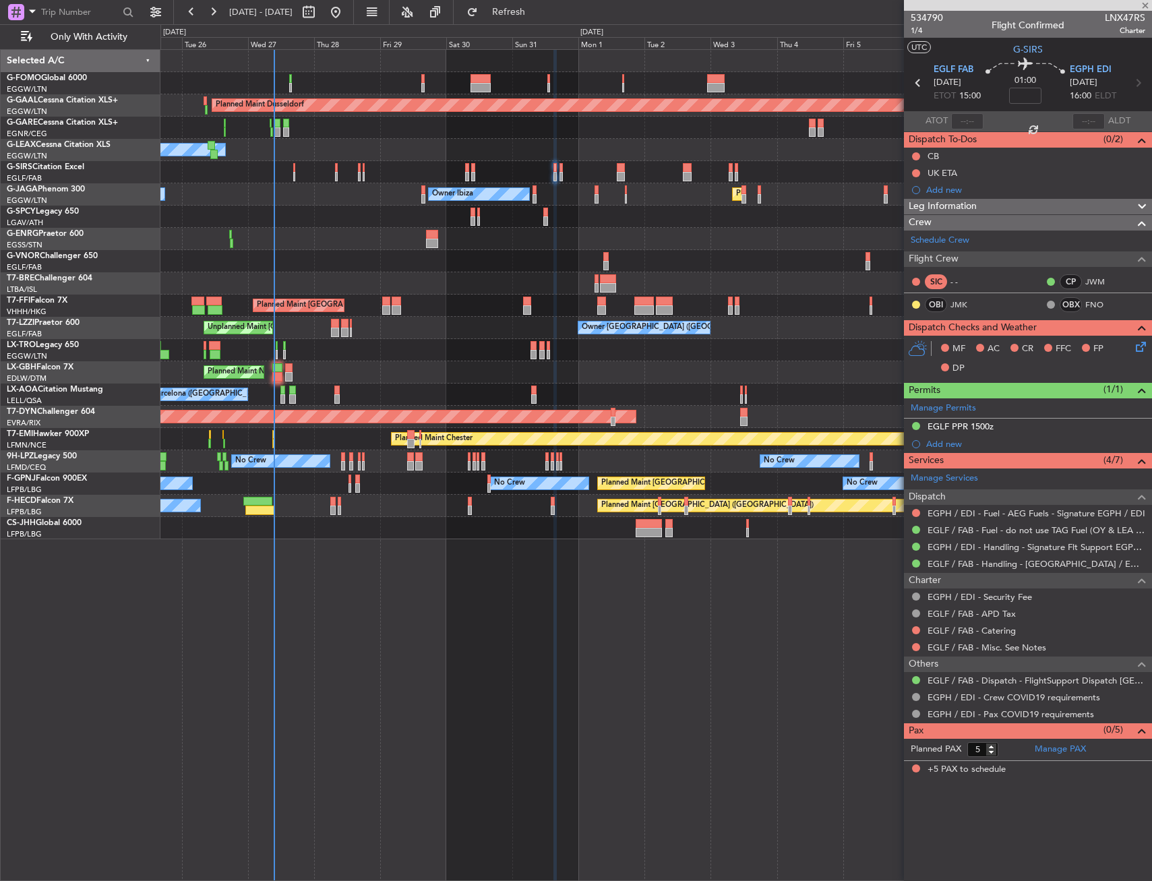
type input "2"
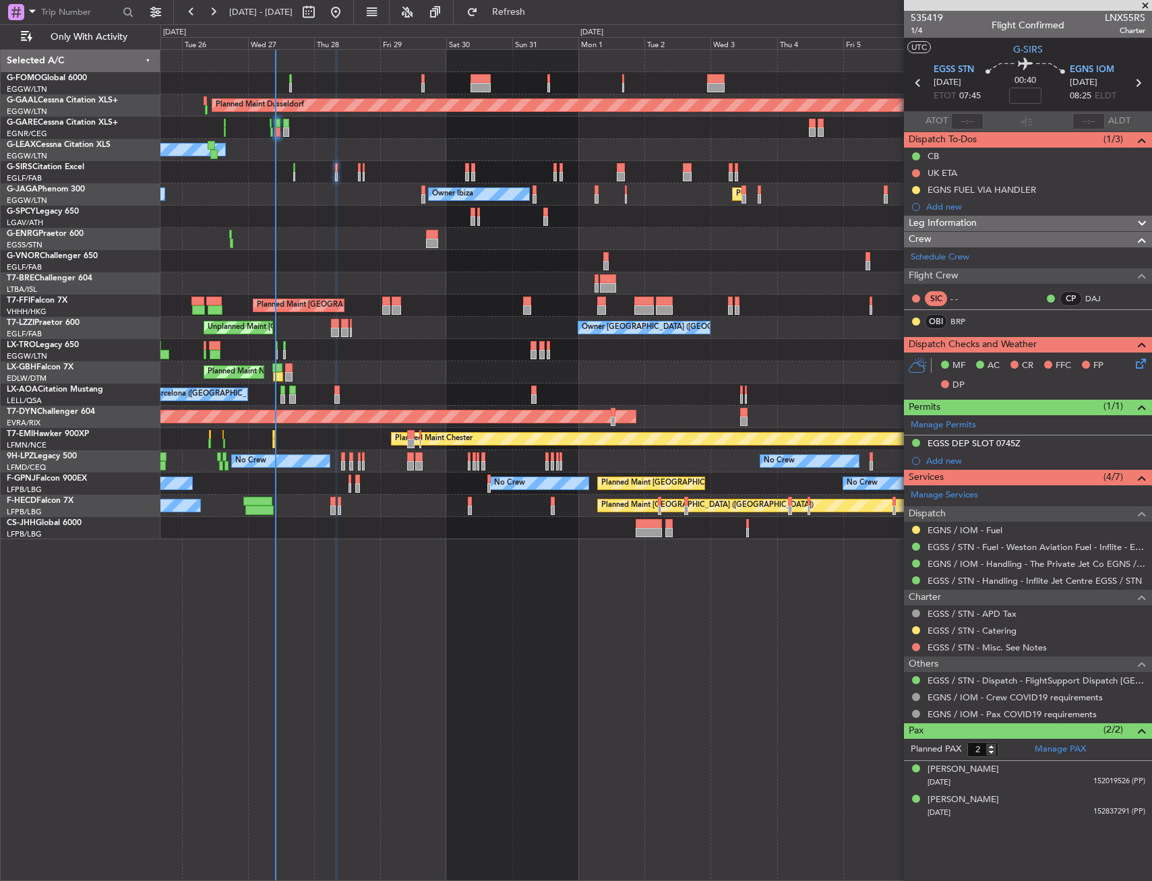
click at [305, 276] on div "Planned Maint Warsaw ([GEOGRAPHIC_DATA])" at bounding box center [655, 283] width 991 height 22
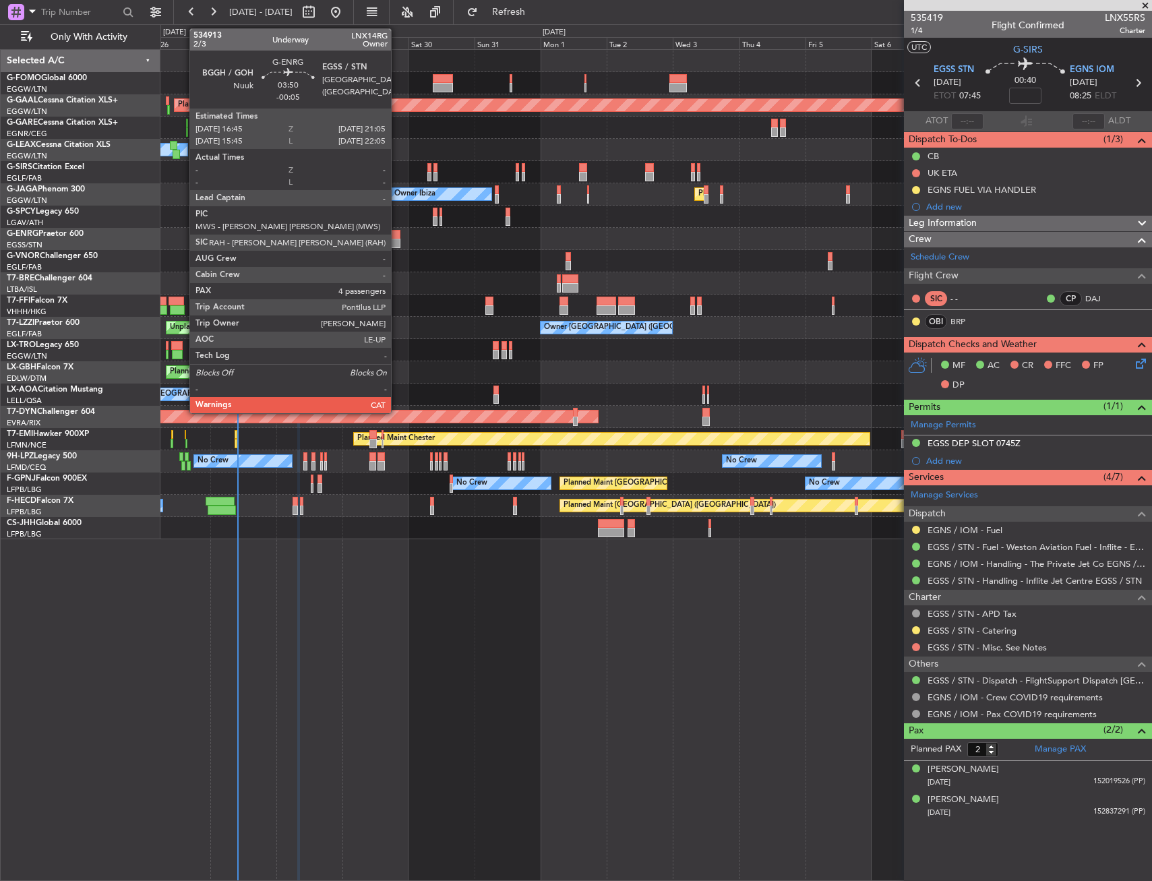
click at [397, 237] on div at bounding box center [394, 234] width 12 height 9
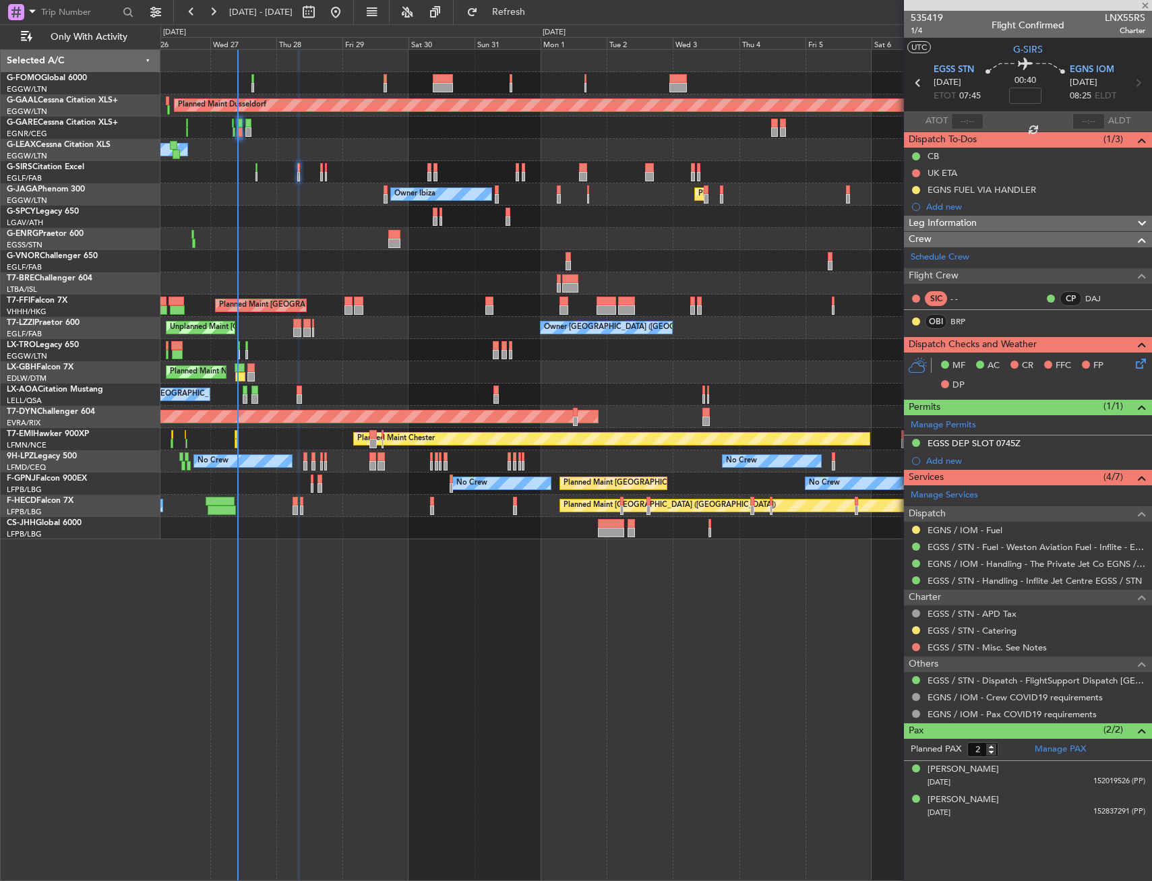
type input "-00:05"
type input "4"
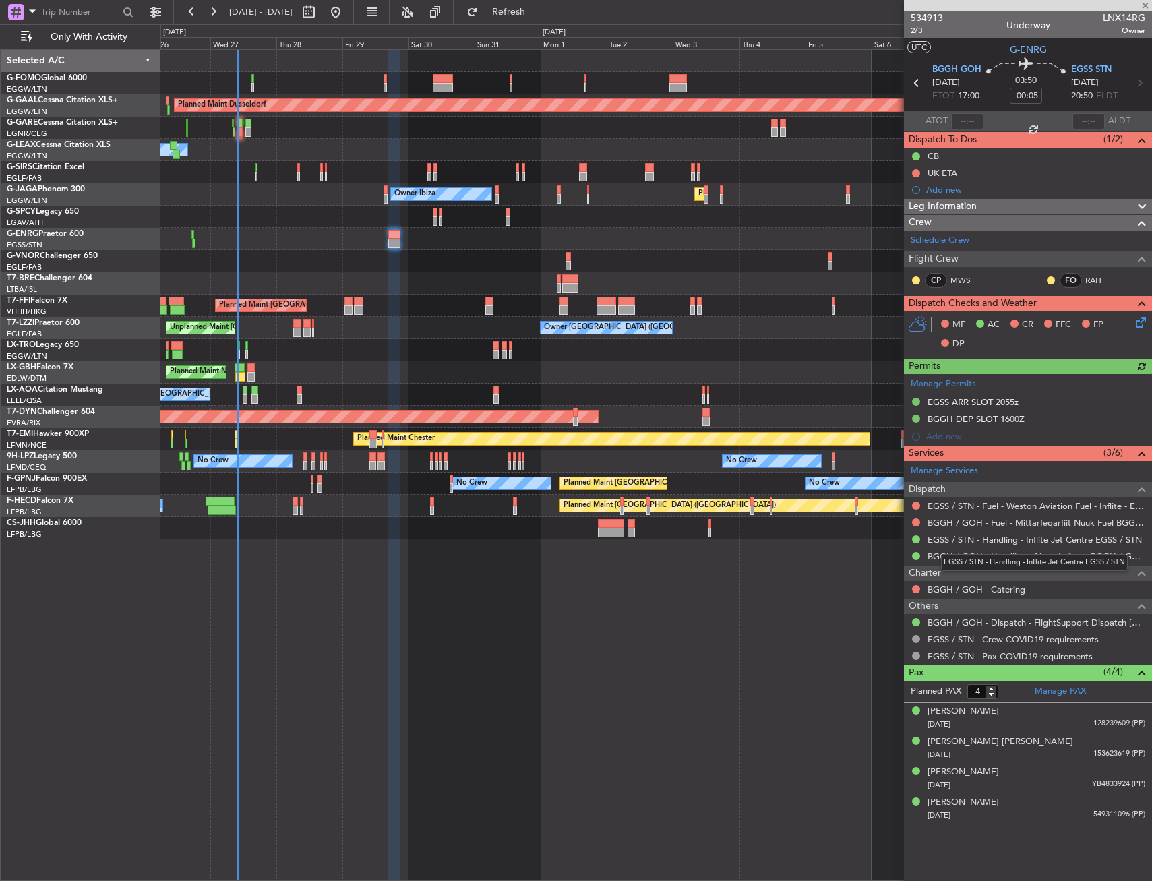
click at [1056, 563] on div "EGSS / STN - Handling - Inflite Jet Centre EGSS / STN" at bounding box center [1034, 562] width 187 height 17
click at [1055, 557] on div "EGSS / STN - Handling - Inflite Jet Centre EGSS / STN" at bounding box center [1034, 562] width 187 height 17
click at [966, 553] on link "BGGH / GOH - Handling - Nuuk Luftavn BGGH / GOH" at bounding box center [1036, 556] width 218 height 11
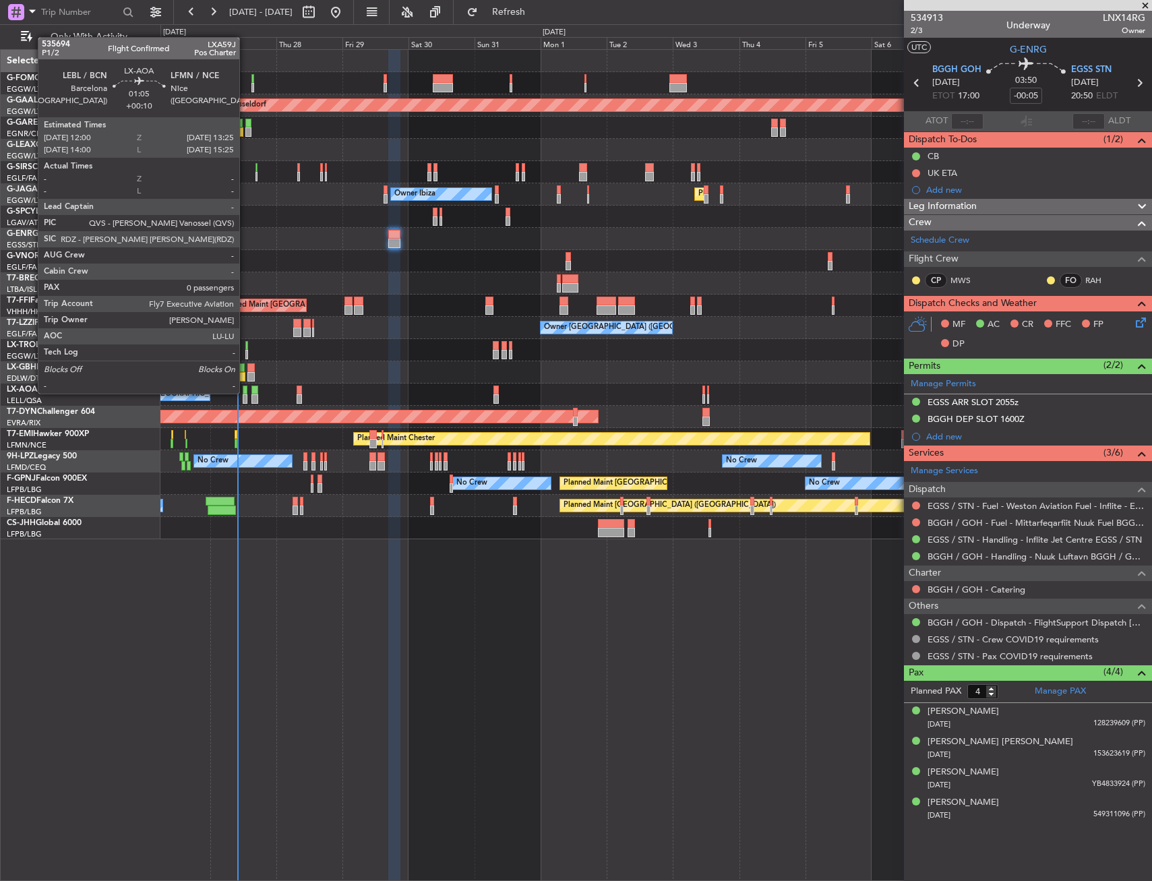
click at [245, 392] on div at bounding box center [245, 390] width 4 height 9
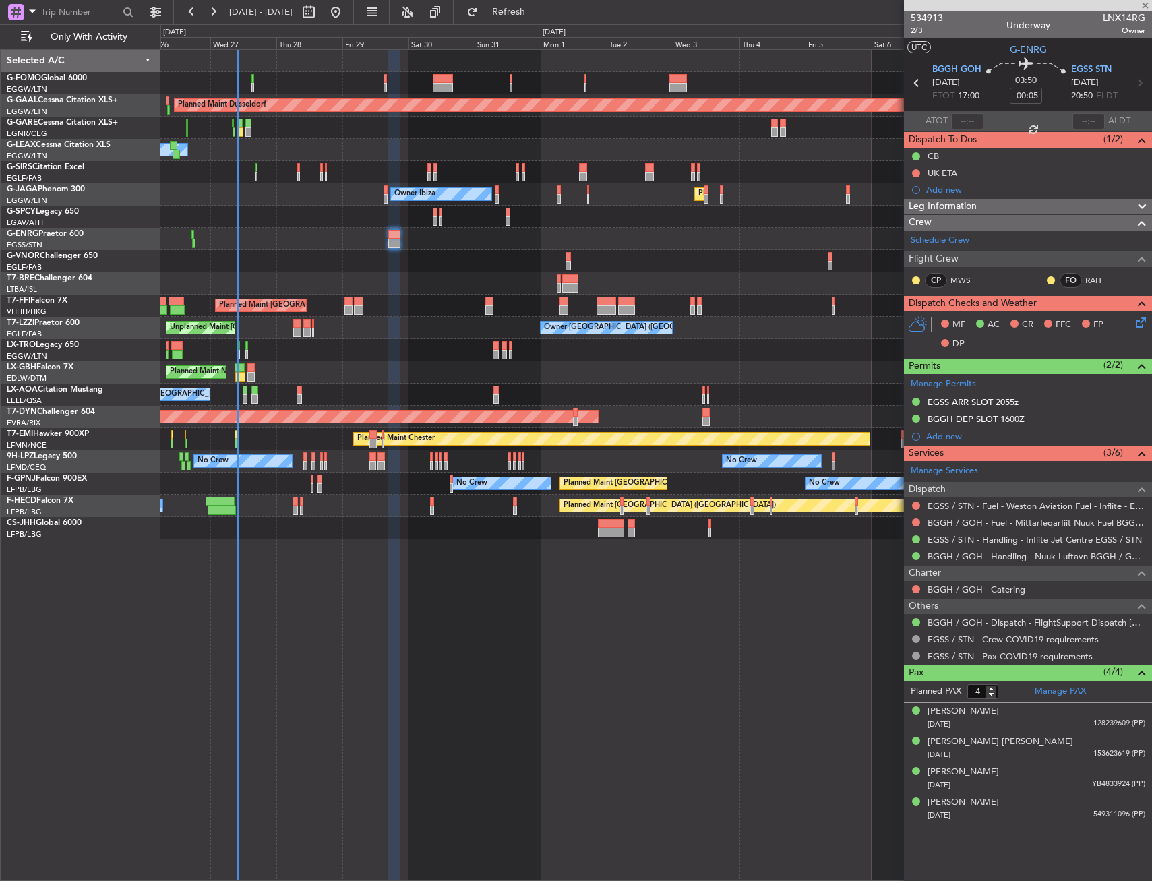
type input "+00:10"
type input "0"
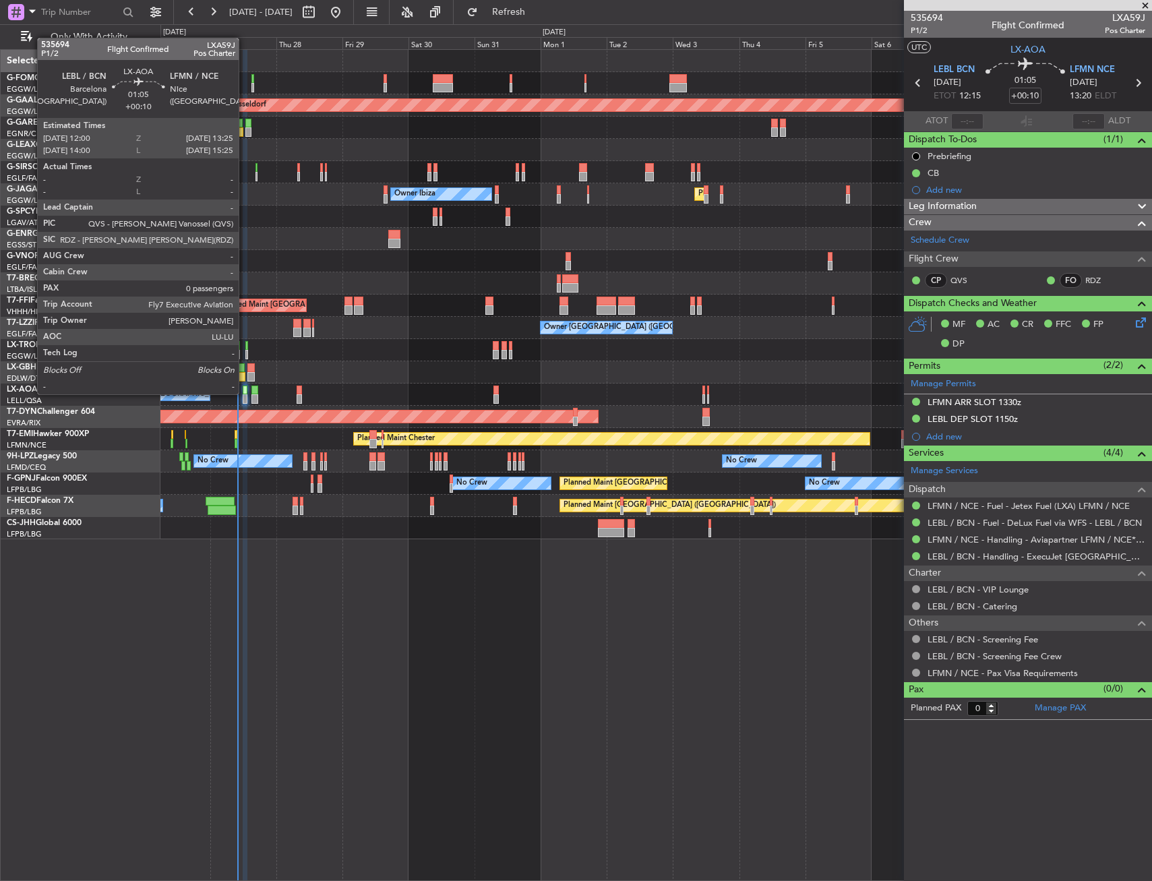
click at [245, 394] on div at bounding box center [245, 390] width 4 height 9
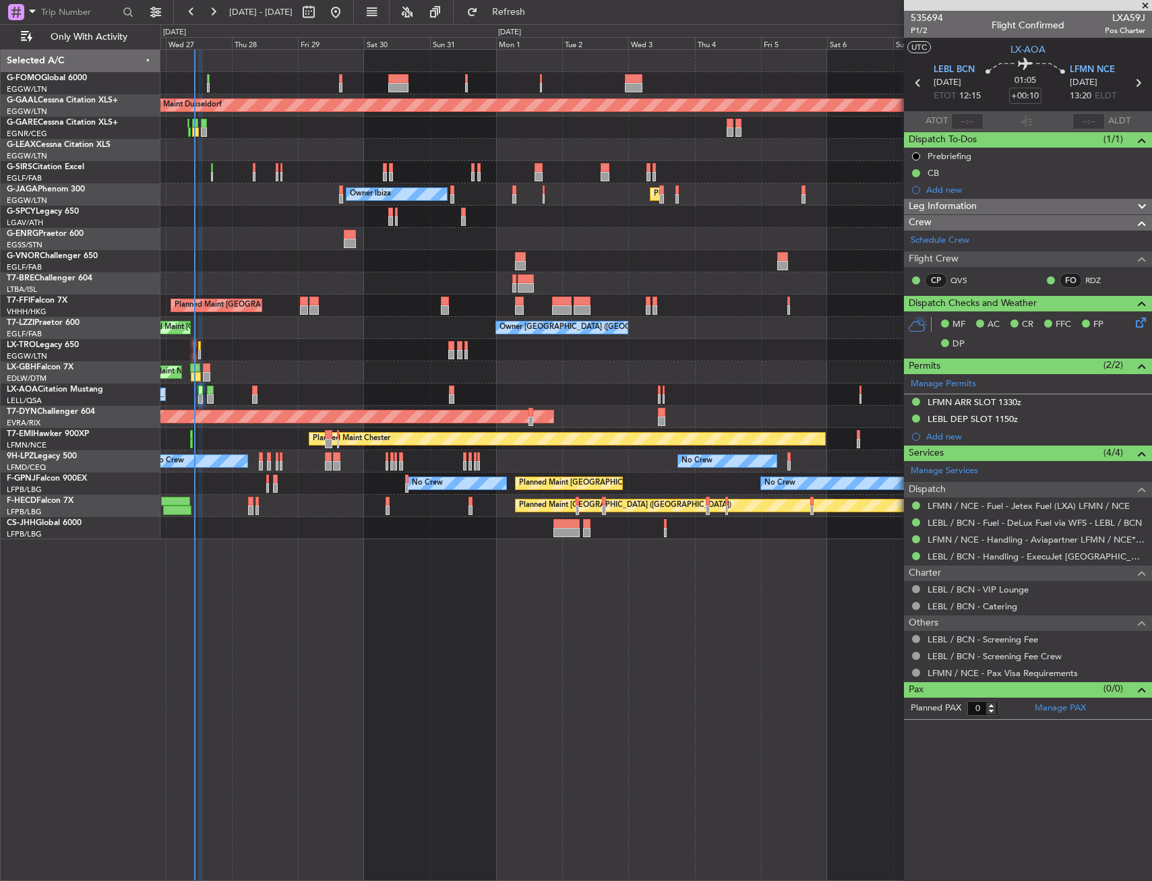
click at [555, 592] on div "Planned Maint Dusseldorf Owner Unplanned Maint [GEOGRAPHIC_DATA] ([GEOGRAPHIC_D…" at bounding box center [655, 465] width 991 height 832
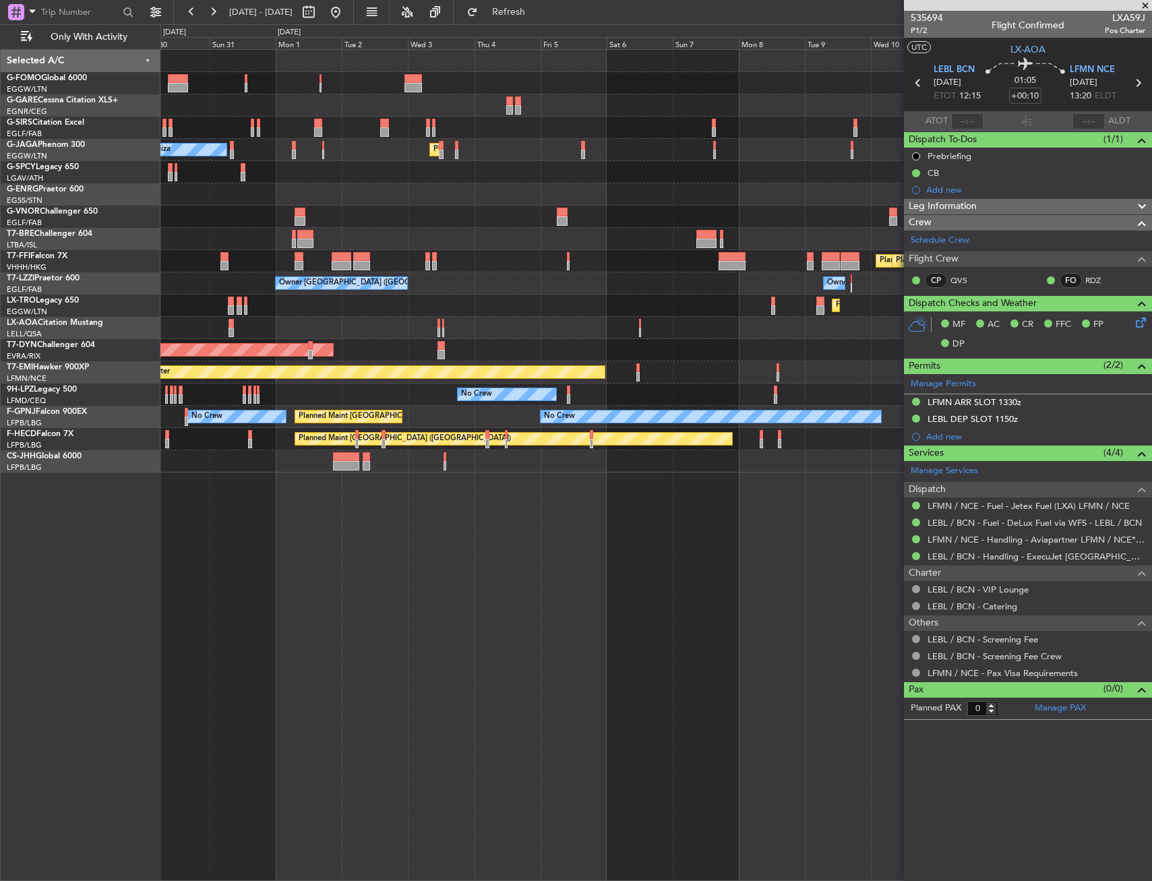
click at [454, 495] on div "Planned Maint [GEOGRAPHIC_DATA] ([GEOGRAPHIC_DATA]) Owner Ibiza Planned Maint T…" at bounding box center [655, 465] width 991 height 832
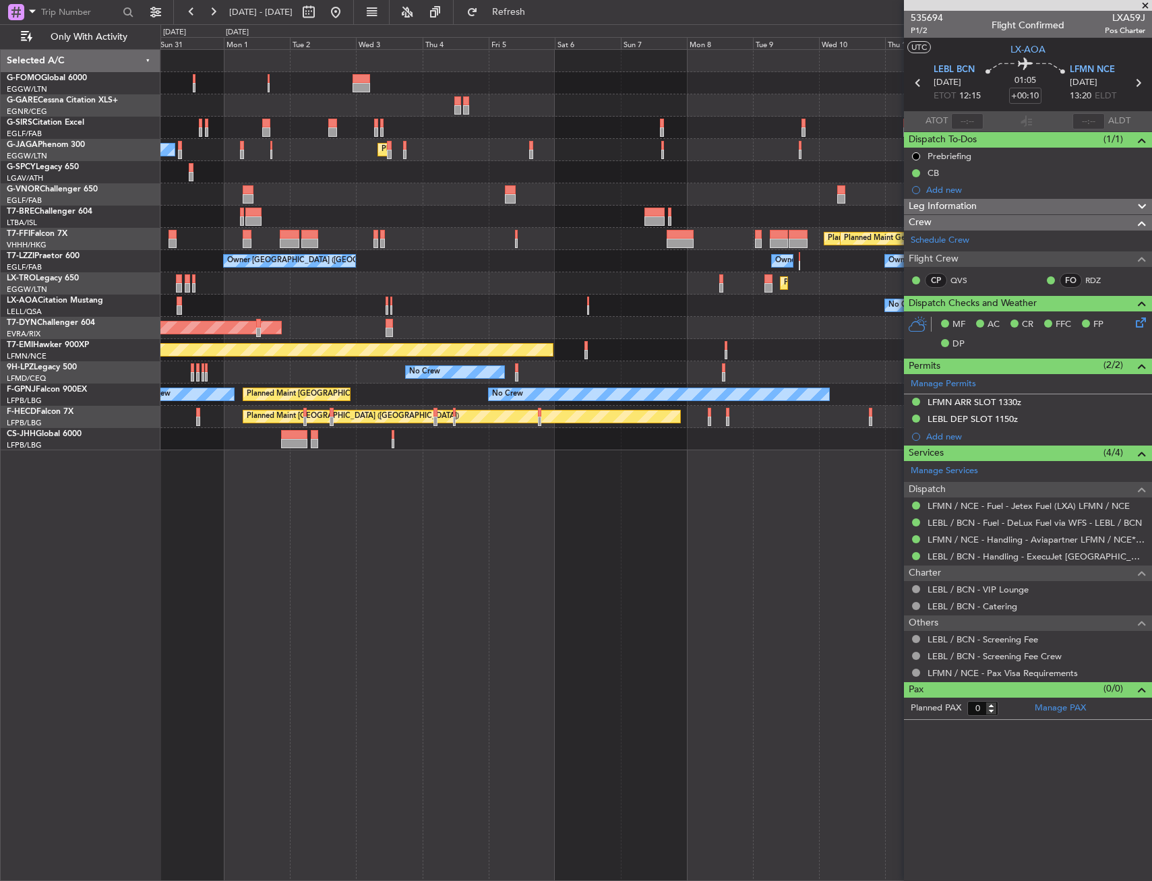
click at [406, 493] on div "Planned Maint [GEOGRAPHIC_DATA] ([GEOGRAPHIC_DATA]) Owner Ibiza Planned Maint T…" at bounding box center [655, 465] width 991 height 832
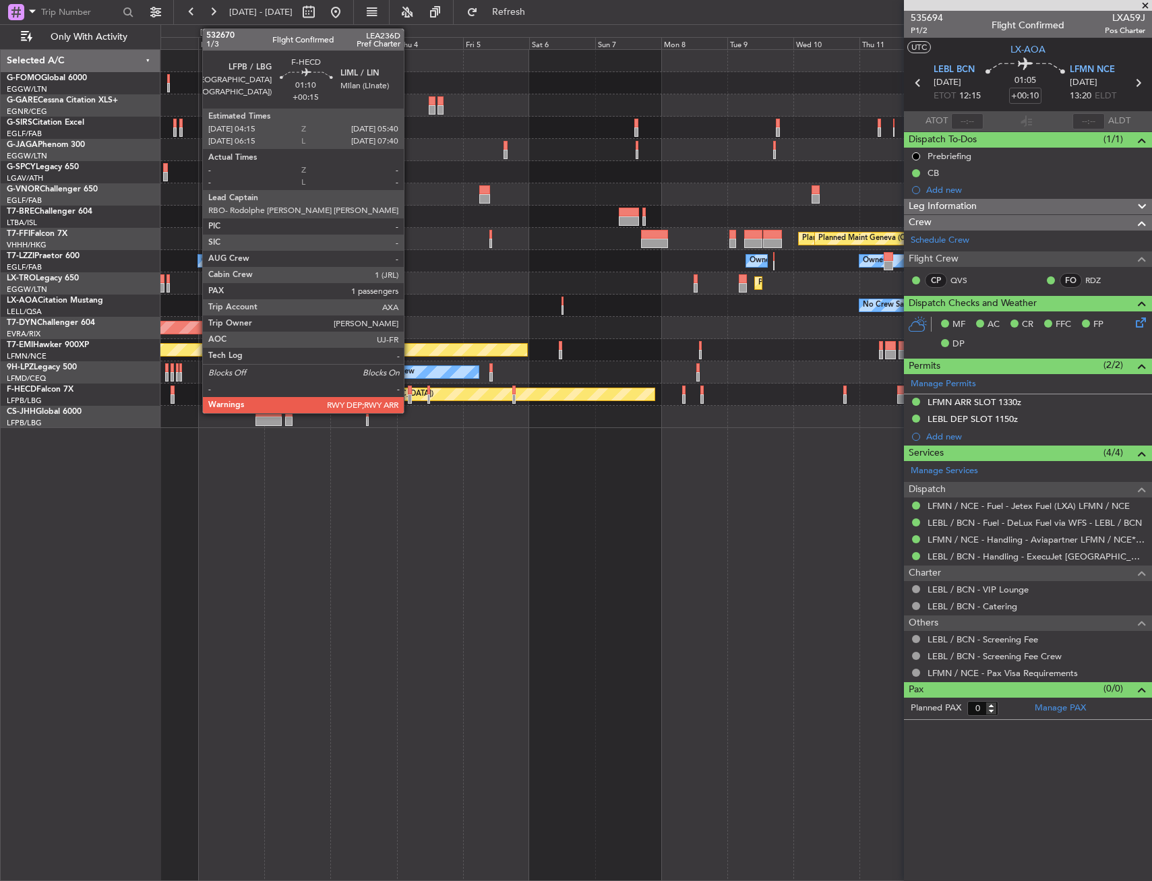
click at [410, 388] on div at bounding box center [410, 390] width 4 height 9
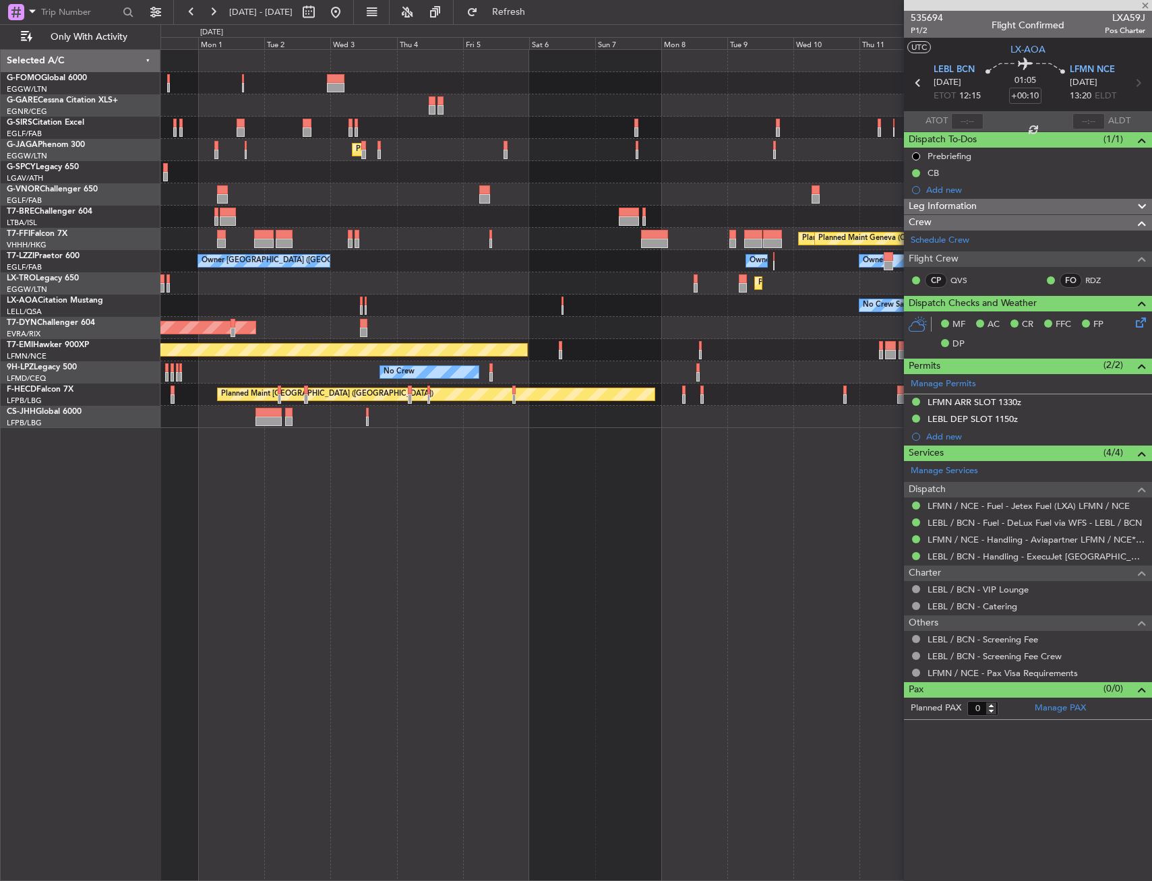
type input "+00:15"
type input "1"
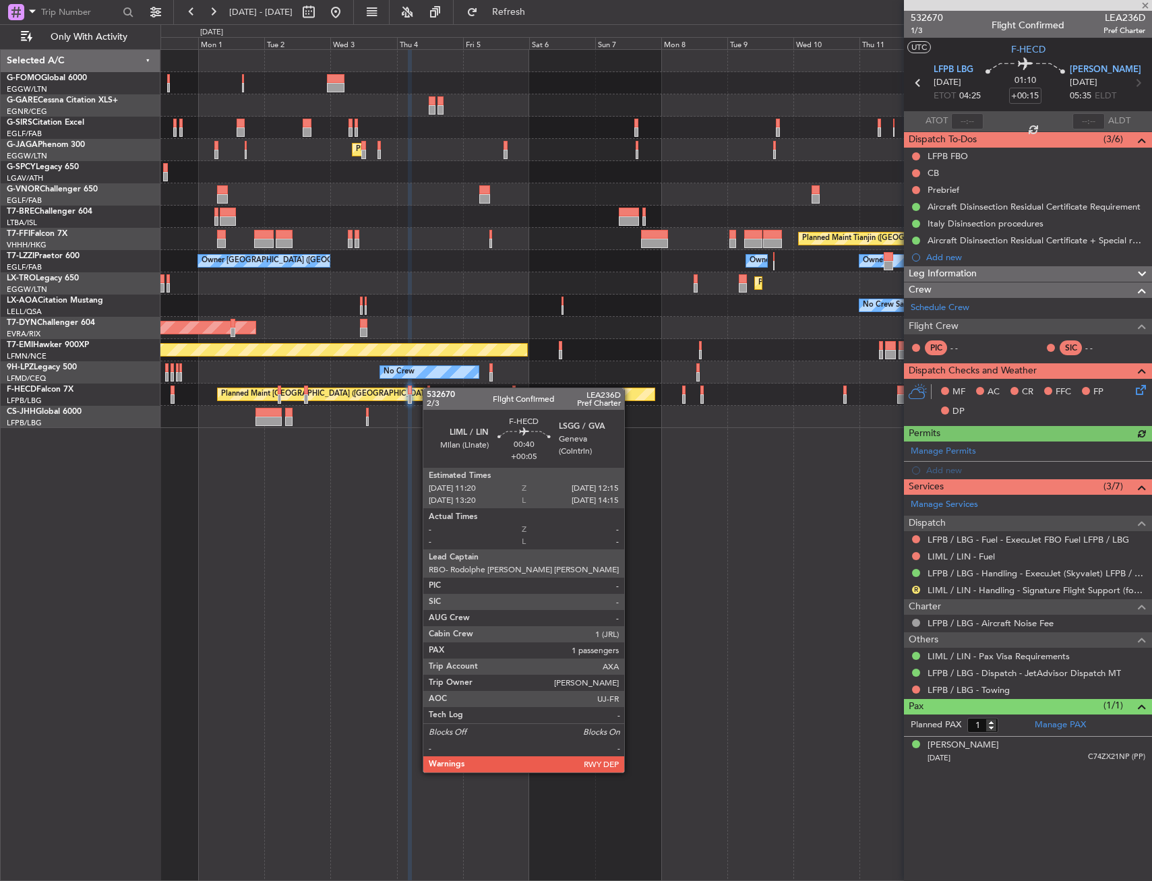
click at [429, 388] on div at bounding box center [428, 390] width 3 height 9
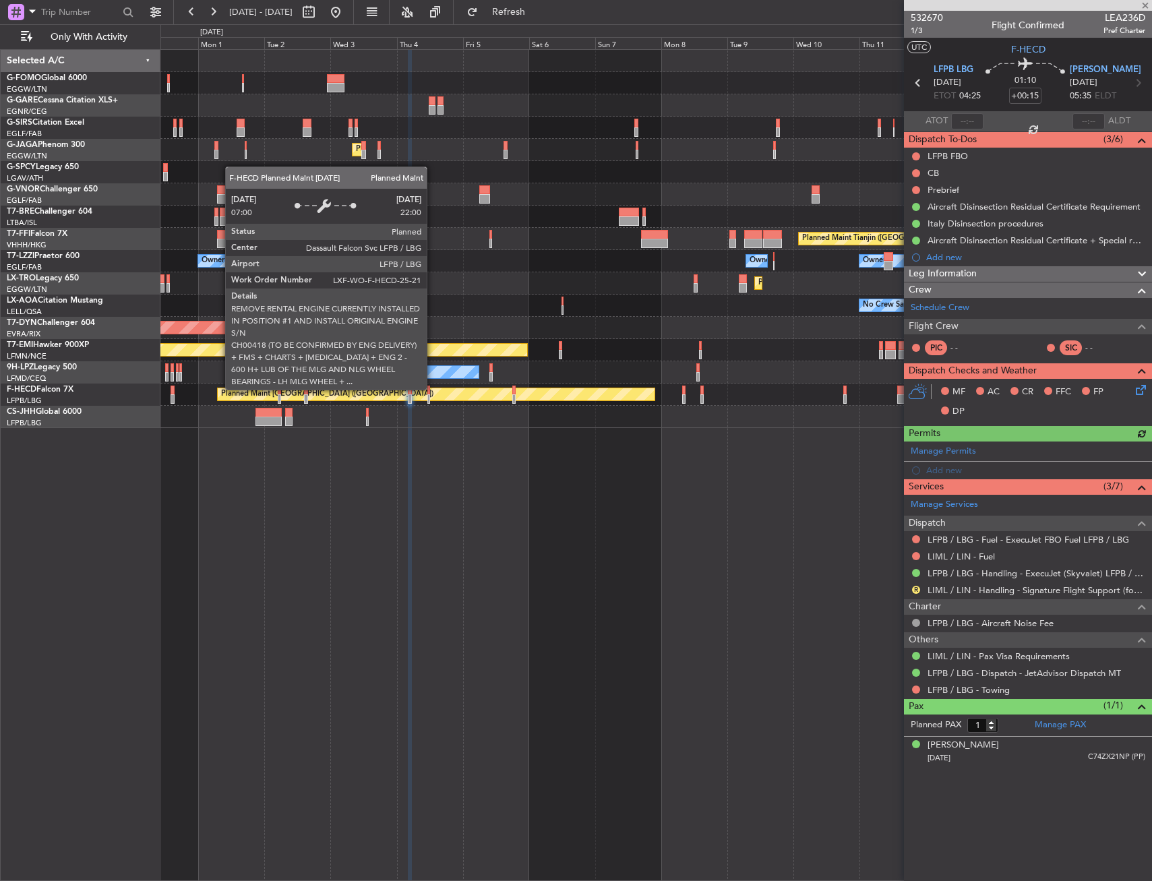
type input "+00:05"
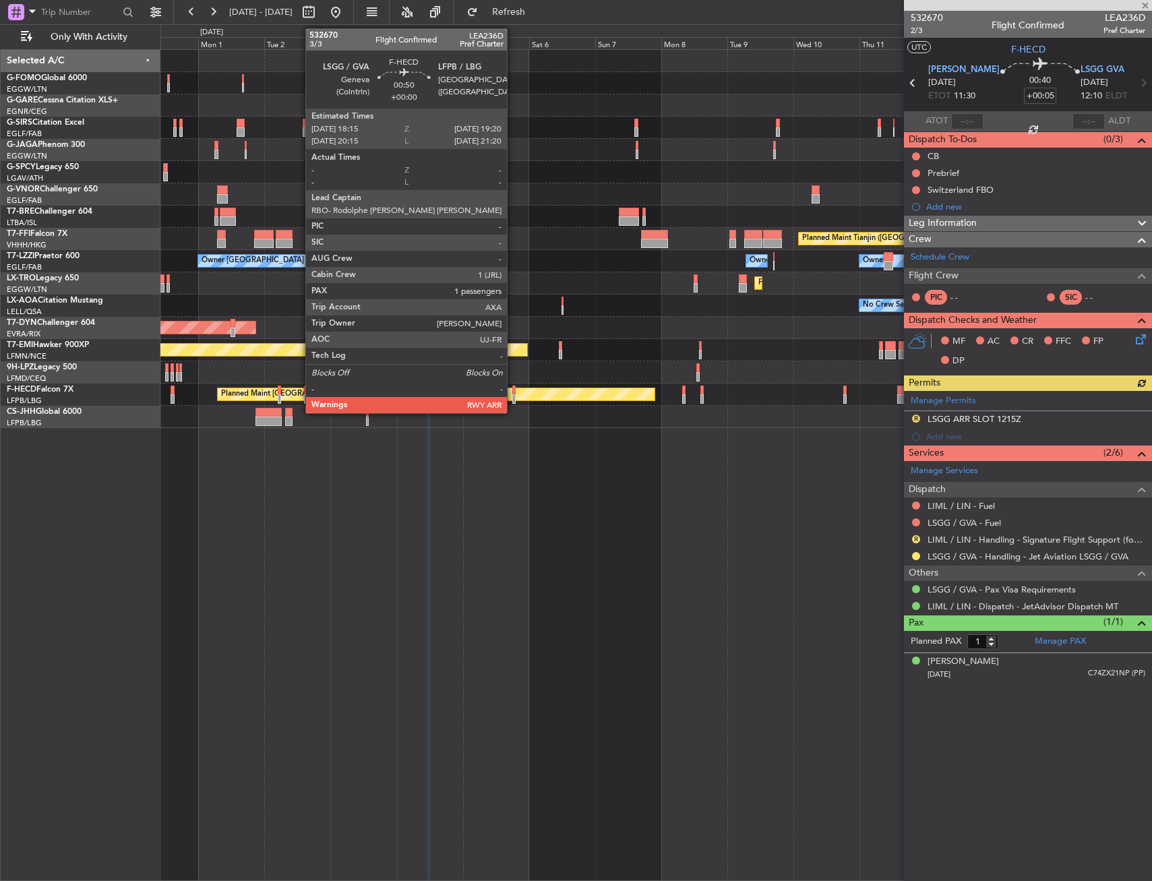
click at [513, 388] on div at bounding box center [513, 390] width 3 height 9
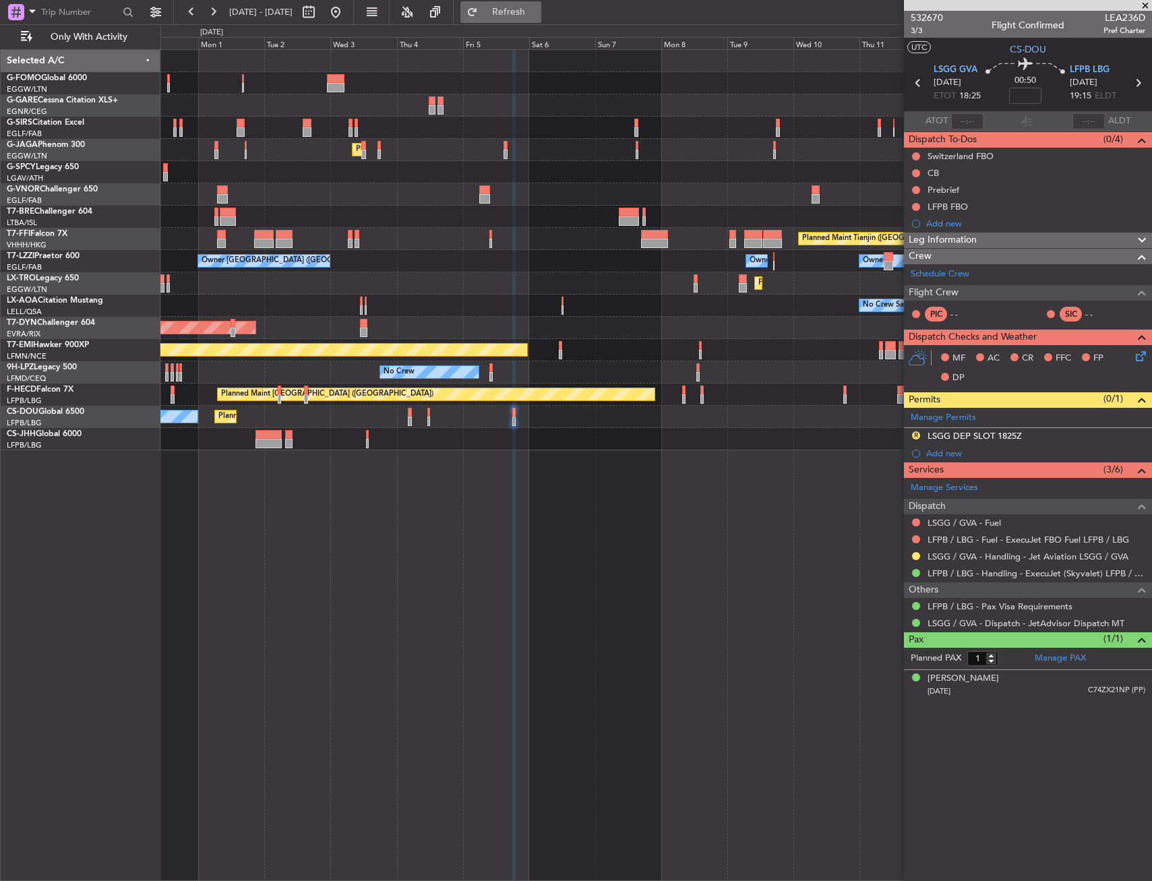
click at [537, 8] on span "Refresh" at bounding box center [509, 11] width 57 height 9
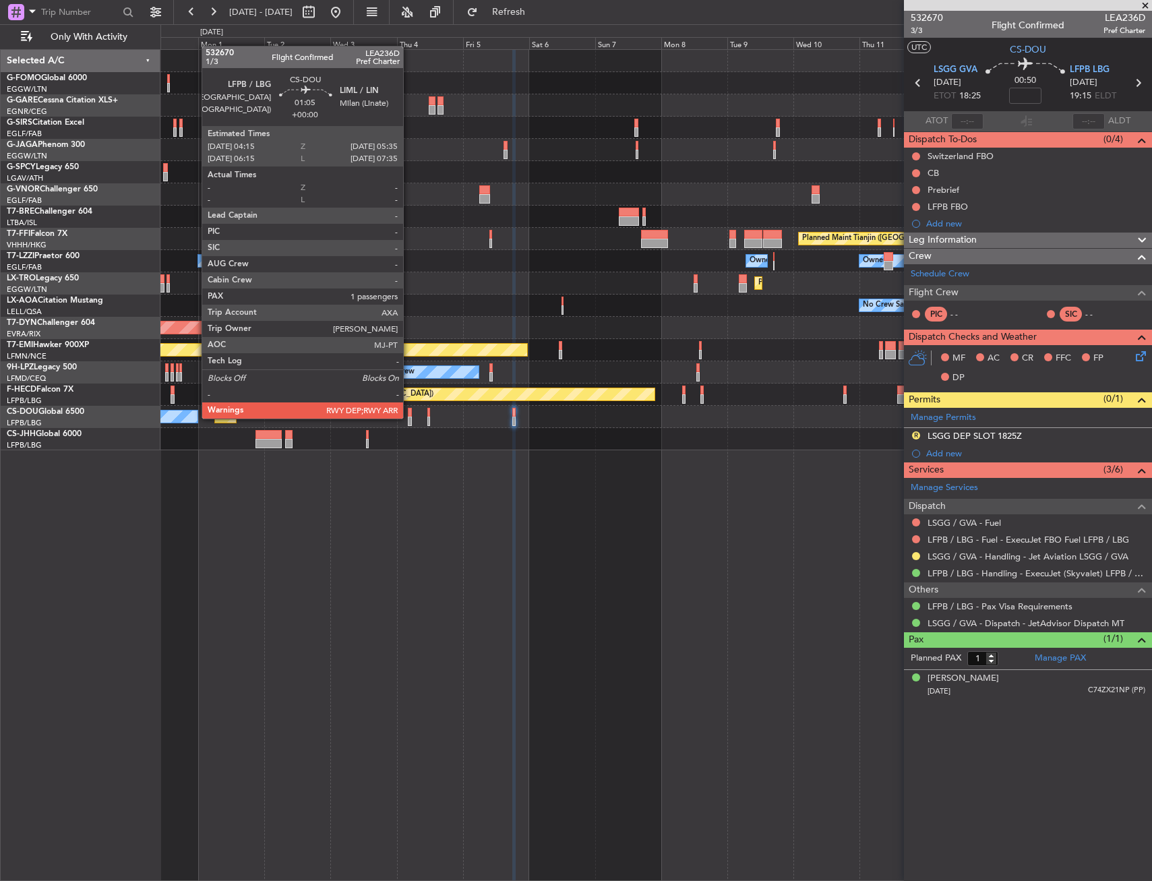
click at [409, 417] on div at bounding box center [410, 421] width 4 height 9
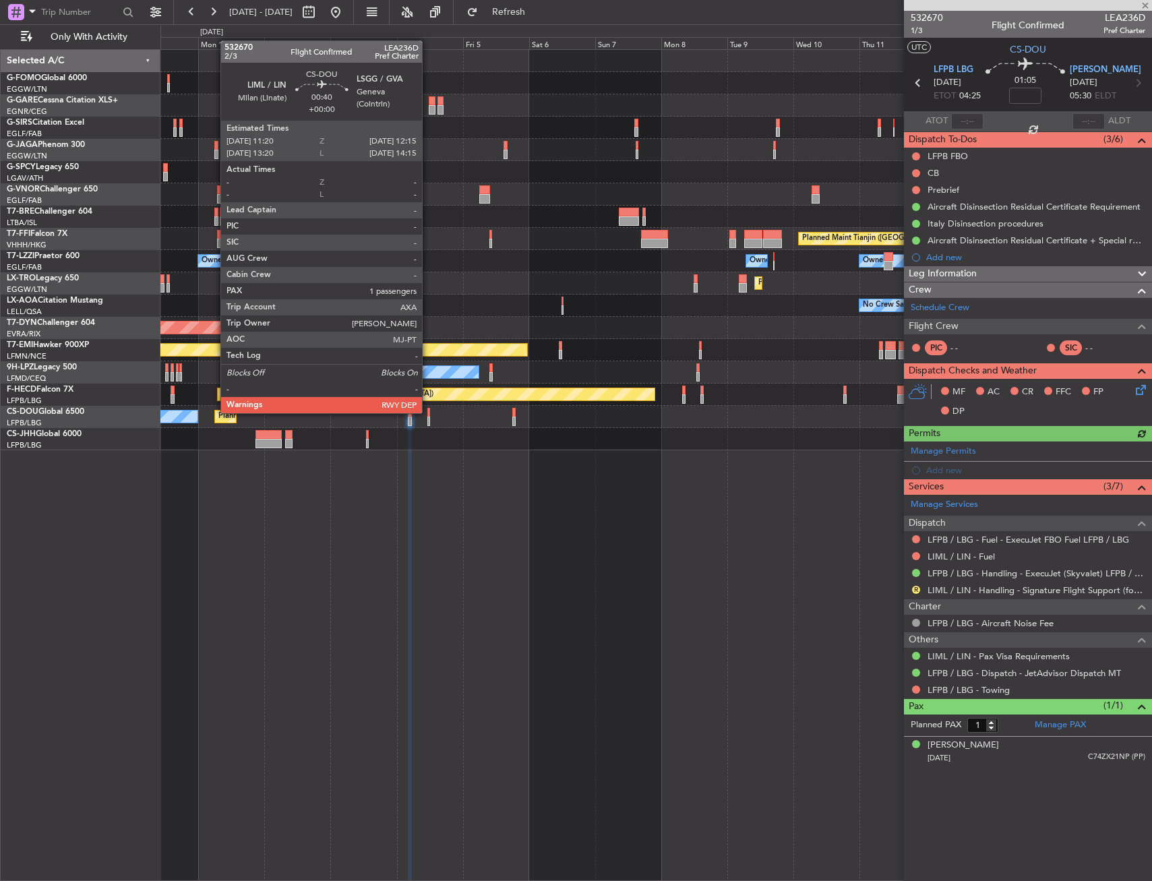
click at [428, 412] on div at bounding box center [428, 412] width 3 height 9
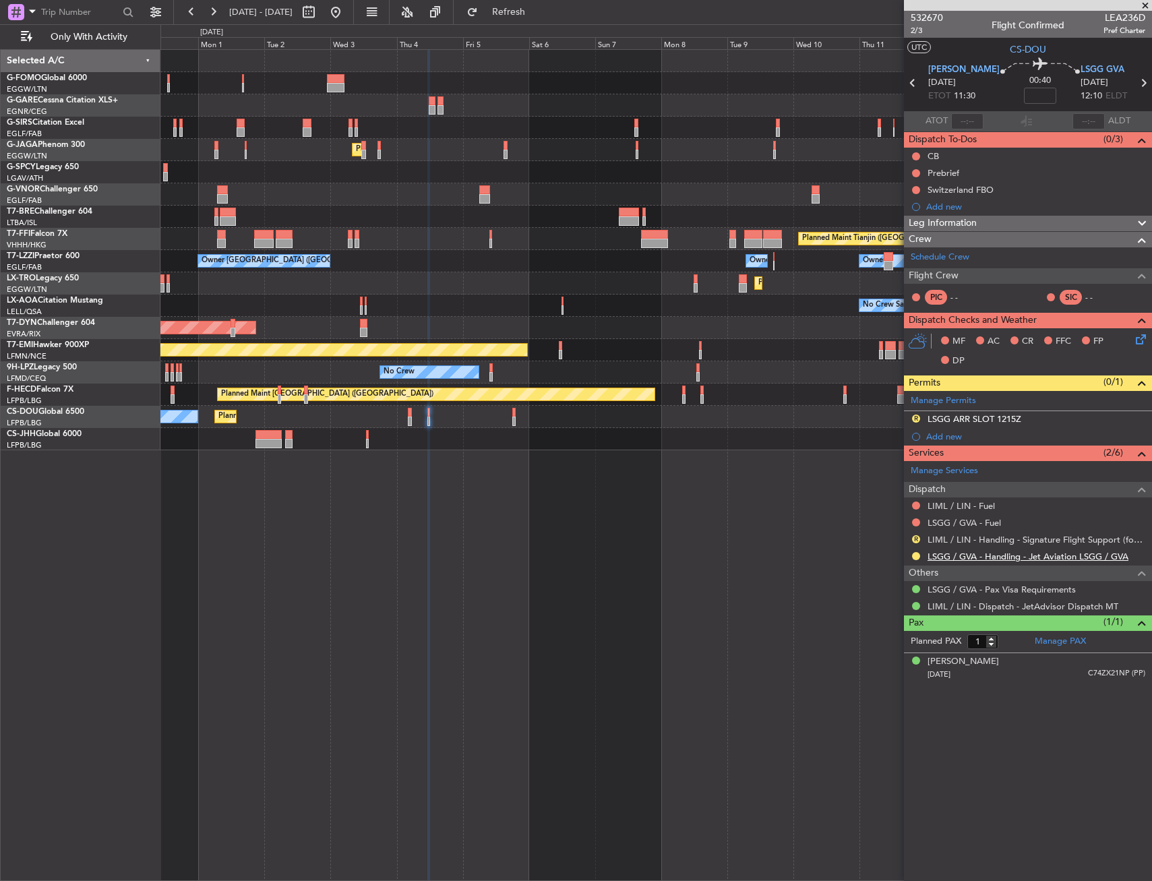
click at [1017, 555] on link "LSGG / GVA - Handling - Jet Aviation LSGG / GVA" at bounding box center [1027, 556] width 201 height 11
click at [1008, 417] on div "LSGG ARR SLOT 1215Z" at bounding box center [974, 418] width 94 height 11
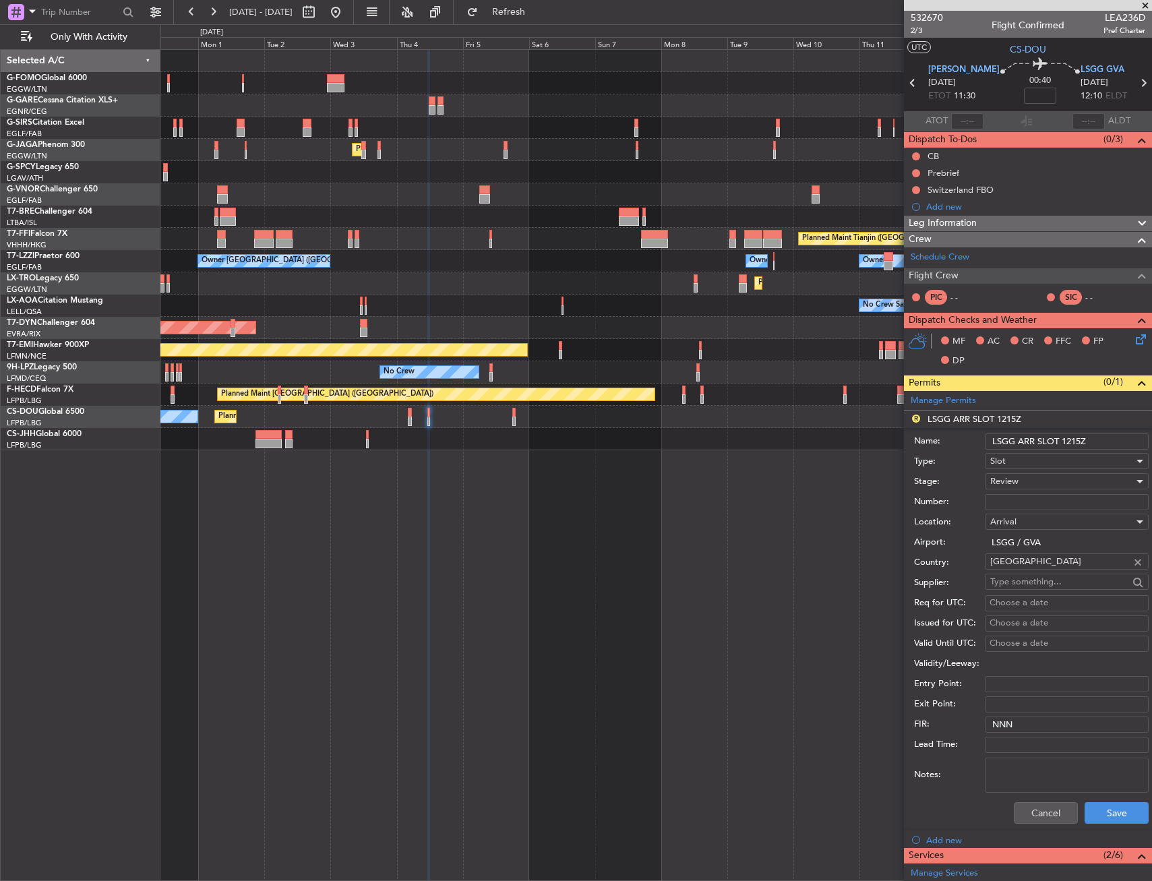
click at [1103, 444] on input "LSGG ARR SLOT 1215Z" at bounding box center [1067, 441] width 164 height 16
click at [1042, 485] on div "Review" at bounding box center [1062, 481] width 144 height 20
click at [1043, 570] on span "Requested" at bounding box center [1062, 569] width 142 height 20
click at [1128, 811] on button "Save" at bounding box center [1116, 813] width 64 height 22
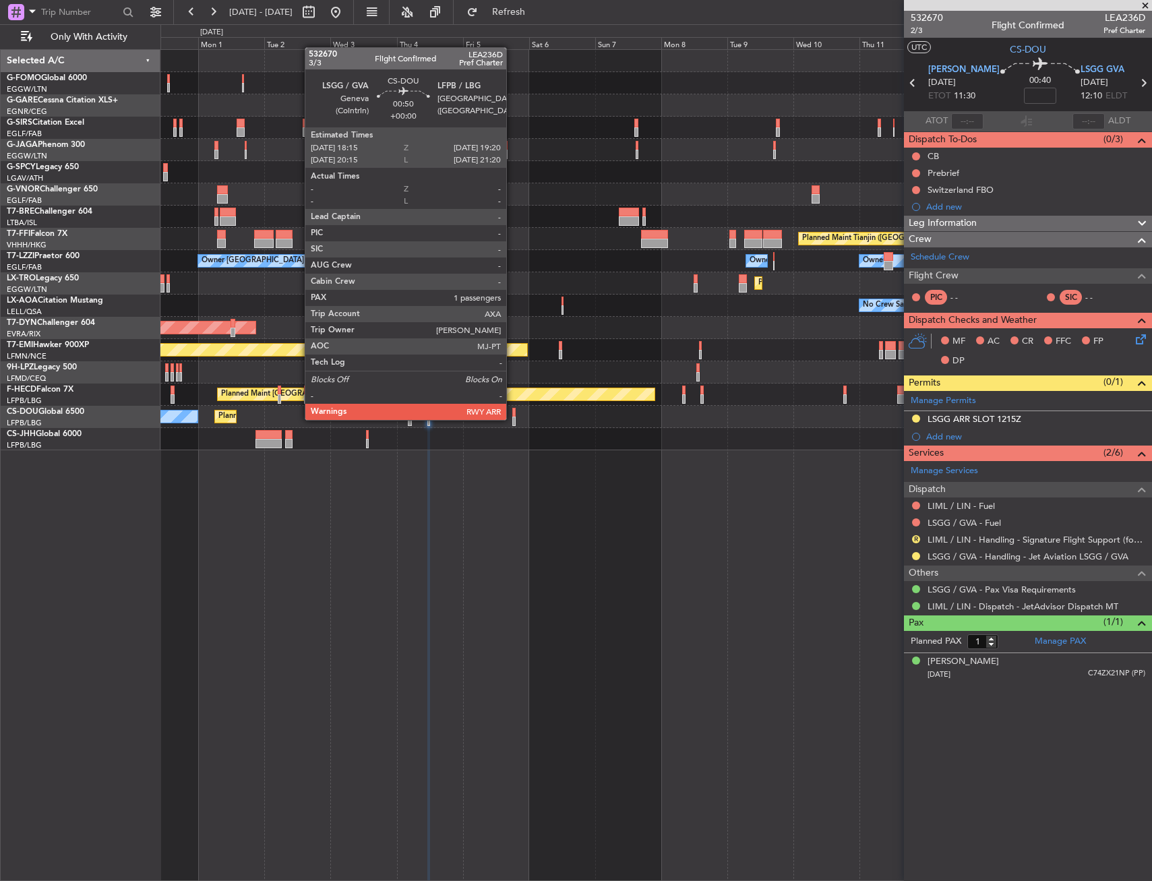
click at [512, 419] on div at bounding box center [513, 421] width 3 height 9
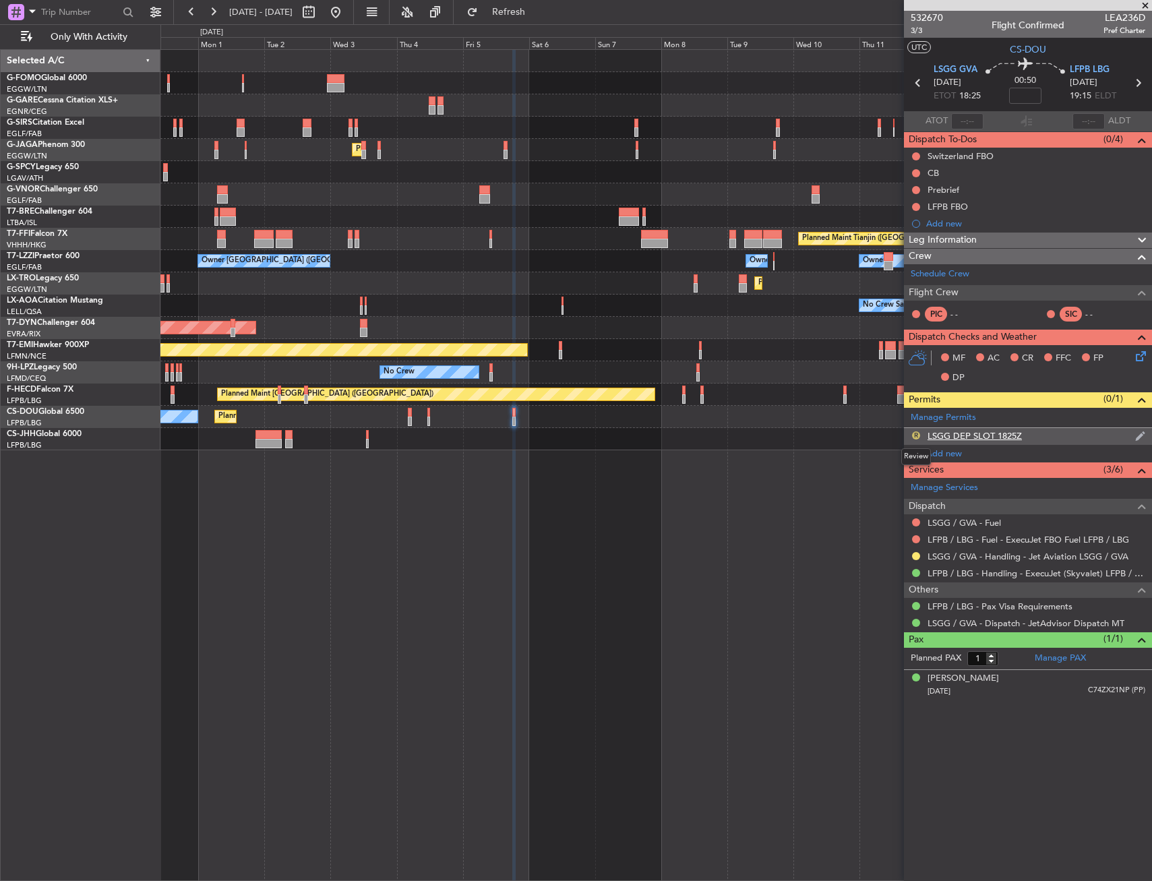
click at [915, 437] on button "R" at bounding box center [916, 435] width 8 height 8
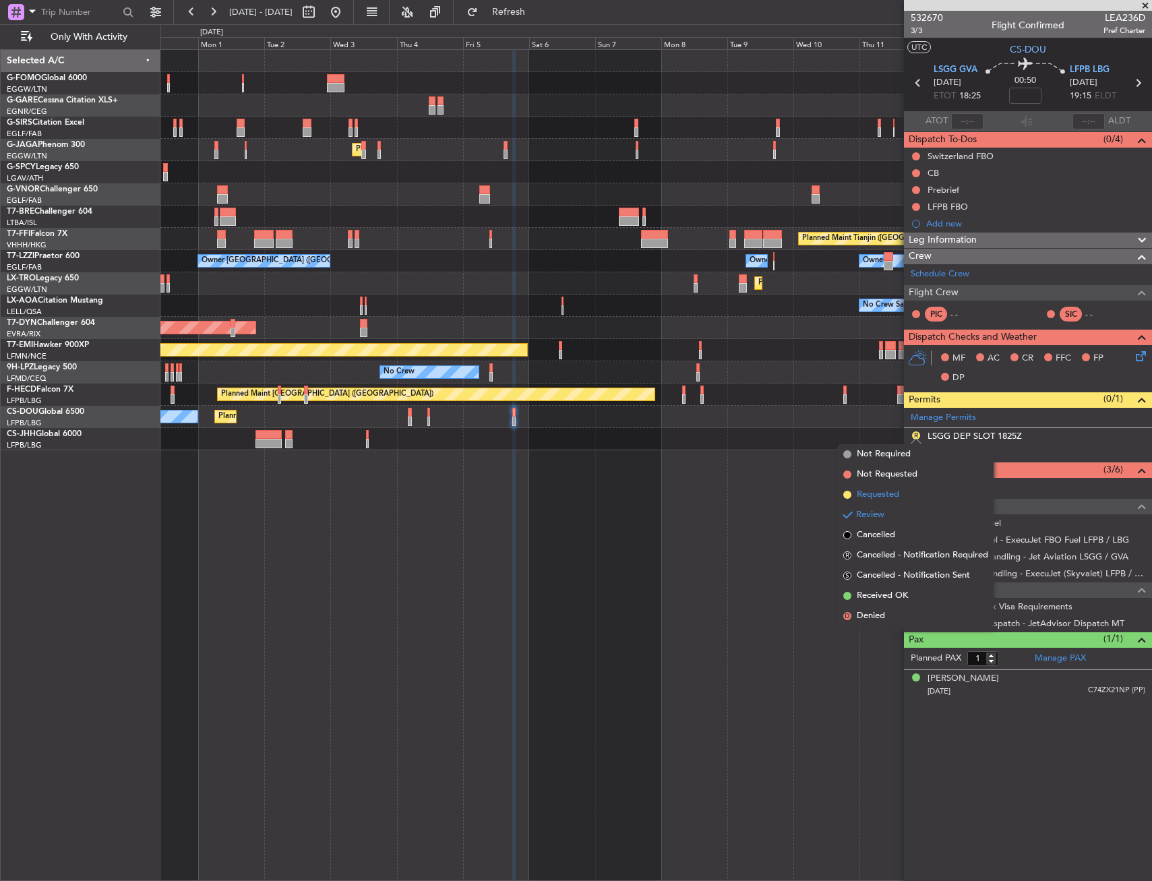
click at [900, 493] on li "Requested" at bounding box center [916, 495] width 156 height 20
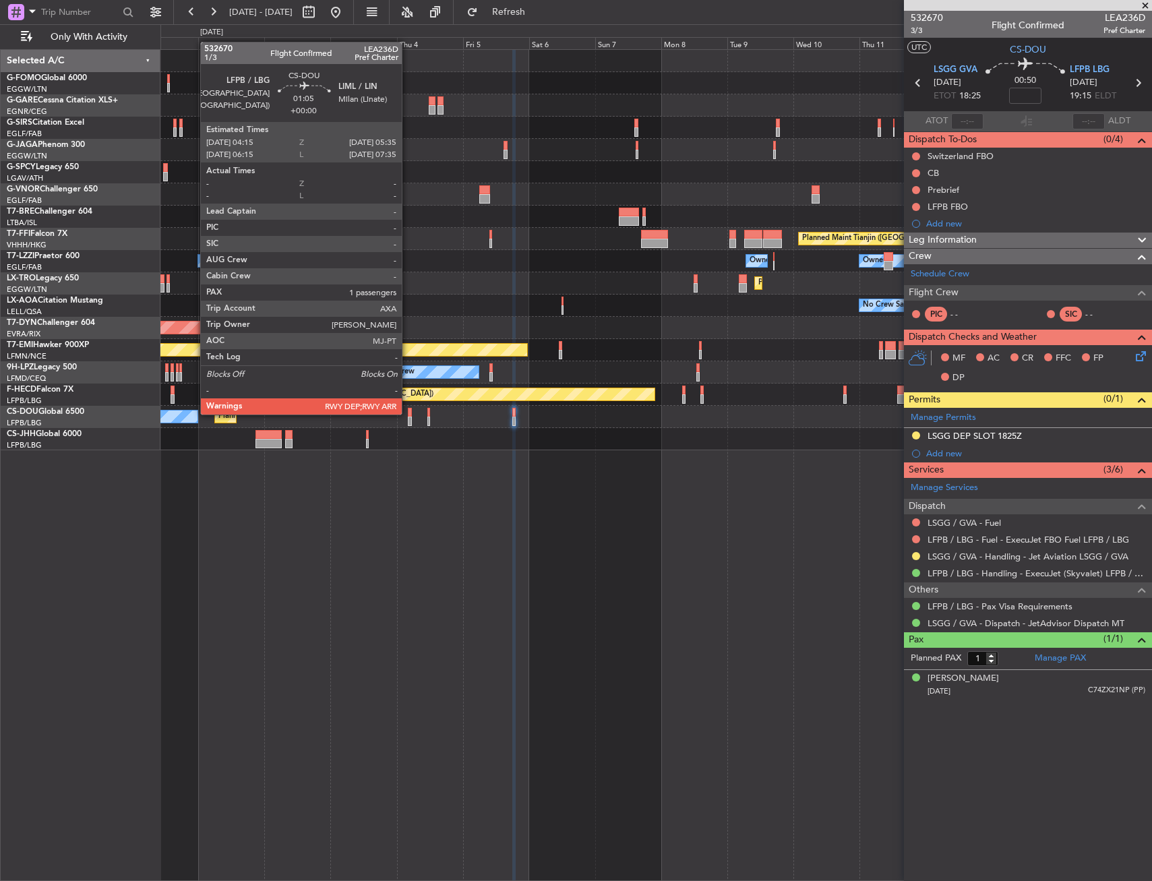
click at [408, 413] on div at bounding box center [410, 412] width 4 height 9
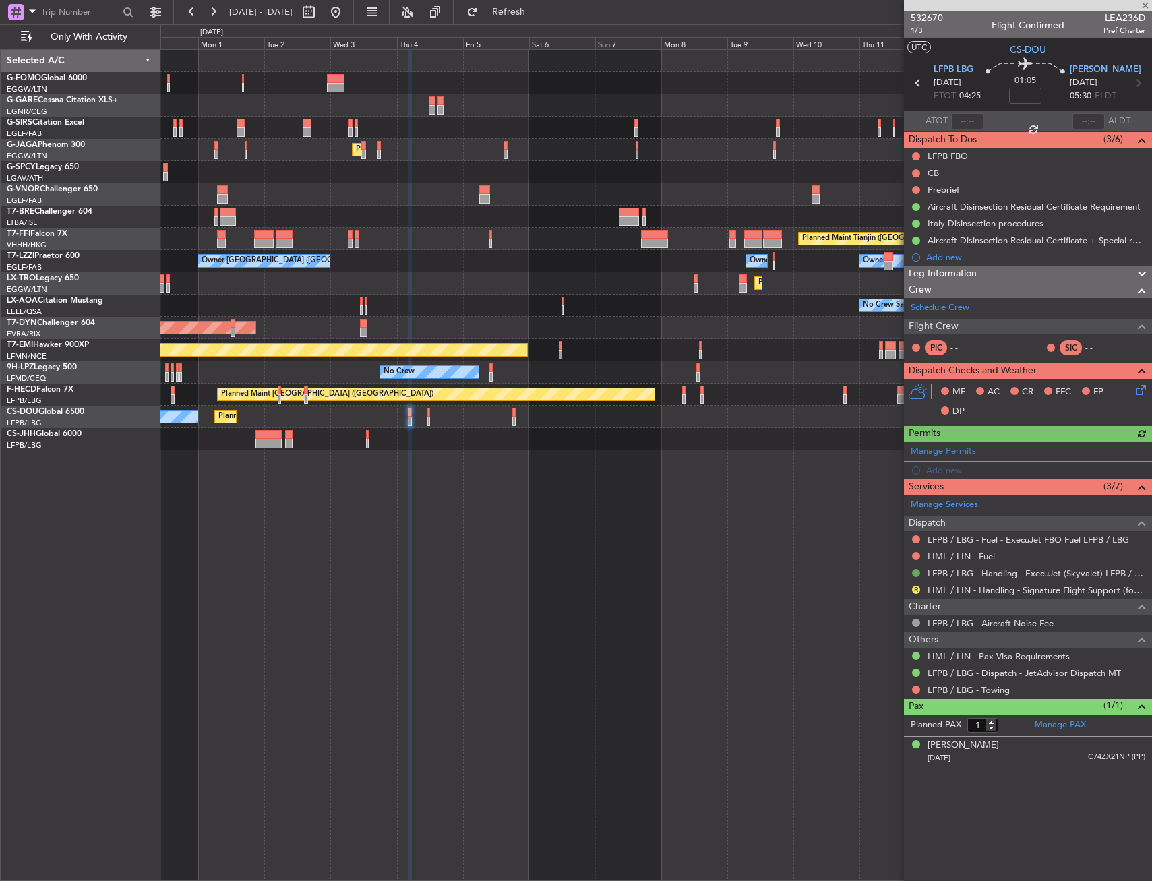
click at [919, 572] on button at bounding box center [916, 573] width 8 height 8
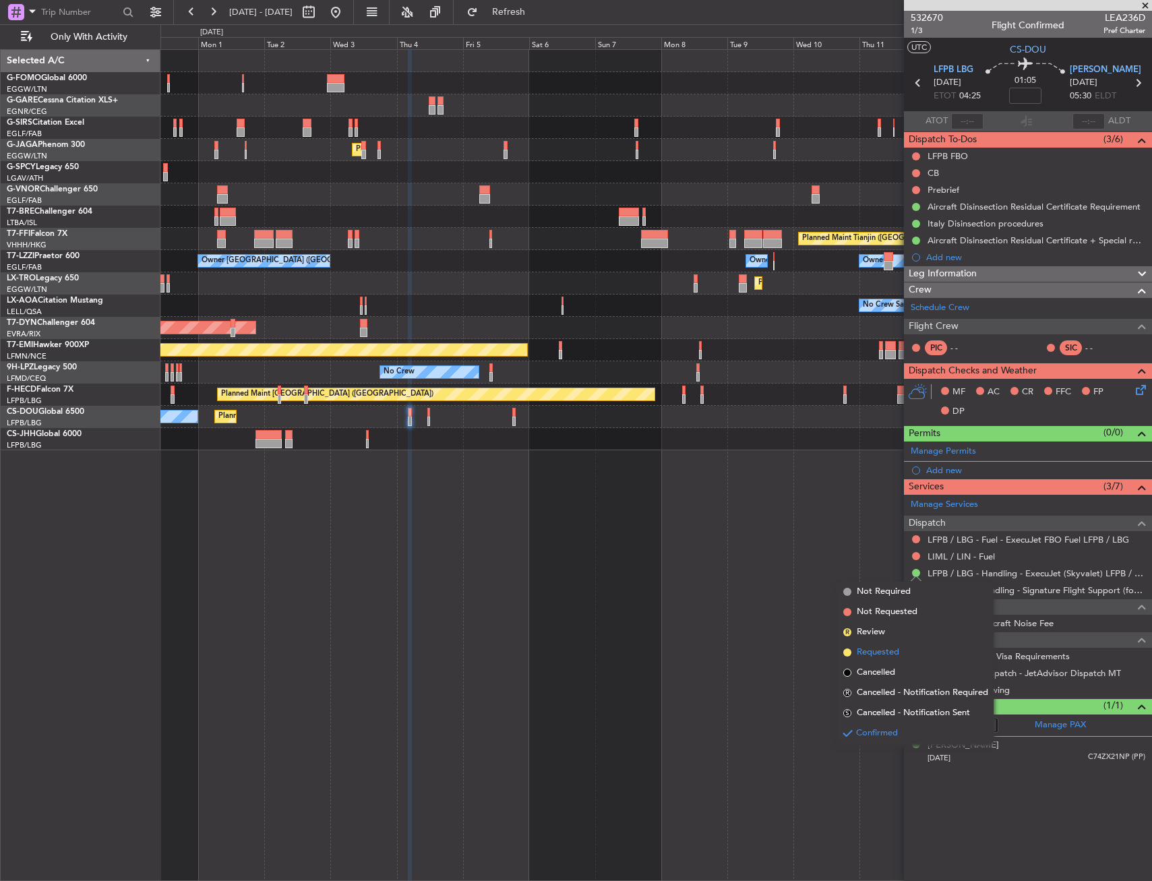
click at [884, 656] on span "Requested" at bounding box center [878, 652] width 42 height 13
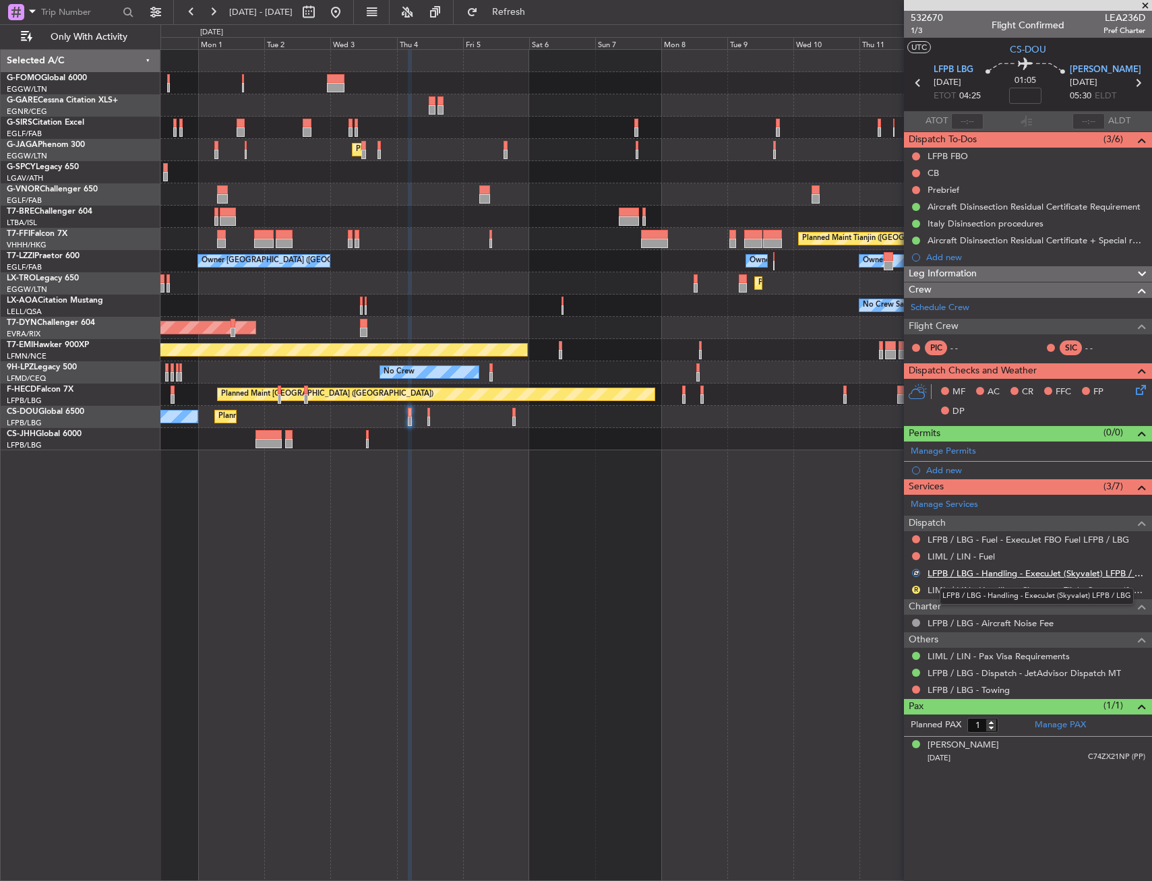
click at [953, 570] on link "LFPB / LBG - Handling - ExecuJet (Skyvalet) LFPB / LBG" at bounding box center [1036, 572] width 218 height 11
click at [955, 590] on link "LIML / LIN - Handling - Signature Flight Support (formely Prime Avn) LIML / LIN" at bounding box center [1036, 589] width 218 height 11
click at [915, 588] on button "R" at bounding box center [916, 590] width 8 height 8
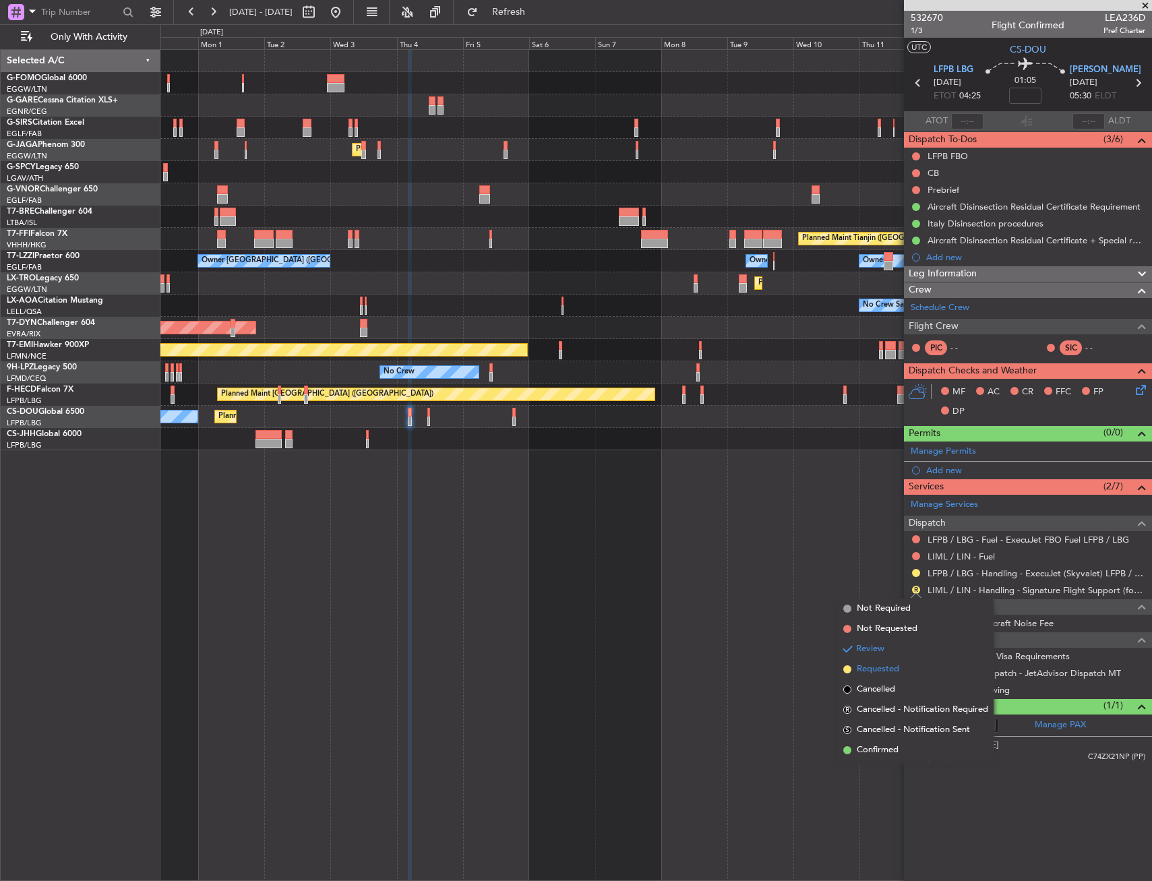
click at [876, 675] on span "Requested" at bounding box center [878, 669] width 42 height 13
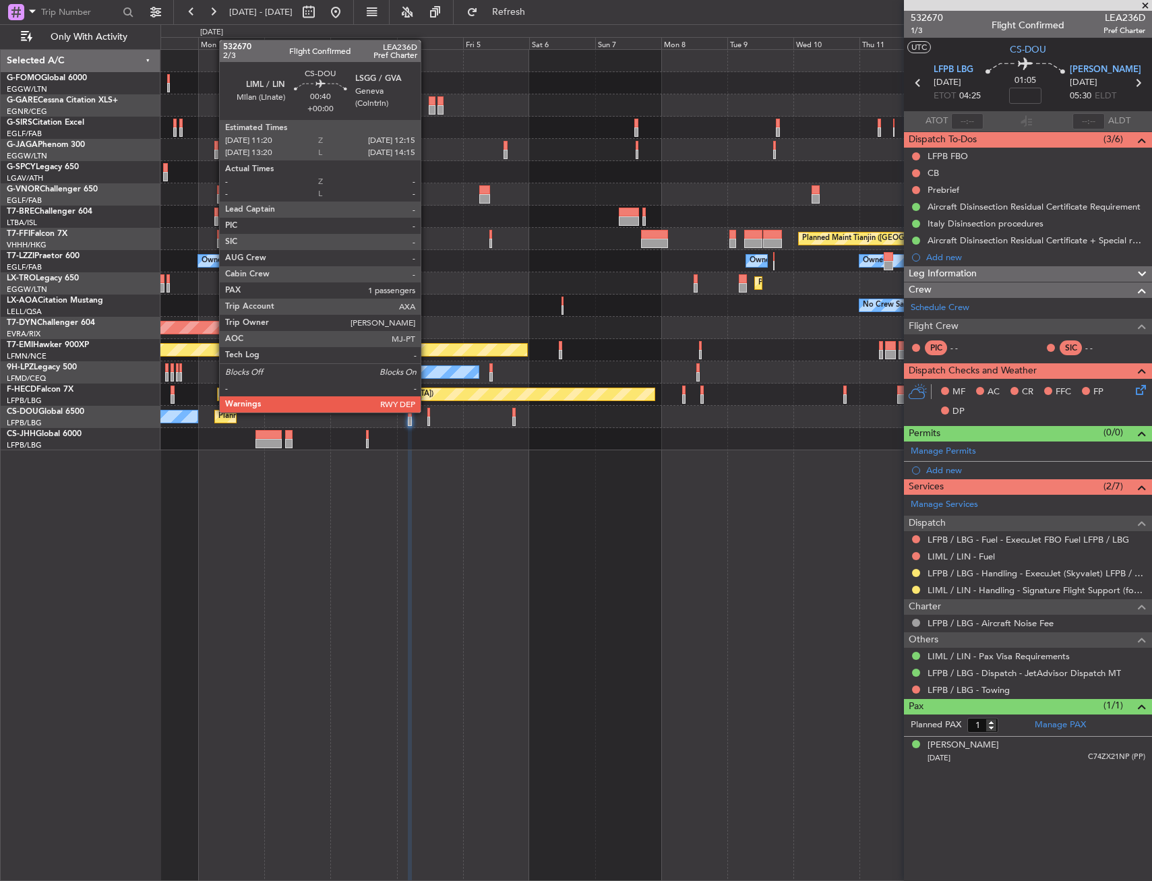
click at [427, 411] on div at bounding box center [428, 412] width 3 height 9
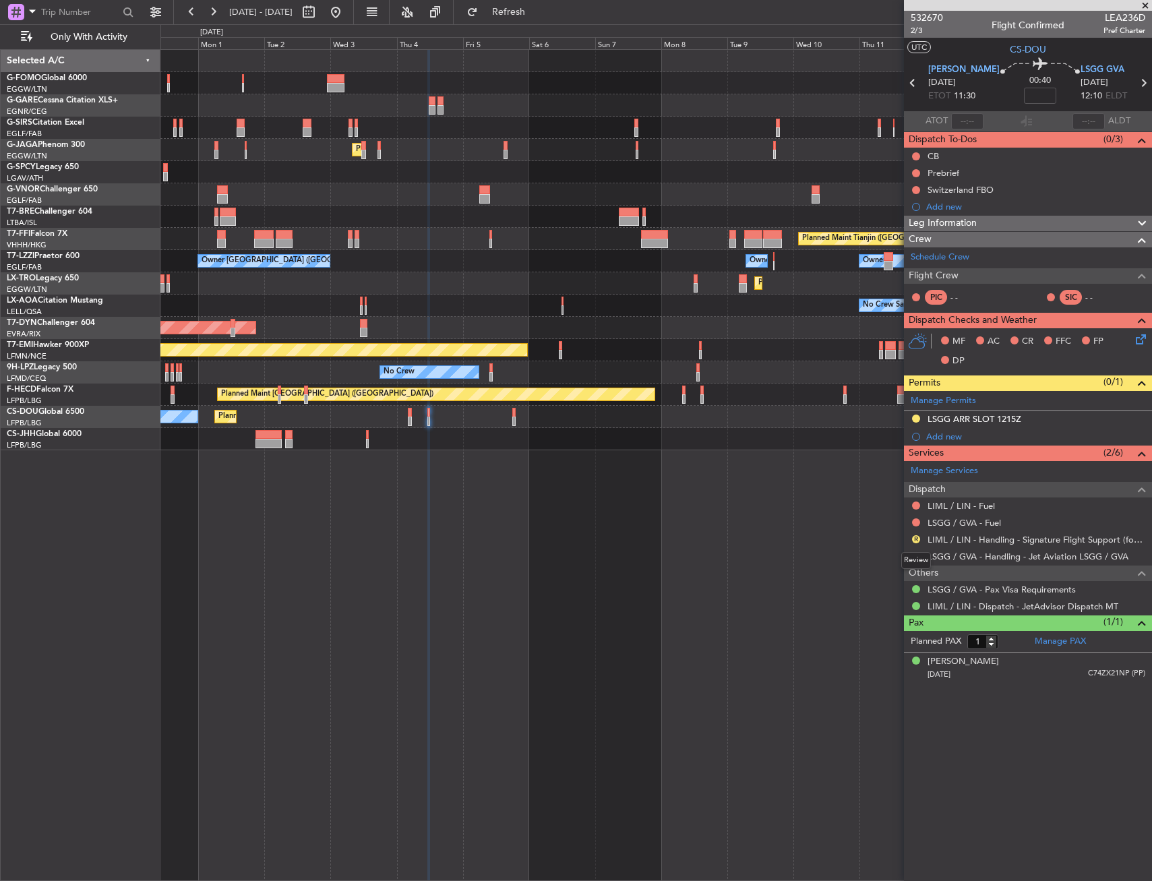
drag, startPoint x: 917, startPoint y: 539, endPoint x: 917, endPoint y: 547, distance: 7.4
click at [917, 539] on button "R" at bounding box center [916, 539] width 8 height 8
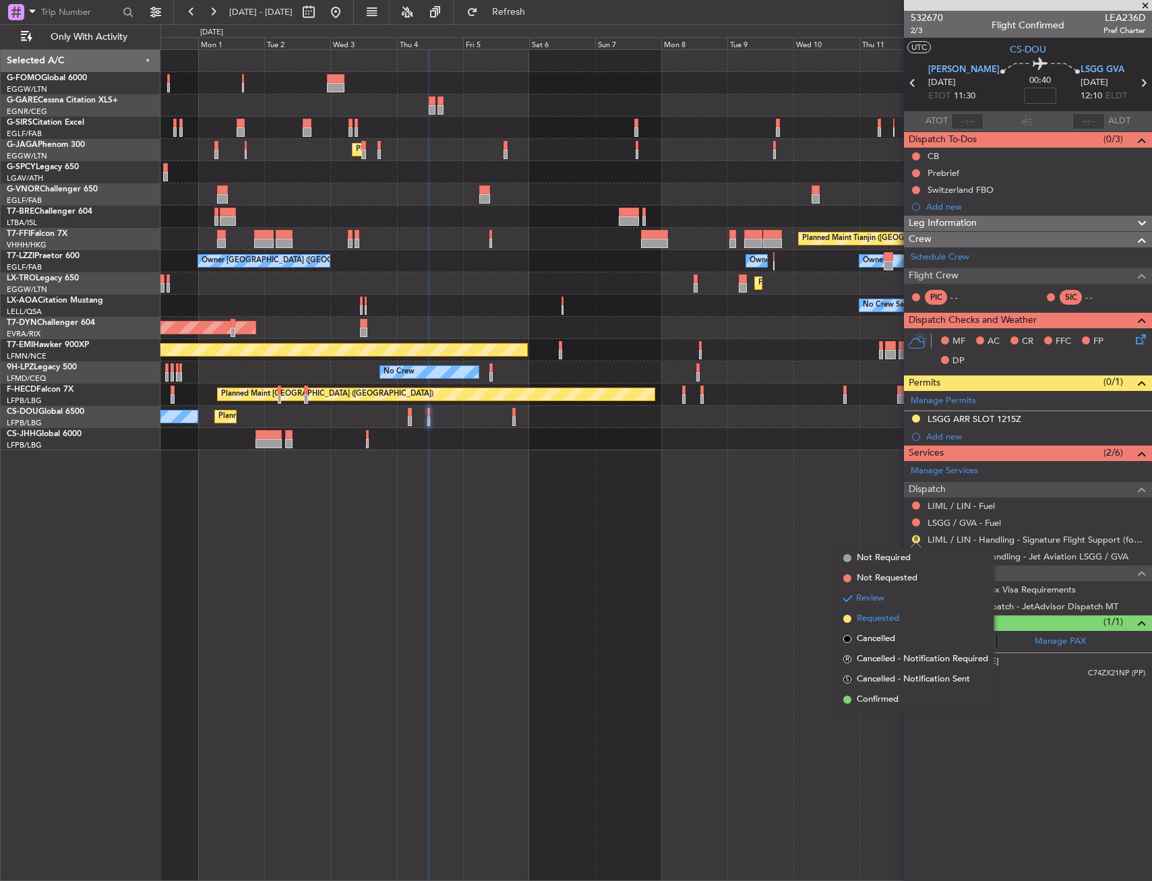
click at [895, 620] on span "Requested" at bounding box center [878, 618] width 42 height 13
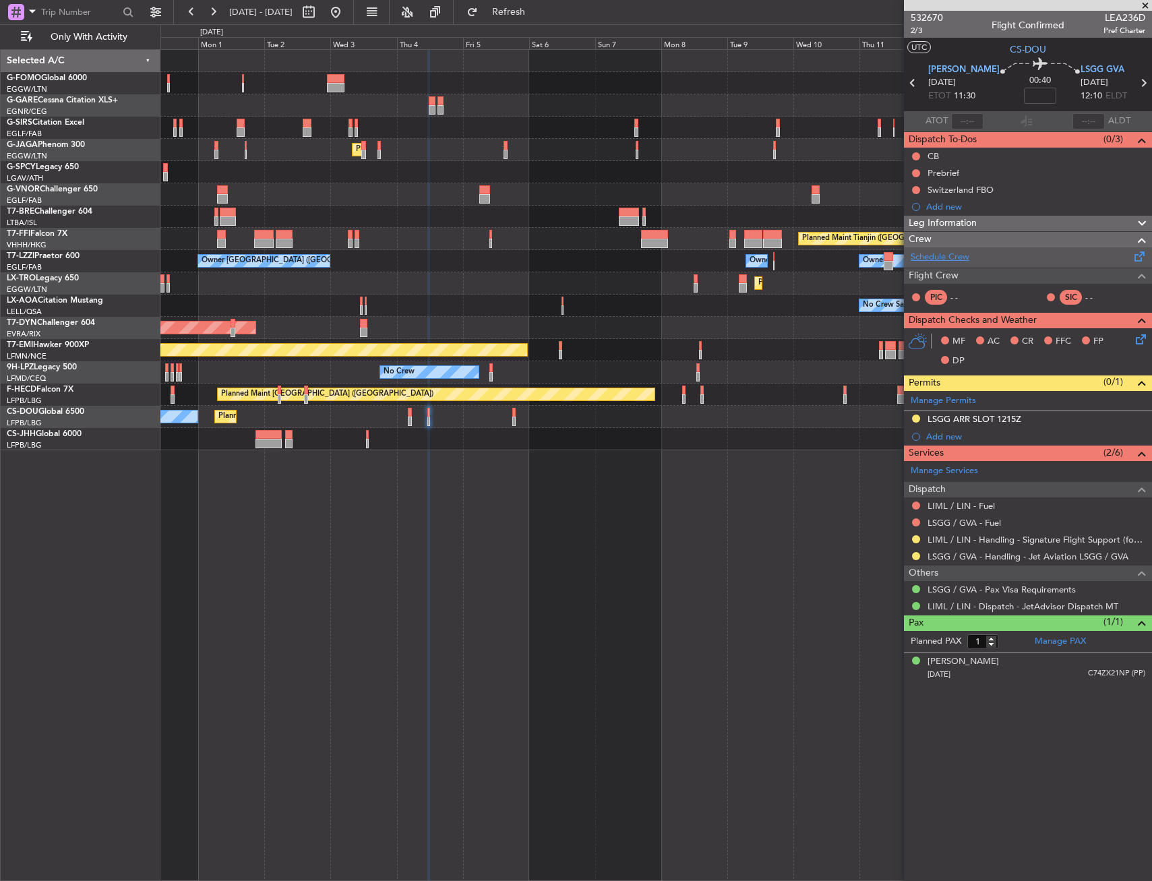
click at [939, 261] on link "Schedule Crew" at bounding box center [940, 257] width 59 height 13
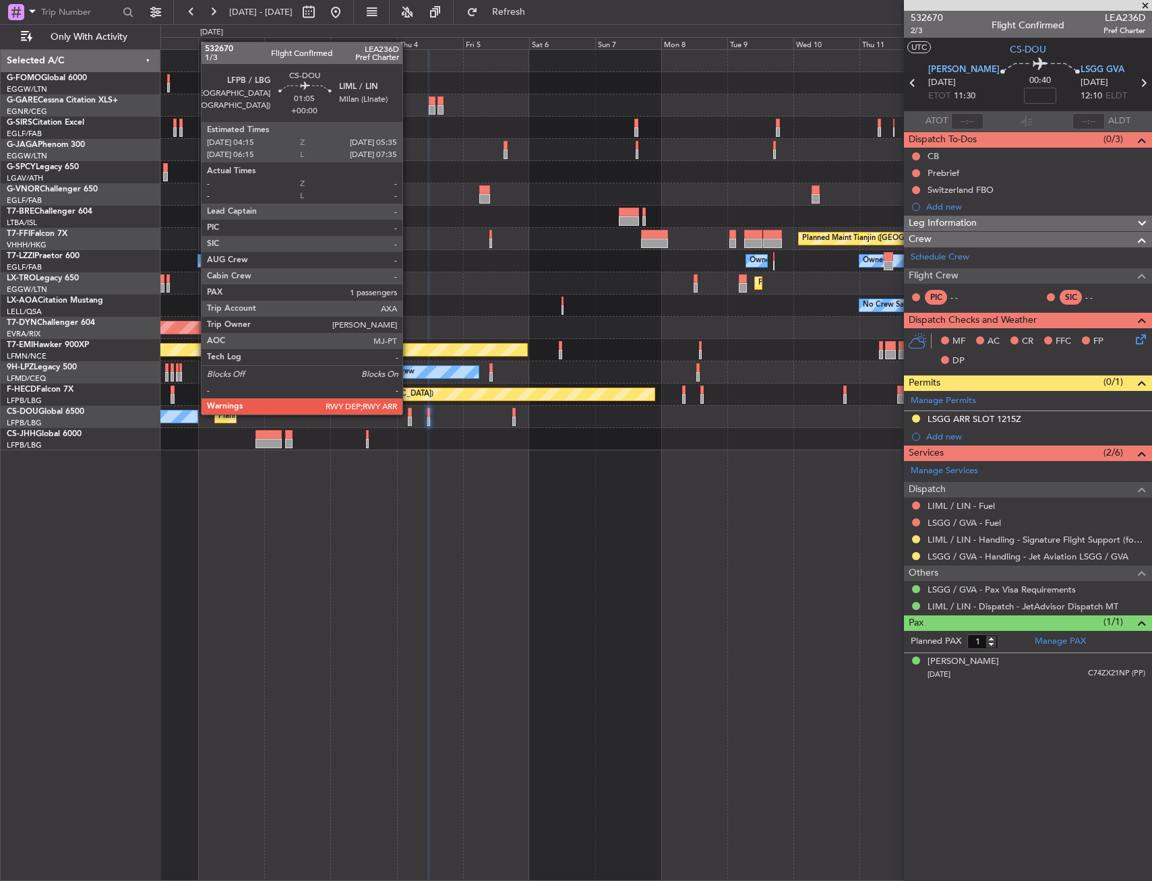
click at [408, 413] on div at bounding box center [410, 412] width 4 height 9
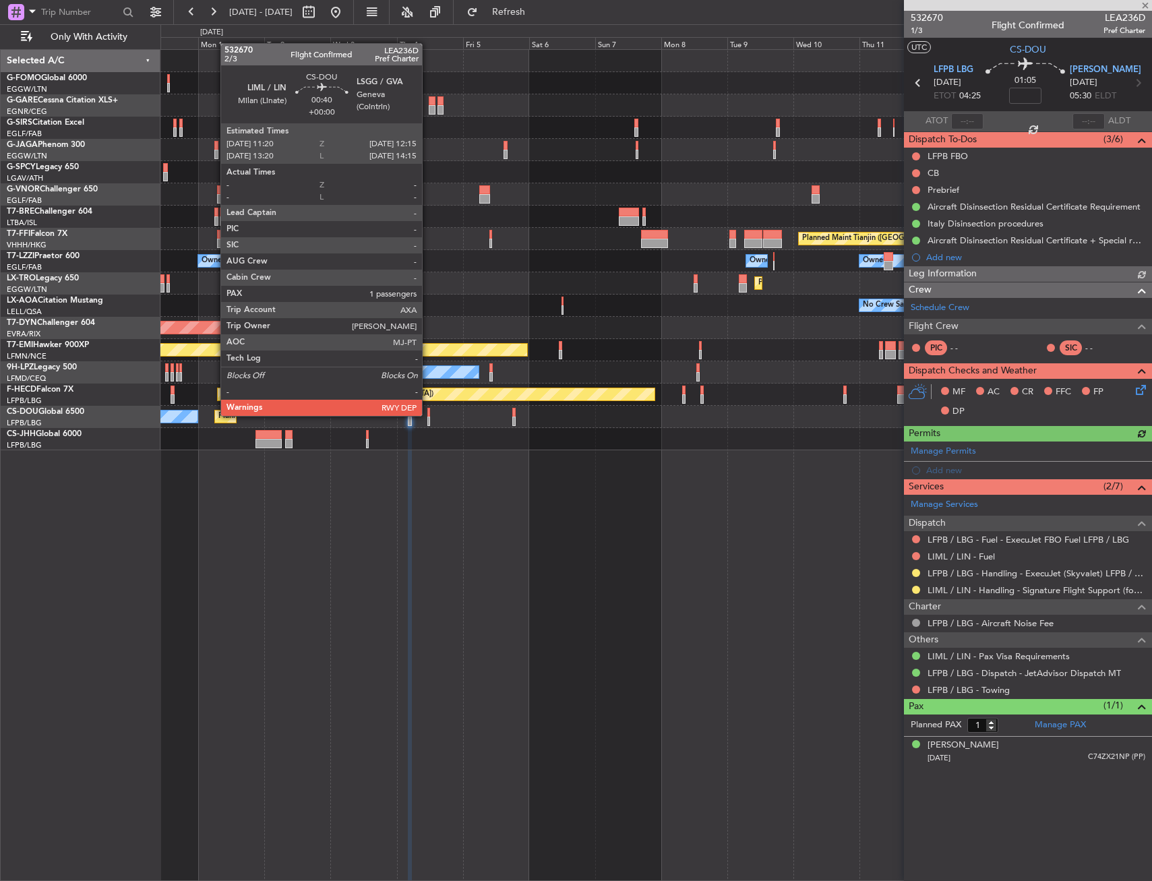
click at [428, 414] on div at bounding box center [428, 412] width 3 height 9
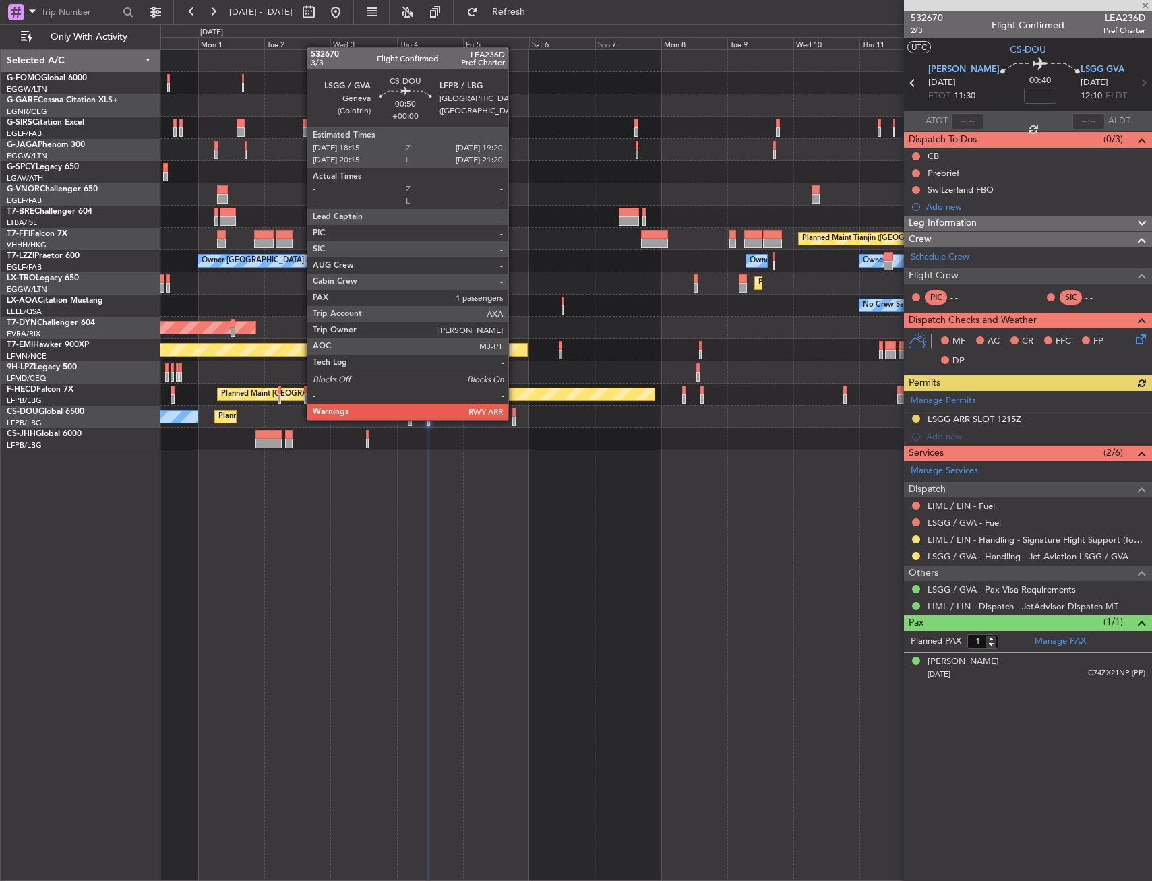
click at [514, 419] on div at bounding box center [513, 421] width 3 height 9
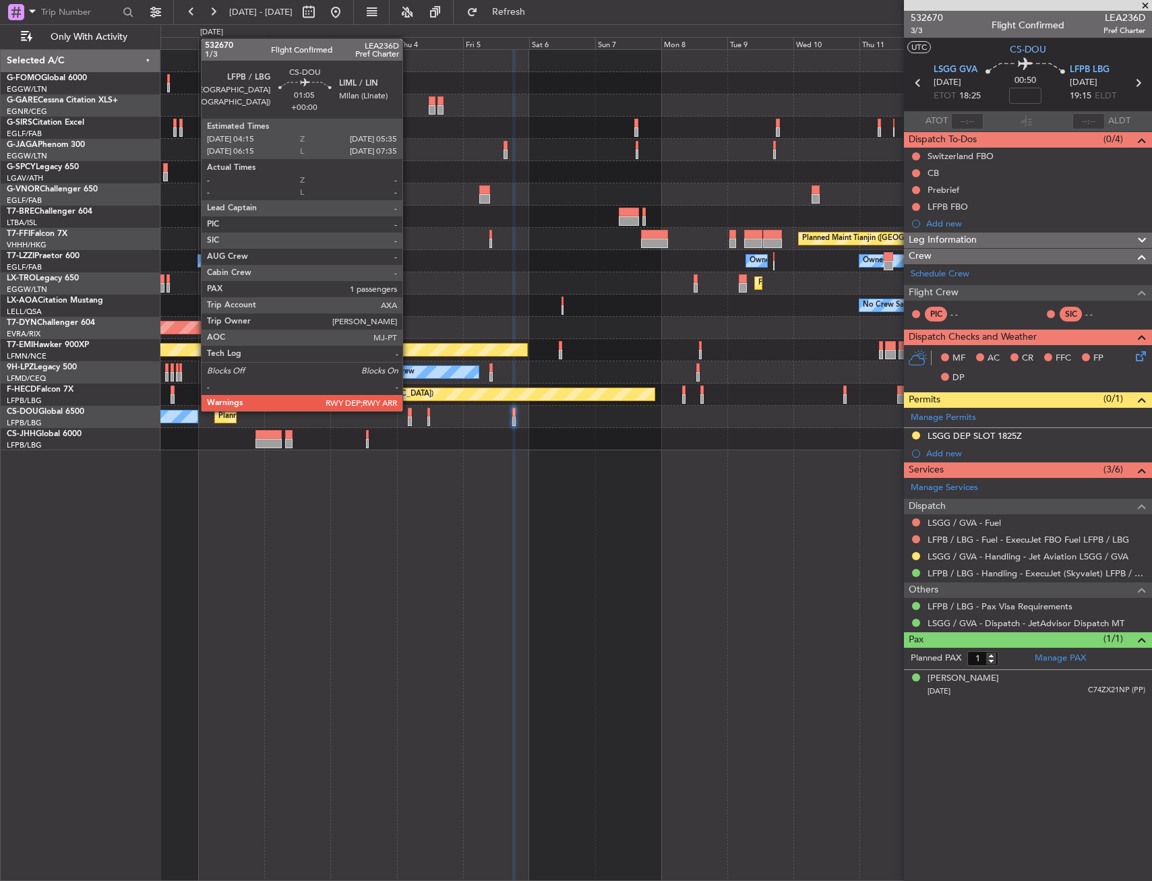
click at [408, 410] on div at bounding box center [410, 412] width 4 height 9
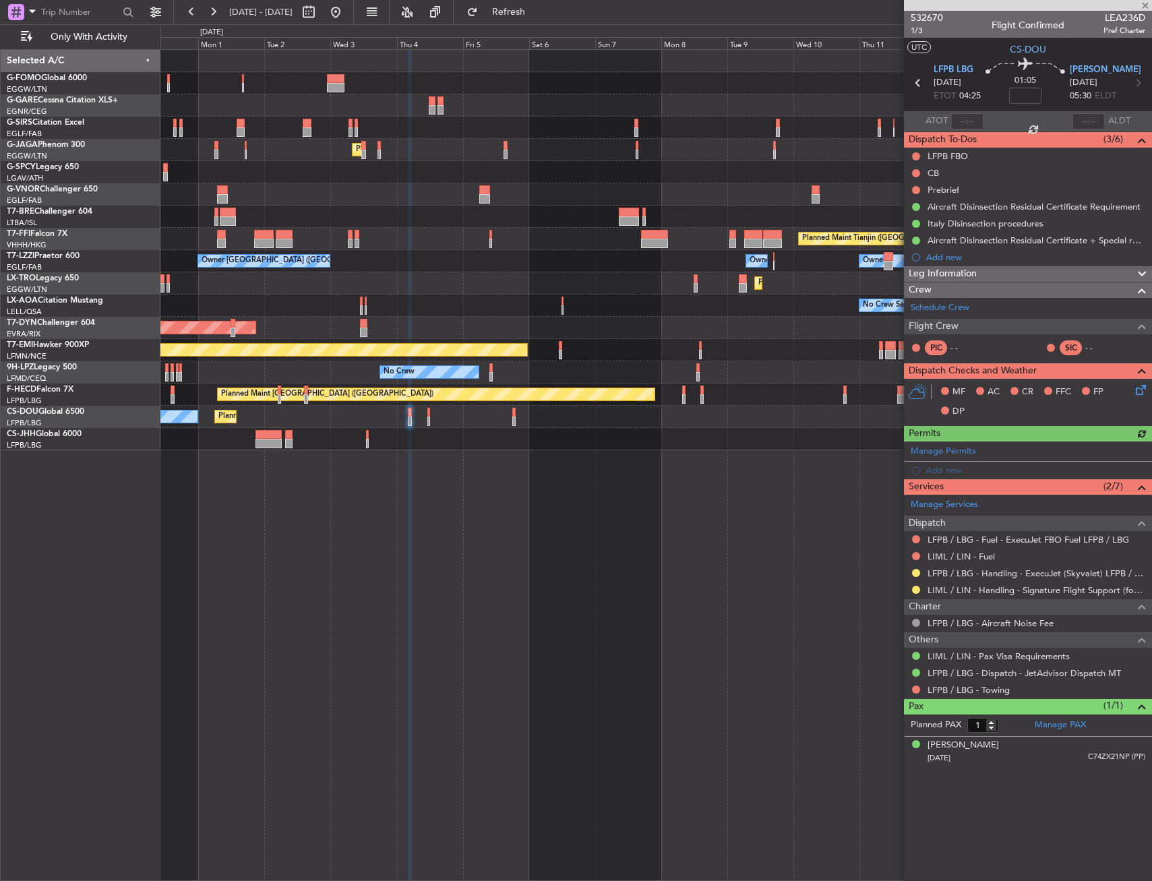
click at [955, 255] on mat-tooltip-component "Aircraft Disinsection Residual Certificate + Special request" at bounding box center [1032, 263] width 222 height 36
click at [951, 255] on div "Add new" at bounding box center [1029, 256] width 207 height 11
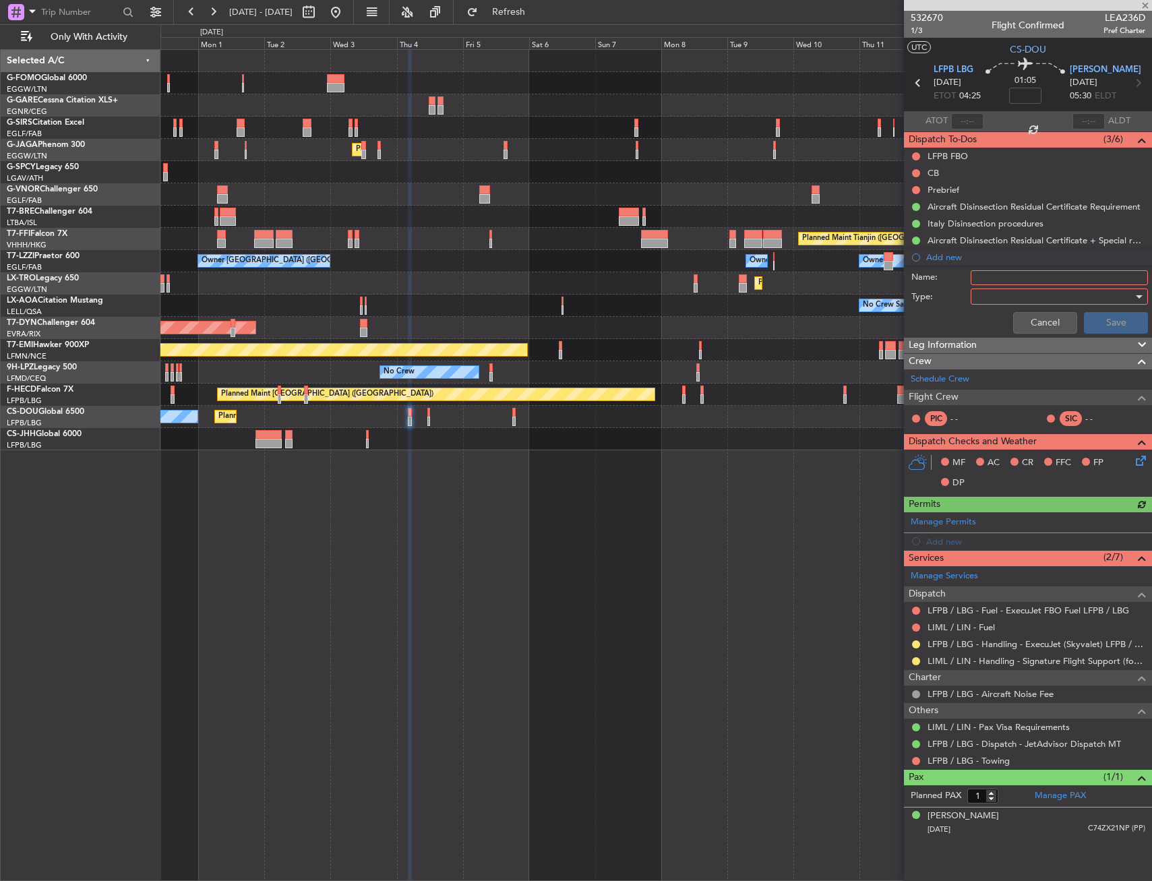
click at [1014, 280] on input "Name:" at bounding box center [1059, 277] width 177 height 15
type input "CREW RFI VDL JRL"
click at [1007, 295] on div at bounding box center [1054, 296] width 157 height 20
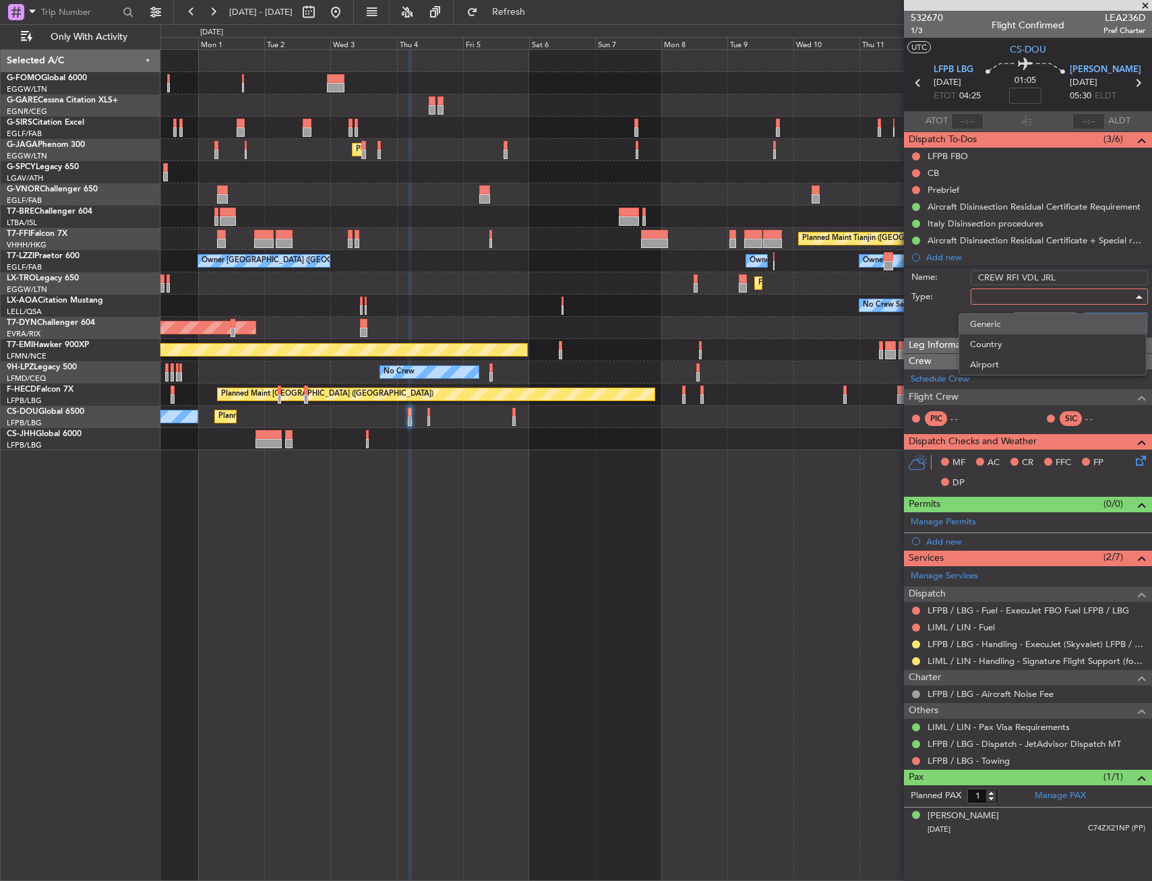
click at [1008, 321] on span "Generic" at bounding box center [1052, 324] width 165 height 20
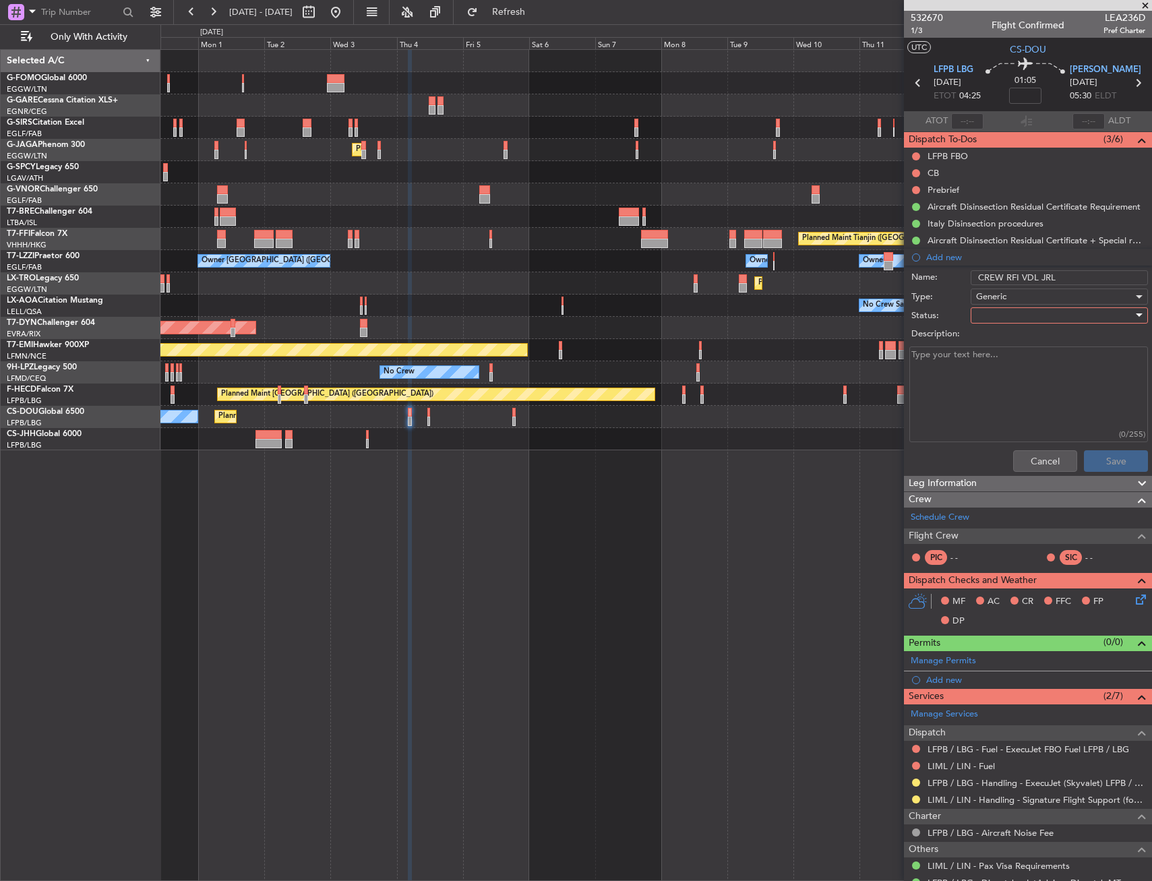
click at [1008, 311] on div at bounding box center [1054, 315] width 157 height 20
click at [1014, 365] on span "In Progress" at bounding box center [1053, 362] width 158 height 20
click at [1109, 464] on button "Save" at bounding box center [1116, 461] width 64 height 22
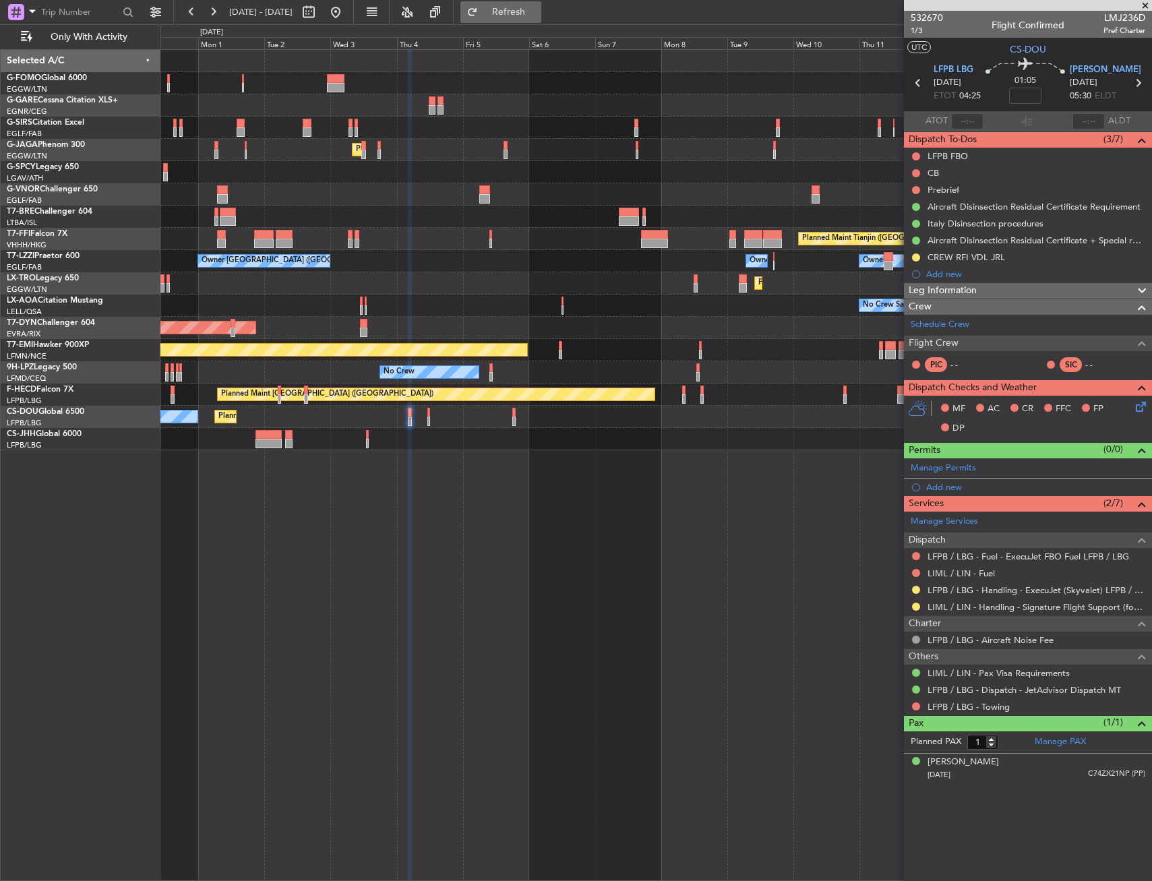
drag, startPoint x: 559, startPoint y: 7, endPoint x: 571, endPoint y: 9, distance: 12.4
click at [537, 7] on span "Refresh" at bounding box center [509, 11] width 57 height 9
drag, startPoint x: 1105, startPoint y: 18, endPoint x: 1144, endPoint y: 18, distance: 39.1
click at [1144, 18] on span "LMJ236D" at bounding box center [1124, 18] width 42 height 14
copy span "LMJ236D"
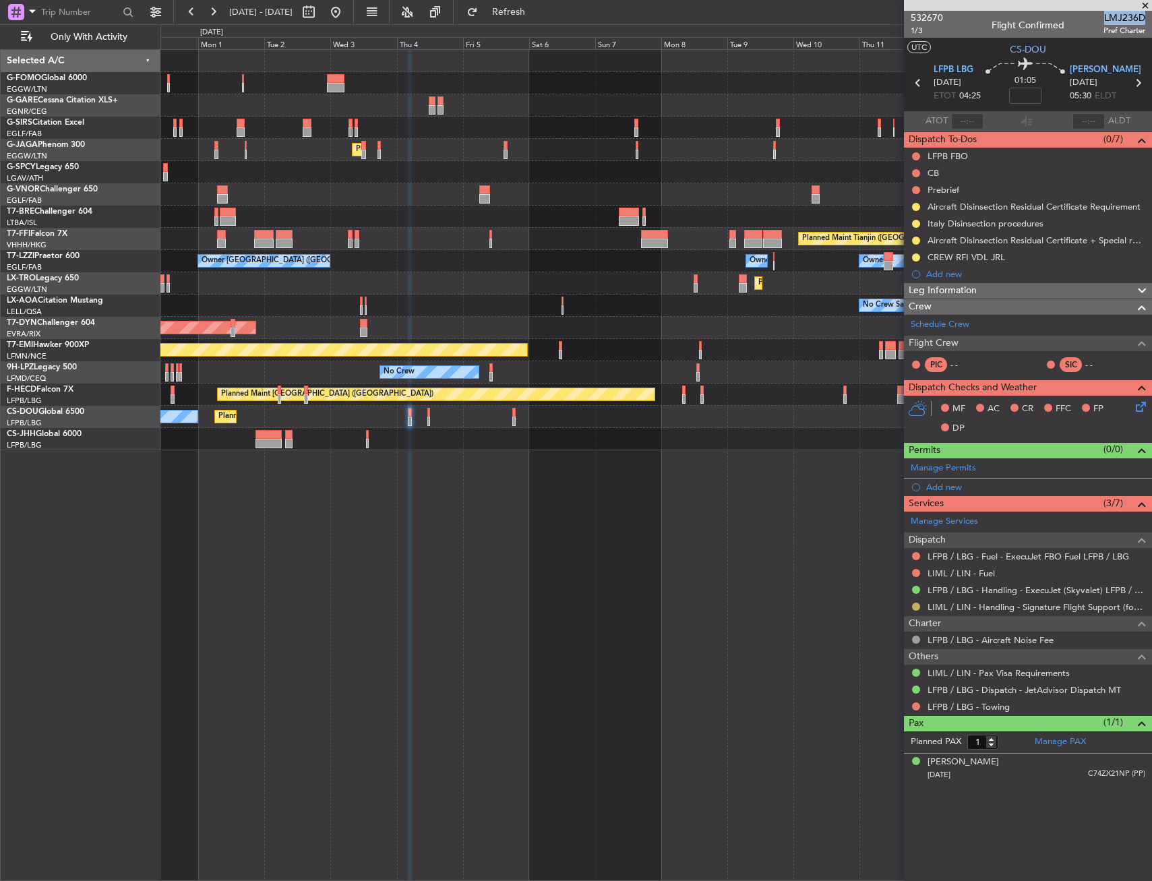
click at [913, 609] on button at bounding box center [916, 607] width 8 height 8
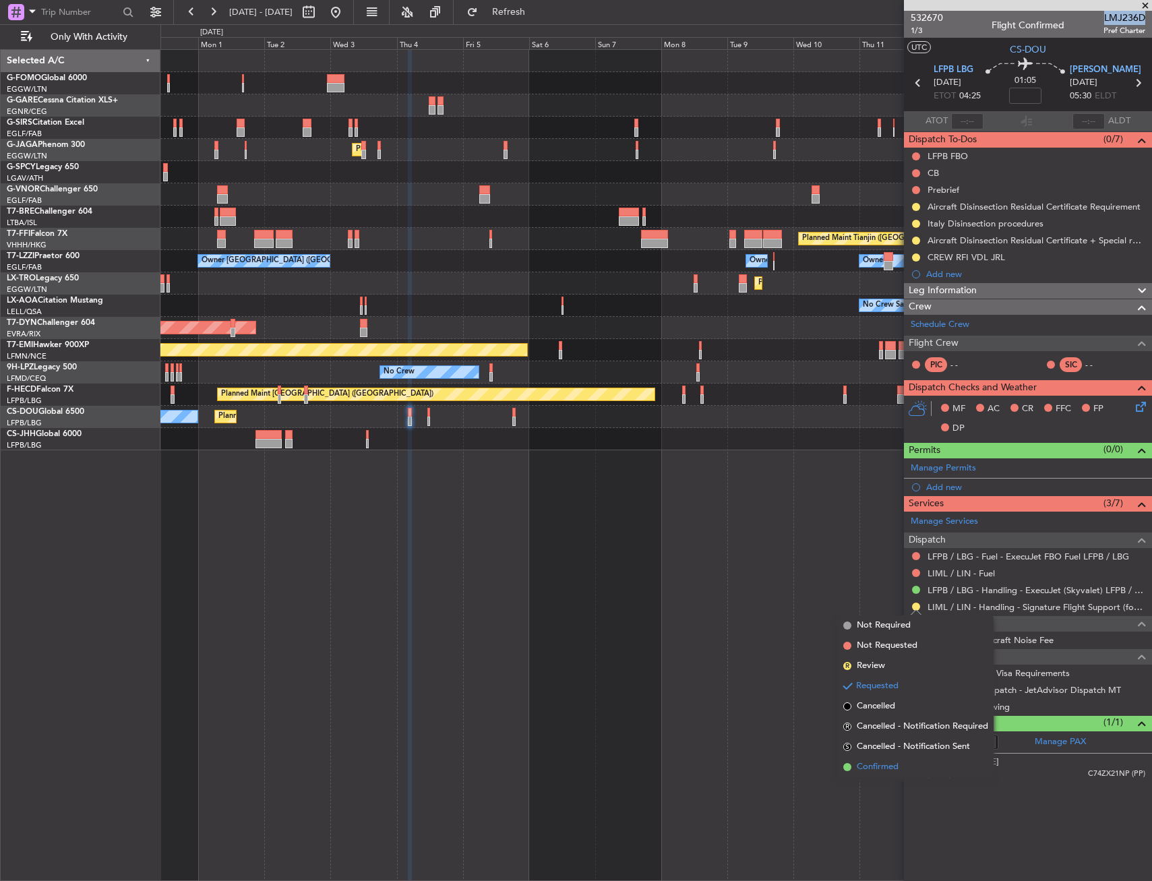
click at [853, 766] on li "Confirmed" at bounding box center [916, 767] width 156 height 20
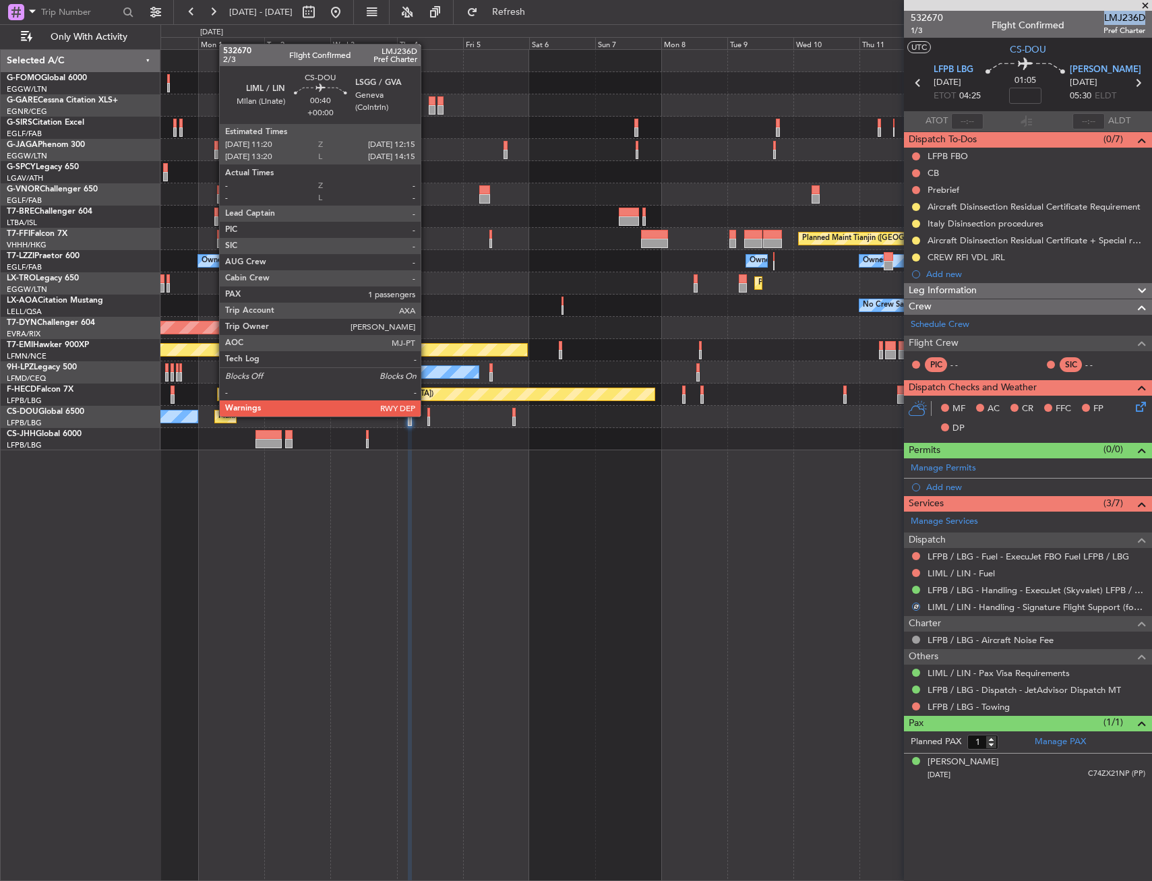
click at [427, 415] on div at bounding box center [428, 412] width 3 height 9
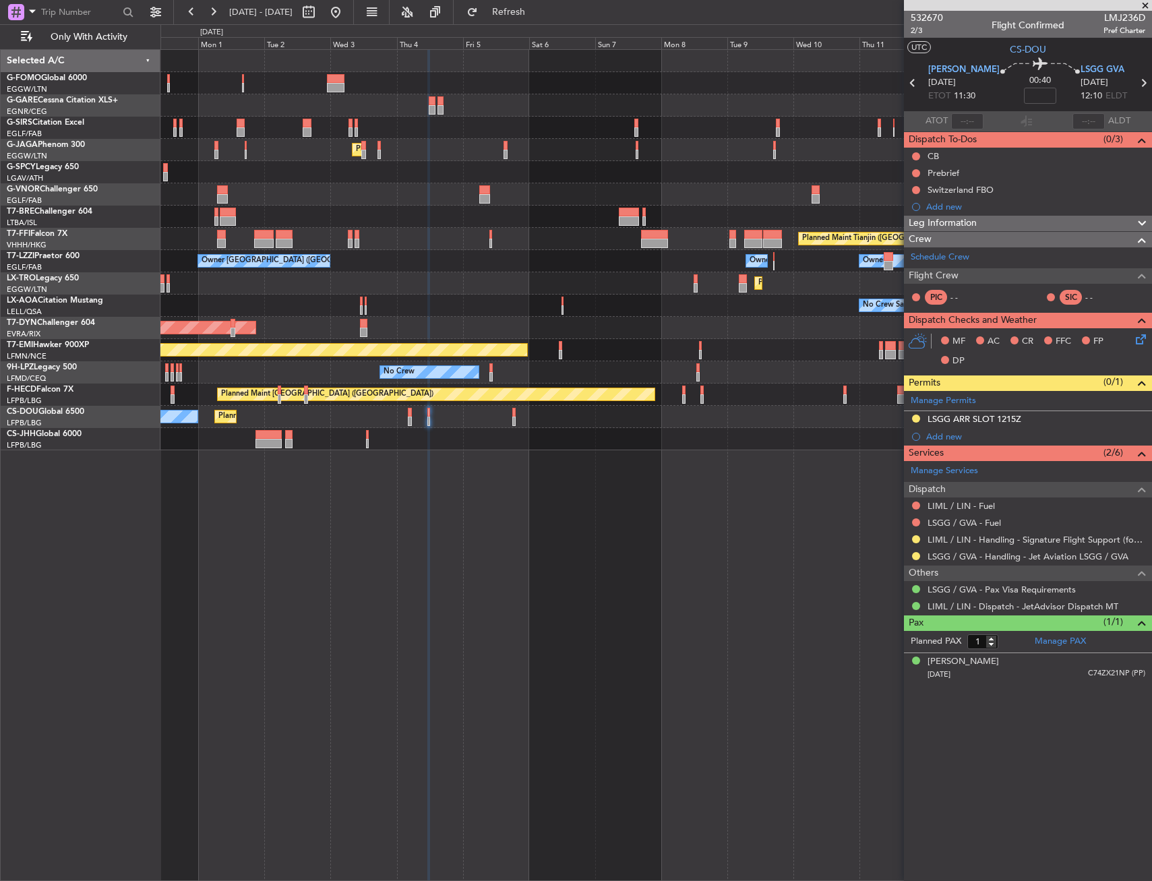
click at [960, 35] on div "532670 2/3 Flight Confirmed LMJ236D Pref Charter" at bounding box center [1028, 24] width 248 height 27
click at [991, 556] on link "LSGG / GVA - Handling - Jet Aviation LSGG / GVA" at bounding box center [1027, 556] width 201 height 11
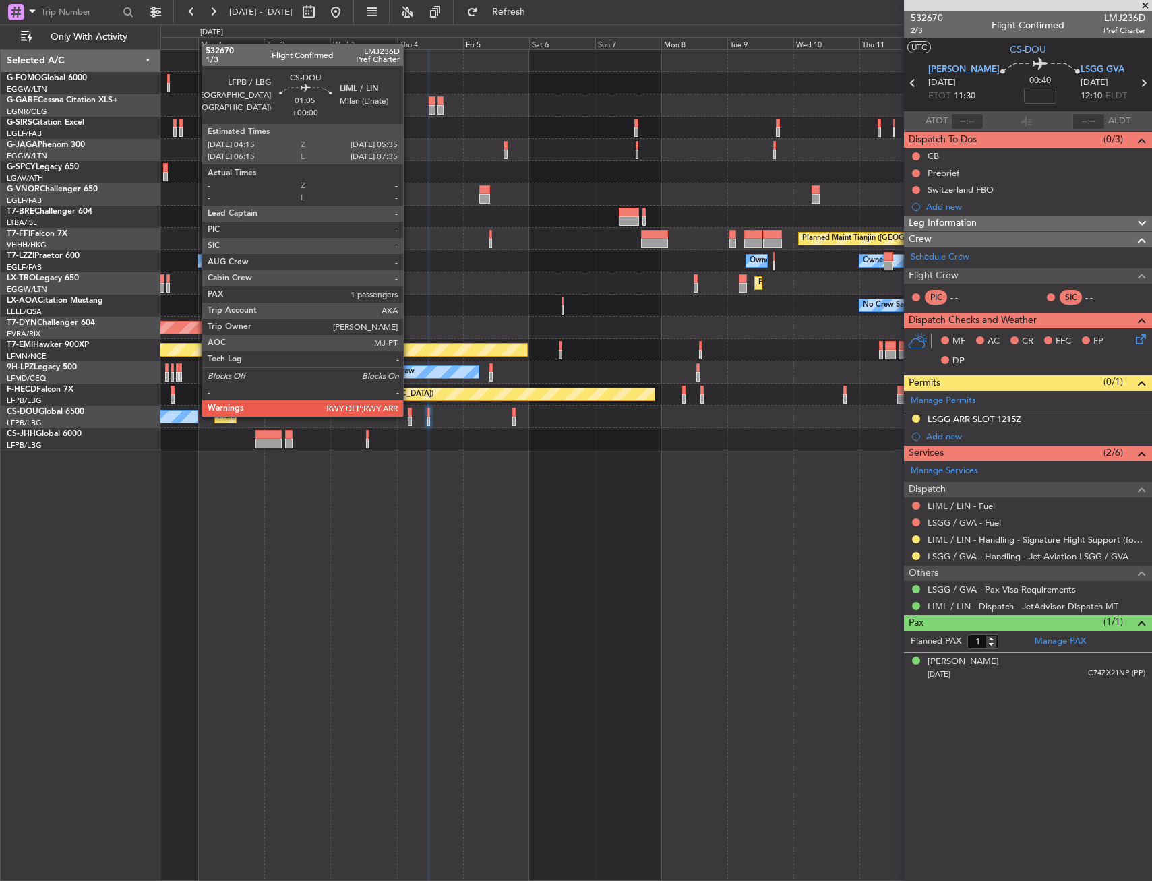
click at [409, 415] on div at bounding box center [410, 412] width 4 height 9
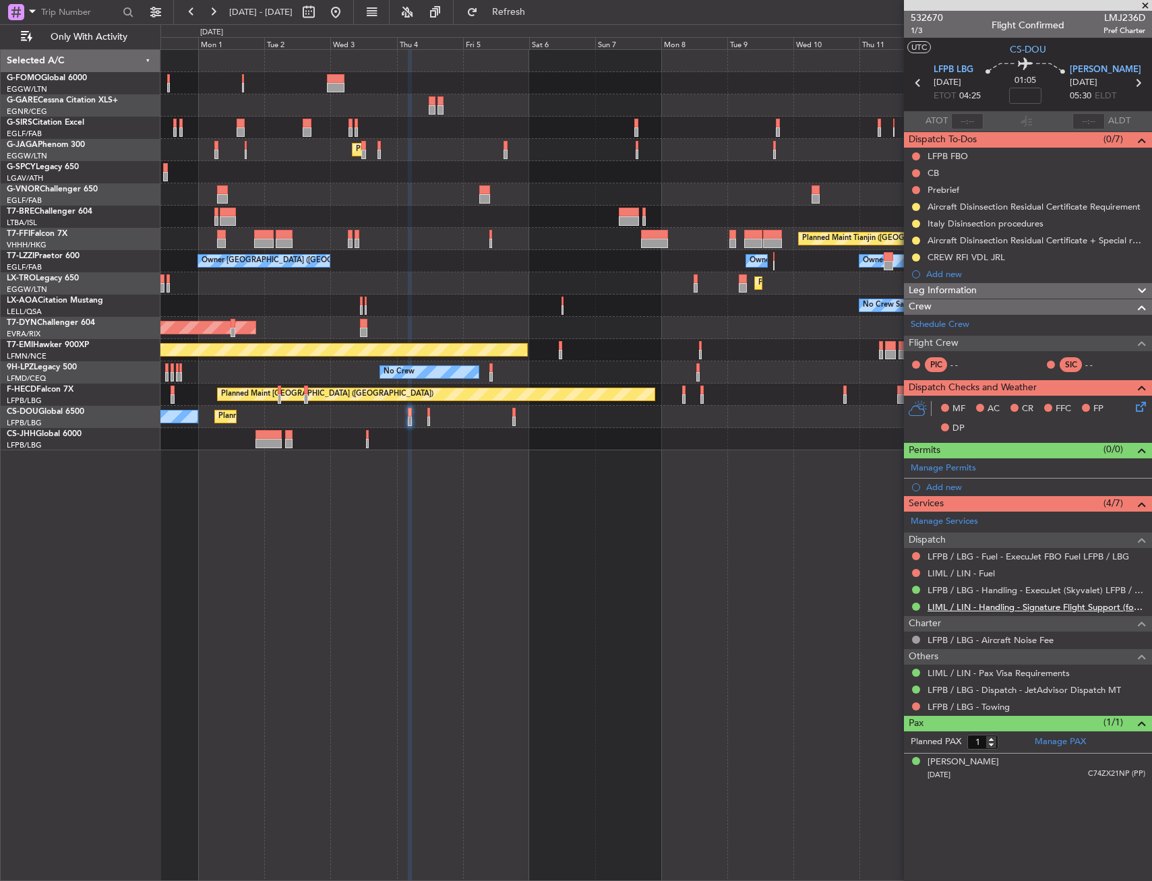
click at [972, 607] on link "LIML / LIN - Handling - Signature Flight Support (formely Prime Avn) LIML / LIN" at bounding box center [1036, 606] width 218 height 11
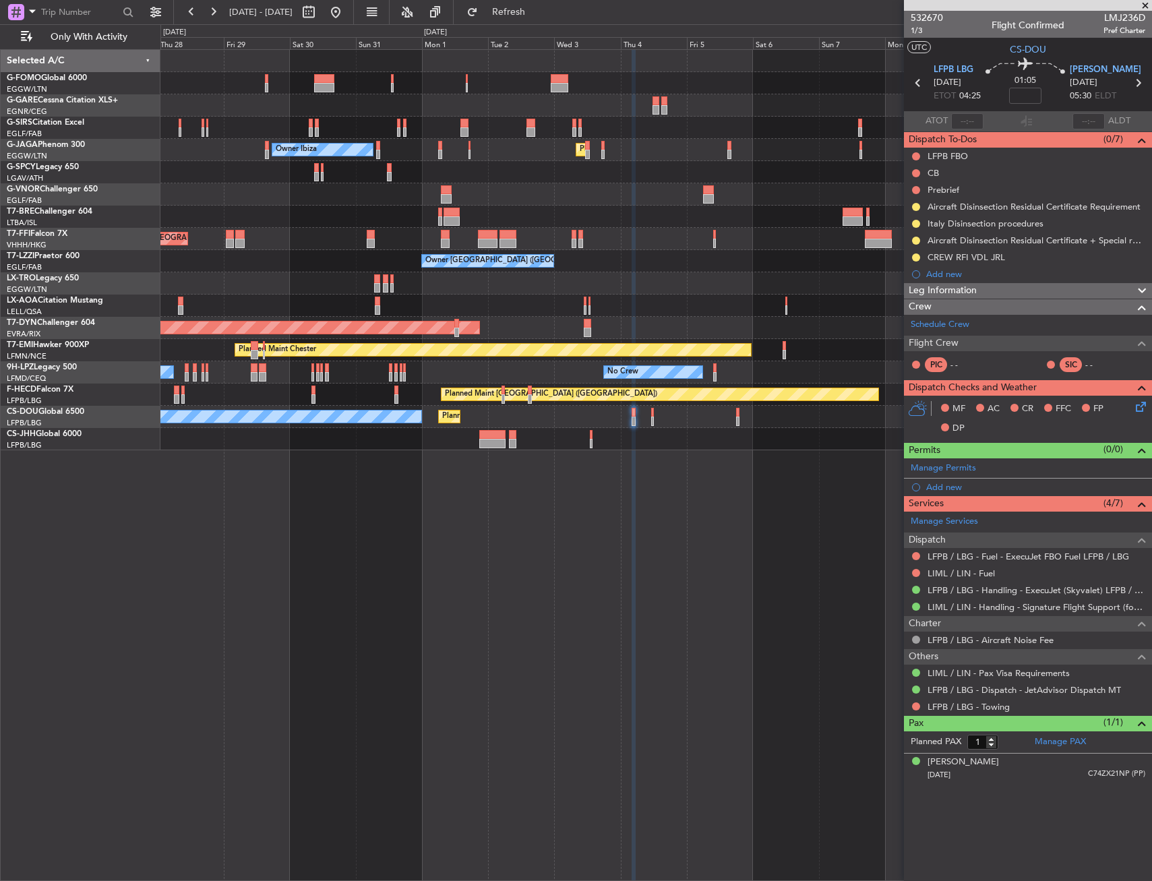
click at [749, 590] on div "Unplanned Maint Oxford (Kidlington) Planned Maint London (Luton) Owner Ibiza No…" at bounding box center [655, 465] width 991 height 832
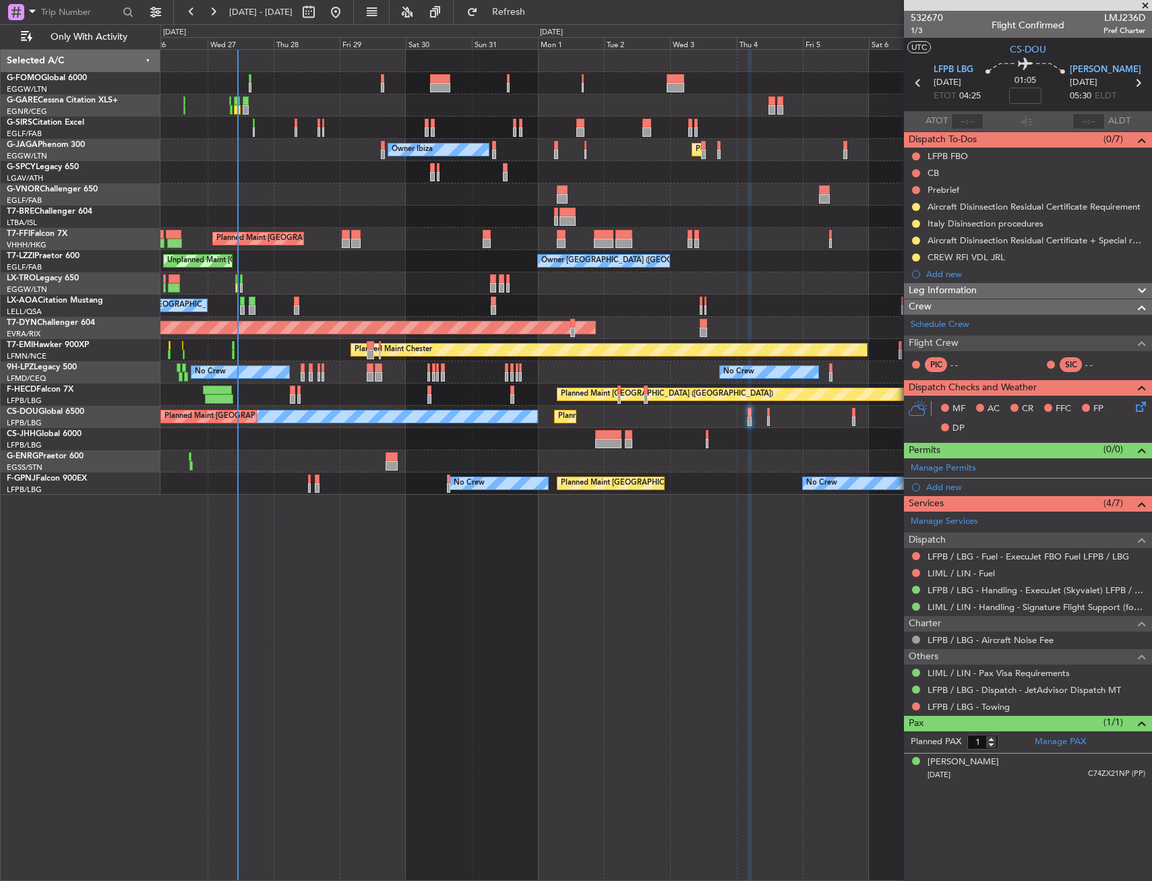
click at [809, 535] on div "Unplanned Maint Oxford (Kidlington) Planned Maint London (Luton) Owner Ibiza No…" at bounding box center [655, 465] width 991 height 832
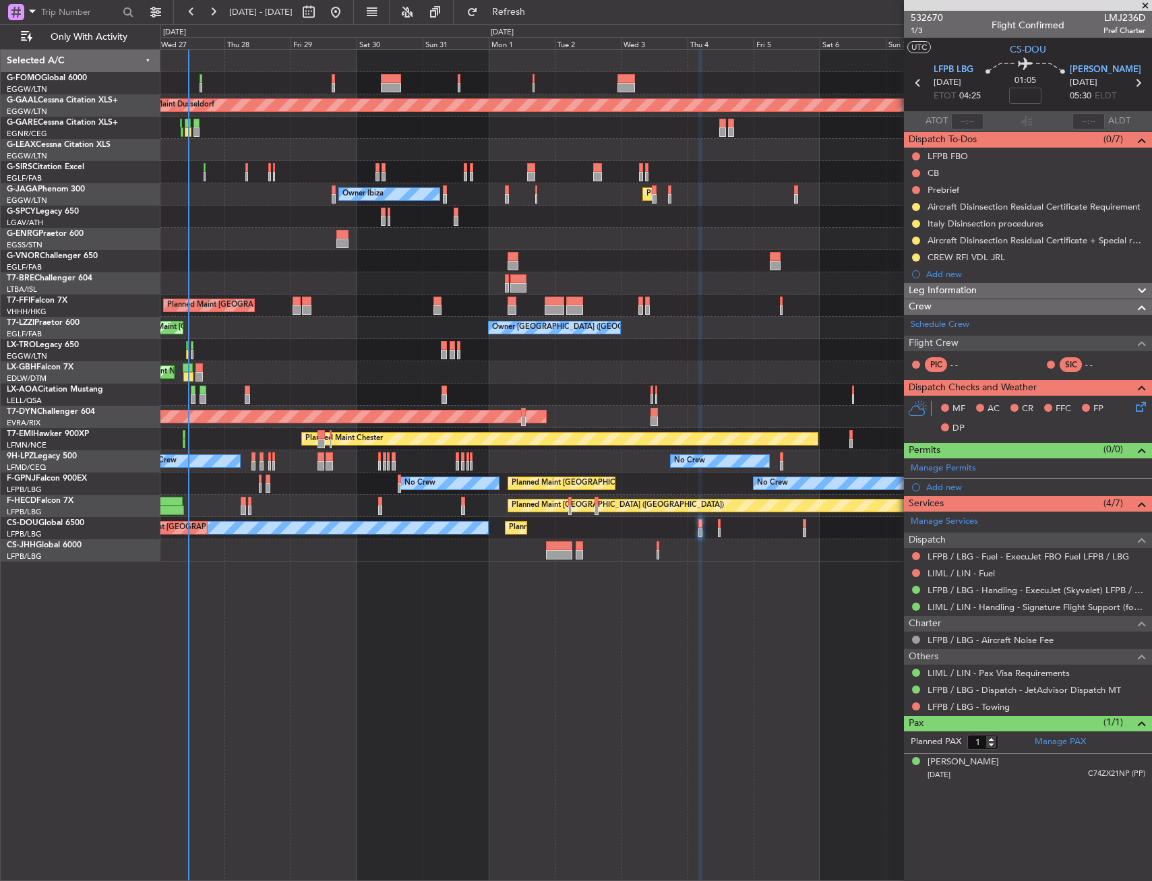
click at [659, 580] on div "Planned Maint Dusseldorf Owner Unplanned Maint Oxford (Kidlington) Planned Main…" at bounding box center [655, 465] width 991 height 832
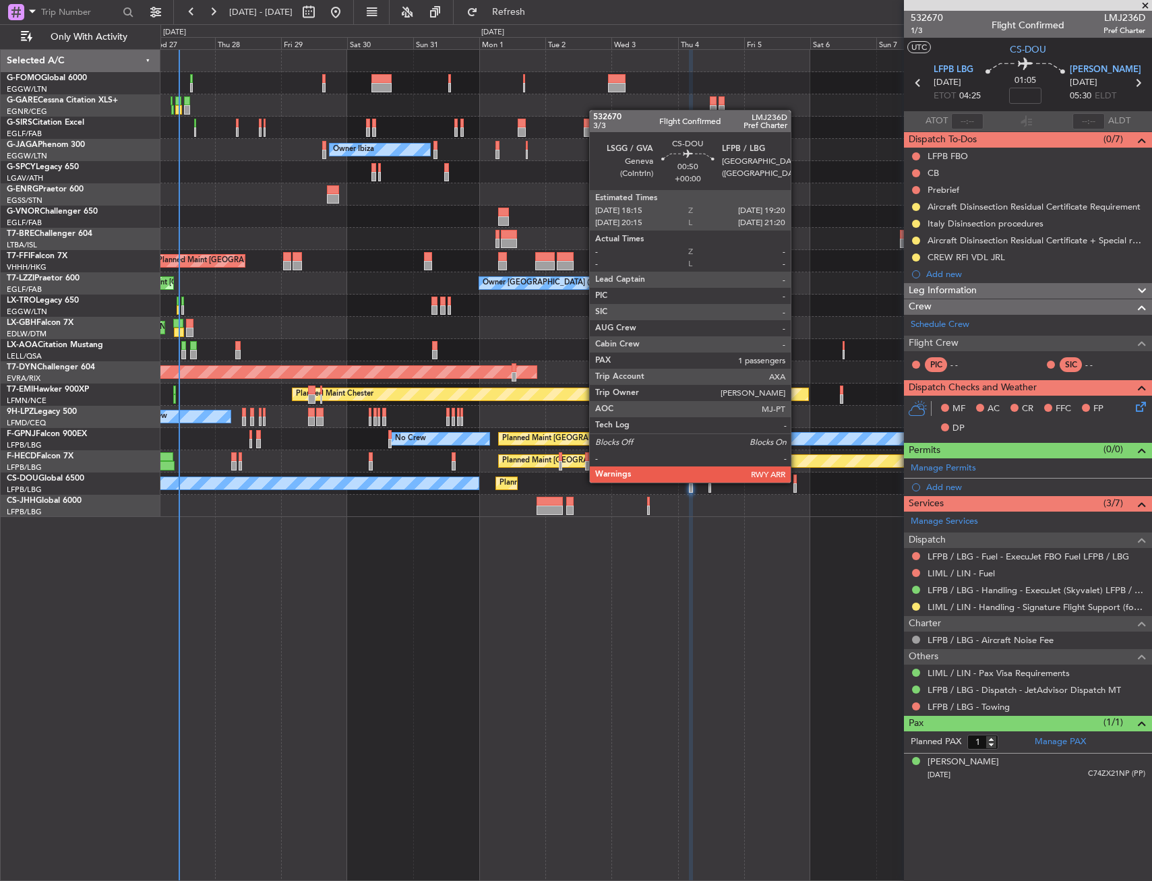
click at [796, 482] on div at bounding box center [794, 478] width 3 height 9
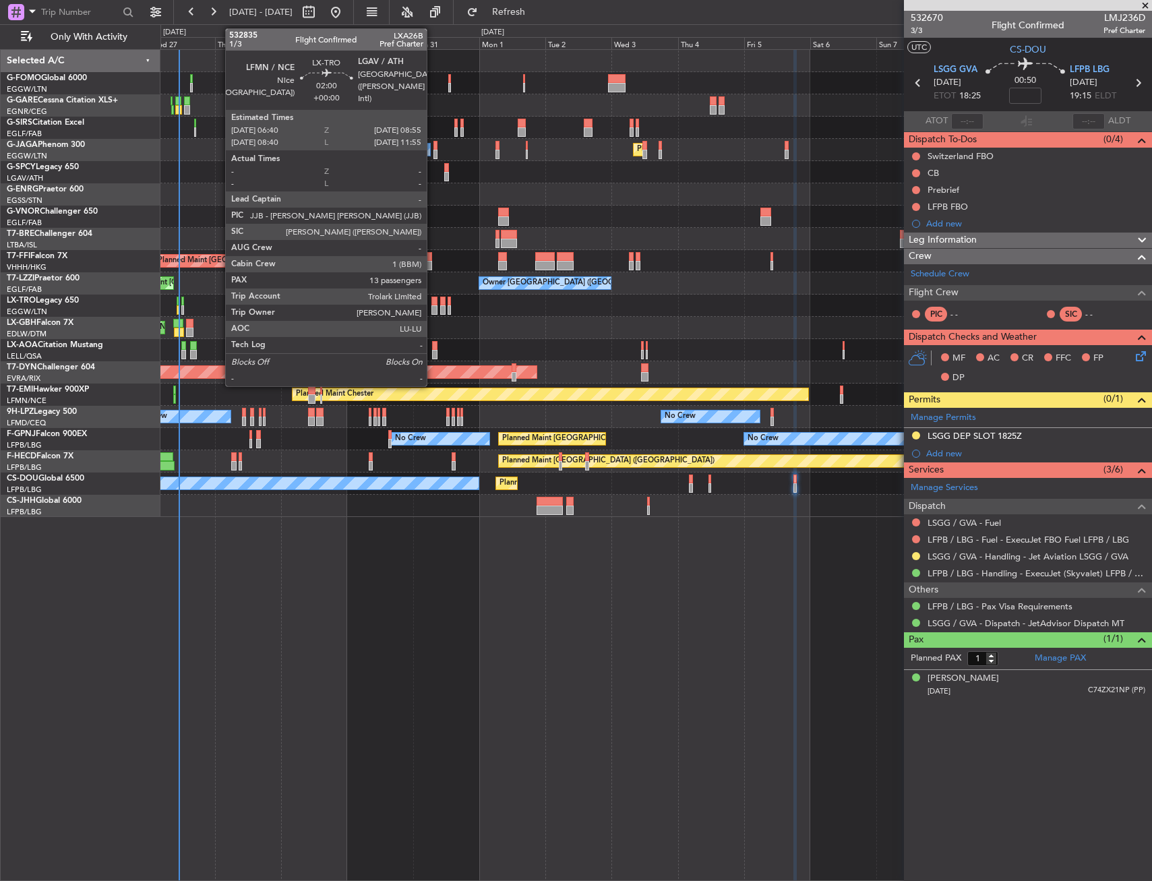
click at [433, 299] on div at bounding box center [434, 301] width 7 height 9
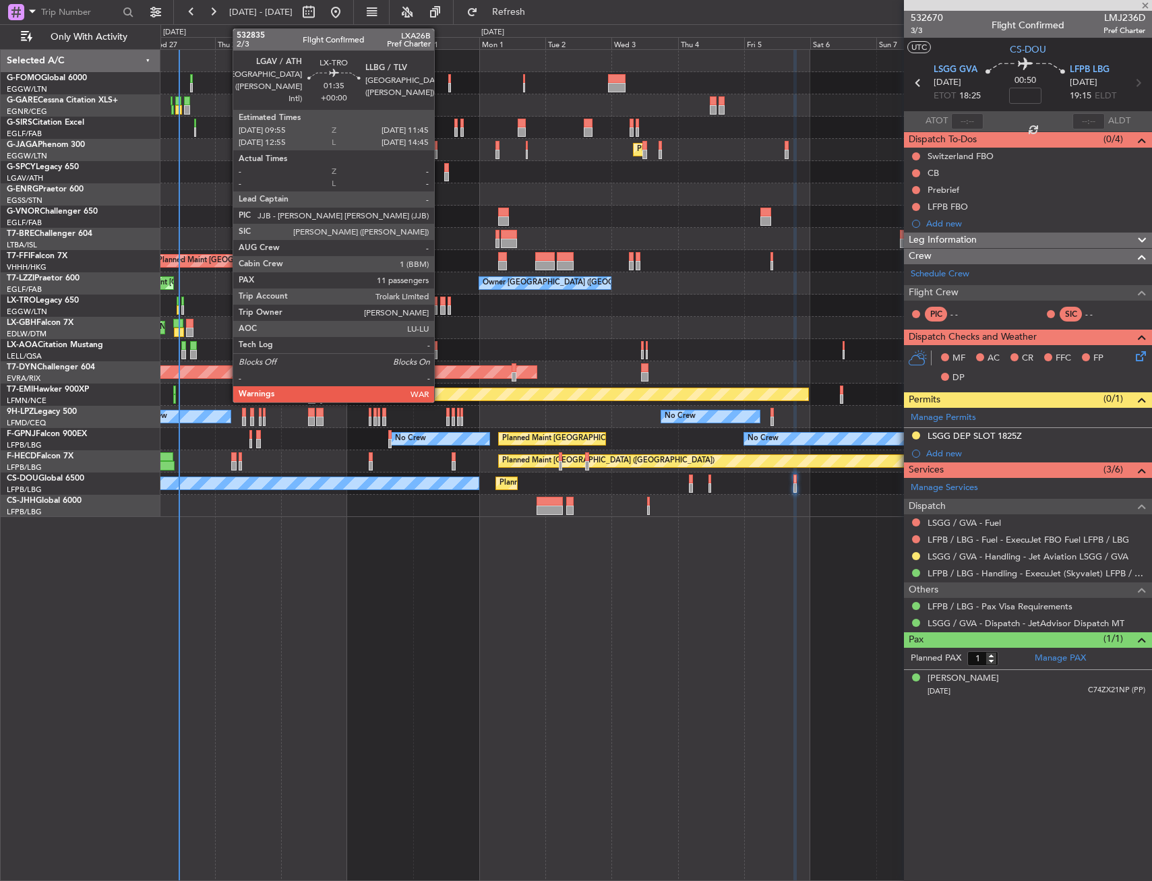
click at [440, 299] on div at bounding box center [442, 301] width 5 height 9
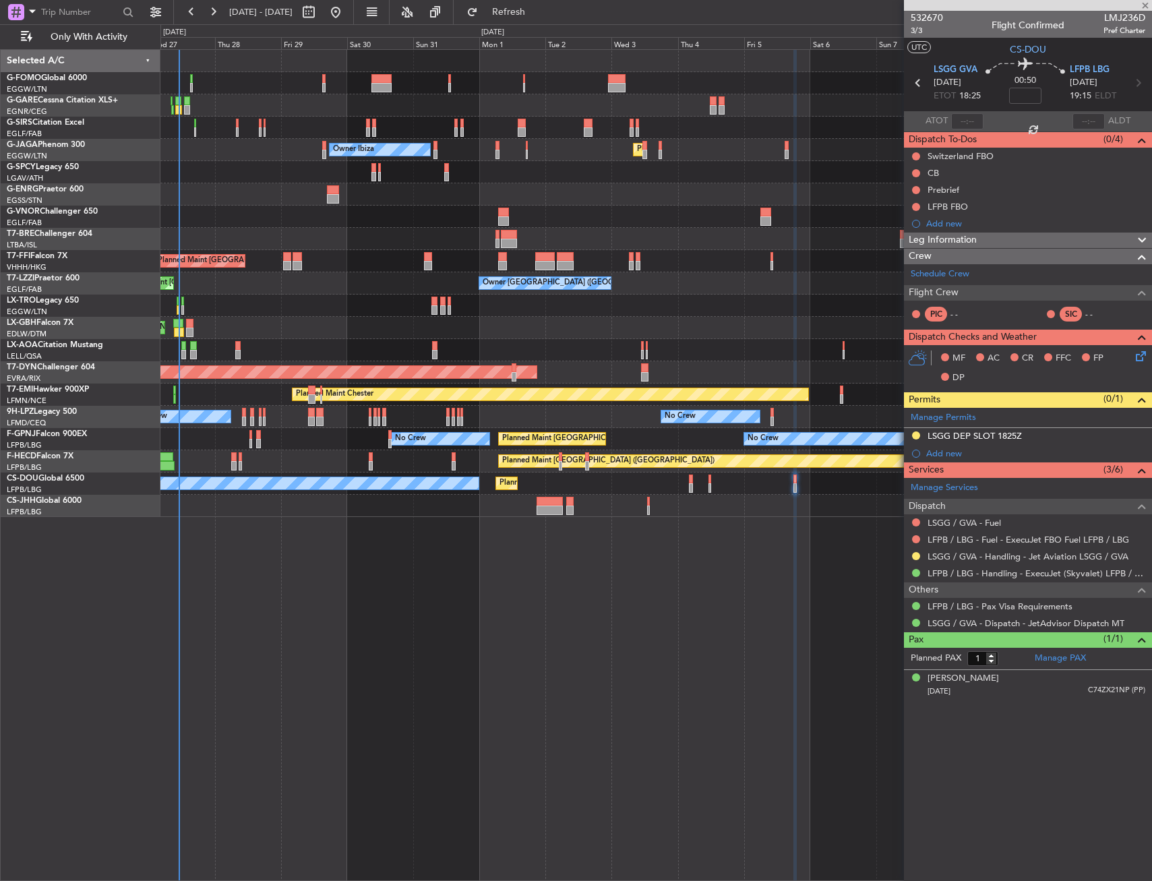
type input "11"
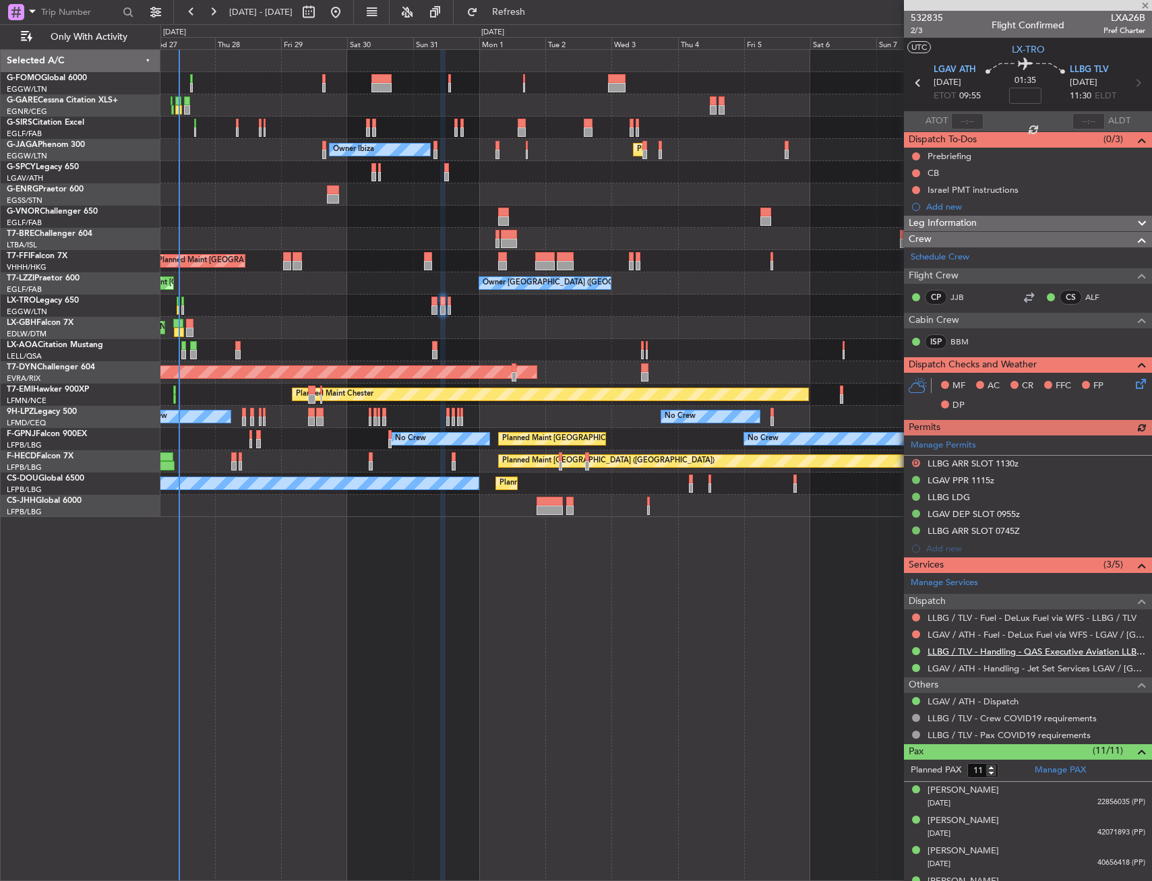
click at [1064, 652] on link "LLBG / TLV - Handling - QAS Executive Aviation LLBG / TLV" at bounding box center [1036, 651] width 218 height 11
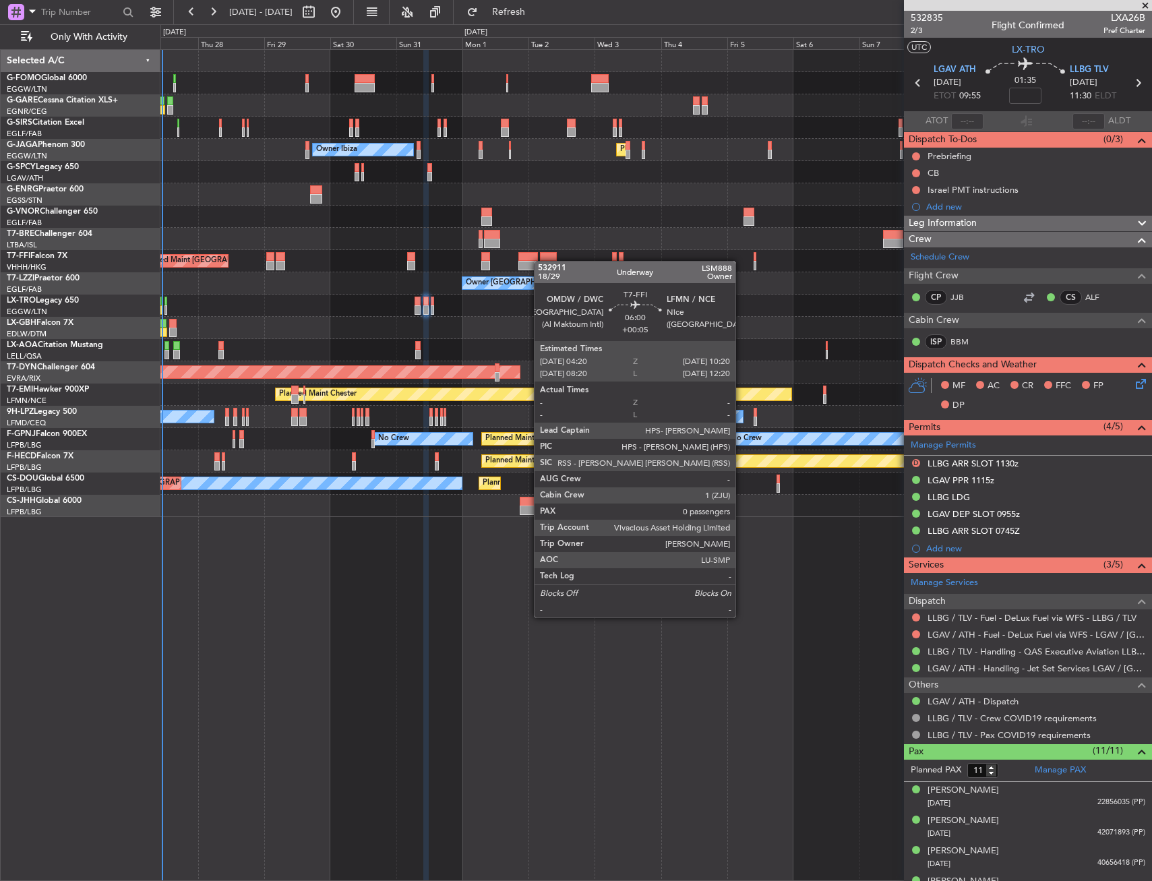
click at [541, 261] on div "Planned Maint Hong Kong (Hong Kong Intl) Planned Maint Geneva (Cointrin) Planne…" at bounding box center [655, 261] width 991 height 22
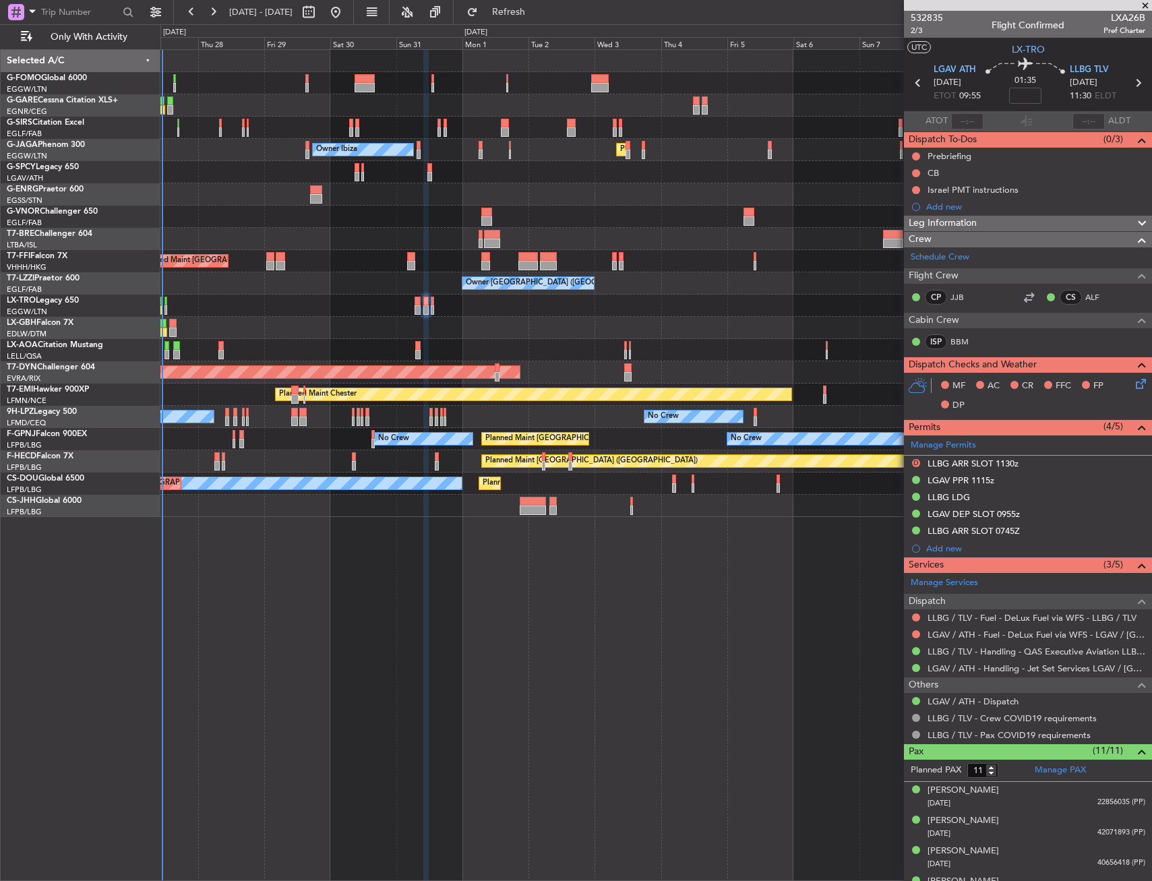
click at [157, 226] on div "Unplanned Maint Oxford (Kidlington) Planned Maint London (Luton) Owner Ibiza No…" at bounding box center [576, 452] width 1152 height 857
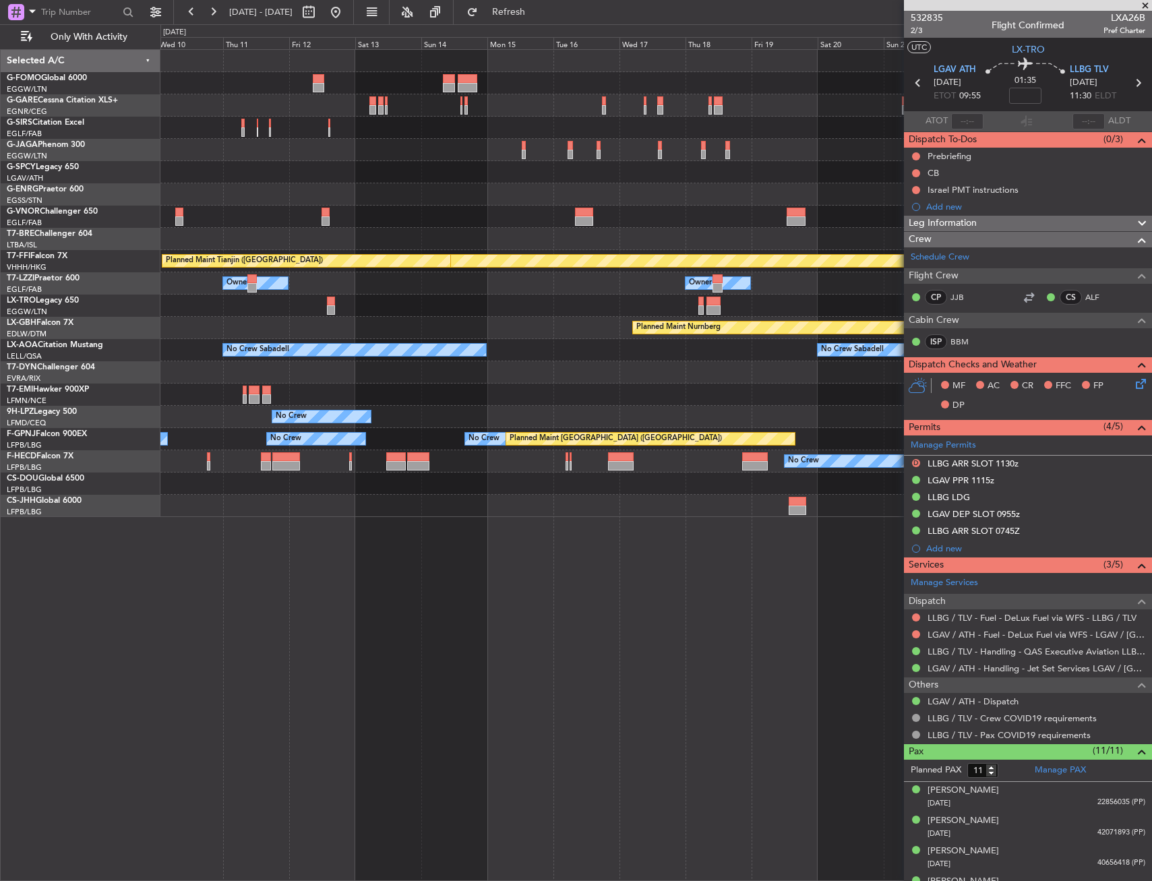
click at [270, 225] on div at bounding box center [655, 217] width 991 height 22
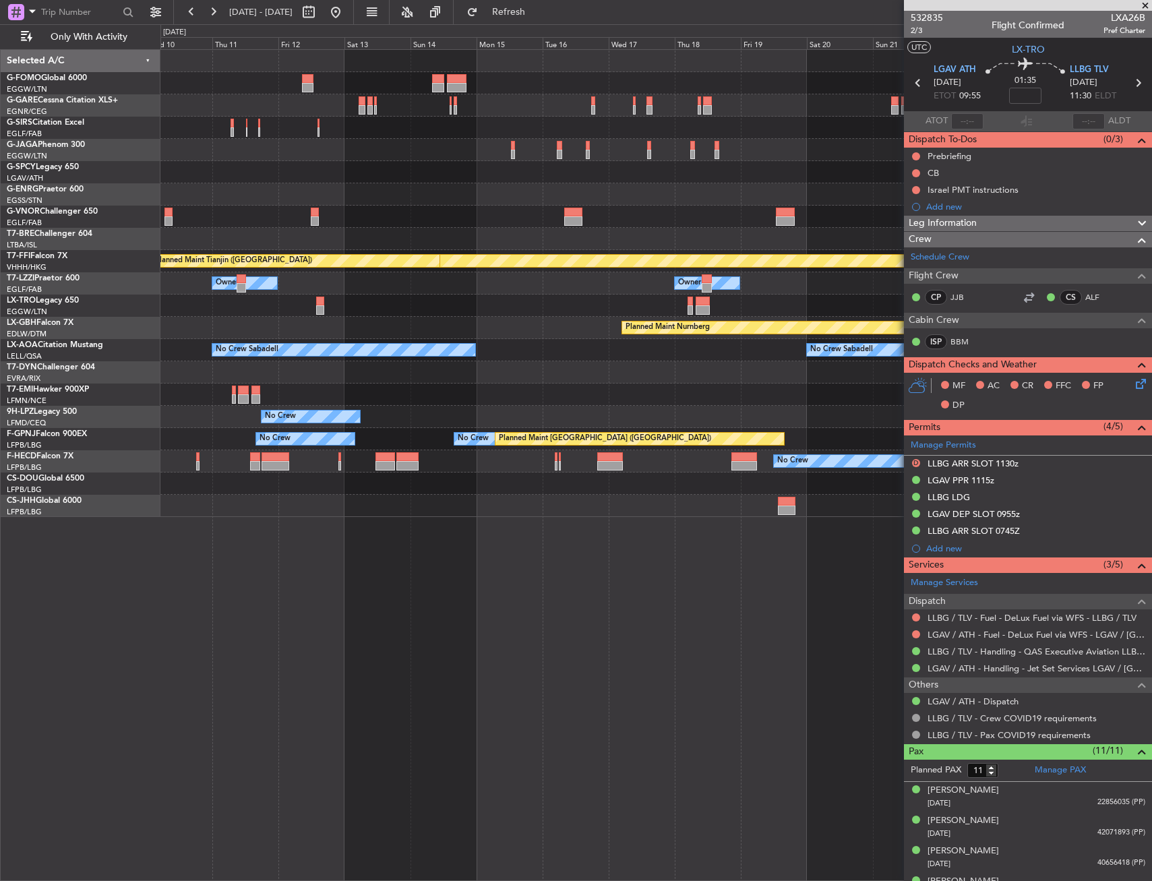
click at [252, 221] on div "Planned Maint Geneva (Cointrin) Planned Maint Tianjin (Binhai) Owner Owner Owne…" at bounding box center [655, 283] width 991 height 467
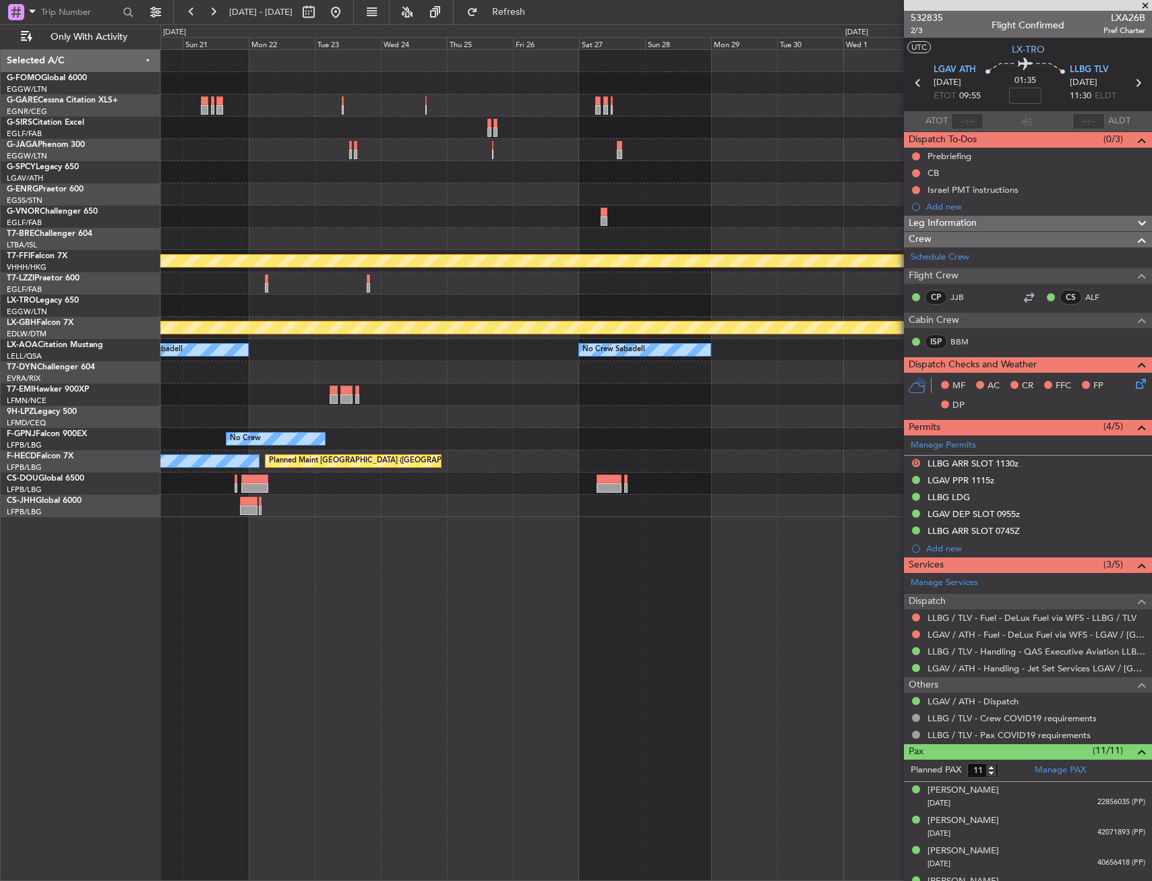
click at [379, 210] on div "Planned Maint Geneva (Cointrin) Owner Planned Maint Nurnberg No Crew Sabadell N…" at bounding box center [655, 283] width 991 height 467
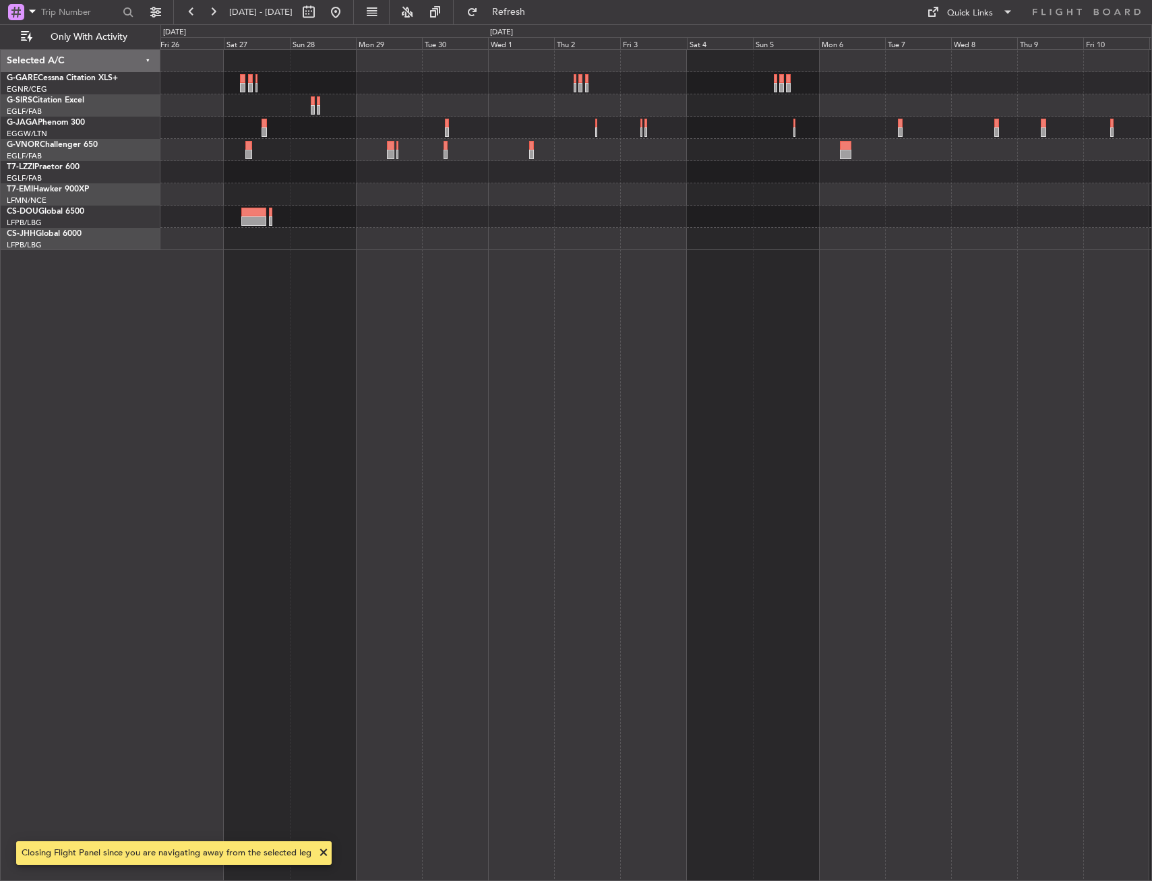
click at [321, 259] on div at bounding box center [655, 465] width 991 height 832
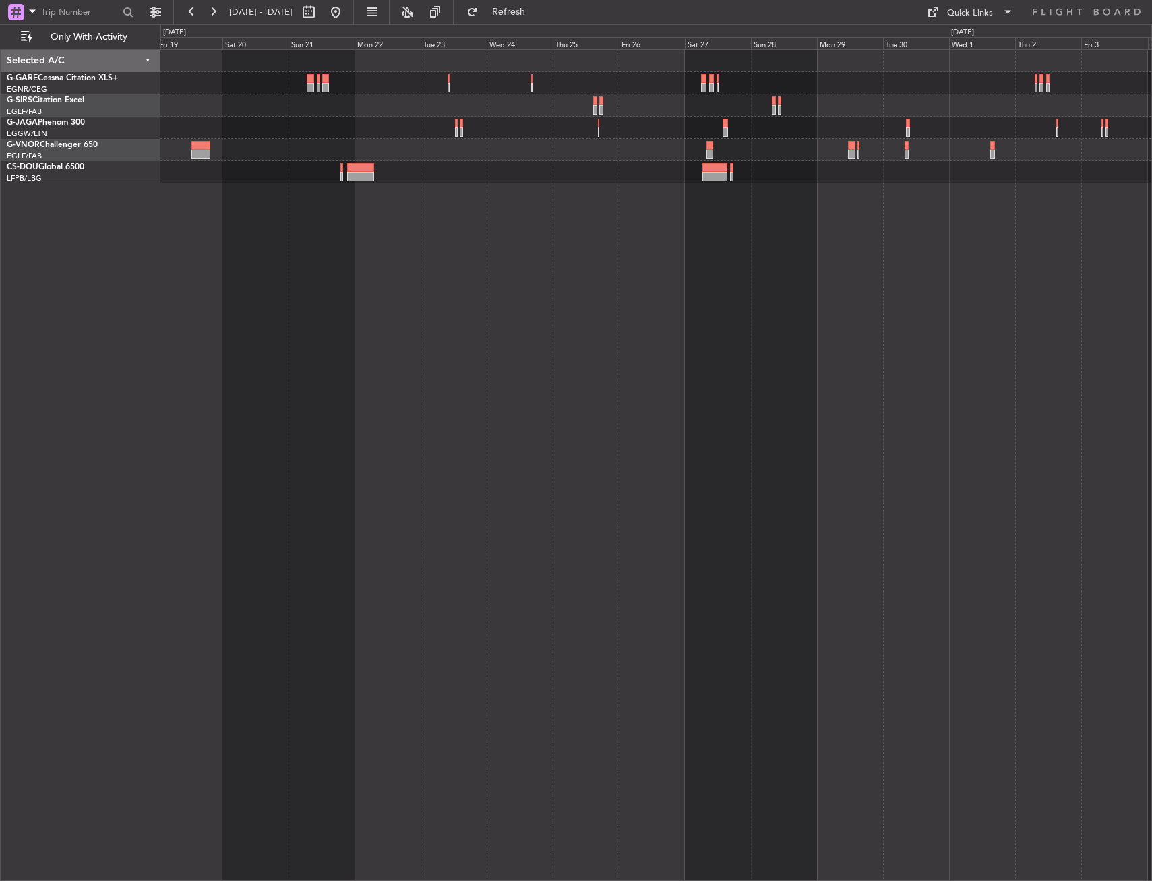
click at [797, 179] on div at bounding box center [655, 116] width 991 height 133
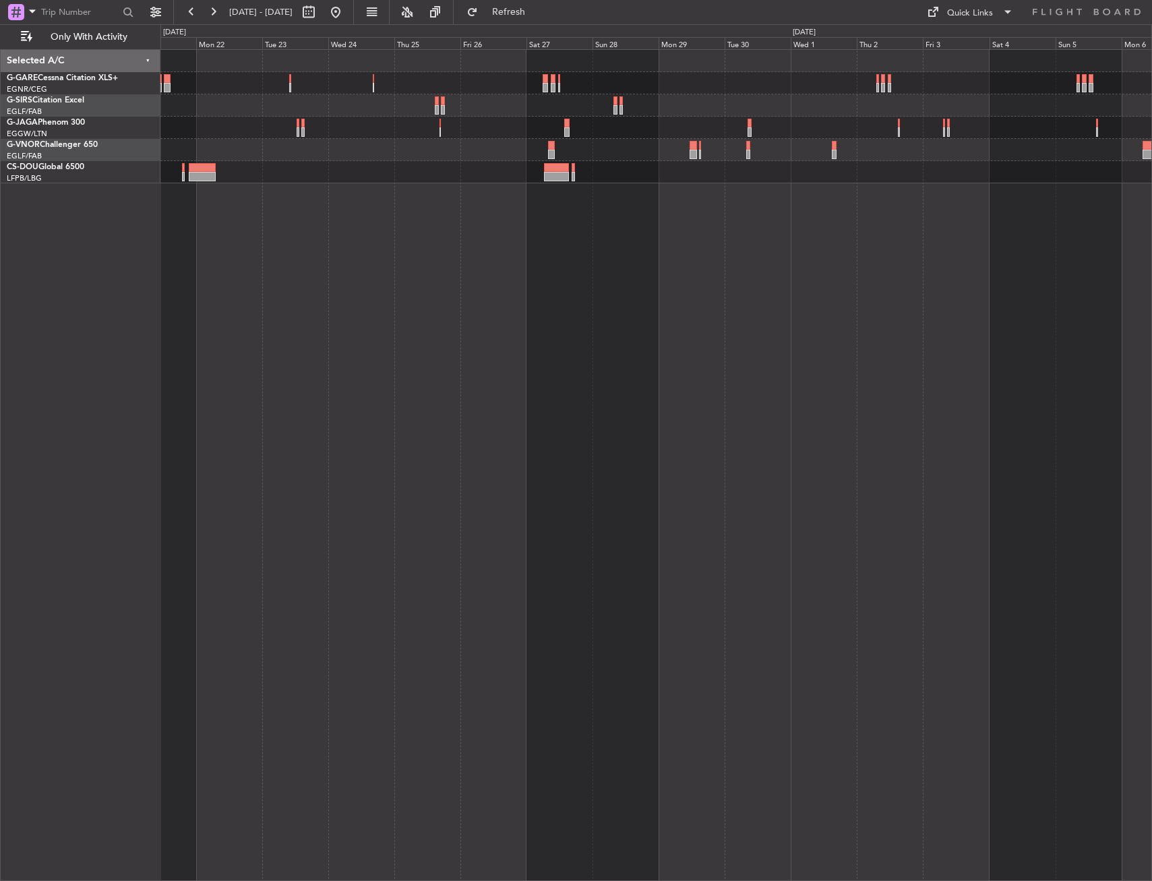
click at [222, 179] on div at bounding box center [655, 116] width 991 height 133
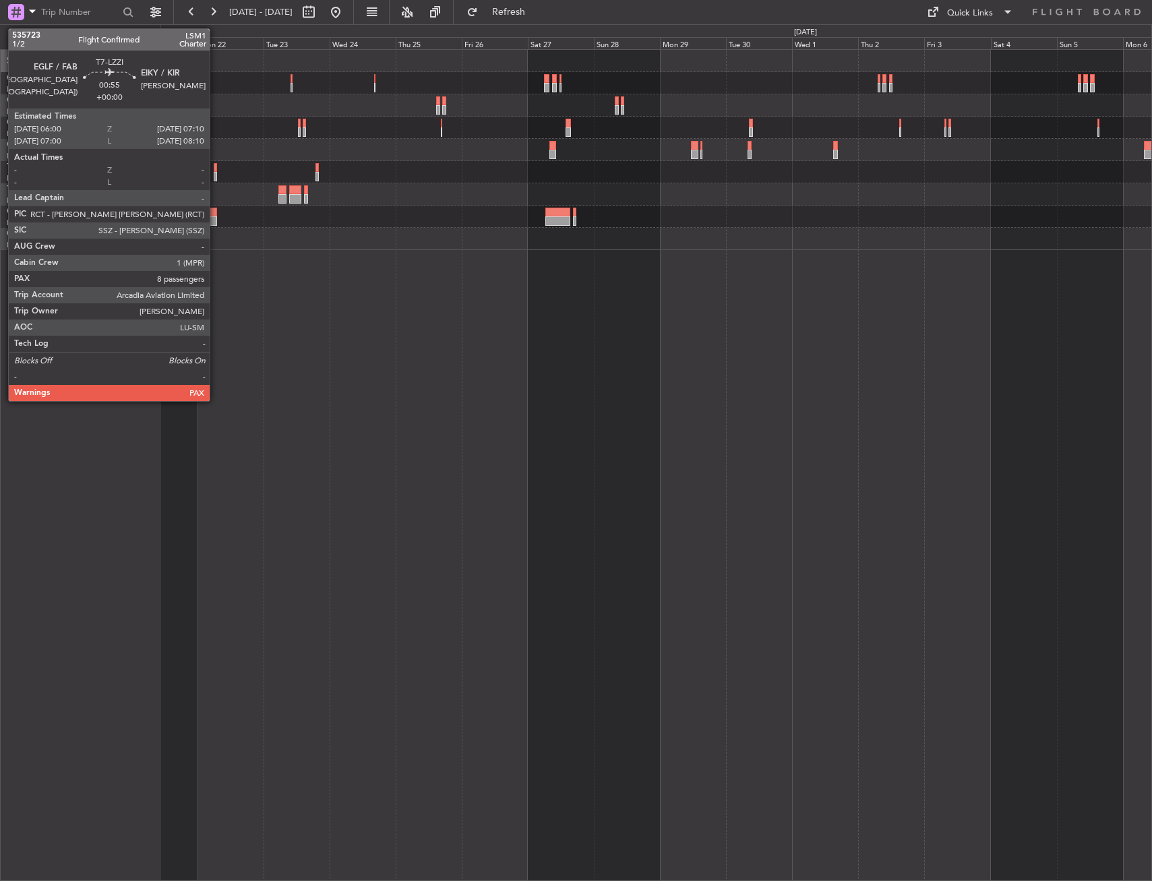
click at [216, 168] on div at bounding box center [215, 167] width 3 height 9
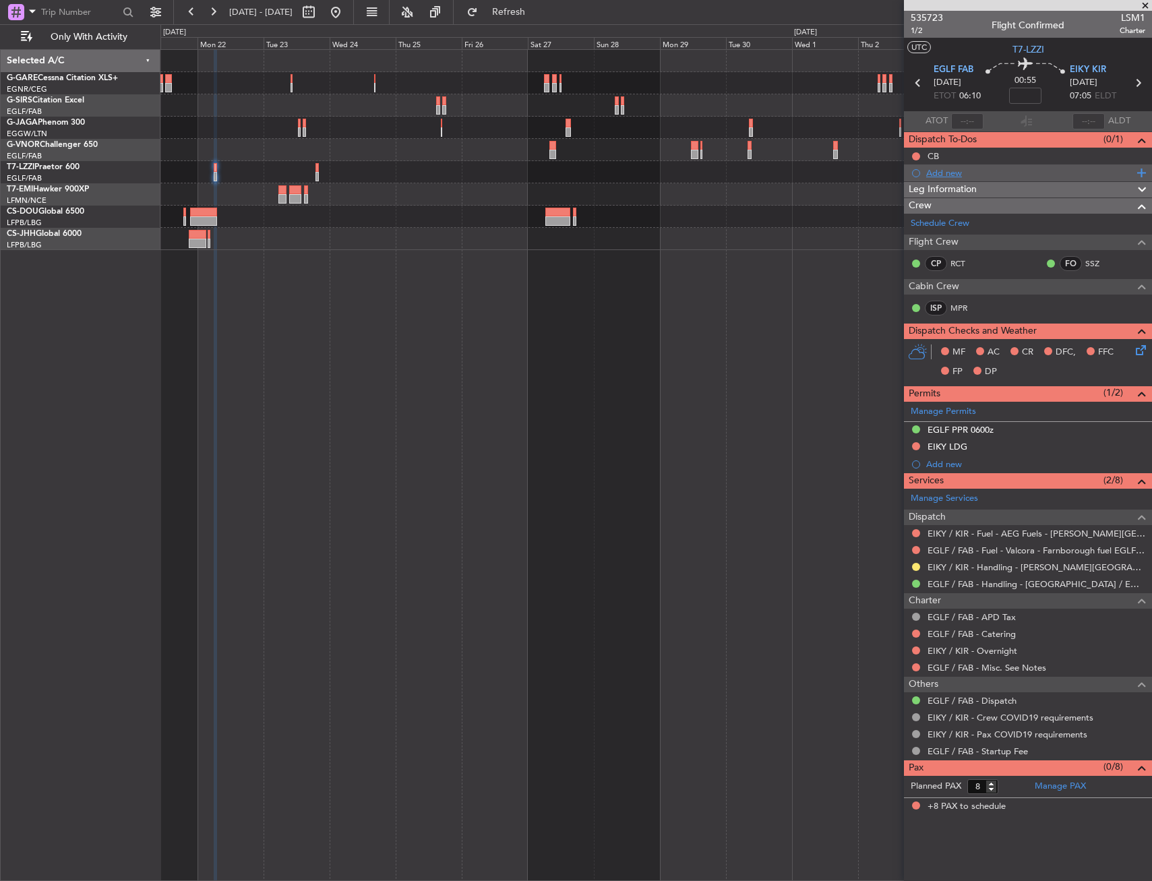
click at [959, 171] on div "Add new" at bounding box center [1029, 172] width 207 height 11
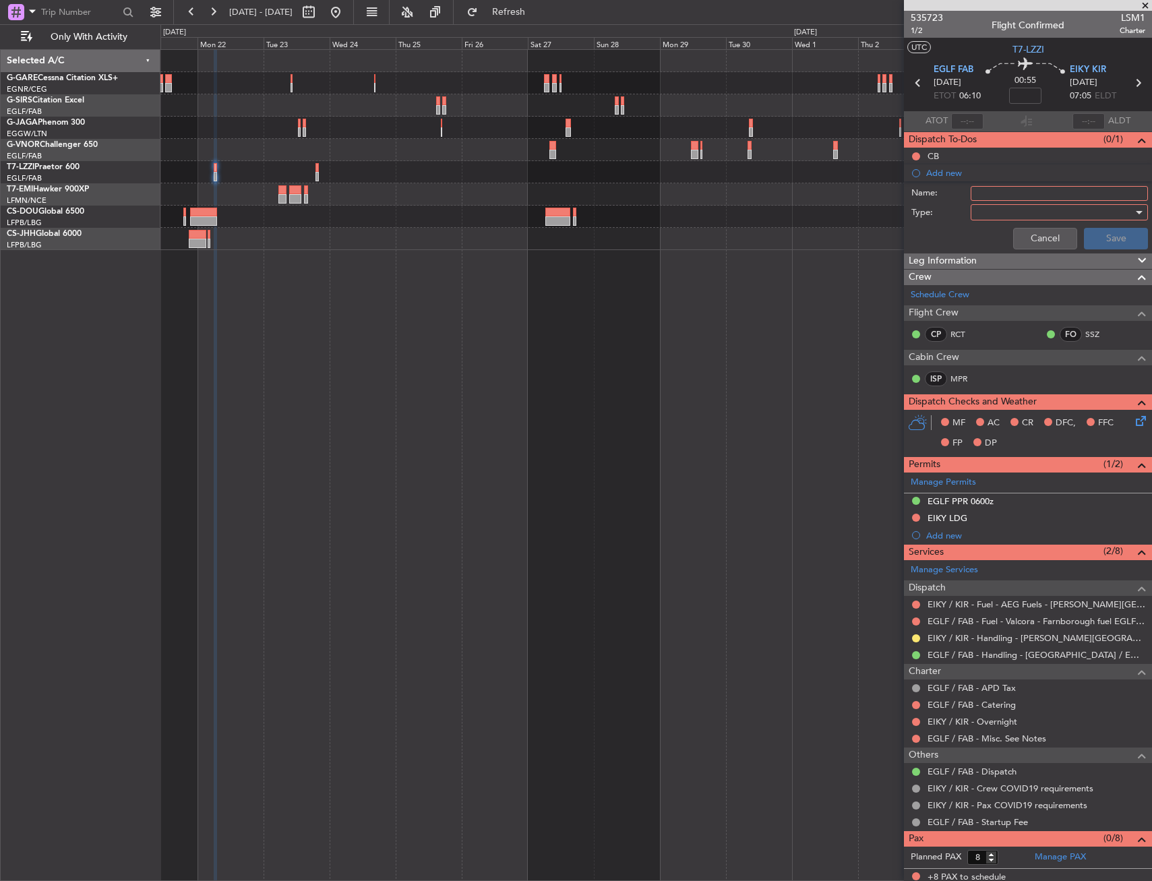
click at [994, 189] on input "Name:" at bounding box center [1059, 193] width 177 height 15
type input "EIKY OP HOURS"
click at [983, 214] on div at bounding box center [1054, 212] width 157 height 20
click at [994, 248] on span "Generic" at bounding box center [1053, 240] width 158 height 20
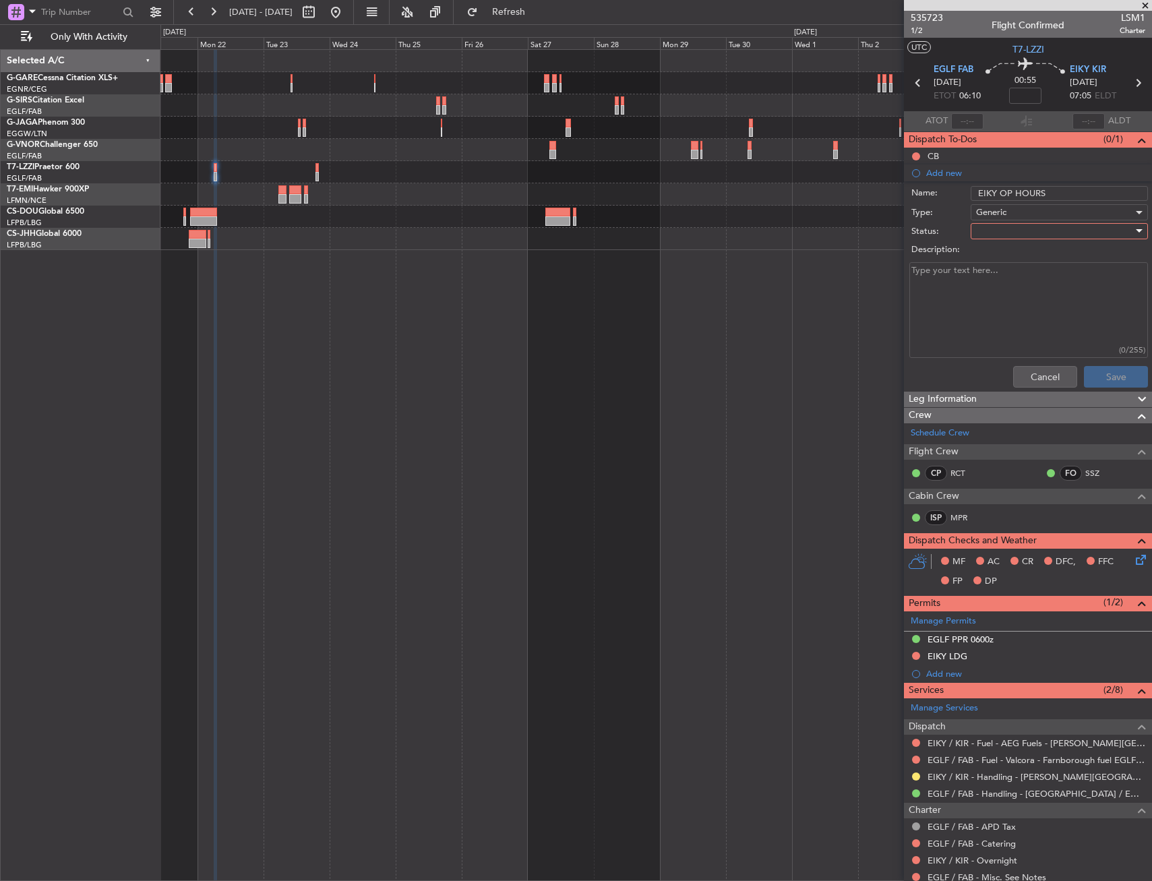
click at [993, 235] on div at bounding box center [1054, 231] width 157 height 20
click at [1005, 274] on span "In Progress" at bounding box center [1053, 278] width 158 height 20
click at [990, 294] on textarea "Description:" at bounding box center [1028, 310] width 239 height 96
paste textarea "09:00 local to 18:00 local"
click at [1007, 307] on textarea "09:00 local to 18:00 local" at bounding box center [1028, 310] width 239 height 96
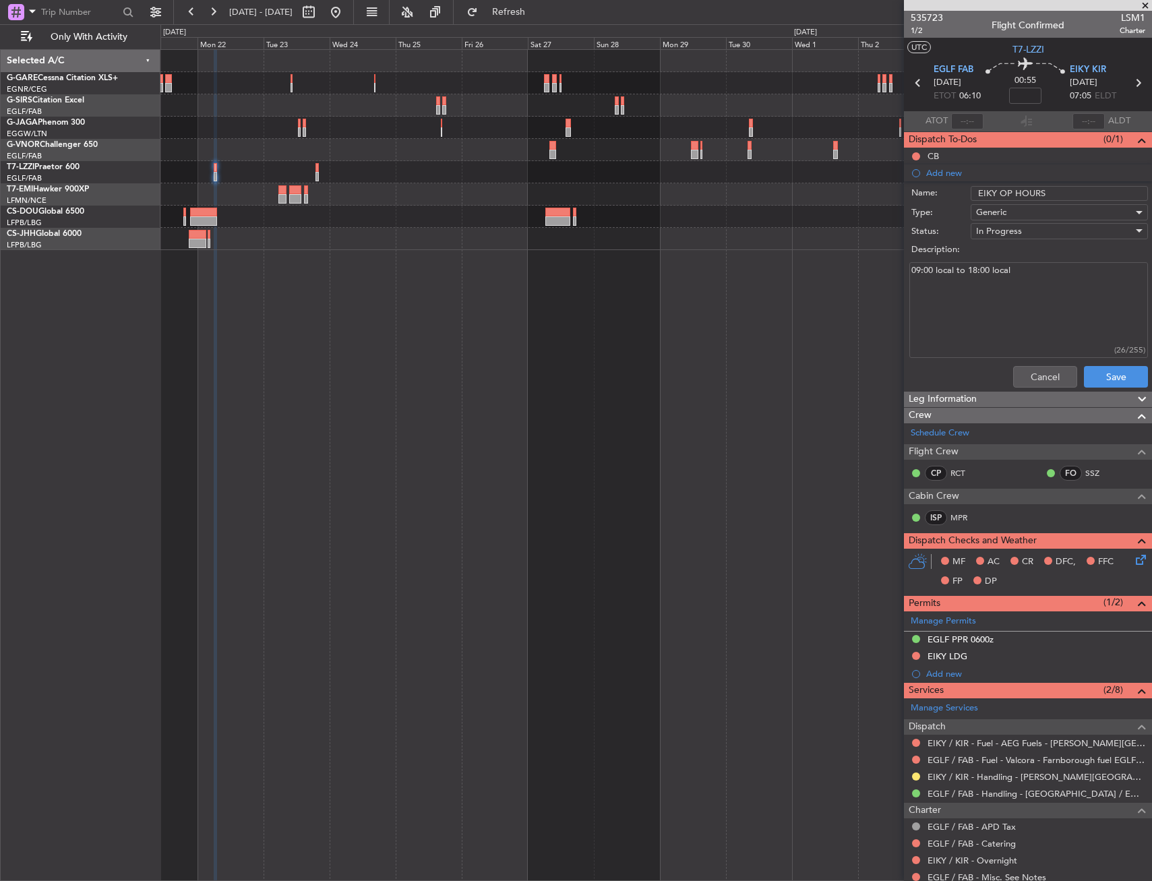
click at [1049, 282] on textarea "09:00 local to 18:00 local" at bounding box center [1028, 310] width 239 height 96
click at [1034, 288] on textarea "09:00 local to 18:00 local Extension possible, fee of" at bounding box center [1028, 310] width 239 height 96
paste textarea "€500.00 per hour"
type textarea "09:00 local to 18:00 local Extension possible, fee of €500.00 per hour"
click at [1088, 378] on button "Save" at bounding box center [1116, 377] width 64 height 22
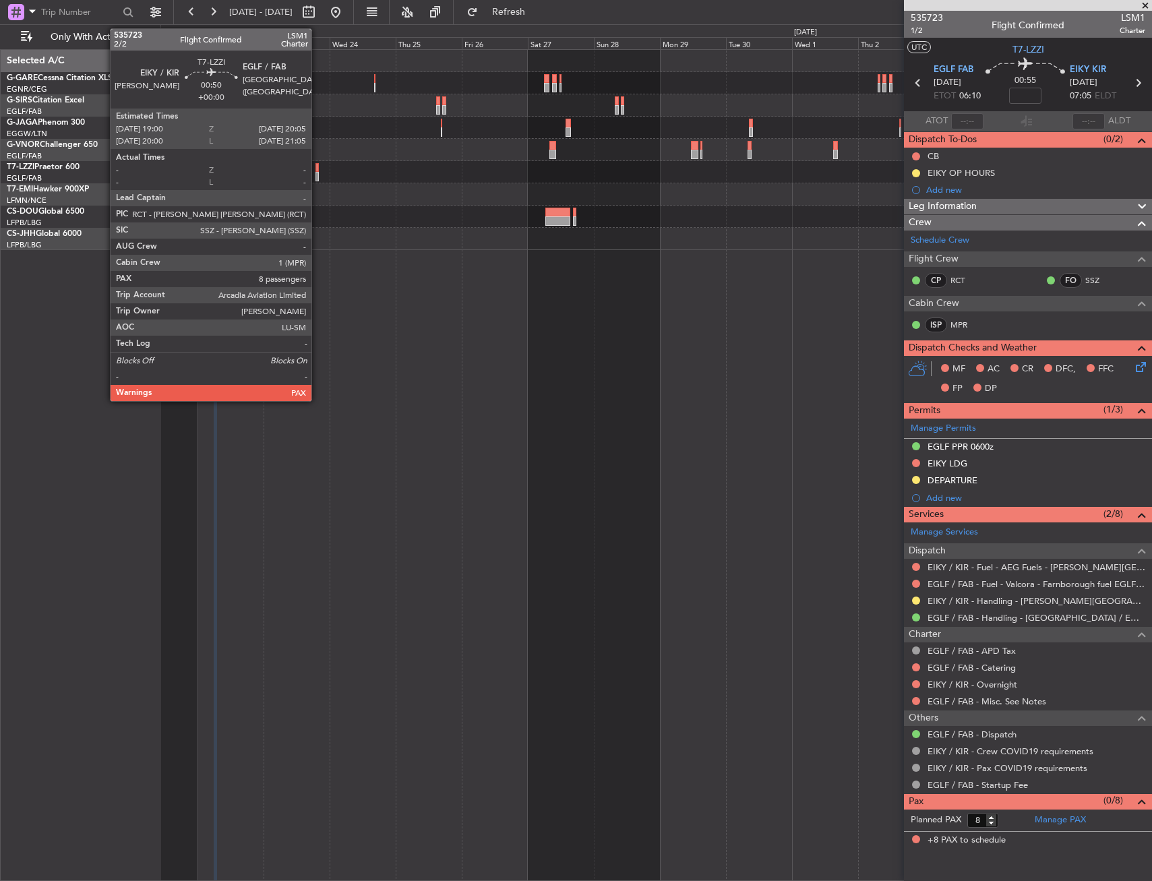
click at [317, 166] on div at bounding box center [316, 167] width 3 height 9
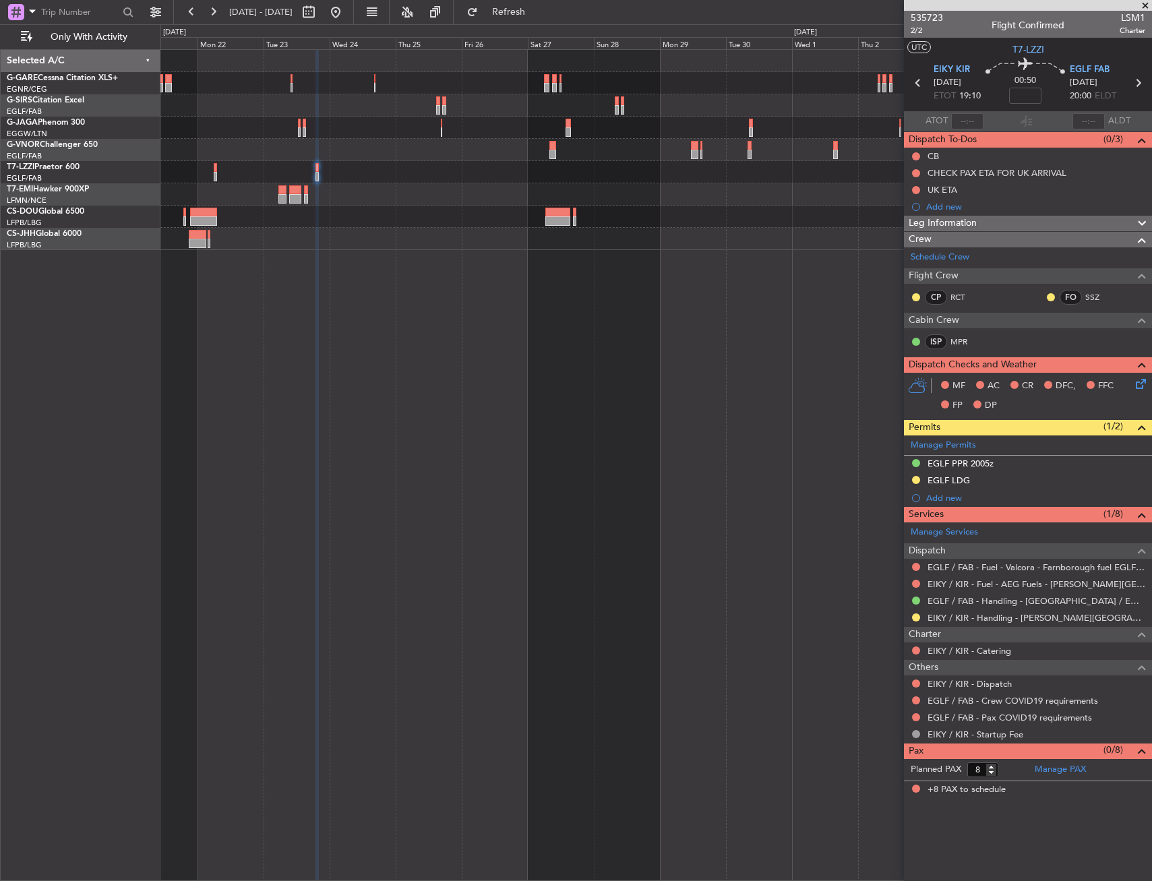
click at [828, 478] on div "Owner" at bounding box center [655, 465] width 991 height 832
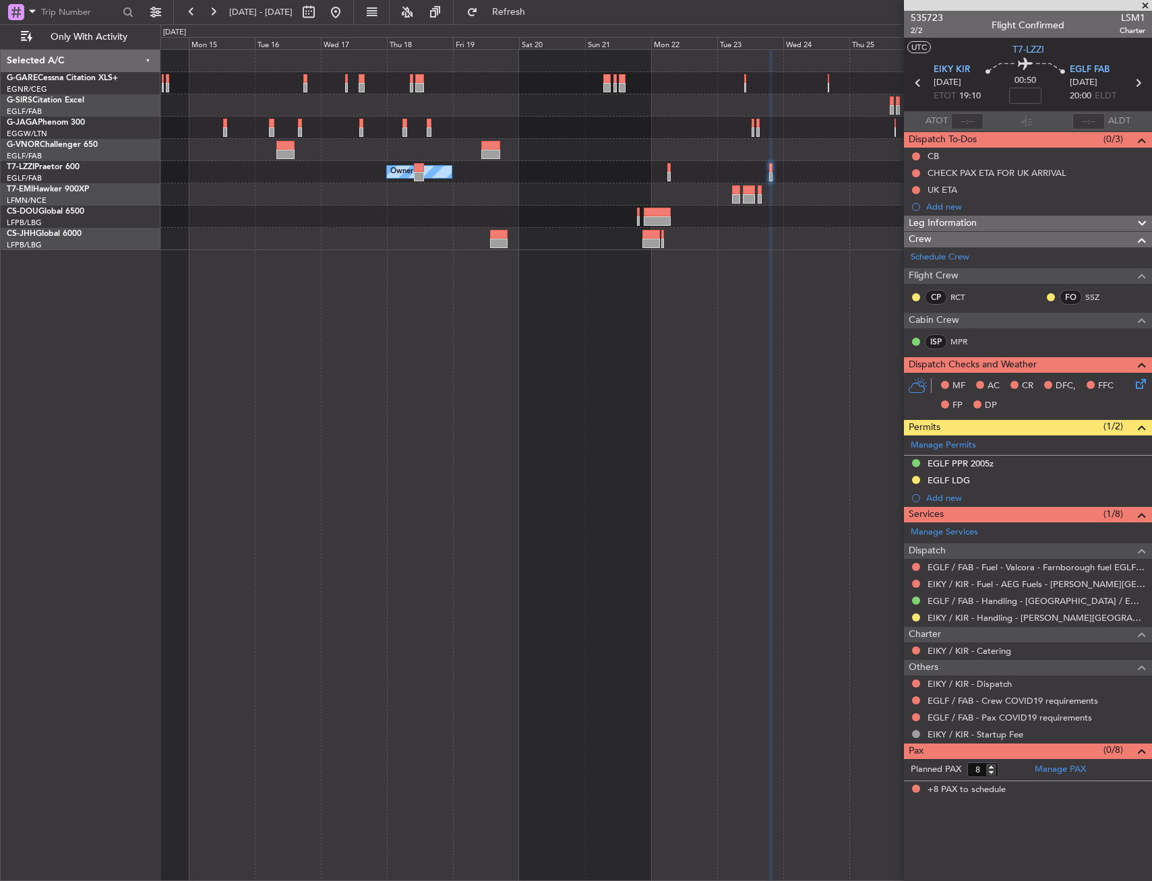
click at [758, 499] on div "Owner Owner" at bounding box center [655, 465] width 991 height 832
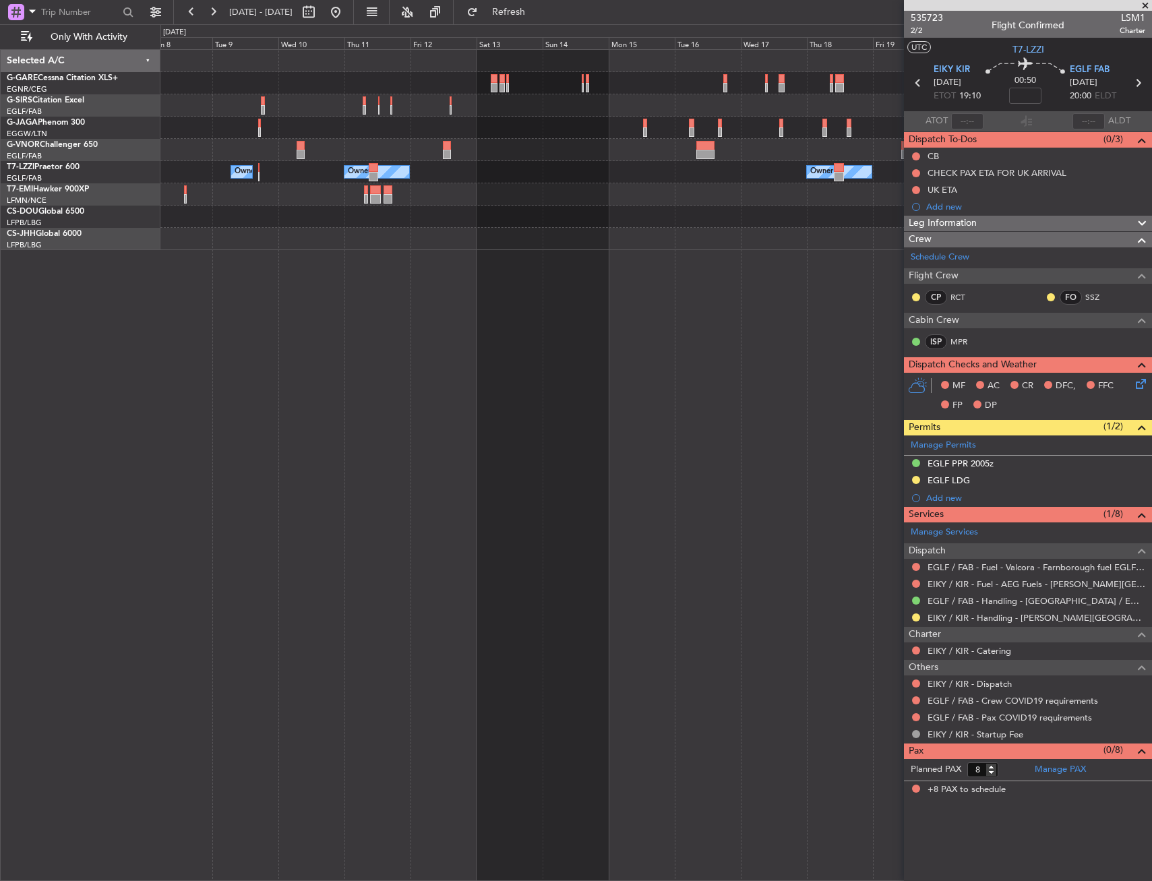
click at [680, 487] on div "Owner Owner Owner Planned Maint Chester" at bounding box center [655, 465] width 991 height 832
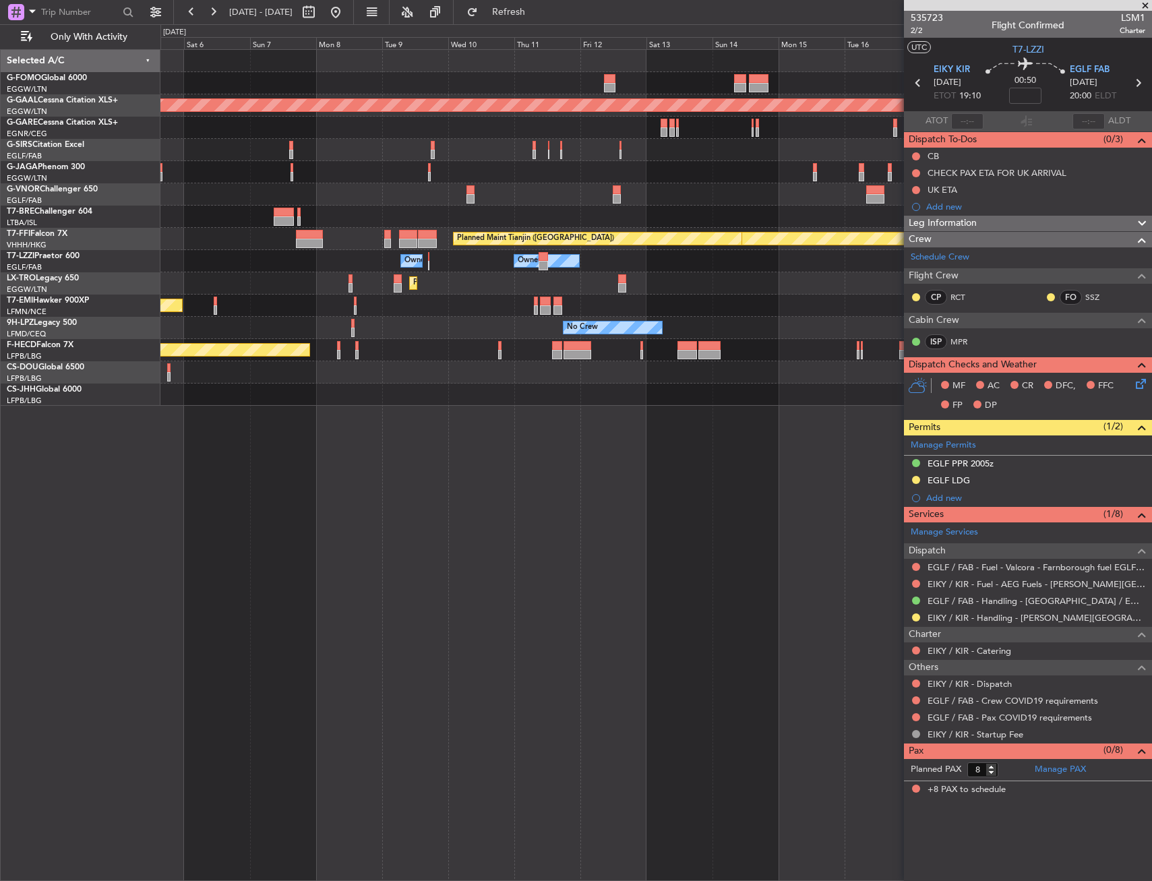
click at [618, 553] on div "Planned Maint Dusseldorf Planned Maint London (Luton) Planned Maint Geneva (Coi…" at bounding box center [655, 465] width 991 height 832
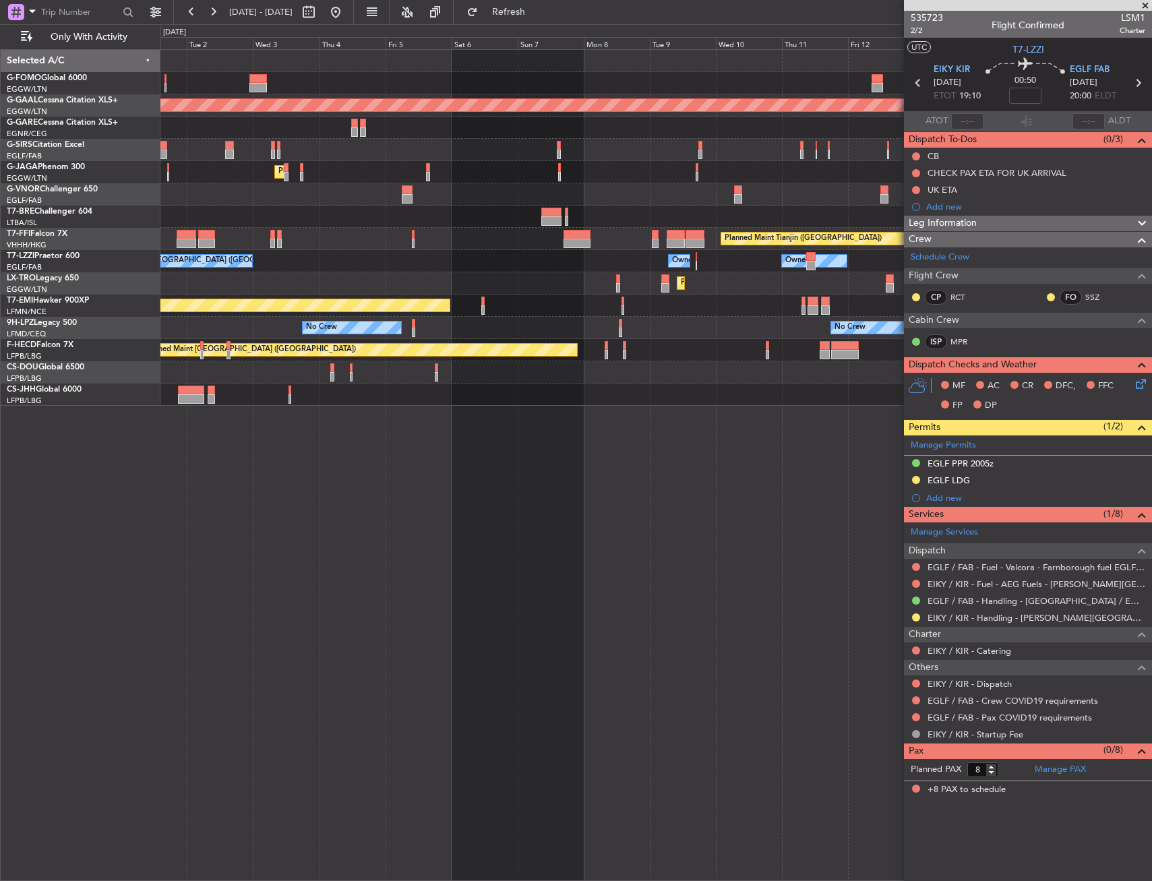
click at [712, 556] on div "Planned Maint Dusseldorf Planned Maint London (Luton) Owner Ibiza Planned Maint…" at bounding box center [655, 465] width 991 height 832
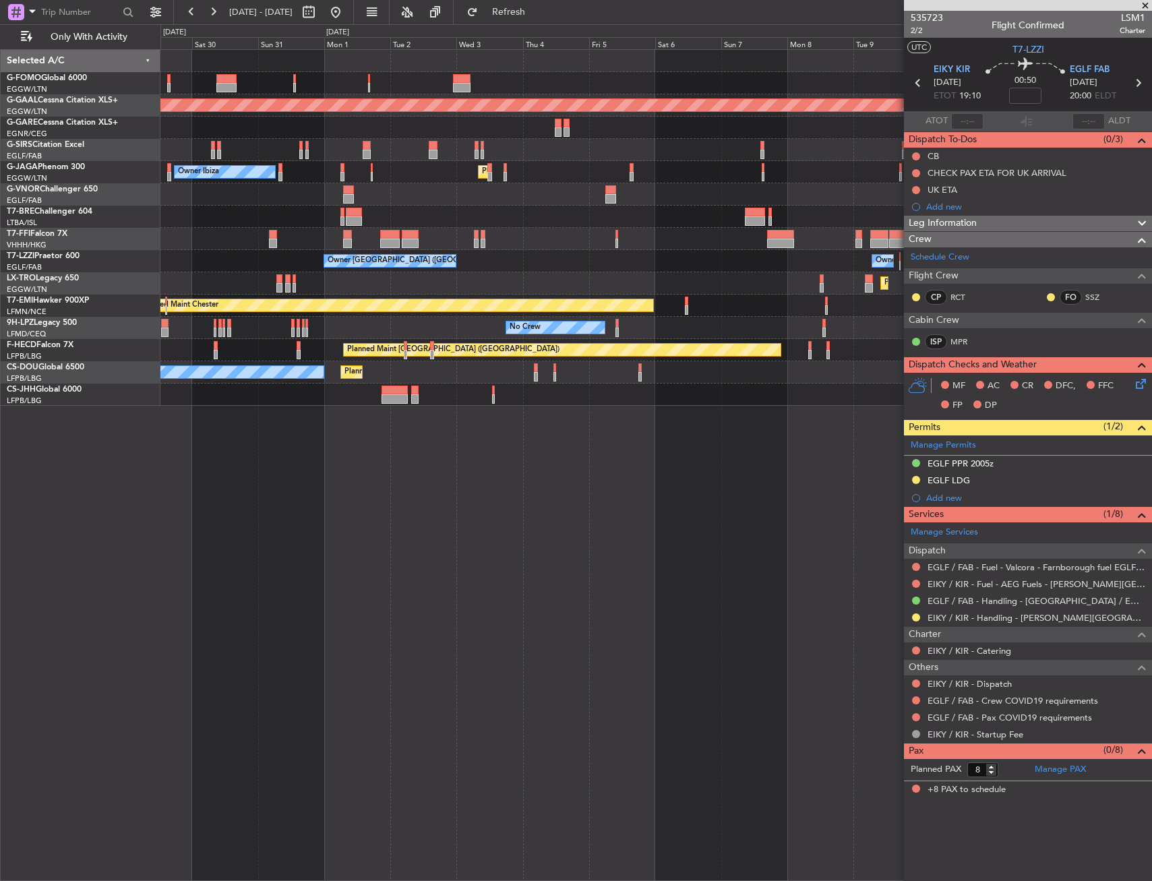
click at [787, 554] on div "Planned Maint Dusseldorf Planned Maint London (Luton) Owner Ibiza Planned Maint…" at bounding box center [655, 465] width 991 height 832
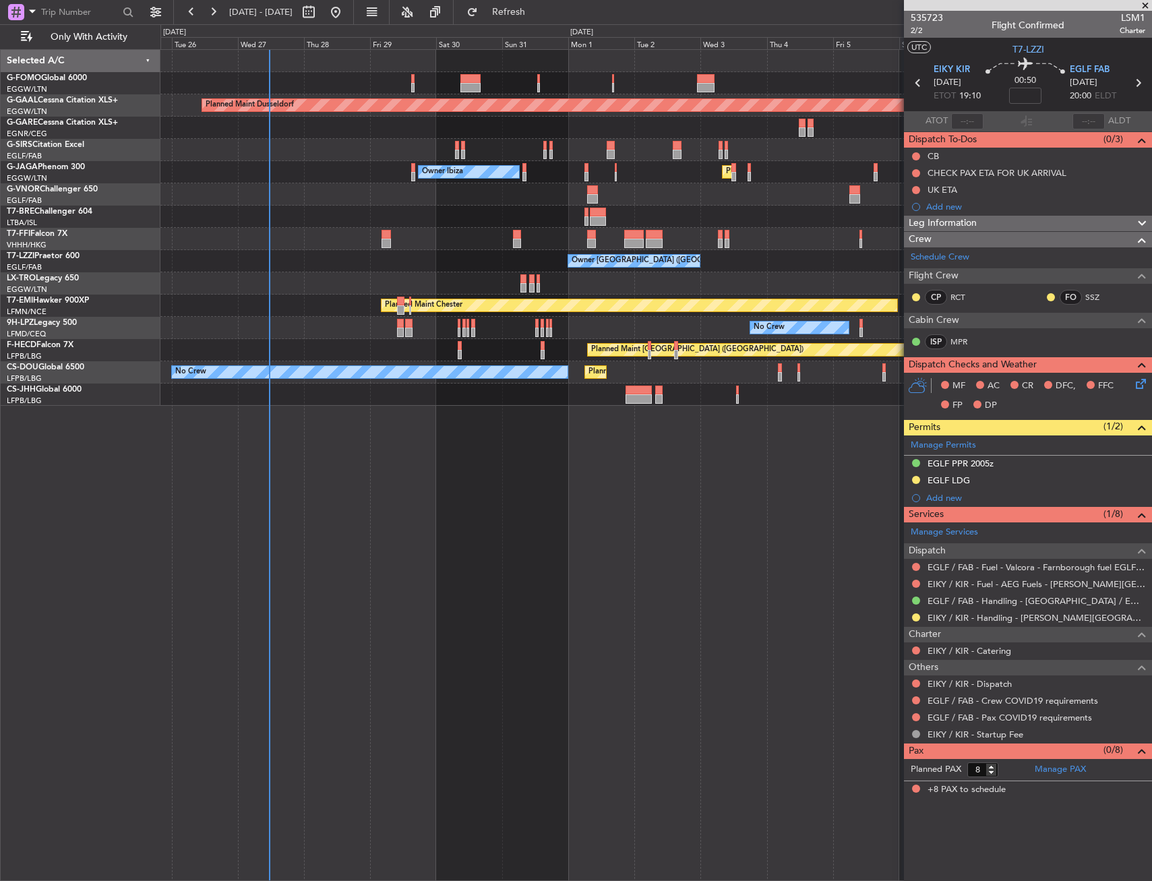
click at [771, 543] on div "Planned Maint Dusseldorf Unplanned Maint Oxford (Kidlington) Planned Maint Lond…" at bounding box center [655, 465] width 991 height 832
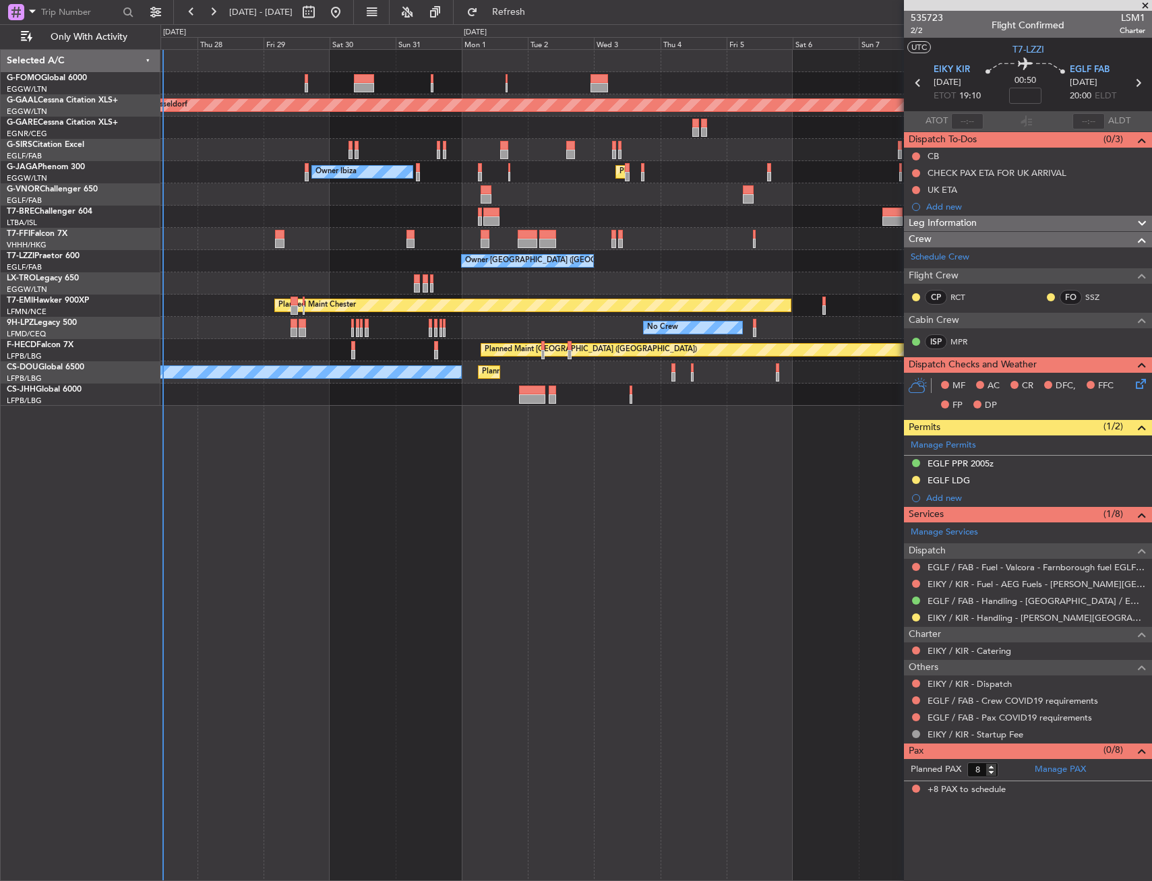
click at [599, 576] on div "Planned Maint Dusseldorf Unplanned Maint Oxford (Kidlington) Planned Maint Lond…" at bounding box center [655, 465] width 991 height 832
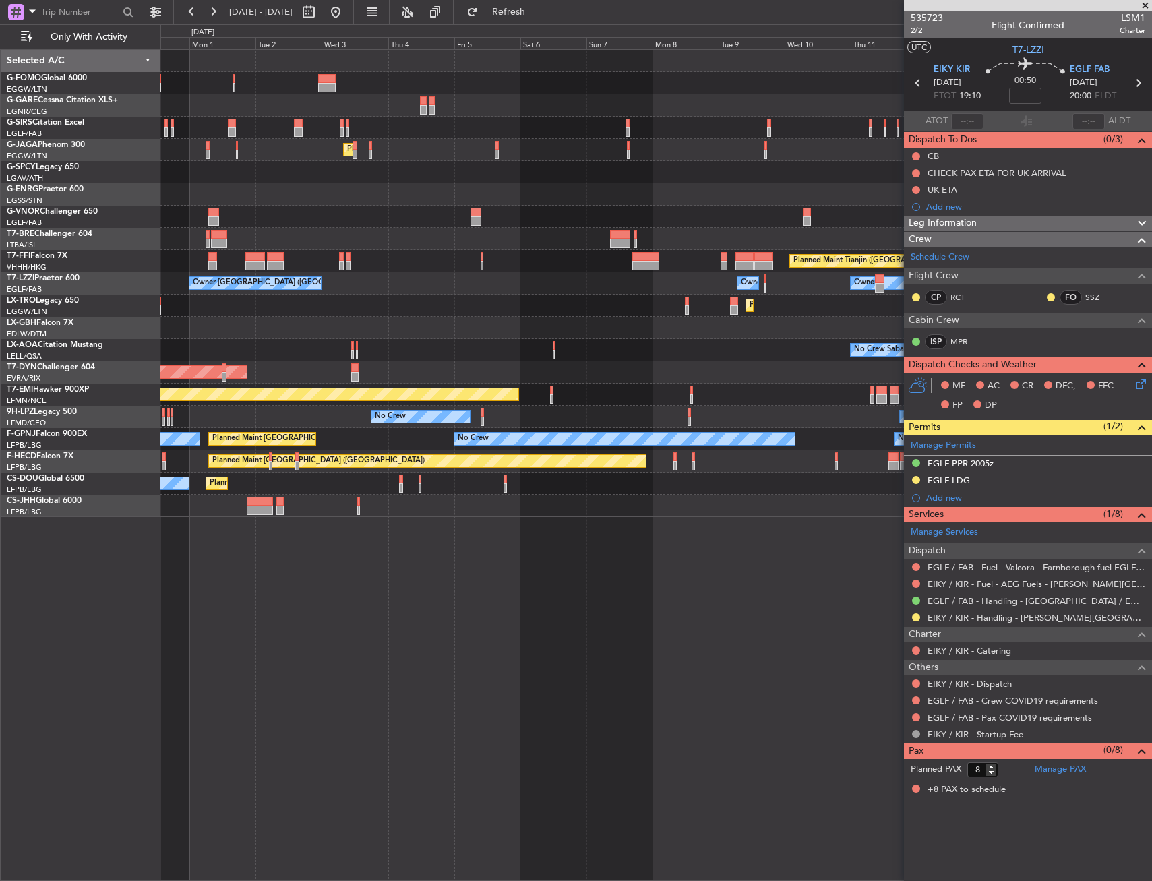
click at [297, 550] on div "Planned Maint London (Luton) Owner Ibiza Planned Maint Geneva (Cointrin) Planne…" at bounding box center [655, 465] width 991 height 832
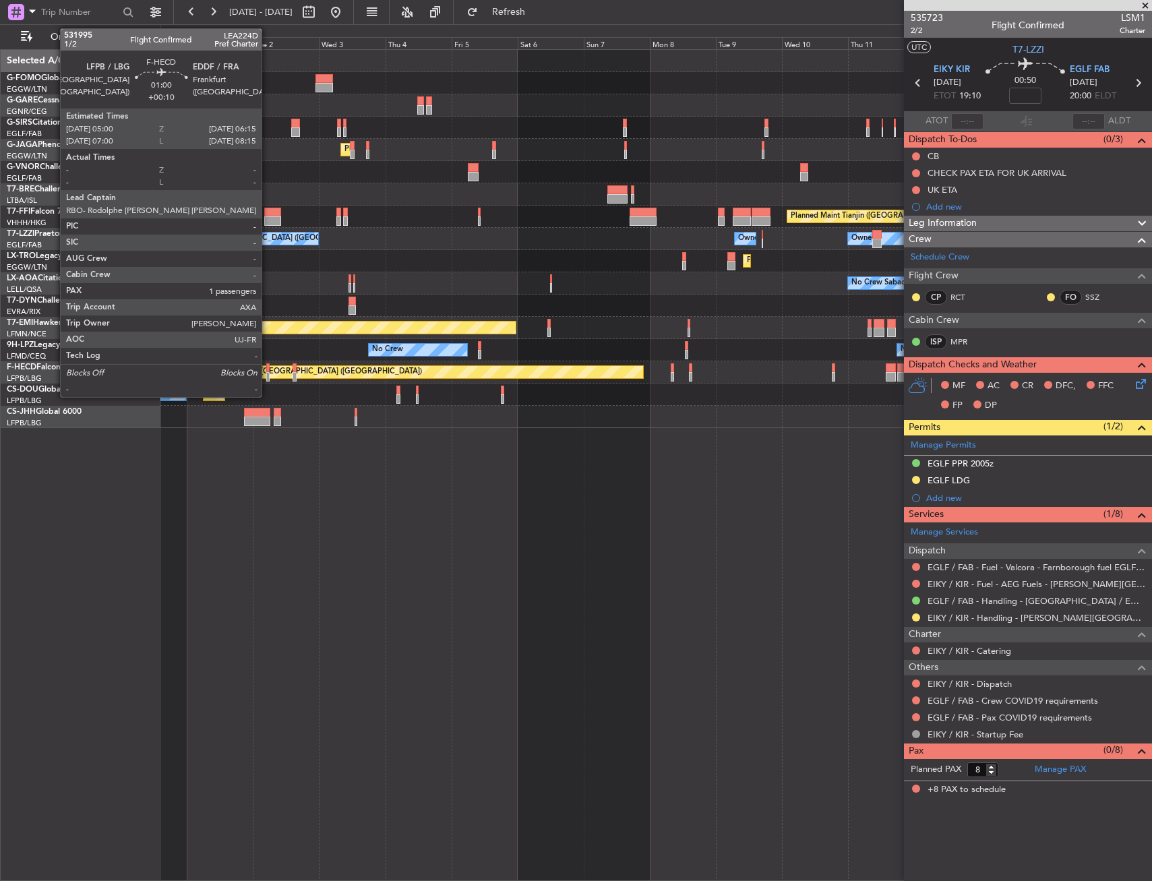
click at [268, 366] on div at bounding box center [268, 367] width 4 height 9
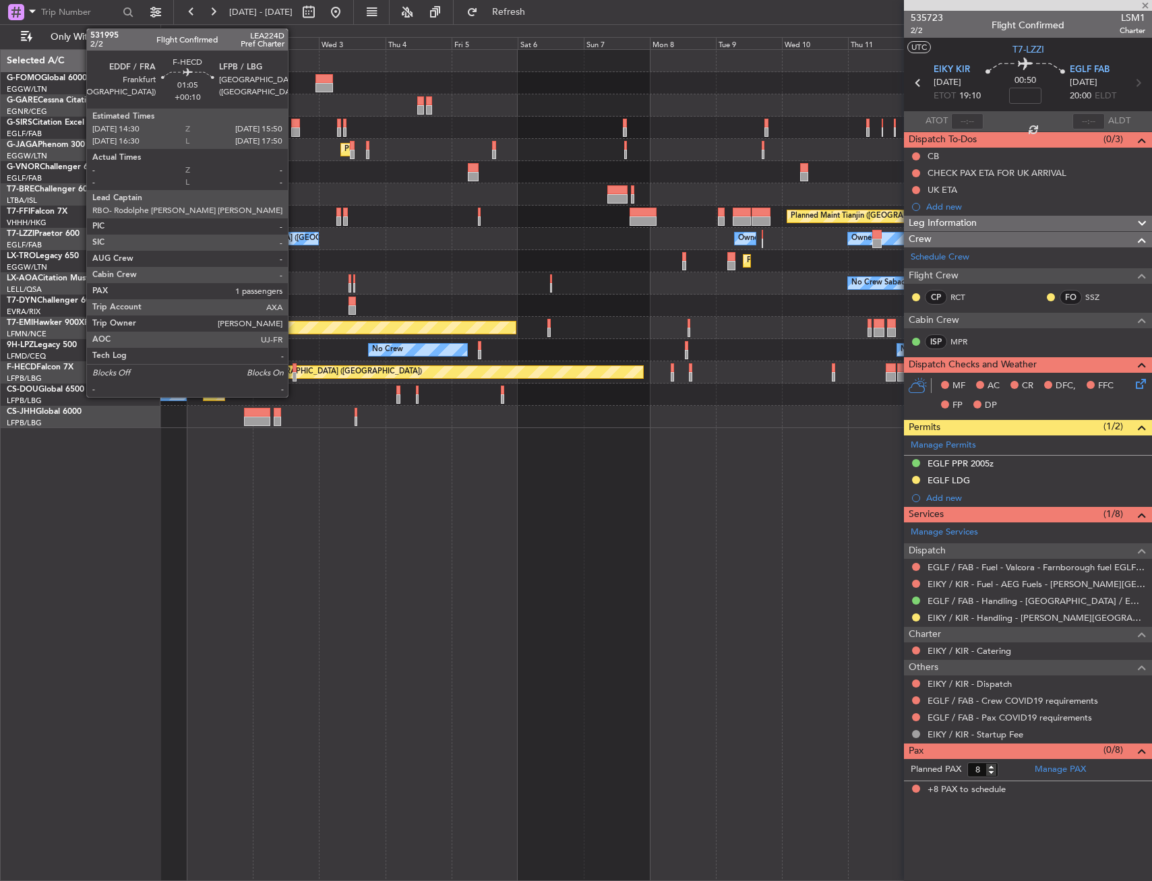
type input "+00:10"
type input "1"
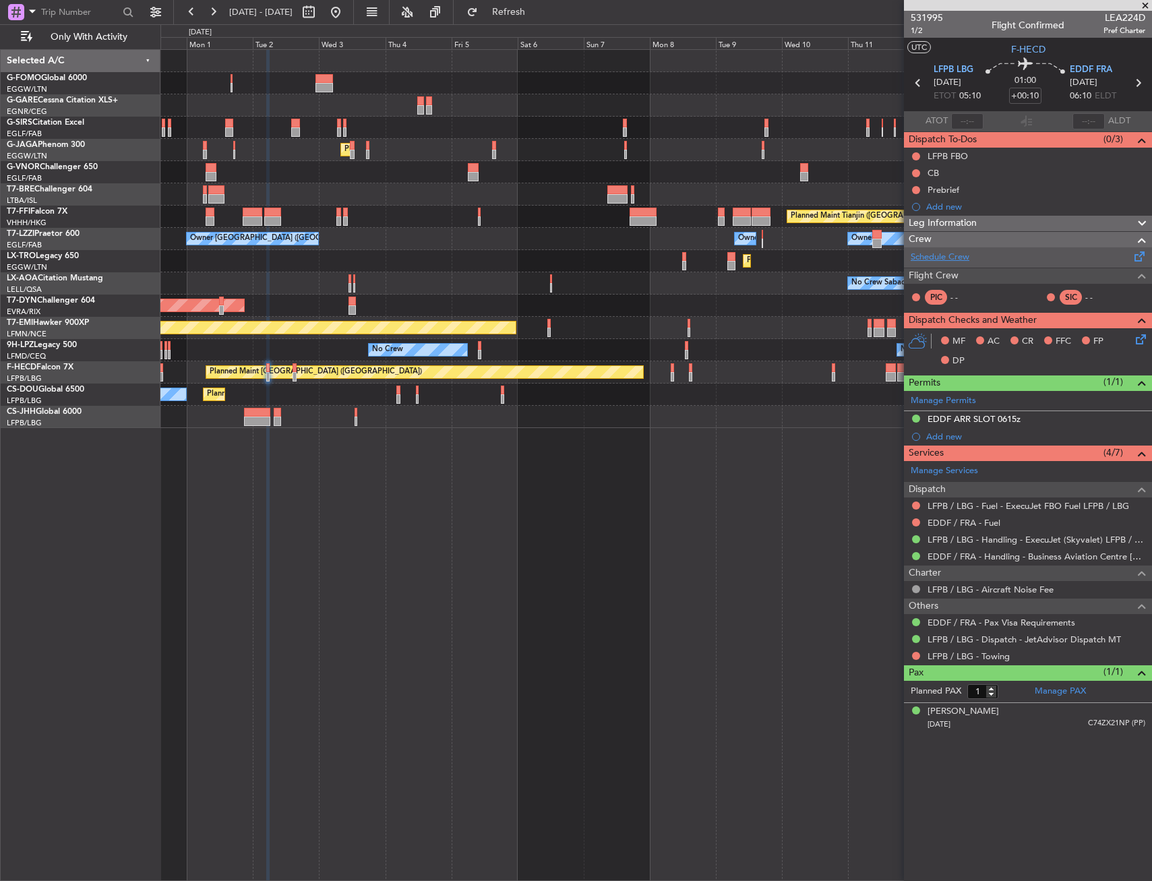
click at [951, 254] on link "Schedule Crew" at bounding box center [940, 257] width 59 height 13
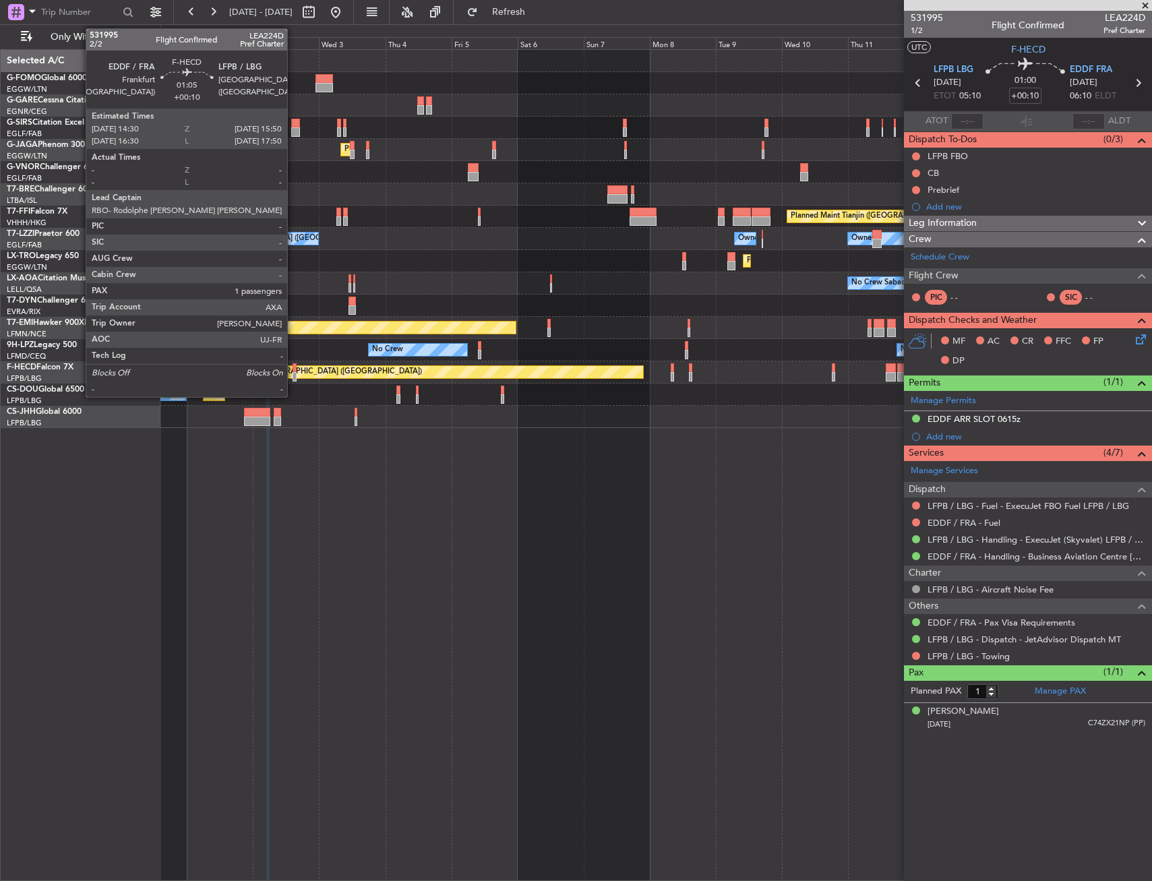
click at [293, 371] on div at bounding box center [295, 367] width 4 height 9
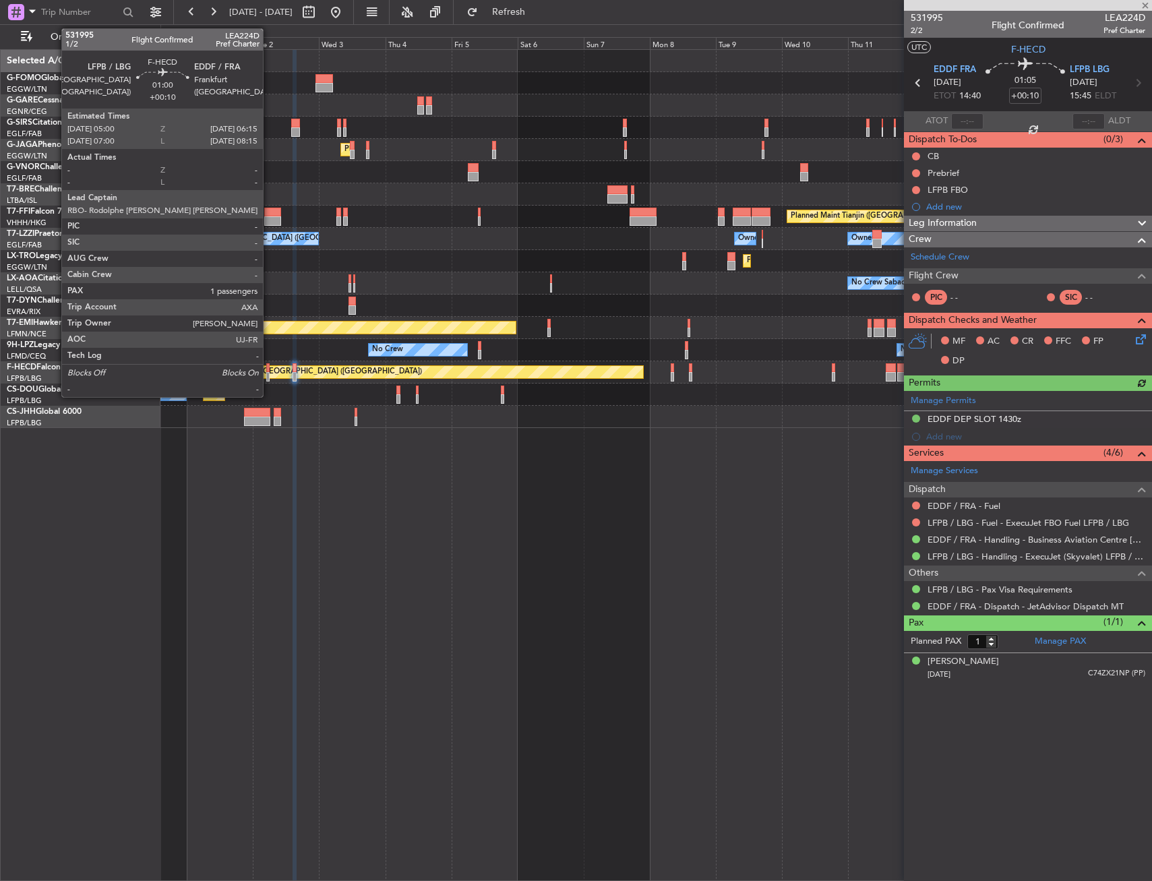
click at [269, 373] on div at bounding box center [268, 376] width 4 height 9
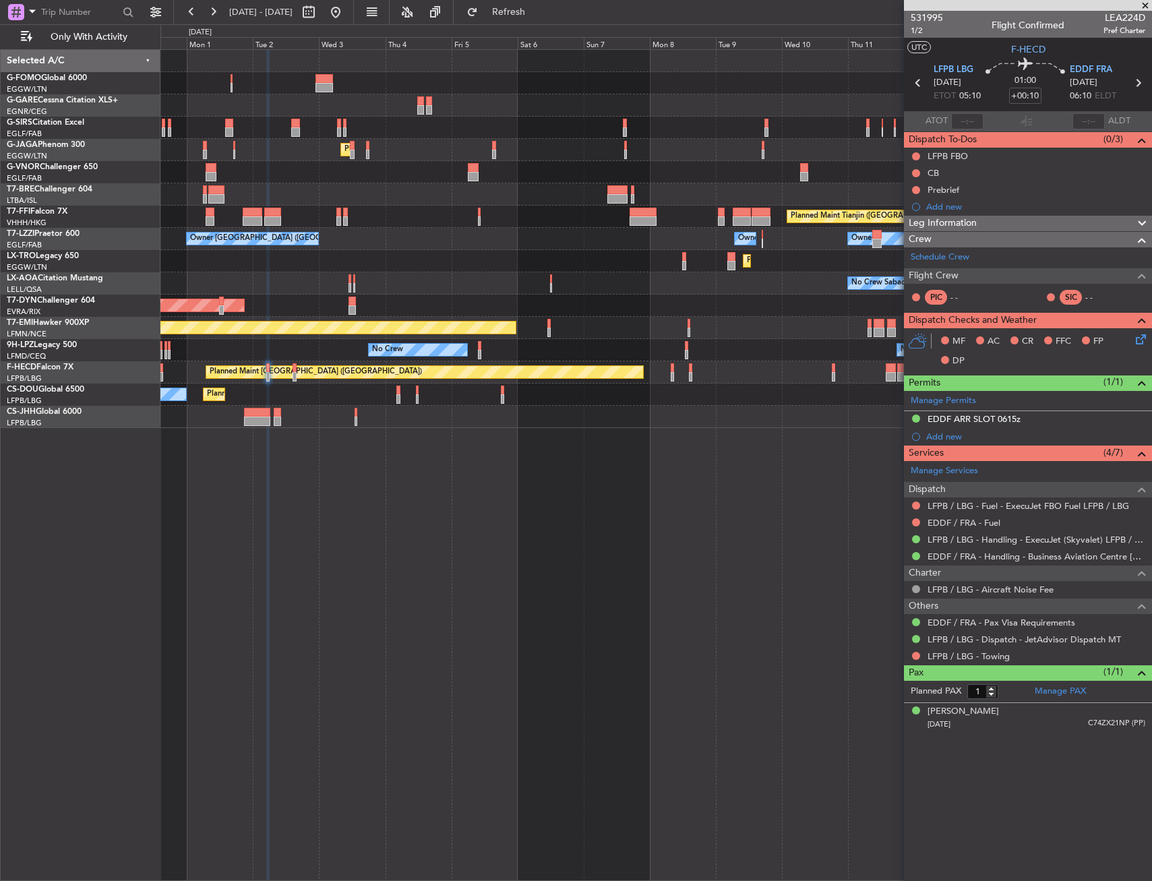
click at [952, 209] on div "Add new" at bounding box center [1035, 206] width 219 height 11
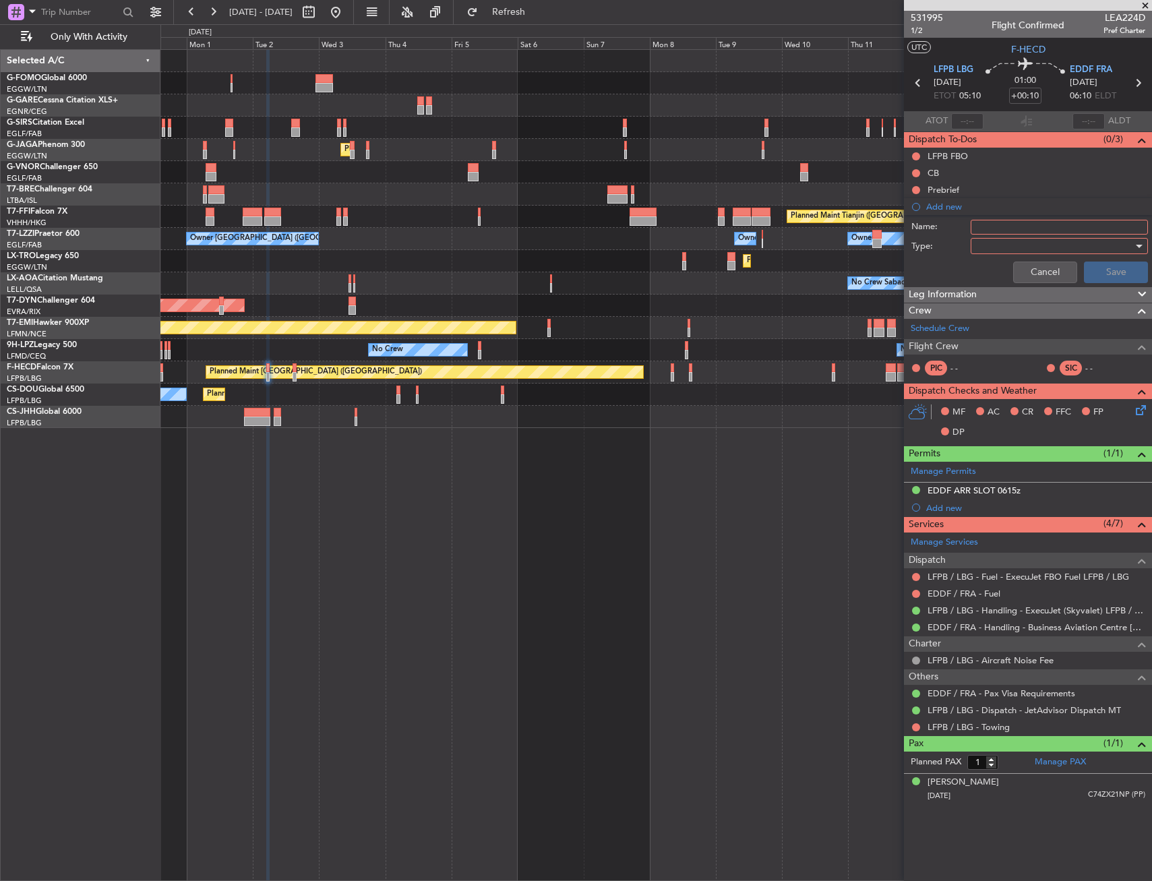
click at [989, 224] on input "Name:" at bounding box center [1059, 227] width 177 height 15
type input "NRS ISP"
click at [1028, 241] on div at bounding box center [1054, 246] width 157 height 20
click at [1028, 268] on span "Generic" at bounding box center [1052, 274] width 165 height 20
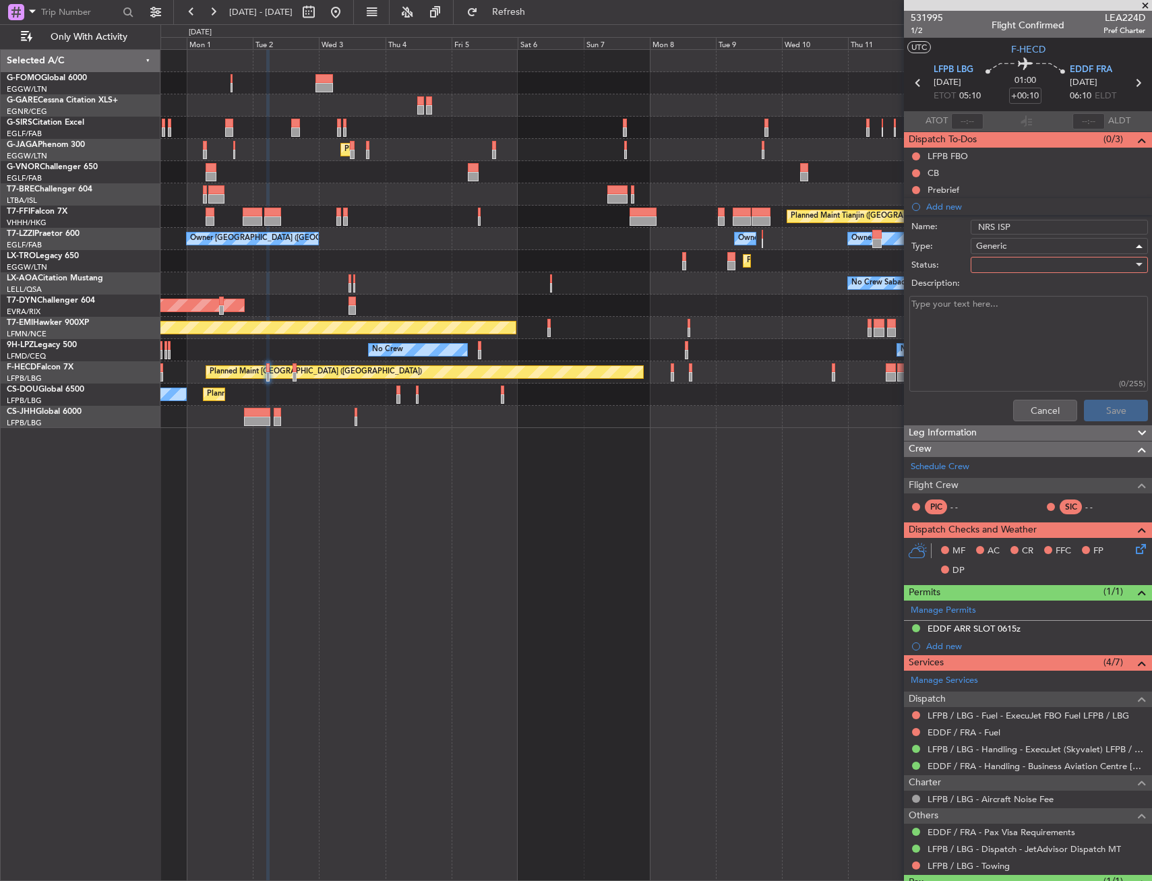
click at [1029, 255] on div at bounding box center [1054, 265] width 157 height 20
drag, startPoint x: 1008, startPoint y: 310, endPoint x: 1048, endPoint y: 346, distance: 53.9
click at [1010, 310] on span "In Progress" at bounding box center [1053, 312] width 158 height 20
click at [1100, 405] on button "Save" at bounding box center [1116, 411] width 64 height 22
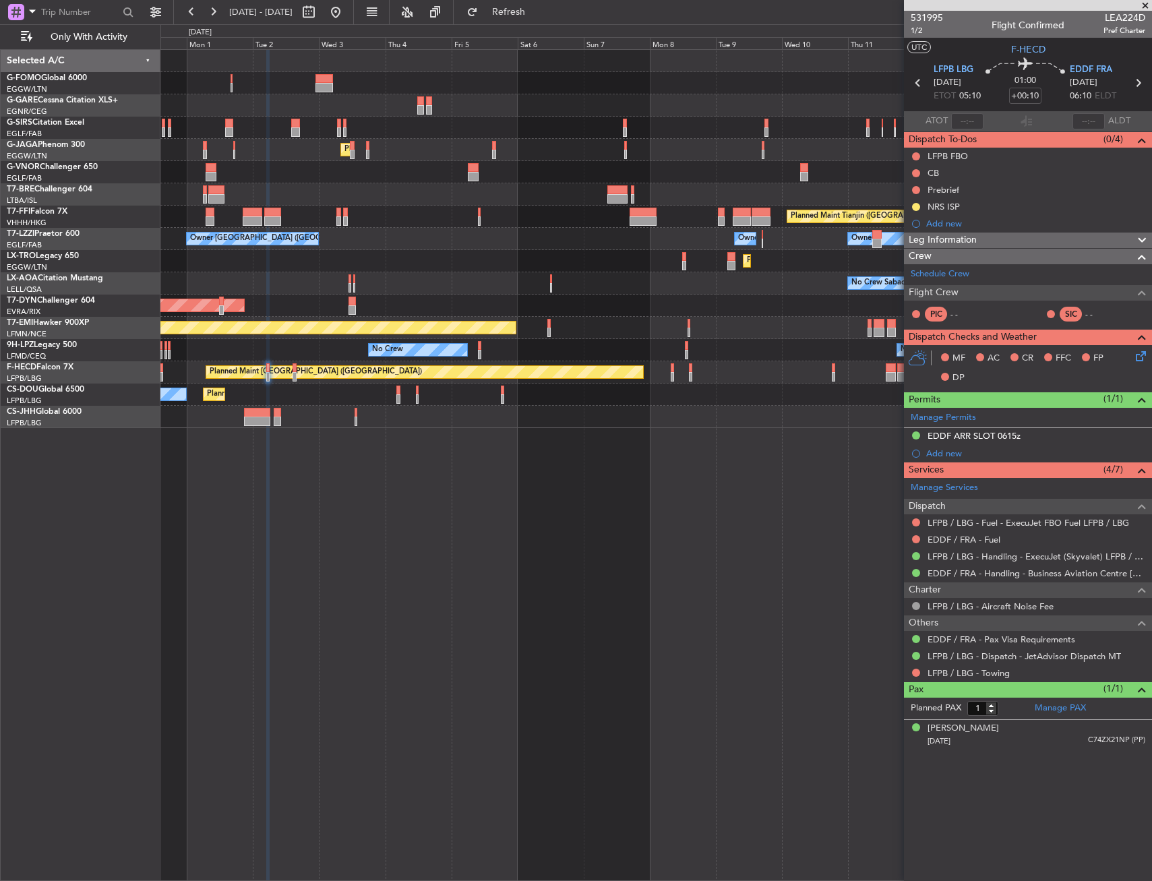
click at [605, 442] on div "Planned Maint London (Luton) Owner Ibiza Planned Maint Geneva (Cointrin) Planne…" at bounding box center [655, 465] width 991 height 832
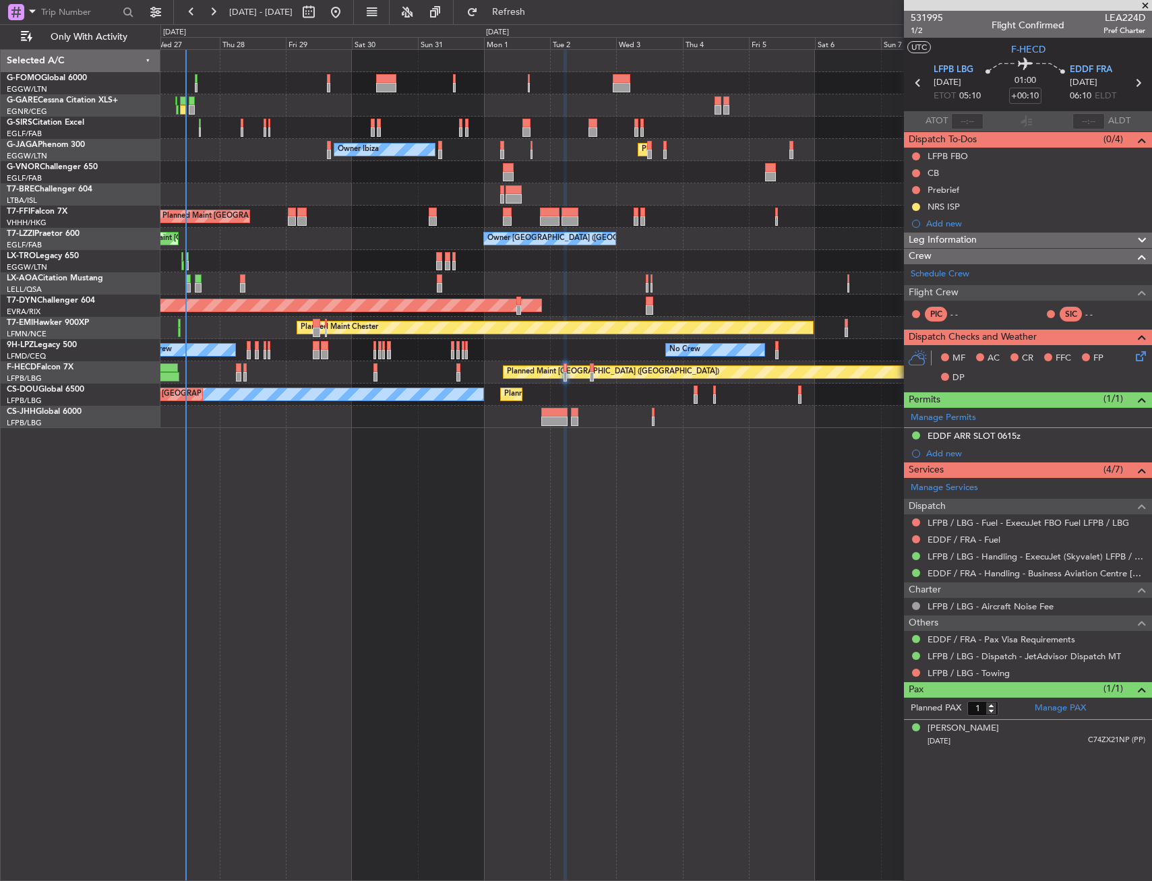
click at [760, 445] on div "Unplanned Maint Oxford (Kidlington) Planned Maint London (Luton) Owner Ibiza No…" at bounding box center [655, 465] width 991 height 832
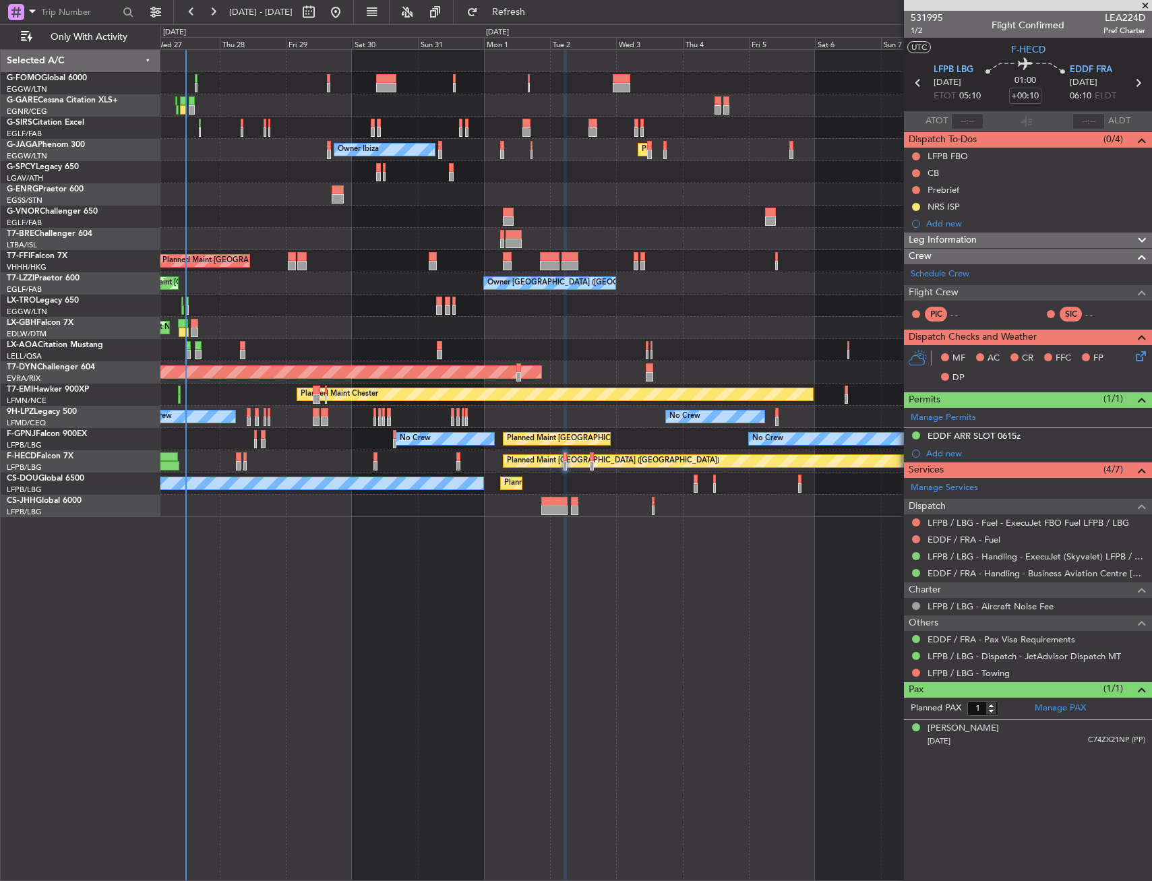
click at [438, 505] on div at bounding box center [655, 506] width 991 height 22
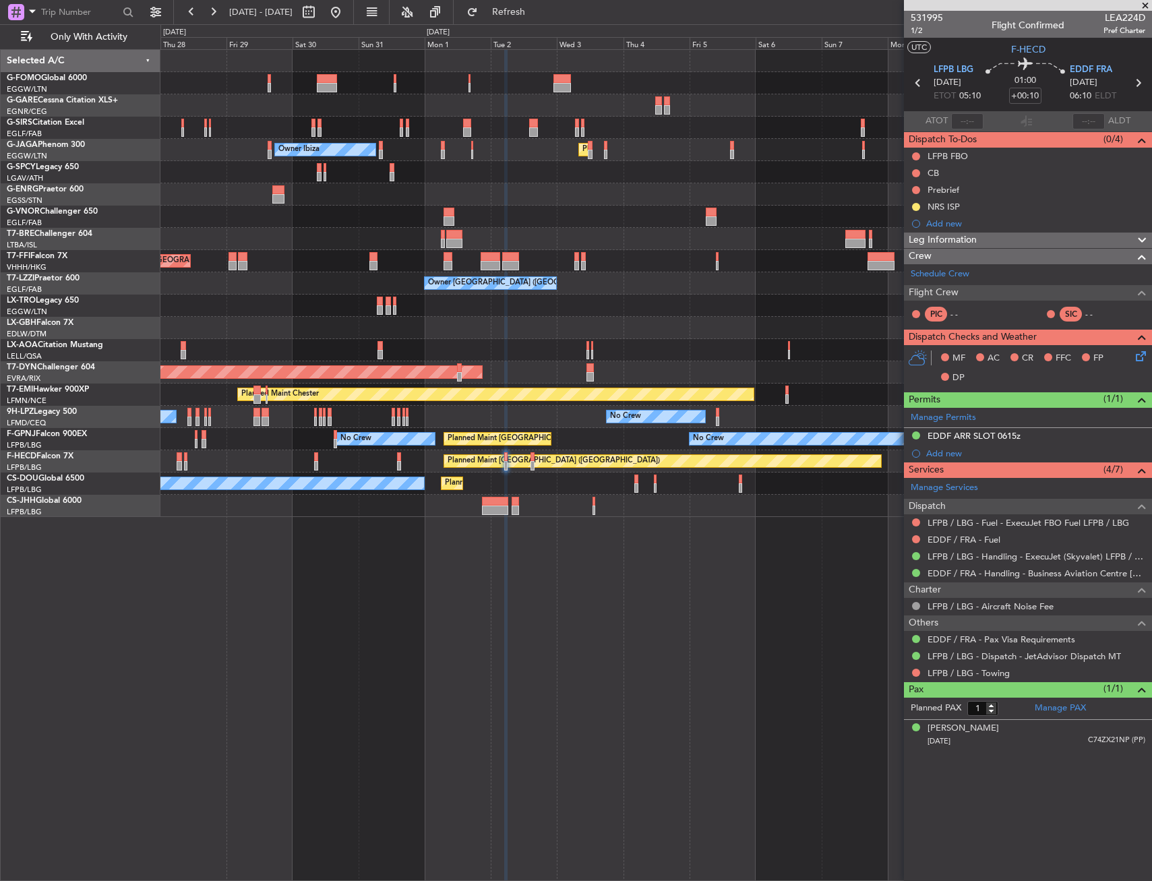
click at [607, 676] on div "Unplanned Maint Oxford ([GEOGRAPHIC_DATA]) Owner Ibiza Planned Maint [GEOGRAPHI…" at bounding box center [655, 465] width 991 height 832
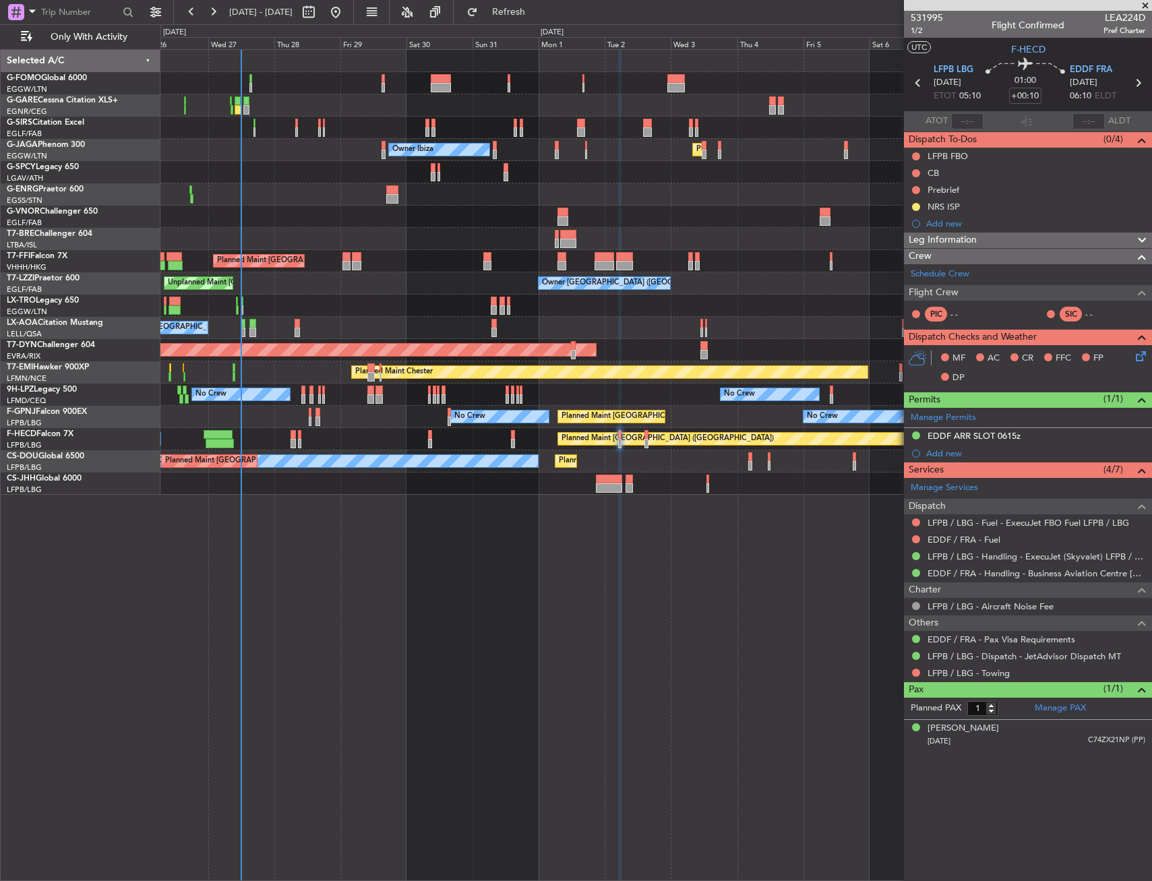
click at [568, 524] on div "Unplanned Maint Oxford ([GEOGRAPHIC_DATA]) Planned Maint [GEOGRAPHIC_DATA] ([GE…" at bounding box center [655, 465] width 991 height 832
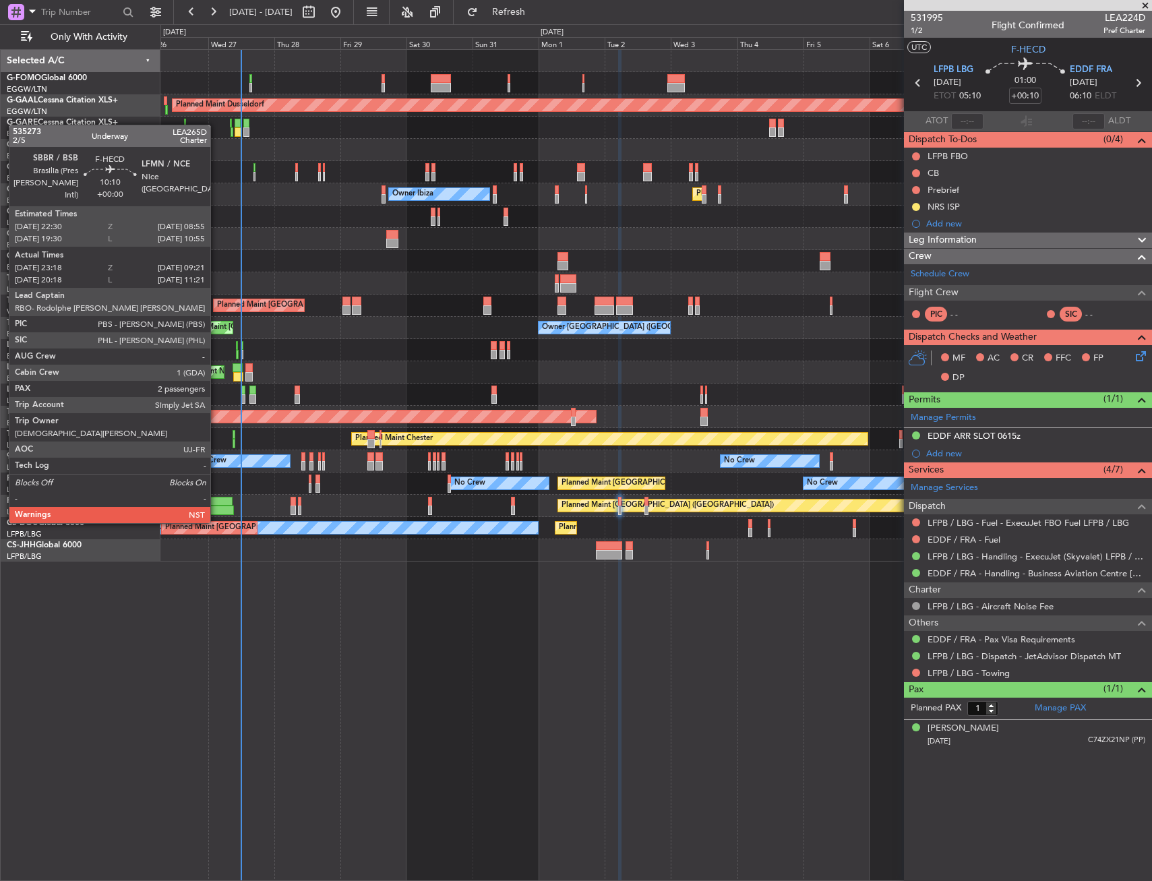
click at [216, 497] on div at bounding box center [218, 501] width 29 height 9
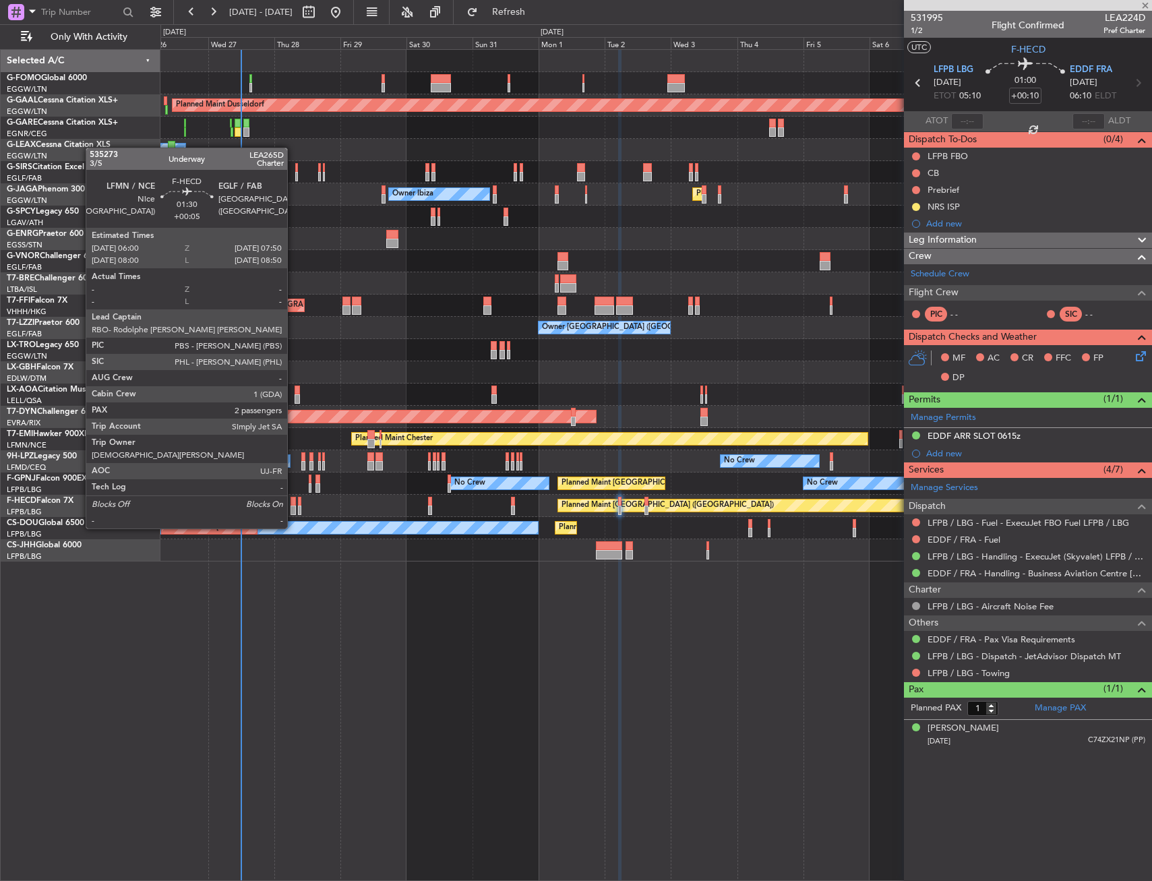
type input "23:28"
type input "09:16"
type input "2"
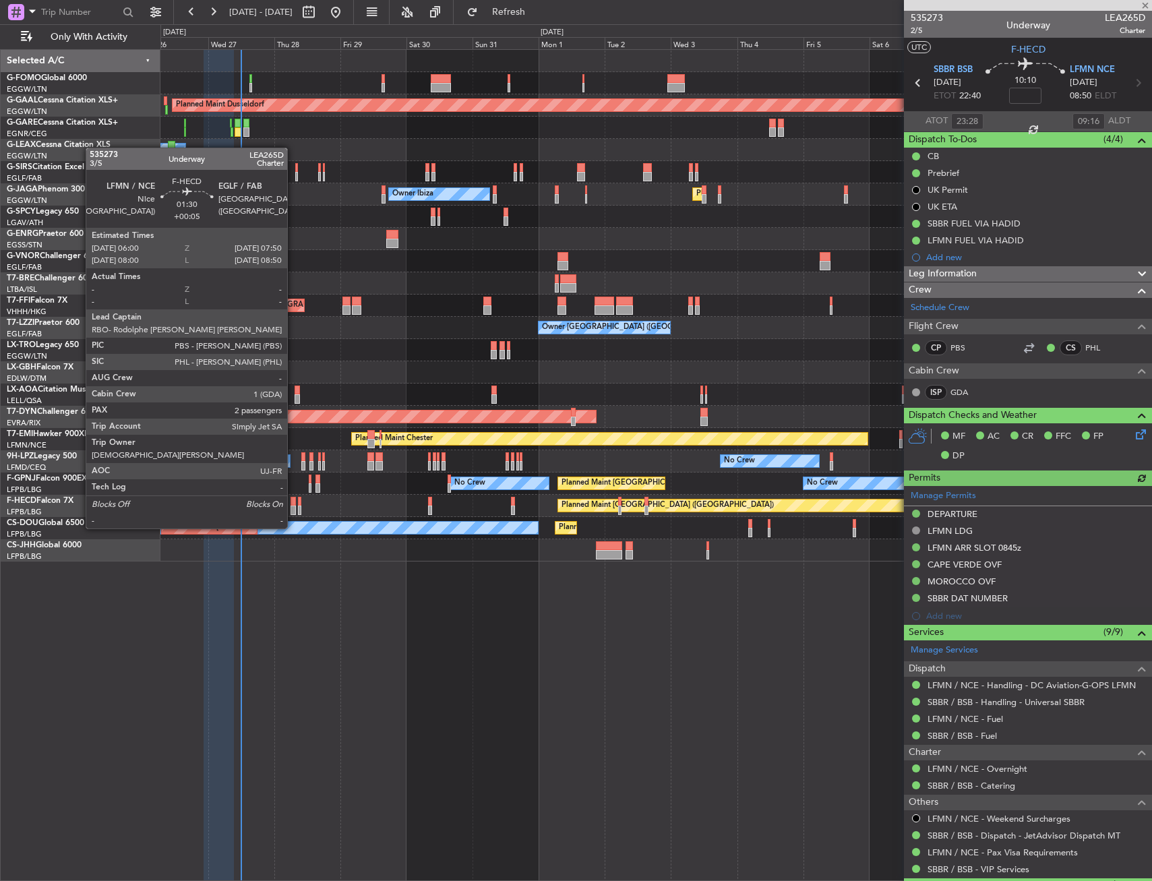
click at [293, 503] on div at bounding box center [292, 501] width 5 height 9
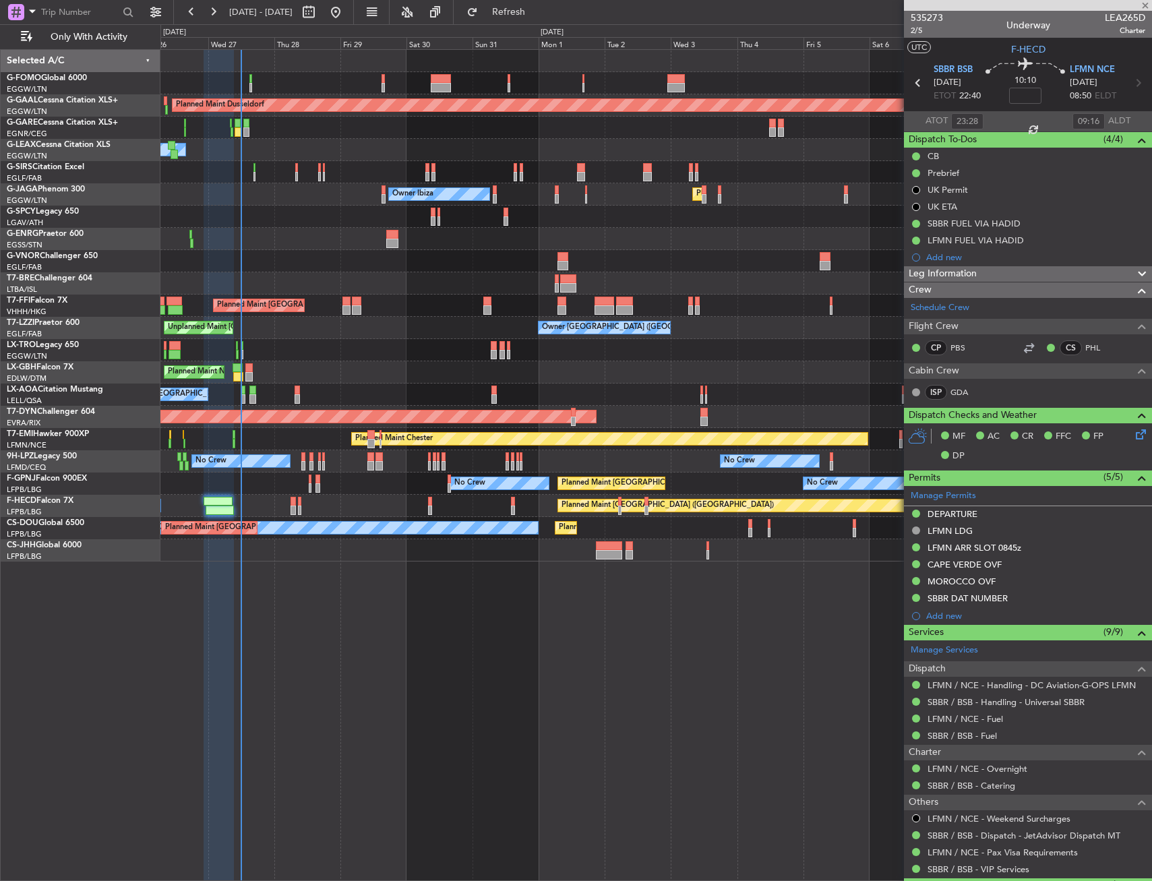
type input "+00:05"
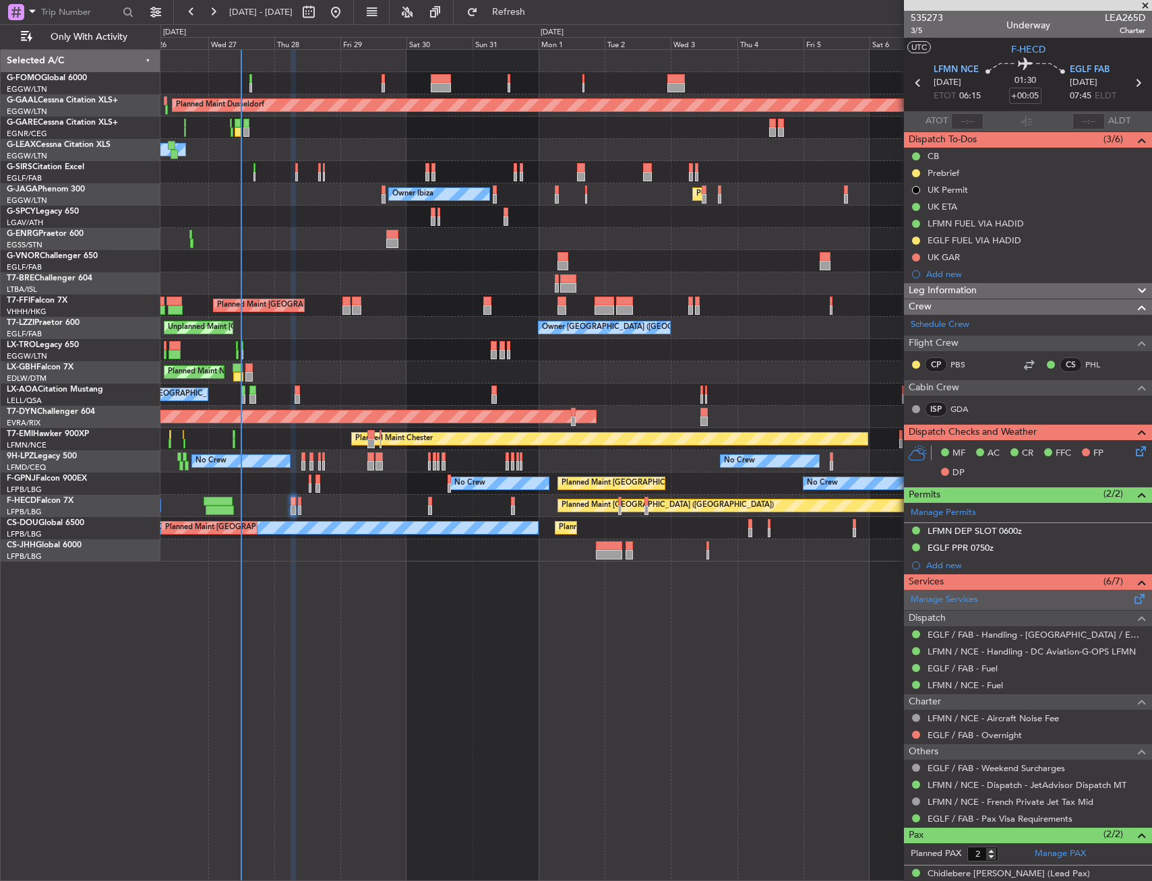
scroll to position [44, 0]
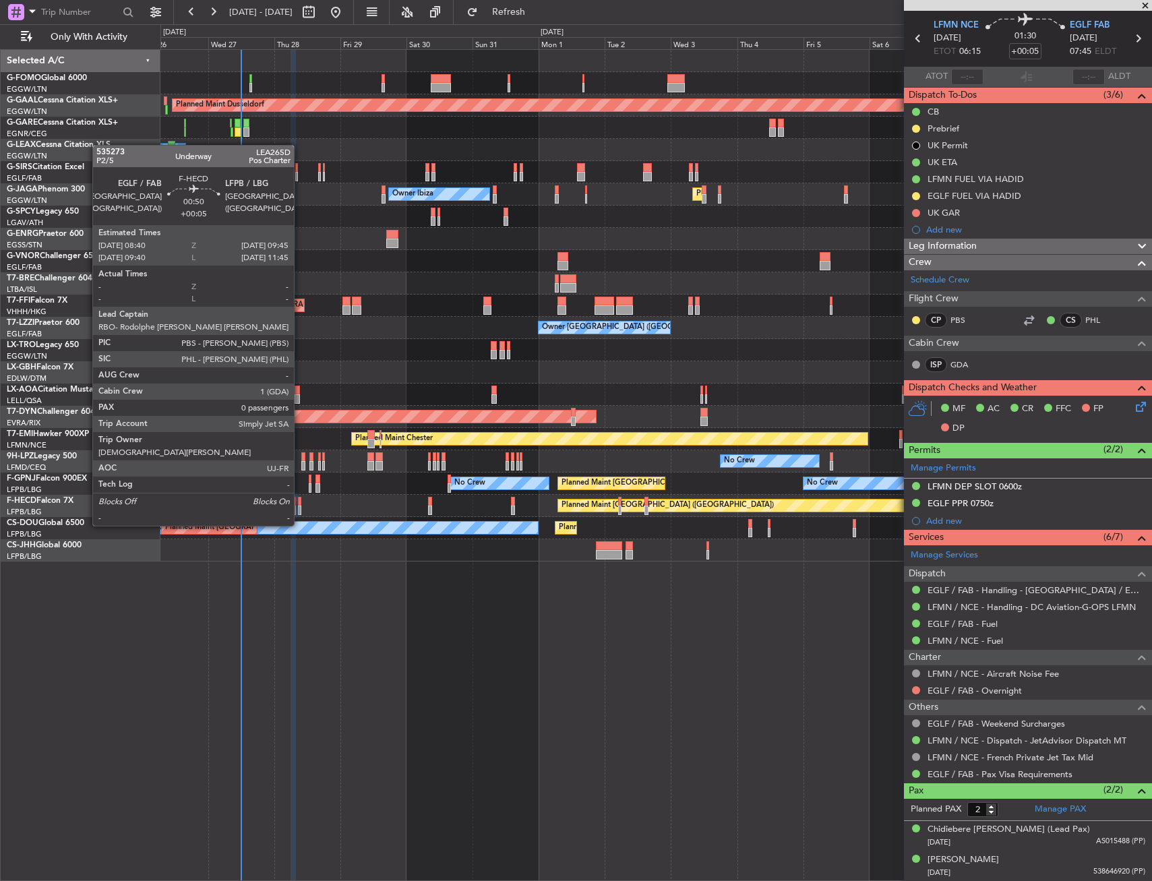
click at [300, 500] on div at bounding box center [299, 501] width 3 height 9
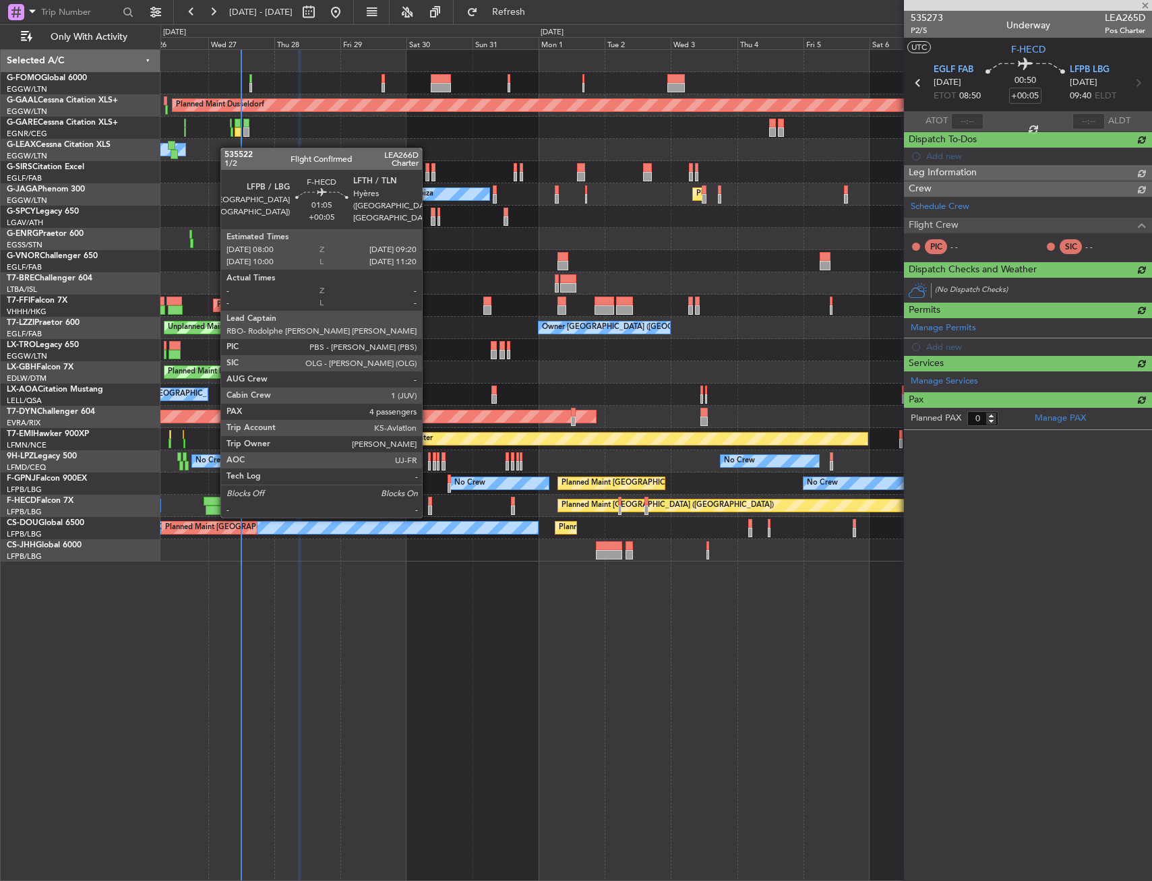
scroll to position [0, 0]
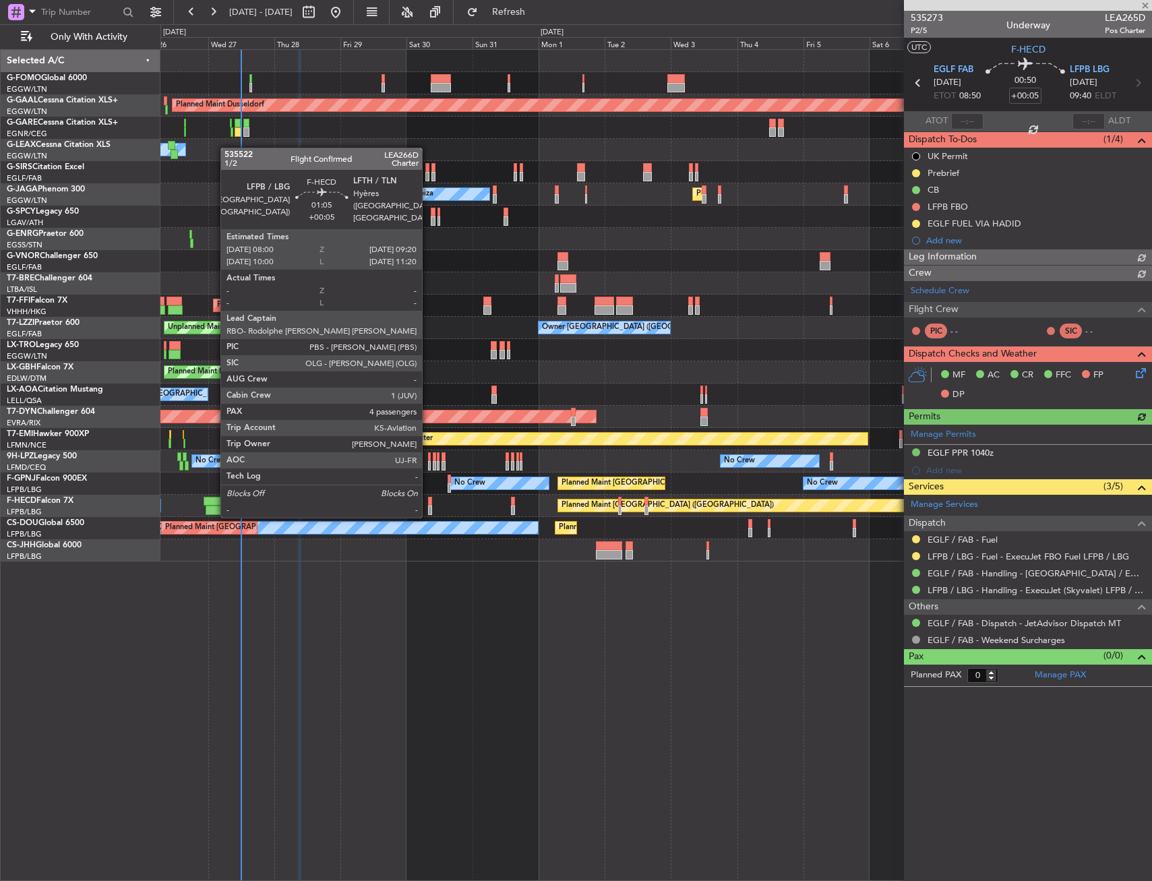
click at [428, 503] on div at bounding box center [430, 501] width 4 height 9
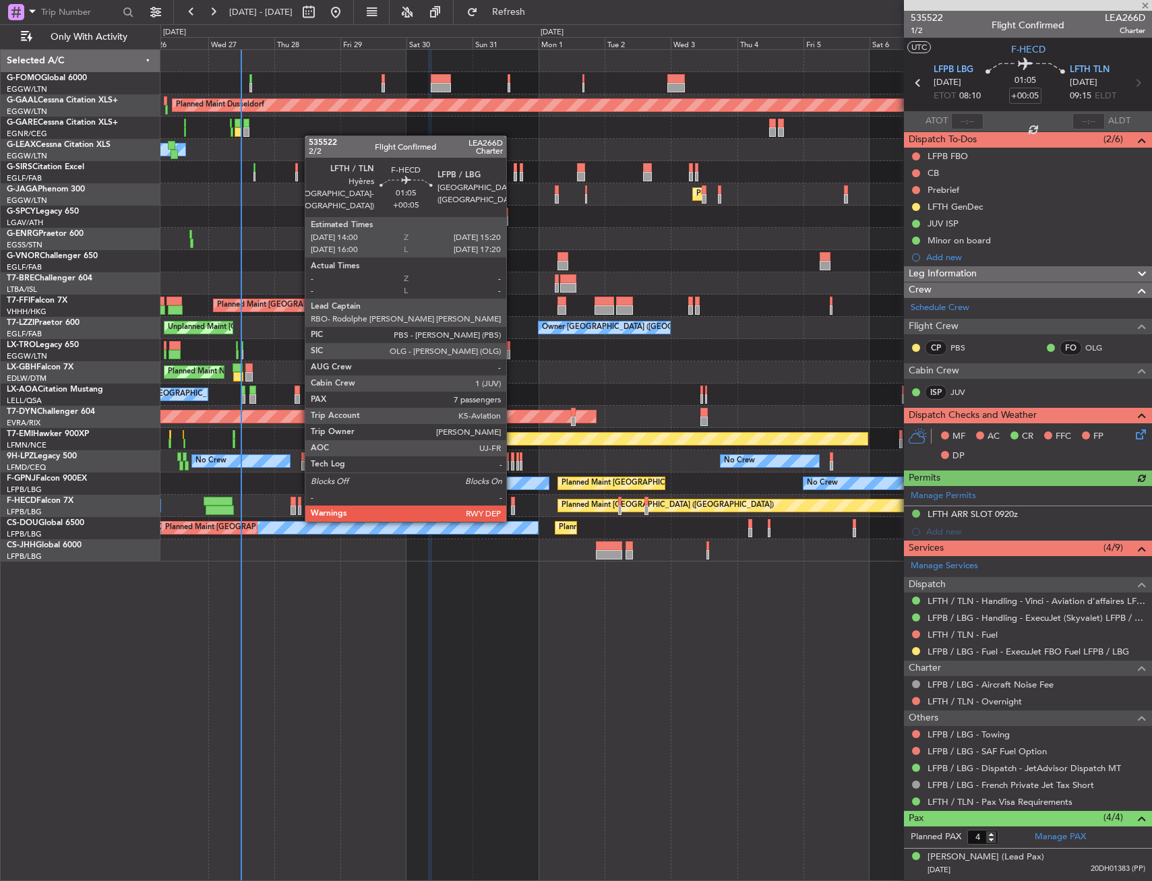
click at [512, 507] on div at bounding box center [513, 509] width 4 height 9
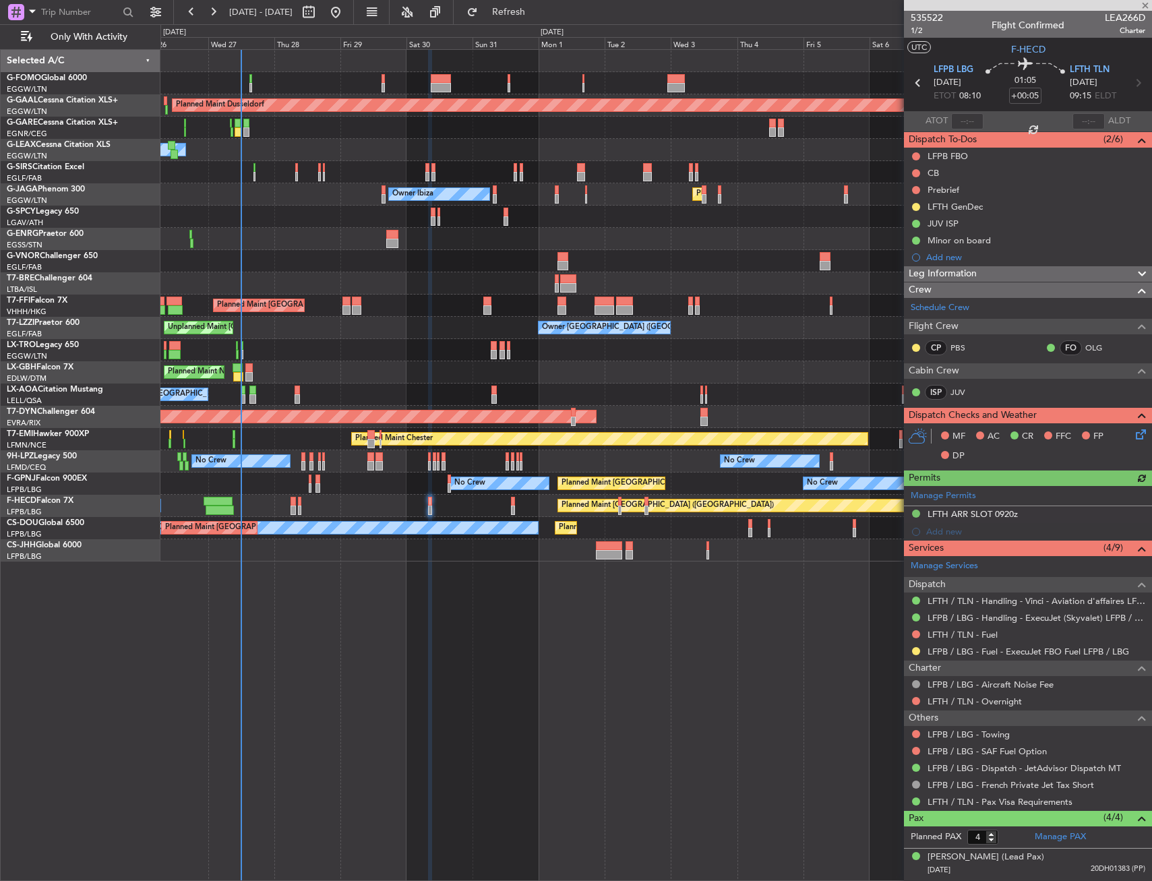
type input "7"
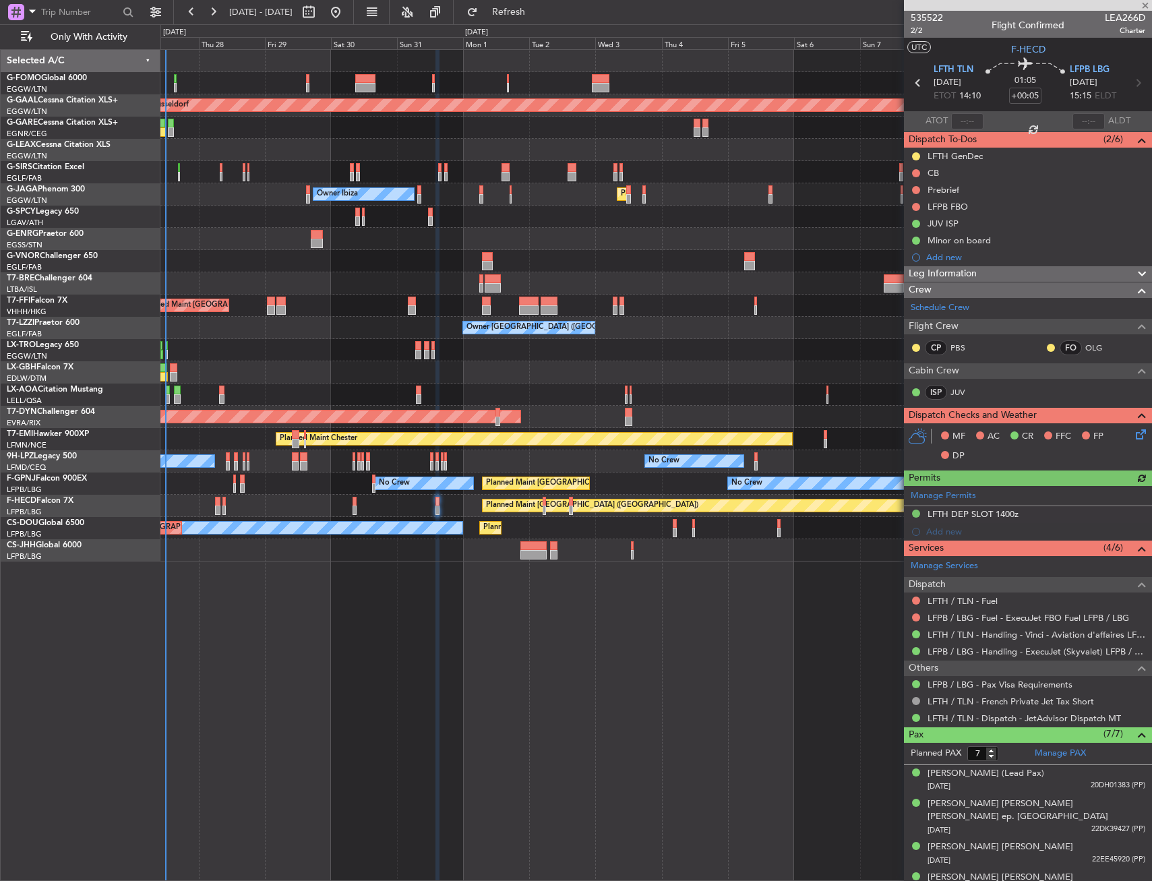
click at [554, 711] on div "Planned Maint Dusseldorf Owner Unplanned Maint [GEOGRAPHIC_DATA] ([GEOGRAPHIC_D…" at bounding box center [655, 465] width 991 height 832
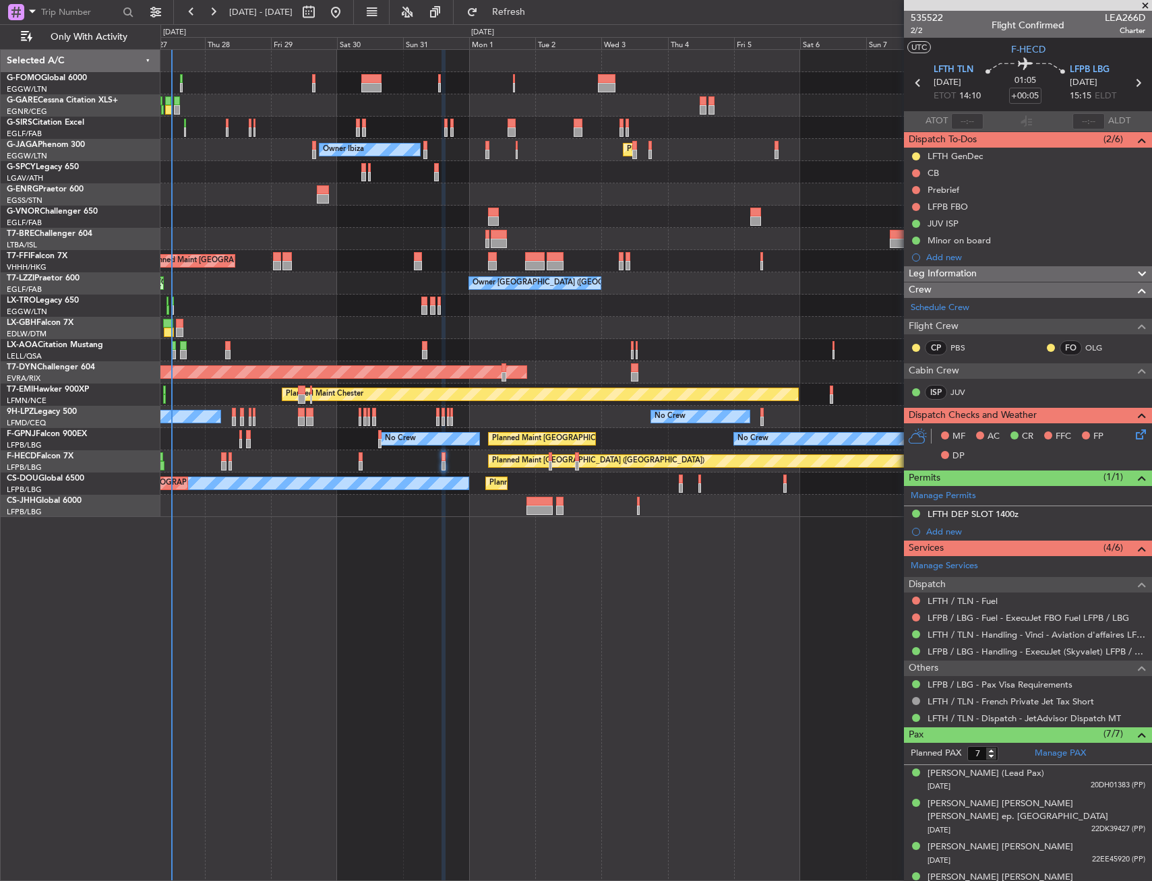
click at [587, 572] on div "Unplanned Maint Oxford ([GEOGRAPHIC_DATA]) Planned Maint [GEOGRAPHIC_DATA] ([GE…" at bounding box center [655, 465] width 991 height 832
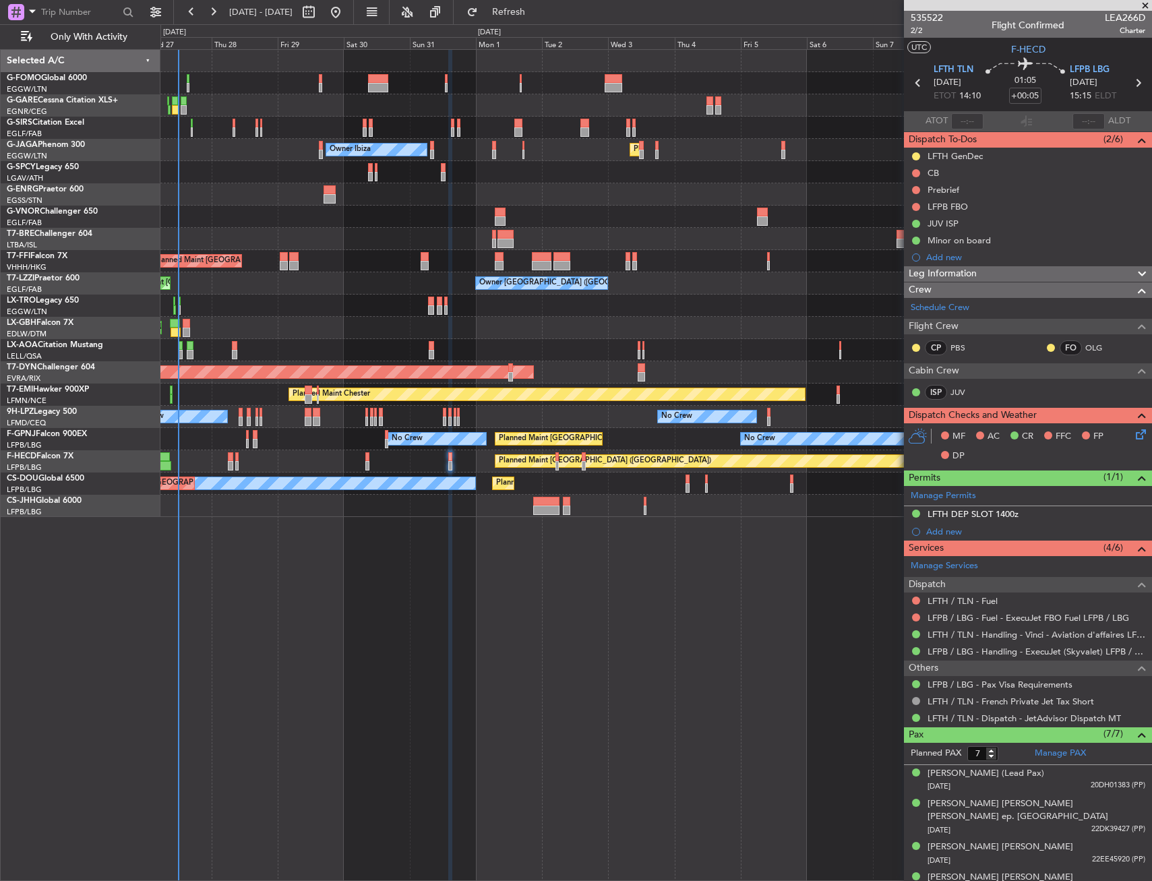
click at [536, 545] on div "Unplanned Maint Oxford ([GEOGRAPHIC_DATA]) Planned Maint [GEOGRAPHIC_DATA] ([GE…" at bounding box center [655, 465] width 991 height 832
click at [75, 30] on button "Only With Activity" at bounding box center [80, 37] width 131 height 22
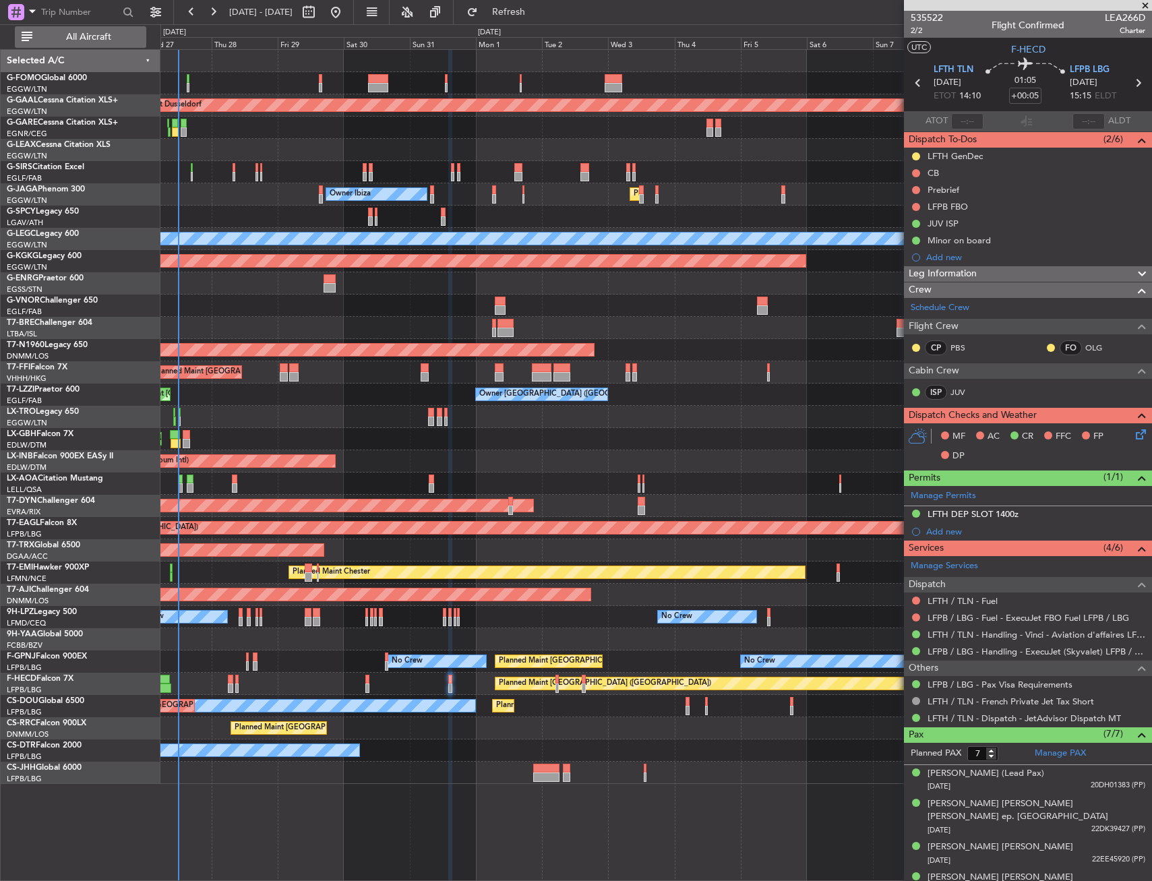
click at [75, 30] on button "All Aircraft" at bounding box center [80, 37] width 131 height 22
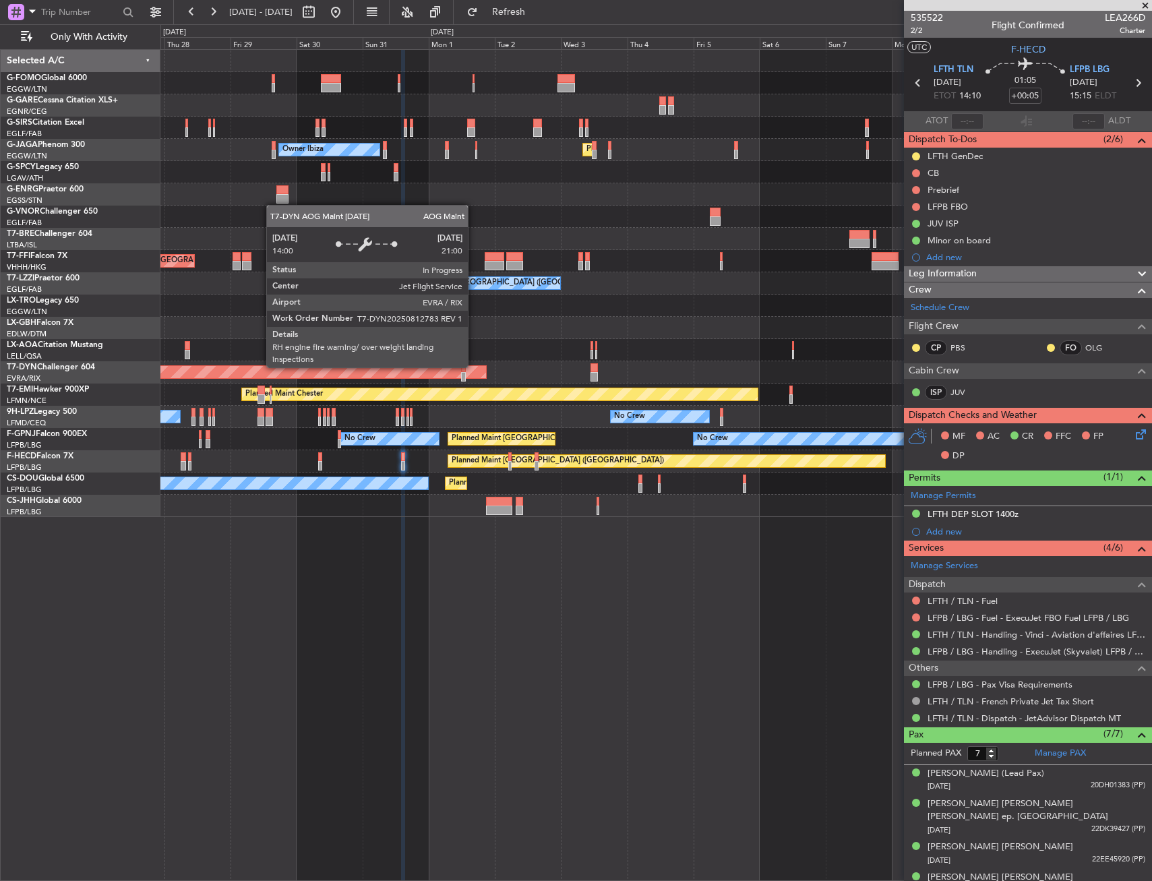
click at [427, 366] on div "AOG Maint Riga (Riga Intl)" at bounding box center [179, 372] width 613 height 12
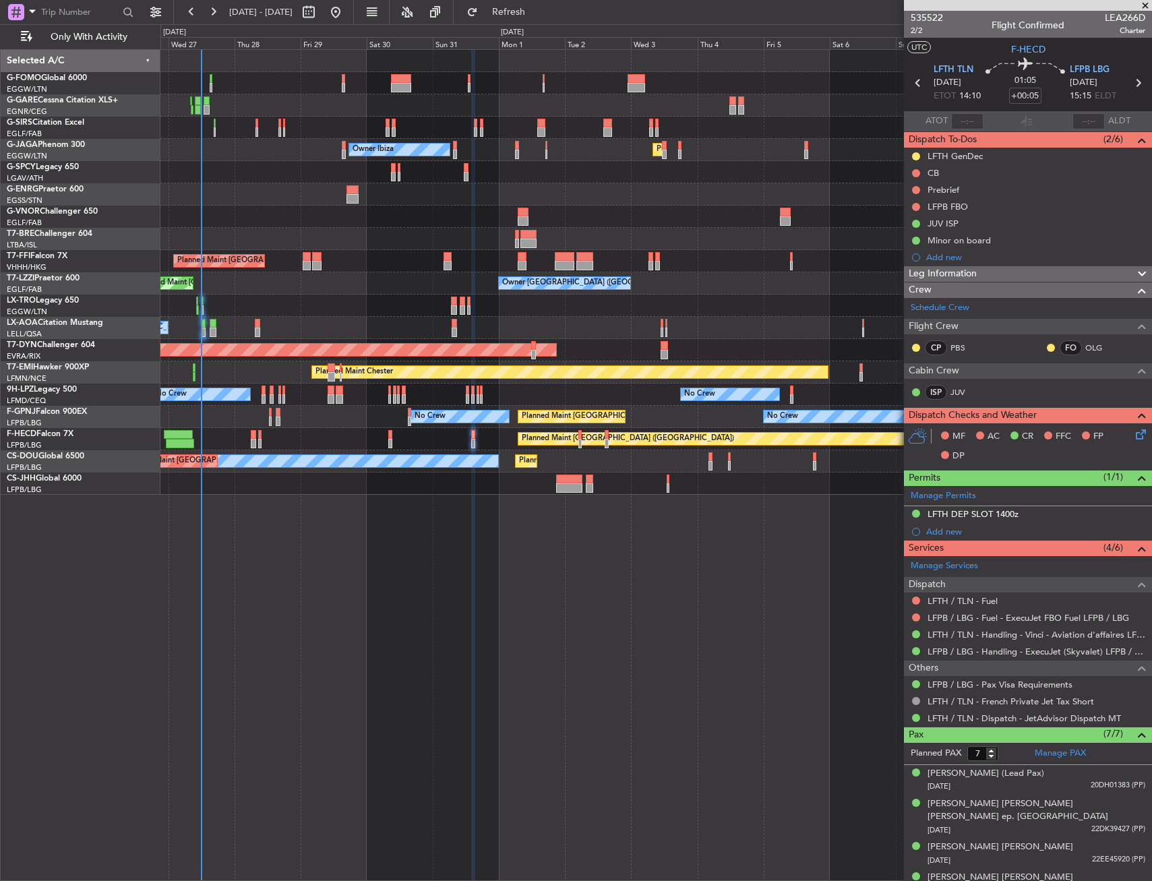
click at [451, 534] on div "Unplanned Maint Oxford ([GEOGRAPHIC_DATA]) Owner Ibiza Planned Maint [GEOGRAPHI…" at bounding box center [655, 465] width 991 height 832
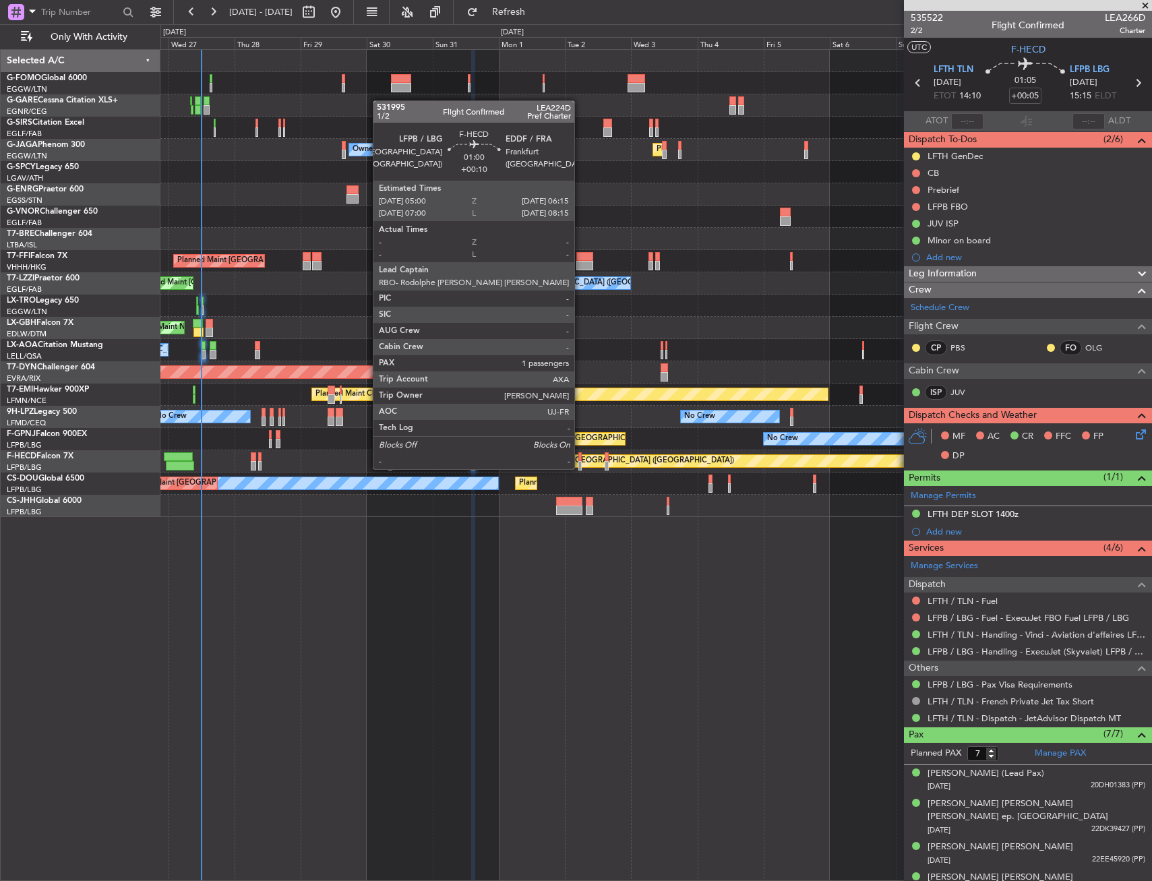
click at [580, 456] on div at bounding box center [580, 456] width 4 height 9
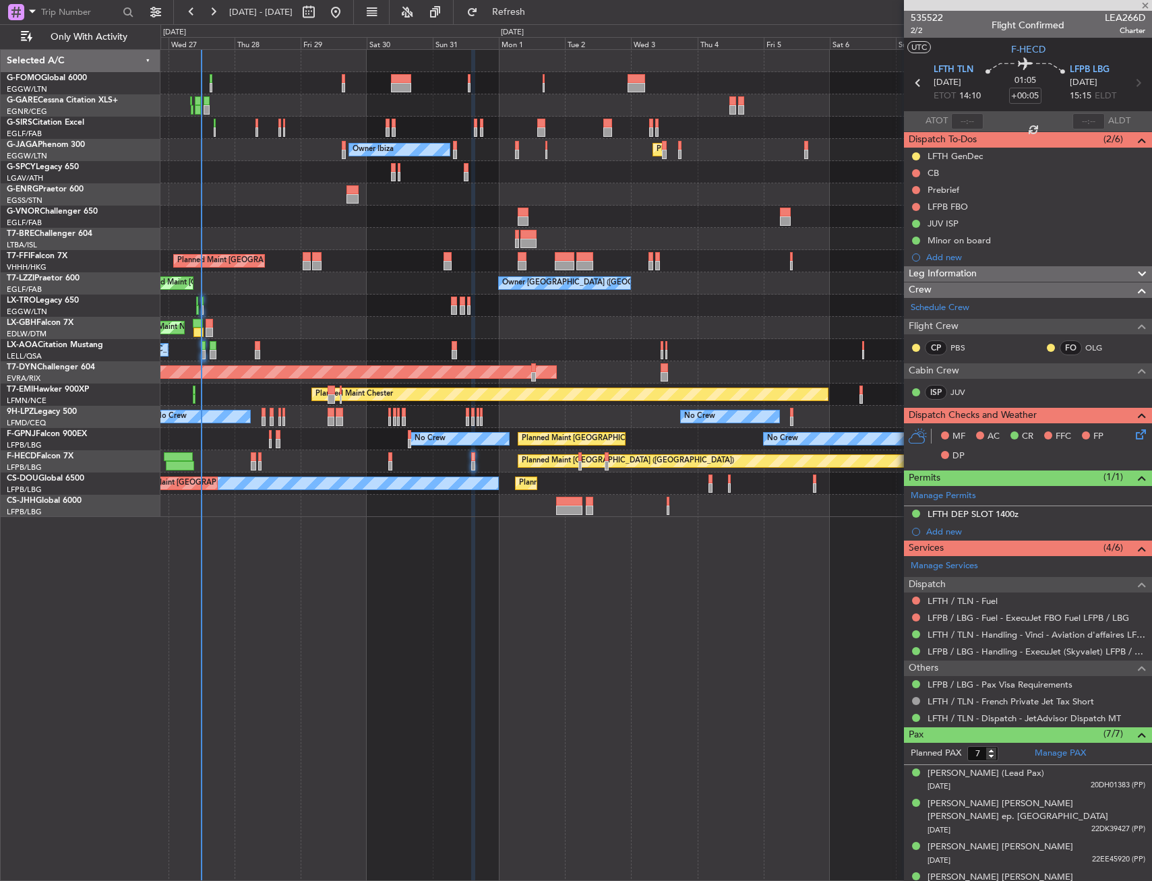
type input "+00:10"
type input "1"
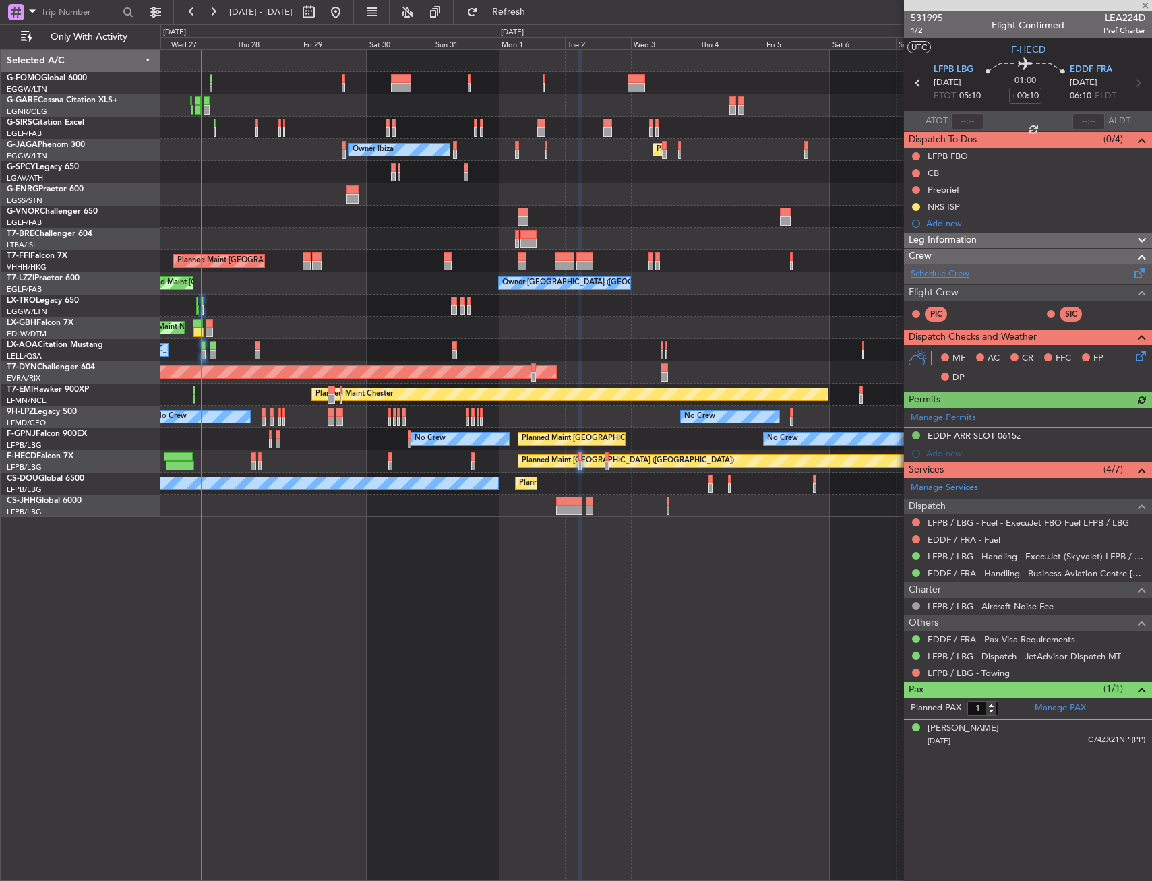
click at [958, 278] on link "Schedule Crew" at bounding box center [940, 274] width 59 height 13
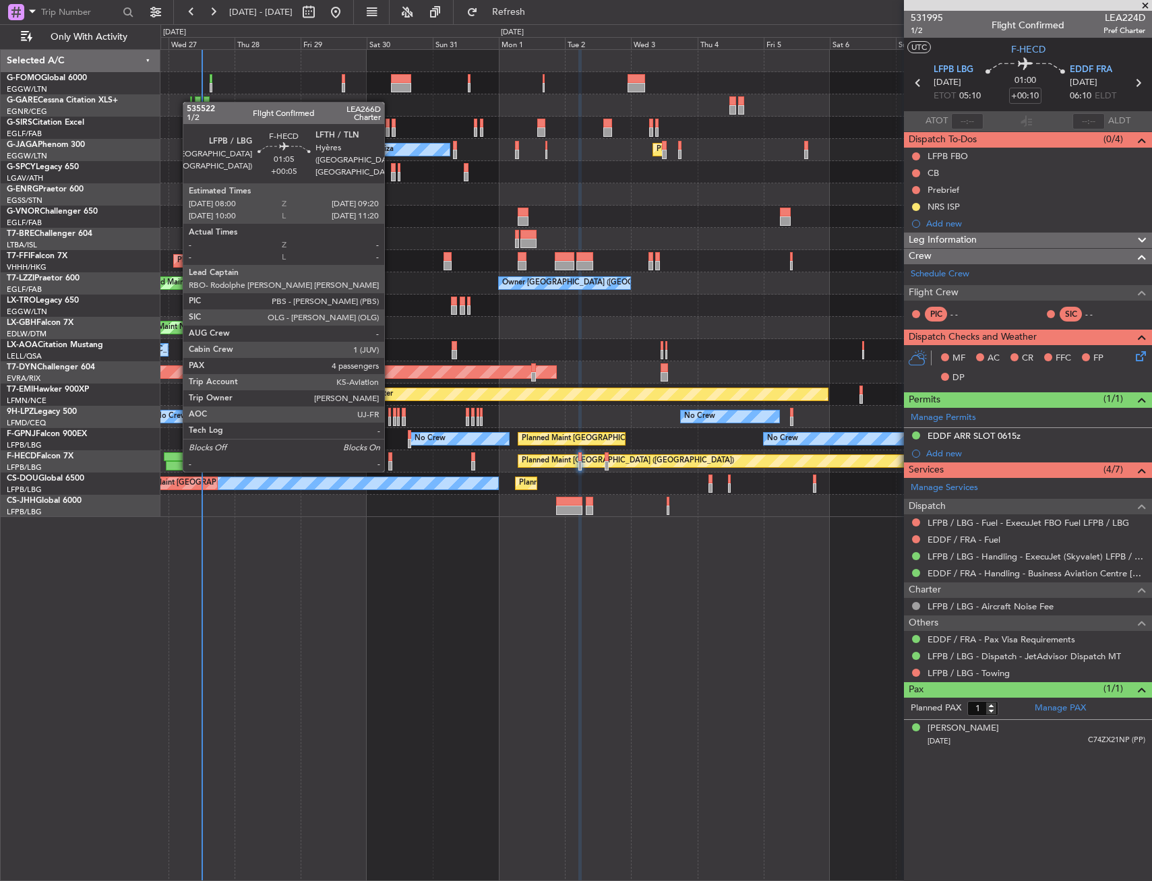
click at [390, 457] on div at bounding box center [390, 456] width 4 height 9
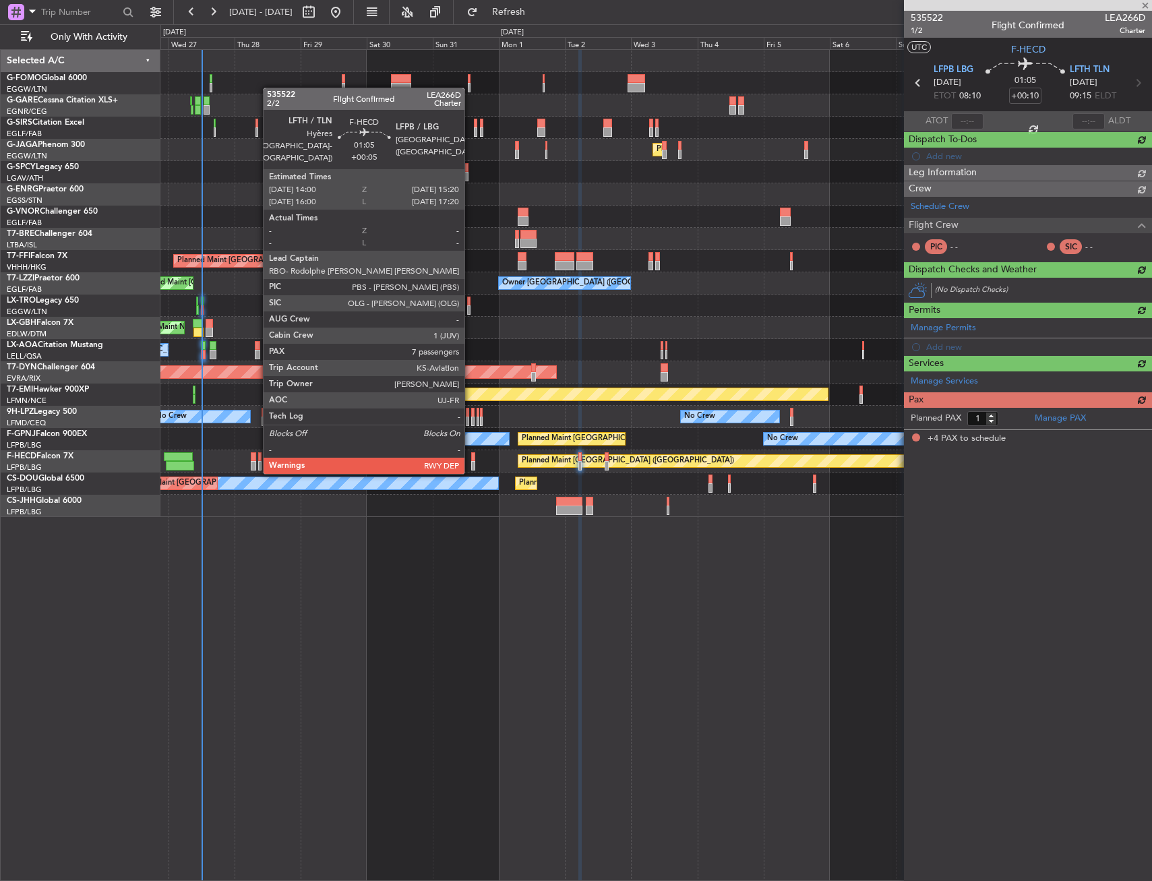
type input "+00:05"
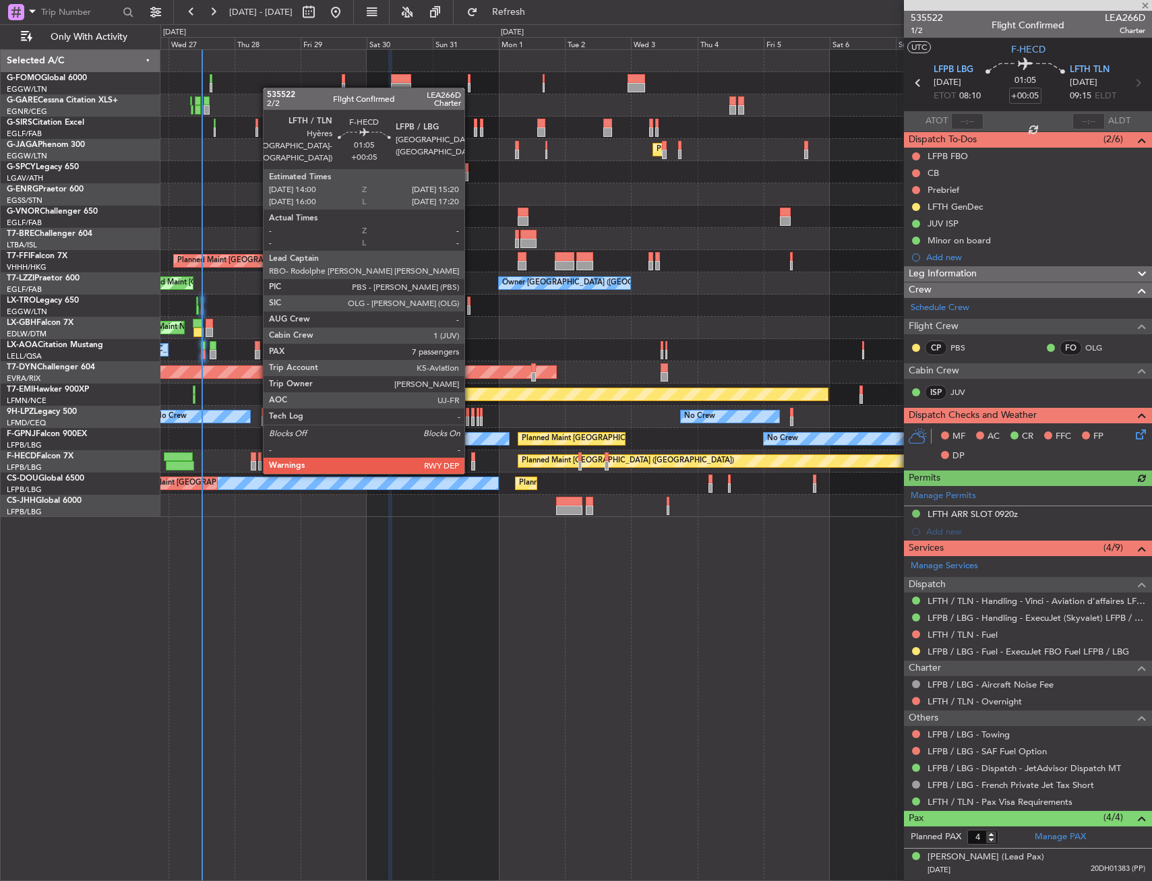
click at [471, 459] on div at bounding box center [473, 456] width 4 height 9
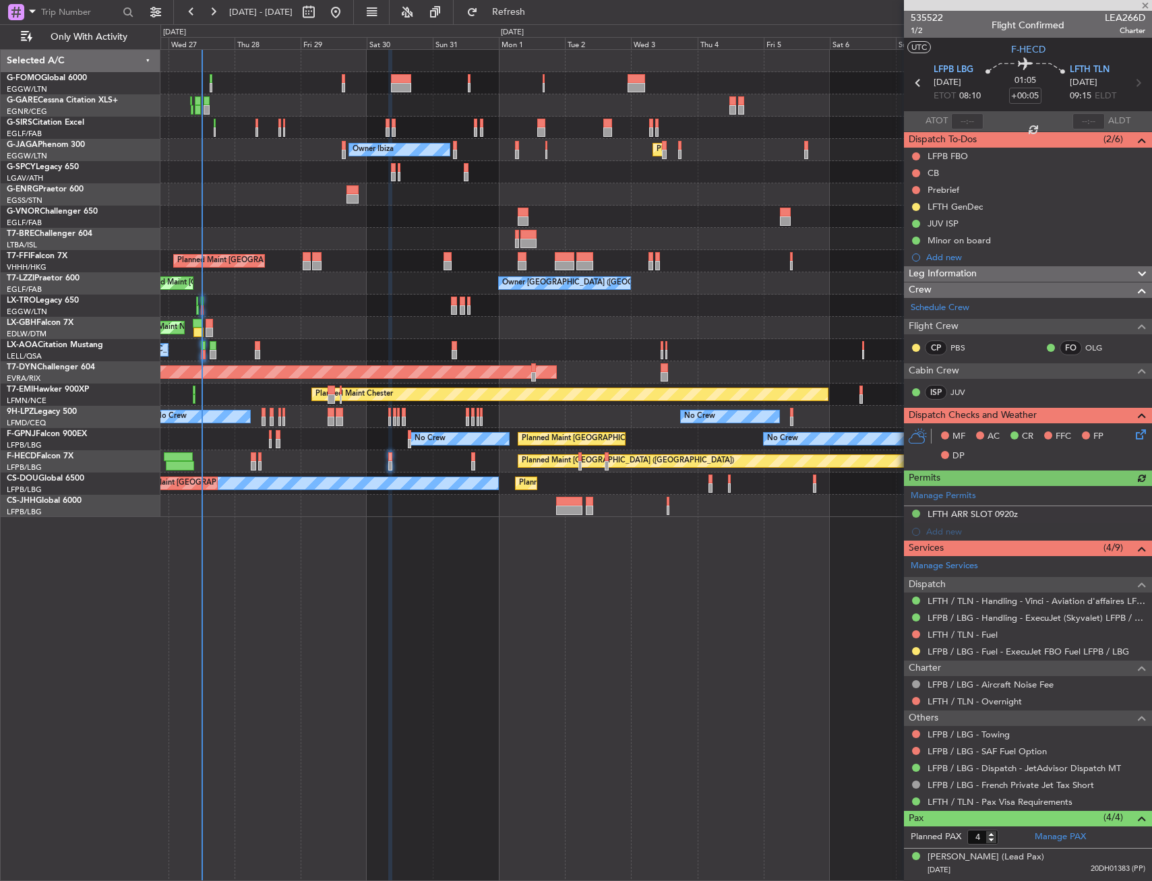
type input "7"
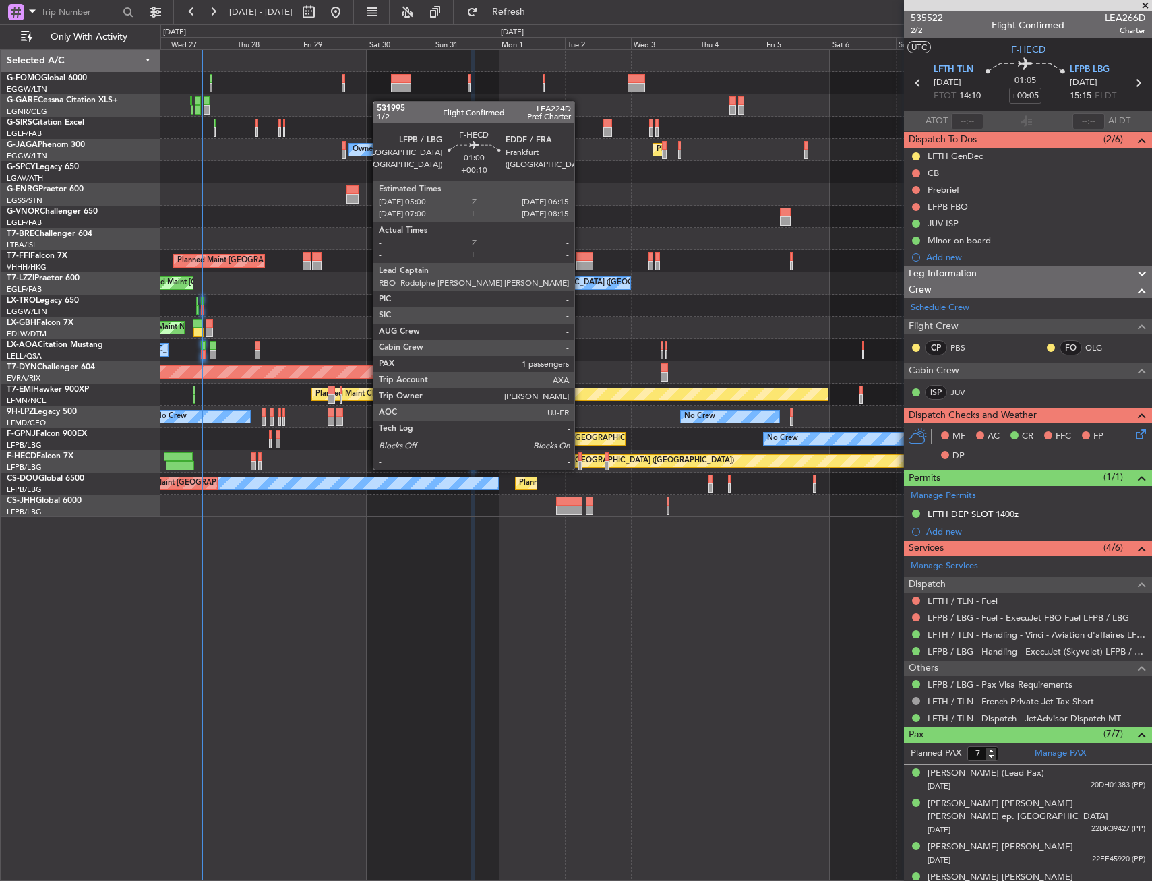
click at [580, 456] on div at bounding box center [580, 456] width 4 height 9
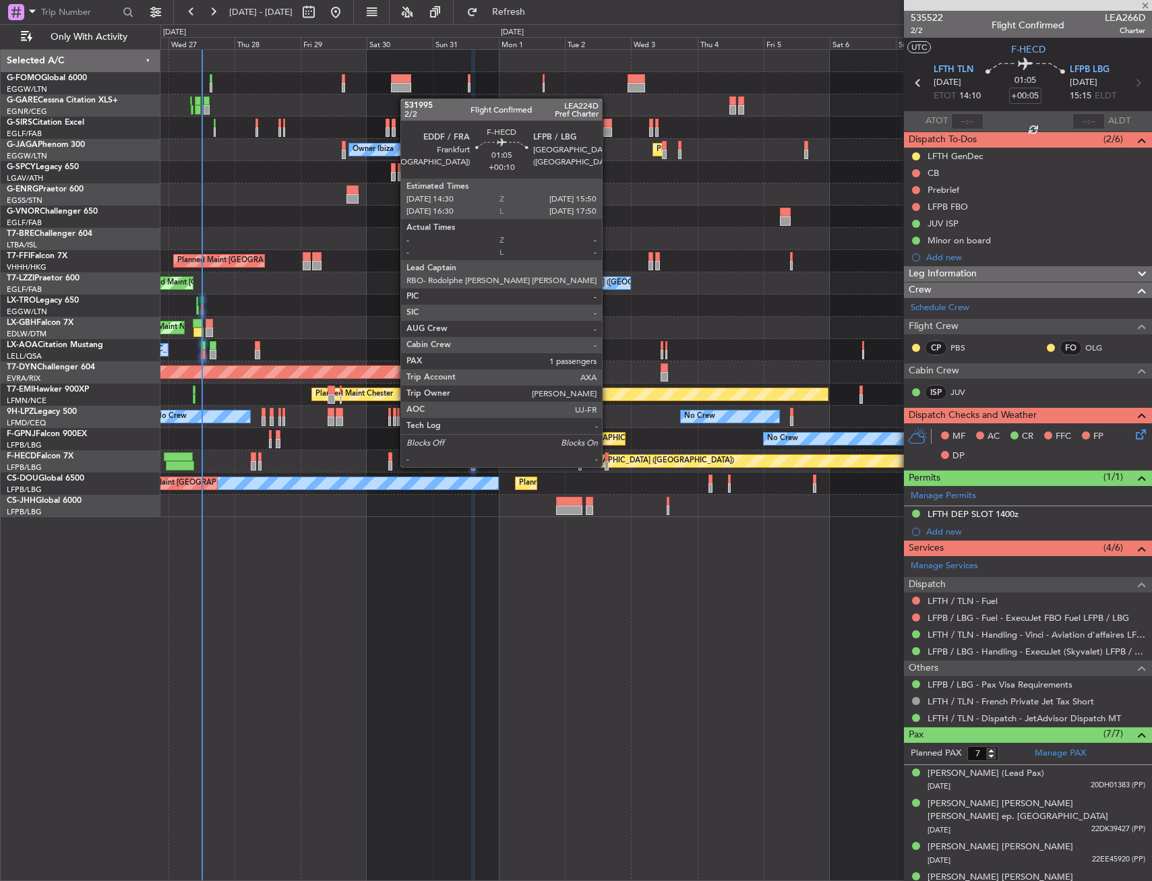
type input "+00:10"
type input "1"
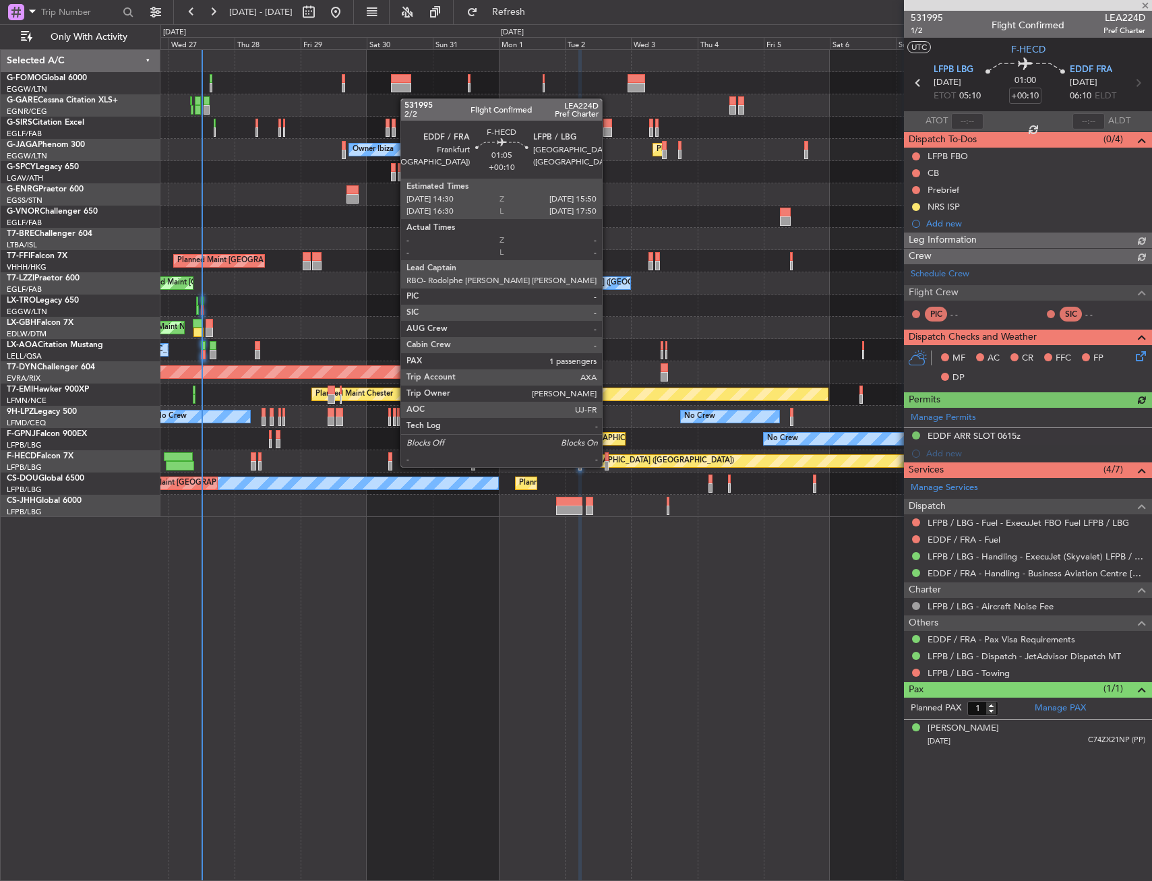
click at [608, 454] on div at bounding box center [607, 456] width 4 height 9
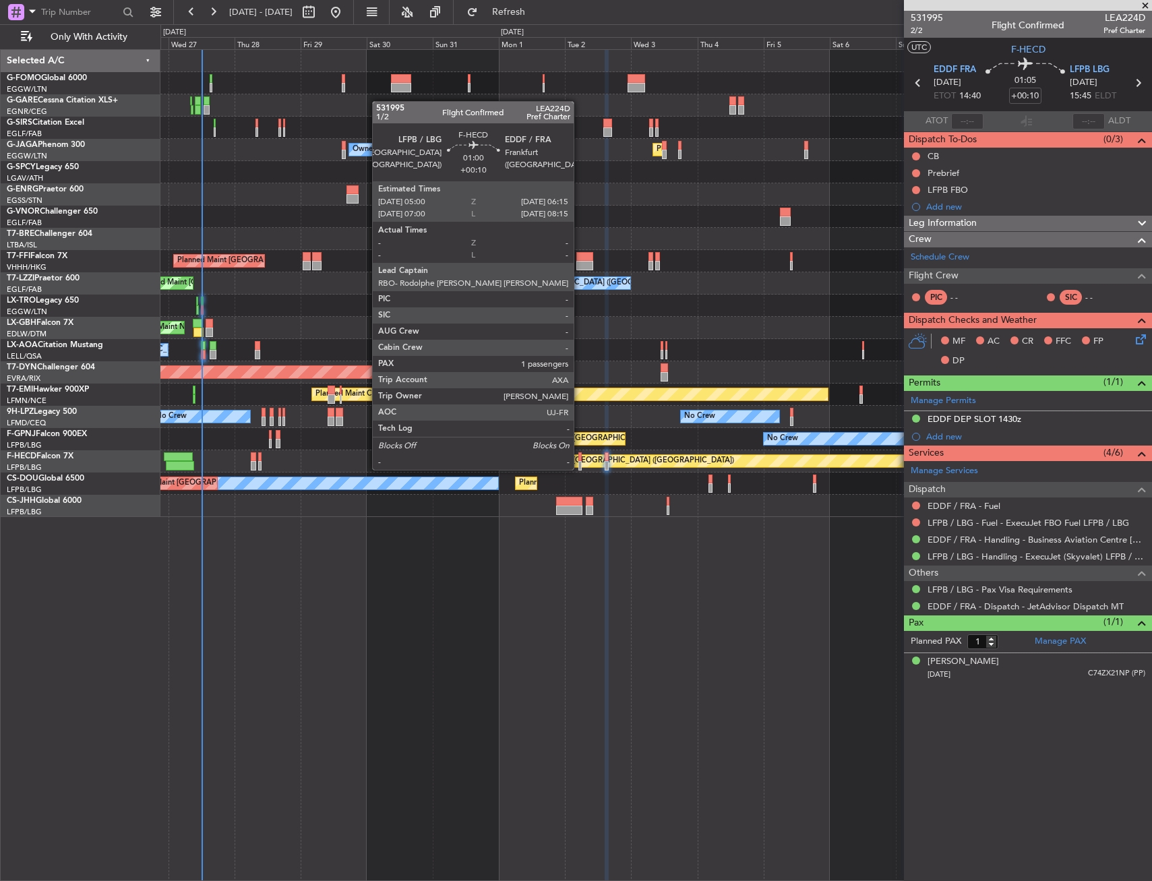
click at [580, 458] on div at bounding box center [580, 456] width 4 height 9
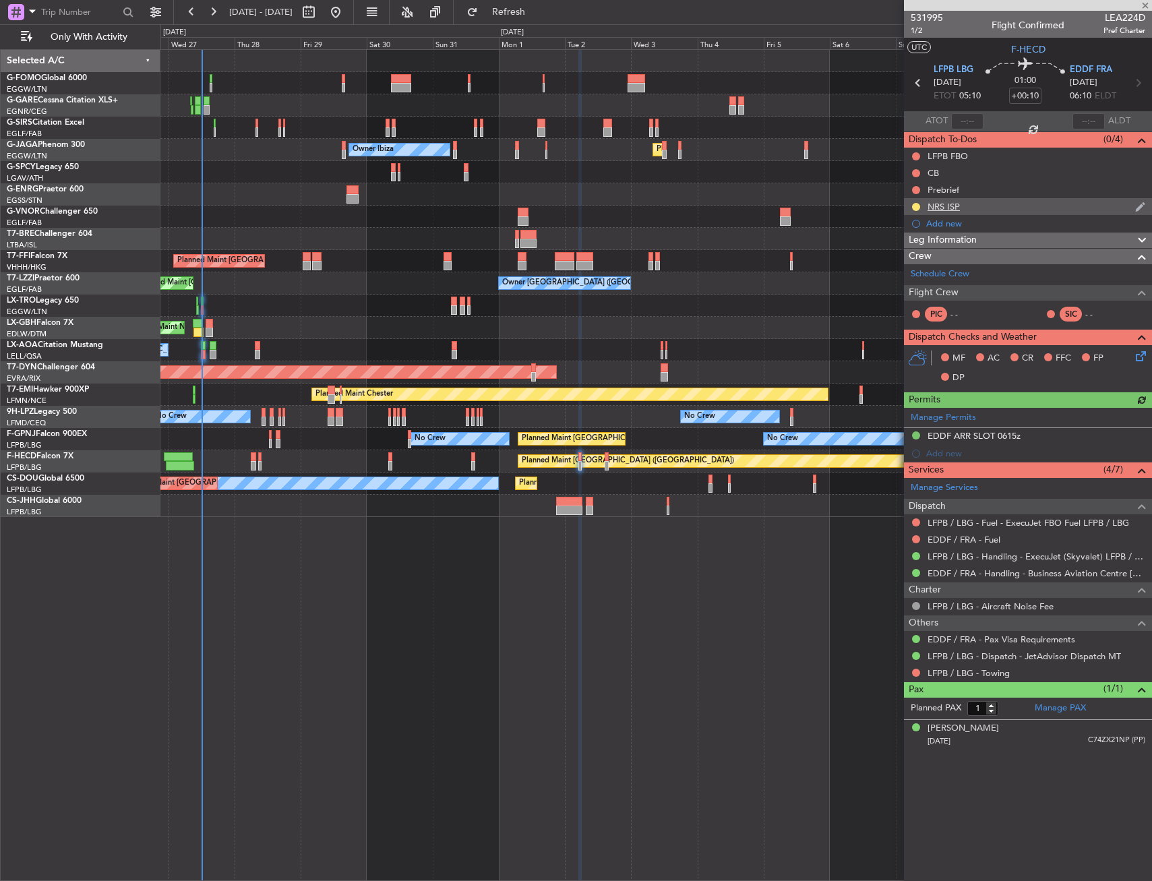
click at [984, 205] on div "NRS ISP" at bounding box center [1028, 206] width 248 height 17
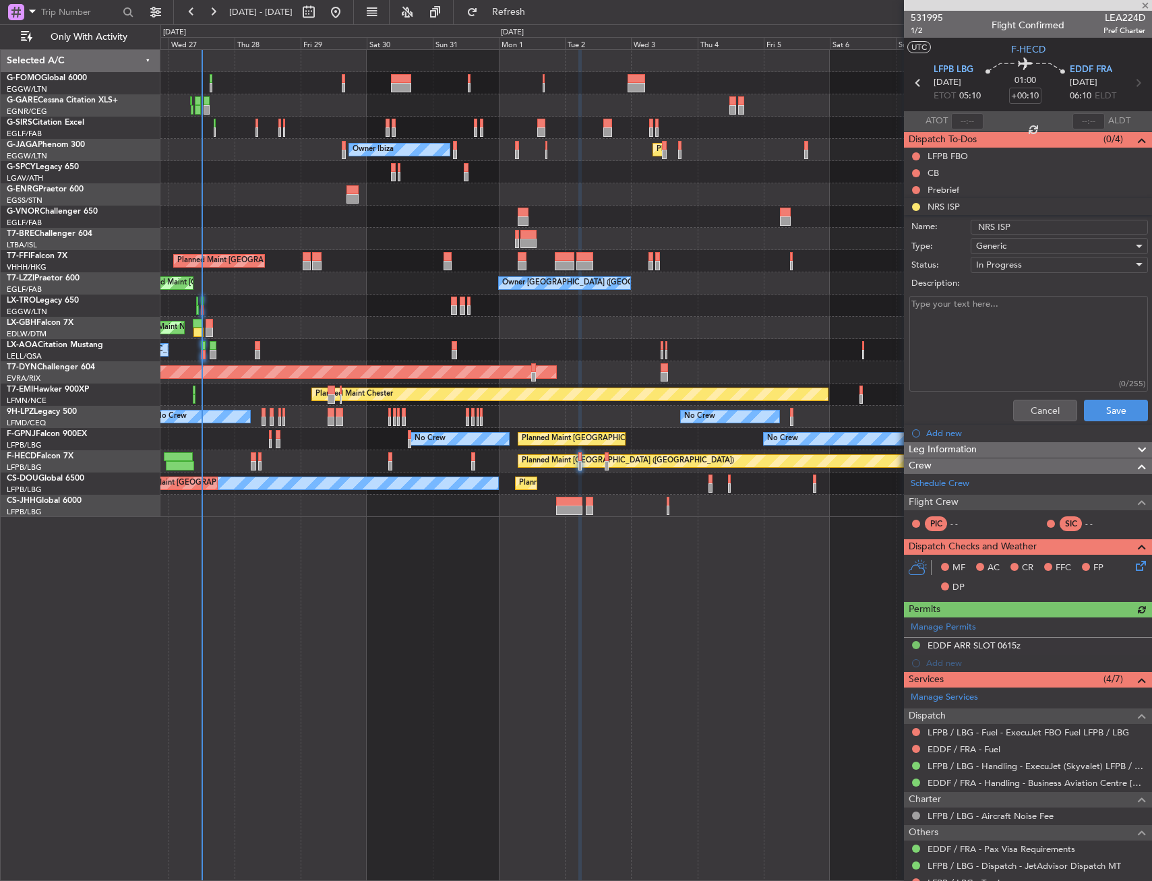
drag, startPoint x: 1028, startPoint y: 230, endPoint x: 971, endPoint y: 237, distance: 58.4
click at [971, 237] on form "Name: NRS ISP Type: Generic Status: In Progress Description: (0/255) Cancel Save" at bounding box center [1028, 322] width 262 height 210
click at [1020, 259] on div "In Progress" at bounding box center [1054, 265] width 157 height 20
drag, startPoint x: 1018, startPoint y: 352, endPoint x: 1030, endPoint y: 391, distance: 40.7
click at [1018, 353] on span "Cancelled" at bounding box center [1053, 352] width 158 height 20
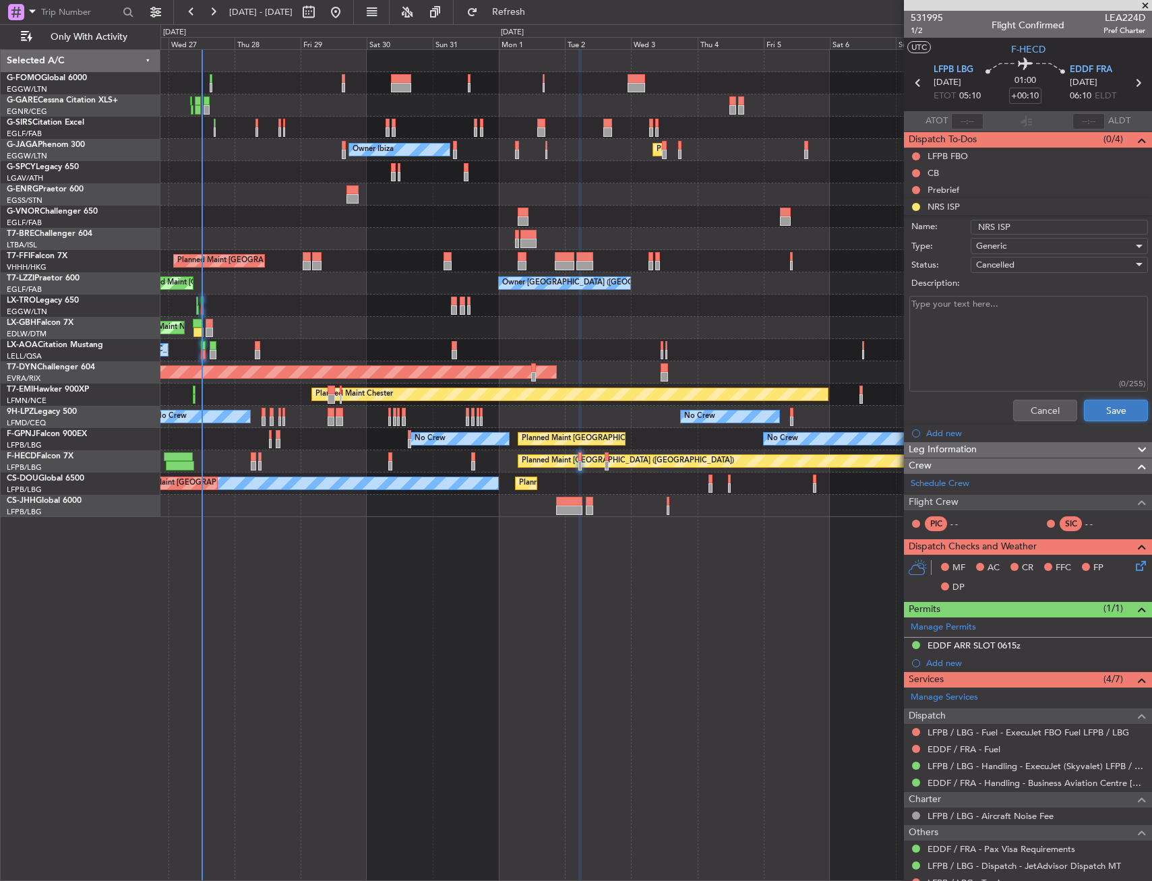
click at [1097, 409] on button "Save" at bounding box center [1116, 411] width 64 height 22
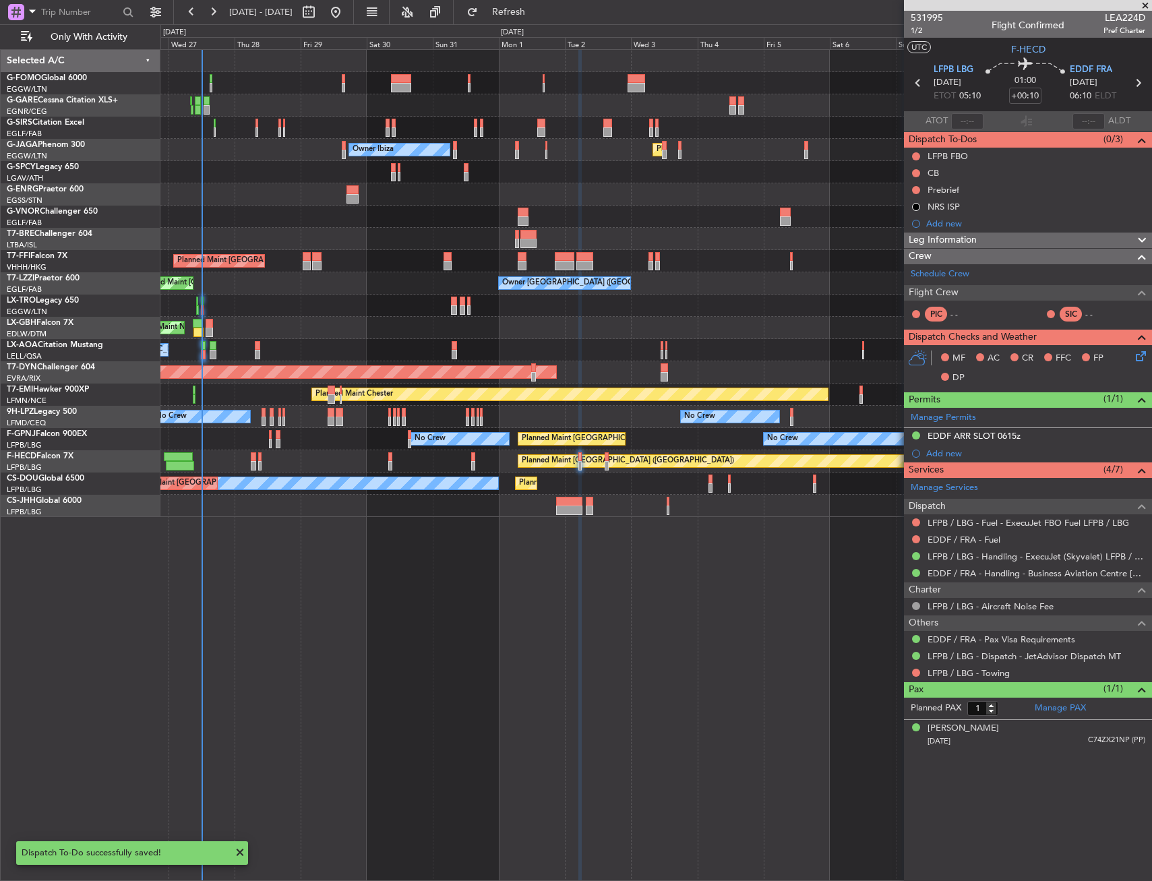
click at [392, 458] on div "Planned Maint [GEOGRAPHIC_DATA] ([GEOGRAPHIC_DATA]) No Crew" at bounding box center [655, 461] width 991 height 22
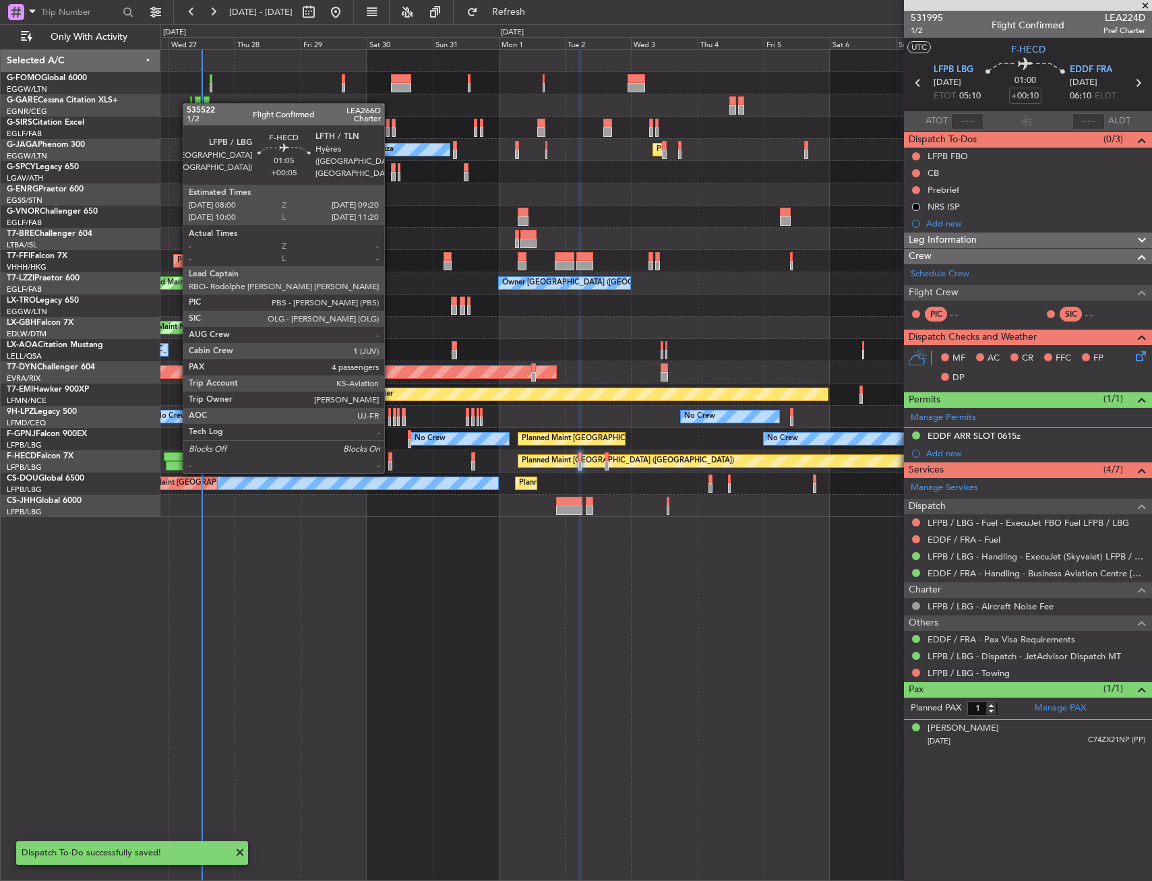
click at [390, 458] on div at bounding box center [390, 456] width 4 height 9
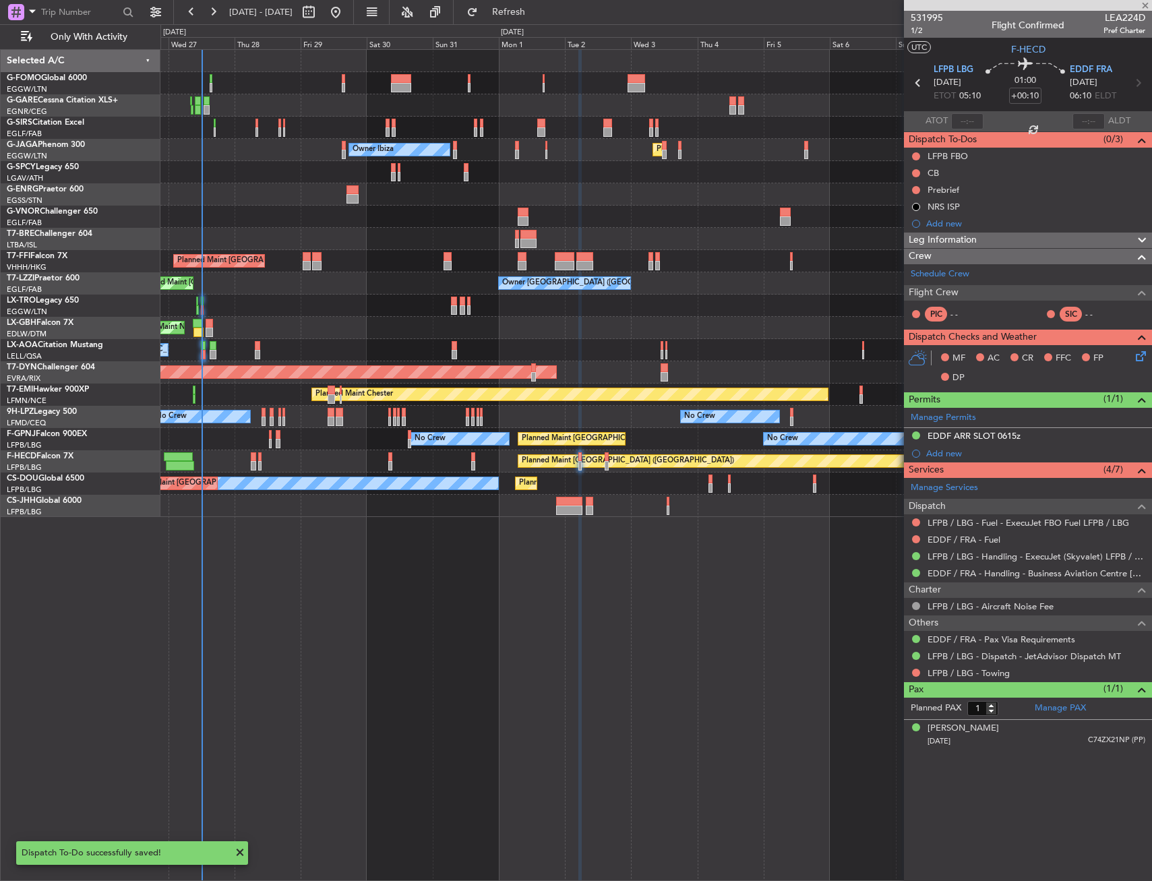
type input "+00:05"
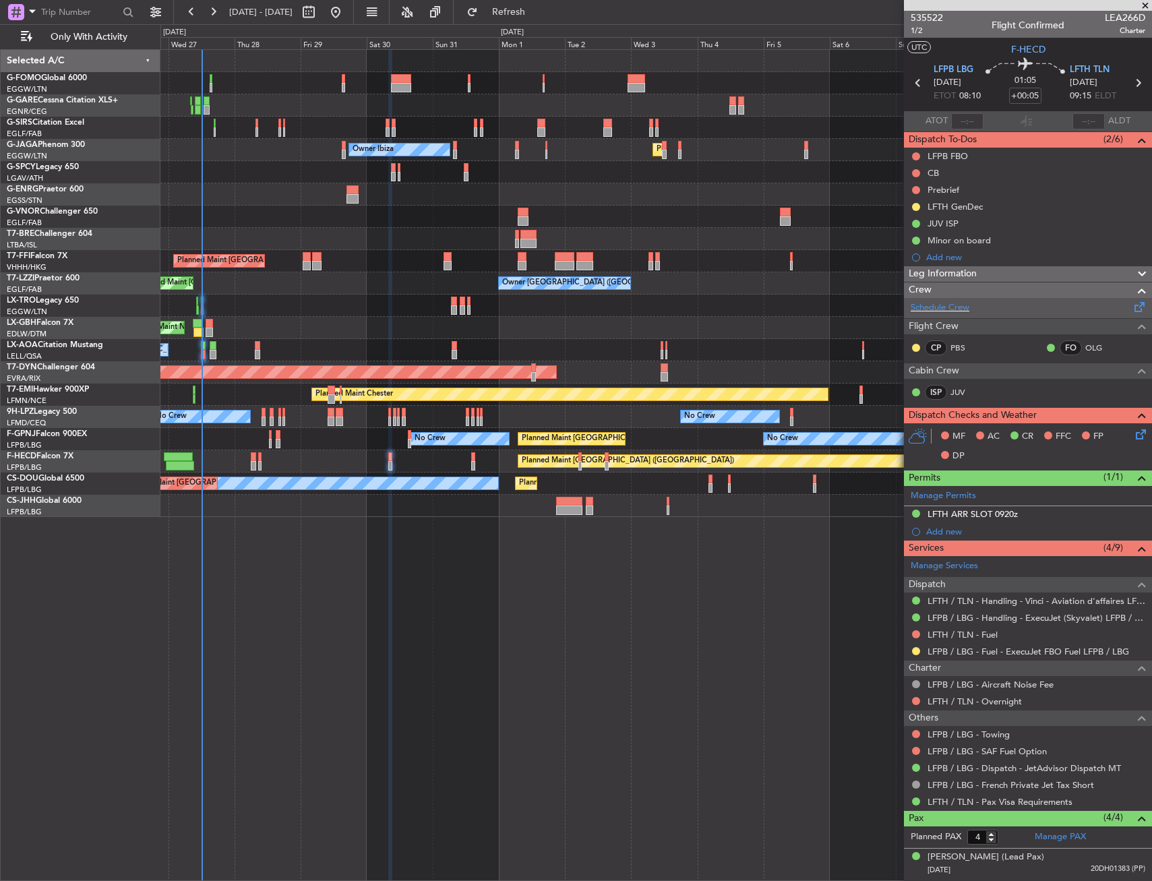
click at [949, 297] on div "Crew" at bounding box center [1028, 290] width 248 height 16
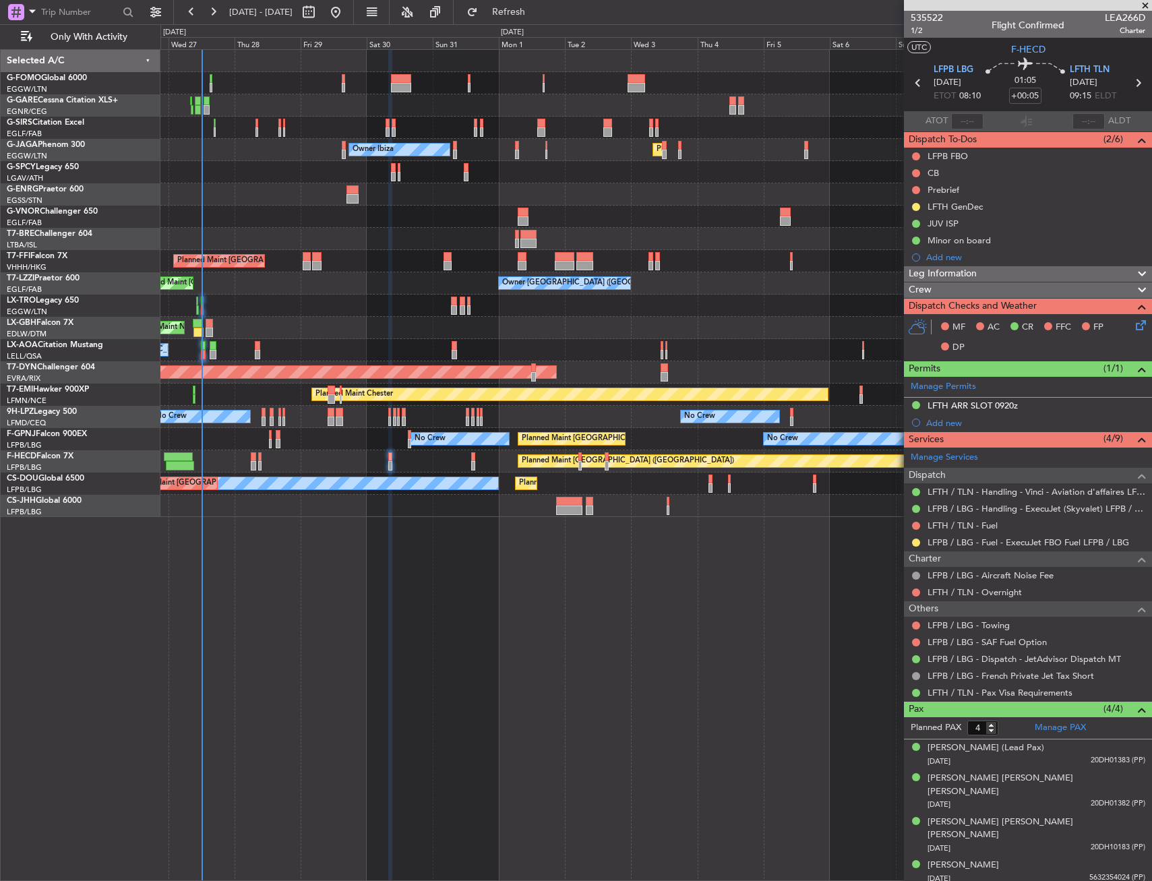
click at [952, 291] on div "Crew" at bounding box center [1028, 290] width 248 height 16
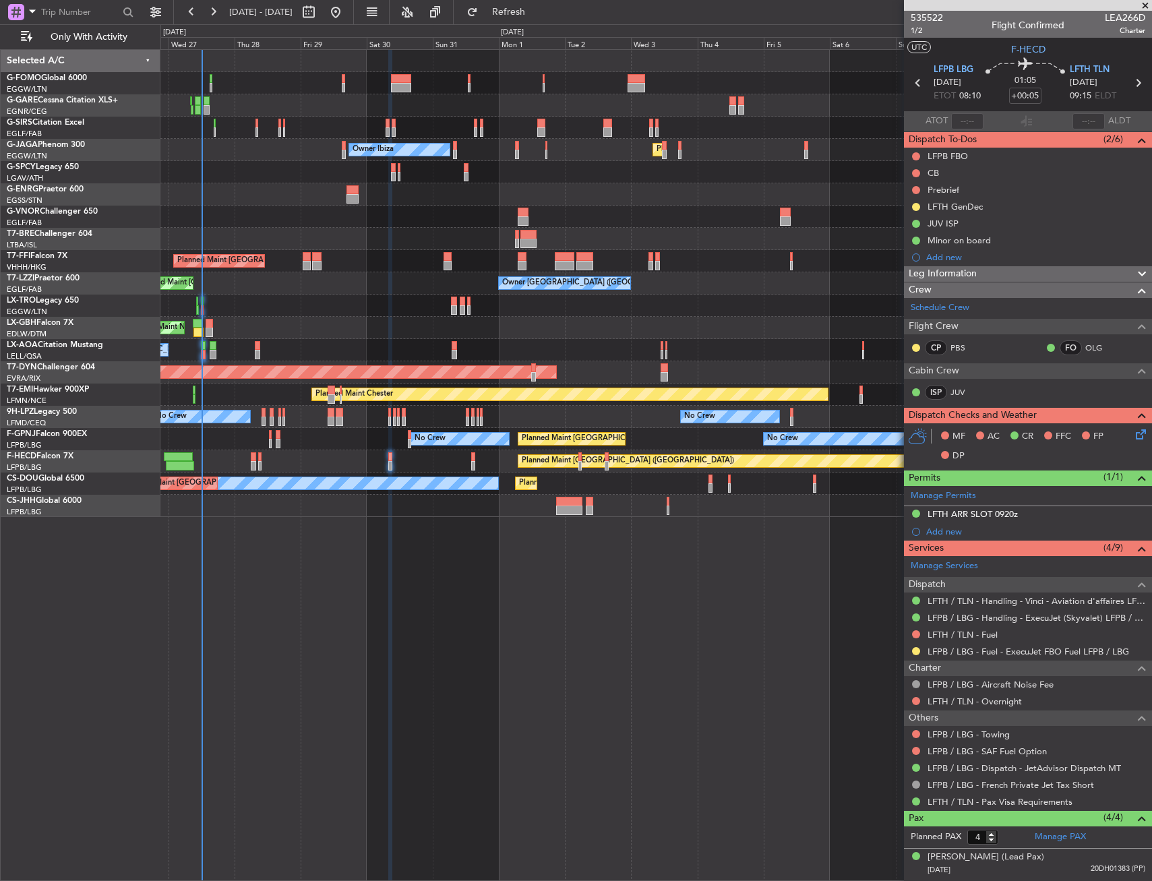
click at [944, 319] on span "Flight Crew" at bounding box center [934, 327] width 50 height 16
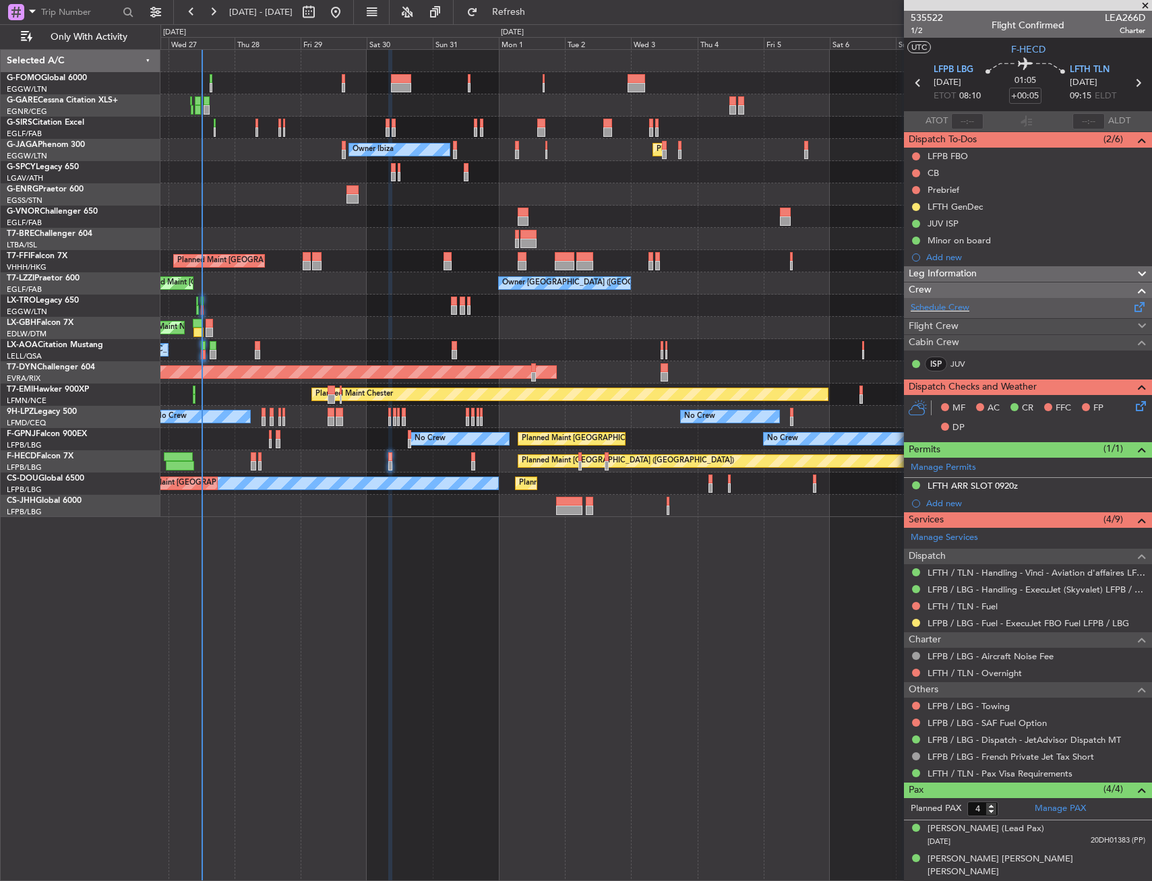
click at [944, 299] on div "Schedule Crew" at bounding box center [1028, 308] width 248 height 20
click at [971, 309] on div "Schedule Crew" at bounding box center [1028, 308] width 248 height 20
click at [988, 276] on div "Leg Information" at bounding box center [1028, 274] width 248 height 16
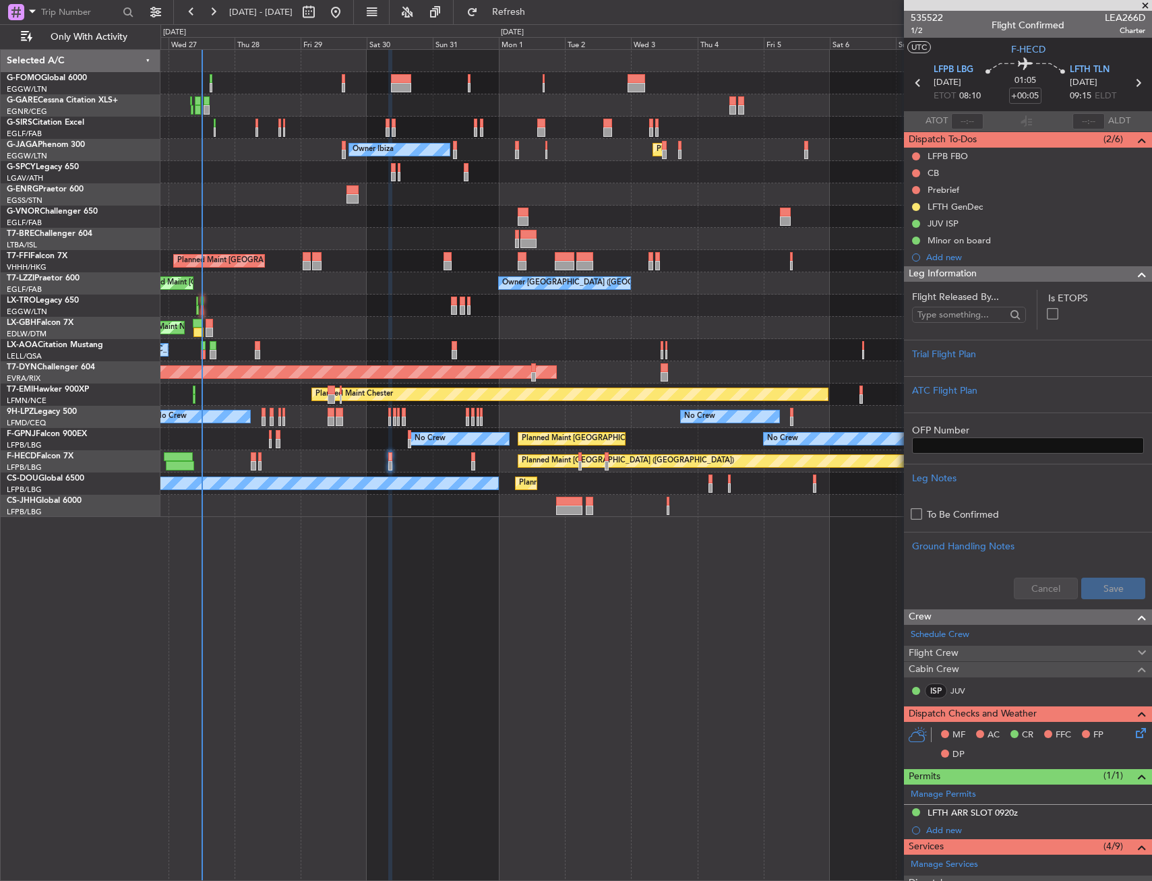
click at [985, 280] on div "Leg Information" at bounding box center [1028, 274] width 248 height 16
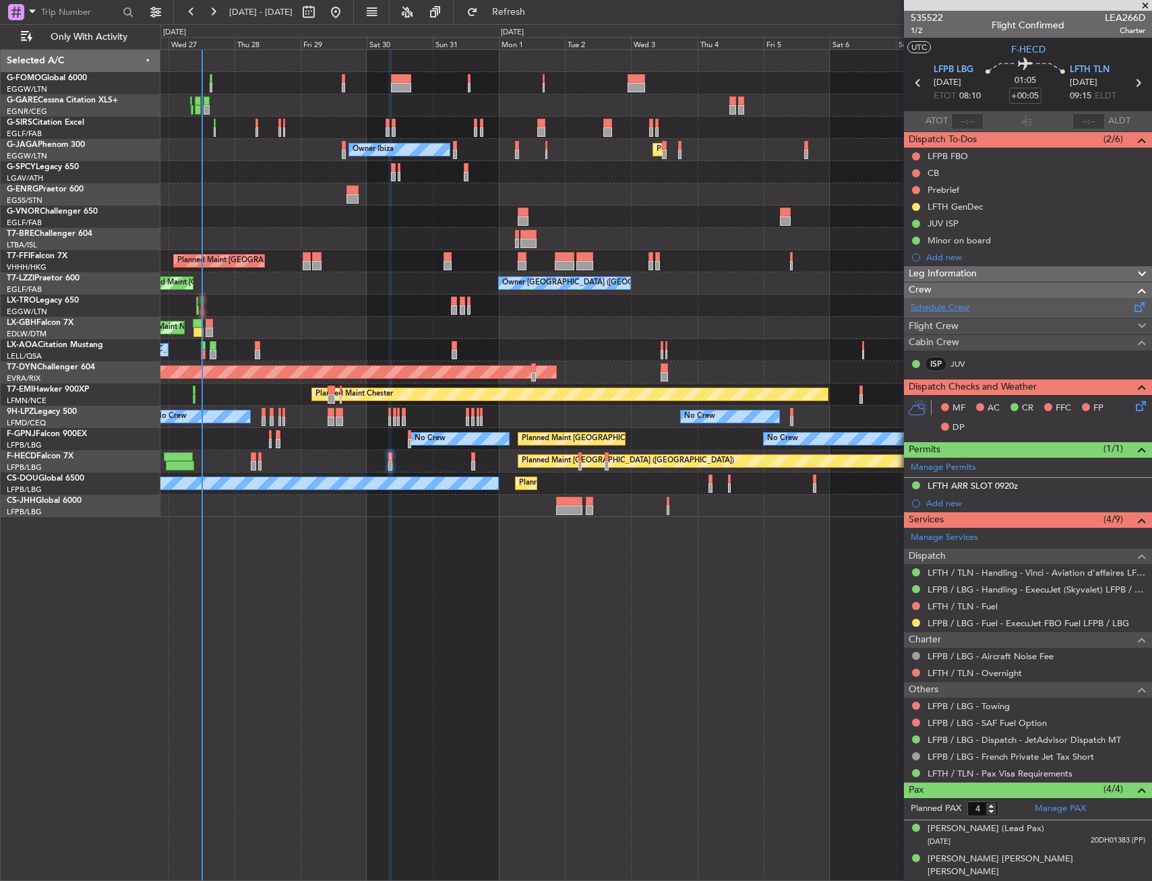
click at [958, 303] on link "Schedule Crew" at bounding box center [940, 307] width 59 height 13
click at [965, 291] on div "Crew" at bounding box center [1028, 290] width 248 height 16
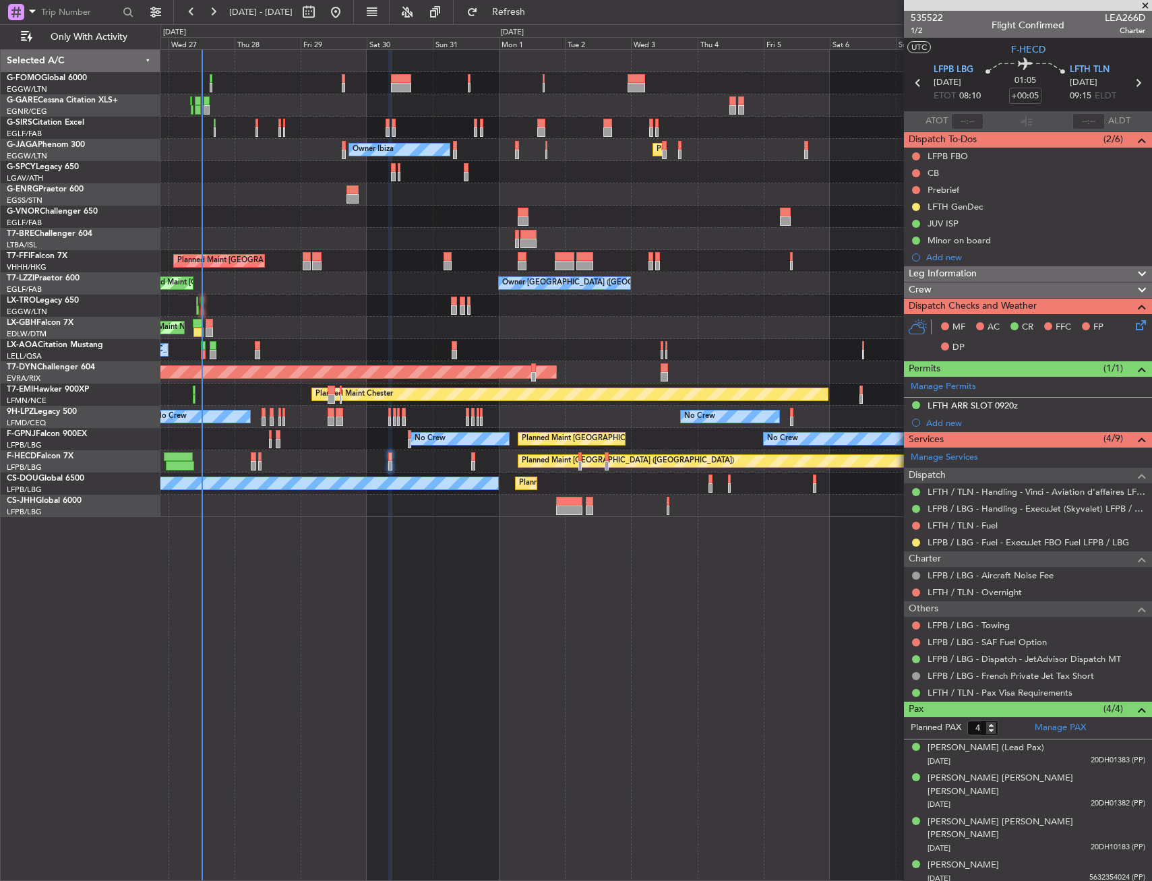
click at [965, 291] on div "Crew" at bounding box center [1028, 290] width 248 height 16
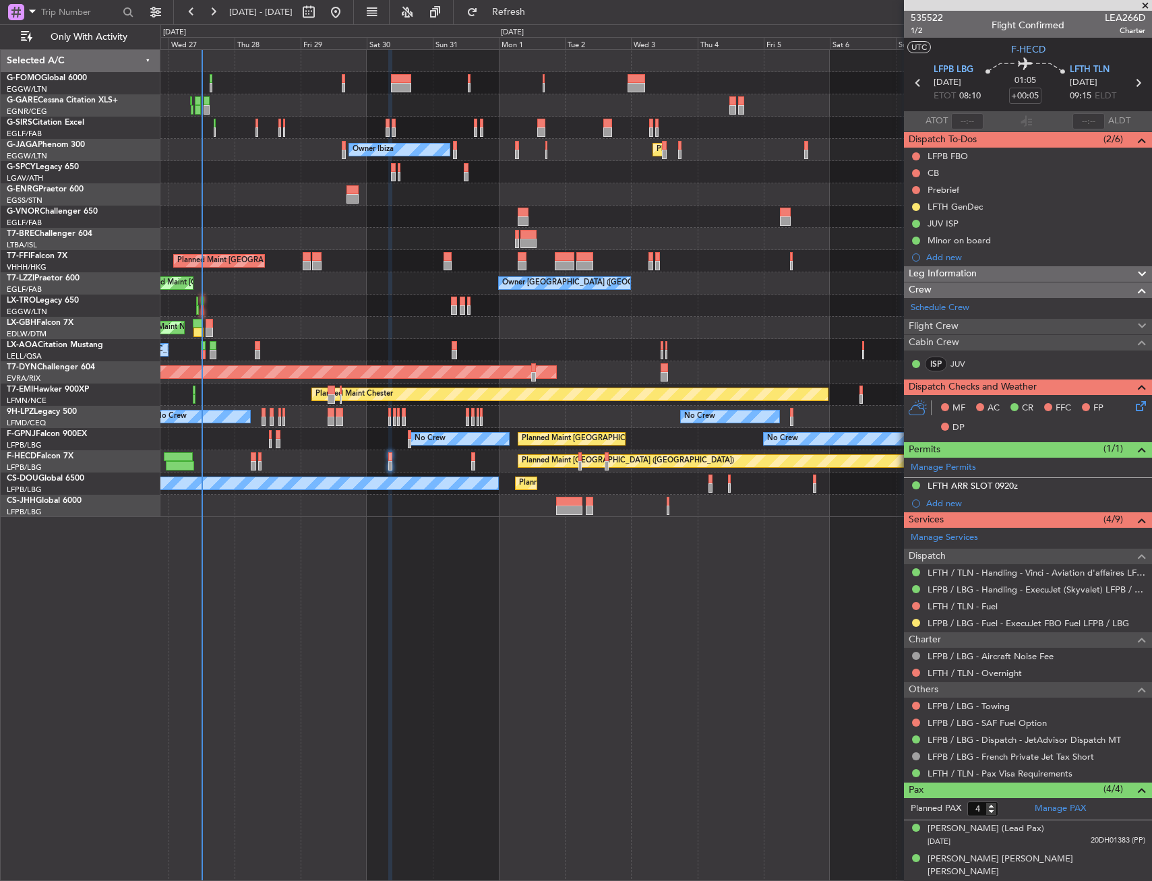
click at [955, 325] on span "Flight Crew" at bounding box center [934, 327] width 50 height 16
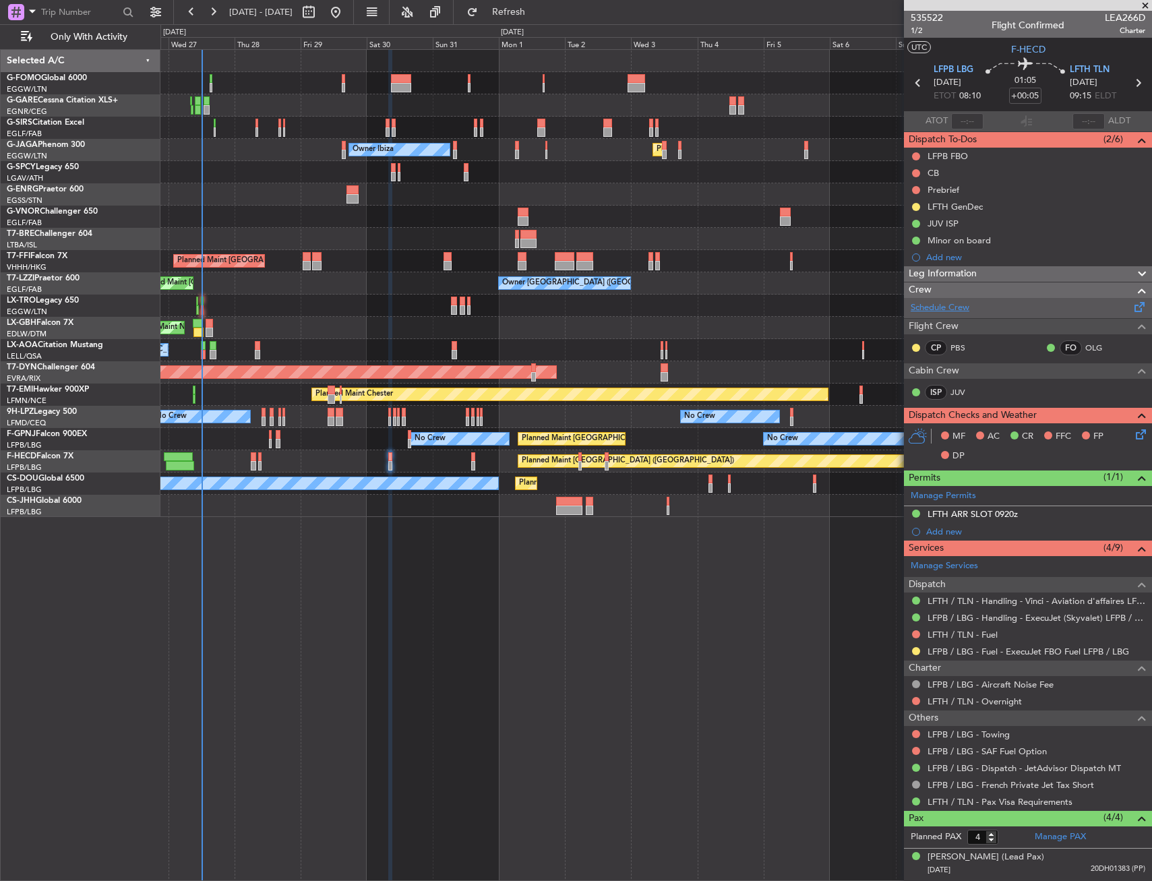
click at [950, 305] on link "Schedule Crew" at bounding box center [940, 307] width 59 height 13
click at [969, 307] on link "Schedule Crew" at bounding box center [940, 307] width 59 height 13
click at [640, 525] on div "Unplanned Maint Oxford ([GEOGRAPHIC_DATA]) Owner Ibiza Planned Maint [GEOGRAPHI…" at bounding box center [655, 465] width 991 height 832
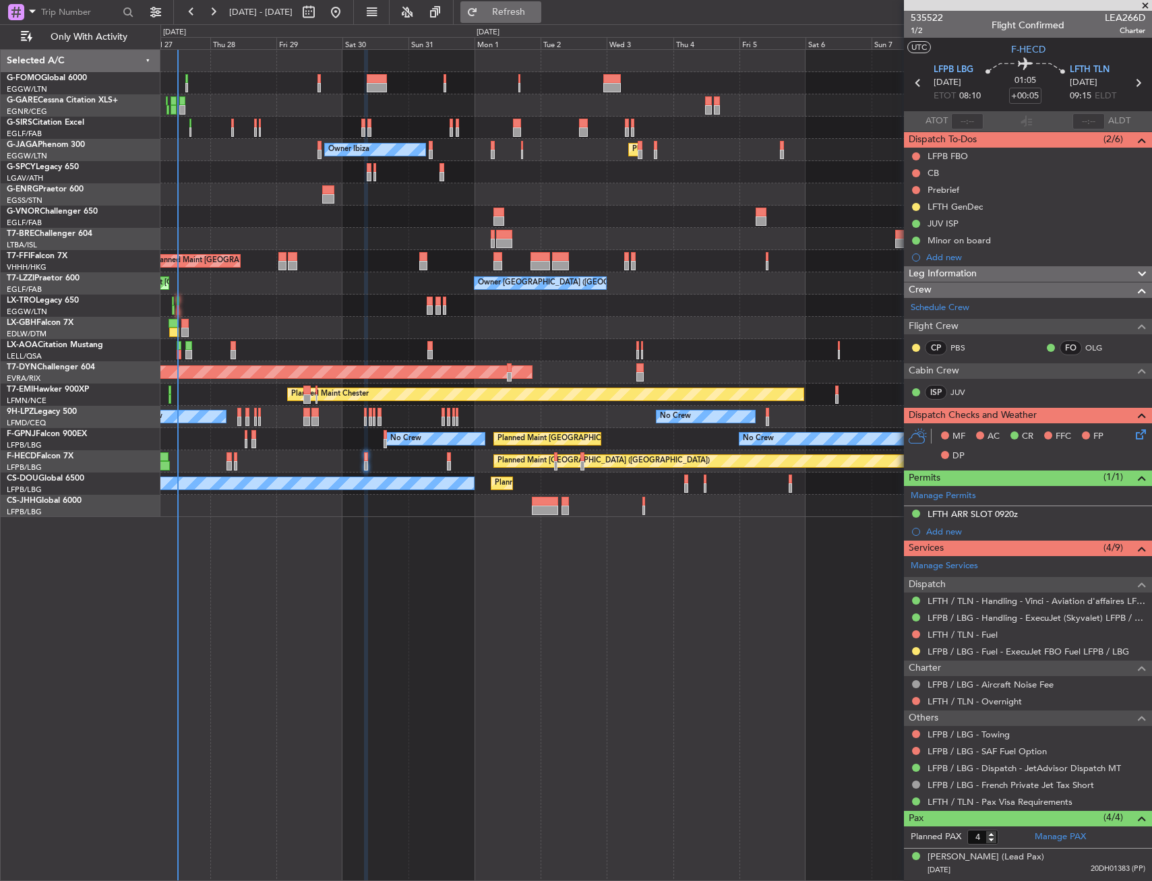
click at [537, 10] on span "Refresh" at bounding box center [509, 11] width 57 height 9
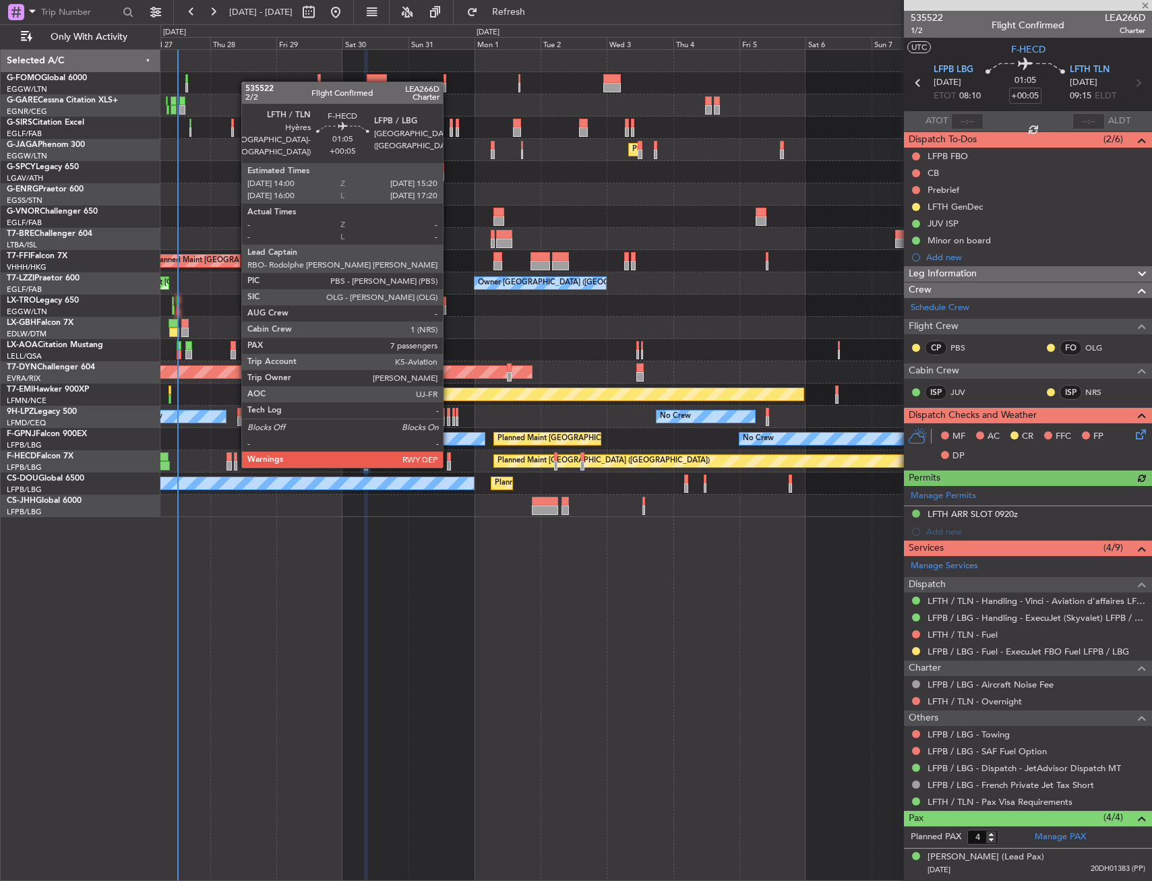
click at [448, 455] on div at bounding box center [449, 456] width 4 height 9
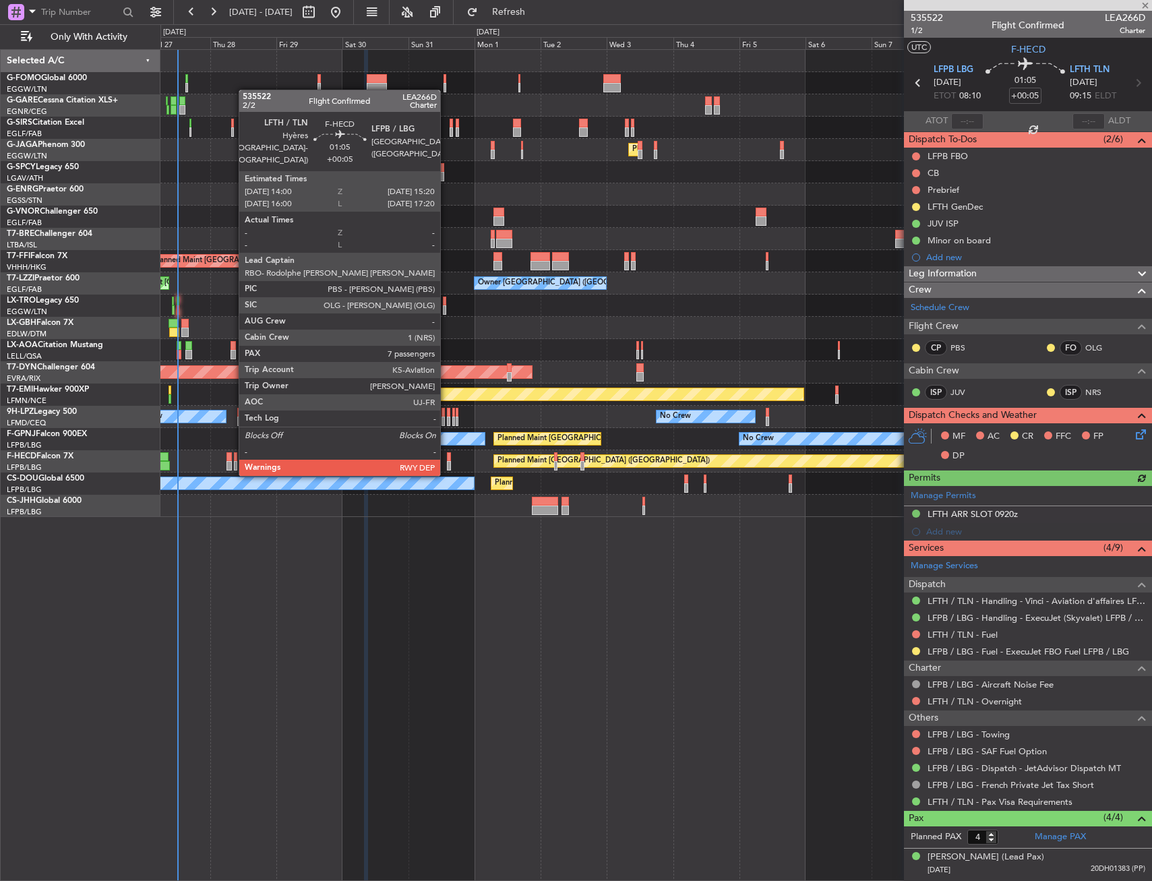
click at [447, 461] on div at bounding box center [449, 465] width 4 height 9
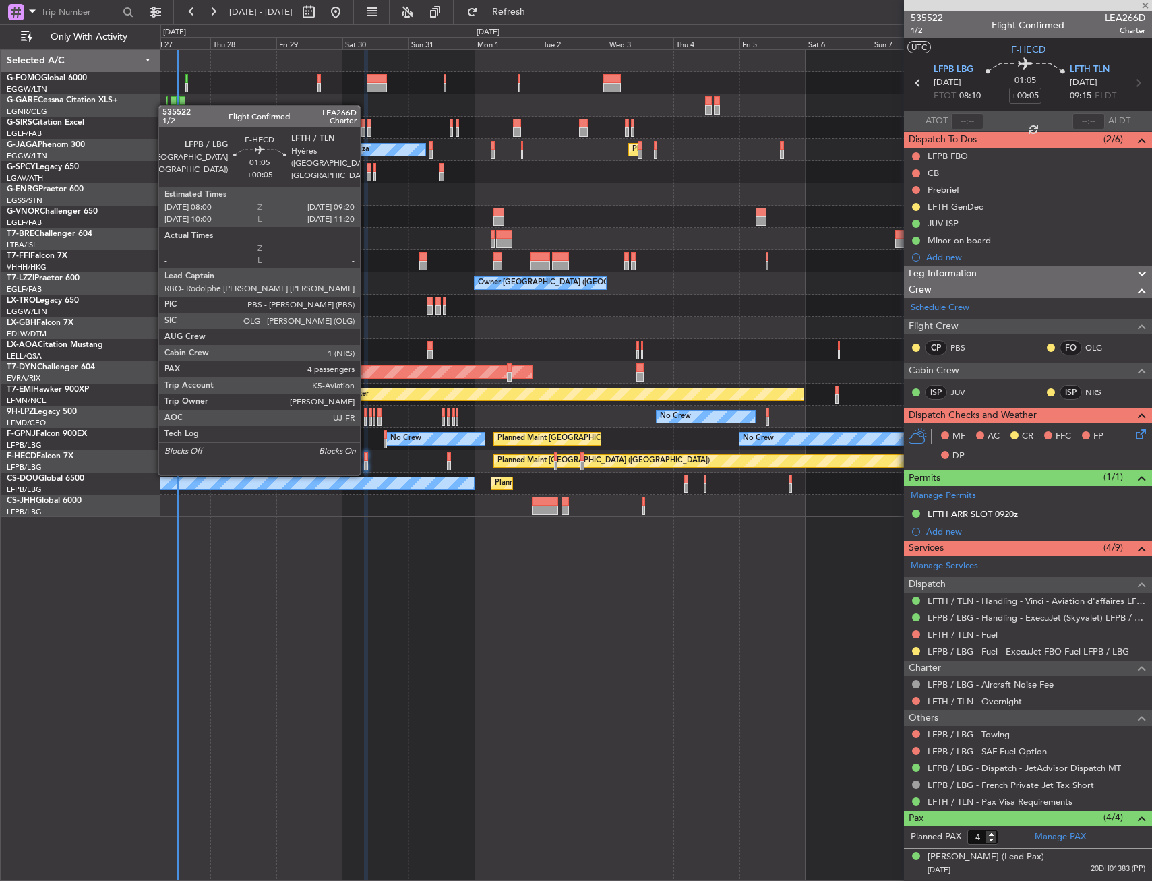
type input "7"
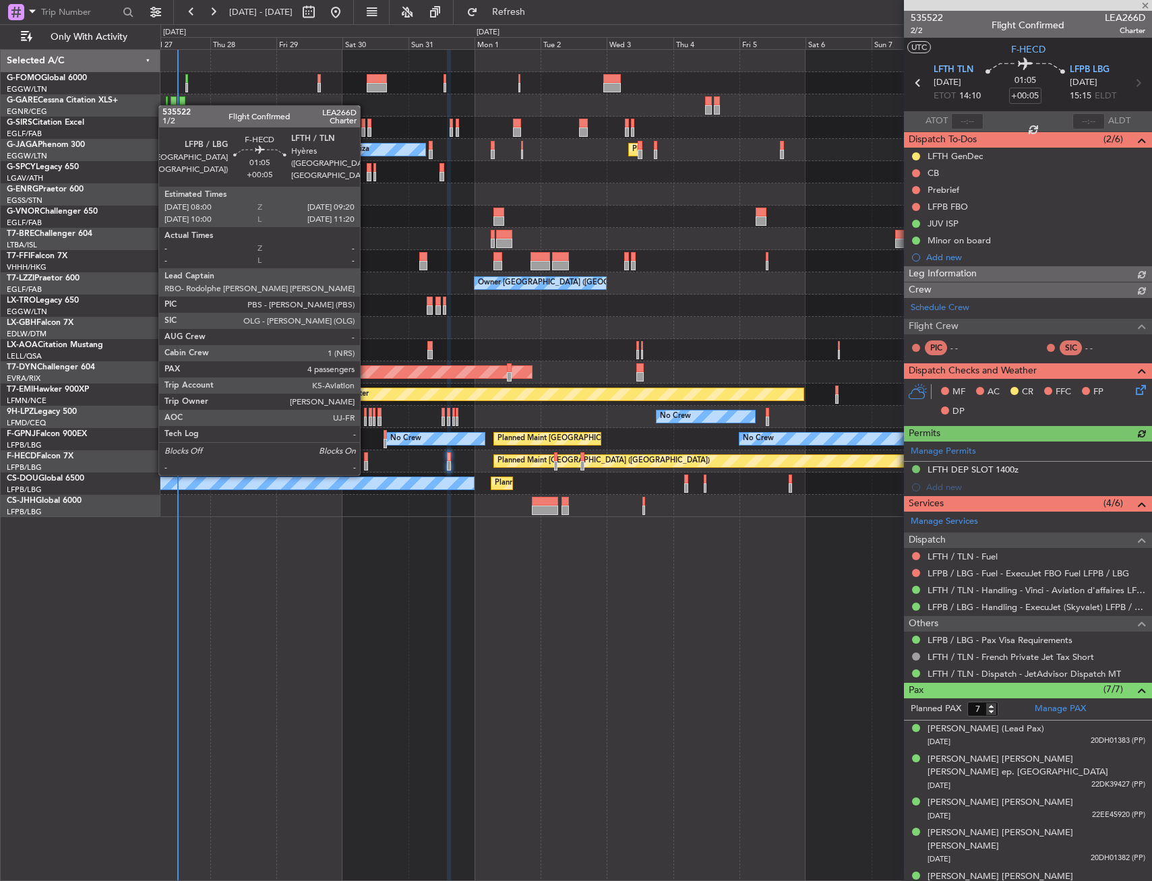
click at [366, 460] on div at bounding box center [366, 456] width 4 height 9
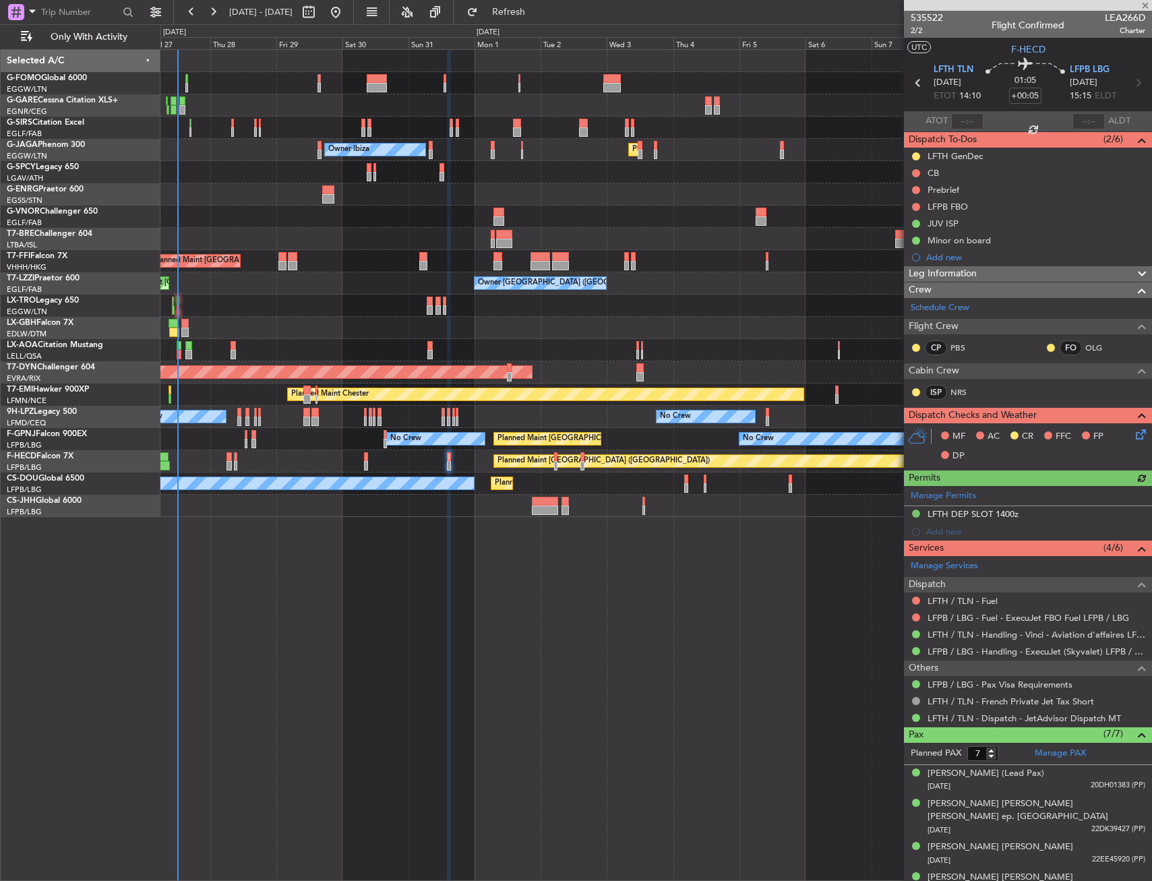
type input "4"
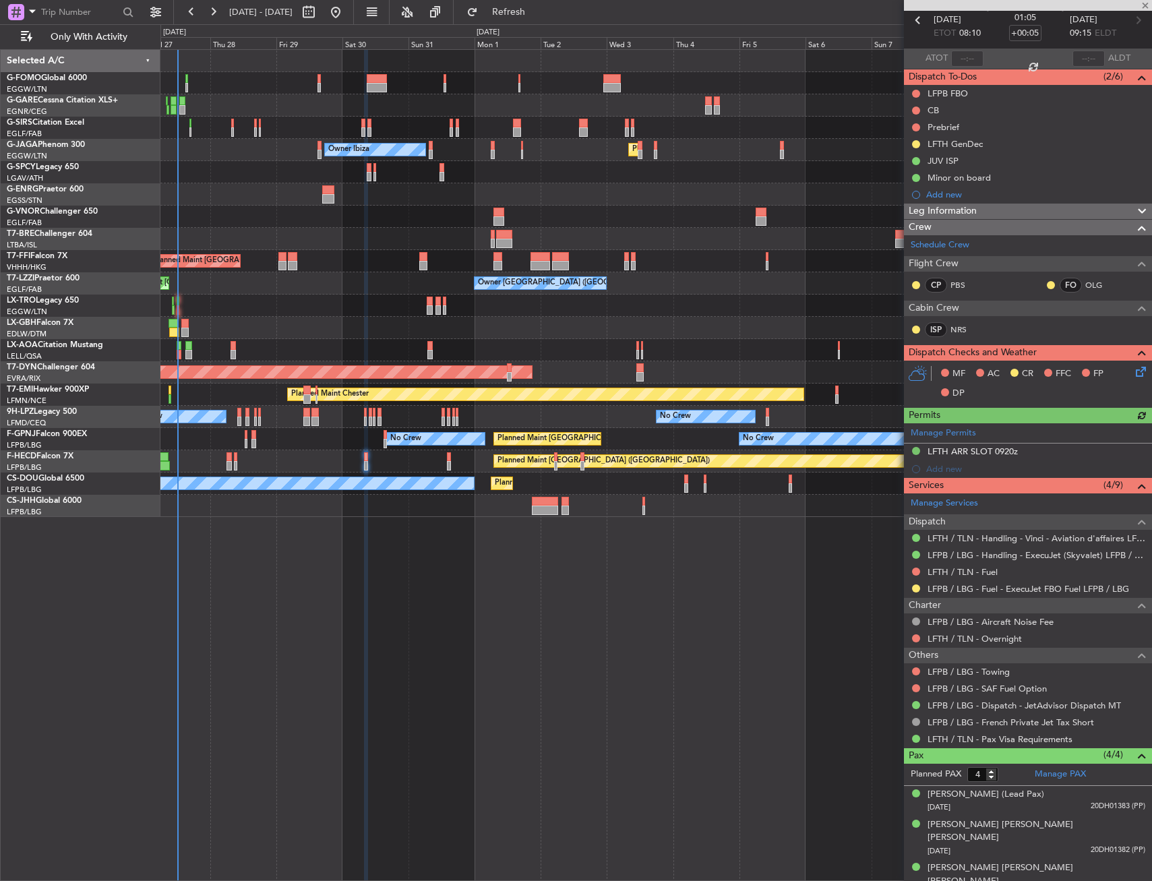
scroll to position [88, 0]
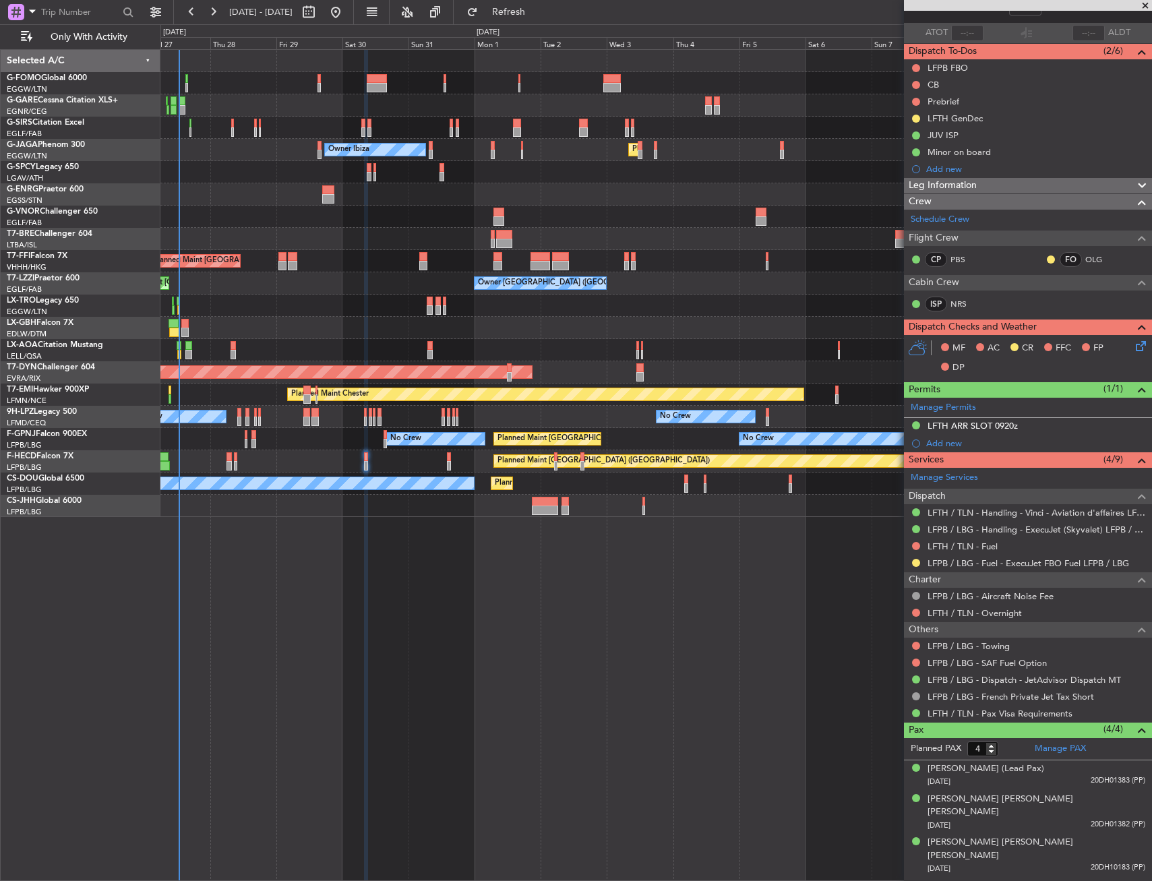
click at [415, 181] on div at bounding box center [655, 172] width 991 height 22
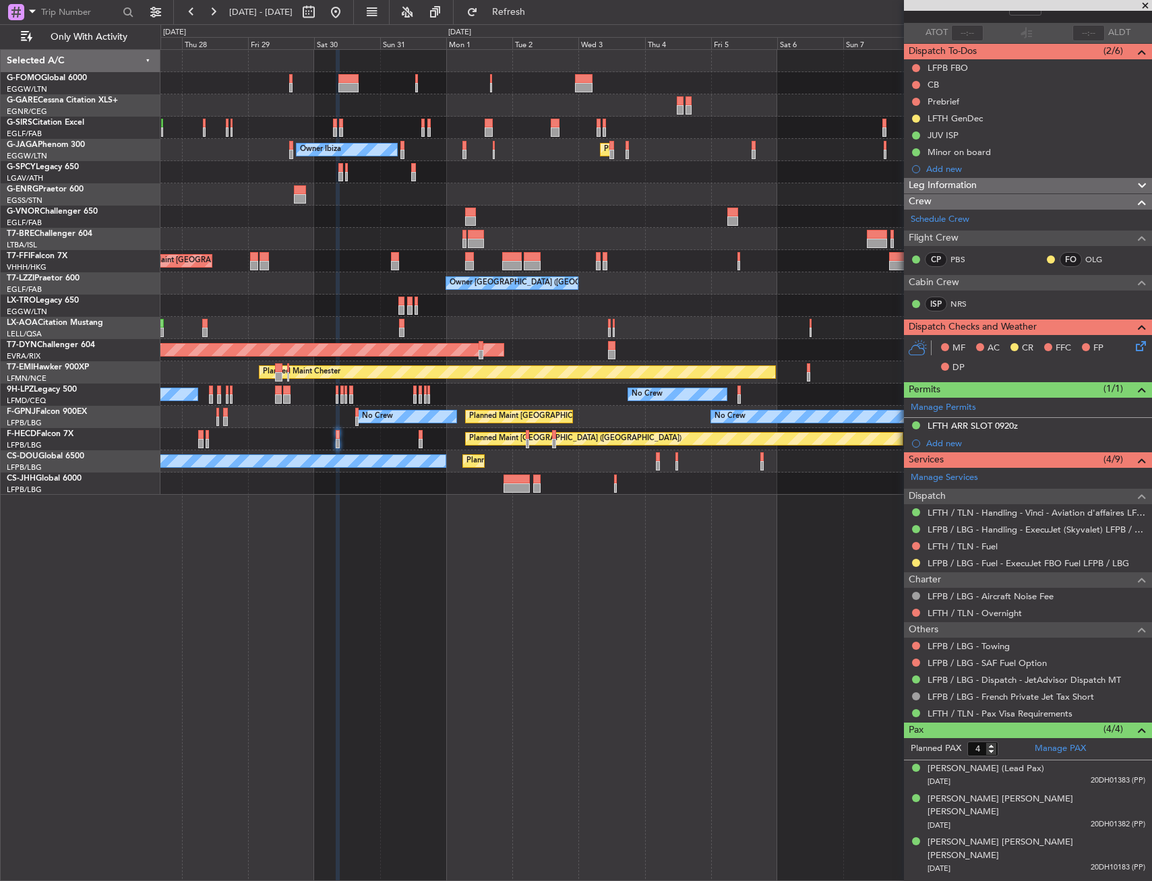
click at [687, 332] on div "Unplanned Maint Oxford ([GEOGRAPHIC_DATA]) Owner Ibiza Planned Maint [GEOGRAPHI…" at bounding box center [655, 272] width 991 height 445
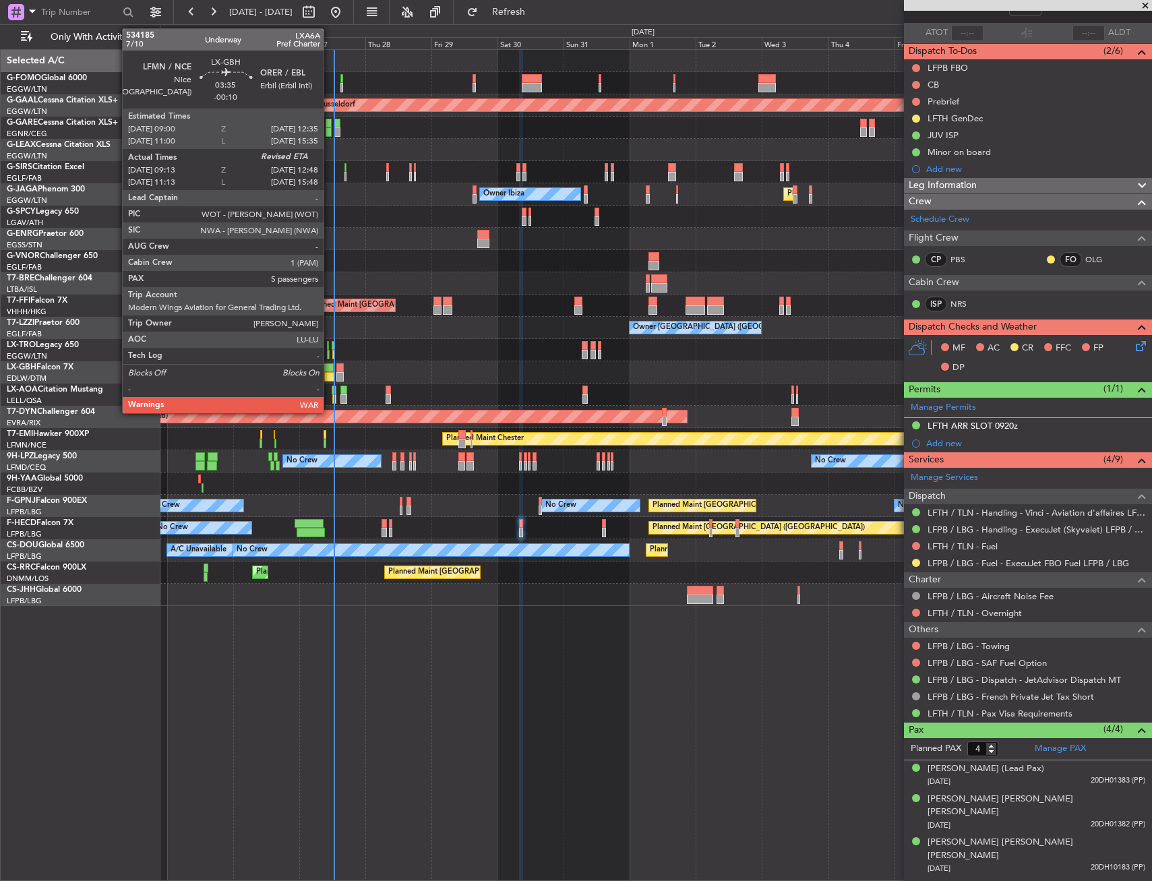
click at [330, 368] on div at bounding box center [329, 367] width 10 height 9
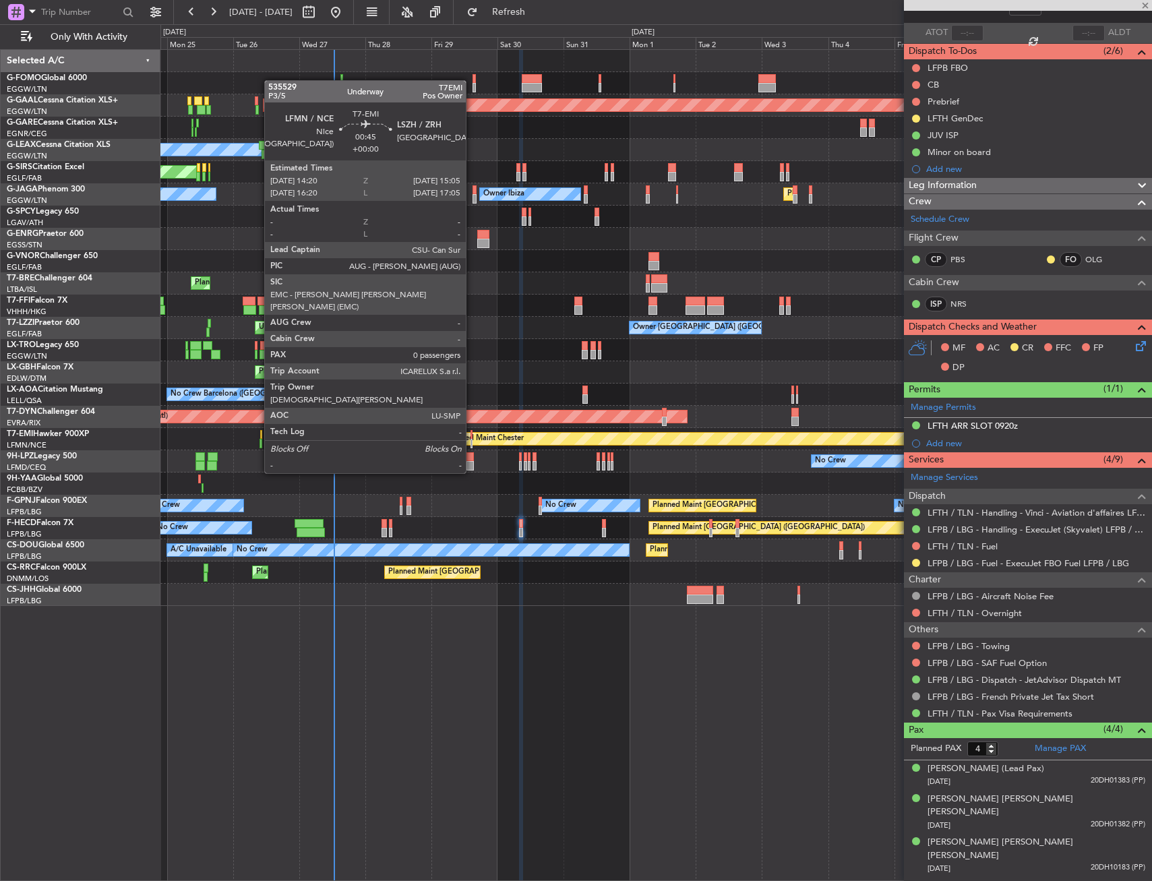
type input "-00:10"
type input "09:13"
type input "5"
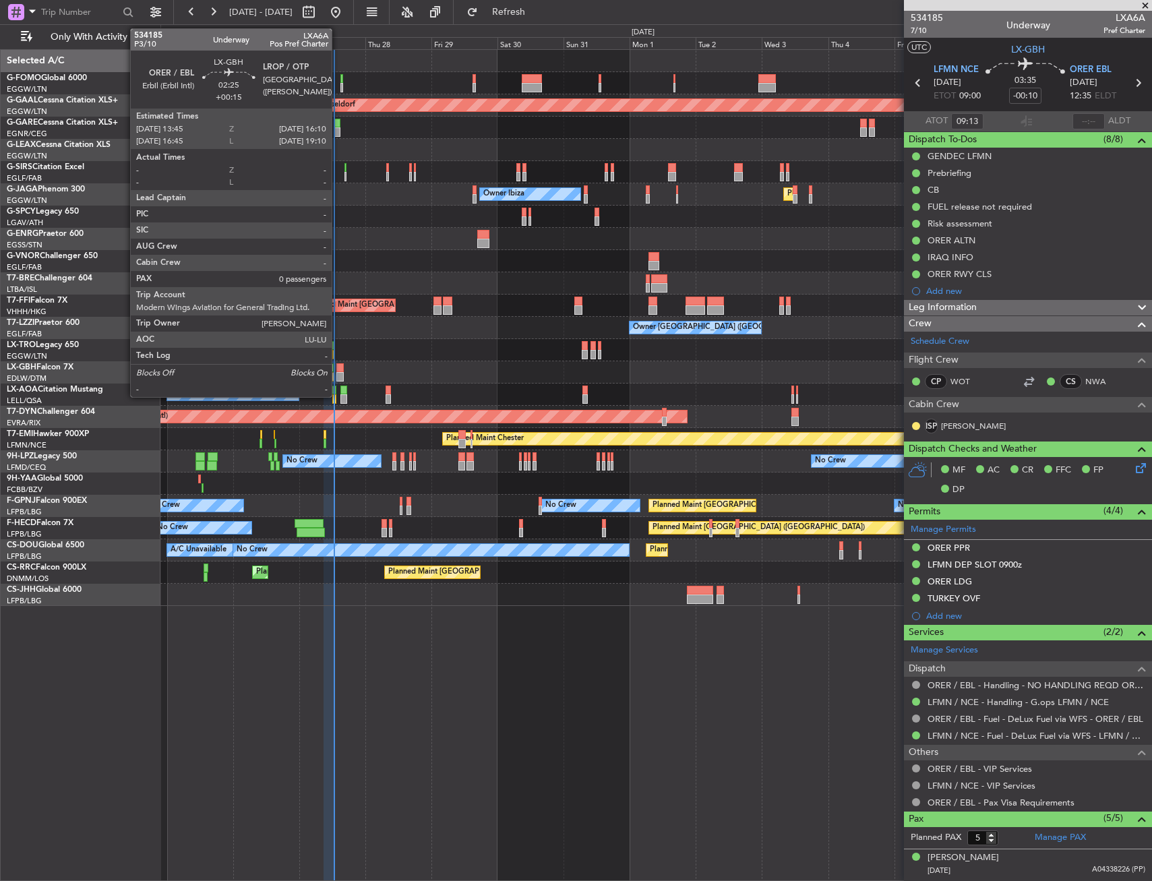
click at [338, 370] on div at bounding box center [339, 367] width 7 height 9
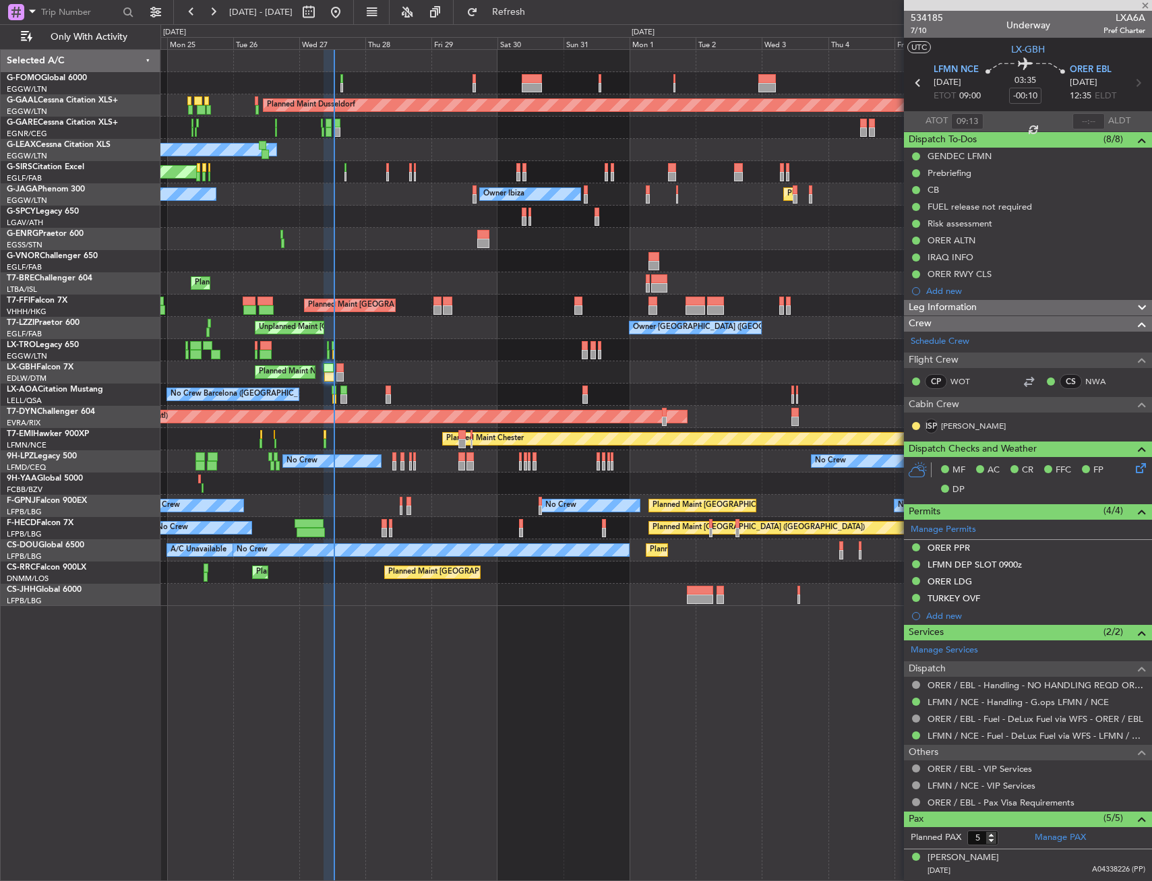
type input "+00:15"
type input "0"
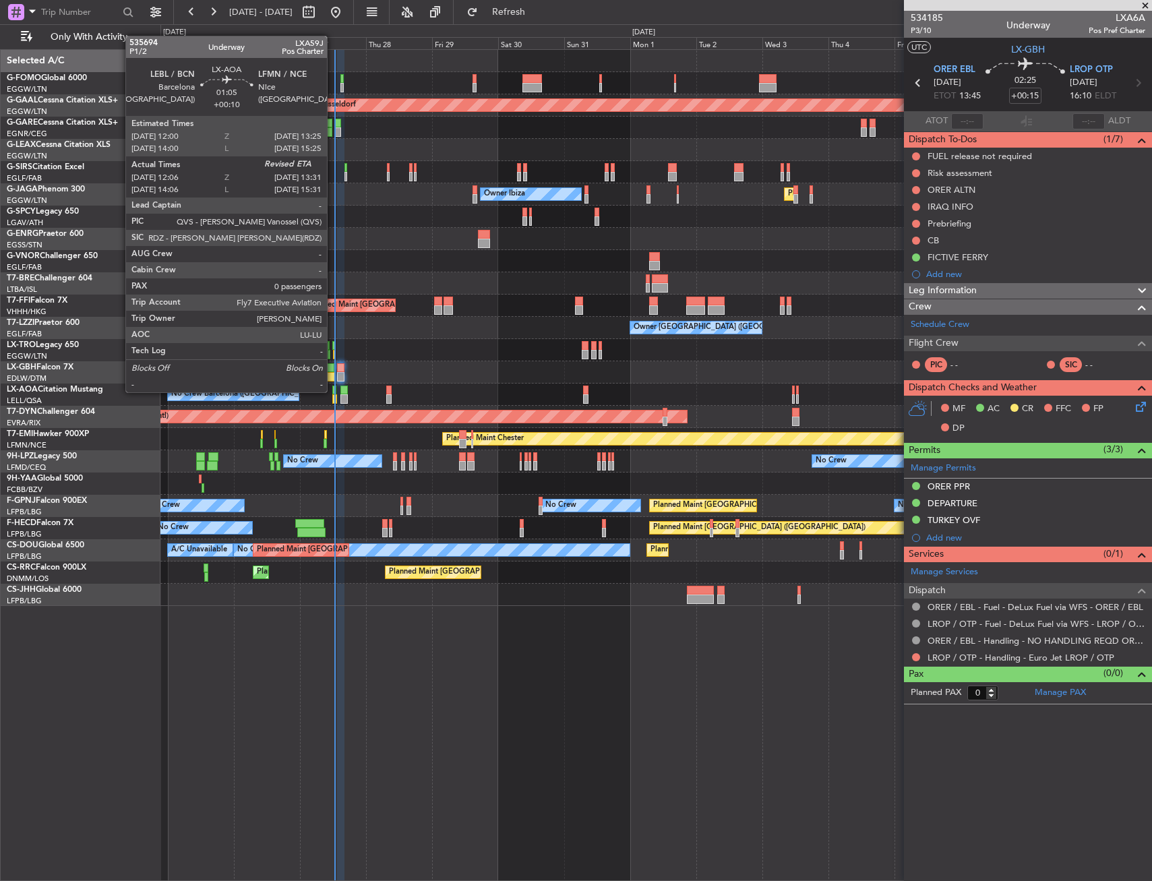
click at [333, 391] on div at bounding box center [334, 390] width 4 height 9
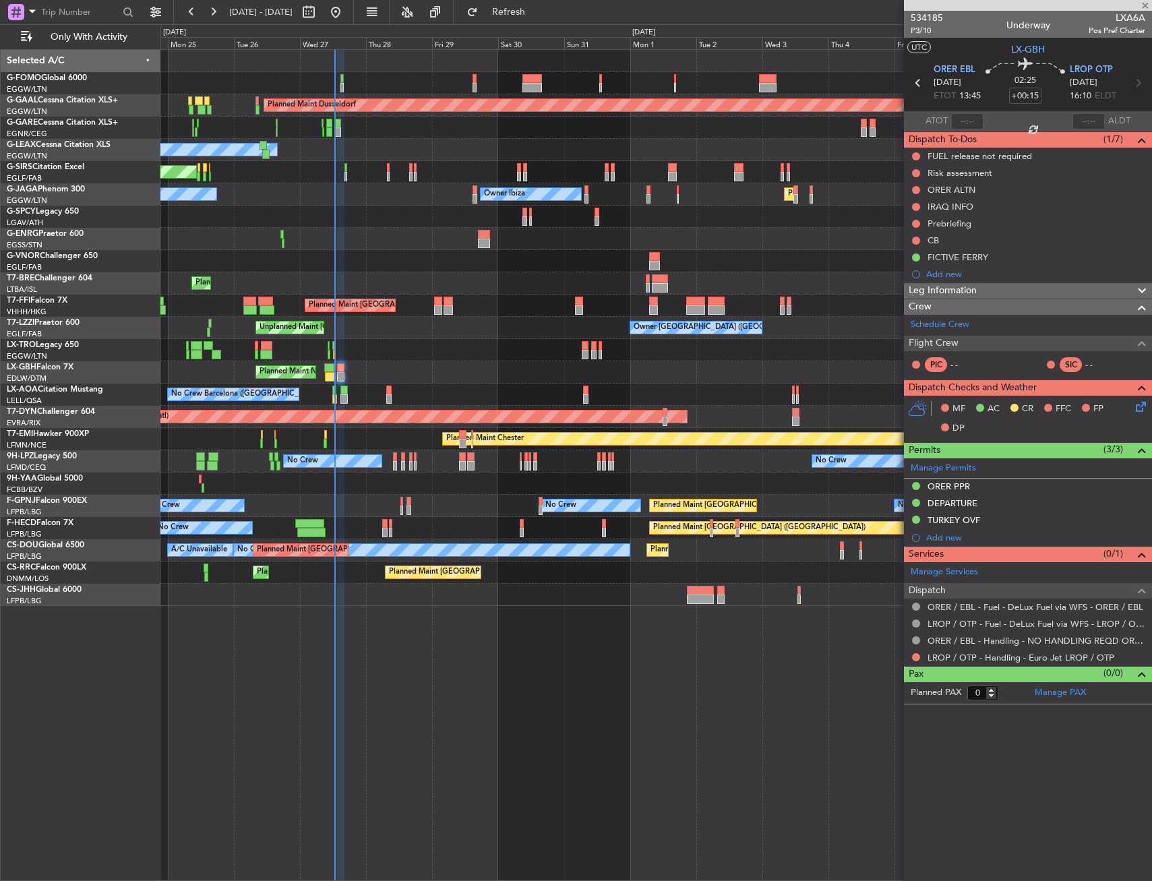
type input "+00:10"
type input "12:21"
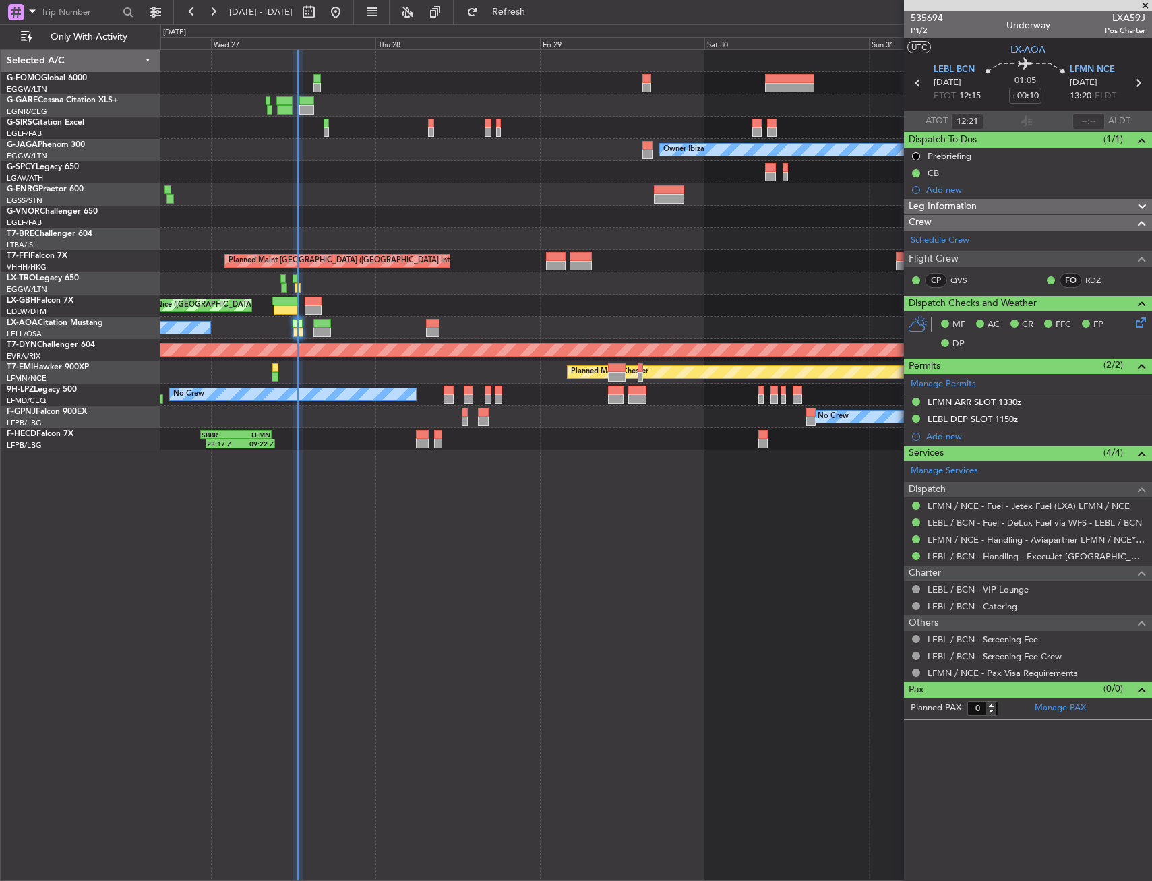
drag, startPoint x: 557, startPoint y: 6, endPoint x: 545, endPoint y: 100, distance: 94.5
click at [537, 7] on span "Refresh" at bounding box center [509, 11] width 57 height 9
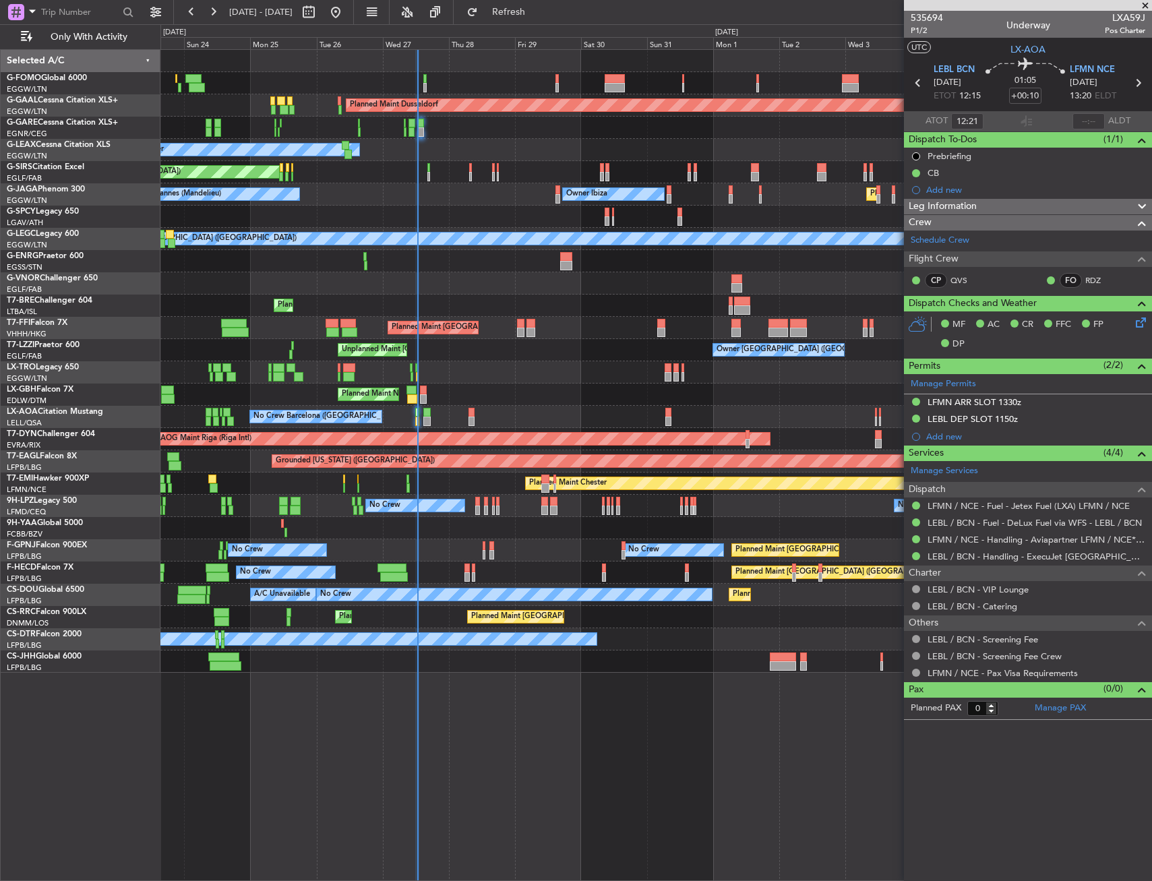
click at [470, 260] on div at bounding box center [655, 261] width 991 height 22
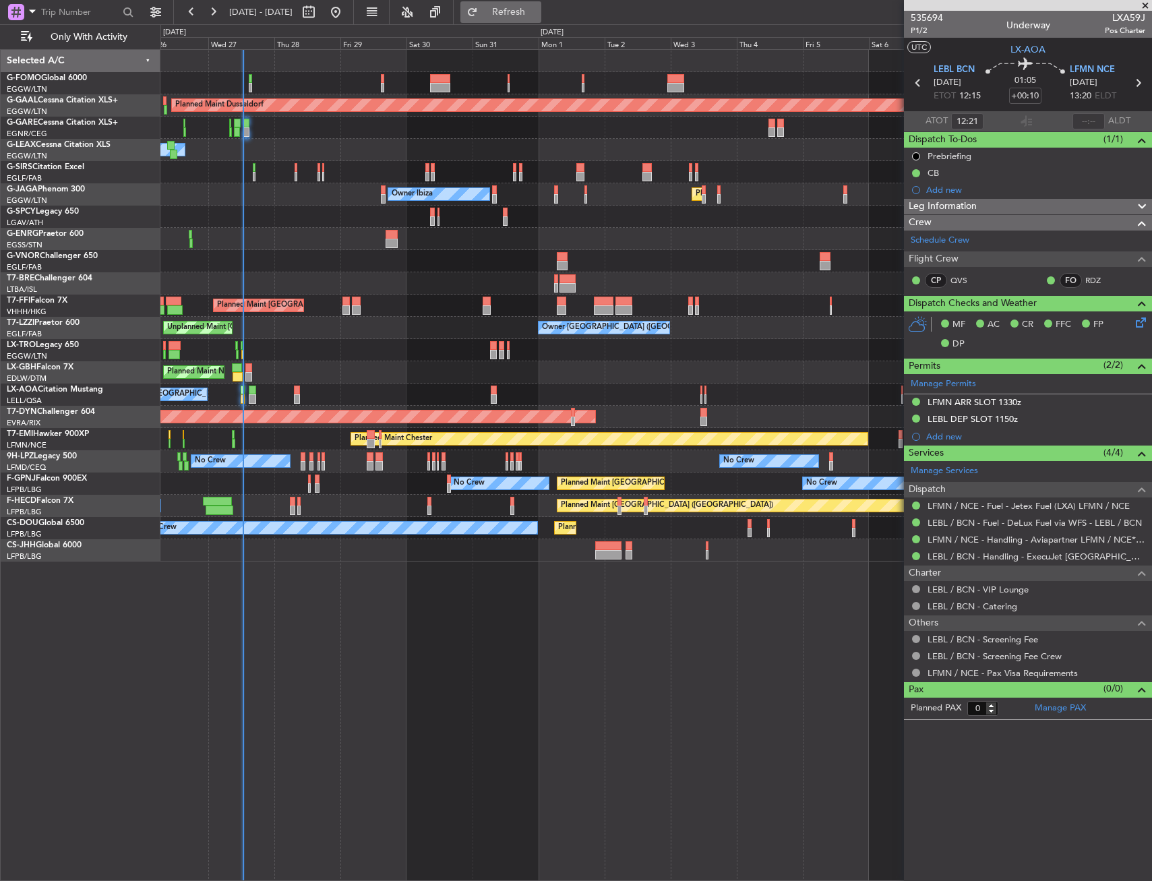
click at [541, 3] on button "Refresh" at bounding box center [500, 12] width 81 height 22
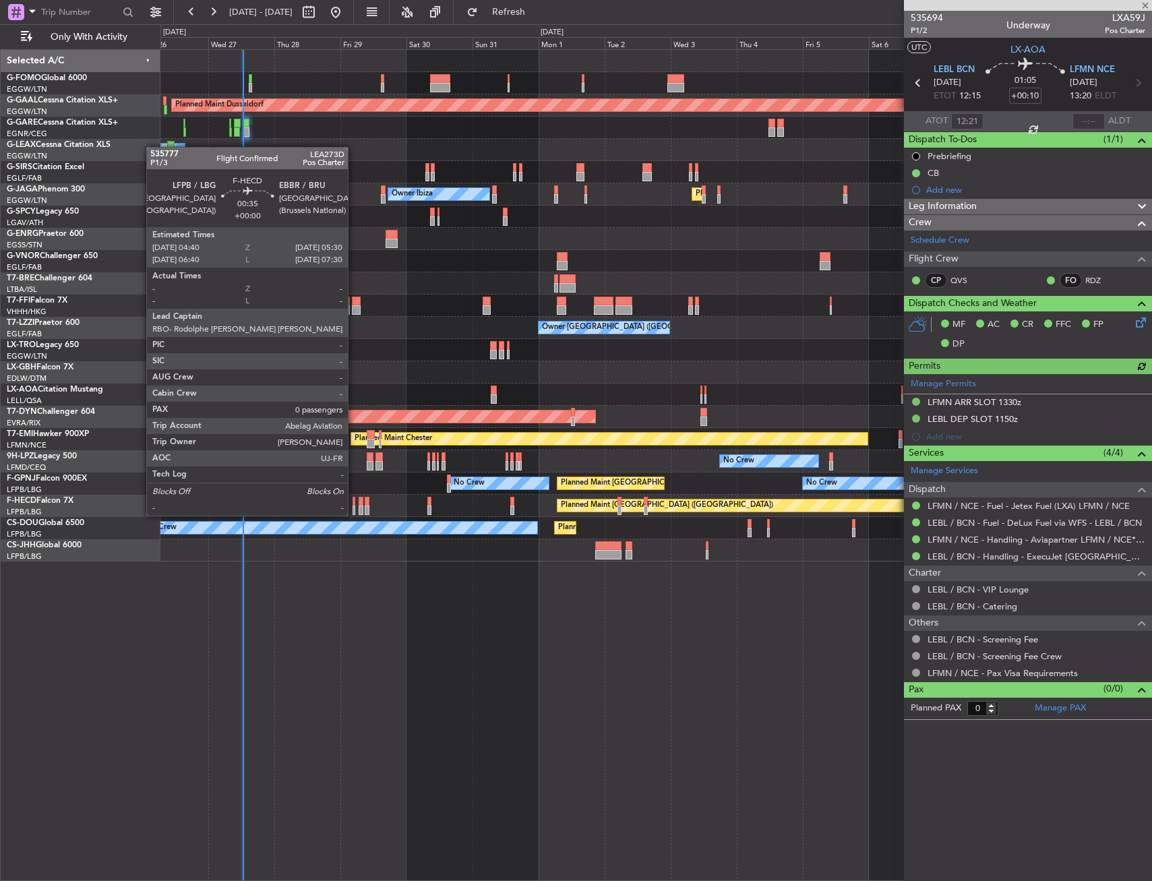
click at [354, 503] on div at bounding box center [353, 501] width 3 height 9
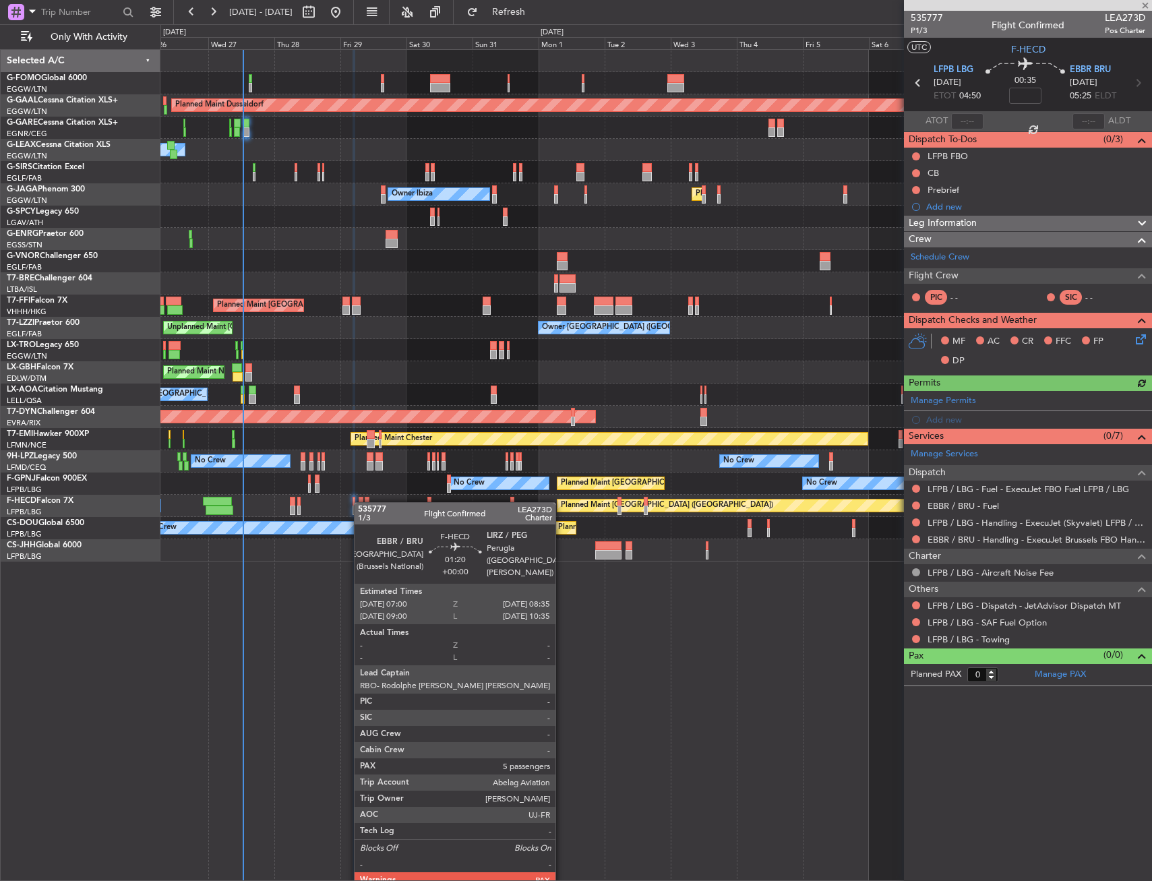
click at [361, 502] on div at bounding box center [361, 501] width 5 height 9
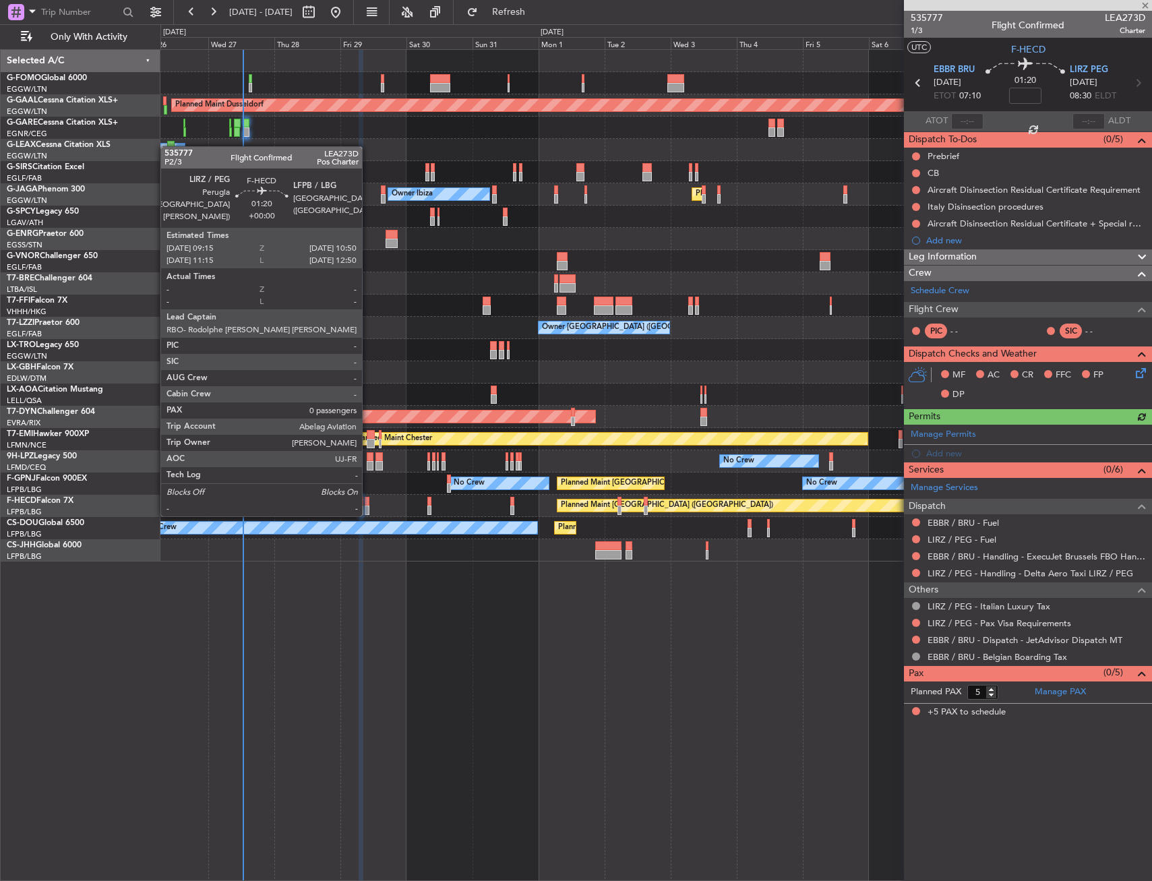
click at [368, 501] on div at bounding box center [367, 501] width 5 height 9
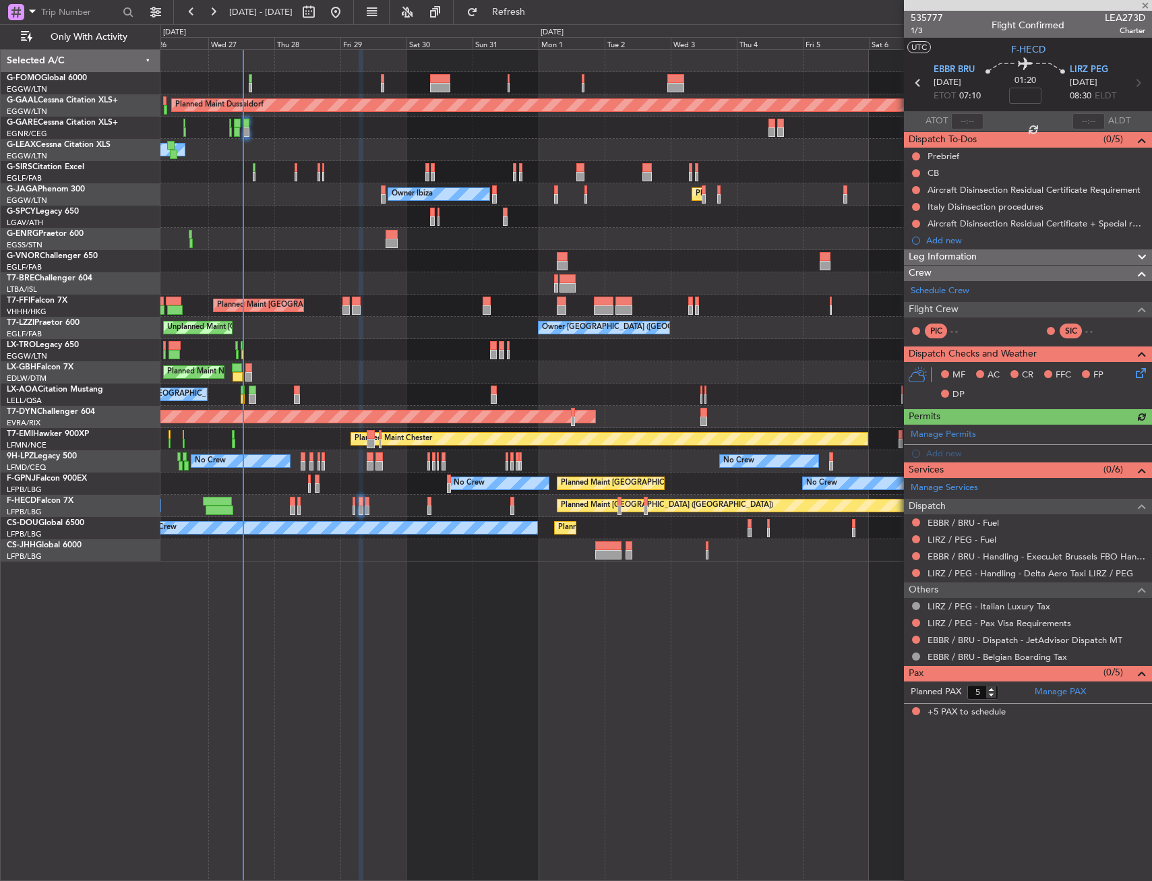
type input "0"
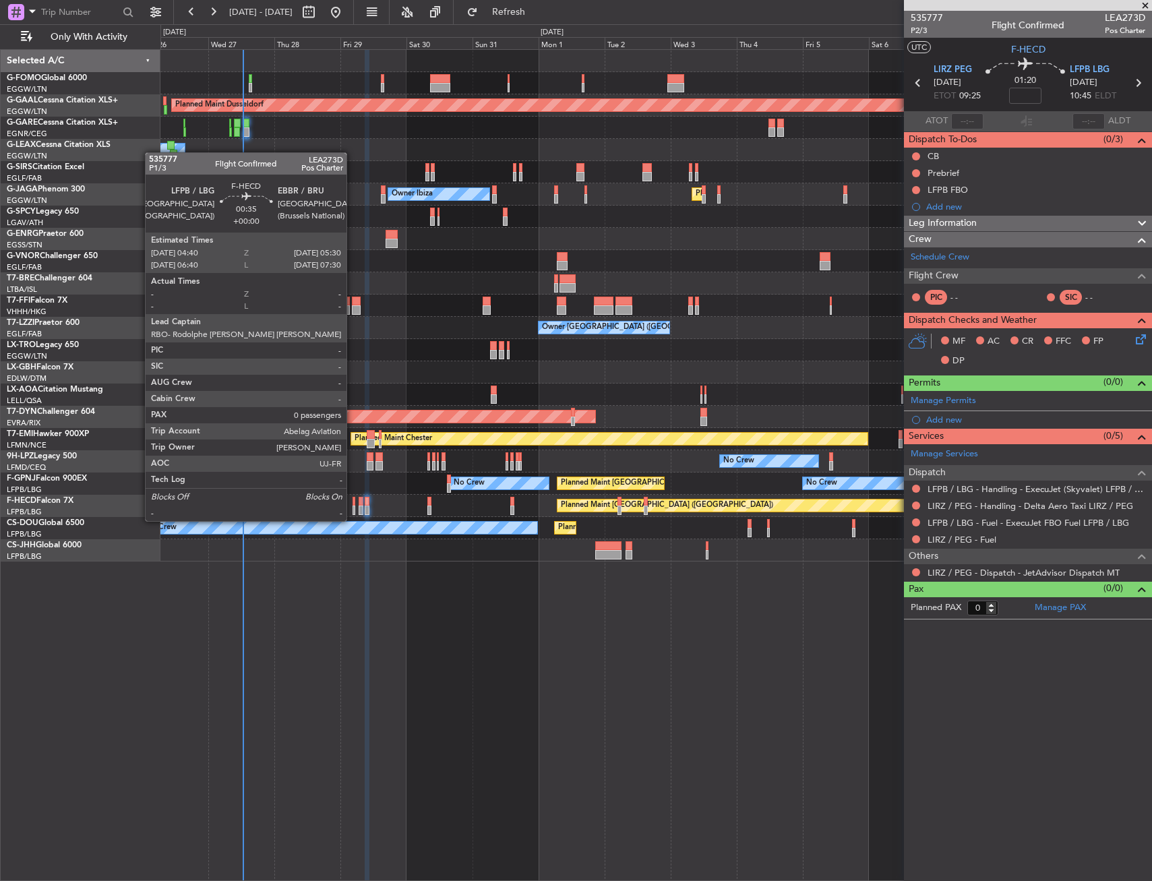
click at [352, 509] on div at bounding box center [353, 509] width 3 height 9
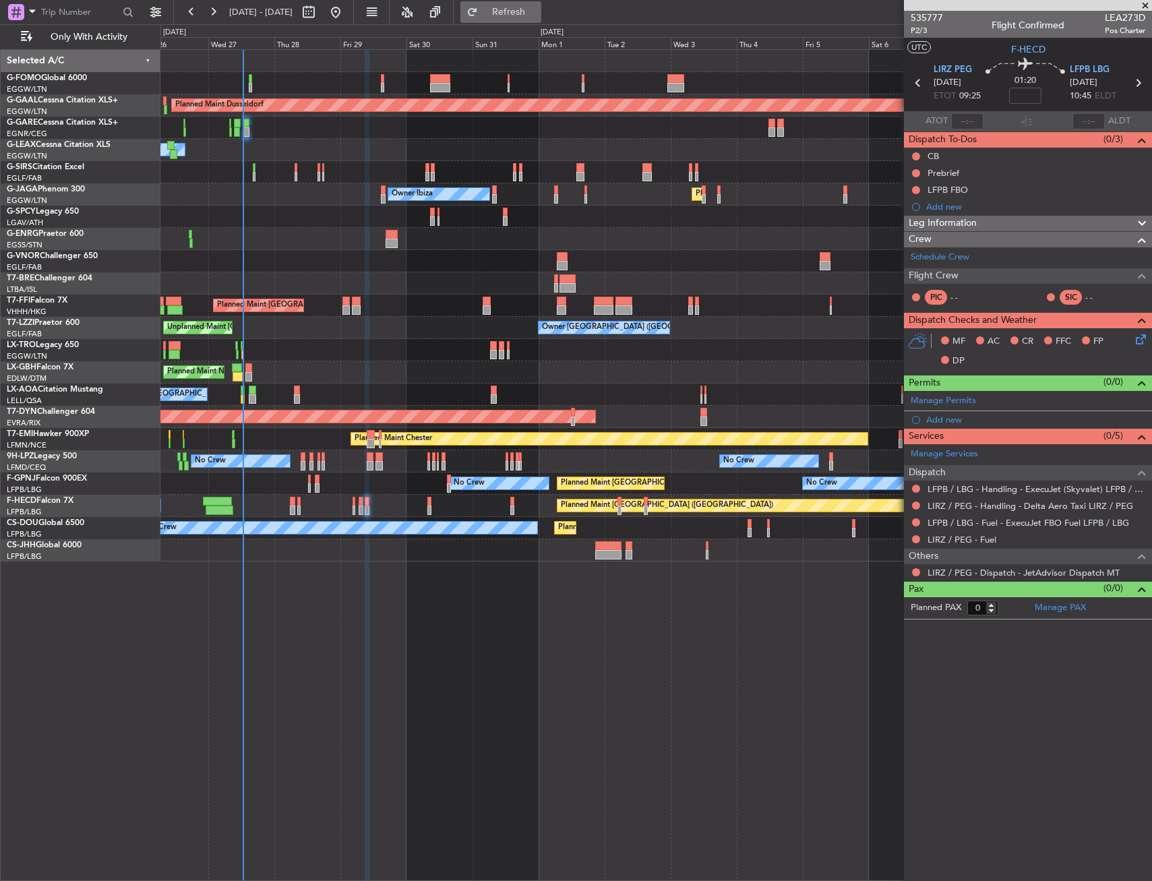
click at [537, 13] on span "Refresh" at bounding box center [509, 11] width 57 height 9
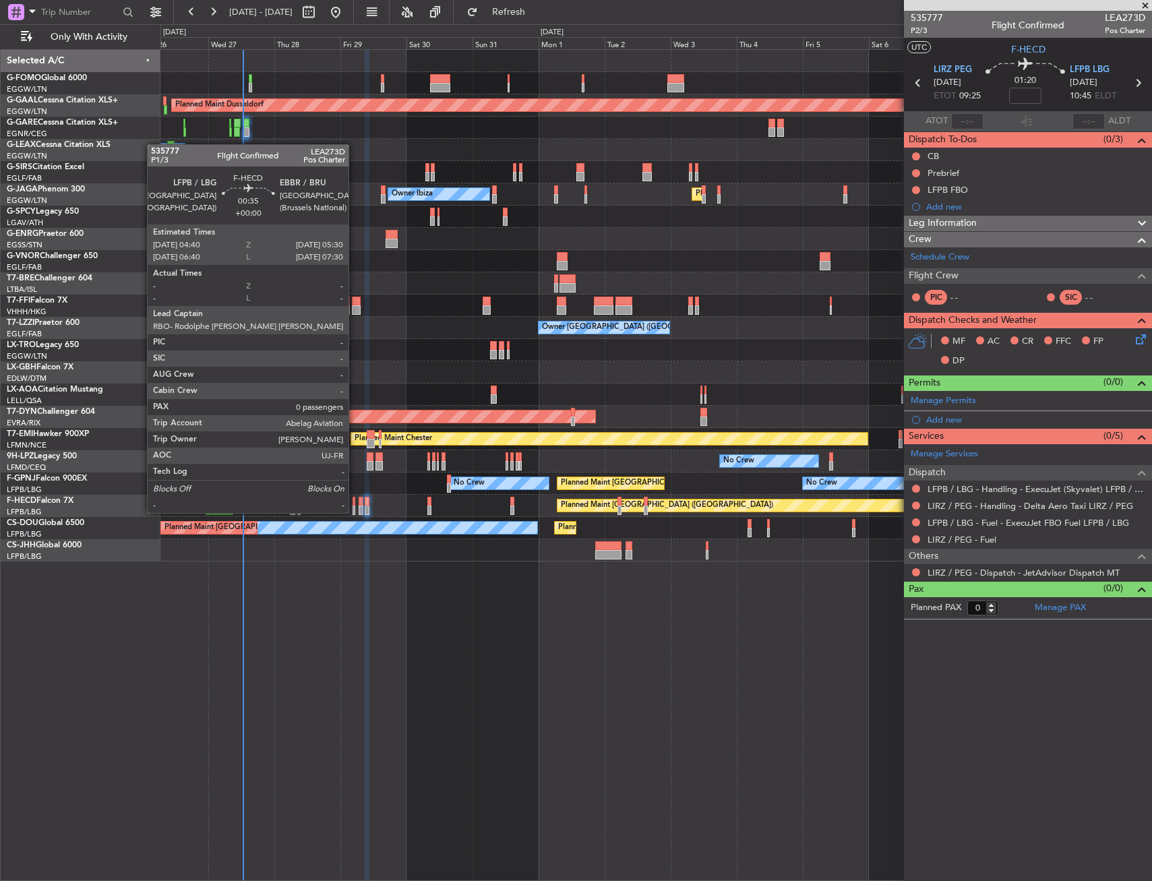
click at [355, 501] on div at bounding box center [353, 501] width 3 height 9
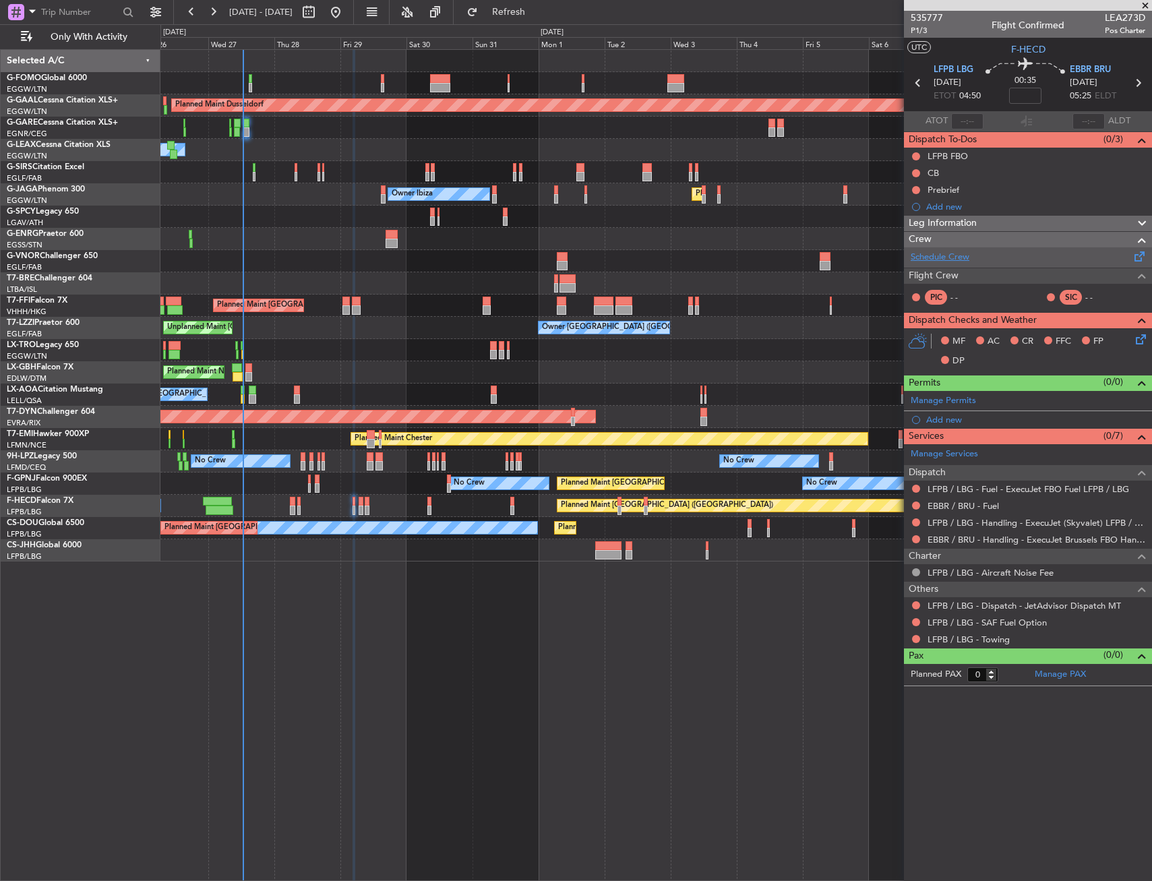
click at [954, 258] on link "Schedule Crew" at bounding box center [940, 257] width 59 height 13
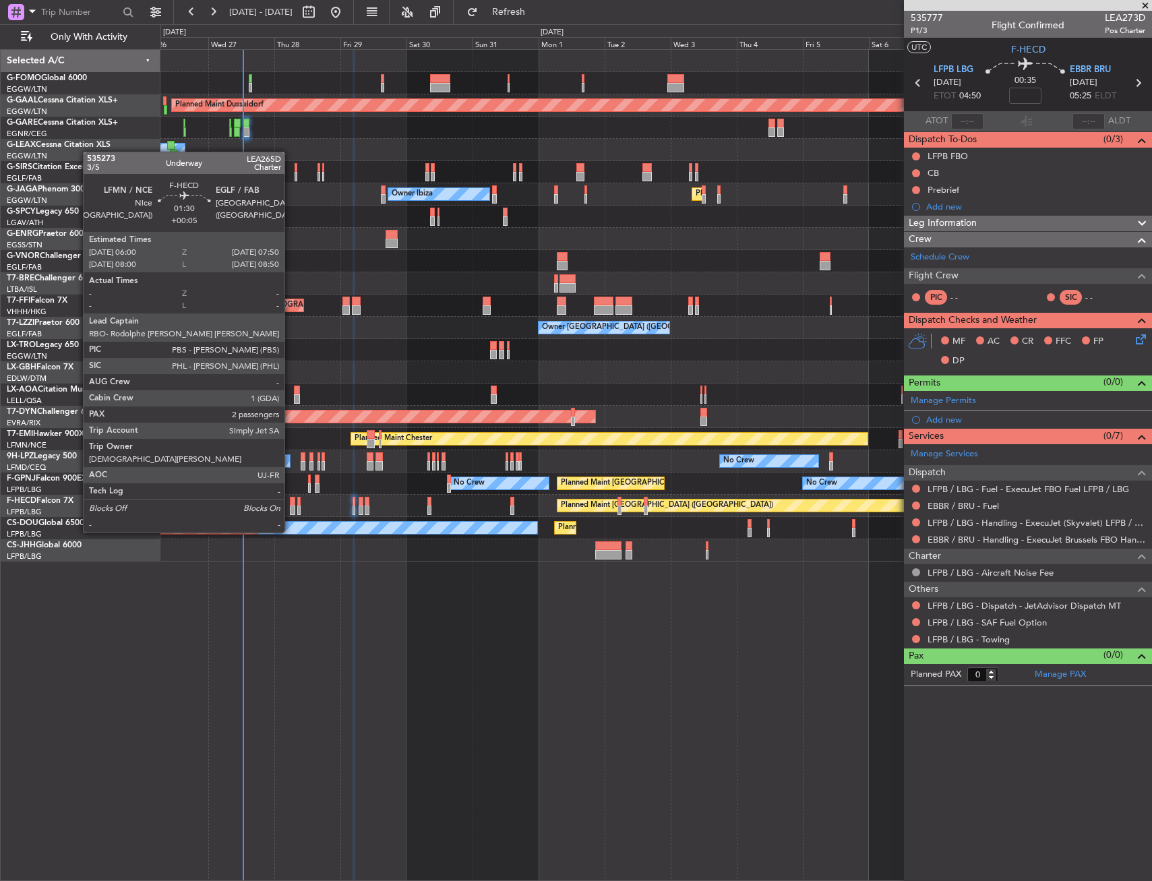
click at [290, 507] on div at bounding box center [292, 509] width 5 height 9
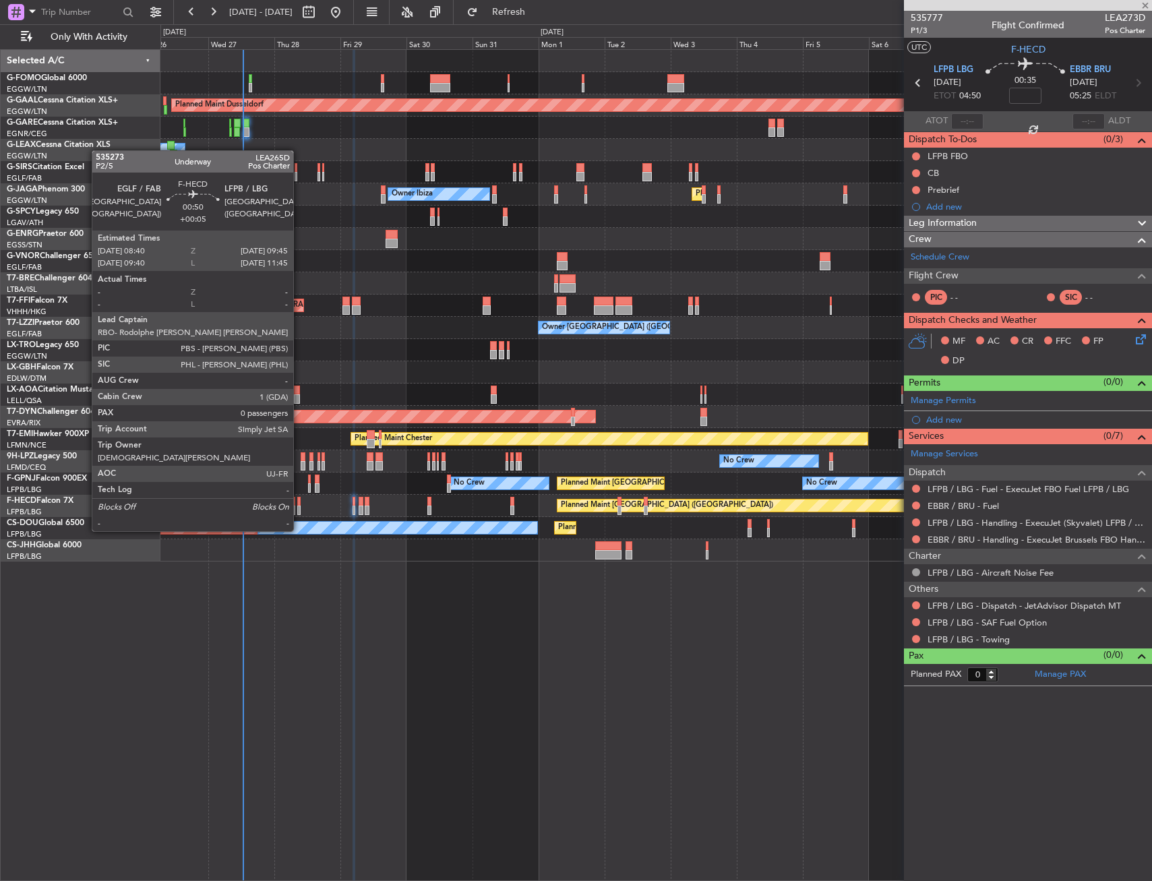
type input "+00:05"
type input "2"
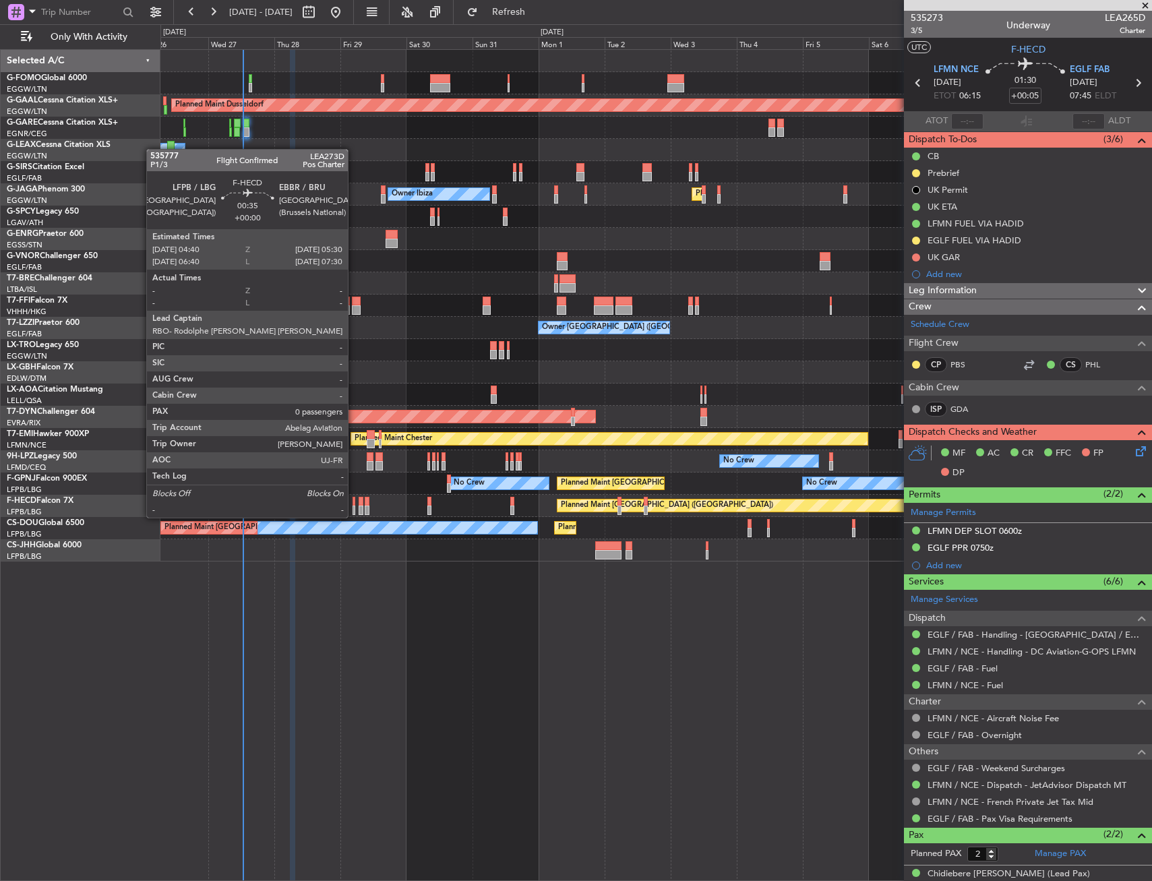
click at [354, 505] on div at bounding box center [353, 509] width 3 height 9
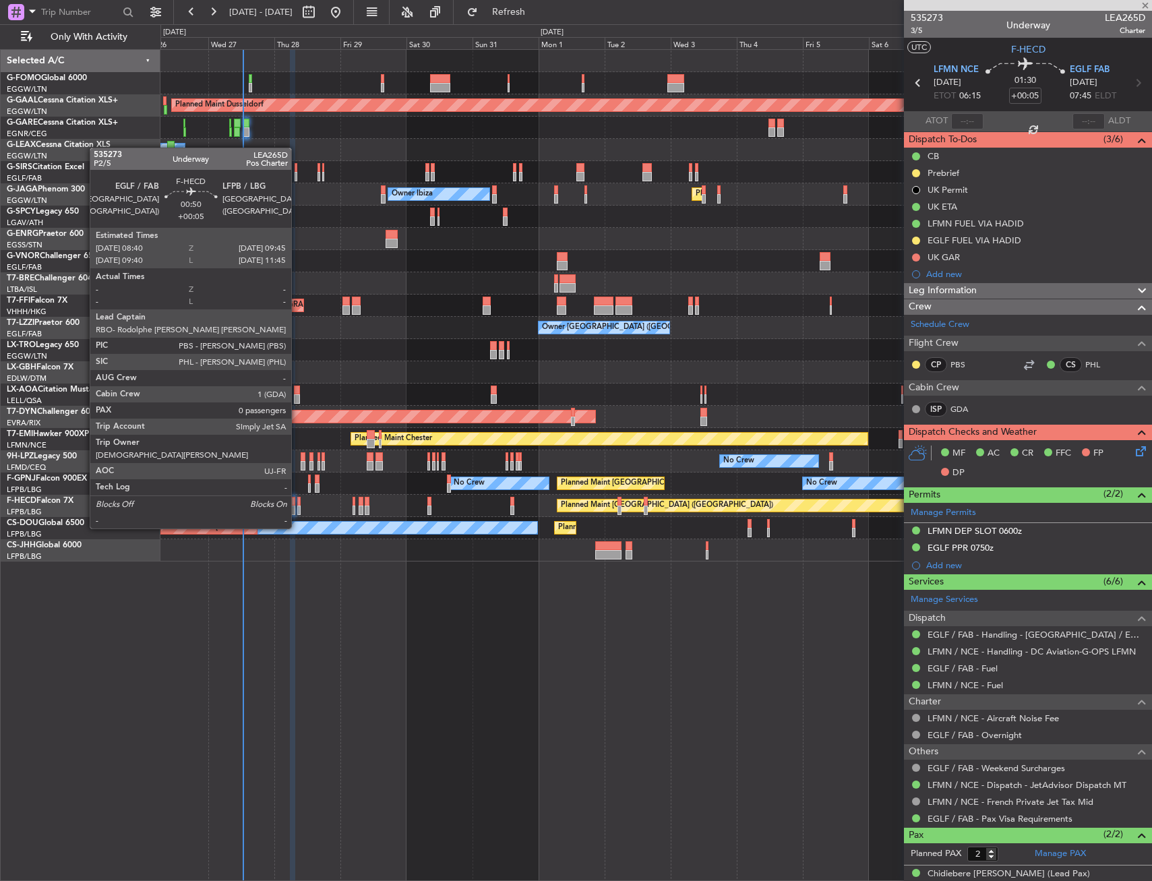
type input "0"
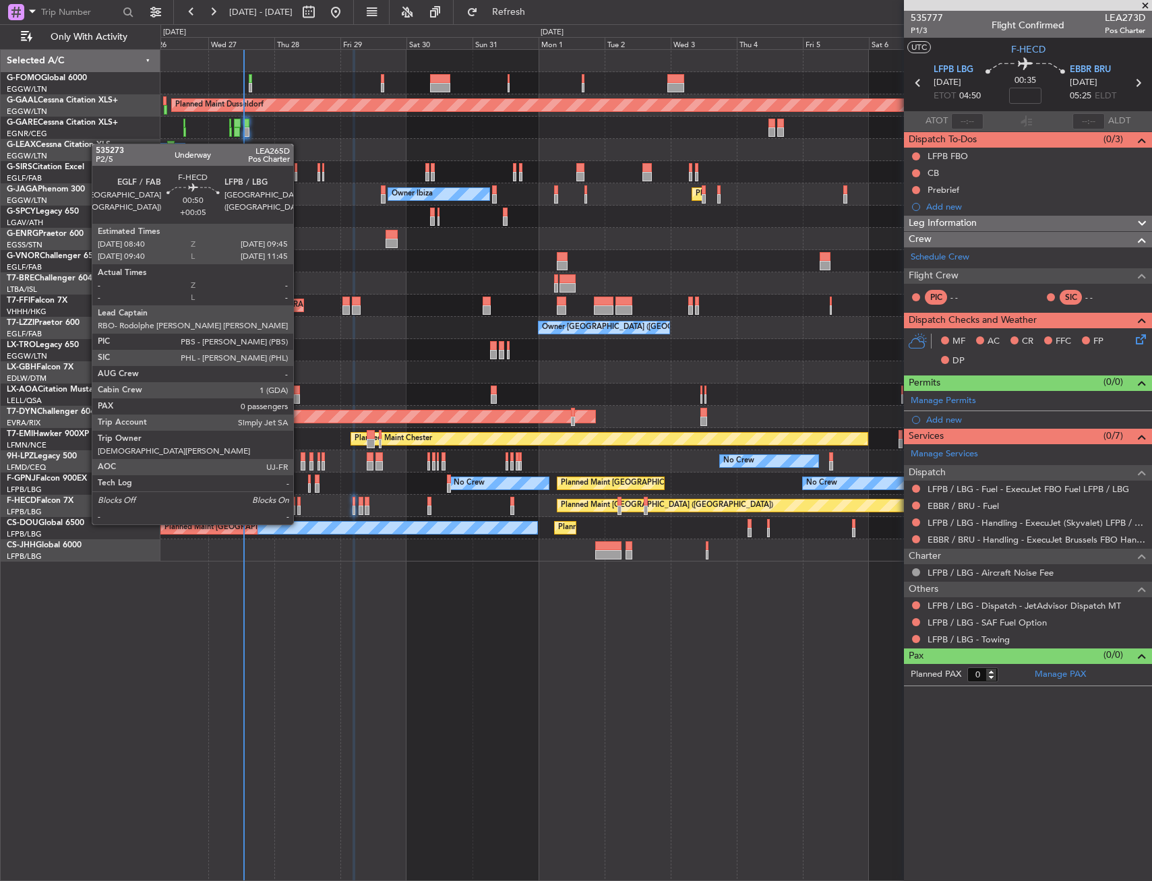
click at [299, 499] on div at bounding box center [298, 501] width 3 height 9
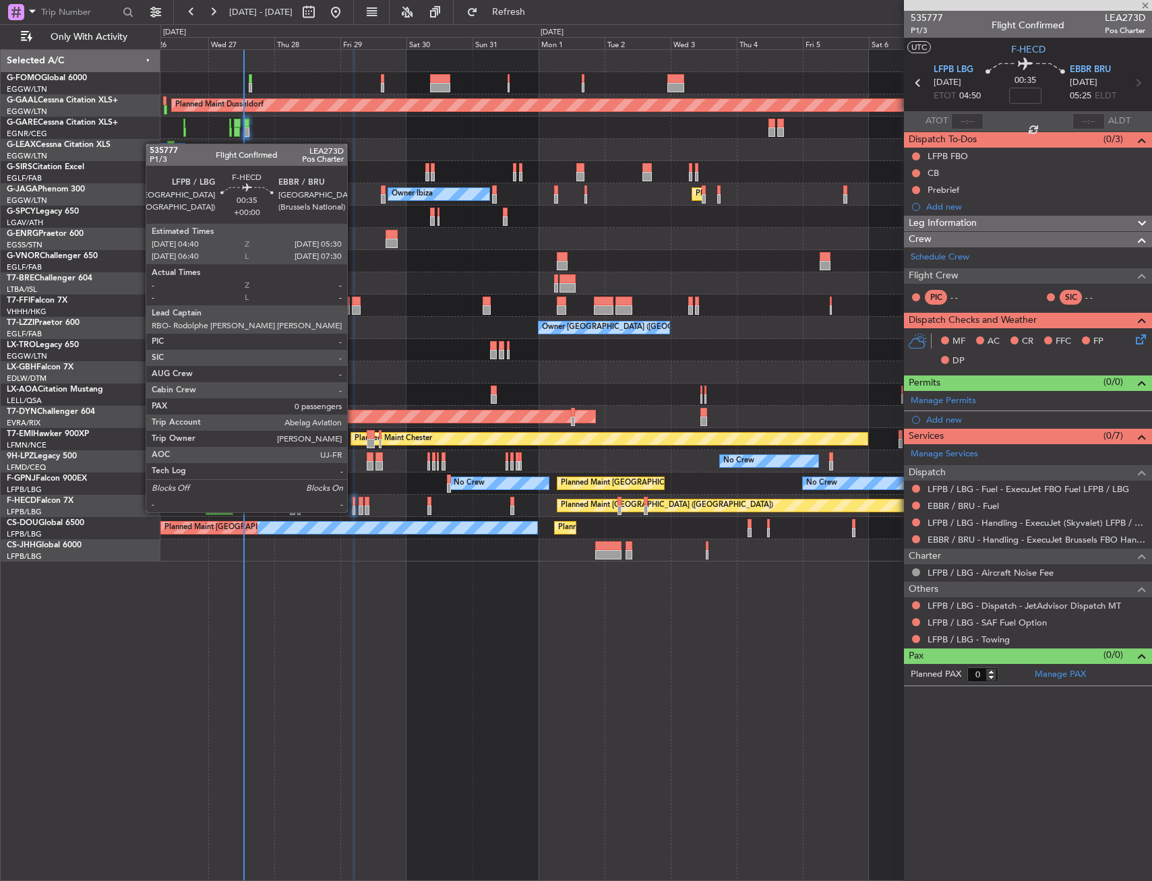
type input "+00:05"
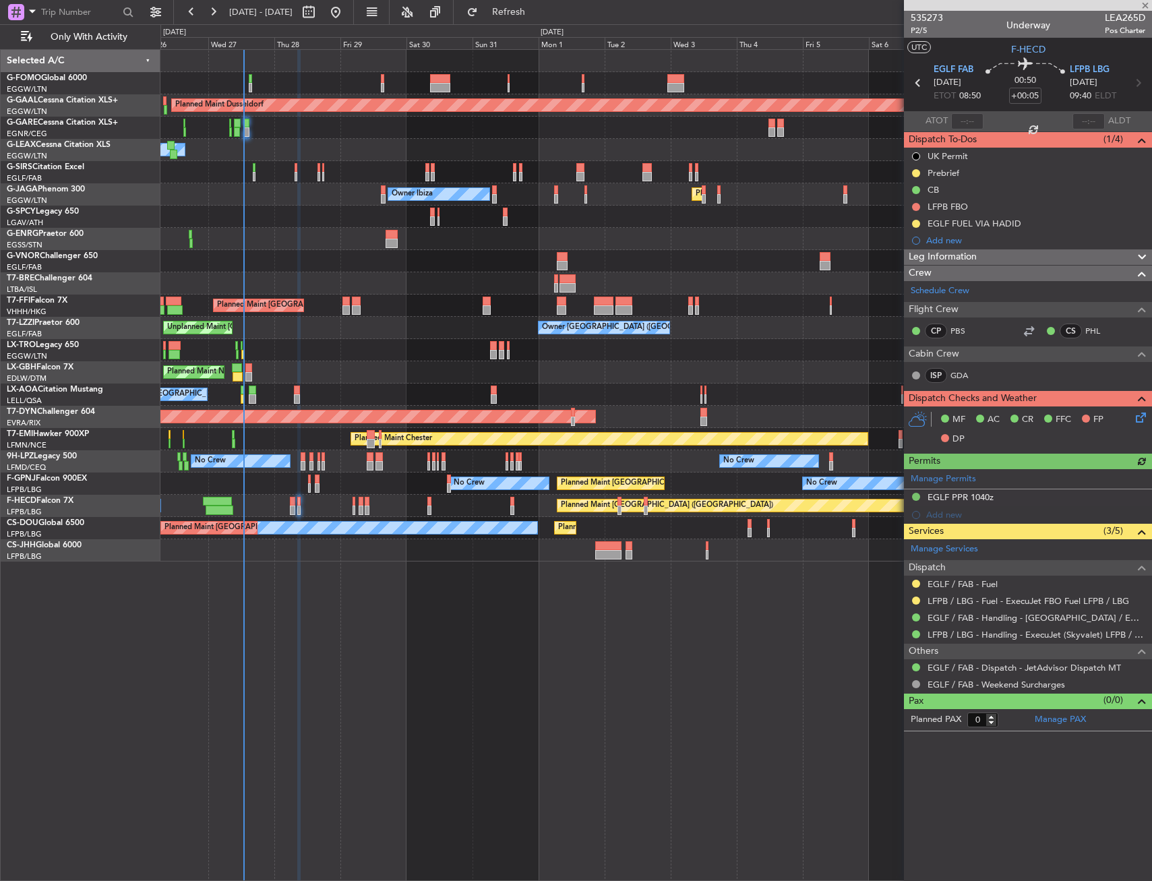
click at [346, 505] on div "Planned Maint [GEOGRAPHIC_DATA] ([GEOGRAPHIC_DATA]) No Crew" at bounding box center [655, 506] width 991 height 22
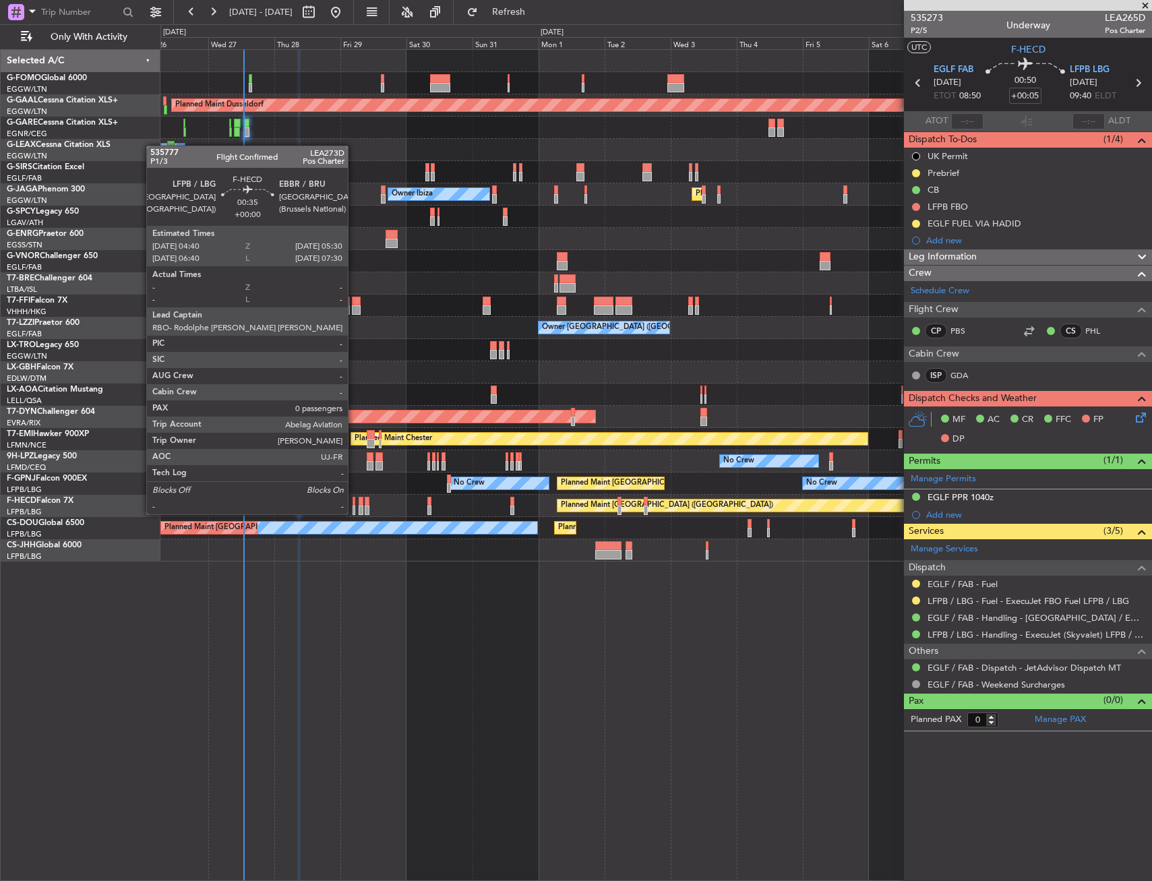
click at [352, 503] on div at bounding box center [353, 501] width 3 height 9
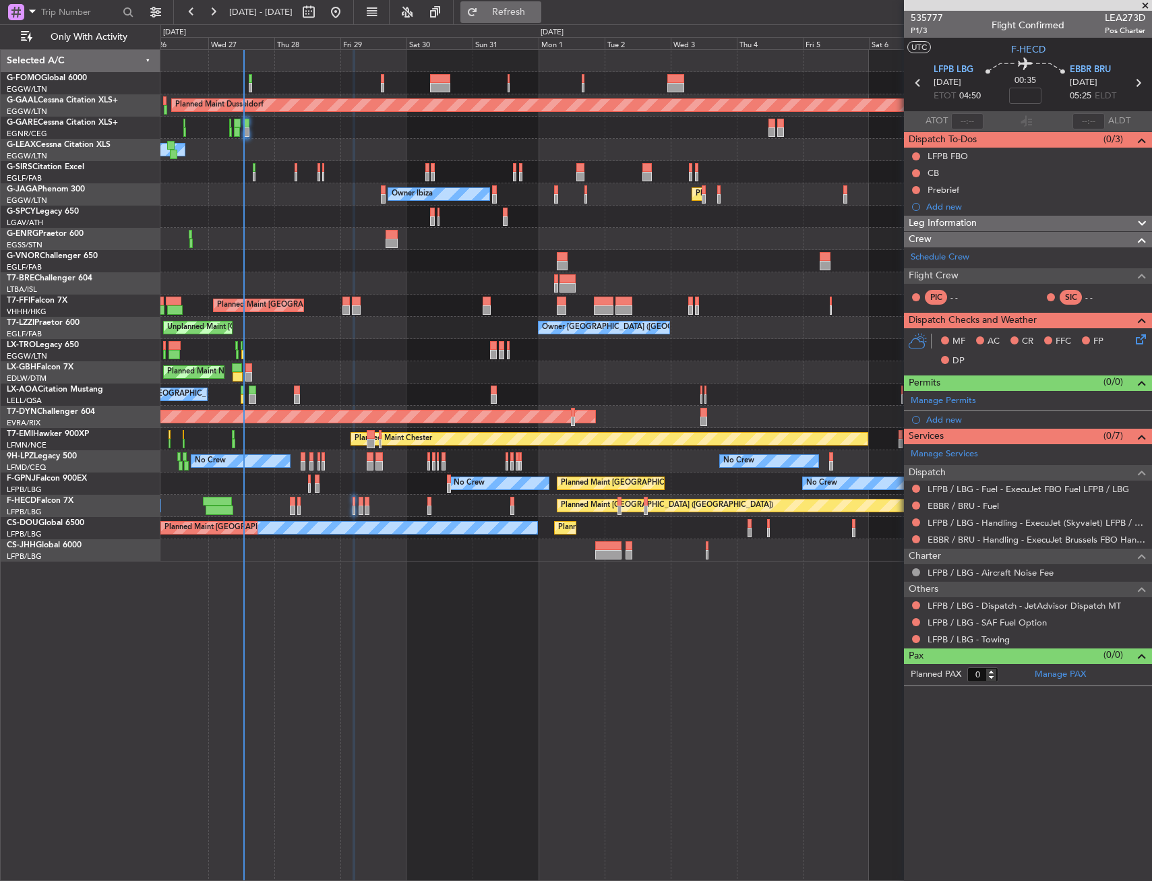
click at [541, 6] on button "Refresh" at bounding box center [500, 12] width 81 height 22
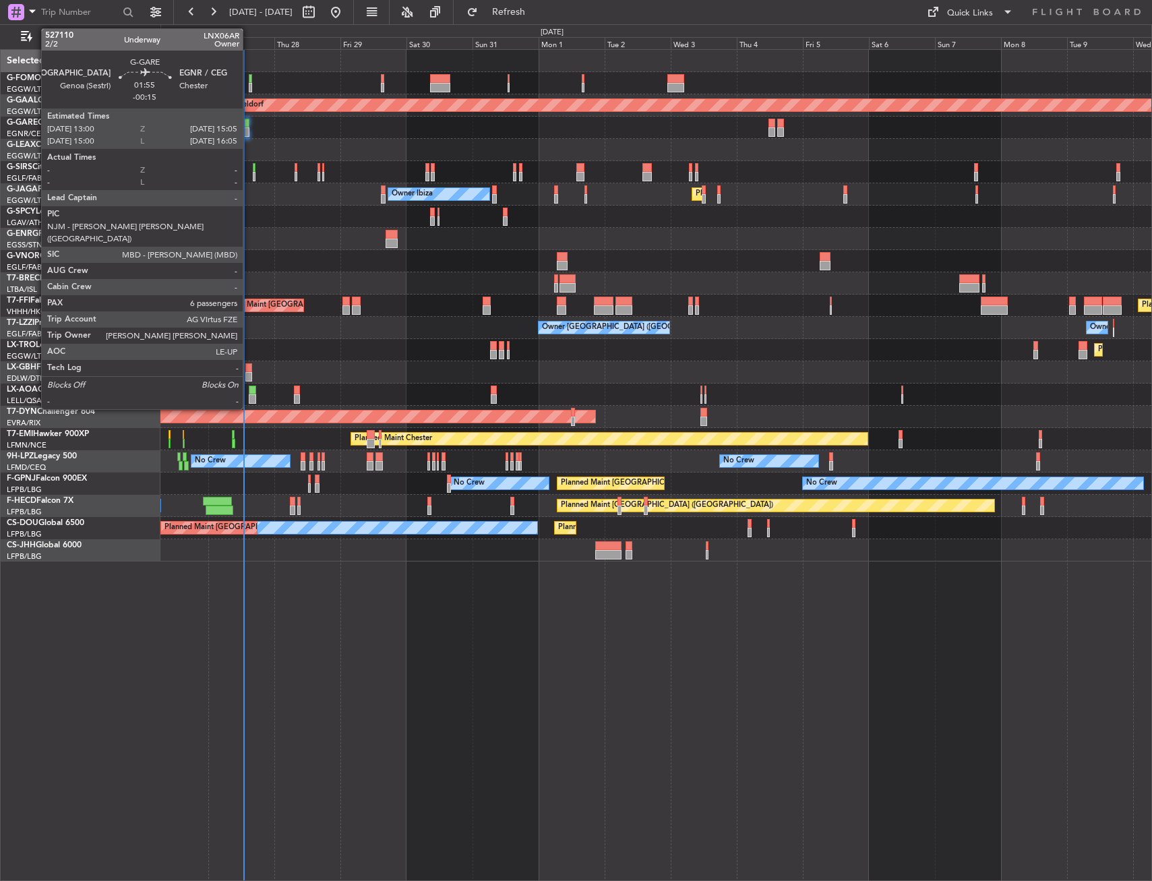
click at [249, 120] on div at bounding box center [246, 123] width 6 height 9
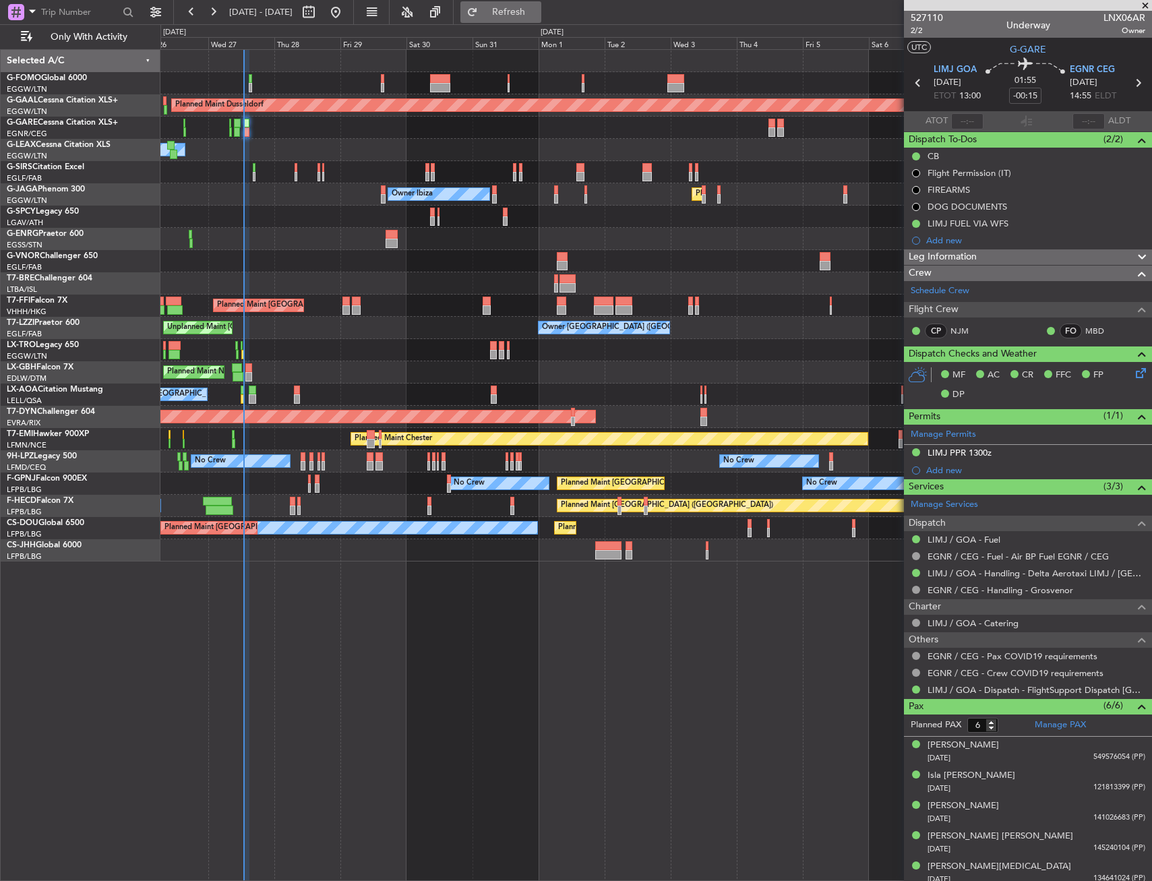
drag, startPoint x: 539, startPoint y: 4, endPoint x: 537, endPoint y: 14, distance: 10.2
click at [539, 4] on button "Refresh" at bounding box center [500, 12] width 81 height 22
click at [537, 8] on span "Refresh" at bounding box center [509, 11] width 57 height 9
drag, startPoint x: 551, startPoint y: 18, endPoint x: 547, endPoint y: 28, distance: 10.9
click at [537, 17] on span "Refresh" at bounding box center [509, 11] width 57 height 9
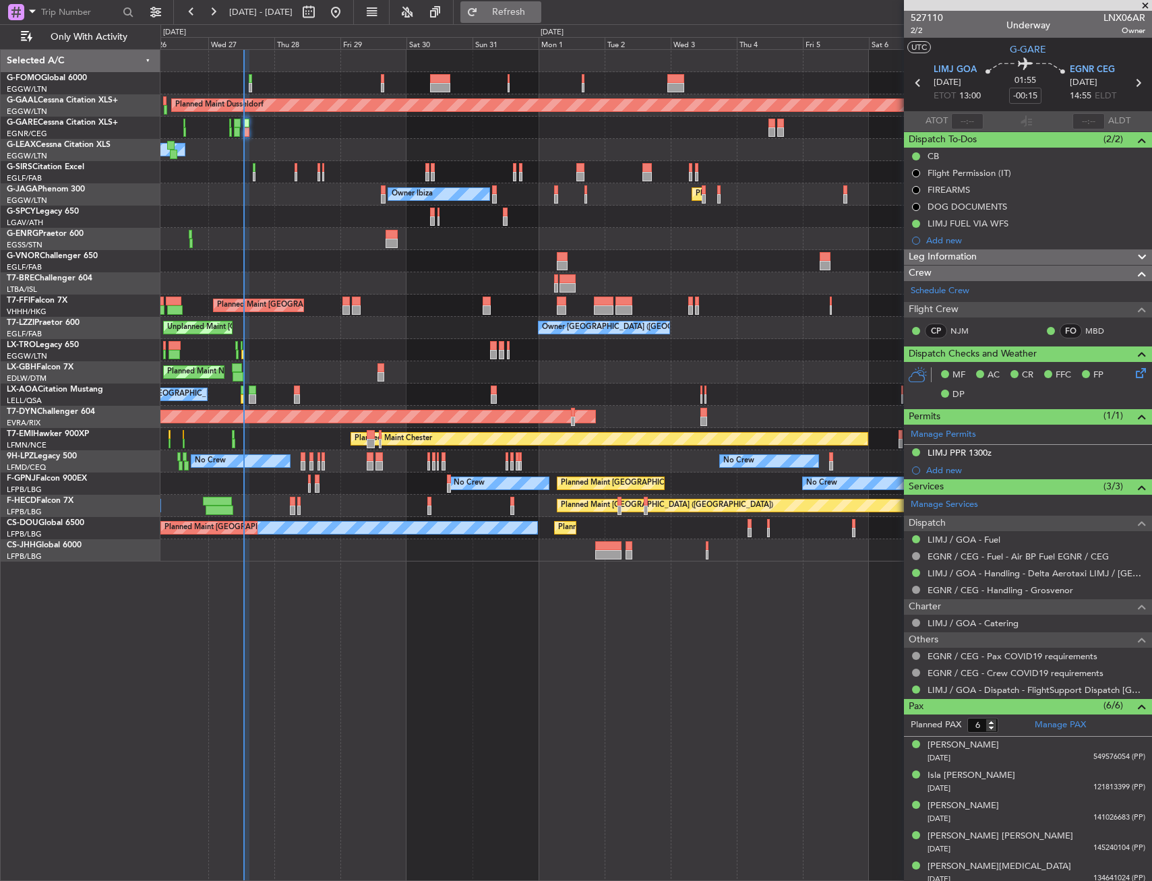
click at [537, 7] on span "Refresh" at bounding box center [509, 11] width 57 height 9
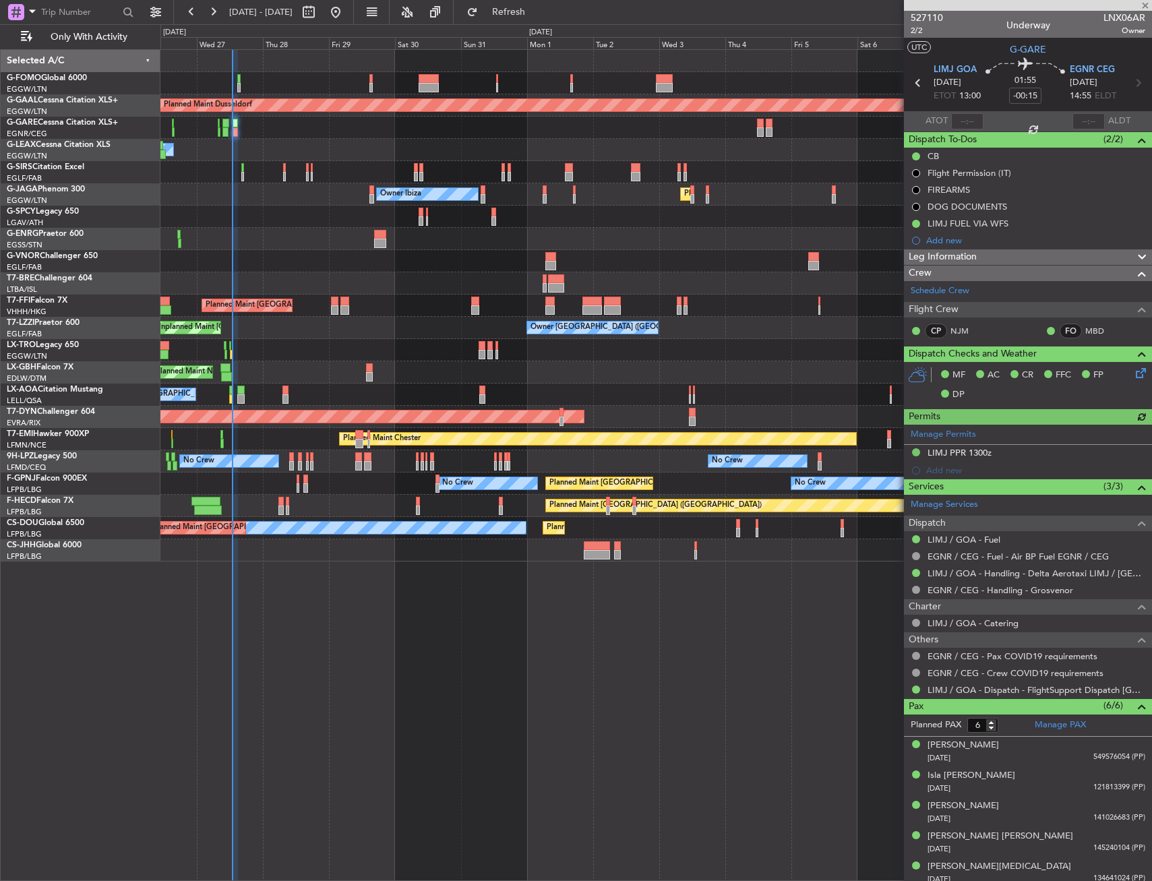
click at [356, 481] on div "No Crew No Crew Planned Maint [GEOGRAPHIC_DATA] ([GEOGRAPHIC_DATA]) No Crew No …" at bounding box center [655, 483] width 991 height 22
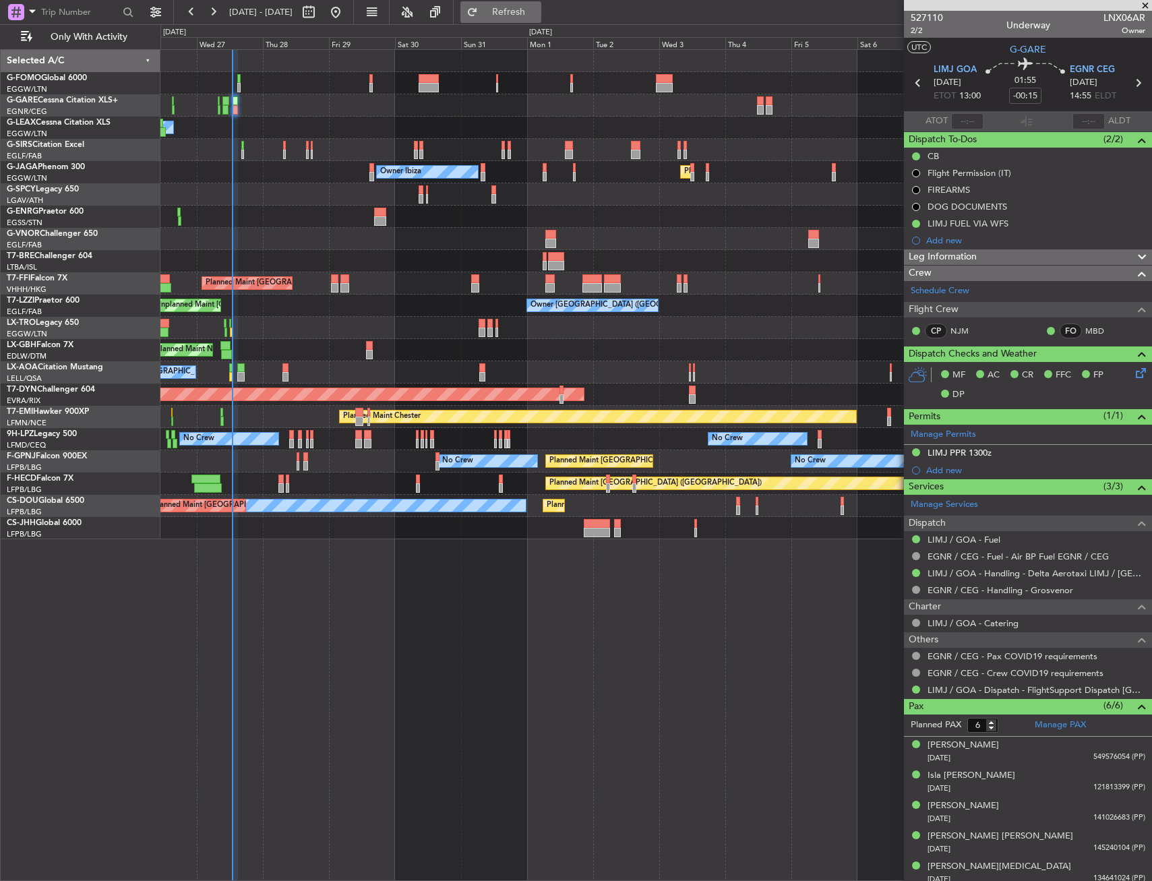
click at [537, 7] on span "Refresh" at bounding box center [509, 11] width 57 height 9
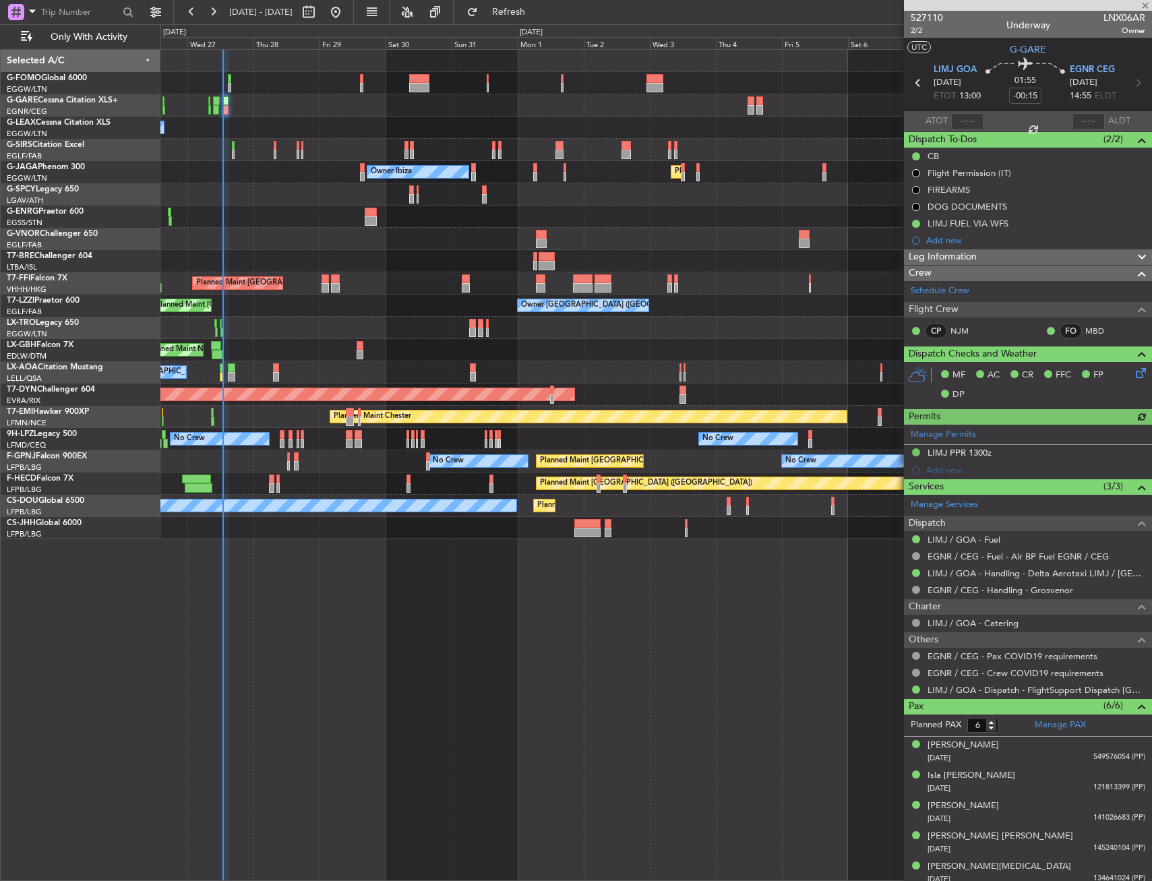
click at [331, 464] on div "No Crew No Crew Planned Maint [GEOGRAPHIC_DATA] ([GEOGRAPHIC_DATA]) No Crew No …" at bounding box center [655, 461] width 991 height 22
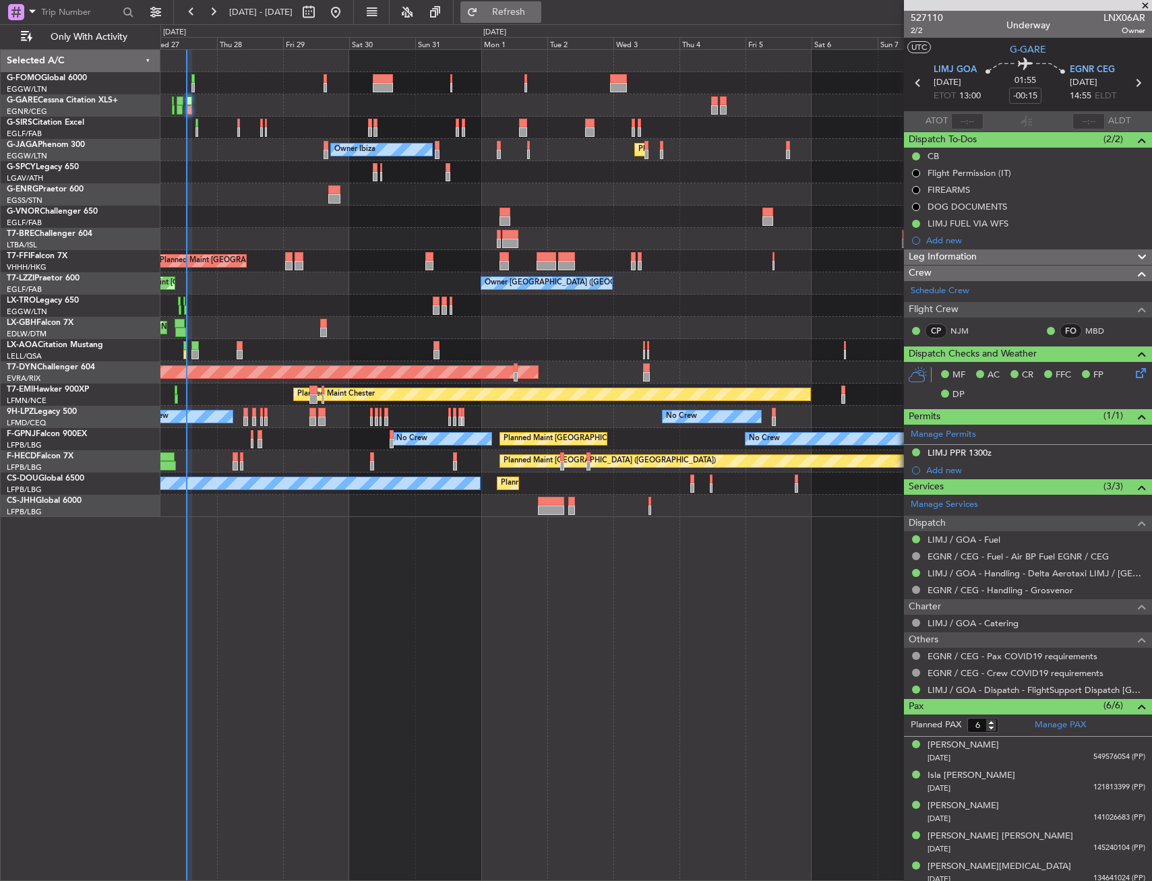
click at [537, 7] on span "Refresh" at bounding box center [509, 11] width 57 height 9
click at [537, 11] on span "Refresh" at bounding box center [509, 11] width 57 height 9
click at [311, 459] on div "Planned Maint Paris (Le Bourget) No Crew" at bounding box center [655, 461] width 991 height 22
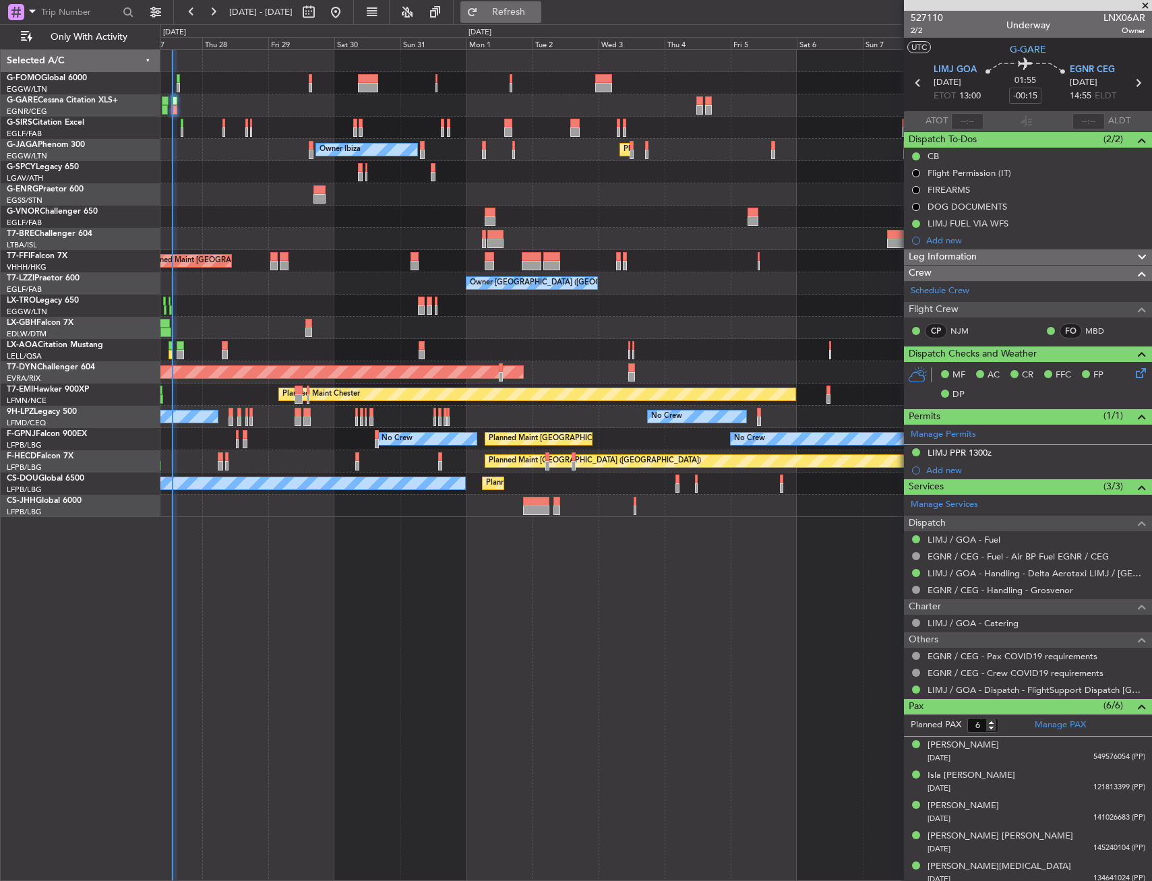
click at [541, 7] on button "Refresh" at bounding box center [500, 12] width 81 height 22
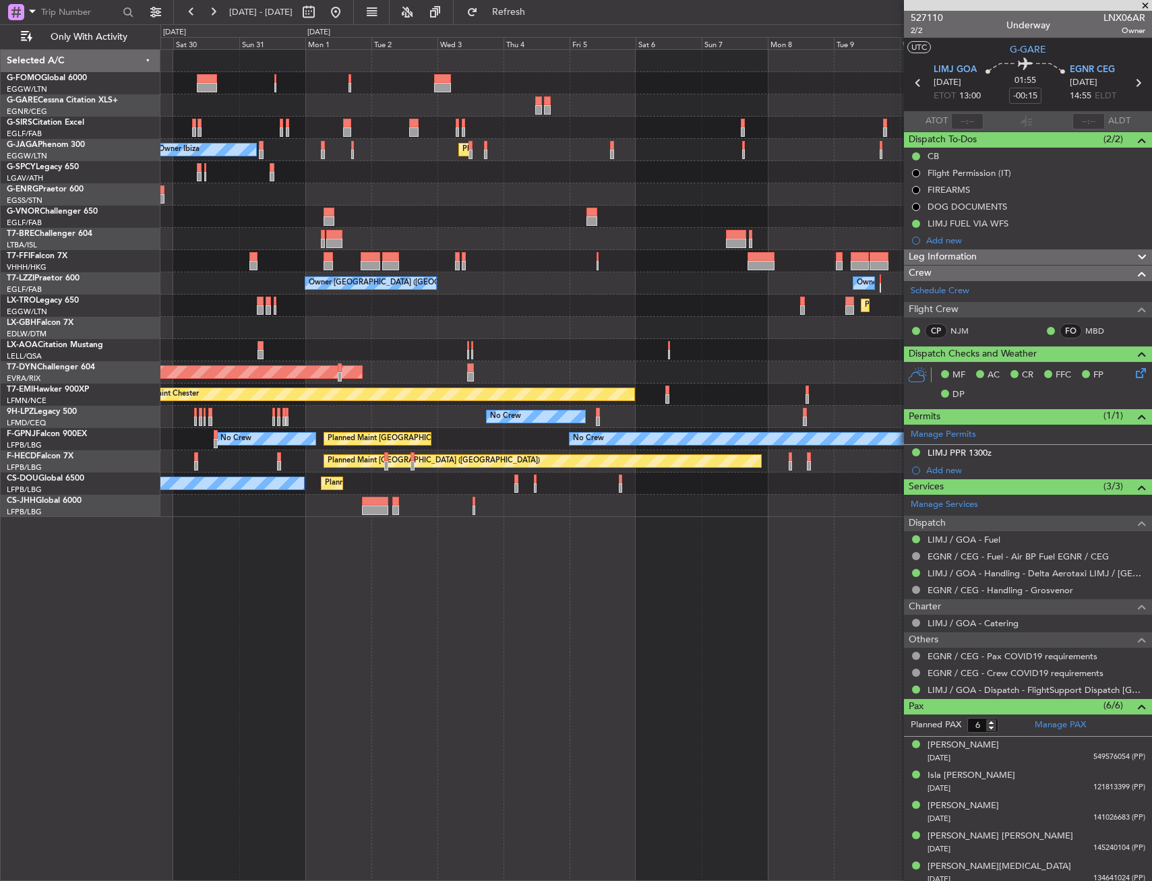
click at [401, 483] on div "Planned Maint Paris (Le Bourget) No Crew Planned Maint Paris (Le Bourget)" at bounding box center [655, 483] width 991 height 22
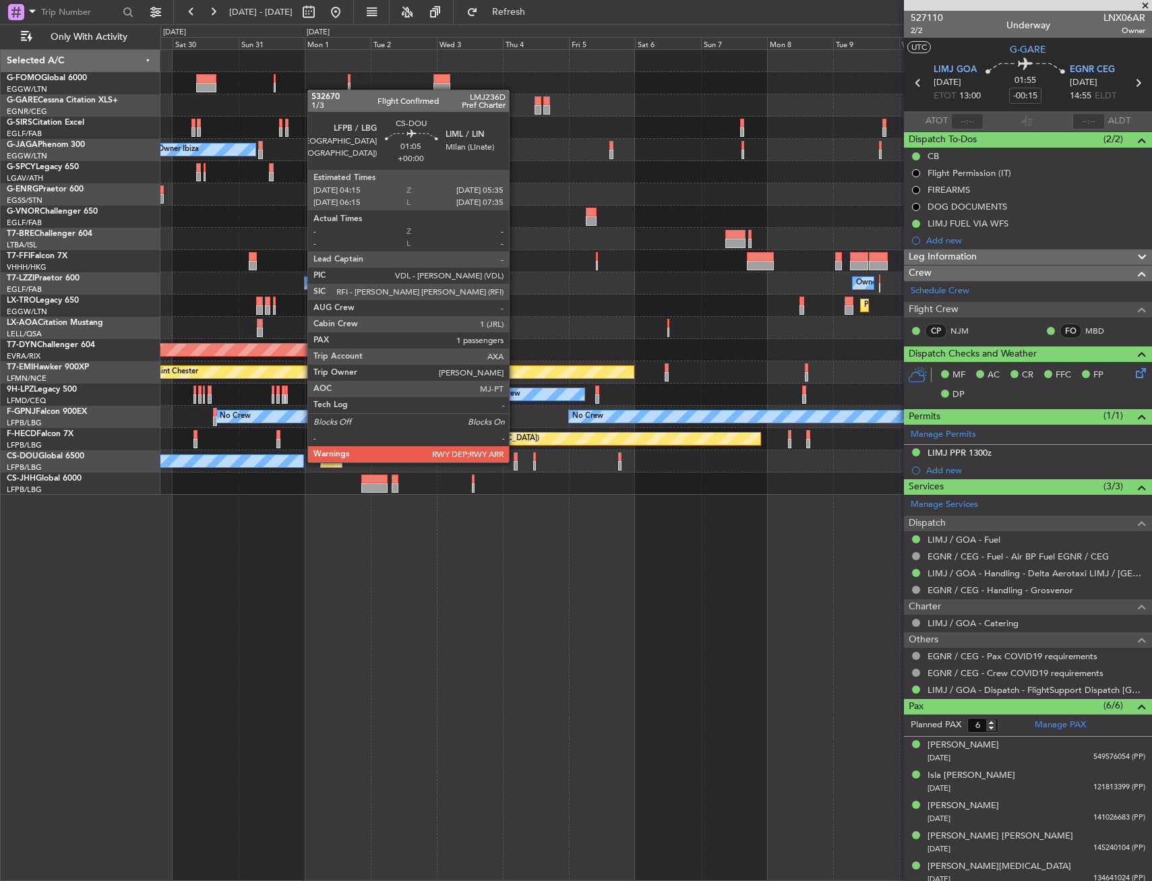
click at [515, 461] on div at bounding box center [516, 465] width 4 height 9
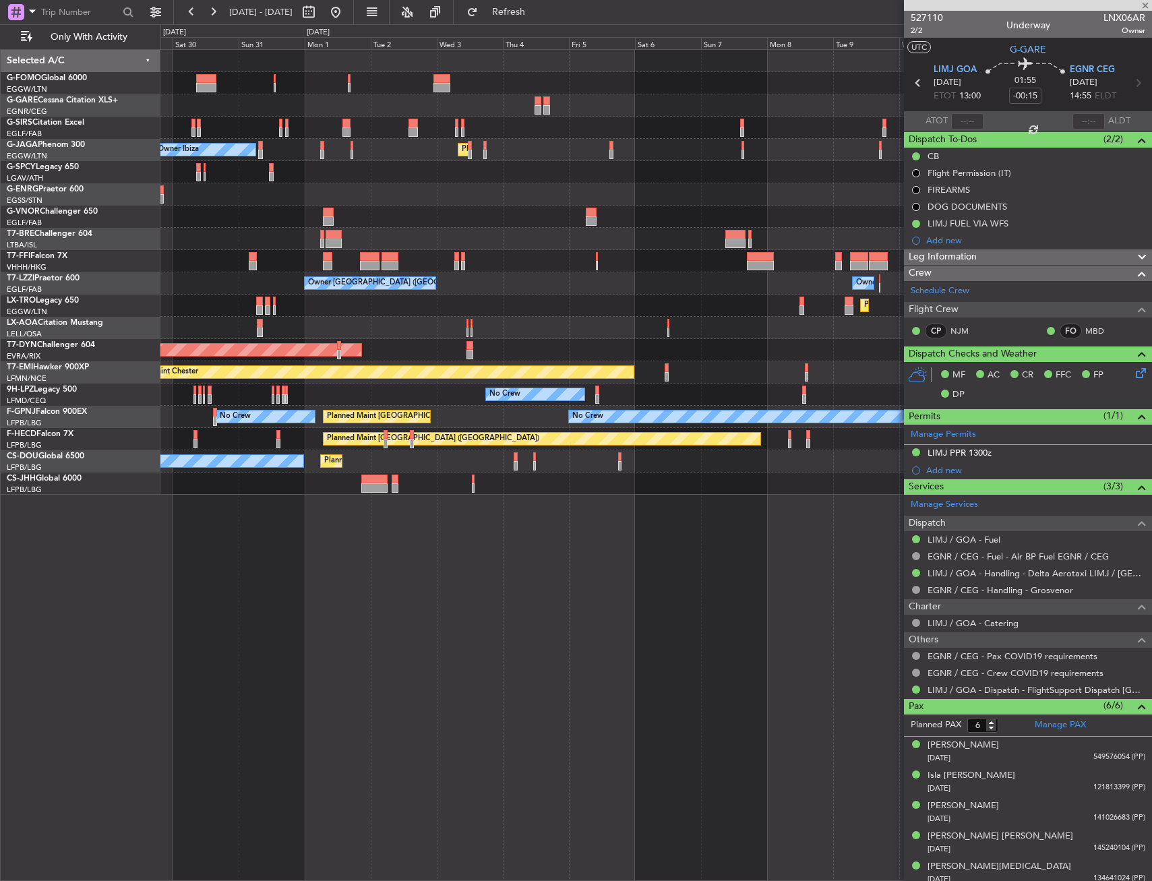
type input "1"
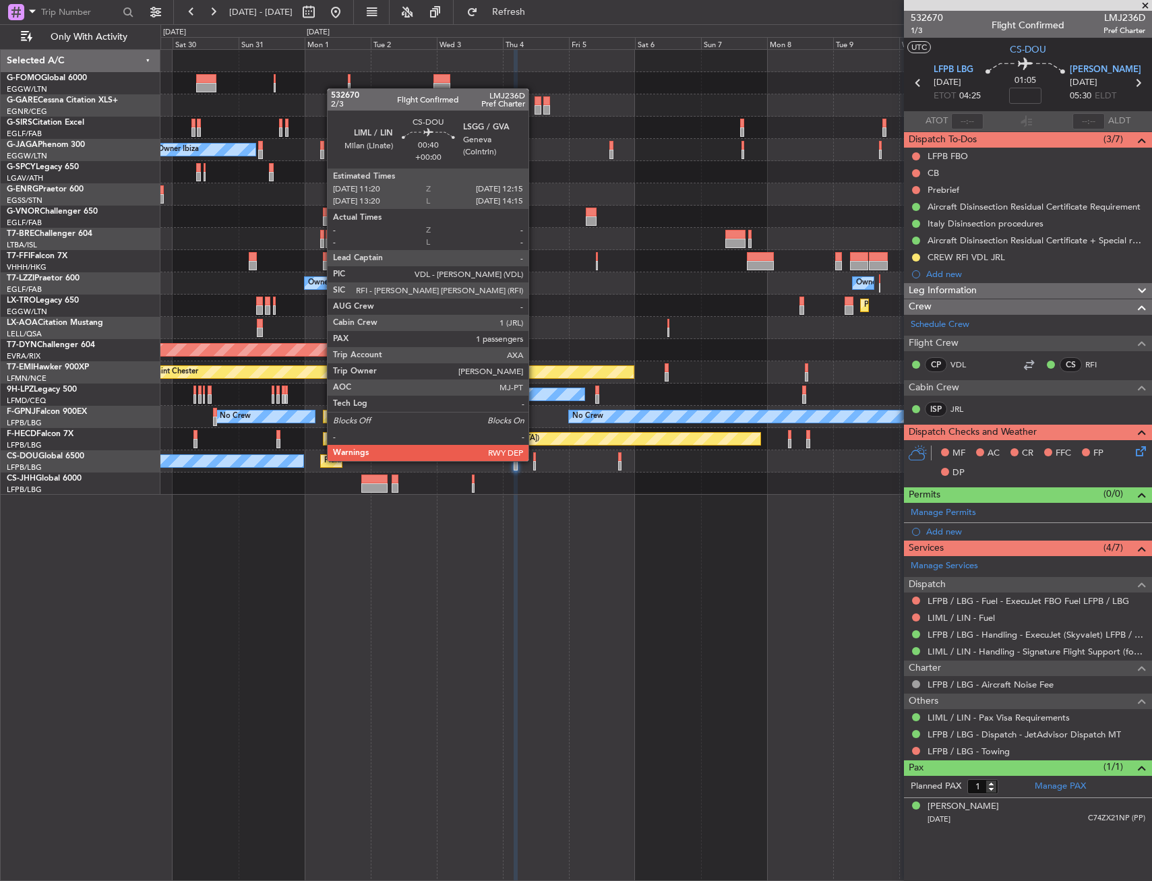
click at [534, 460] on div at bounding box center [534, 456] width 3 height 9
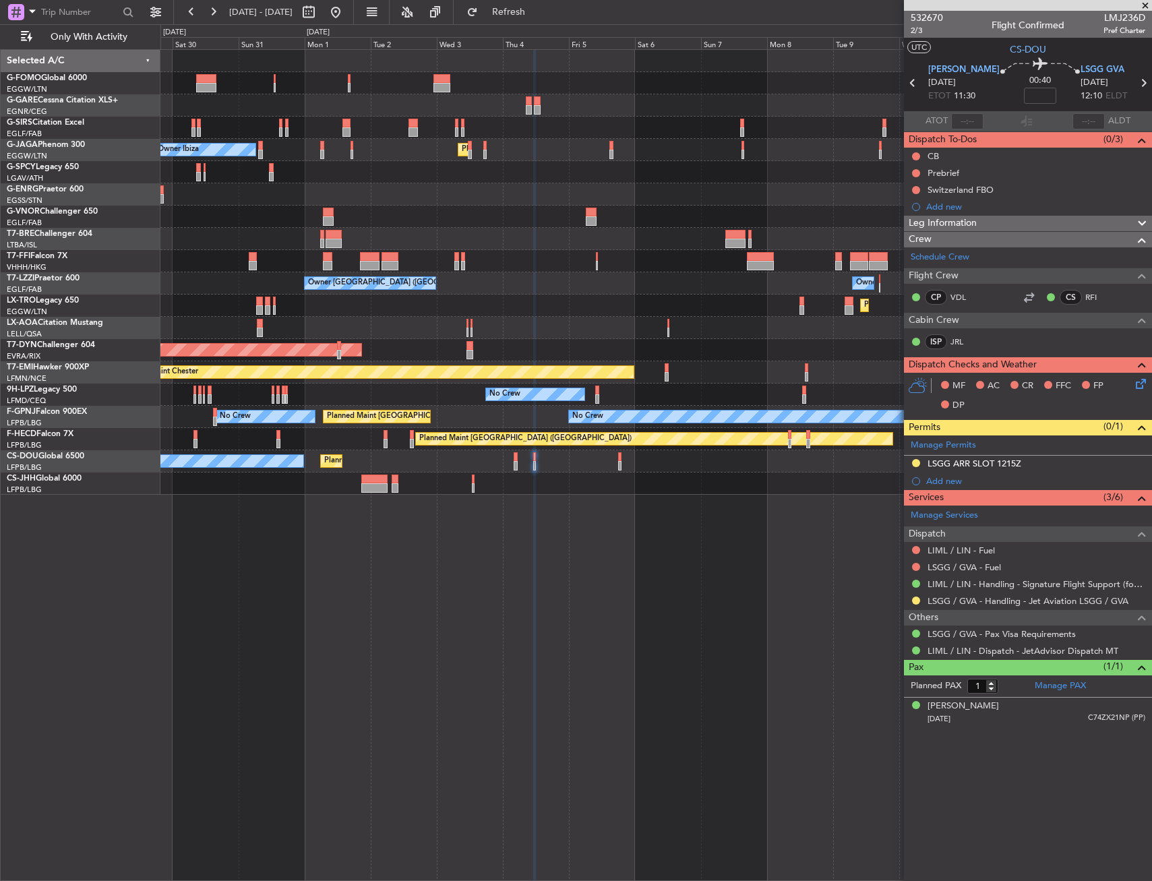
click at [856, 127] on div "Owner Ibiza Planned Maint London (Luton) Planned Maint Geneva (Cointrin) Planne…" at bounding box center [655, 272] width 991 height 445
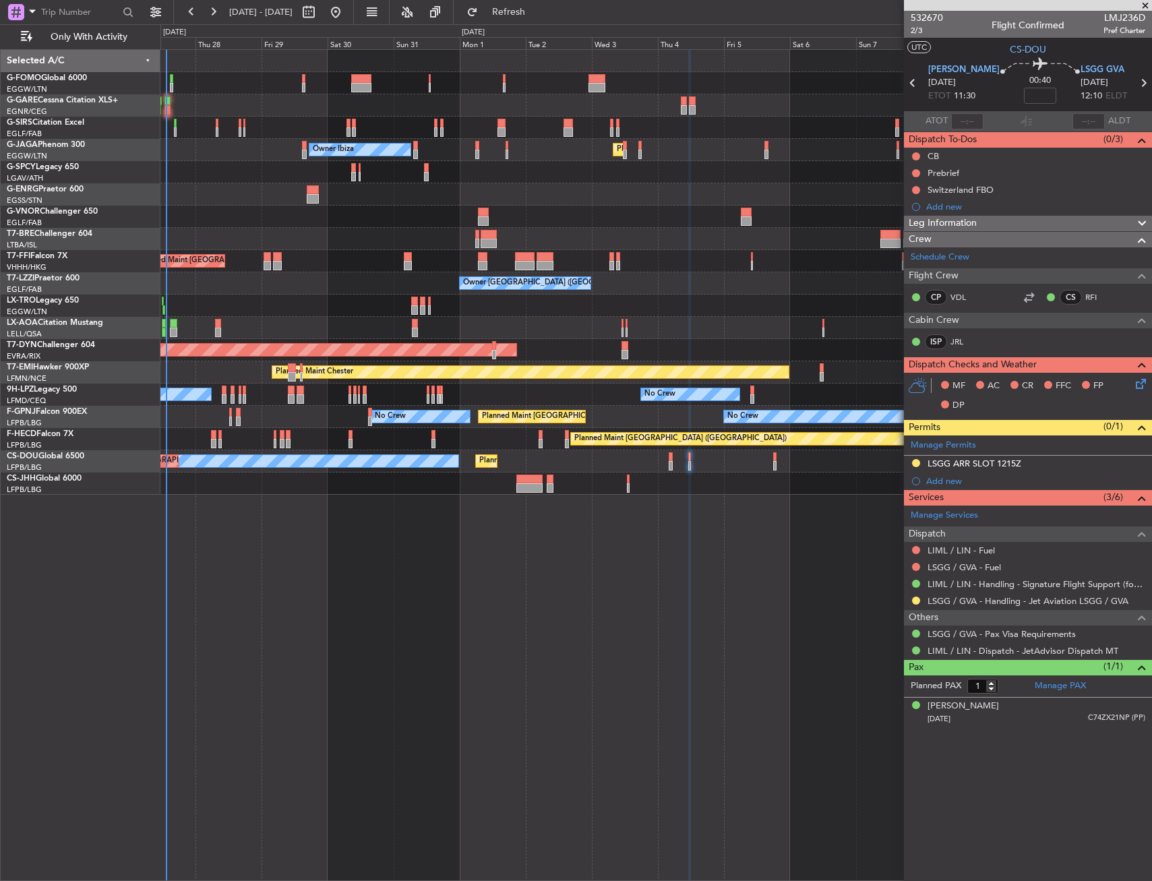
click at [836, 213] on div "Unplanned Maint Oxford (Kidlington) Owner Ibiza Planned Maint London (Luton) No…" at bounding box center [655, 272] width 991 height 445
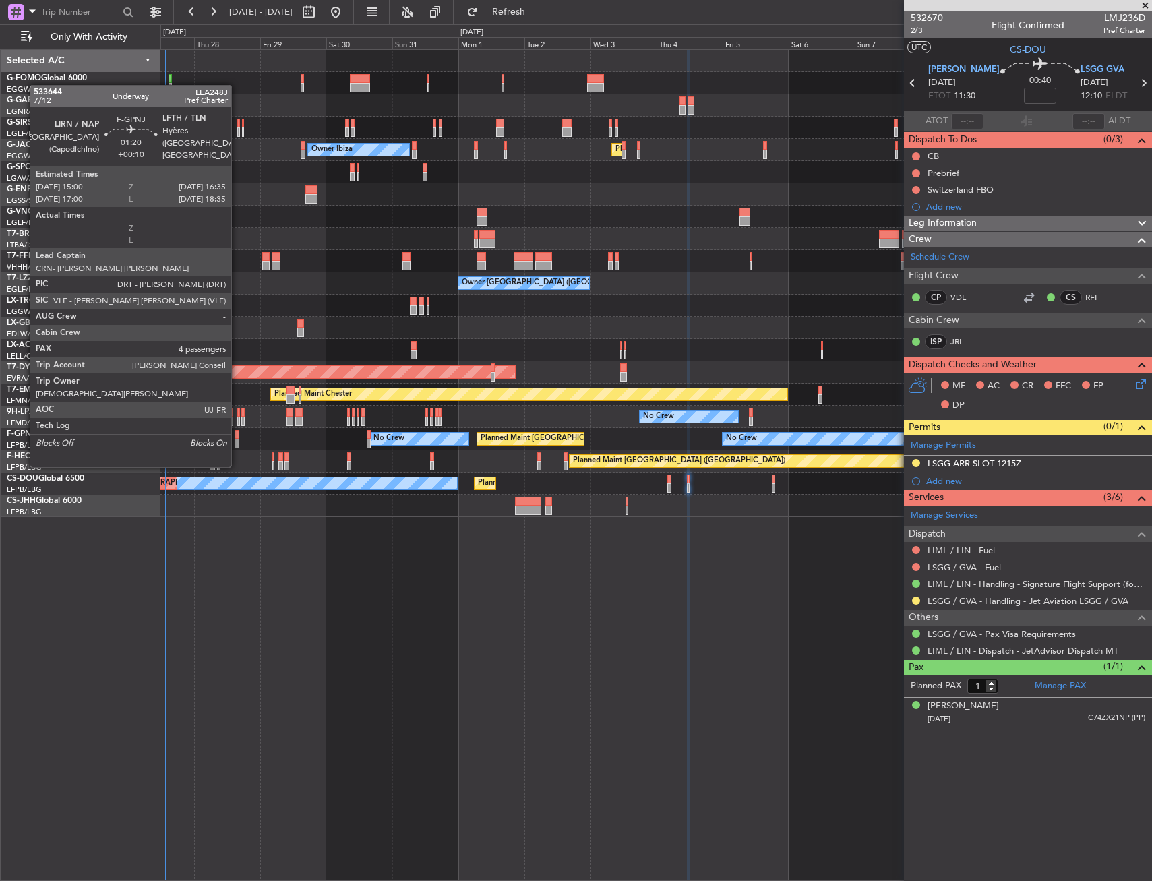
click at [237, 440] on div at bounding box center [237, 443] width 5 height 9
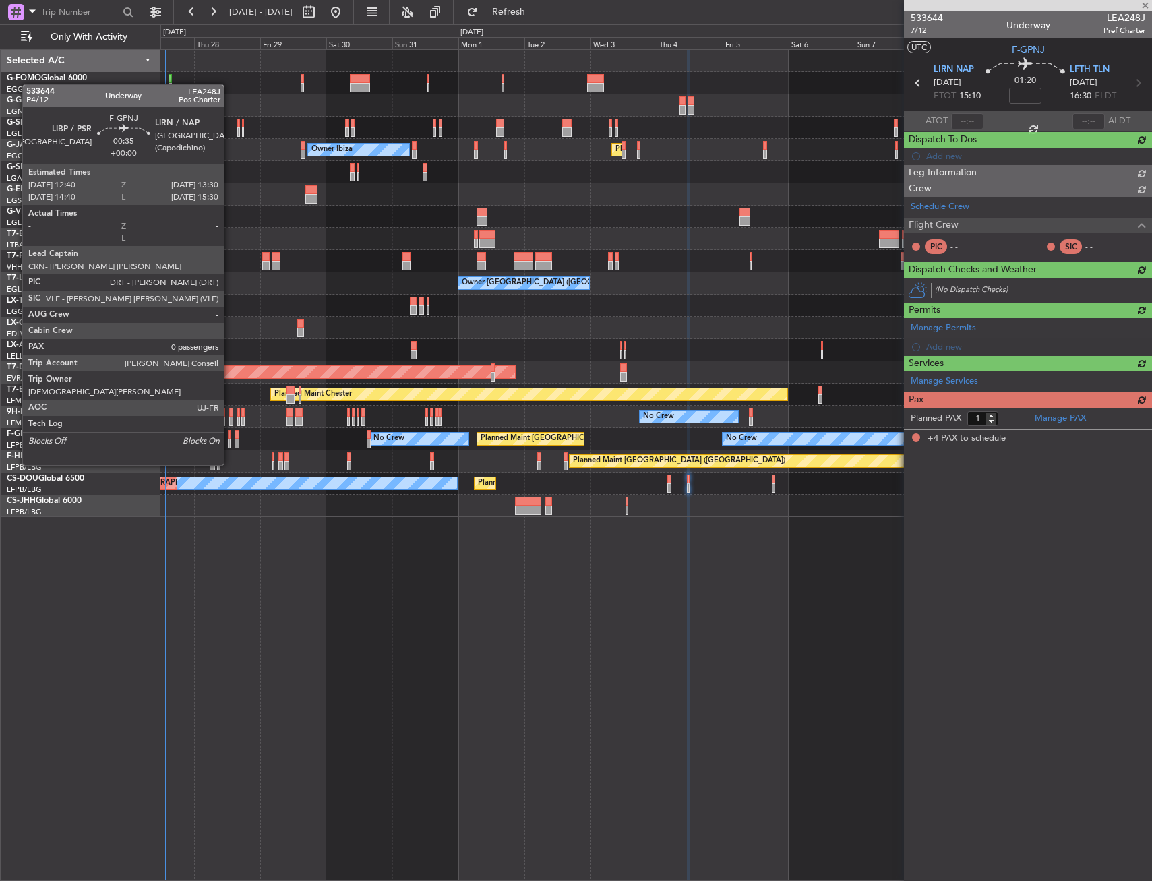
type input "+00:10"
type input "4"
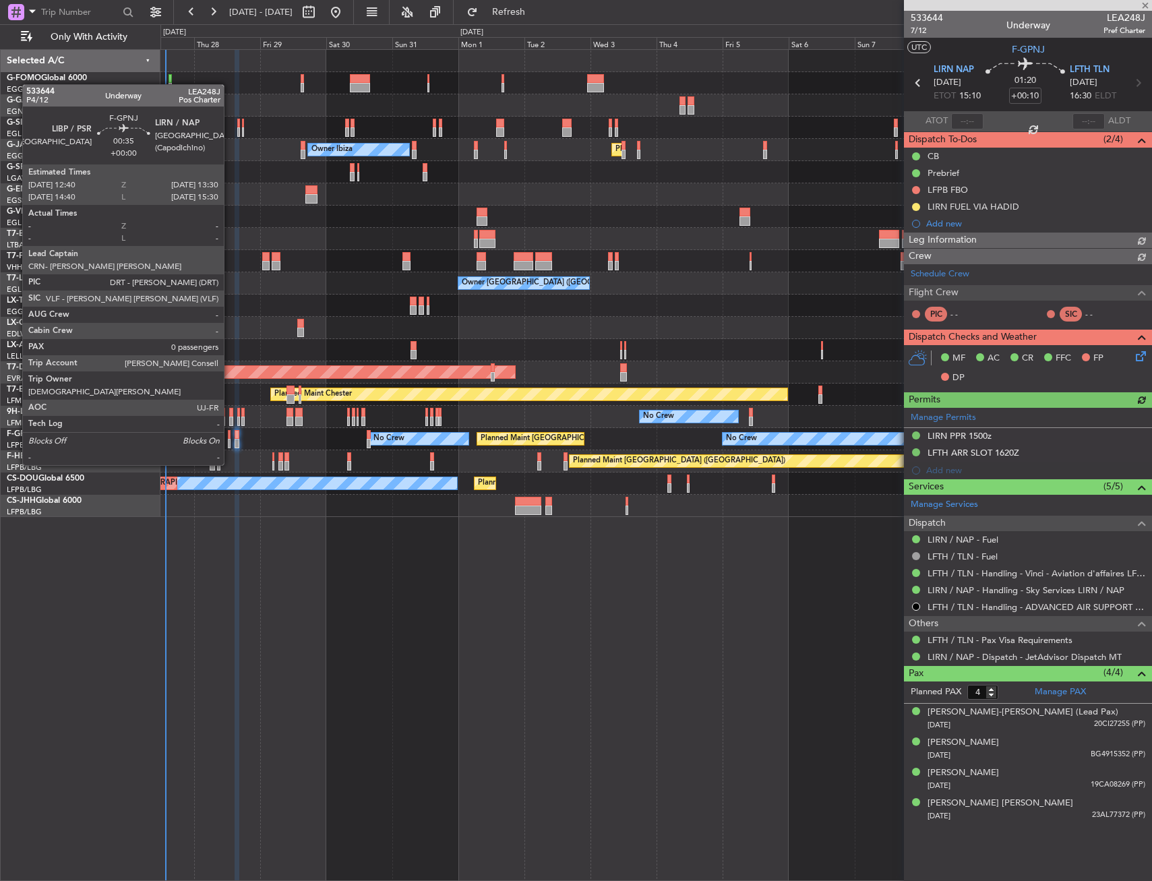
click at [230, 439] on div at bounding box center [229, 443] width 3 height 9
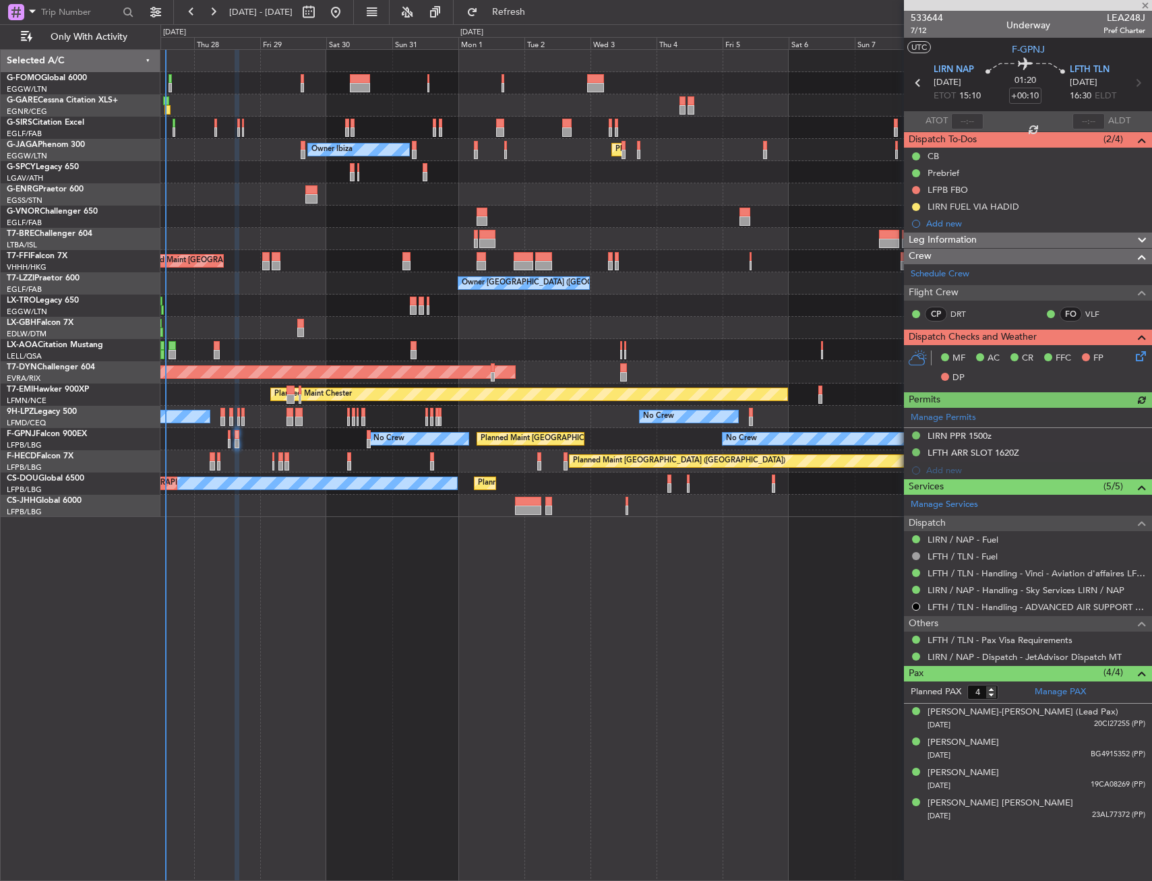
type input "0"
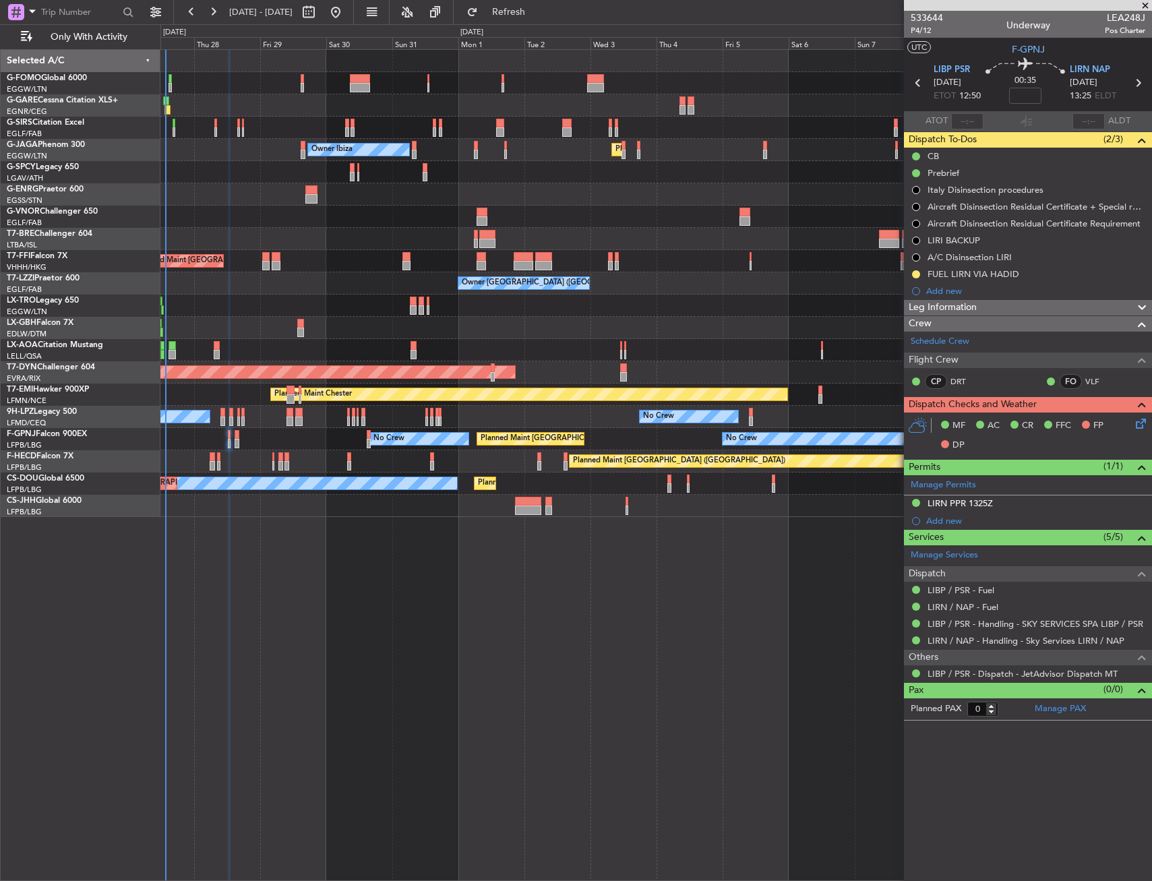
click at [209, 198] on div "Unplanned Maint Oxford (Kidlington) Planned Maint London (Luton) Owner Ibiza No…" at bounding box center [655, 283] width 991 height 467
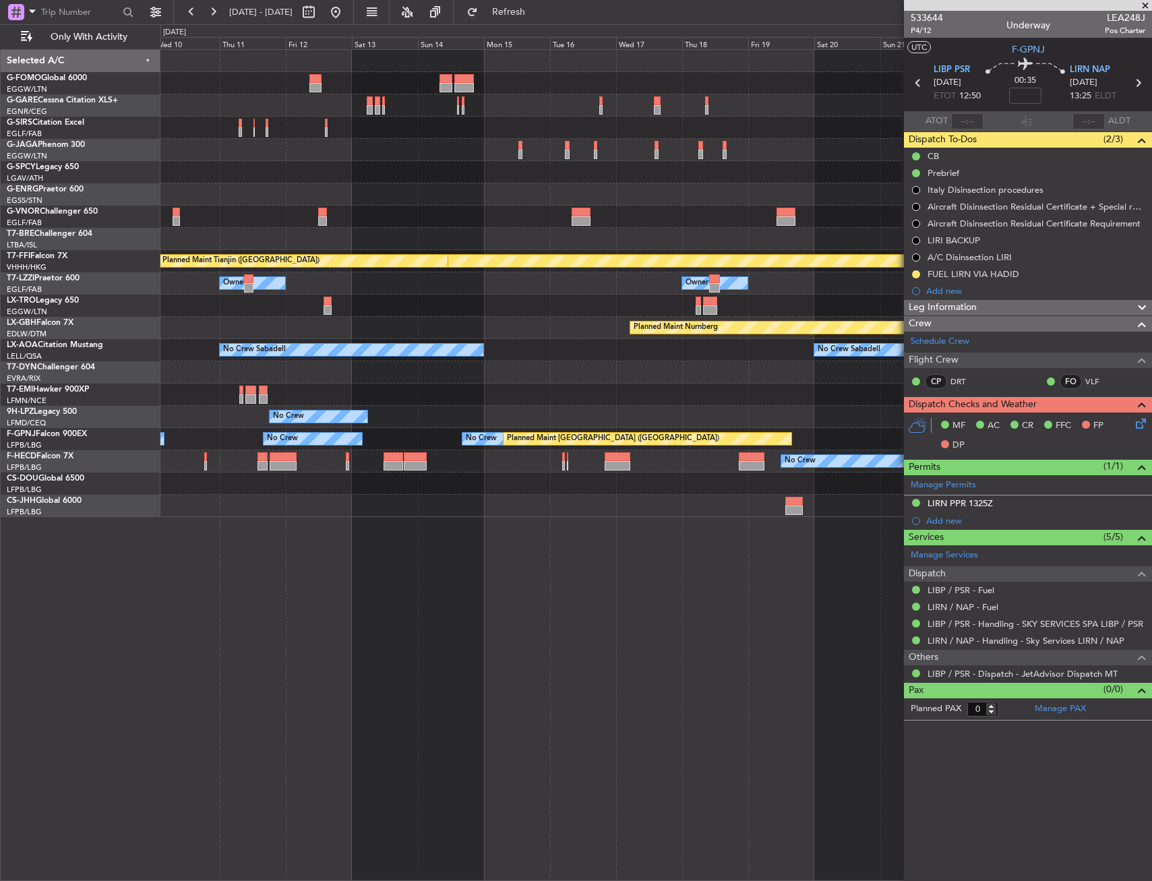
click at [295, 184] on div "Planned Maint Geneva (Cointrin) Planned Maint Tianjin (Binhai) Owner Owner Owne…" at bounding box center [655, 283] width 991 height 467
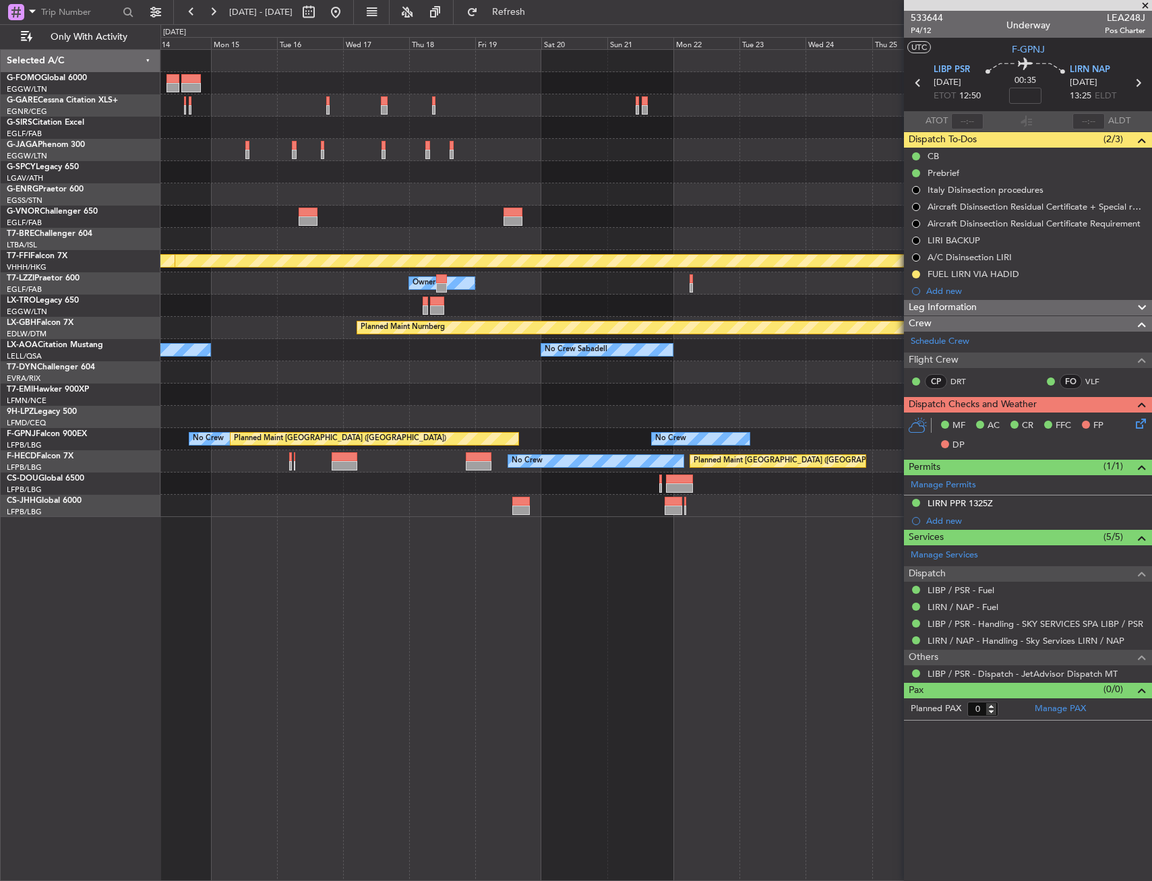
click at [193, 180] on div at bounding box center [655, 172] width 991 height 22
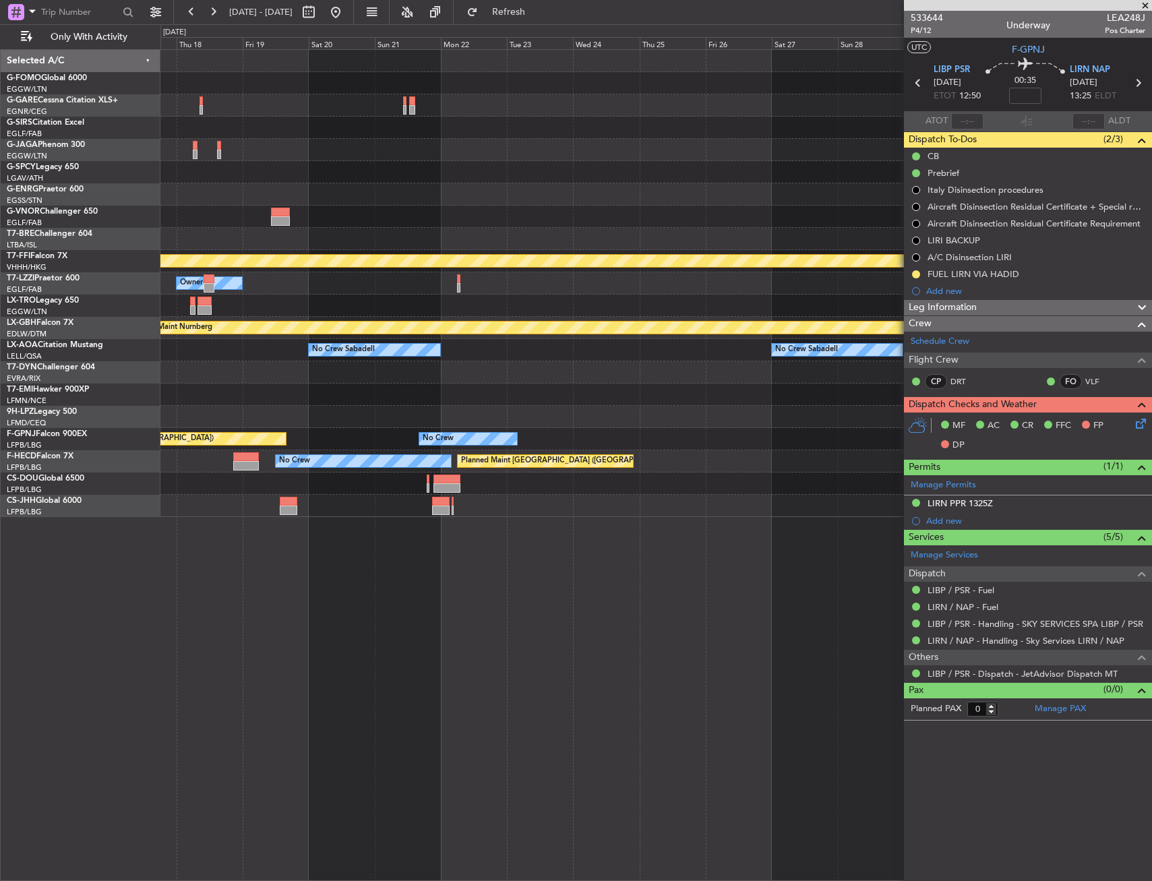
click at [330, 187] on div "Planned Maint Geneva (Cointrin) Planned Maint Tianjin (Binhai) Owner Planned Ma…" at bounding box center [655, 283] width 991 height 467
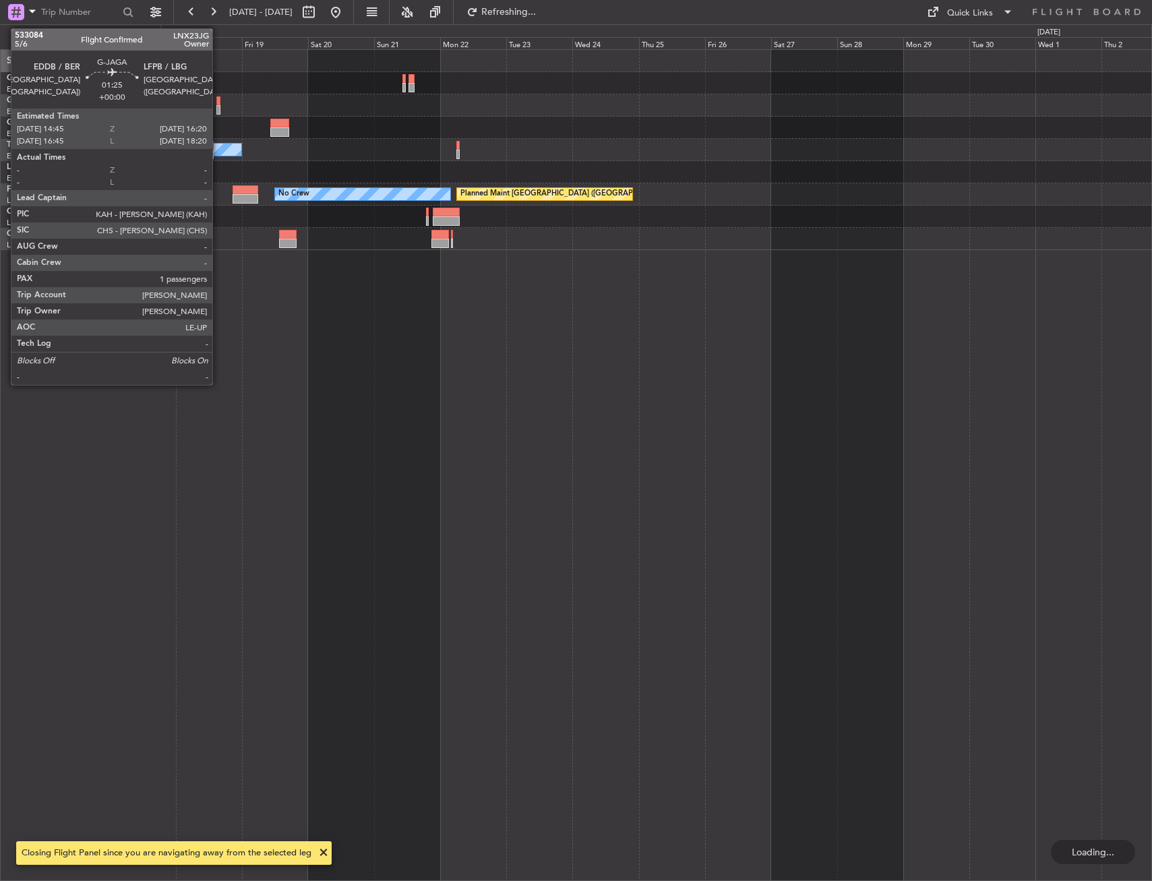
click at [218, 101] on div at bounding box center [218, 100] width 5 height 9
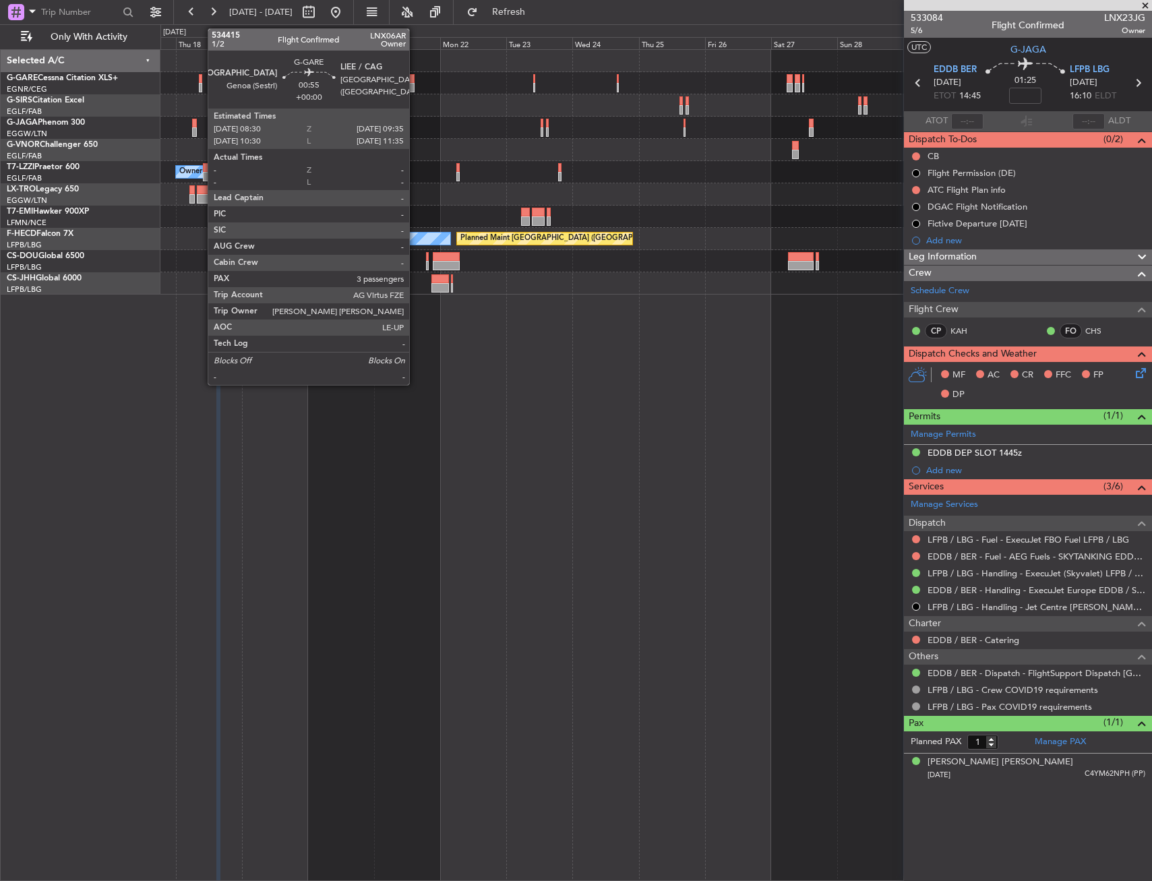
click at [201, 80] on div at bounding box center [200, 78] width 3 height 9
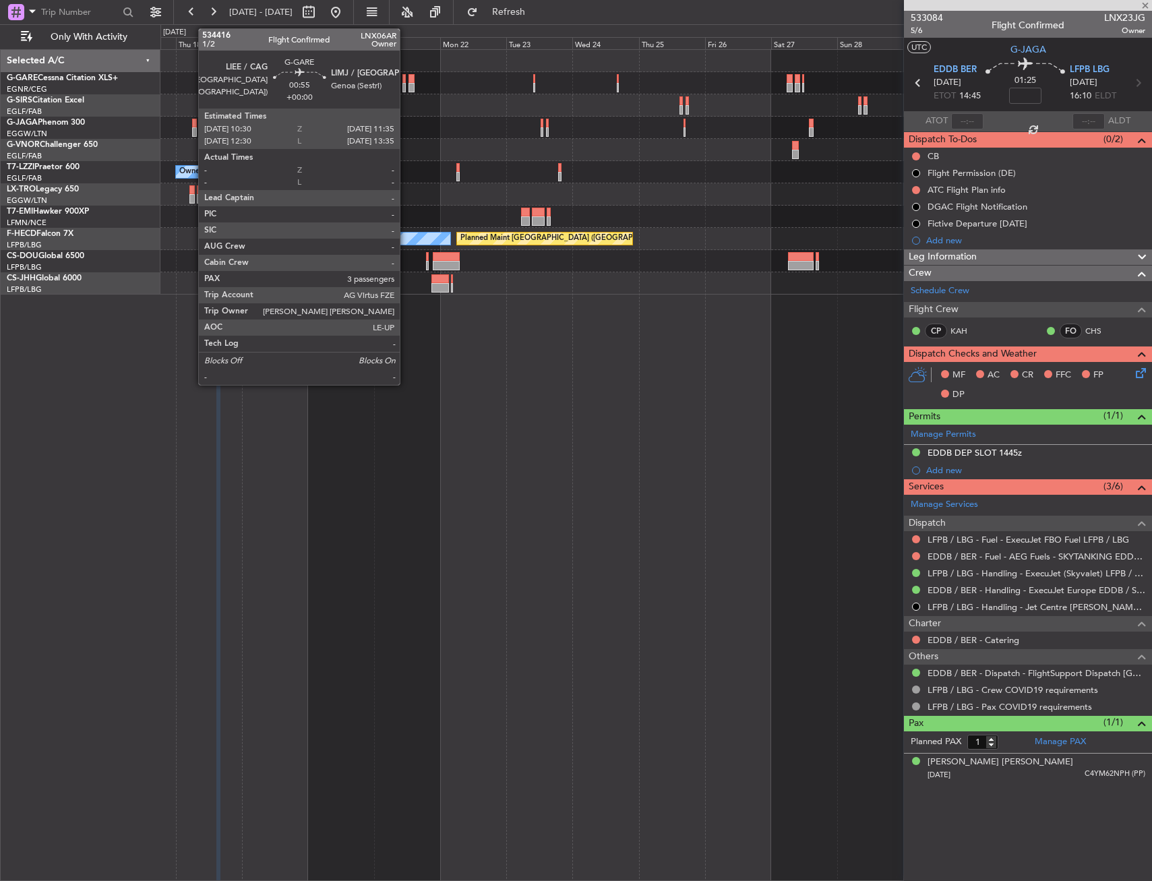
type input "3"
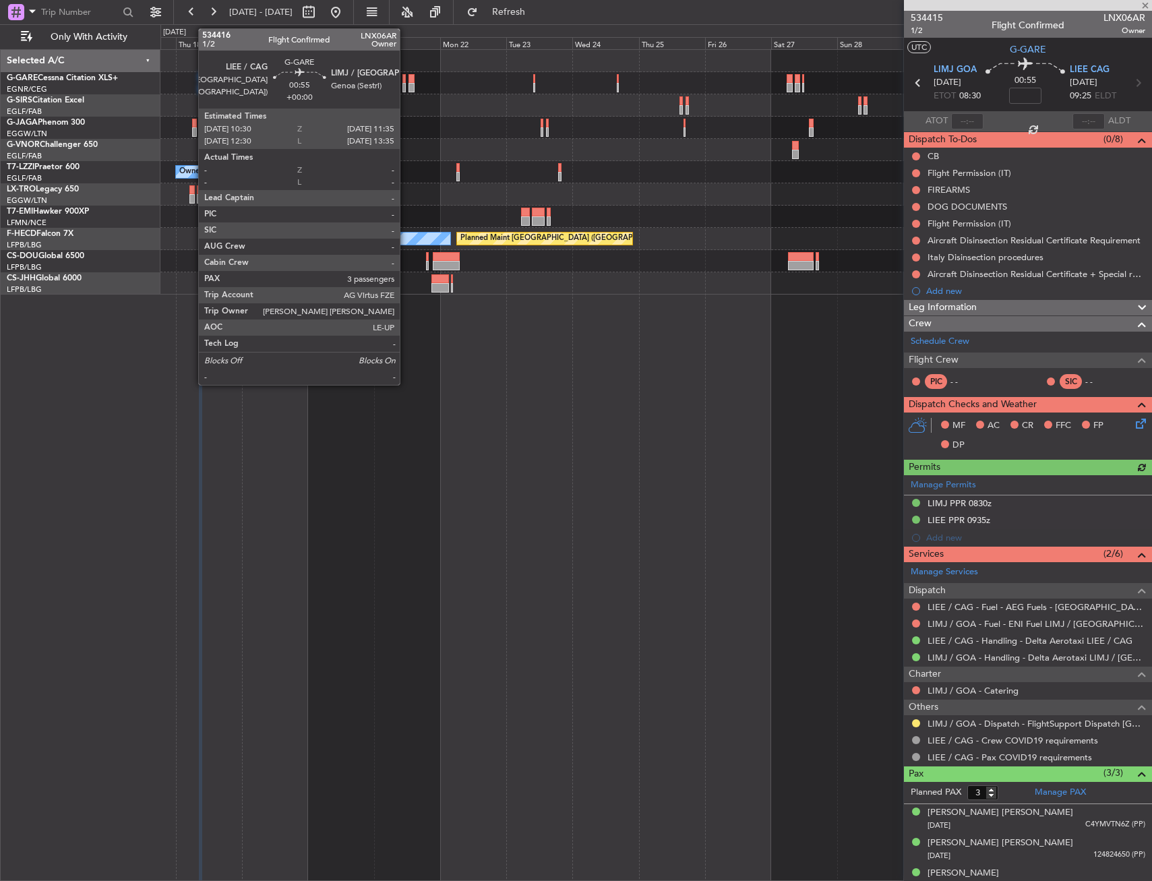
click at [406, 76] on div at bounding box center [403, 78] width 3 height 9
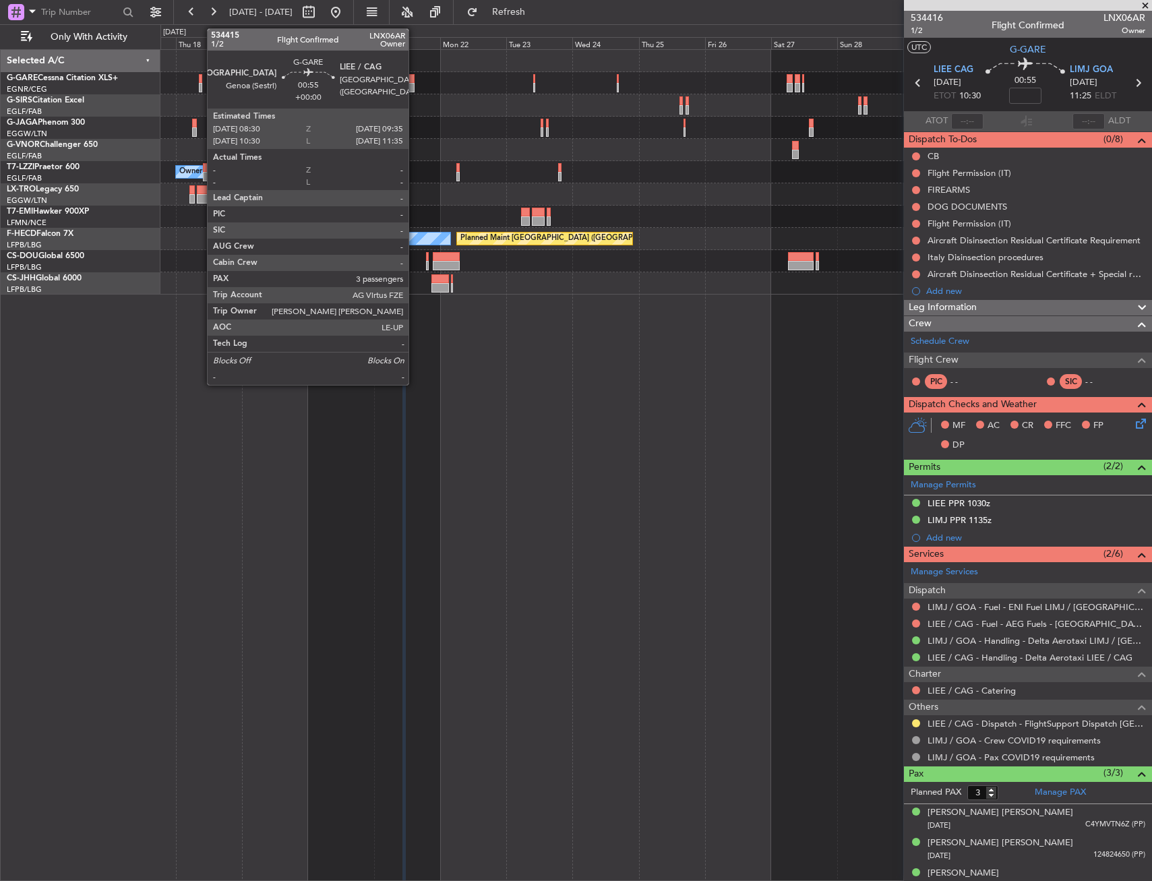
click at [200, 79] on div at bounding box center [200, 78] width 3 height 9
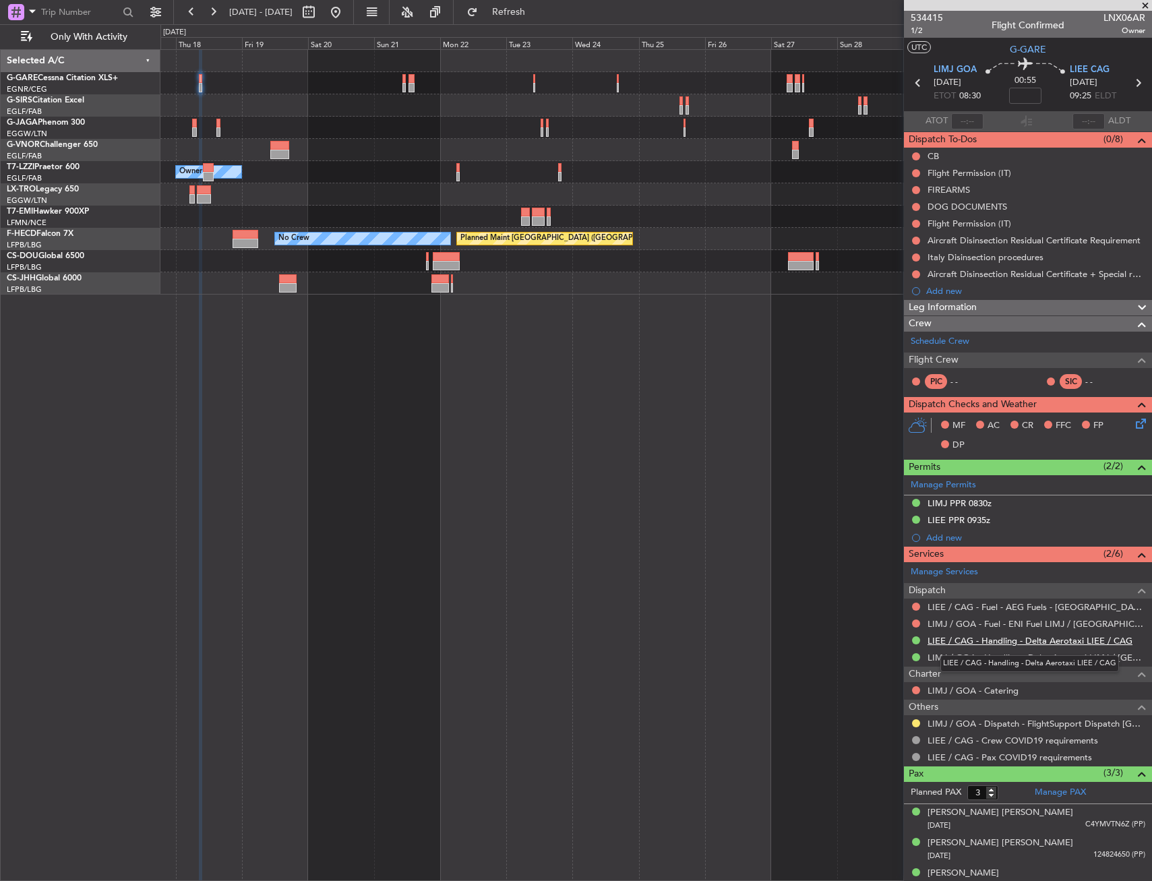
click at [977, 636] on link "LIEE / CAG - Handling - Delta Aerotaxi LIEE / CAG" at bounding box center [1029, 640] width 205 height 11
click at [920, 518] on div at bounding box center [916, 519] width 11 height 11
click at [918, 520] on button at bounding box center [916, 520] width 8 height 8
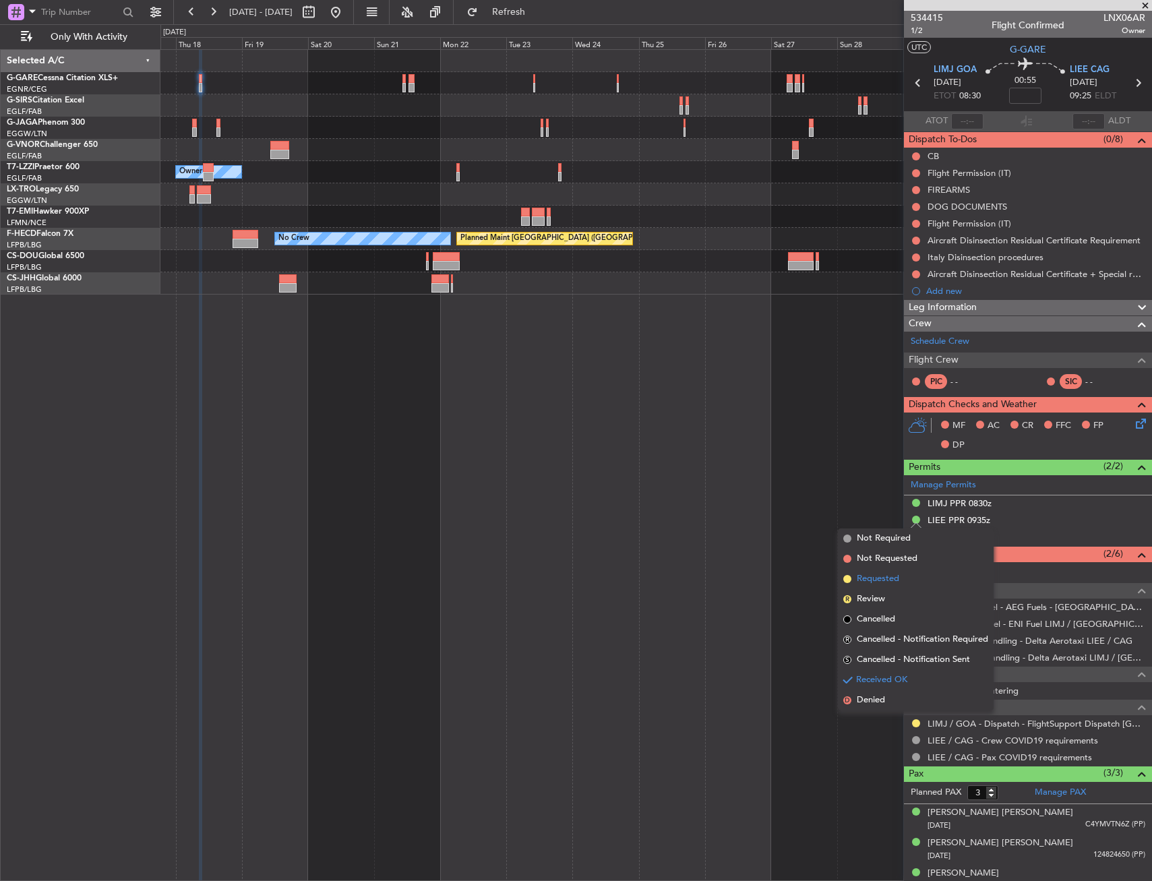
click at [904, 579] on li "Requested" at bounding box center [916, 579] width 156 height 20
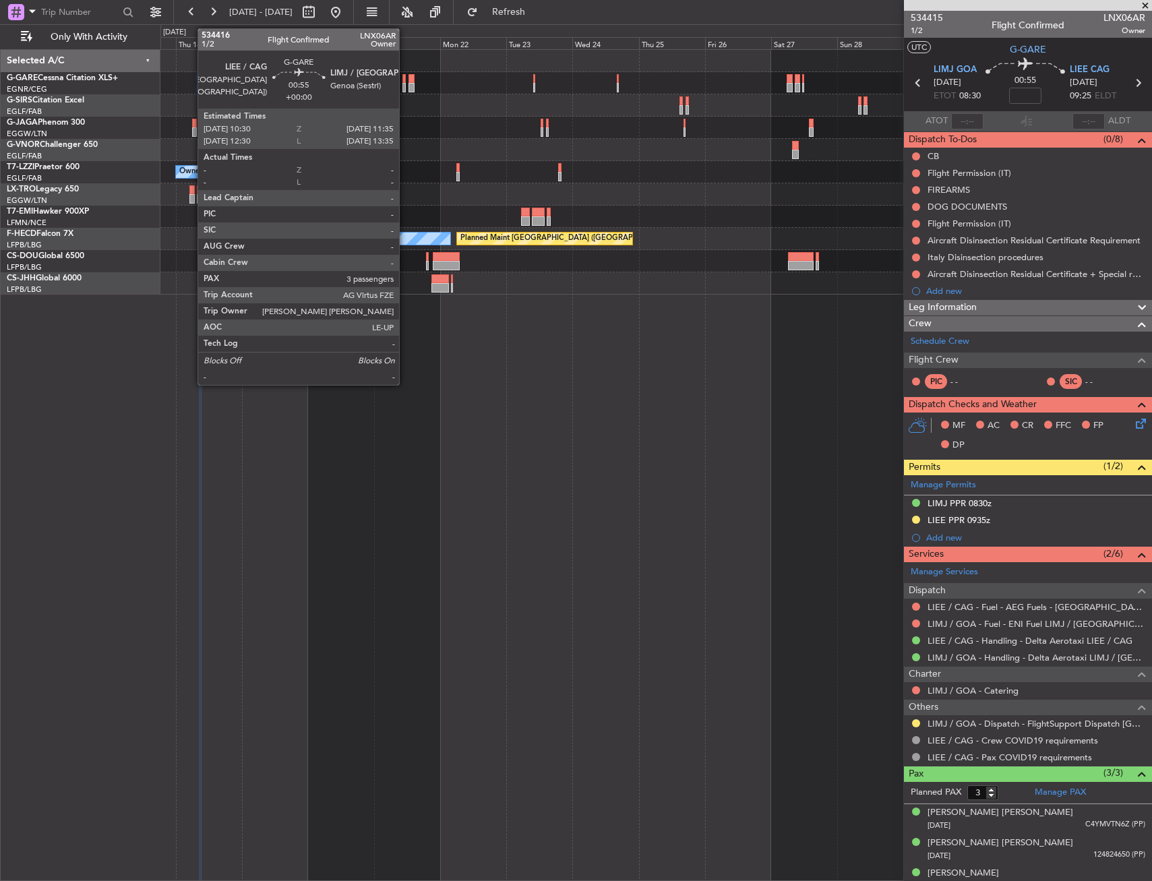
click at [405, 79] on div at bounding box center [403, 78] width 3 height 9
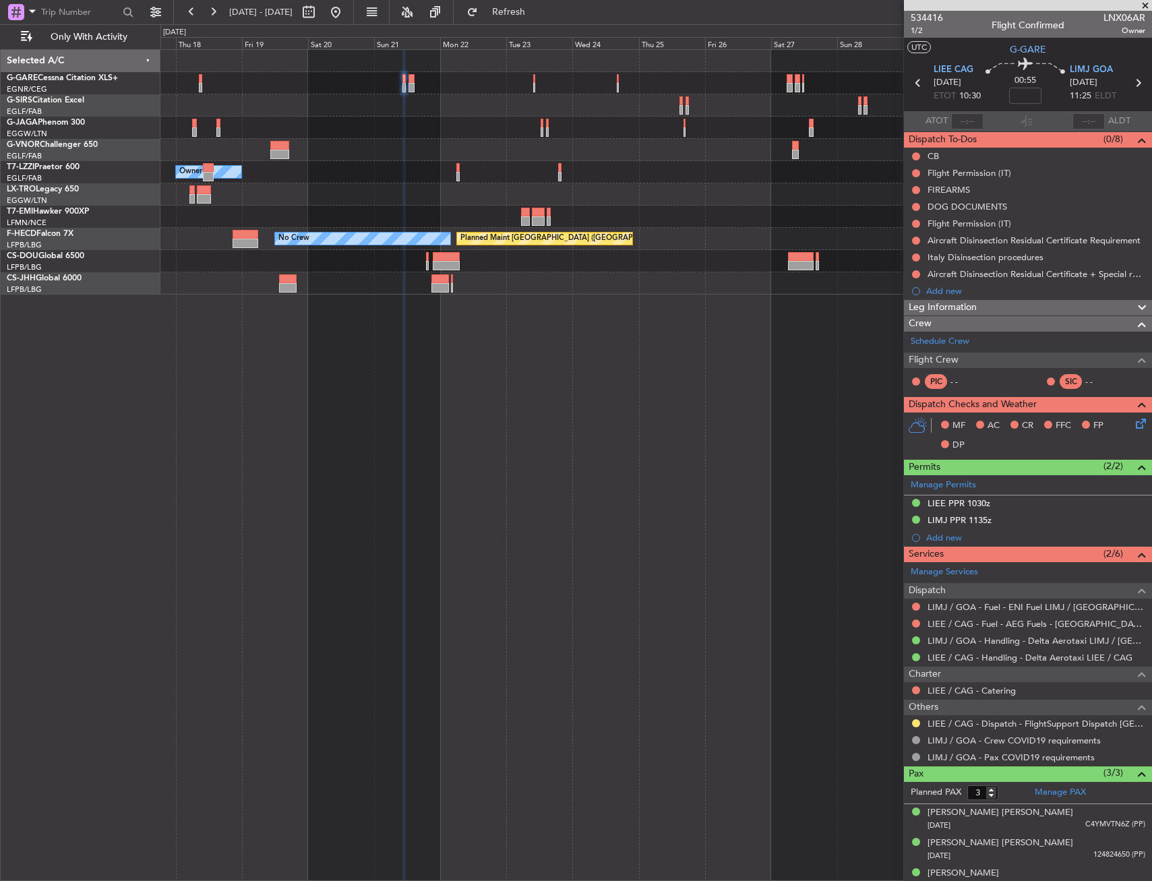
drag, startPoint x: 916, startPoint y: 503, endPoint x: 913, endPoint y: 526, distance: 22.5
click at [916, 503] on button at bounding box center [916, 503] width 8 height 8
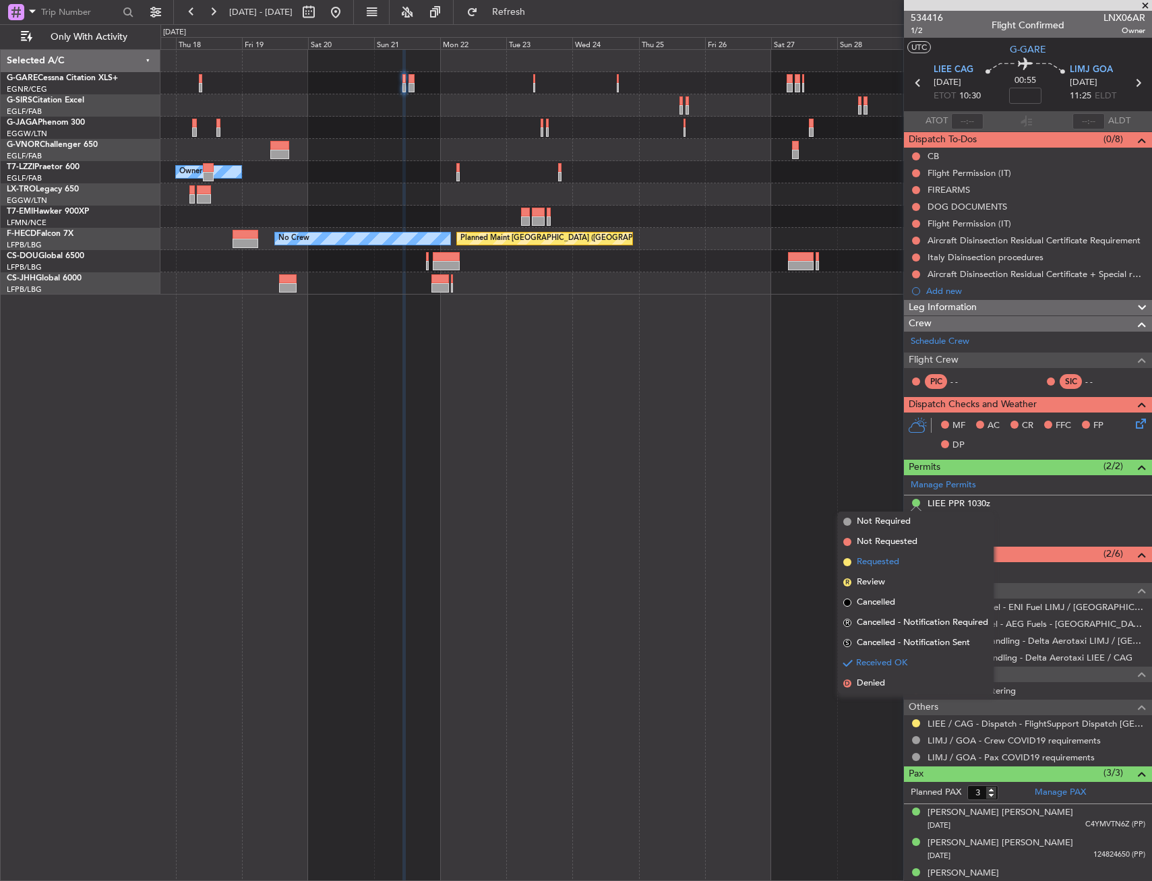
click at [893, 559] on span "Requested" at bounding box center [878, 561] width 42 height 13
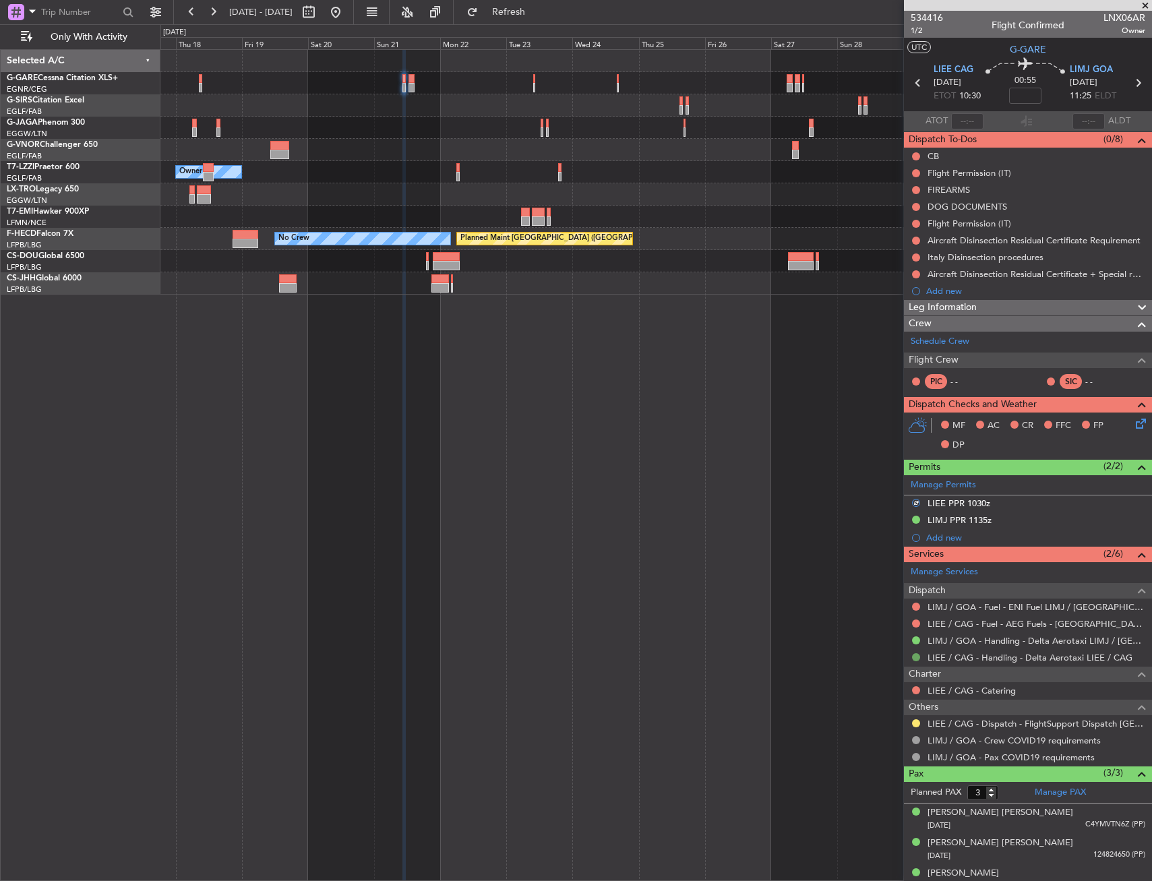
click at [916, 658] on button at bounding box center [916, 657] width 8 height 8
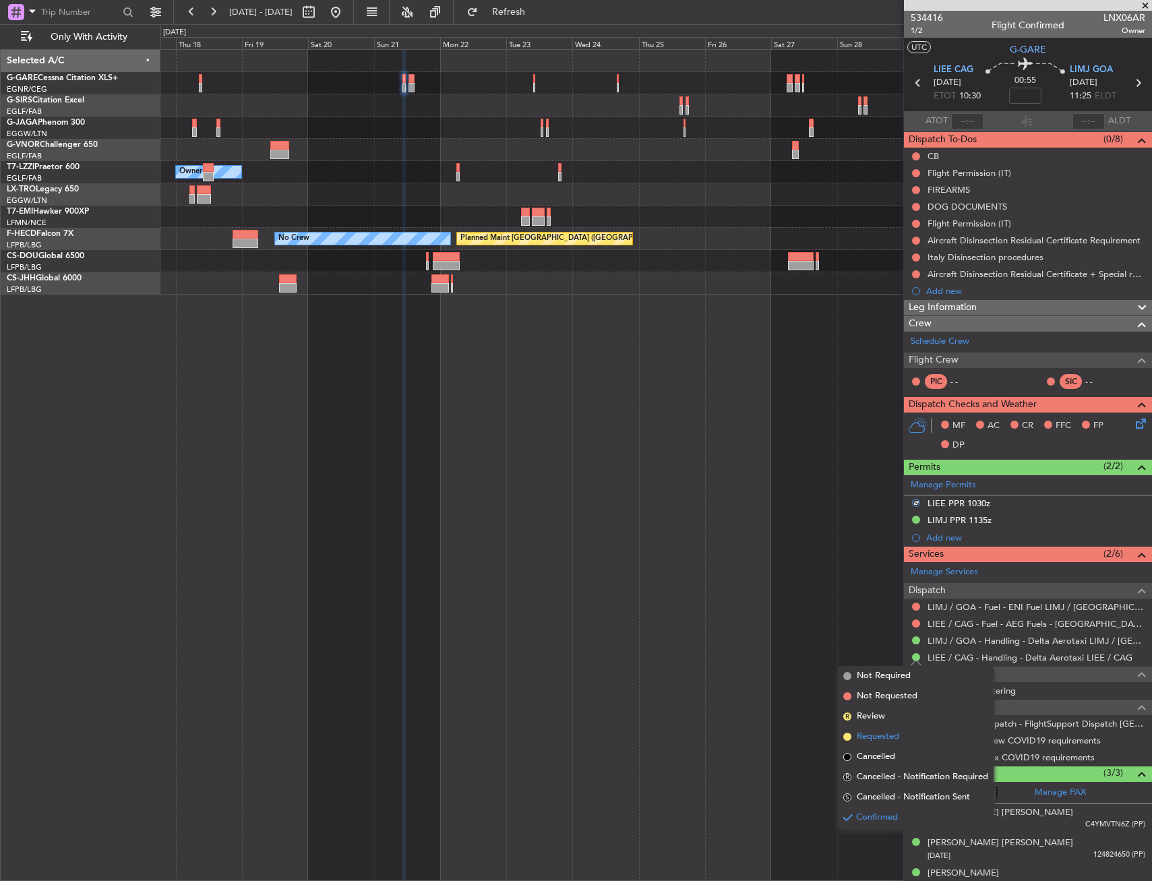
click at [902, 731] on li "Requested" at bounding box center [916, 737] width 156 height 20
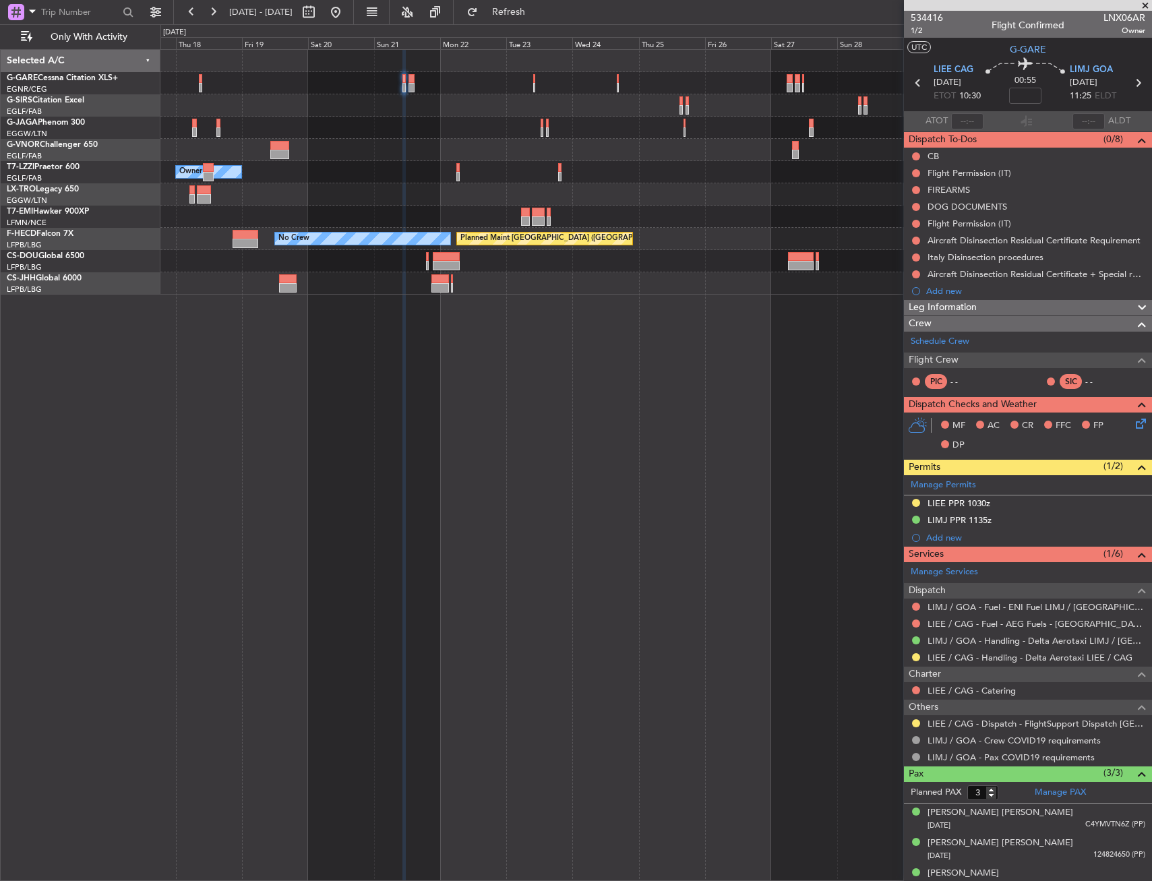
click at [739, 568] on div "Owner Planned Maint [GEOGRAPHIC_DATA] ([GEOGRAPHIC_DATA]) No Crew" at bounding box center [655, 465] width 991 height 832
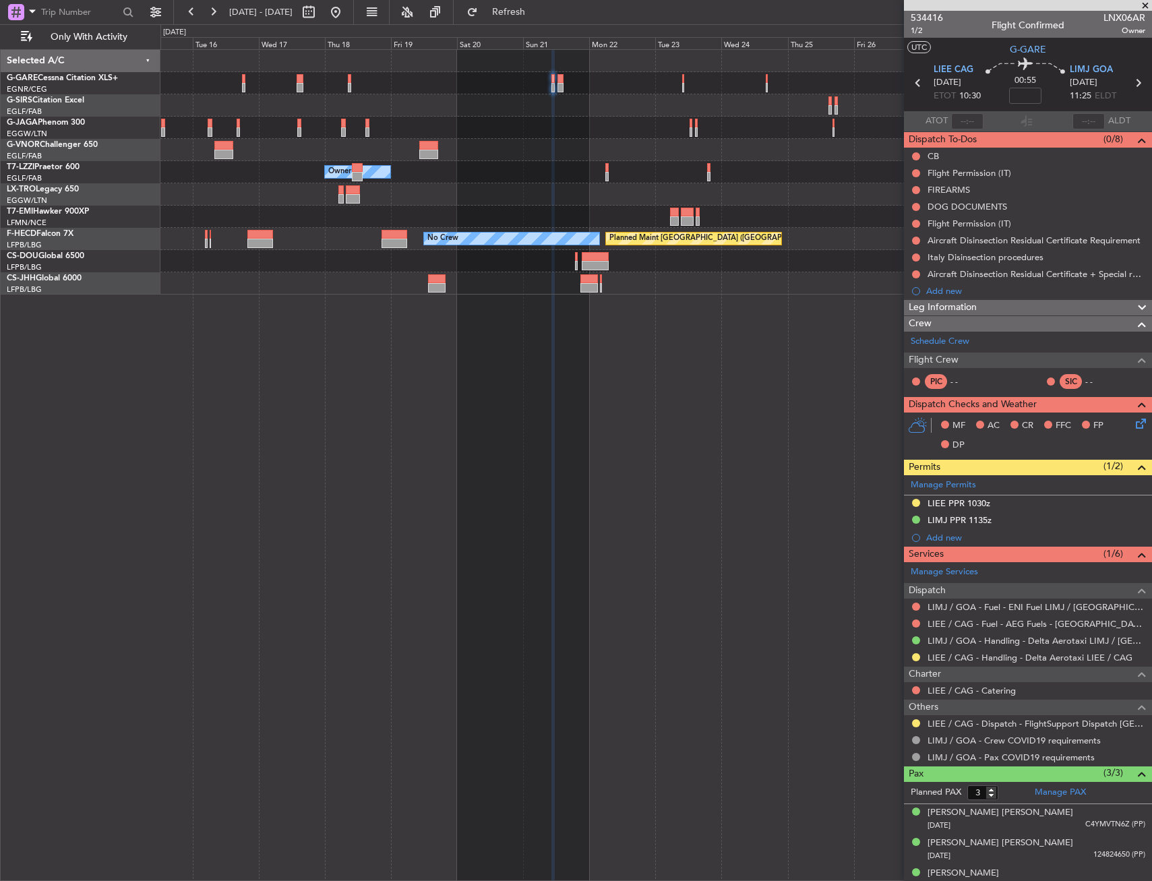
click at [611, 559] on div "Owner Owner Planned Maint [GEOGRAPHIC_DATA] ([GEOGRAPHIC_DATA]) No Crew" at bounding box center [655, 465] width 991 height 832
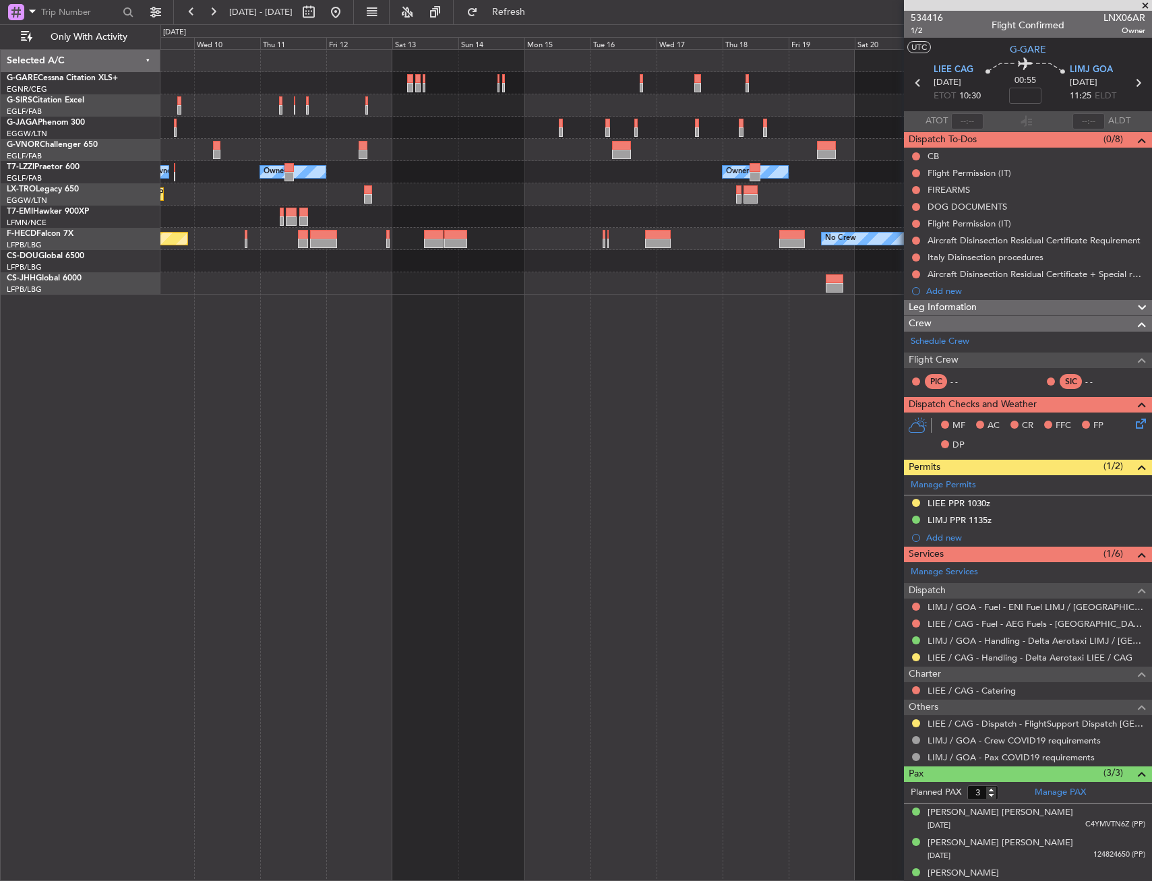
click at [726, 561] on div "Owner Owner Owner Planned [GEOGRAPHIC_DATA] Planned Maint [PERSON_NAME] Planned…" at bounding box center [655, 465] width 991 height 832
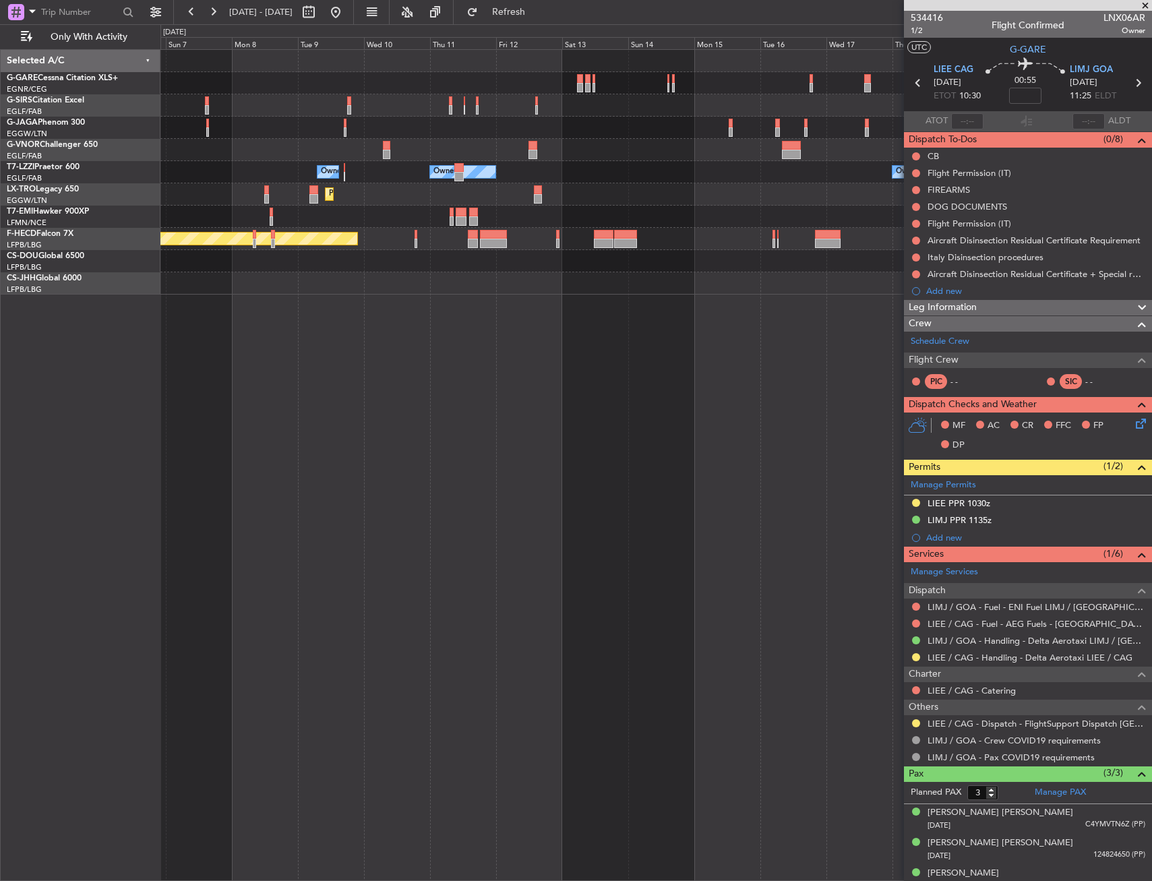
click at [898, 558] on div "Planned Maint [GEOGRAPHIC_DATA] ([GEOGRAPHIC_DATA]) Owner Owner Owner Planned […" at bounding box center [655, 465] width 991 height 832
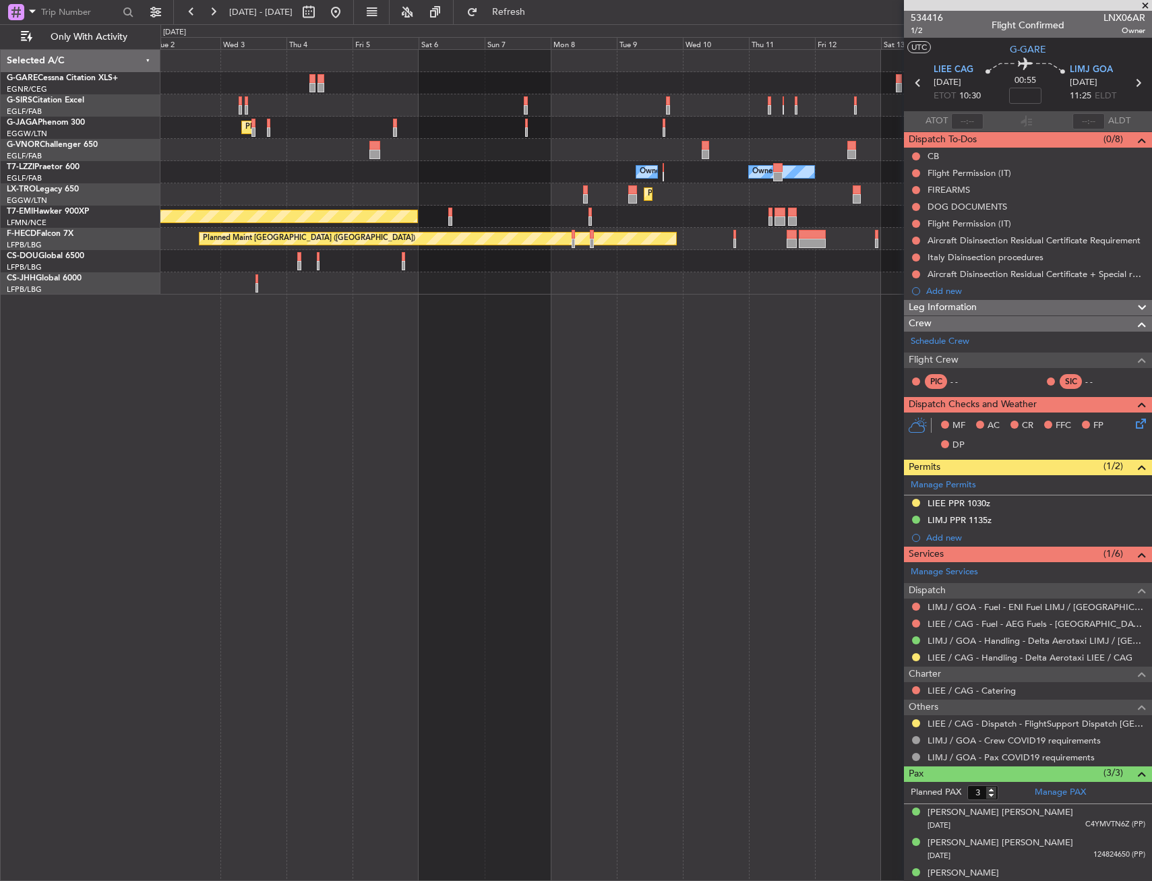
click at [712, 566] on div "Planned Maint [GEOGRAPHIC_DATA] ([GEOGRAPHIC_DATA]) Owner Owner Owner Planned […" at bounding box center [655, 465] width 991 height 832
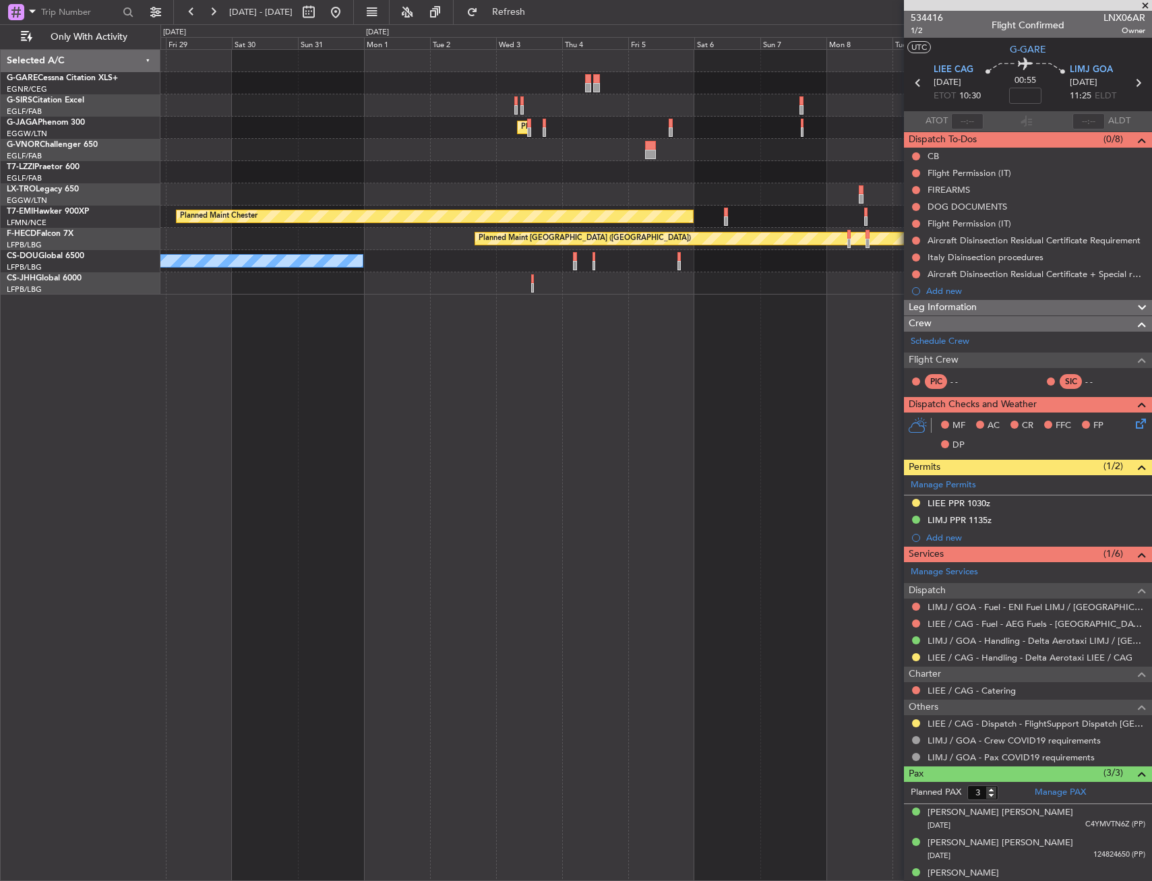
click at [713, 576] on div "Unplanned Maint Oxford ([GEOGRAPHIC_DATA]) Planned Maint [GEOGRAPHIC_DATA] ([GE…" at bounding box center [655, 465] width 991 height 832
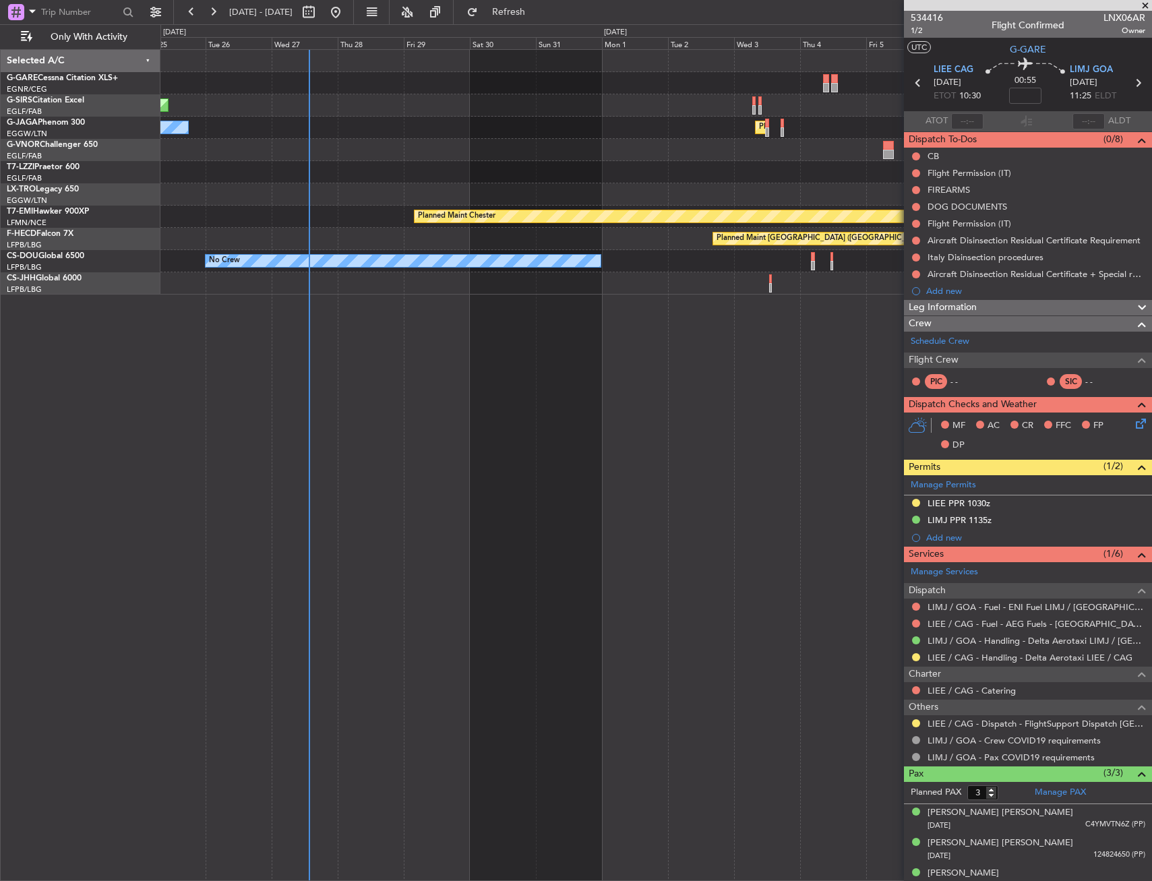
click at [765, 578] on div "Unplanned Maint Oxford (Kidlington) Planned Maint London (Luton) No Crew Cannes…" at bounding box center [655, 465] width 991 height 832
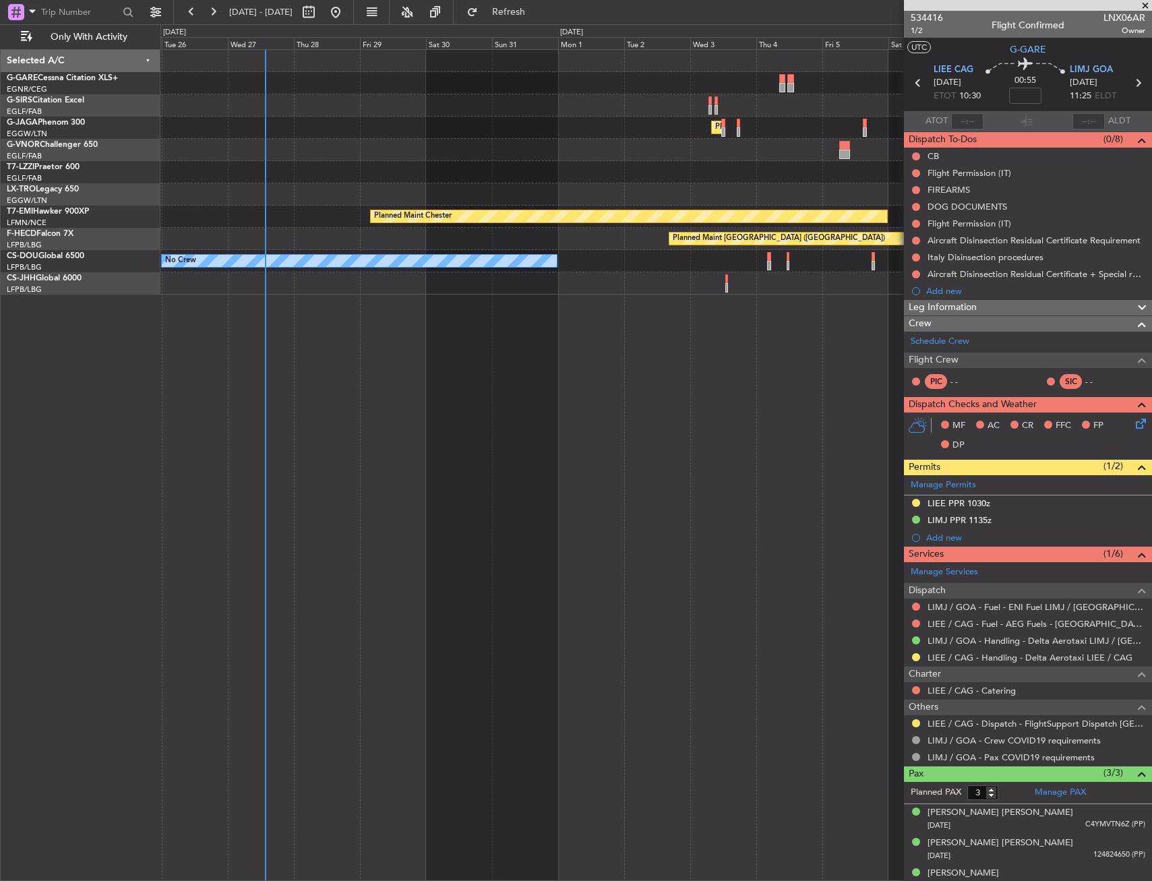
click at [384, 590] on div "Unplanned Maint Oxford (Kidlington) Planned Maint London (Luton) No Crew Cannes…" at bounding box center [655, 465] width 991 height 832
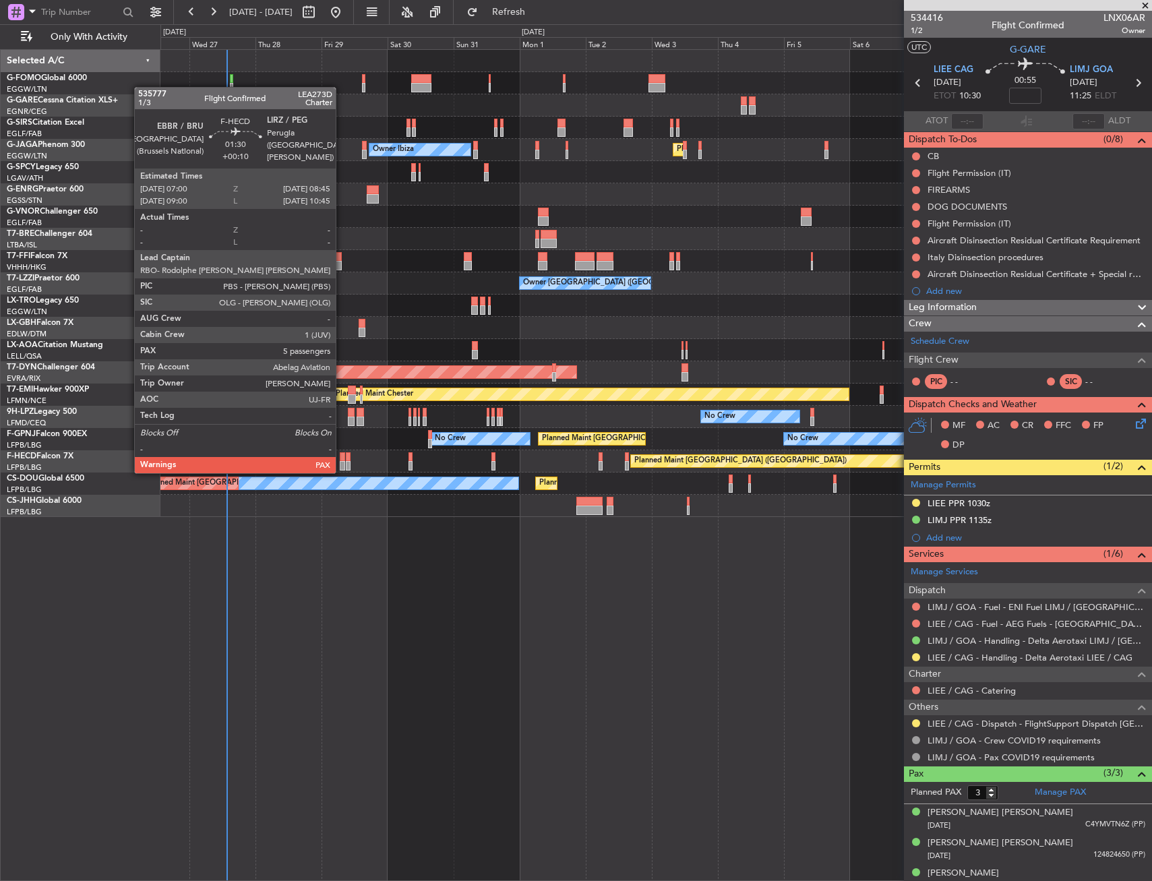
click at [342, 460] on div at bounding box center [342, 456] width 5 height 9
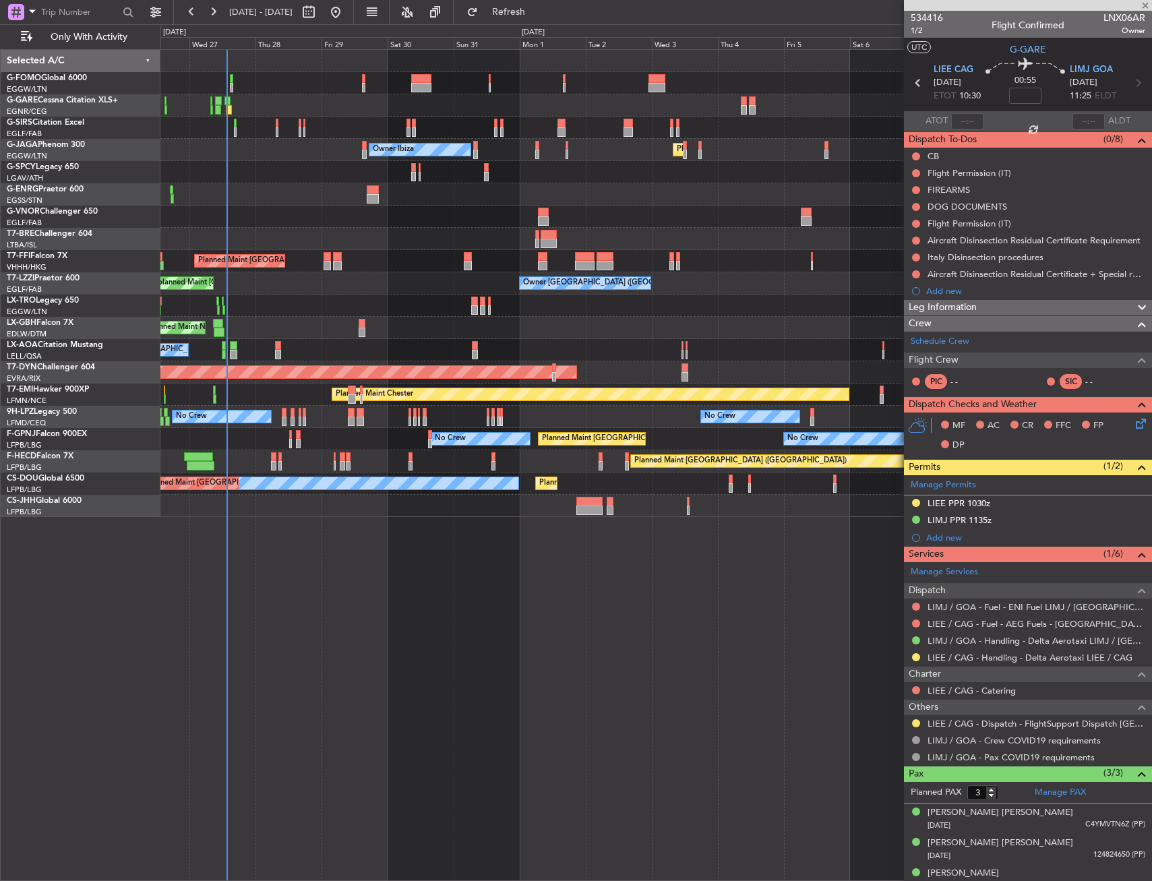
type input "+00:10"
type input "5"
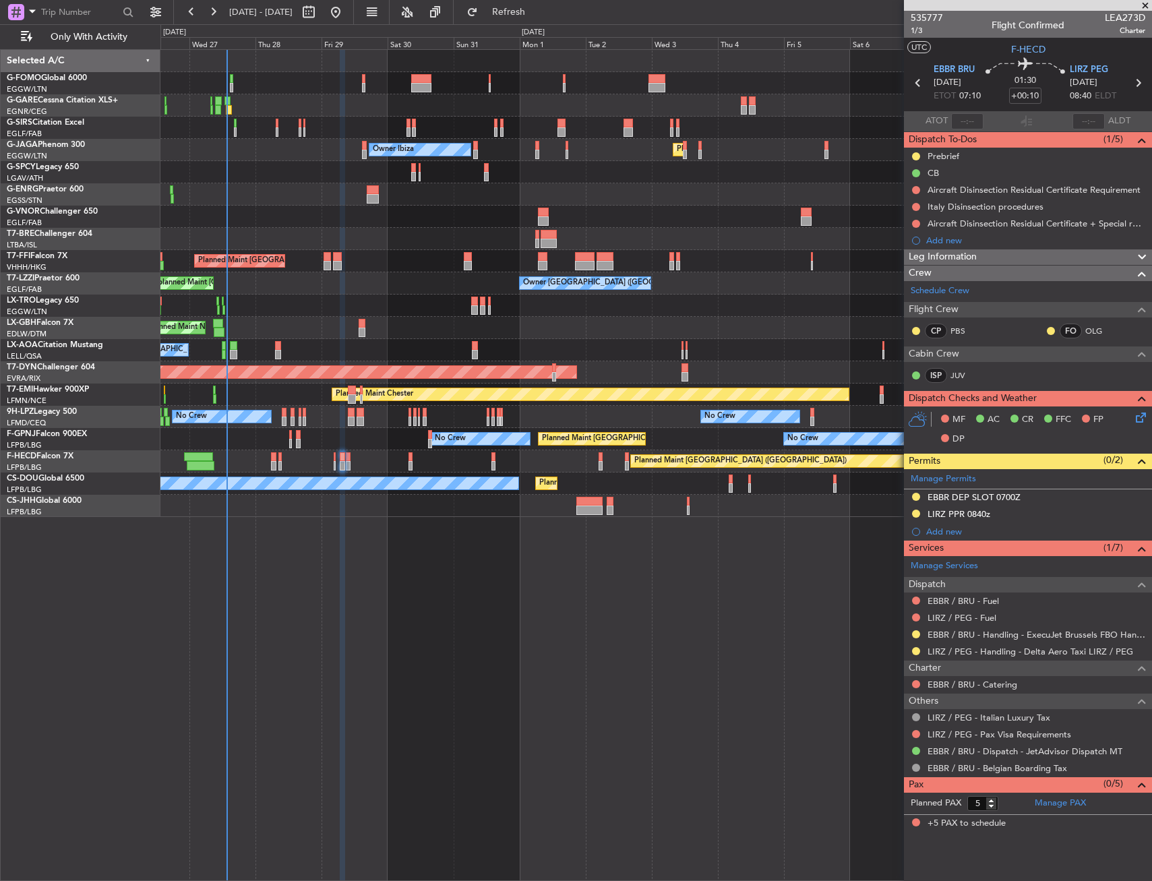
click at [288, 433] on div "No Crew No Crew Planned Maint Paris (Le Bourget) No Crew No Crew No Crew" at bounding box center [655, 439] width 991 height 22
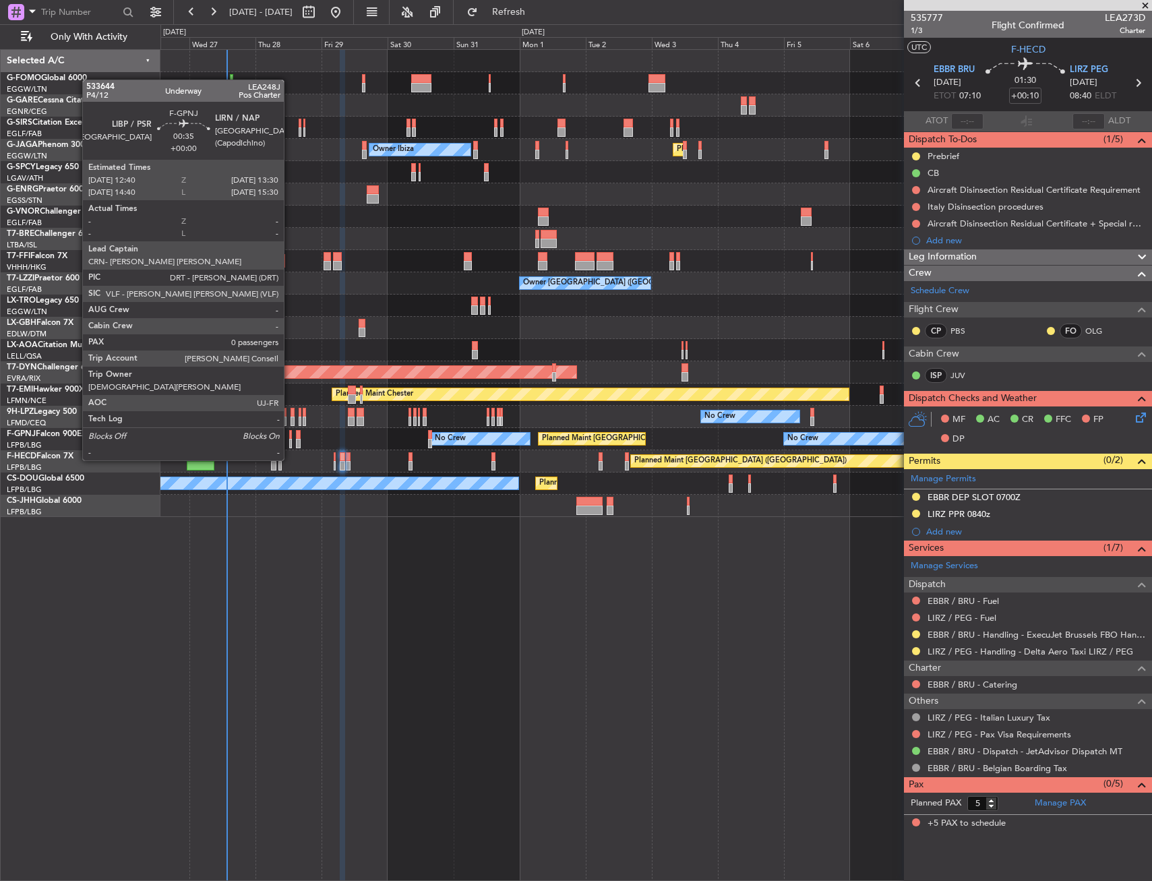
click at [290, 435] on div at bounding box center [290, 434] width 3 height 9
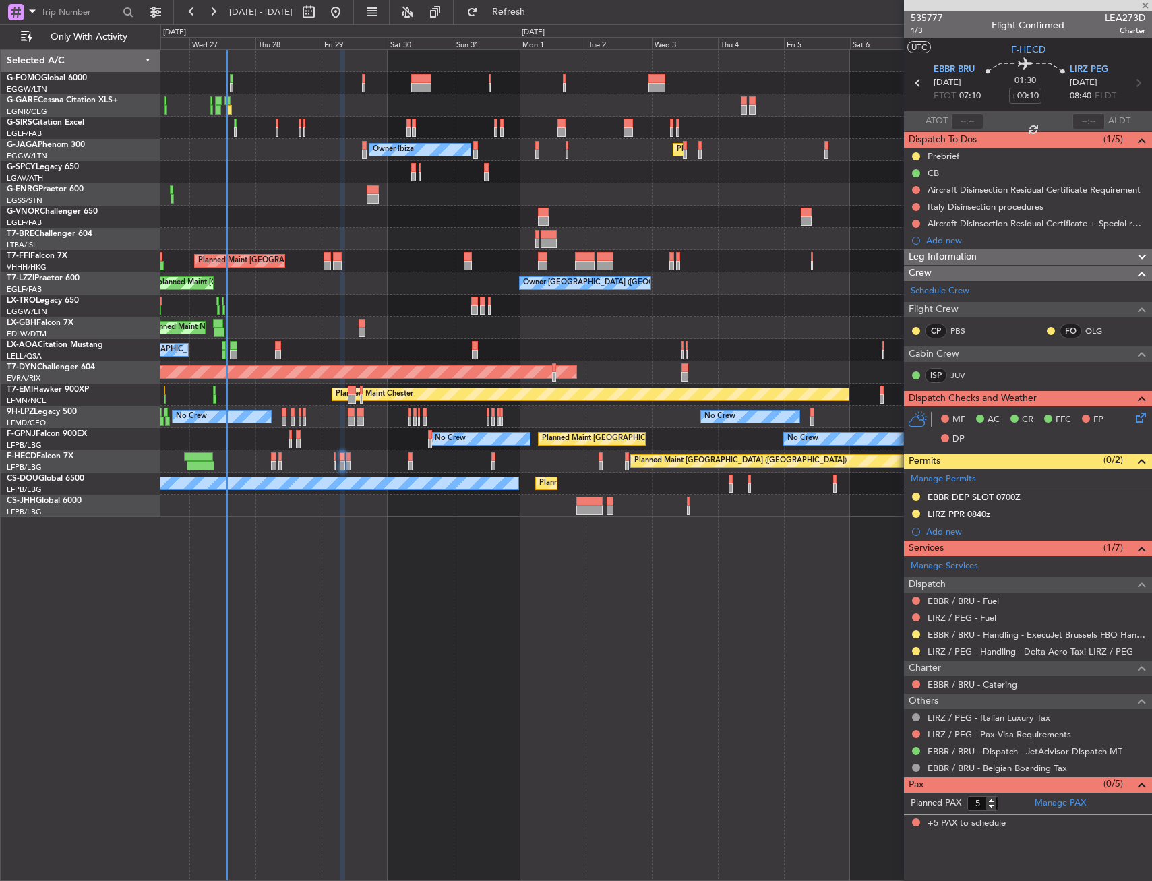
type input "0"
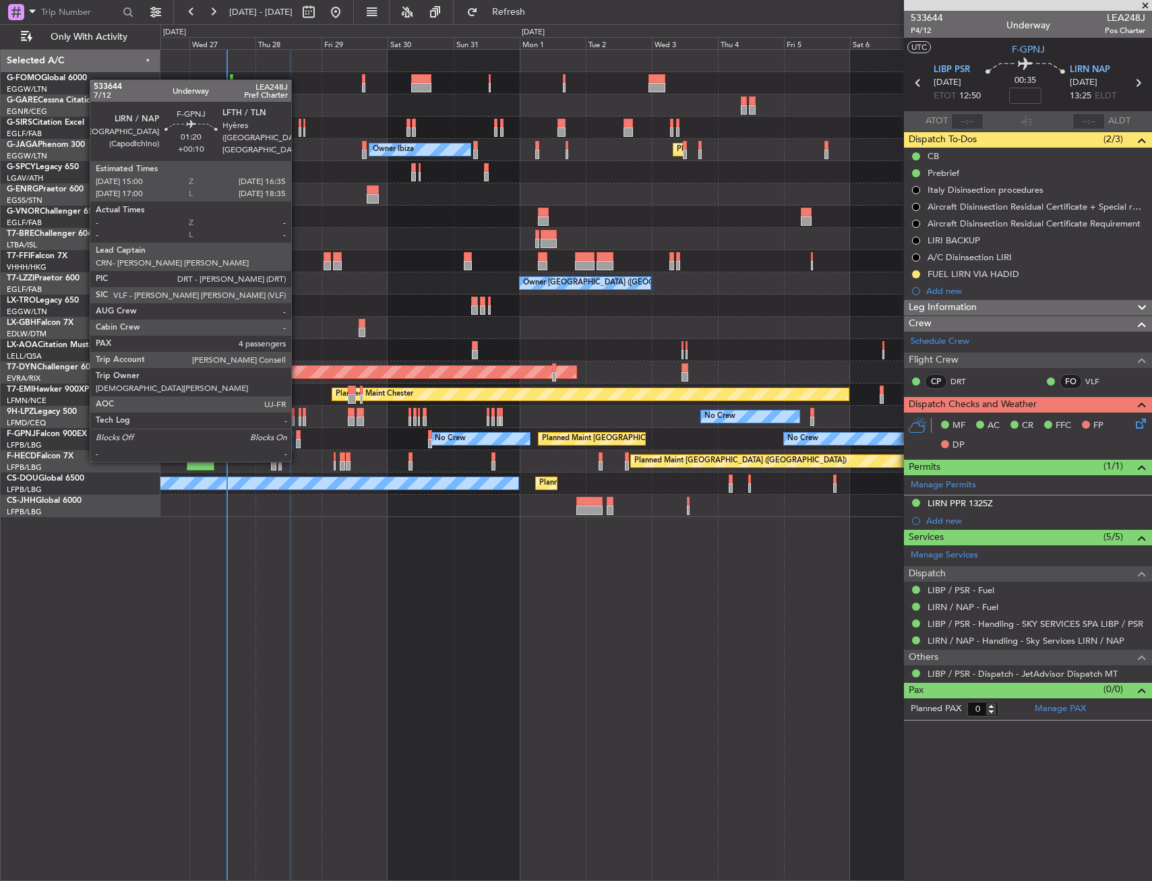
click at [297, 435] on div at bounding box center [298, 434] width 5 height 9
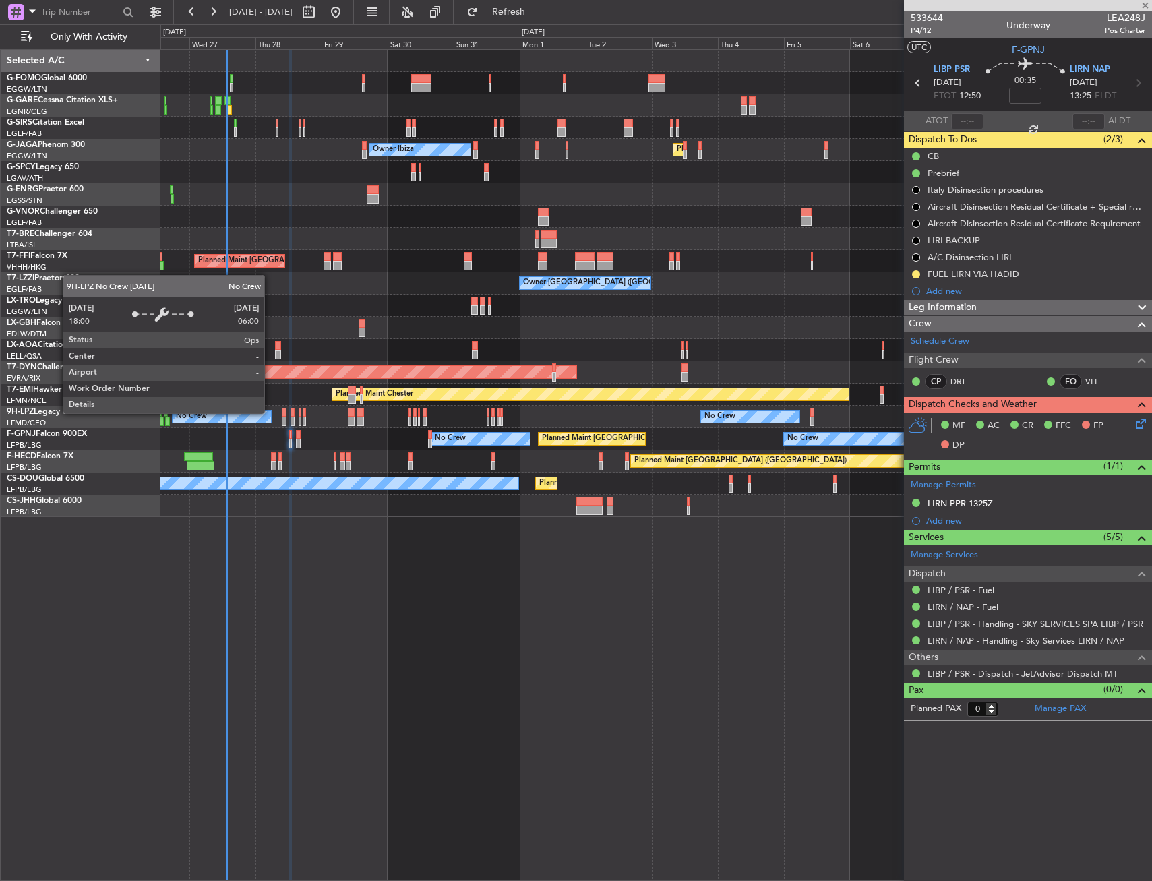
type input "+00:10"
type input "4"
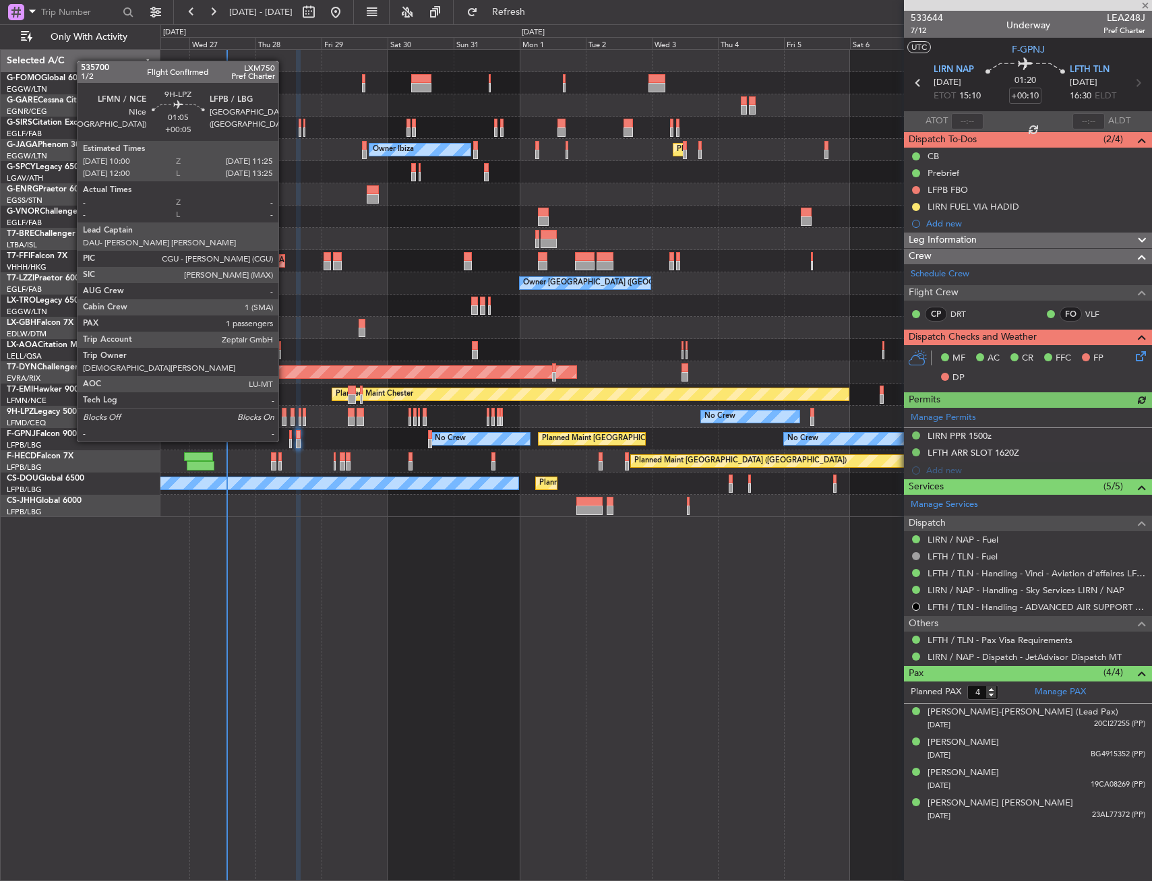
click at [284, 416] on div at bounding box center [284, 412] width 4 height 9
type input "+00:05"
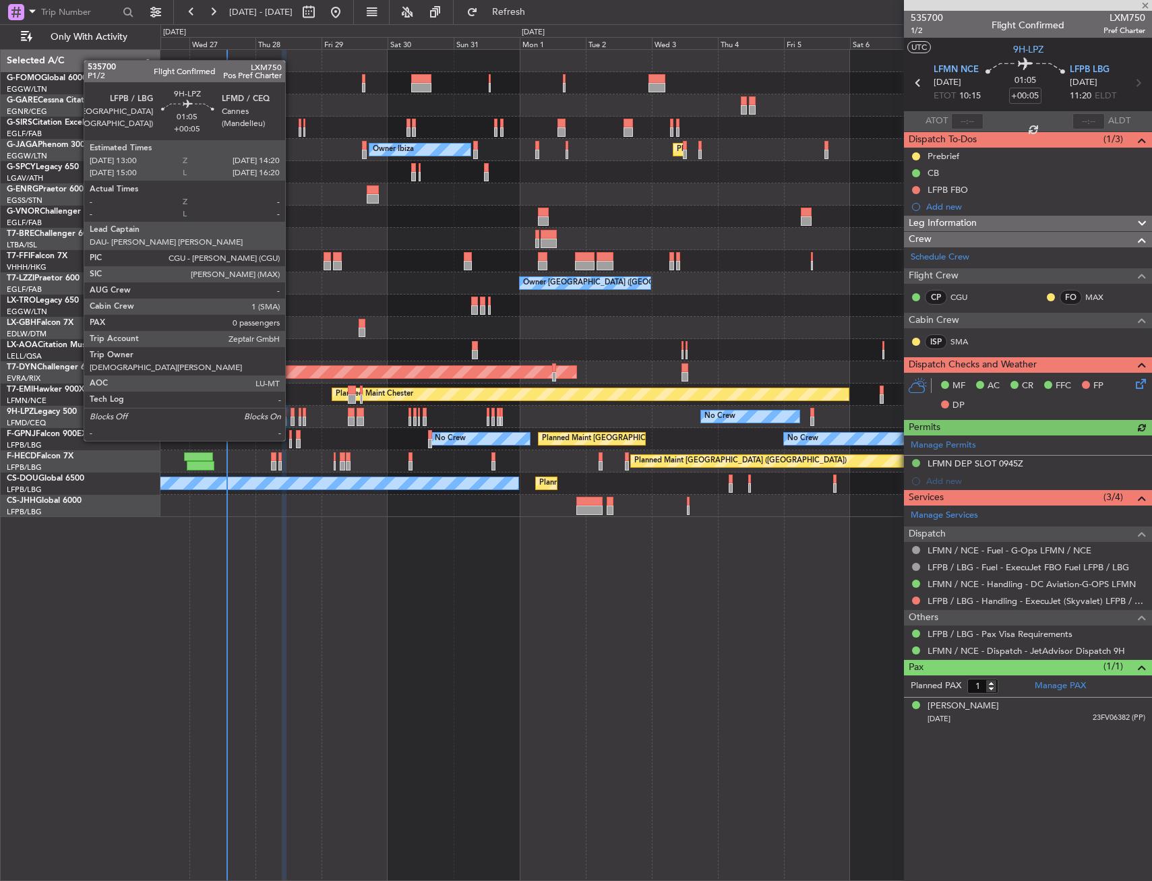
click at [291, 415] on div at bounding box center [292, 412] width 4 height 9
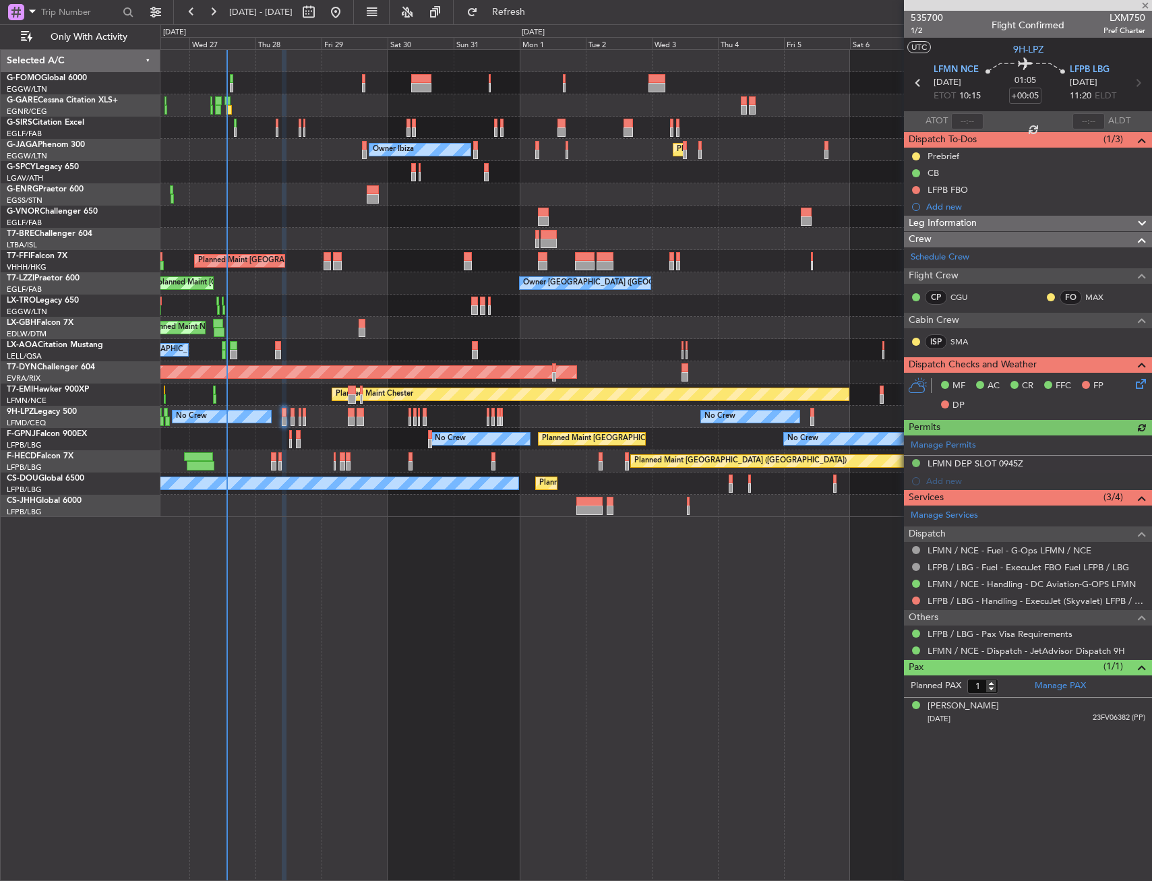
type input "0"
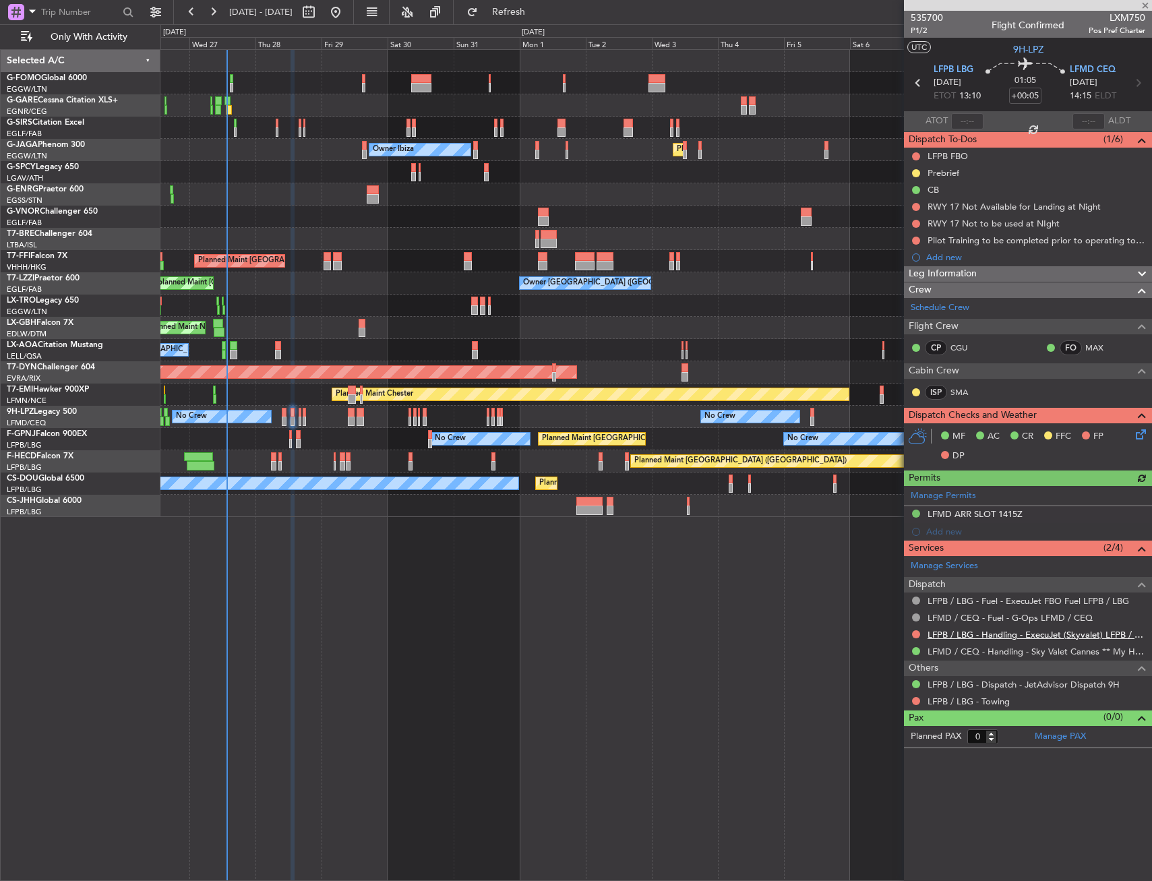
click at [995, 640] on div "LFPB / LBG - Handling - ExecuJet (Skyvalet) LFPB / LBG" at bounding box center [1028, 634] width 248 height 17
click at [1000, 633] on link "LFPB / LBG - Handling - ExecuJet (Skyvalet) LFPB / LBG" at bounding box center [1036, 634] width 218 height 11
click at [985, 635] on link "LFPB / LBG - Handling - ExecuJet (Skyvalet) LFPB / LBG" at bounding box center [1036, 634] width 218 height 11
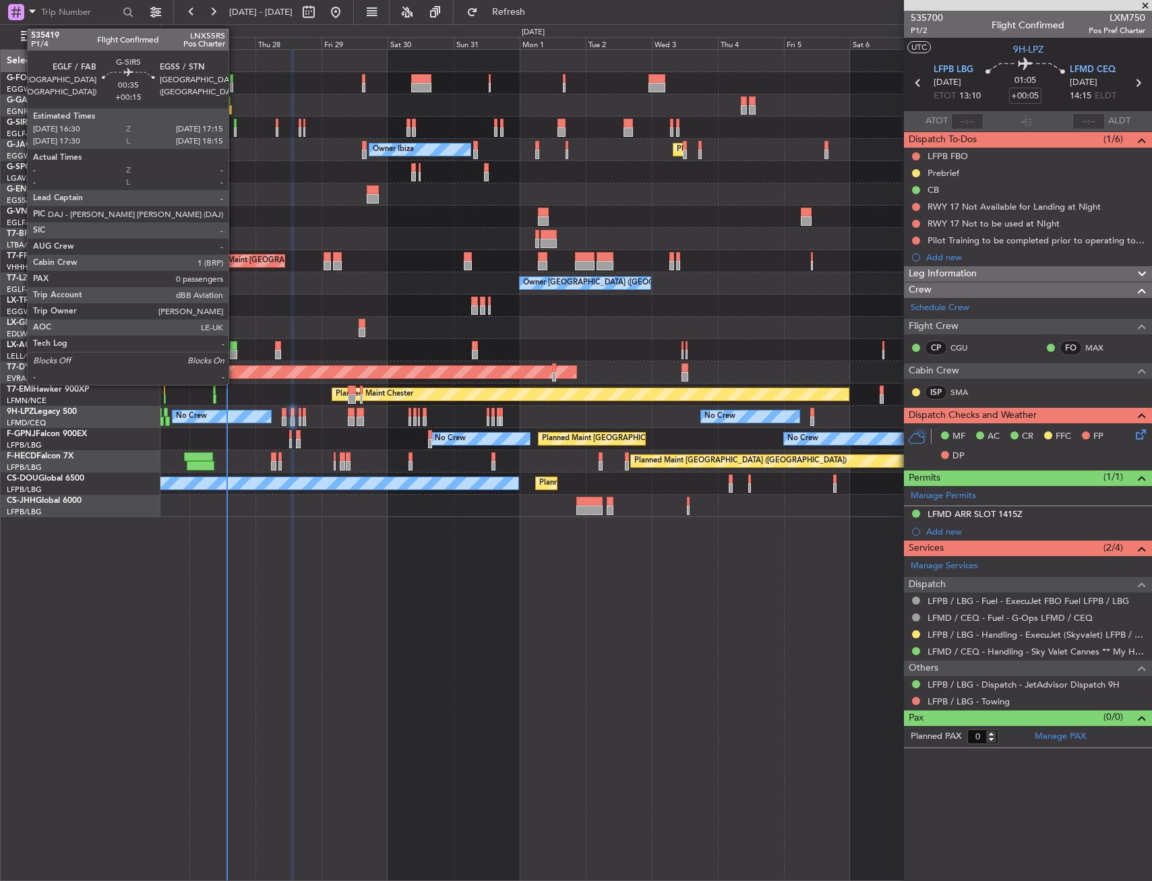
click at [235, 123] on div at bounding box center [235, 123] width 3 height 9
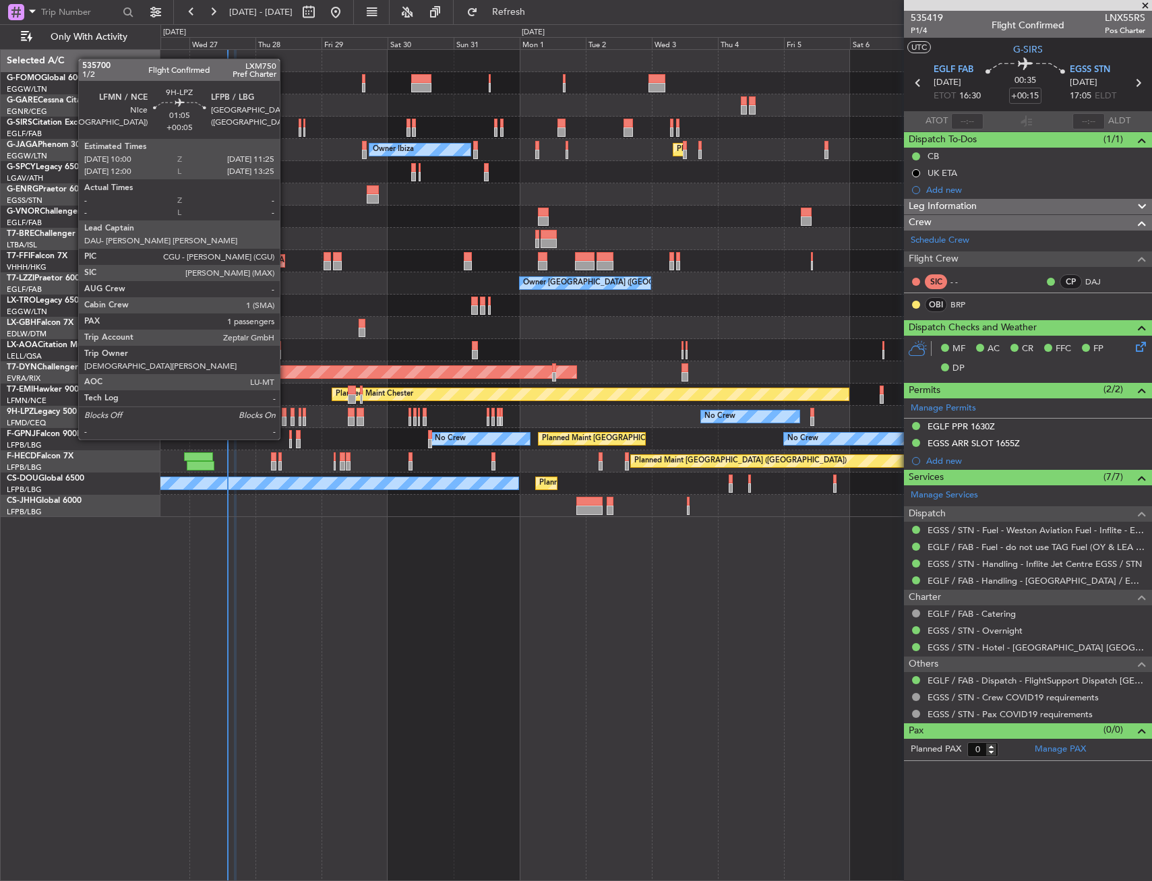
click at [286, 414] on div at bounding box center [284, 412] width 4 height 9
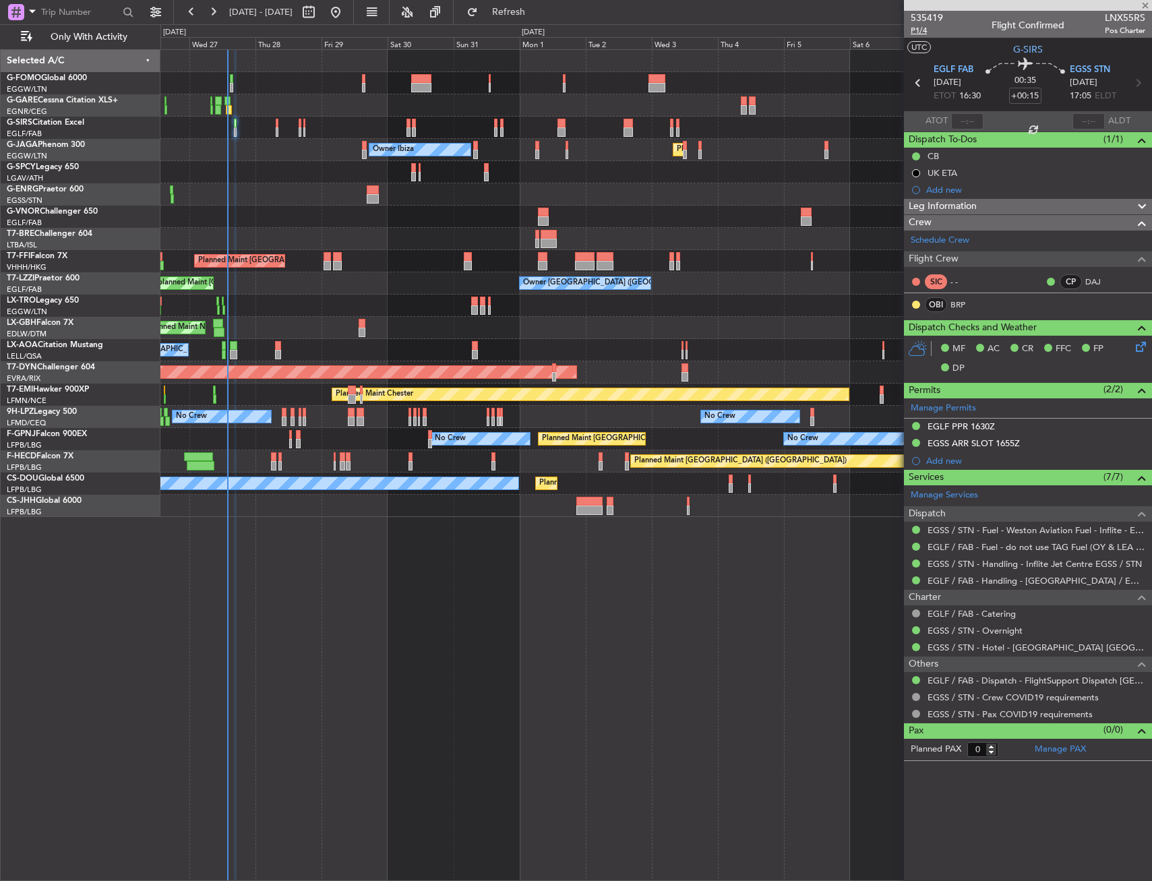
type input "+00:05"
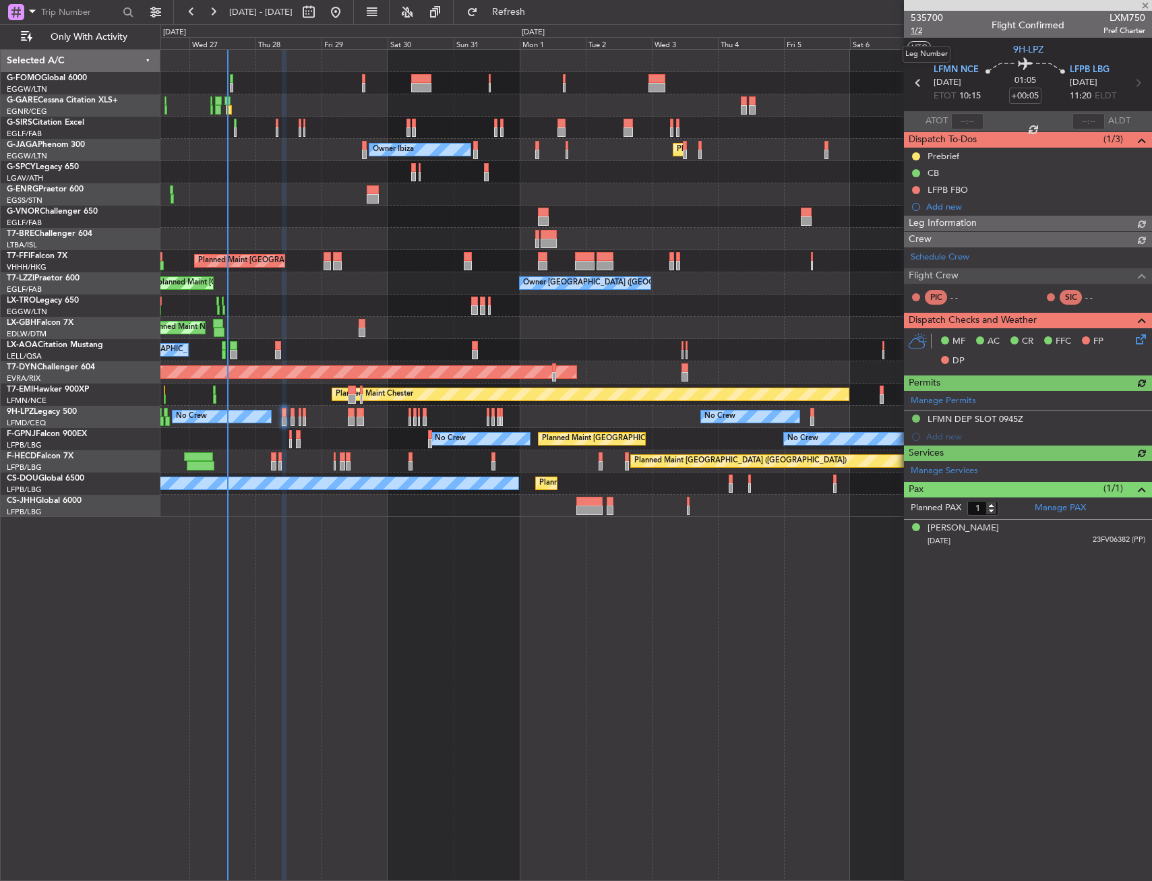
click at [931, 34] on span "1/2" at bounding box center [927, 30] width 32 height 11
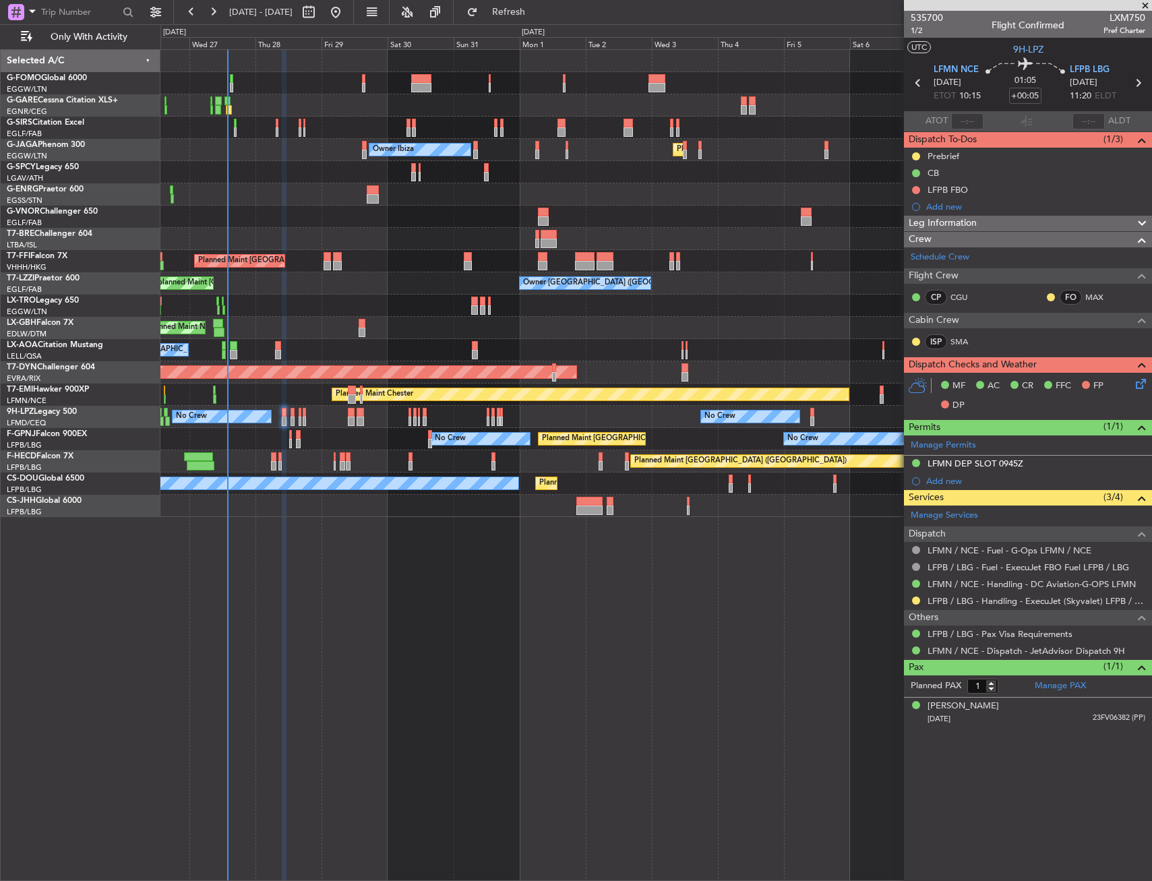
drag, startPoint x: 528, startPoint y: 14, endPoint x: 495, endPoint y: 102, distance: 93.4
click at [528, 14] on span "Refresh" at bounding box center [509, 11] width 57 height 9
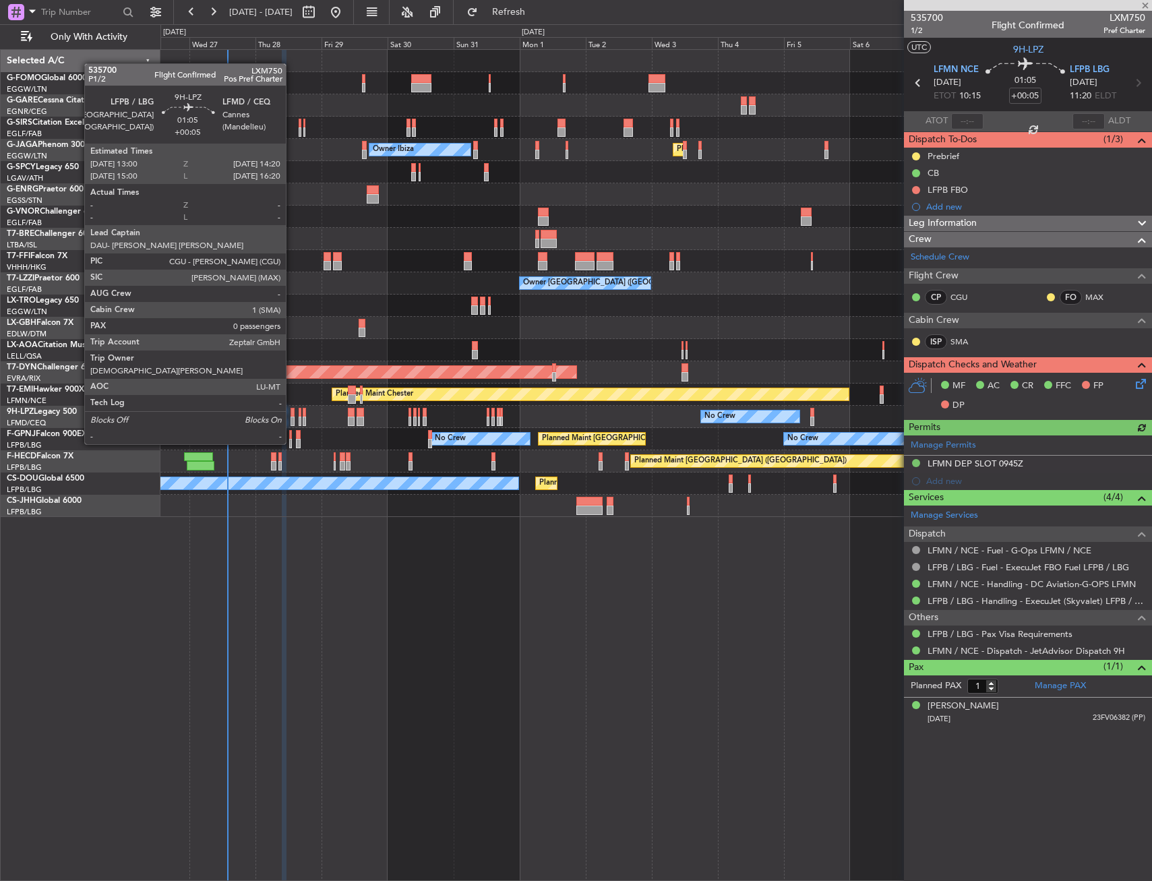
click at [292, 419] on div at bounding box center [292, 421] width 4 height 9
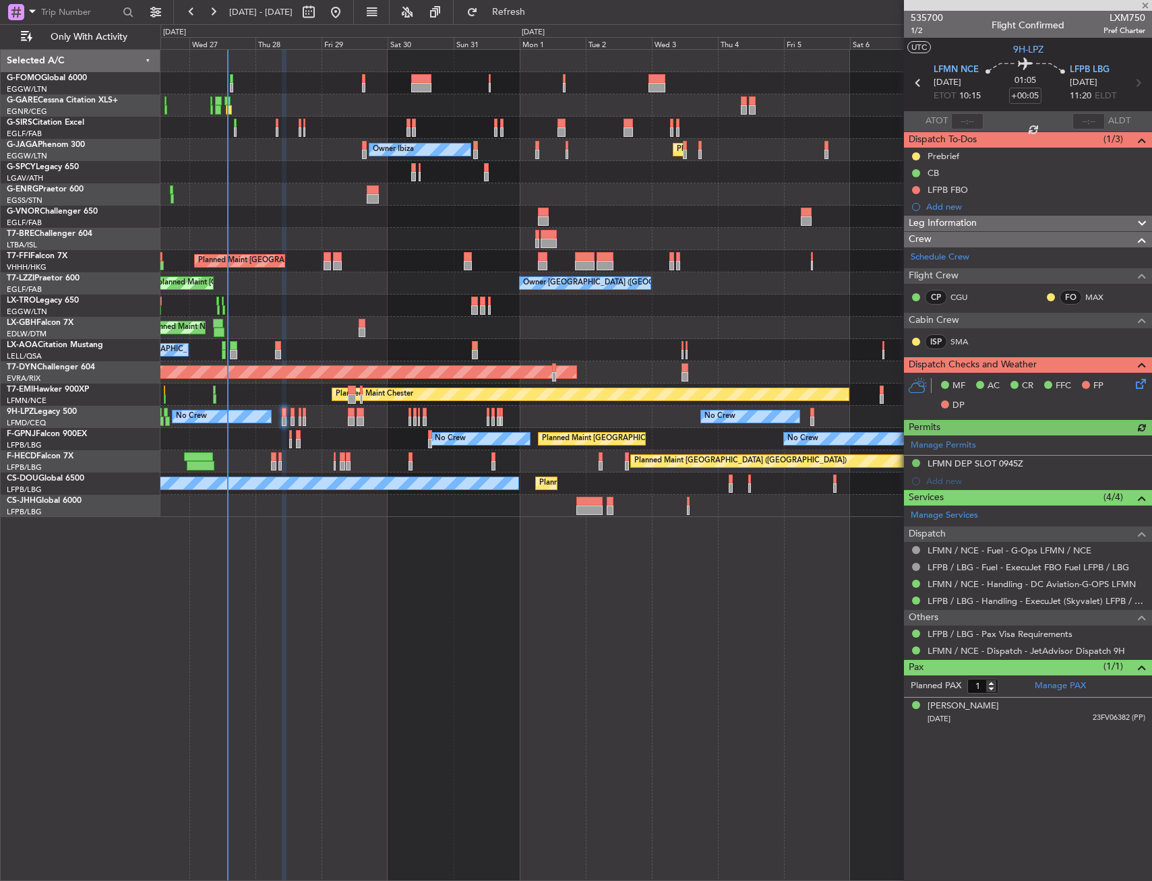
type input "0"
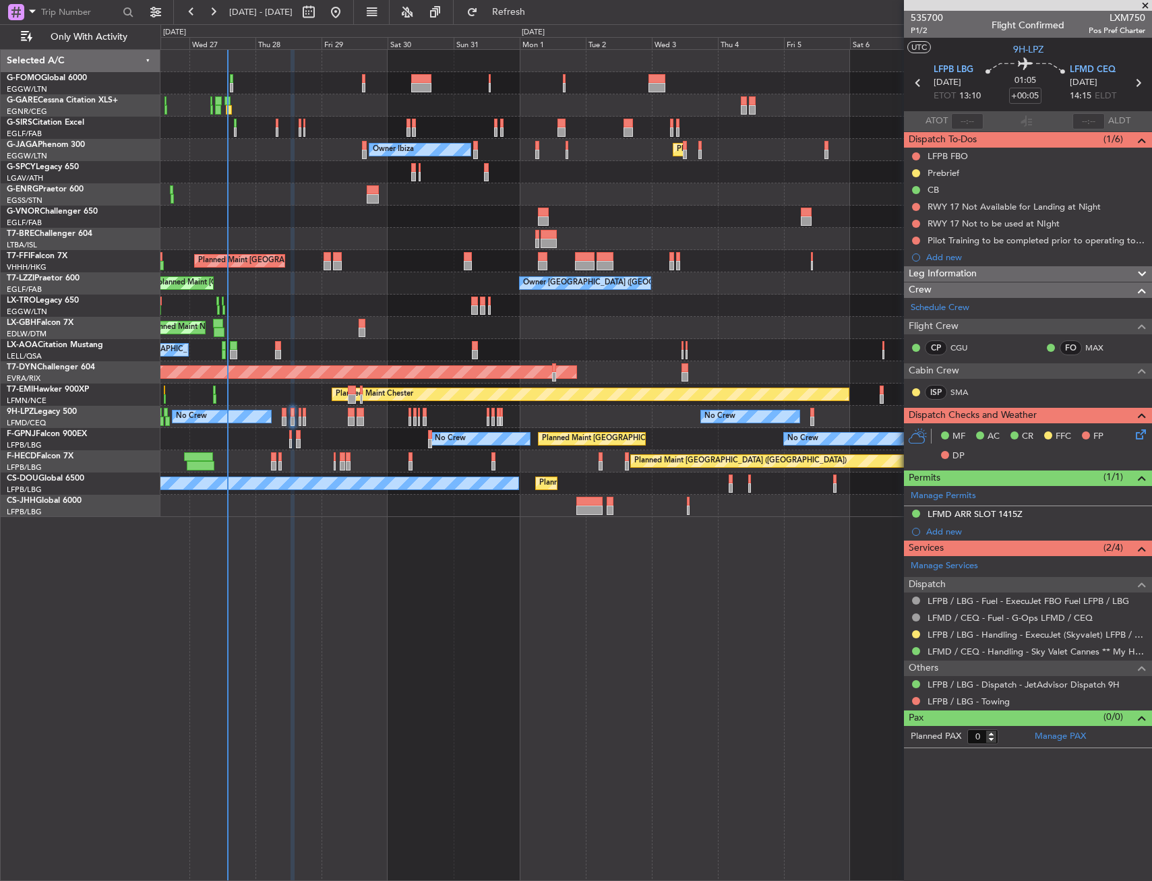
drag, startPoint x: 561, startPoint y: 14, endPoint x: 574, endPoint y: 24, distance: 16.3
click at [537, 14] on span "Refresh" at bounding box center [509, 11] width 57 height 9
click at [915, 633] on div "Manage Services Dispatch LFPB / LBG - Fuel - ExecuJet FBO Fuel LFPB / LBG LFMD …" at bounding box center [1028, 633] width 248 height 154
click at [708, 578] on div "Unplanned Maint Oxford (Kidlington) Owner Ibiza Planned Maint London (Luton) No…" at bounding box center [655, 465] width 991 height 832
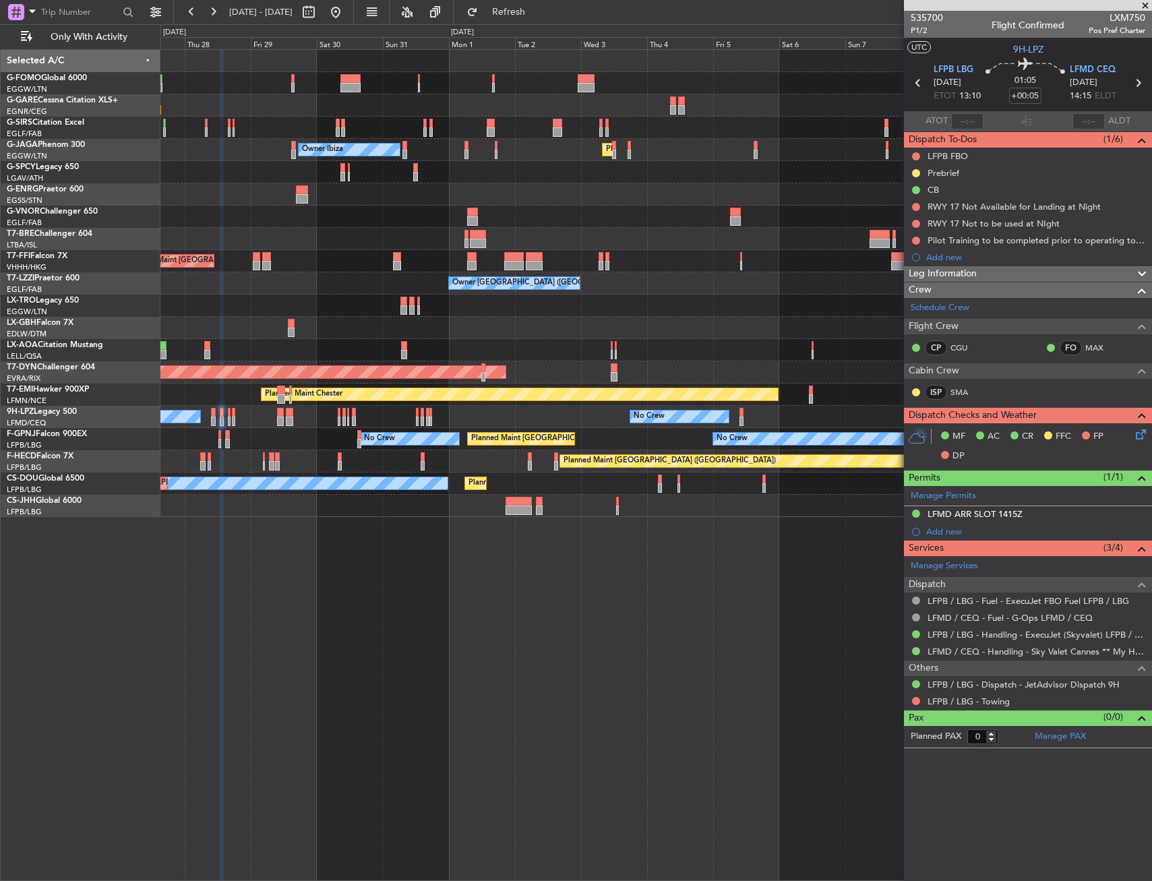
click at [291, 174] on div at bounding box center [655, 172] width 991 height 22
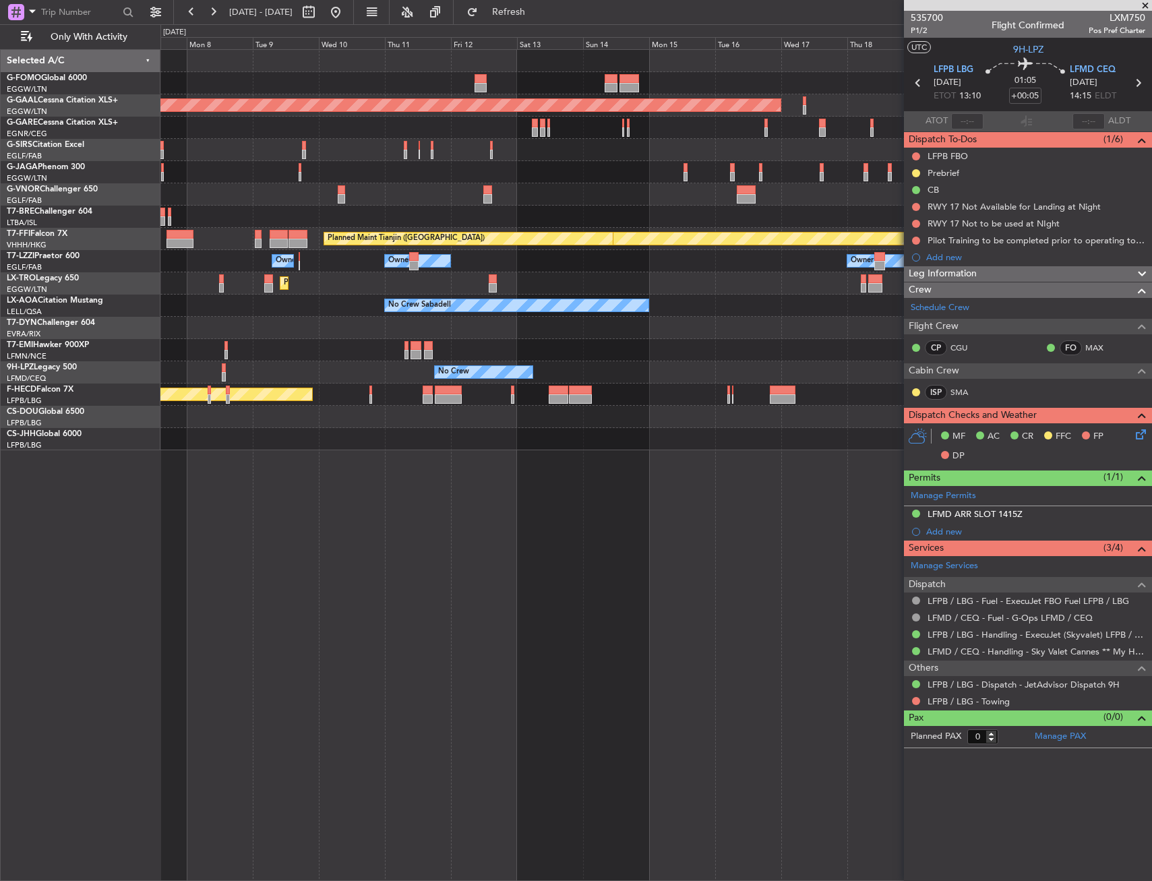
click at [357, 171] on div at bounding box center [655, 172] width 991 height 22
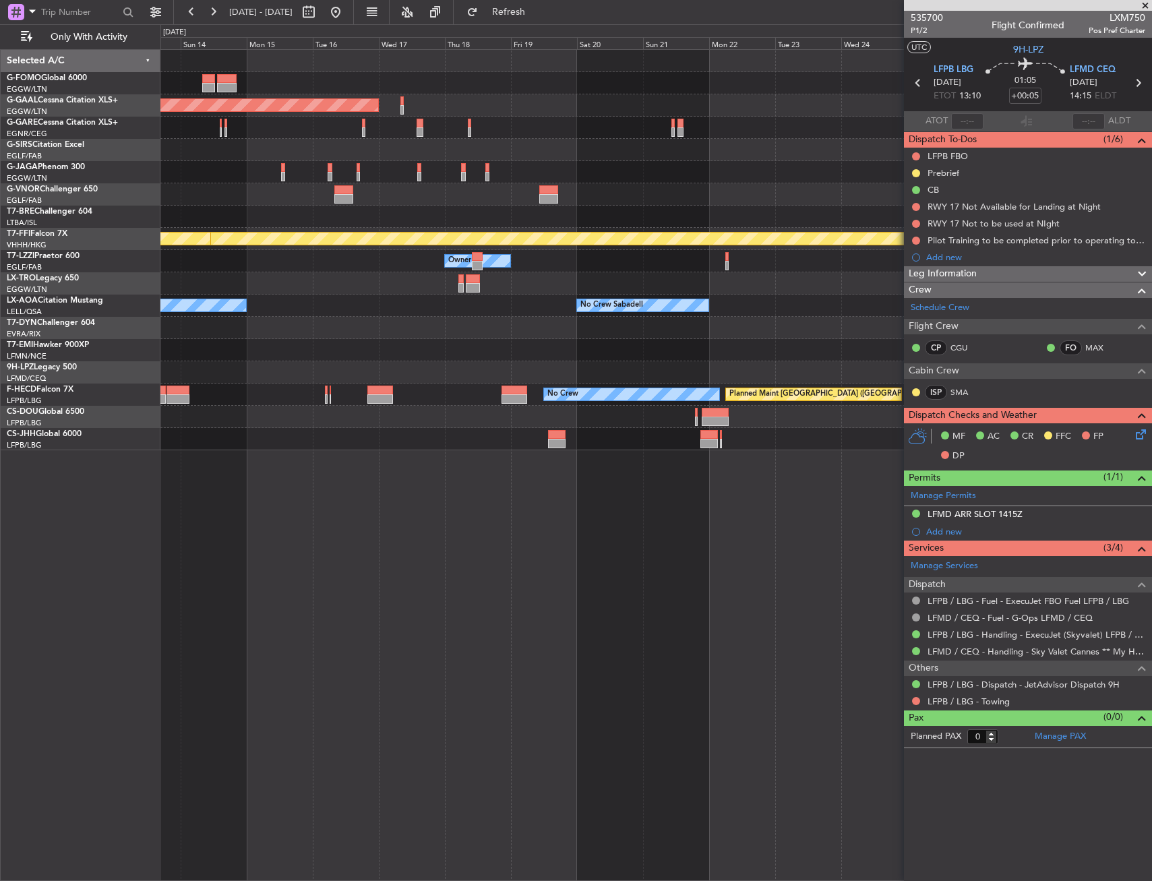
click at [269, 167] on div "Planned Maint Dusseldorf Planned Maint Geneva (Cointrin) Planned Maint Tianjin …" at bounding box center [655, 250] width 991 height 400
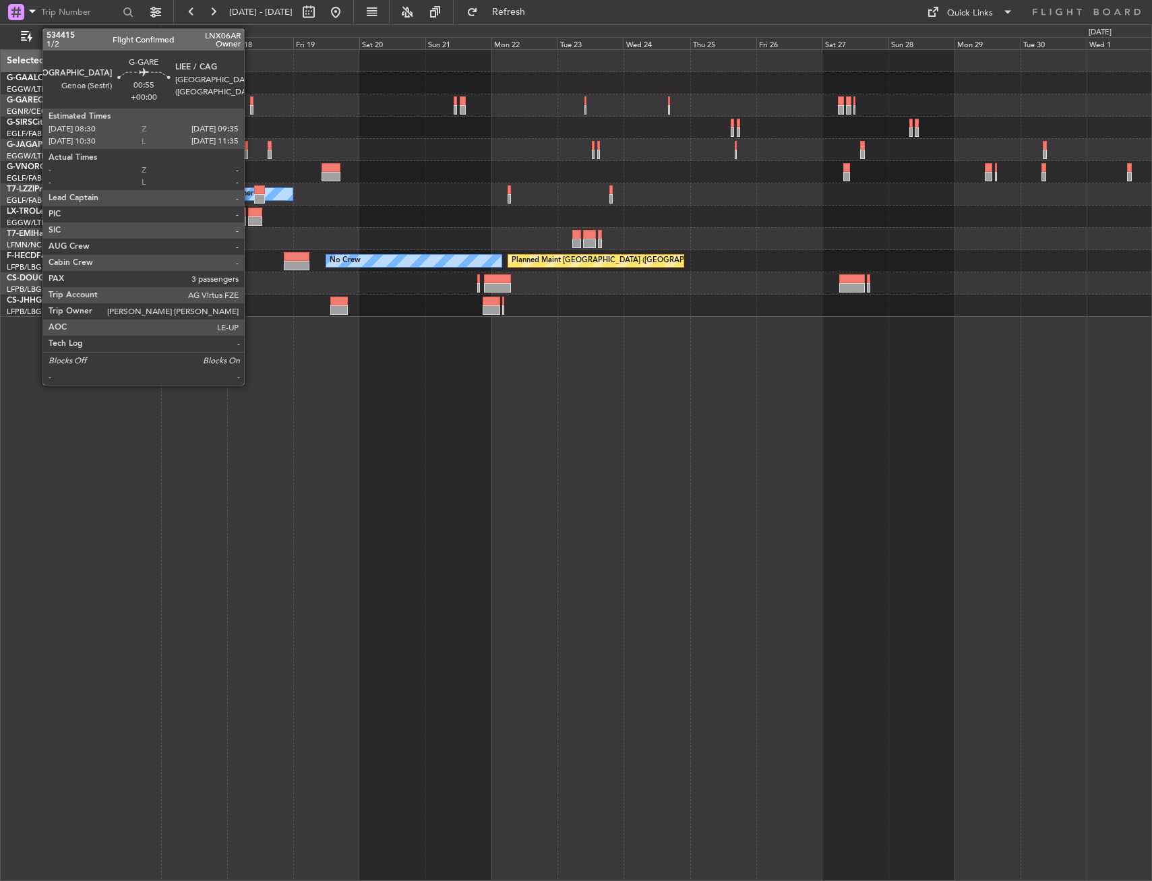
click at [249, 104] on div at bounding box center [655, 105] width 991 height 22
click at [251, 100] on div at bounding box center [251, 100] width 3 height 9
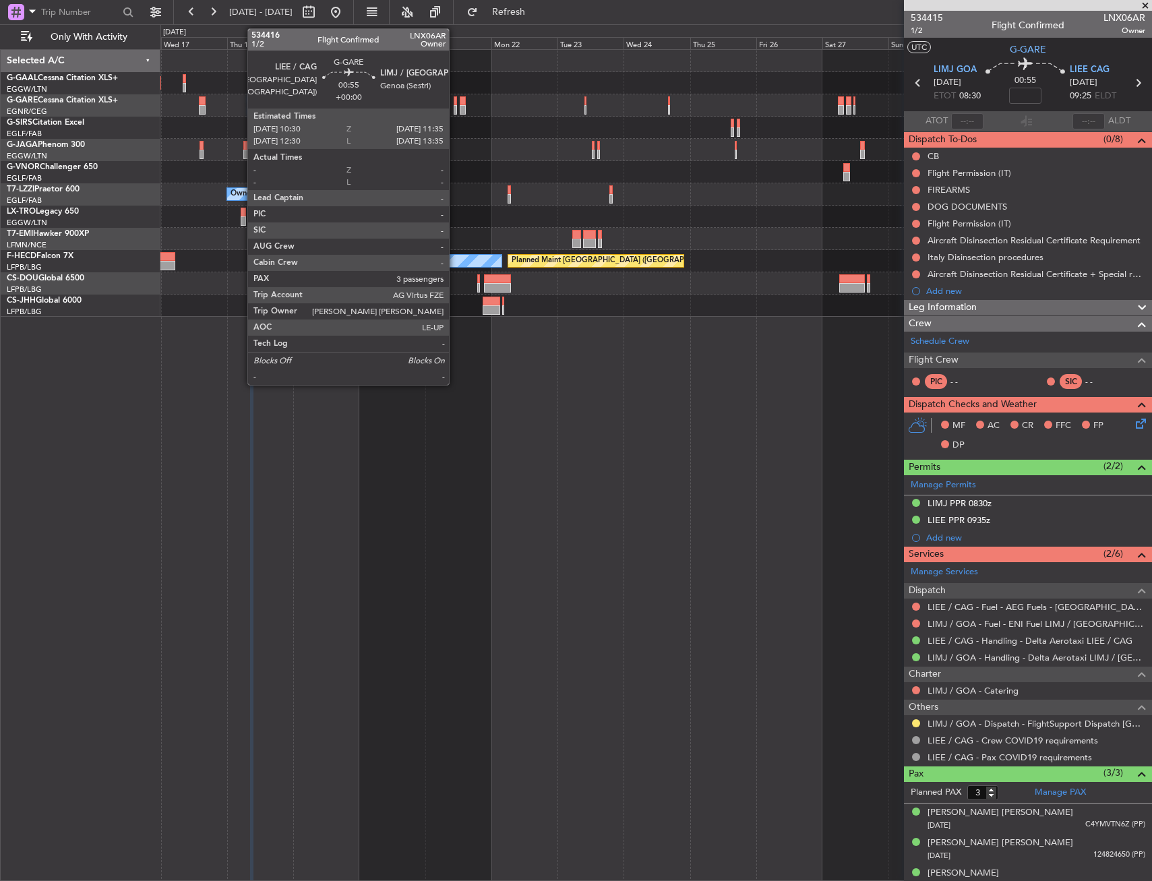
click at [455, 105] on div at bounding box center [455, 109] width 3 height 9
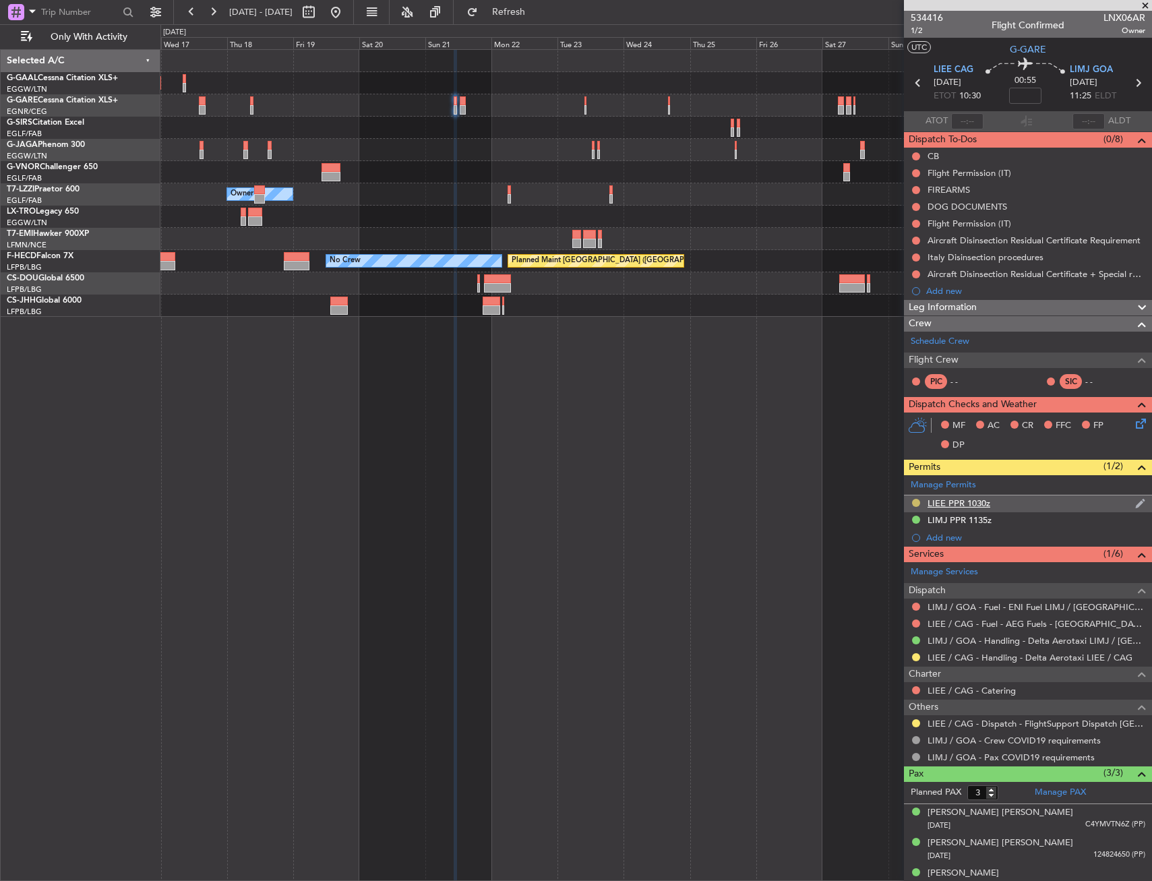
click at [916, 502] on button at bounding box center [916, 503] width 8 height 8
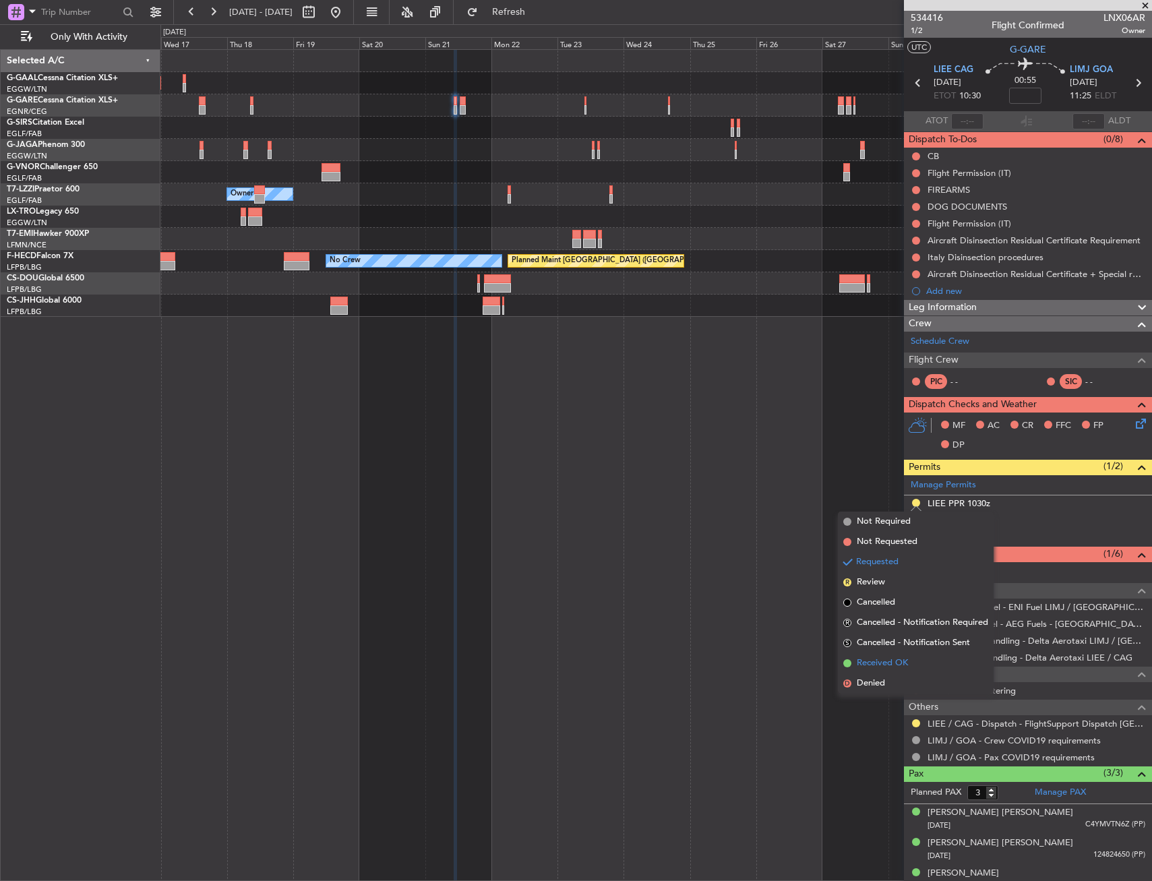
click at [896, 669] on span "Received OK" at bounding box center [882, 662] width 51 height 13
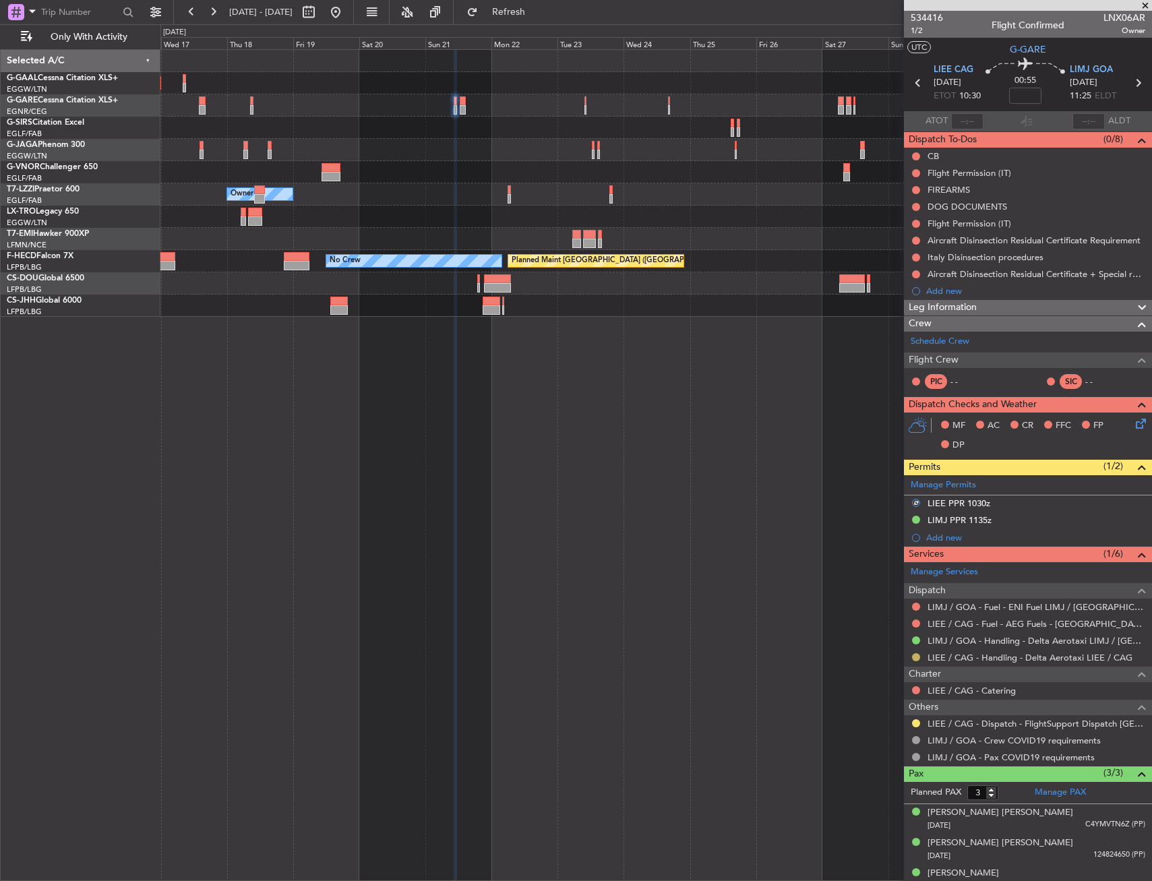
click at [913, 656] on button at bounding box center [916, 657] width 8 height 8
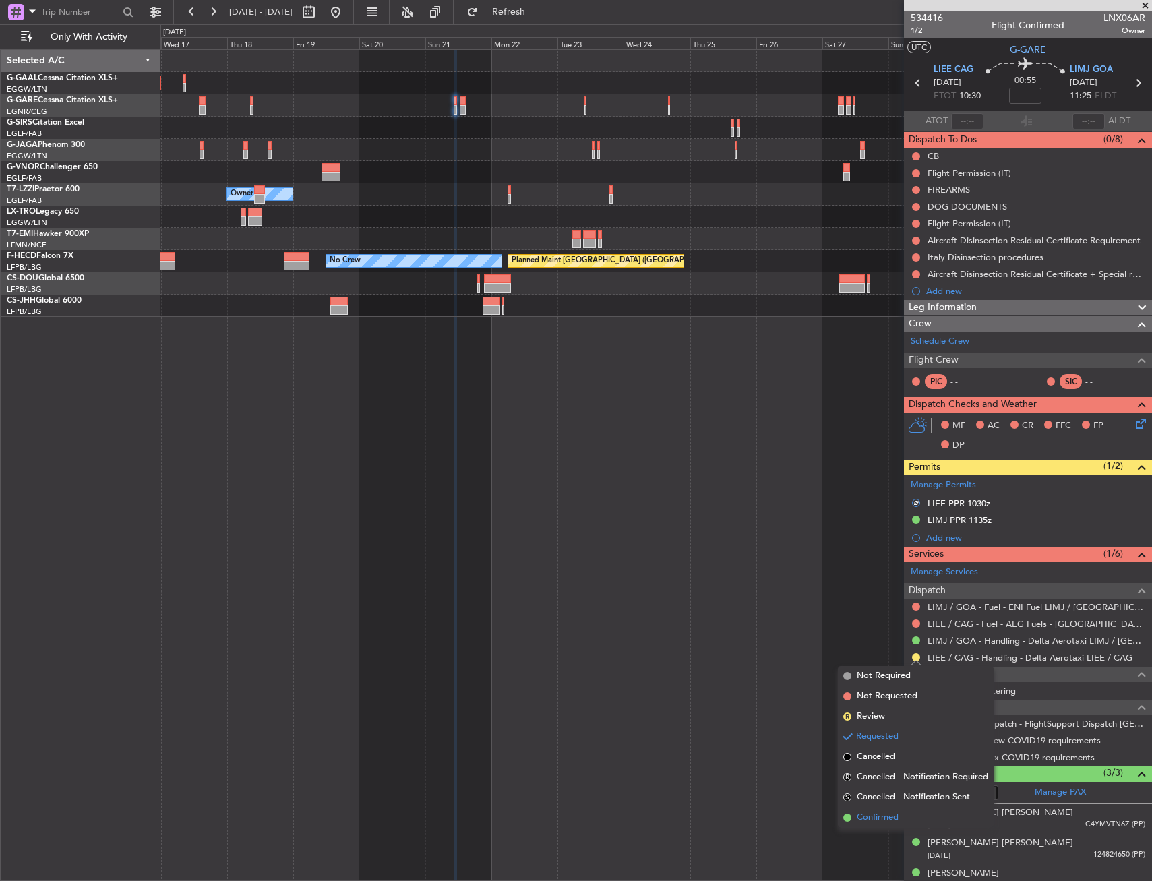
click at [883, 820] on span "Confirmed" at bounding box center [878, 817] width 42 height 13
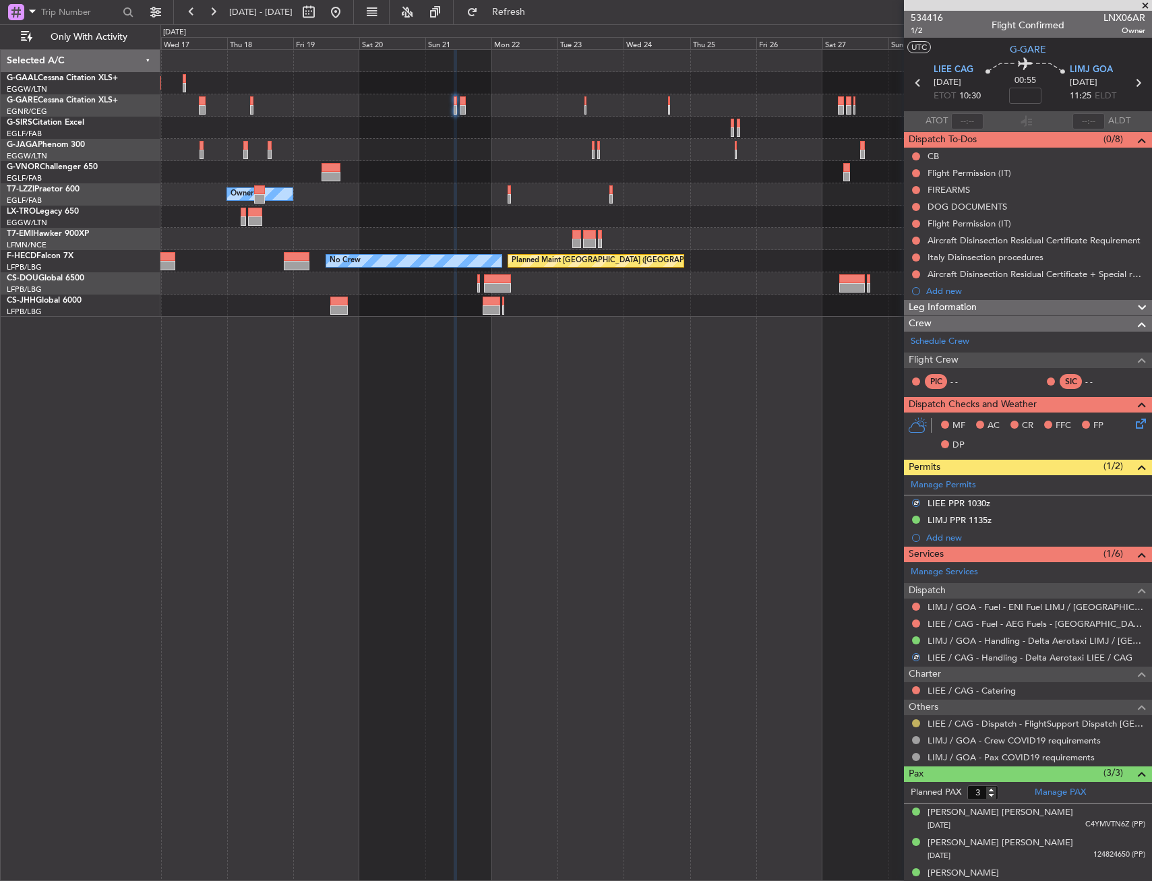
click at [919, 722] on button at bounding box center [916, 723] width 8 height 8
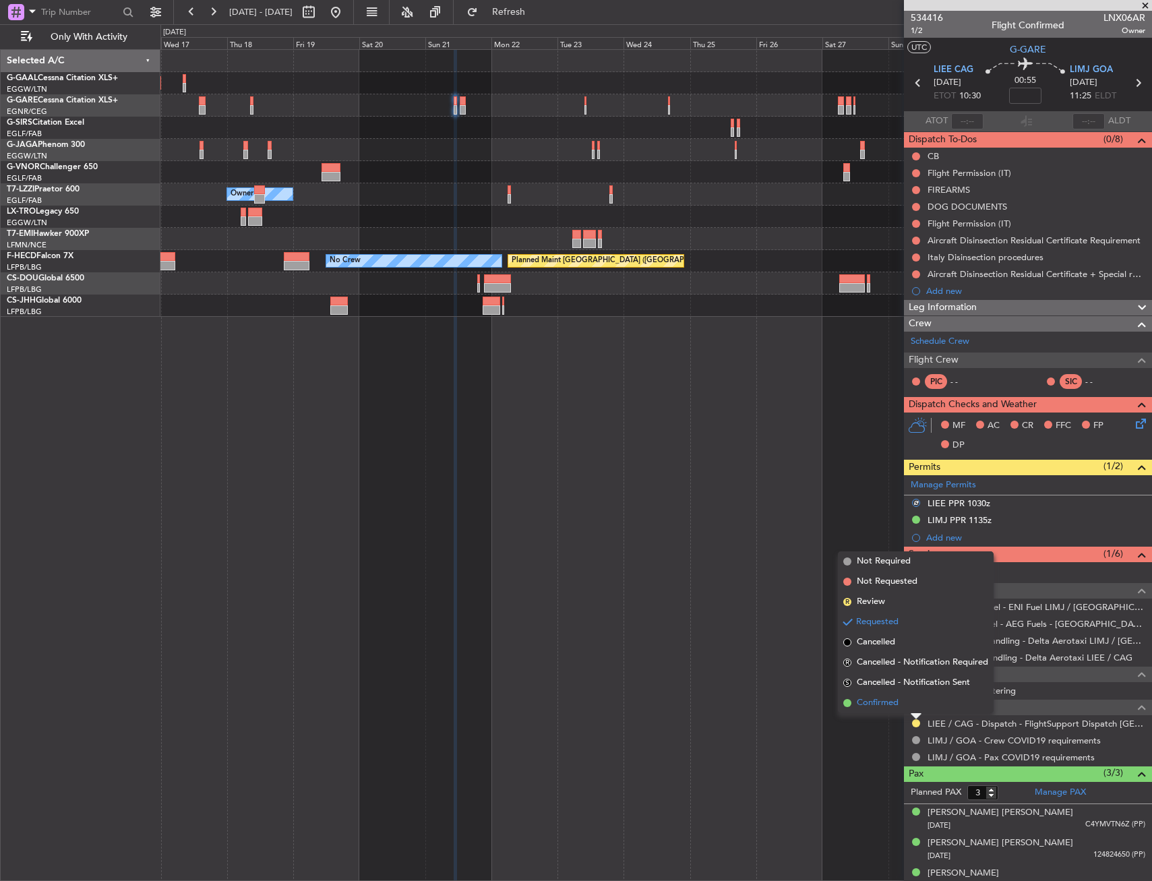
click at [884, 702] on span "Confirmed" at bounding box center [878, 702] width 42 height 13
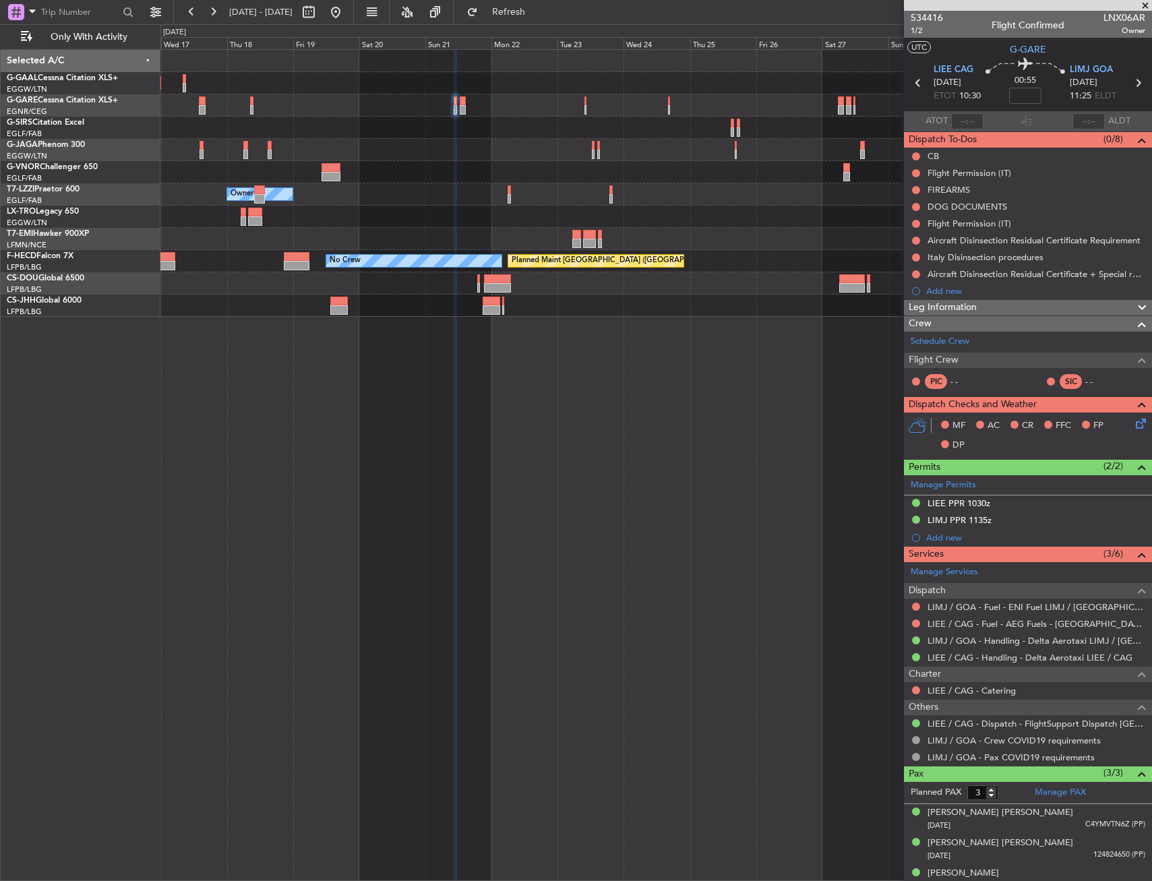
click at [617, 482] on div "Planned Maint Dusseldorf Owner Planned Maint Paris (Le Bourget) No Crew" at bounding box center [655, 465] width 991 height 832
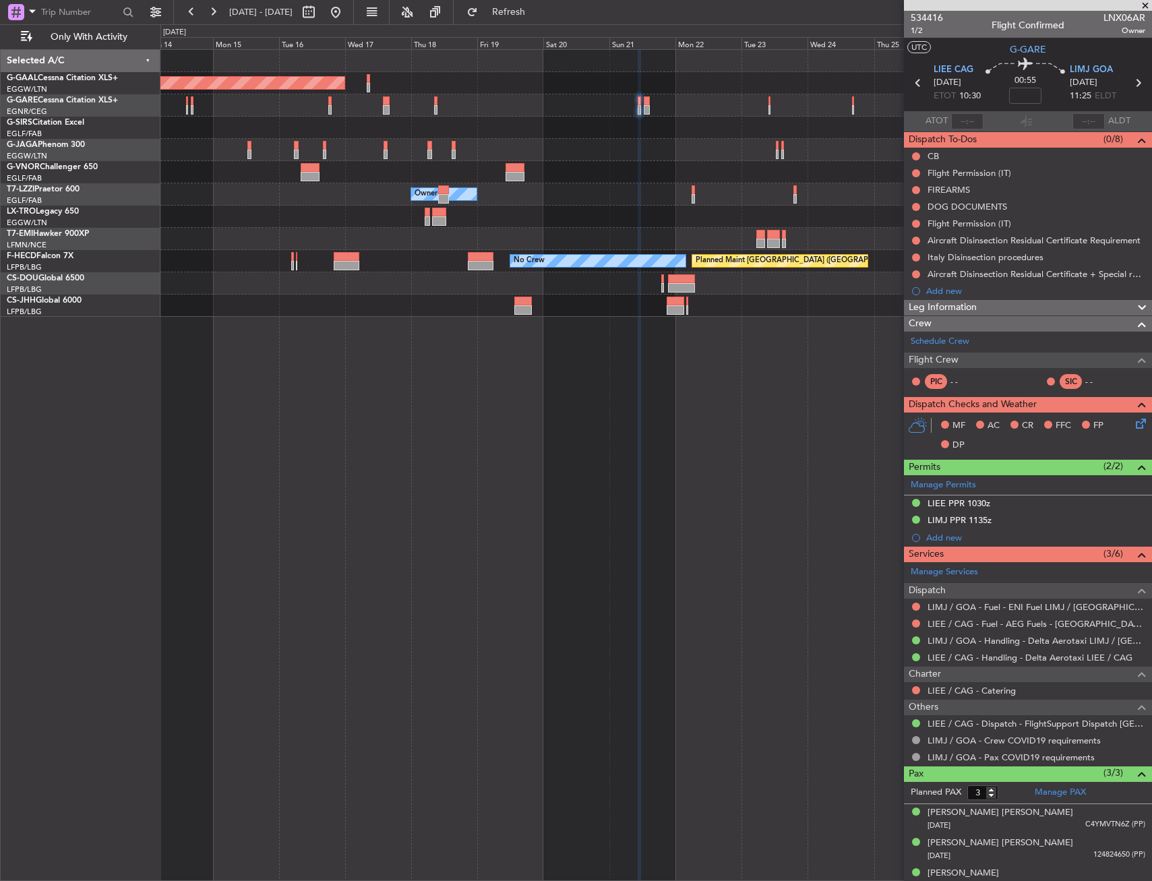
click at [640, 477] on div "Planned Maint Dusseldorf Owner Owner Planned Maint Paris (Le Bourget) No Crew" at bounding box center [655, 465] width 991 height 832
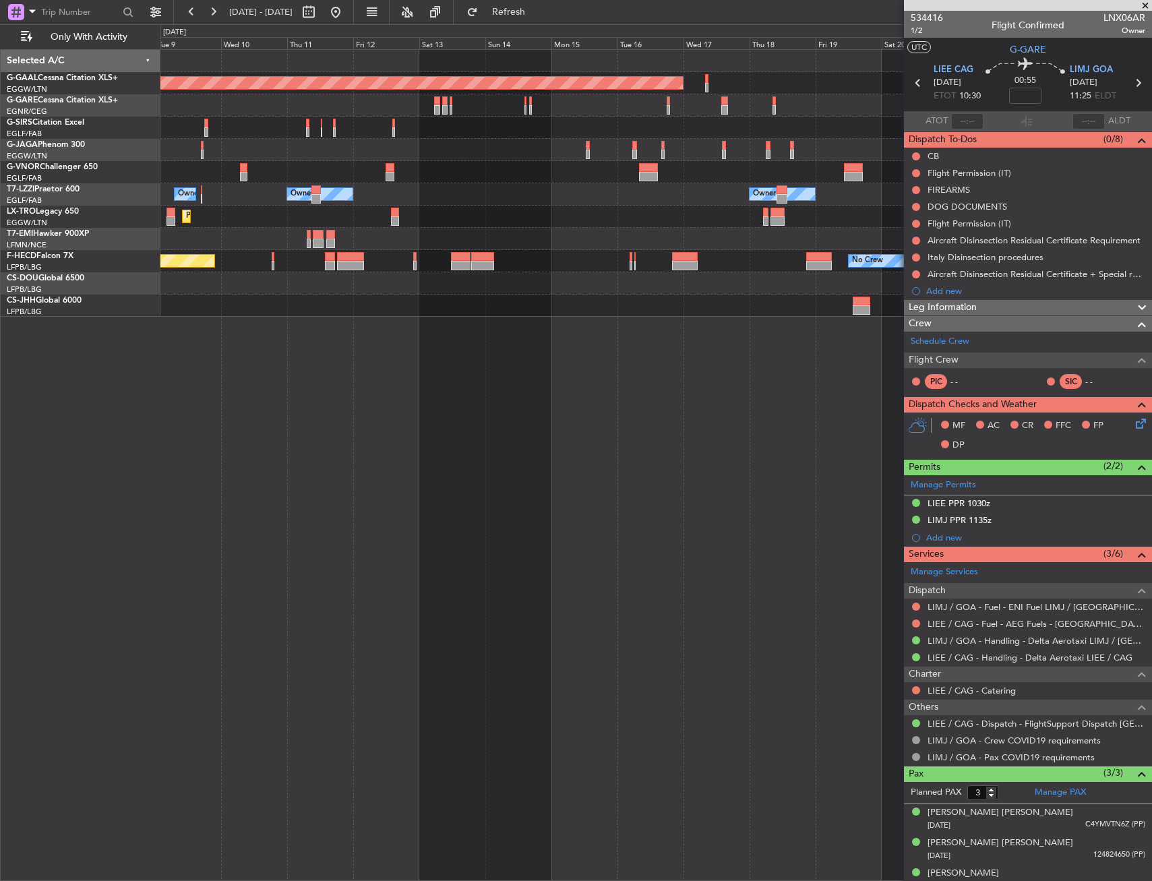
click at [631, 491] on div "Planned Maint Dusseldorf Owner Owner Owner Planned Maint Dusseldorf Planned Mai…" at bounding box center [655, 465] width 991 height 832
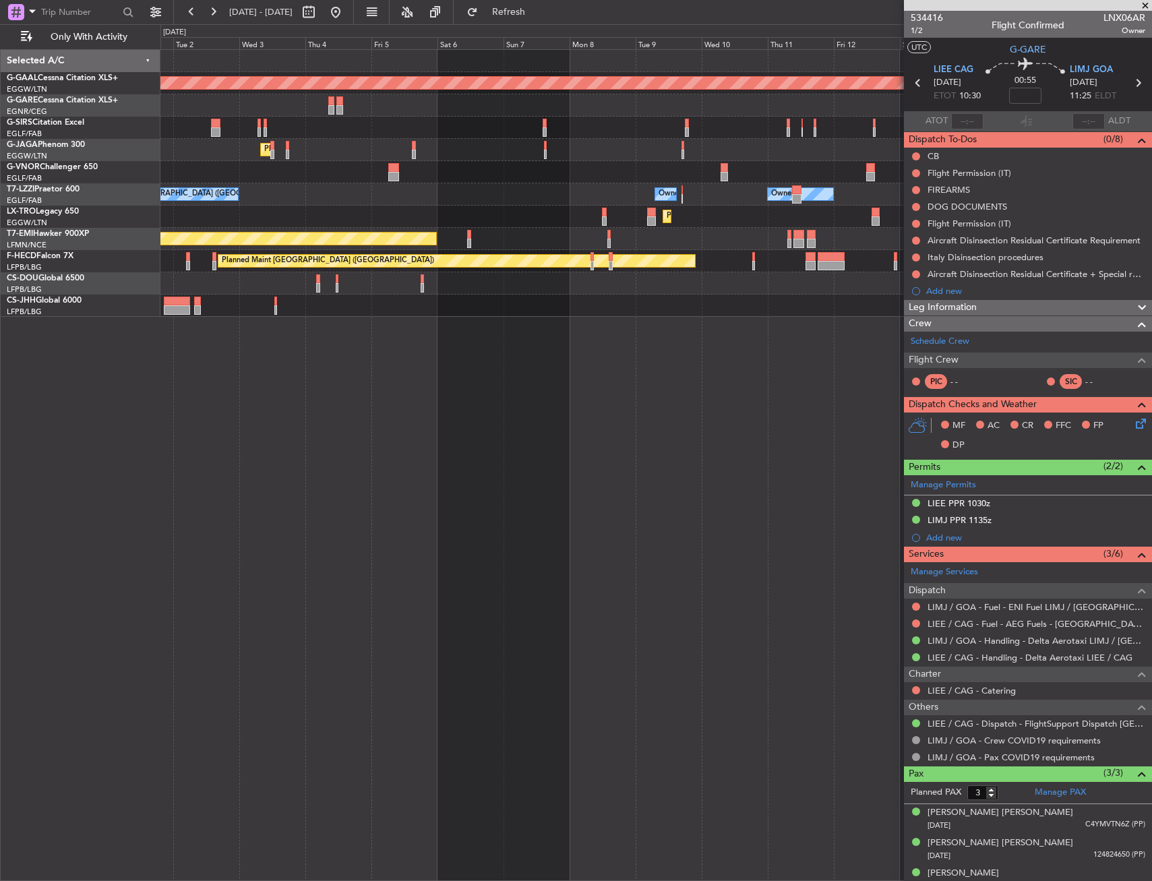
click at [689, 501] on div "Planned Maint Dusseldorf Planned Maint London (Luton) Owner Ibiza Owner Owner O…" at bounding box center [655, 465] width 991 height 832
click at [713, 537] on div "Planned Maint Dusseldorf Planned Maint London (Luton) Owner Ibiza Owner Owner O…" at bounding box center [655, 465] width 991 height 832
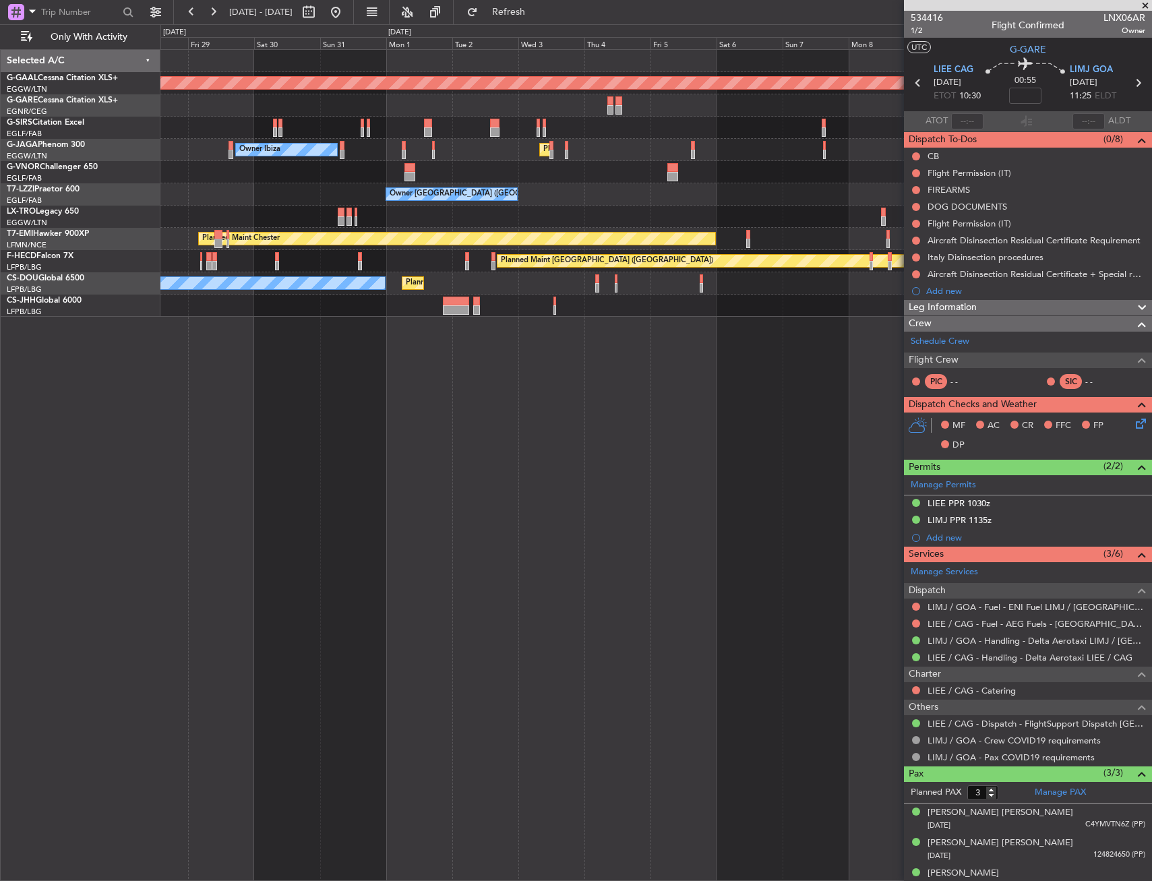
click at [619, 536] on div "Planned Maint Dusseldorf Unplanned Maint Oxford (Kidlington) Planned Maint Lond…" at bounding box center [655, 465] width 991 height 832
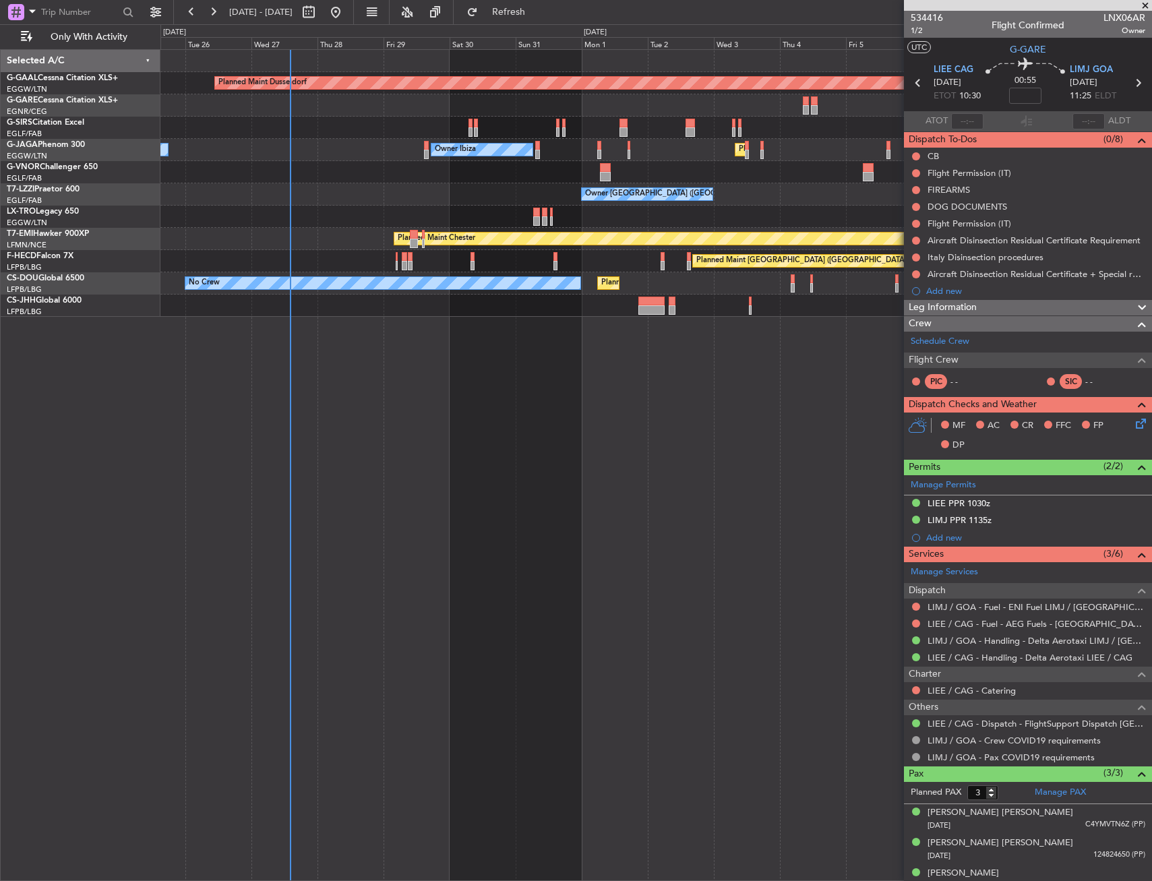
click at [675, 541] on div "Planned Maint Dusseldorf Unplanned Maint Oxford (Kidlington) Planned Maint Lond…" at bounding box center [655, 465] width 991 height 832
click at [174, 503] on div "Planned Maint Dusseldorf Unplanned Maint Oxford (Kidlington) Planned Maint Lond…" at bounding box center [655, 465] width 991 height 832
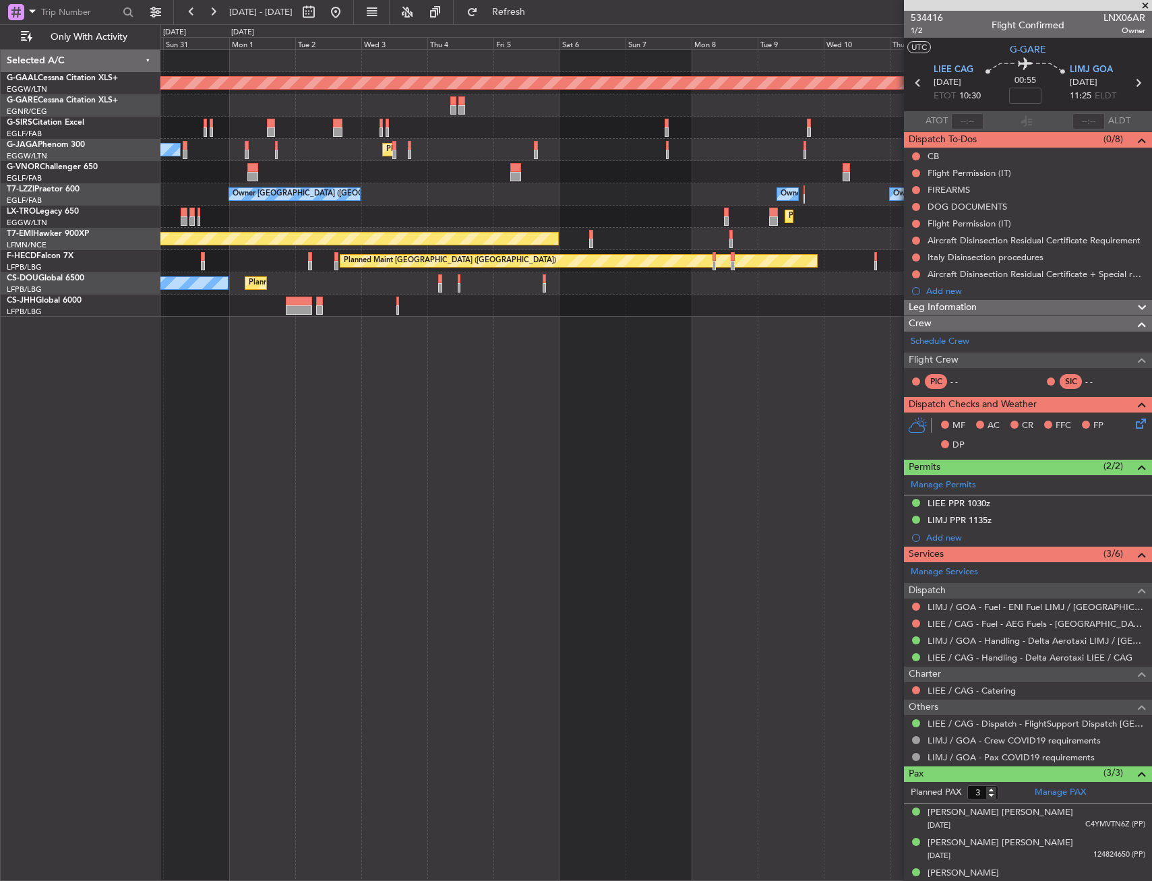
click at [362, 497] on div "Planned Maint Dusseldorf Planned Maint London (Luton) Owner Ibiza Owner Owner L…" at bounding box center [655, 465] width 991 height 832
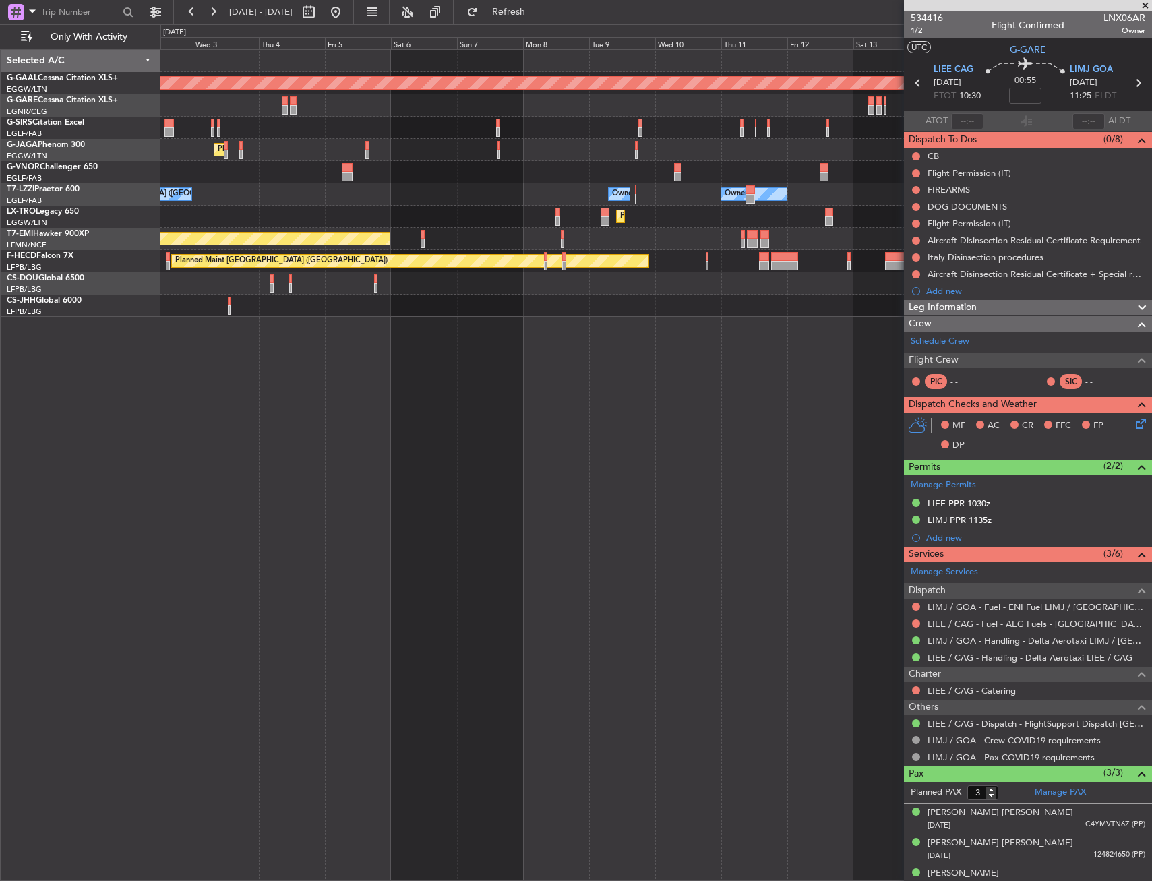
click at [307, 497] on div "Planned Maint Dusseldorf Planned Maint London (Luton) Owner Ibiza Owner Owner L…" at bounding box center [655, 465] width 991 height 832
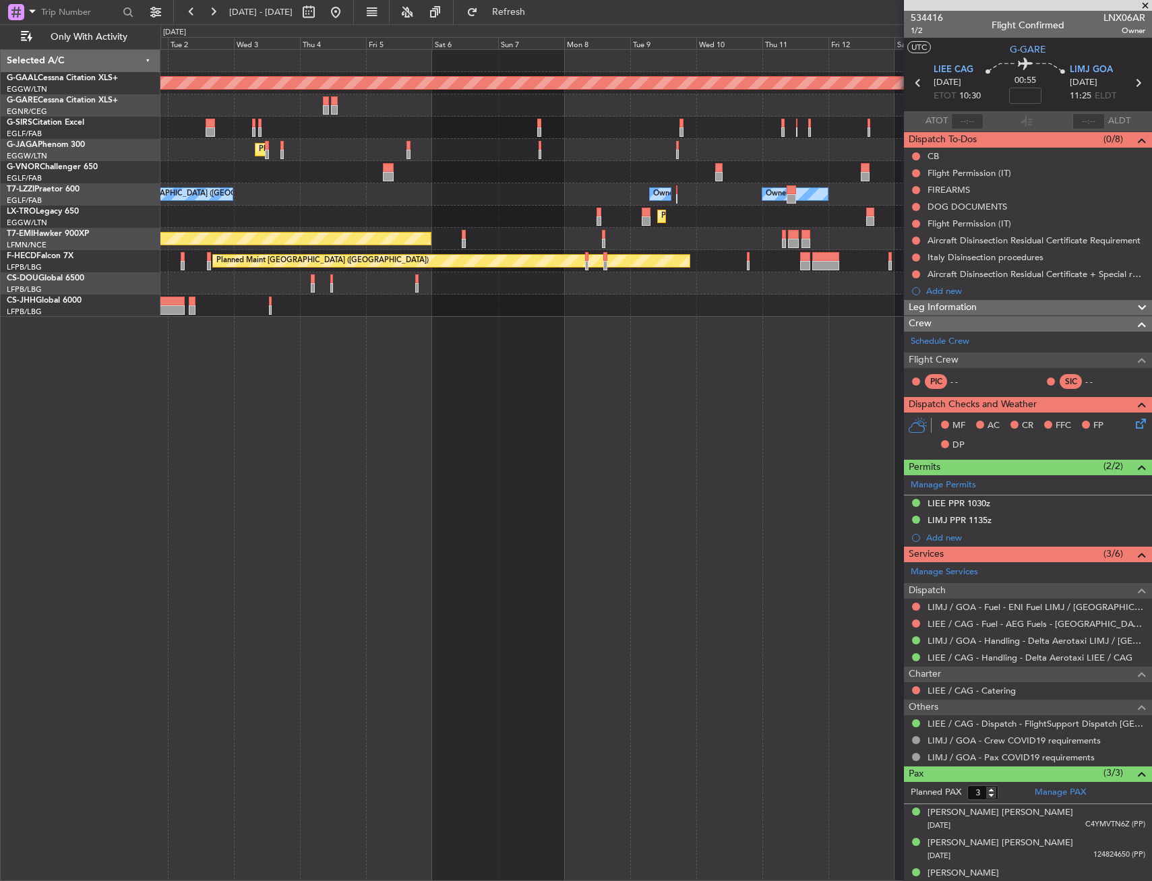
click at [430, 497] on div "Planned Maint Dusseldorf Planned Maint London (Luton) Owner Ibiza Owner Owner L…" at bounding box center [655, 465] width 991 height 832
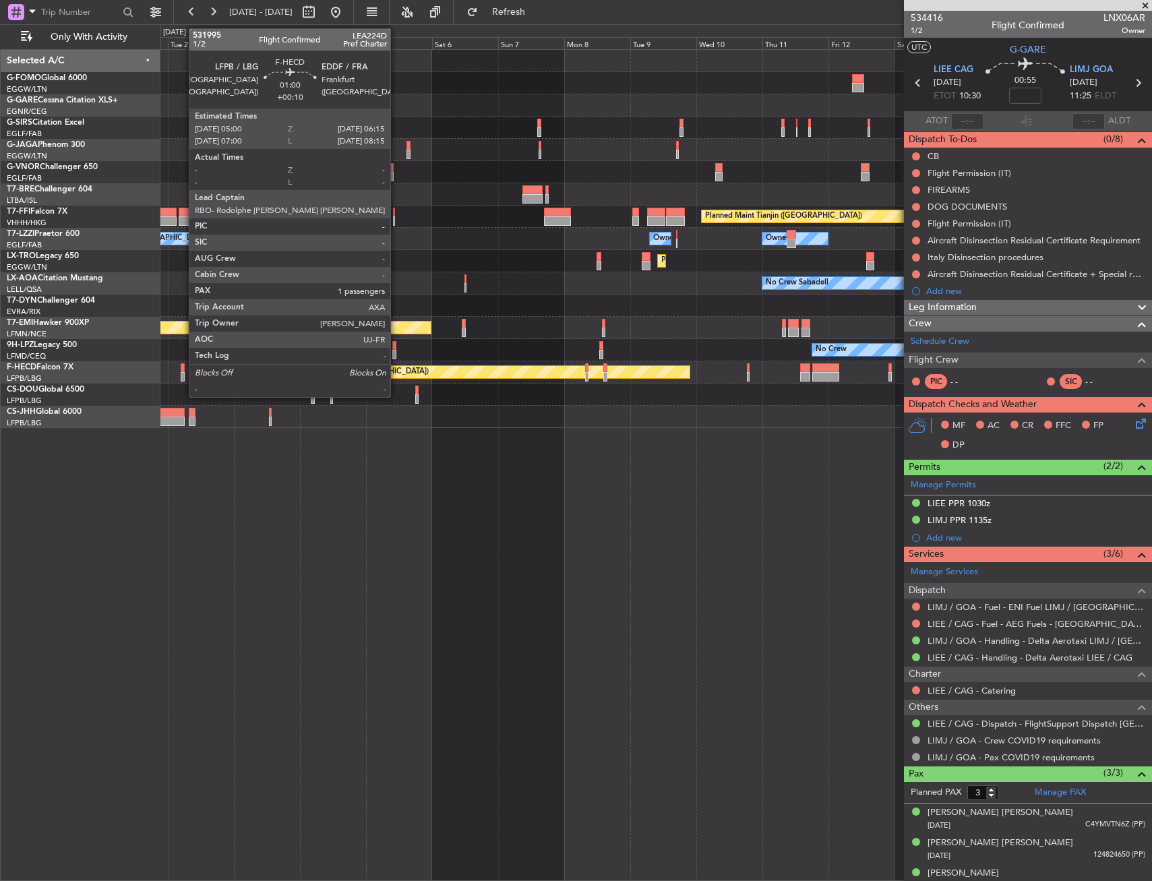
click at [182, 370] on div at bounding box center [183, 367] width 4 height 9
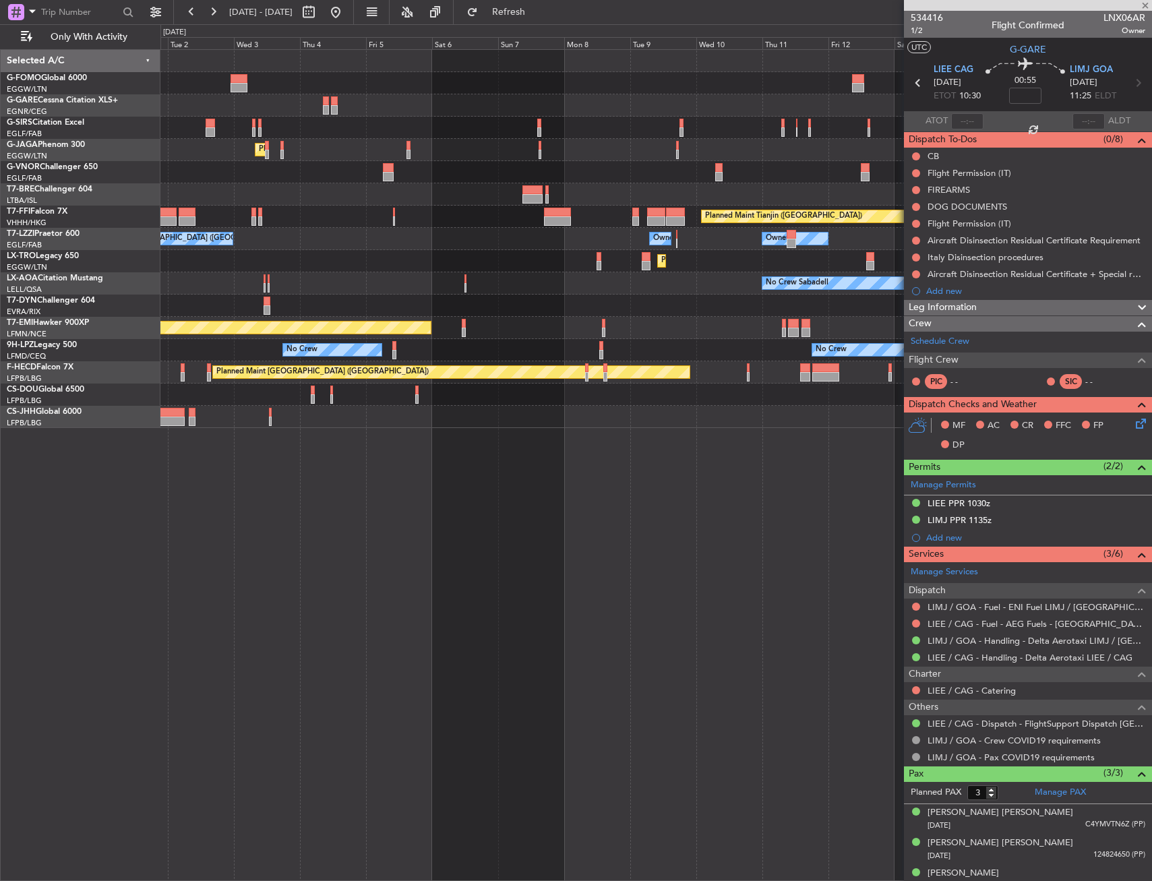
type input "+00:10"
type input "1"
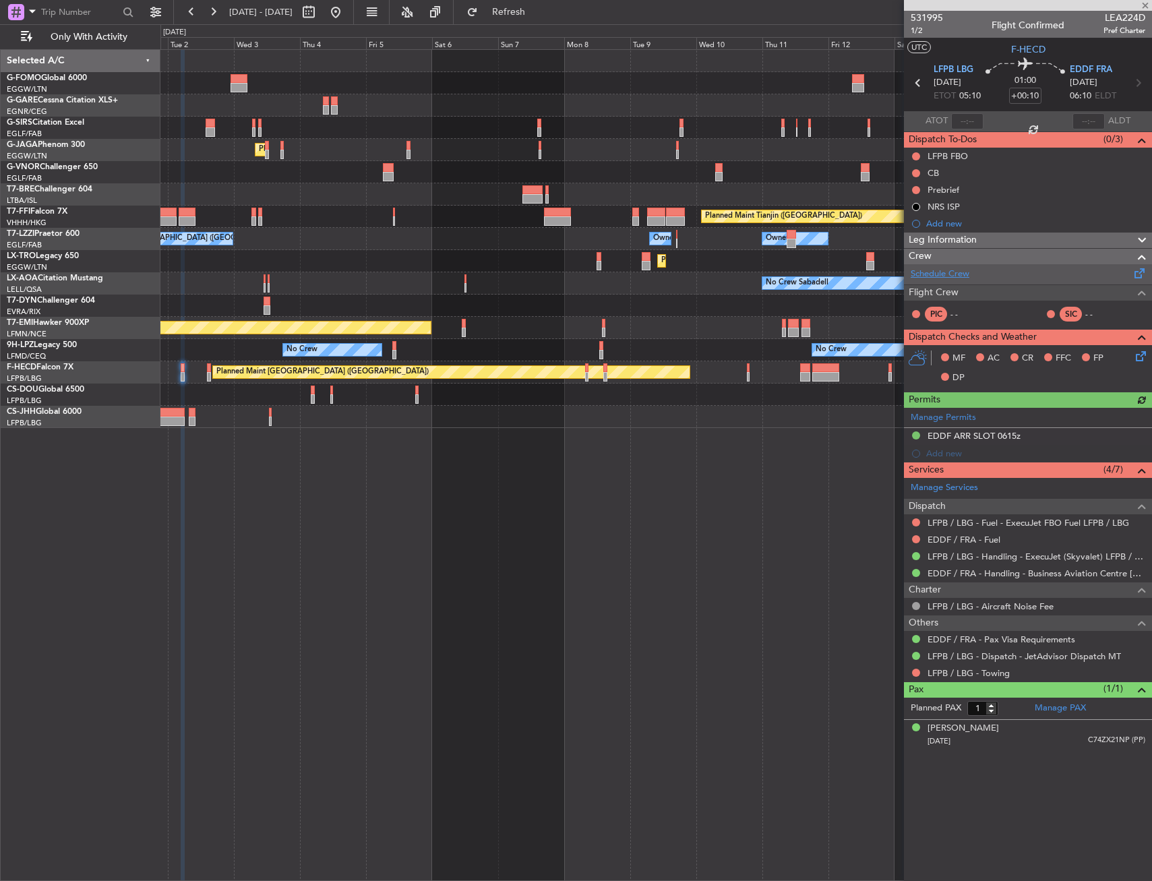
click at [964, 271] on link "Schedule Crew" at bounding box center [940, 274] width 59 height 13
click at [966, 273] on link "Schedule Crew" at bounding box center [940, 274] width 59 height 13
click at [648, 373] on div "Planned Maint [GEOGRAPHIC_DATA] ([GEOGRAPHIC_DATA]) Owner Ibiza Planned Maint G…" at bounding box center [655, 239] width 991 height 378
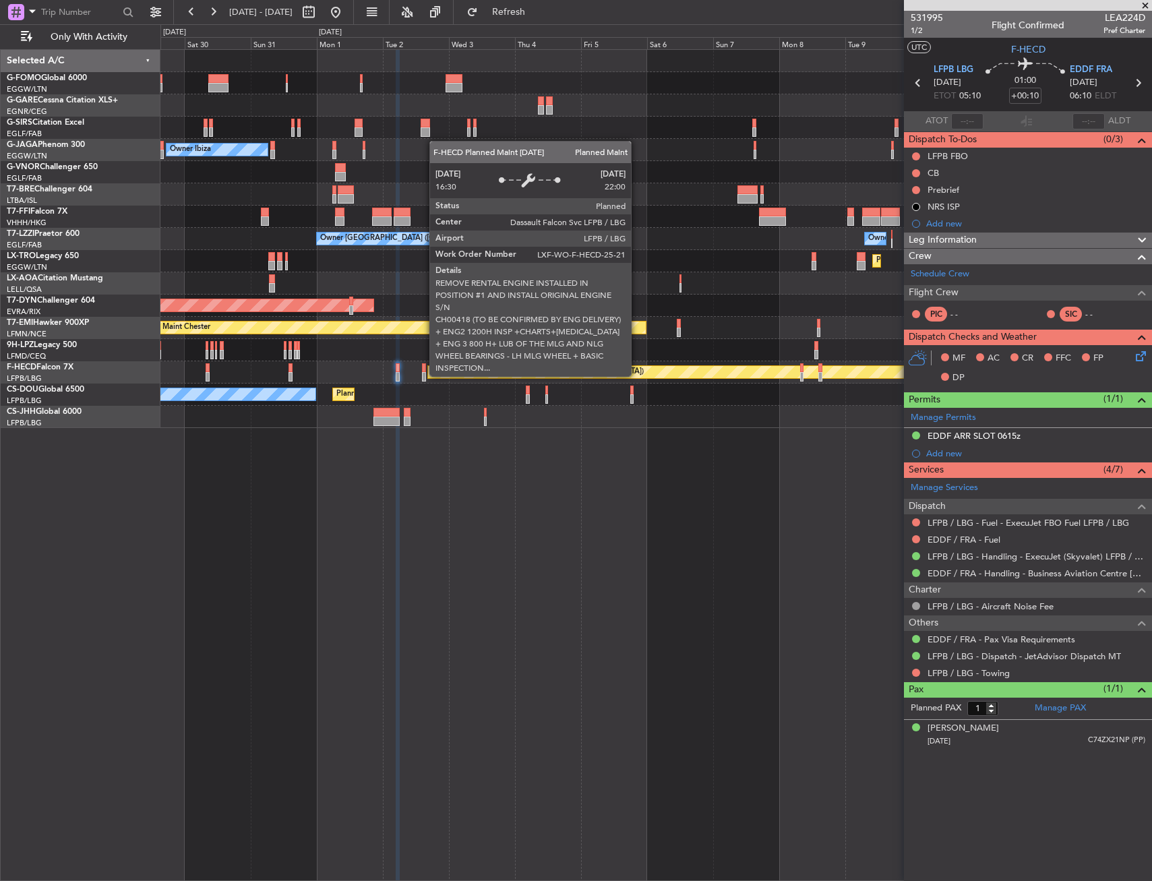
click at [804, 414] on div "Planned Maint [GEOGRAPHIC_DATA] ([GEOGRAPHIC_DATA]) Owner Ibiza Planned Maint G…" at bounding box center [655, 239] width 991 height 378
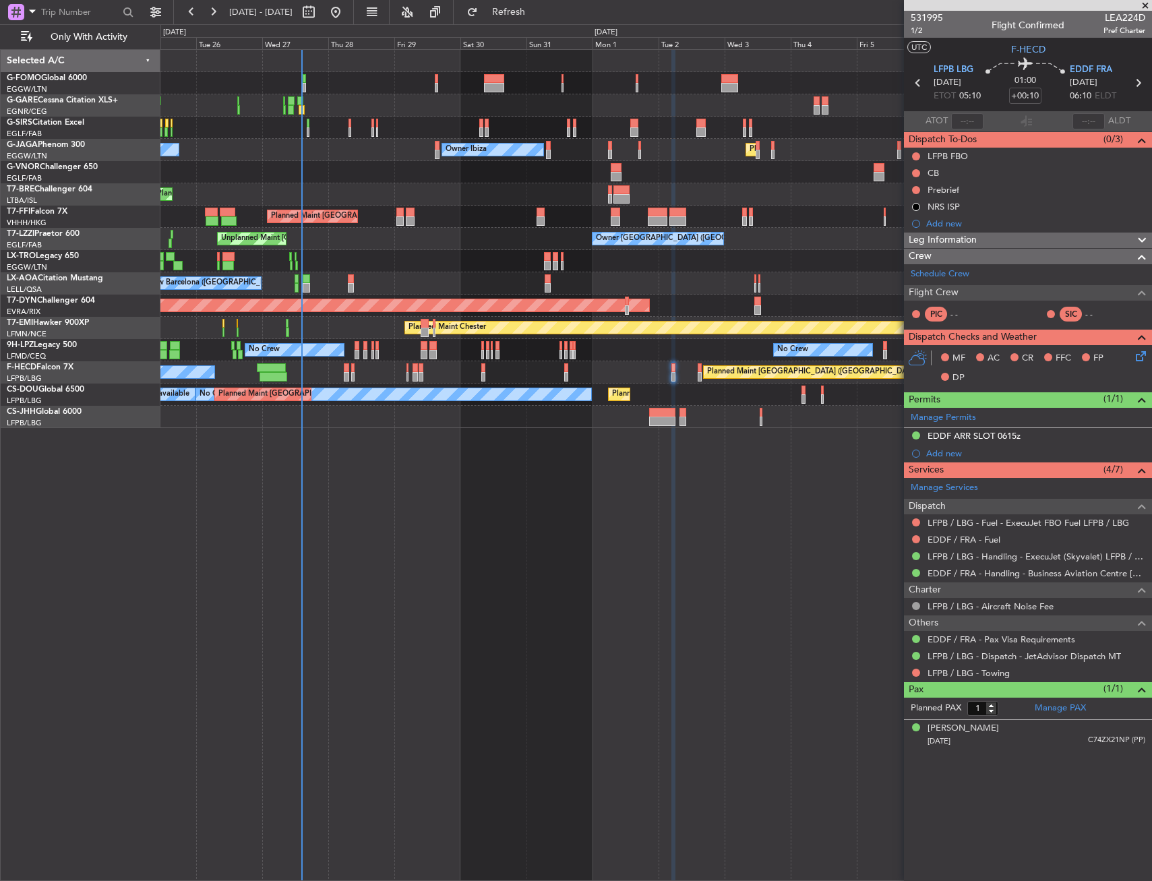
click at [464, 419] on div "Unplanned Maint Oxford ([GEOGRAPHIC_DATA]) Planned Maint [GEOGRAPHIC_DATA] ([GE…" at bounding box center [655, 239] width 991 height 378
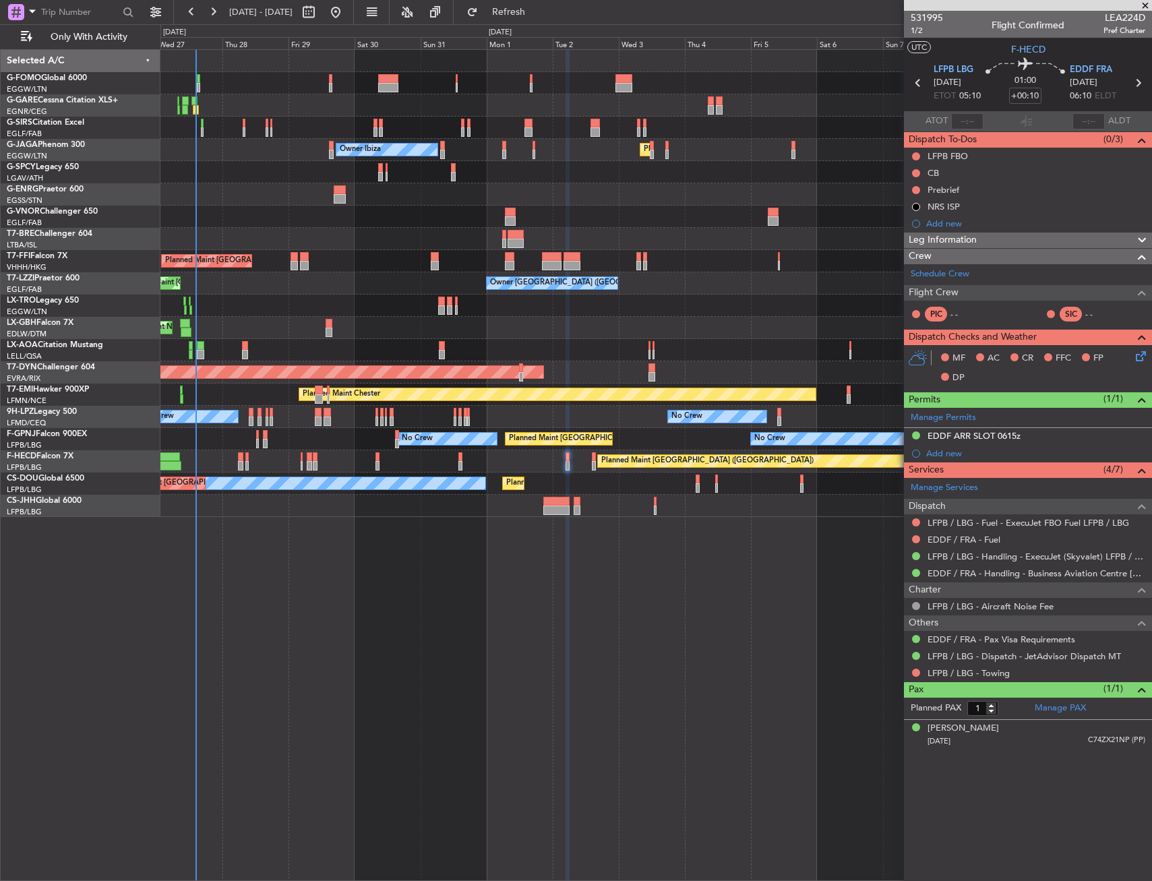
click at [396, 208] on div "Unplanned Maint Oxford ([GEOGRAPHIC_DATA]) Planned Maint [GEOGRAPHIC_DATA] ([GE…" at bounding box center [655, 283] width 991 height 467
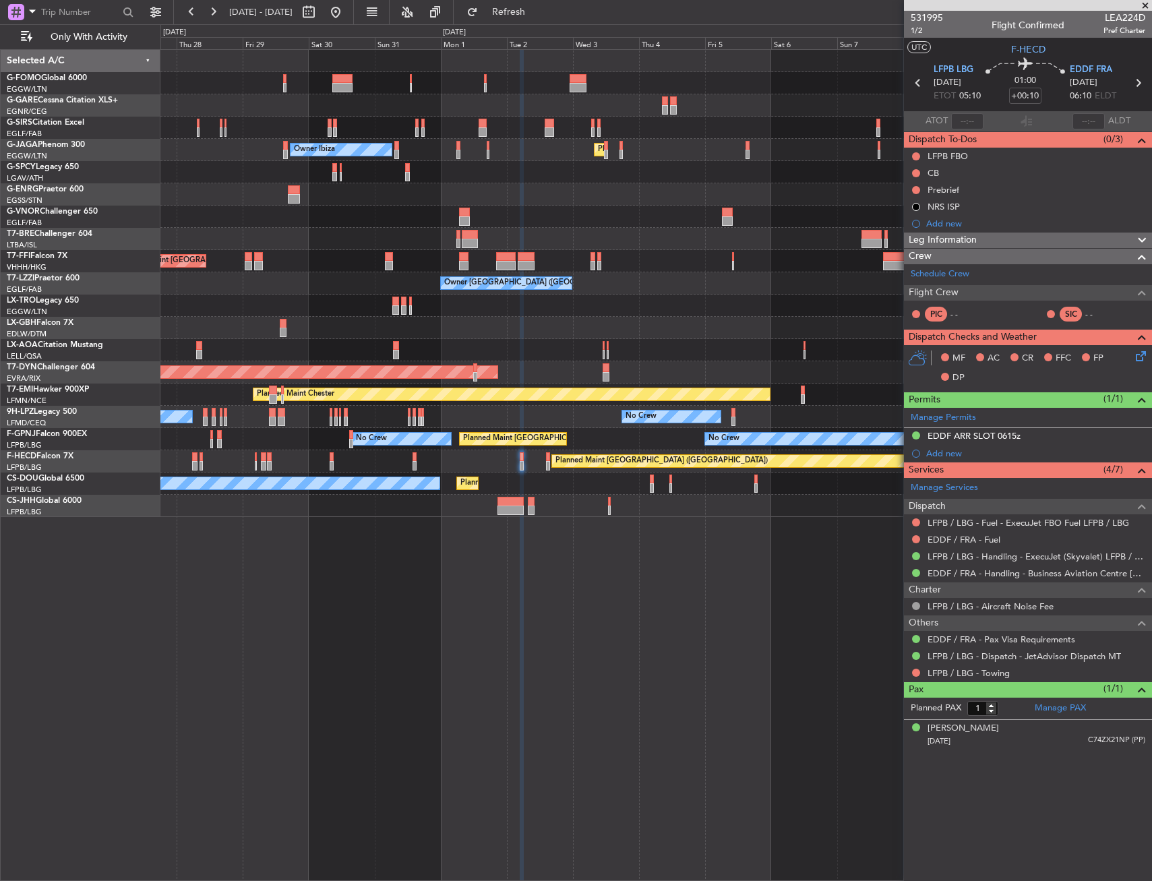
click at [522, 651] on div "Unplanned Maint Oxford ([GEOGRAPHIC_DATA]) Planned Maint [GEOGRAPHIC_DATA] ([GE…" at bounding box center [655, 465] width 991 height 832
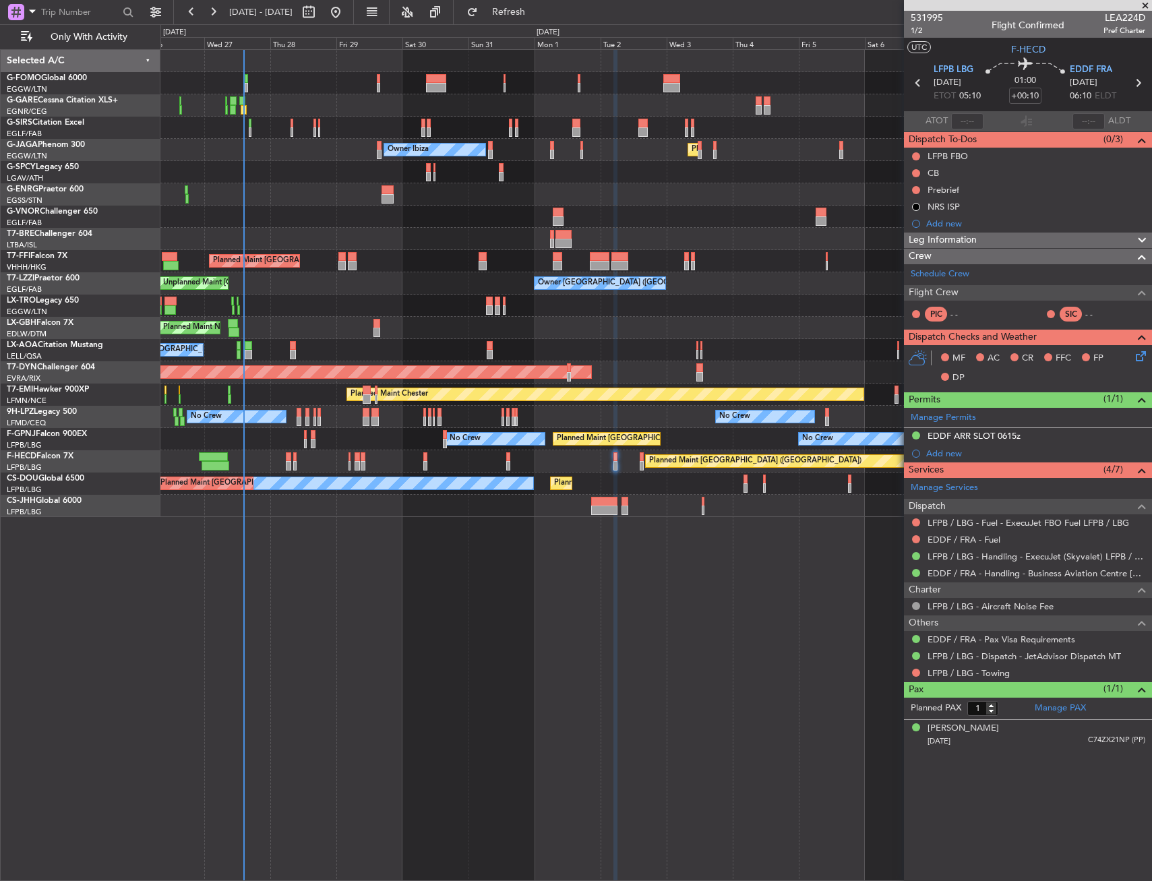
click at [299, 633] on div "Unplanned Maint Oxford ([GEOGRAPHIC_DATA]) Planned Maint [GEOGRAPHIC_DATA] ([GE…" at bounding box center [655, 465] width 991 height 832
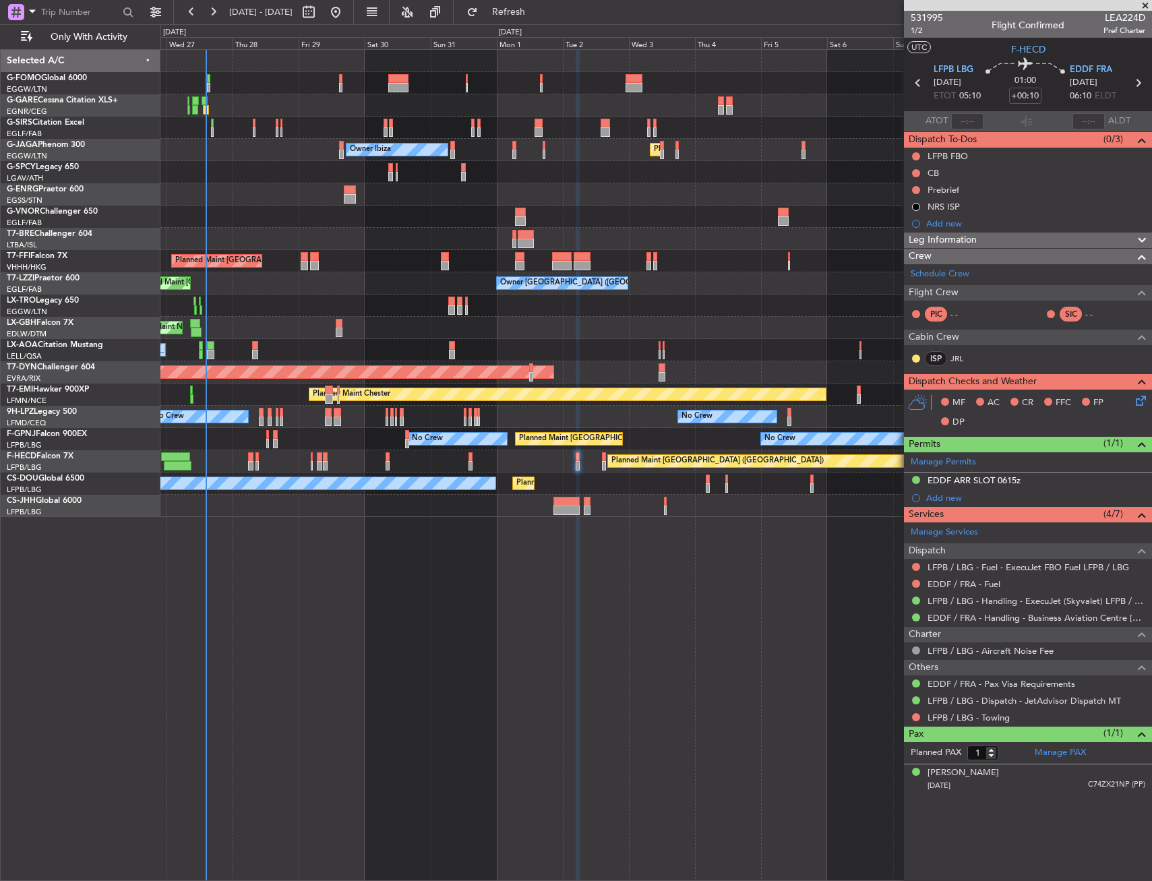
click at [265, 435] on div "No Crew No Crew Planned Maint [GEOGRAPHIC_DATA] ([GEOGRAPHIC_DATA]) No Crew No …" at bounding box center [655, 439] width 991 height 22
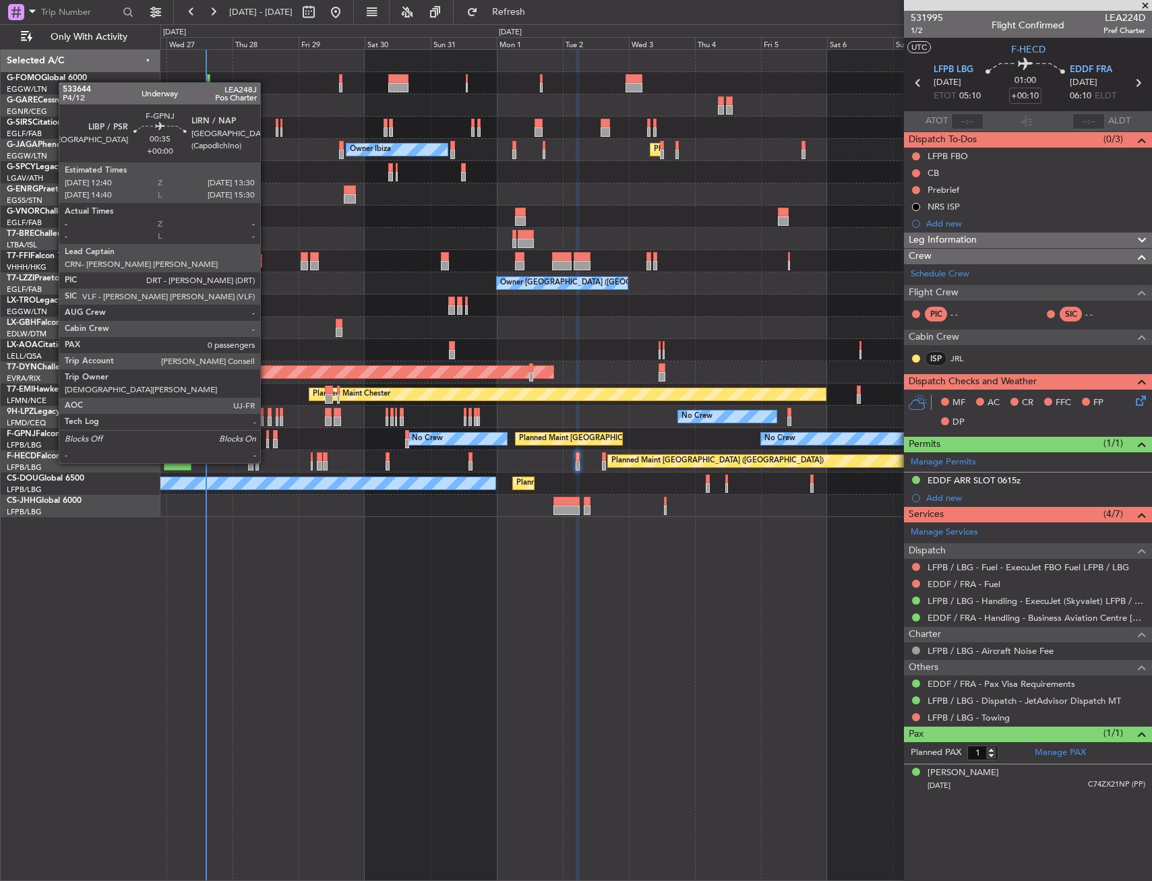
click at [268, 437] on div at bounding box center [267, 434] width 3 height 9
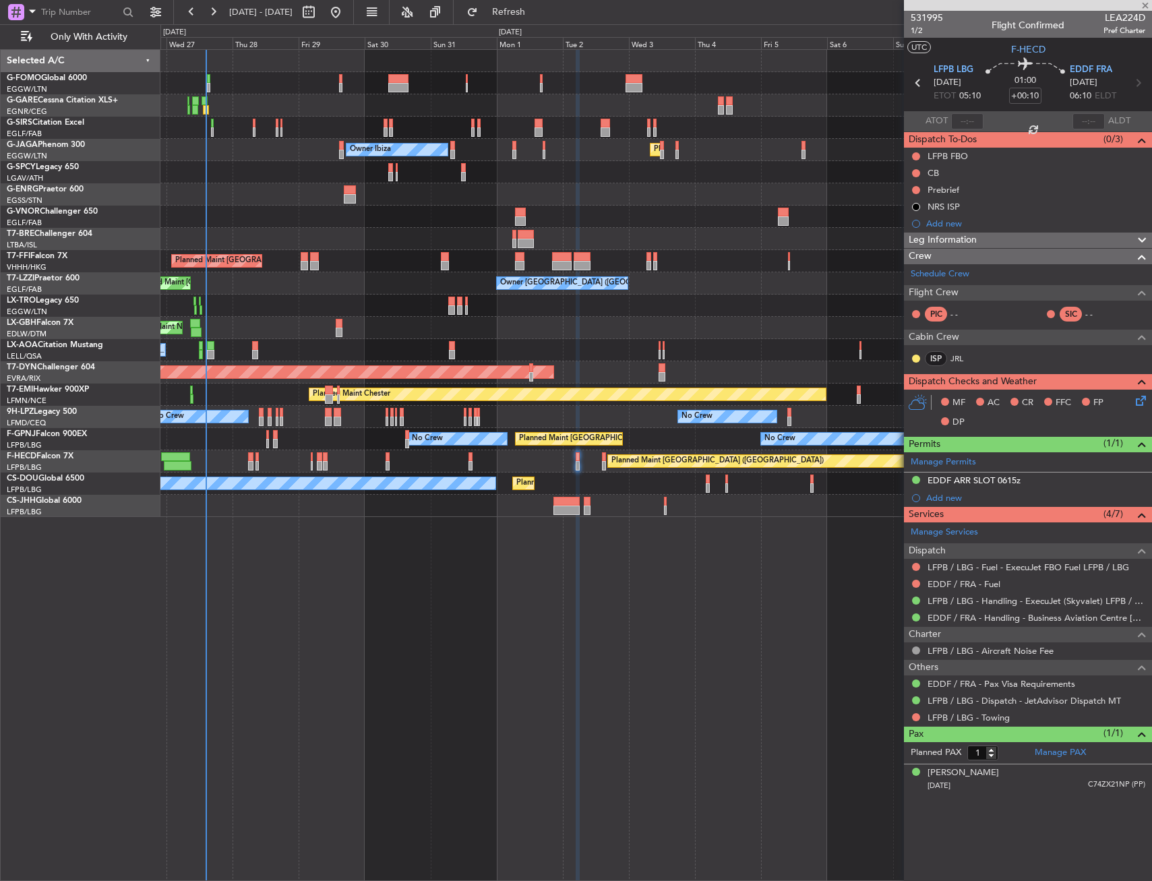
type input "0"
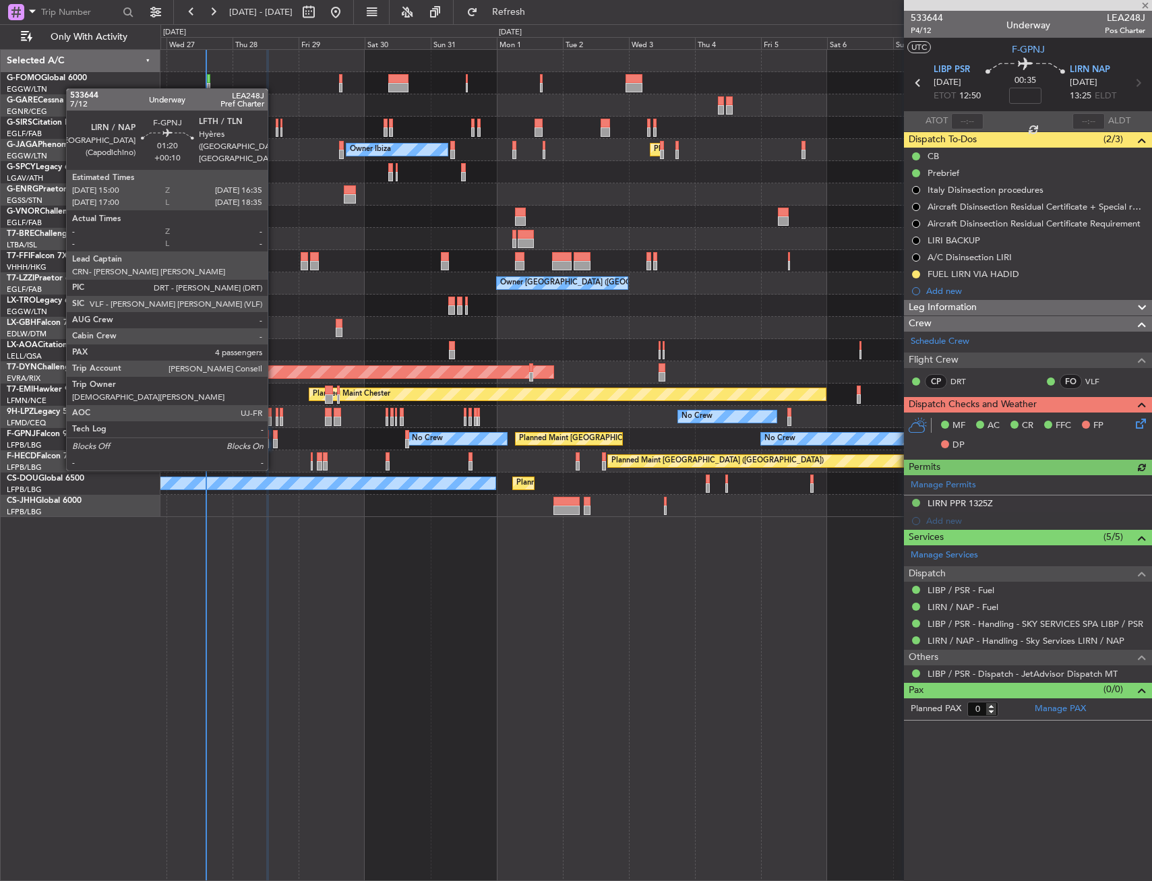
click at [274, 443] on div at bounding box center [275, 443] width 5 height 9
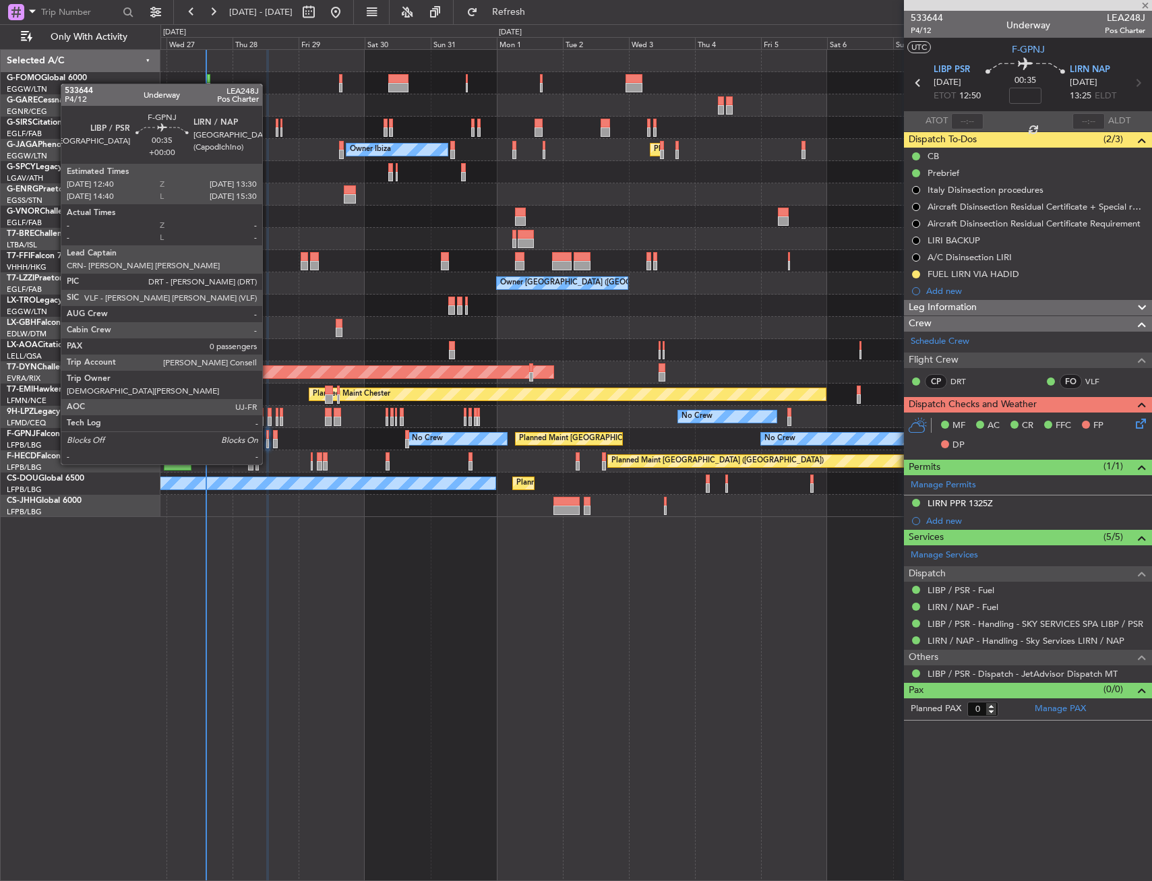
type input "+00:10"
type input "4"
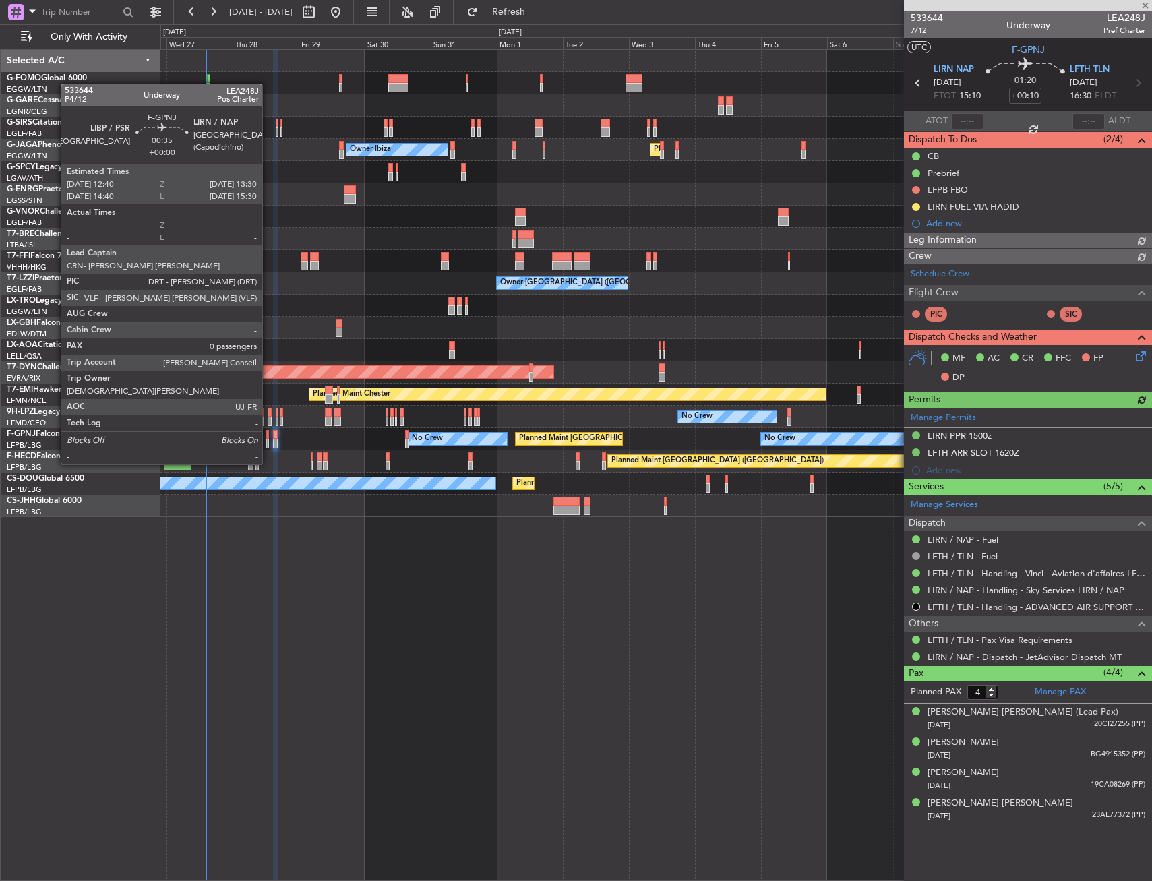
click at [268, 439] on div at bounding box center [267, 443] width 3 height 9
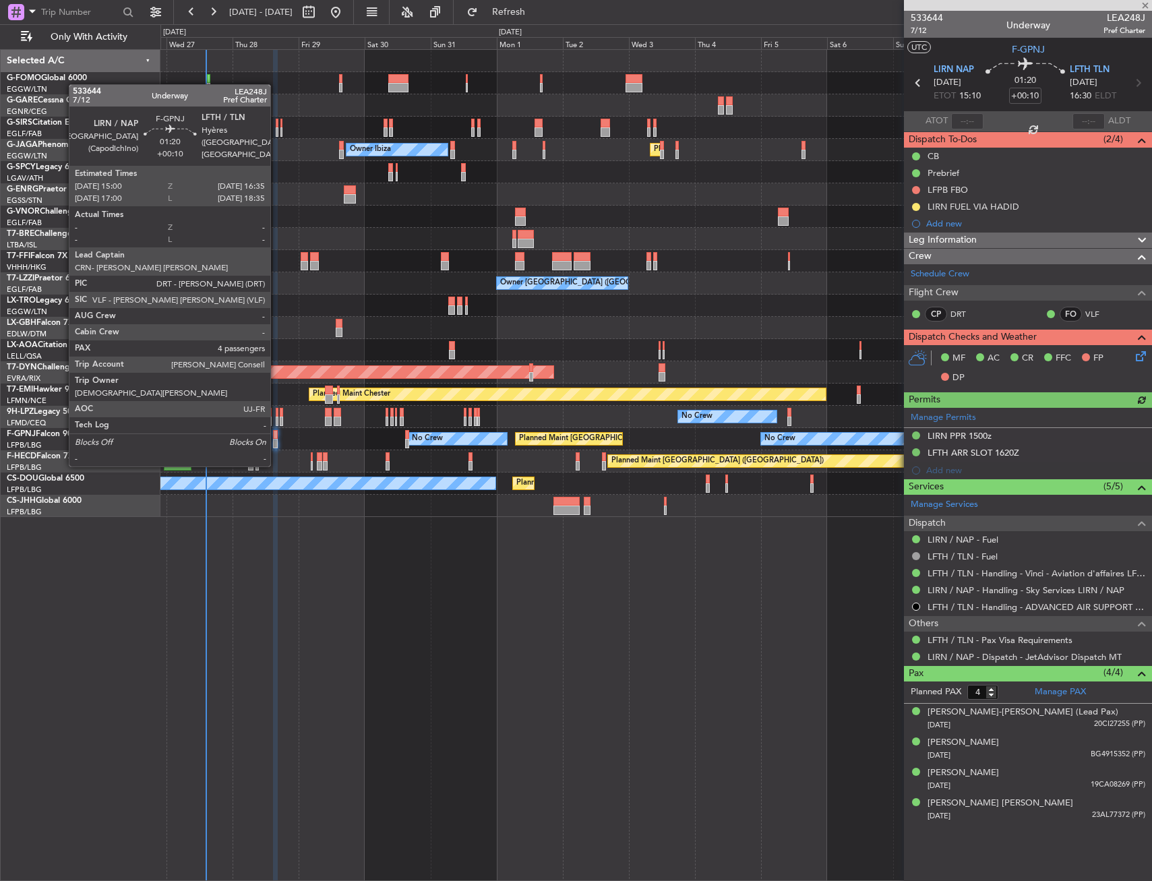
type input "0"
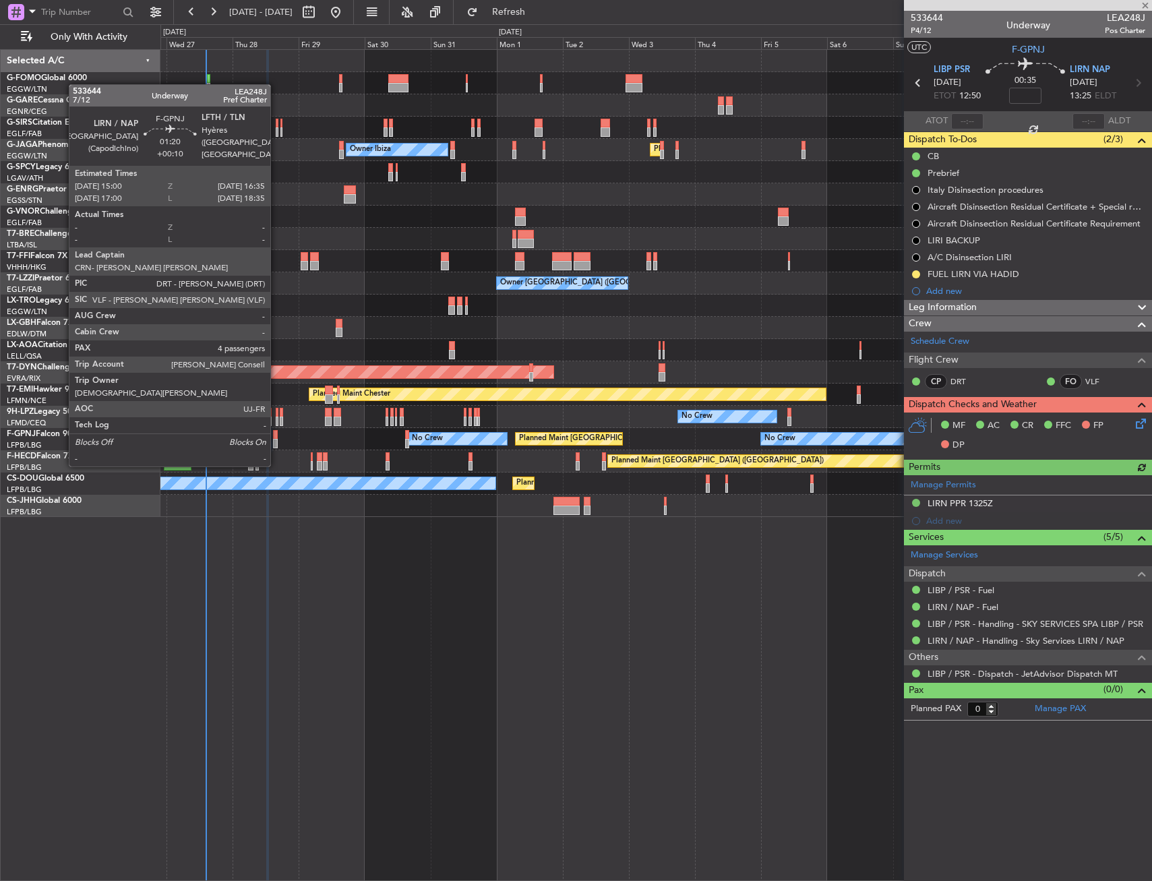
click at [276, 439] on div at bounding box center [275, 443] width 5 height 9
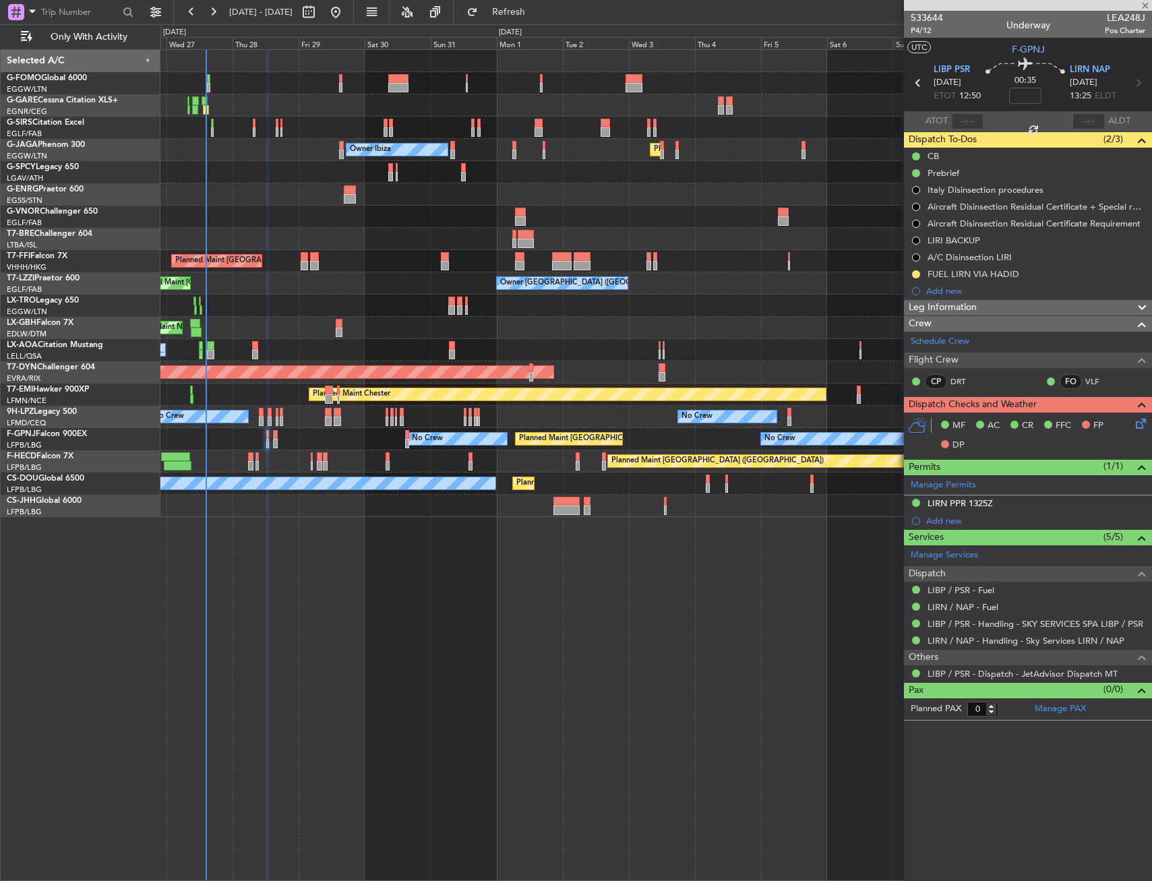
type input "+00:10"
type input "4"
